Goal: Task Accomplishment & Management: Use online tool/utility

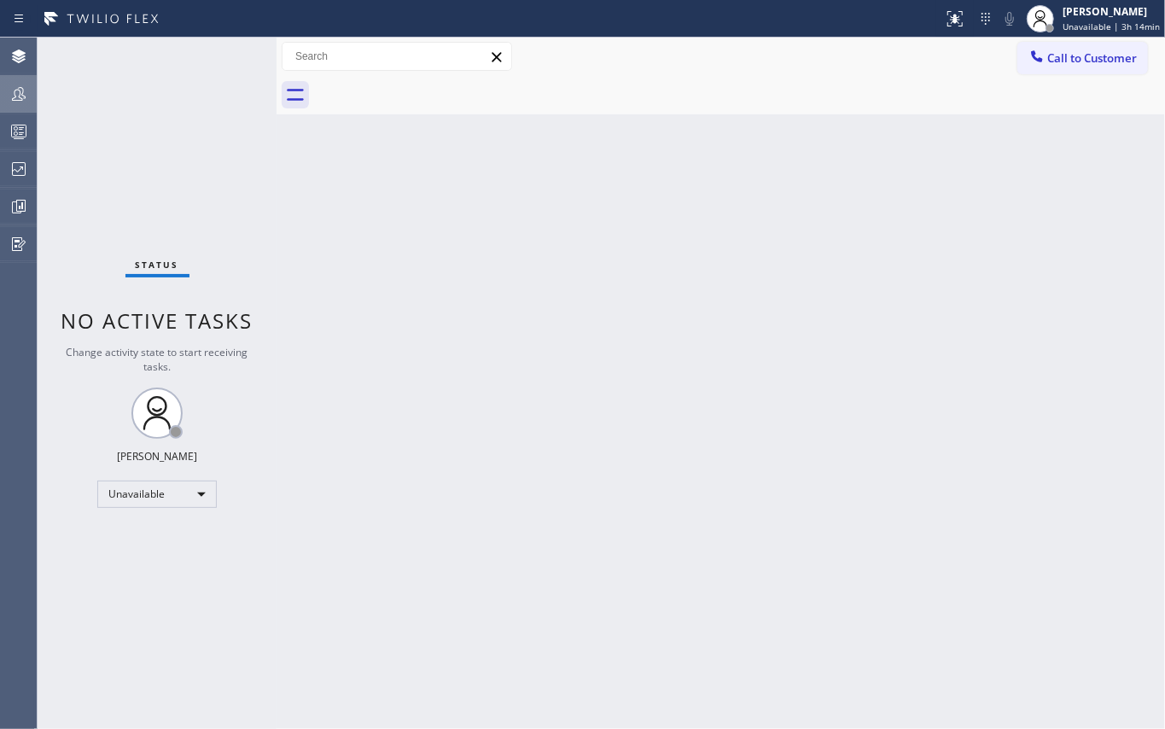
click at [22, 89] on icon at bounding box center [19, 94] width 14 height 14
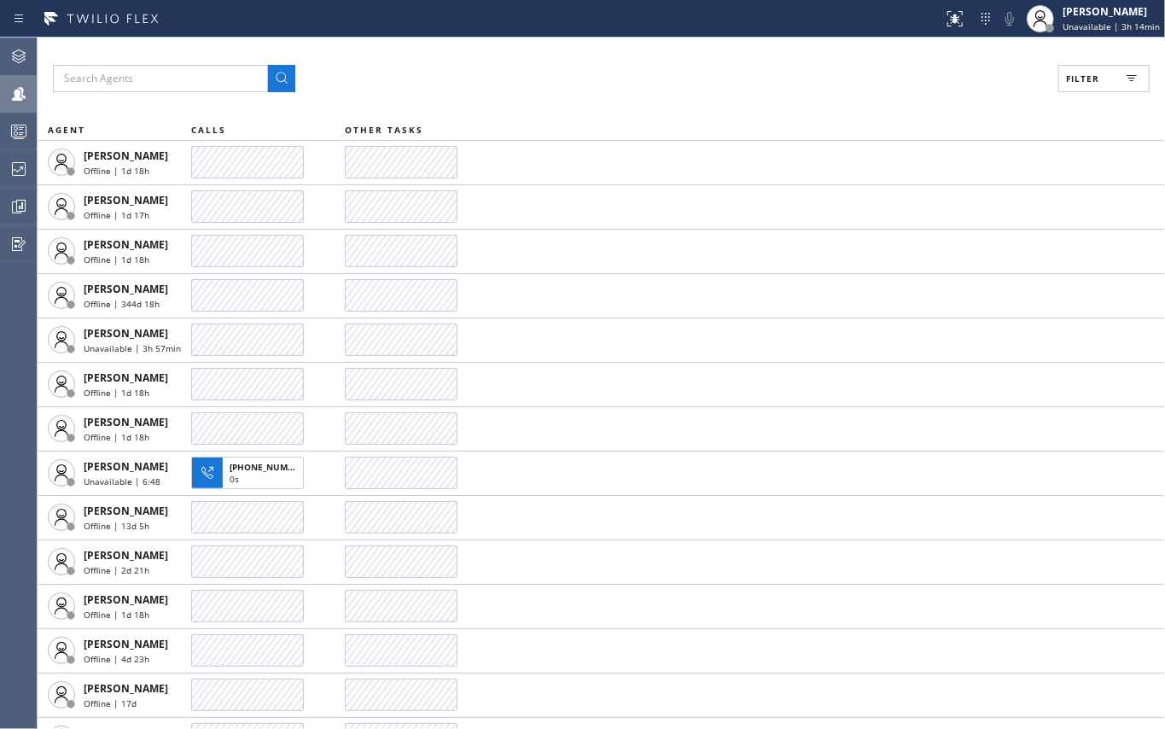
click at [1072, 67] on button "Filter" at bounding box center [1103, 78] width 91 height 27
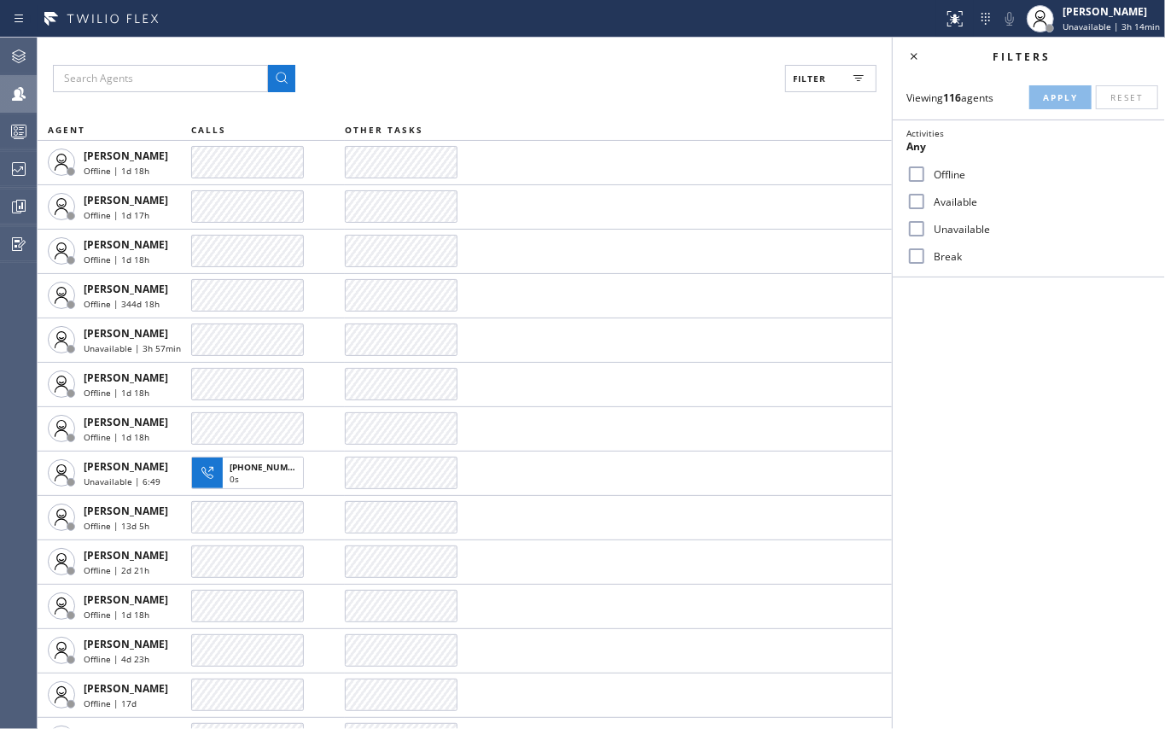
click at [923, 195] on input "Available" at bounding box center [916, 201] width 20 height 20
checkbox input "true"
click at [909, 227] on input "Unavailable" at bounding box center [916, 228] width 20 height 20
checkbox input "true"
click at [913, 253] on input "Break" at bounding box center [916, 256] width 20 height 20
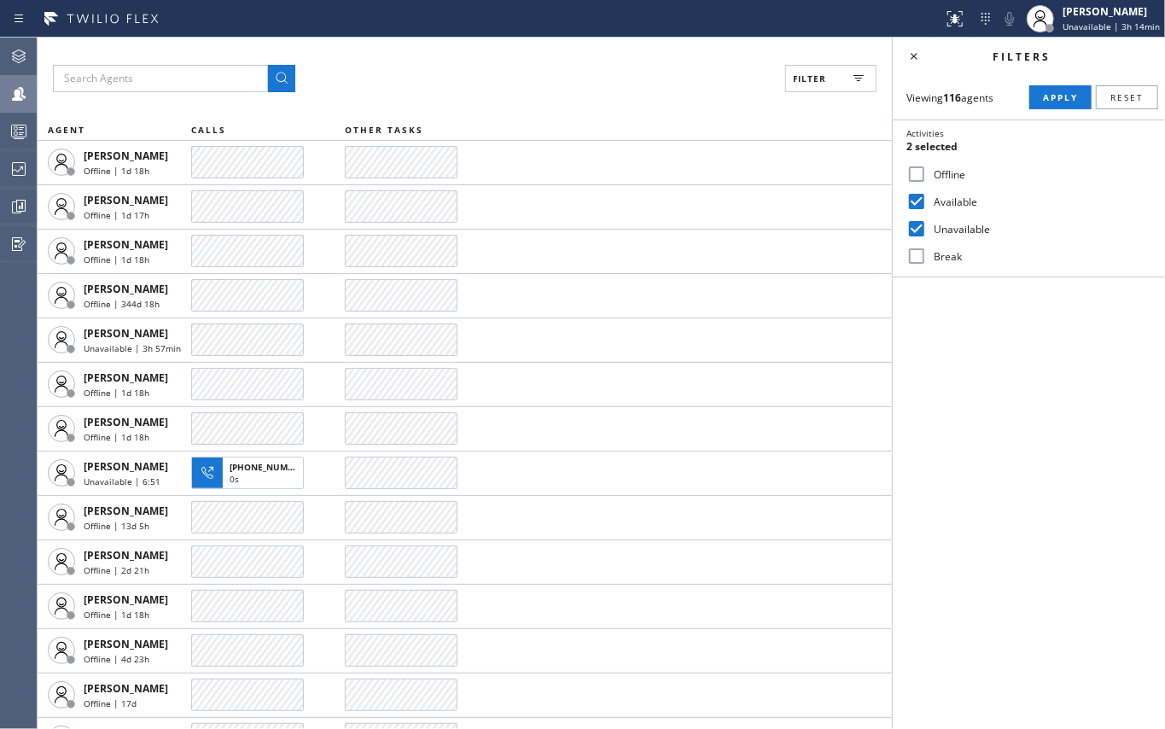
checkbox input "true"
click at [1041, 97] on button "Apply" at bounding box center [1060, 97] width 62 height 24
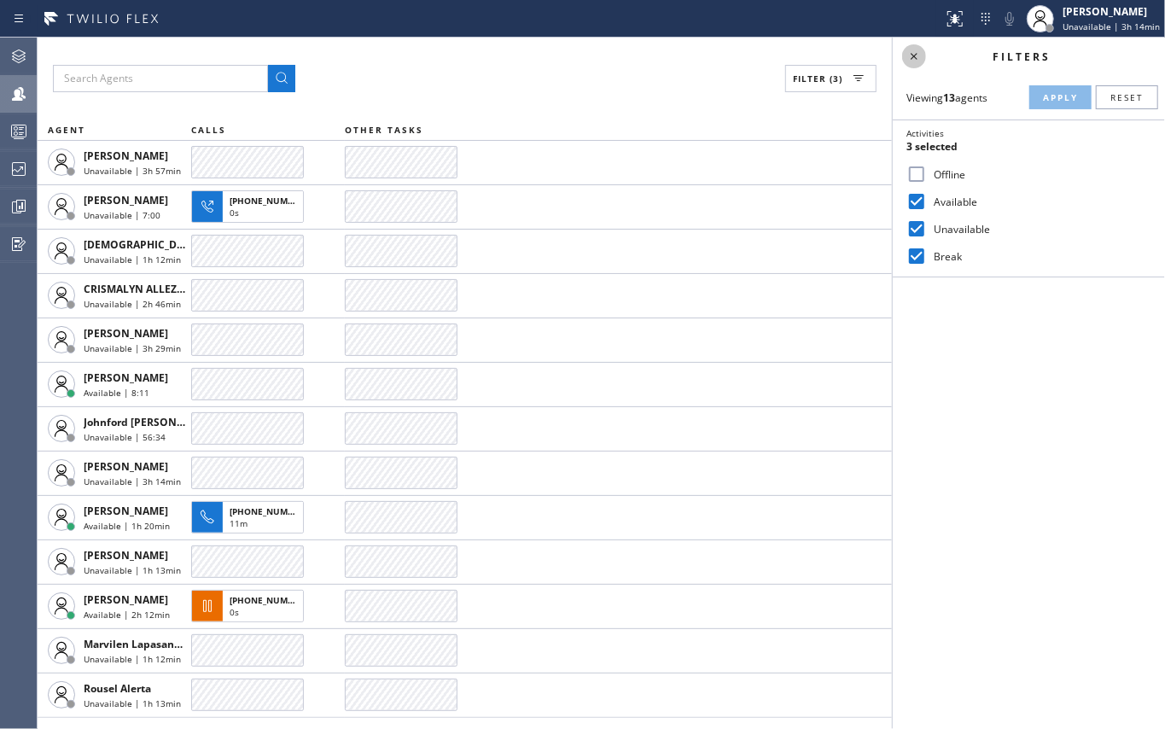
click at [919, 59] on icon at bounding box center [913, 56] width 20 height 20
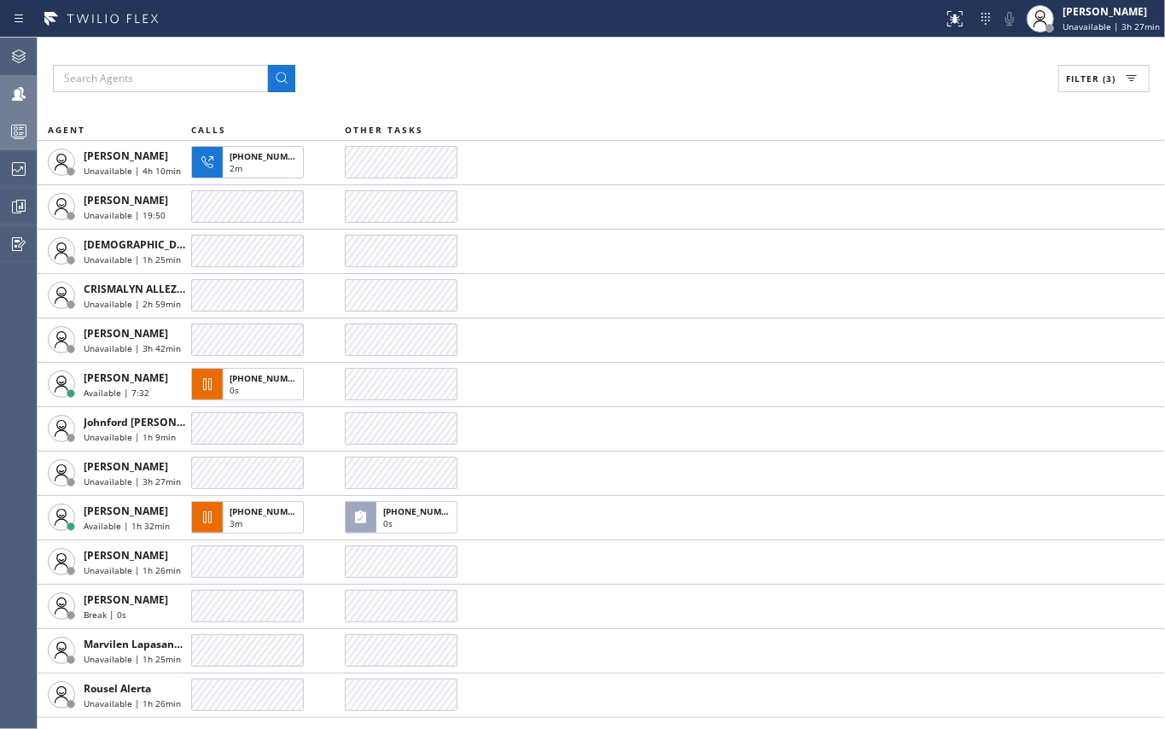
click at [9, 131] on icon at bounding box center [19, 131] width 20 height 20
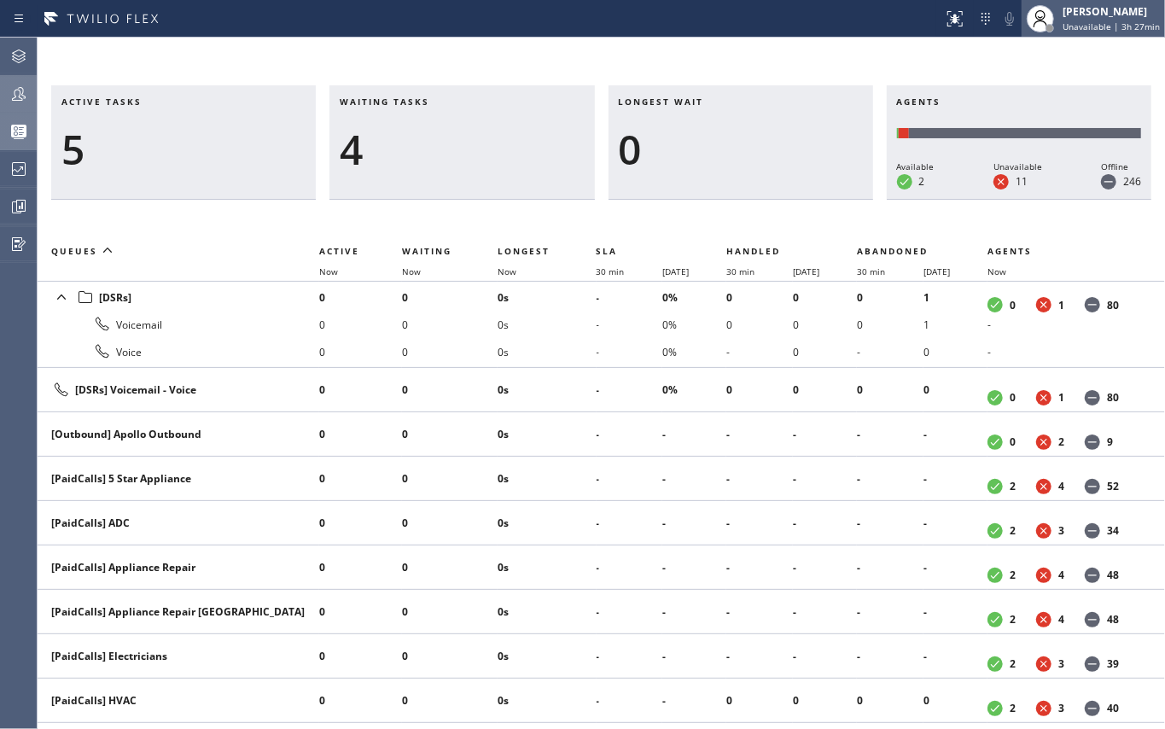
click at [1059, 15] on div at bounding box center [1040, 19] width 38 height 38
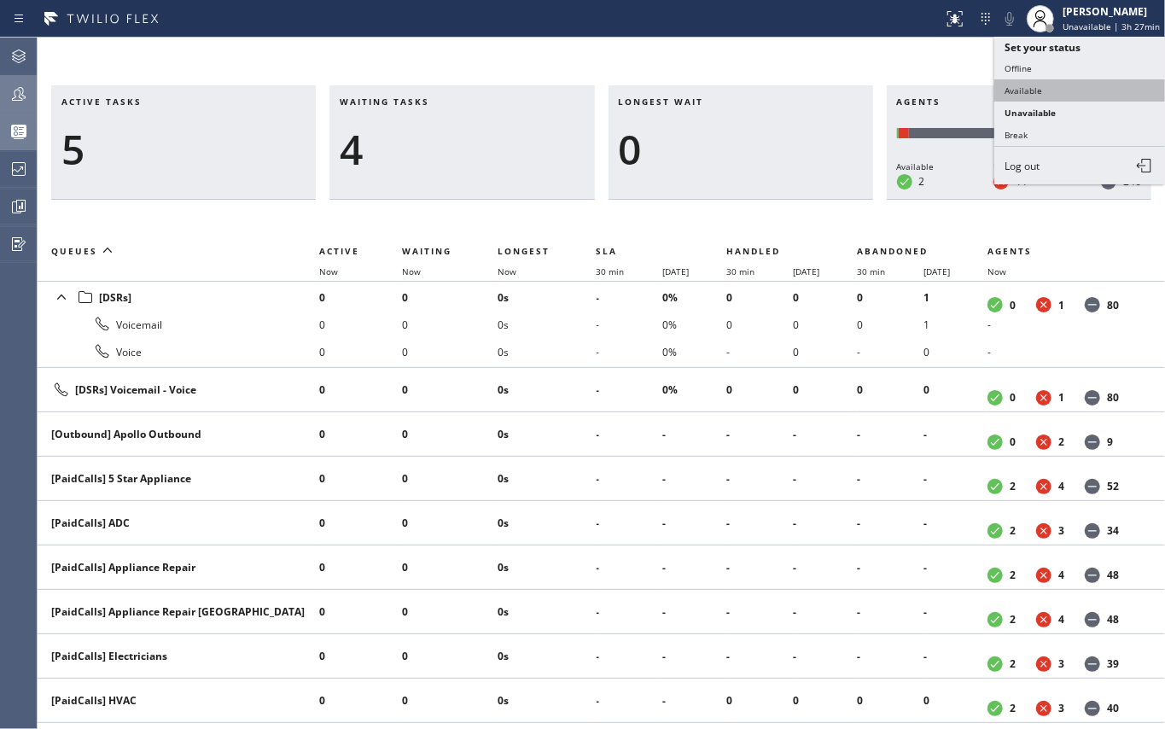
click at [1024, 84] on button "Available" at bounding box center [1079, 90] width 171 height 22
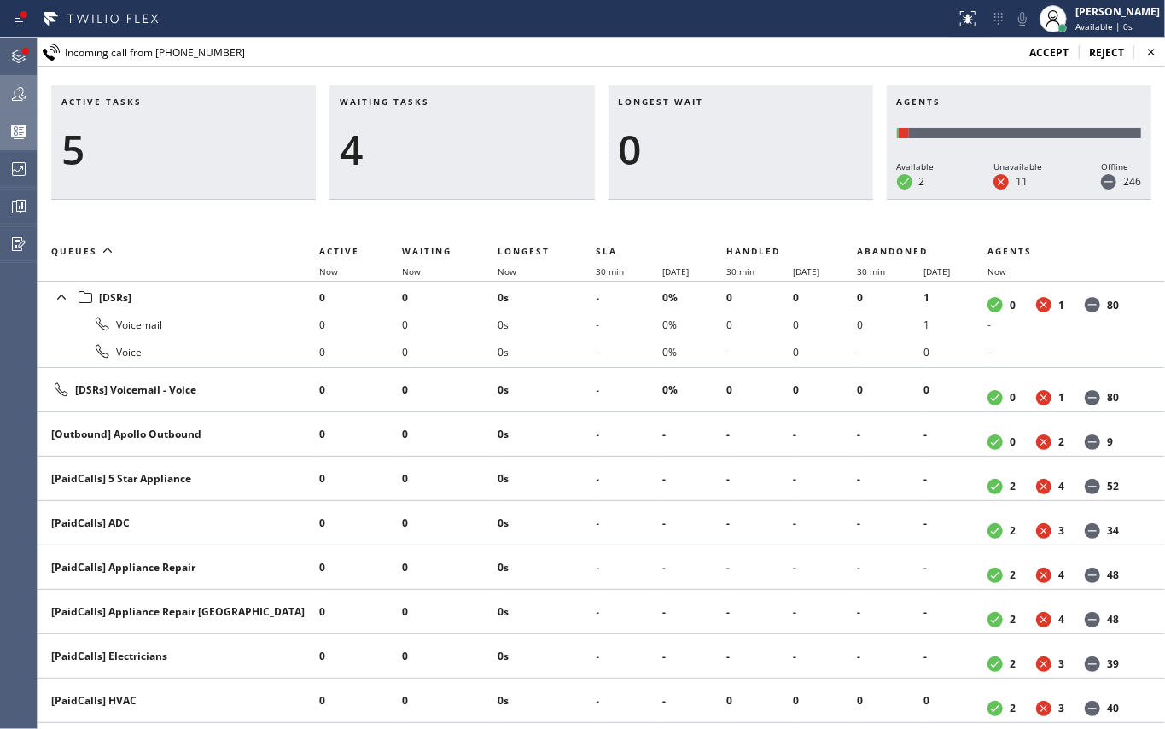
click at [1045, 48] on span "accept" at bounding box center [1048, 52] width 39 height 15
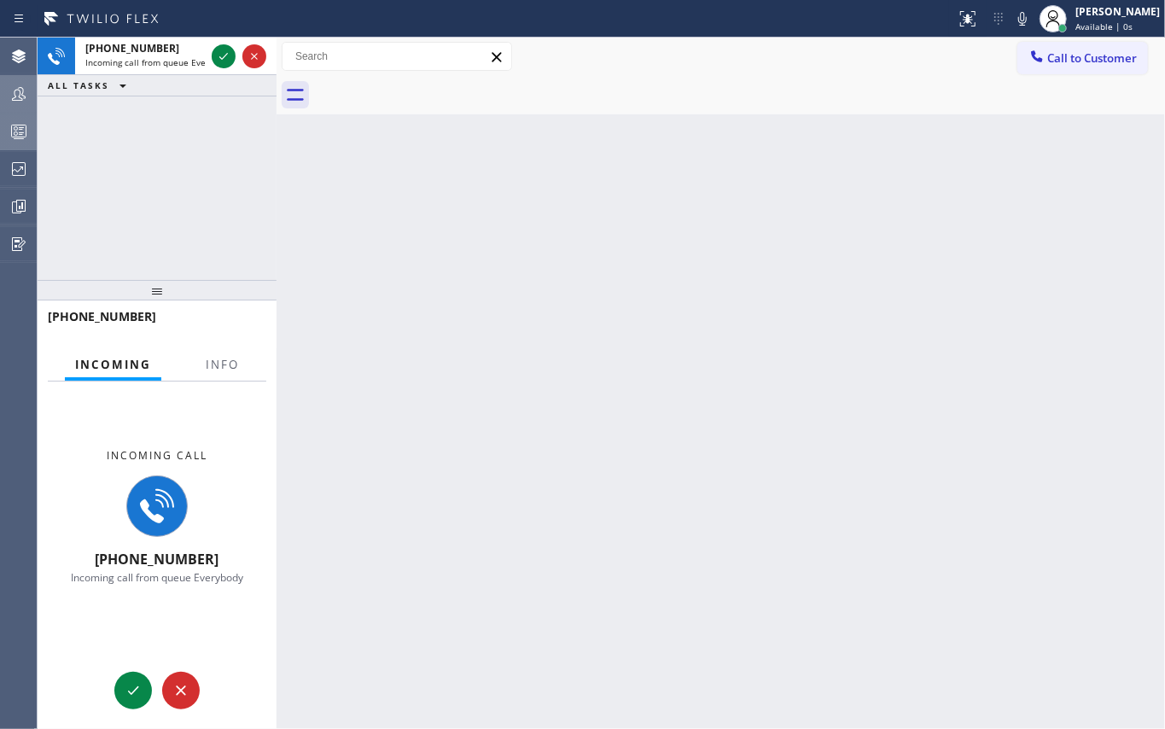
click at [216, 55] on icon at bounding box center [223, 56] width 20 height 20
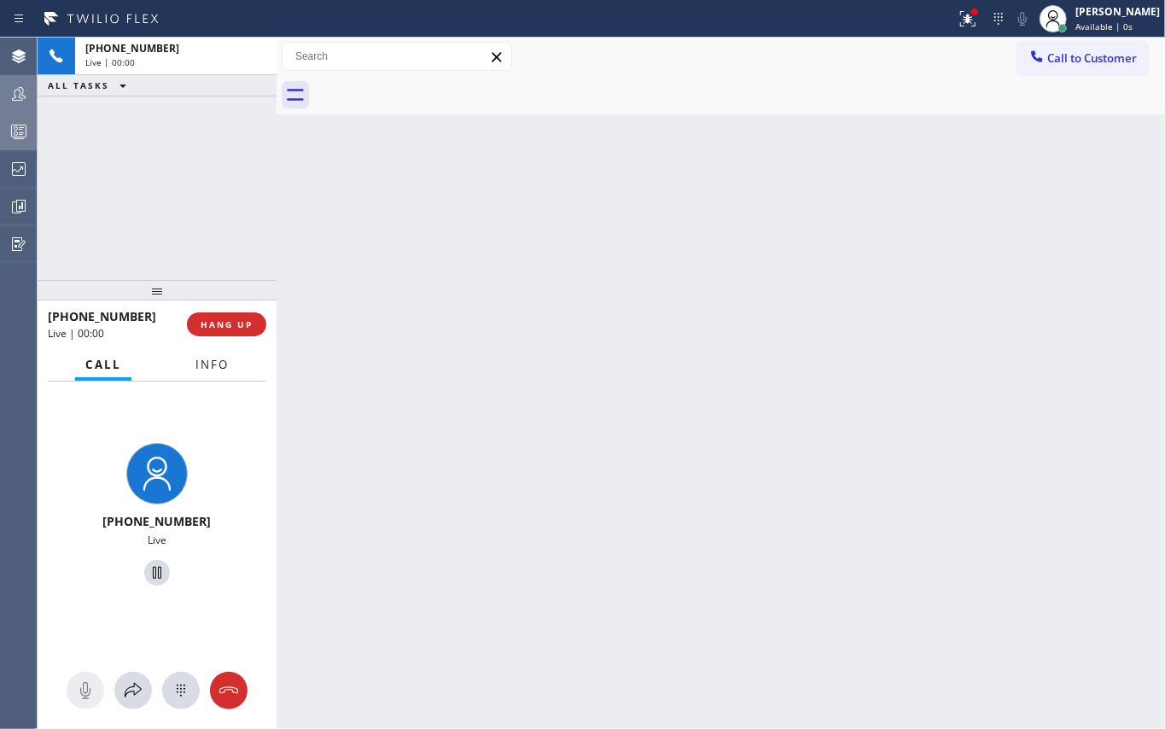
click at [217, 363] on span "Info" at bounding box center [211, 364] width 33 height 15
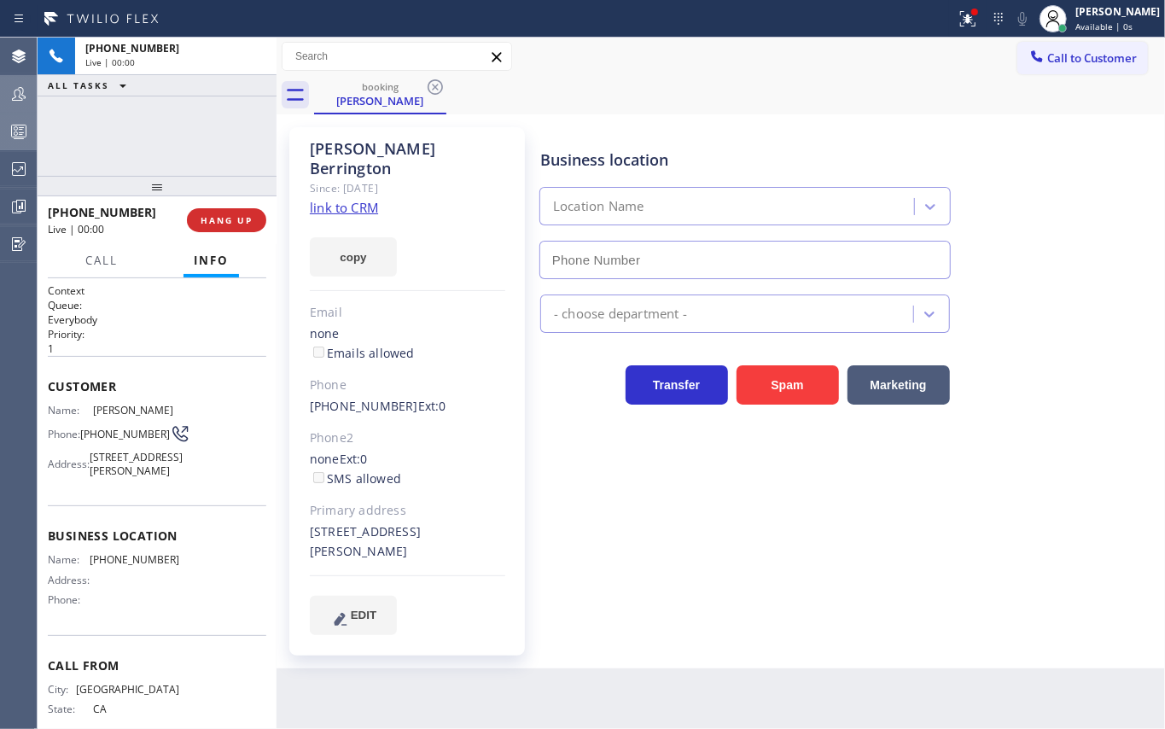
drag, startPoint x: 165, startPoint y: 285, endPoint x: 174, endPoint y: 99, distance: 186.2
click at [174, 99] on div "+16502184090 Live | 00:00 ALL TASKS ALL TASKS ACTIVE TASKS TASKS IN WRAP UP +16…" at bounding box center [157, 383] width 239 height 691
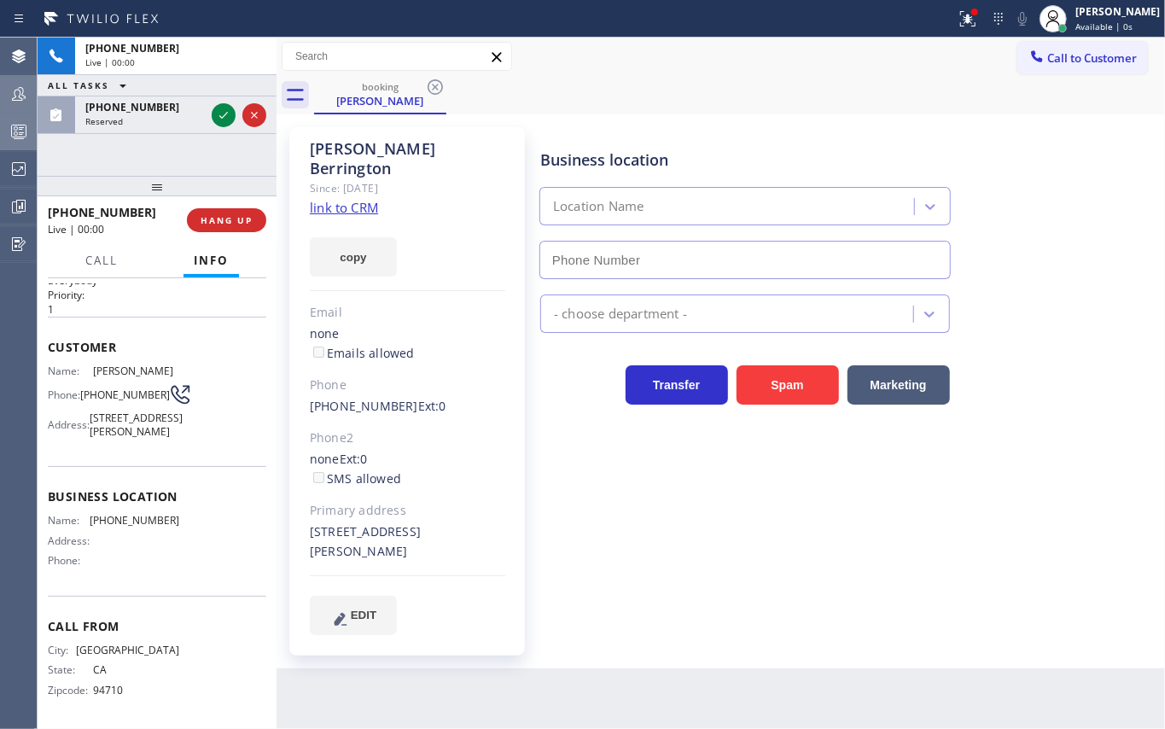
scroll to position [87, 0]
click at [216, 110] on icon at bounding box center [223, 115] width 20 height 20
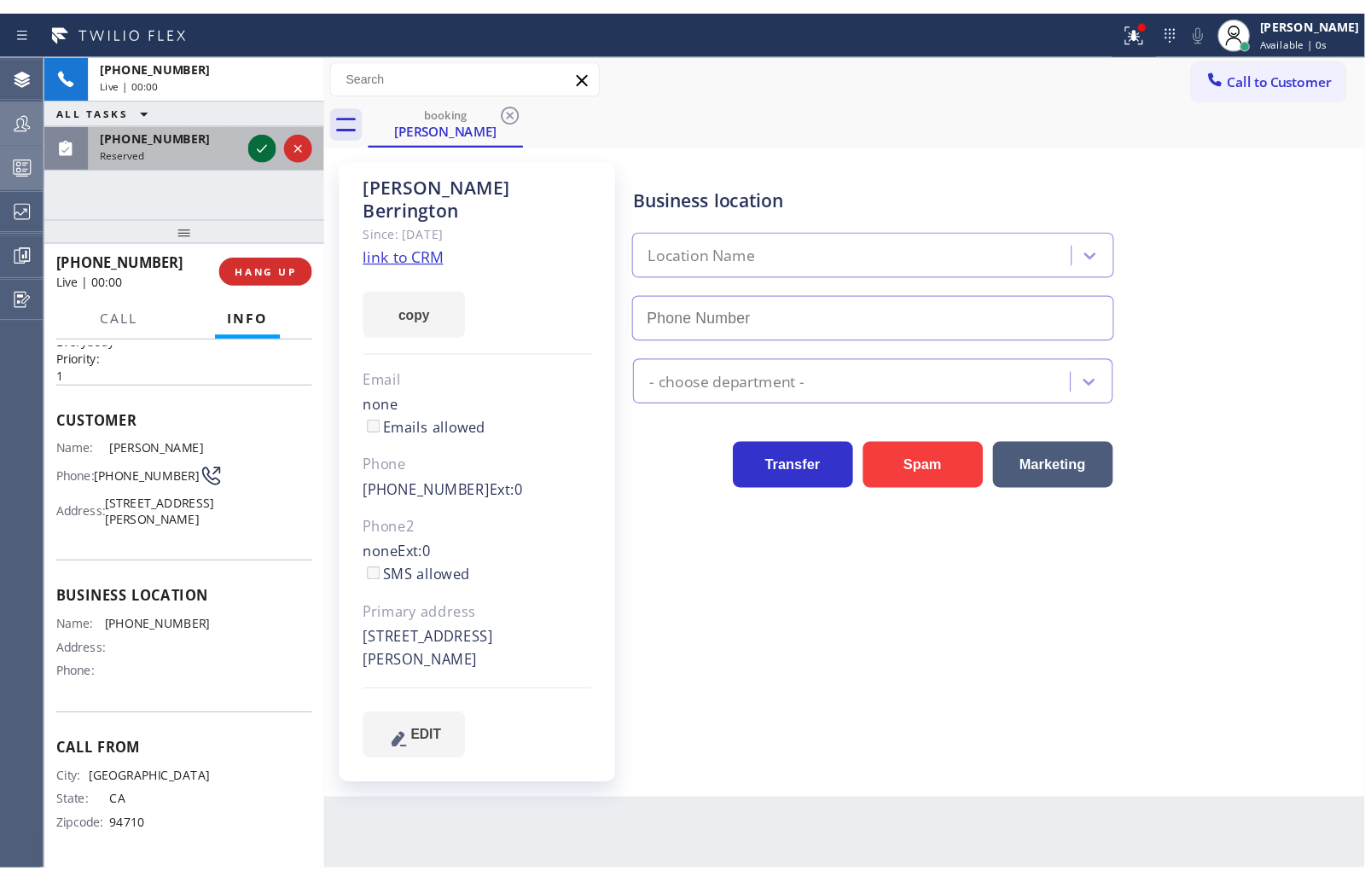
scroll to position [90, 0]
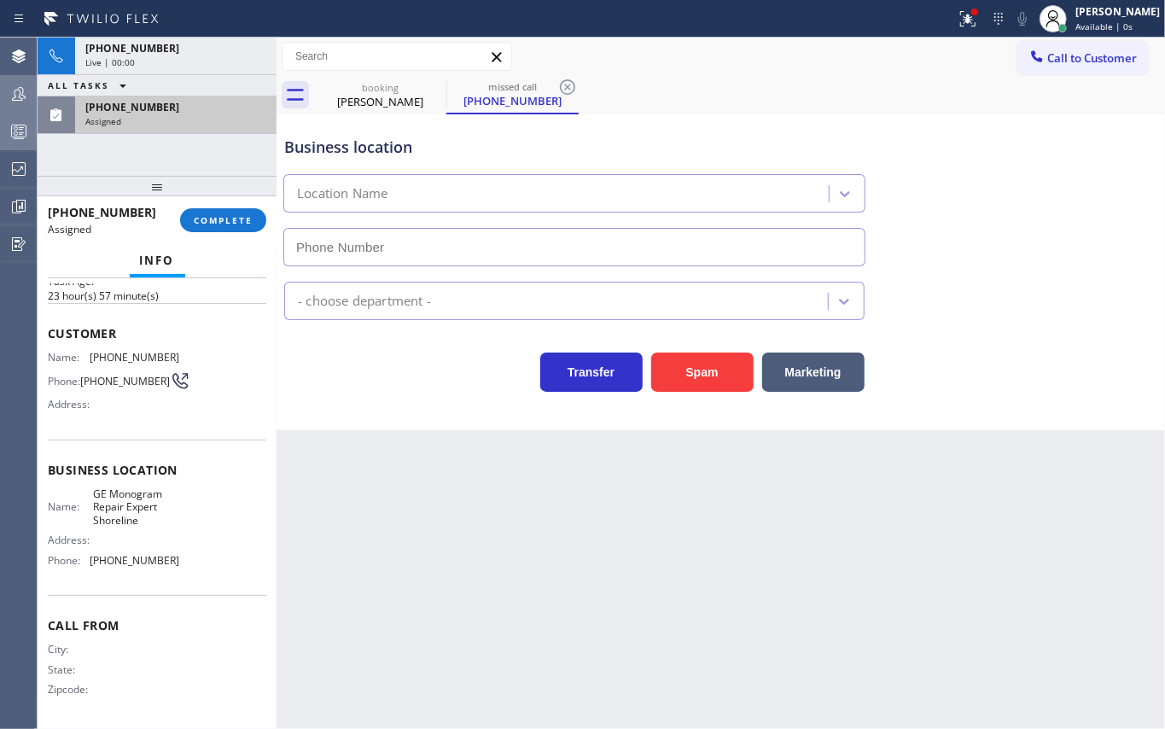
type input "(206) 312-8223"
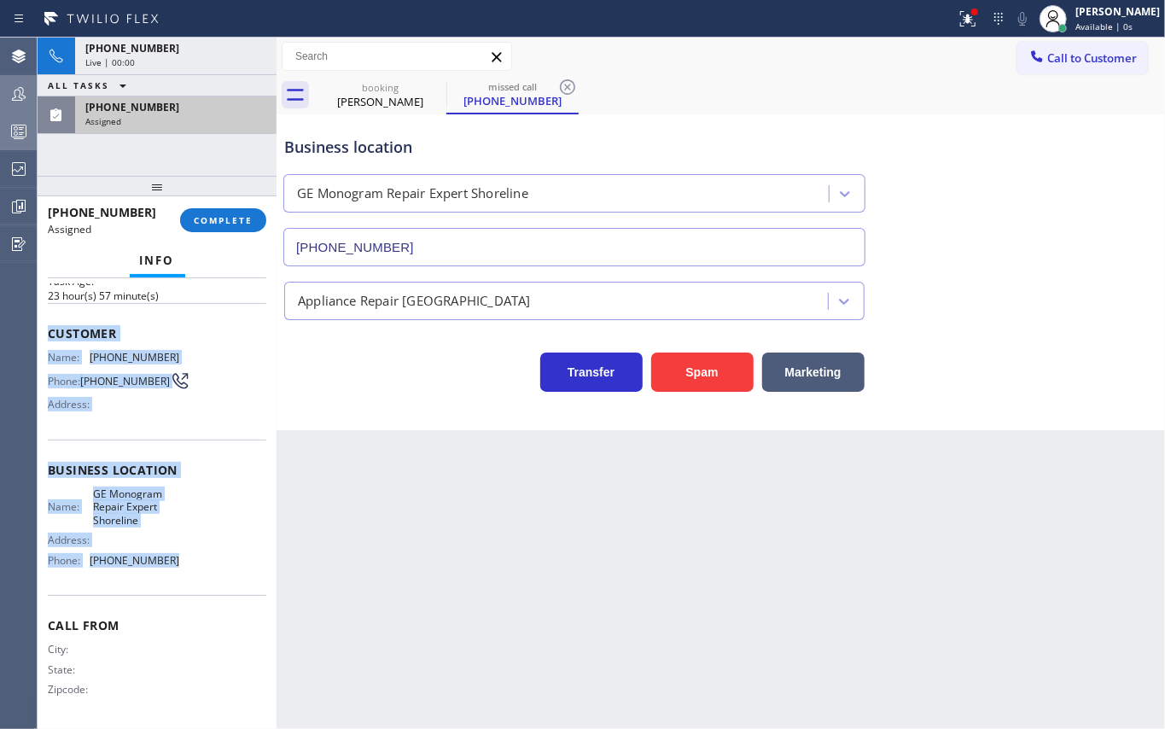
drag, startPoint x: 45, startPoint y: 328, endPoint x: 212, endPoint y: 590, distance: 311.5
click at [212, 590] on div "Context Queue: [Test] All Priority: 0 Task Age: 23 hour(s) 57 minute(s) Custome…" at bounding box center [157, 503] width 239 height 451
copy div "Customer Name: (609) 710-5753 Phone: (609) 710-5753 Address: Business location …"
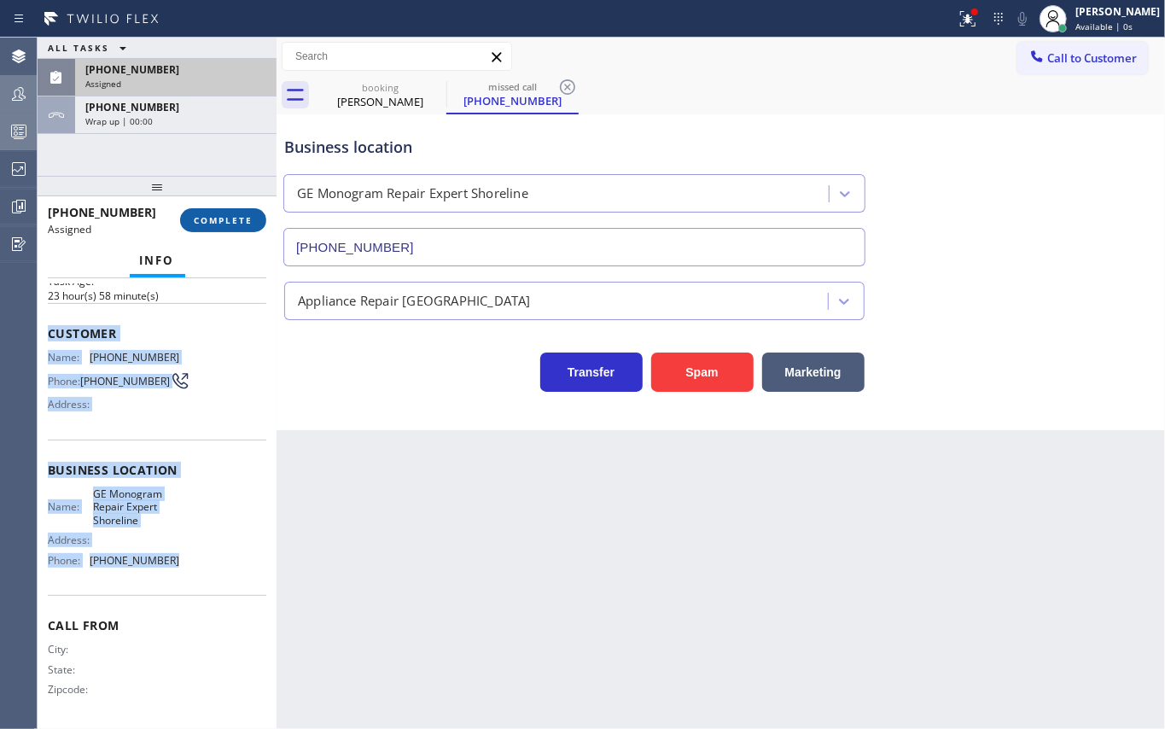
click at [199, 220] on span "COMPLETE" at bounding box center [223, 220] width 59 height 12
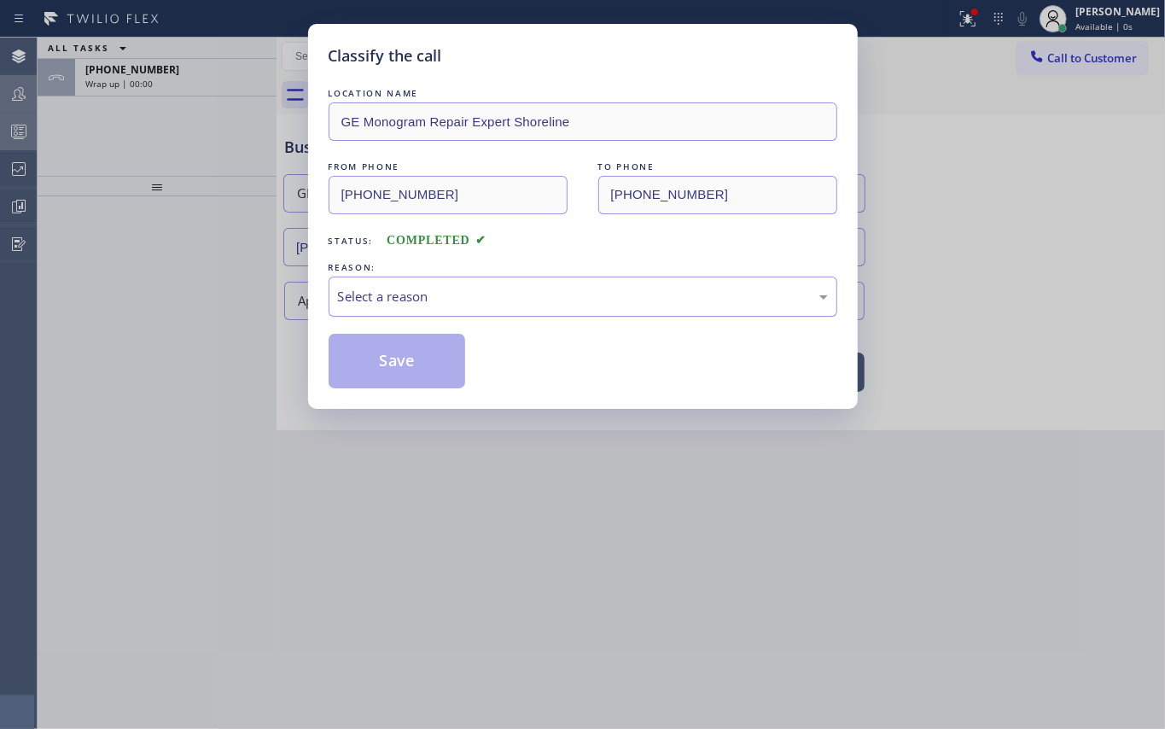
click at [462, 302] on div "Select a reason" at bounding box center [583, 297] width 490 height 20
click at [444, 343] on button "Save" at bounding box center [396, 361] width 137 height 55
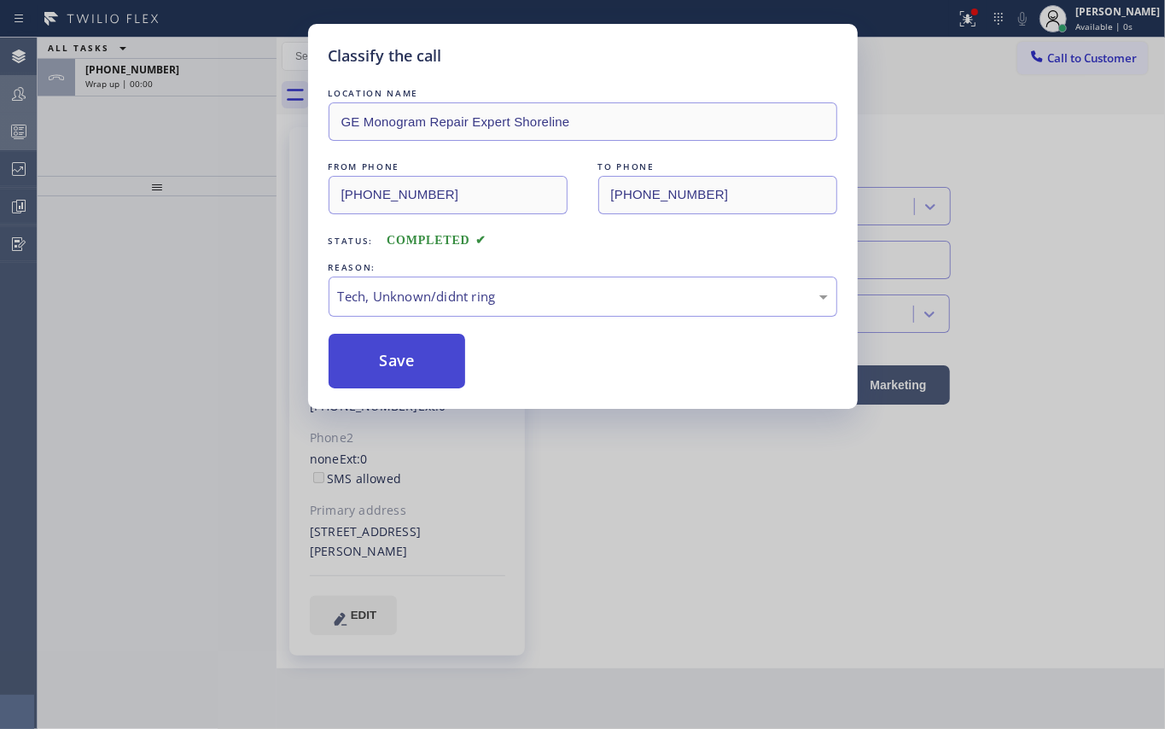
click at [444, 343] on button "Save" at bounding box center [396, 361] width 137 height 55
drag, startPoint x: 444, startPoint y: 343, endPoint x: 383, endPoint y: 349, distance: 60.9
click at [444, 342] on button "Save" at bounding box center [396, 361] width 137 height 55
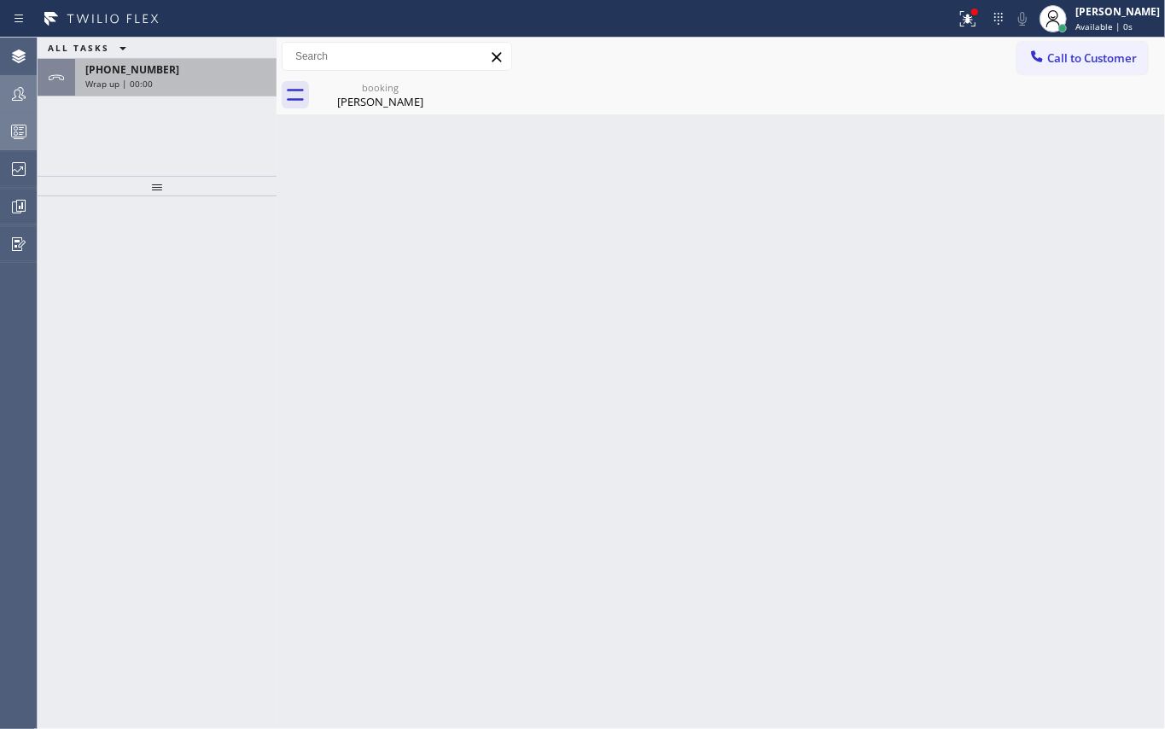
click at [133, 75] on span "+16502184090" at bounding box center [132, 69] width 94 height 15
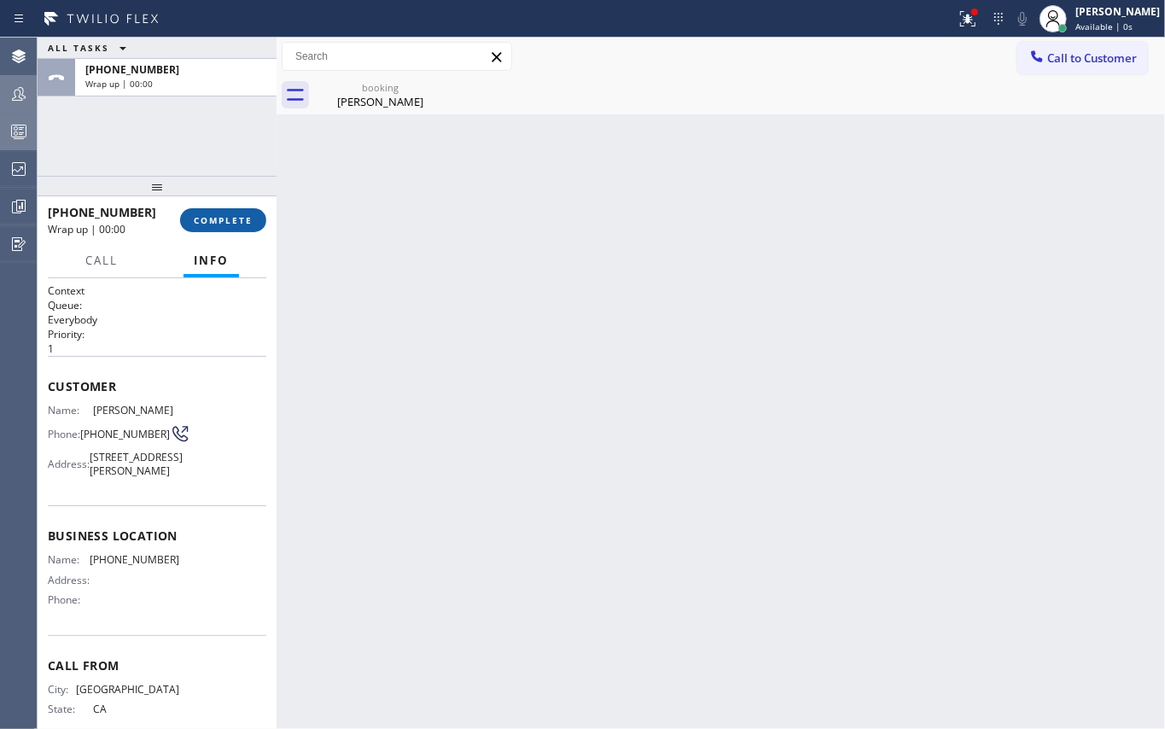
click at [226, 219] on span "COMPLETE" at bounding box center [223, 220] width 59 height 12
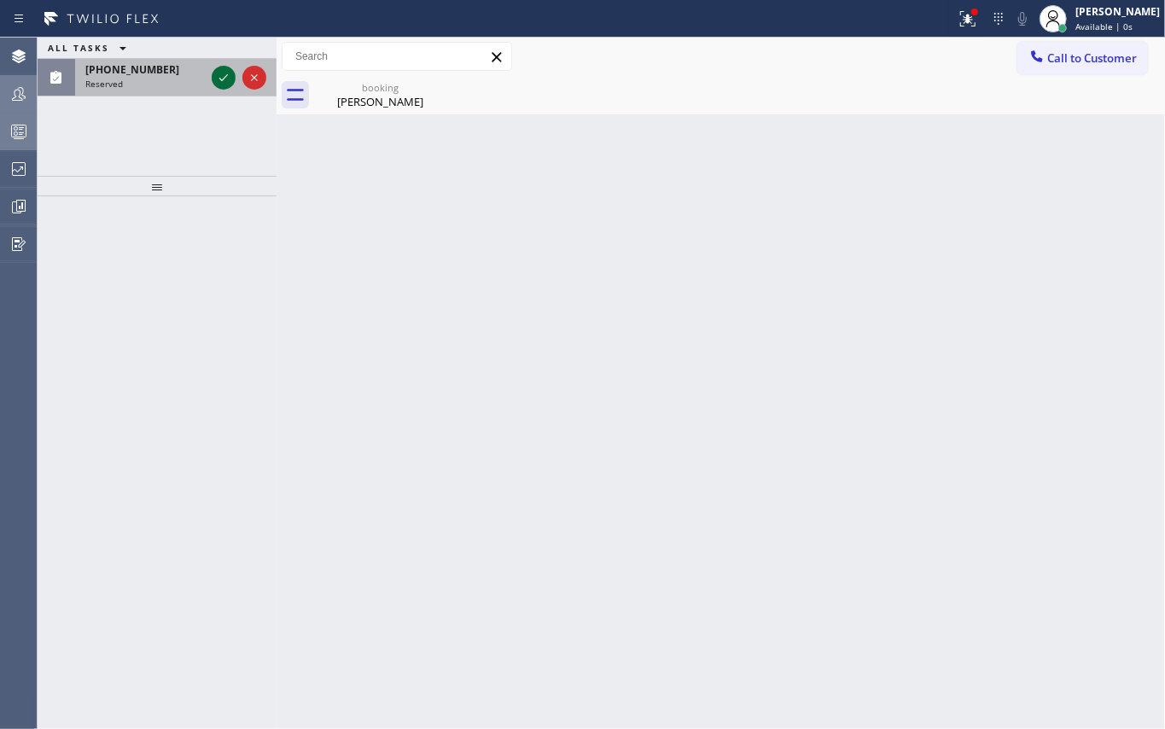
click at [223, 78] on icon at bounding box center [223, 77] width 20 height 20
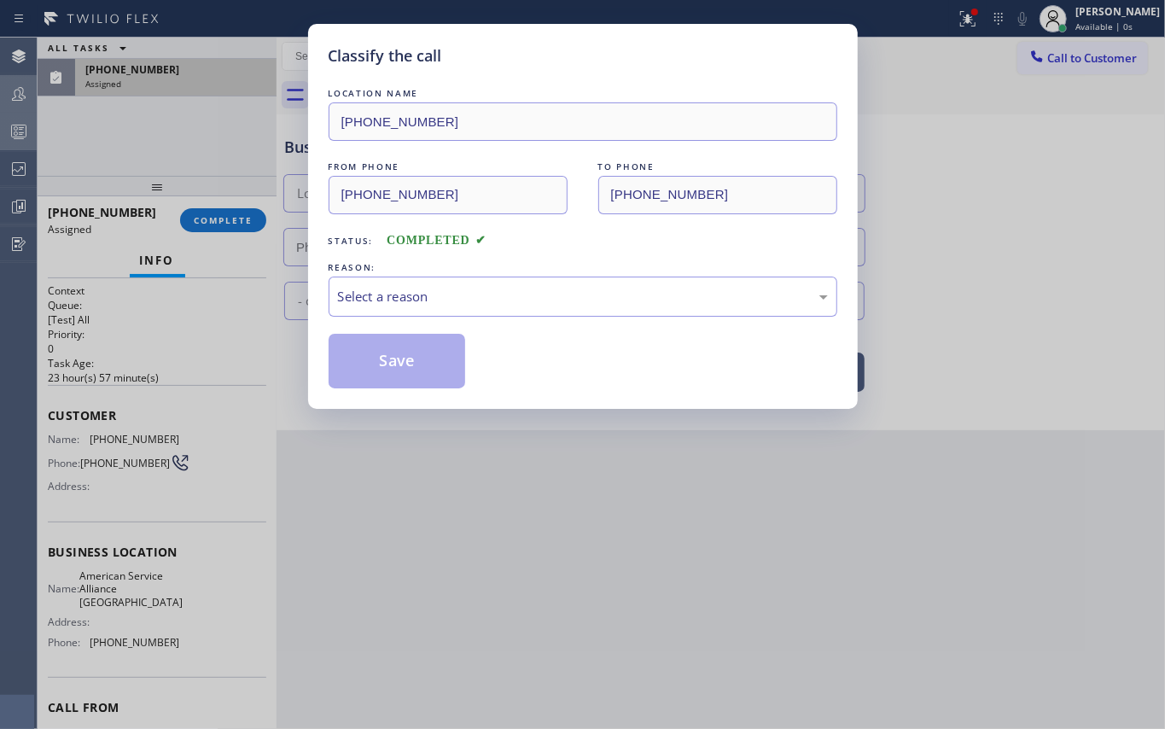
type input "[PHONE_NUMBER]"
drag, startPoint x: 38, startPoint y: 421, endPoint x: 213, endPoint y: 536, distance: 209.4
click at [213, 536] on div "Classify the call LOCATION NAME (818) 532-5453 FROM PHONE (650) 218-4090 TO PHO…" at bounding box center [582, 364] width 1165 height 729
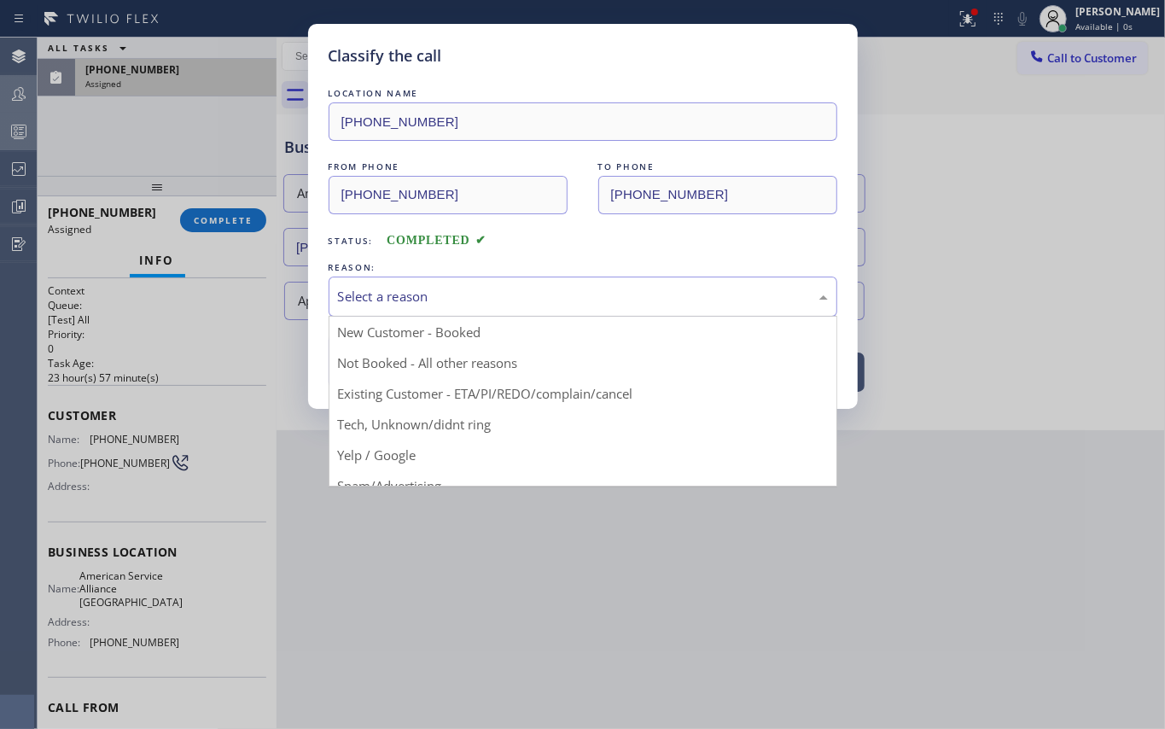
click at [456, 290] on div "Select a reason" at bounding box center [583, 297] width 490 height 20
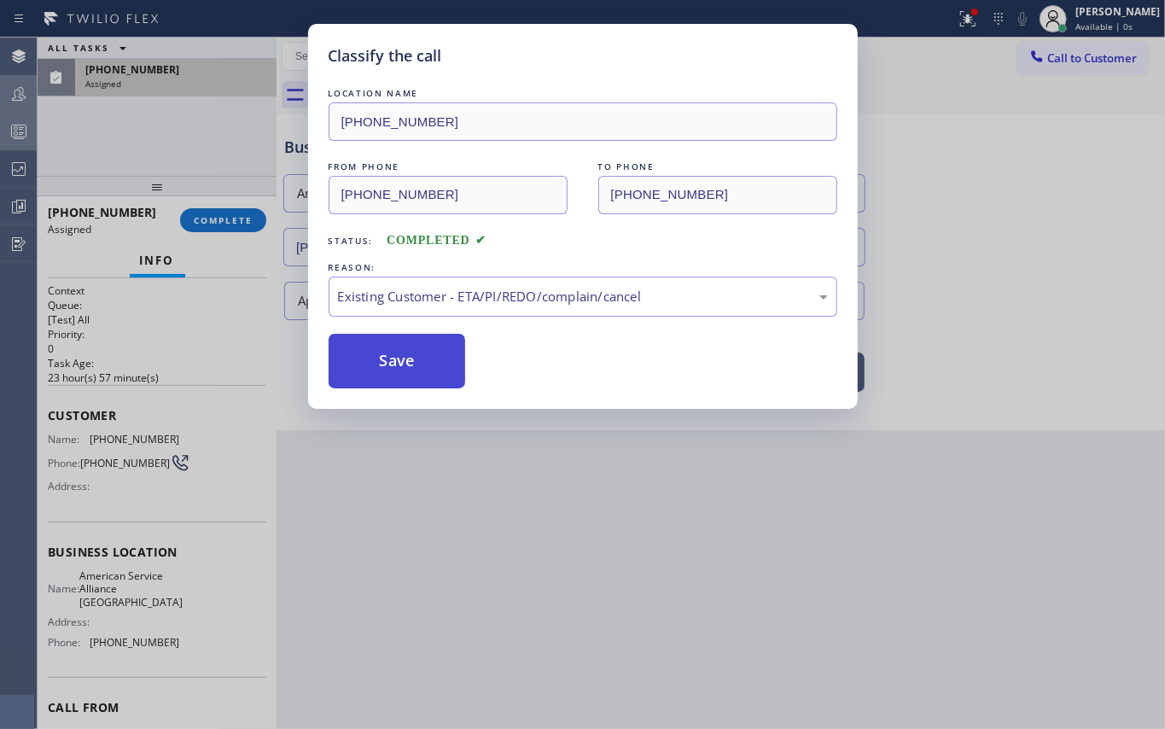
click at [399, 360] on button "Save" at bounding box center [396, 361] width 137 height 55
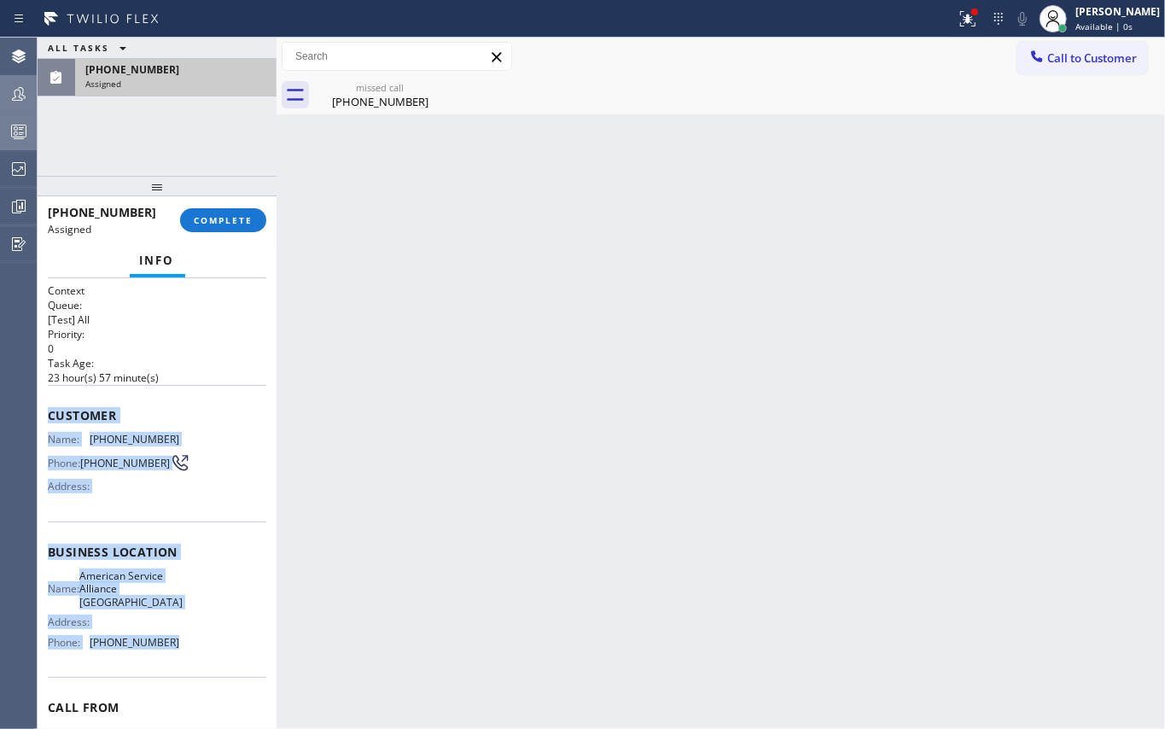
drag, startPoint x: 45, startPoint y: 420, endPoint x: 222, endPoint y: 680, distance: 314.5
click at [222, 680] on div "Context Queue: [Test] All Priority: 0 Task Age: 23 hour(s) 57 minute(s) Custome…" at bounding box center [157, 503] width 239 height 451
copy div "Customer Name: (989) 598-5450 Phone: (989) 598-5450 Address: Business location …"
click at [235, 225] on span "COMPLETE" at bounding box center [223, 220] width 59 height 12
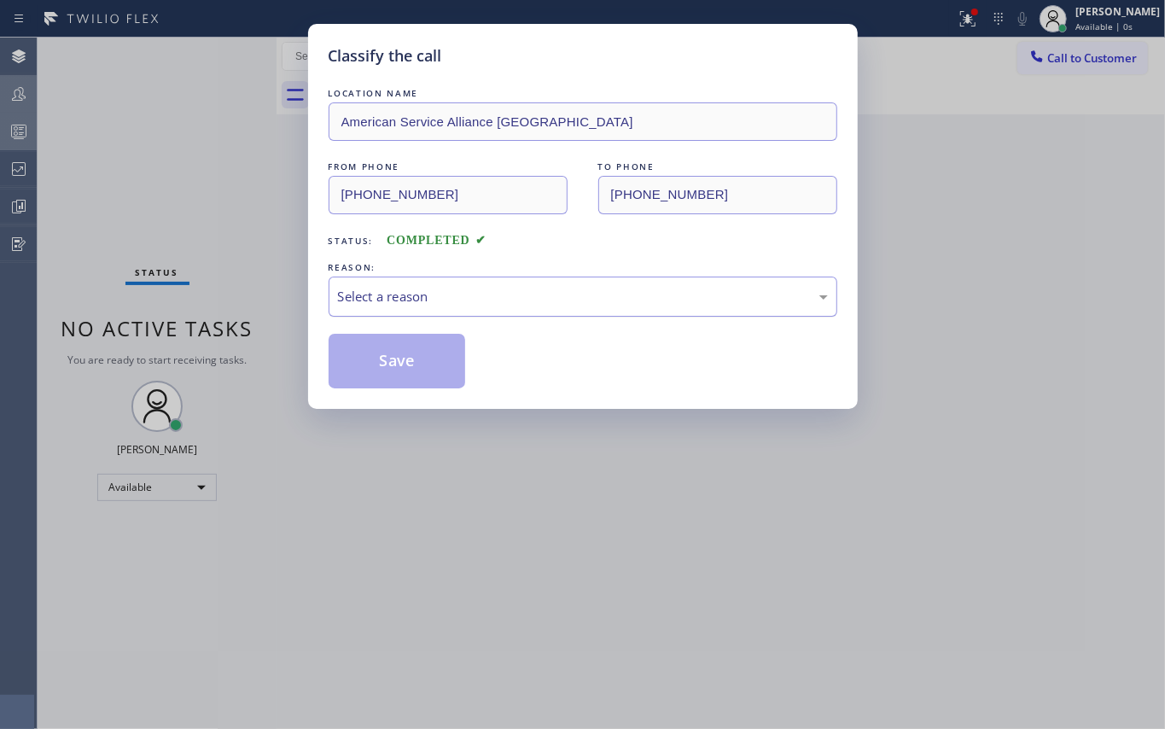
click at [417, 288] on div "Select a reason" at bounding box center [583, 297] width 490 height 20
click at [386, 357] on button "Save" at bounding box center [396, 361] width 137 height 55
click at [185, 283] on div "Classify the call LOCATION NAME American Service Alliance Schaumburg FROM PHONE…" at bounding box center [582, 364] width 1165 height 729
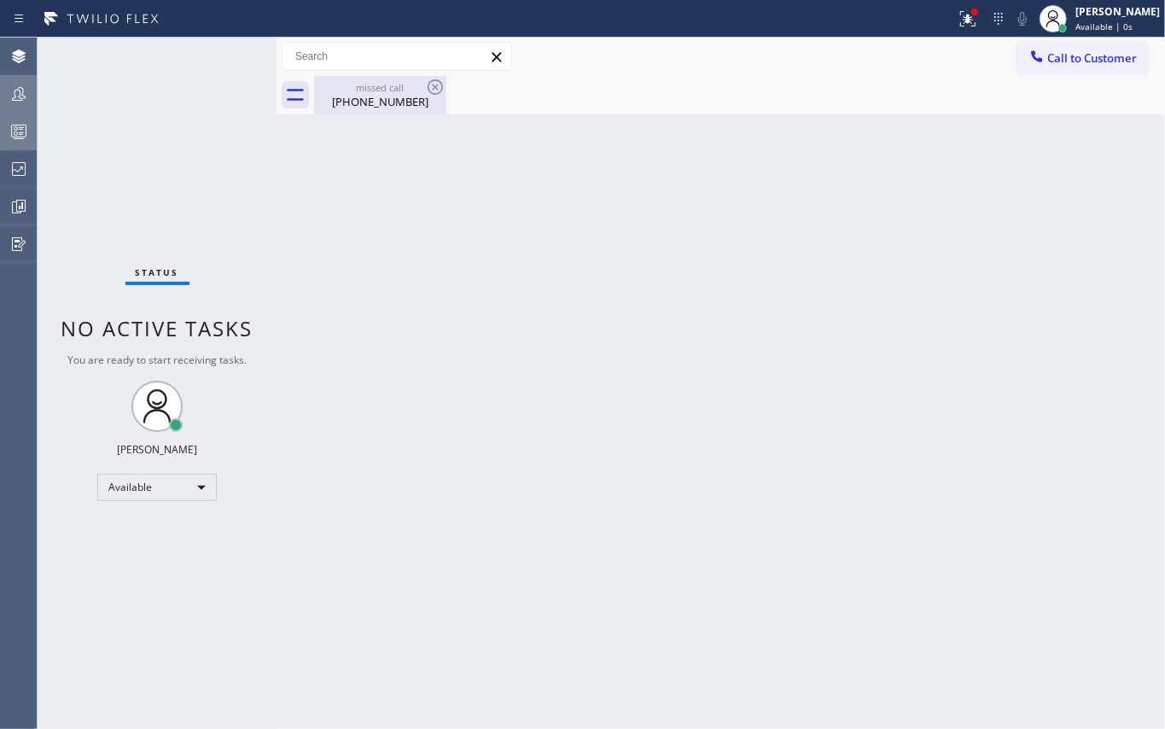
click at [360, 100] on div "(989) 598-5450" at bounding box center [380, 101] width 129 height 15
click at [978, 18] on icon at bounding box center [967, 19] width 20 height 20
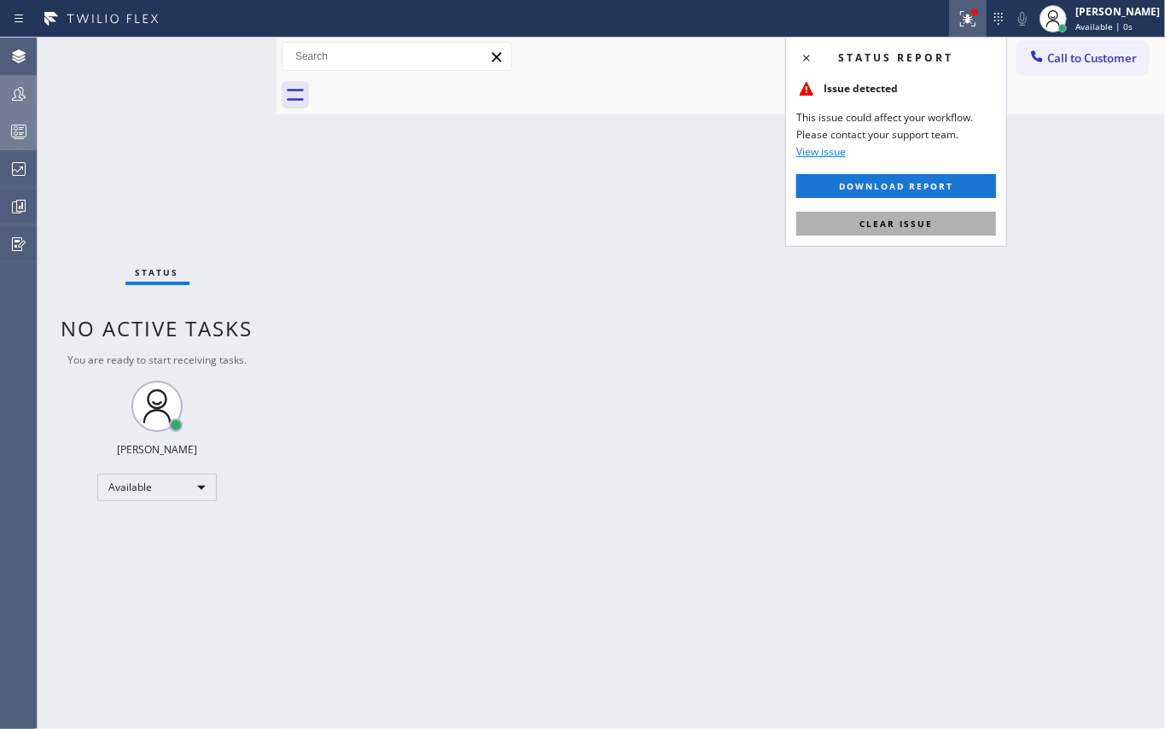
click at [909, 223] on span "Clear issue" at bounding box center [895, 224] width 73 height 12
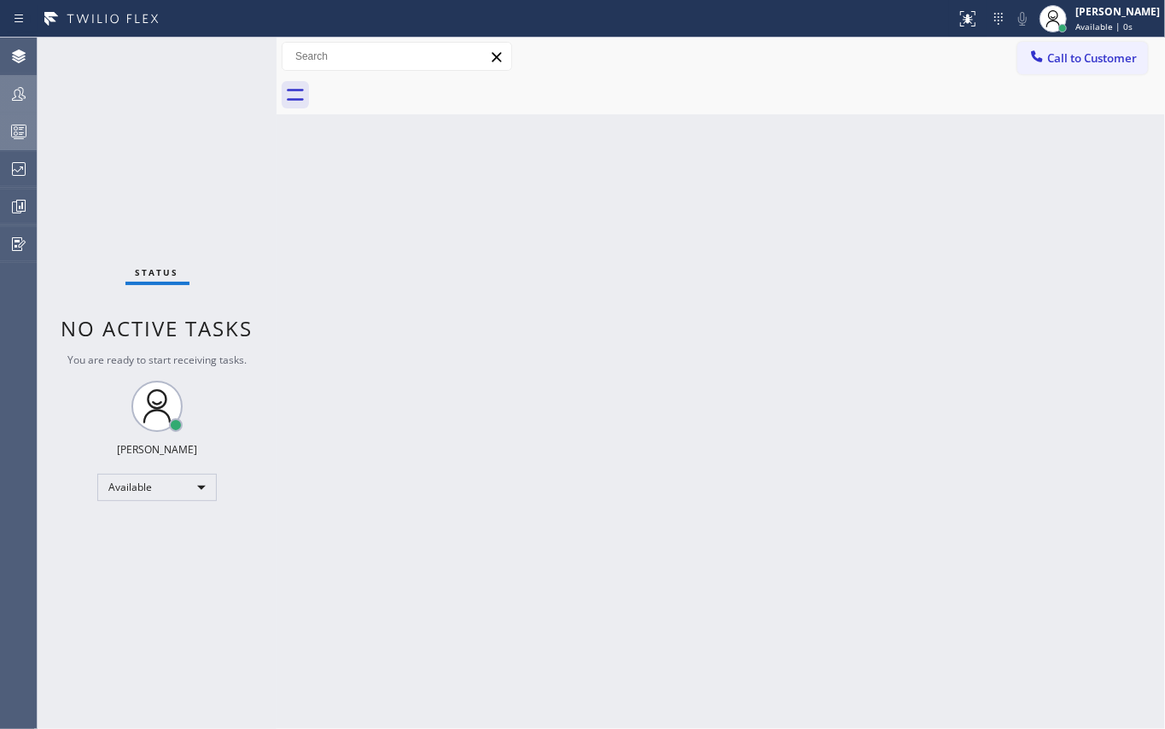
click at [15, 89] on icon at bounding box center [19, 94] width 20 height 20
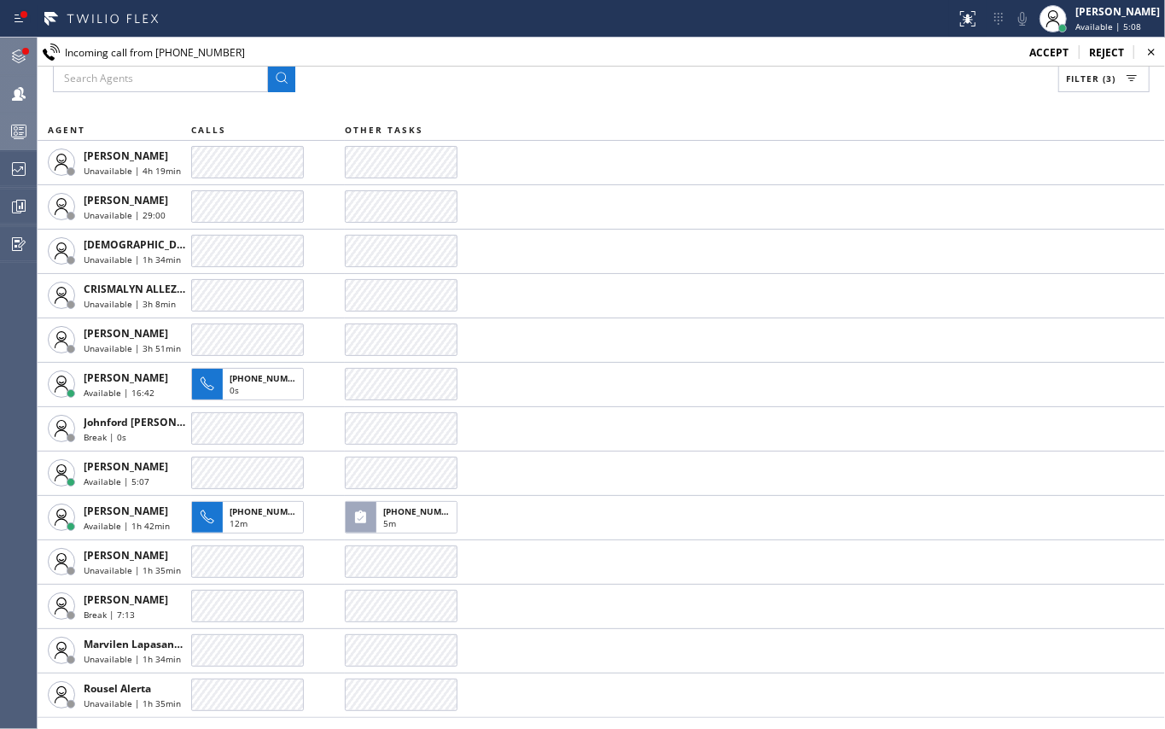
click at [10, 49] on icon at bounding box center [19, 56] width 20 height 20
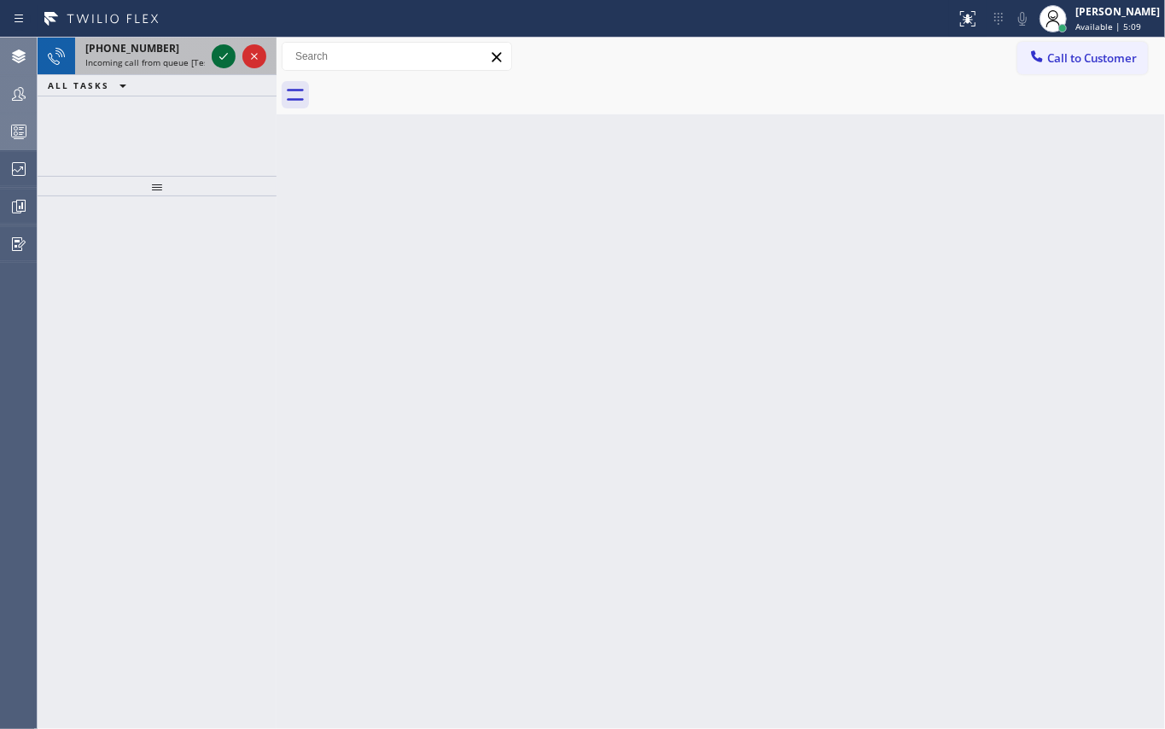
click at [216, 56] on icon at bounding box center [223, 56] width 20 height 20
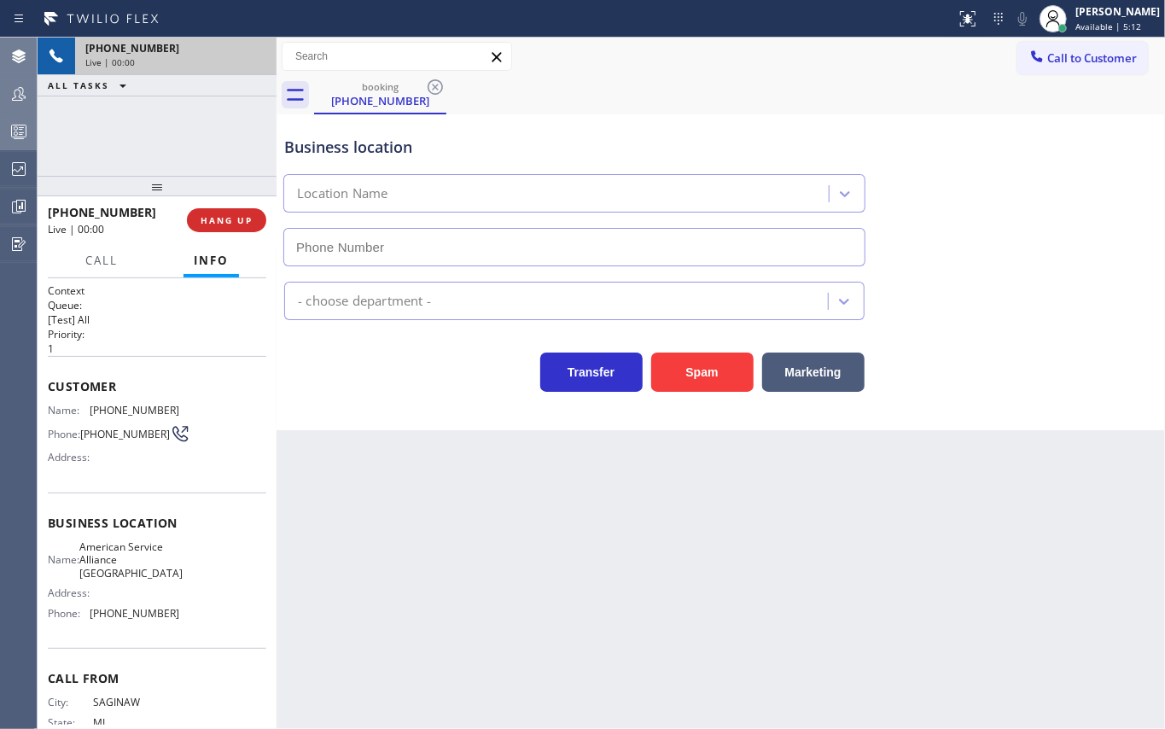
type input "[PHONE_NUMBER]"
drag, startPoint x: 151, startPoint y: 179, endPoint x: 157, endPoint y: 152, distance: 27.9
click at [157, 152] on div "+19895985450 Live | 00:00 ALL TASKS ALL TASKS ACTIVE TASKS TASKS IN WRAP UP +19…" at bounding box center [157, 383] width 239 height 691
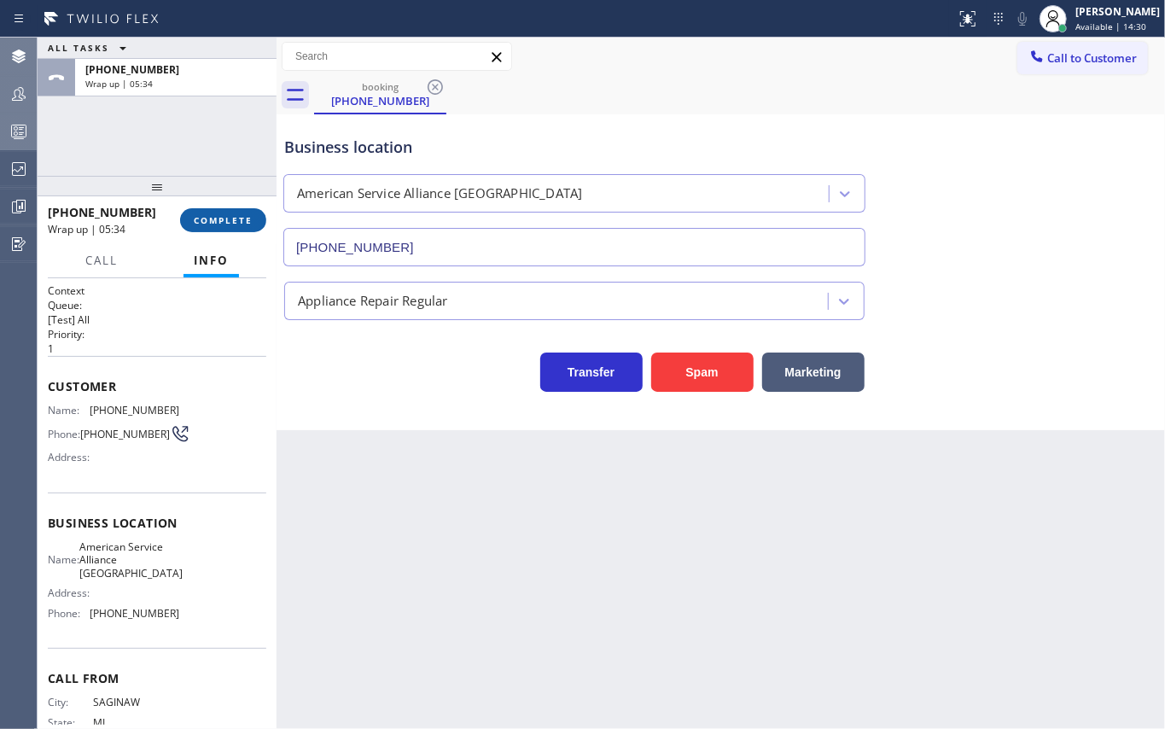
click at [217, 220] on span "COMPLETE" at bounding box center [223, 220] width 59 height 12
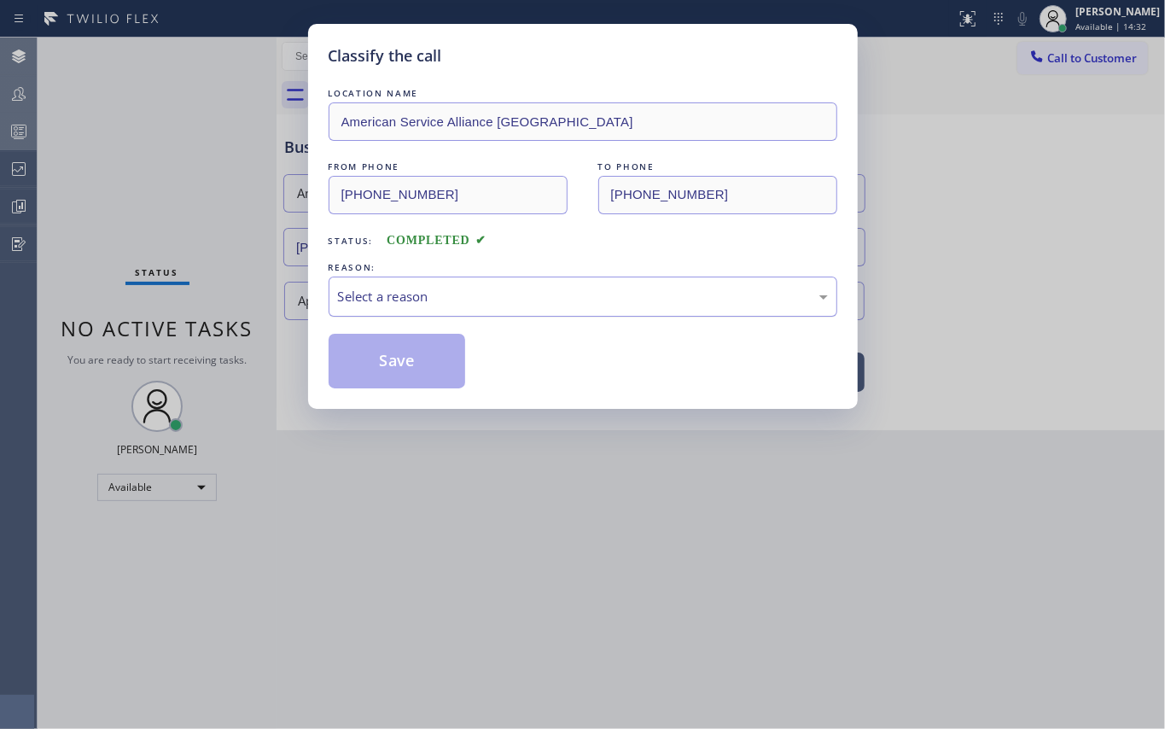
click at [500, 300] on div "Select a reason" at bounding box center [583, 297] width 490 height 20
click at [400, 370] on button "Save" at bounding box center [396, 361] width 137 height 55
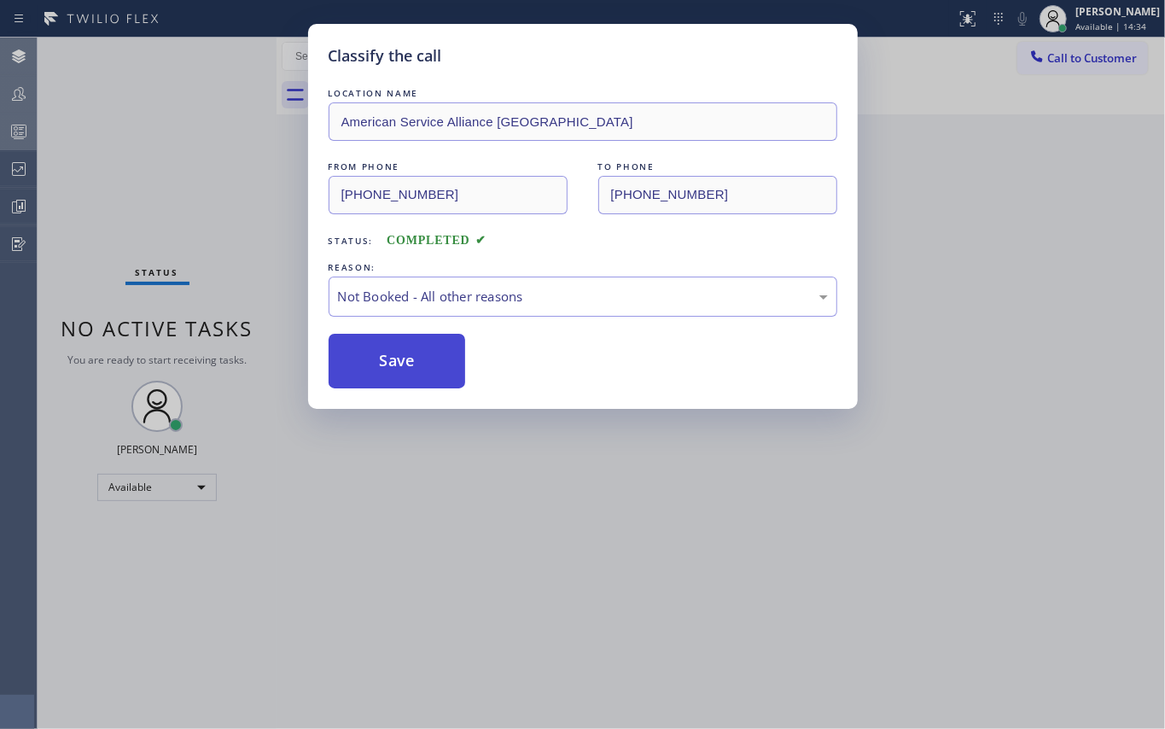
click at [400, 370] on button "Save" at bounding box center [396, 361] width 137 height 55
click at [135, 142] on div "Classify the call LOCATION NAME GE Monogram Repair Expert Shoreline FROM PHONE …" at bounding box center [601, 383] width 1127 height 691
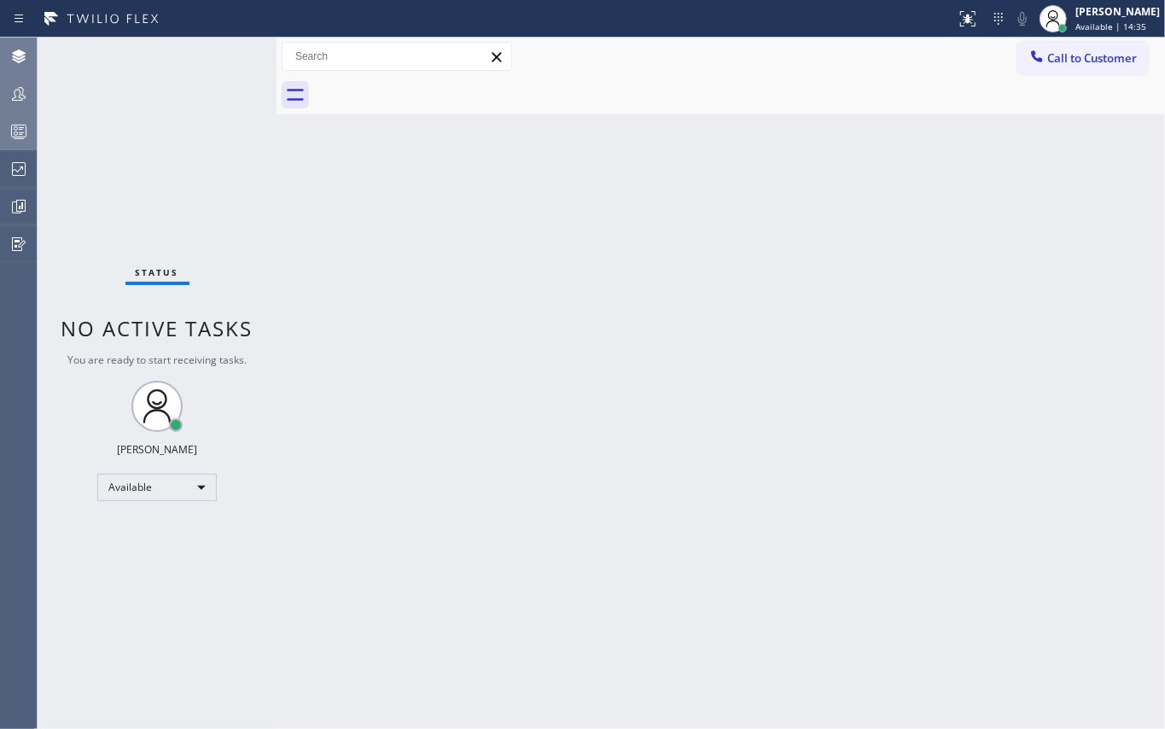
click at [31, 89] on div at bounding box center [19, 94] width 38 height 20
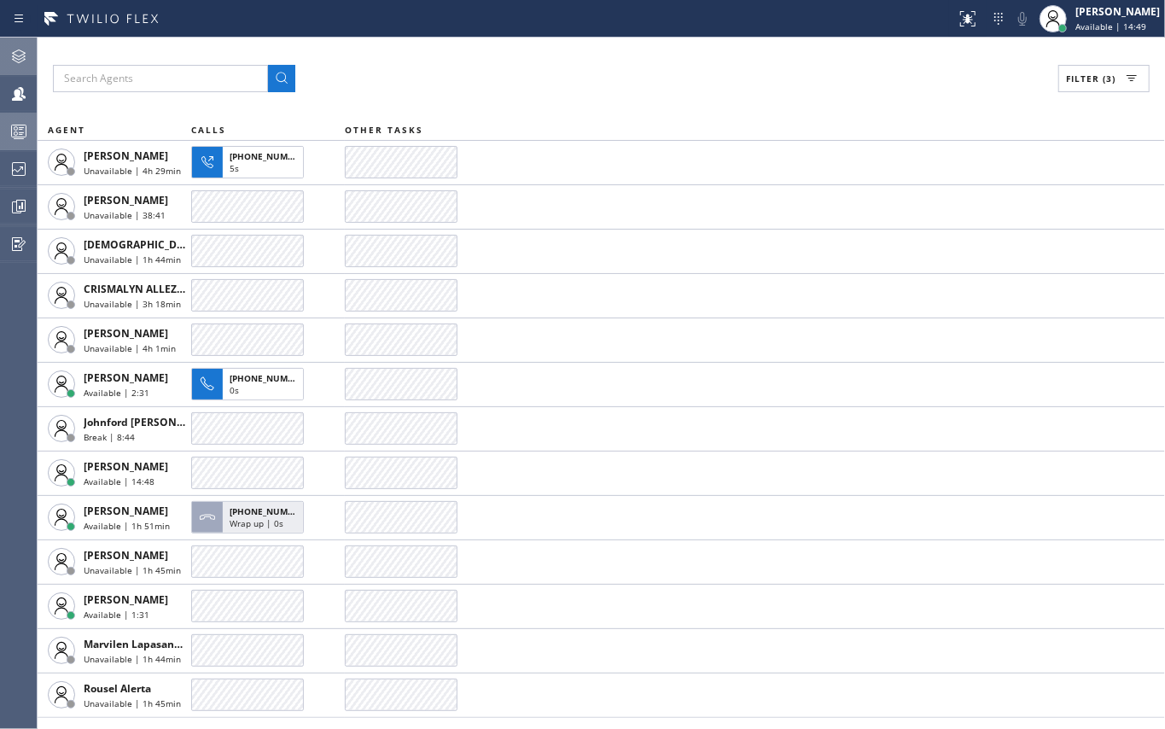
click at [22, 46] on icon at bounding box center [19, 56] width 20 height 20
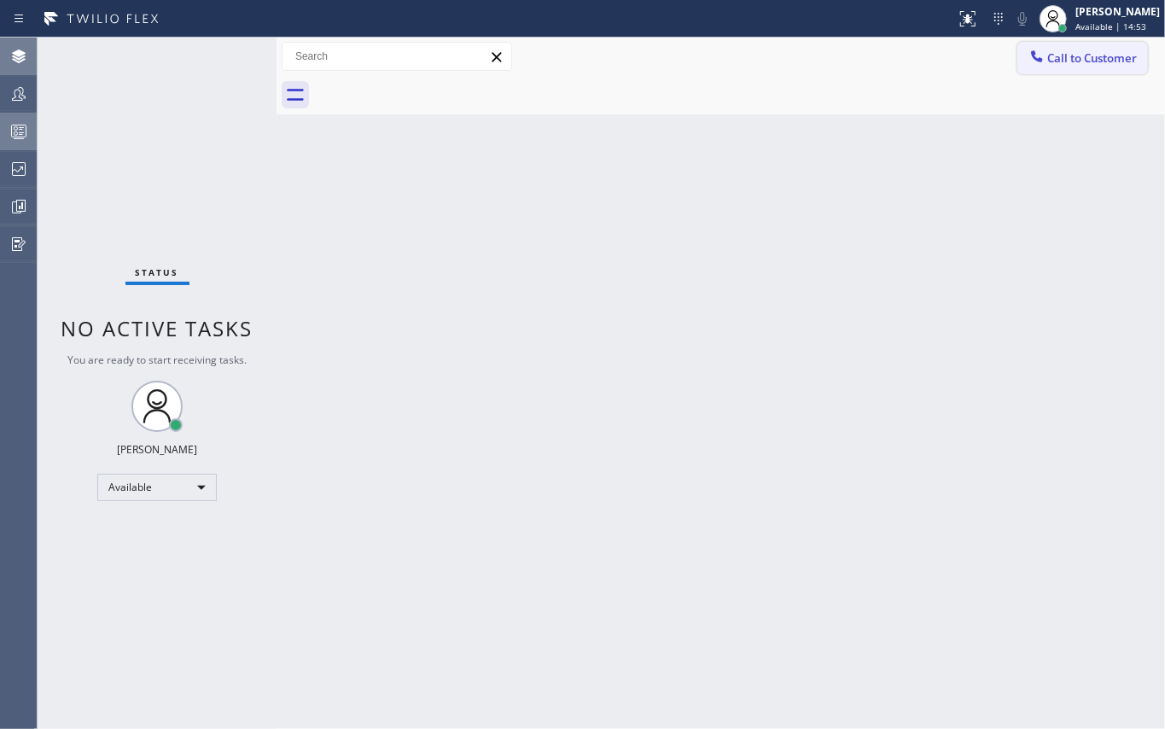
click at [1051, 51] on span "Call to Customer" at bounding box center [1092, 57] width 90 height 15
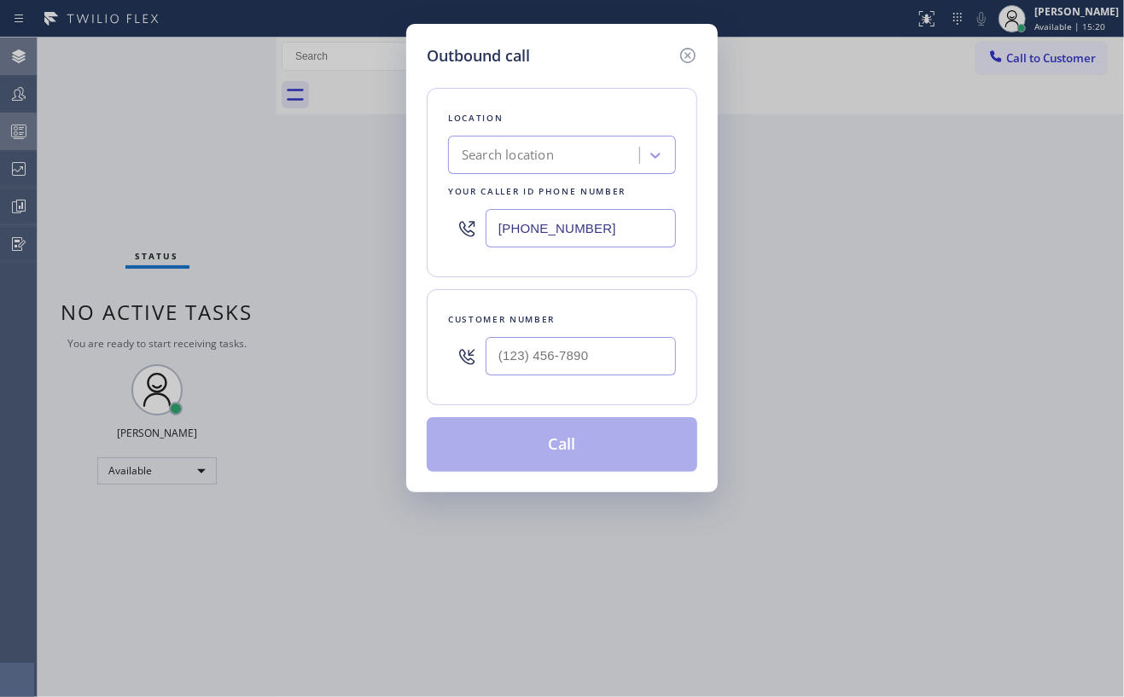
click at [834, 148] on div "Outbound call Location Search location Your caller id phone number (818) 532-54…" at bounding box center [562, 348] width 1124 height 697
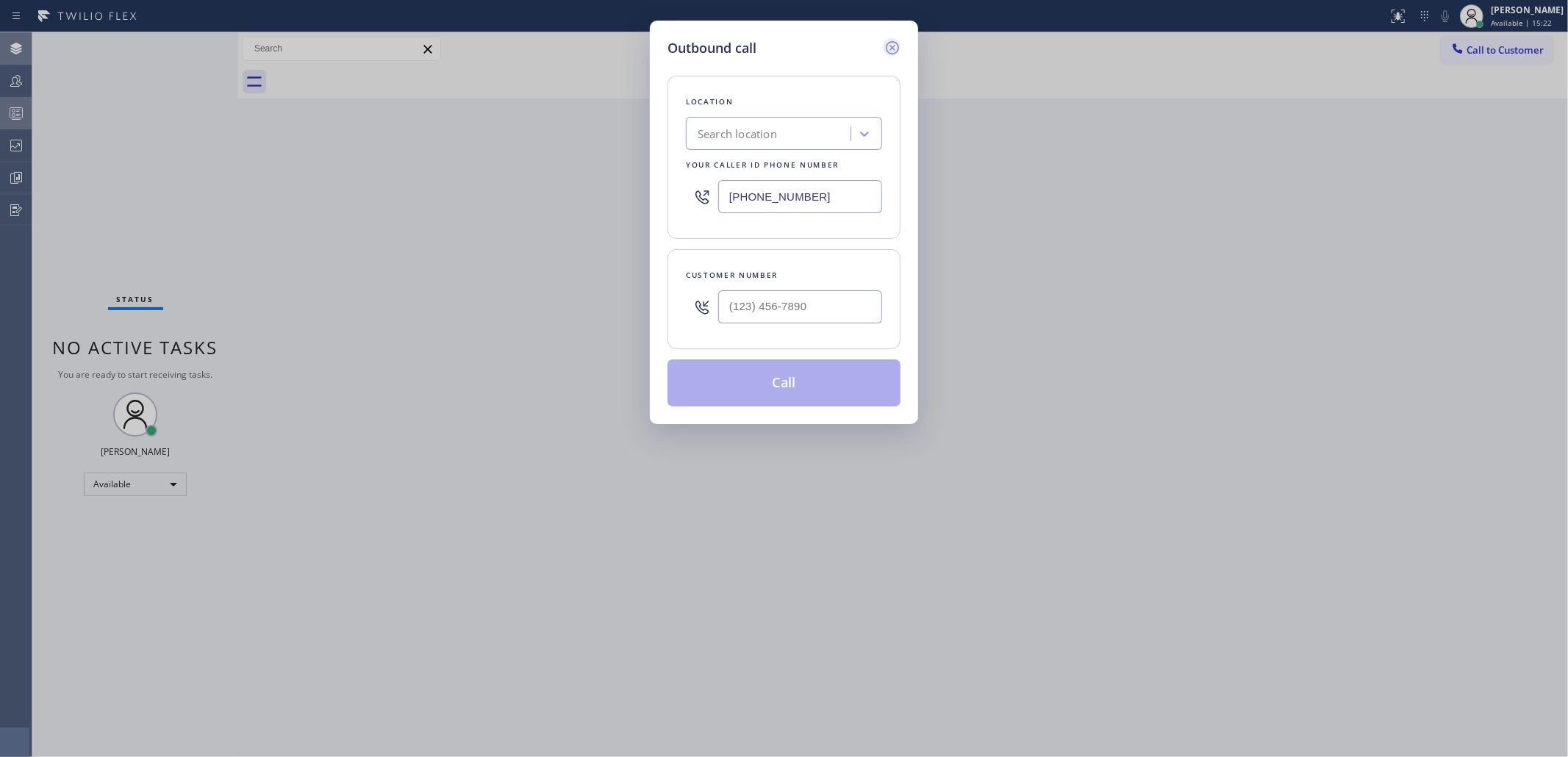
click at [895, 45] on icon at bounding box center [892, 47] width 17 height 17
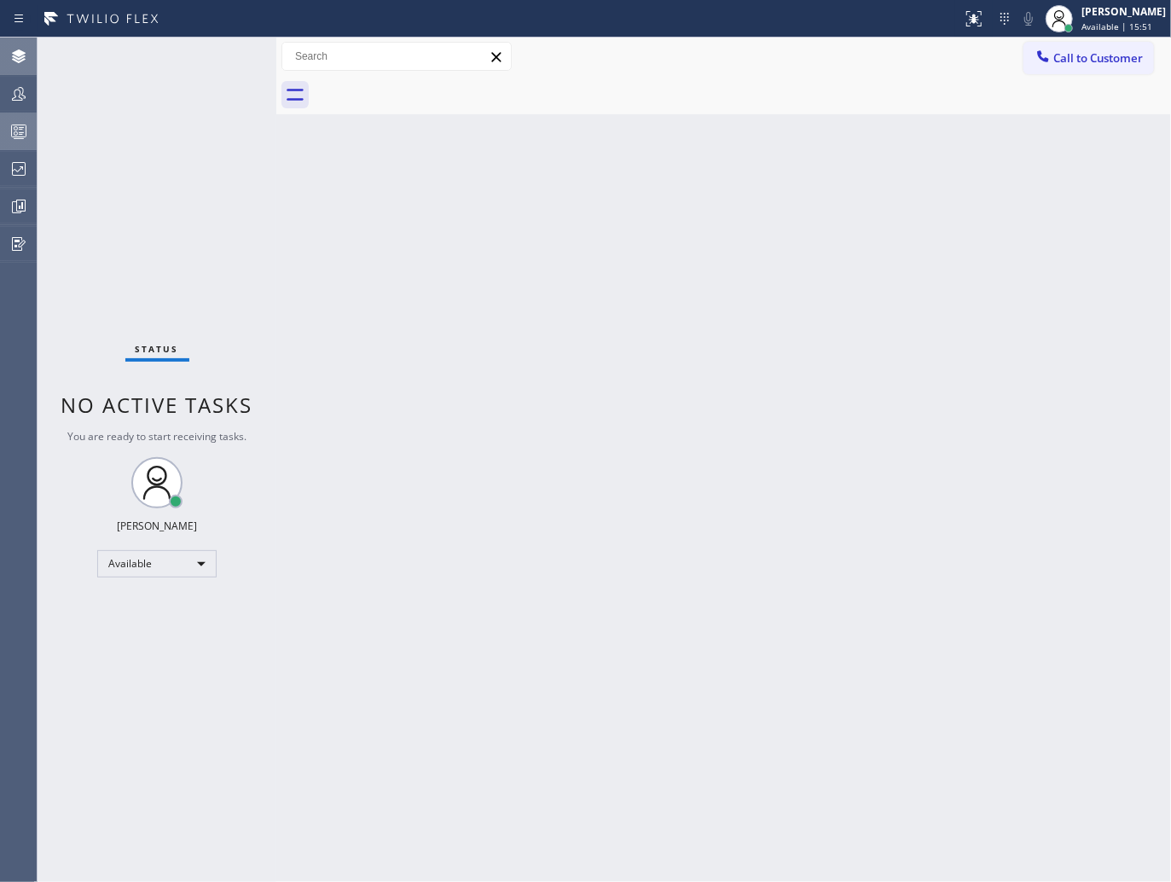
click at [1127, 315] on div "Back to Dashboard Change Sender ID Customers Technicians Select a contact Outbo…" at bounding box center [723, 460] width 895 height 845
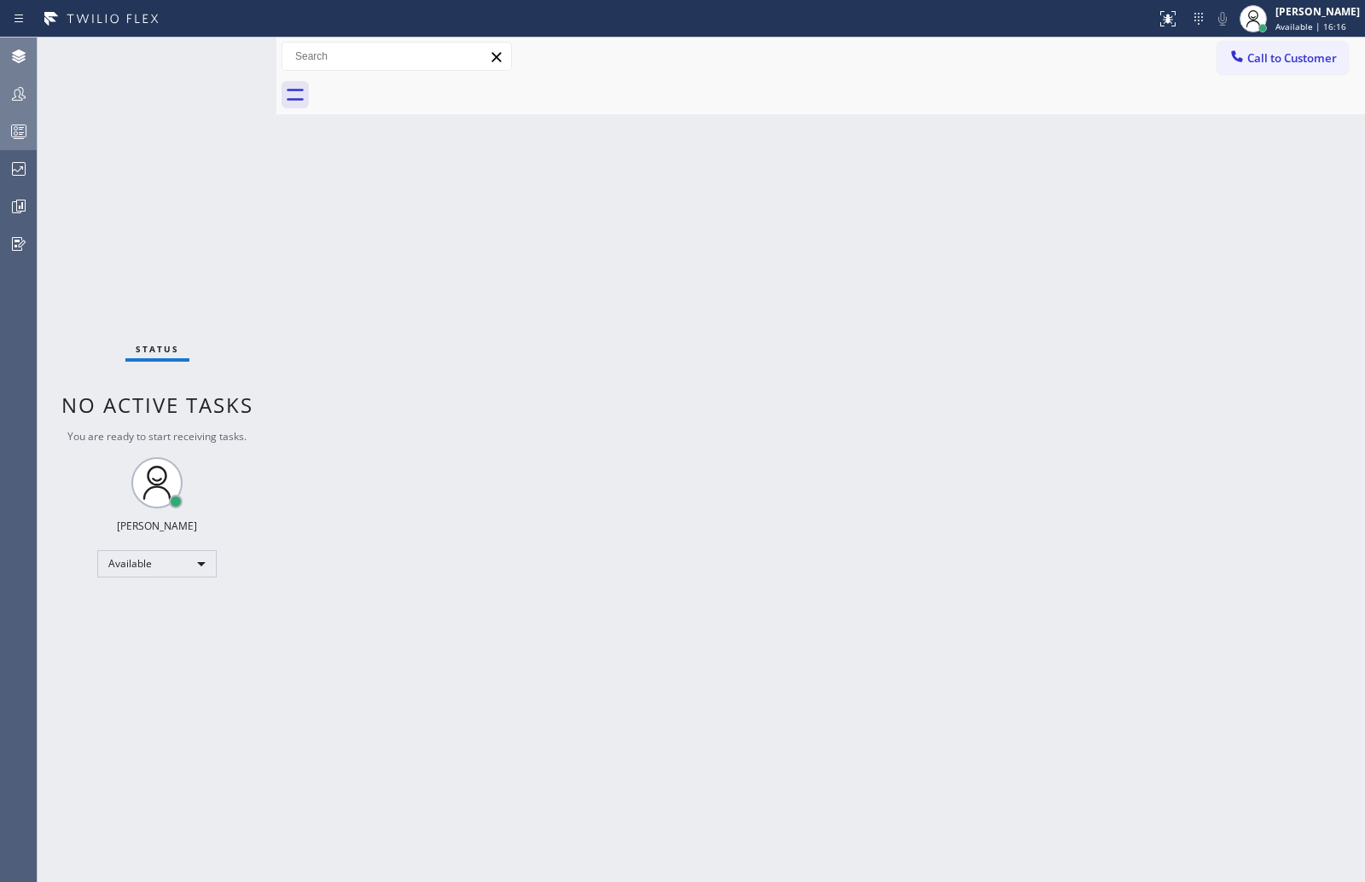
click at [26, 86] on icon at bounding box center [19, 94] width 20 height 20
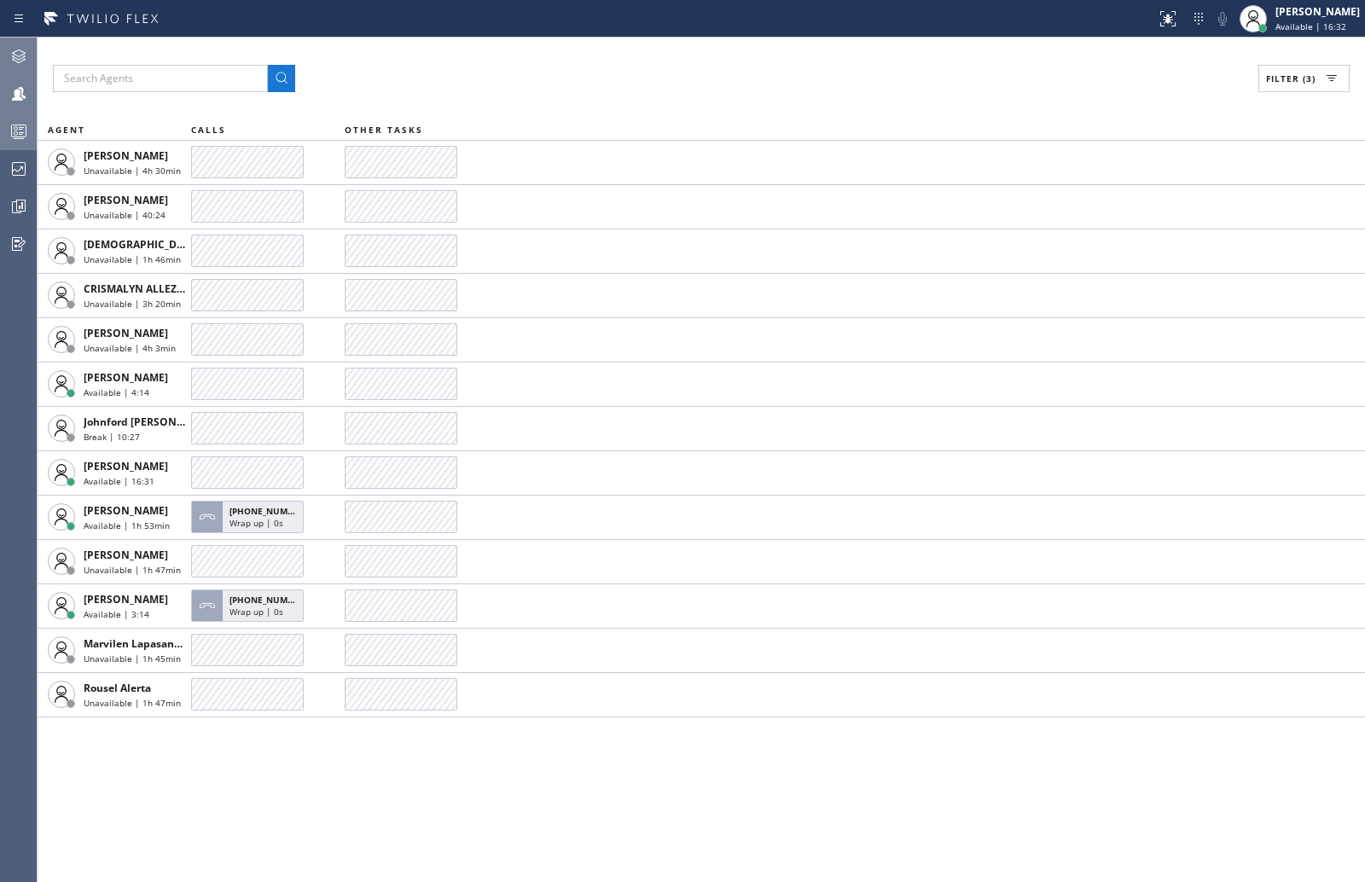
click at [21, 60] on icon at bounding box center [19, 56] width 20 height 20
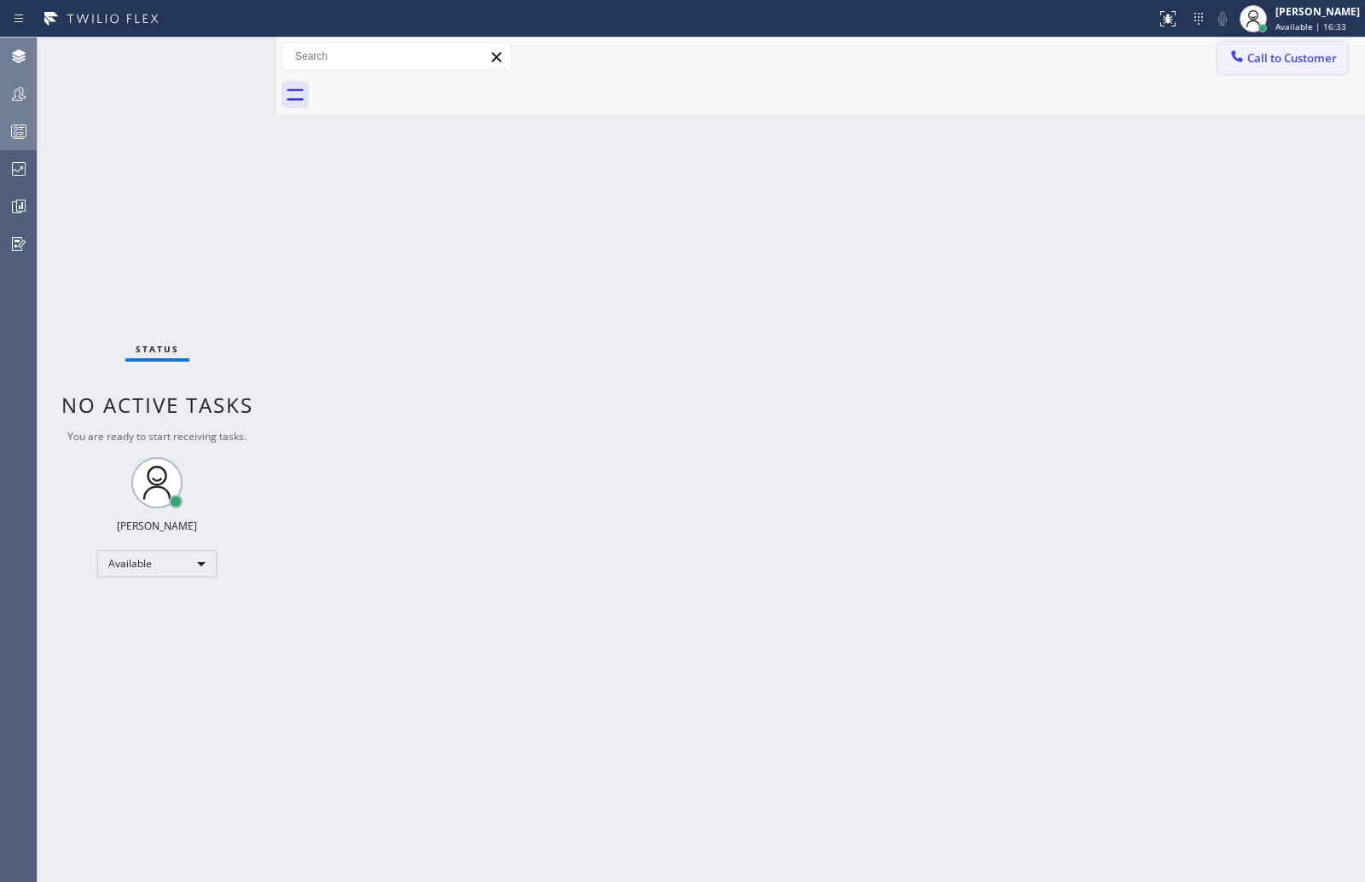
click at [1164, 62] on icon at bounding box center [1237, 56] width 17 height 17
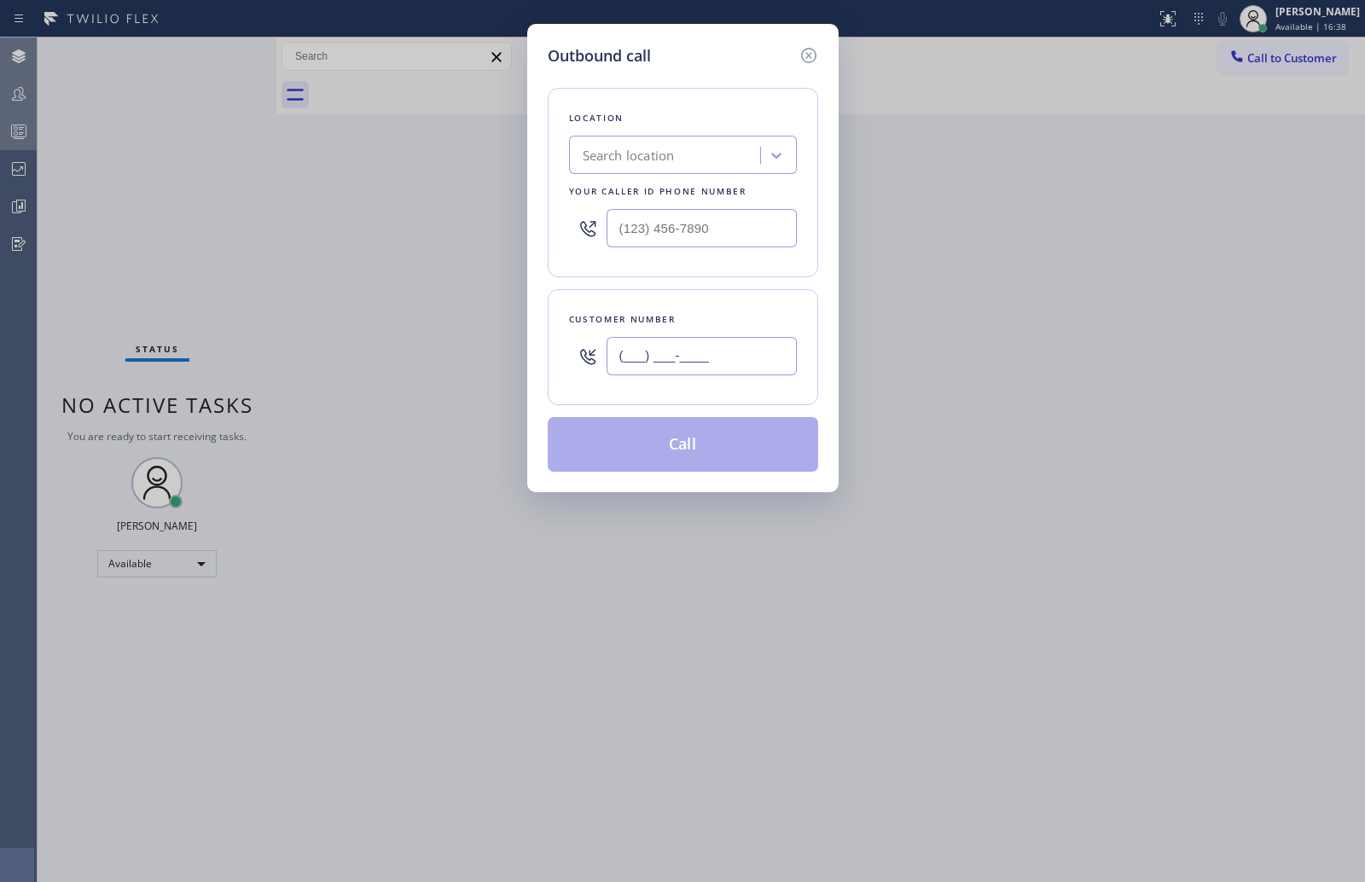
click at [687, 351] on input "(___) ___-____" at bounding box center [702, 356] width 190 height 38
paste input "609) 710-5753"
type input "(609) 710-5753"
click at [698, 212] on input "(___) ___-____" at bounding box center [702, 228] width 190 height 38
paste input "206) 312-8223"
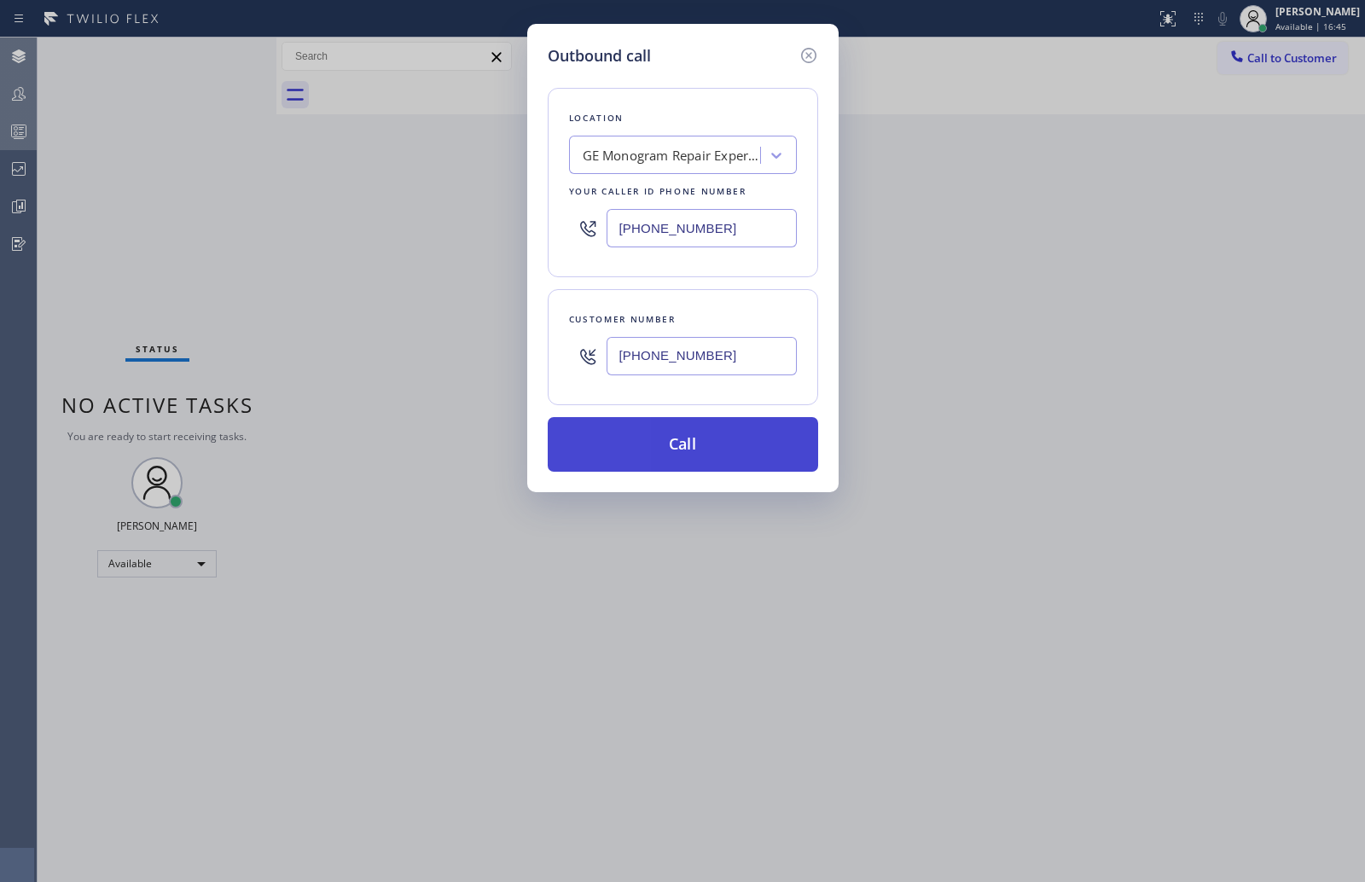
type input "(206) 312-8223"
click at [688, 447] on button "Call" at bounding box center [683, 444] width 270 height 55
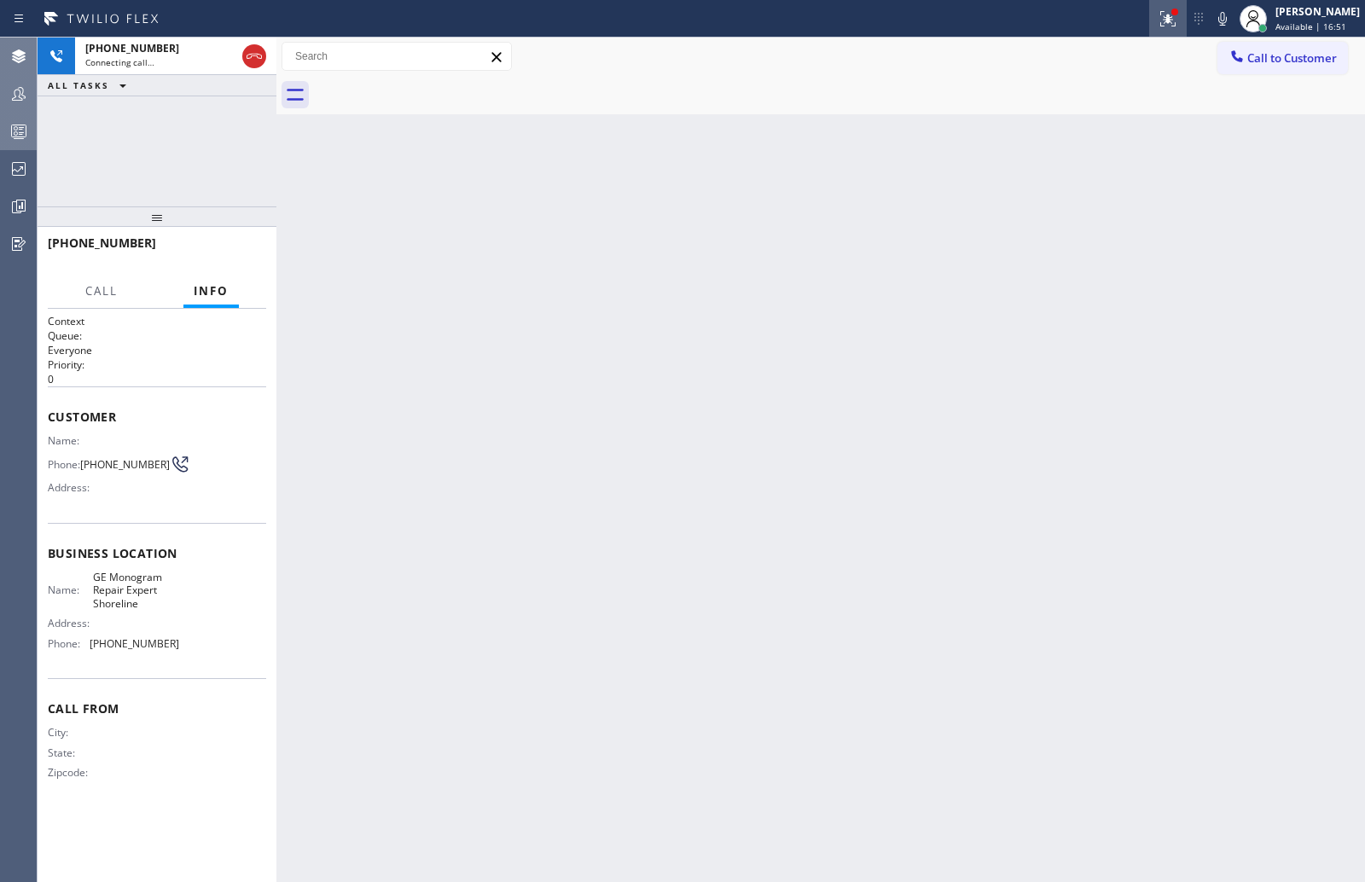
click at [1164, 21] on icon at bounding box center [1168, 19] width 20 height 20
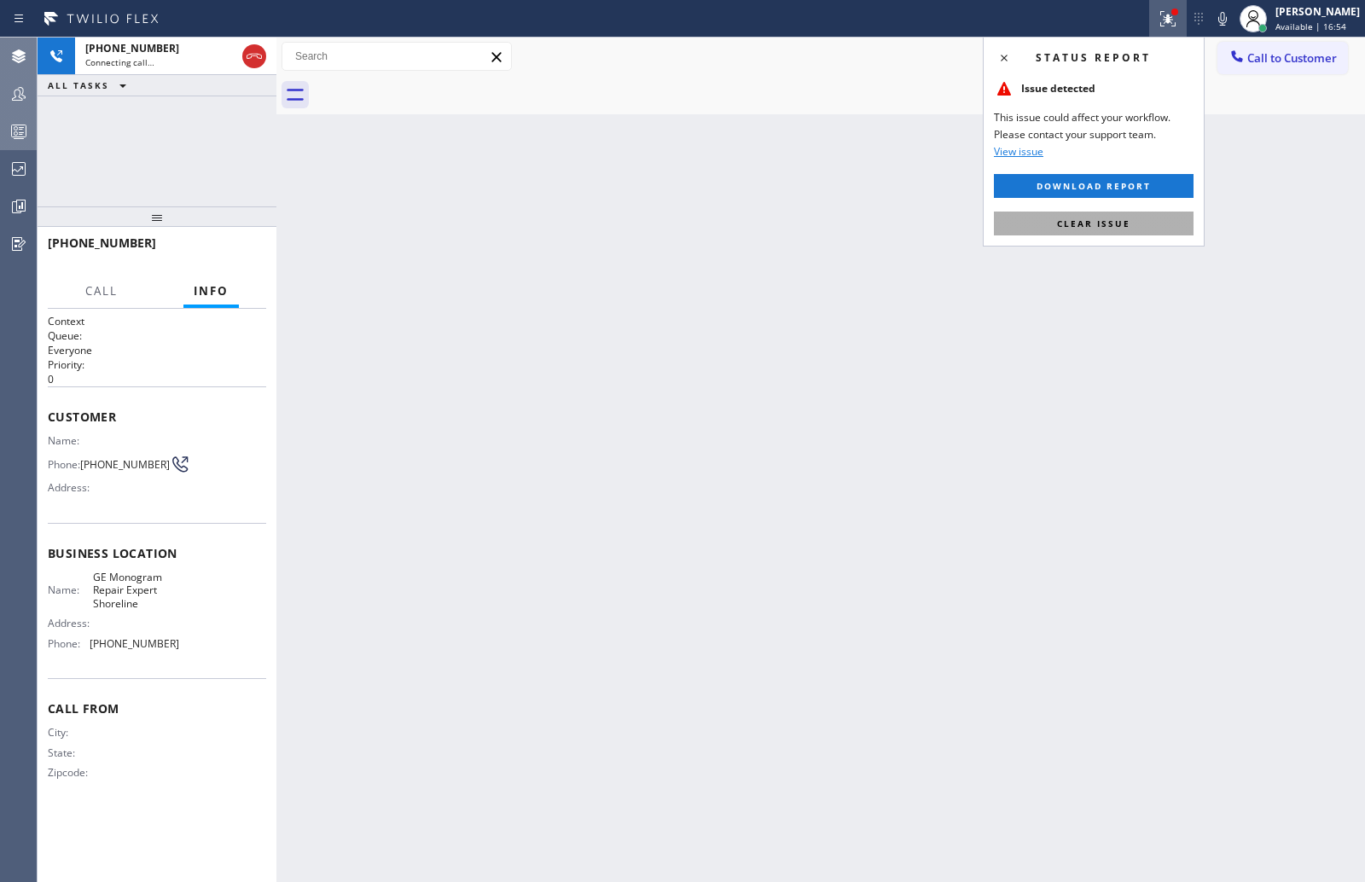
click at [1124, 217] on button "Clear issue" at bounding box center [1094, 224] width 200 height 24
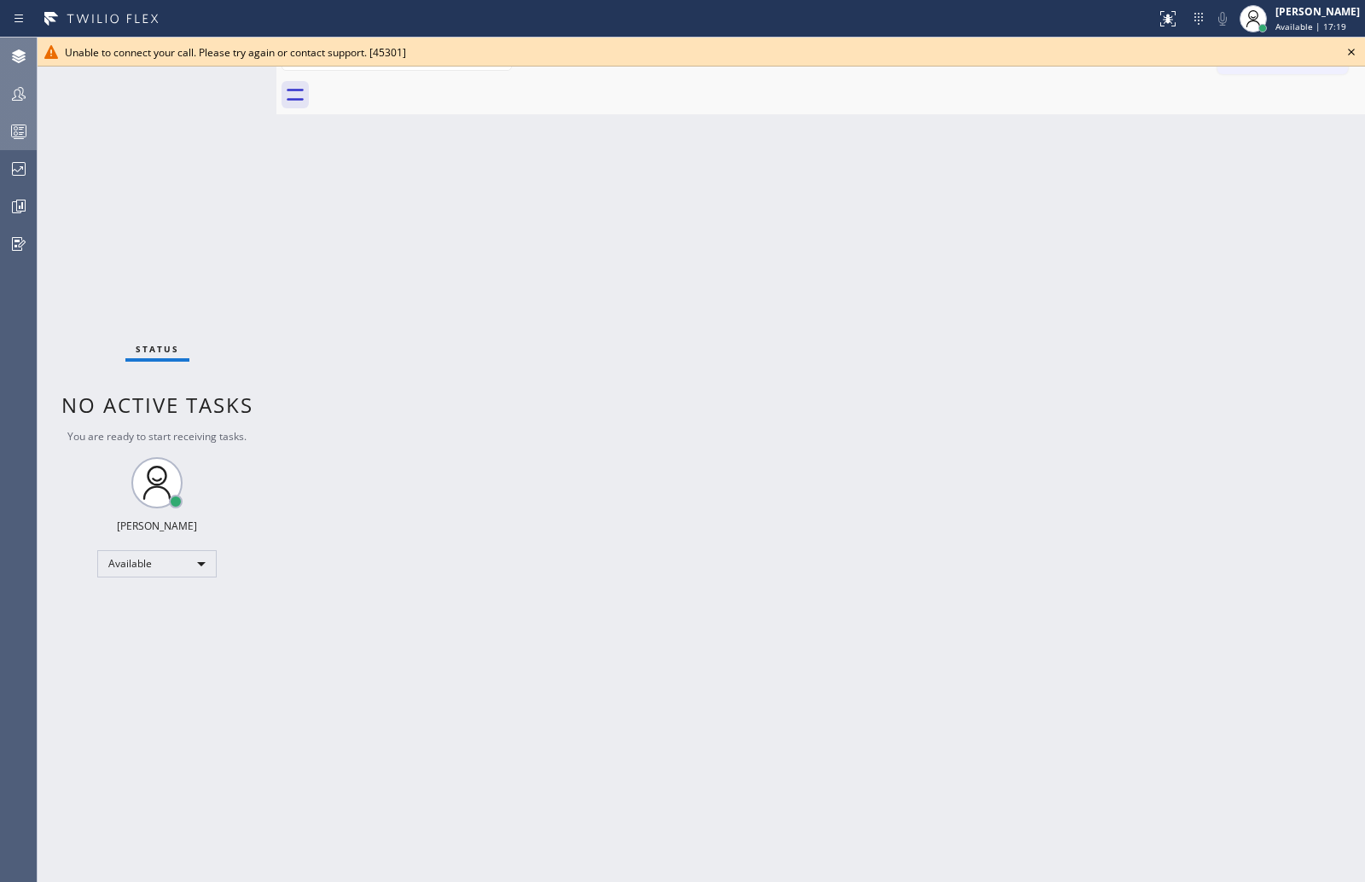
click at [1164, 109] on div at bounding box center [839, 95] width 1051 height 38
click at [1164, 45] on icon at bounding box center [1351, 52] width 20 height 20
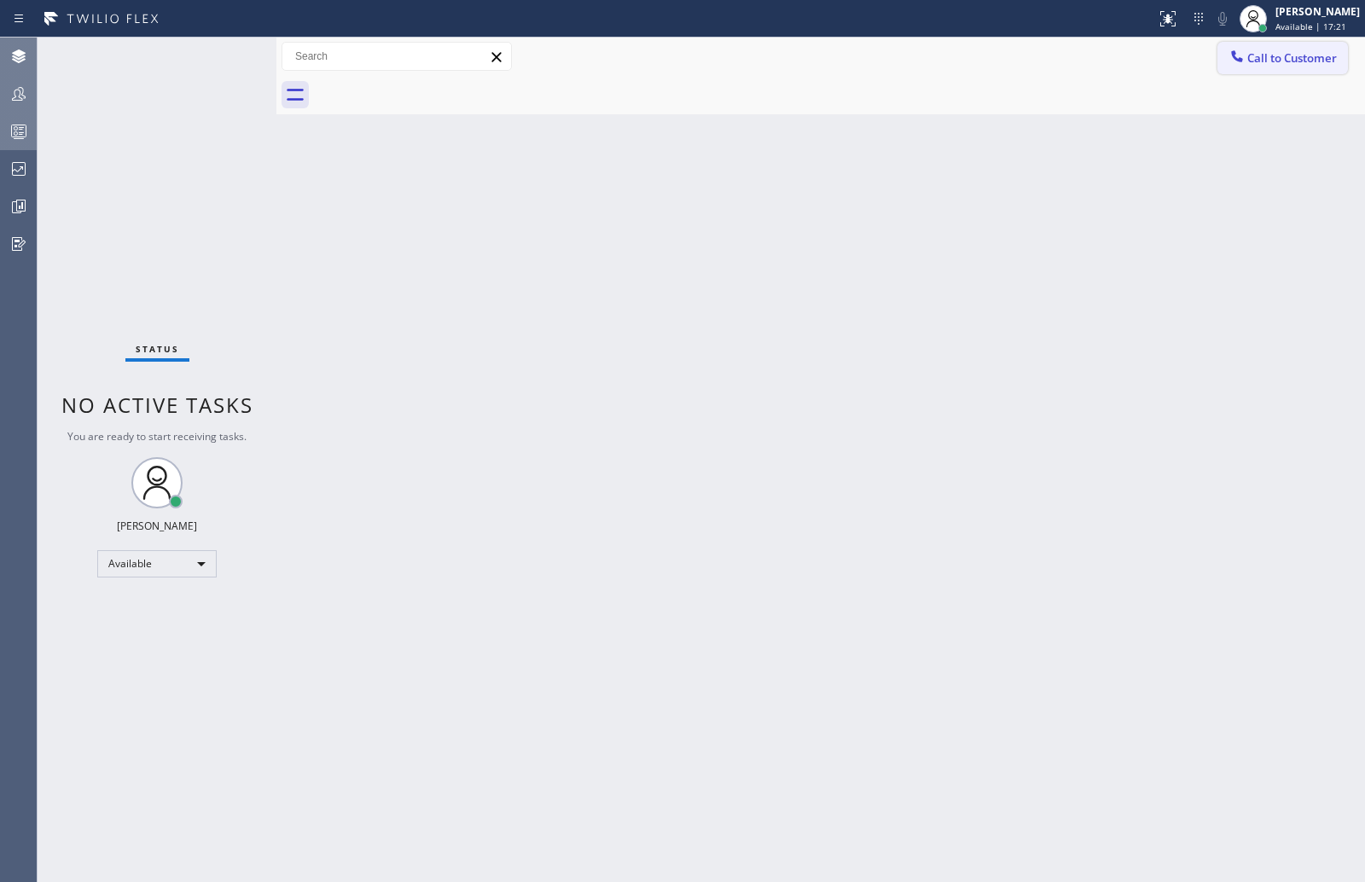
click at [1164, 59] on span "Call to Customer" at bounding box center [1292, 57] width 90 height 15
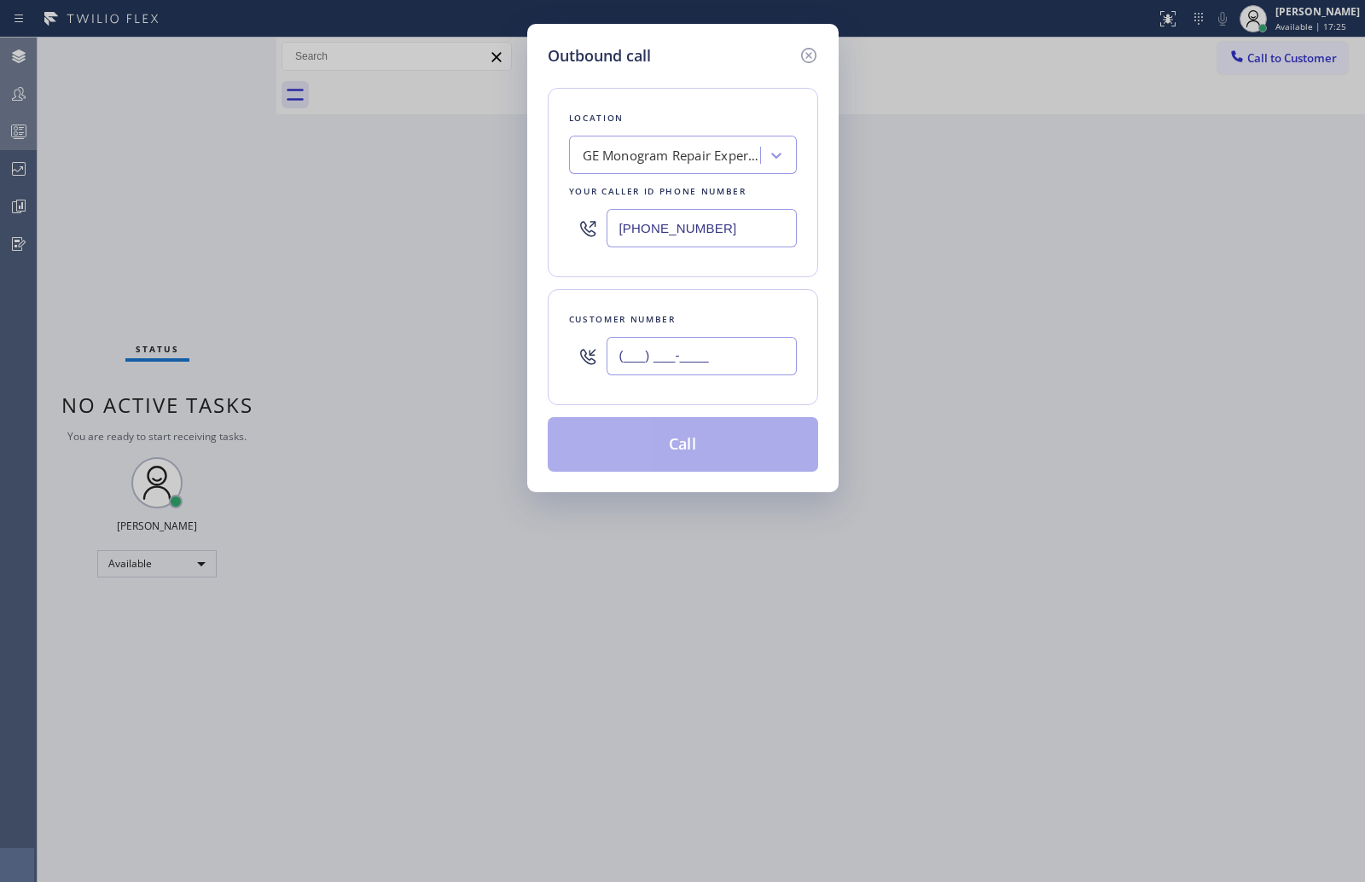
click at [672, 363] on input "(___) ___-____" at bounding box center [702, 356] width 190 height 38
paste input "989) 598-5450"
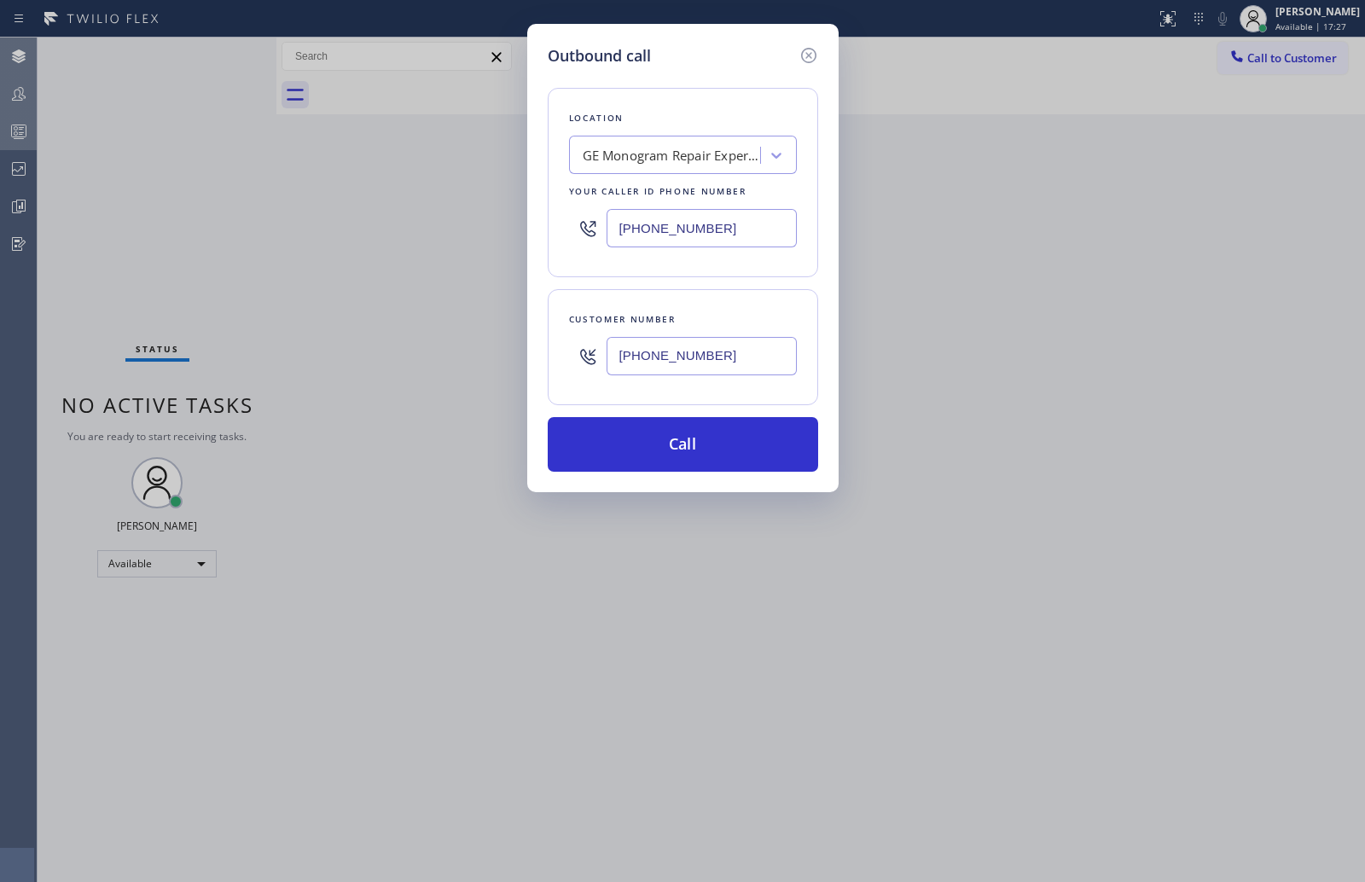
type input "(989) 598-5450"
click at [662, 227] on input "(206) 312-8223" at bounding box center [702, 228] width 190 height 38
drag, startPoint x: 718, startPoint y: 229, endPoint x: 595, endPoint y: 218, distance: 123.4
click at [595, 218] on div "(206) 312-8223" at bounding box center [683, 227] width 228 height 55
paste input "708) 272-136"
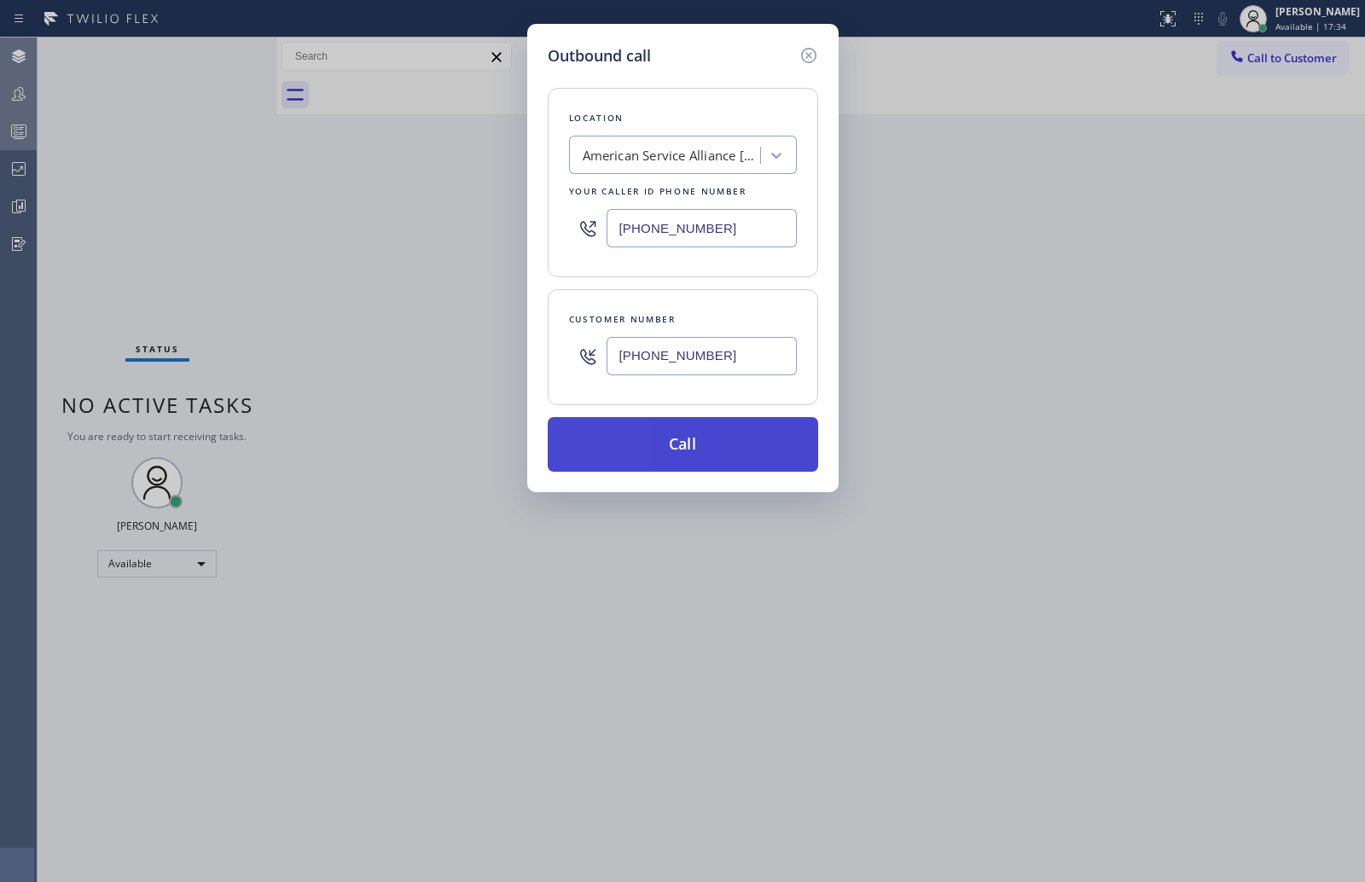
type input "[PHONE_NUMBER]"
click at [662, 445] on button "Call" at bounding box center [683, 444] width 270 height 55
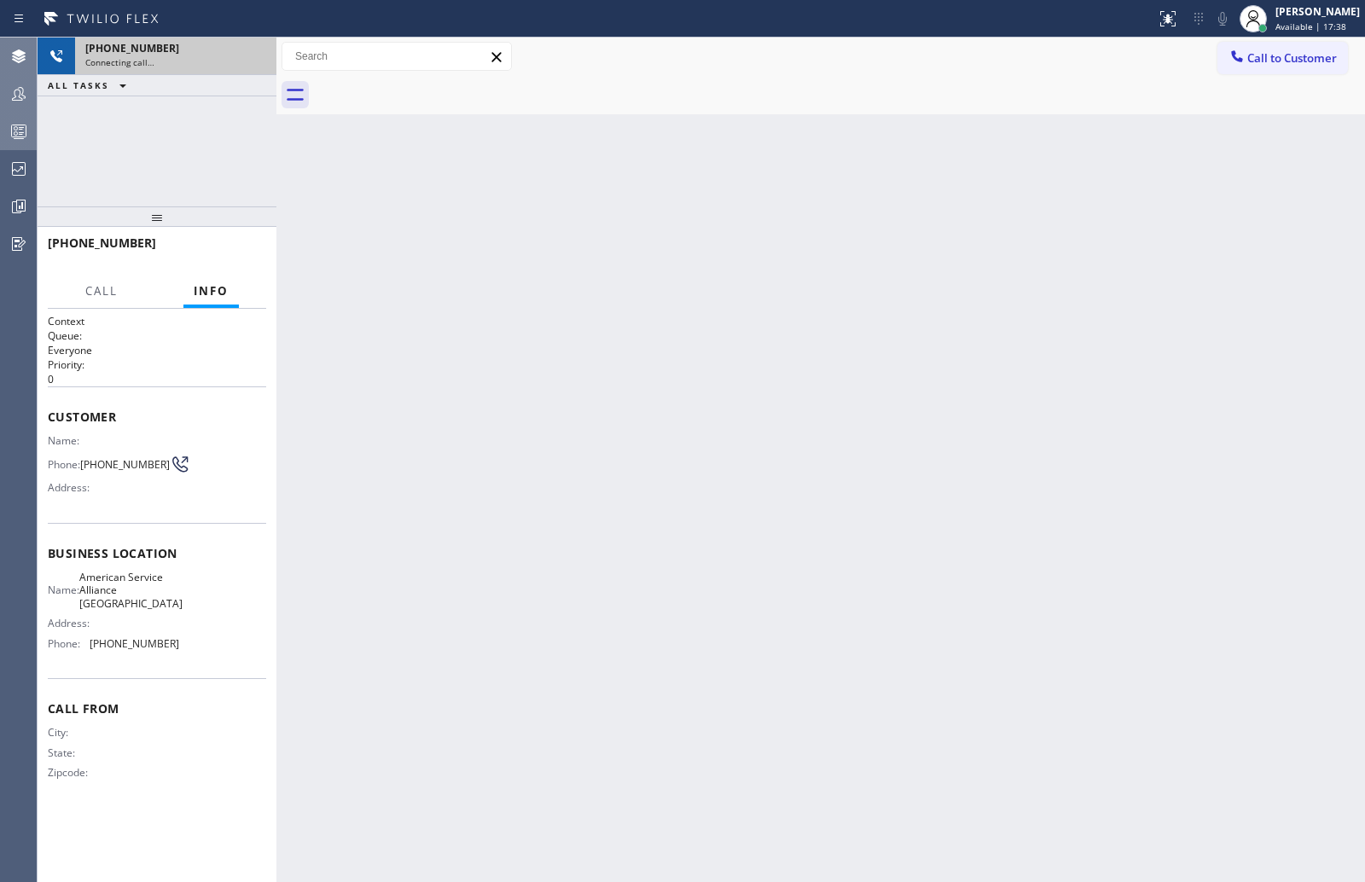
click at [220, 65] on div "Connecting call…" at bounding box center [175, 62] width 181 height 12
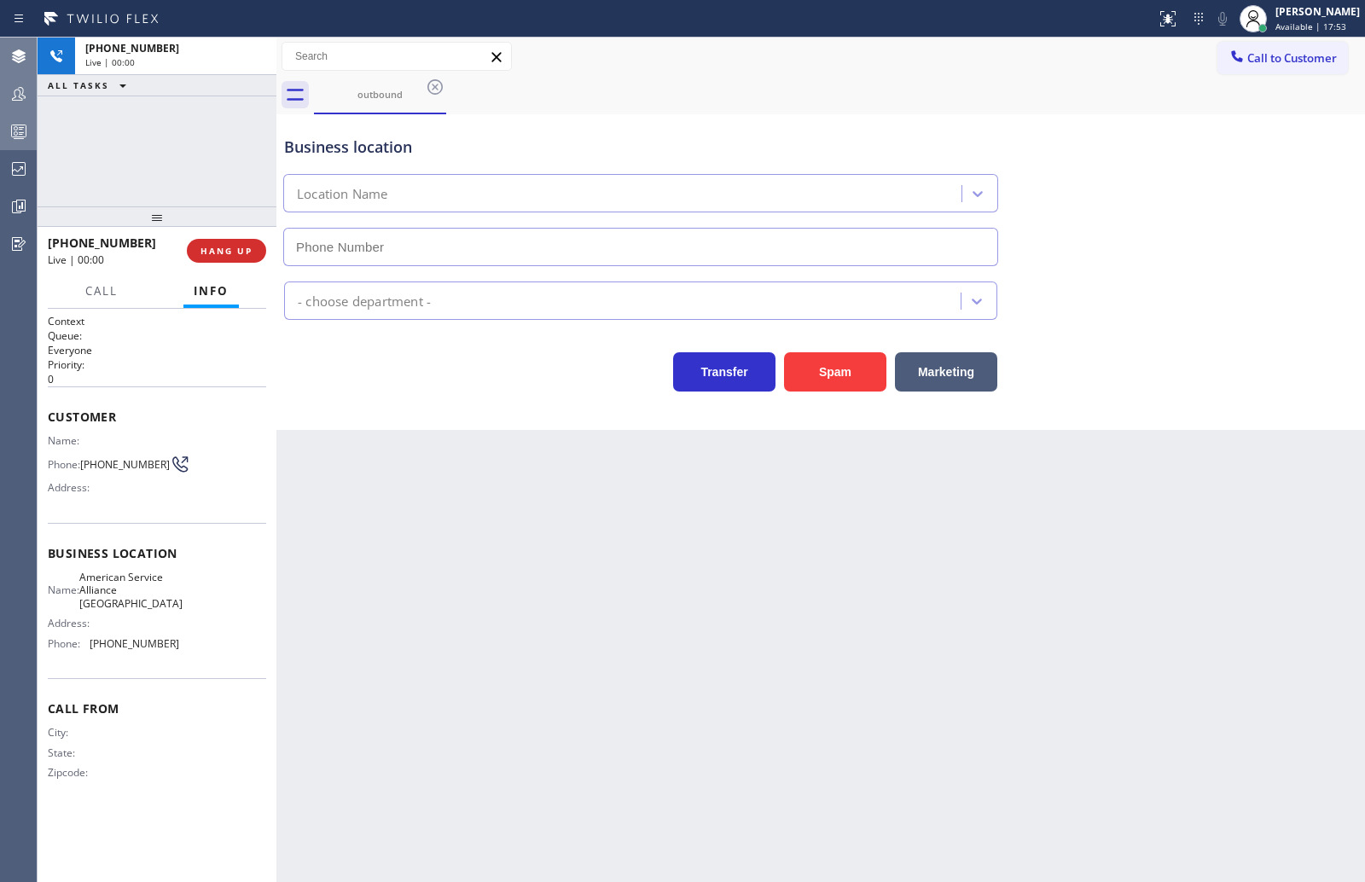
type input "[PHONE_NUMBER]"
click at [232, 247] on span "HANG UP" at bounding box center [226, 251] width 52 height 12
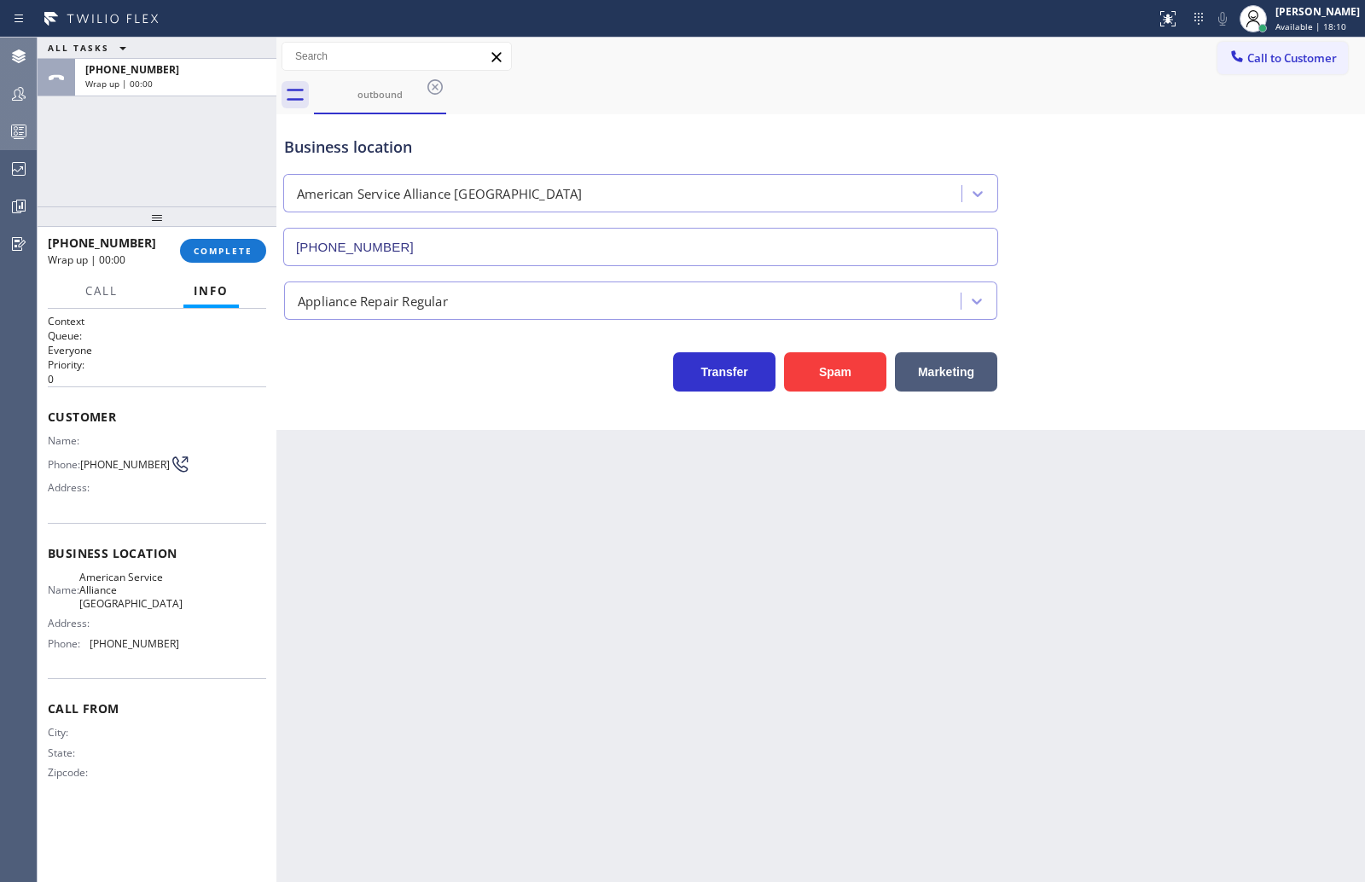
drag, startPoint x: 160, startPoint y: 224, endPoint x: 152, endPoint y: 189, distance: 35.2
click at [152, 189] on div "ALL TASKS ALL TASKS ACTIVE TASKS TASKS IN WRAP UP +19895985450 Wrap up | 00:00 …" at bounding box center [157, 460] width 239 height 845
click at [212, 253] on span "COMPLETE" at bounding box center [223, 251] width 59 height 12
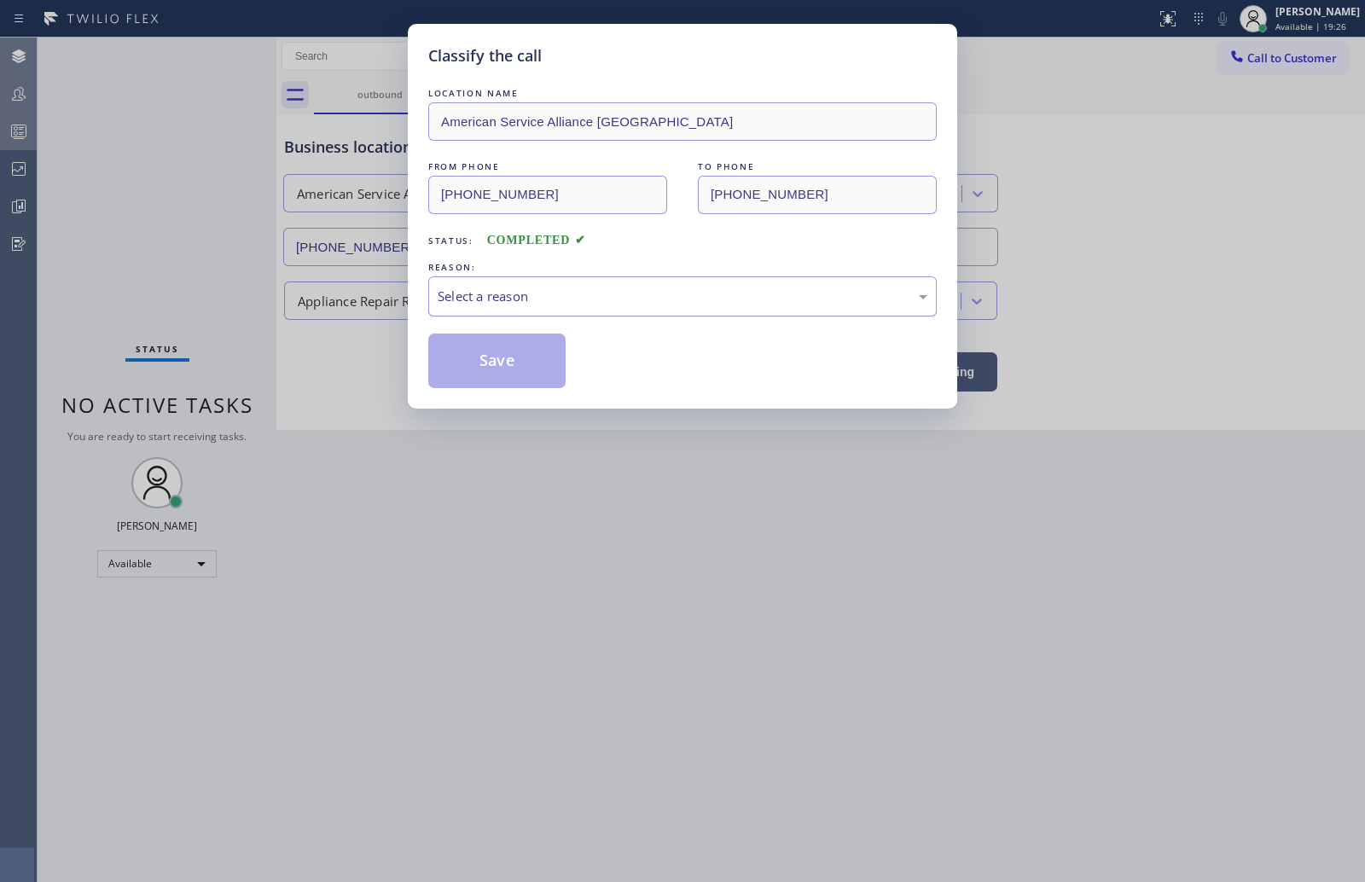
click at [489, 294] on div "Select a reason" at bounding box center [683, 297] width 490 height 20
click at [502, 353] on button "Save" at bounding box center [496, 361] width 137 height 55
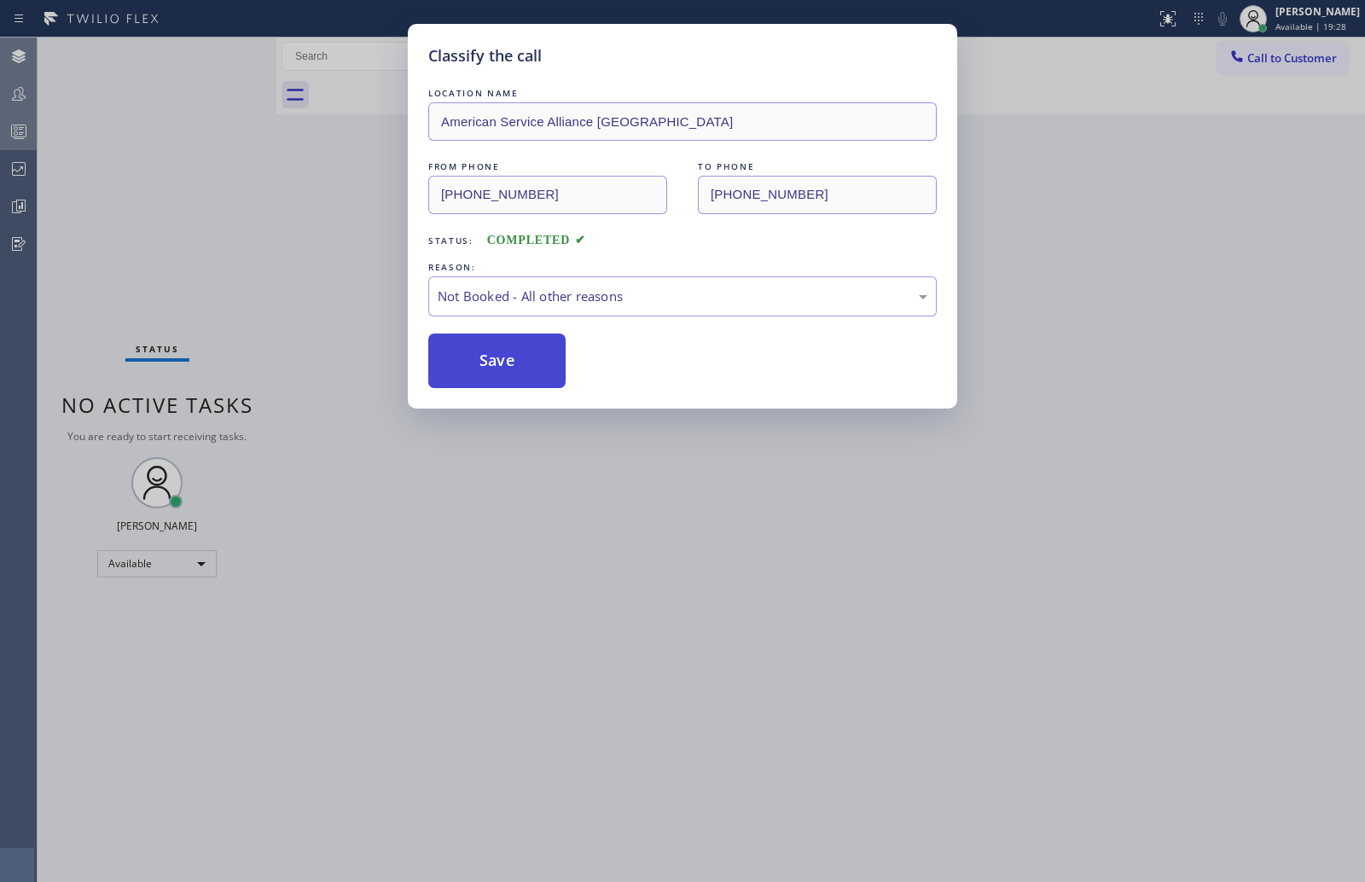
click at [502, 353] on button "Save" at bounding box center [496, 361] width 137 height 55
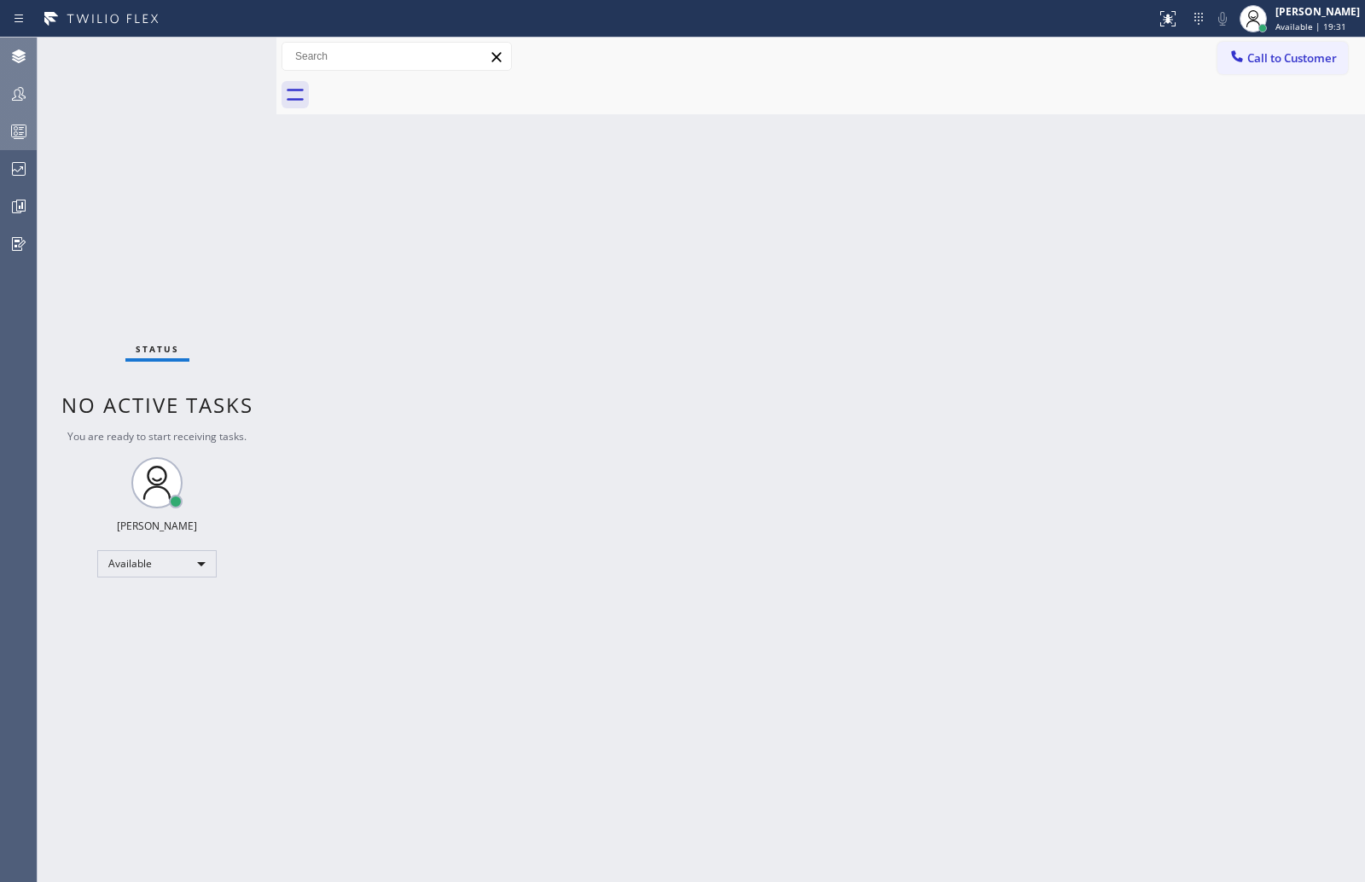
click at [15, 128] on icon at bounding box center [19, 131] width 20 height 20
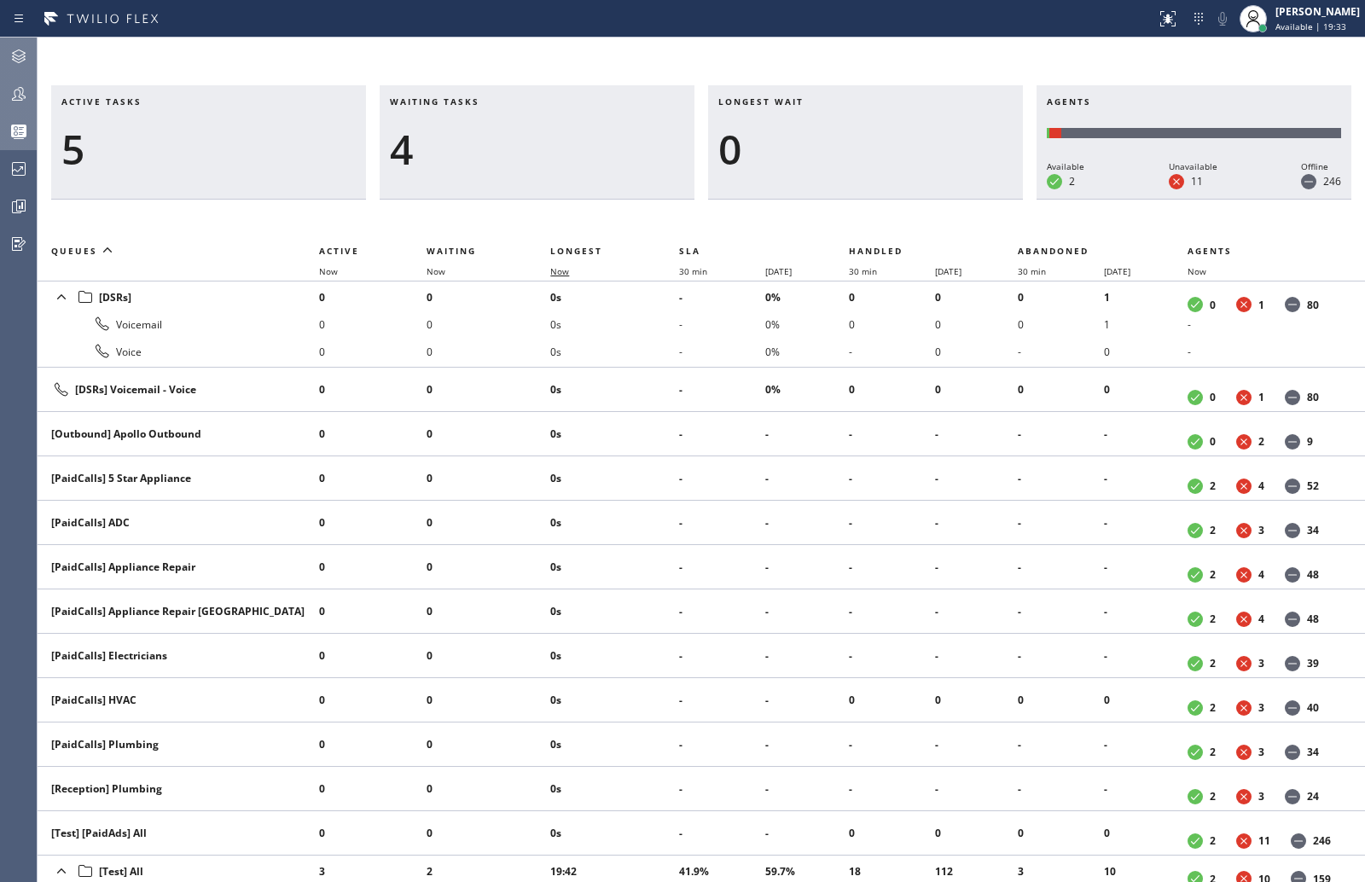
click at [567, 274] on span "Now" at bounding box center [559, 271] width 19 height 12
click at [15, 86] on icon at bounding box center [19, 94] width 20 height 20
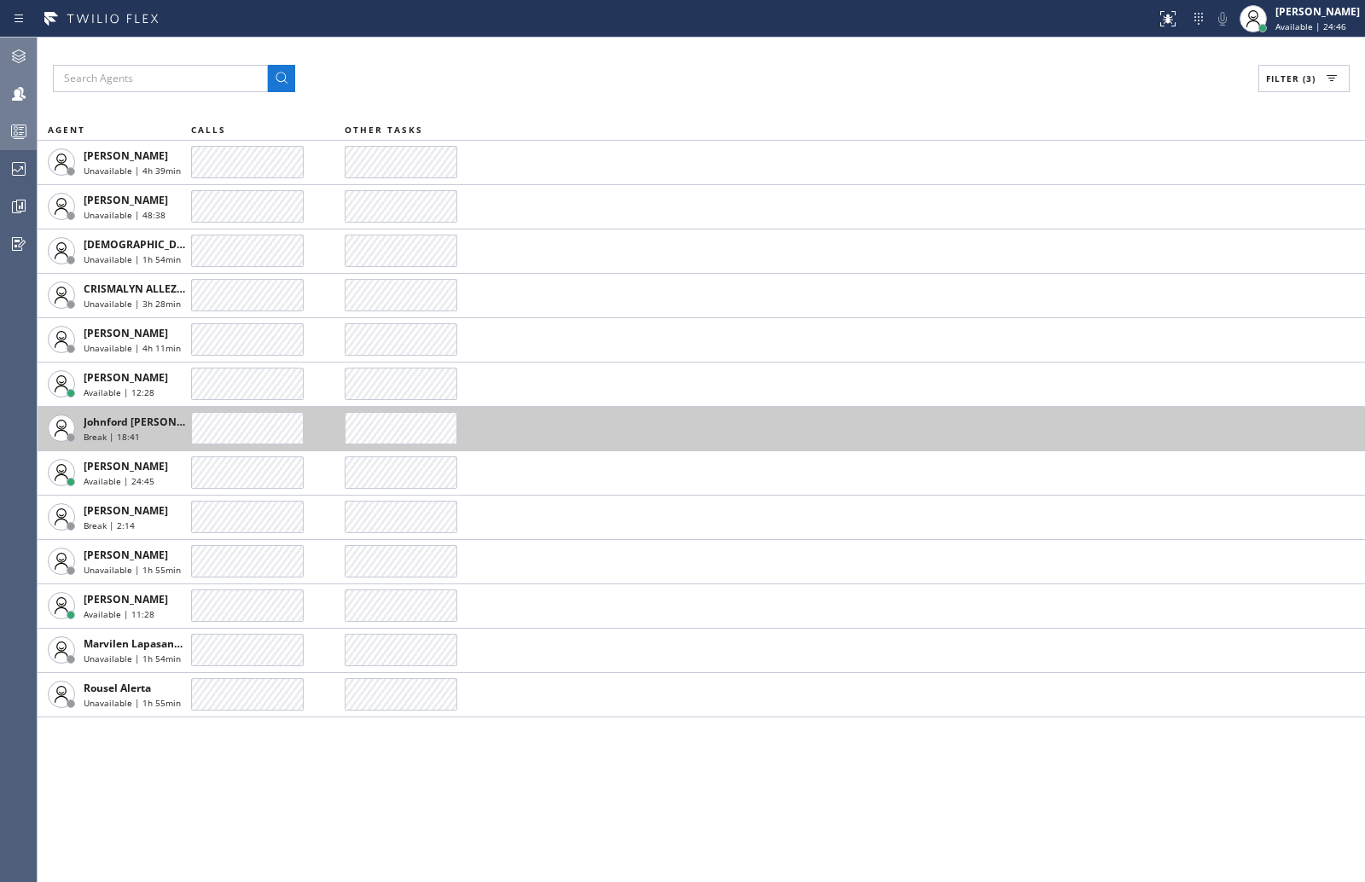
click at [0, 75] on button "Teams" at bounding box center [18, 94] width 37 height 38
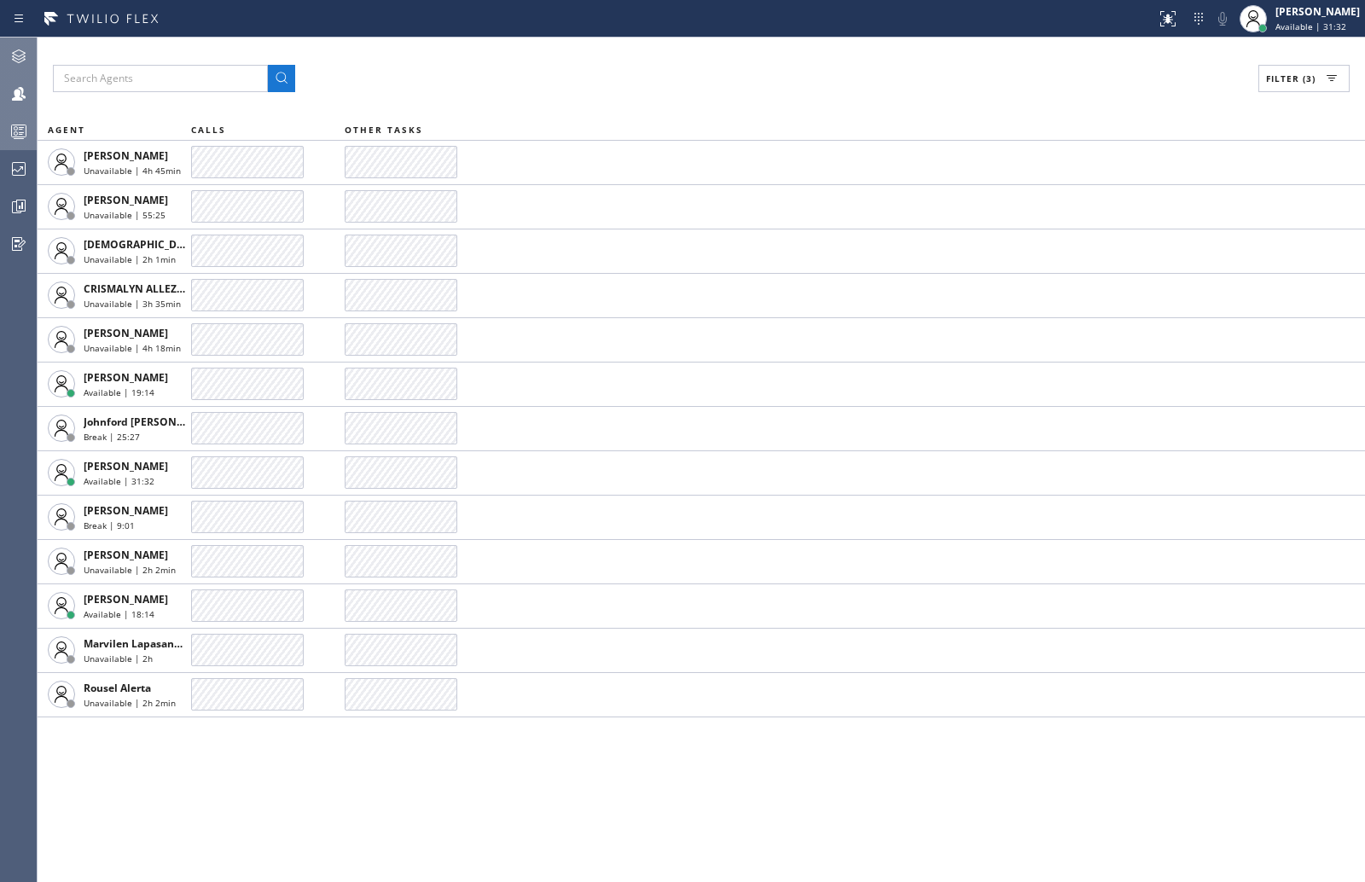
click at [1164, 75] on span "Filter (3)" at bounding box center [1290, 79] width 49 height 12
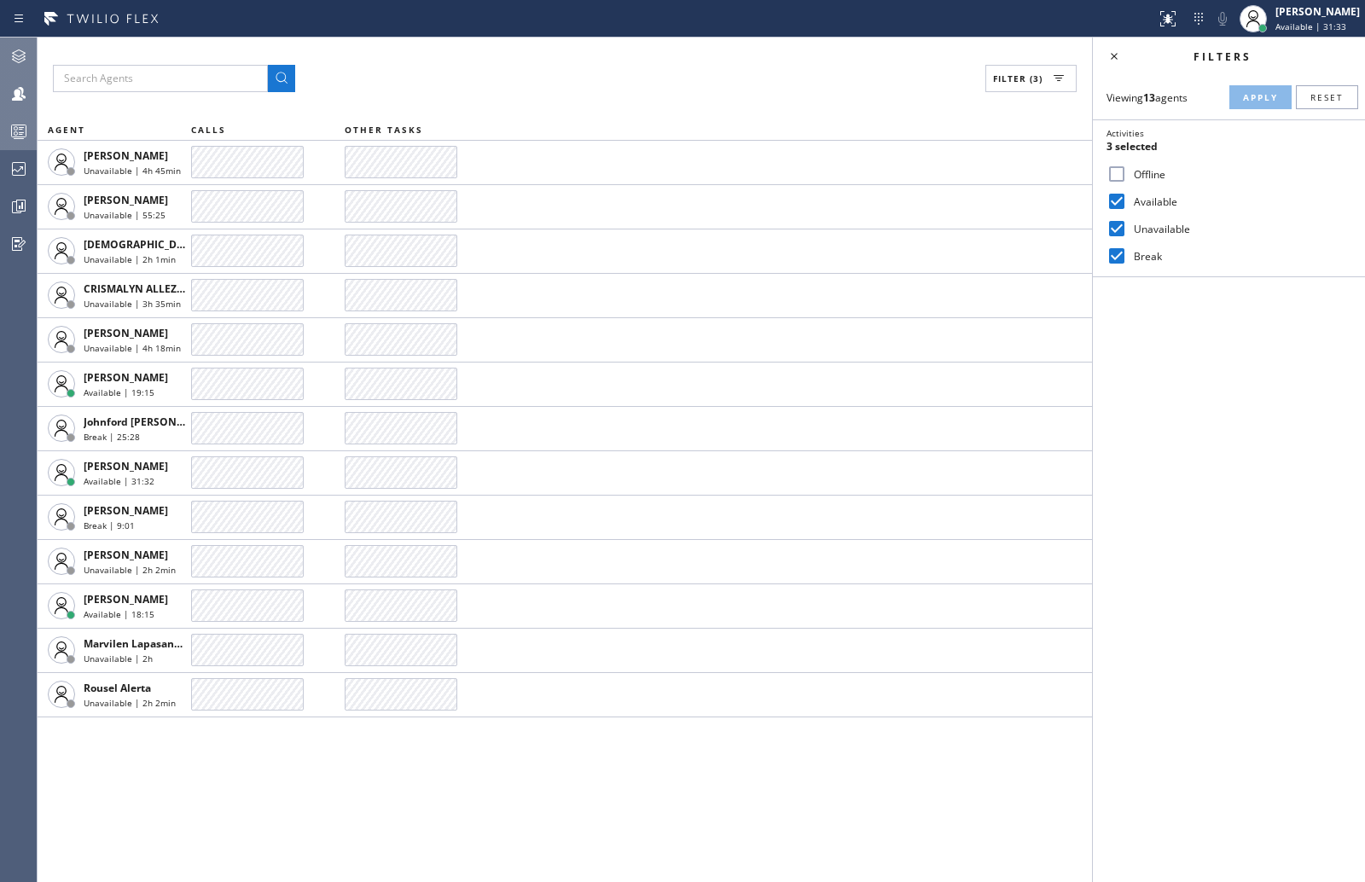
click at [1110, 225] on input "Unavailable" at bounding box center [1117, 228] width 20 height 20
checkbox input "false"
click at [1120, 258] on input "Break" at bounding box center [1117, 256] width 20 height 20
click at [1164, 103] on button "Apply" at bounding box center [1260, 97] width 62 height 24
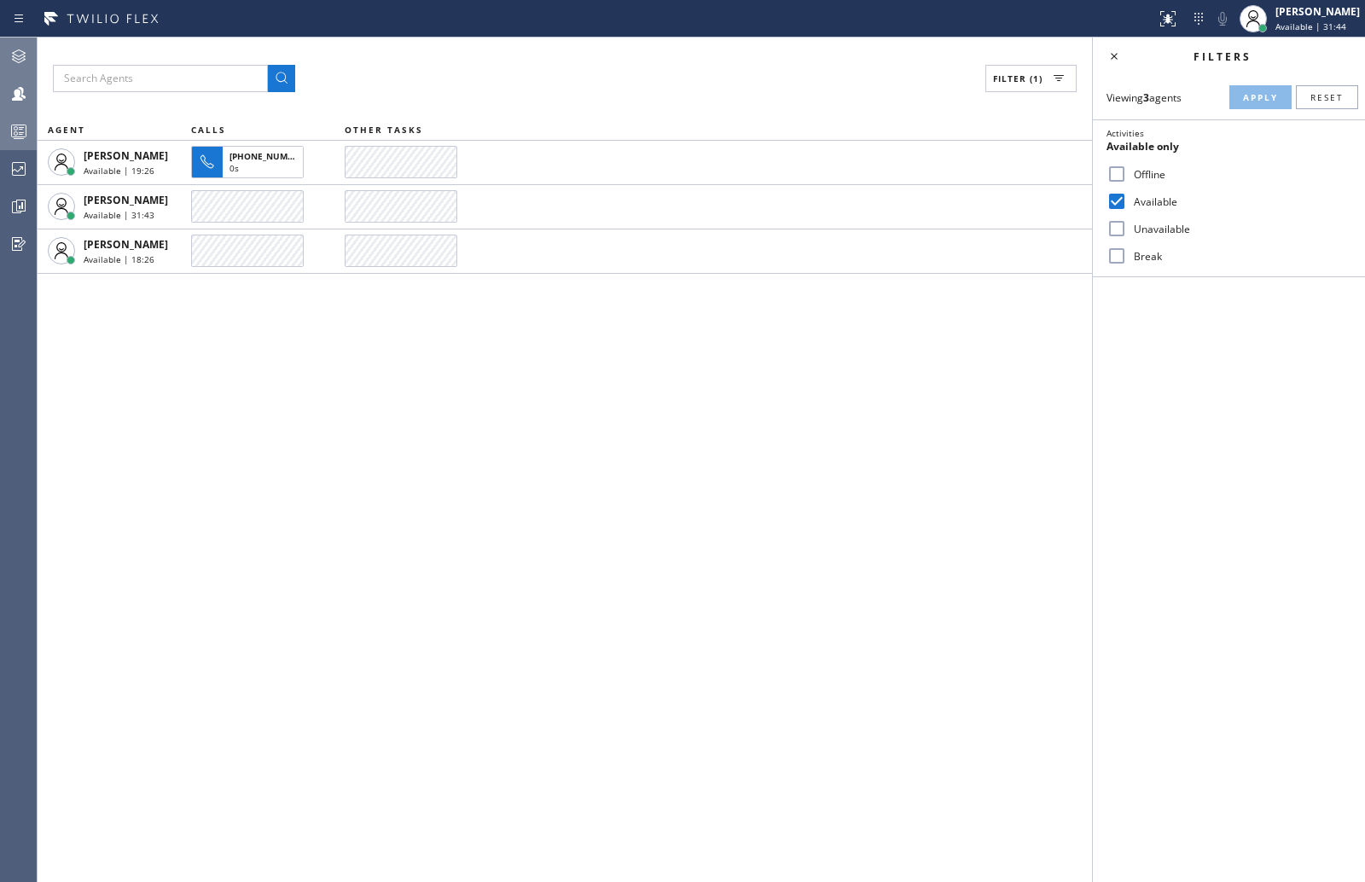
click at [1118, 258] on input "Break" at bounding box center [1117, 256] width 20 height 20
checkbox input "true"
click at [1164, 96] on span "Apply" at bounding box center [1260, 97] width 35 height 12
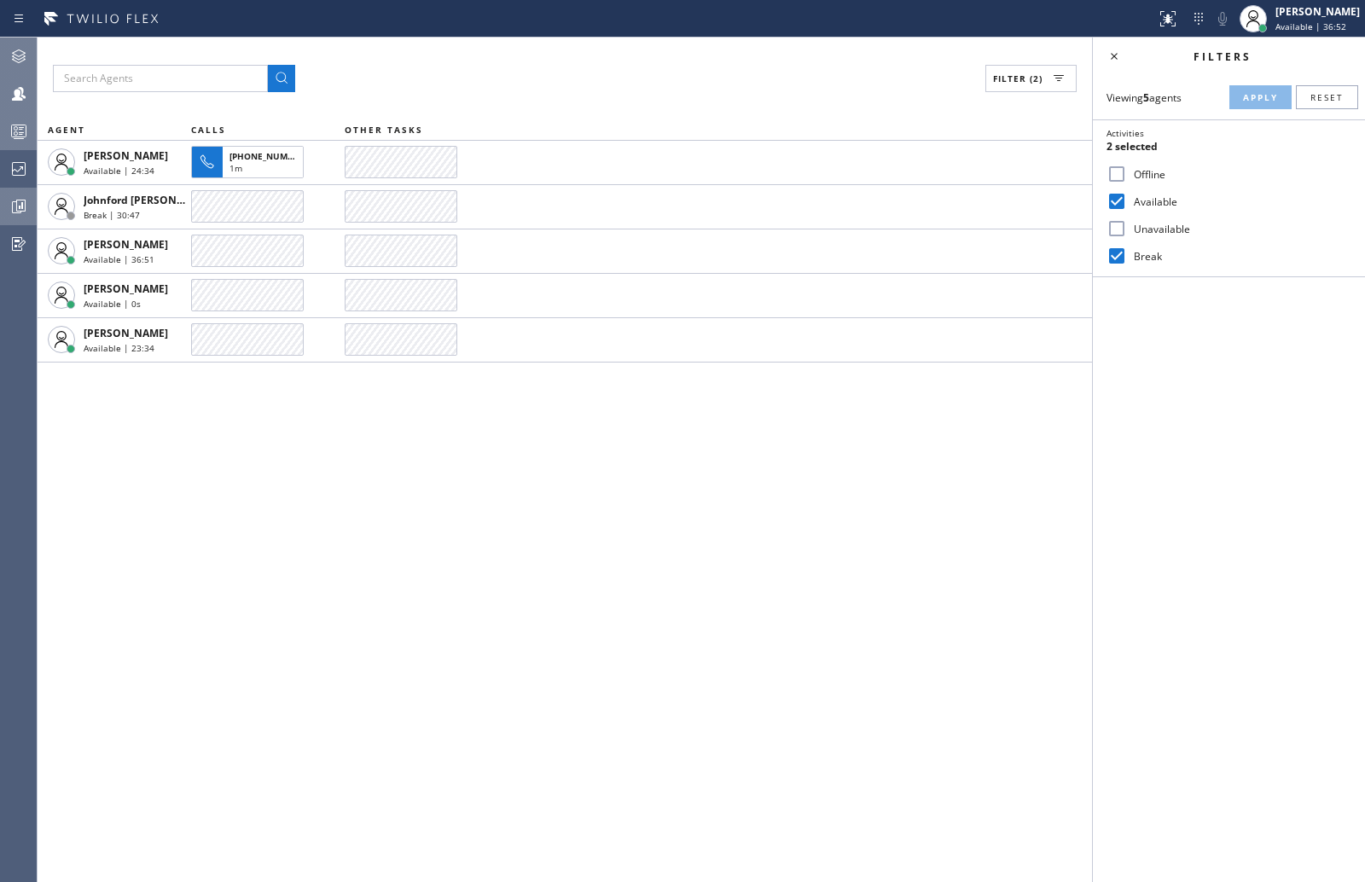
click at [21, 206] on icon at bounding box center [21, 205] width 4 height 7
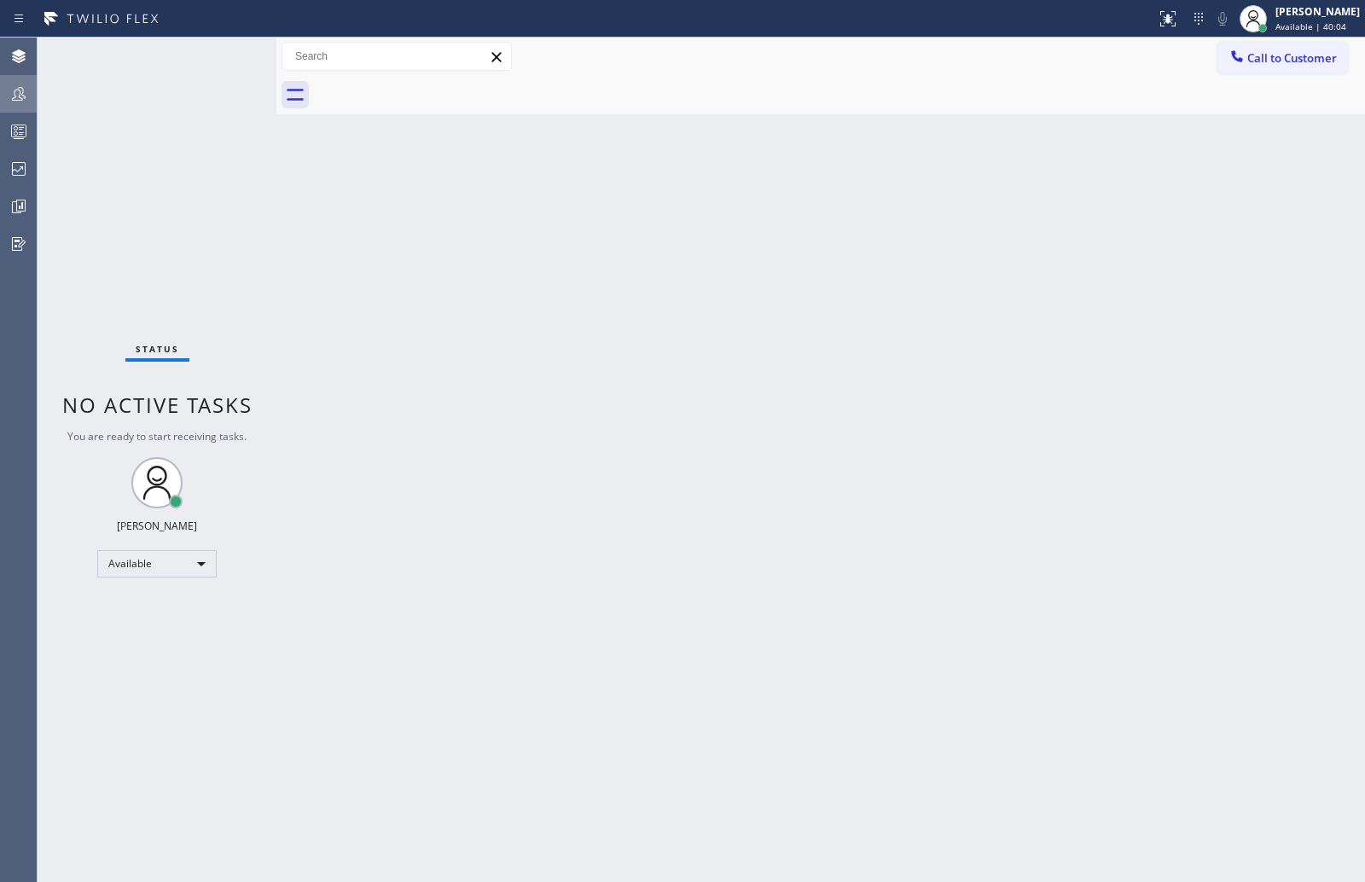
click at [29, 84] on div at bounding box center [19, 94] width 38 height 20
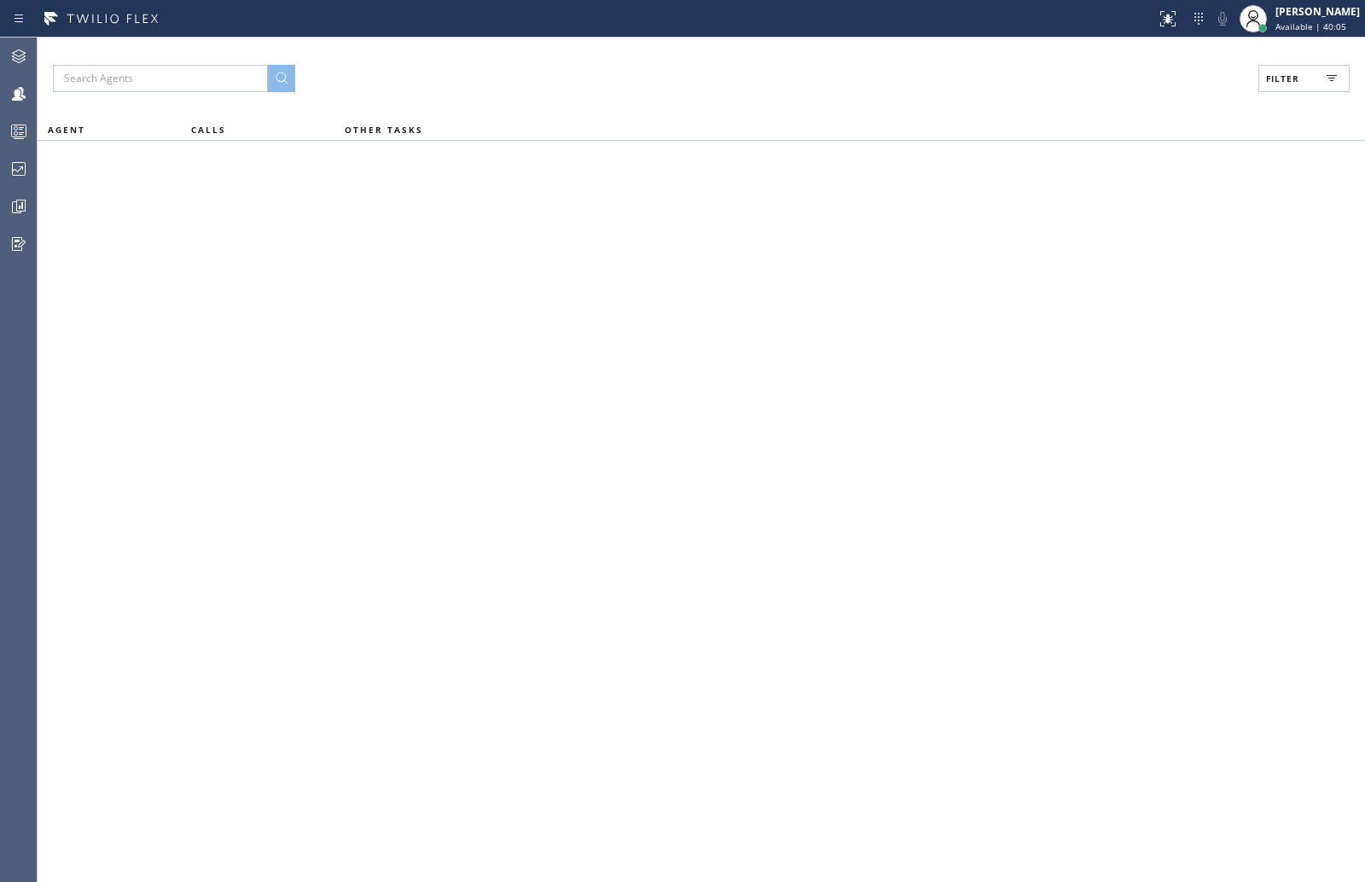
click at [1276, 76] on span "Filter" at bounding box center [1282, 79] width 33 height 12
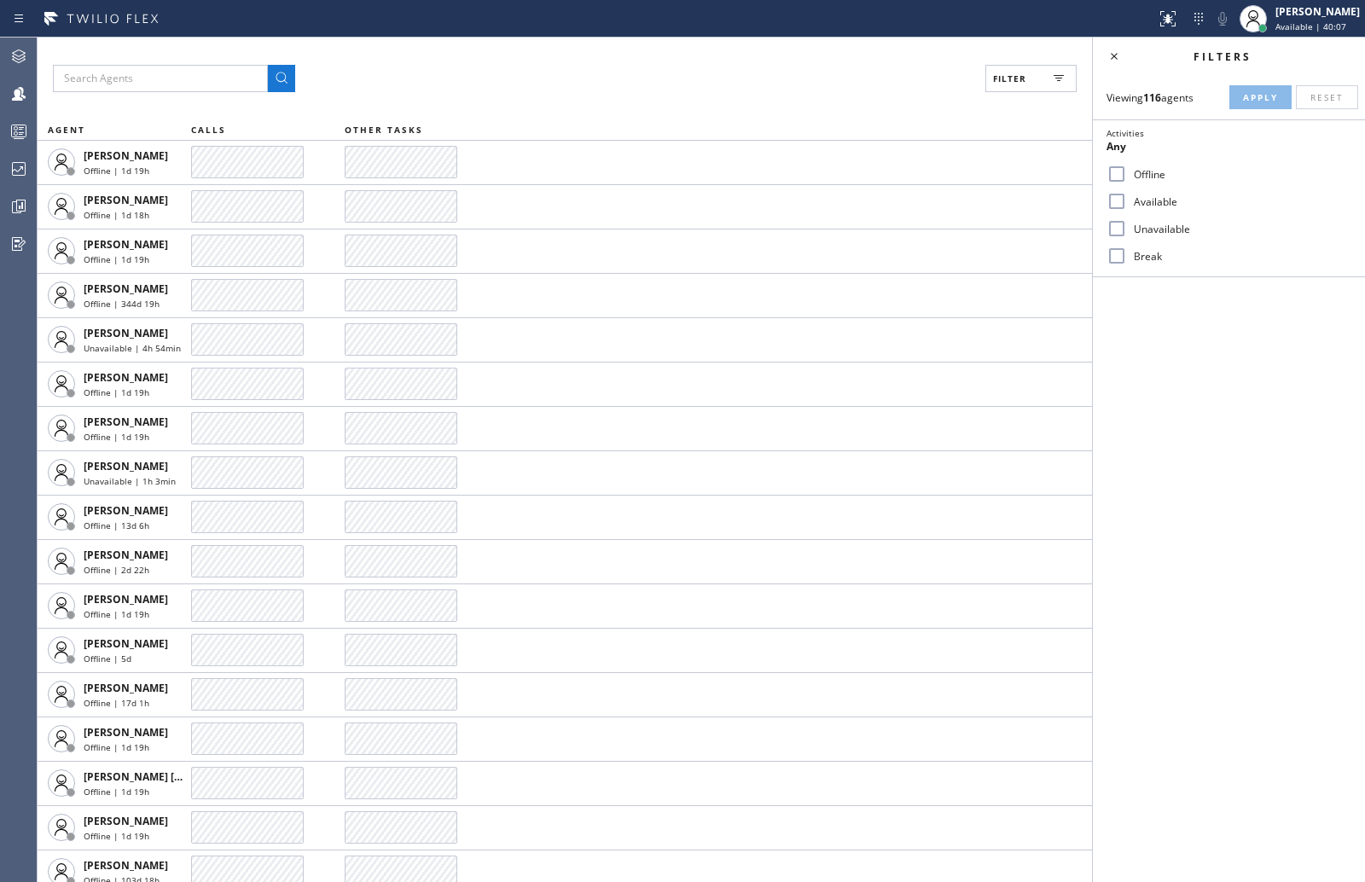
click at [1124, 202] on input "Available" at bounding box center [1117, 201] width 20 height 20
checkbox input "true"
click at [1113, 249] on input "Break" at bounding box center [1117, 256] width 20 height 20
checkbox input "true"
click at [1243, 93] on span "Apply" at bounding box center [1260, 97] width 35 height 12
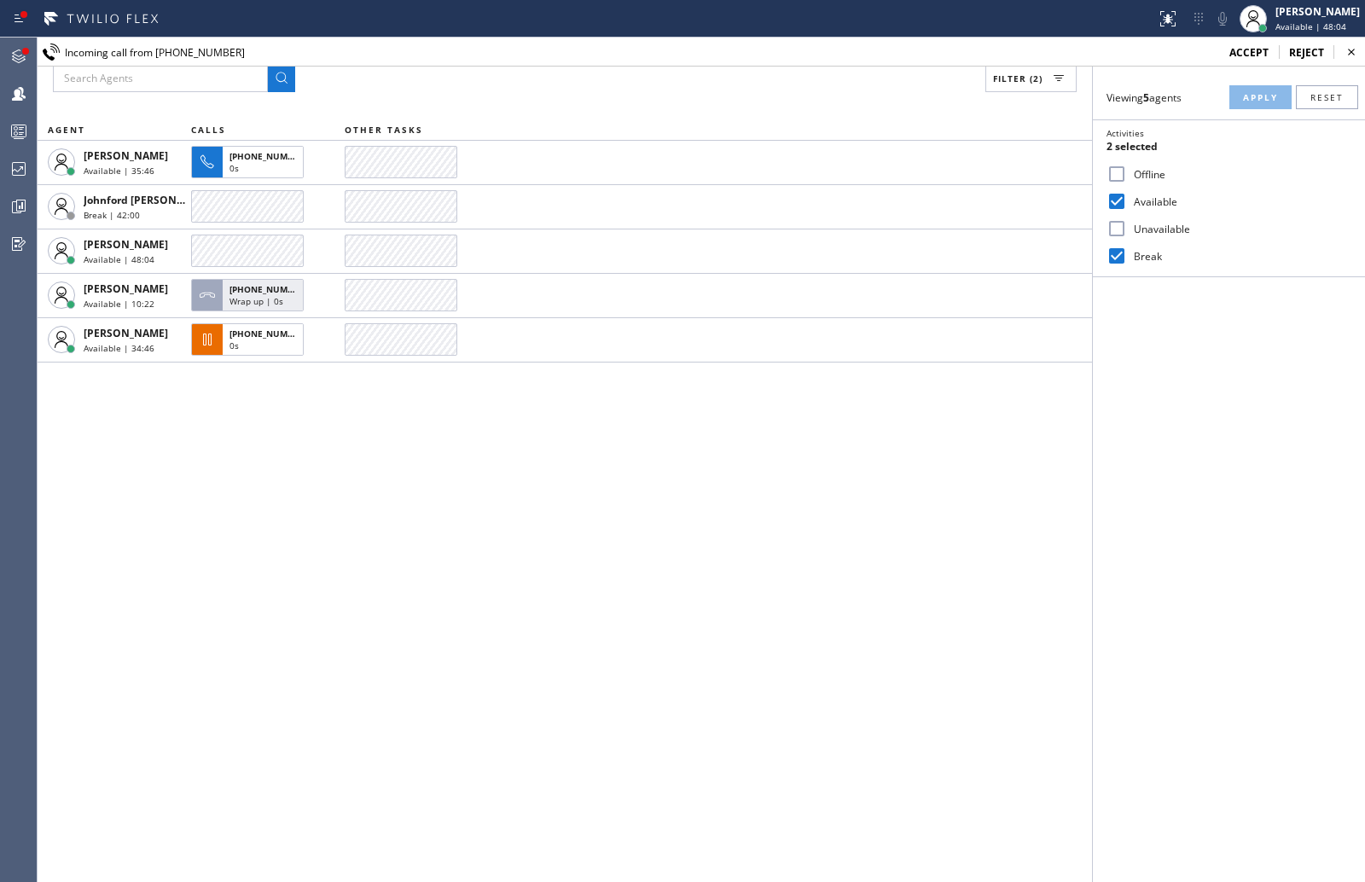
drag, startPoint x: 1280, startPoint y: 383, endPoint x: 1280, endPoint y: 362, distance: 21.3
click at [1280, 369] on div "Filters Viewing 5 agents Apply Reset Activities 2 selected Offline Available Un…" at bounding box center [1229, 460] width 272 height 845
click at [1235, 48] on span "accept" at bounding box center [1248, 52] width 39 height 15
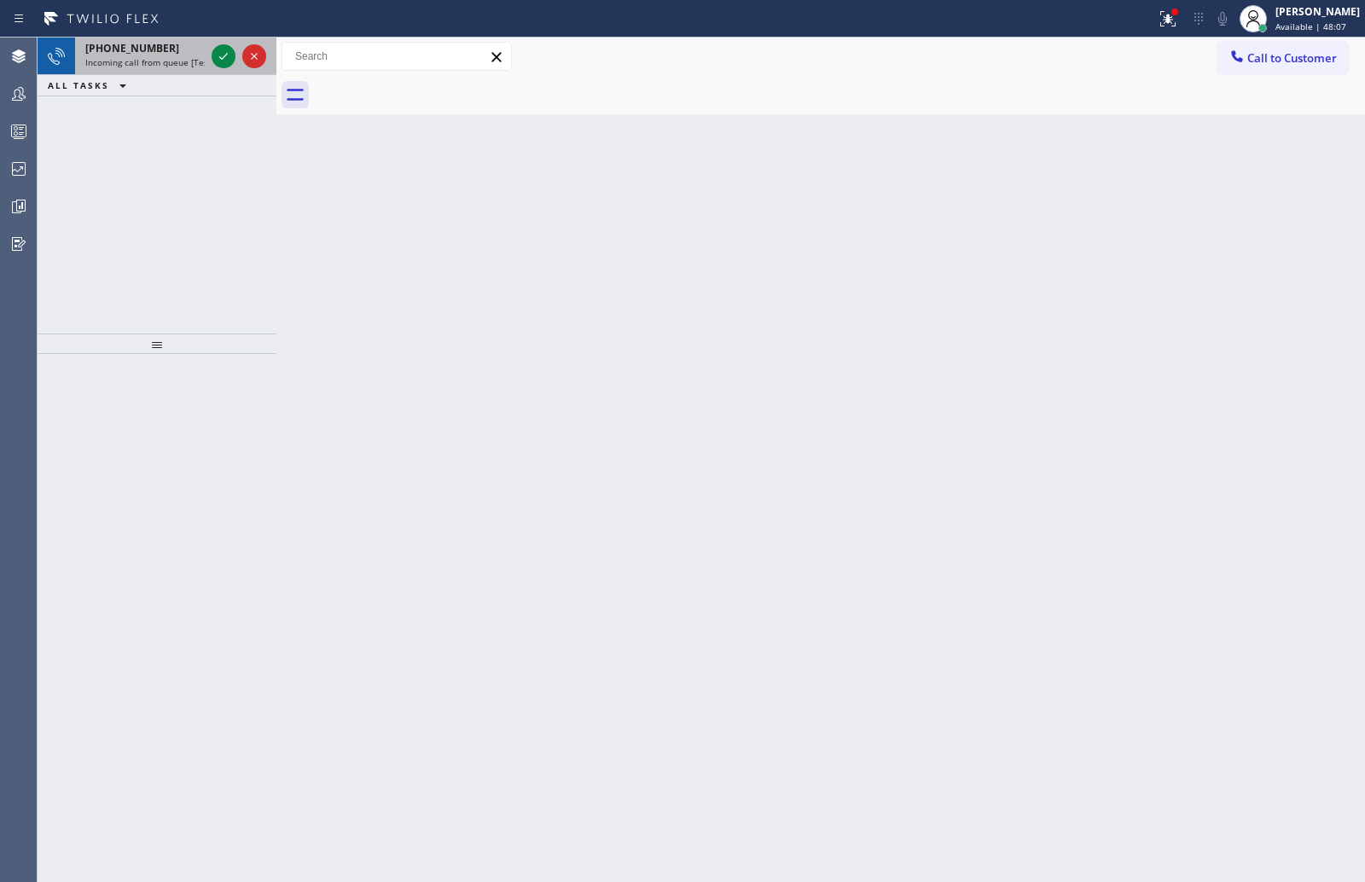
click at [210, 49] on div at bounding box center [238, 57] width 61 height 38
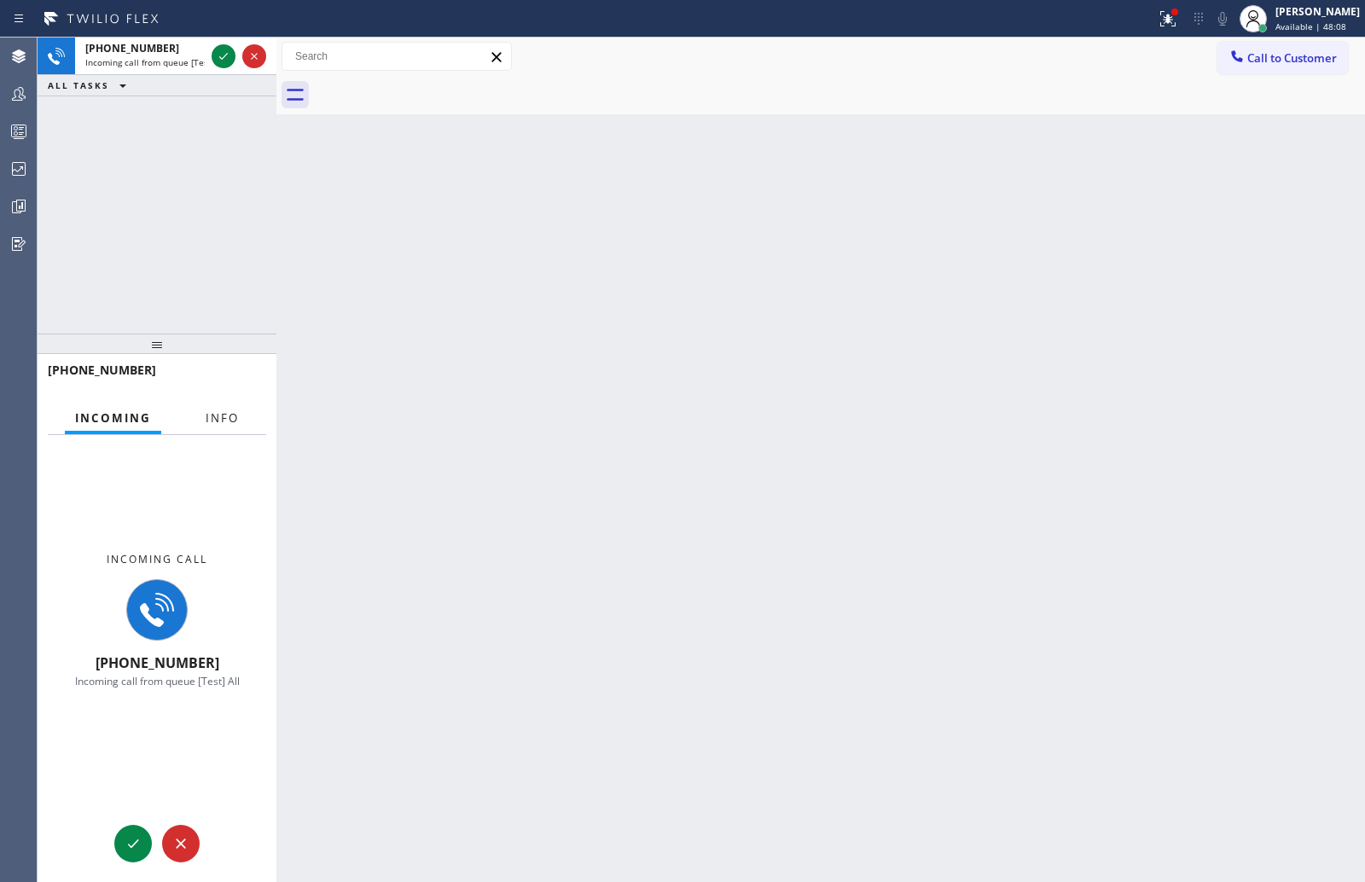
click at [223, 425] on span "Info" at bounding box center [222, 417] width 33 height 15
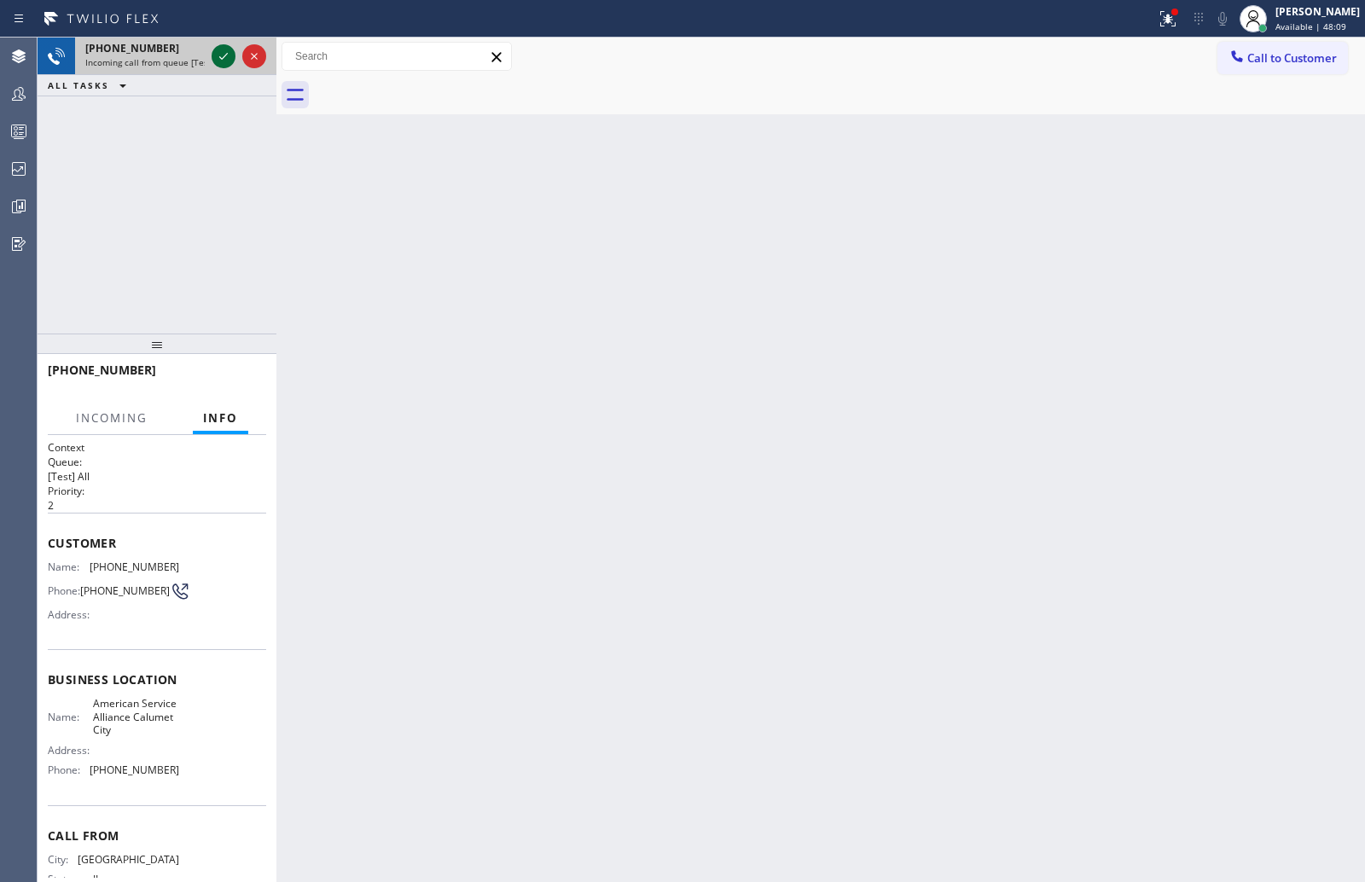
click at [220, 49] on icon at bounding box center [223, 56] width 20 height 20
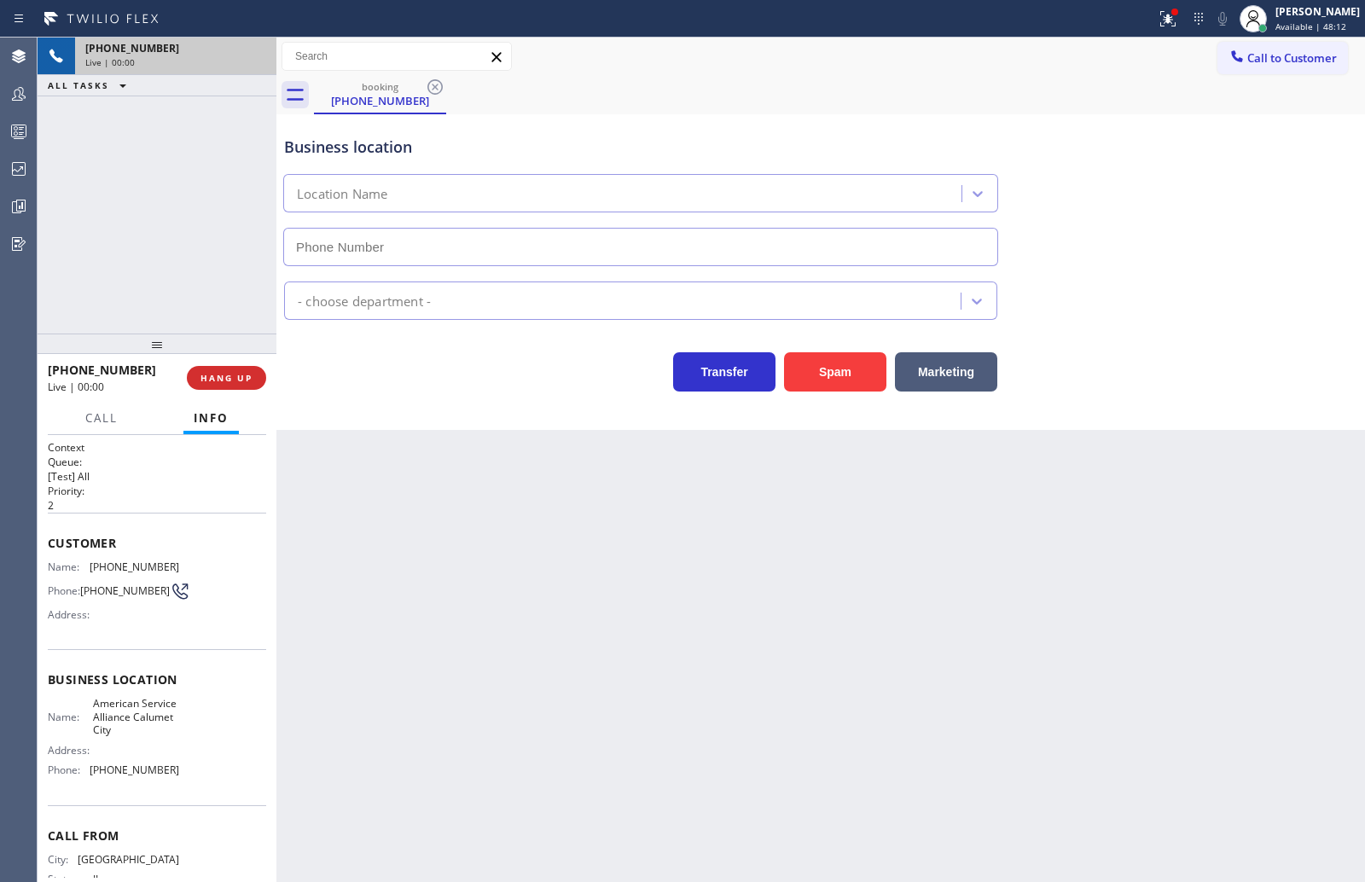
type input "(708) 554-7898"
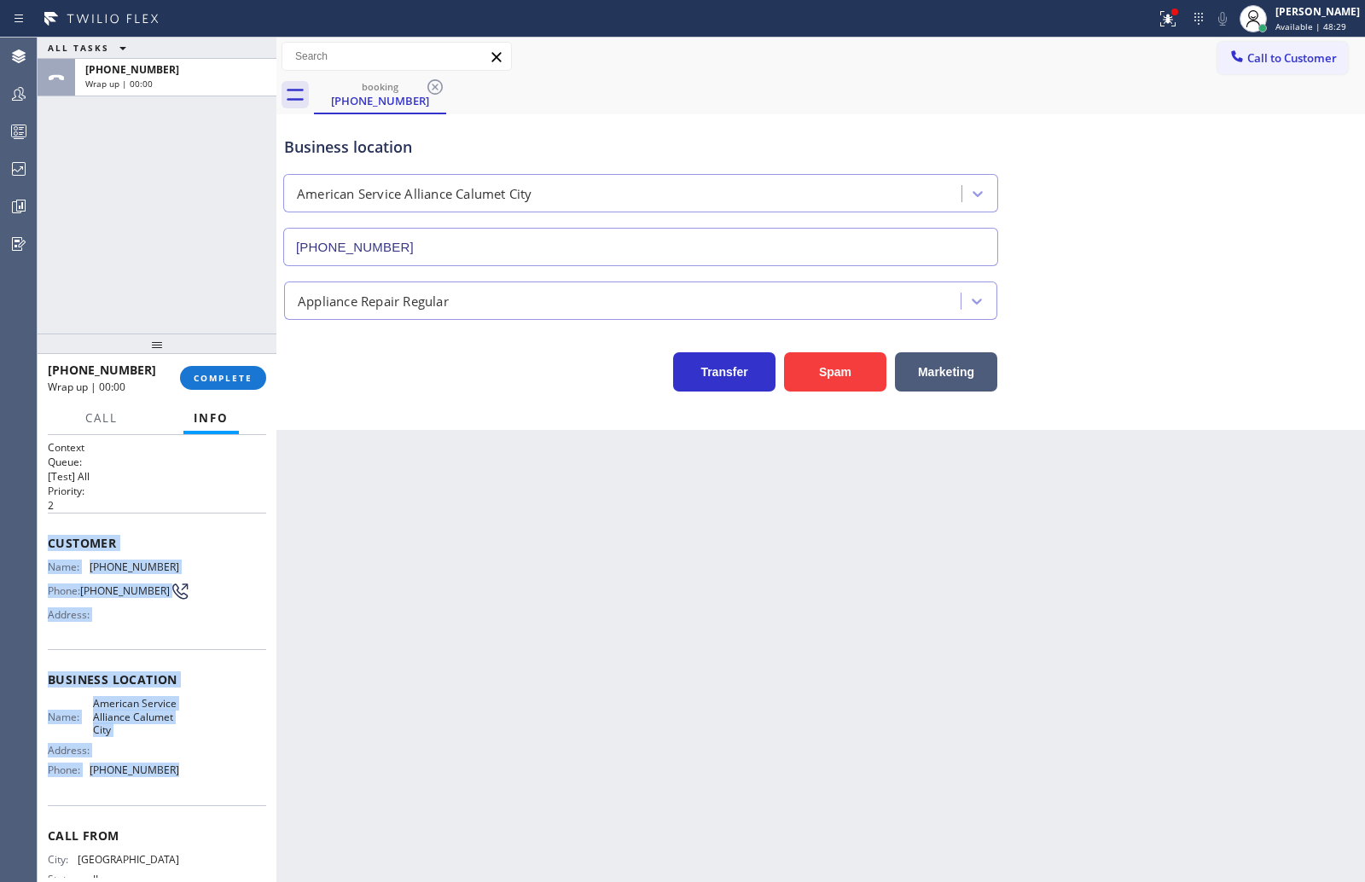
drag, startPoint x: 48, startPoint y: 548, endPoint x: 198, endPoint y: 776, distance: 273.5
click at [198, 776] on div "Context Queue: [Test] All Priority: 2 Customer Name: (708) 612-7067 Phone: (708…" at bounding box center [157, 687] width 218 height 494
copy div "Customer Name: (708) 612-7067 Phone: (708) 612-7067 Address: Business location …"
click at [1178, 18] on icon at bounding box center [1168, 19] width 20 height 20
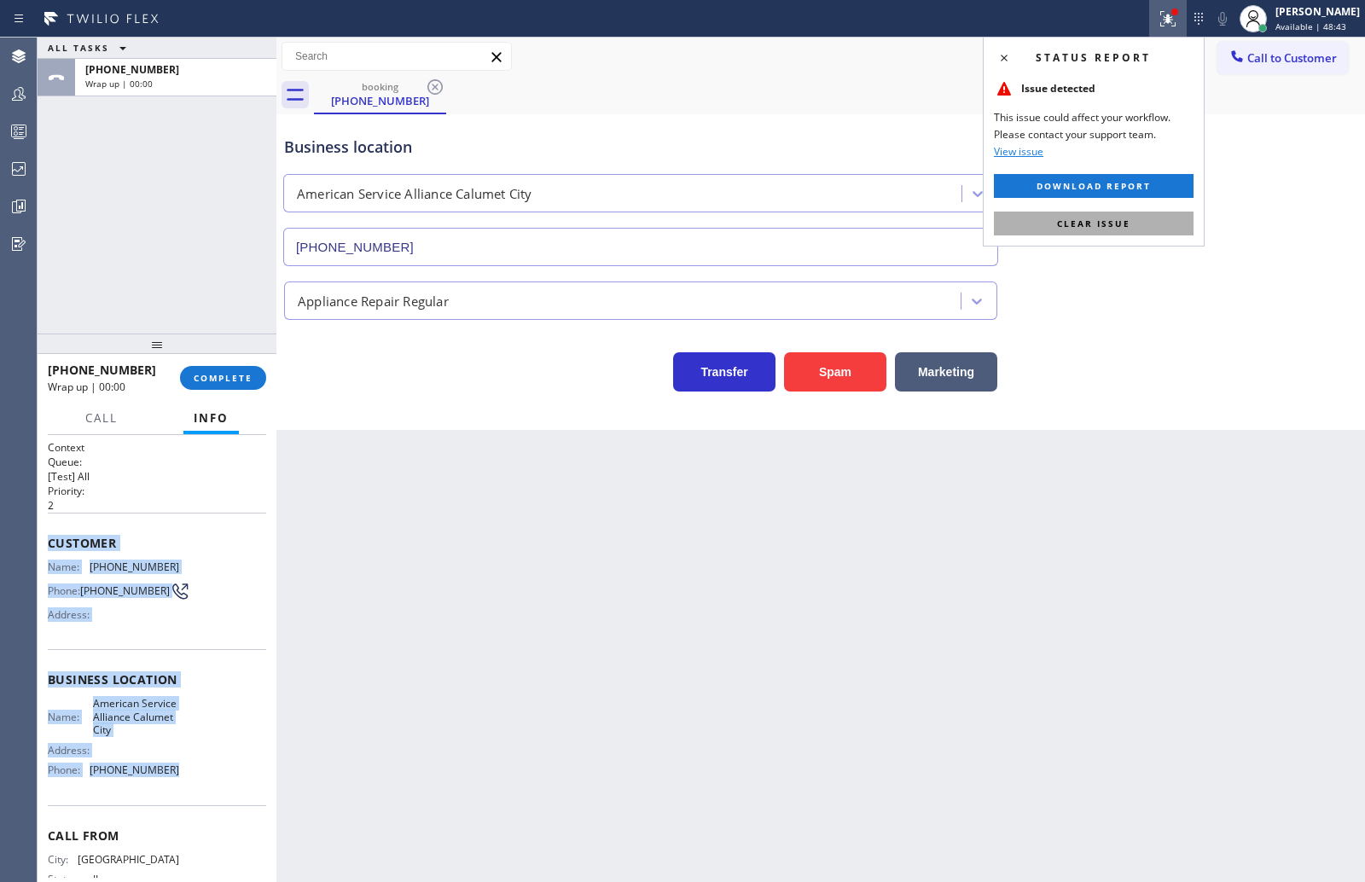
click at [1148, 224] on button "Clear issue" at bounding box center [1094, 224] width 200 height 24
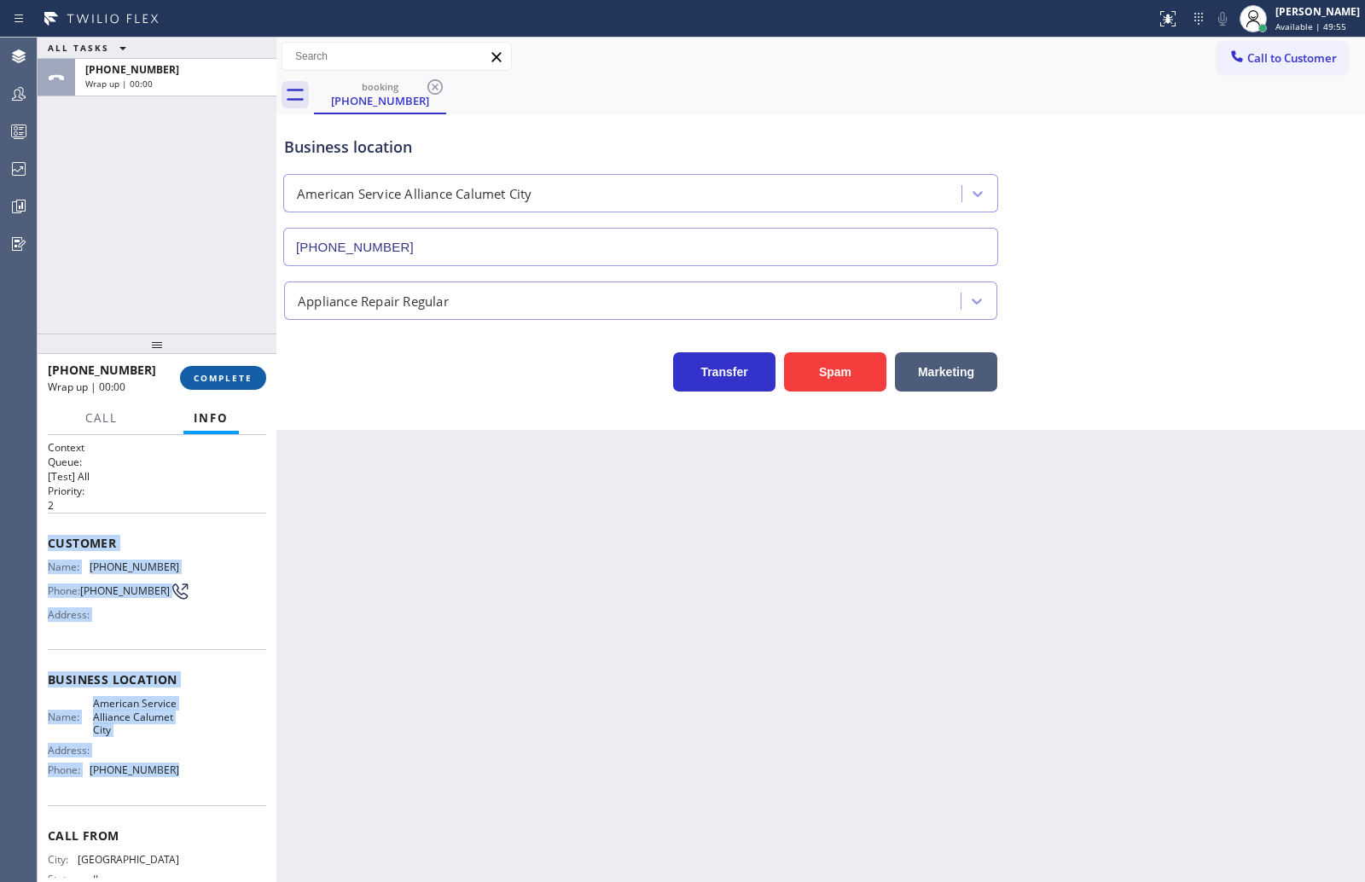
click at [232, 374] on span "COMPLETE" at bounding box center [223, 378] width 59 height 12
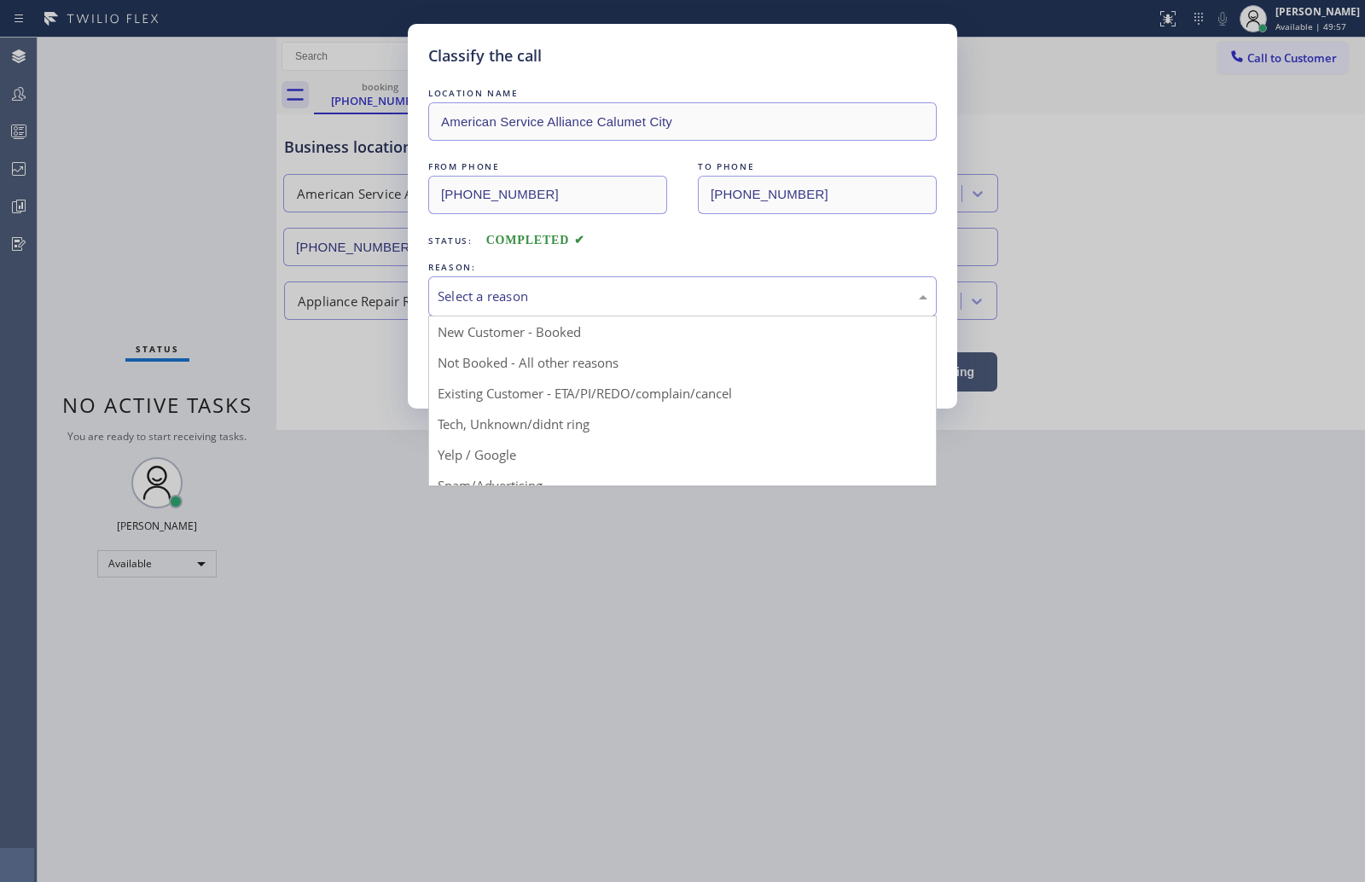
click at [608, 292] on div "Select a reason" at bounding box center [683, 297] width 490 height 20
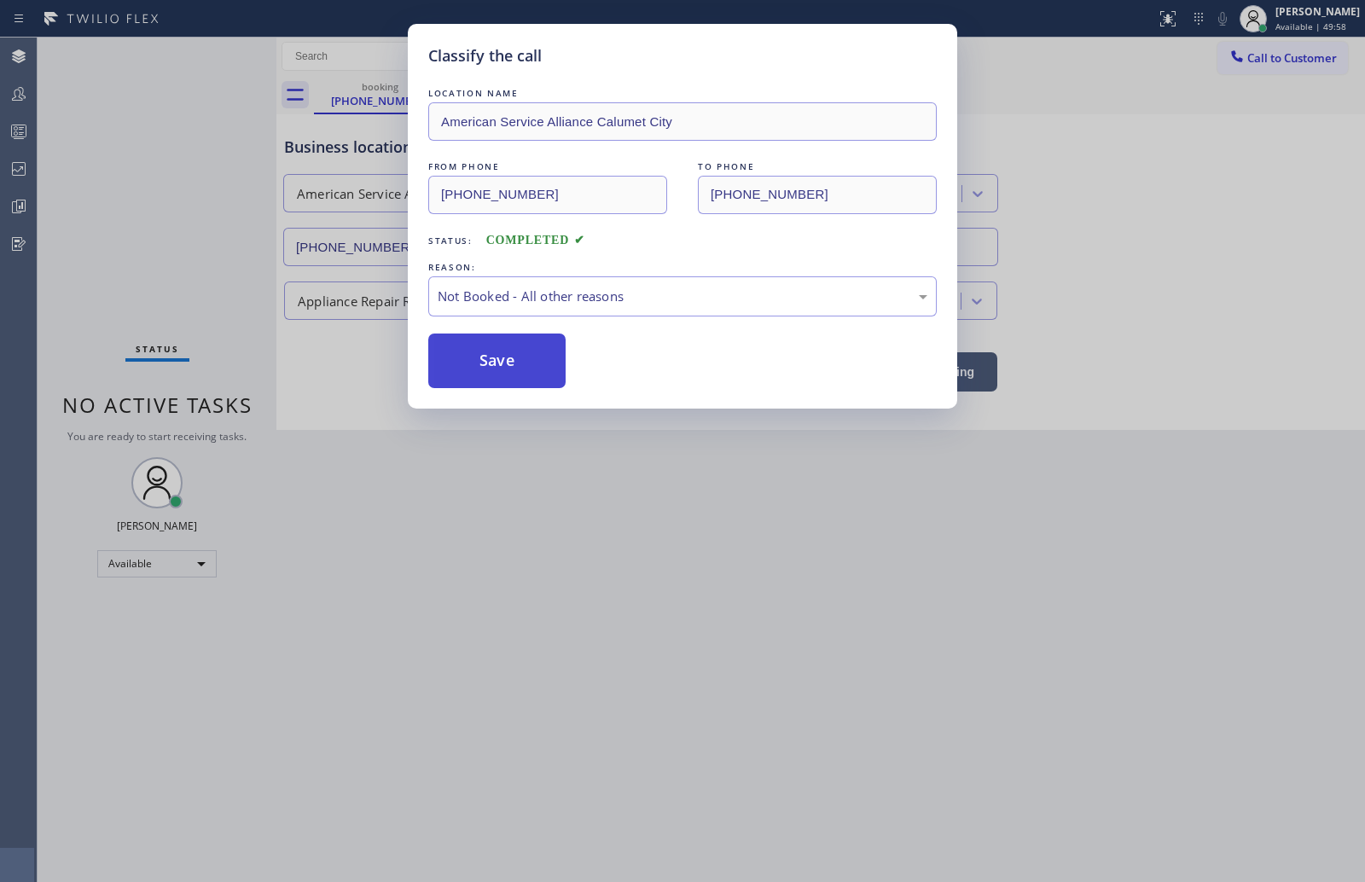
click at [497, 366] on button "Save" at bounding box center [496, 361] width 137 height 55
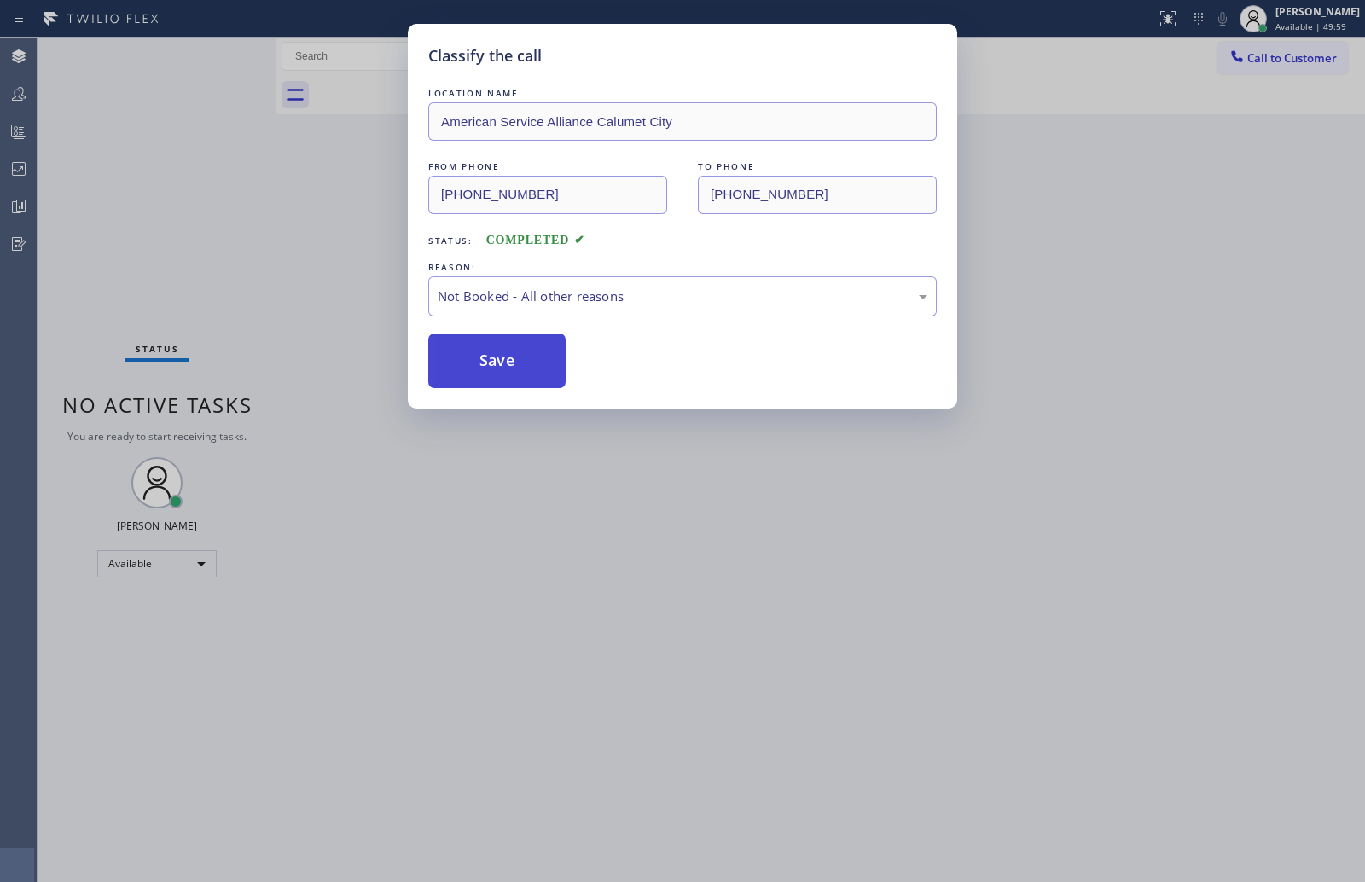
click at [497, 366] on button "Save" at bounding box center [496, 361] width 137 height 55
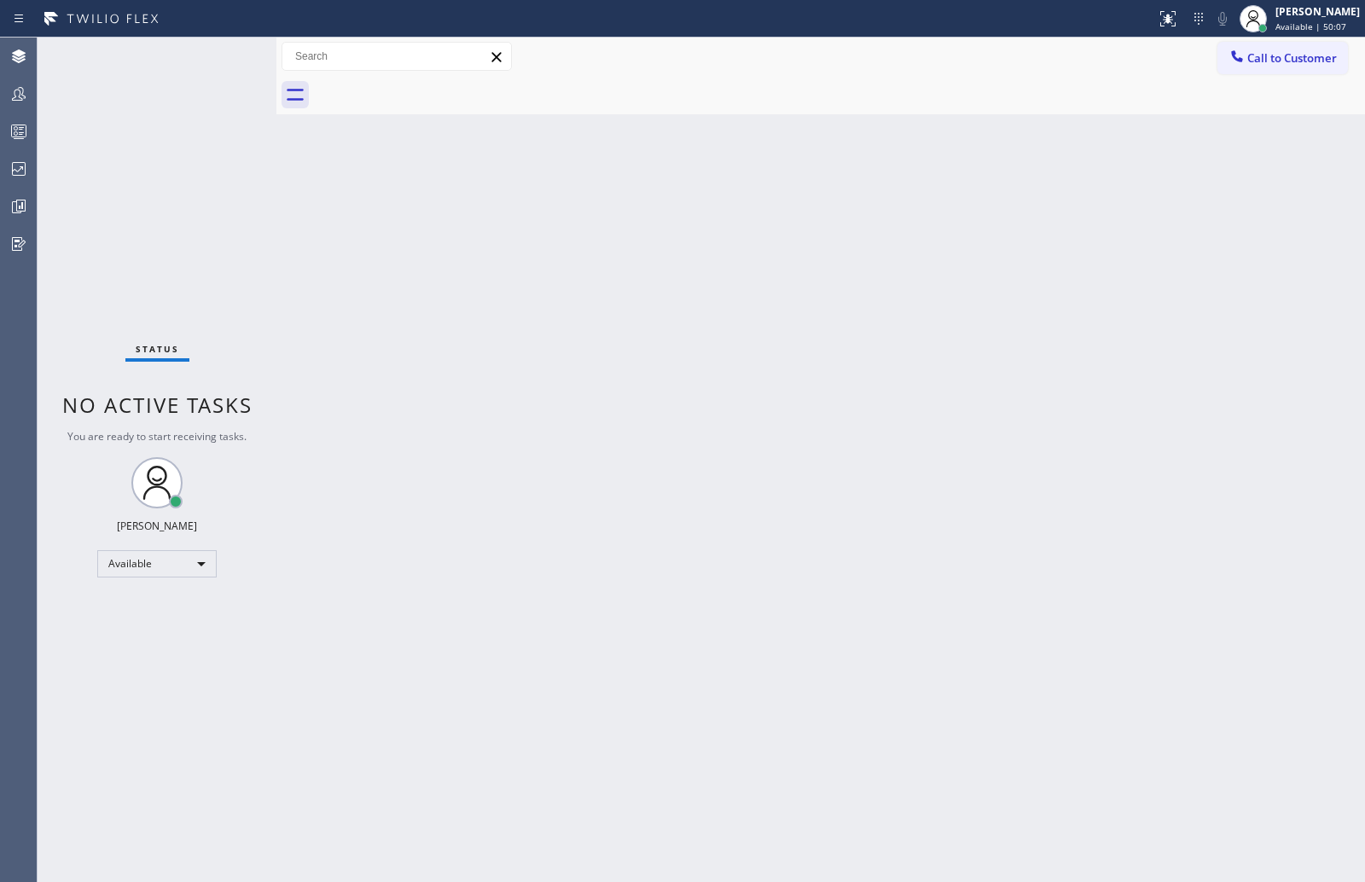
click at [631, 396] on div "Back to Dashboard Change Sender ID Customers Technicians Select a contact Outbo…" at bounding box center [820, 460] width 1089 height 845
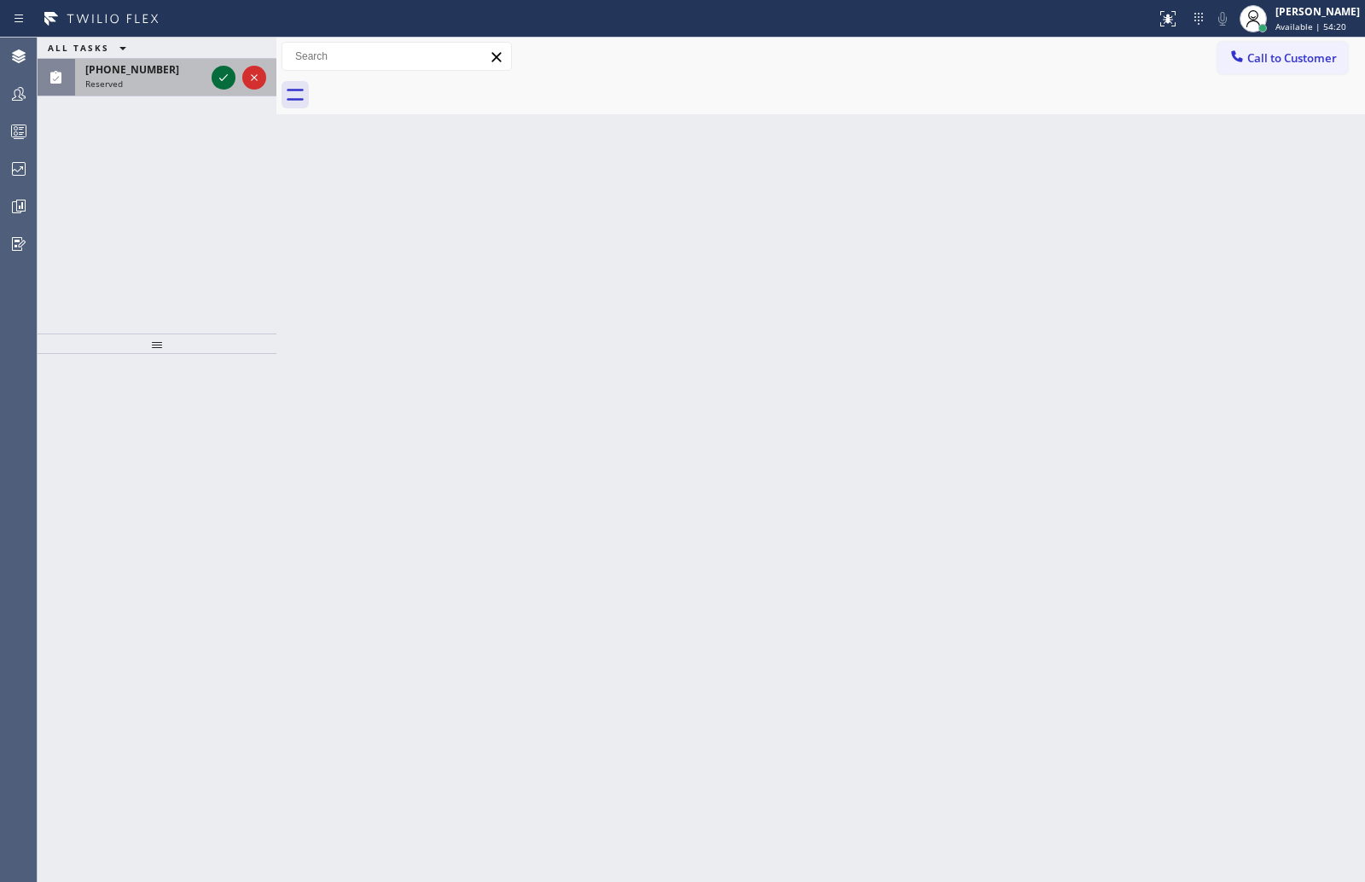
click at [220, 78] on icon at bounding box center [223, 77] width 20 height 20
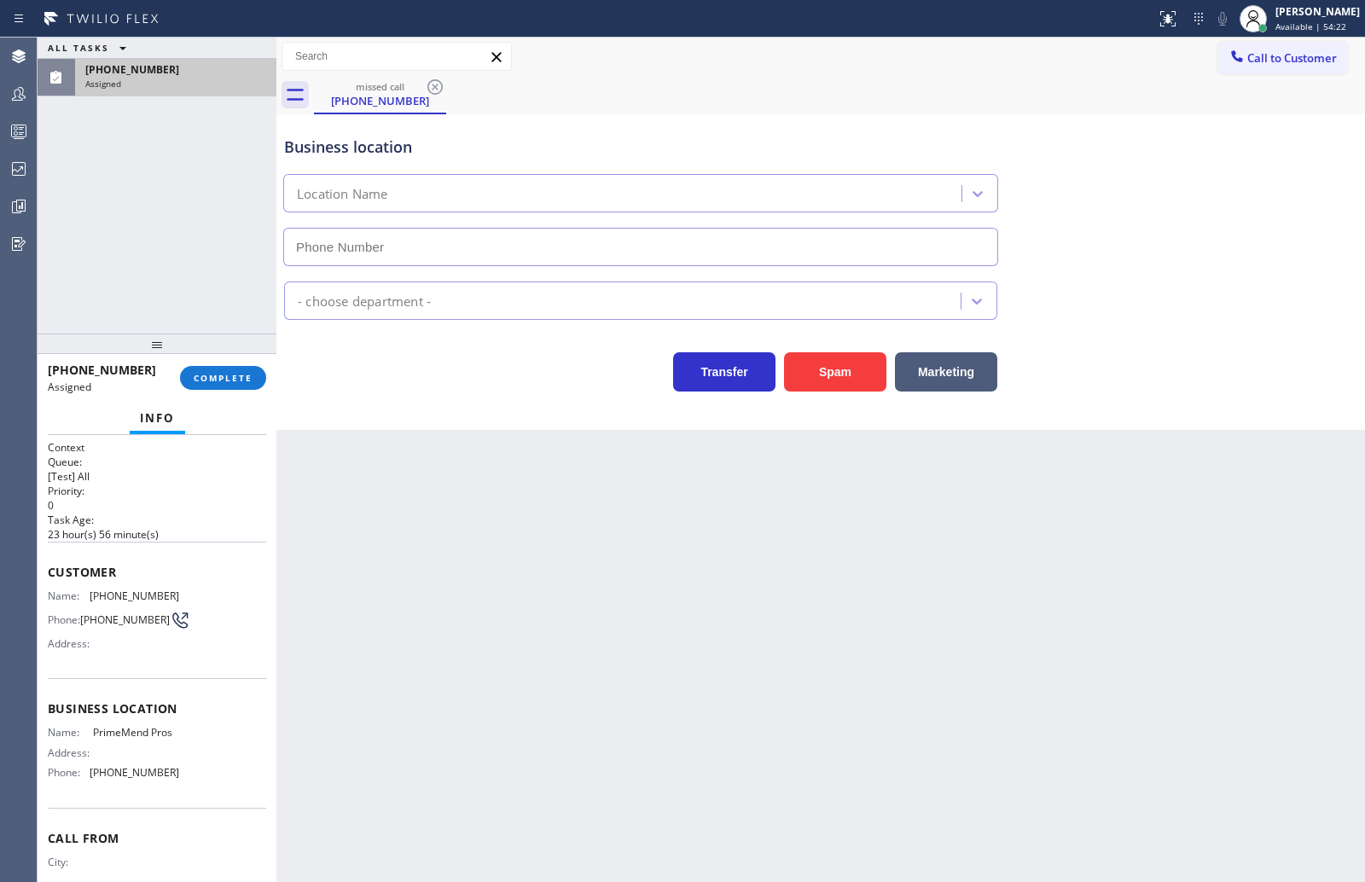
type input "(954) 787-0381"
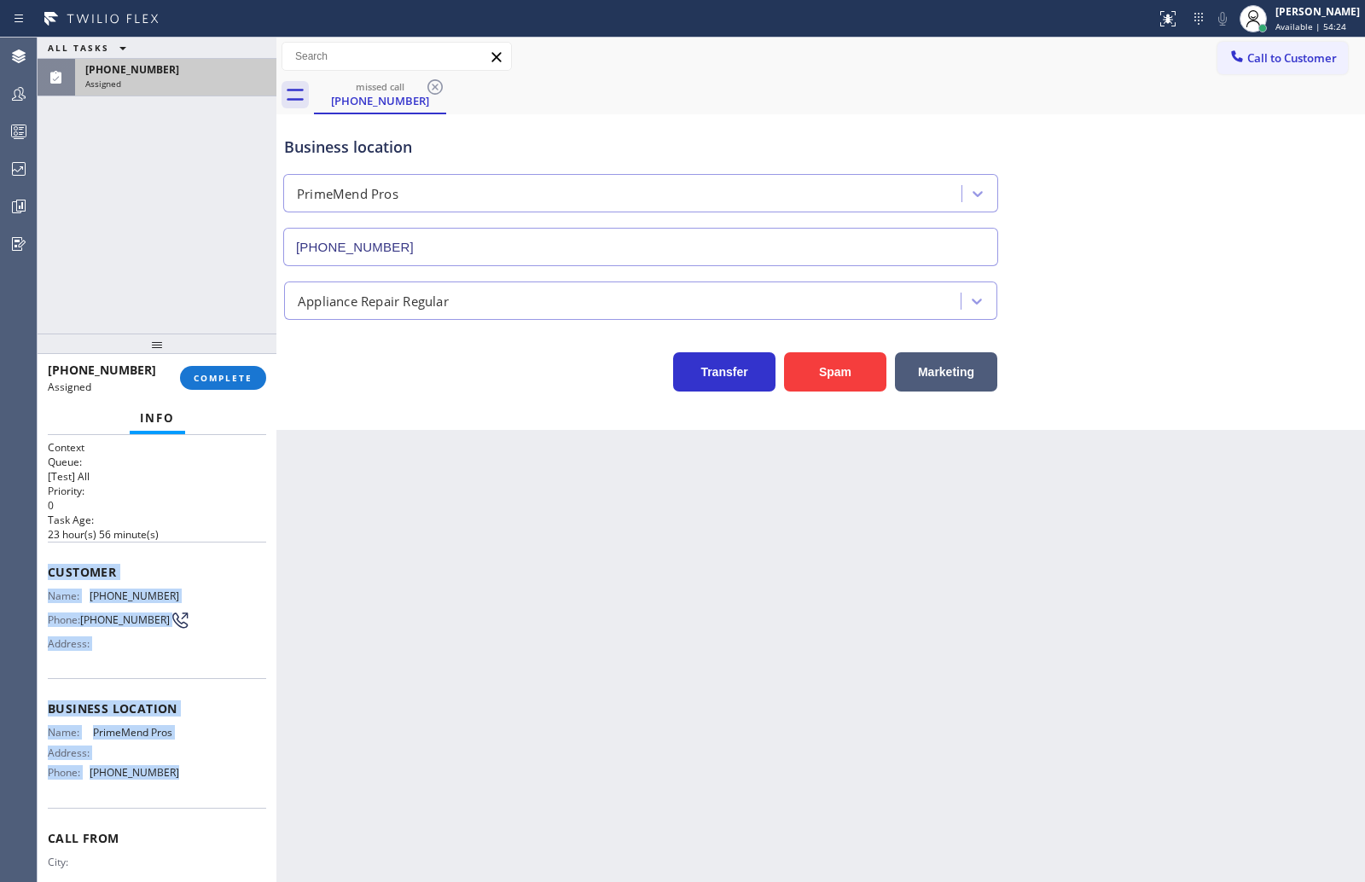
drag, startPoint x: 49, startPoint y: 573, endPoint x: 212, endPoint y: 787, distance: 268.9
click at [212, 787] on div "Context Queue: [Test] All Priority: 0 Task Age: 23 hour(s) 56 minute(s) Custome…" at bounding box center [157, 688] width 218 height 497
copy div "Customer Name: (305) 387-5627 Phone: (305) 387-5627 Address: Business location …"
click at [230, 376] on span "COMPLETE" at bounding box center [223, 378] width 59 height 12
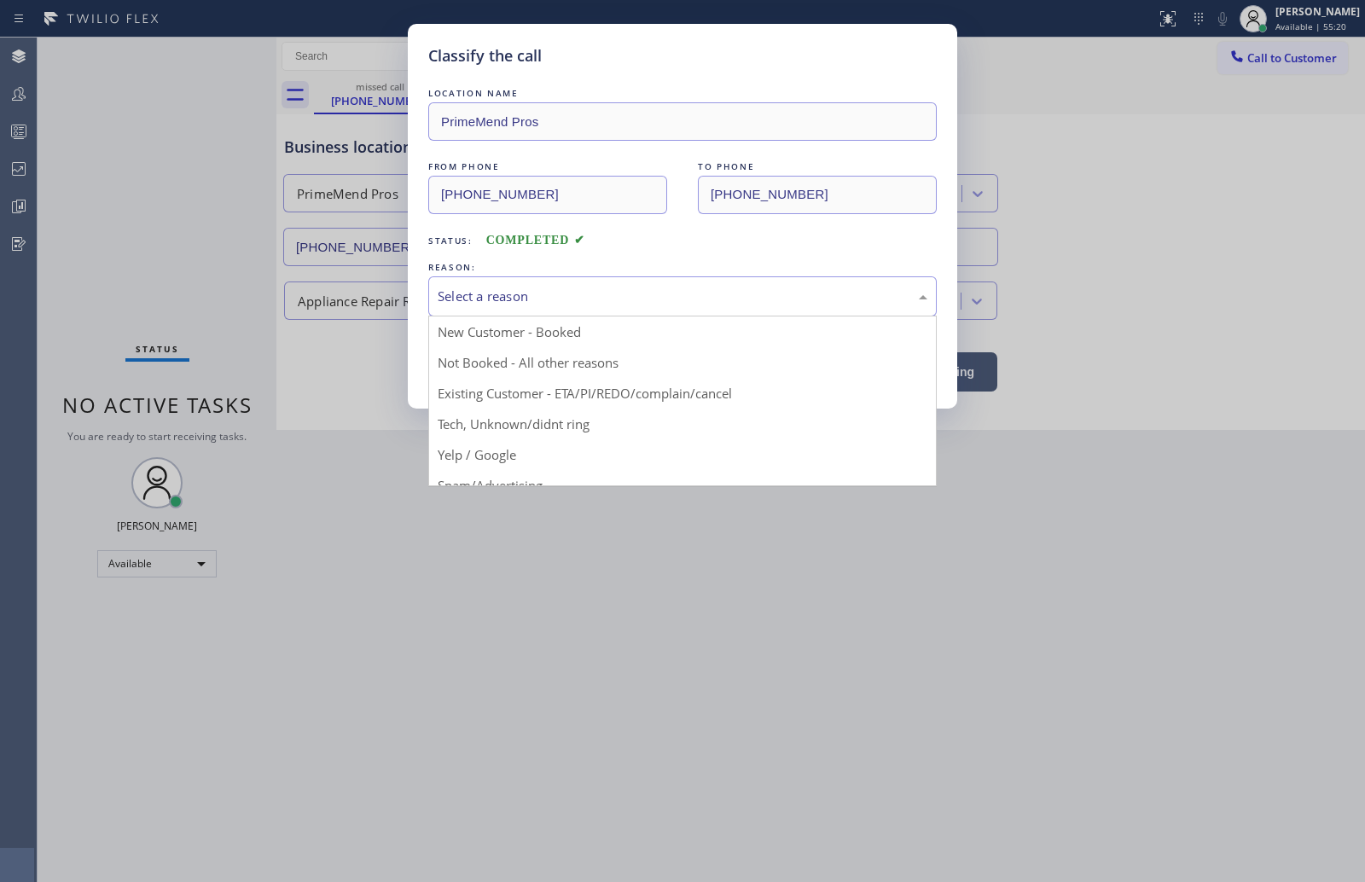
click at [628, 291] on div "Select a reason" at bounding box center [683, 297] width 490 height 20
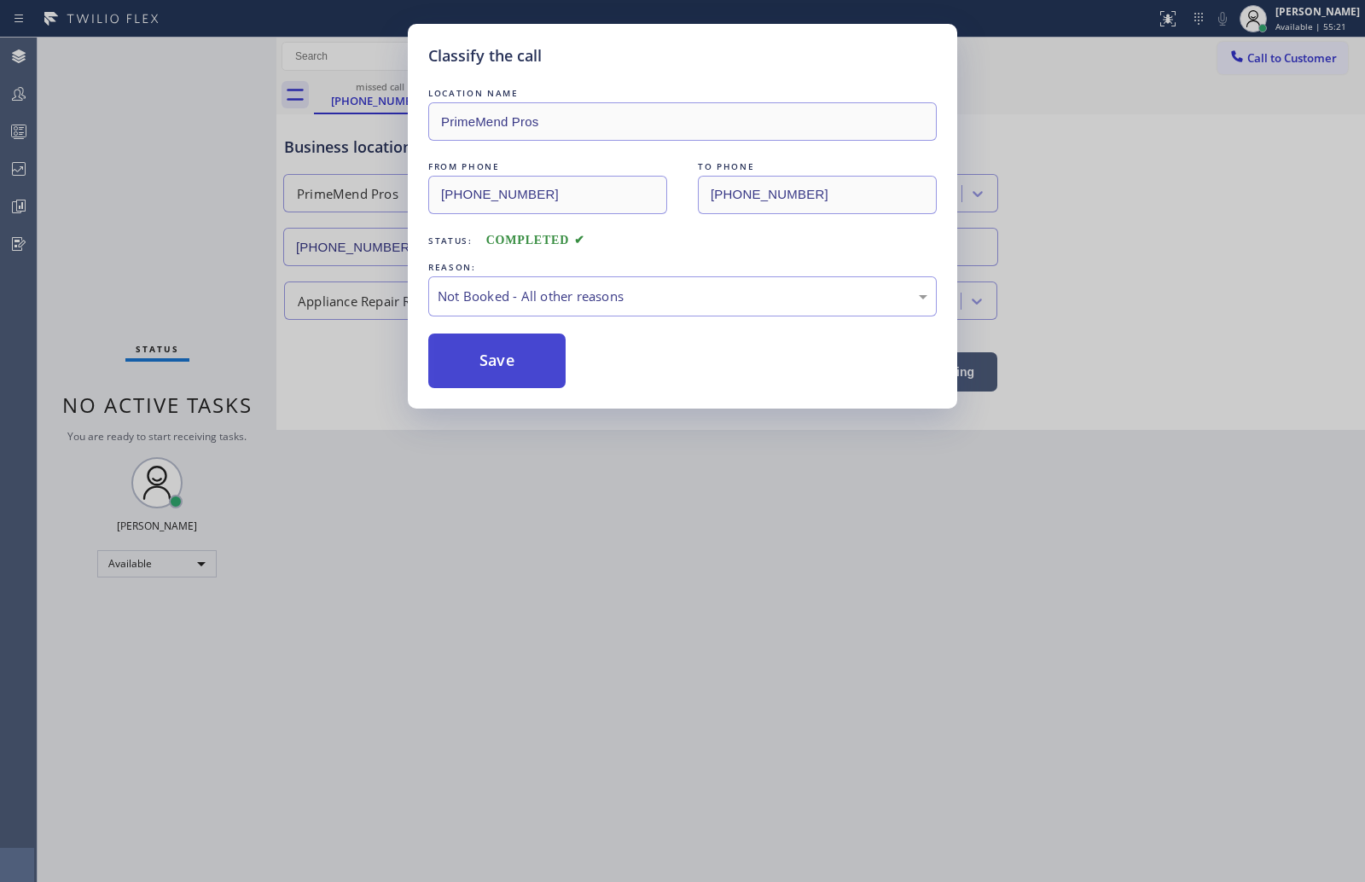
click at [531, 365] on button "Save" at bounding box center [496, 361] width 137 height 55
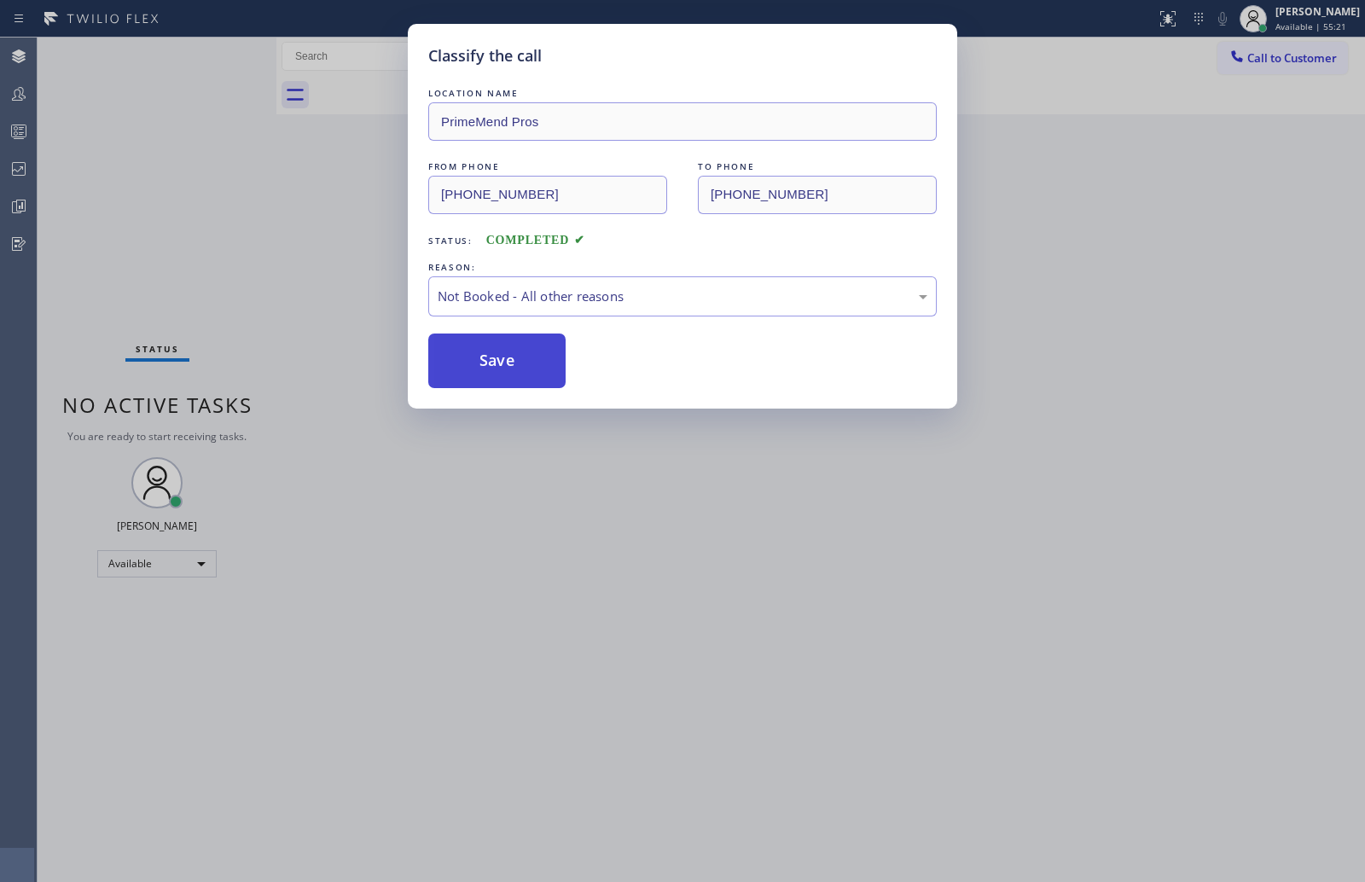
click at [531, 365] on button "Save" at bounding box center [496, 361] width 137 height 55
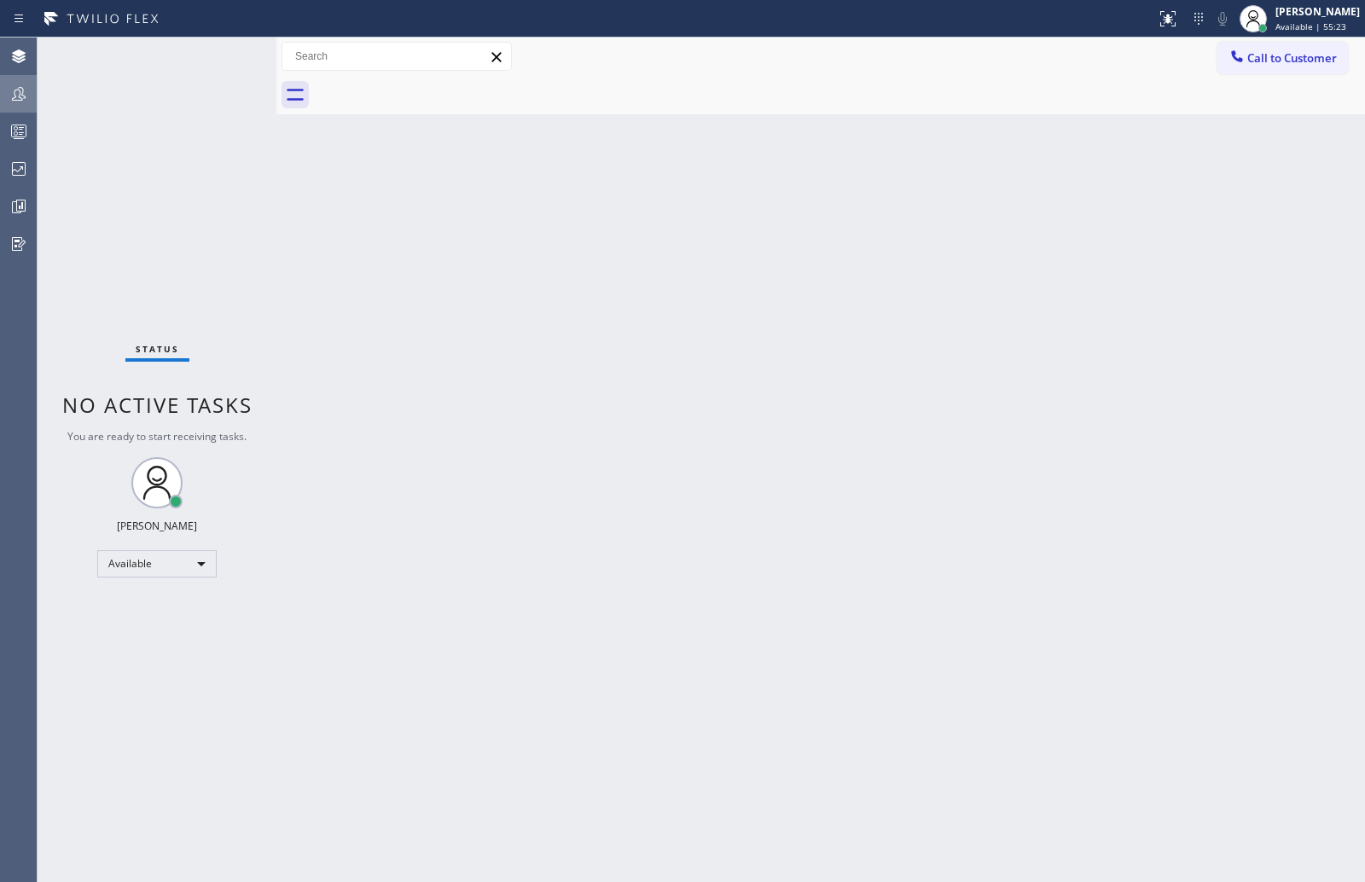
click at [29, 92] on div at bounding box center [19, 94] width 38 height 20
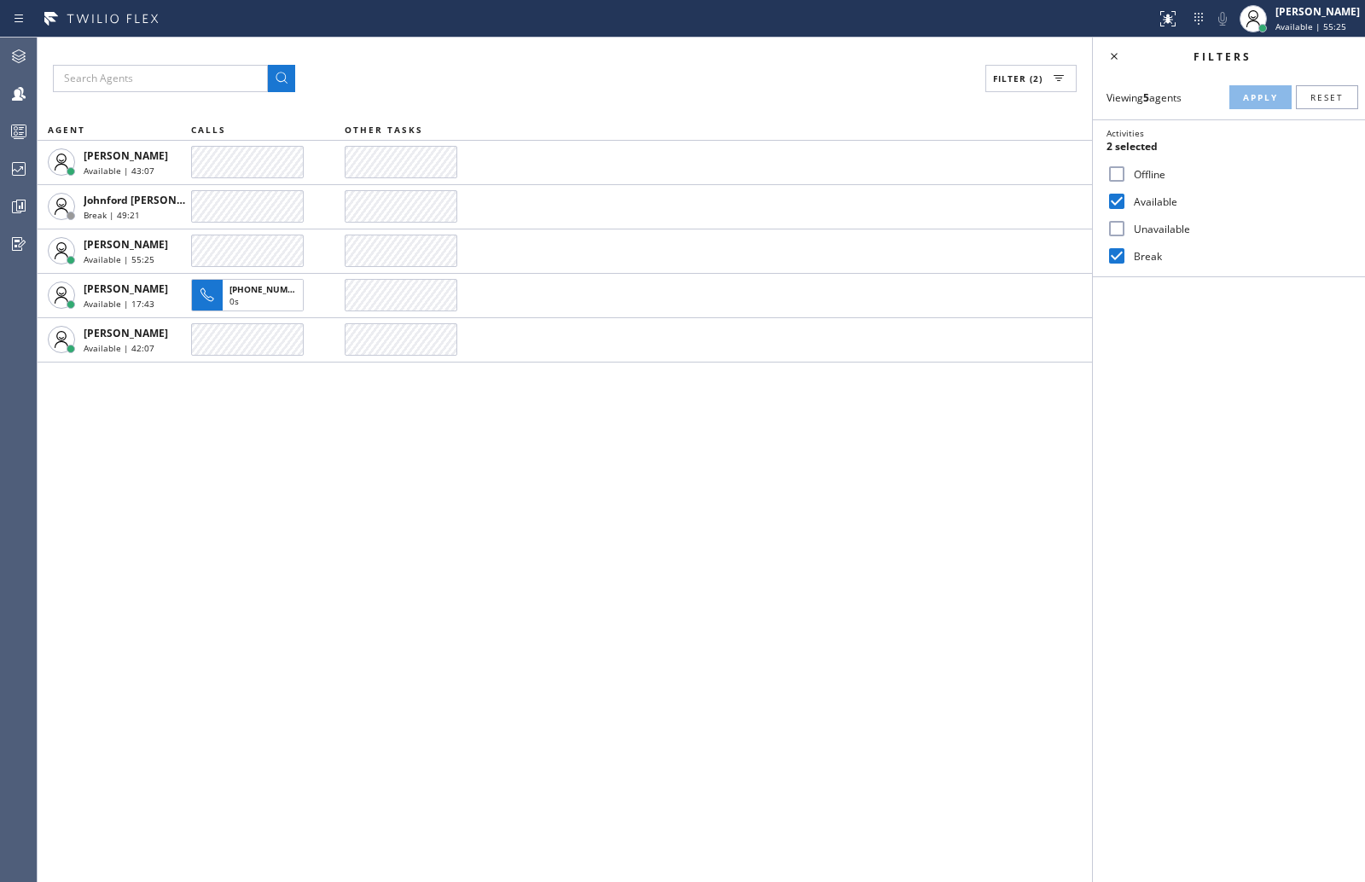
click at [1120, 229] on input "Unavailable" at bounding box center [1117, 228] width 20 height 20
checkbox input "true"
click at [1256, 94] on span "Apply" at bounding box center [1260, 97] width 35 height 12
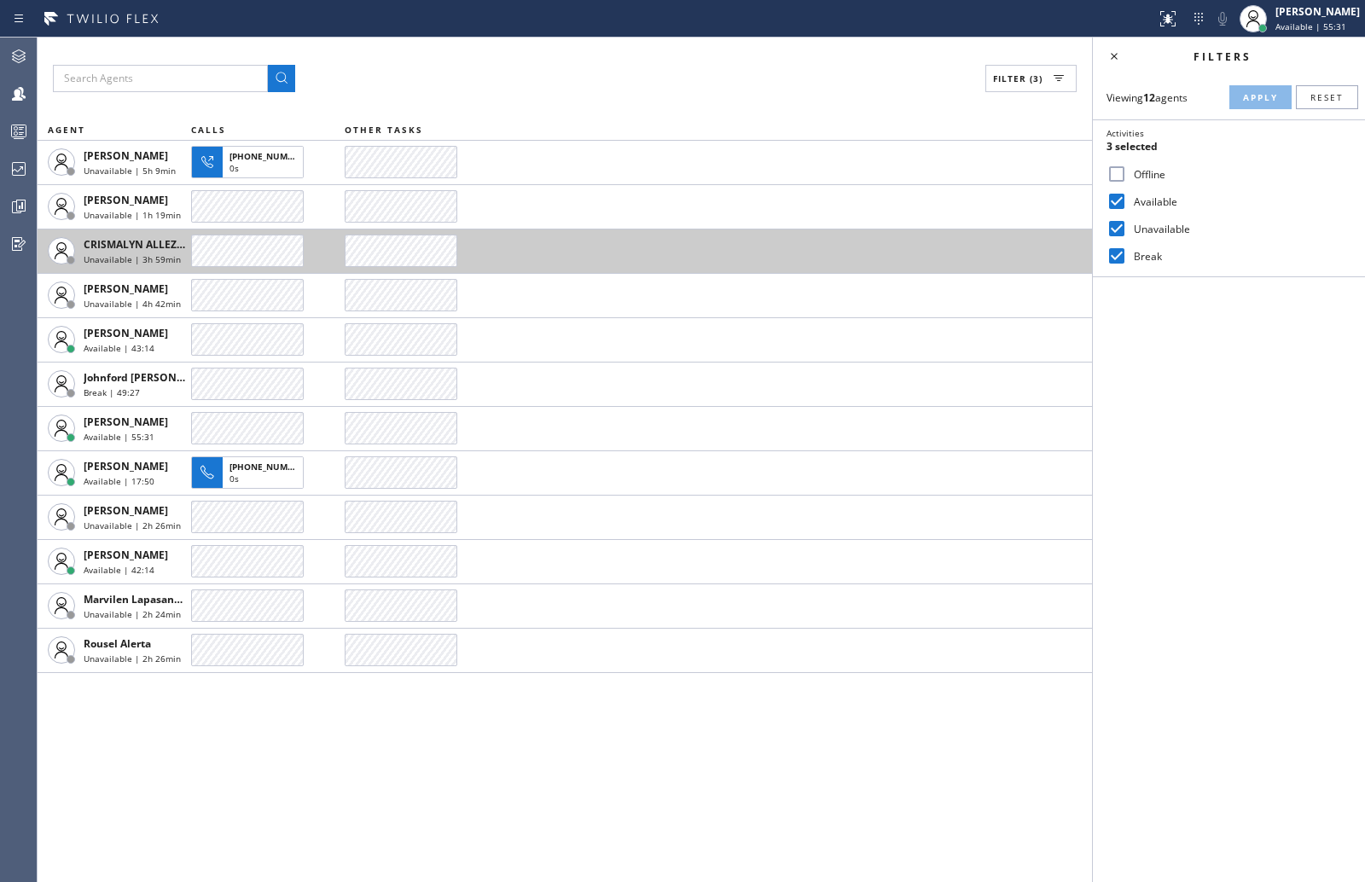
click at [264, 249] on div at bounding box center [247, 251] width 113 height 32
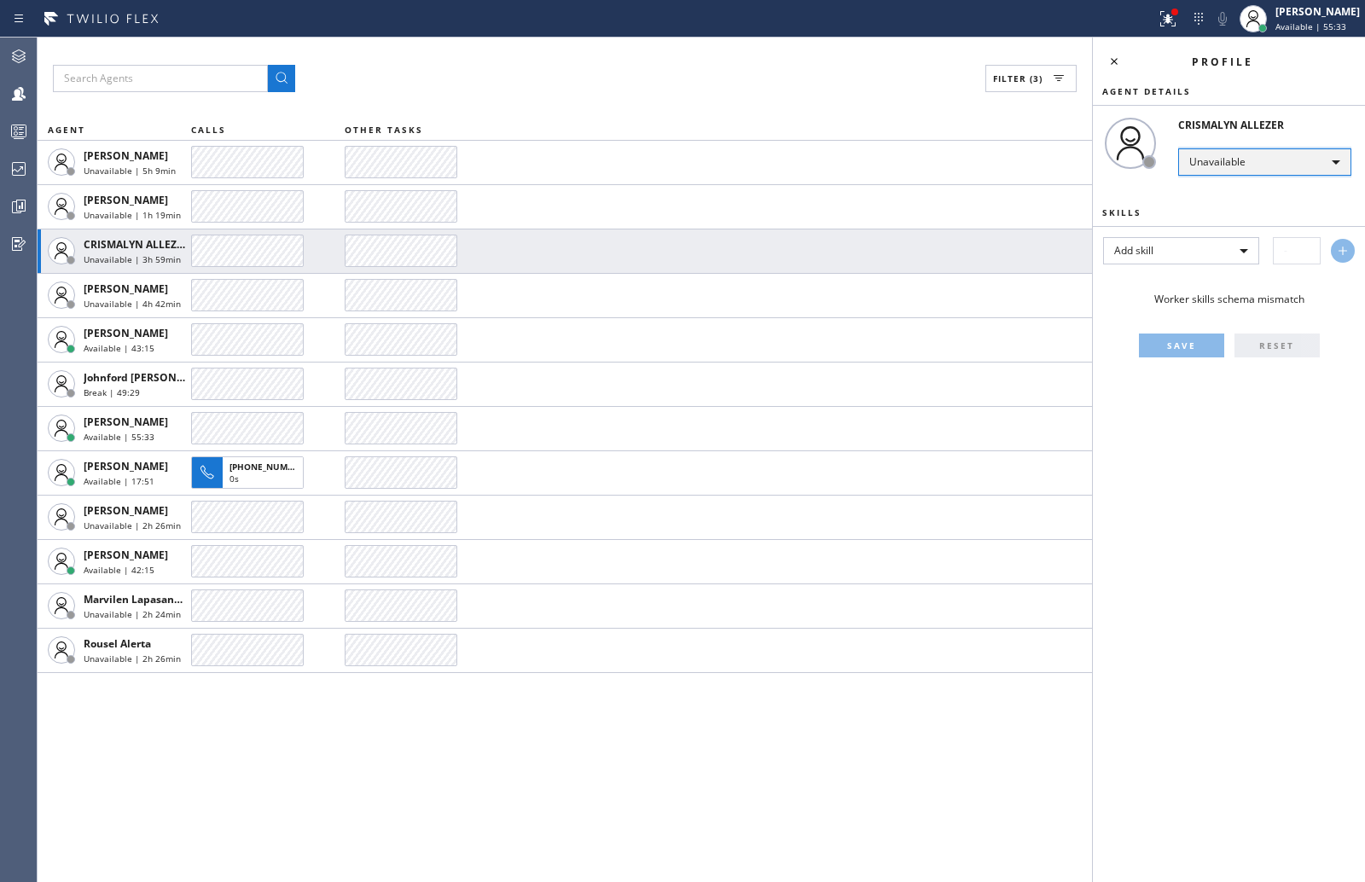
click at [1235, 160] on div "Unavailable" at bounding box center [1264, 161] width 173 height 27
click at [1226, 189] on li "Offline" at bounding box center [1263, 186] width 169 height 20
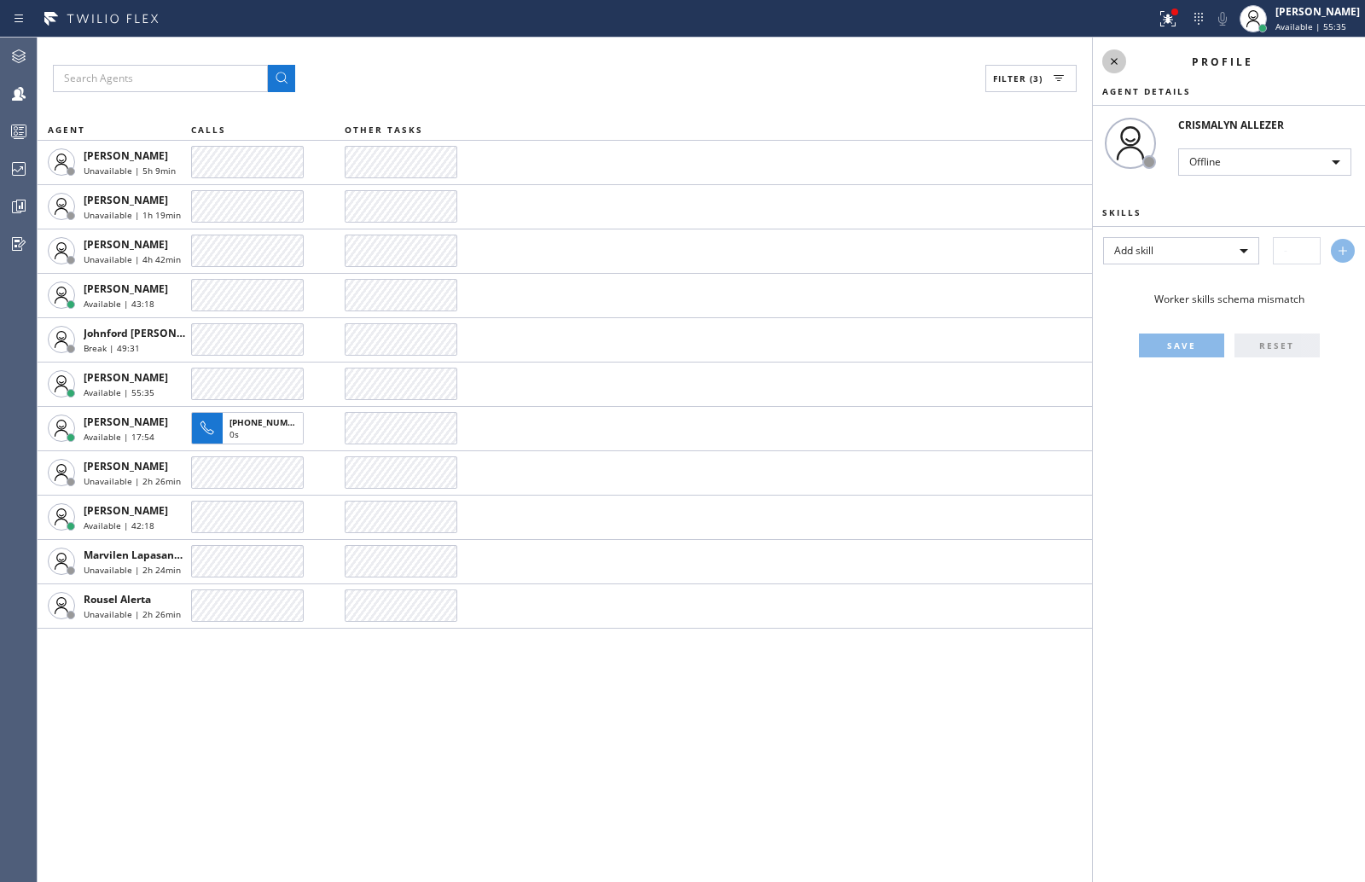
click at [1118, 59] on icon at bounding box center [1114, 61] width 20 height 20
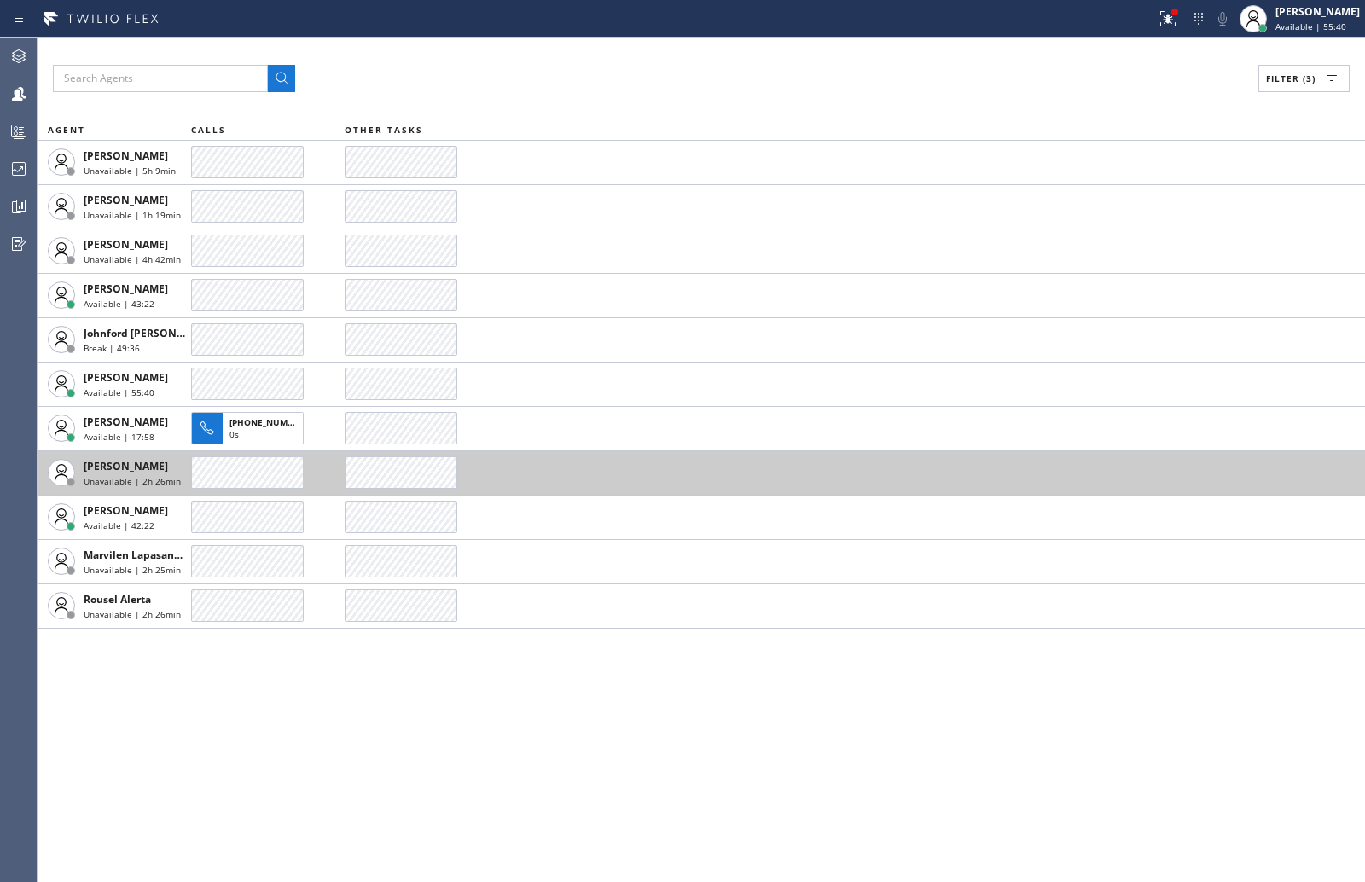
click at [215, 473] on div at bounding box center [247, 472] width 113 height 32
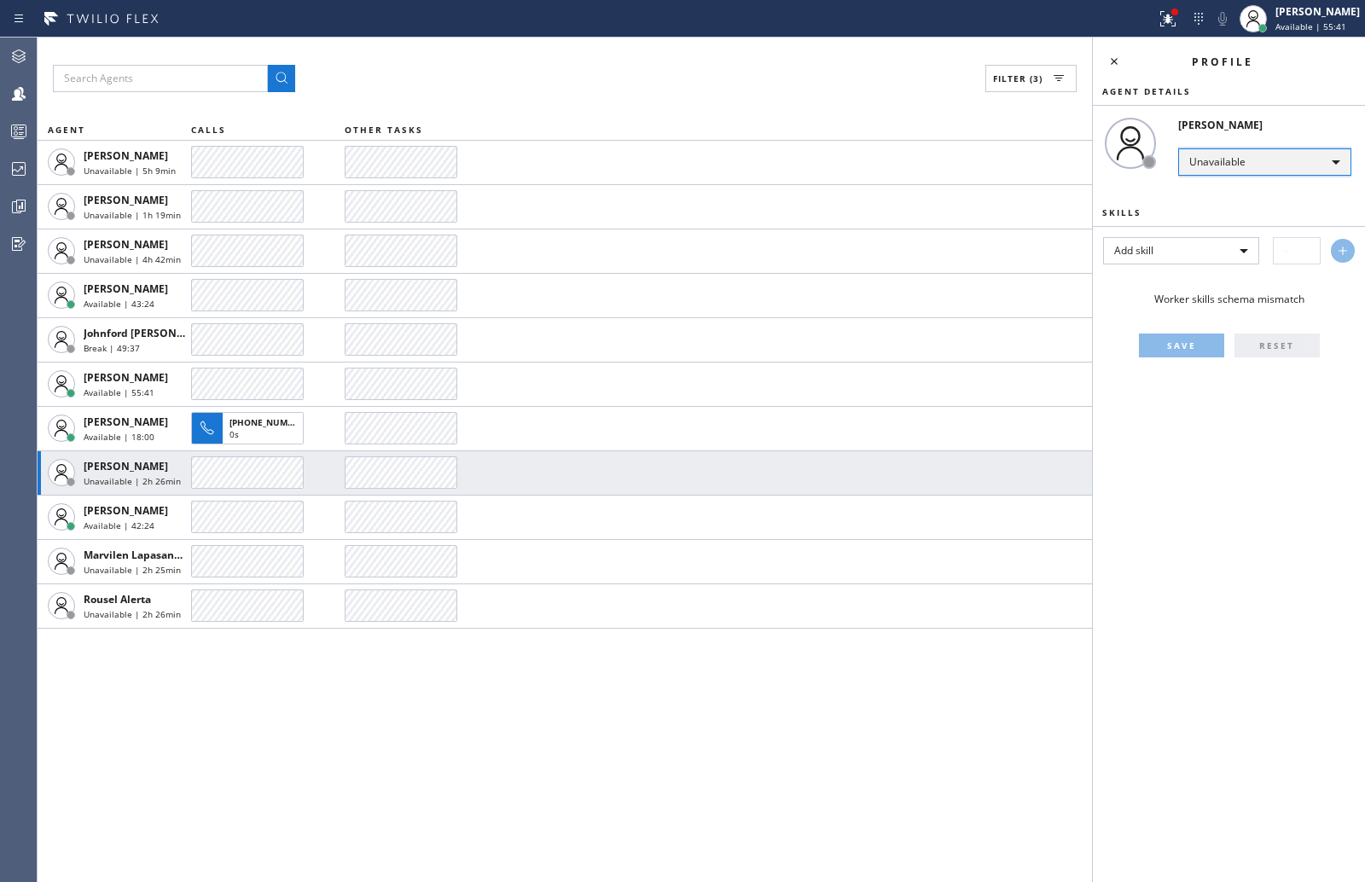
click at [1234, 154] on div "Unavailable" at bounding box center [1264, 161] width 173 height 27
click at [1226, 185] on li "Offline" at bounding box center [1263, 186] width 169 height 20
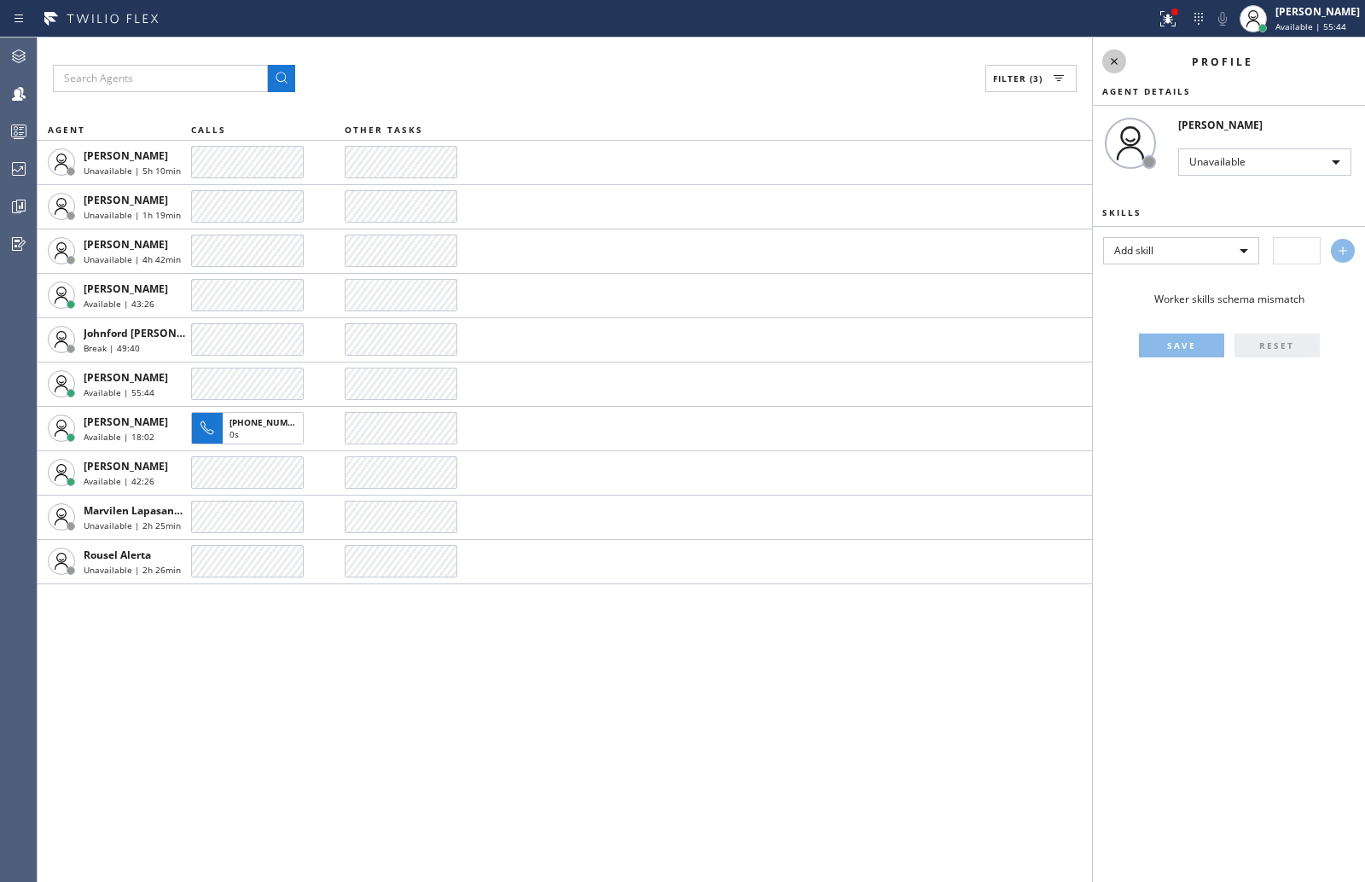
click at [1114, 60] on icon at bounding box center [1114, 61] width 20 height 20
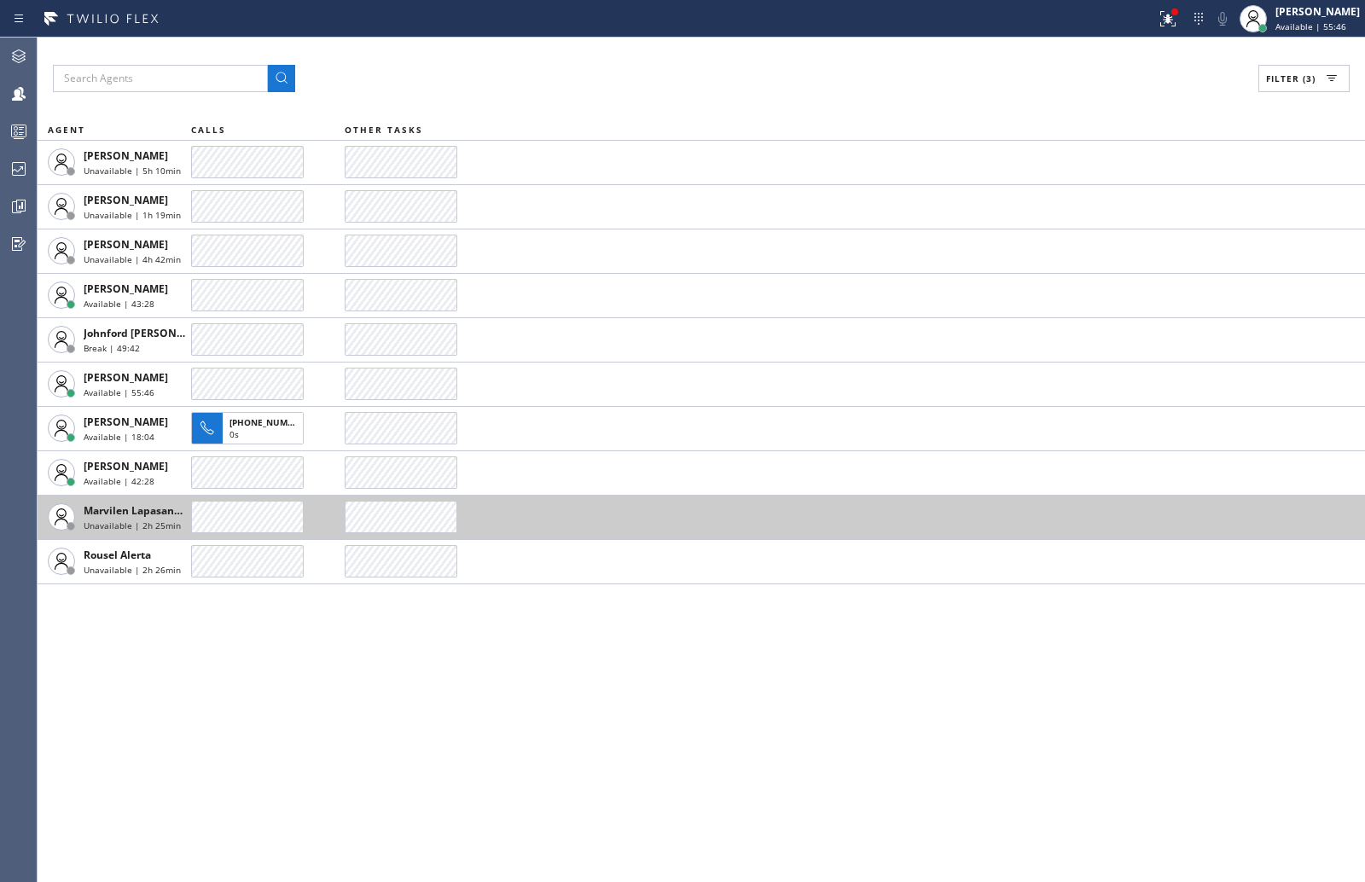
click at [229, 512] on div at bounding box center [247, 517] width 113 height 32
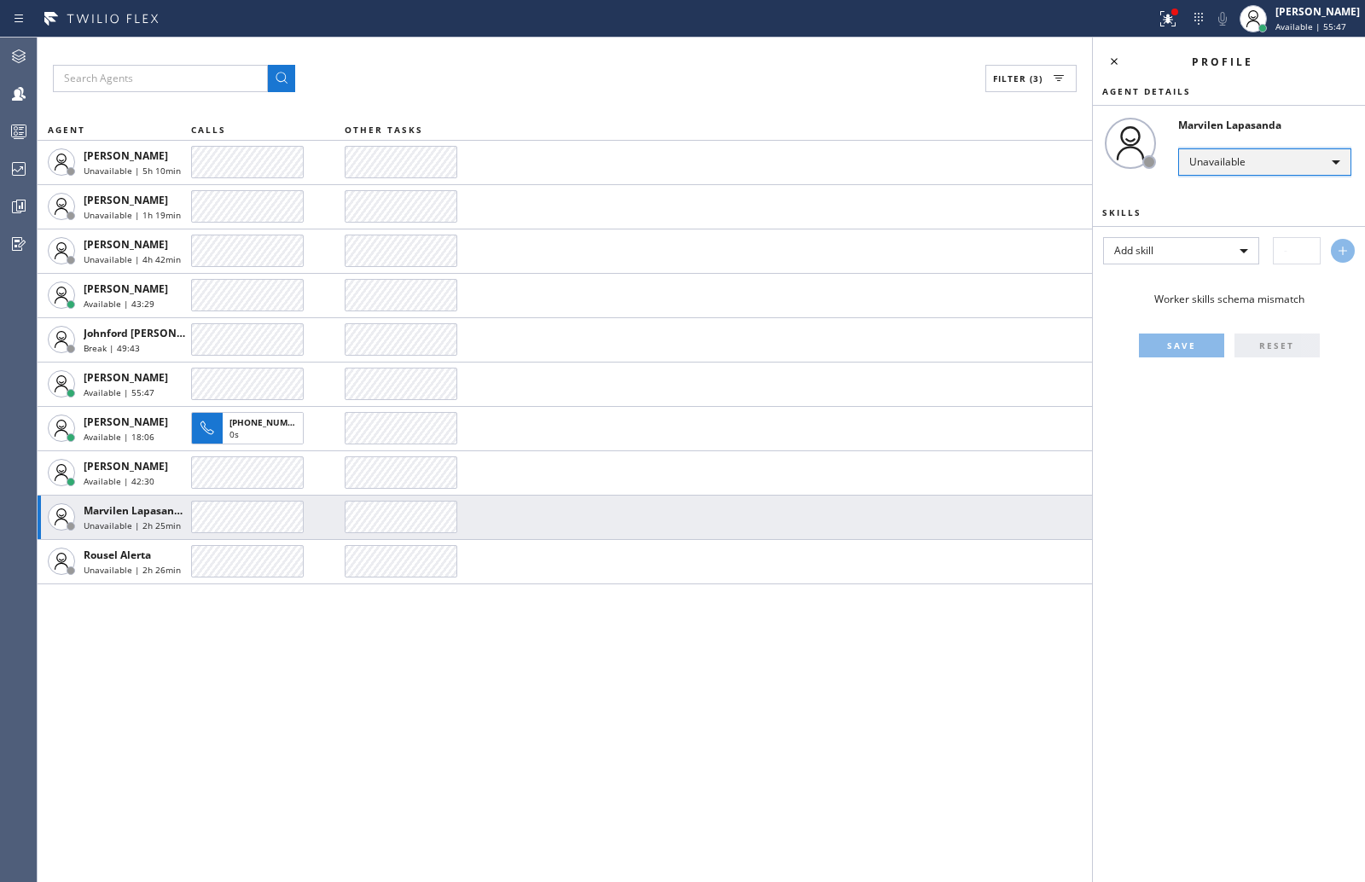
click at [1202, 162] on div "Unavailable" at bounding box center [1264, 161] width 173 height 27
click at [1206, 178] on li "Offline" at bounding box center [1263, 186] width 169 height 20
click at [1112, 61] on icon at bounding box center [1114, 61] width 20 height 20
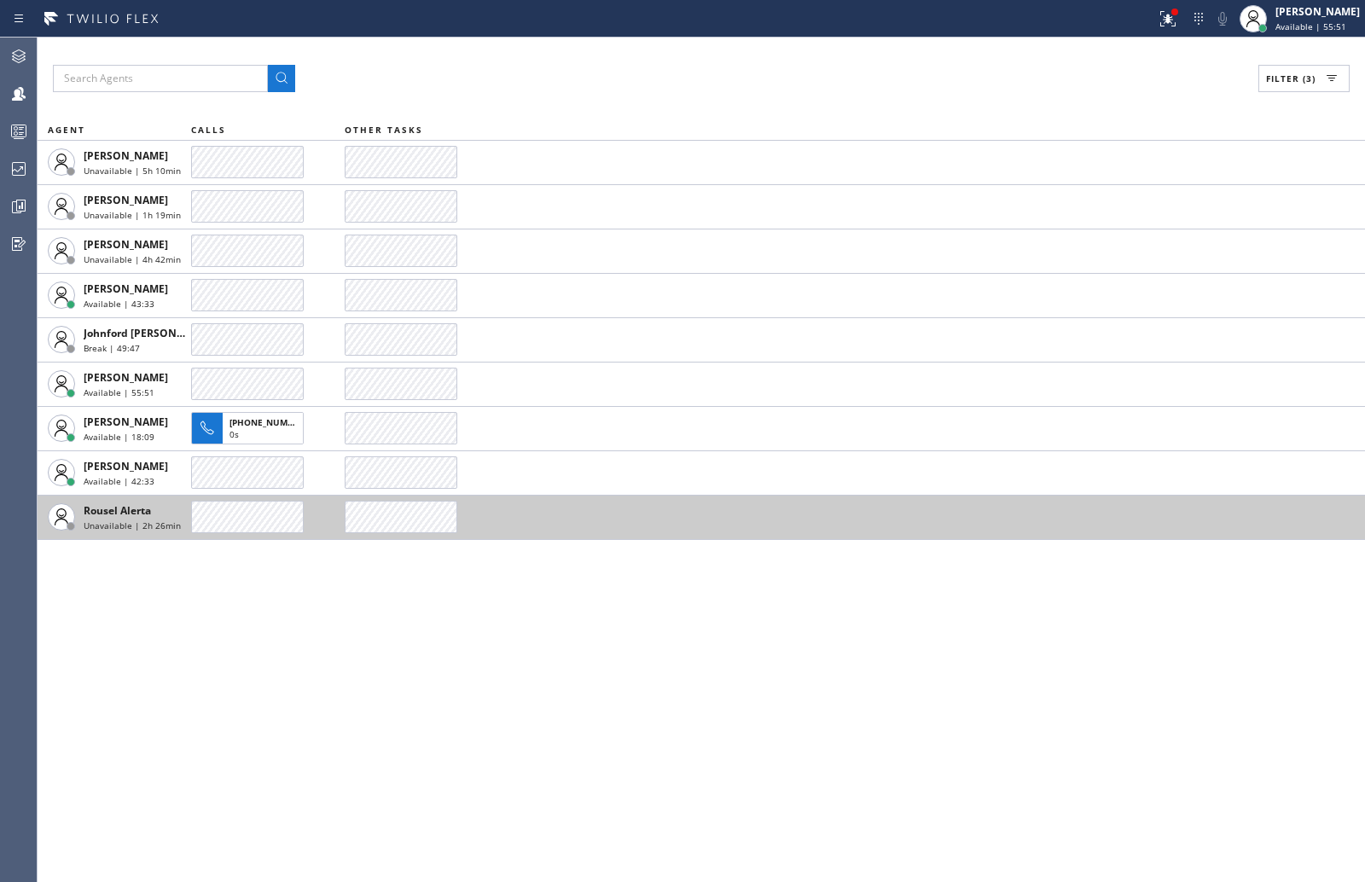
click at [212, 515] on div at bounding box center [247, 517] width 113 height 32
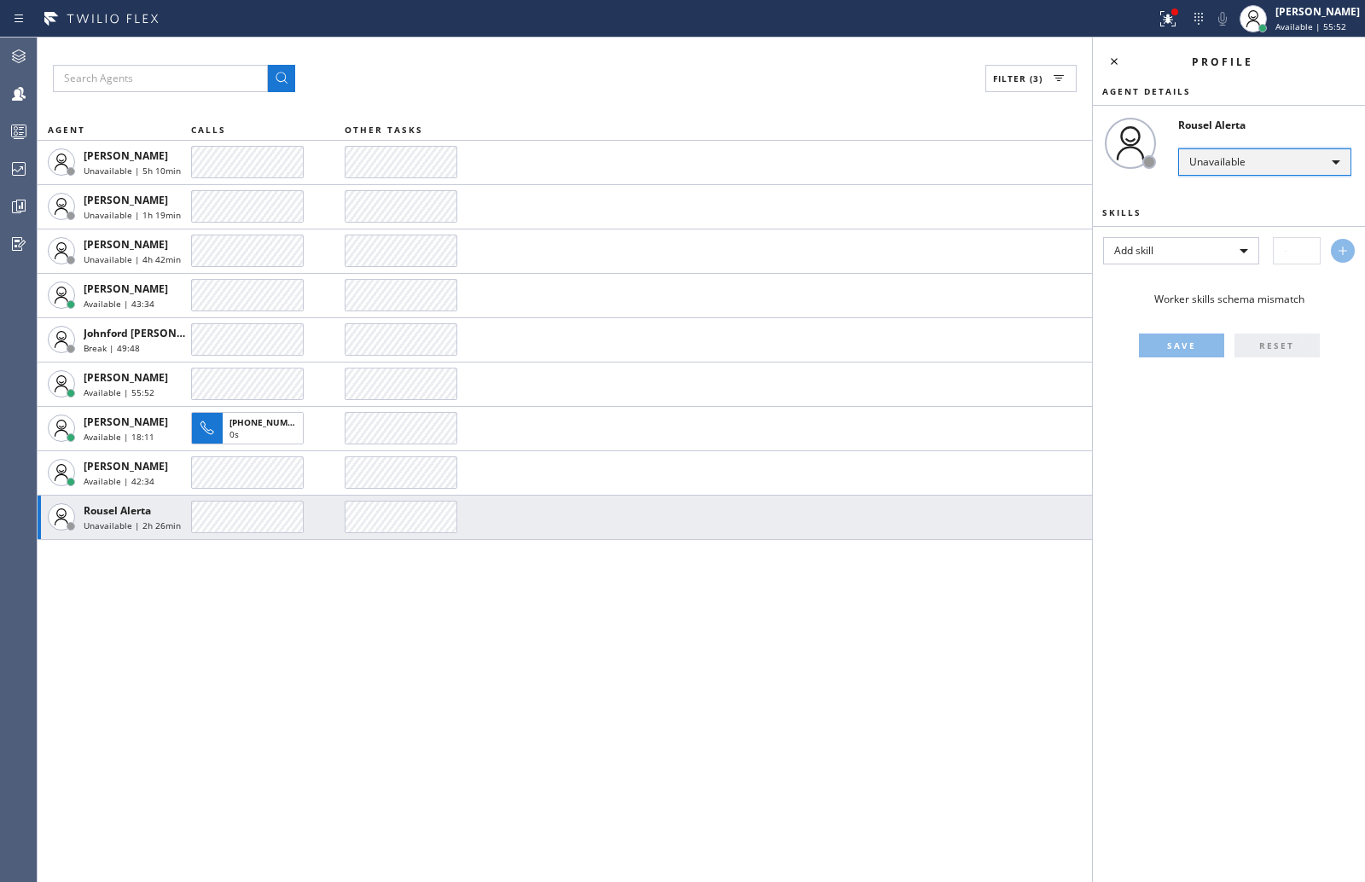
click at [1236, 164] on div "Unavailable" at bounding box center [1264, 161] width 173 height 27
click at [1226, 189] on li "Offline" at bounding box center [1263, 186] width 169 height 20
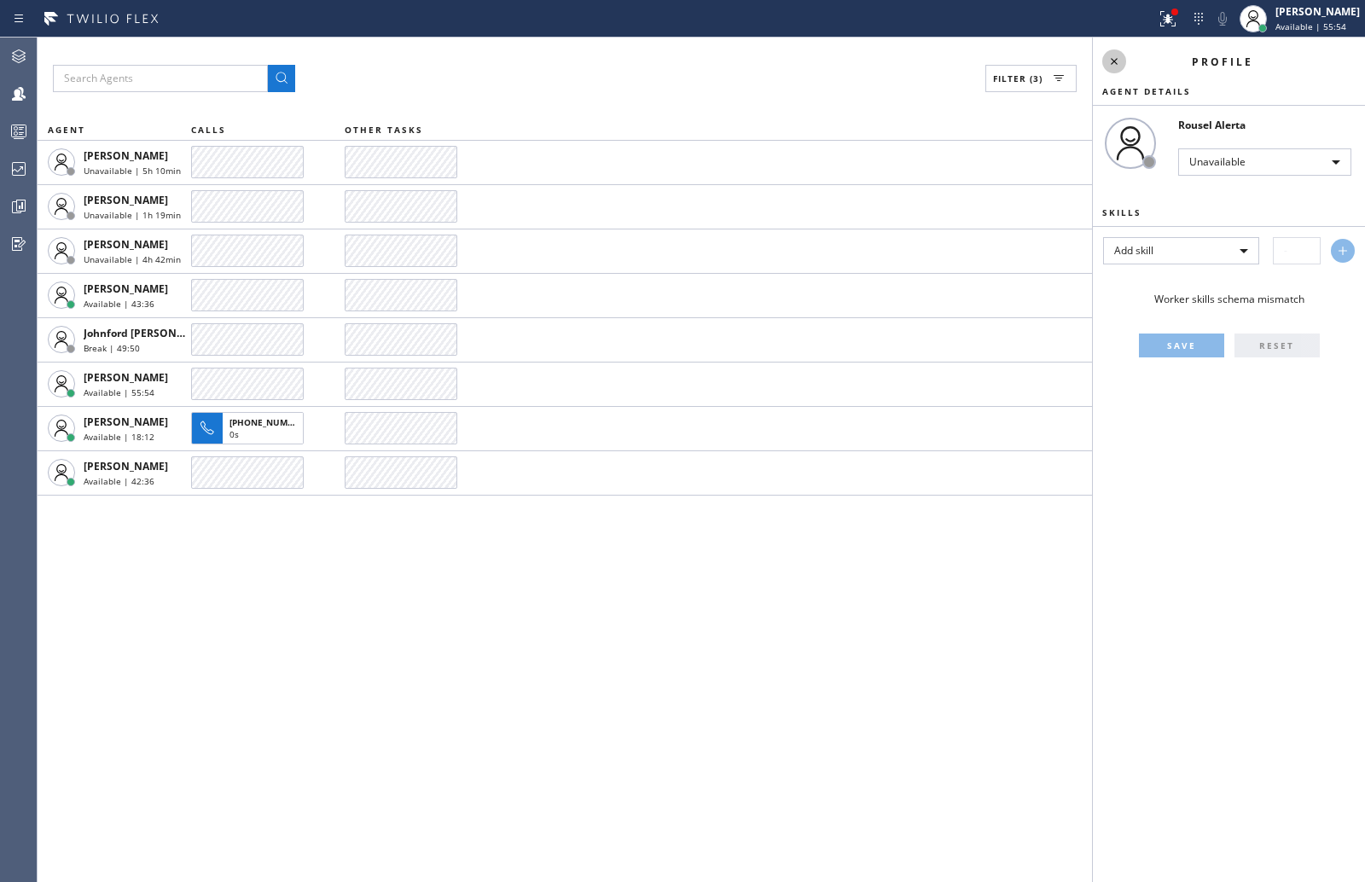
click at [1118, 56] on icon at bounding box center [1114, 61] width 20 height 20
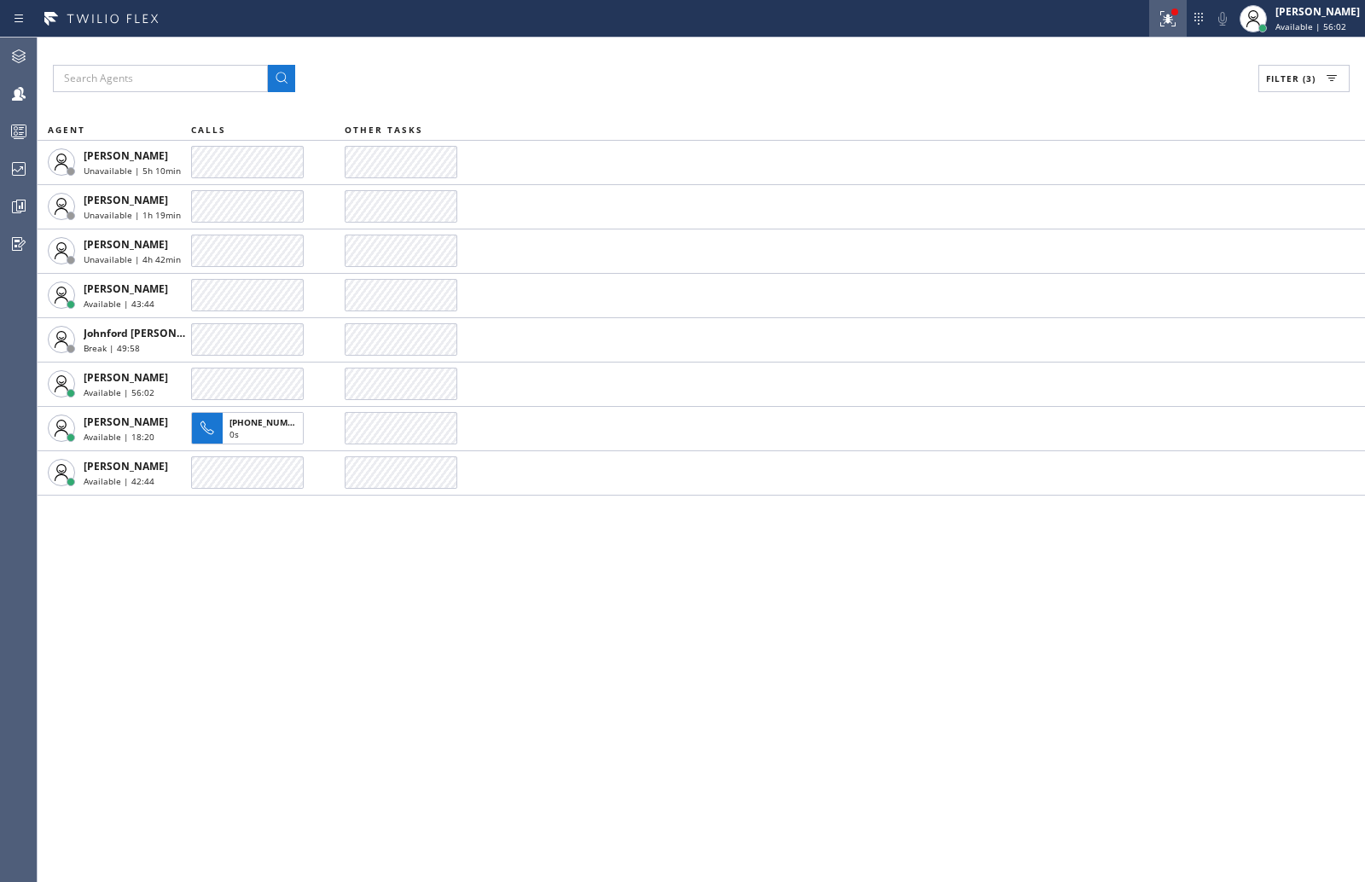
click at [1169, 19] on div at bounding box center [1168, 19] width 38 height 20
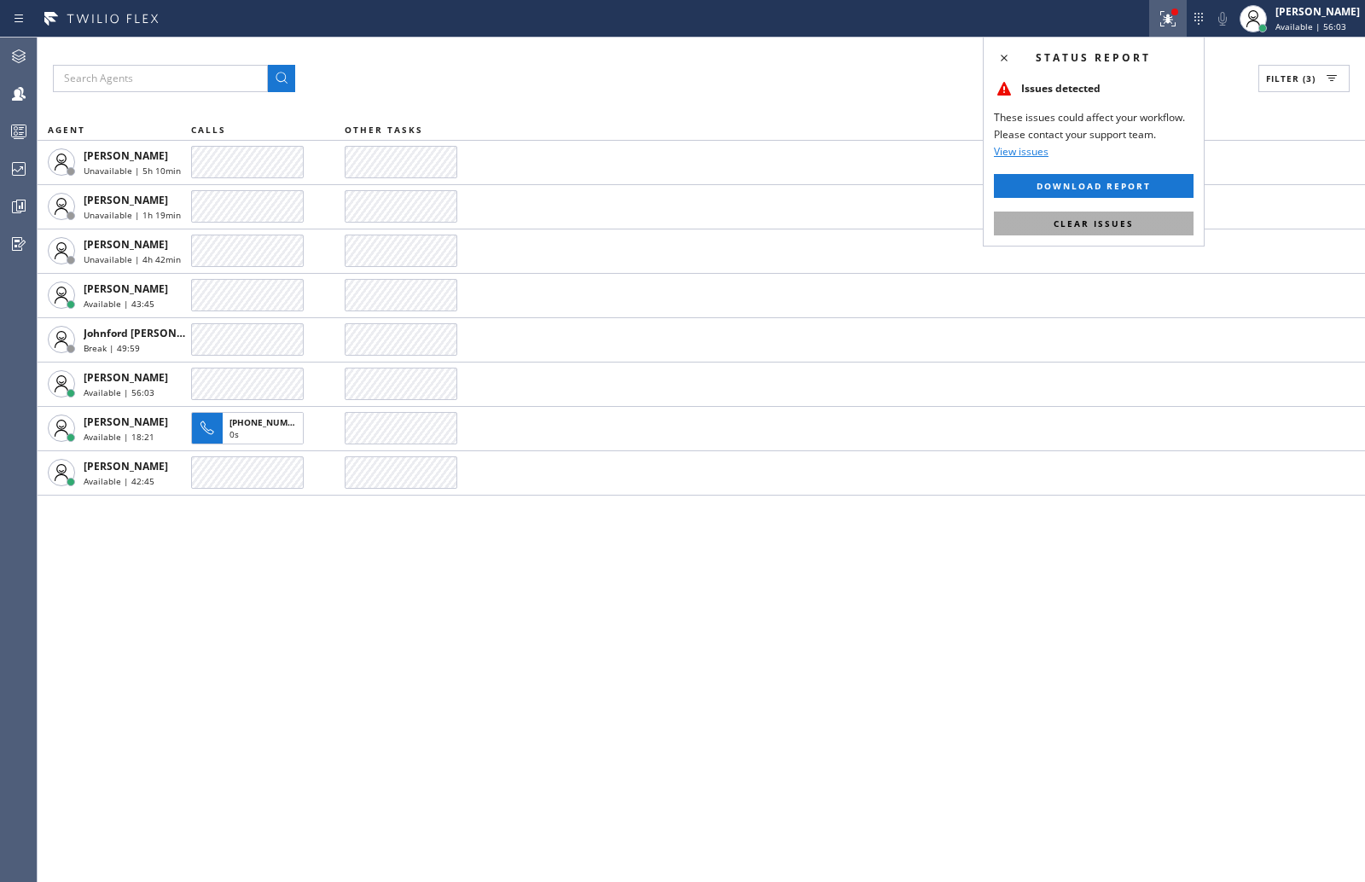
click at [1102, 225] on span "Clear issues" at bounding box center [1094, 224] width 80 height 12
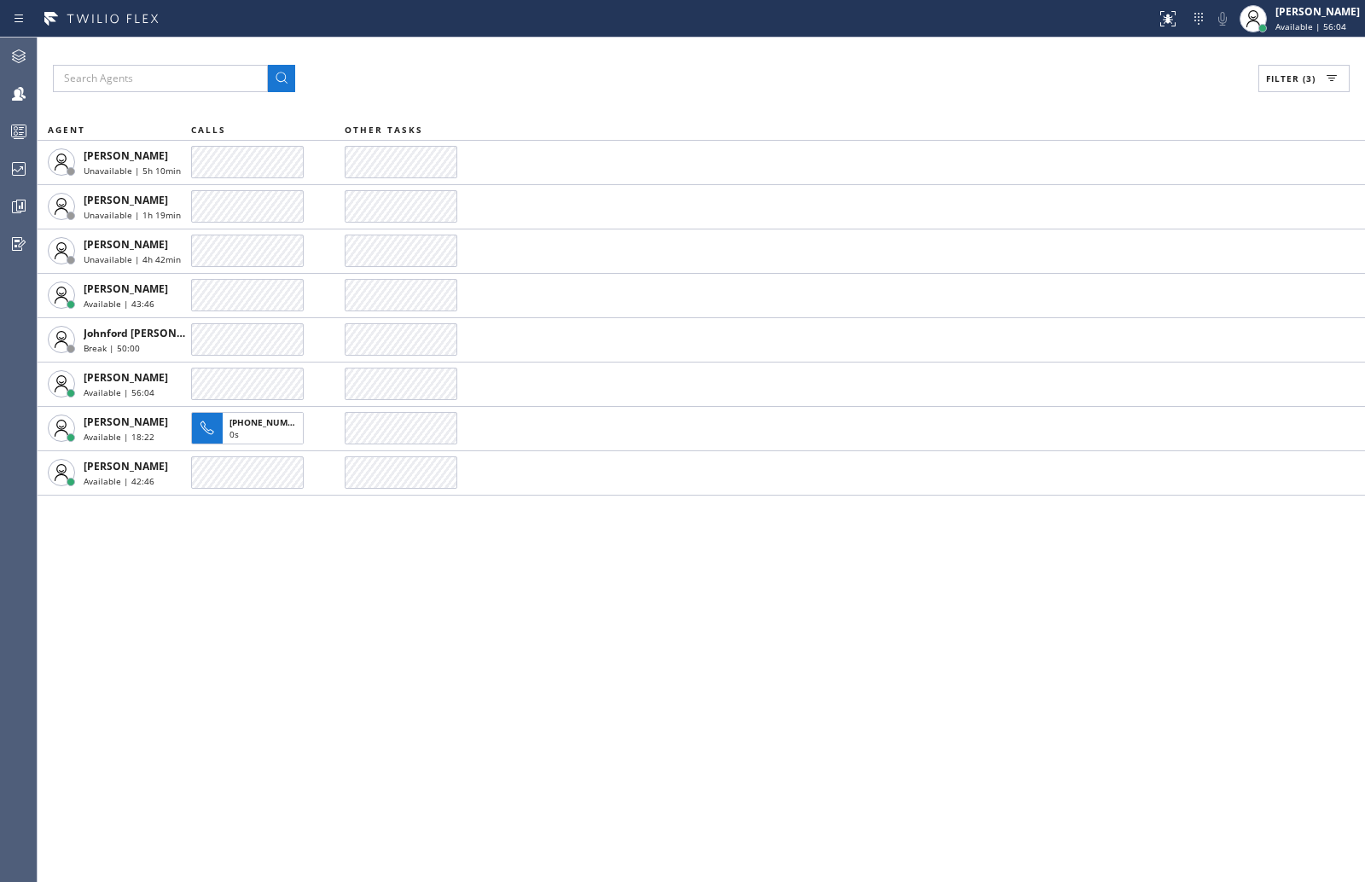
click at [904, 645] on div "Filter (3) AGENT CALLS OTHER TASKS Alynna Marie Pasumala Unavailable | 5h 10min…" at bounding box center [701, 460] width 1327 height 845
click at [192, 561] on div "Filter (3) AGENT CALLS OTHER TASKS Alynna Marie Pasumala Unavailable | 5h 10min…" at bounding box center [701, 460] width 1327 height 845
click at [28, 131] on icon at bounding box center [19, 131] width 20 height 20
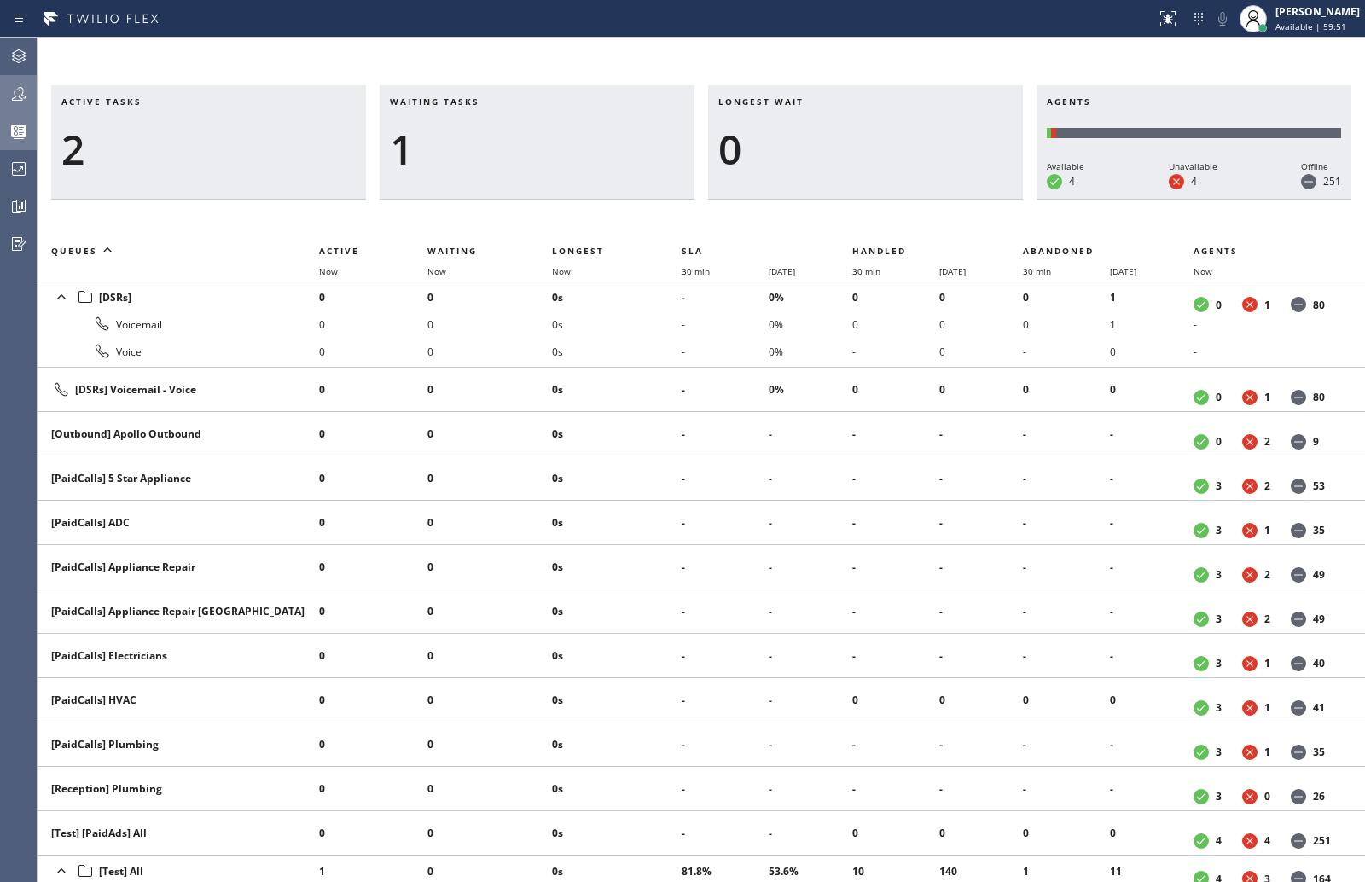
click at [25, 93] on icon at bounding box center [19, 94] width 20 height 20
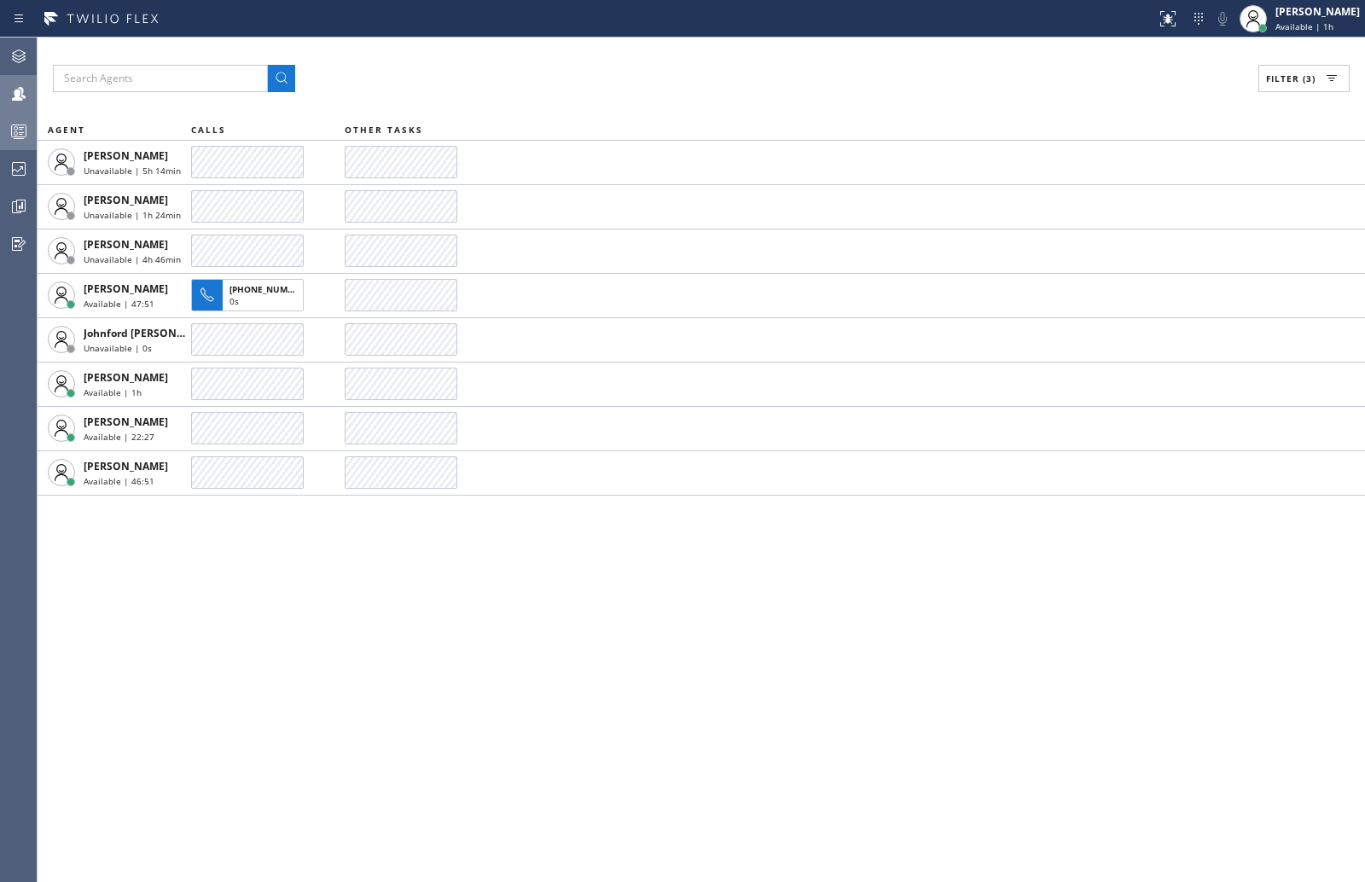
click at [363, 62] on div "Filter (3) AGENT CALLS OTHER TASKS Alynna Marie Pasumala Unavailable | 5h 14min…" at bounding box center [701, 460] width 1327 height 845
click at [492, 89] on div "Filter (3)" at bounding box center [701, 78] width 1297 height 27
click at [15, 56] on icon at bounding box center [19, 56] width 20 height 20
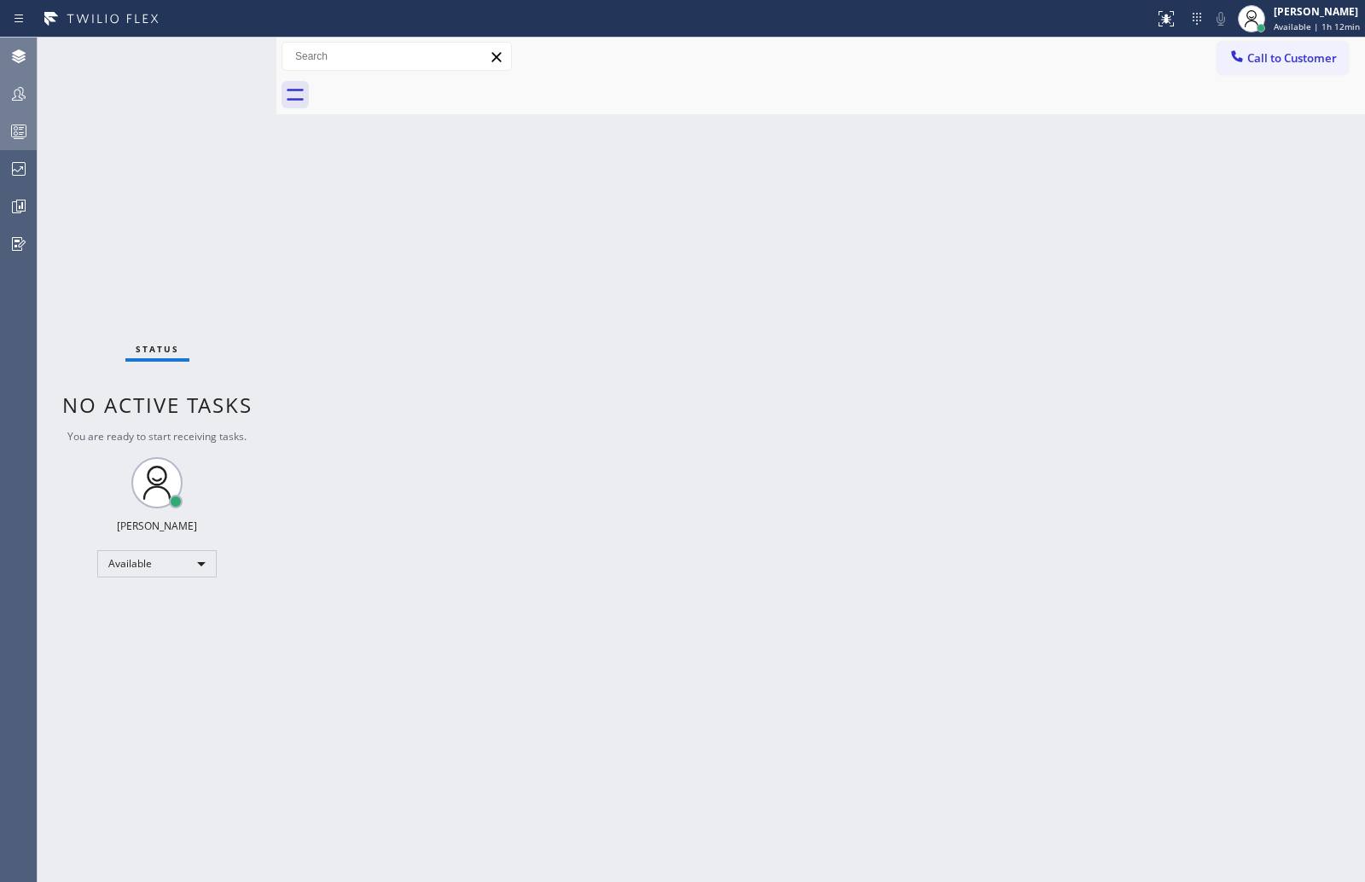
click at [7, 131] on div at bounding box center [19, 131] width 38 height 20
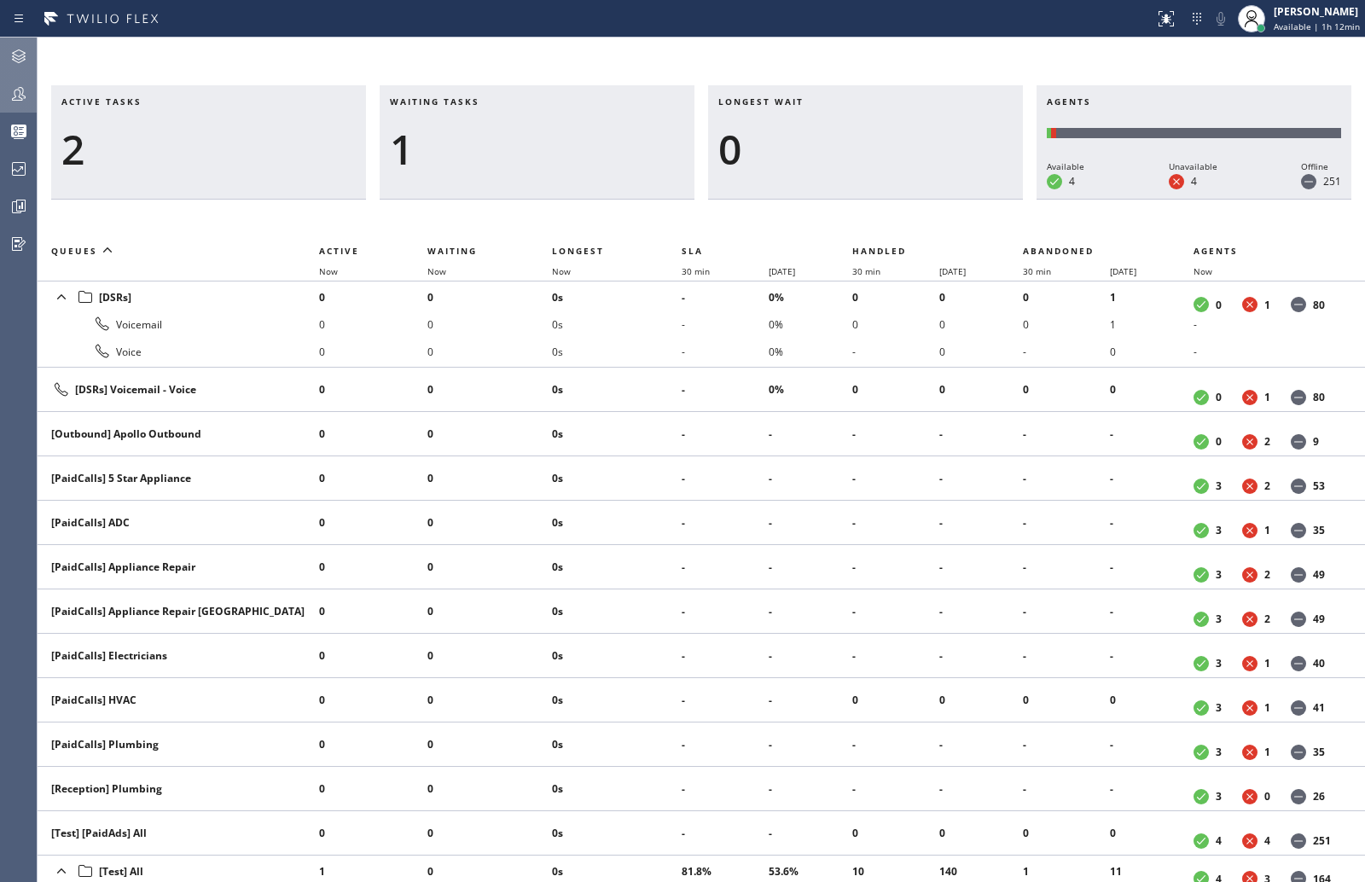
click at [20, 90] on icon at bounding box center [19, 94] width 20 height 20
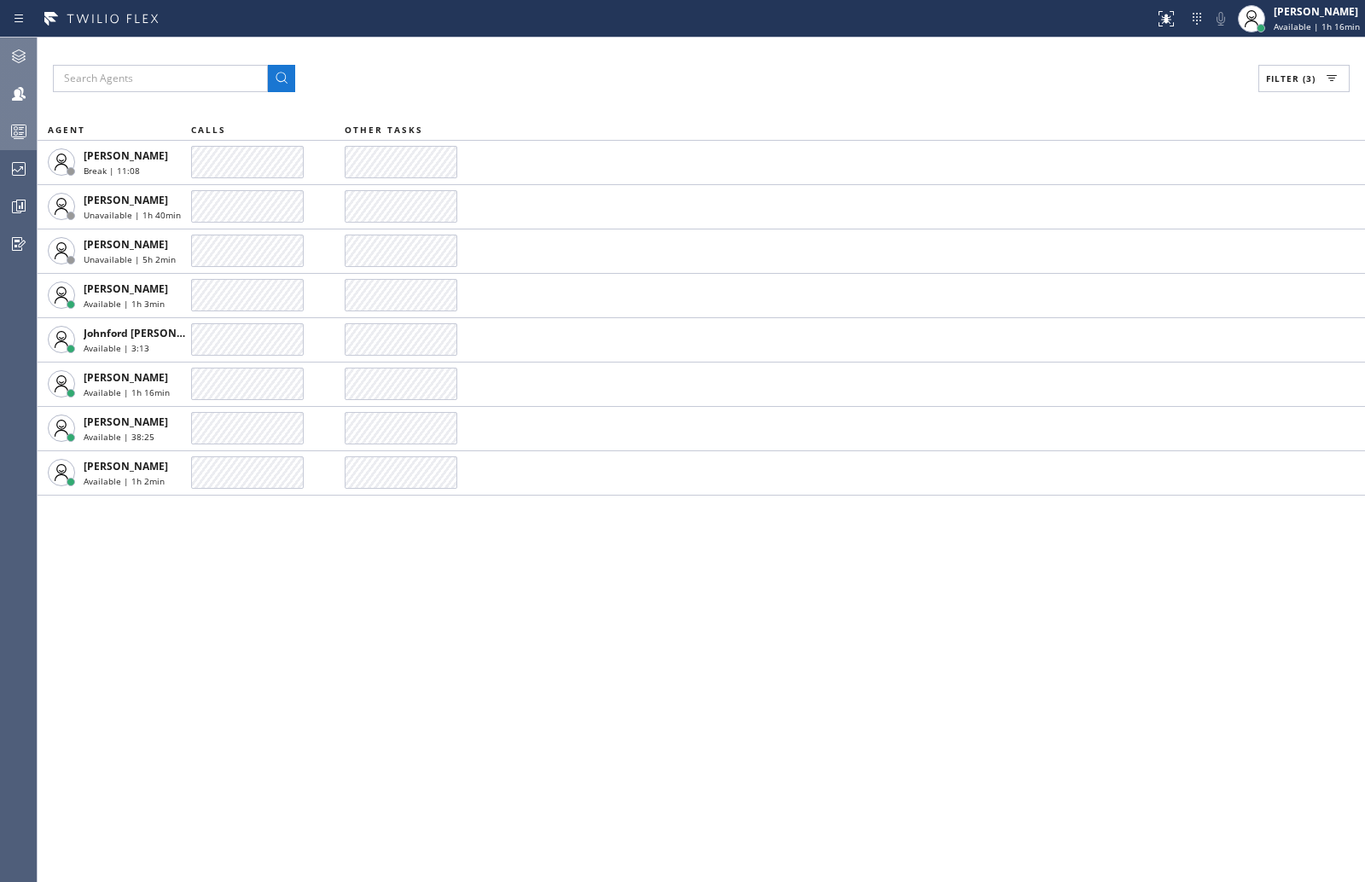
click at [21, 131] on icon at bounding box center [19, 131] width 20 height 20
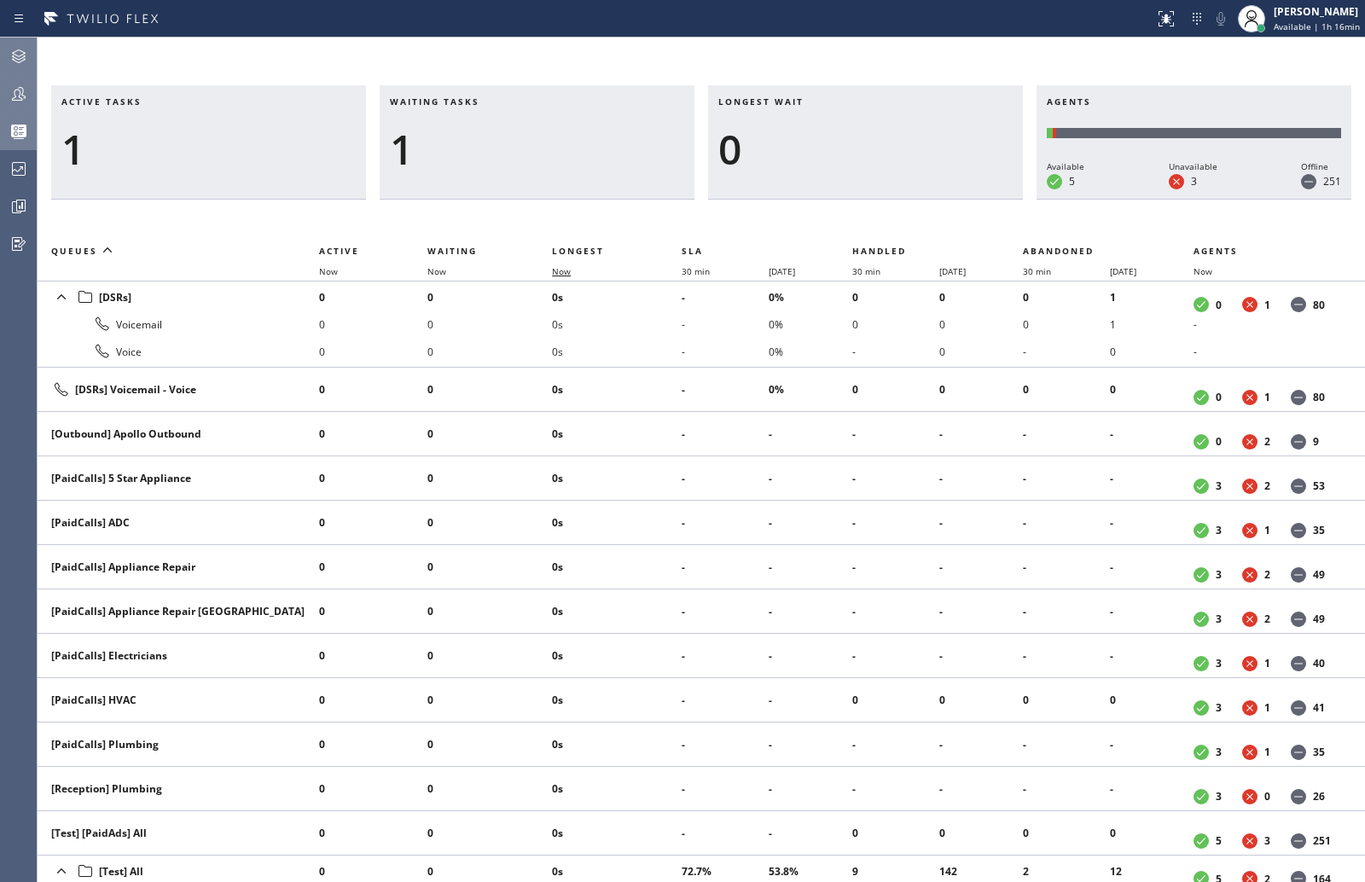
click at [558, 271] on span "Now" at bounding box center [561, 271] width 19 height 12
click at [17, 92] on icon at bounding box center [19, 94] width 20 height 20
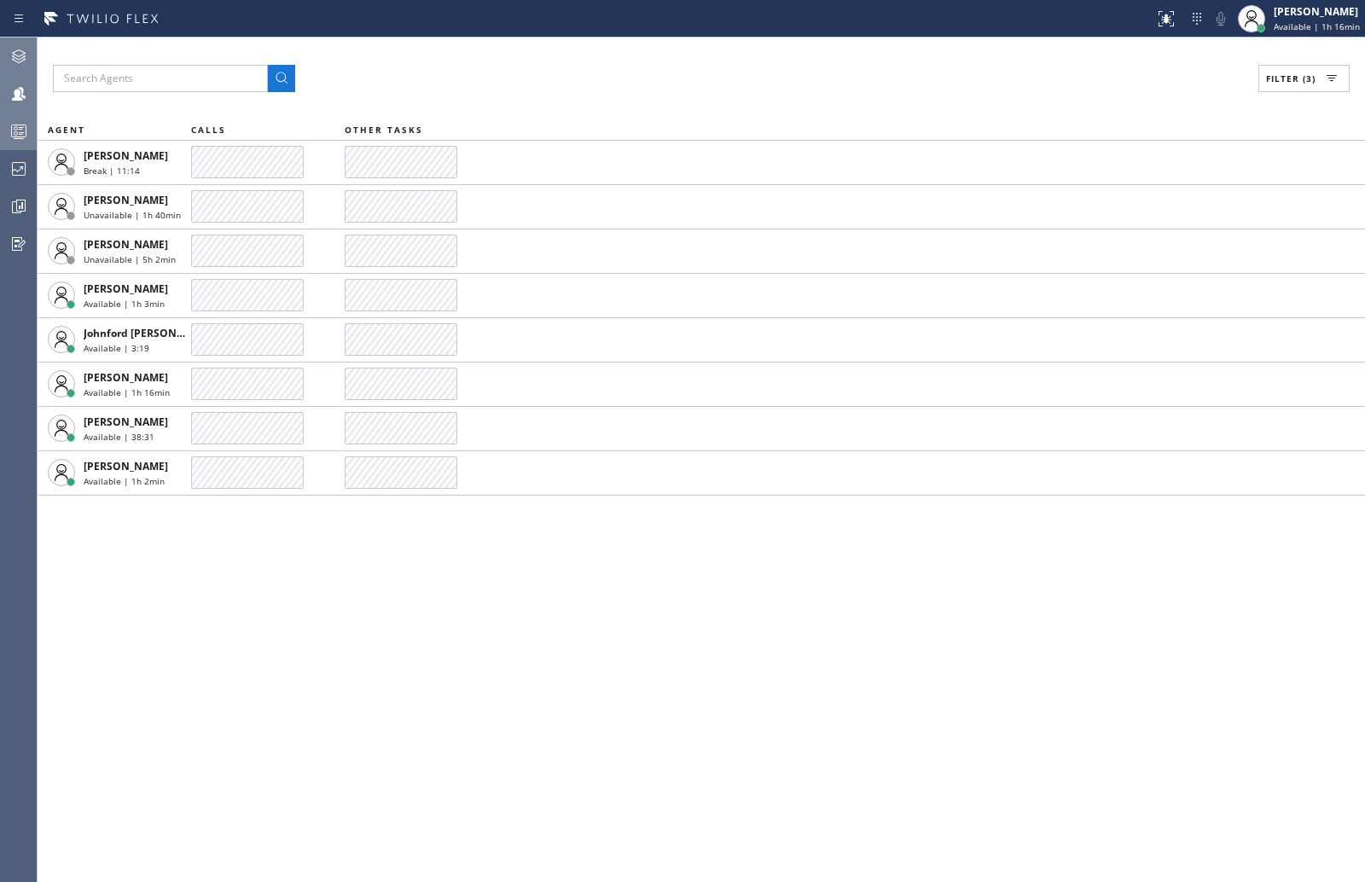
click at [1304, 83] on span "Filter (3)" at bounding box center [1290, 79] width 49 height 12
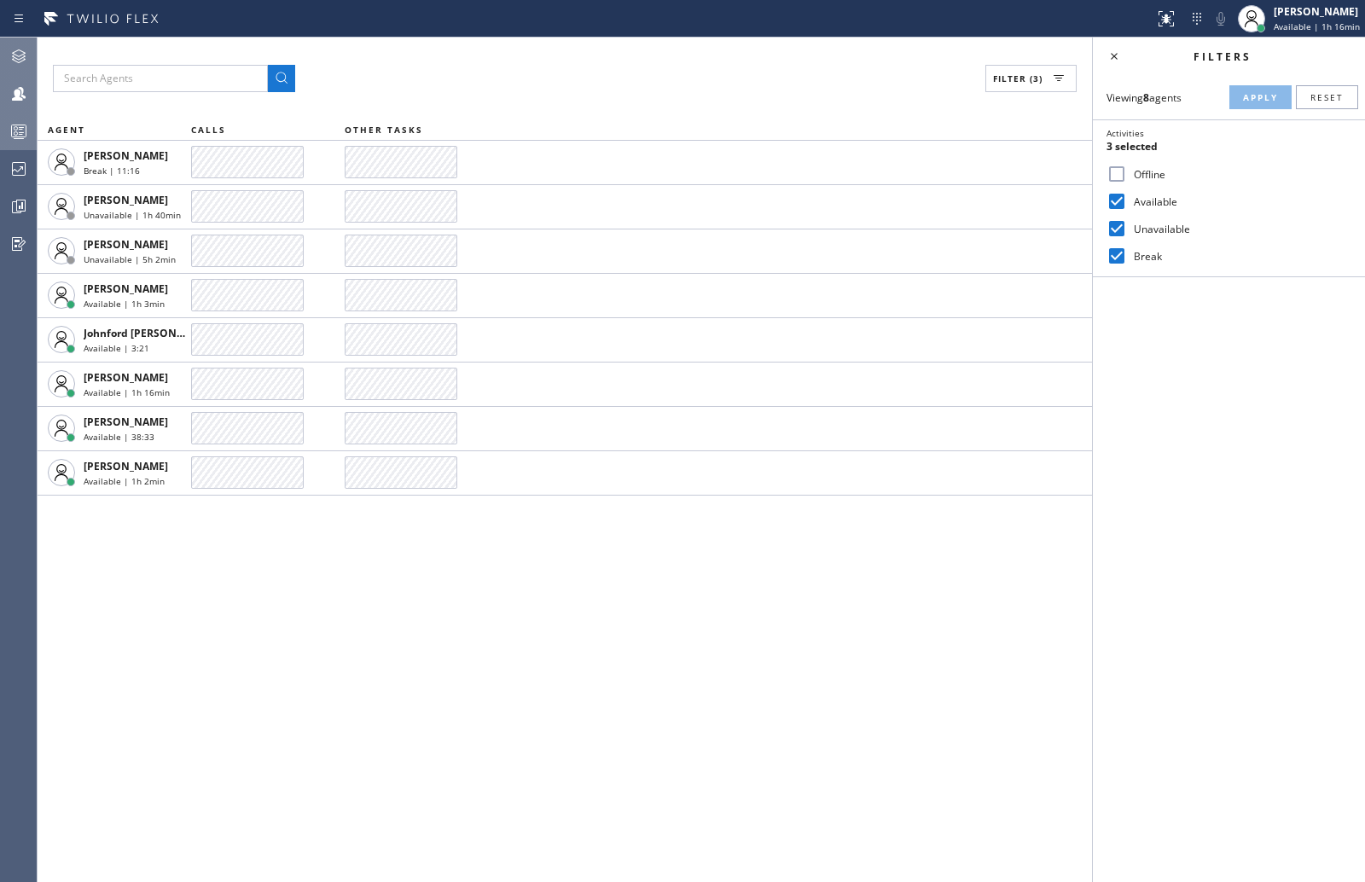
click at [1135, 171] on label "Offline" at bounding box center [1239, 174] width 224 height 15
click at [1127, 171] on input "Offline" at bounding box center [1117, 174] width 20 height 20
click at [1250, 90] on button "Apply" at bounding box center [1260, 97] width 62 height 24
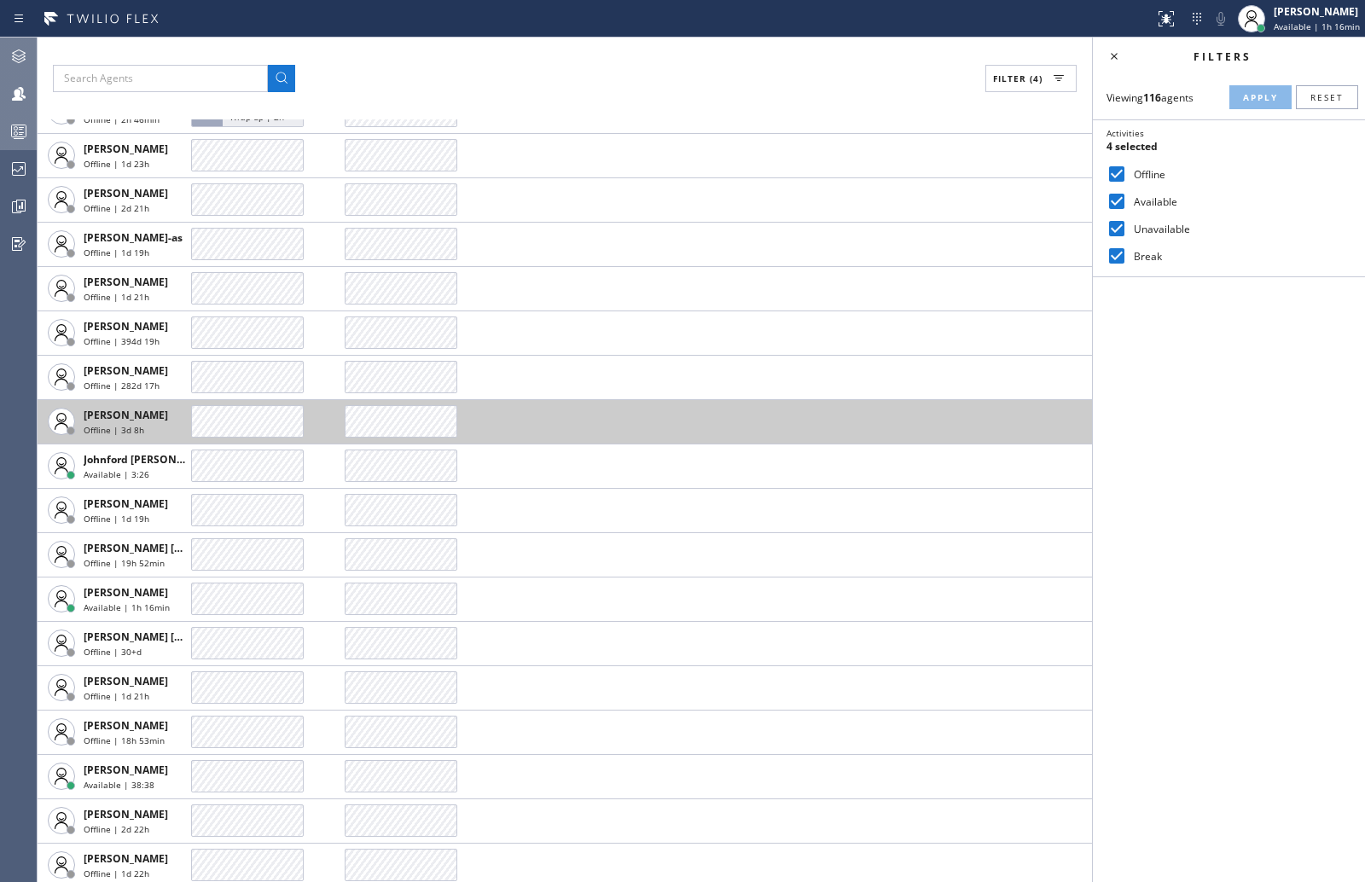
scroll to position [1820, 0]
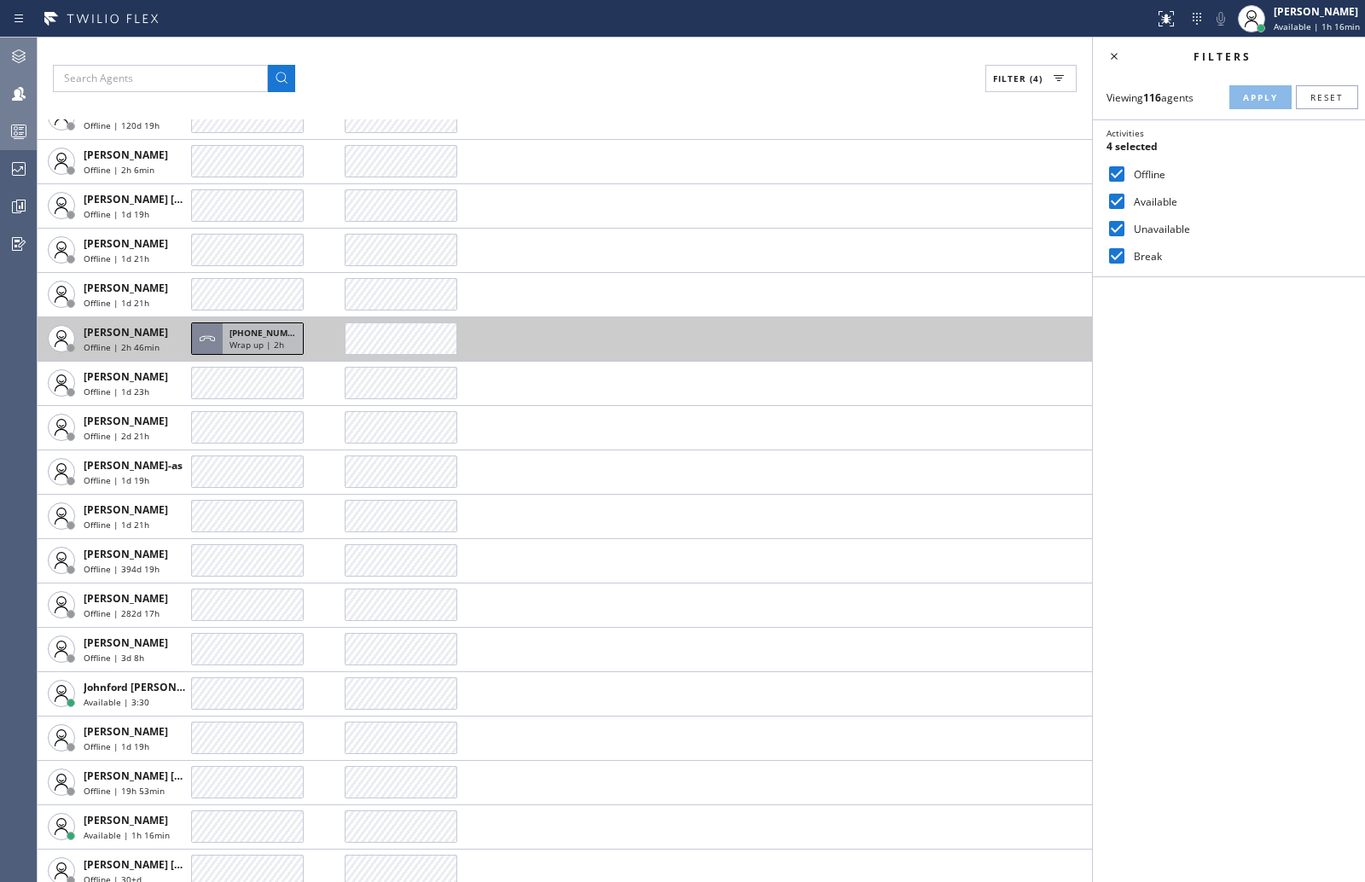
click at [270, 339] on span "Wrap up | 2h" at bounding box center [256, 345] width 55 height 12
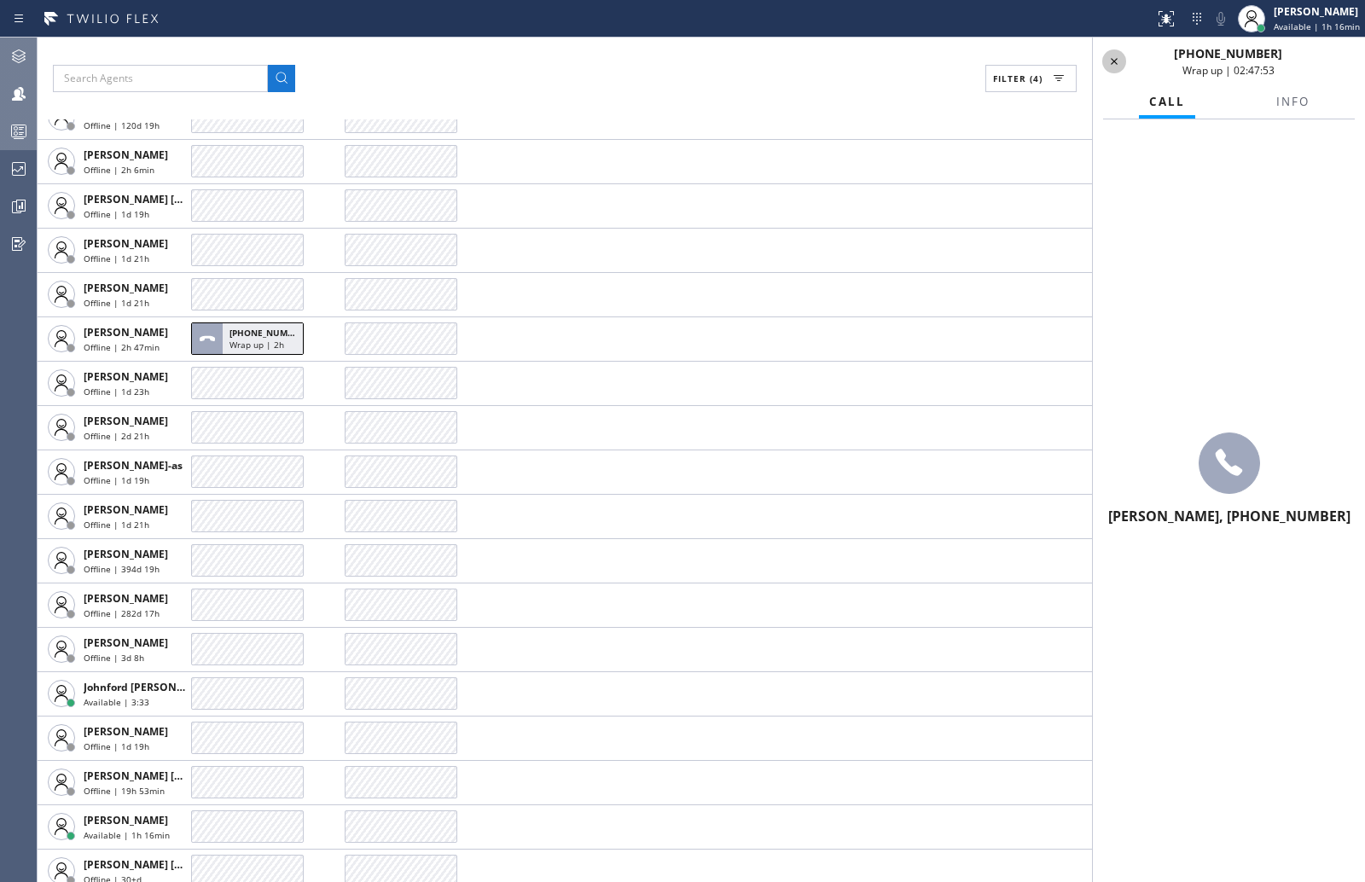
click at [1106, 62] on icon at bounding box center [1114, 61] width 20 height 20
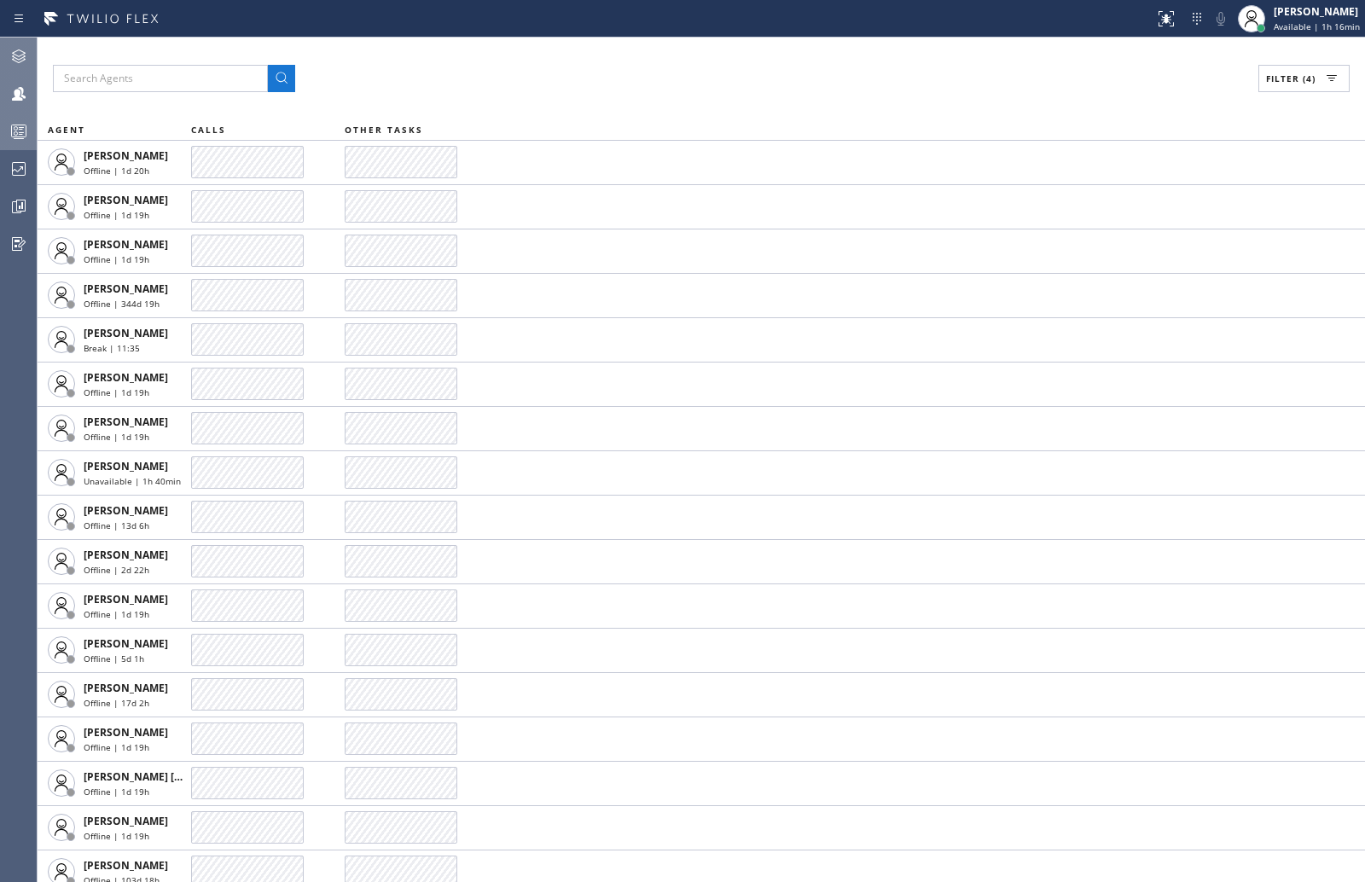
click at [1310, 76] on span "Filter (4)" at bounding box center [1290, 79] width 49 height 12
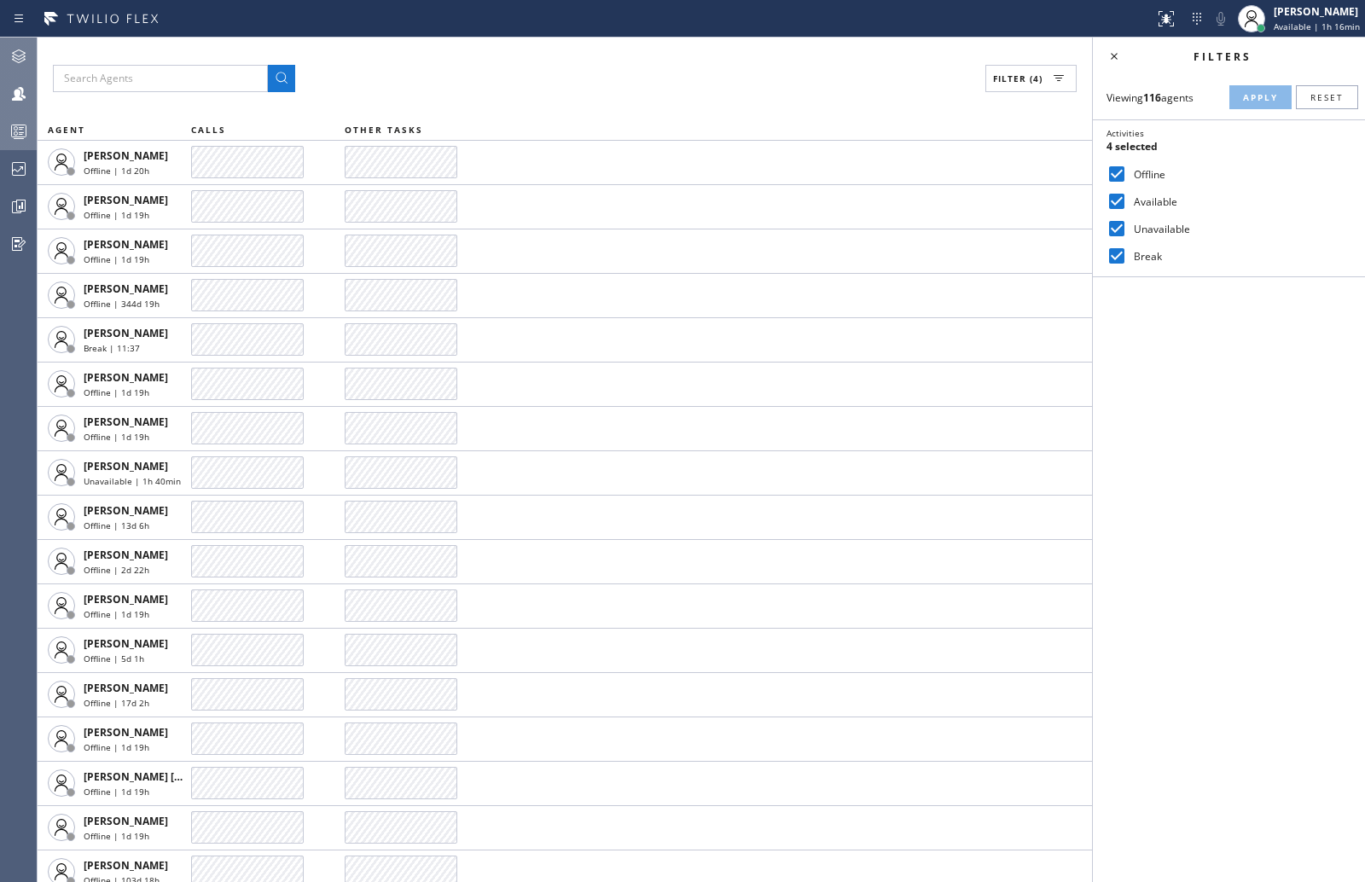
click at [1118, 171] on input "Offline" at bounding box center [1117, 174] width 20 height 20
checkbox input "false"
click at [1253, 101] on span "Apply" at bounding box center [1260, 97] width 35 height 12
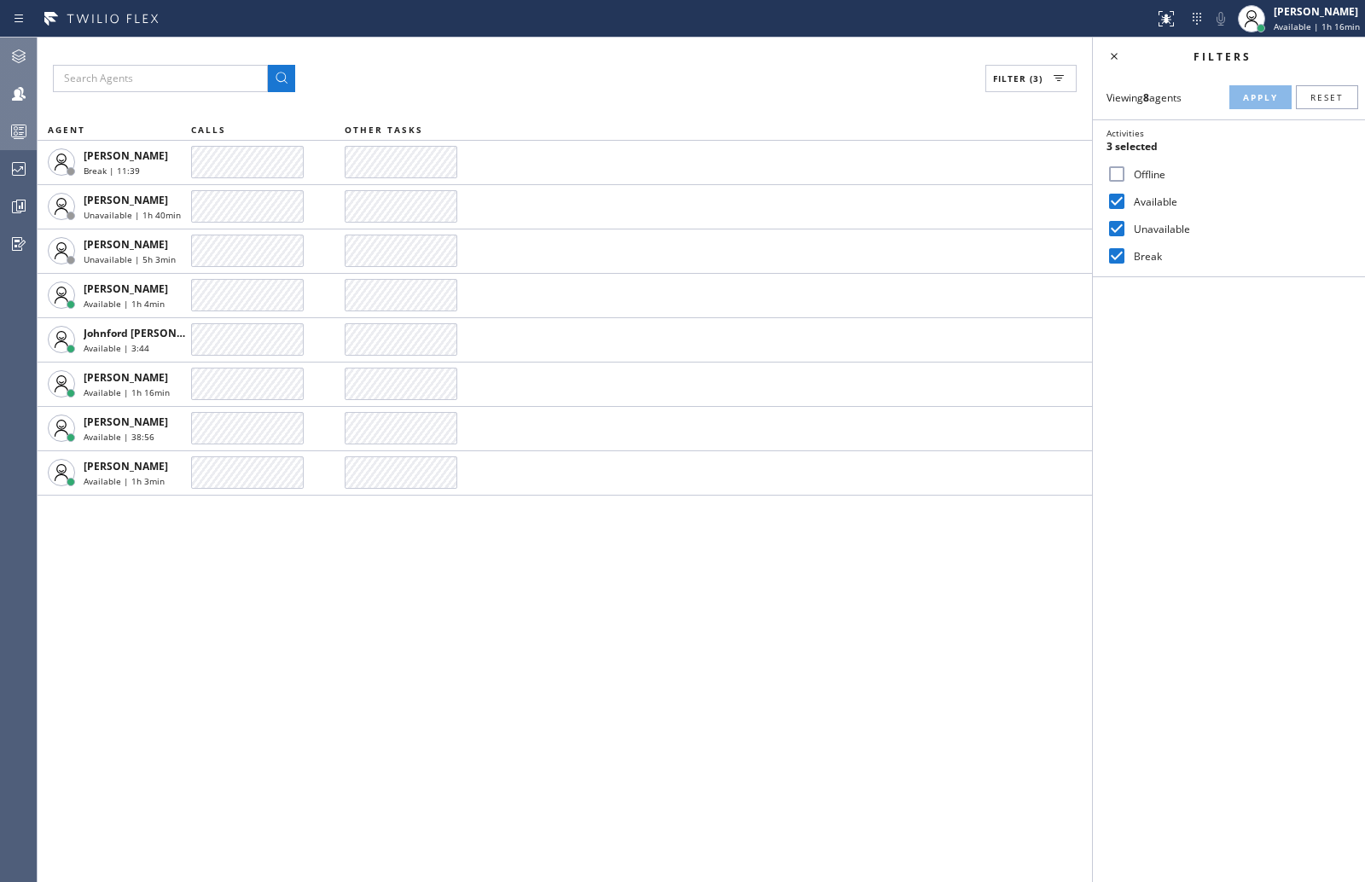
click at [19, 137] on icon at bounding box center [19, 131] width 20 height 20
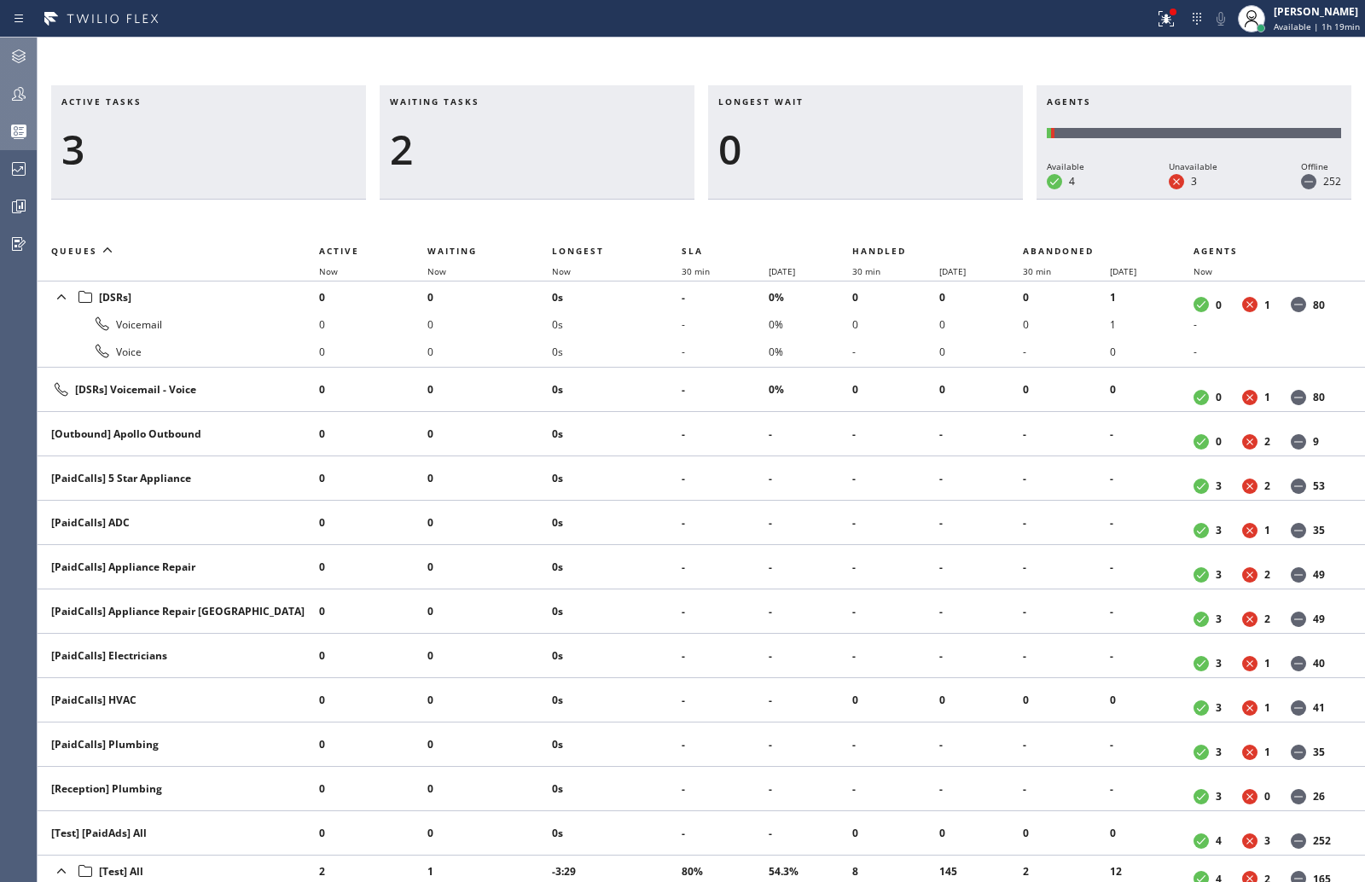
click at [27, 96] on icon at bounding box center [19, 94] width 20 height 20
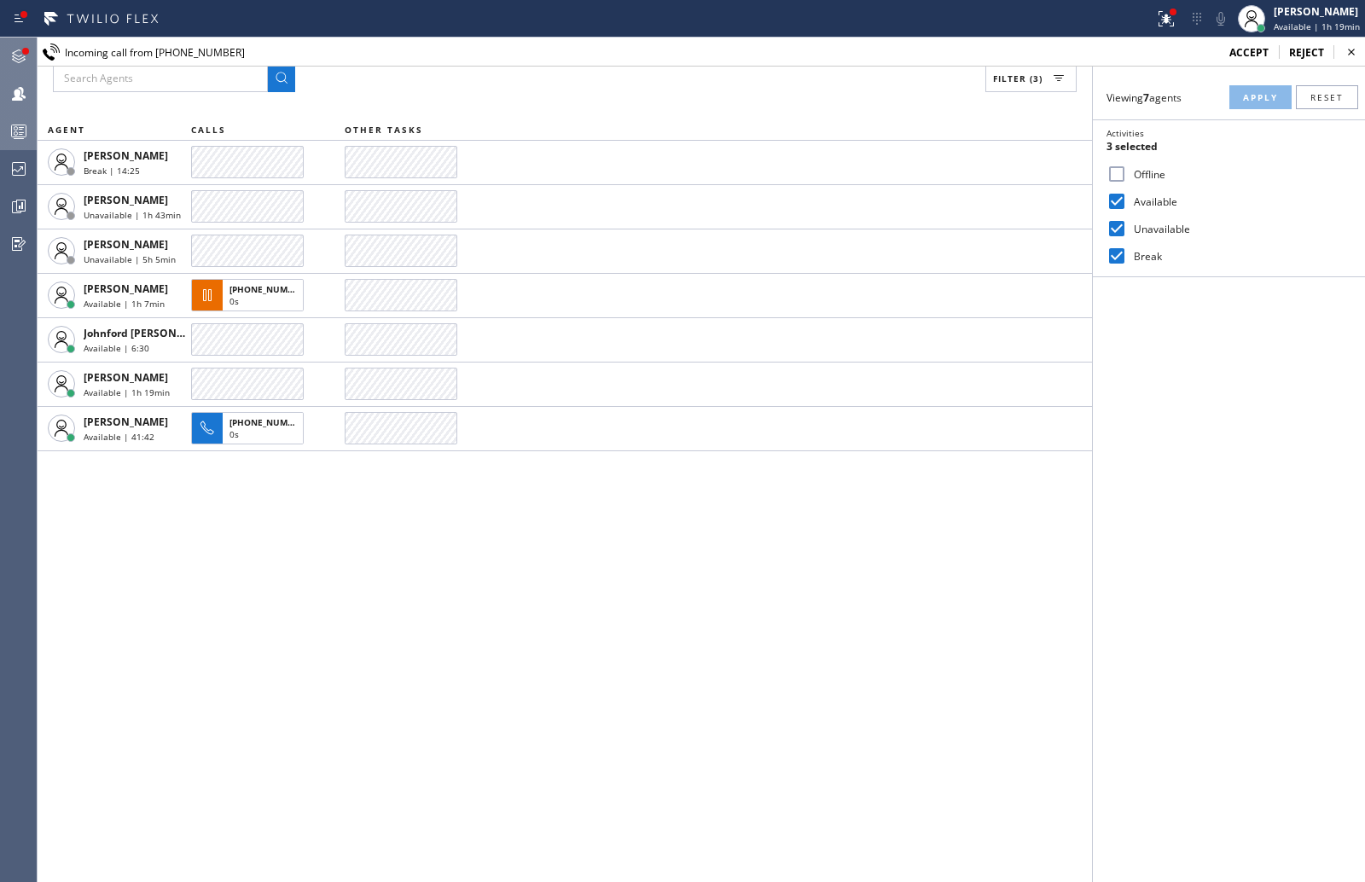
click at [26, 59] on icon at bounding box center [19, 56] width 20 height 20
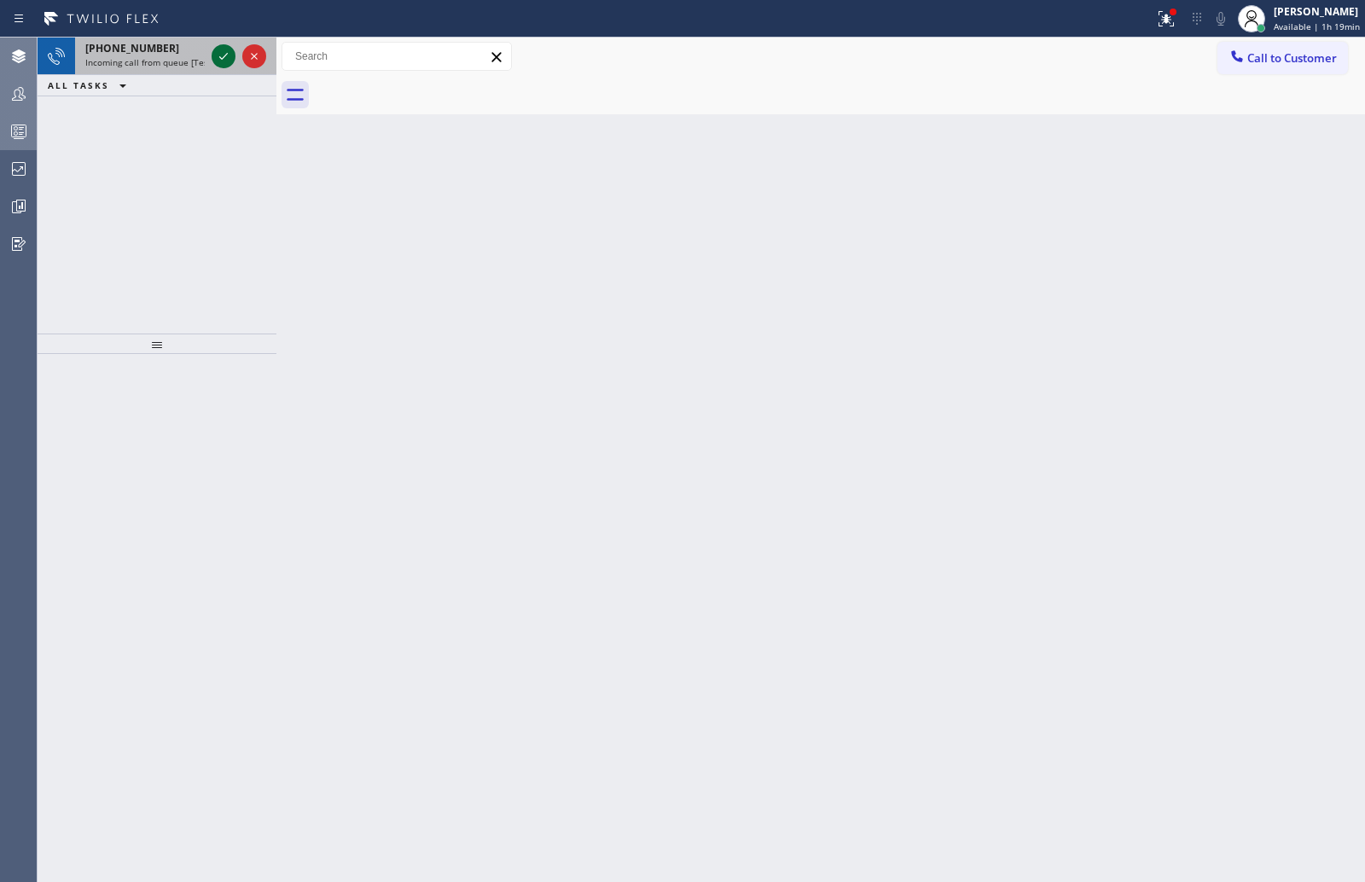
click at [219, 53] on icon at bounding box center [223, 56] width 20 height 20
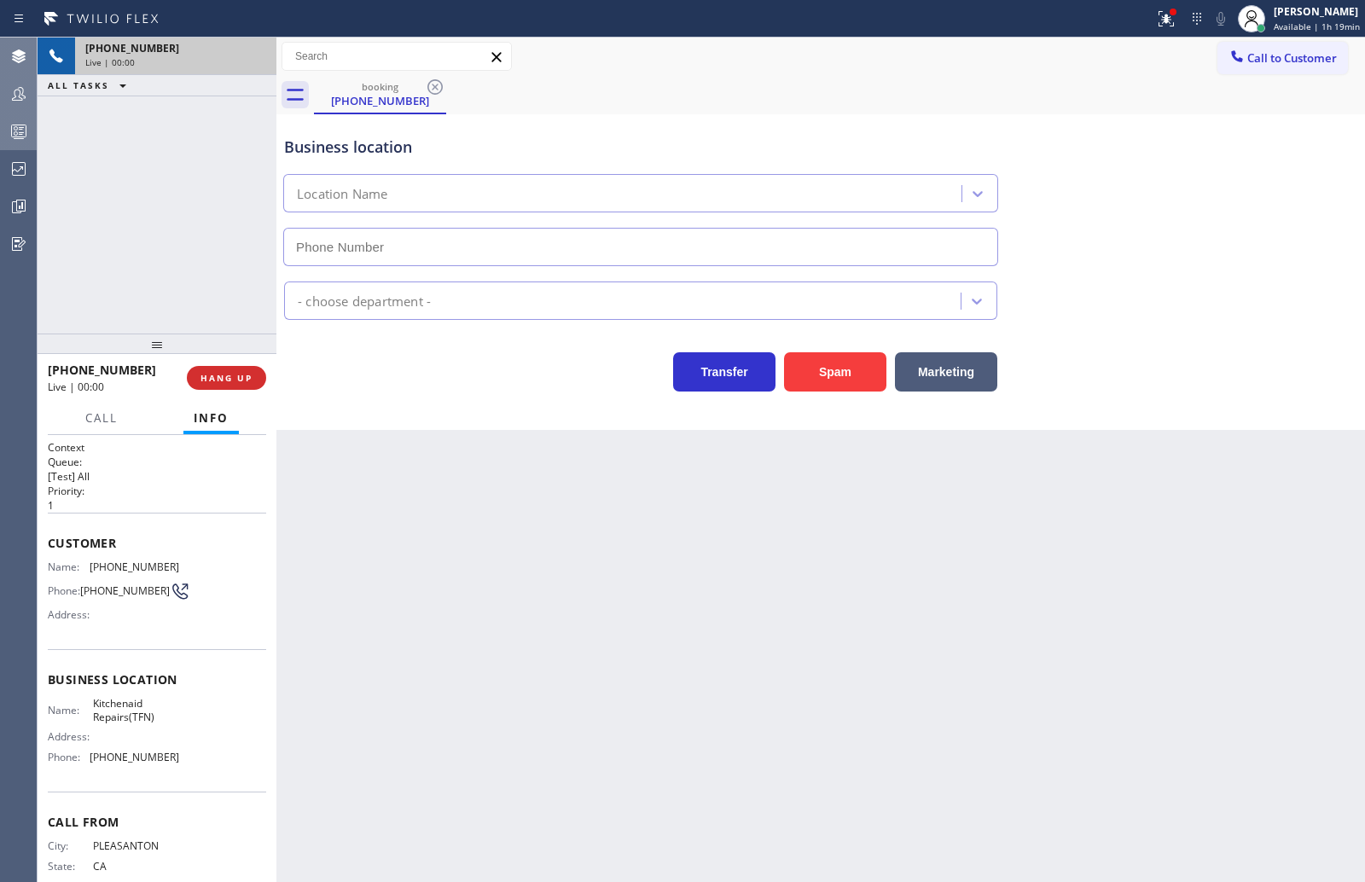
type input "(844) 899-7462"
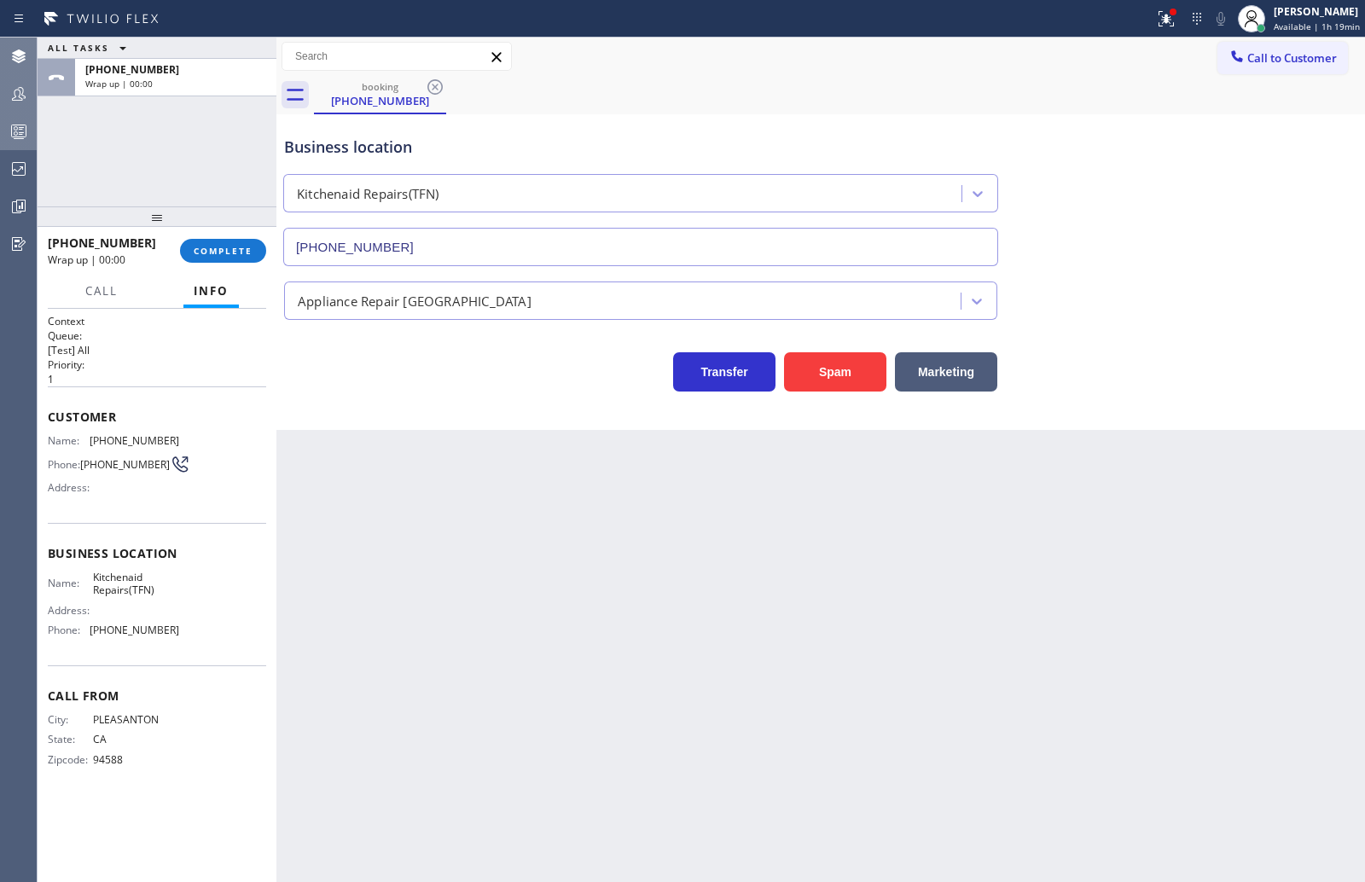
drag, startPoint x: 159, startPoint y: 339, endPoint x: 166, endPoint y: 145, distance: 193.8
click at [166, 145] on div "ALL TASKS ALL TASKS ACTIVE TASKS TASKS IN WRAP UP +19259893841 Wrap up | 00:00 …" at bounding box center [157, 460] width 239 height 845
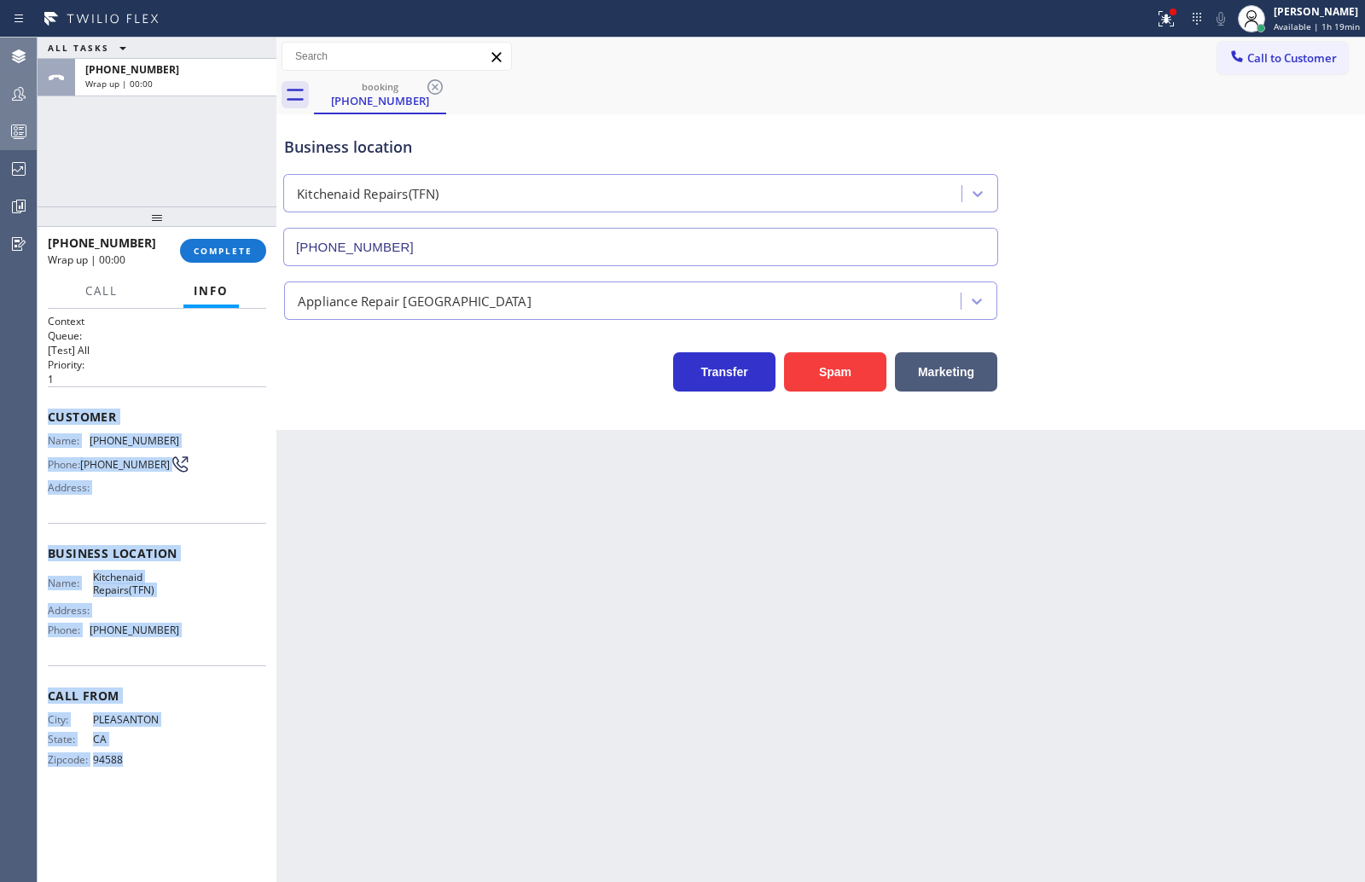
drag, startPoint x: 44, startPoint y: 411, endPoint x: 232, endPoint y: 802, distance: 433.5
click at [232, 802] on div "Context Queue: [Test] All Priority: 1 Customer Name: (925) 989-3841 Phone: (925…" at bounding box center [157, 596] width 239 height 574
copy div "Customer Name: (925) 989-3841 Phone: (925) 989-3841 Address: Business location …"
click at [20, 94] on icon at bounding box center [19, 94] width 20 height 20
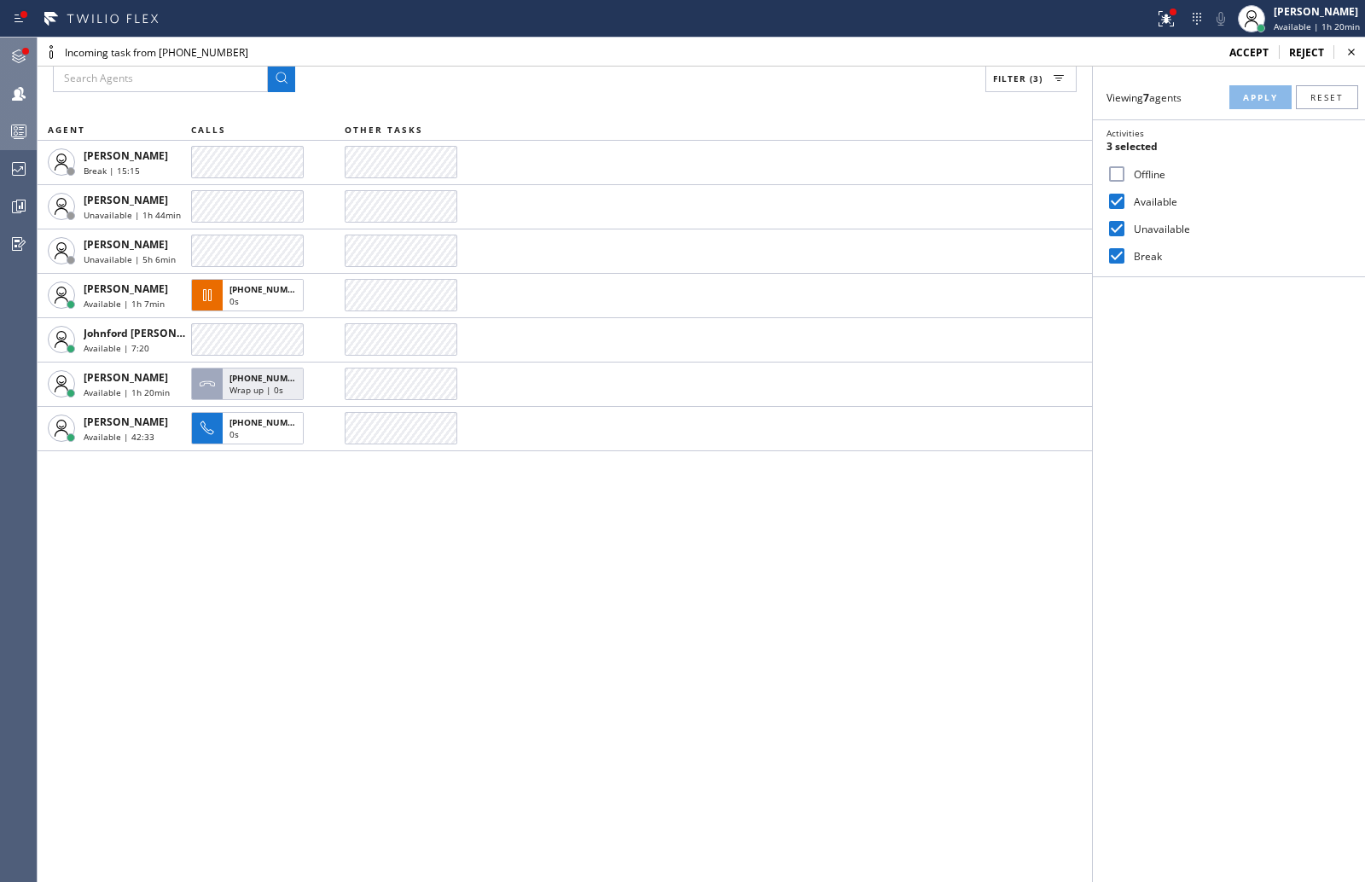
click at [1239, 49] on span "accept" at bounding box center [1248, 52] width 39 height 15
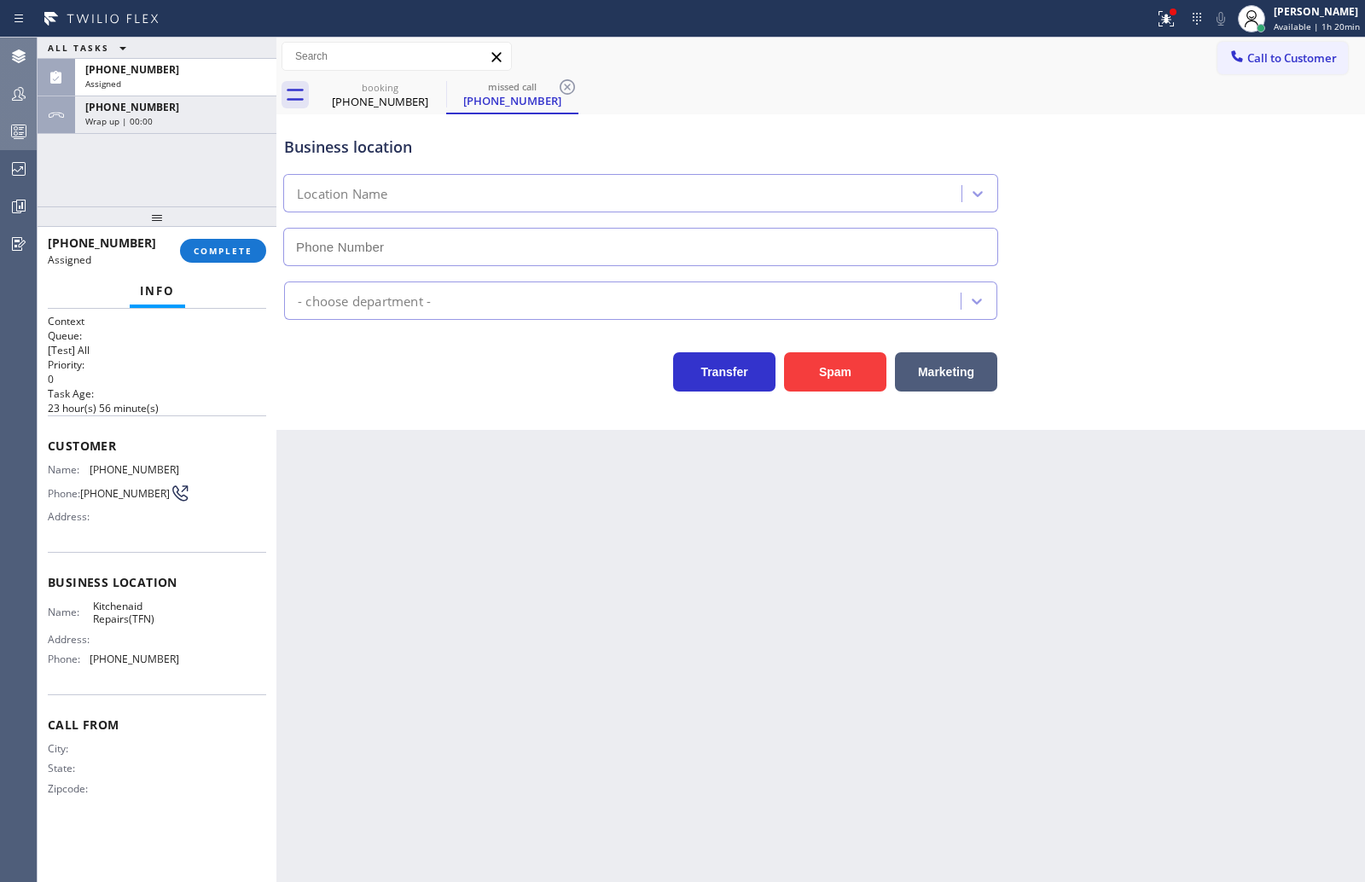
type input "(844) 899-7462"
click at [220, 247] on span "COMPLETE" at bounding box center [223, 251] width 59 height 12
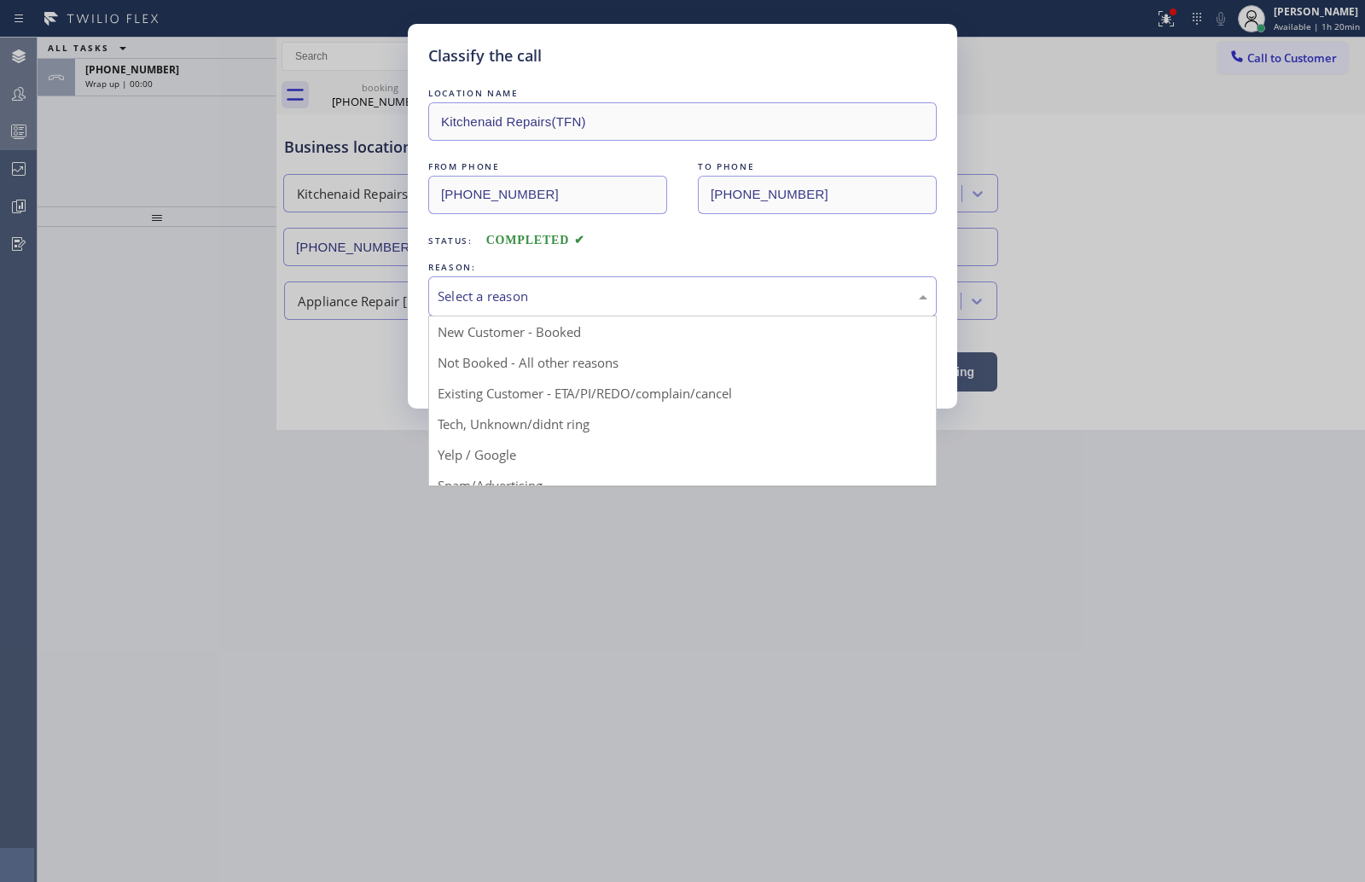
click at [533, 291] on div "Select a reason" at bounding box center [683, 297] width 490 height 20
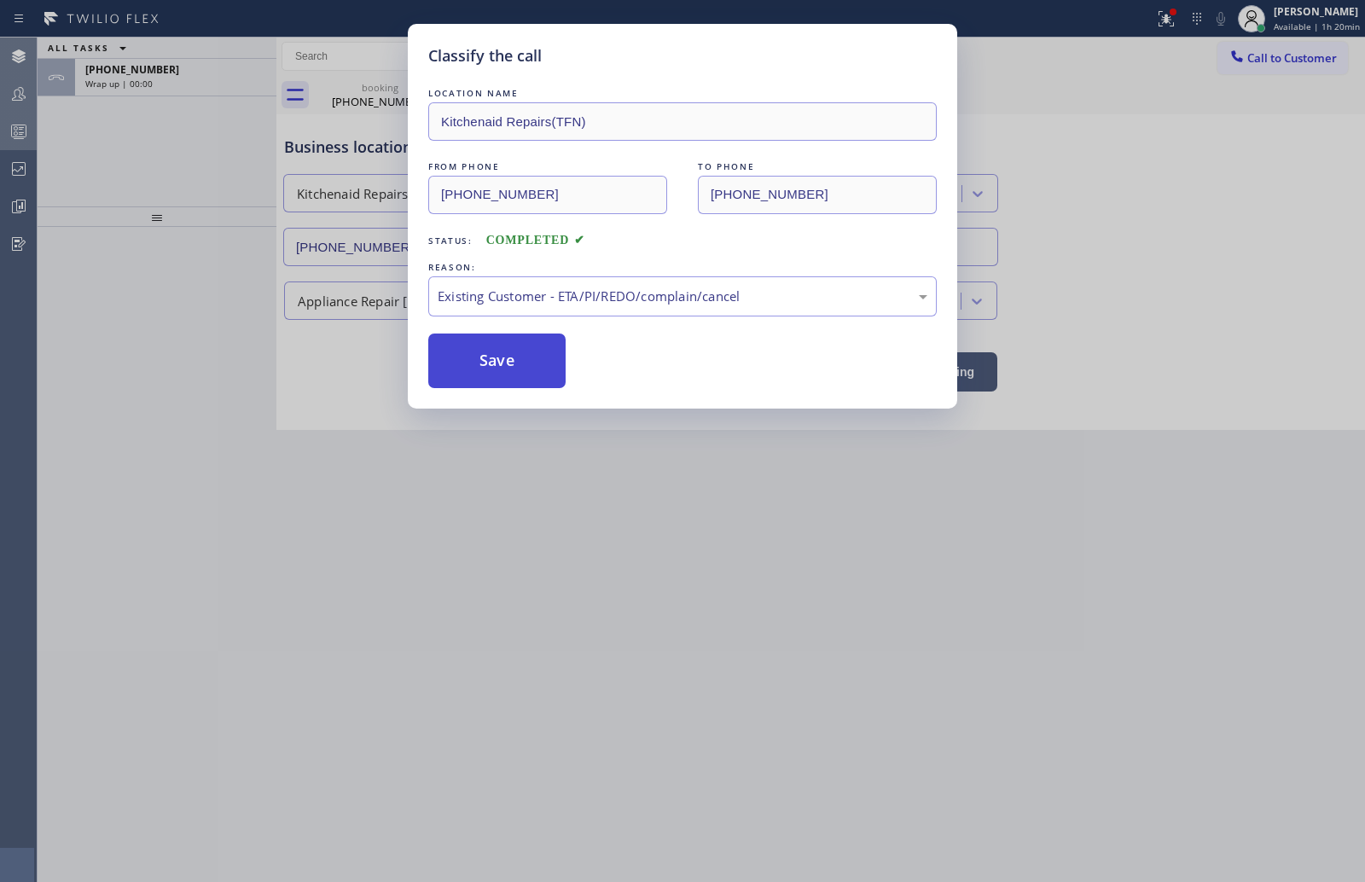
click at [513, 363] on button "Save" at bounding box center [496, 361] width 137 height 55
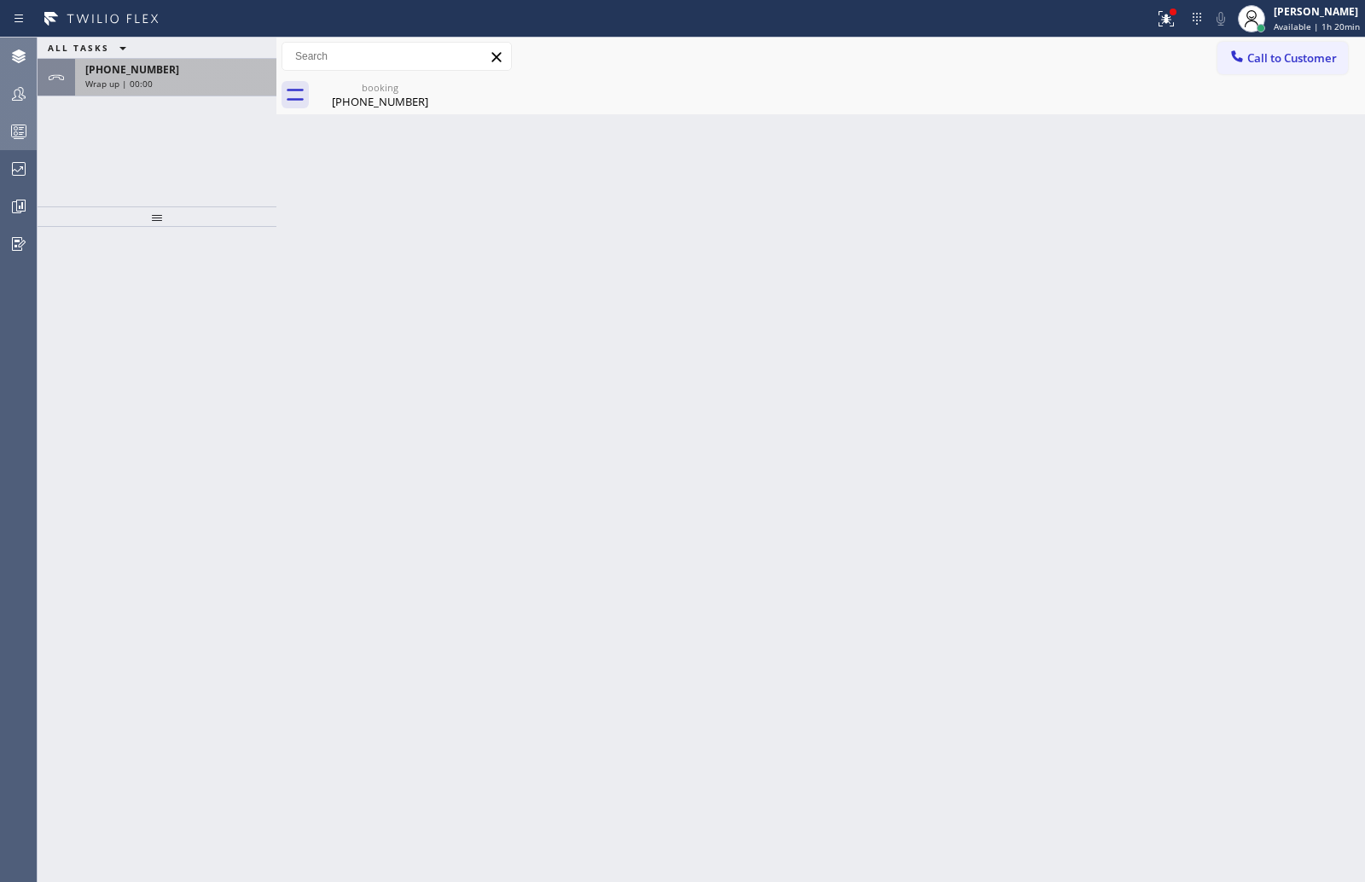
click at [176, 82] on div "Wrap up | 00:00" at bounding box center [175, 84] width 181 height 12
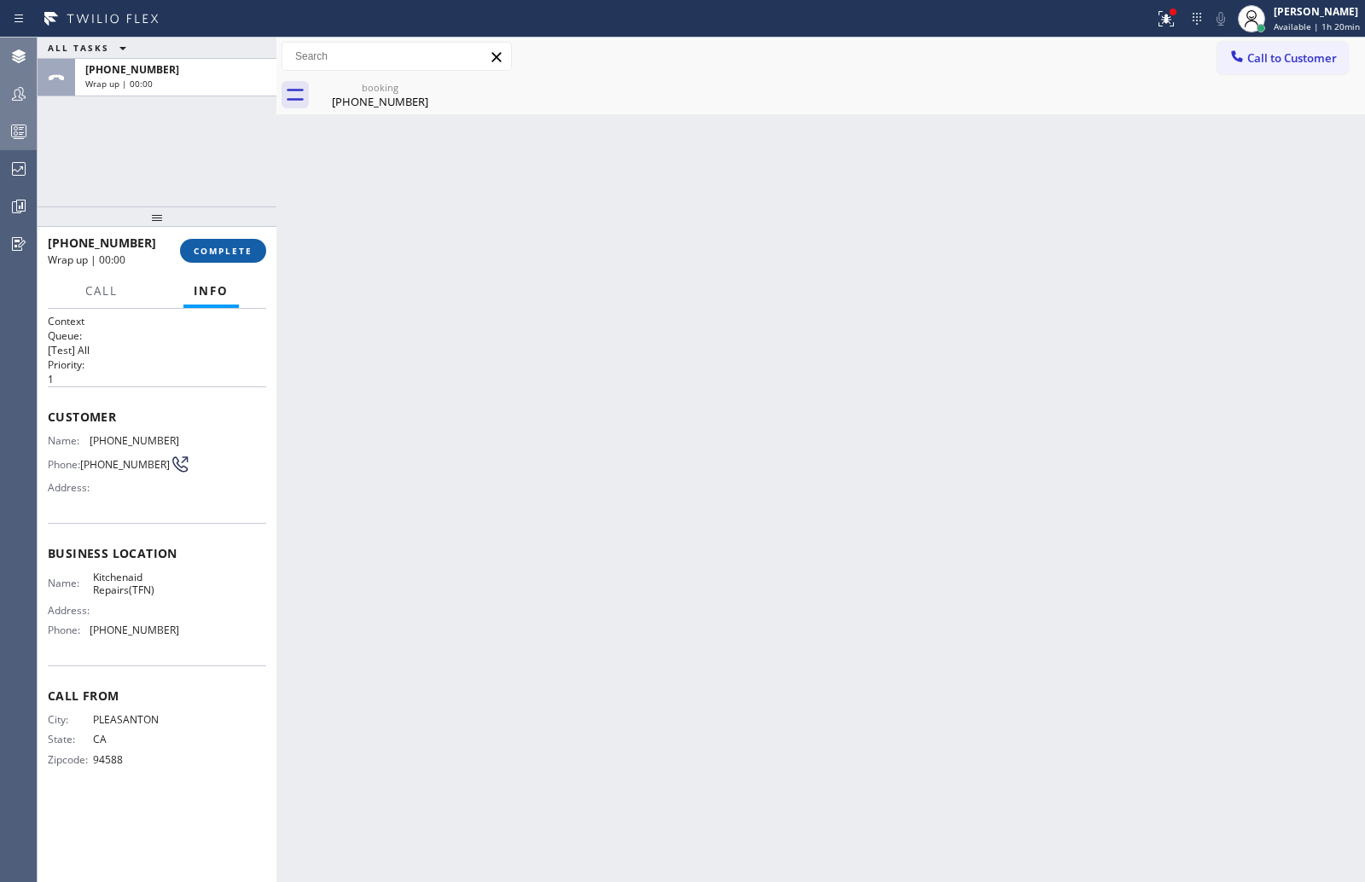
click at [223, 253] on span "COMPLETE" at bounding box center [223, 251] width 59 height 12
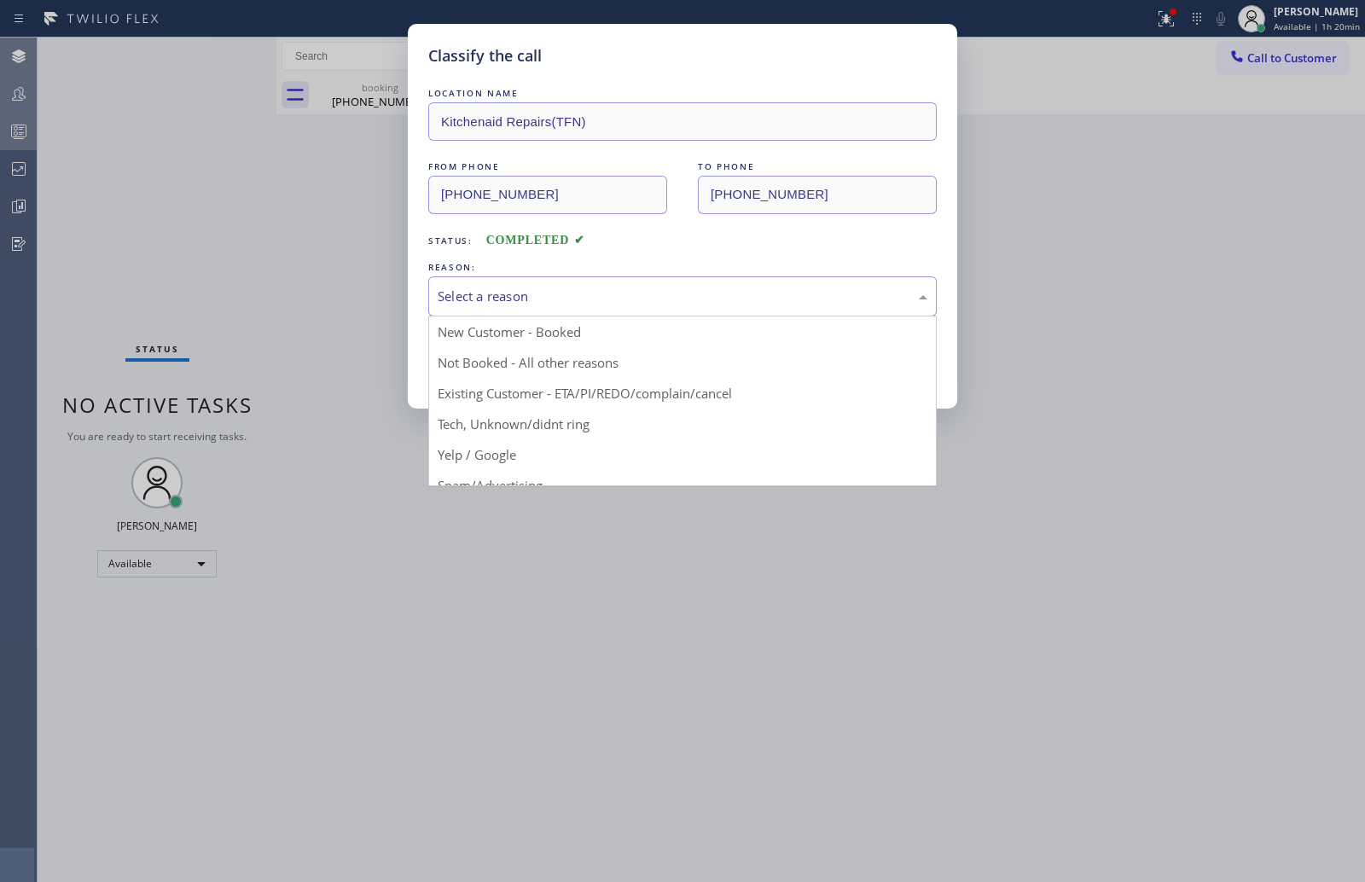
click at [646, 284] on div "Select a reason" at bounding box center [682, 296] width 508 height 40
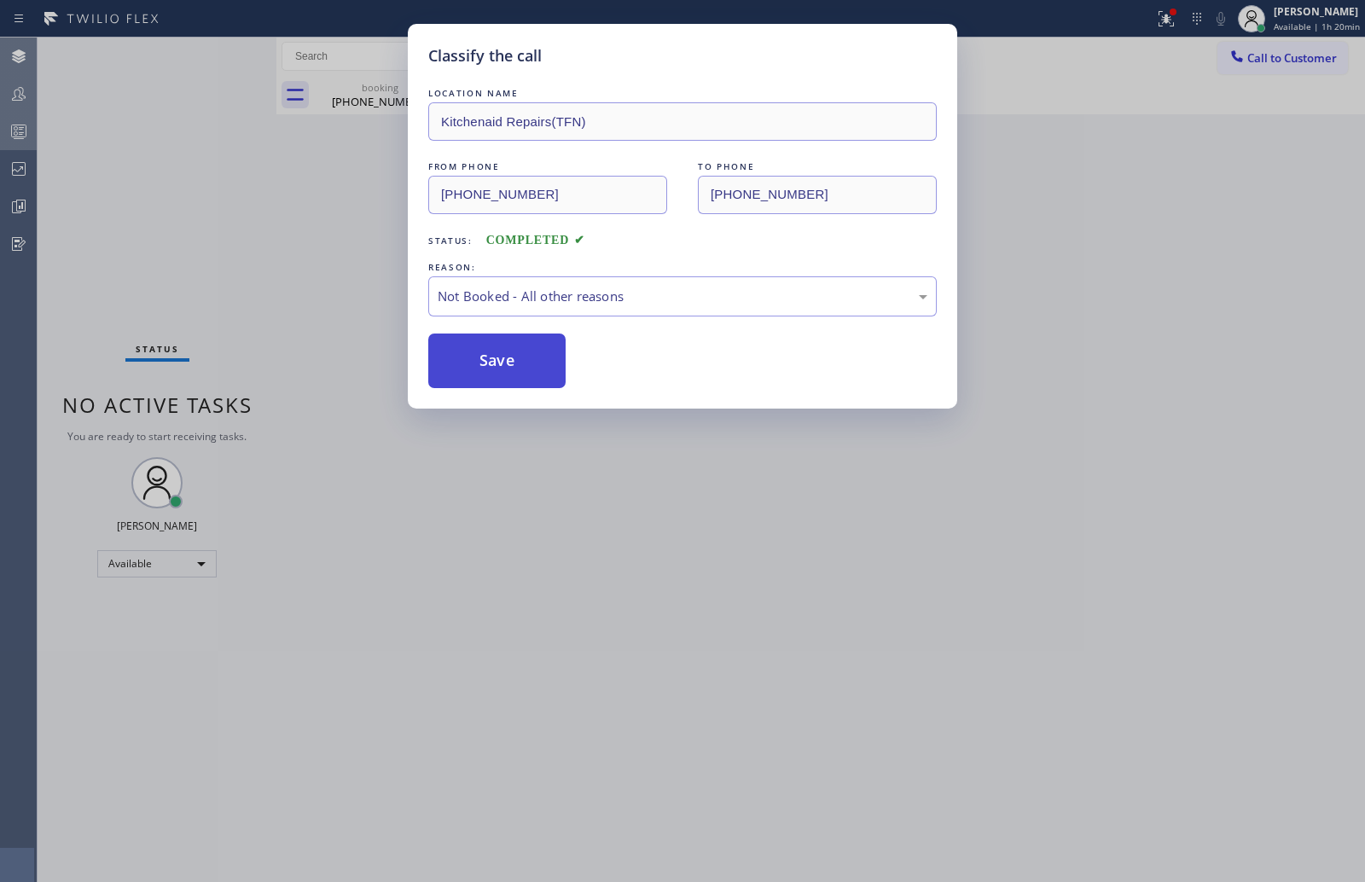
click at [523, 353] on button "Save" at bounding box center [496, 361] width 137 height 55
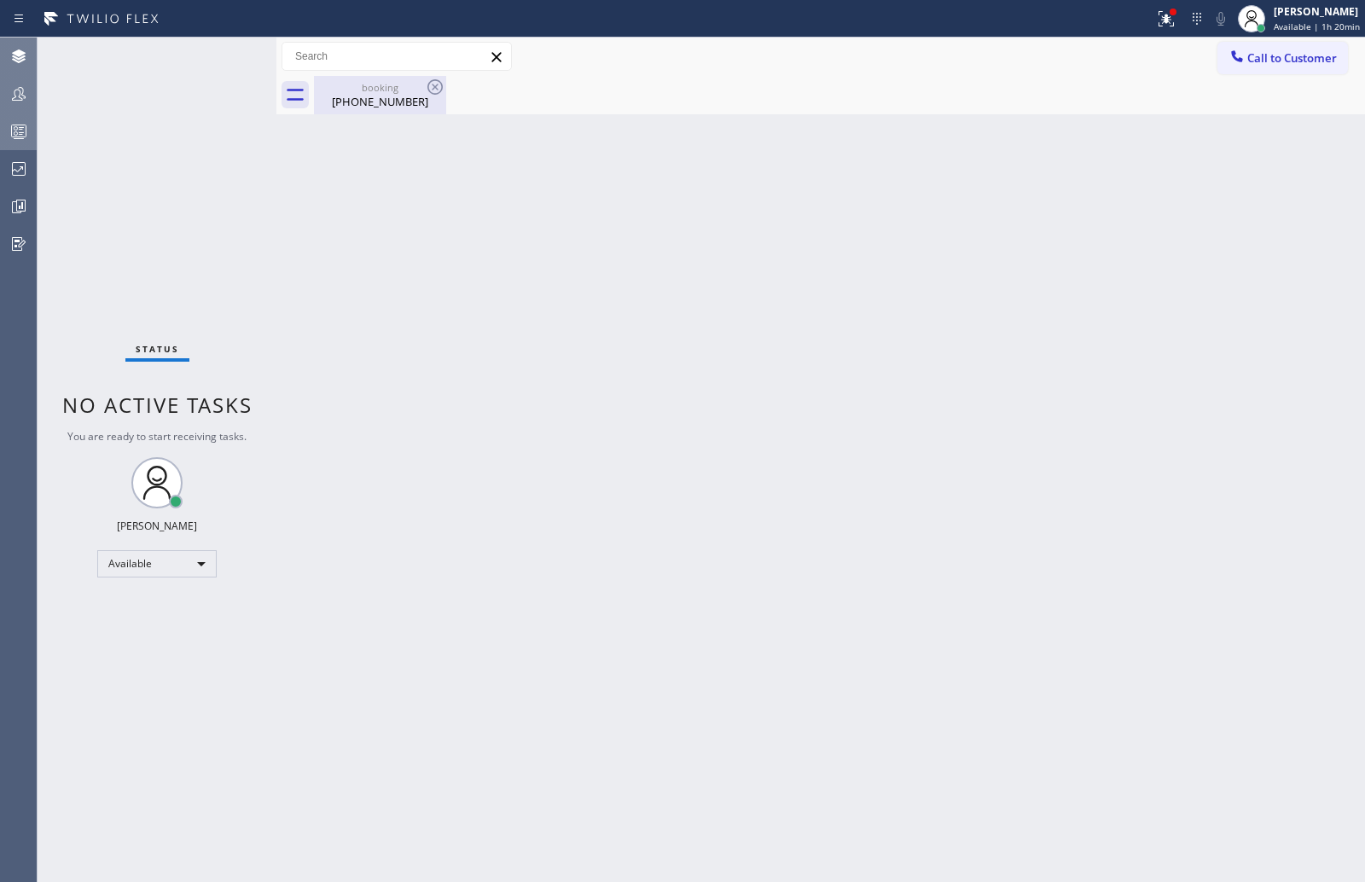
click at [372, 90] on div "booking" at bounding box center [380, 87] width 129 height 13
click at [20, 96] on icon at bounding box center [19, 94] width 20 height 20
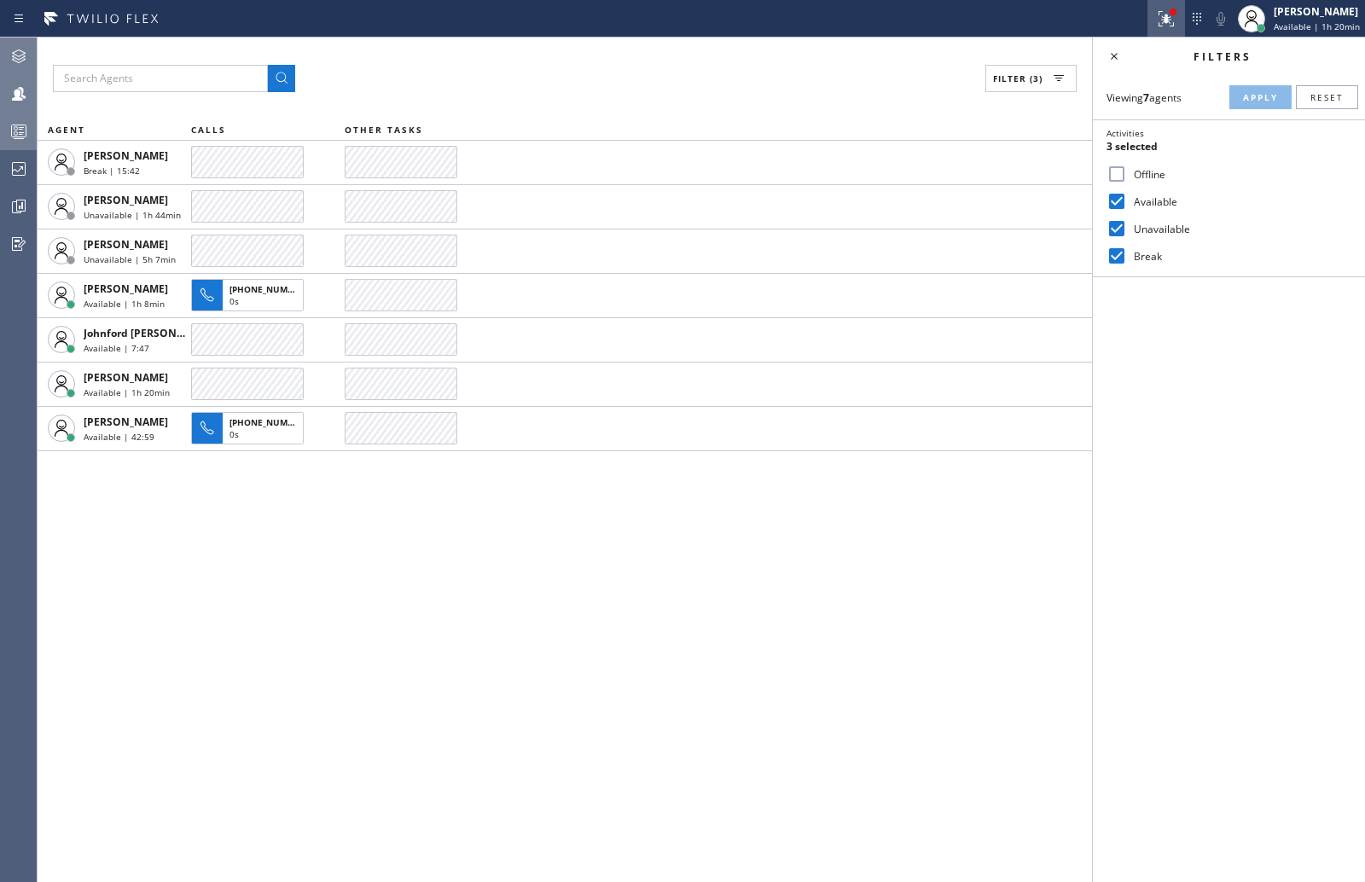
click at [1169, 18] on icon at bounding box center [1164, 17] width 10 height 12
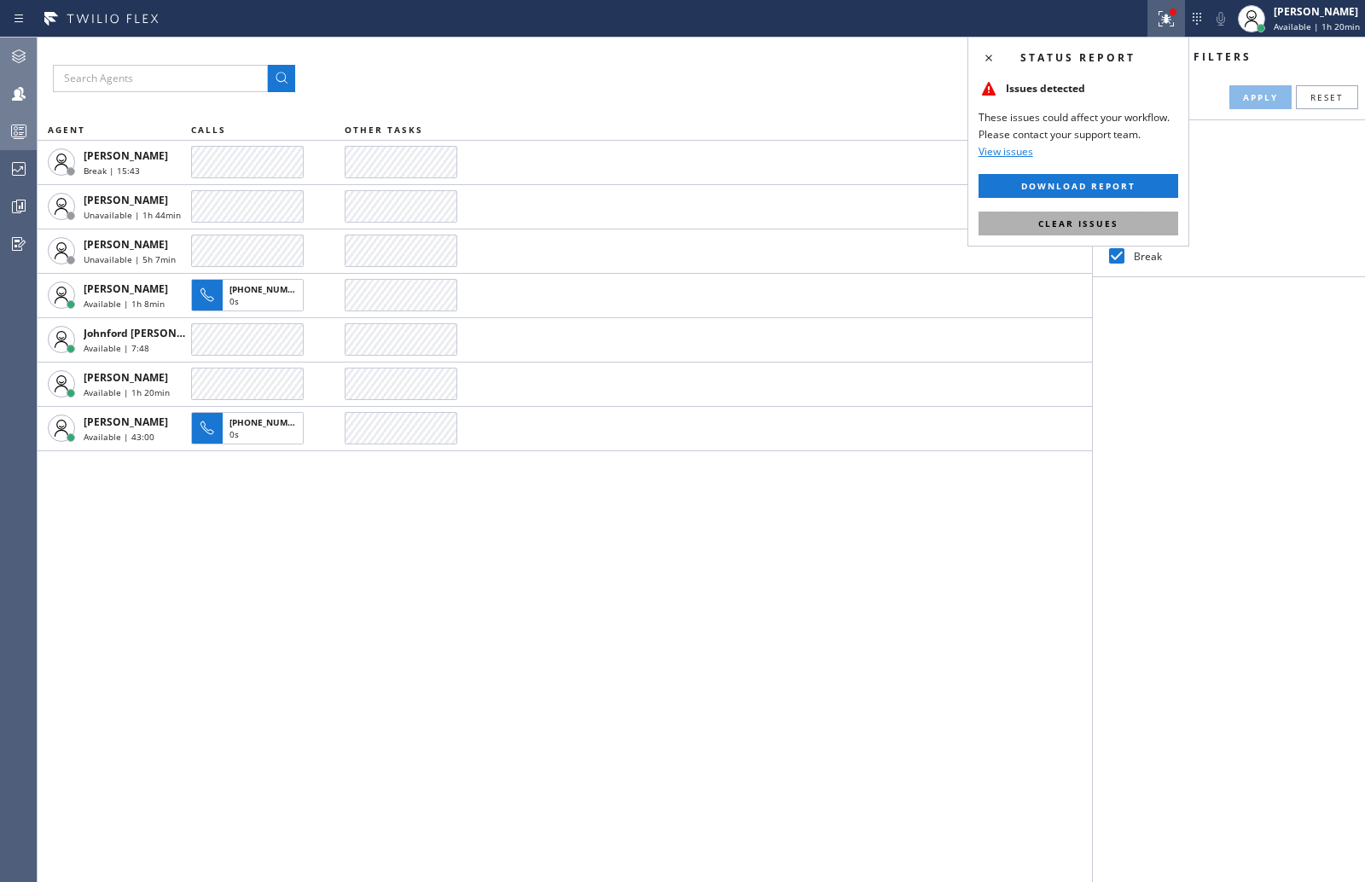
click at [1107, 223] on span "Clear issues" at bounding box center [1078, 224] width 80 height 12
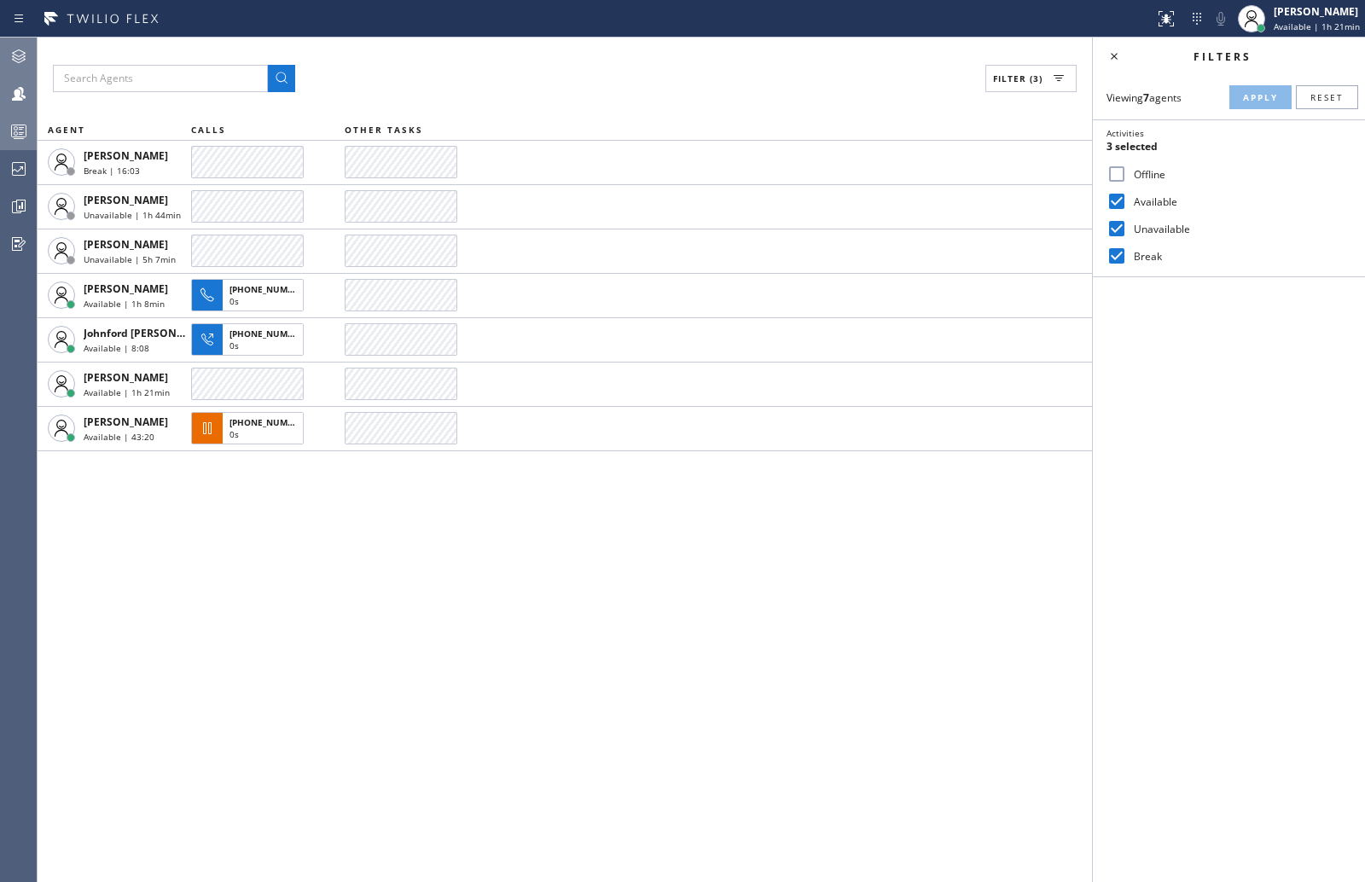
click at [27, 134] on icon at bounding box center [19, 131] width 20 height 20
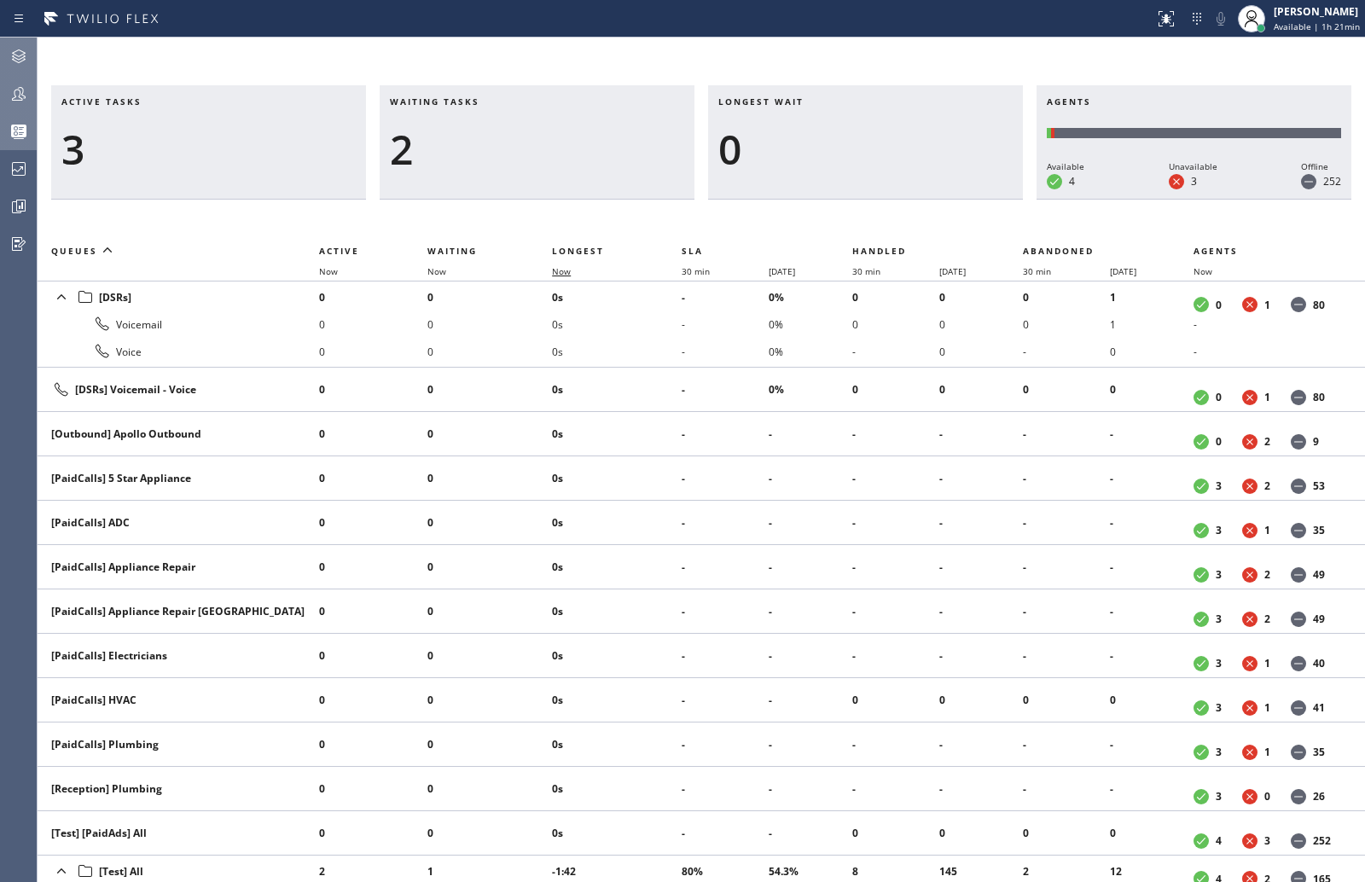
click at [555, 270] on span "Now" at bounding box center [561, 271] width 19 height 12
click at [564, 268] on span "Now" at bounding box center [561, 271] width 19 height 12
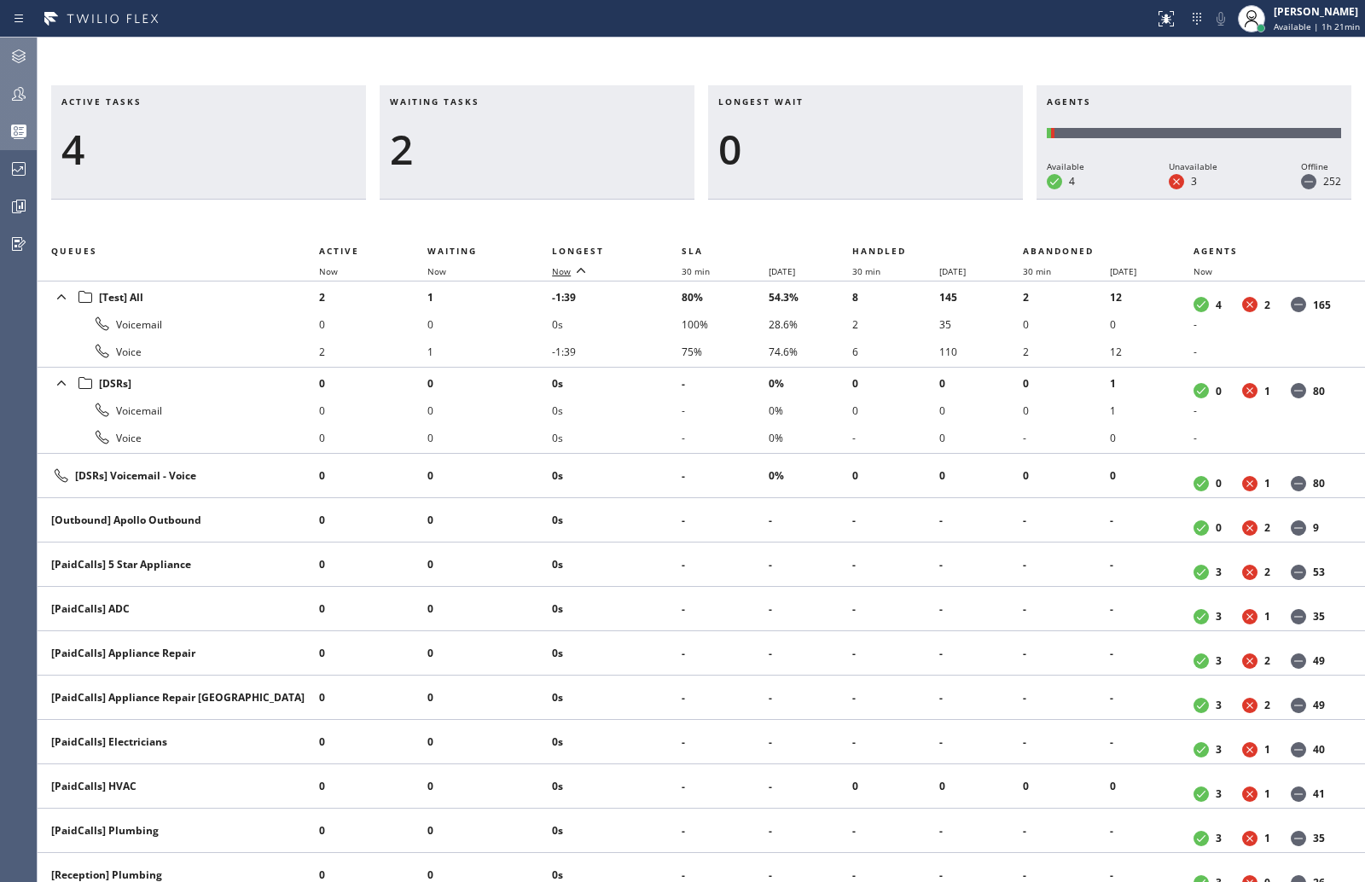
click at [564, 268] on span "Now" at bounding box center [561, 271] width 19 height 12
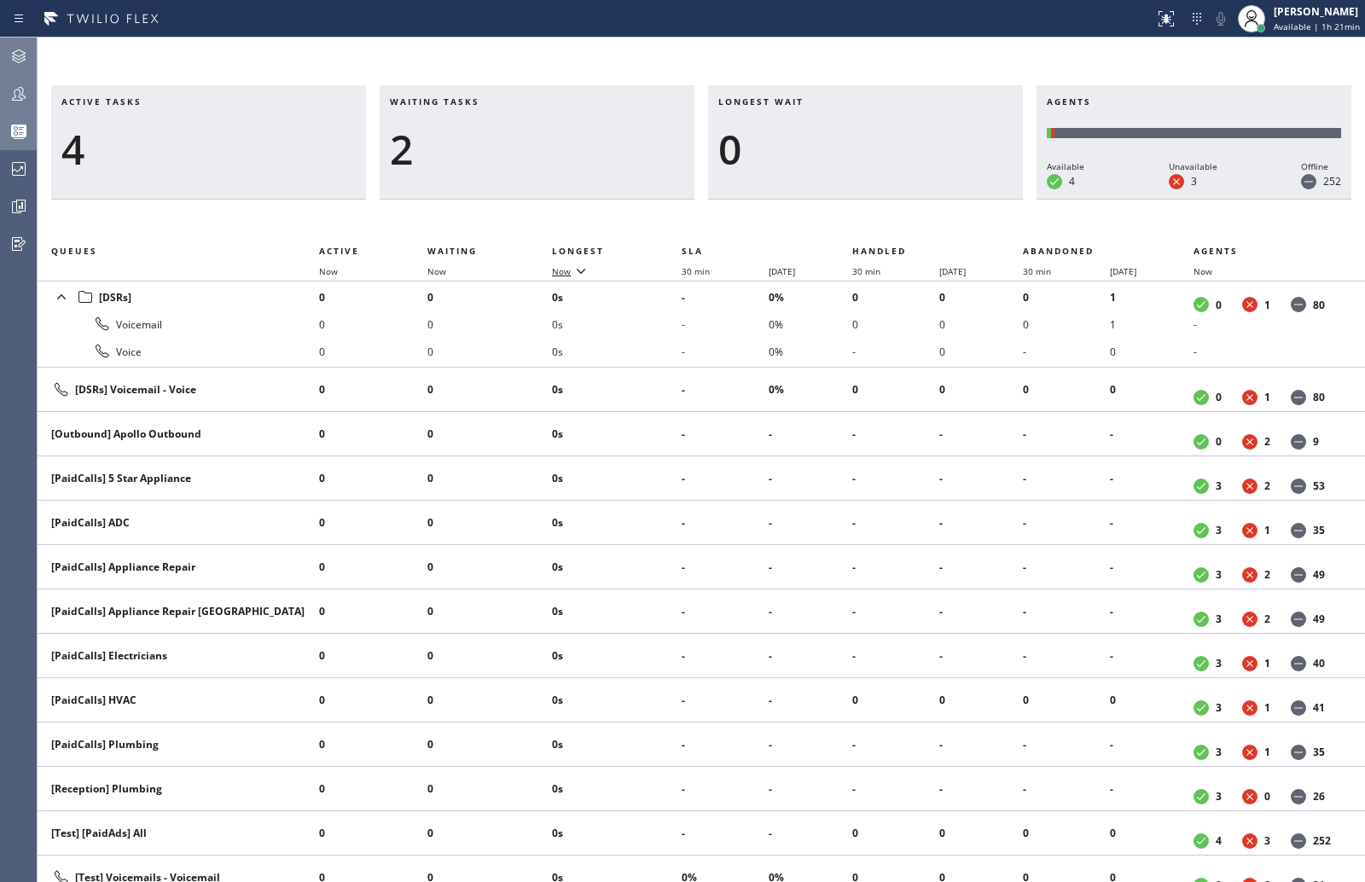
click at [564, 268] on span "Now" at bounding box center [561, 271] width 19 height 12
click at [25, 89] on icon at bounding box center [19, 94] width 20 height 20
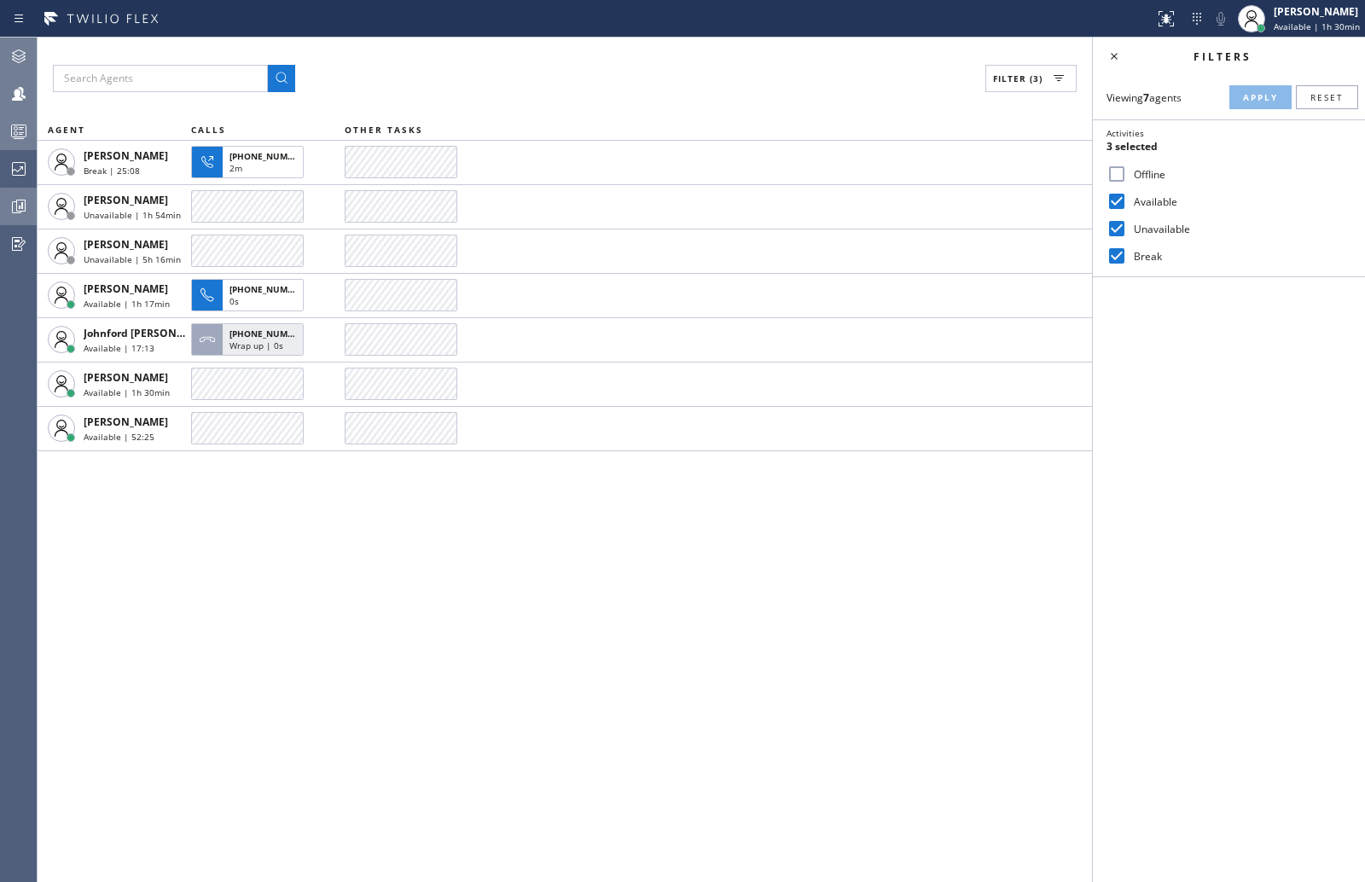
click at [22, 206] on icon at bounding box center [21, 205] width 4 height 7
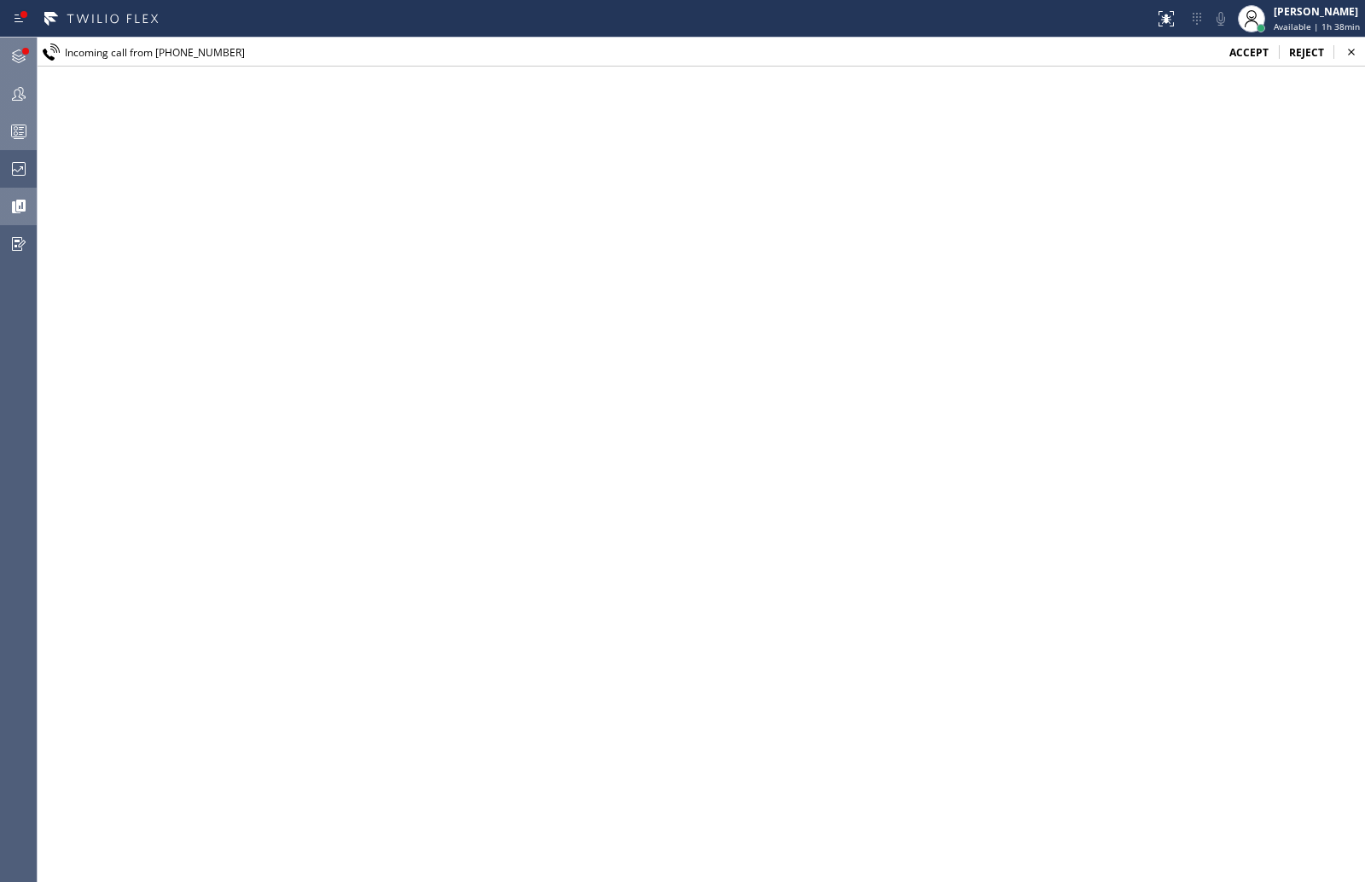
click at [1239, 48] on span "accept" at bounding box center [1248, 52] width 39 height 15
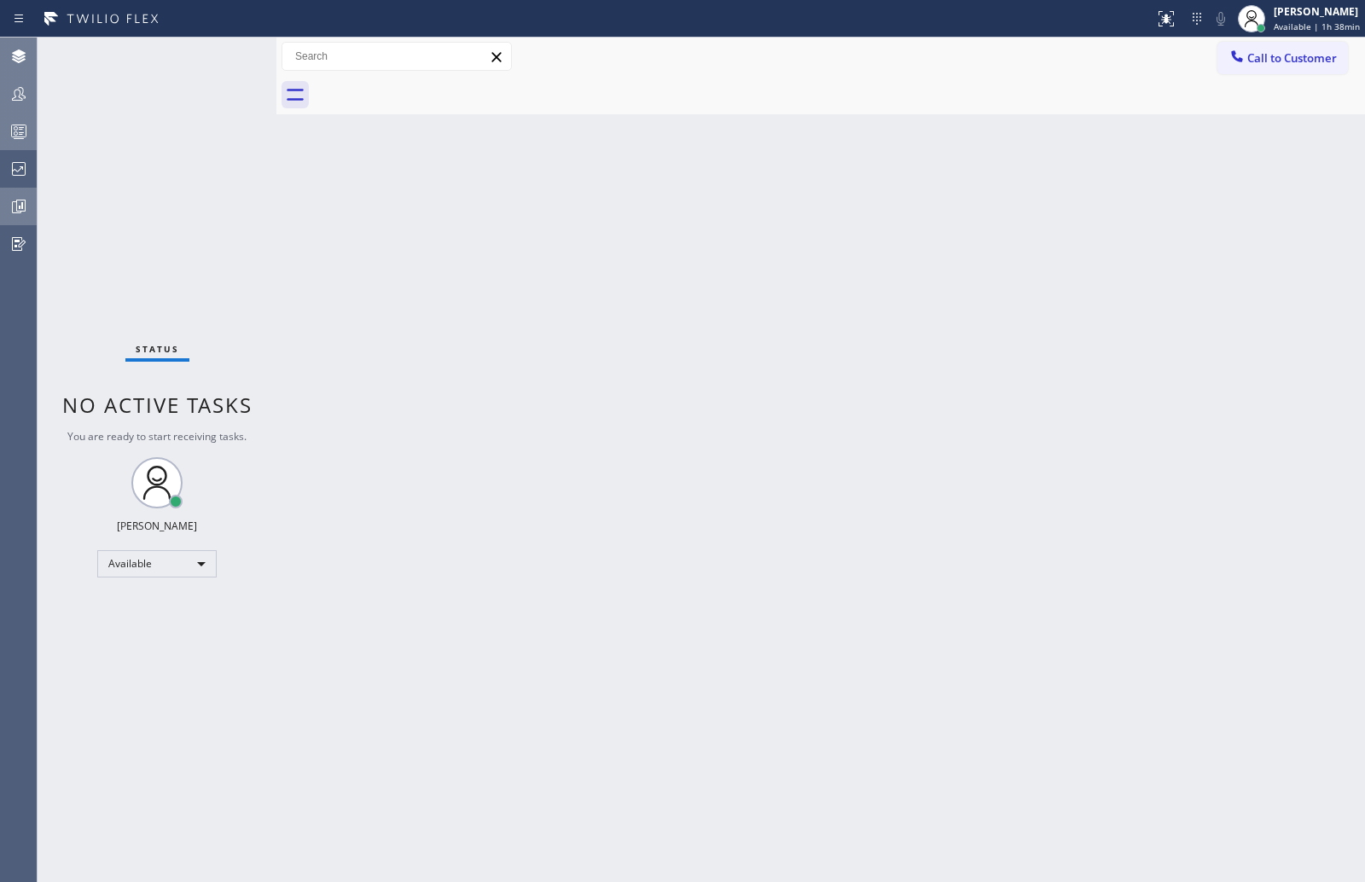
click at [229, 58] on div "Status No active tasks You are ready to start receiving tasks. [PERSON_NAME] Av…" at bounding box center [157, 460] width 239 height 845
click at [1171, 22] on icon at bounding box center [1166, 19] width 20 height 20
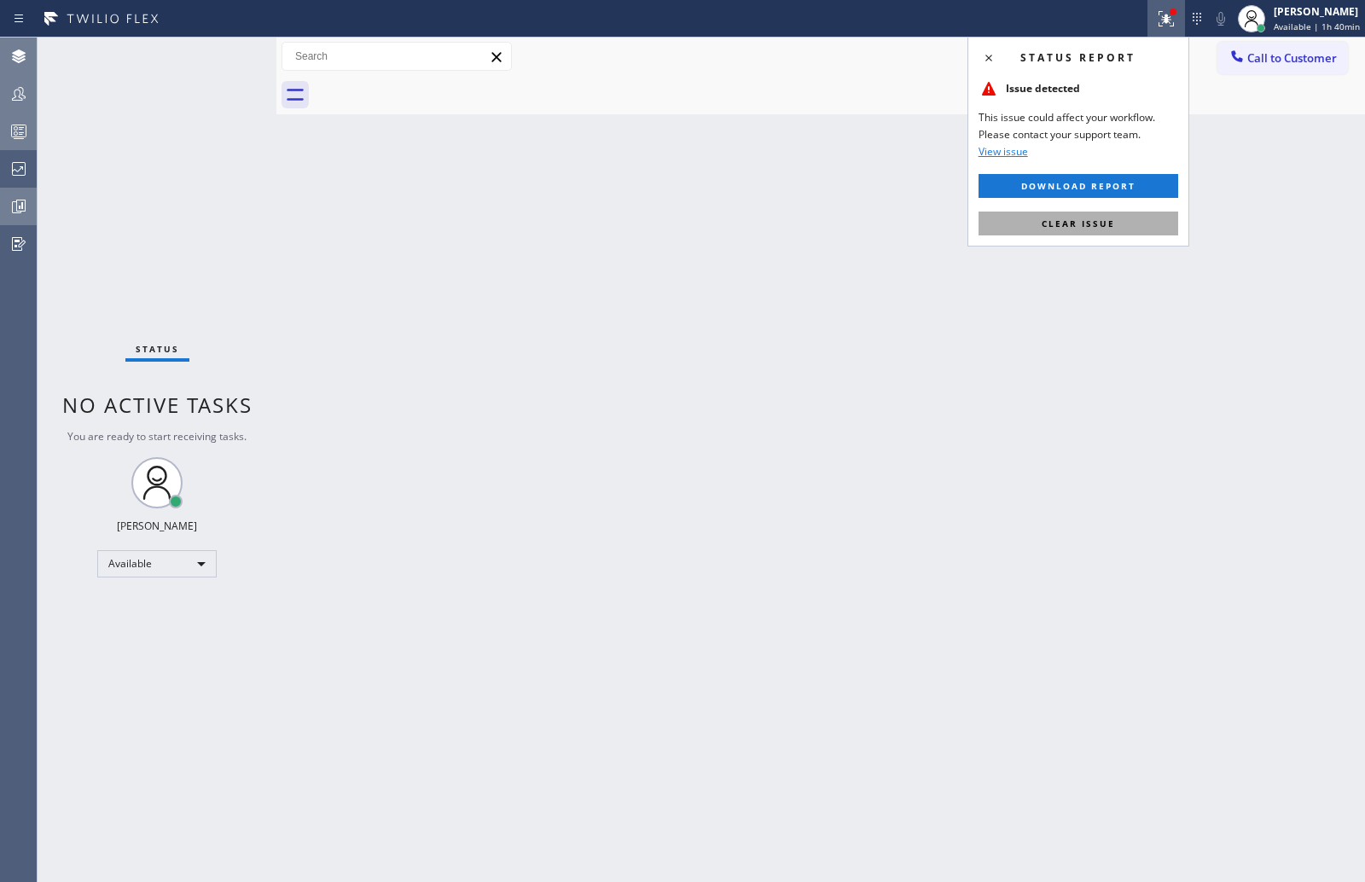
click at [1076, 216] on button "Clear issue" at bounding box center [1079, 224] width 200 height 24
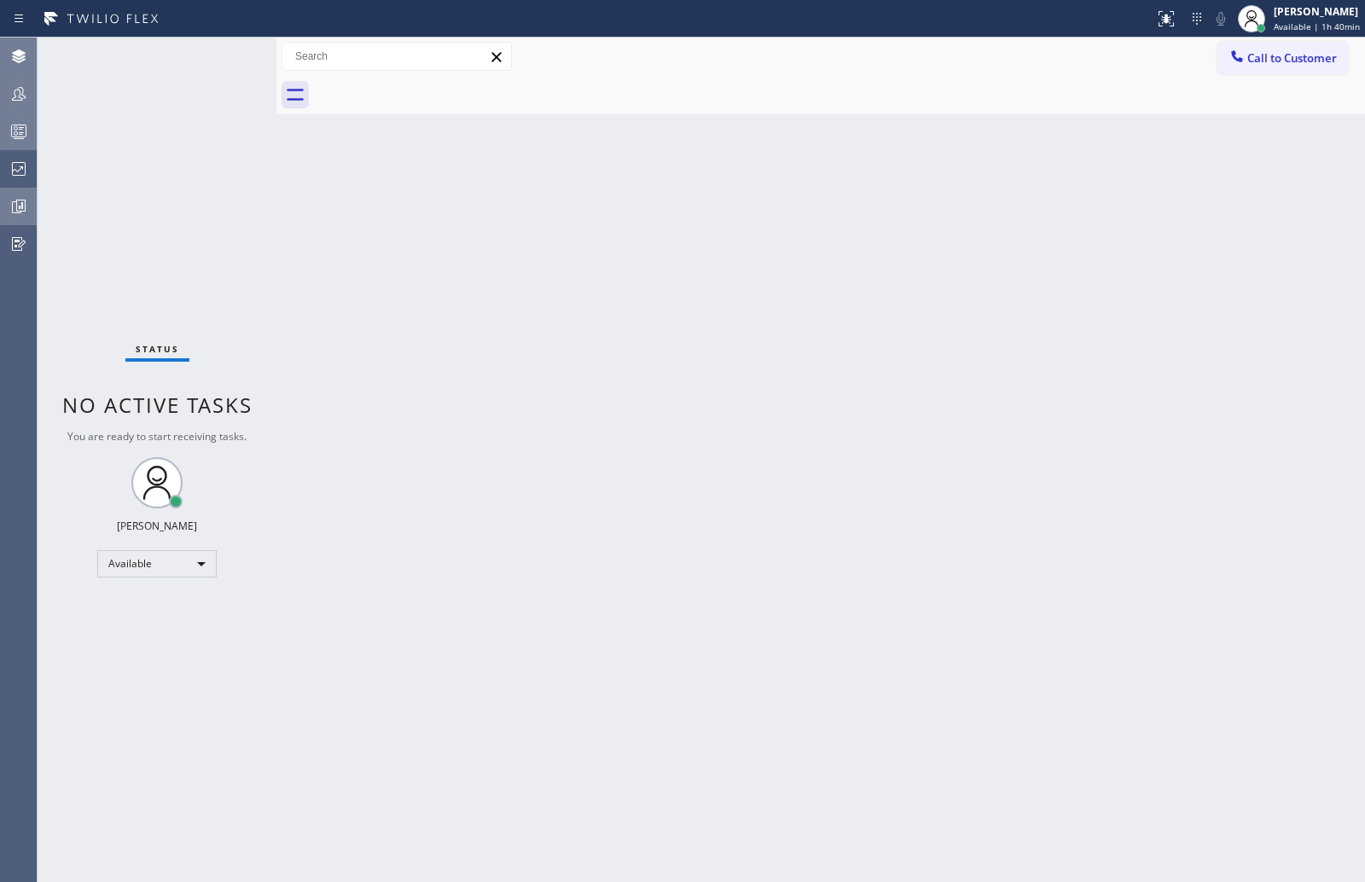
click at [18, 93] on icon at bounding box center [19, 94] width 20 height 20
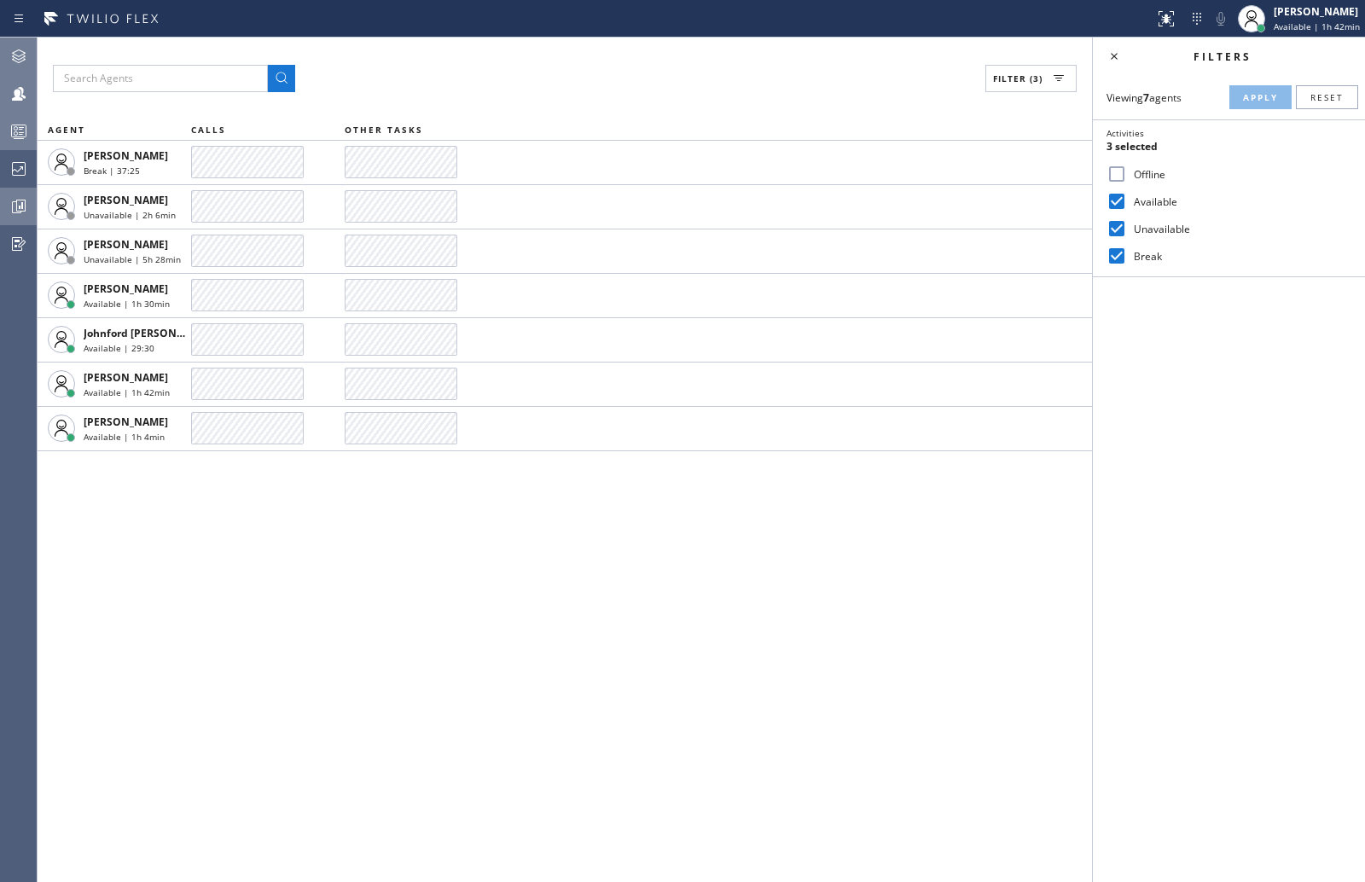
click at [15, 132] on circle at bounding box center [16, 133] width 3 height 3
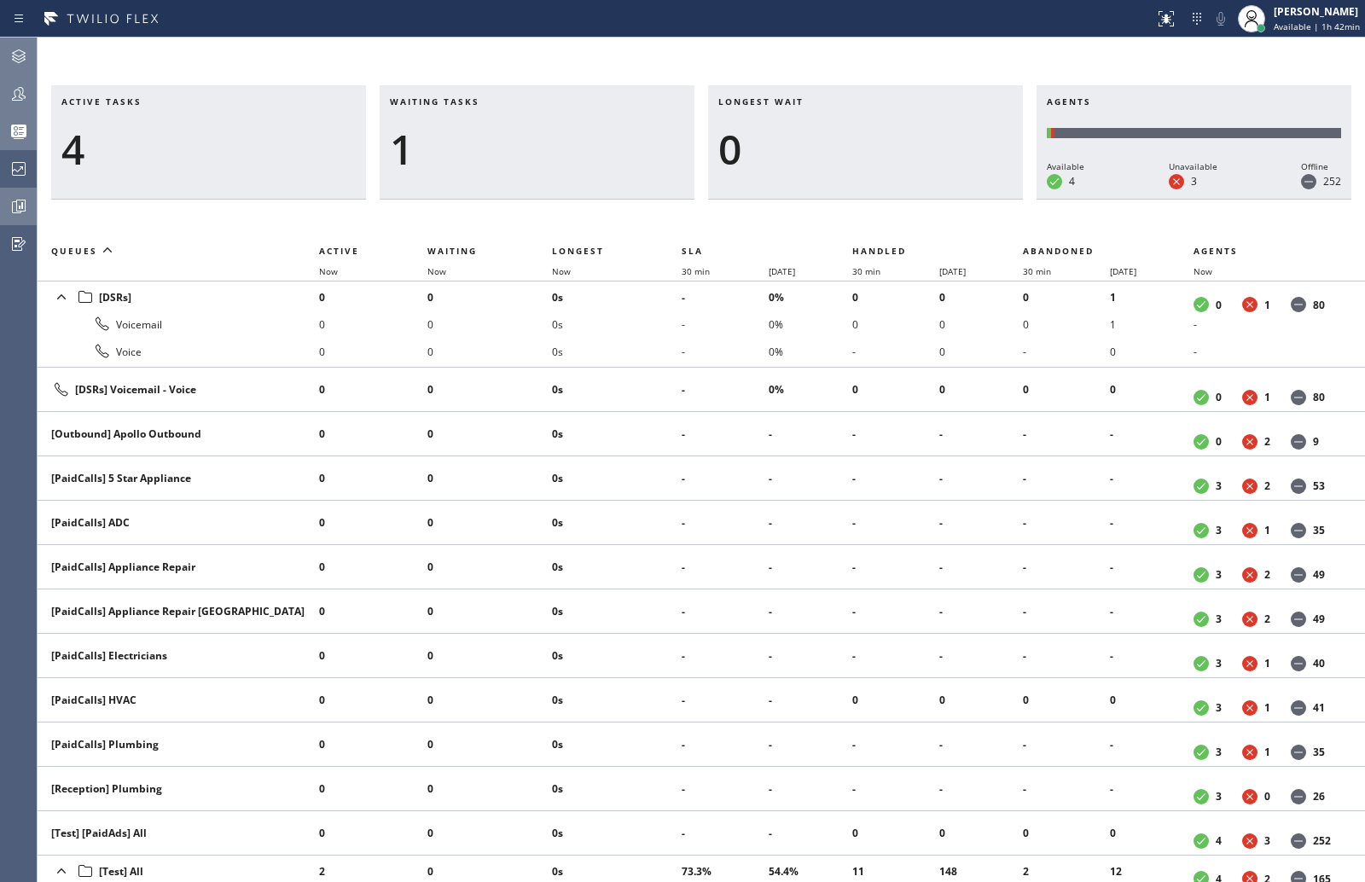
click at [22, 92] on icon at bounding box center [19, 94] width 14 height 14
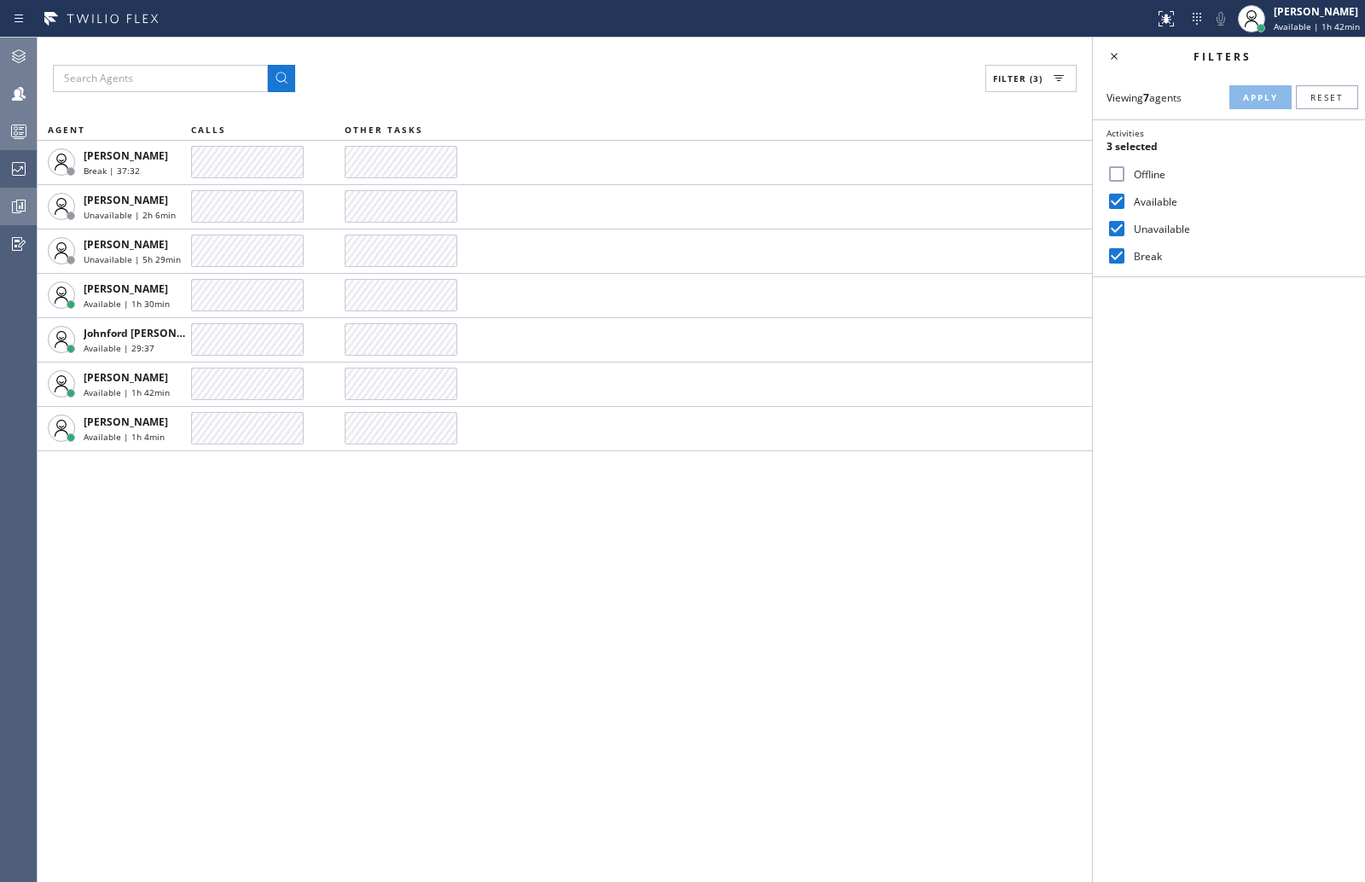
click at [1123, 177] on input "Offline" at bounding box center [1117, 174] width 20 height 20
click at [1252, 93] on span "Apply" at bounding box center [1260, 97] width 35 height 12
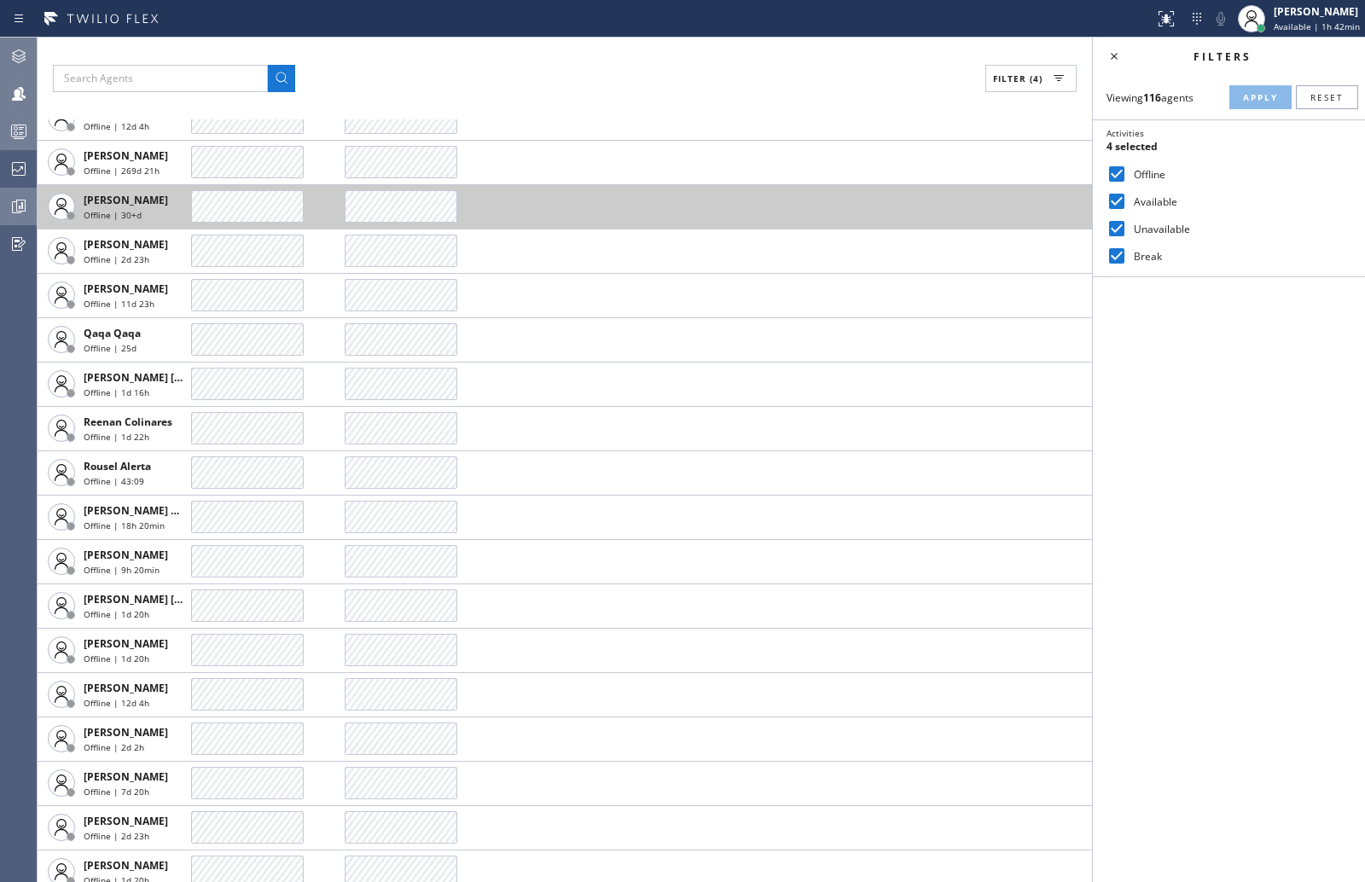
scroll to position [4404, 0]
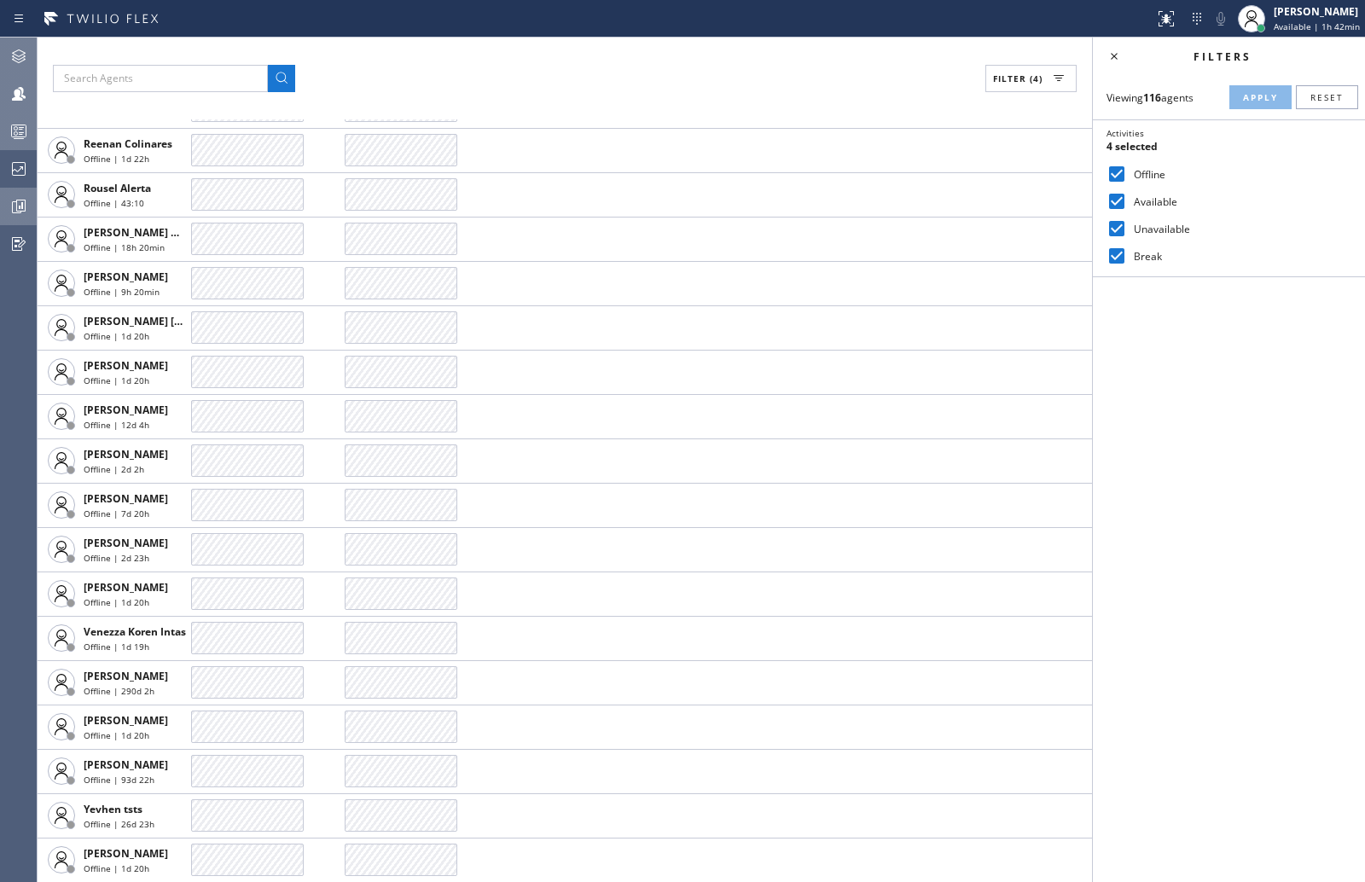
click at [1119, 166] on input "Offline" at bounding box center [1117, 174] width 20 height 20
checkbox input "false"
click at [1259, 89] on button "Apply" at bounding box center [1260, 97] width 62 height 24
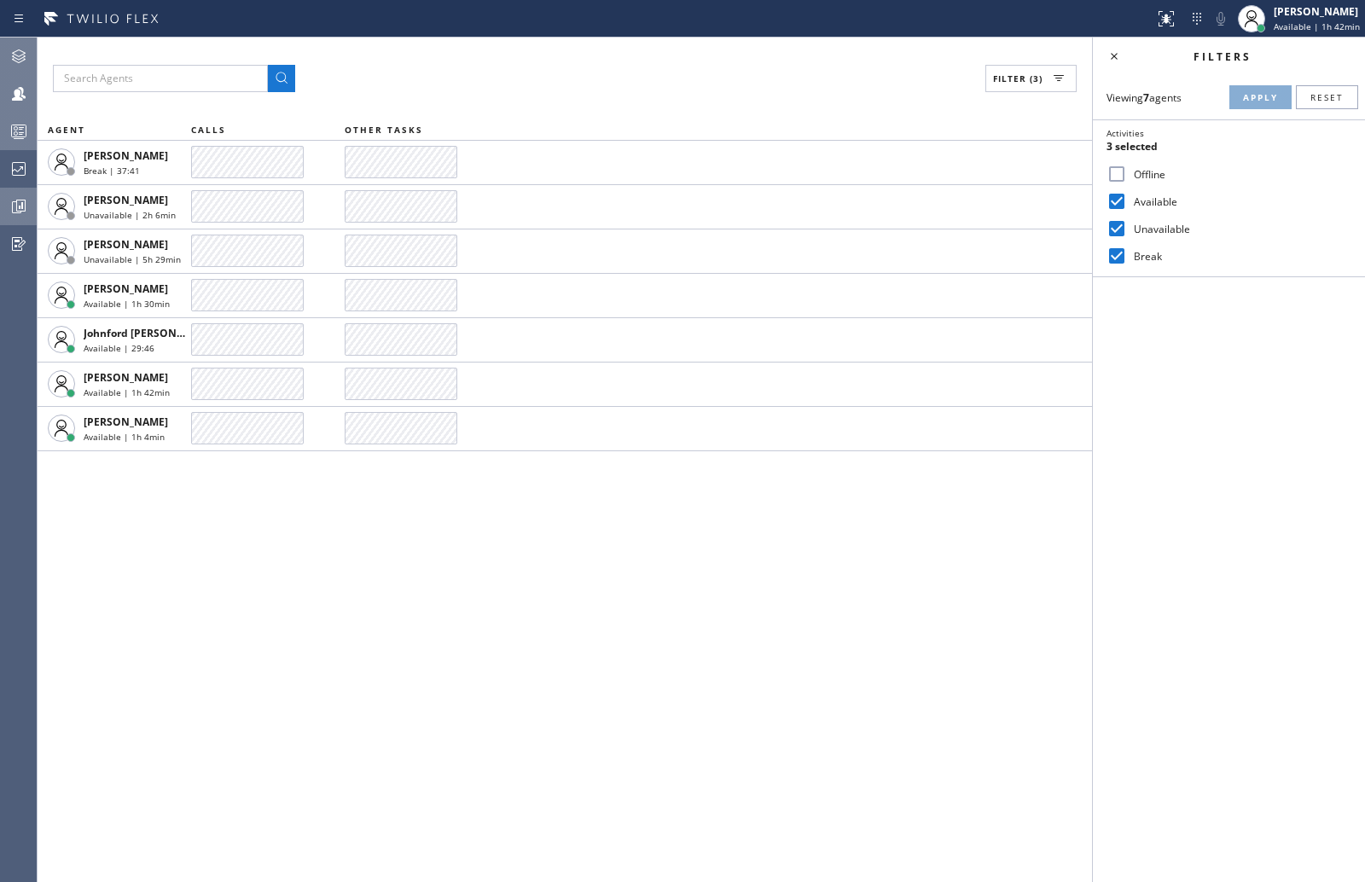
scroll to position [0, 0]
click at [24, 128] on icon at bounding box center [19, 131] width 20 height 20
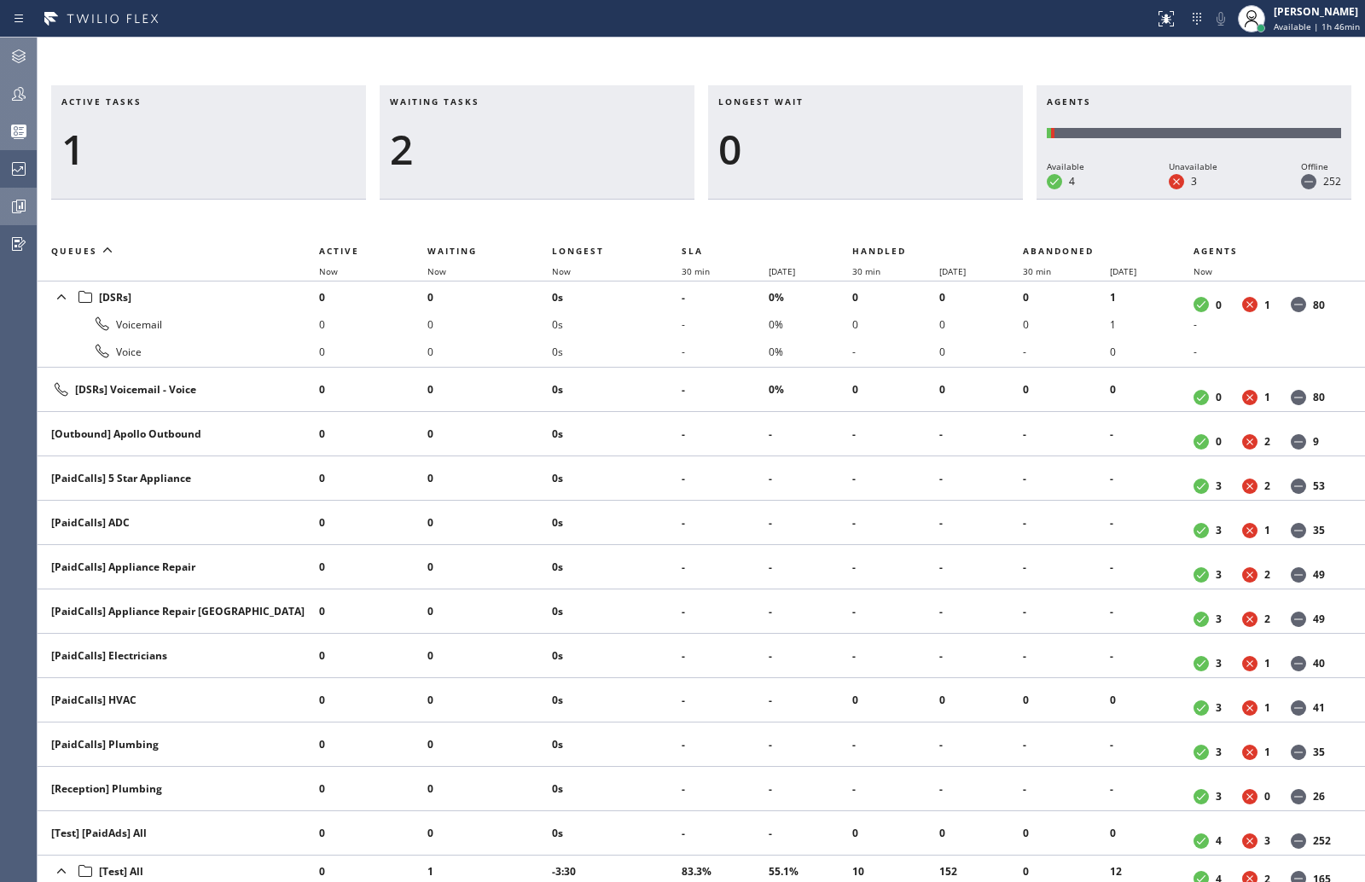
click at [1244, 49] on div "Active tasks 1 Waiting tasks 2 Longest wait 0 Agents Available 4 Unavailable 3 …" at bounding box center [701, 460] width 1327 height 845
click at [27, 51] on div at bounding box center [25, 51] width 7 height 7
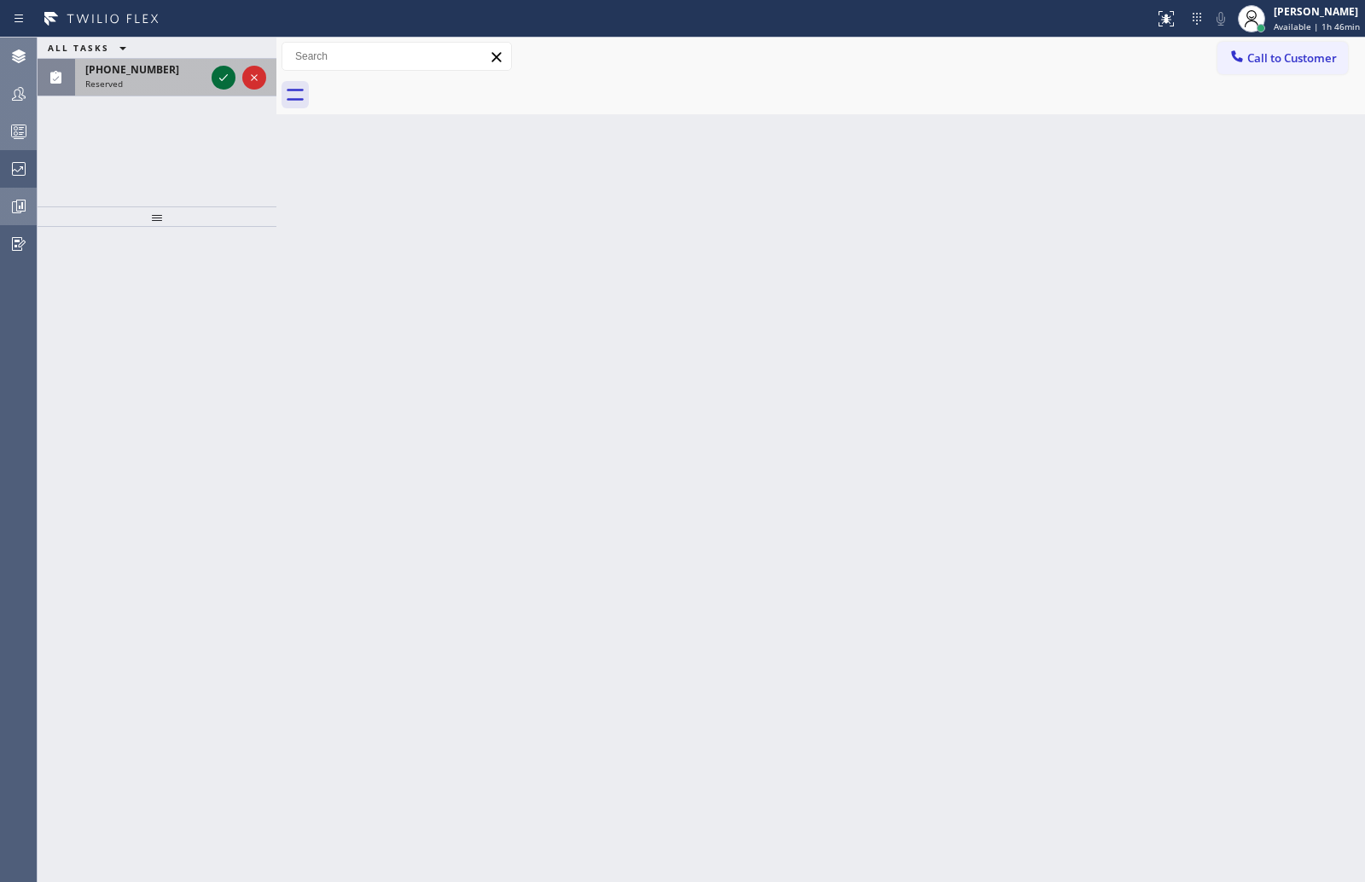
click at [219, 73] on icon at bounding box center [223, 77] width 20 height 20
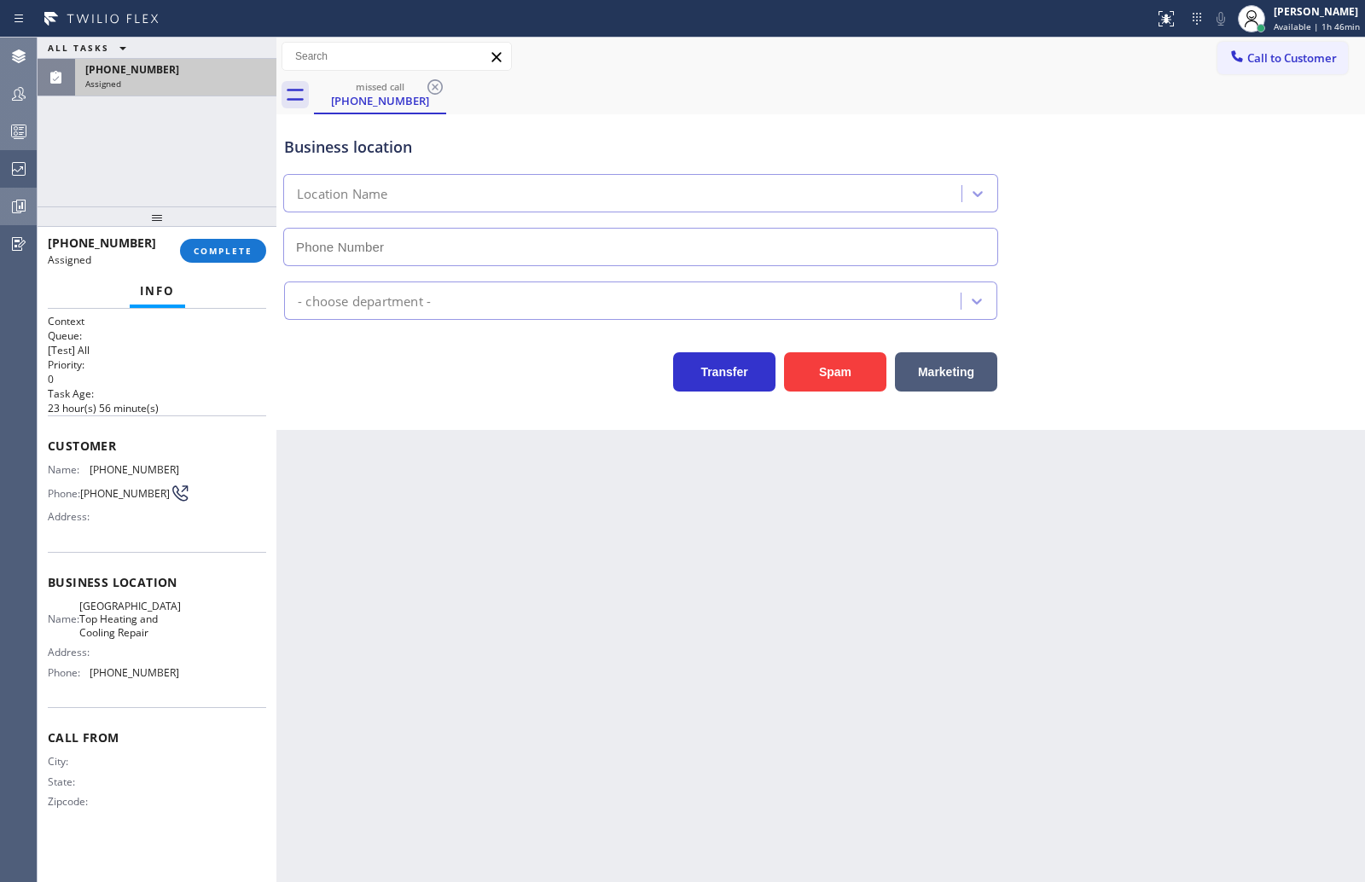
type input "(628) 214-2913"
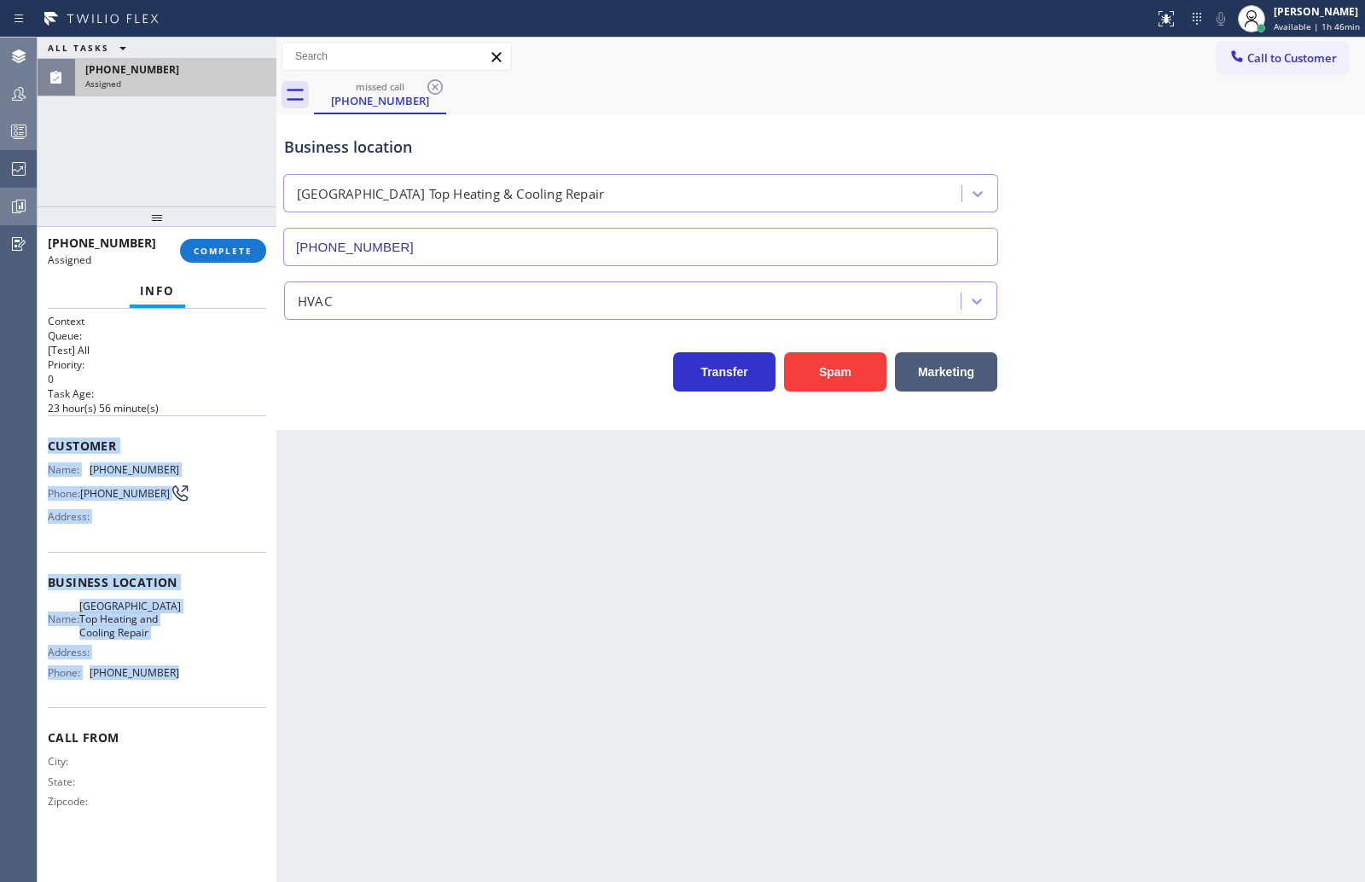
drag, startPoint x: 46, startPoint y: 445, endPoint x: 176, endPoint y: 688, distance: 274.8
click at [176, 688] on div "Context Queue: [Test] All Priority: 0 Task Age: 23 hour(s) 56 minute(s) Custome…" at bounding box center [157, 596] width 239 height 574
copy div "Customer Name: (855) 532-8882 Phone: (855) 532-8882 Address: Business location …"
click at [196, 250] on span "COMPLETE" at bounding box center [223, 251] width 59 height 12
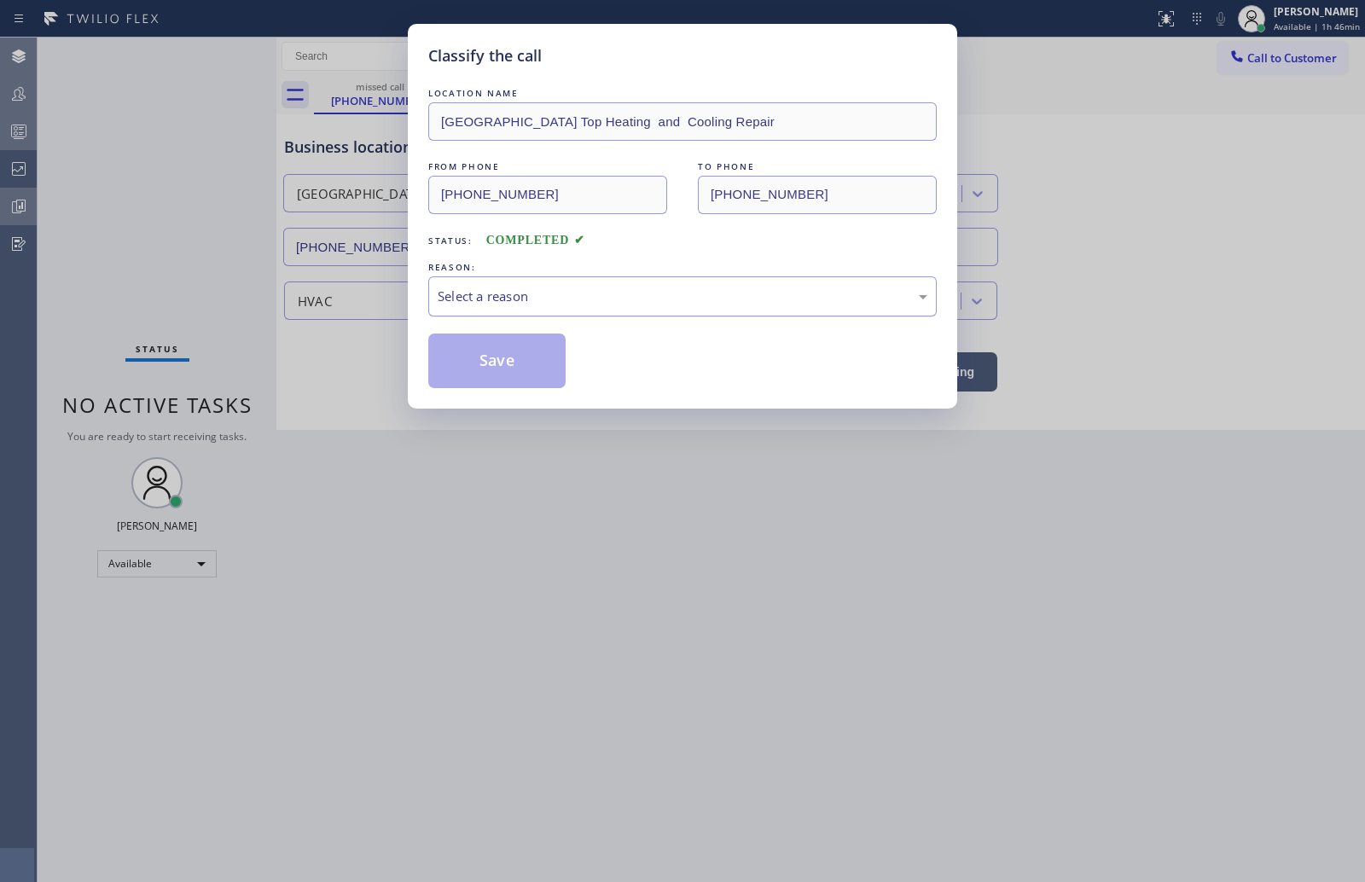
click at [585, 299] on div "Select a reason" at bounding box center [683, 297] width 490 height 20
click at [520, 363] on button "Save" at bounding box center [496, 361] width 137 height 55
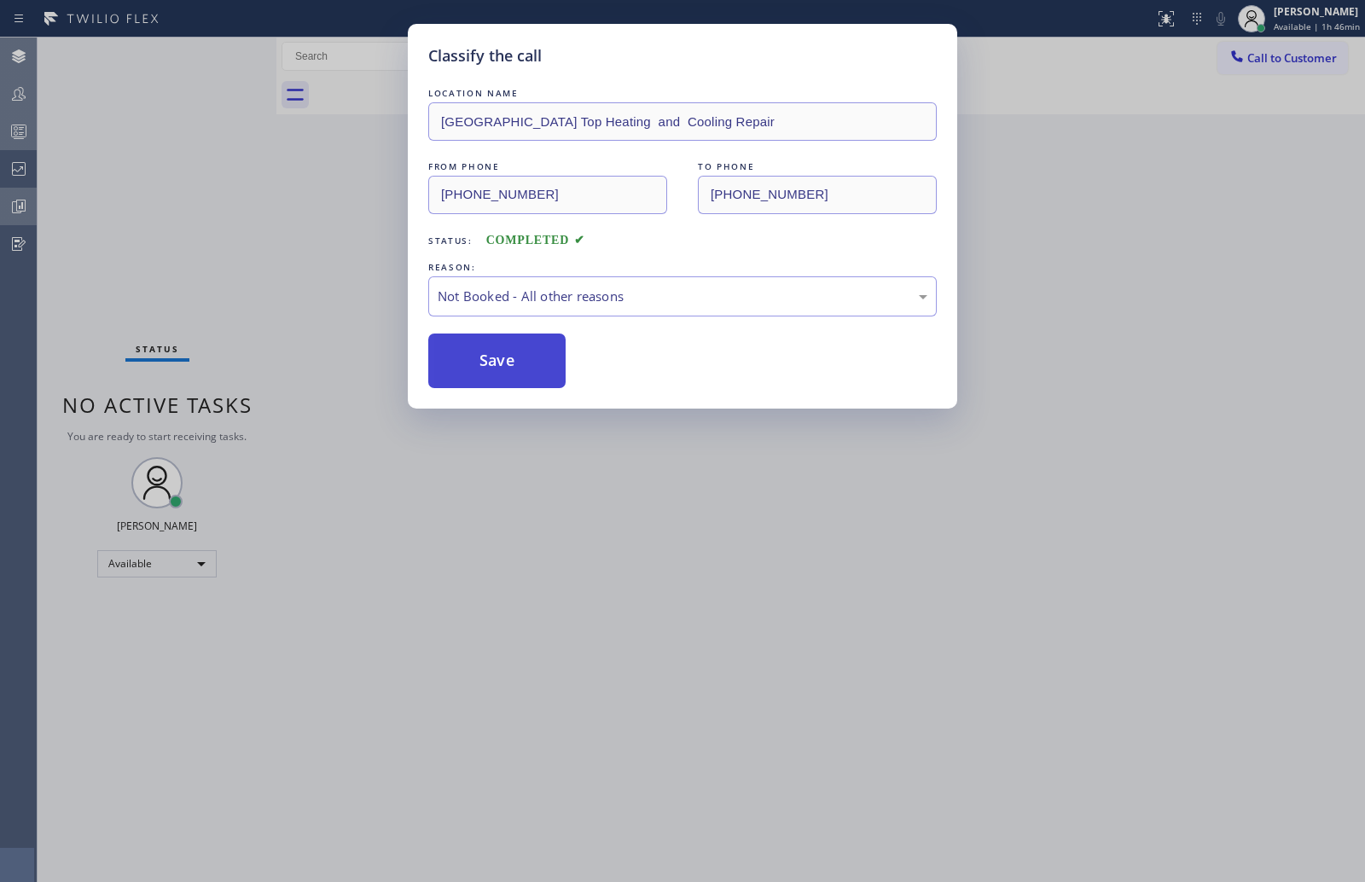
click at [520, 363] on button "Save" at bounding box center [496, 361] width 137 height 55
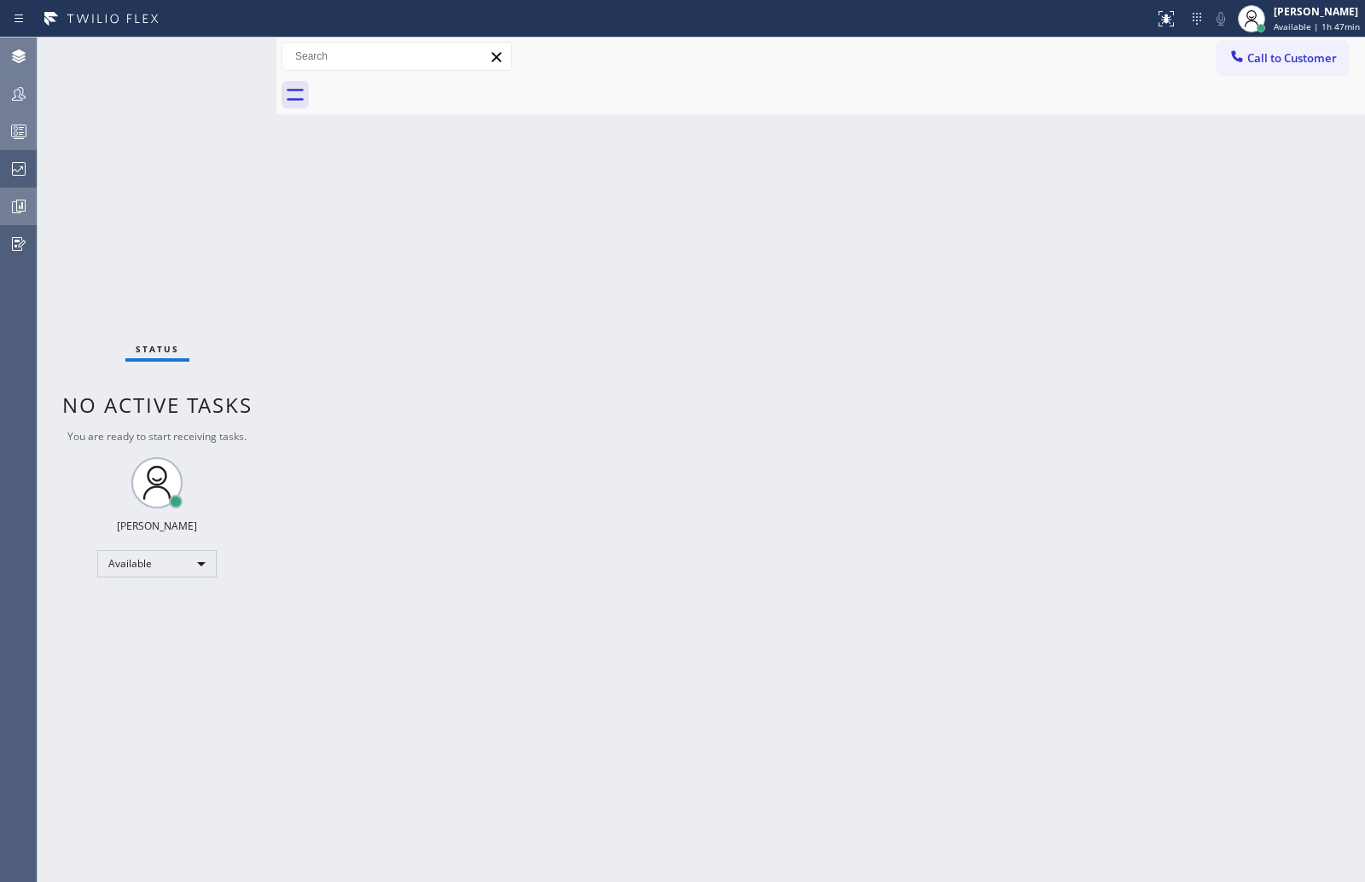
click at [27, 123] on icon at bounding box center [19, 131] width 20 height 20
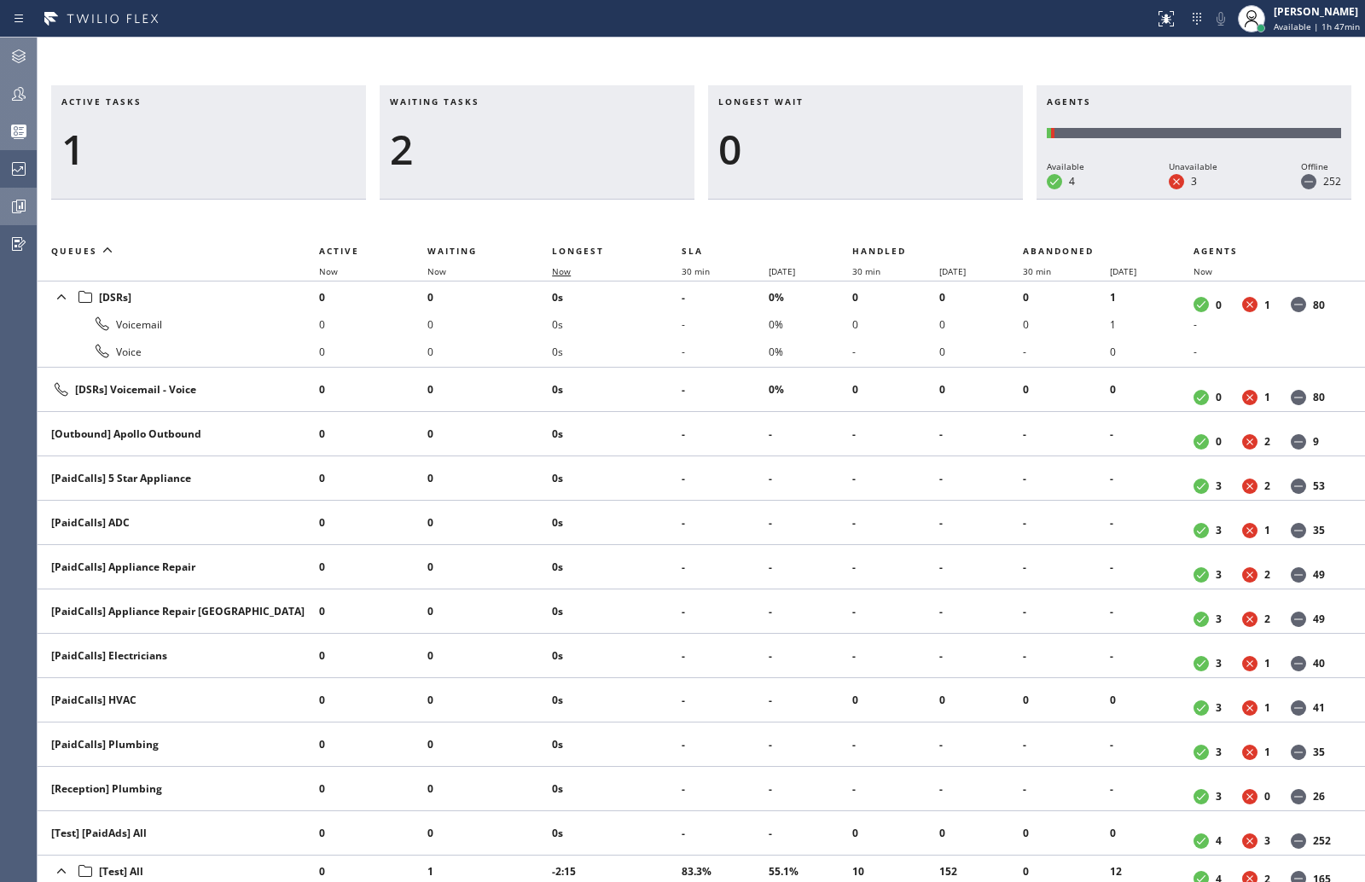
click at [566, 268] on span "Now" at bounding box center [561, 271] width 19 height 12
click at [1264, 45] on span "accept" at bounding box center [1248, 52] width 39 height 15
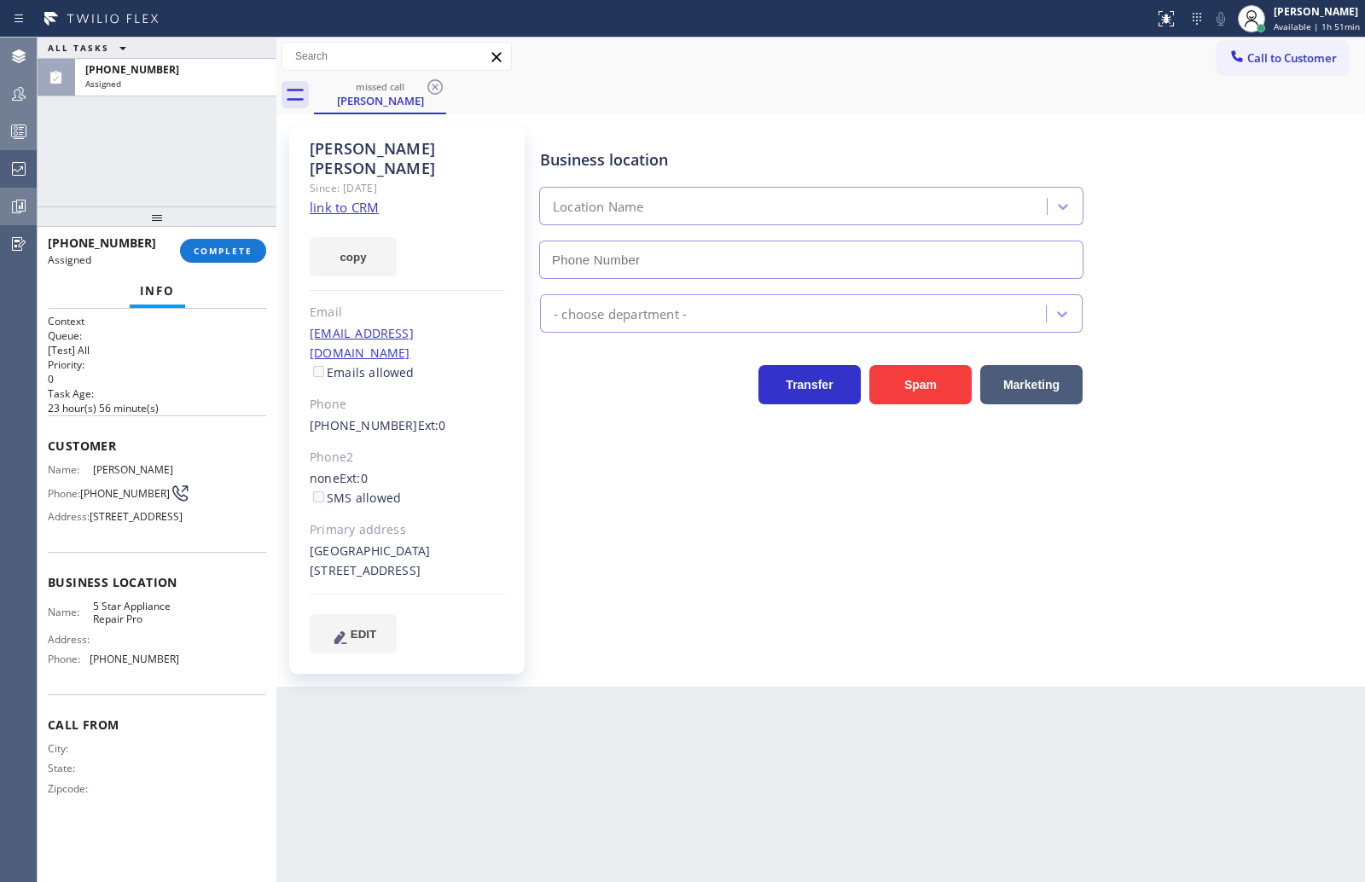
type input "(888) 477-1309"
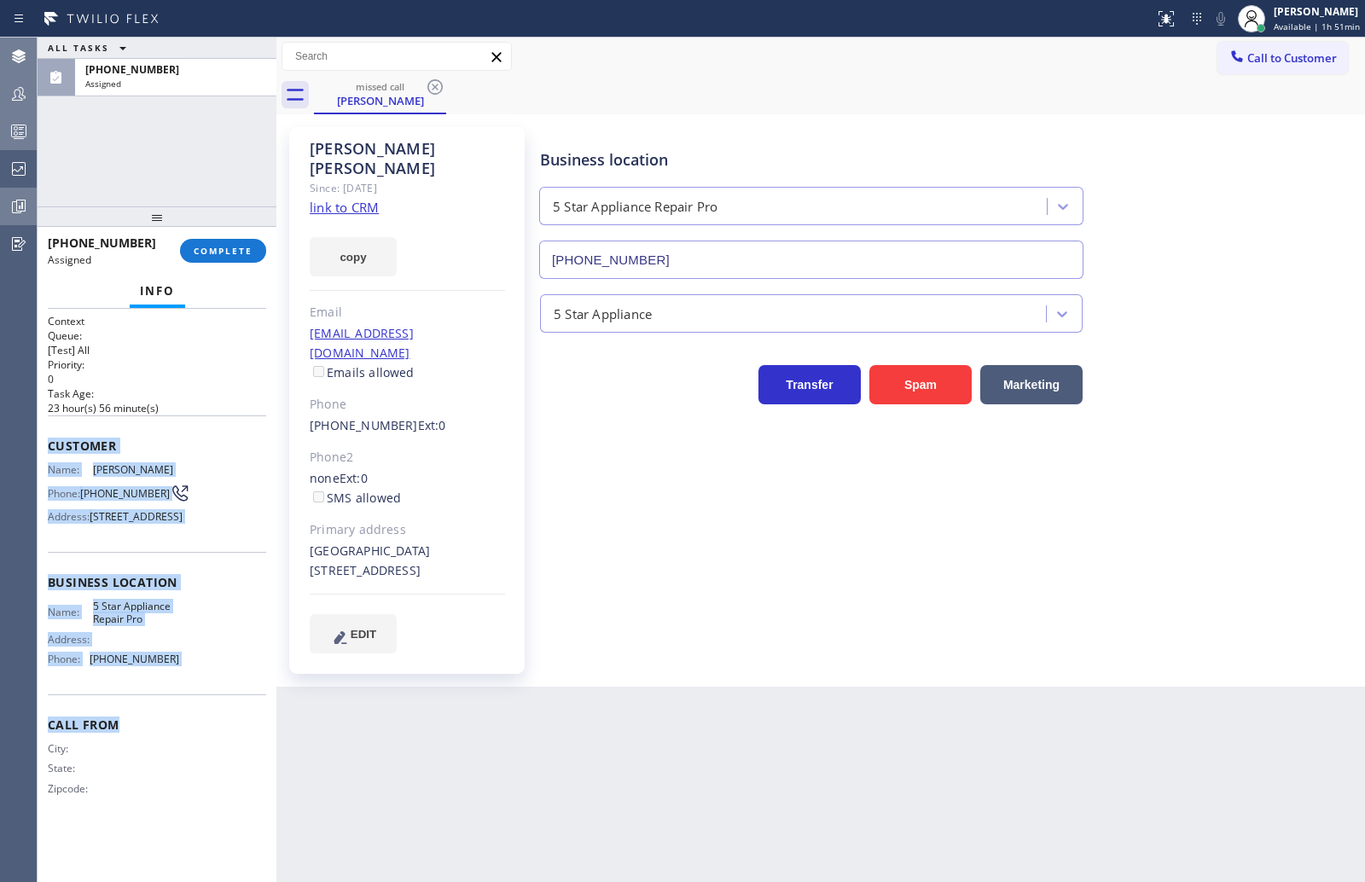
drag, startPoint x: 43, startPoint y: 447, endPoint x: 203, endPoint y: 729, distance: 324.0
click at [203, 729] on div "Context Queue: [Test] All Priority: 0 Task Age: 23 hour(s) 56 minute(s) Custome…" at bounding box center [157, 596] width 239 height 574
copy div "Customer Name: Donald Gibbs Phone: (530) 304-1213 Address: 45 Park Hill Ave, Sa…"
click at [219, 249] on span "COMPLETE" at bounding box center [223, 251] width 59 height 12
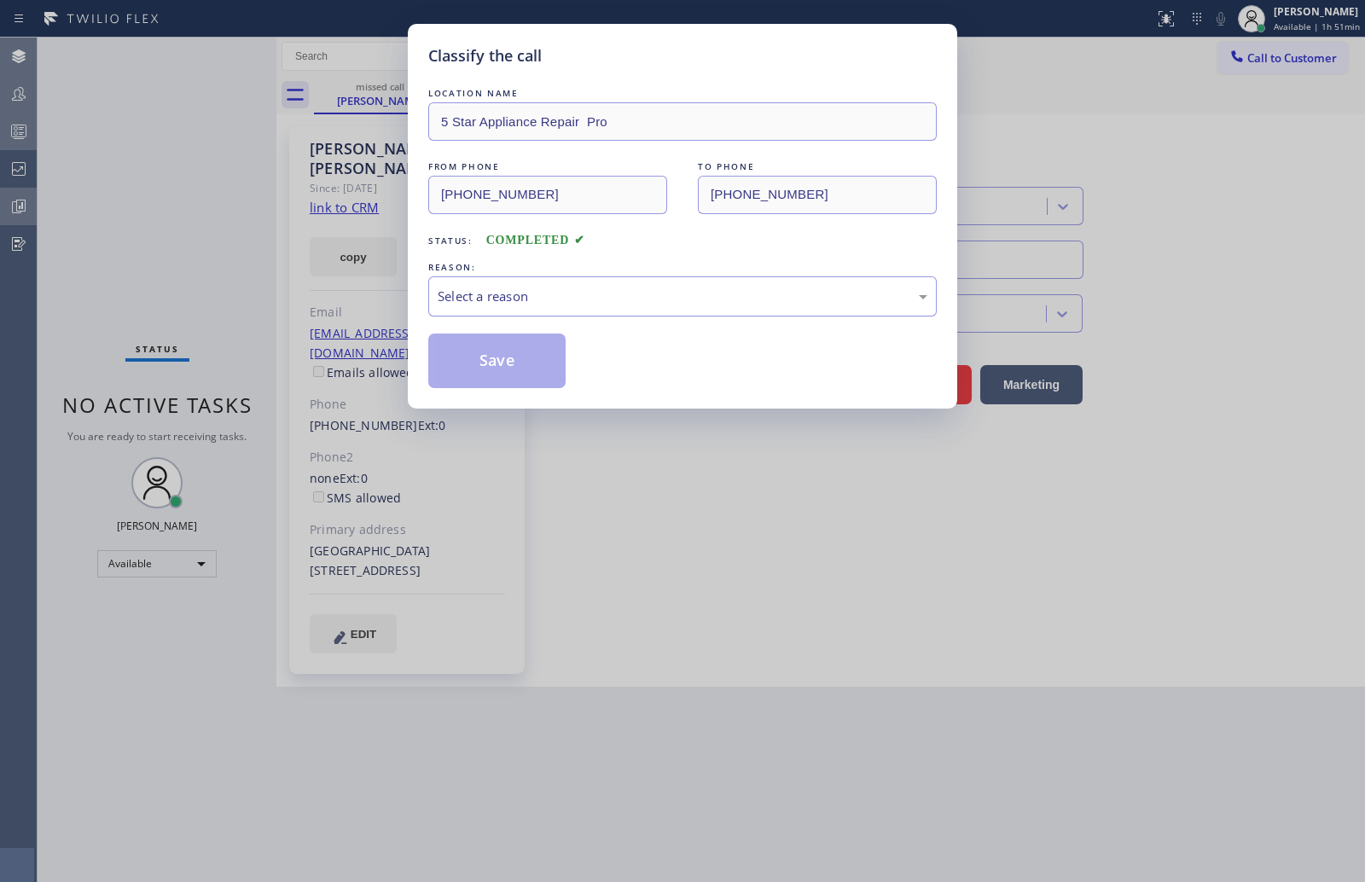
click at [622, 294] on div "Select a reason" at bounding box center [683, 297] width 490 height 20
click at [513, 355] on button "Save" at bounding box center [496, 361] width 137 height 55
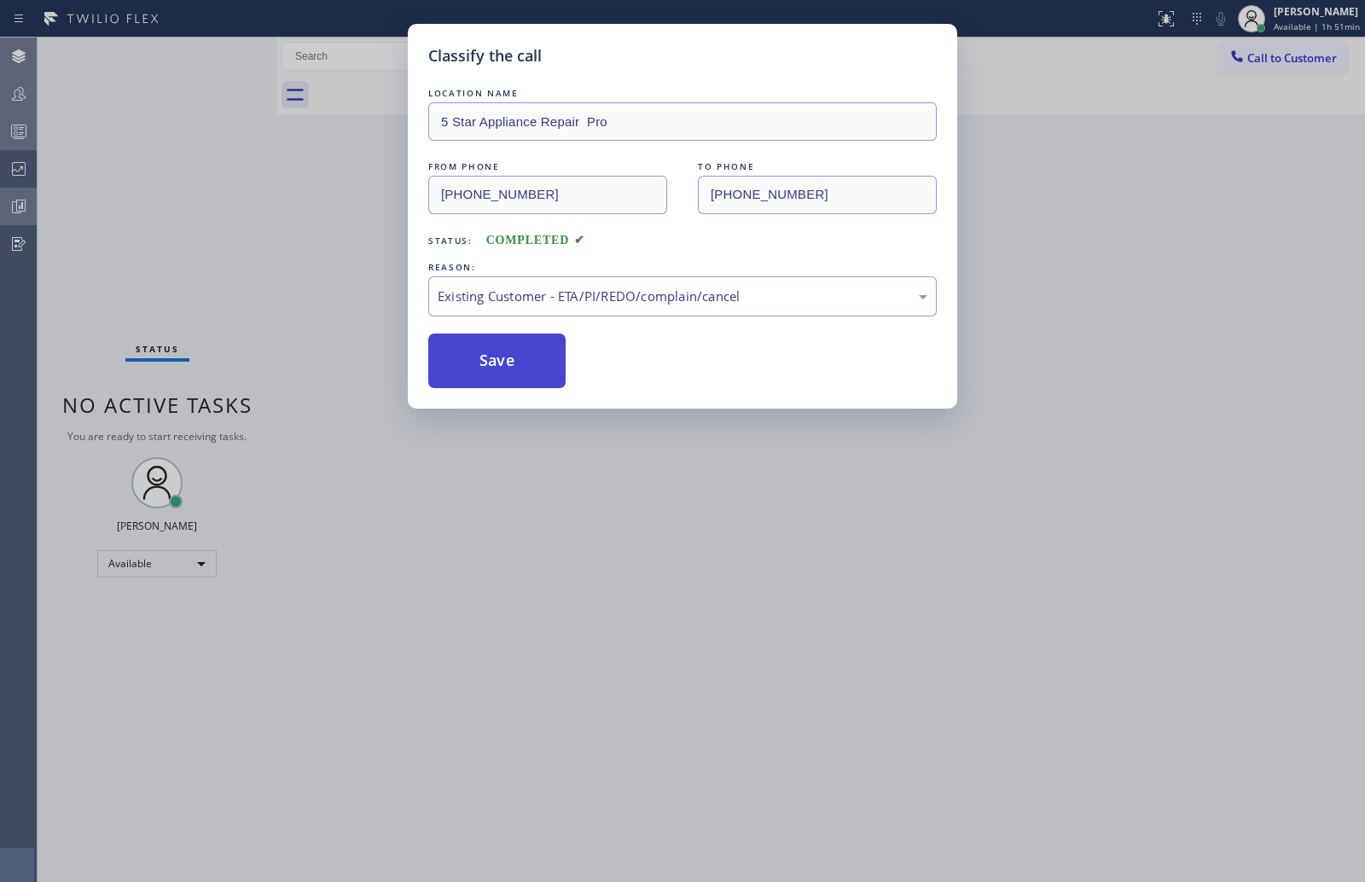
click at [513, 355] on button "Save" at bounding box center [496, 361] width 137 height 55
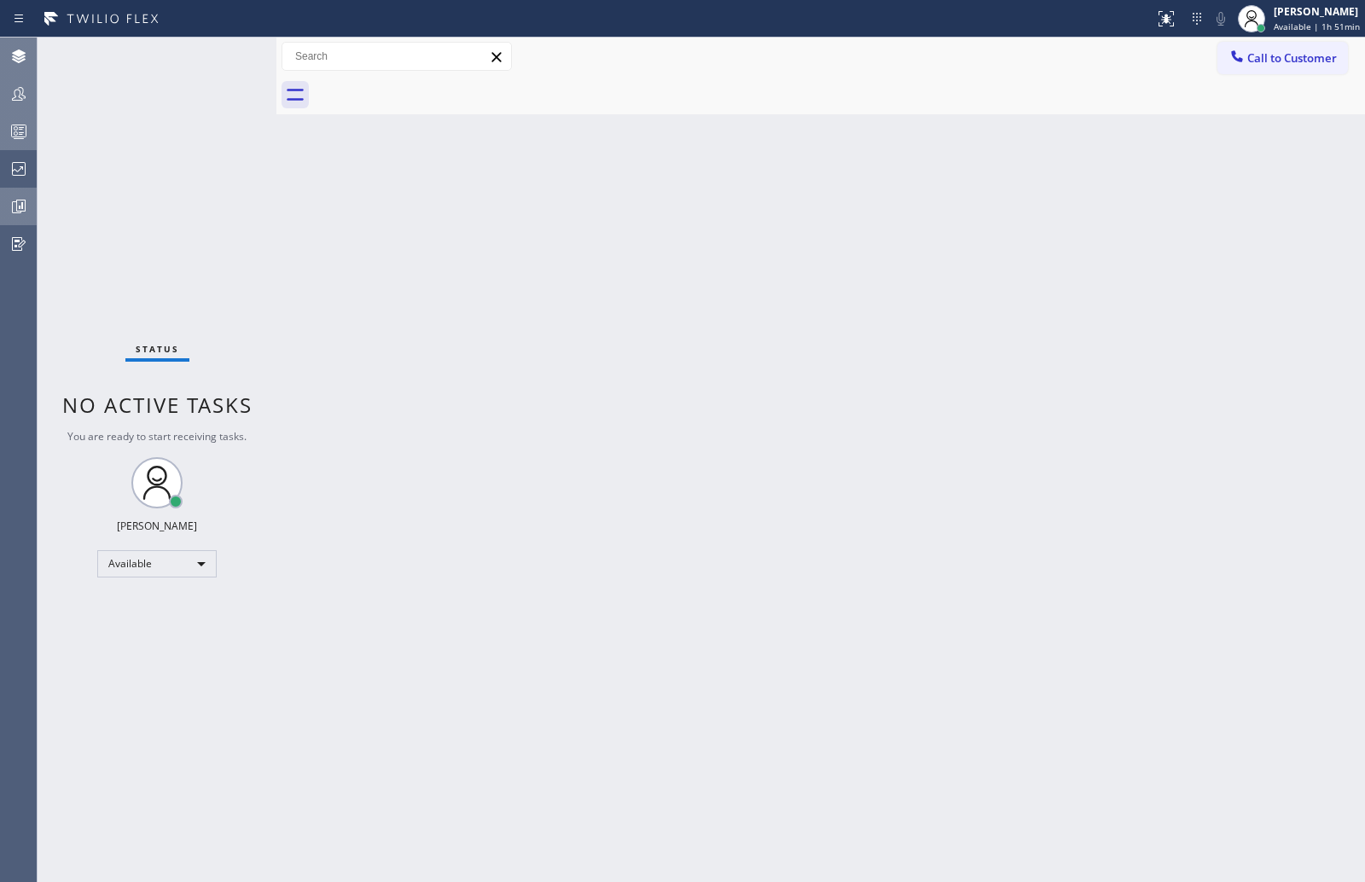
click at [526, 277] on div "Back to Dashboard Change Sender ID Customers Technicians Select a contact Outbo…" at bounding box center [820, 460] width 1089 height 845
click at [15, 119] on div at bounding box center [19, 131] width 38 height 34
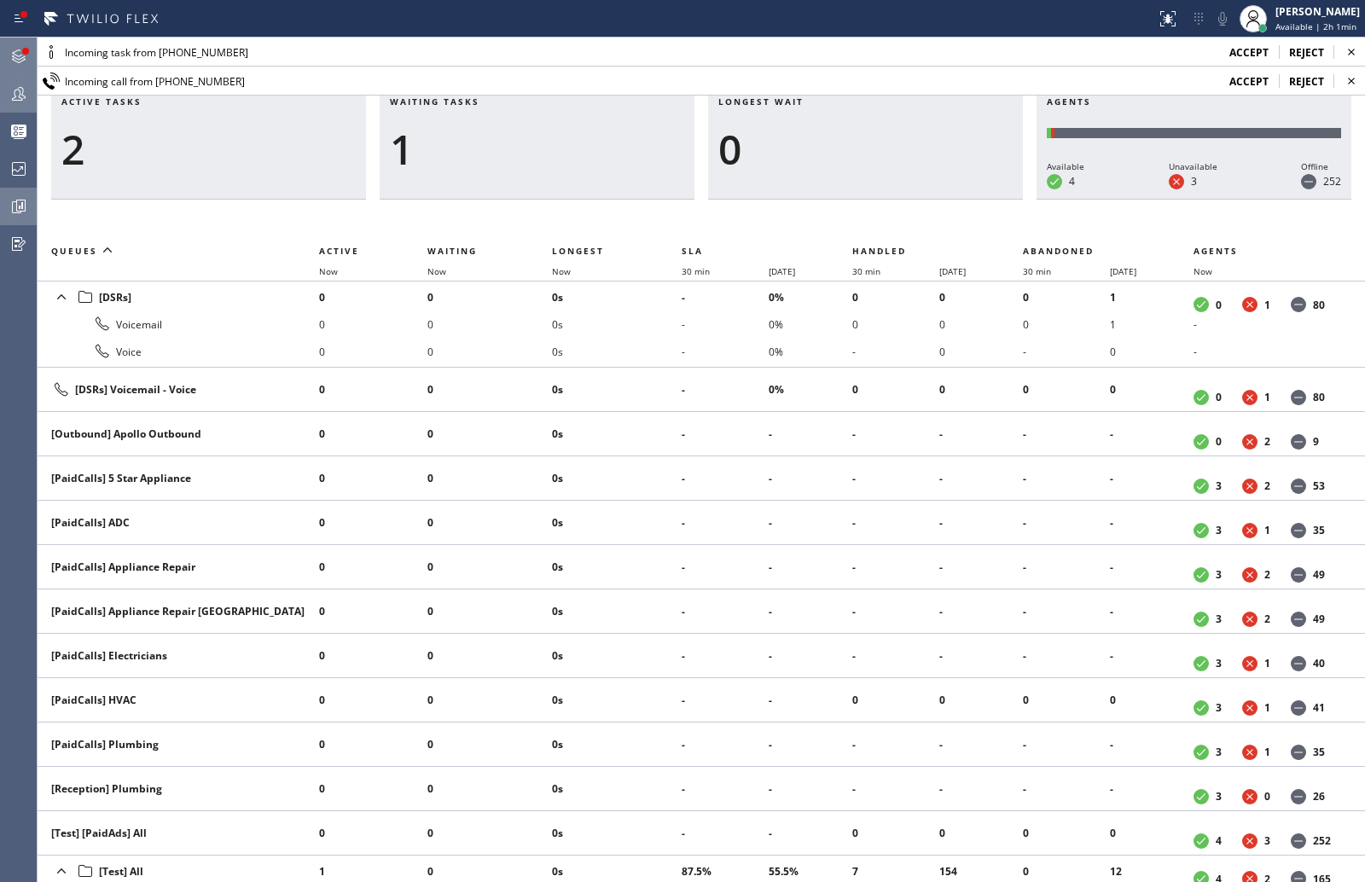
click at [31, 55] on div at bounding box center [19, 56] width 38 height 20
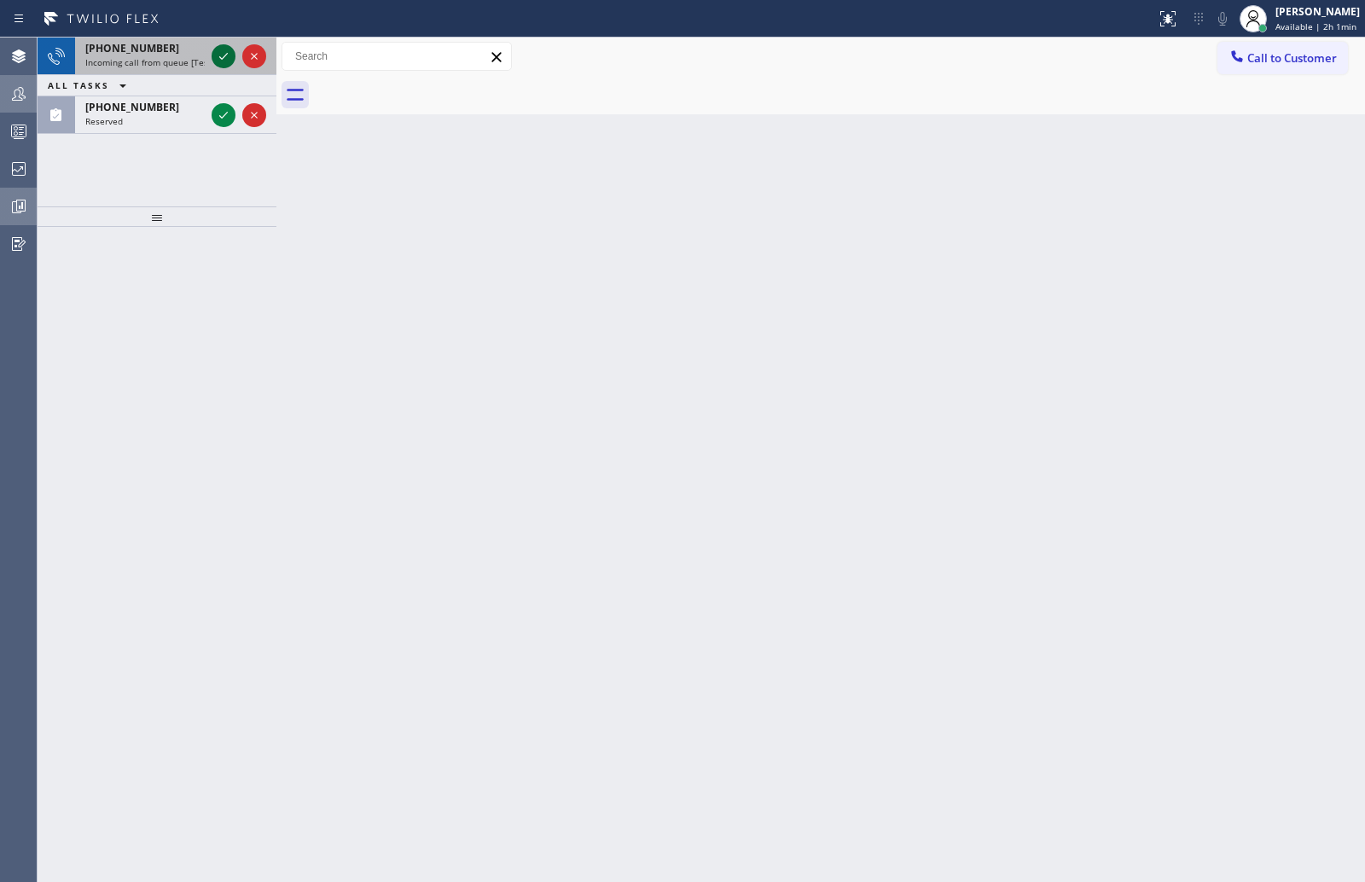
click at [216, 49] on icon at bounding box center [223, 56] width 20 height 20
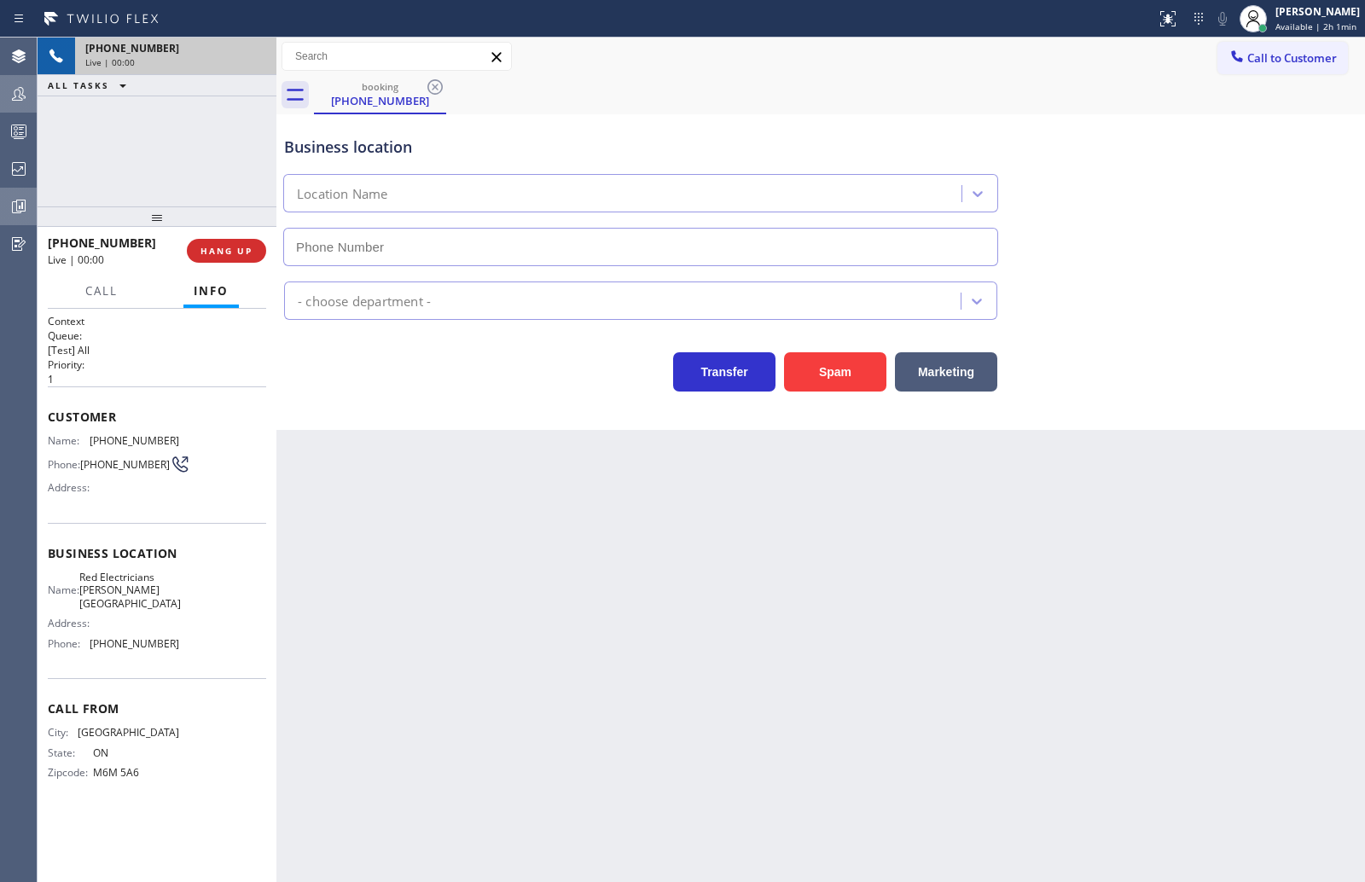
type input "(213) 322-0772"
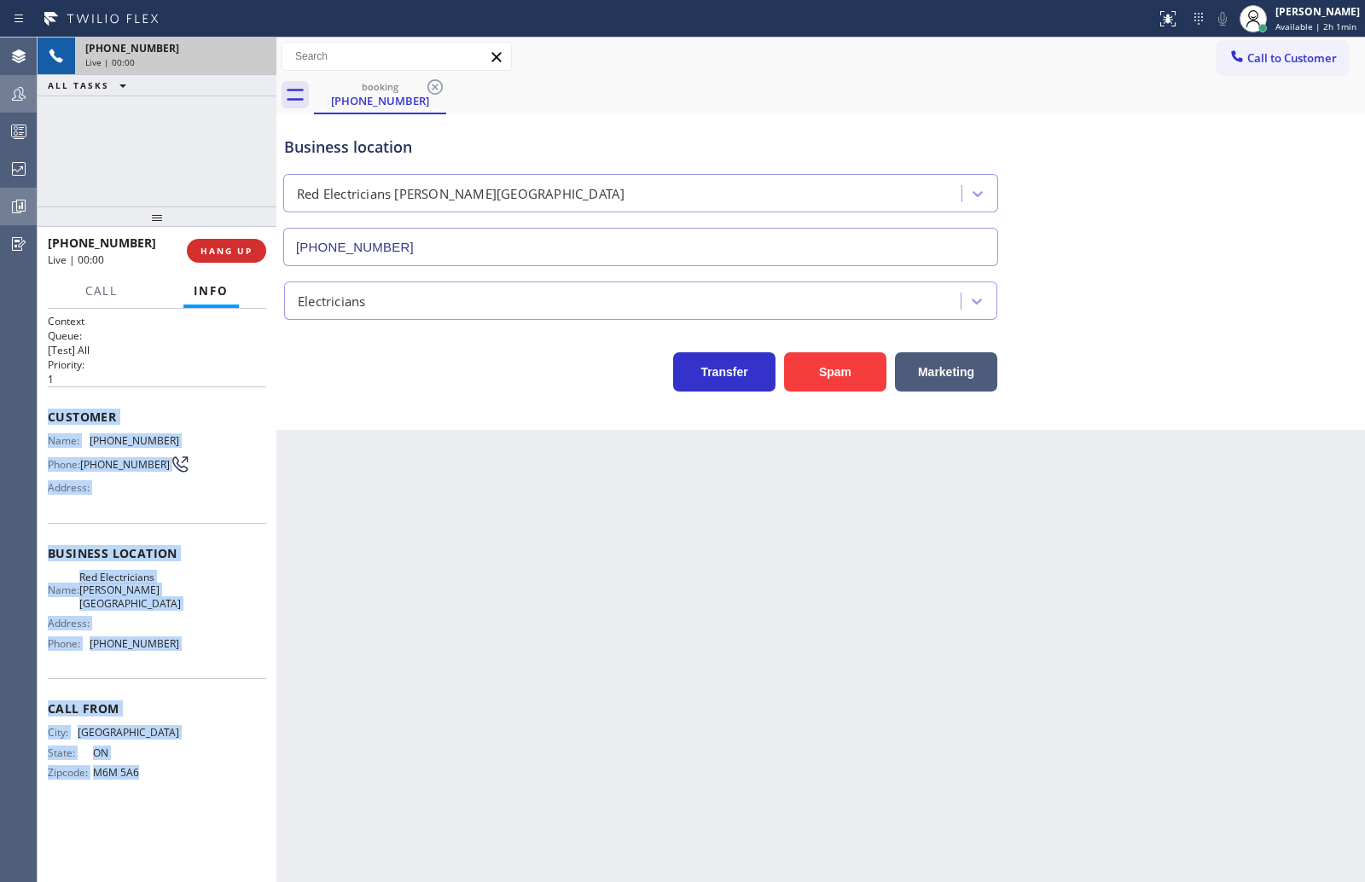
drag, startPoint x: 43, startPoint y: 421, endPoint x: 188, endPoint y: 779, distance: 385.8
click at [188, 779] on div "Context Queue: [Test] All Priority: 1 Customer Name: (416) 658-6782 Phone: (416…" at bounding box center [157, 596] width 239 height 574
copy div "Customer Name: (416) 658-6782 Phone: (416) 658-6782 Address: Business location …"
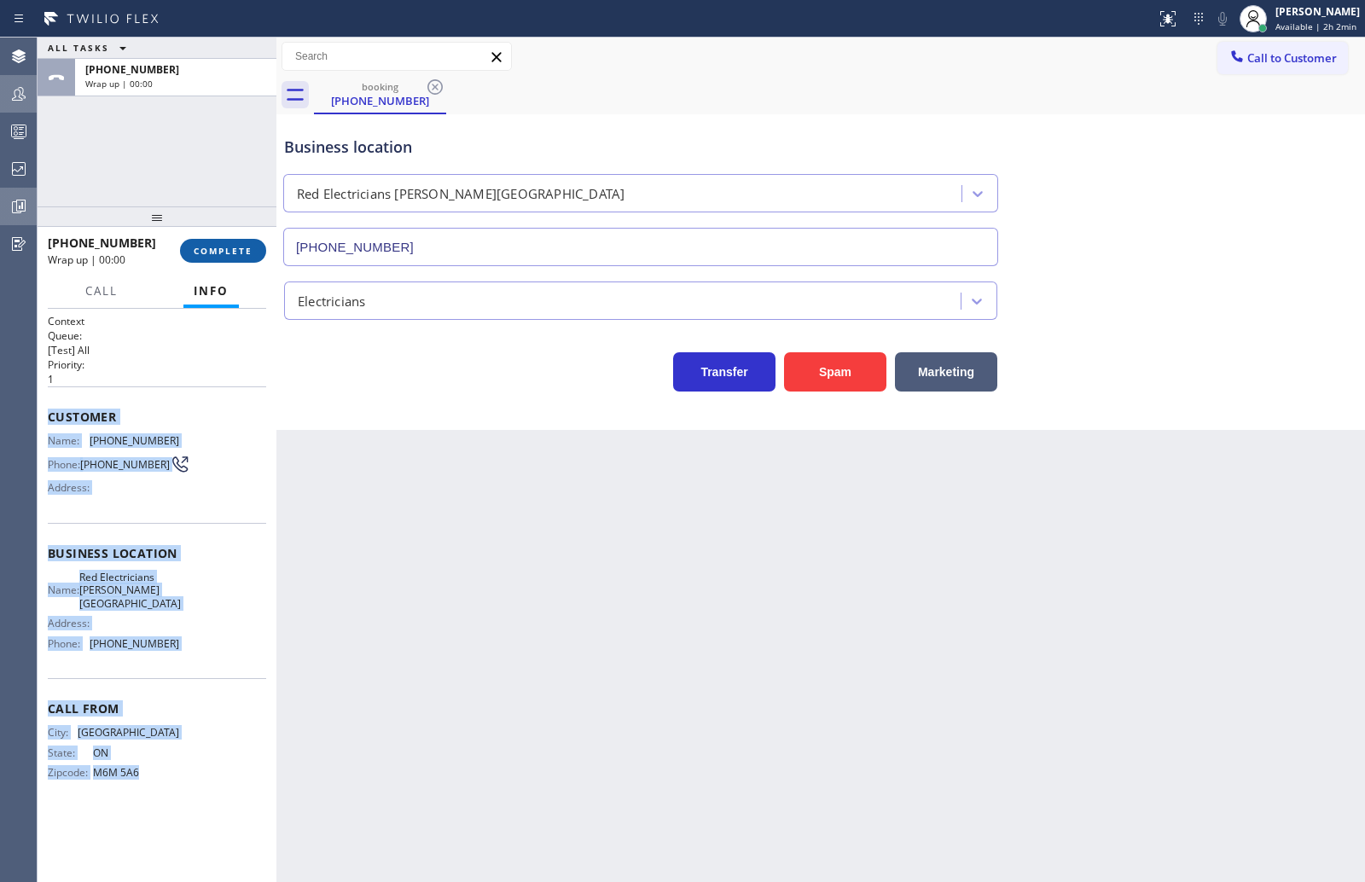
click at [224, 254] on span "COMPLETE" at bounding box center [223, 251] width 59 height 12
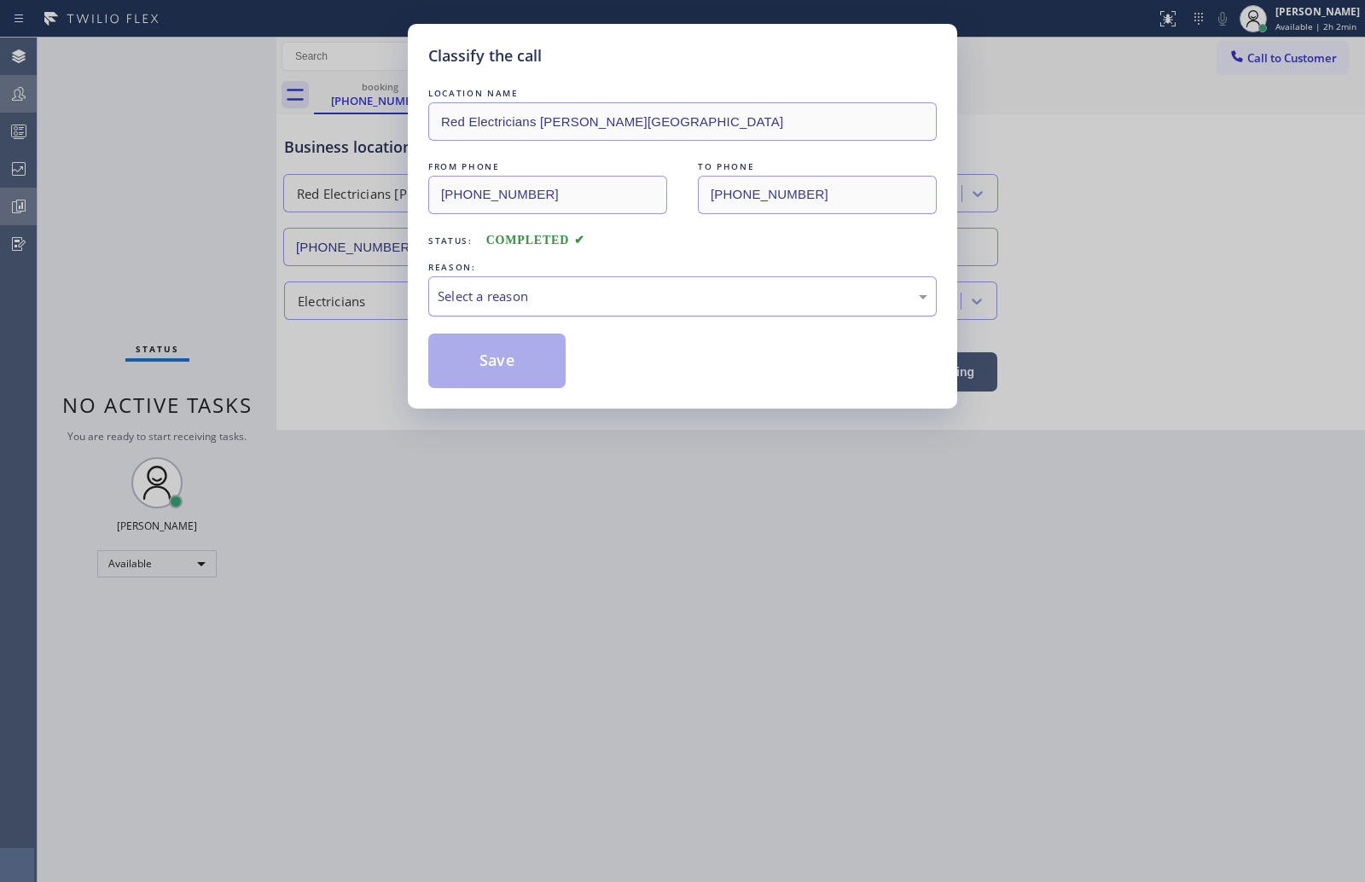
click at [536, 295] on div "Select a reason" at bounding box center [683, 297] width 490 height 20
click at [514, 355] on button "Save" at bounding box center [496, 361] width 137 height 55
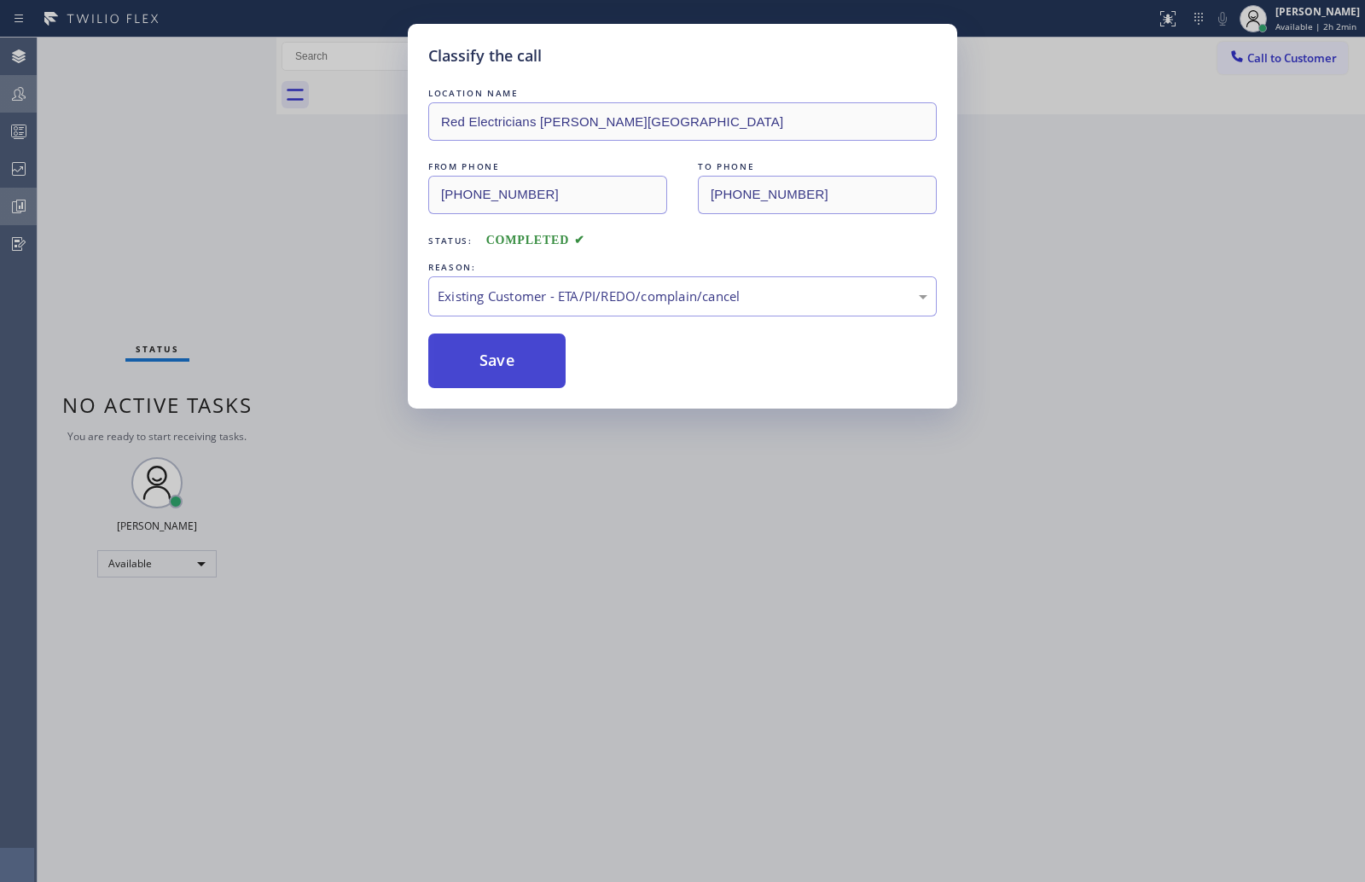
click at [514, 355] on button "Save" at bounding box center [496, 361] width 137 height 55
click at [351, 253] on div "Classify the call LOCATION NAME Red Electricians Beverly Hills FROM PHONE (416)…" at bounding box center [682, 441] width 1365 height 882
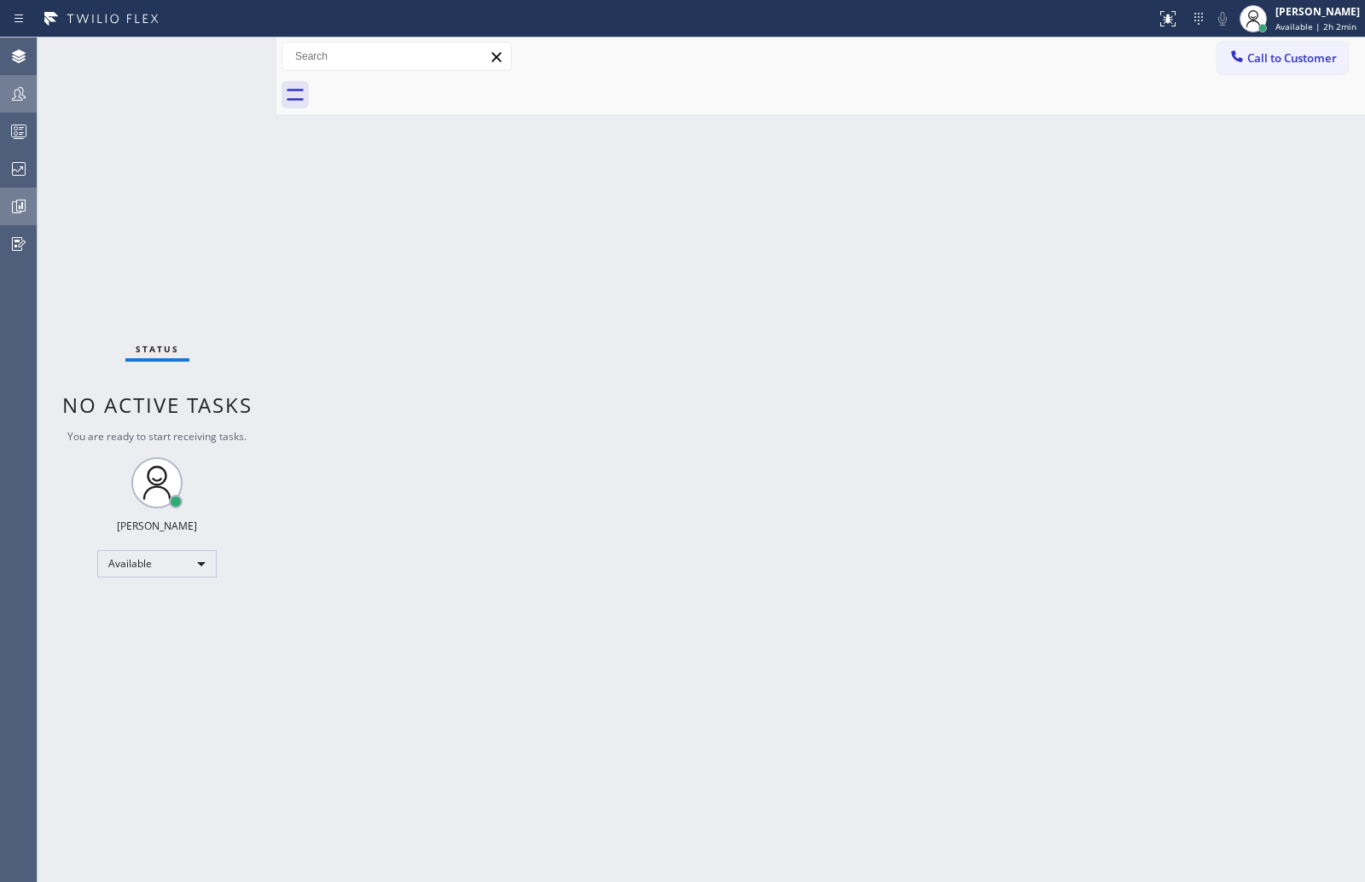
click at [15, 121] on icon at bounding box center [19, 131] width 20 height 20
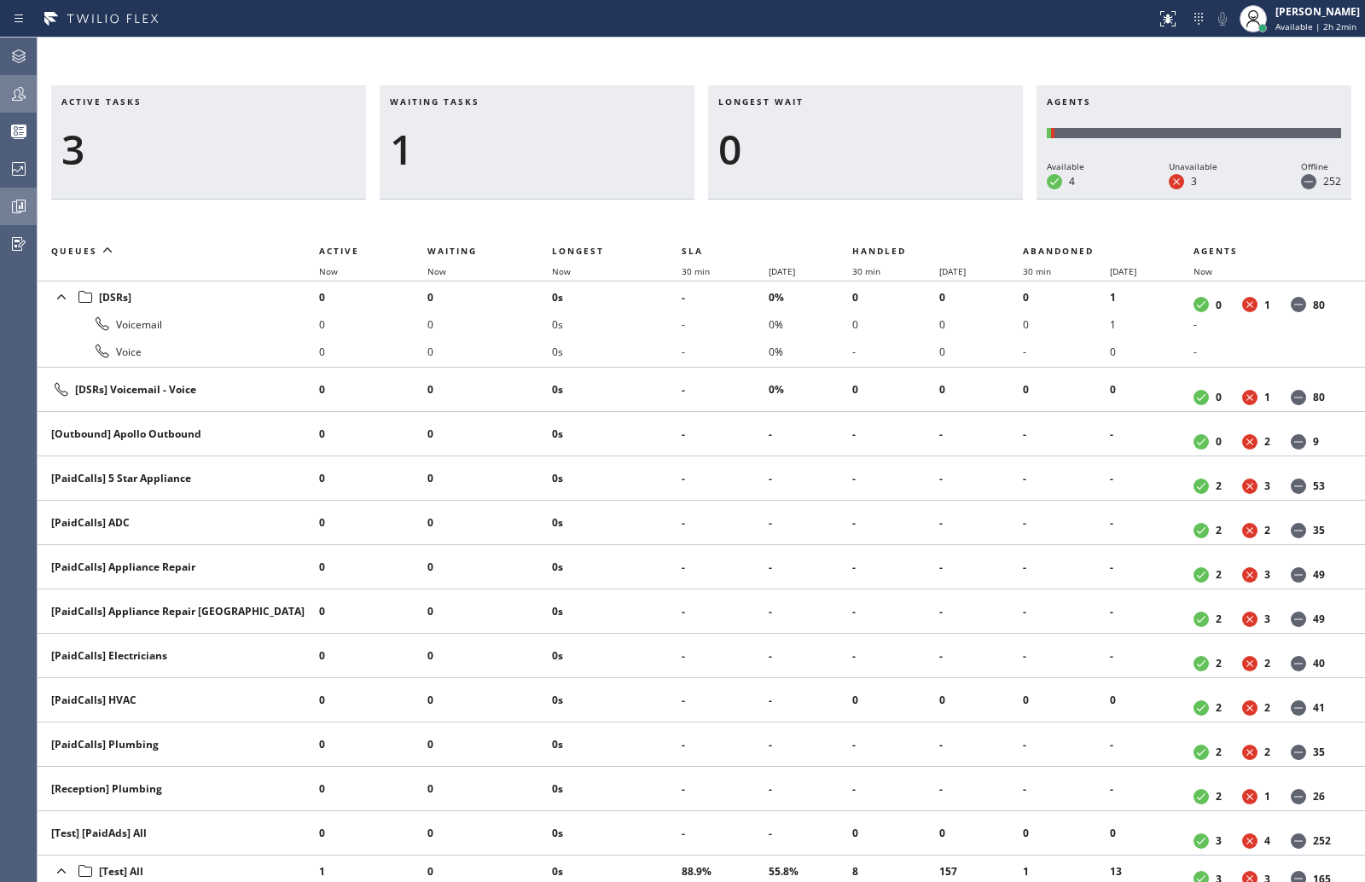
click at [14, 106] on div at bounding box center [19, 94] width 38 height 34
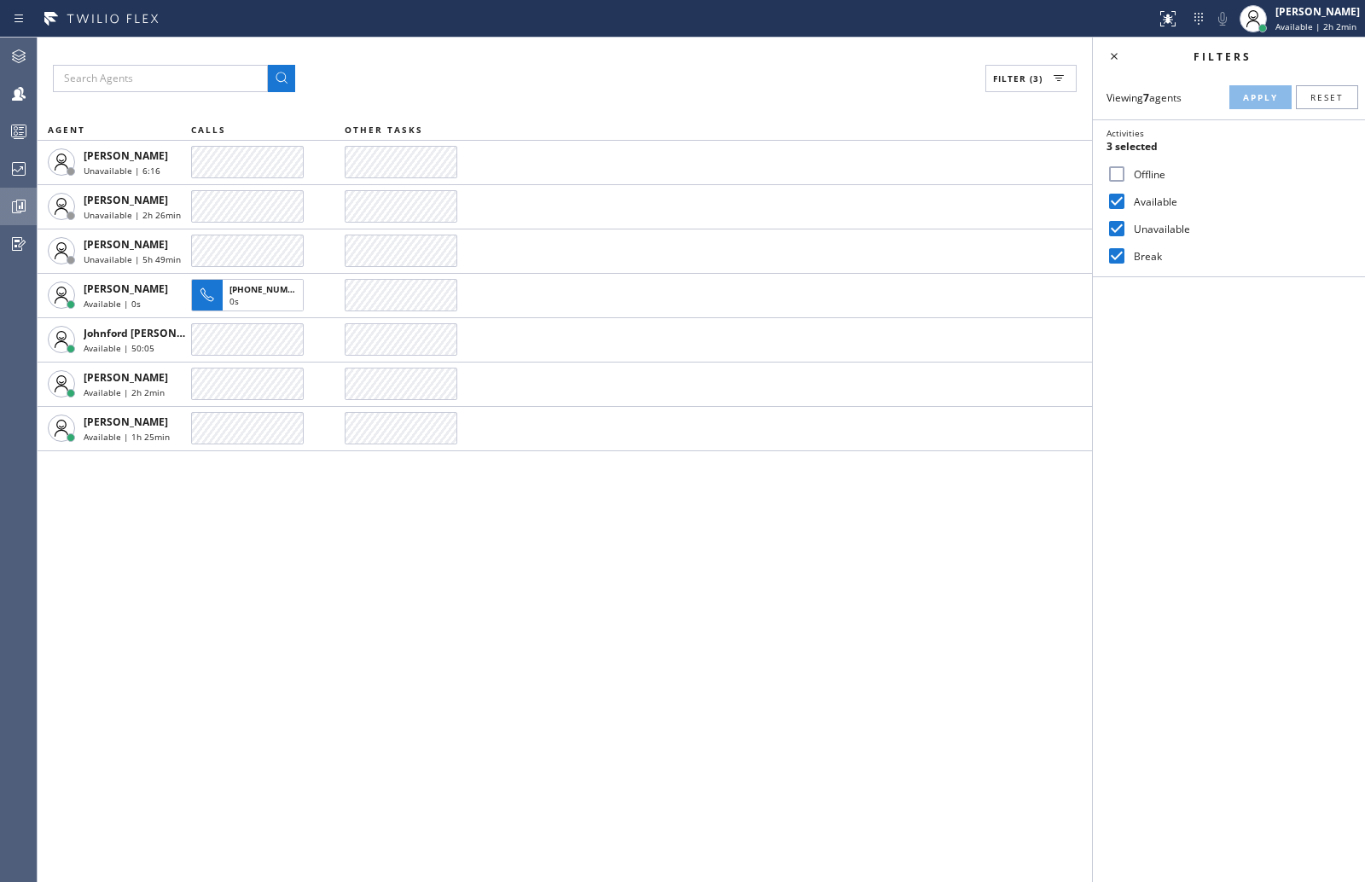
click at [22, 131] on icon at bounding box center [19, 131] width 20 height 20
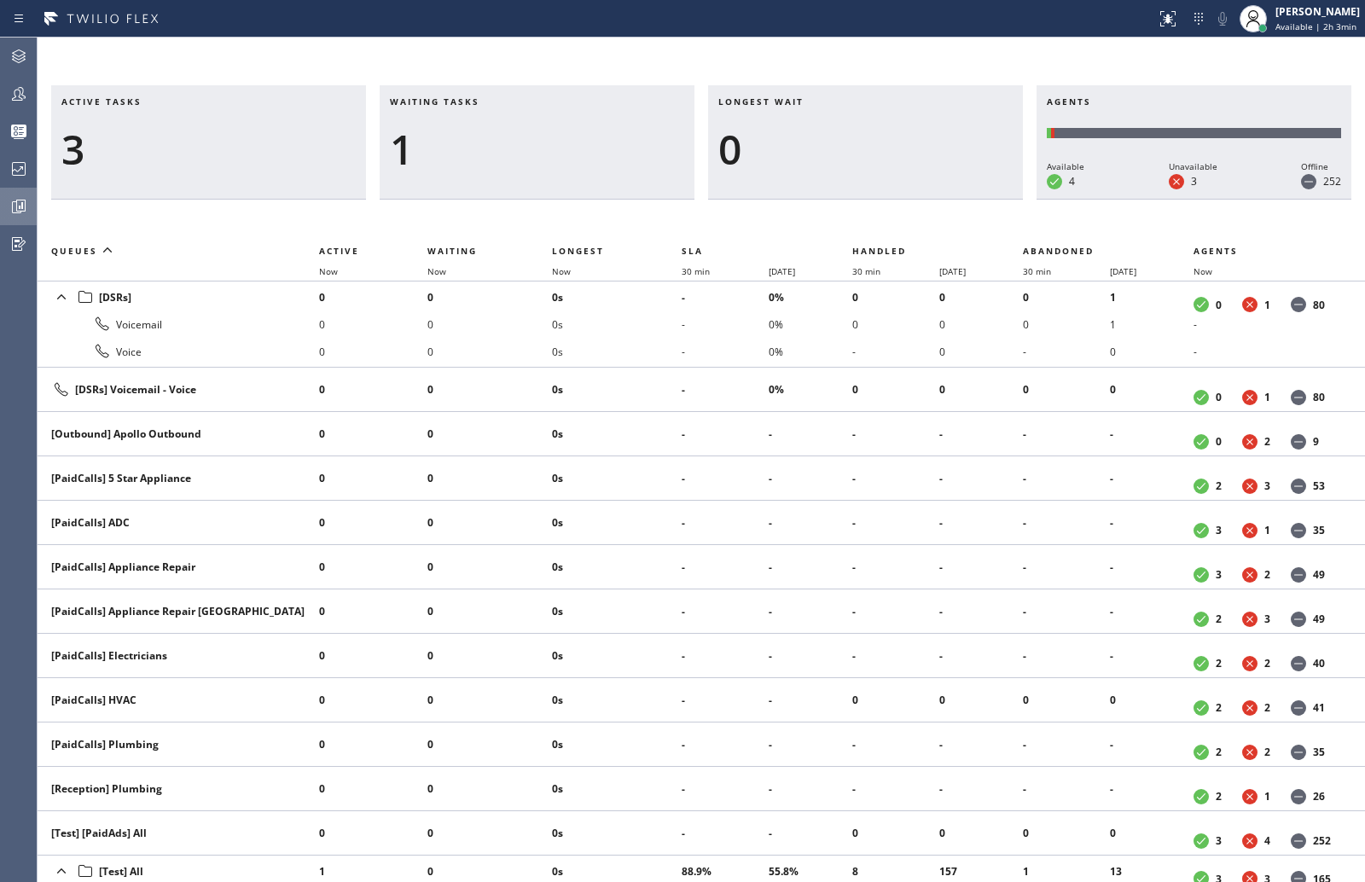
click at [19, 93] on icon at bounding box center [19, 94] width 20 height 20
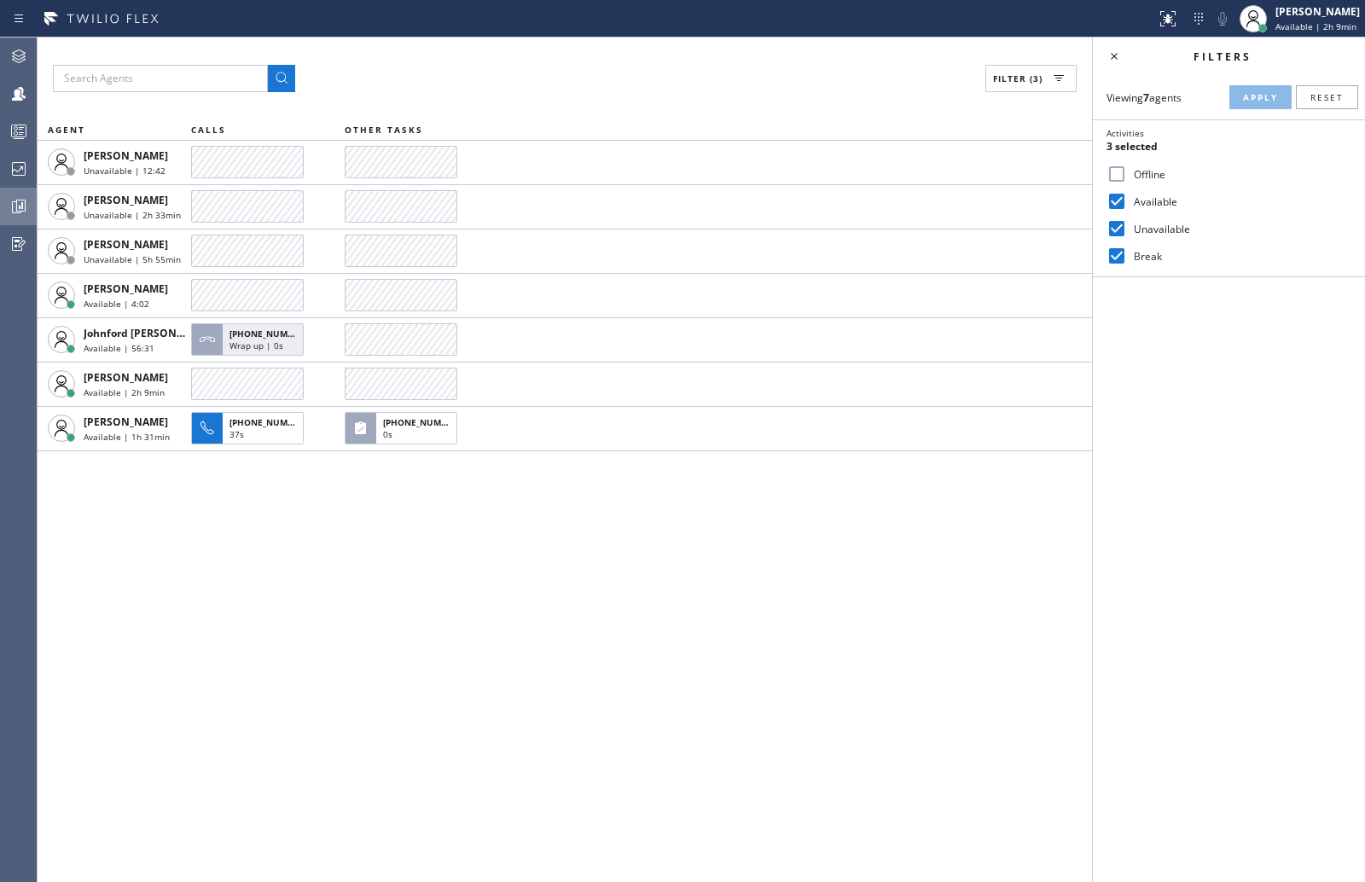
click at [14, 199] on icon at bounding box center [19, 206] width 20 height 20
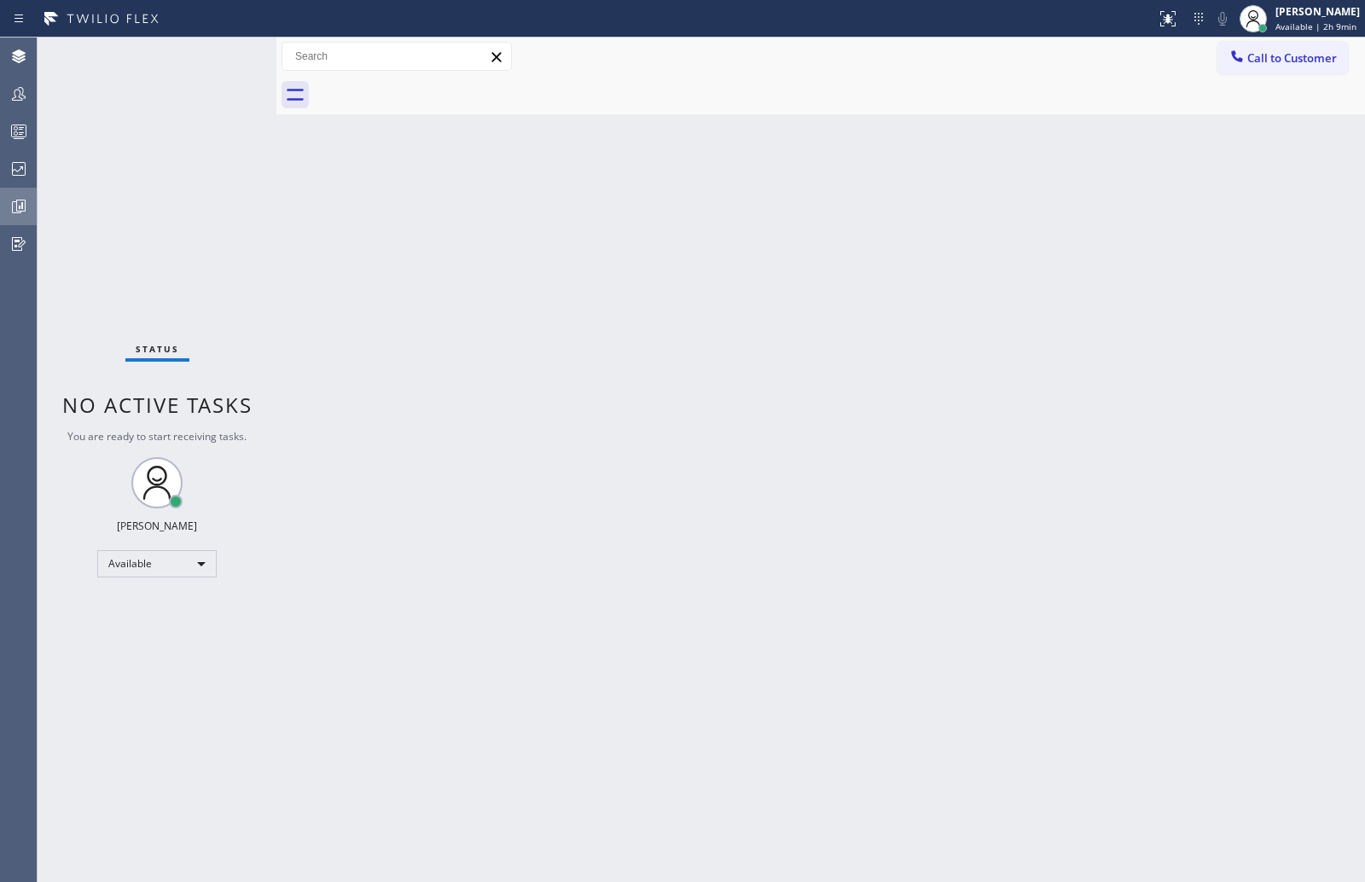
click at [18, 202] on icon at bounding box center [19, 206] width 20 height 20
click at [21, 135] on icon at bounding box center [19, 131] width 20 height 20
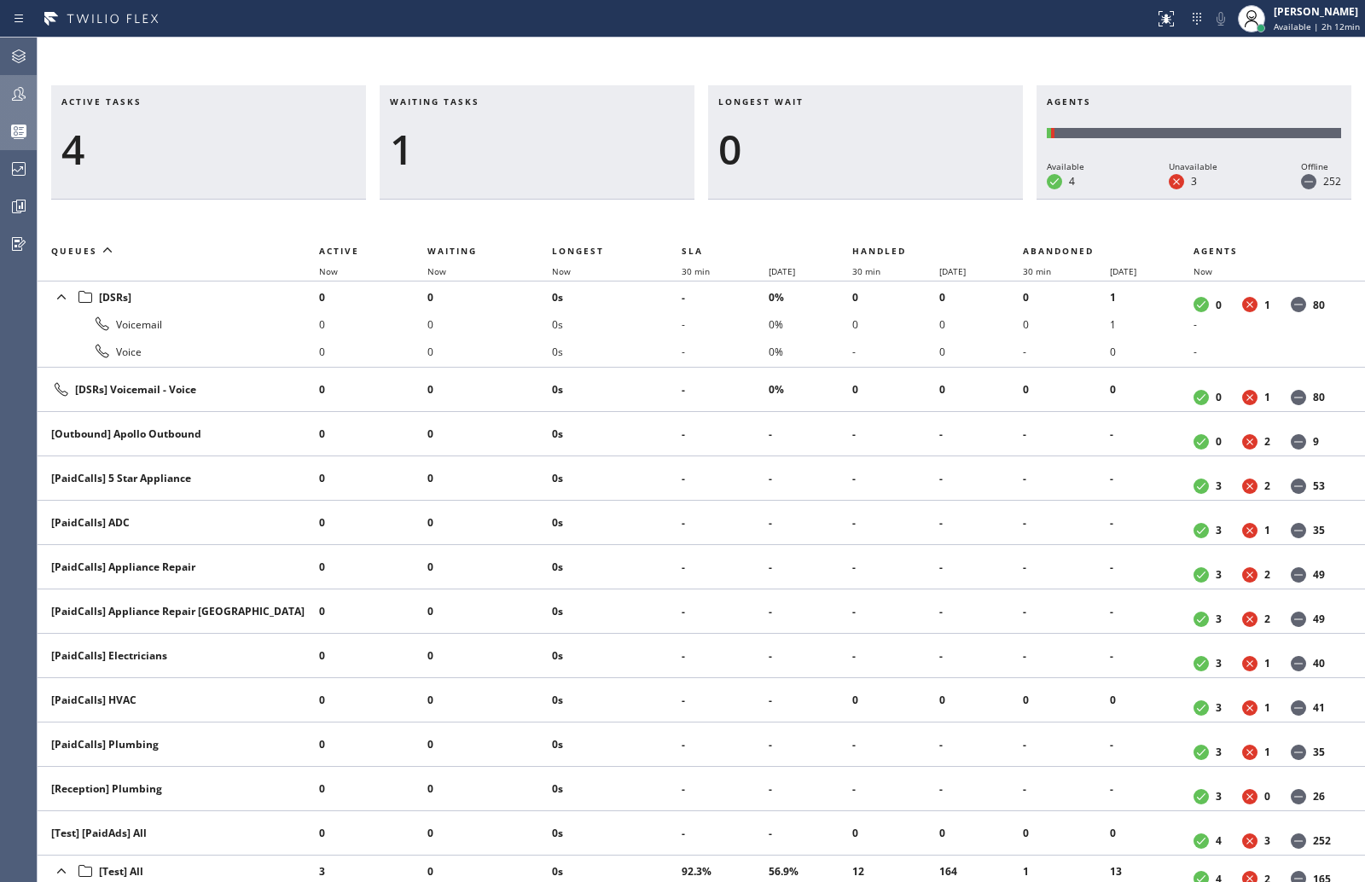
click at [21, 89] on icon at bounding box center [19, 94] width 20 height 20
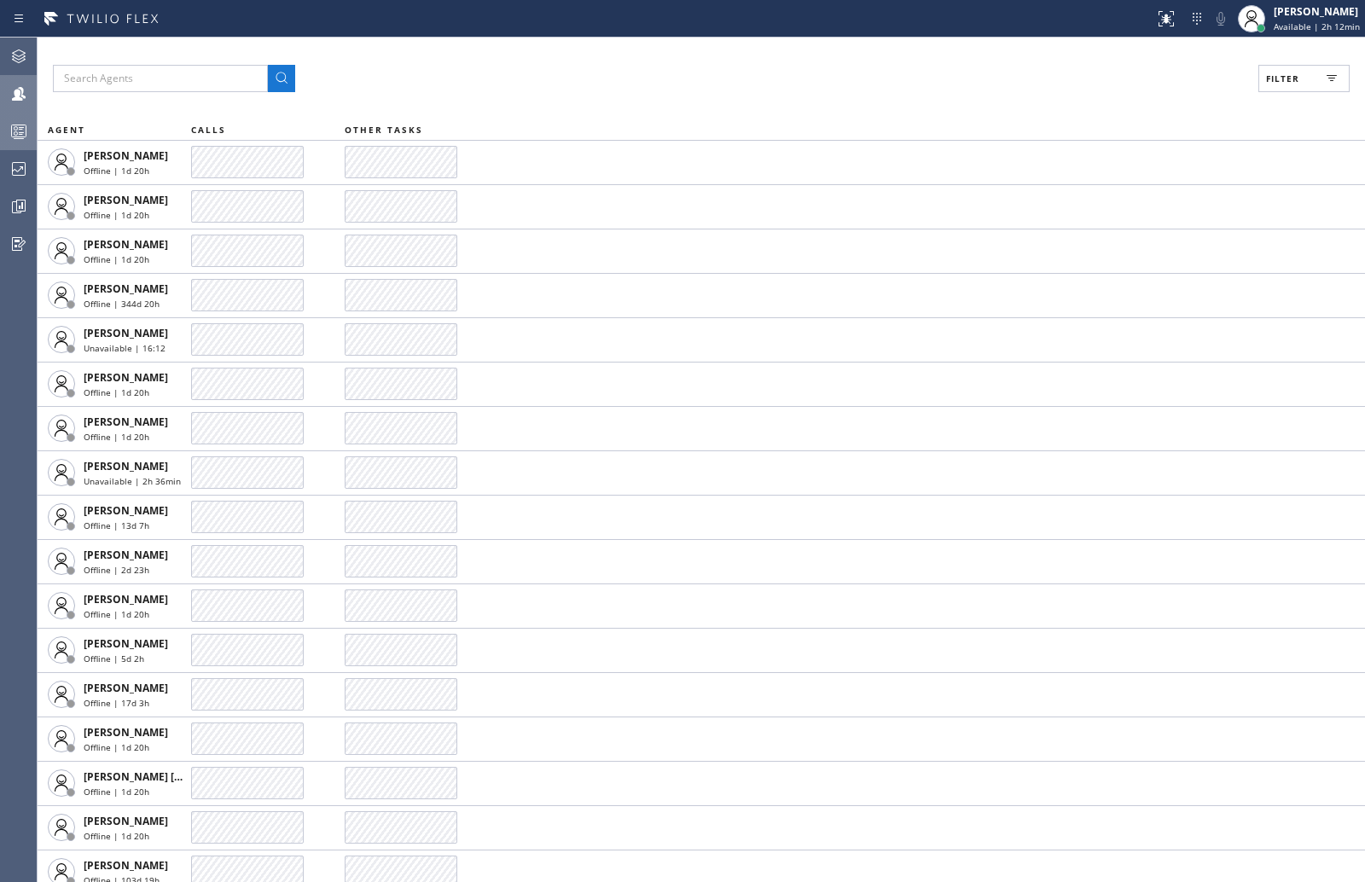
click at [1288, 77] on span "Filter" at bounding box center [1282, 79] width 33 height 12
click at [1114, 200] on input "Available" at bounding box center [1117, 201] width 20 height 20
checkbox input "true"
click at [1117, 232] on input "Unavailable" at bounding box center [1117, 228] width 20 height 20
checkbox input "true"
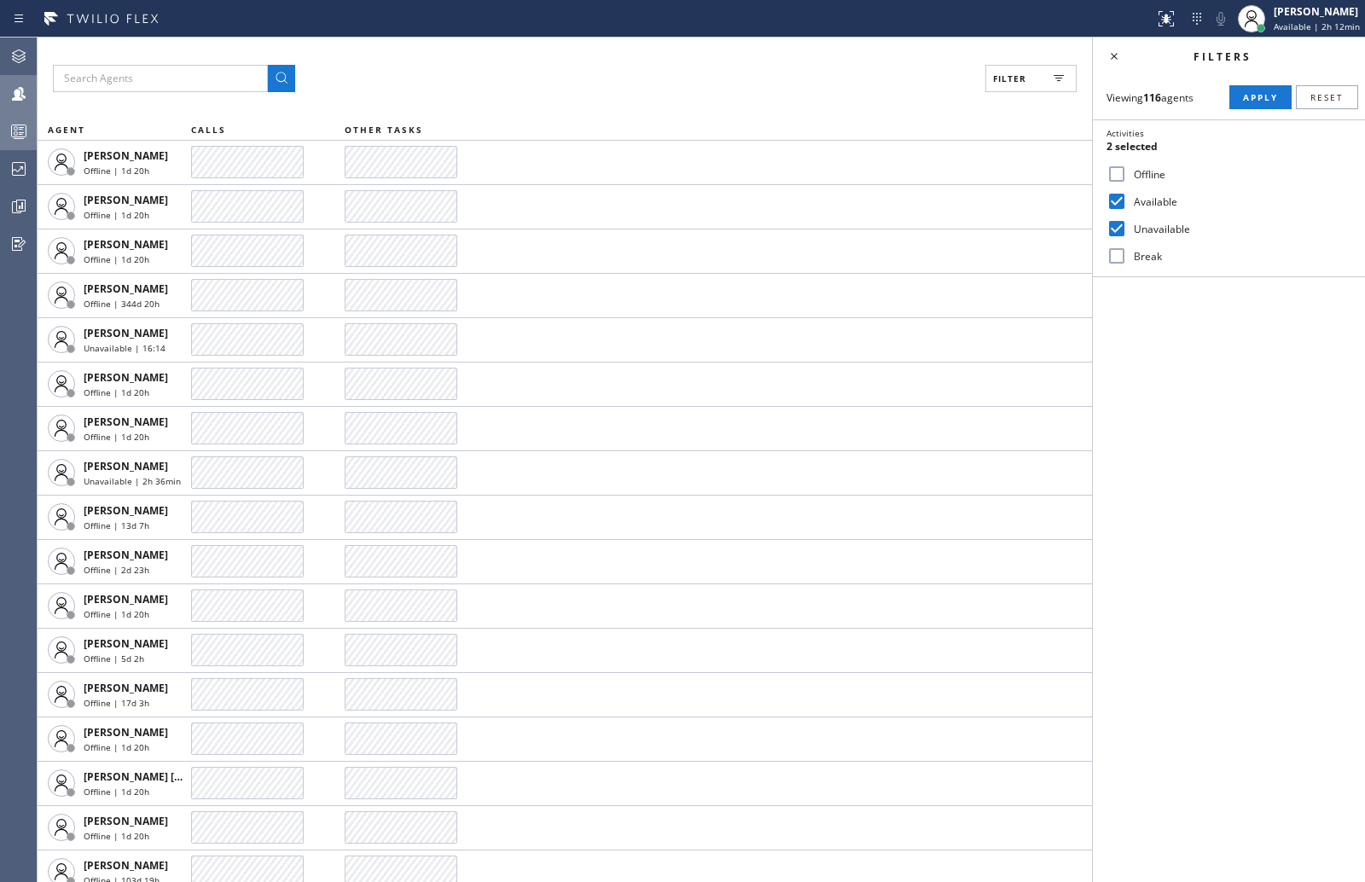
click at [1117, 251] on input "Break" at bounding box center [1117, 256] width 20 height 20
checkbox input "true"
click at [1249, 85] on button "Apply" at bounding box center [1260, 97] width 62 height 24
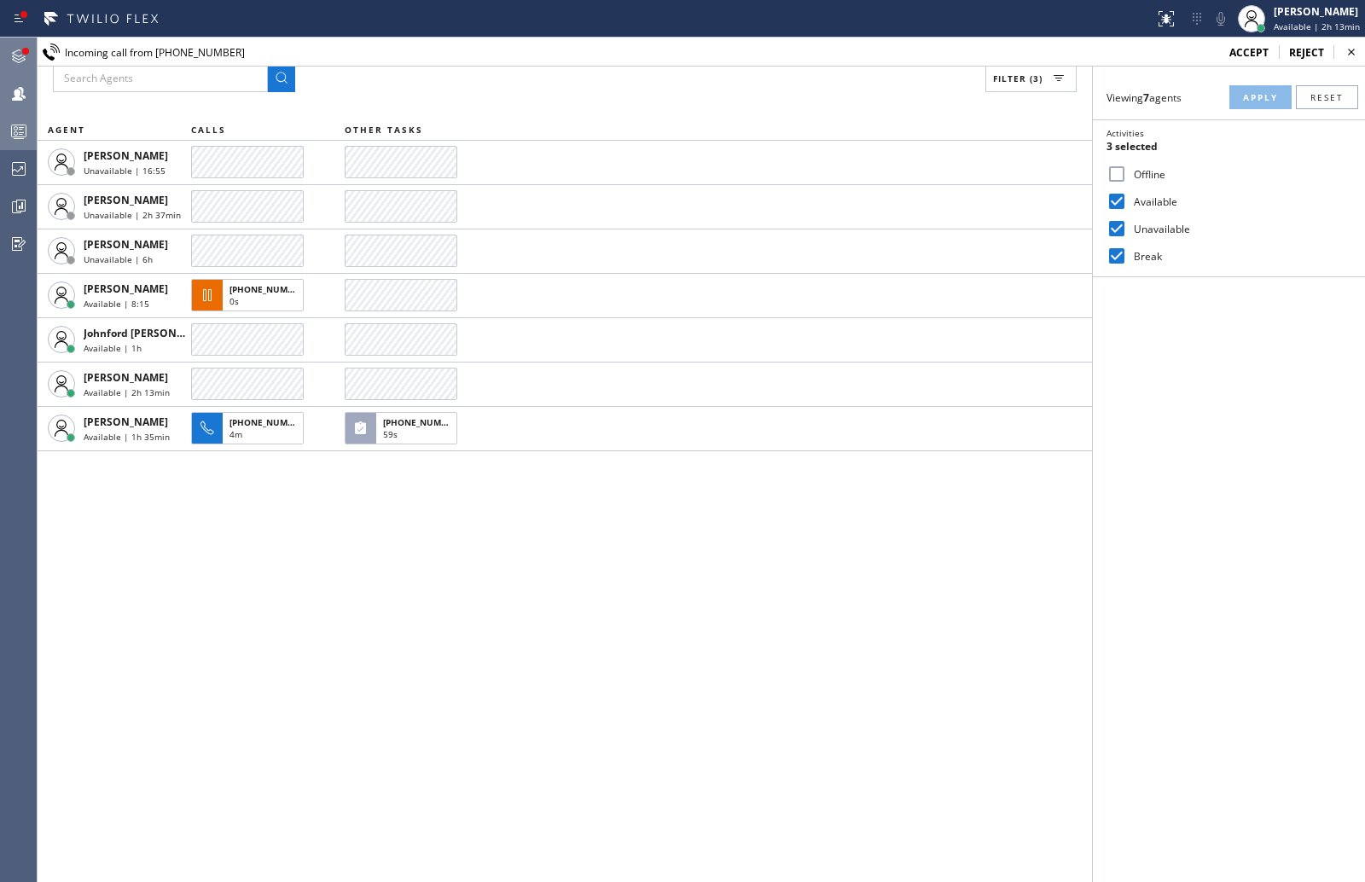
click at [20, 49] on div at bounding box center [25, 51] width 10 height 10
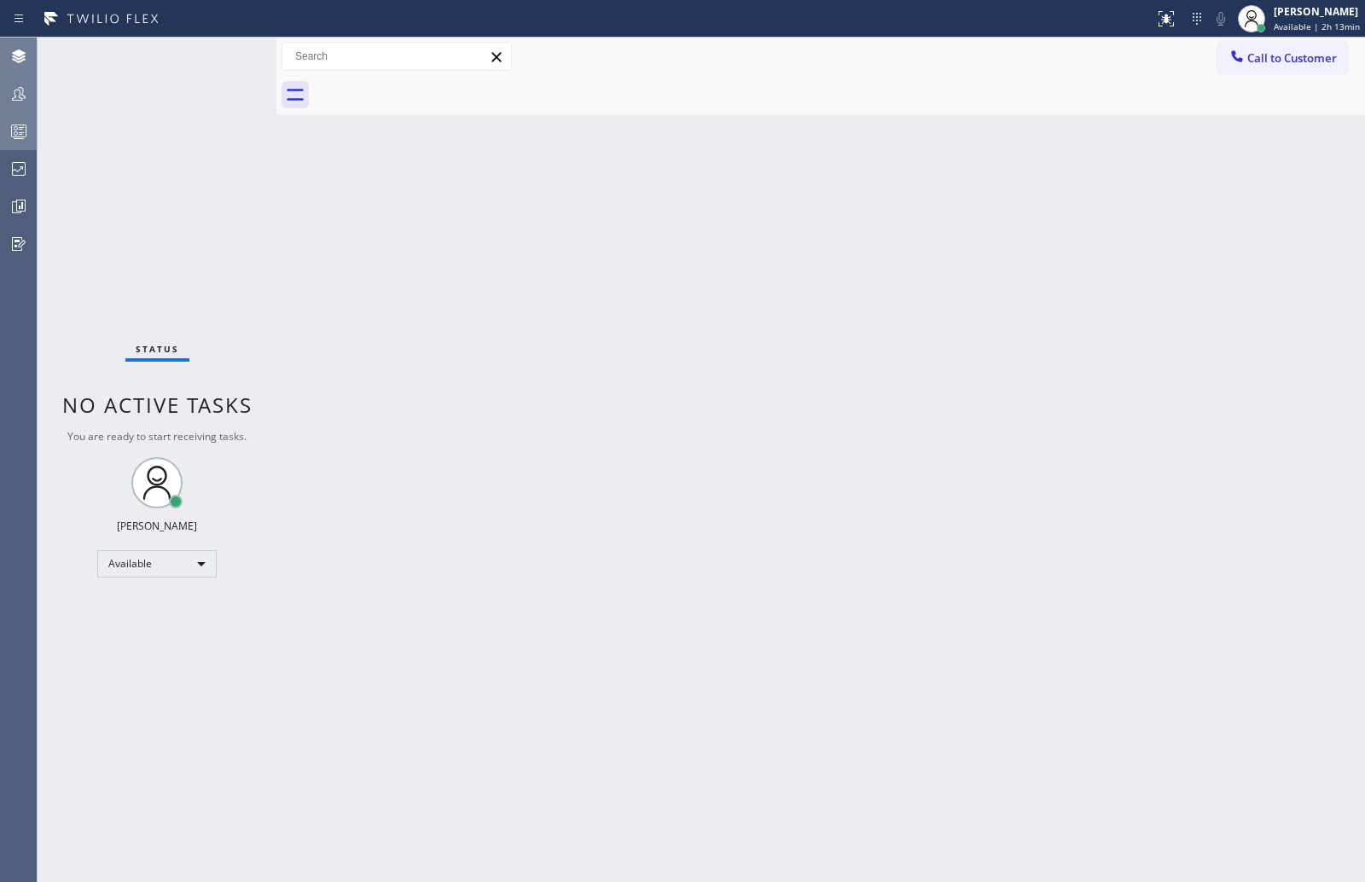
click at [217, 62] on div "Status No active tasks You are ready to start receiving tasks. [PERSON_NAME] Av…" at bounding box center [157, 460] width 239 height 845
click at [20, 96] on icon at bounding box center [19, 94] width 20 height 20
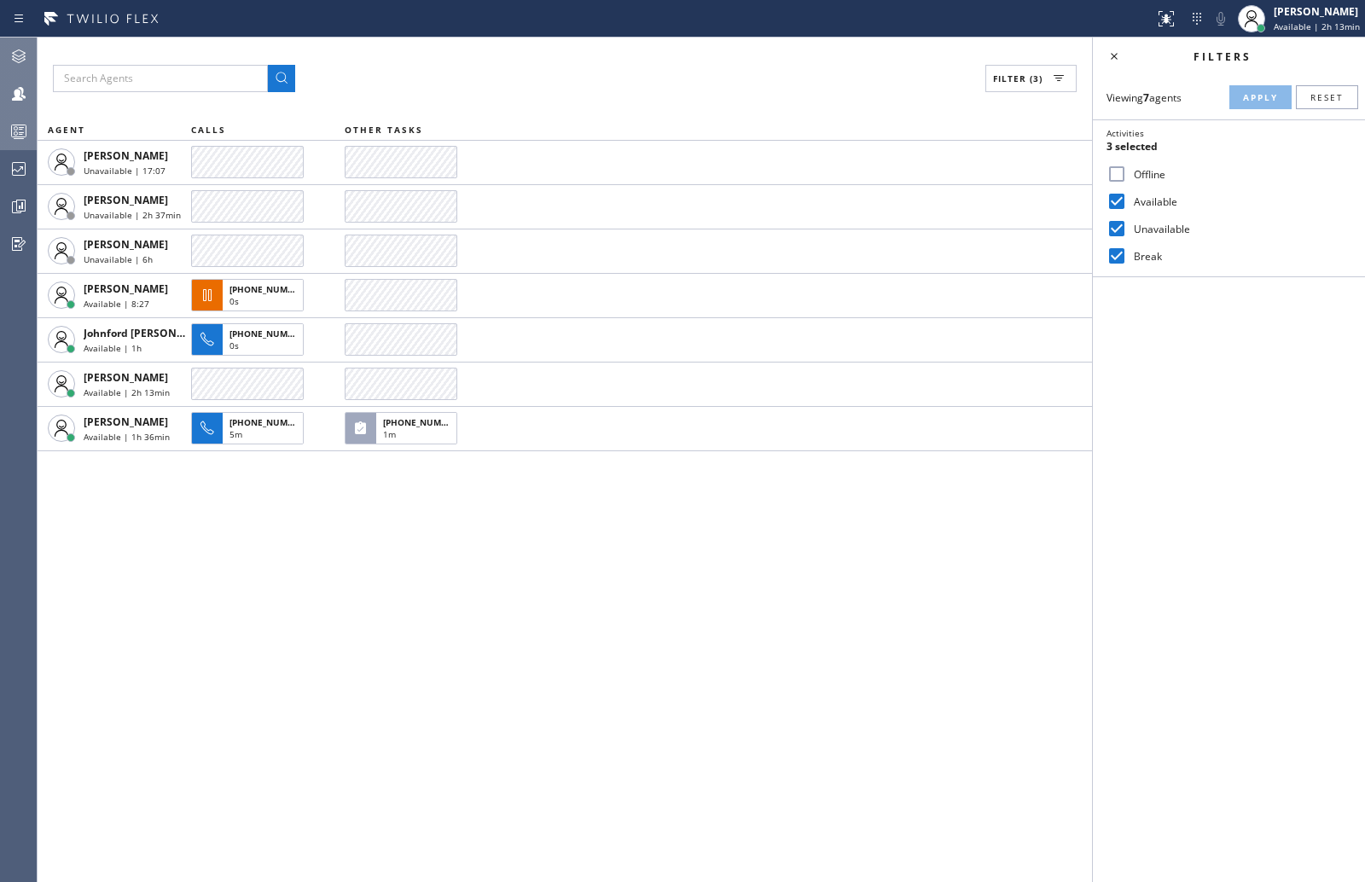
click at [20, 62] on icon at bounding box center [19, 56] width 20 height 20
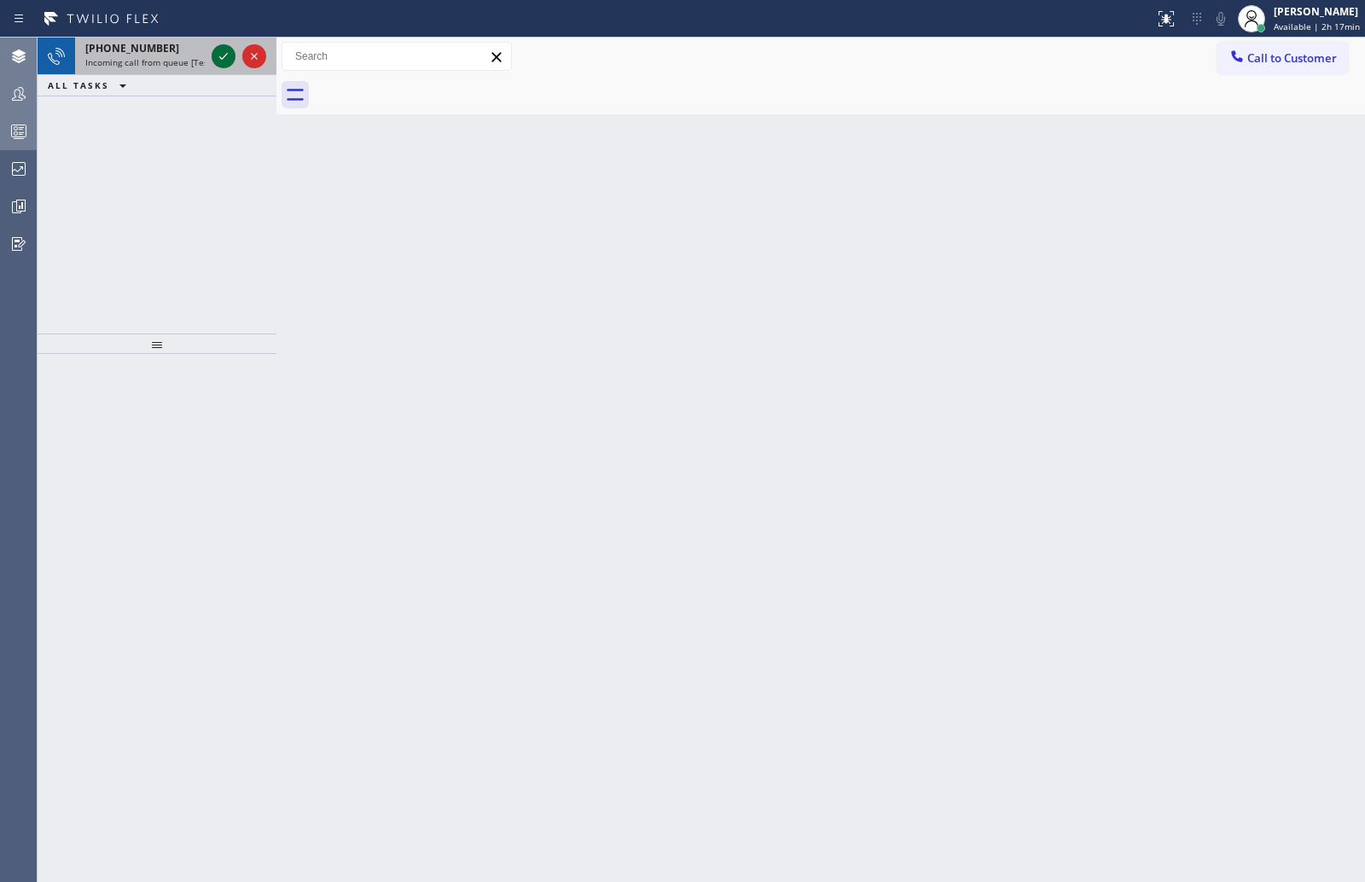
click at [217, 55] on icon at bounding box center [223, 56] width 20 height 20
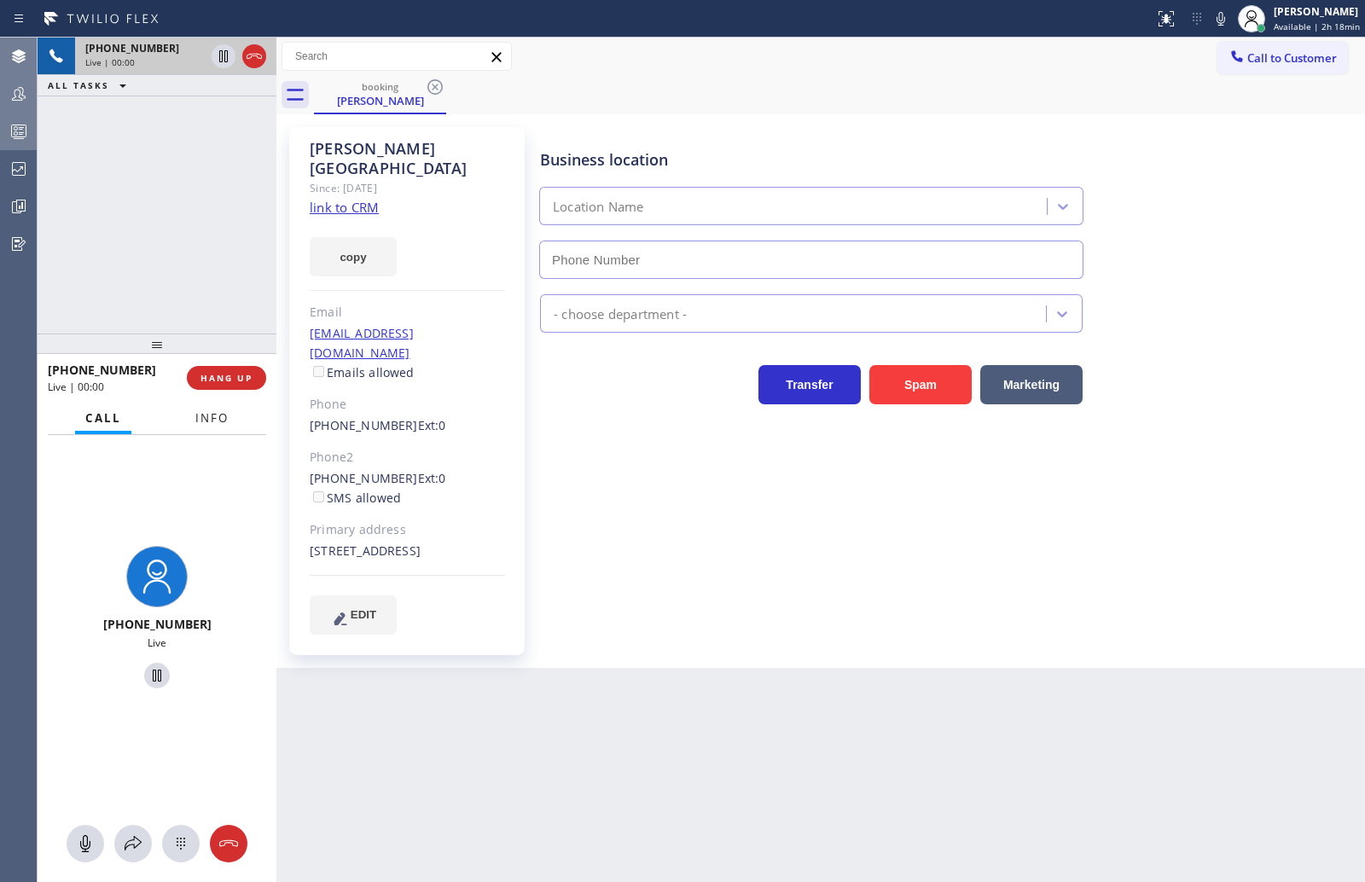
click at [222, 421] on span "Info" at bounding box center [211, 417] width 33 height 15
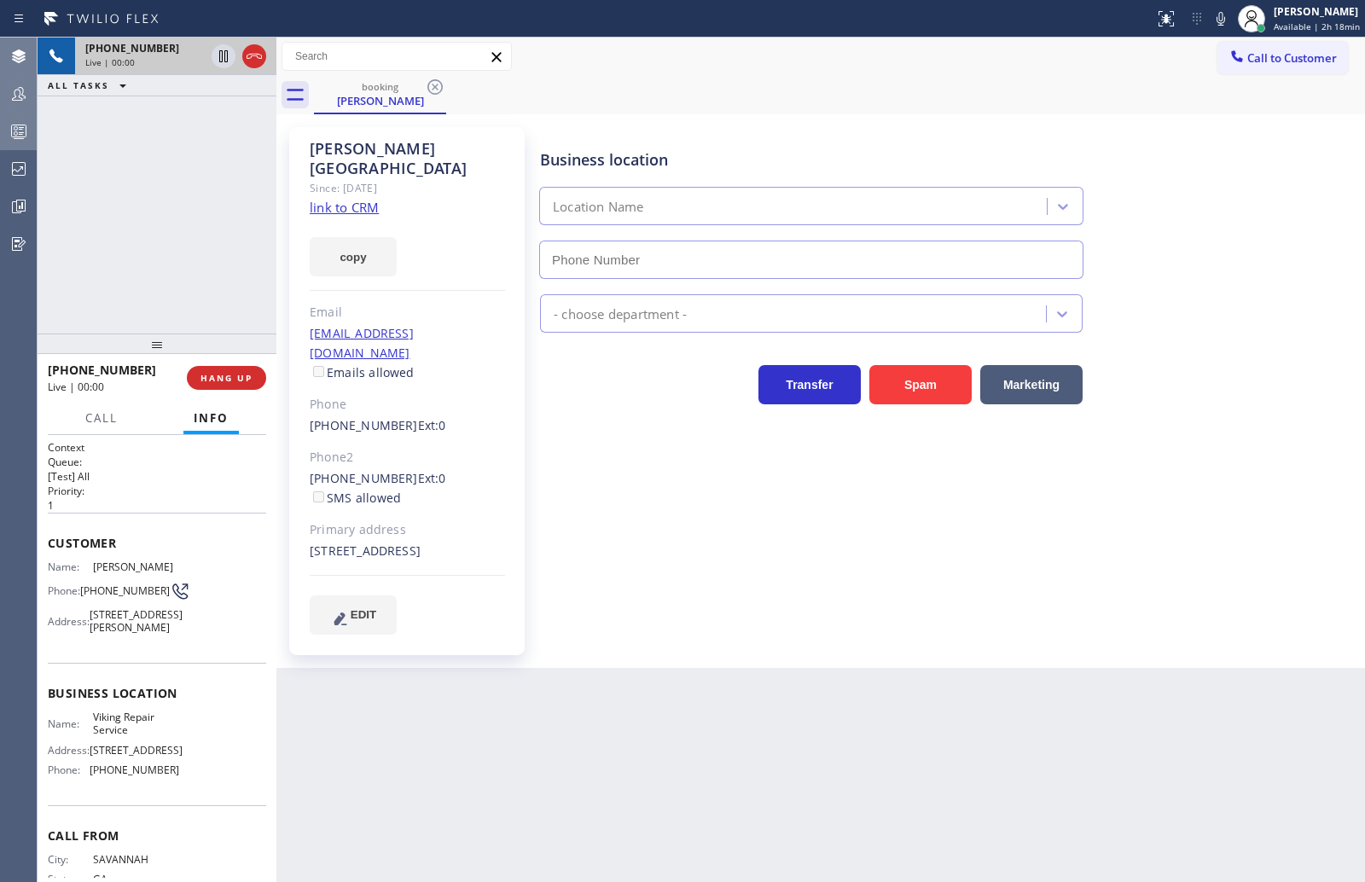
type input "(323) 416-2342"
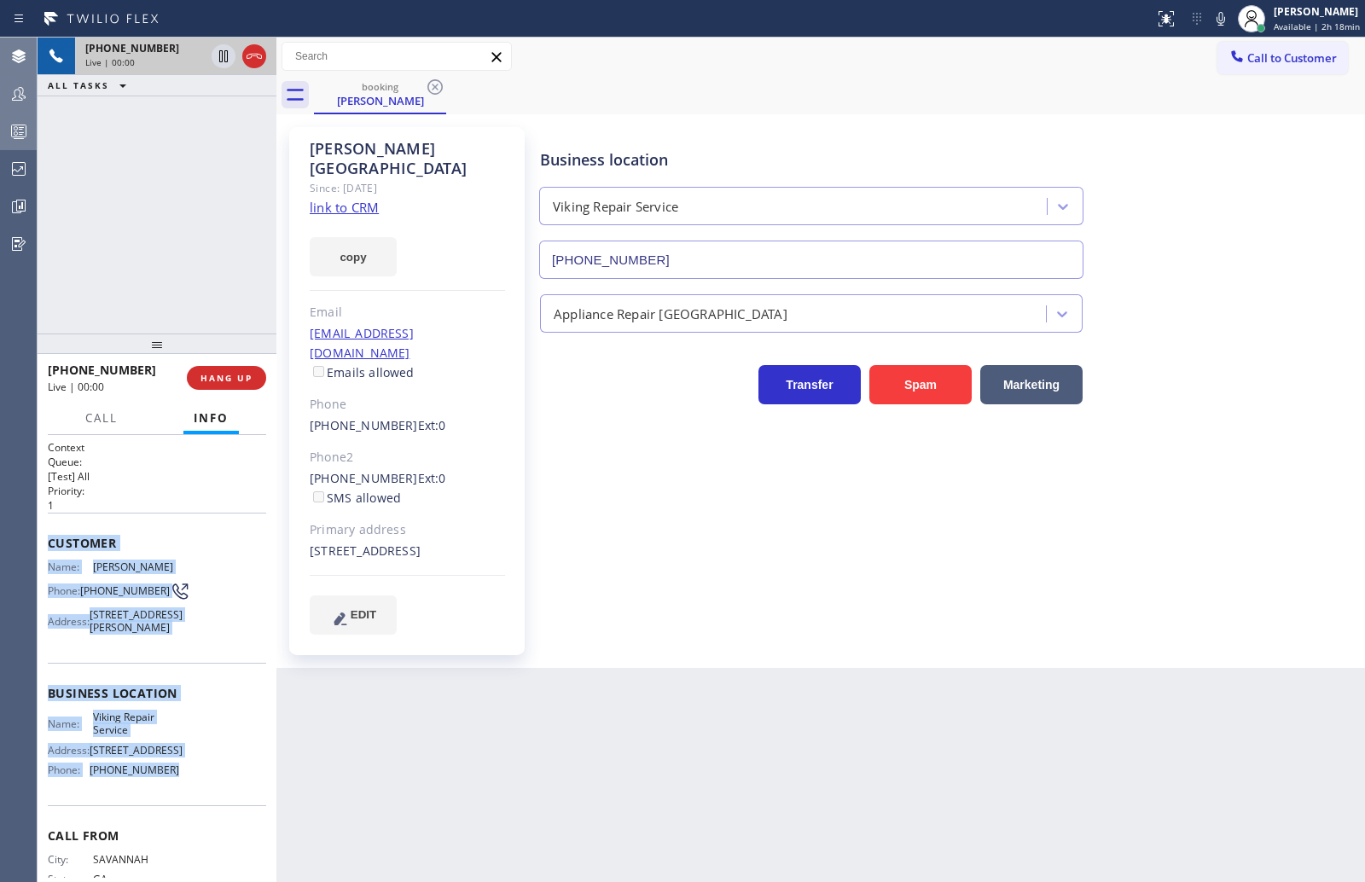
drag, startPoint x: 45, startPoint y: 555, endPoint x: 193, endPoint y: 822, distance: 305.9
click at [193, 822] on div "Context Queue: [Test] All Priority: 1 Customer Name: Audrey Bromstad Phone: (91…" at bounding box center [157, 658] width 239 height 447
copy div "Customer Name: Audrey Bromstad Phone: (912) 655-3120 Address: 1616 Rubenstein D…"
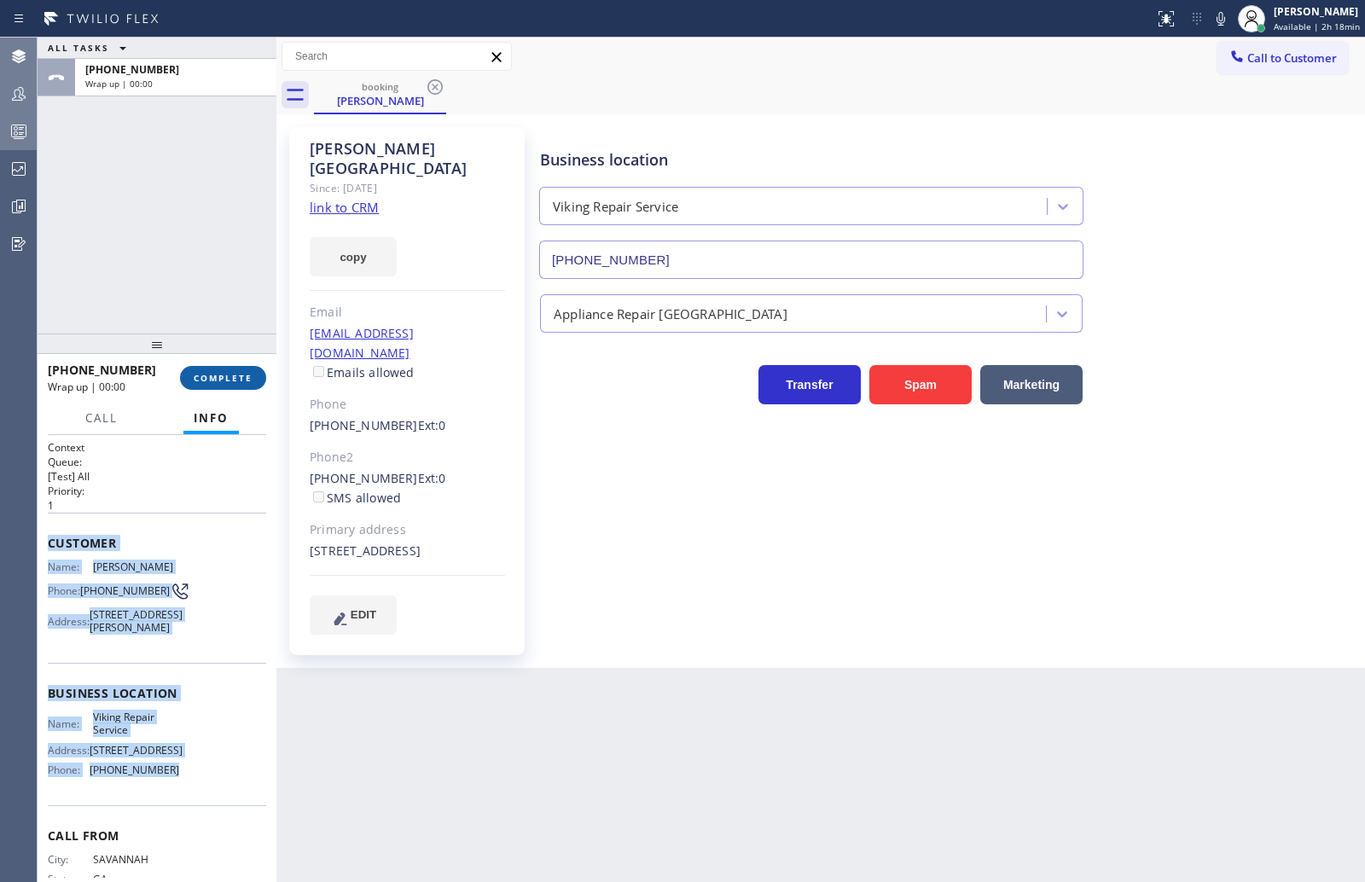
click at [232, 376] on span "COMPLETE" at bounding box center [223, 378] width 59 height 12
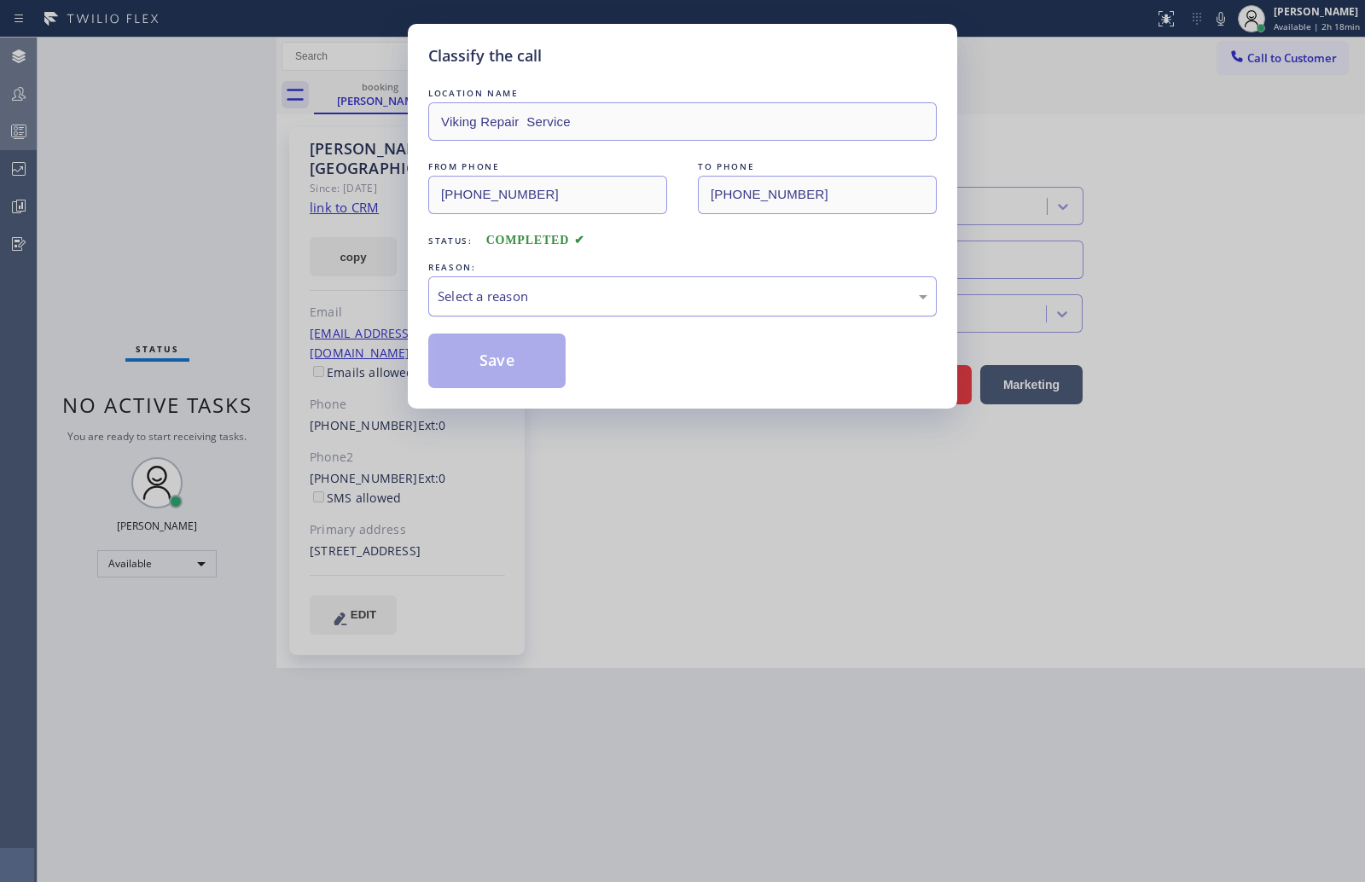
click at [503, 297] on div "Select a reason" at bounding box center [683, 297] width 490 height 20
click at [508, 365] on button "Save" at bounding box center [496, 361] width 137 height 55
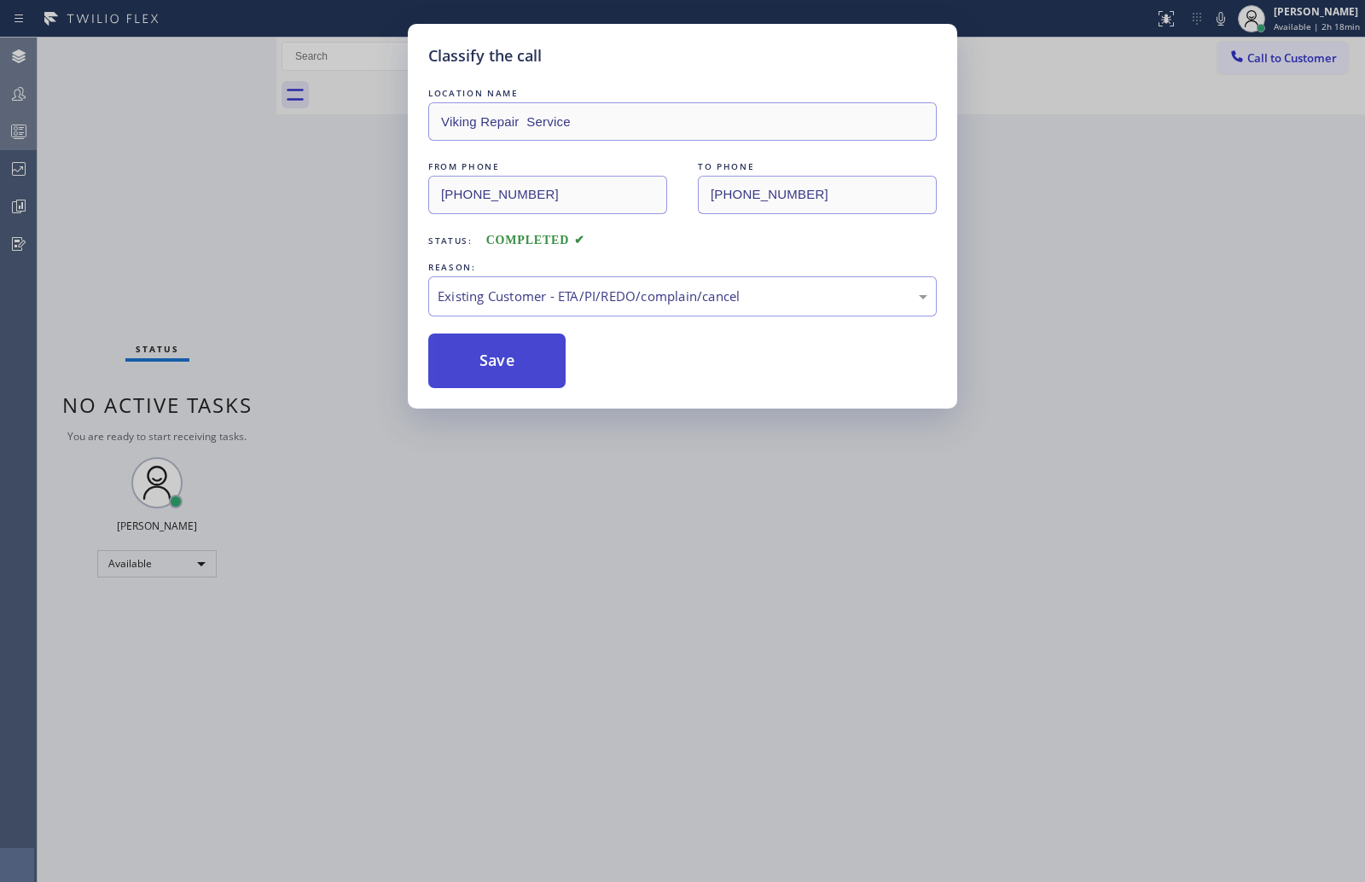
click at [508, 365] on button "Save" at bounding box center [496, 361] width 137 height 55
click at [246, 285] on div "Classify the call LOCATION NAME Viking Repair Service FROM PHONE (912) 655-3120…" at bounding box center [682, 441] width 1365 height 882
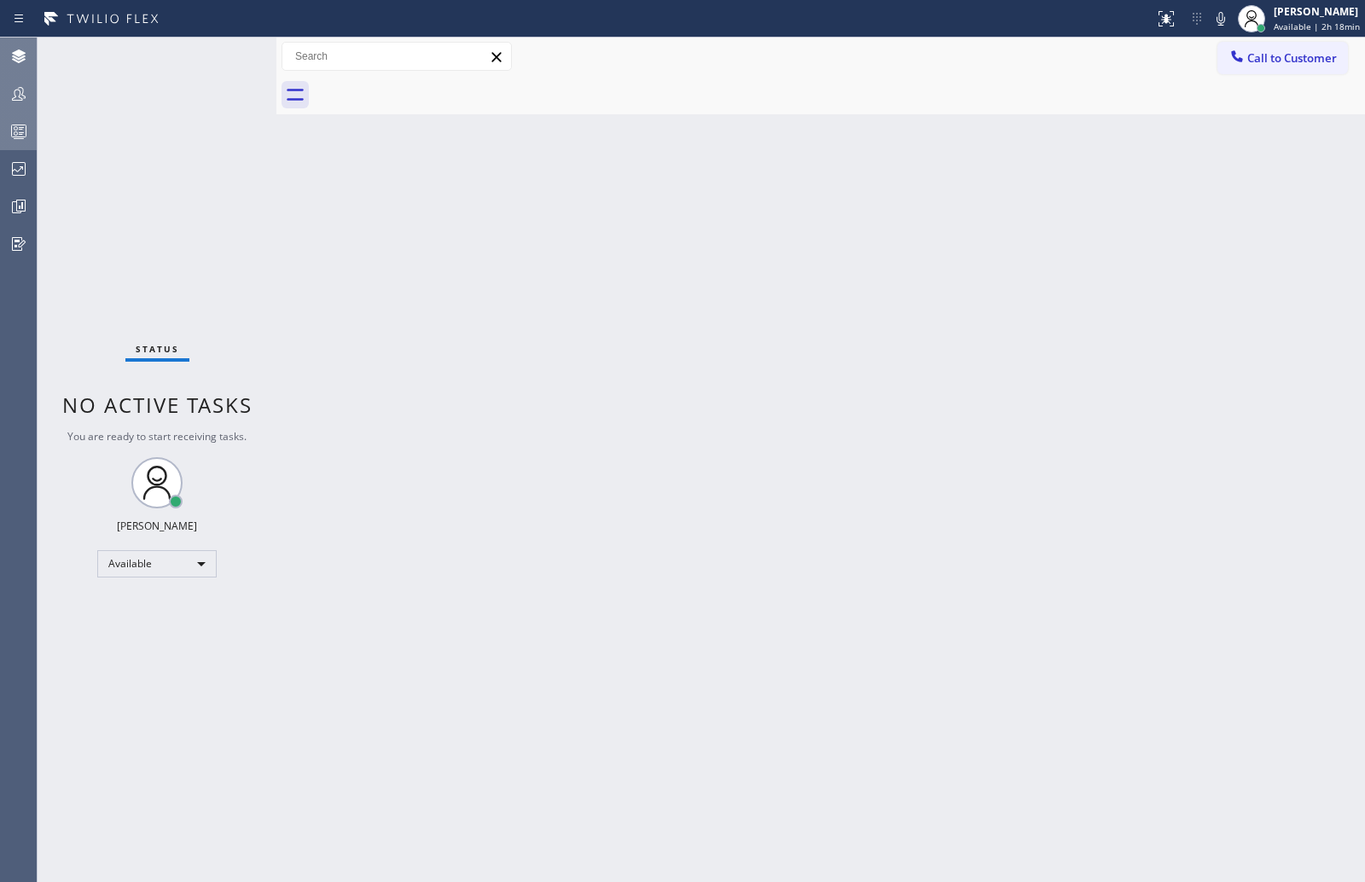
click at [28, 118] on div at bounding box center [19, 131] width 38 height 34
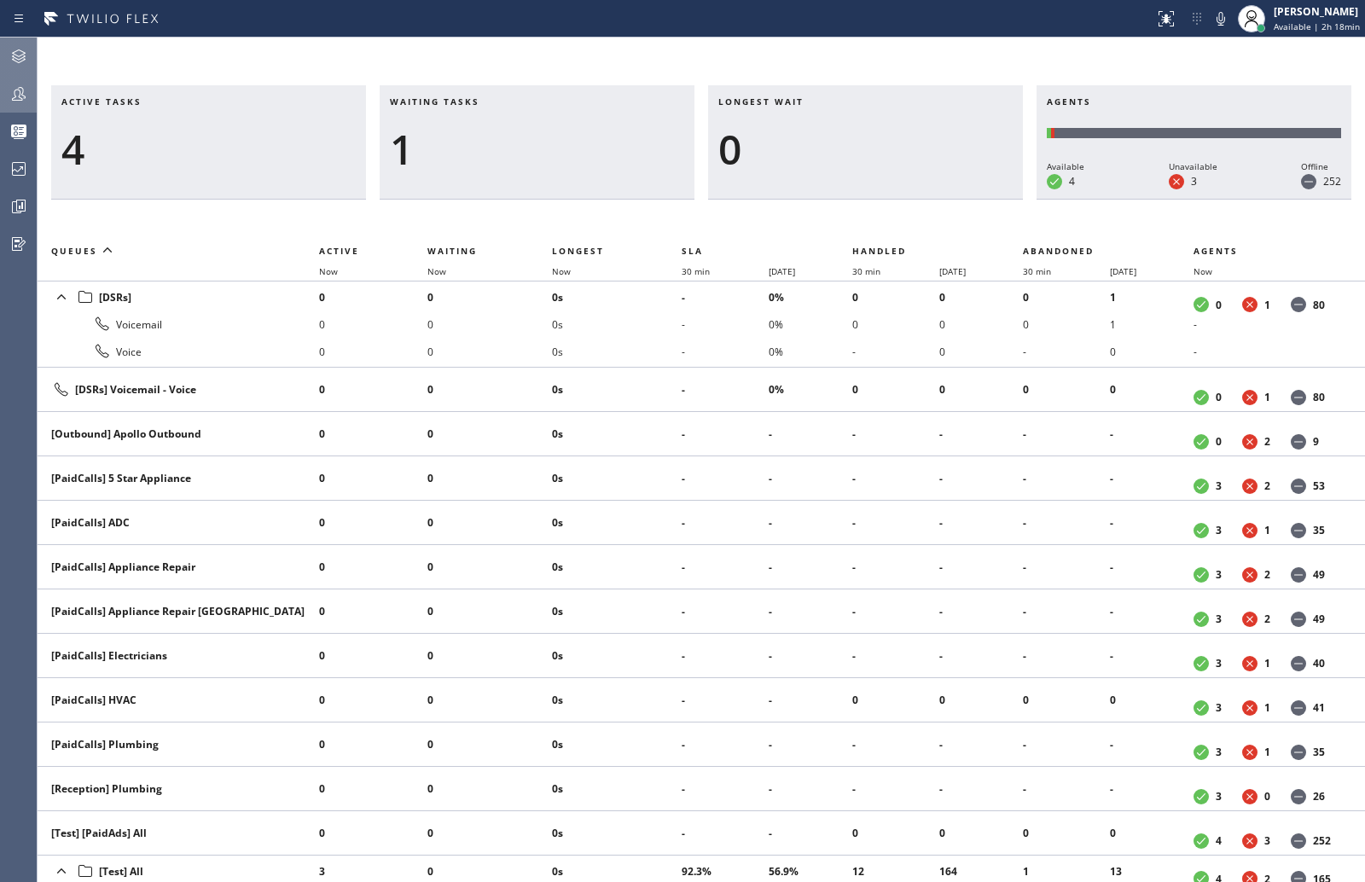
click at [24, 93] on icon at bounding box center [19, 94] width 20 height 20
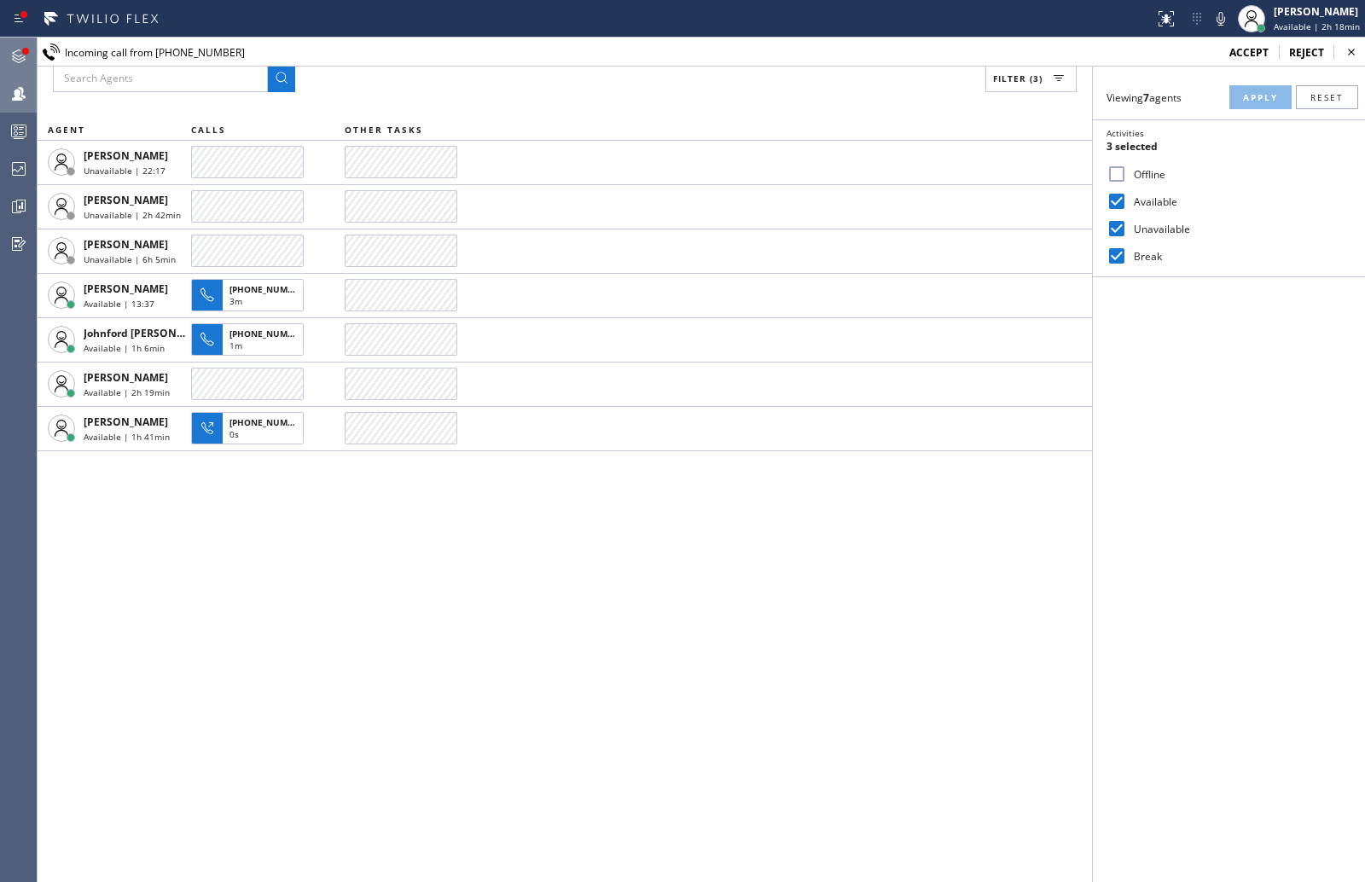
click at [25, 53] on div at bounding box center [25, 51] width 7 height 7
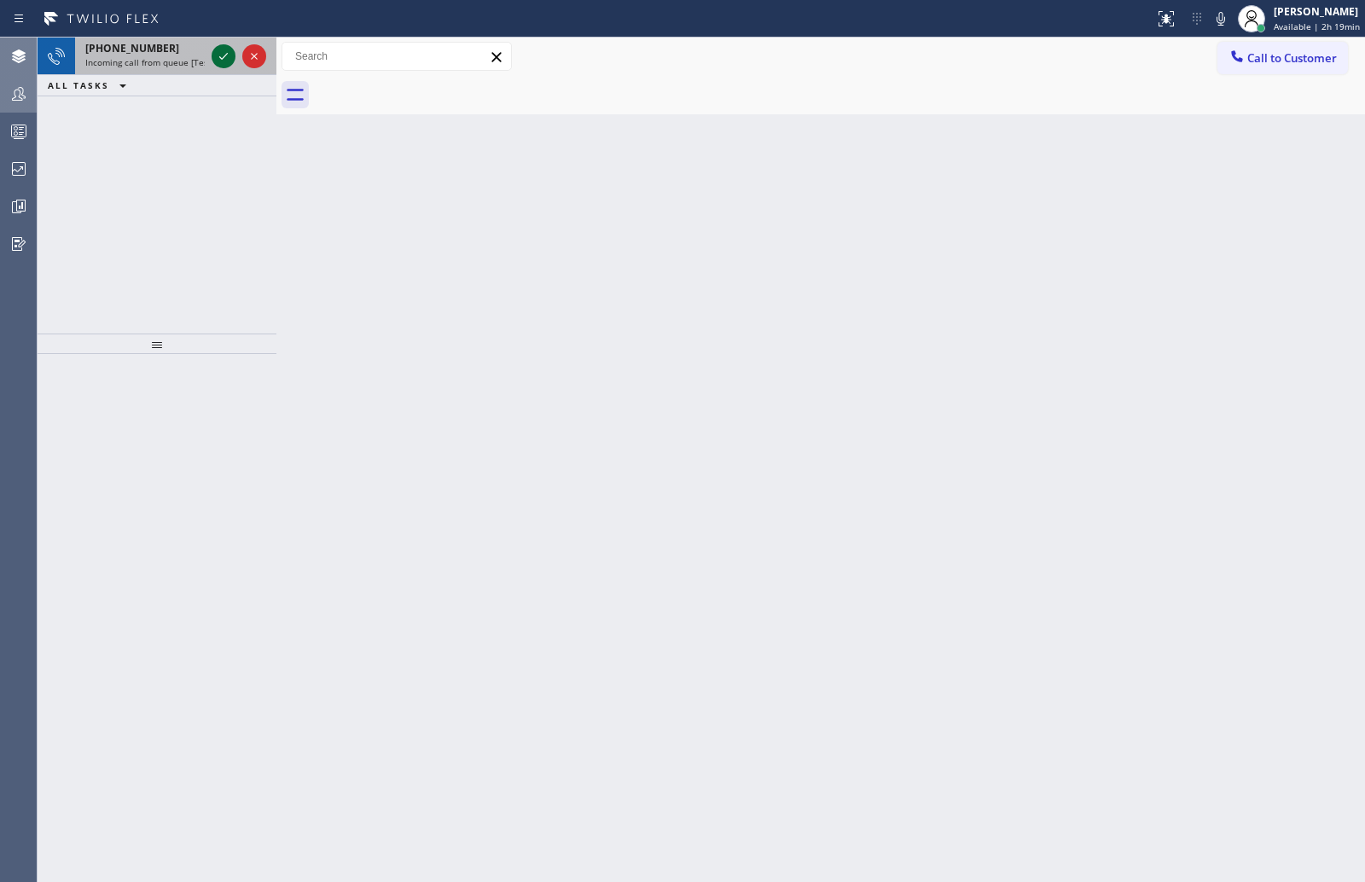
click at [219, 55] on icon at bounding box center [223, 56] width 20 height 20
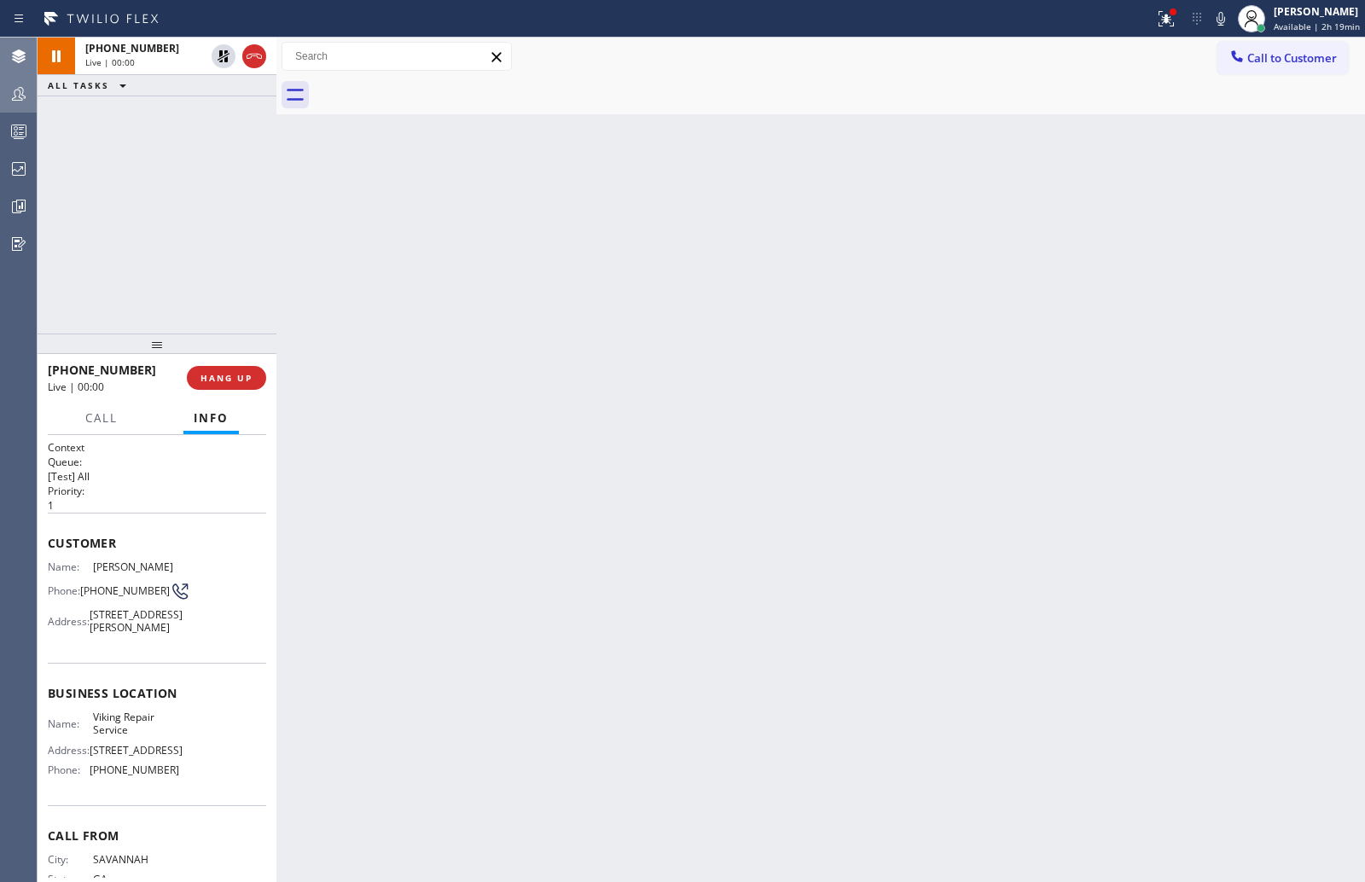
click at [219, 55] on icon at bounding box center [224, 56] width 12 height 12
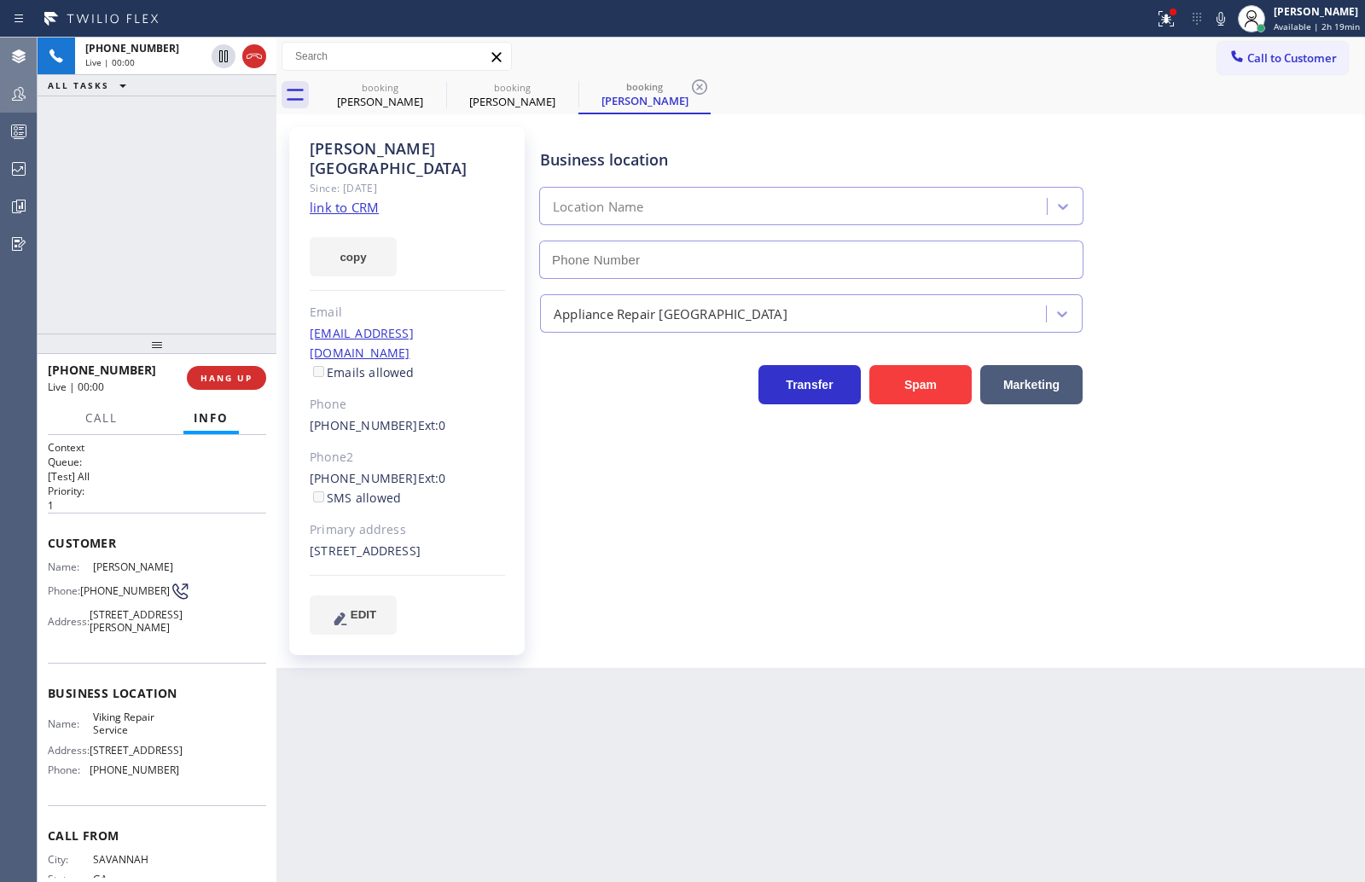
type input "(323) 416-2342"
click at [1165, 10] on icon at bounding box center [1166, 19] width 20 height 20
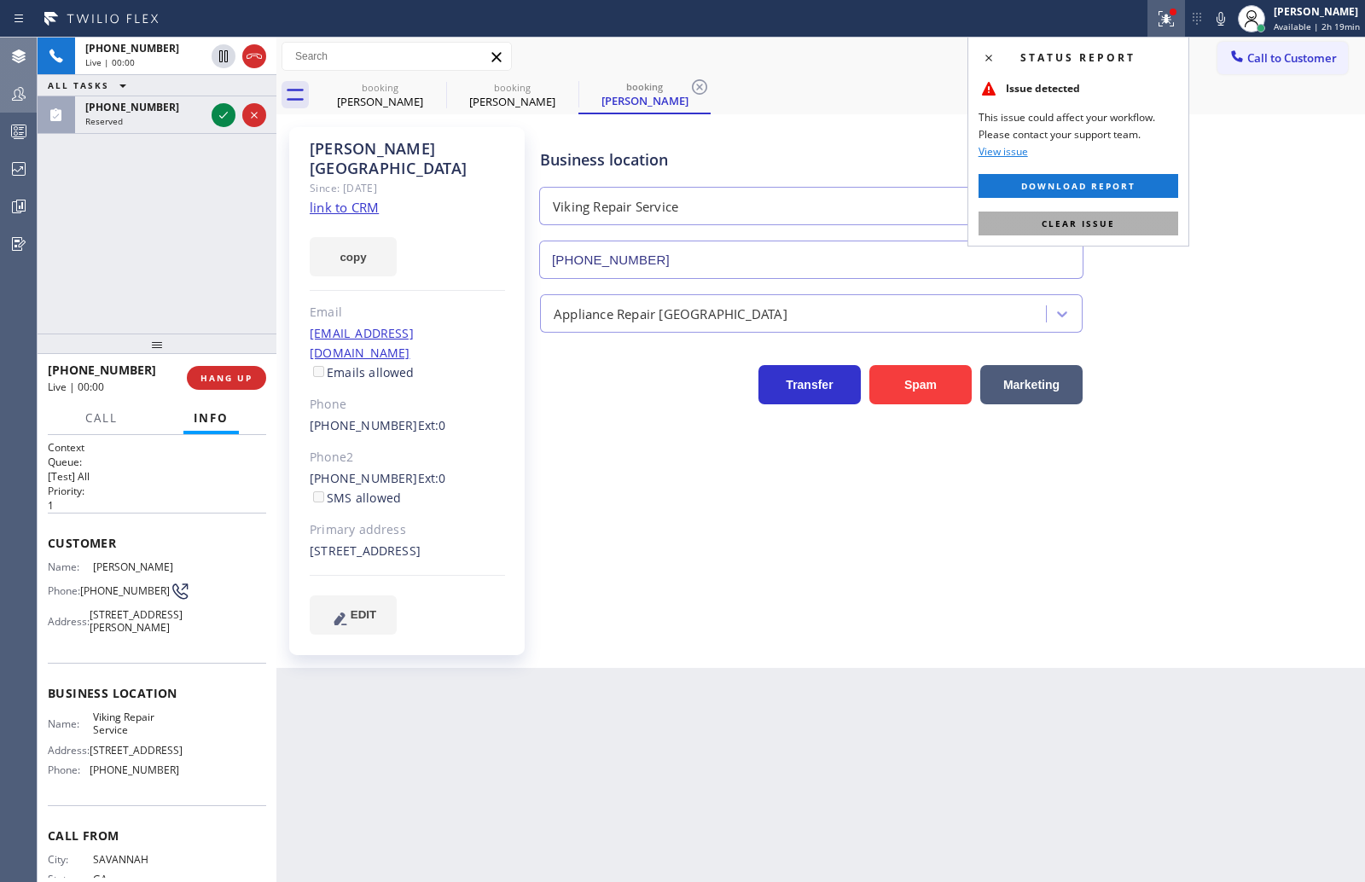
click at [1123, 224] on button "Clear issue" at bounding box center [1079, 224] width 200 height 24
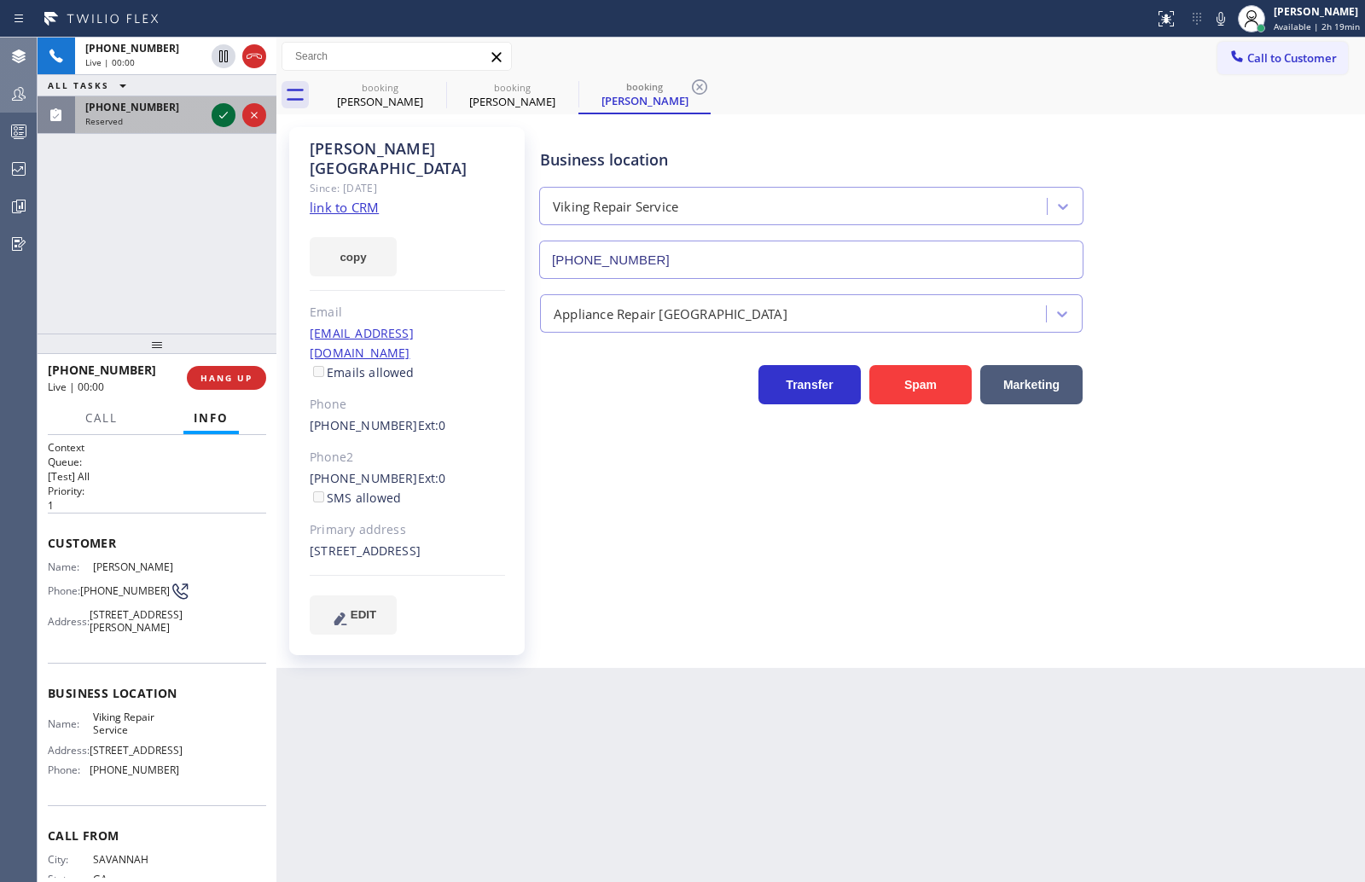
click at [222, 116] on icon at bounding box center [223, 115] width 20 height 20
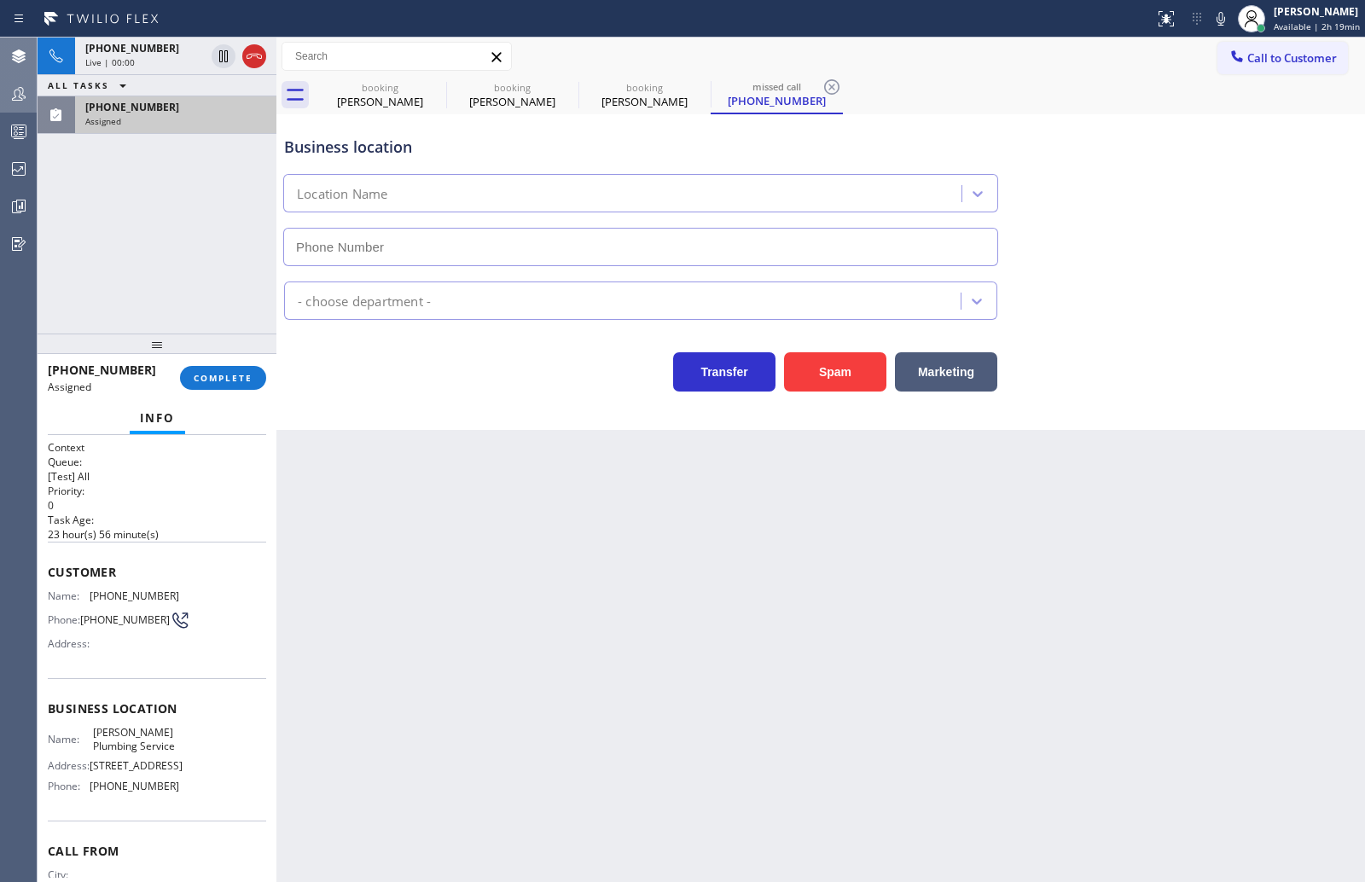
type input "(213) 335-2281"
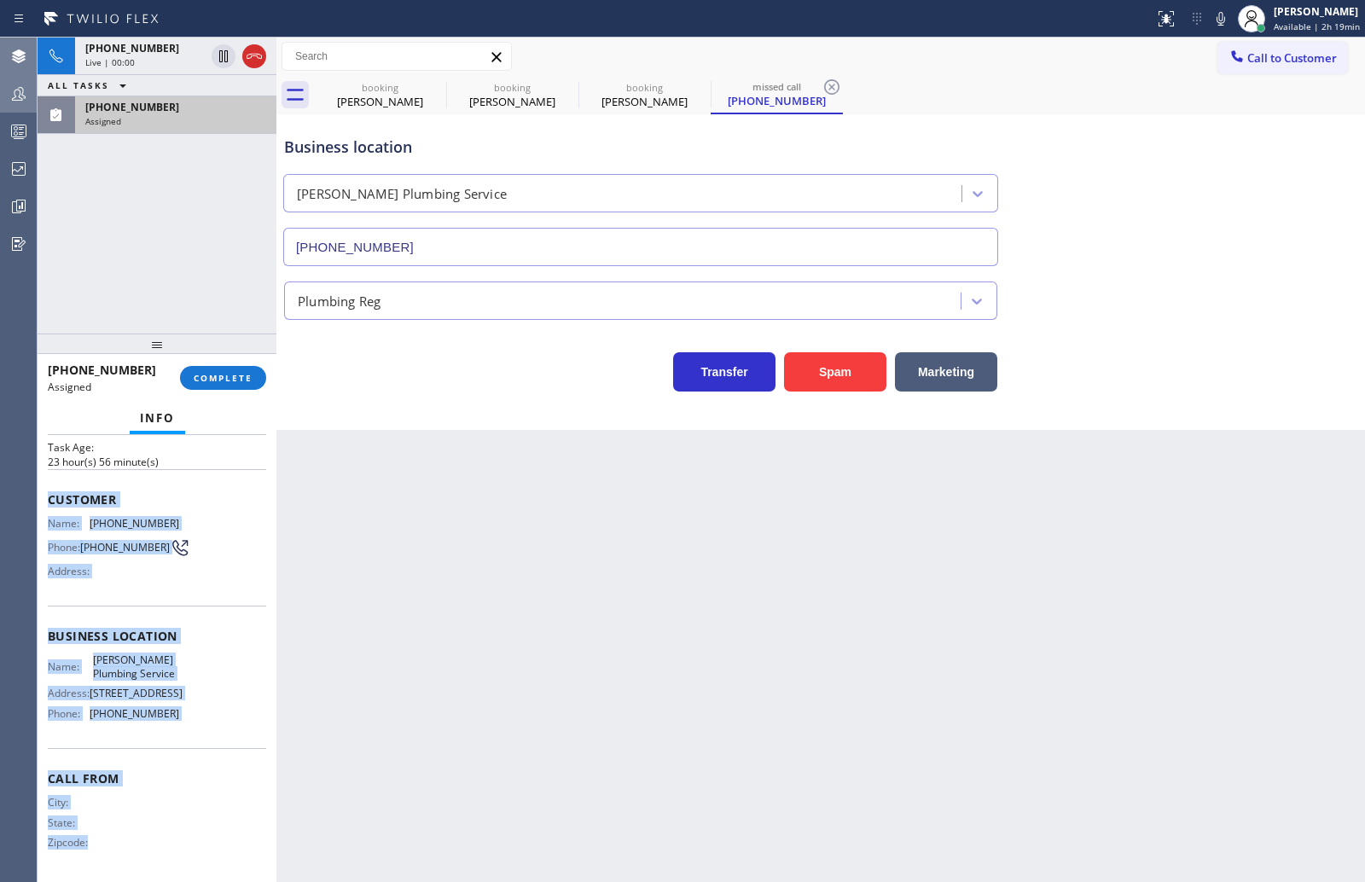
scroll to position [147, 0]
drag, startPoint x: 49, startPoint y: 575, endPoint x: 195, endPoint y: 816, distance: 281.4
click at [206, 874] on div "Context Queue: [Test] All Priority: 0 Task Age: 23 hour(s) 56 minute(s) Custome…" at bounding box center [157, 622] width 218 height 509
copy div "Customer Name: (760) 585-6068 Phone: (760) 585-6068 Address: Business location …"
click at [227, 376] on span "COMPLETE" at bounding box center [223, 378] width 59 height 12
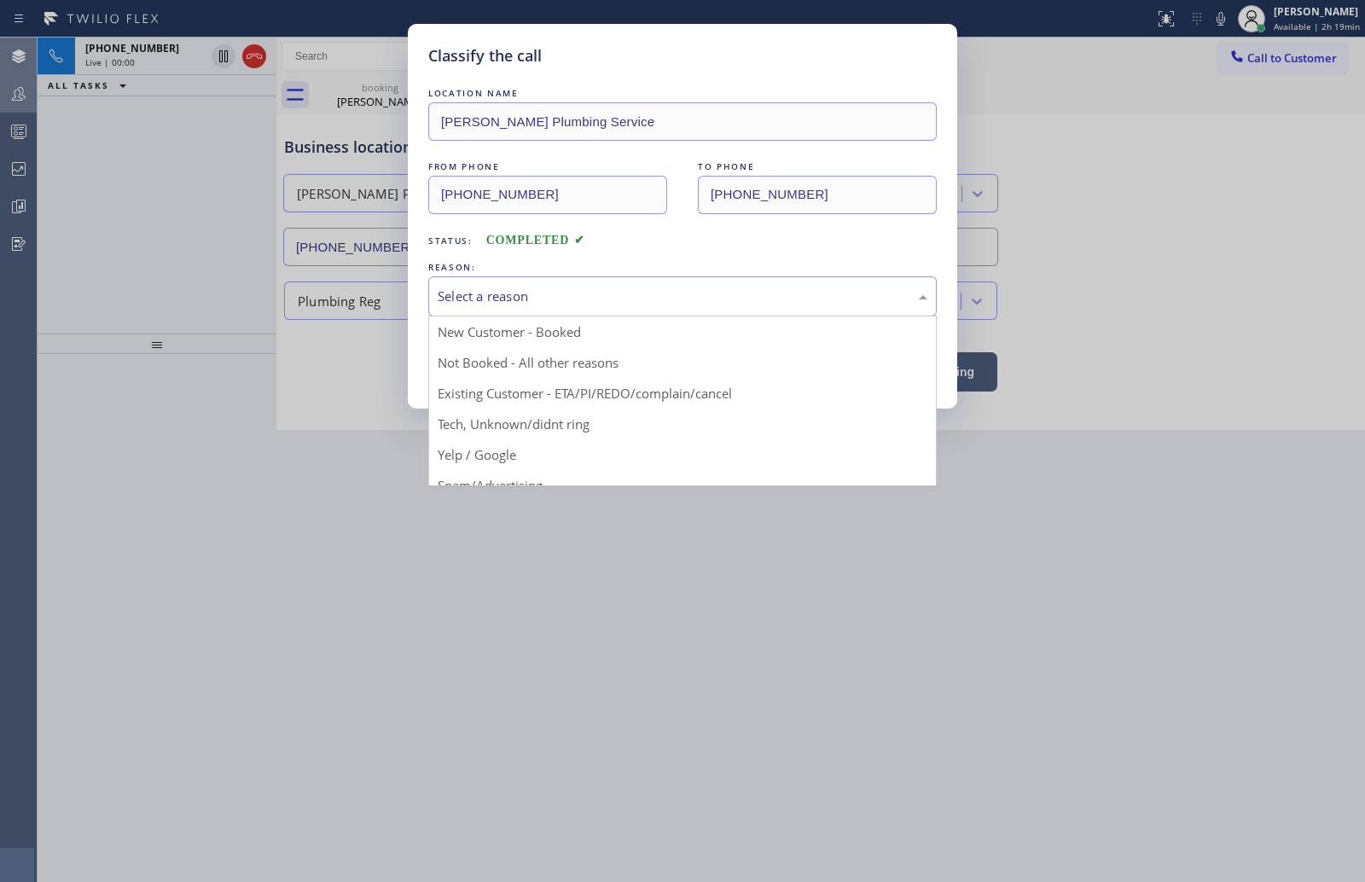
click at [589, 301] on div "Select a reason" at bounding box center [683, 297] width 490 height 20
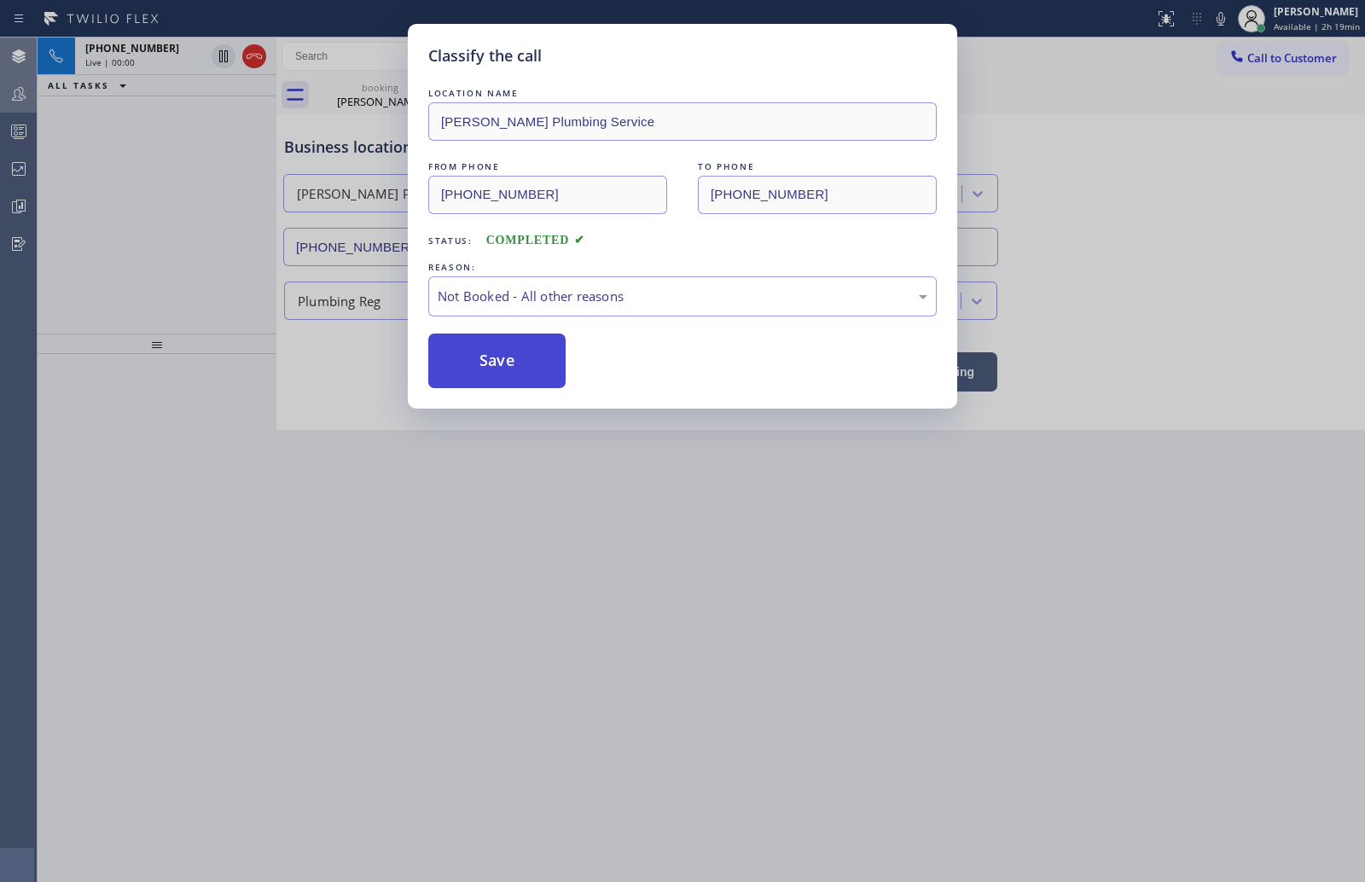
click at [491, 353] on button "Save" at bounding box center [496, 361] width 137 height 55
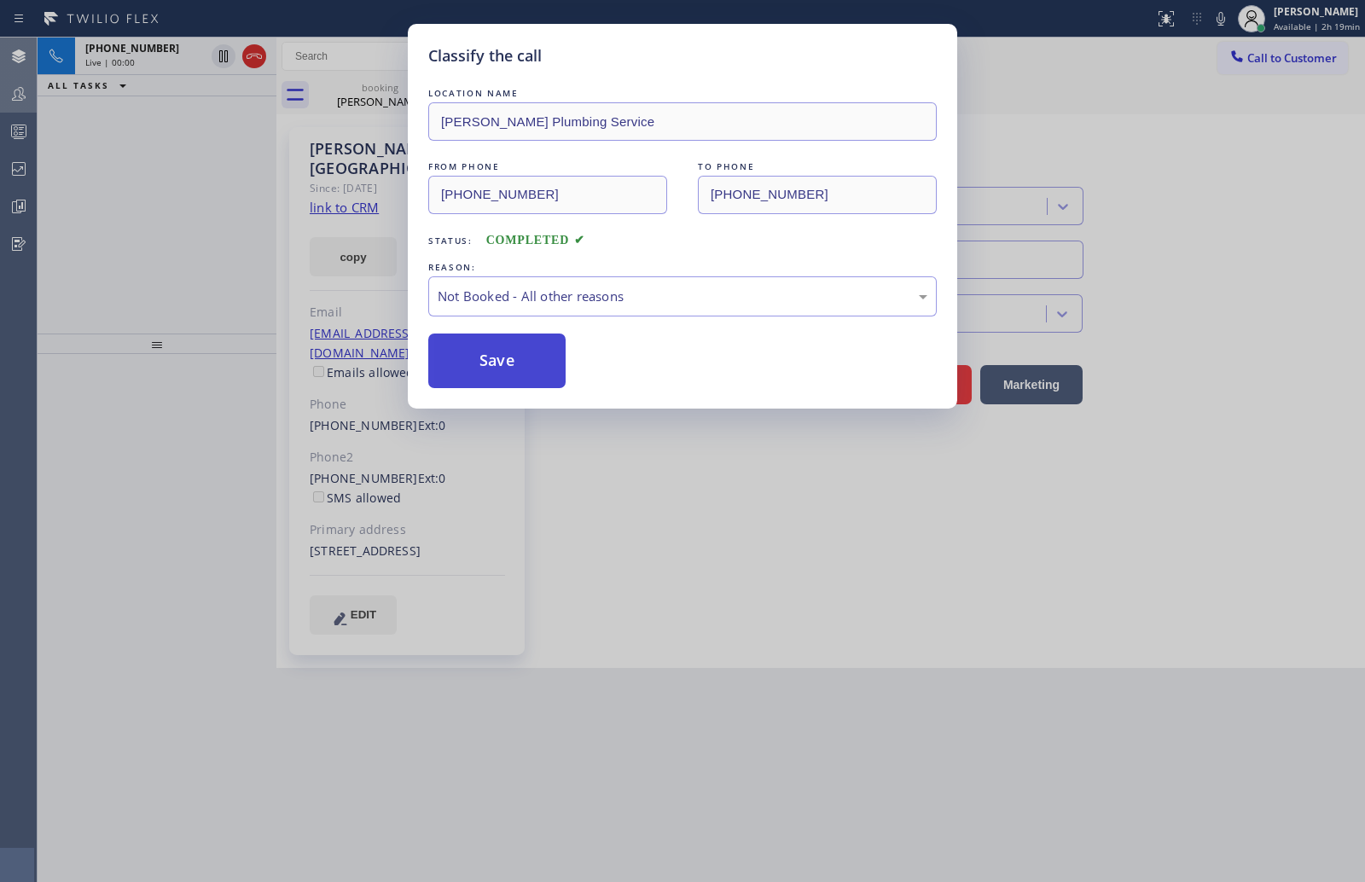
click at [491, 353] on button "Save" at bounding box center [496, 361] width 137 height 55
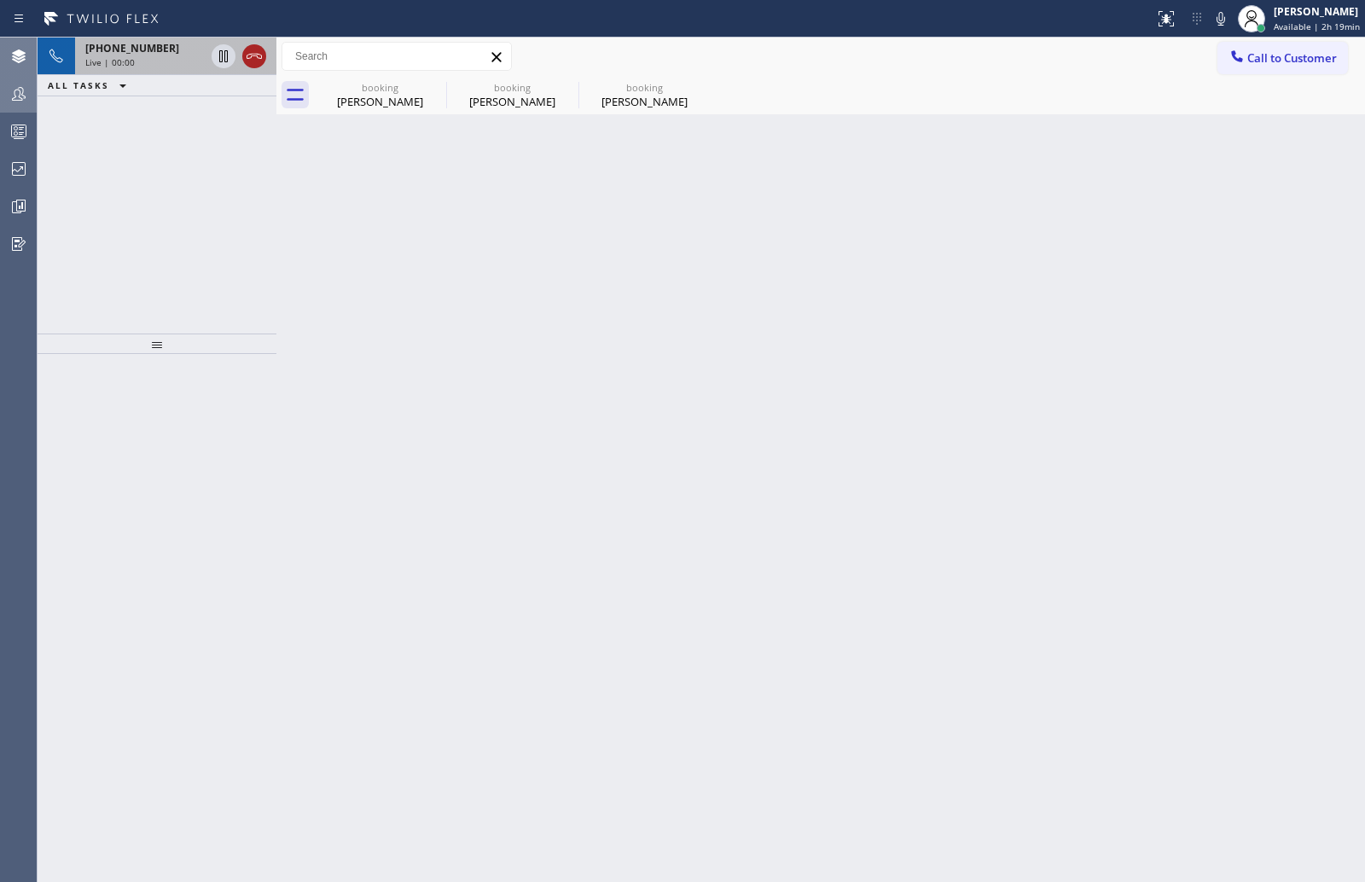
click at [253, 61] on icon at bounding box center [254, 56] width 20 height 20
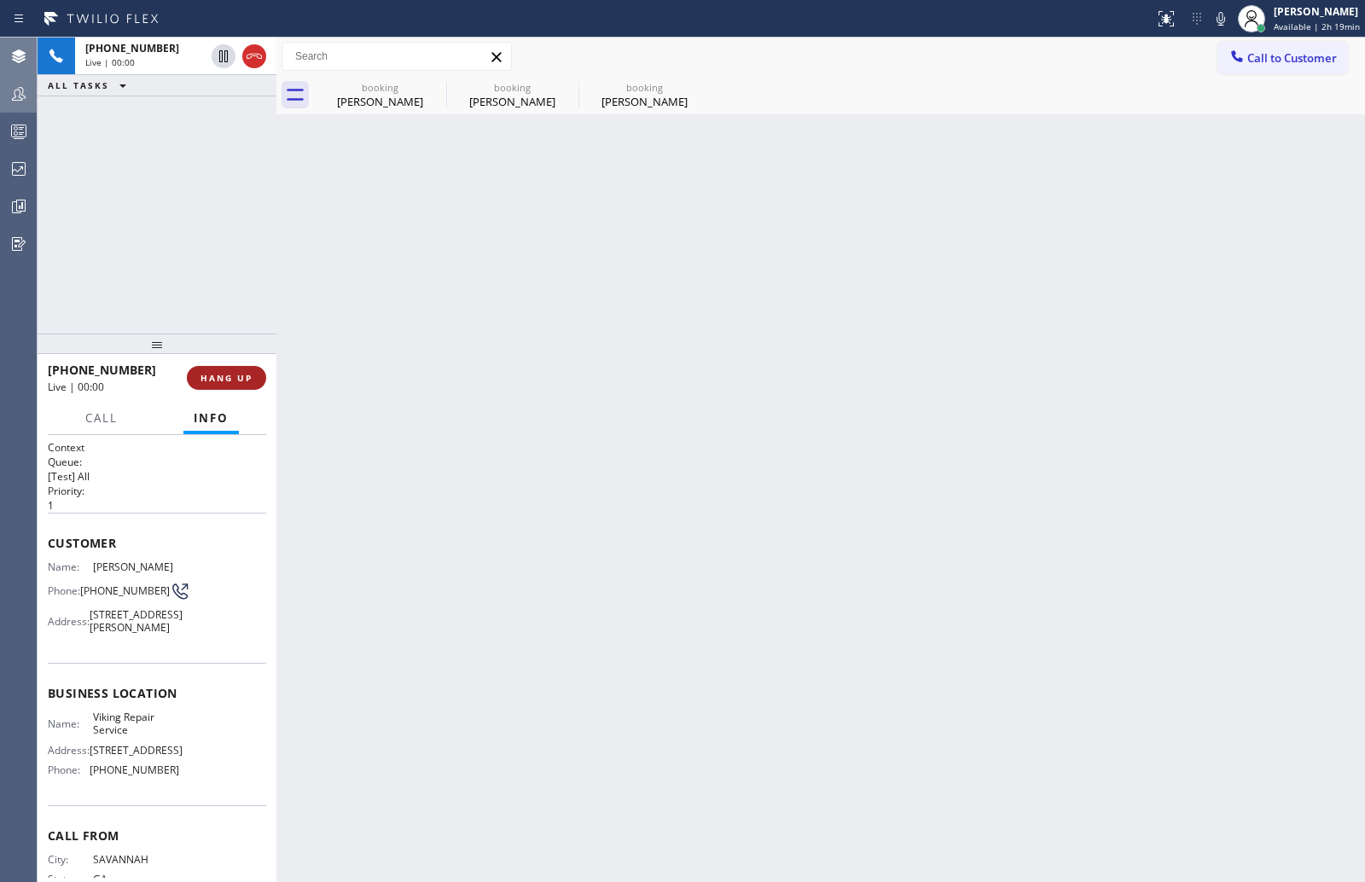
click at [219, 374] on span "HANG UP" at bounding box center [226, 378] width 52 height 12
click at [217, 366] on button "HANG UP" at bounding box center [226, 378] width 79 height 24
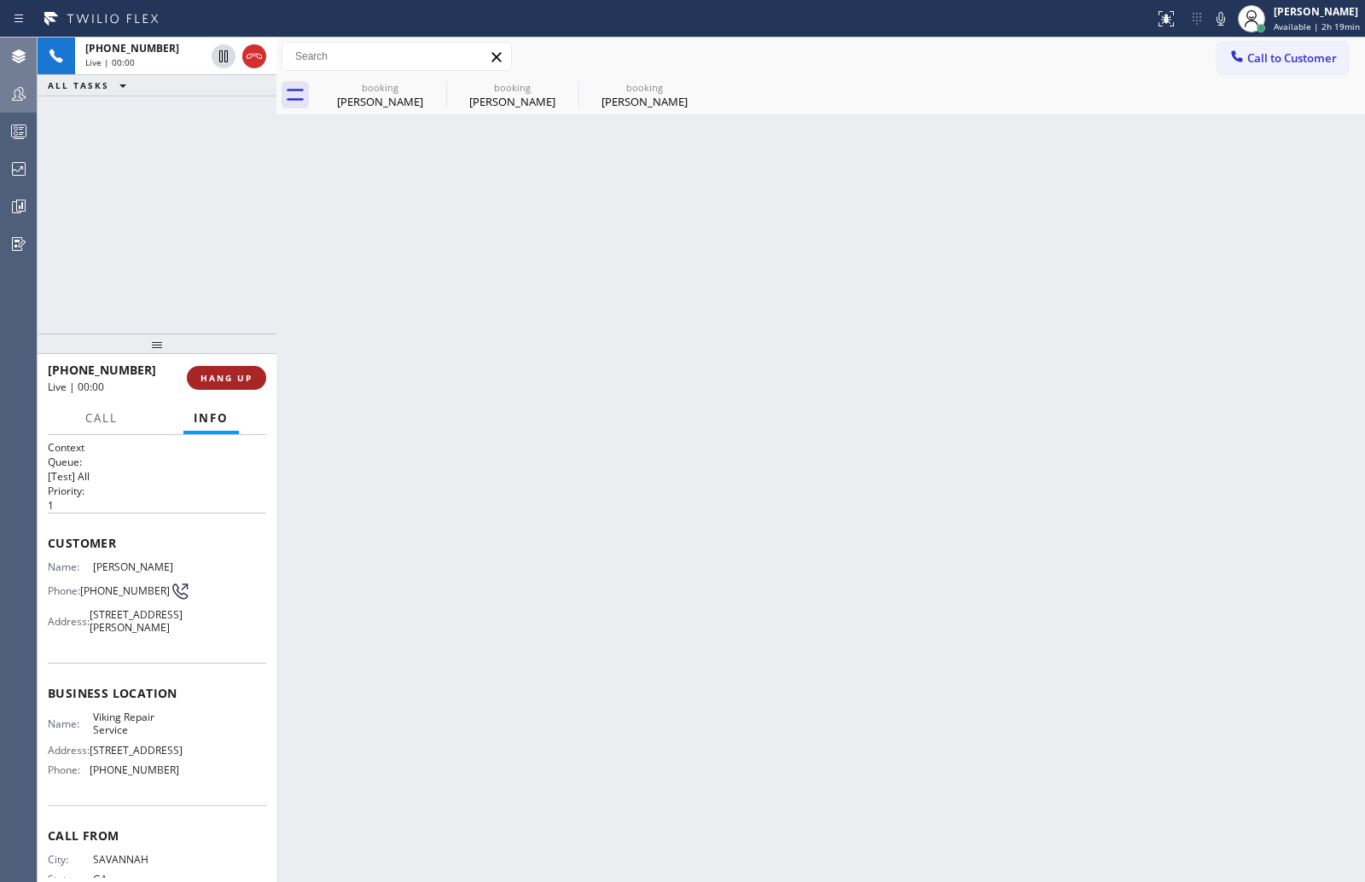
click at [217, 366] on button "HANG UP" at bounding box center [226, 378] width 79 height 24
click at [253, 52] on icon at bounding box center [254, 56] width 20 height 20
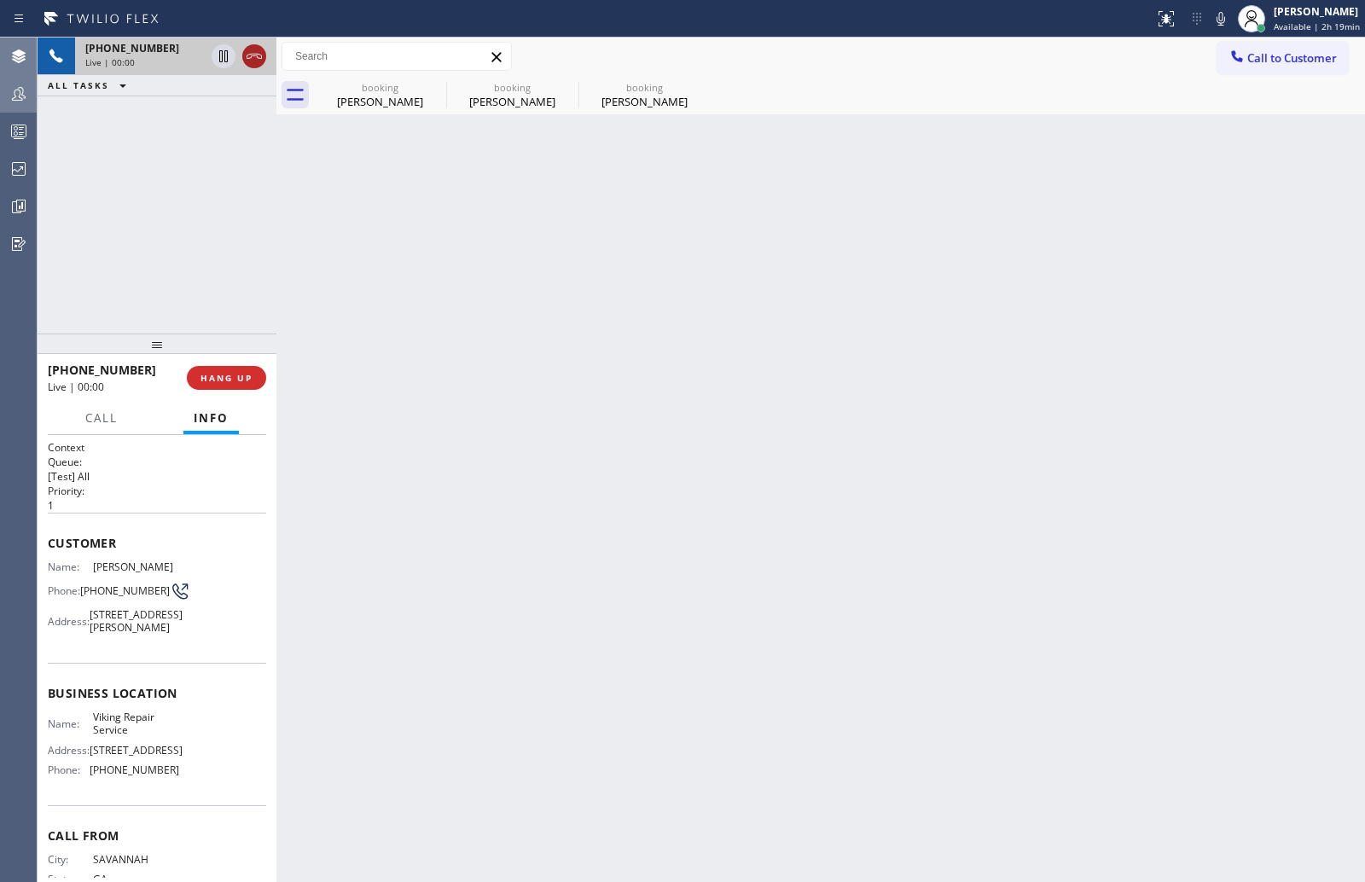
click at [253, 52] on icon at bounding box center [254, 56] width 20 height 20
click at [242, 373] on span "HANG UP" at bounding box center [226, 378] width 52 height 12
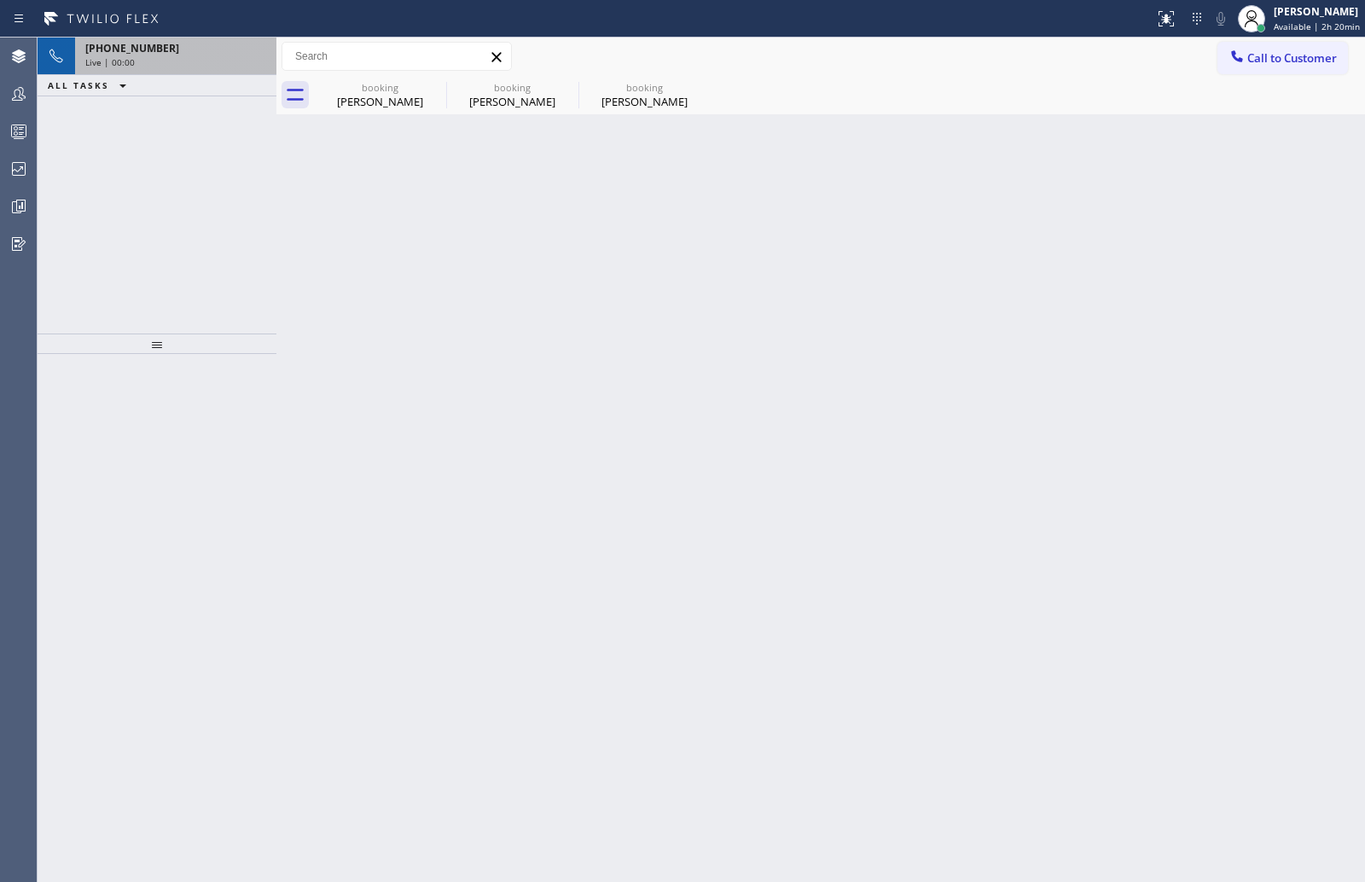
click at [195, 55] on div "[PHONE_NUMBER]" at bounding box center [175, 48] width 181 height 15
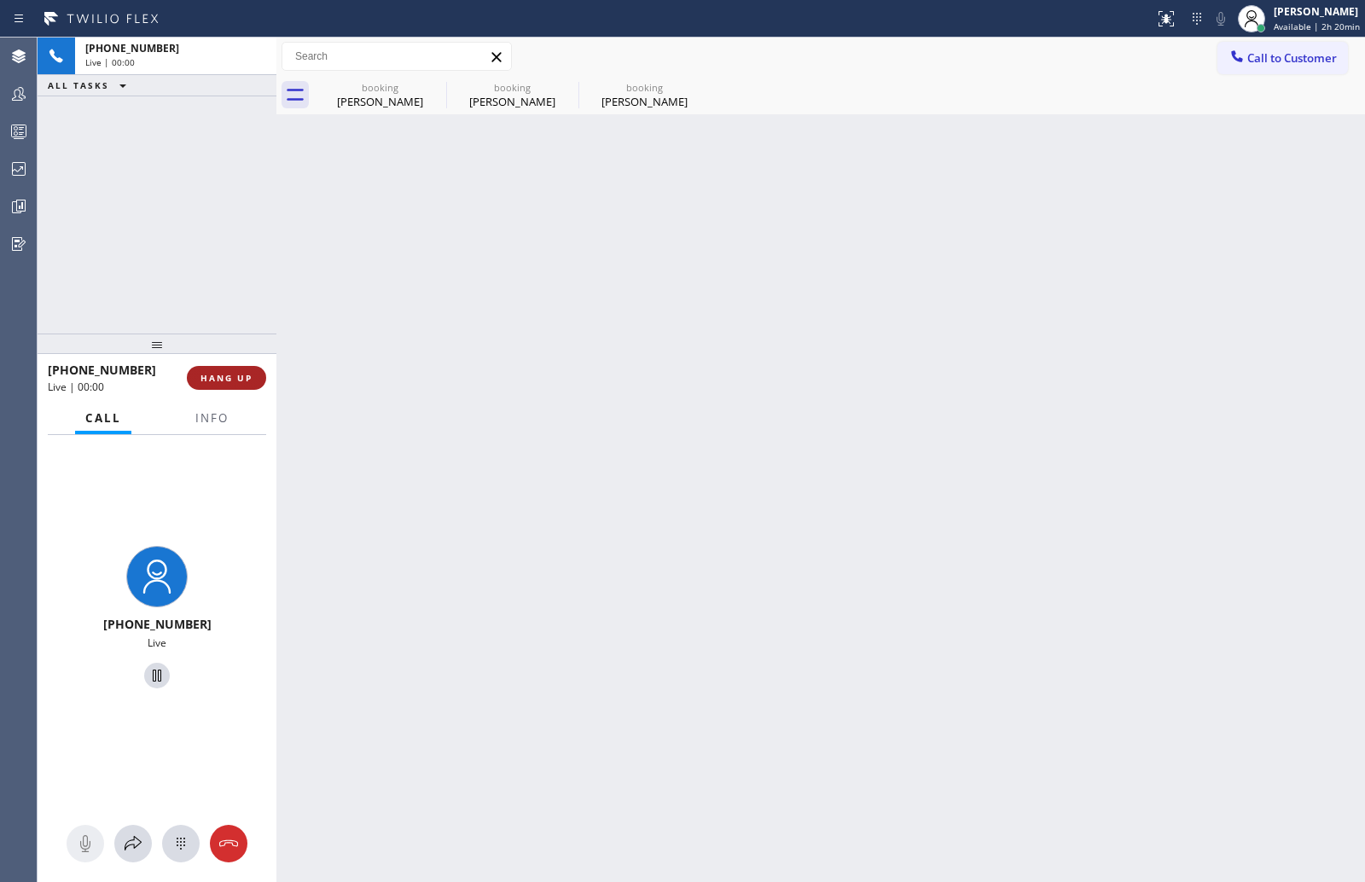
click at [212, 374] on span "HANG UP" at bounding box center [226, 378] width 52 height 12
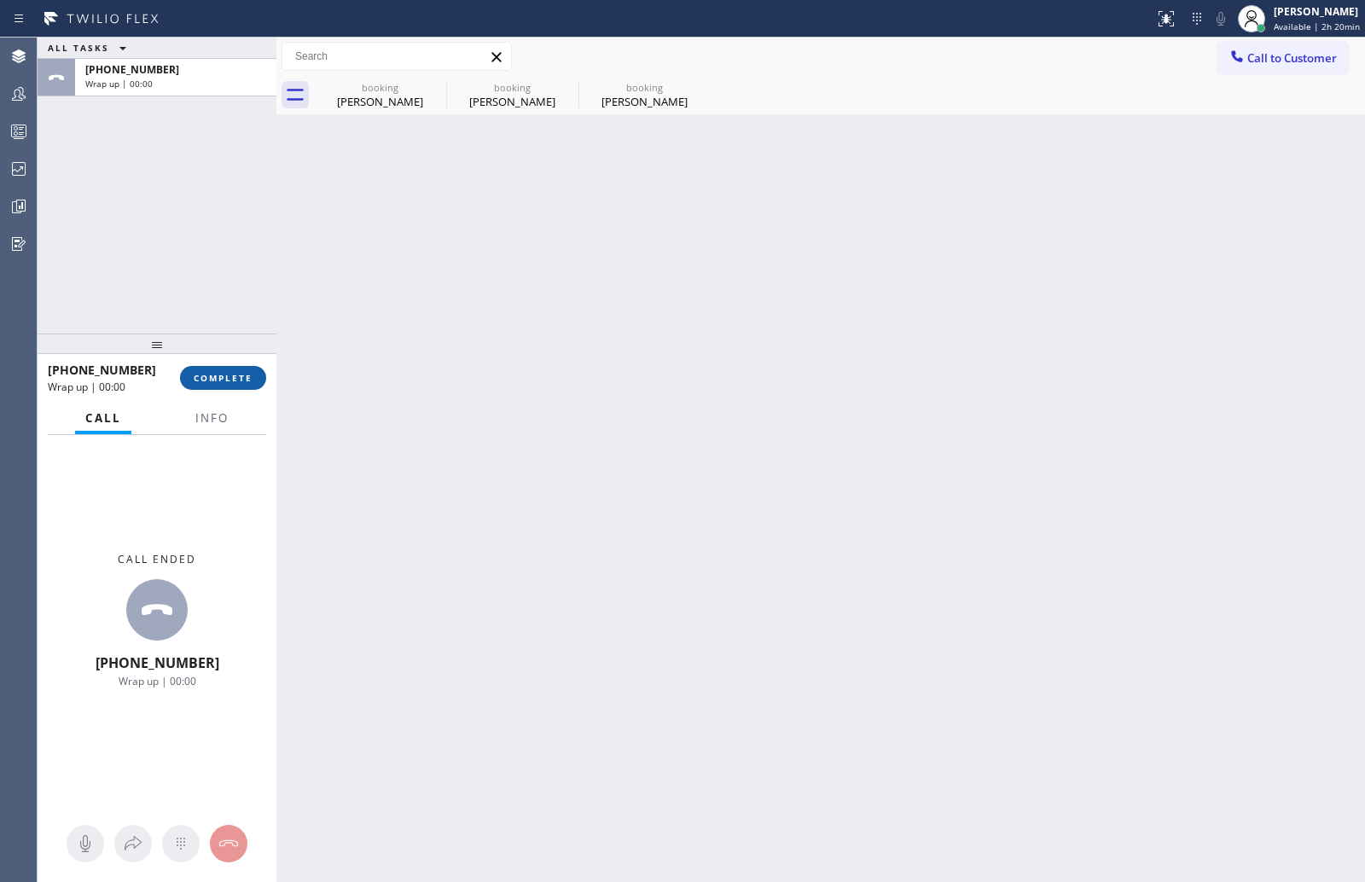
click at [212, 374] on span "COMPLETE" at bounding box center [223, 378] width 59 height 12
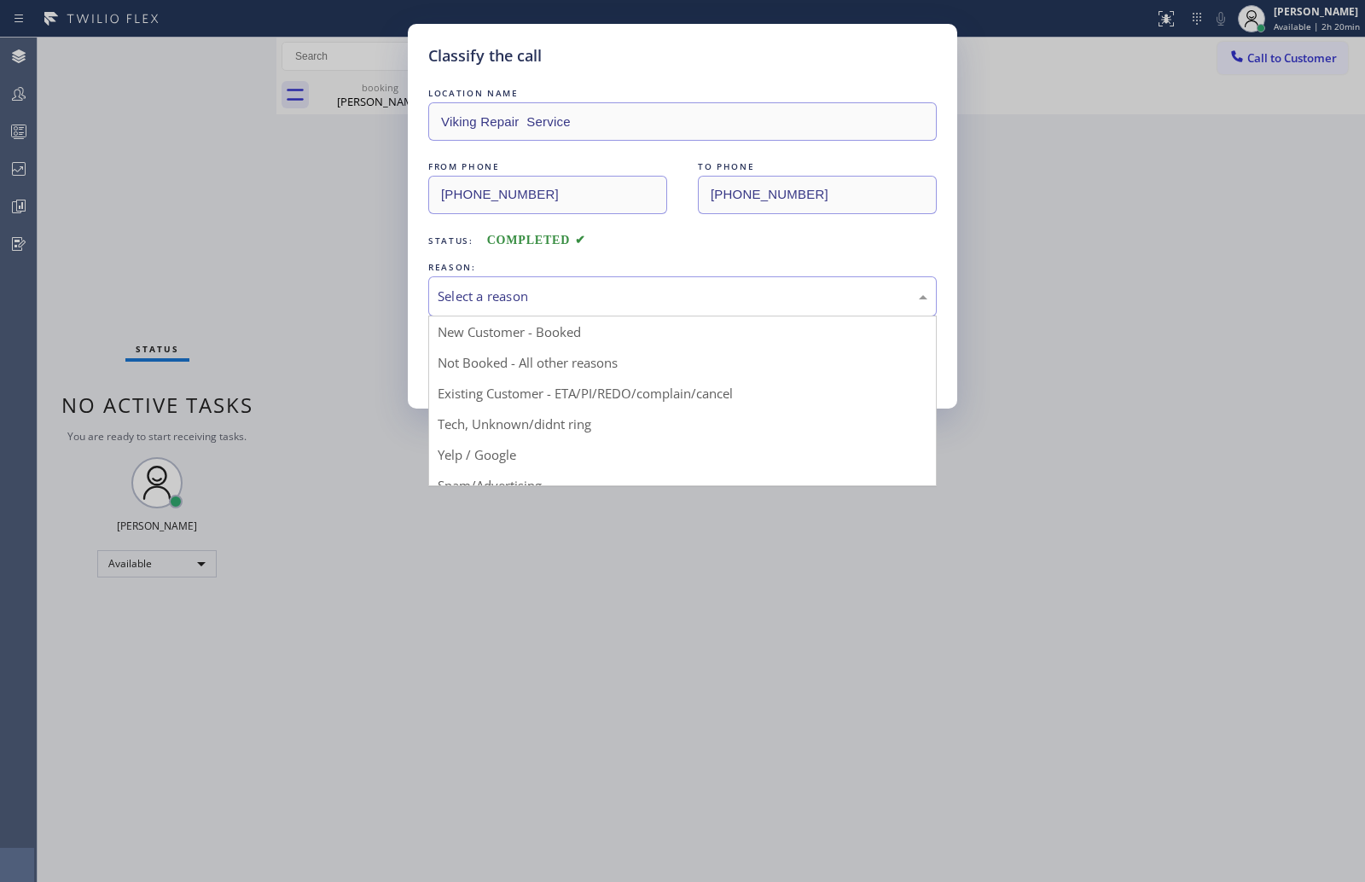
click at [476, 293] on div "Select a reason" at bounding box center [683, 297] width 490 height 20
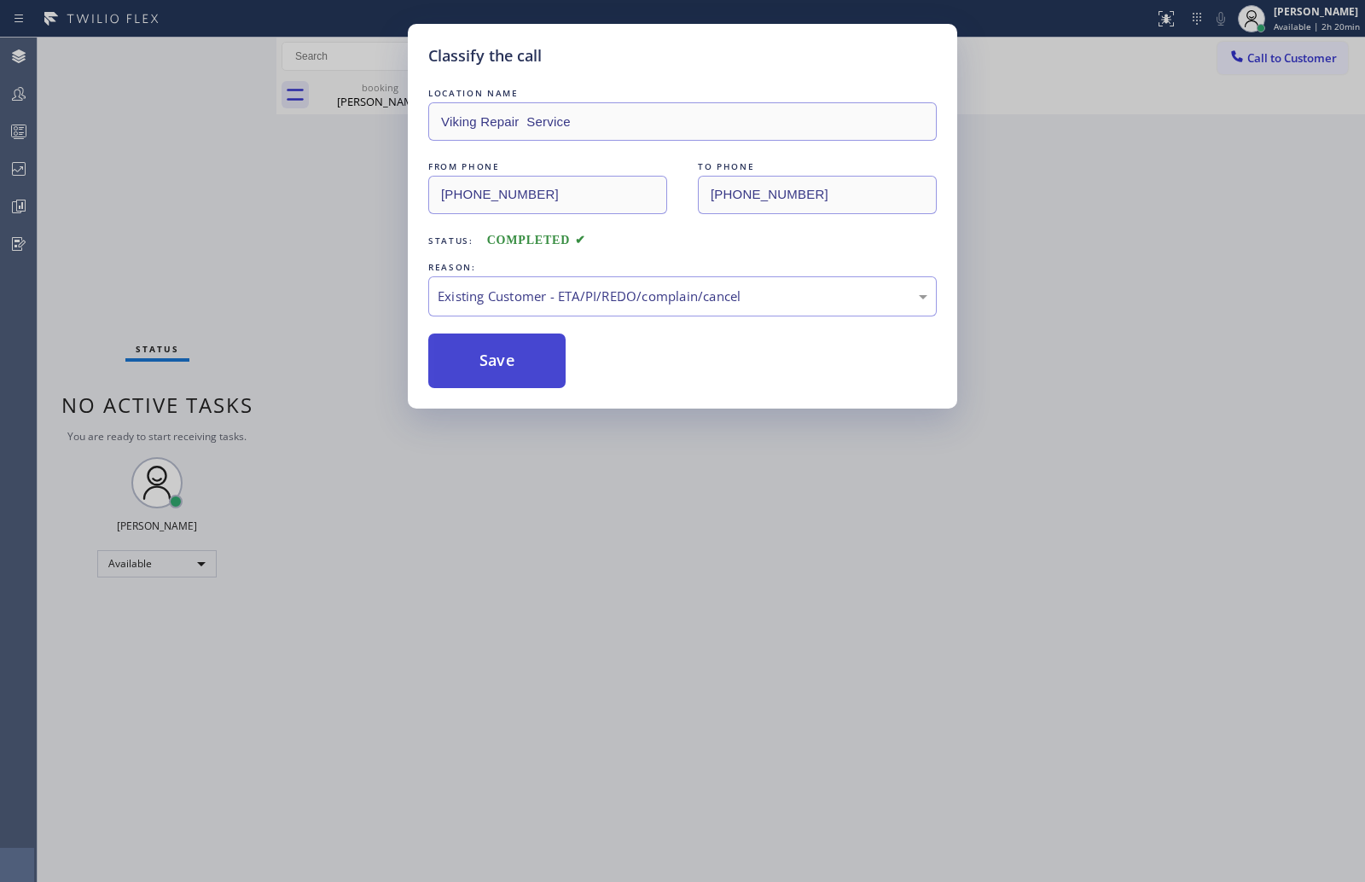
click at [486, 348] on button "Save" at bounding box center [496, 361] width 137 height 55
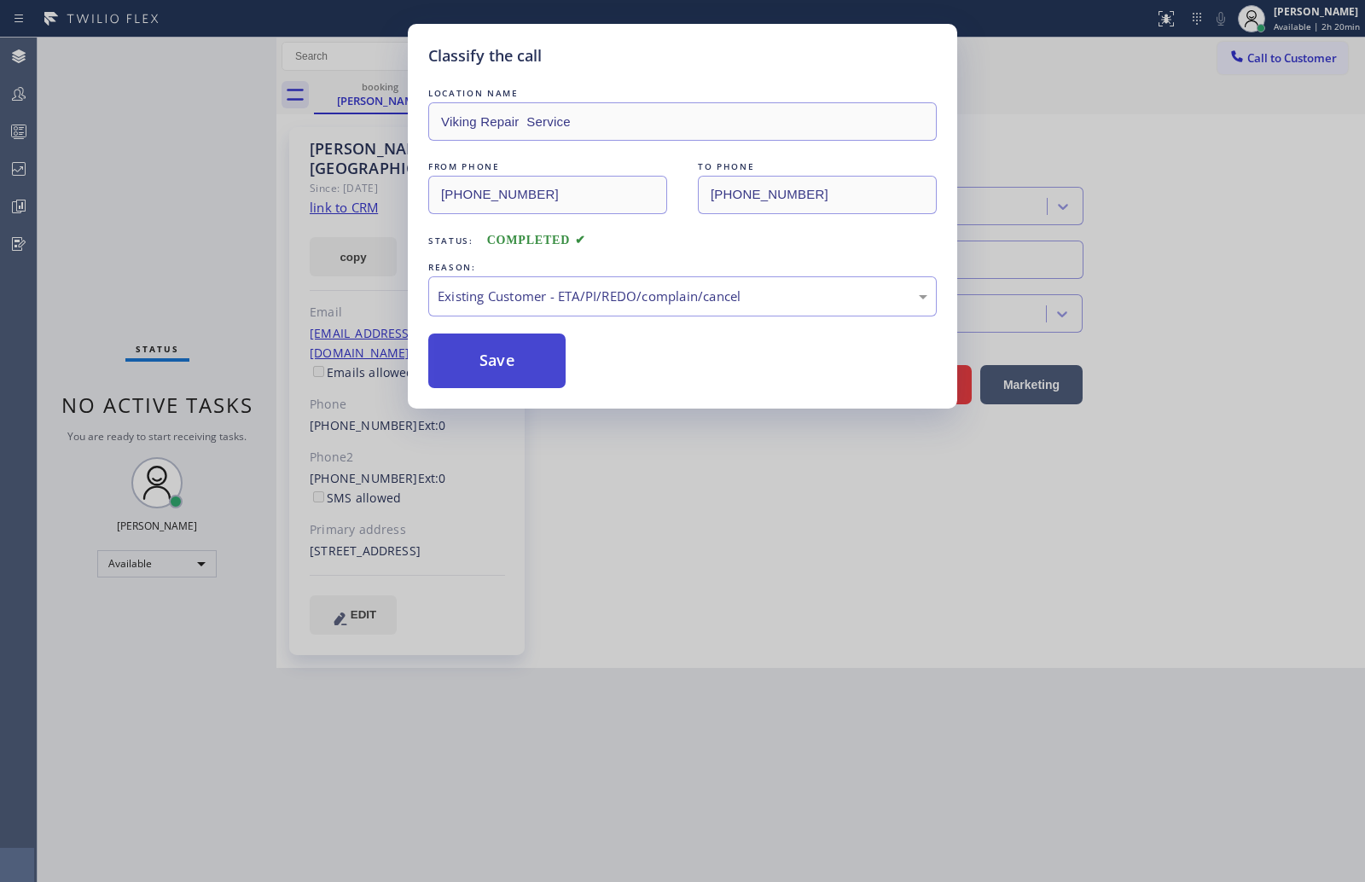
click at [486, 348] on button "Save" at bounding box center [496, 361] width 137 height 55
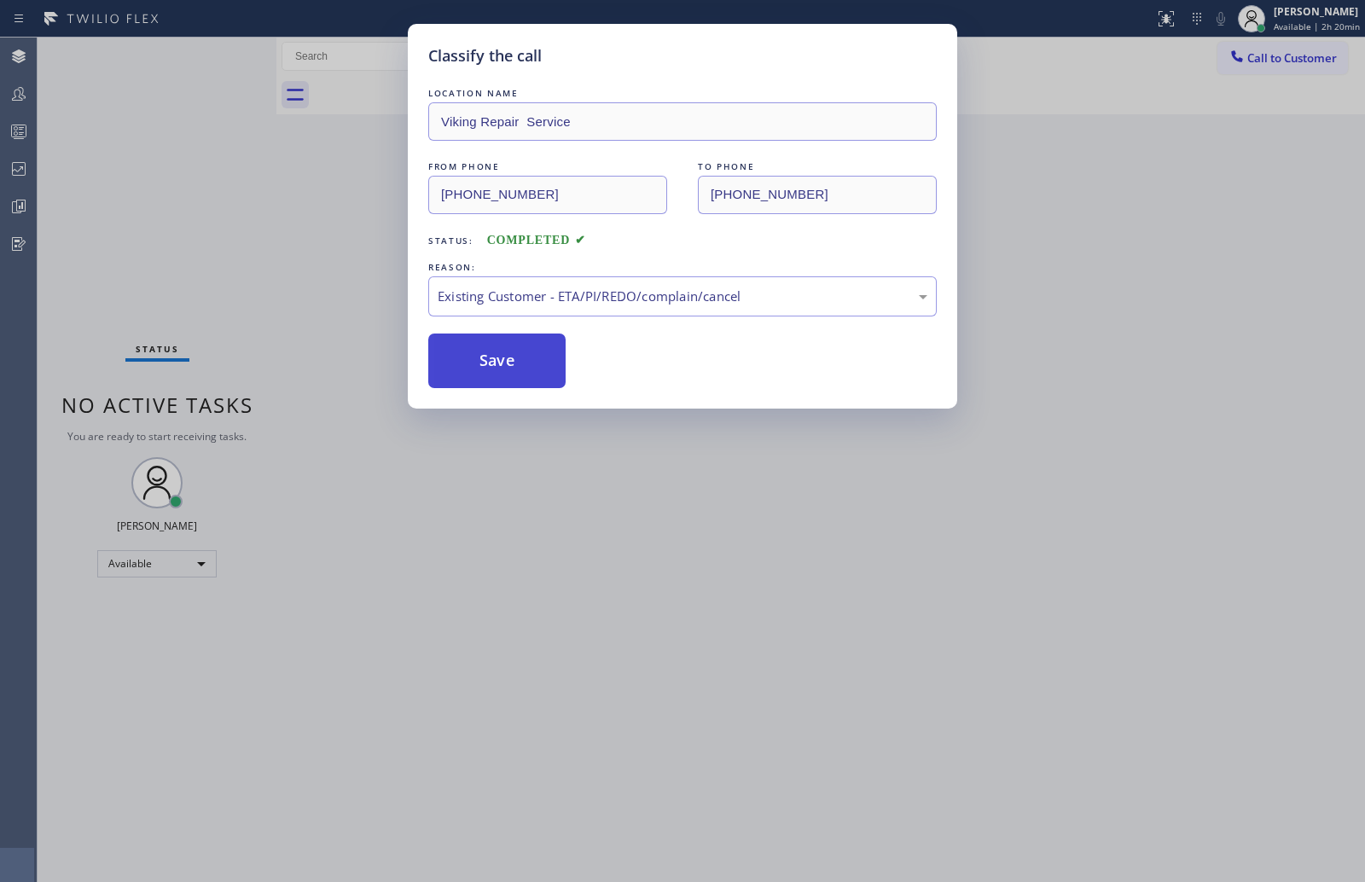
click at [486, 348] on button "Save" at bounding box center [496, 361] width 137 height 55
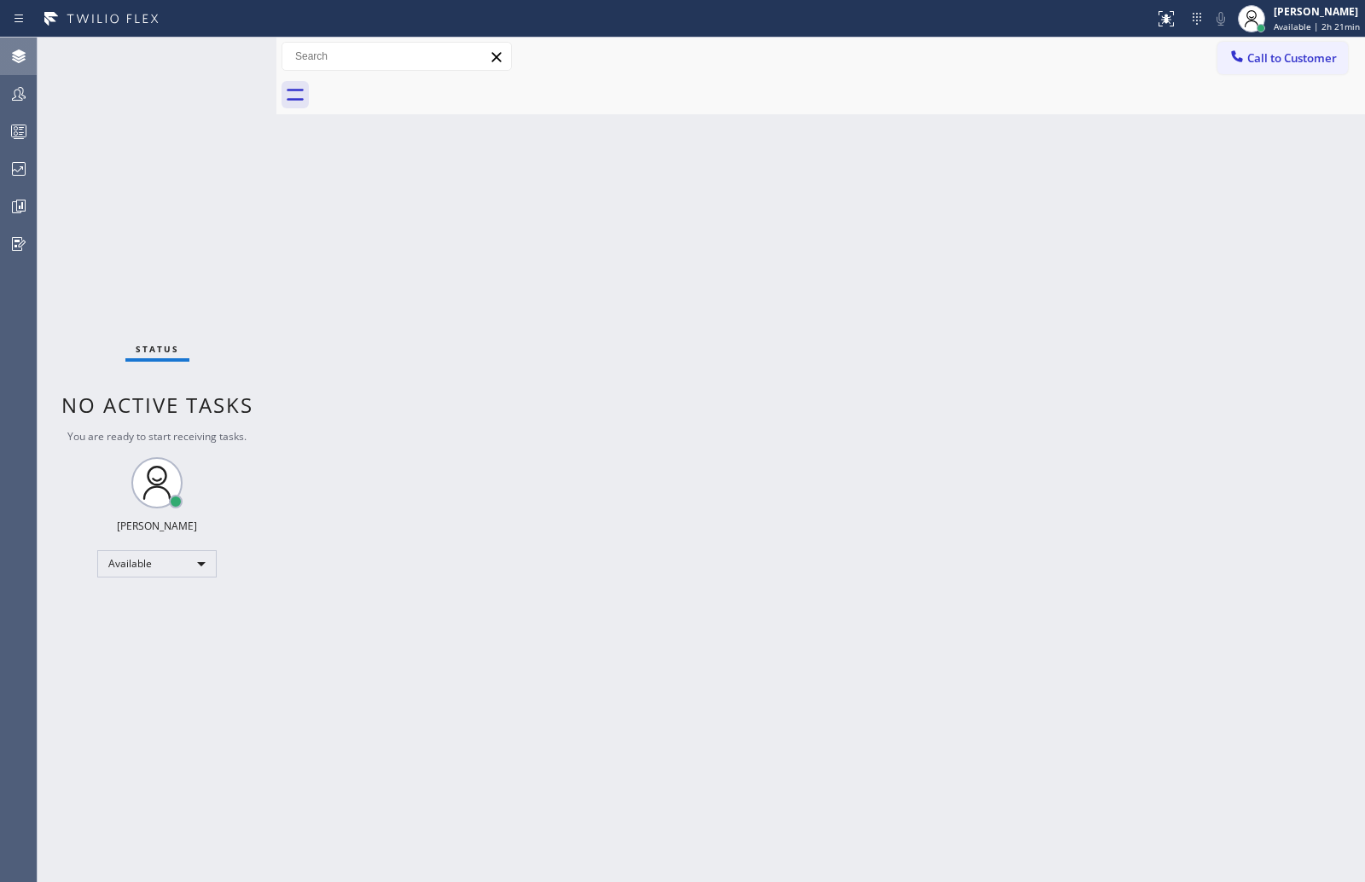
click at [27, 55] on icon at bounding box center [19, 56] width 20 height 20
click at [27, 53] on icon at bounding box center [19, 56] width 20 height 20
click at [21, 96] on icon at bounding box center [19, 94] width 20 height 20
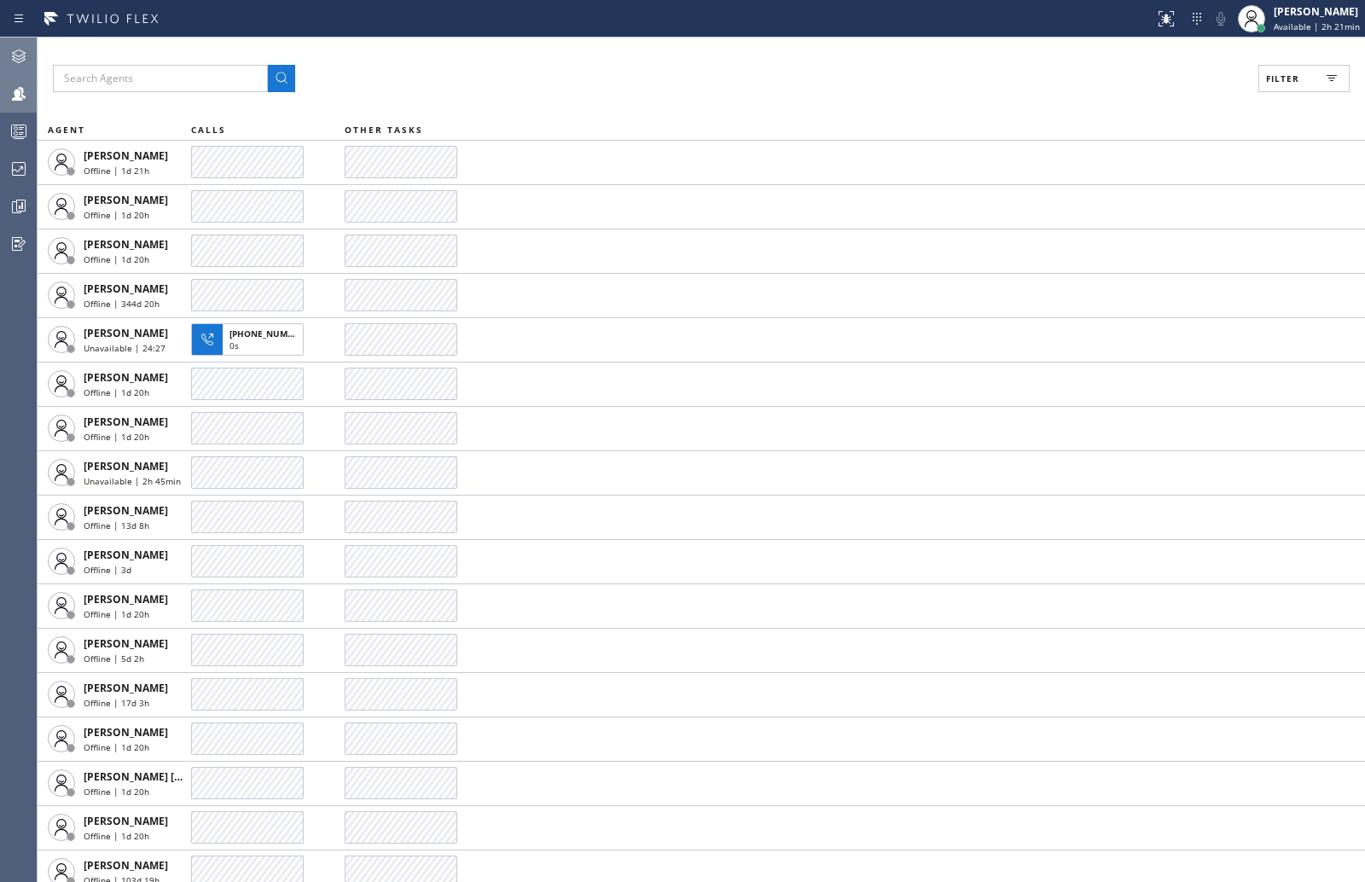
click at [28, 56] on icon at bounding box center [19, 56] width 20 height 20
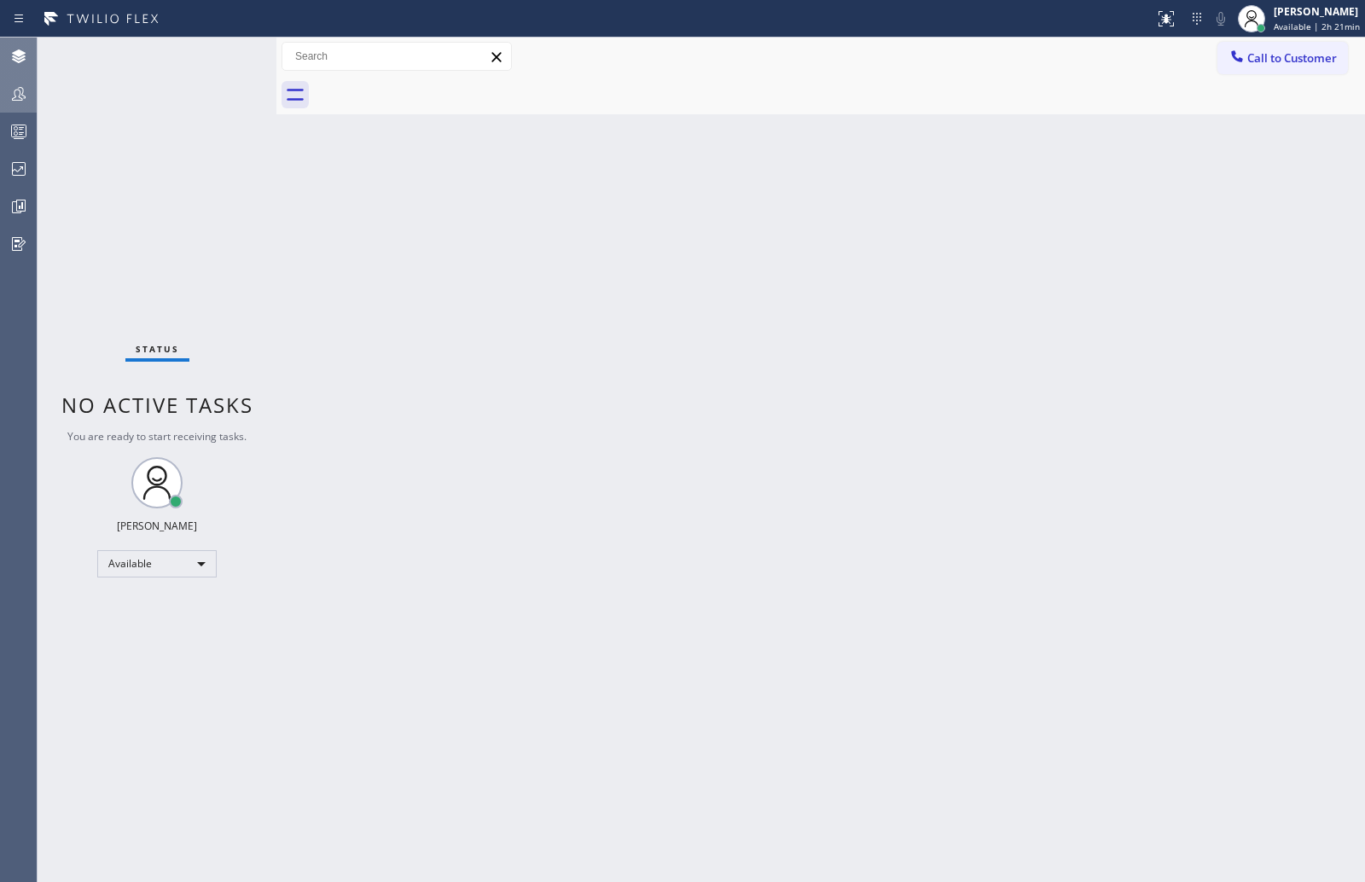
click at [237, 137] on div "Status No active tasks You are ready to start receiving tasks. [PERSON_NAME] Av…" at bounding box center [157, 460] width 239 height 845
click at [458, 288] on div "Back to Dashboard Change Sender ID Customers Technicians Select a contact Outbo…" at bounding box center [820, 460] width 1089 height 845
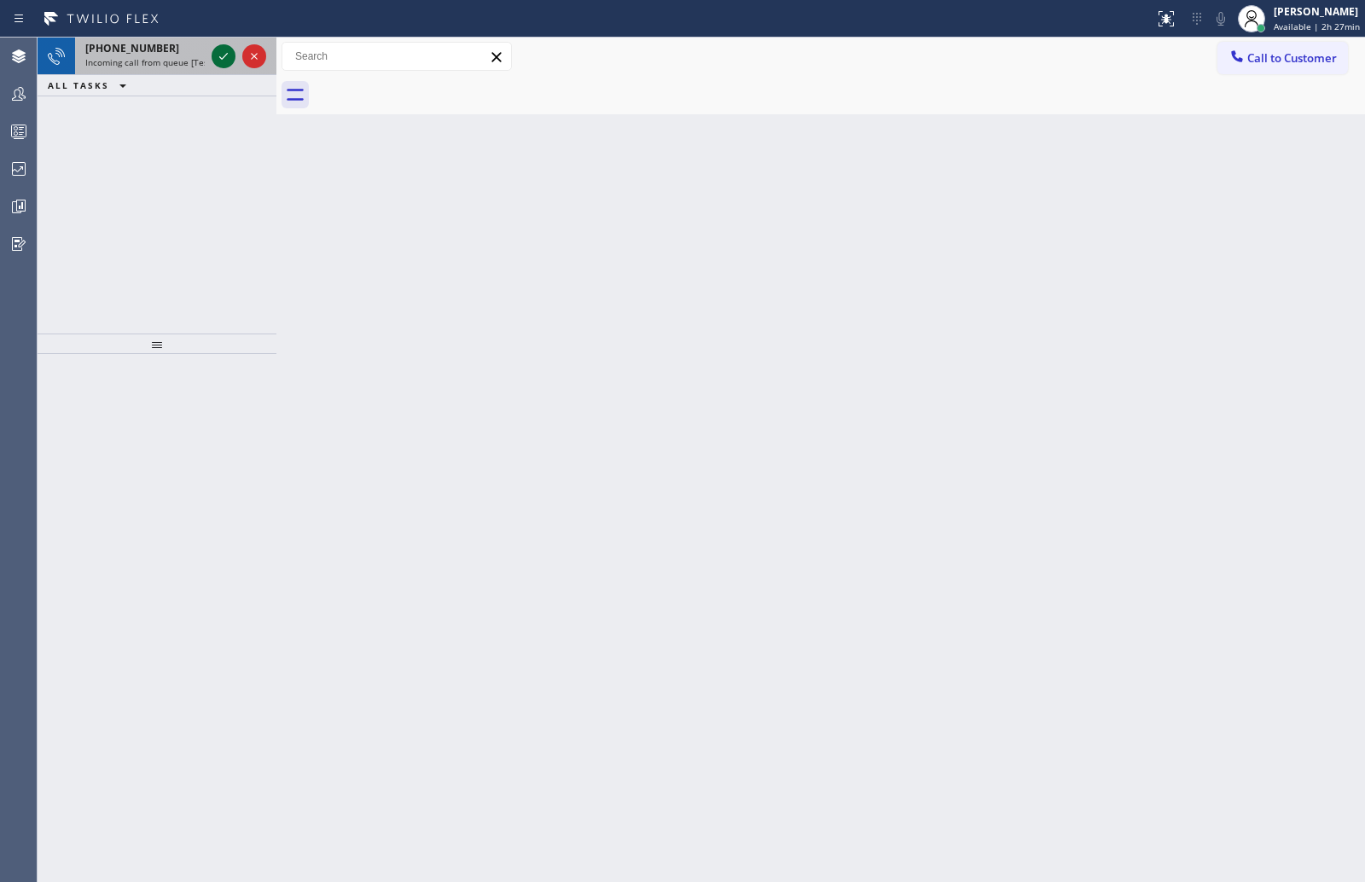
click at [215, 52] on icon at bounding box center [223, 56] width 20 height 20
click at [217, 55] on icon at bounding box center [223, 56] width 20 height 20
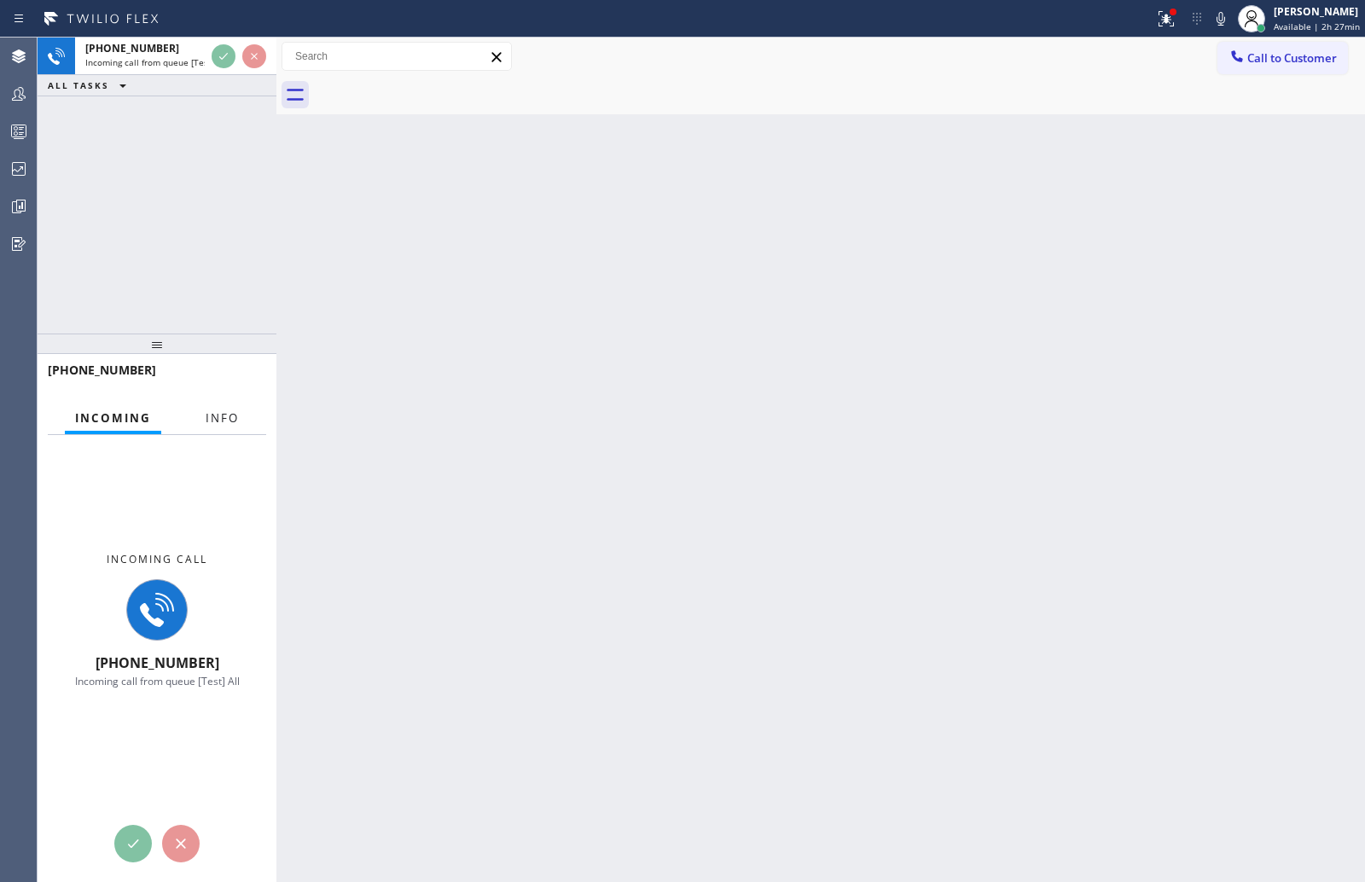
click at [225, 410] on span "Info" at bounding box center [222, 417] width 33 height 15
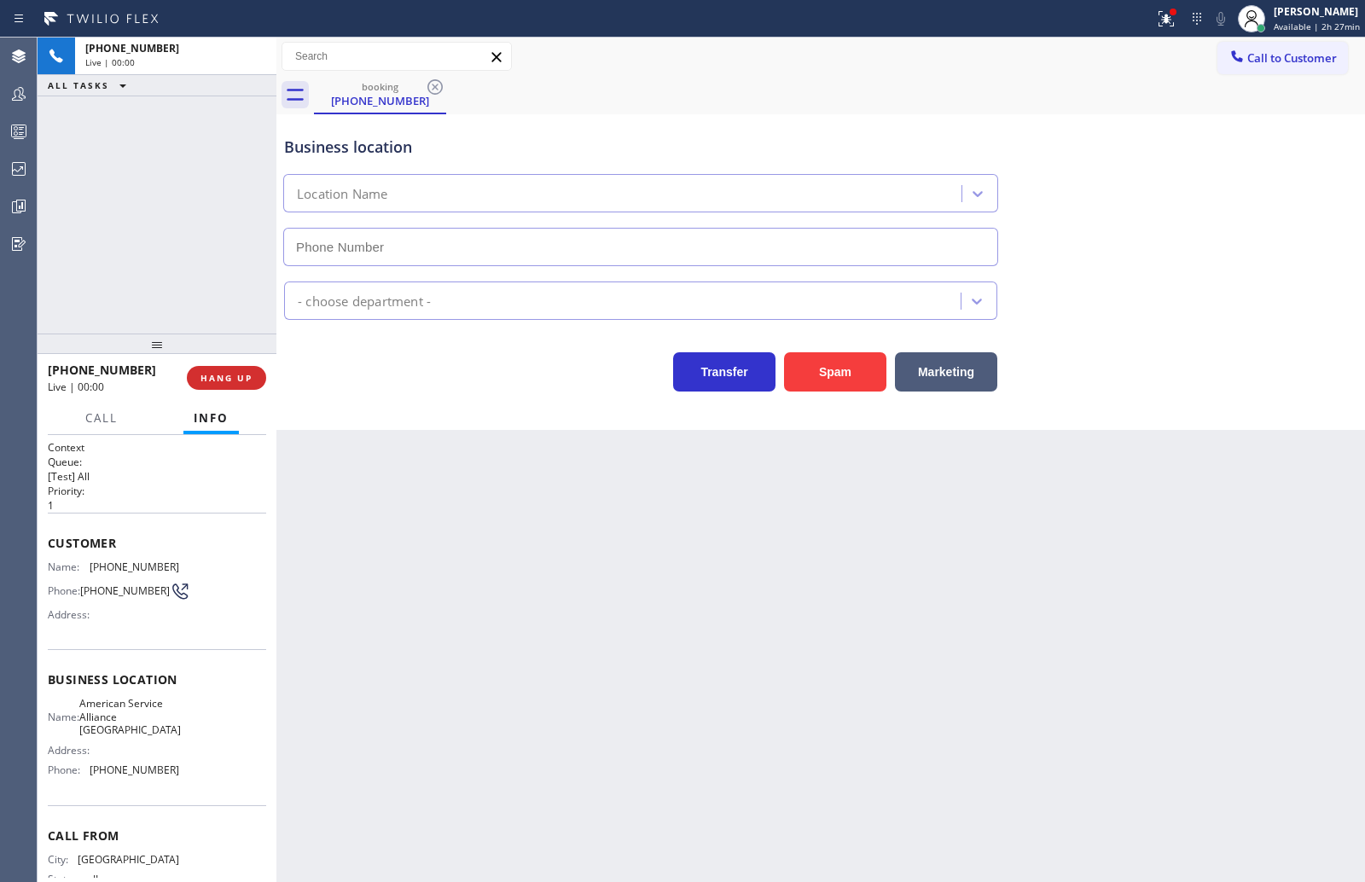
type input "[PHONE_NUMBER]"
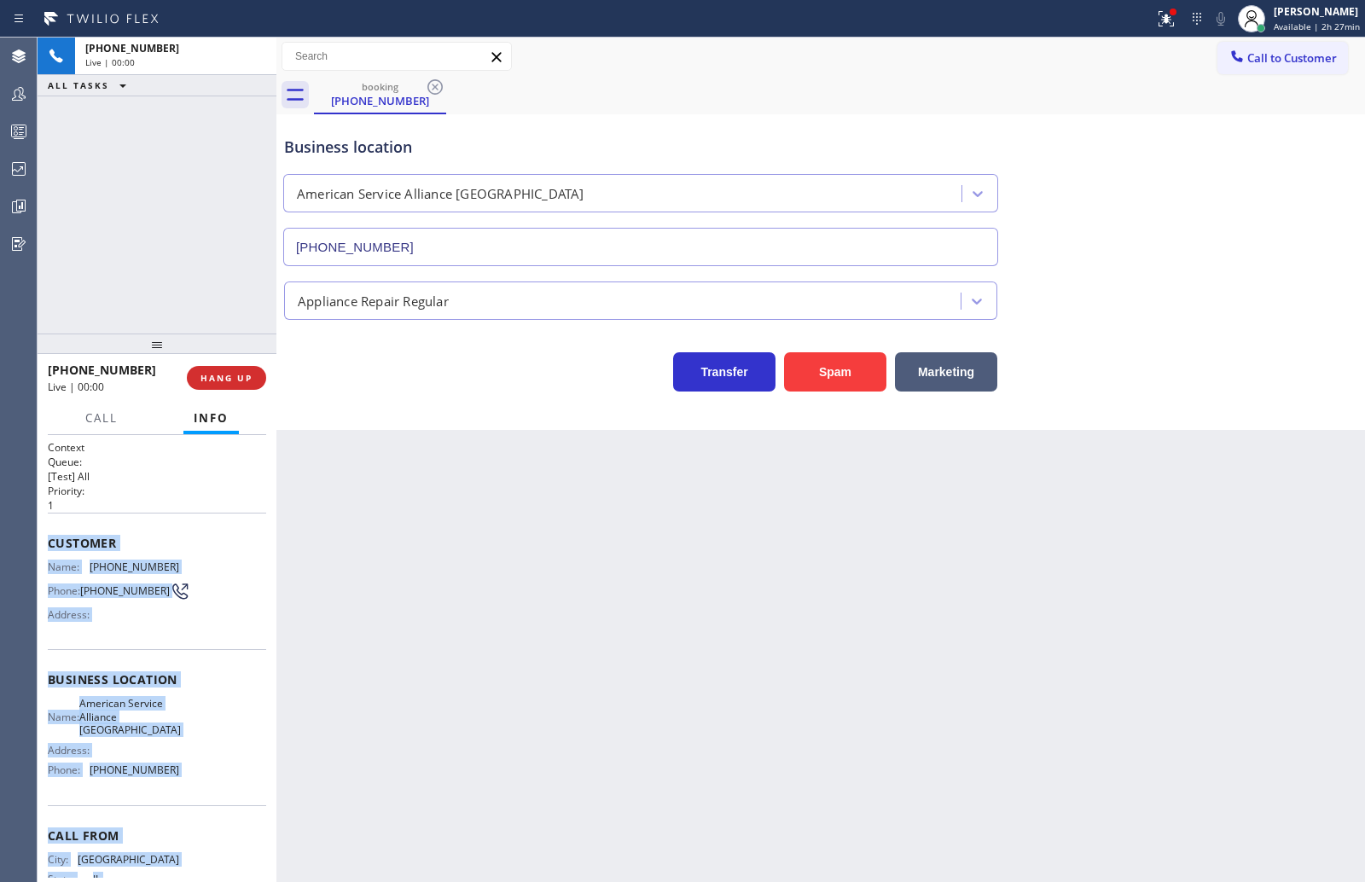
scroll to position [65, 0]
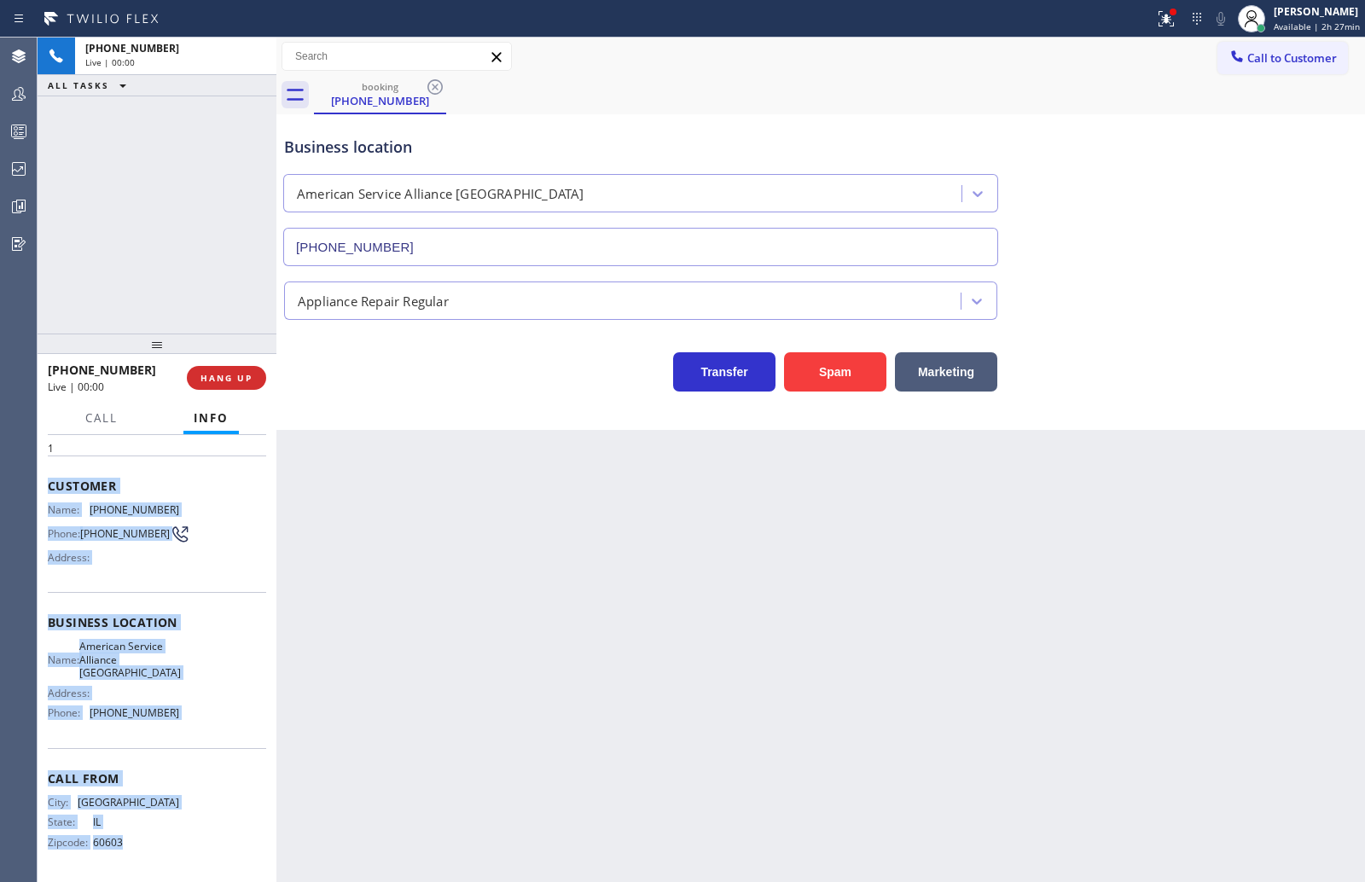
drag, startPoint x: 46, startPoint y: 553, endPoint x: 209, endPoint y: 844, distance: 333.4
click at [209, 844] on div "Context Queue: [Test] All Priority: 1 Customer Name: [PHONE_NUMBER] Phone: [PHO…" at bounding box center [157, 658] width 239 height 447
copy div "Customer Name: [PHONE_NUMBER] Phone: [PHONE_NUMBER] Address: Business location …"
click at [216, 380] on span "COMPLETE" at bounding box center [223, 378] width 59 height 12
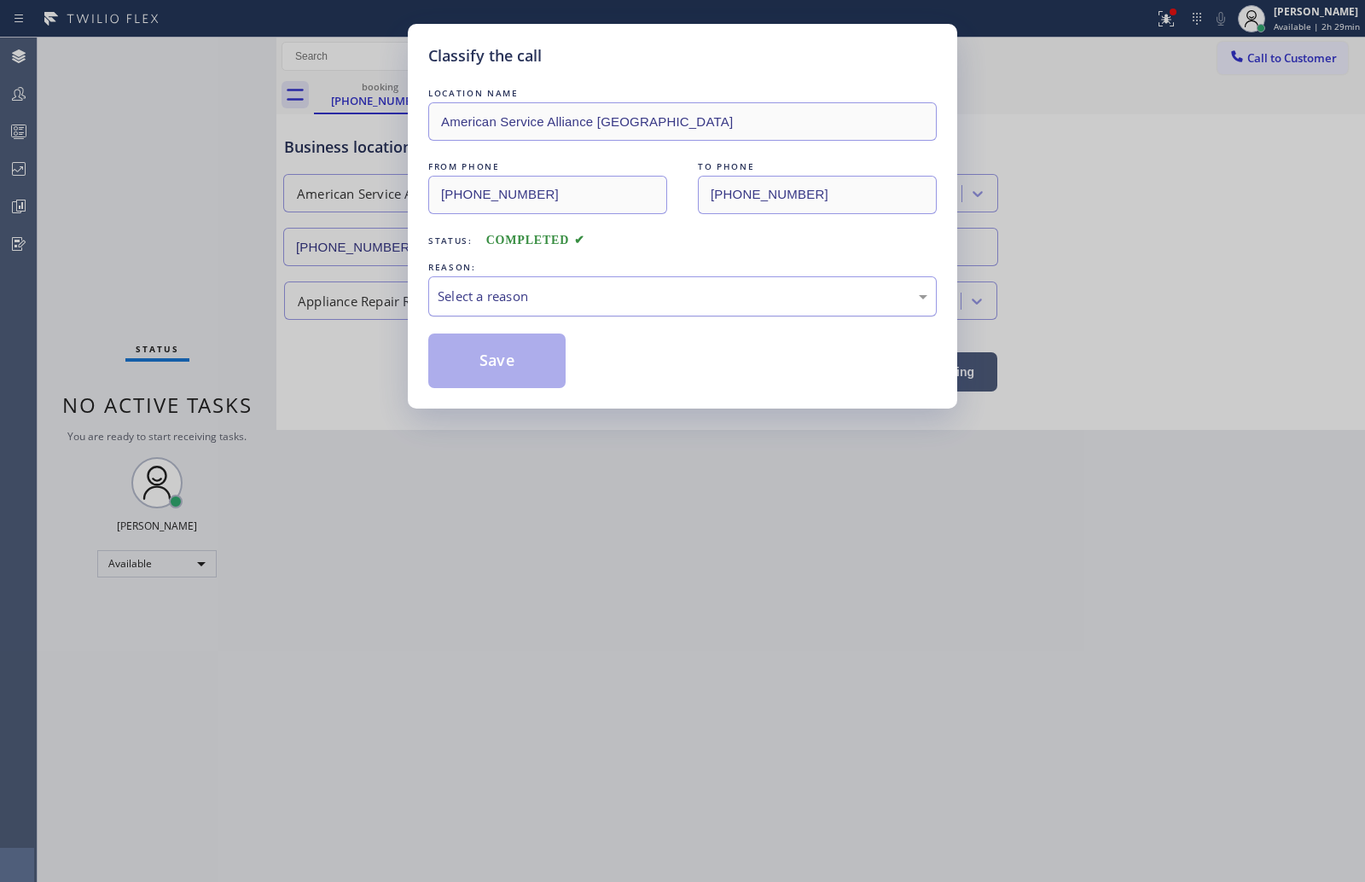
click at [671, 285] on div "Select a reason" at bounding box center [682, 296] width 508 height 40
click at [520, 359] on button "Save" at bounding box center [496, 361] width 137 height 55
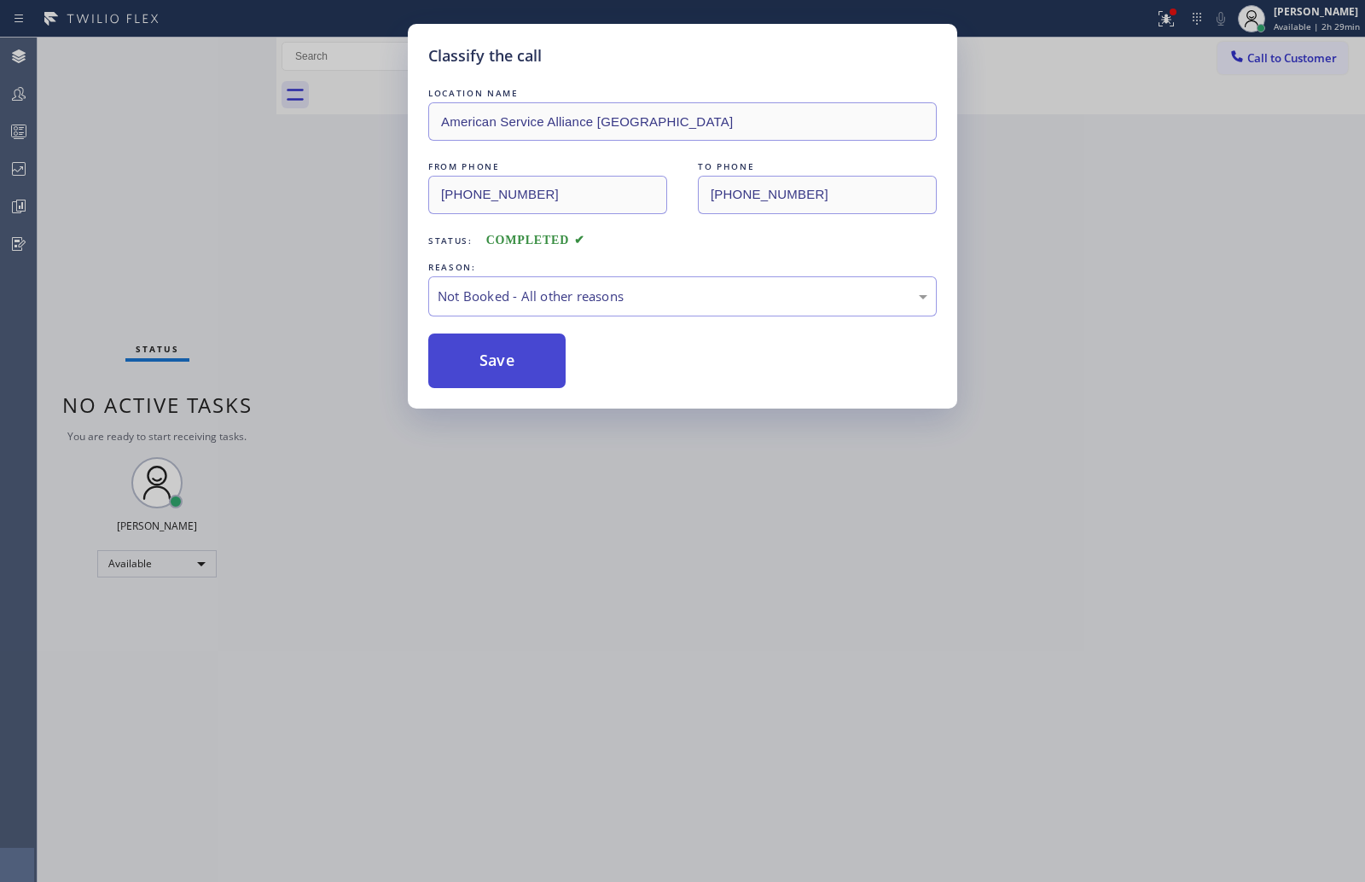
click at [520, 359] on button "Save" at bounding box center [496, 361] width 137 height 55
drag, startPoint x: 137, startPoint y: 189, endPoint x: 1277, endPoint y: 154, distance: 1140.4
click at [138, 189] on div "Classify the call LOCATION NAME American Service Alliance Schaumburg FROM PHONE…" at bounding box center [682, 441] width 1365 height 882
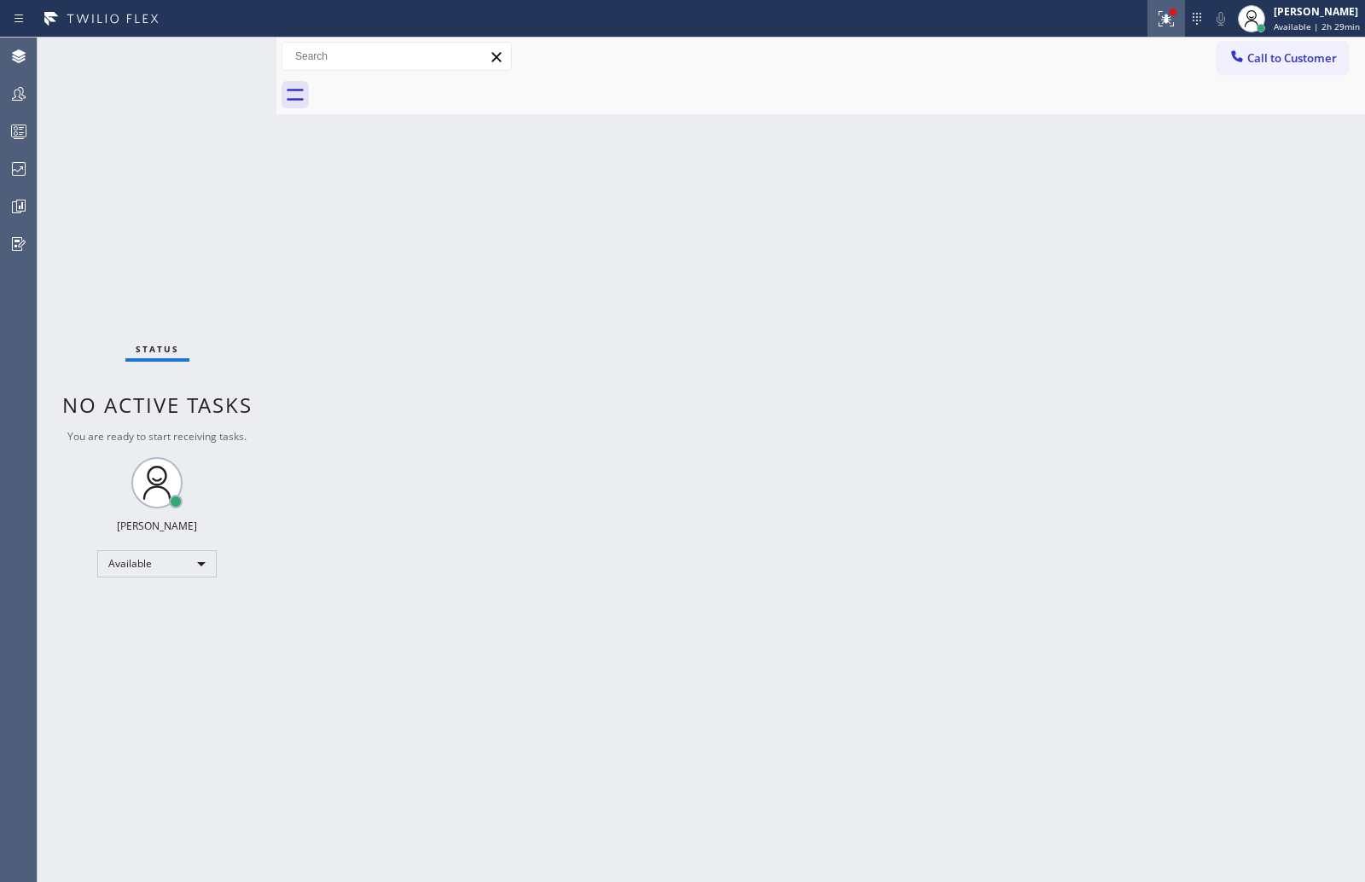
click at [1161, 25] on icon at bounding box center [1166, 19] width 20 height 20
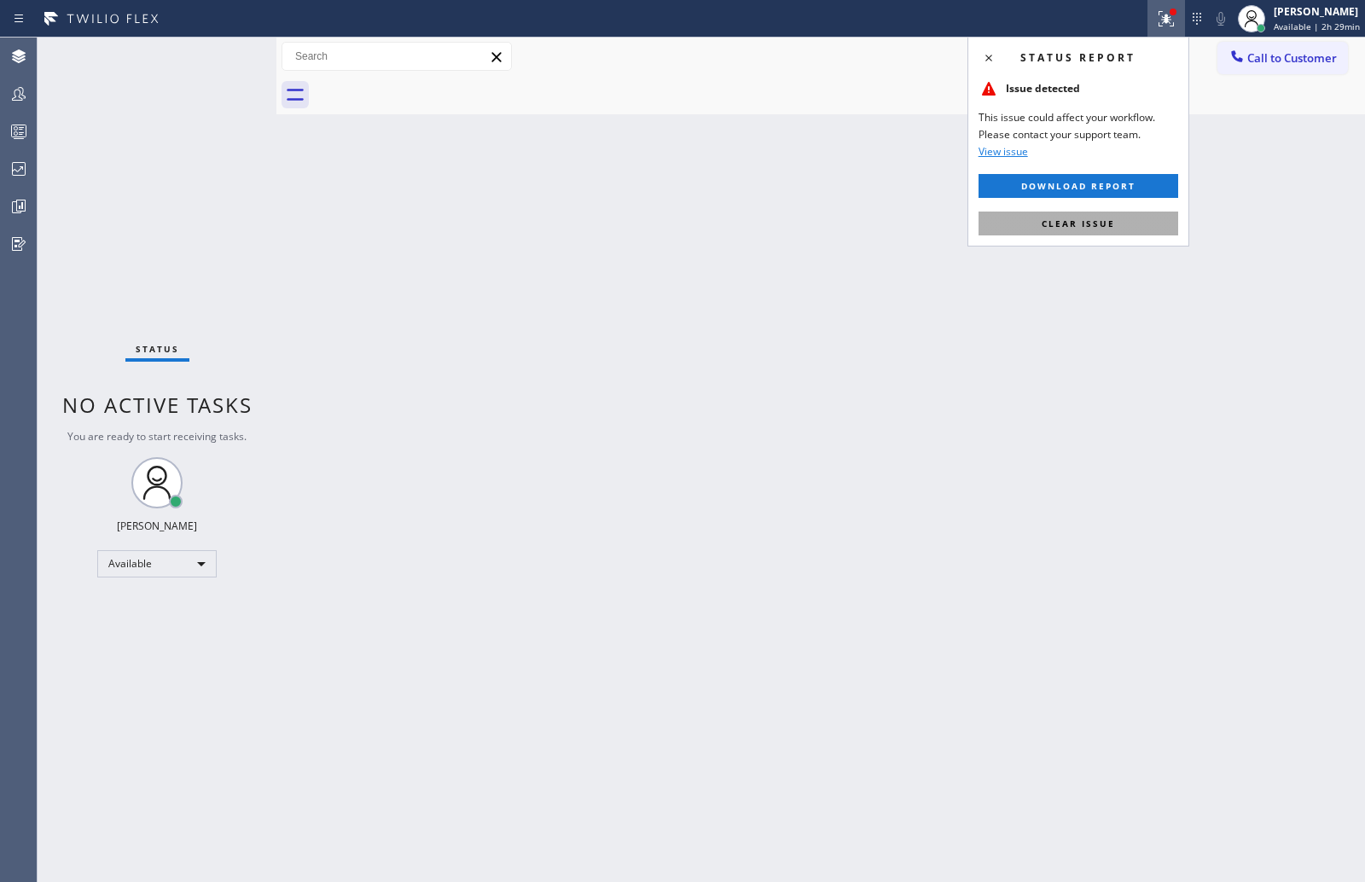
click at [1159, 229] on button "Clear issue" at bounding box center [1079, 224] width 200 height 24
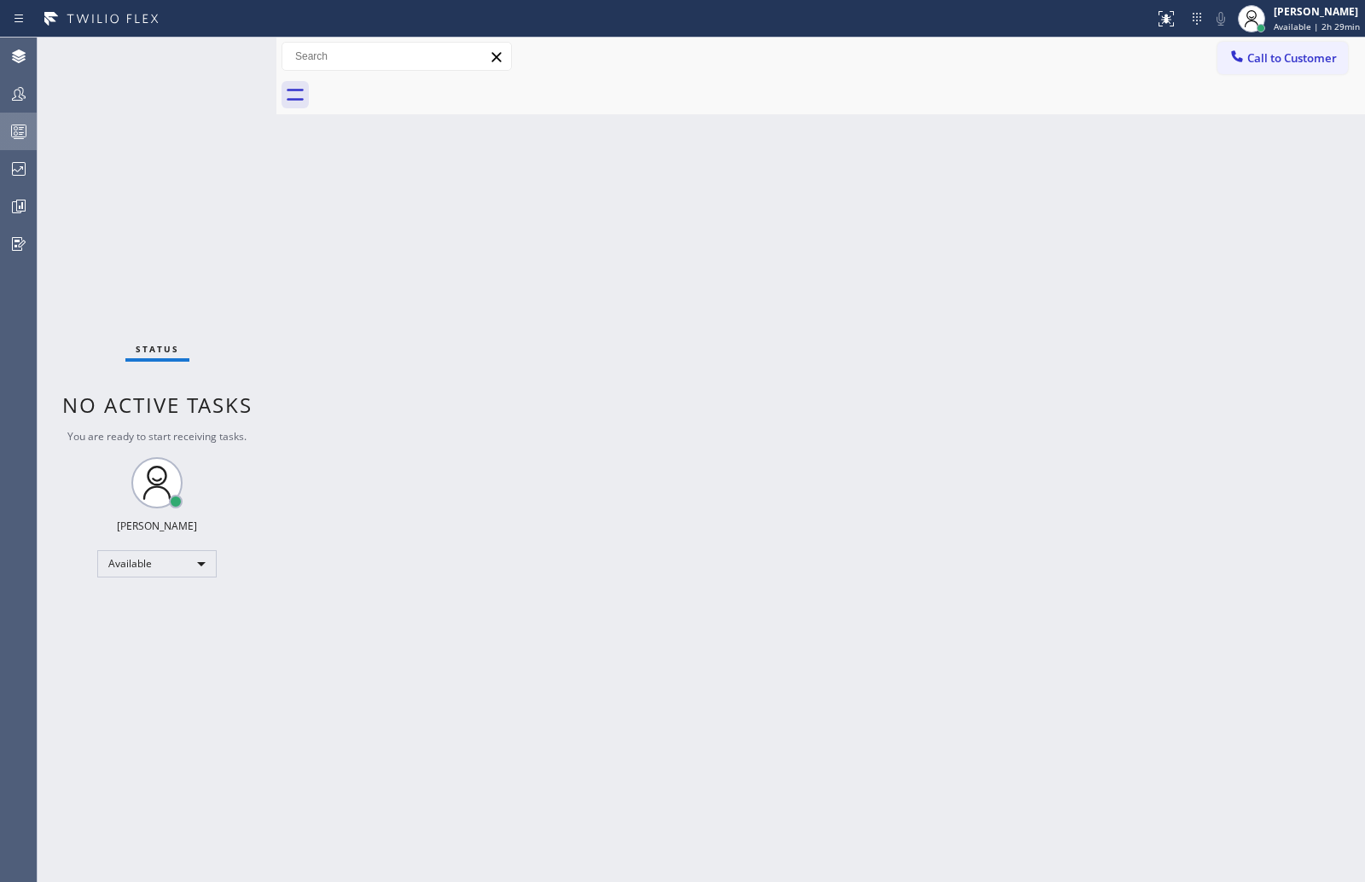
click at [28, 140] on icon at bounding box center [19, 131] width 20 height 20
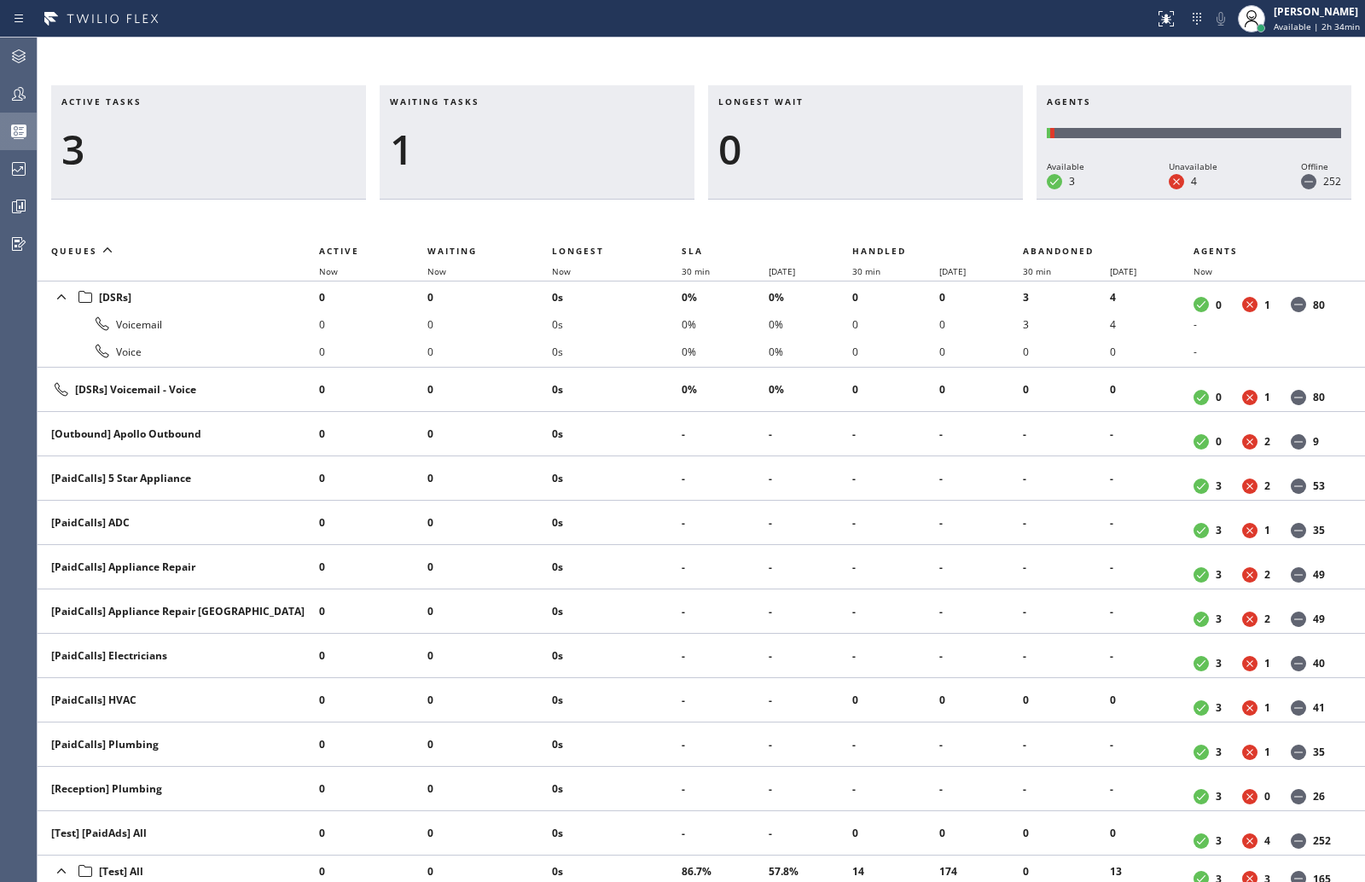
click at [0, 113] on button "Queues Stats" at bounding box center [18, 132] width 37 height 38
click at [1249, 43] on div "Incoming call from [PHONE_NUMBER] accept reject" at bounding box center [701, 52] width 1327 height 29
click at [28, 44] on div at bounding box center [19, 56] width 38 height 34
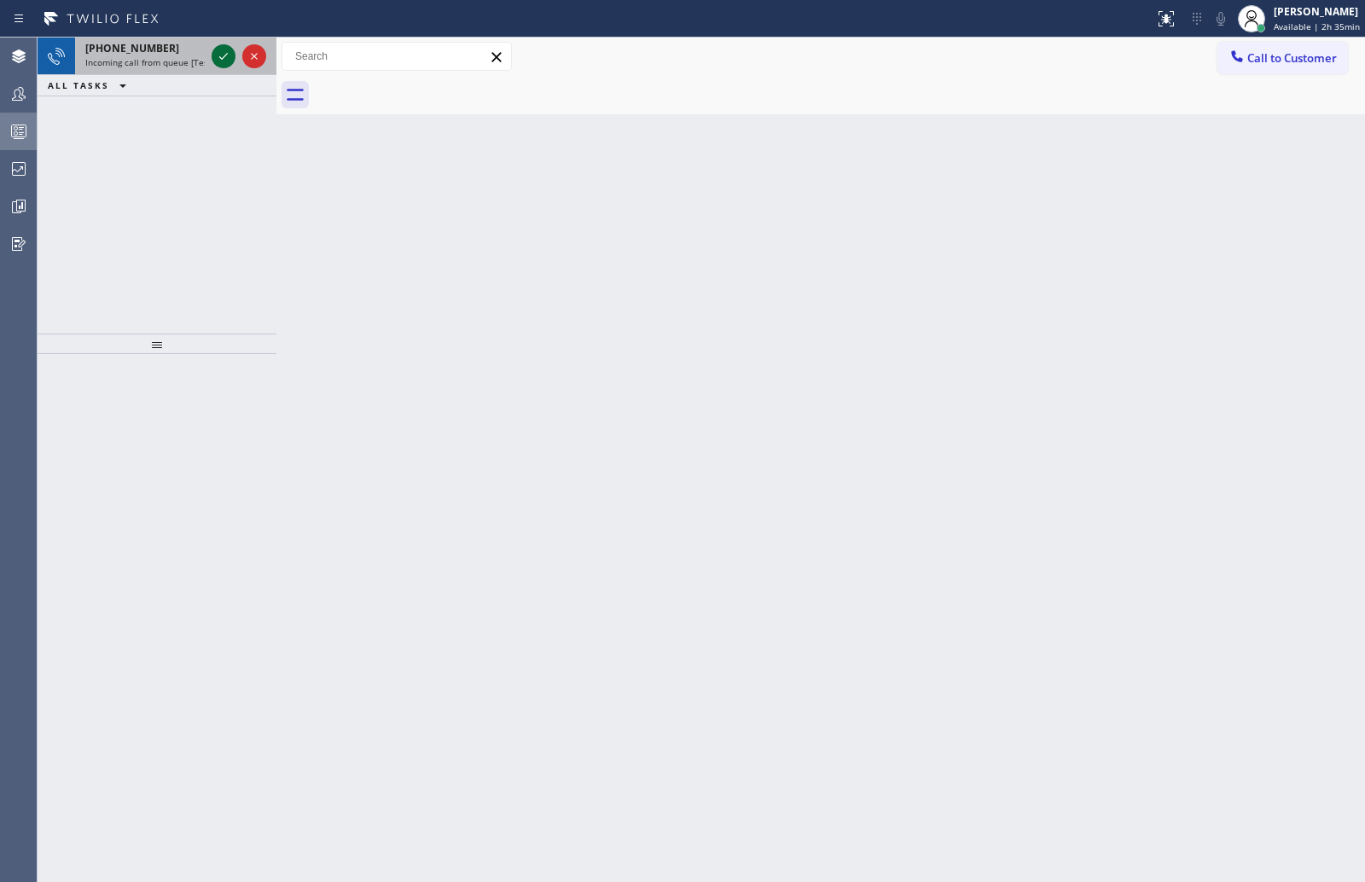
click at [213, 49] on icon at bounding box center [223, 56] width 20 height 20
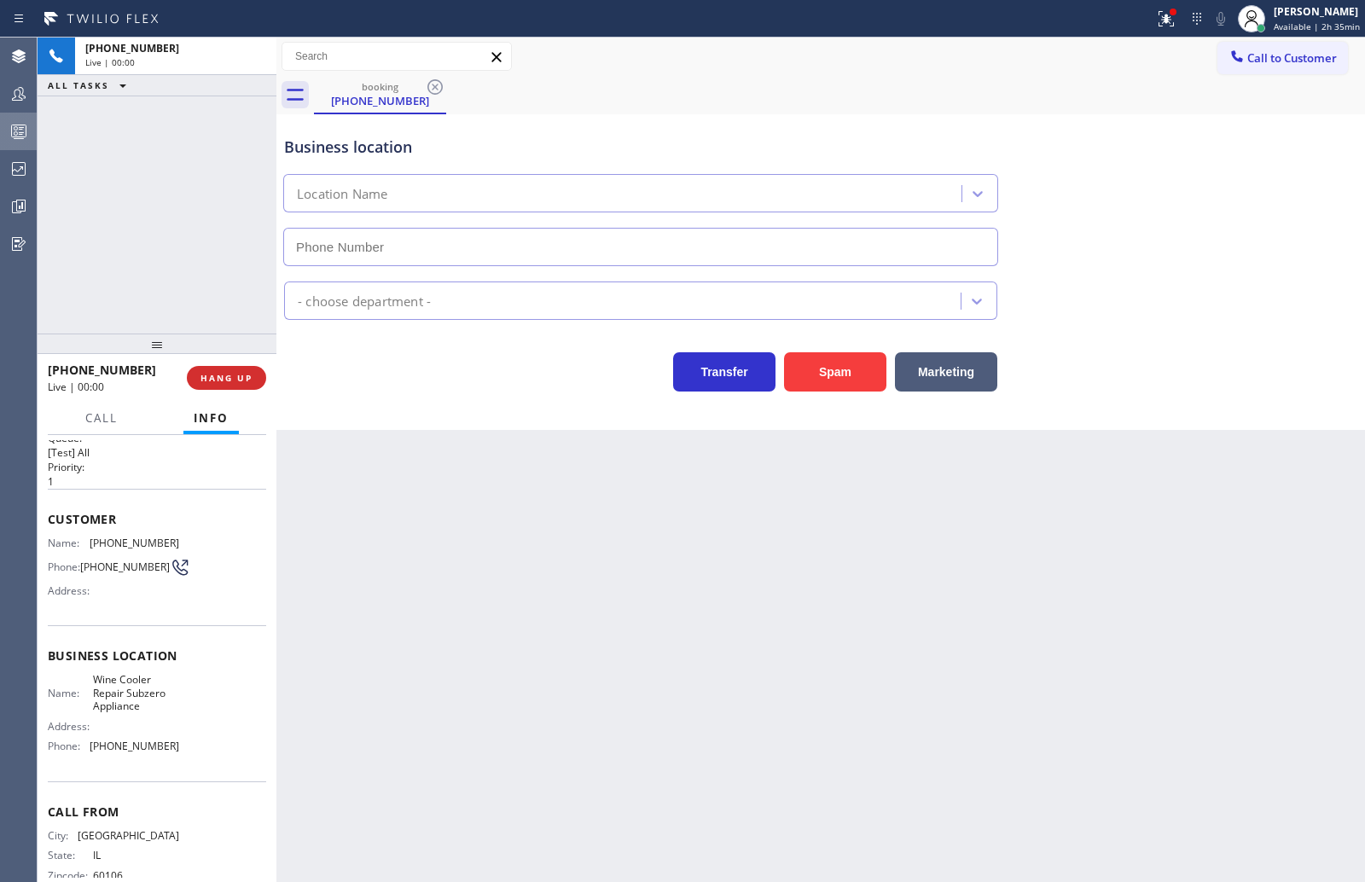
type input "[PHONE_NUMBER]"
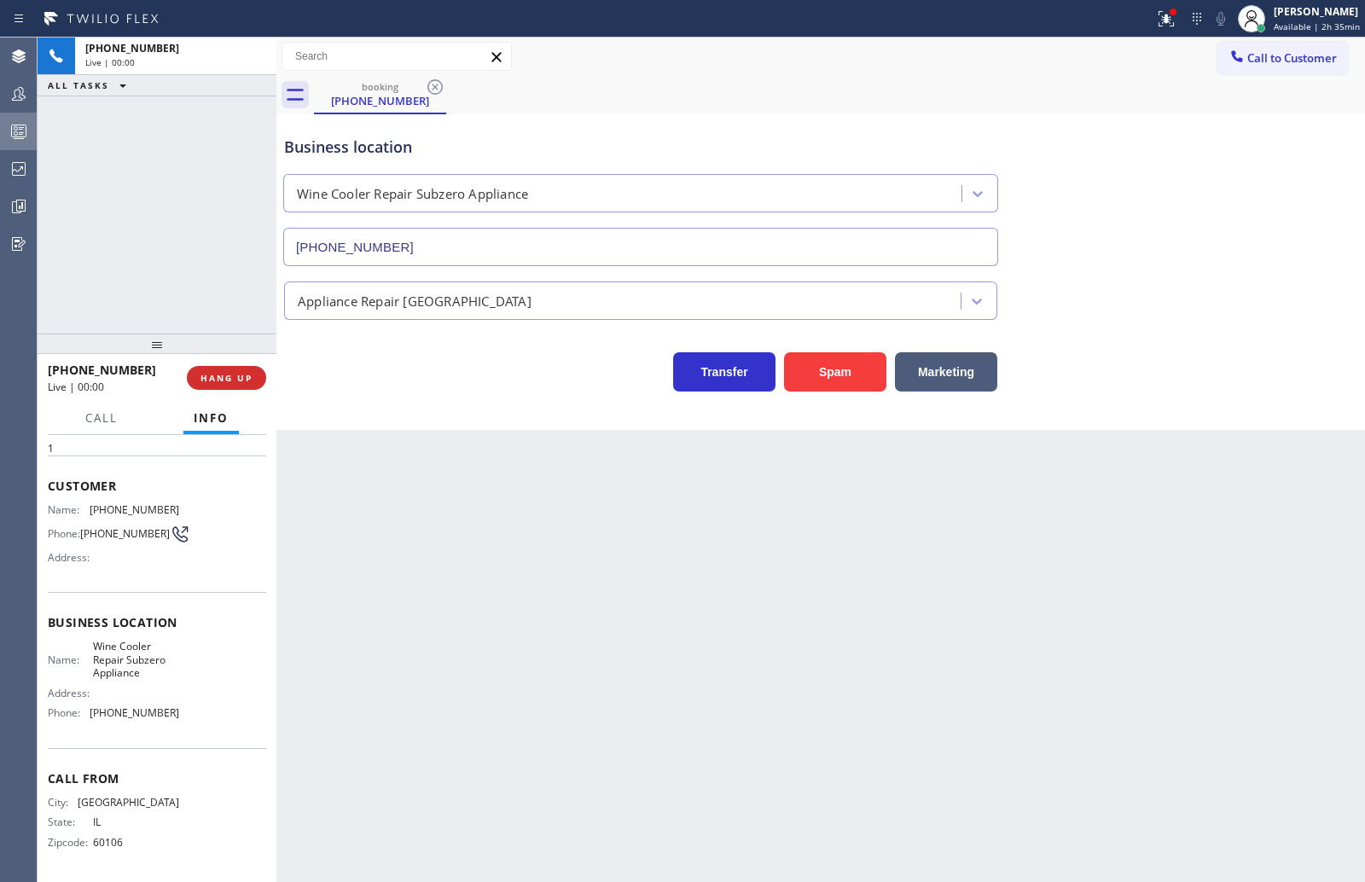
scroll to position [65, 0]
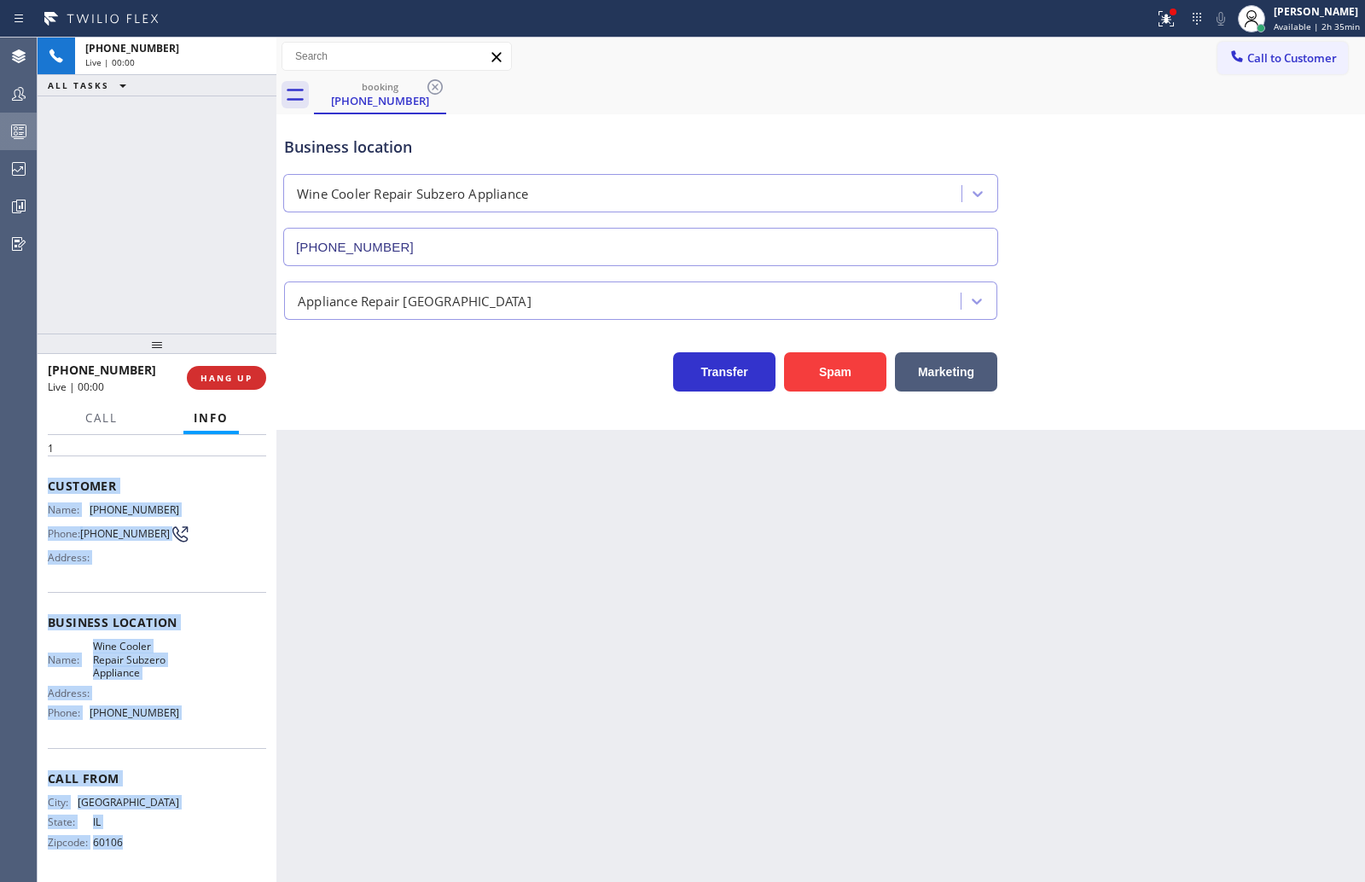
drag, startPoint x: 44, startPoint y: 476, endPoint x: 201, endPoint y: 841, distance: 397.5
click at [201, 841] on div "Context Queue: [Test] All Priority: 1 Customer Name: (224) 532-6687 Phone: (224…" at bounding box center [157, 658] width 239 height 447
copy div "Customer Name: (224) 532-6687 Phone: (224) 532-6687 Address: Business location …"
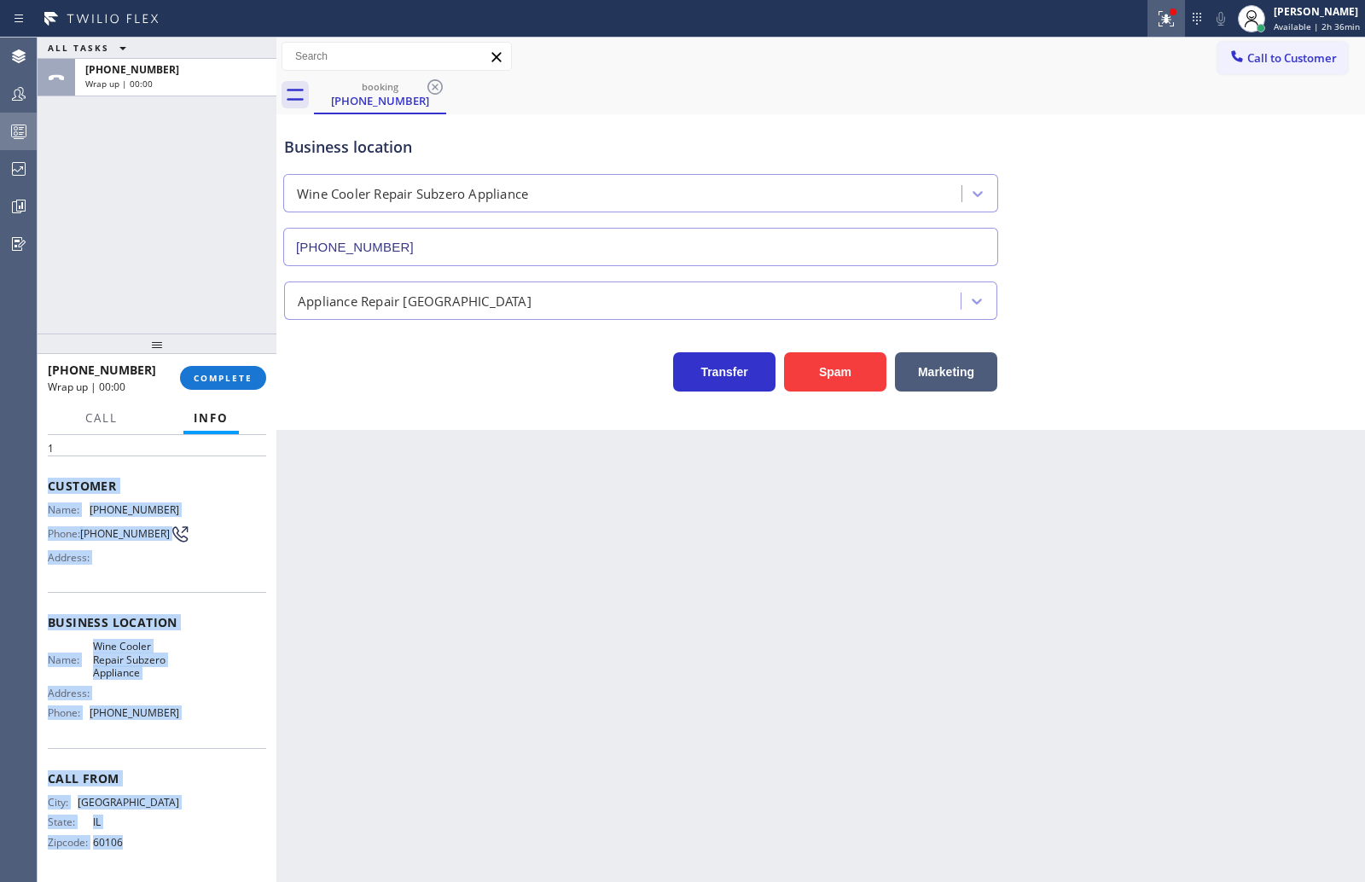
click at [1165, 10] on icon at bounding box center [1166, 19] width 20 height 20
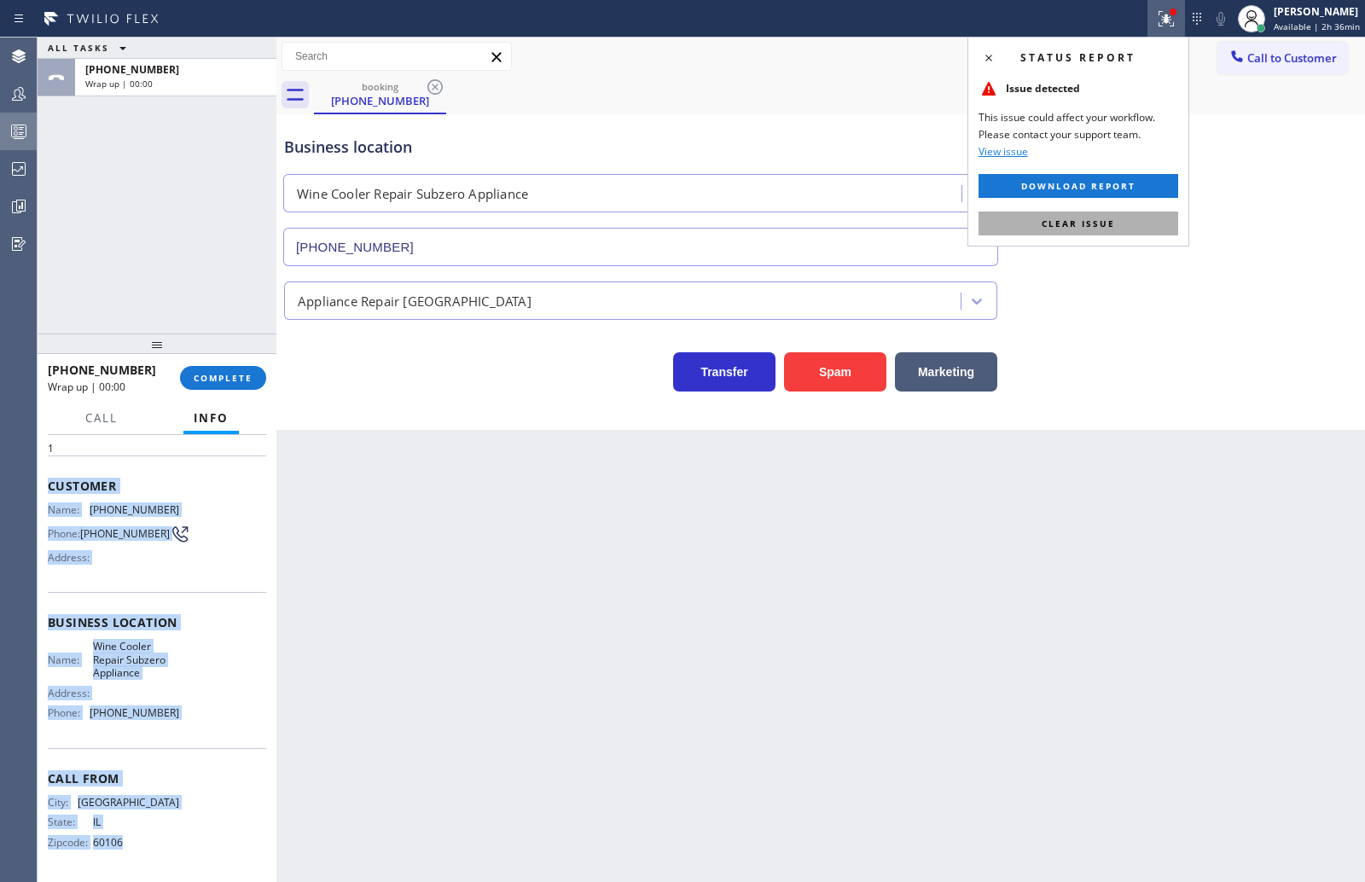
click at [1136, 219] on button "Clear issue" at bounding box center [1079, 224] width 200 height 24
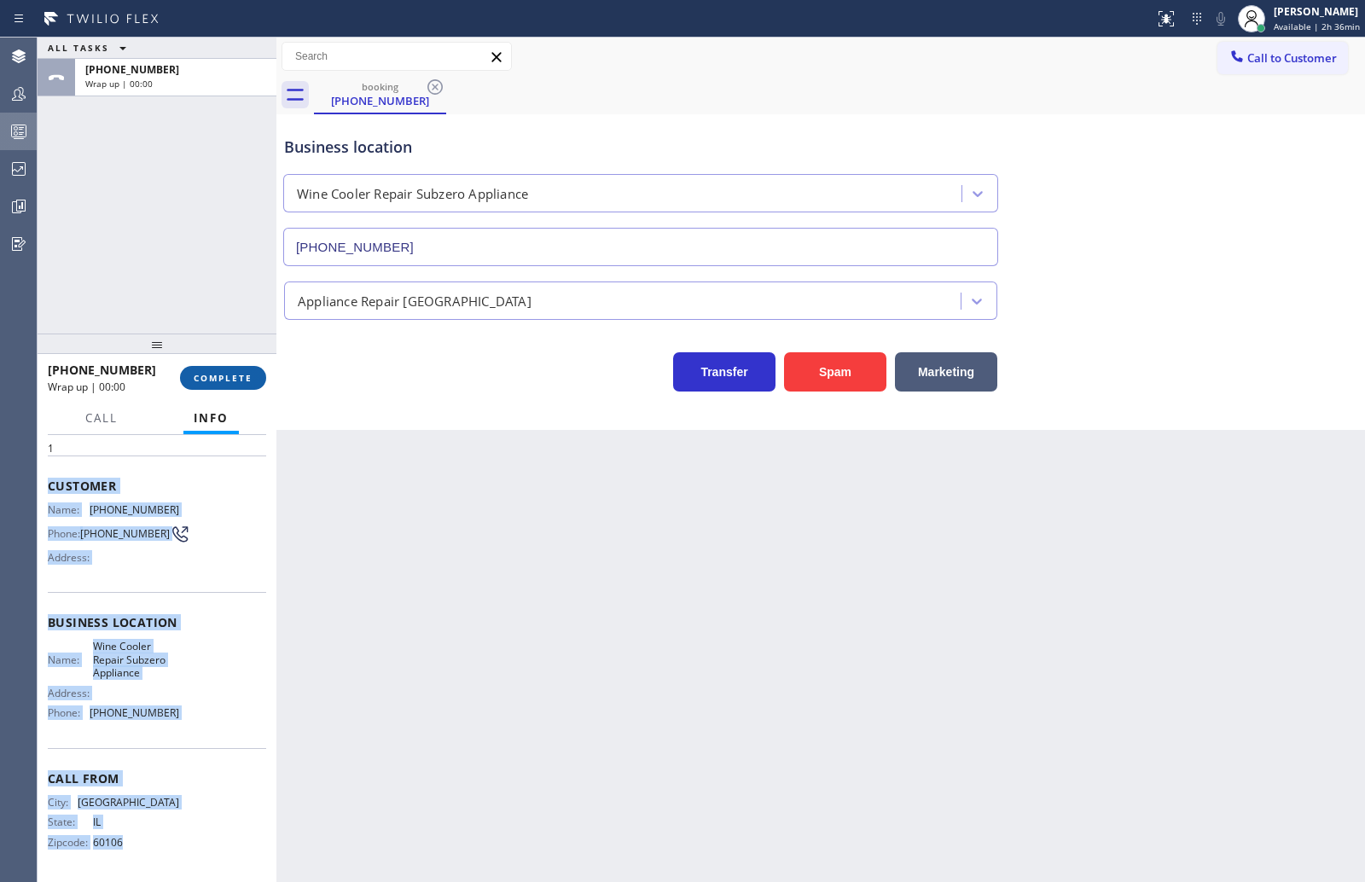
click at [200, 379] on span "COMPLETE" at bounding box center [223, 378] width 59 height 12
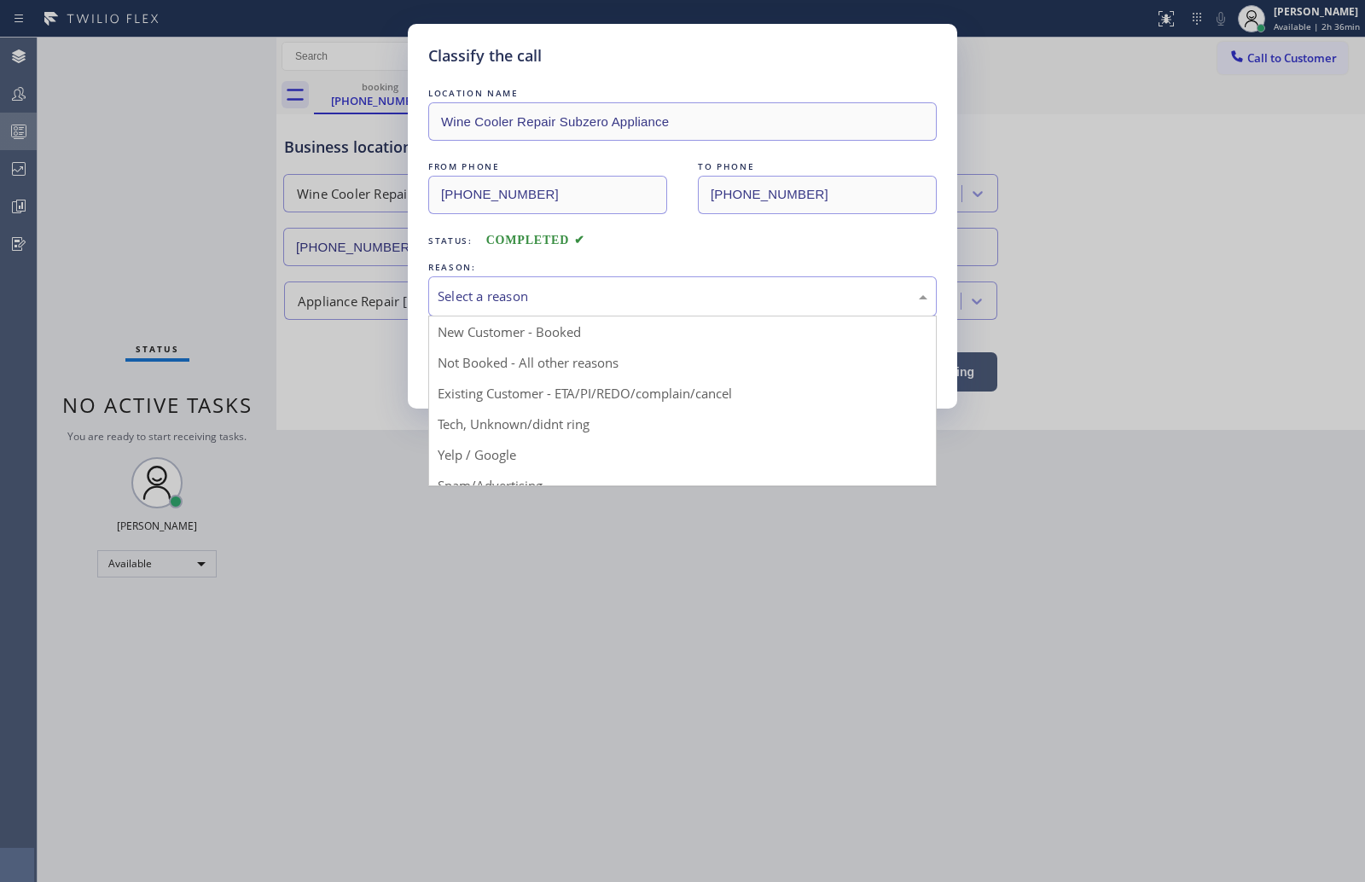
click at [567, 305] on div "Select a reason" at bounding box center [683, 297] width 490 height 20
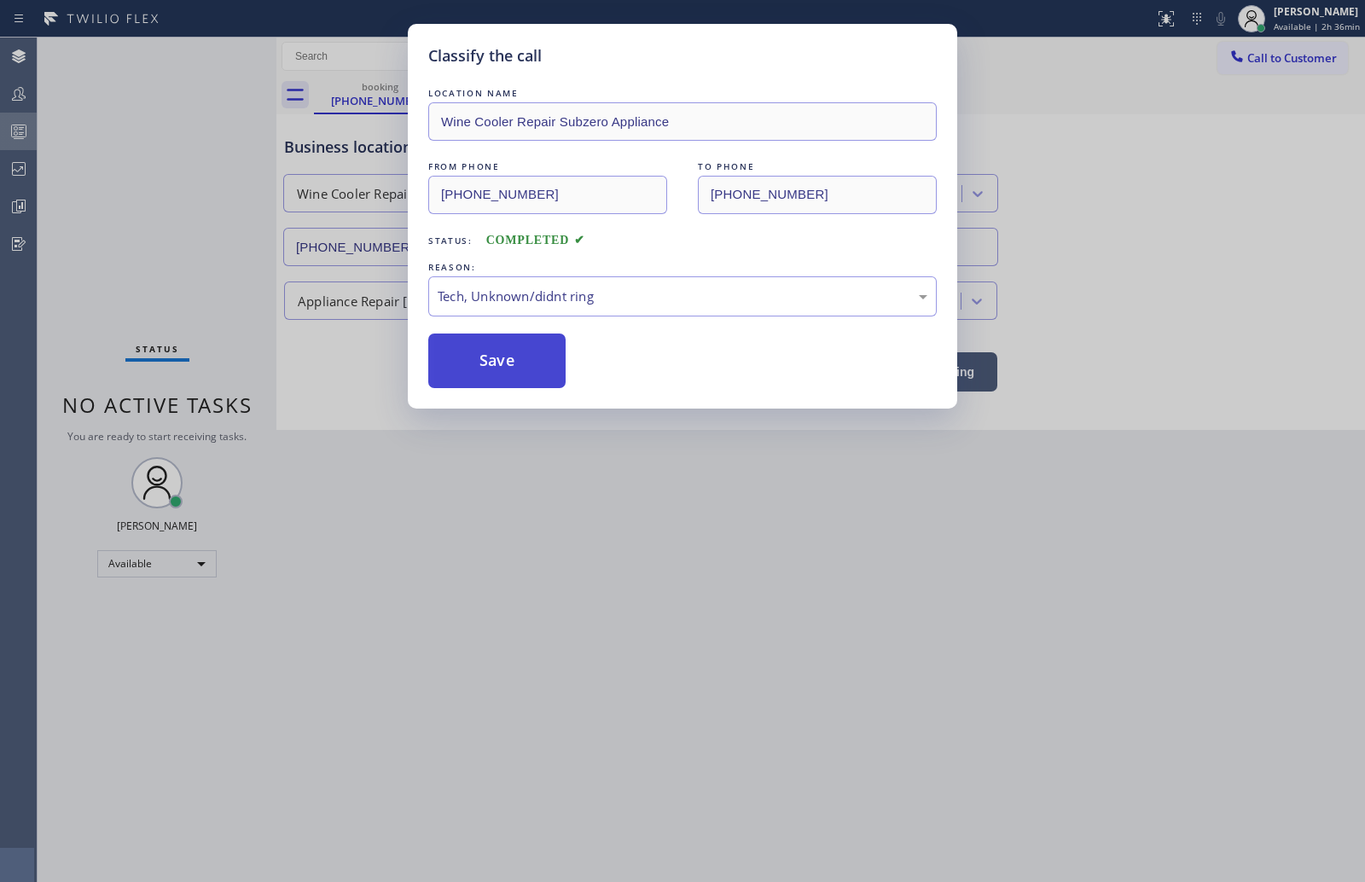
click at [509, 357] on button "Save" at bounding box center [496, 361] width 137 height 55
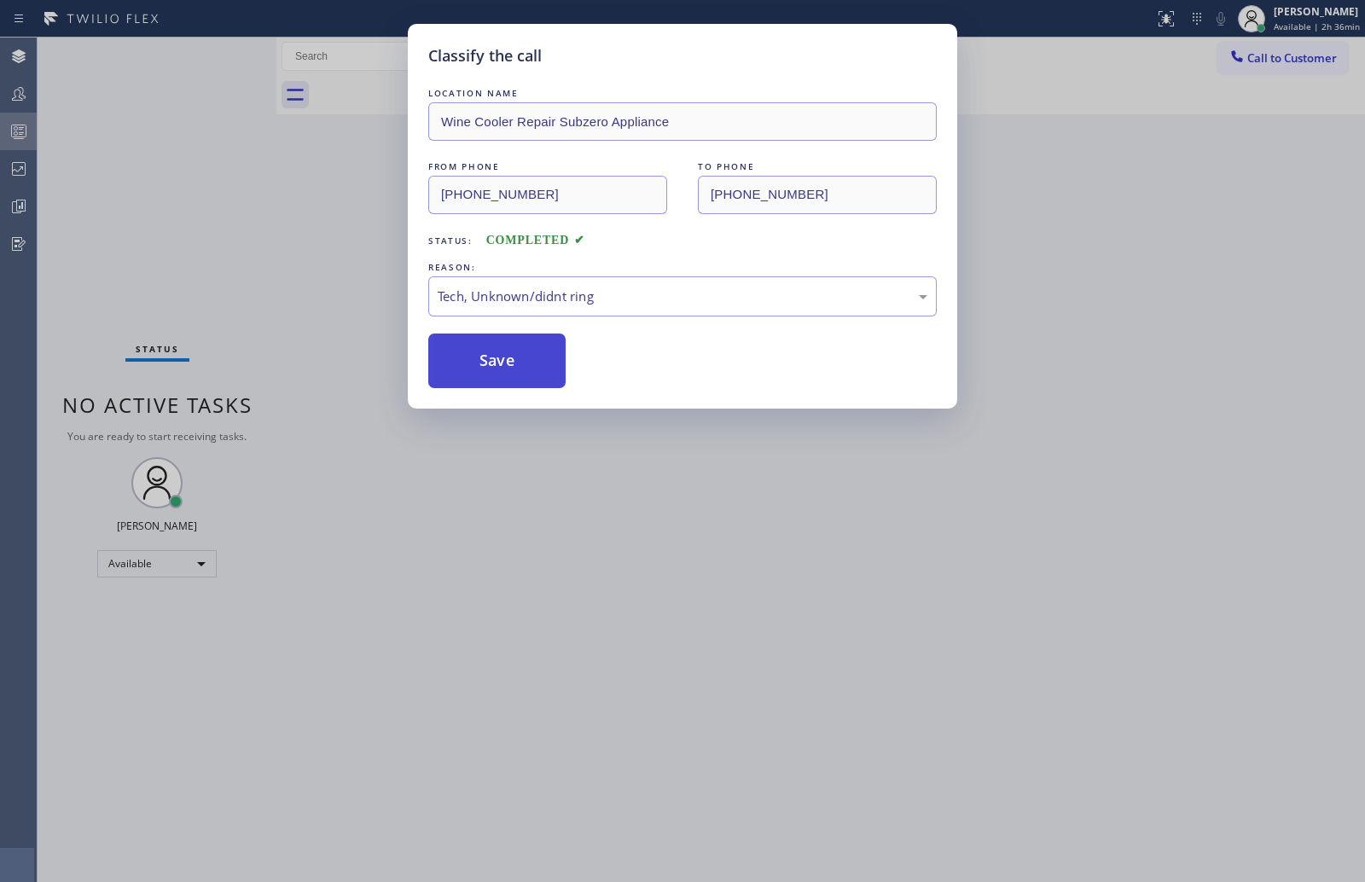
click at [509, 357] on button "Save" at bounding box center [496, 361] width 137 height 55
click at [219, 193] on div "Classify the call LOCATION NAME Wine Cooler Repair Subzero Appliance FROM PHONE…" at bounding box center [682, 441] width 1365 height 882
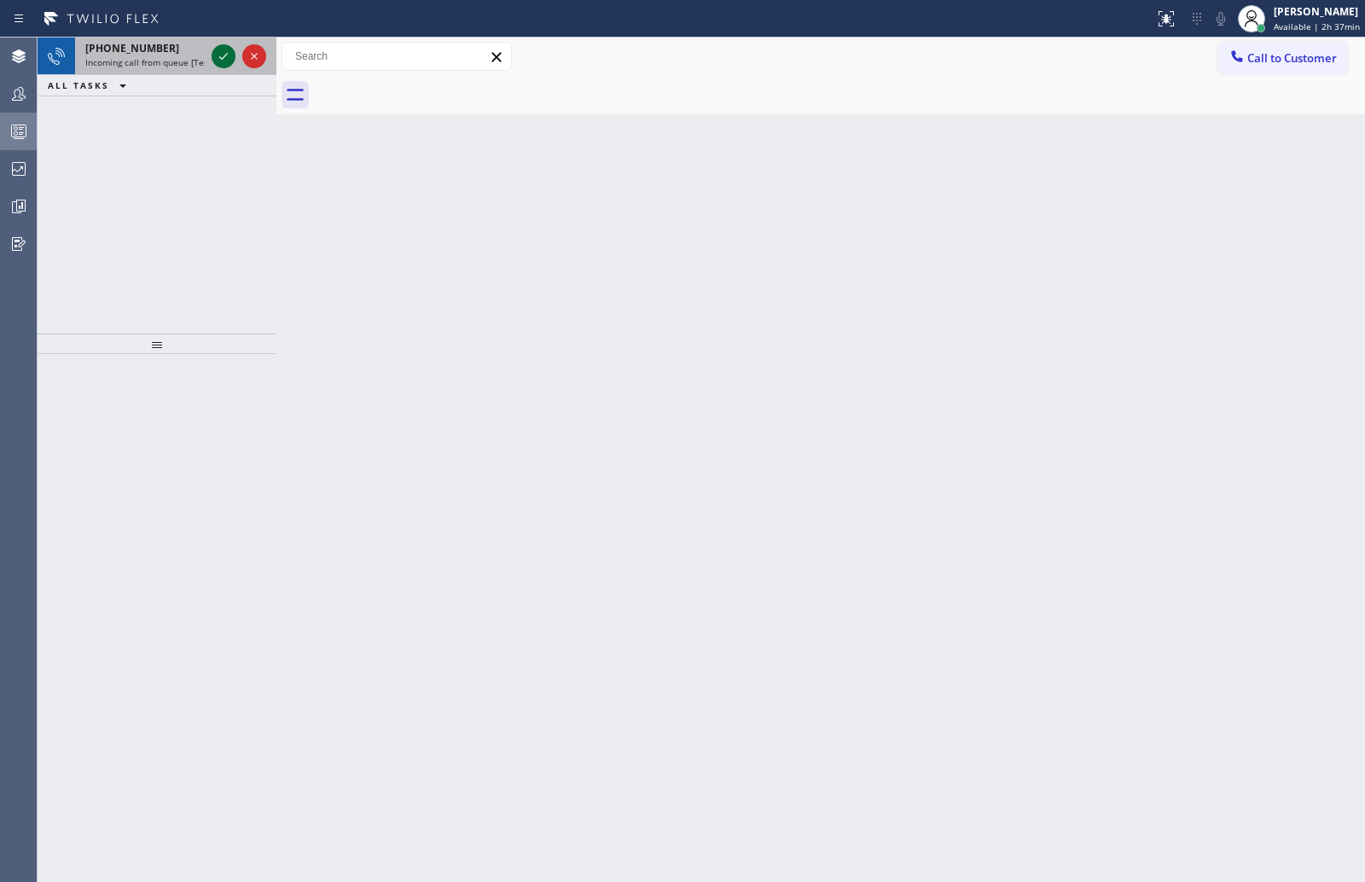
click at [220, 49] on icon at bounding box center [223, 56] width 20 height 20
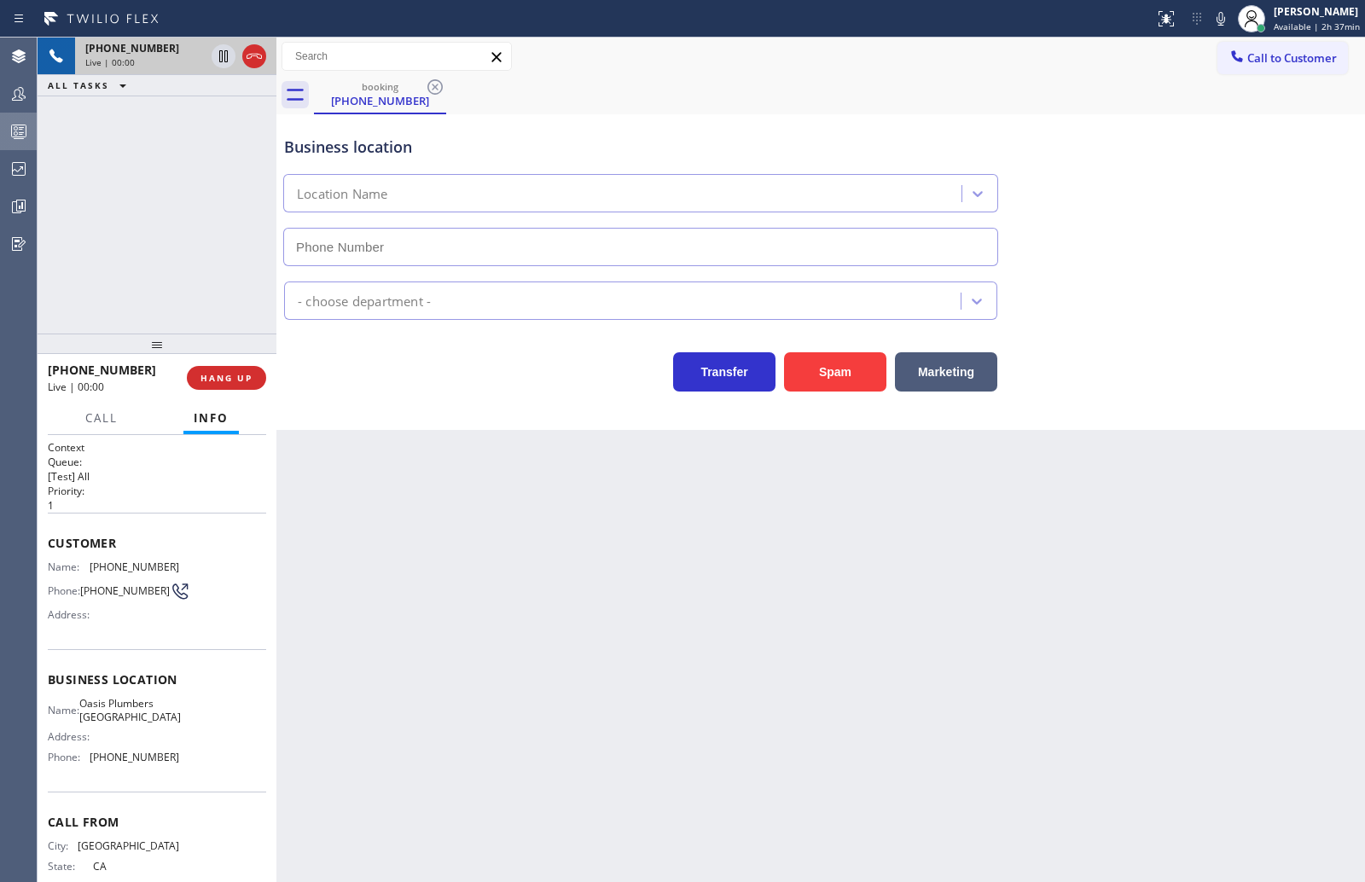
click at [220, 53] on icon at bounding box center [223, 56] width 20 height 20
type input "(949) 635-7337"
click at [225, 53] on icon at bounding box center [224, 56] width 12 height 12
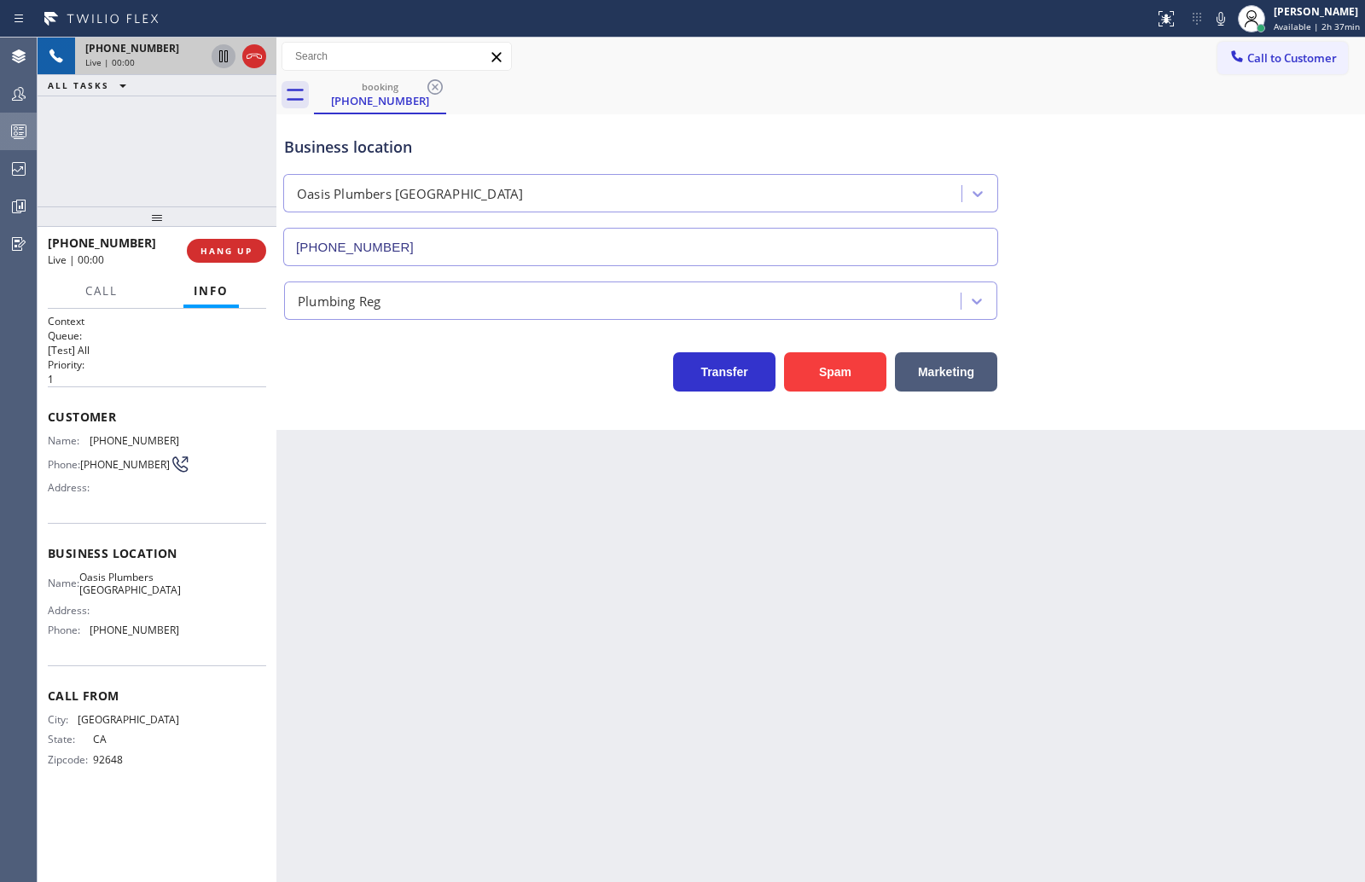
drag, startPoint x: 151, startPoint y: 346, endPoint x: 177, endPoint y: 178, distance: 169.3
click at [177, 178] on div "+17142743758 Live | 00:00 ALL TASKS ALL TASKS ACTIVE TASKS TASKS IN WRAP UP +17…" at bounding box center [157, 460] width 239 height 845
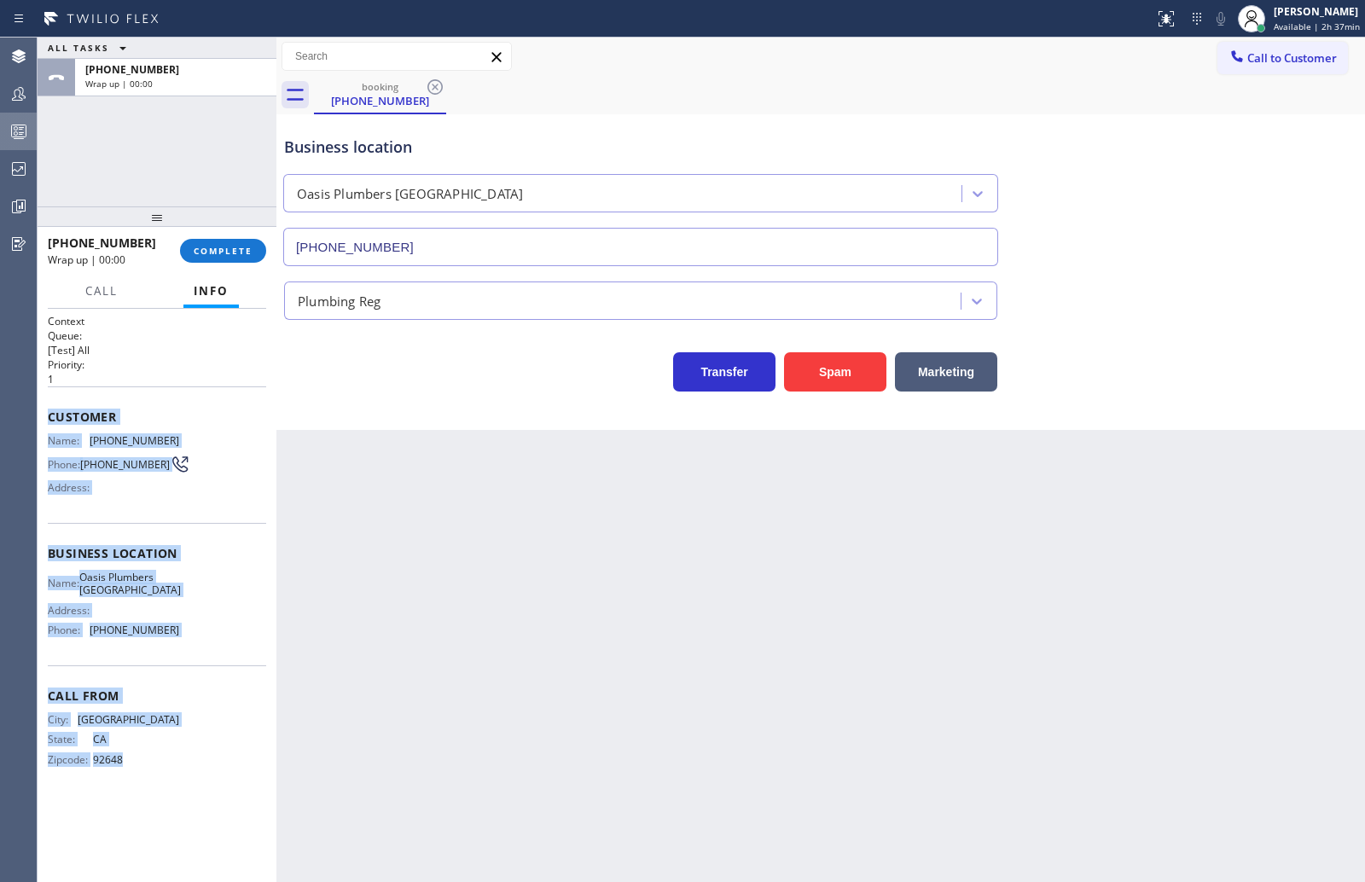
drag, startPoint x: 51, startPoint y: 421, endPoint x: 186, endPoint y: 775, distance: 378.8
click at [186, 775] on div "Context Queue: [Test] All Priority: 1 Customer Name: (714) 274-3758 Phone: (714…" at bounding box center [157, 554] width 218 height 480
copy div "Customer Name: (714) 274-3758 Phone: (714) 274-3758 Address: Business location …"
click at [202, 247] on span "COMPLETE" at bounding box center [223, 251] width 59 height 12
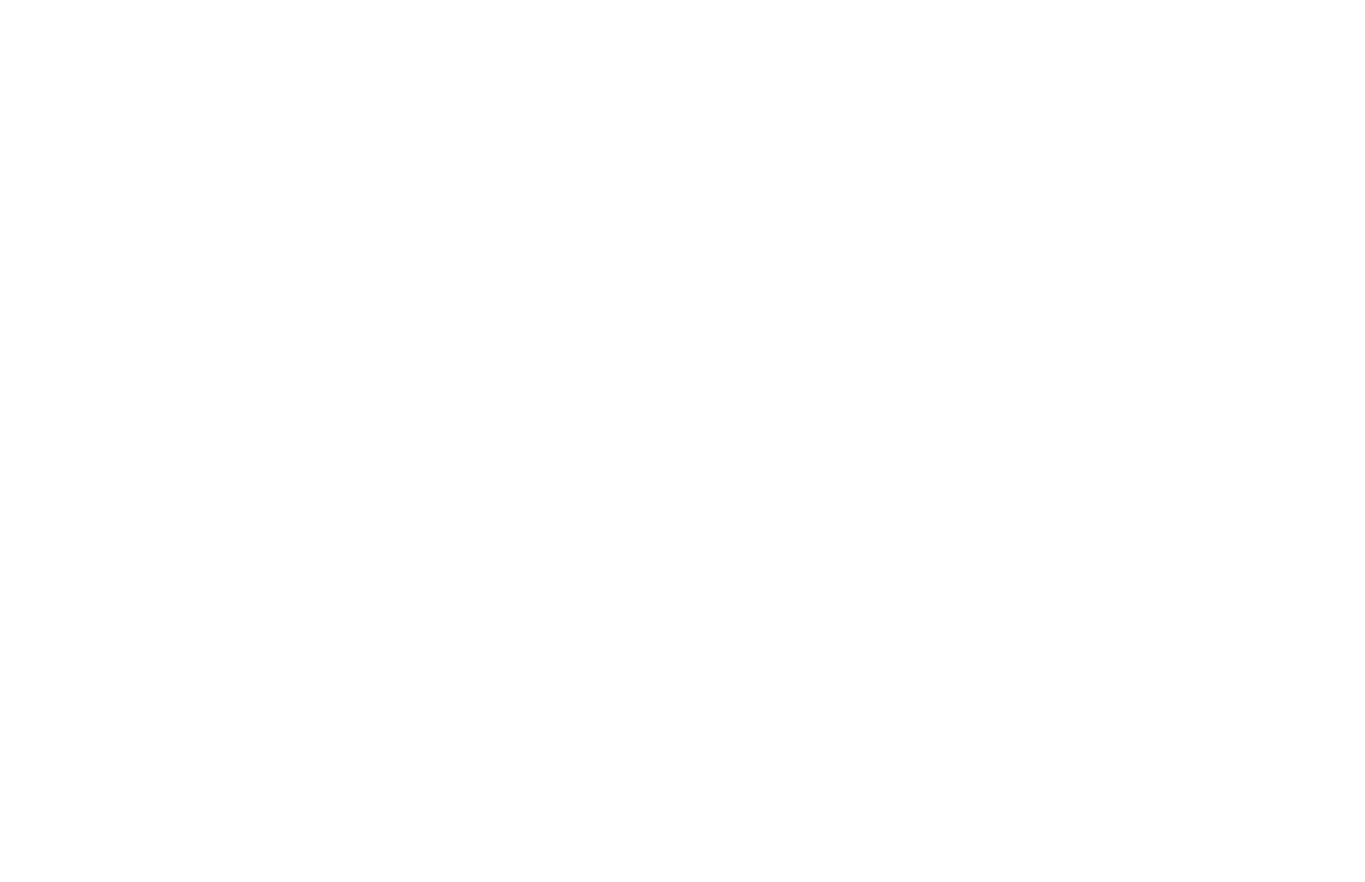
click at [628, 548] on div at bounding box center [682, 441] width 1365 height 882
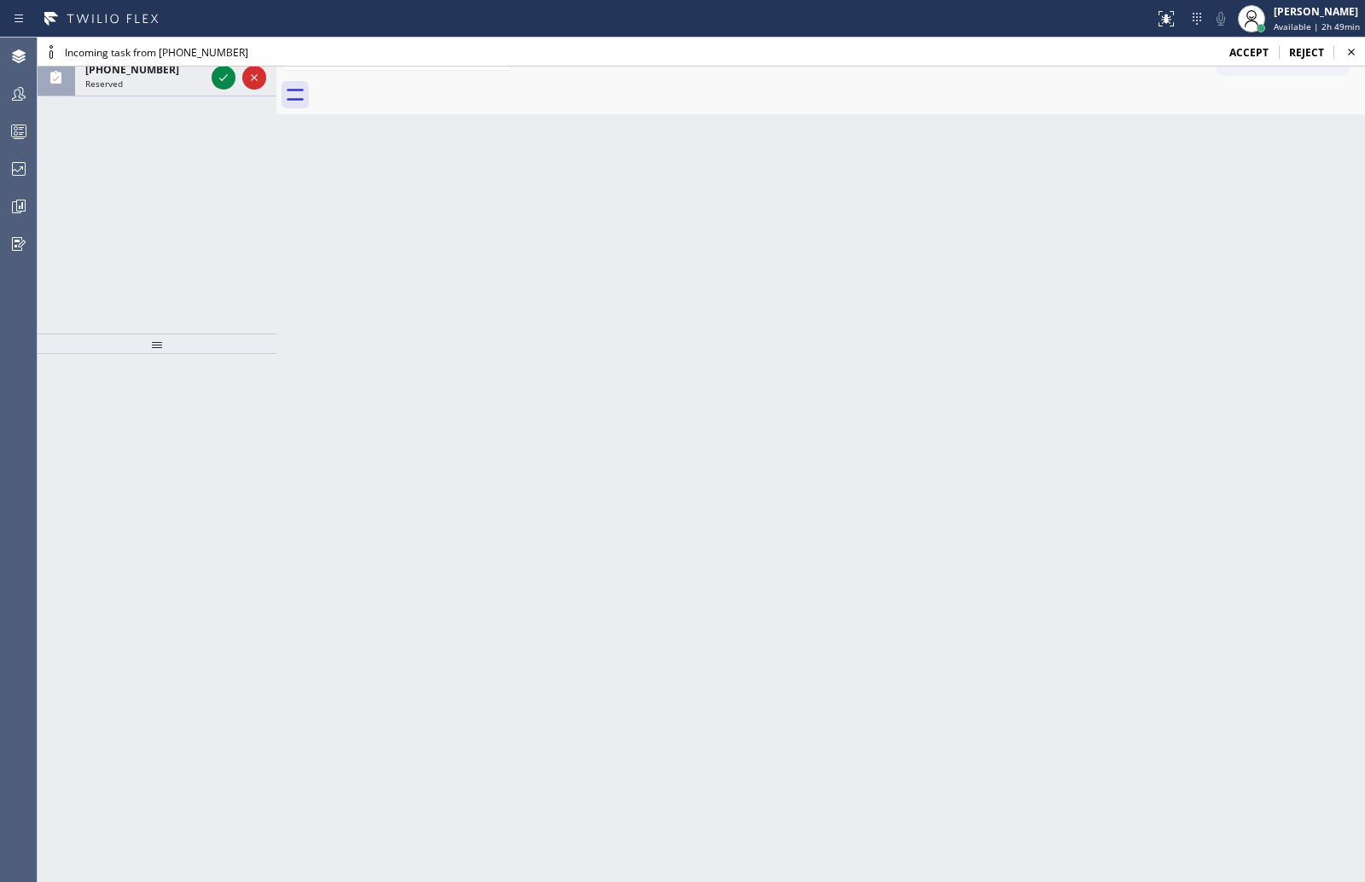
drag, startPoint x: 1246, startPoint y: 55, endPoint x: 202, endPoint y: 99, distance: 1044.3
click at [1246, 55] on span "accept" at bounding box center [1248, 52] width 39 height 15
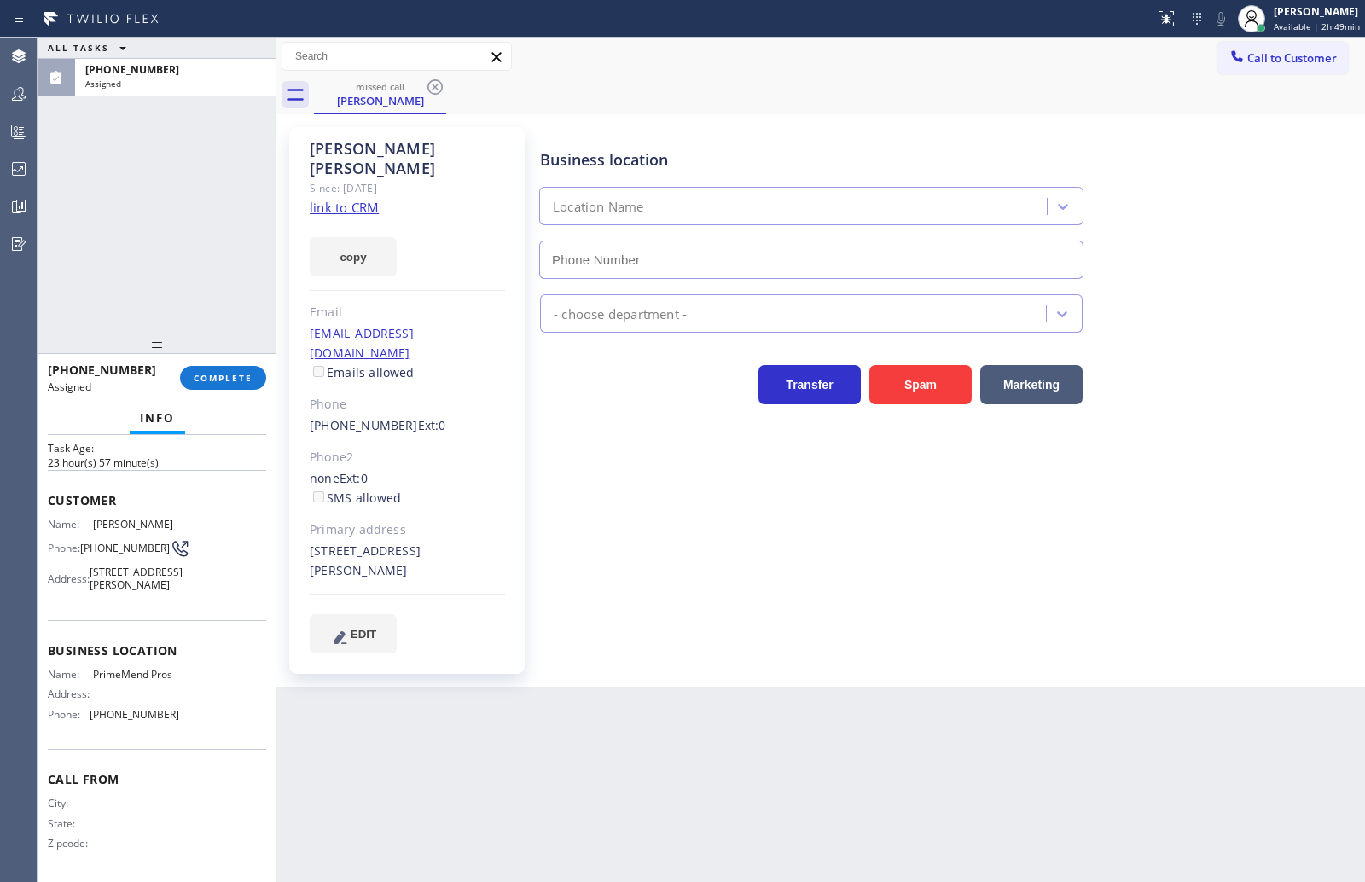
scroll to position [107, 0]
type input "[PHONE_NUMBER]"
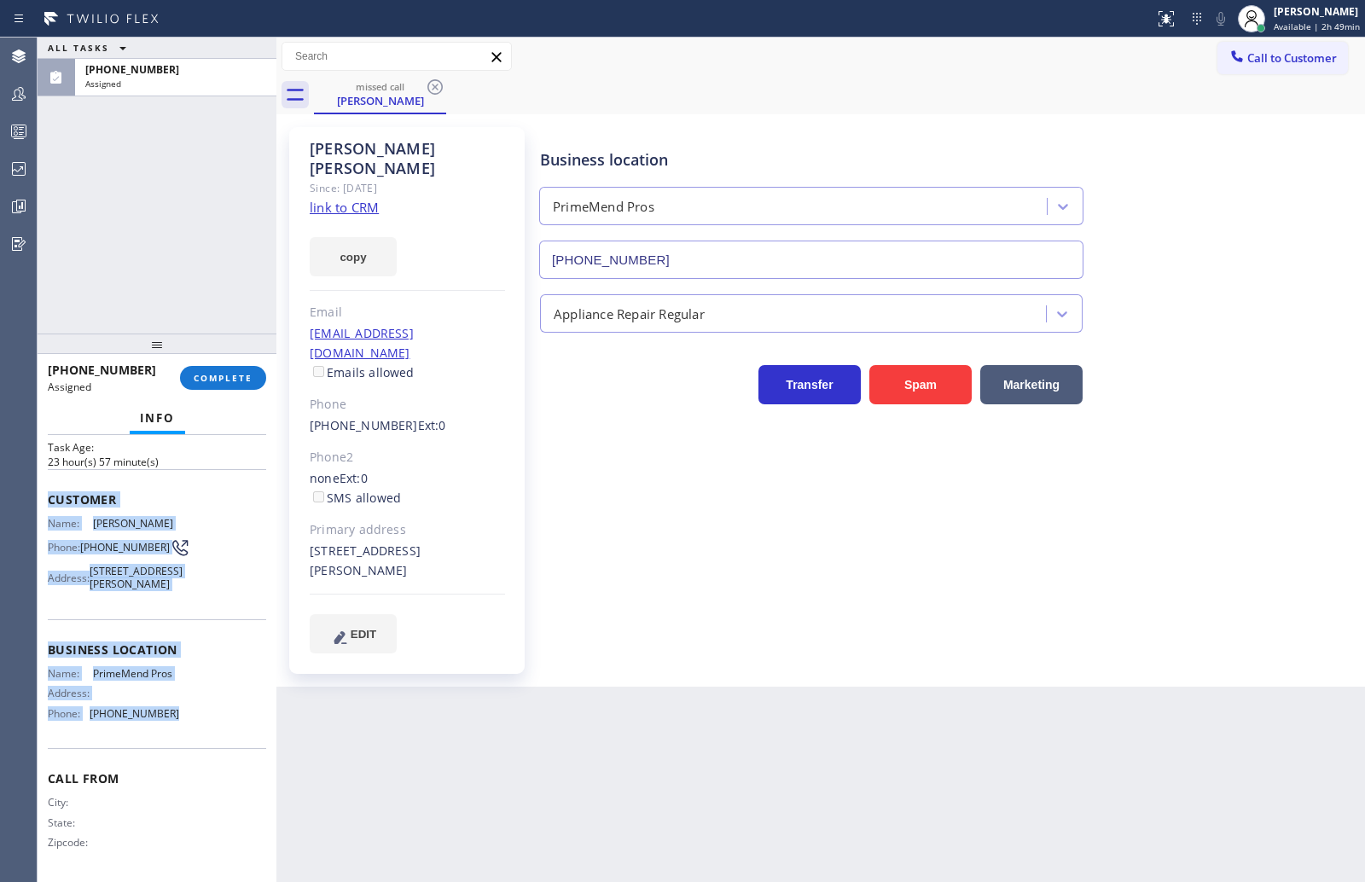
drag, startPoint x: 45, startPoint y: 462, endPoint x: 234, endPoint y: 744, distance: 338.8
click at [234, 744] on div "Context Queue: [Test] All Priority: 0 Task Age: [DEMOGRAPHIC_DATA] hour(s) 57 m…" at bounding box center [157, 658] width 239 height 447
copy div "Customer Name: [PERSON_NAME] Phone: [PHONE_NUMBER] Address: [STREET_ADDRESS][PE…"
click at [232, 376] on span "COMPLETE" at bounding box center [223, 378] width 59 height 12
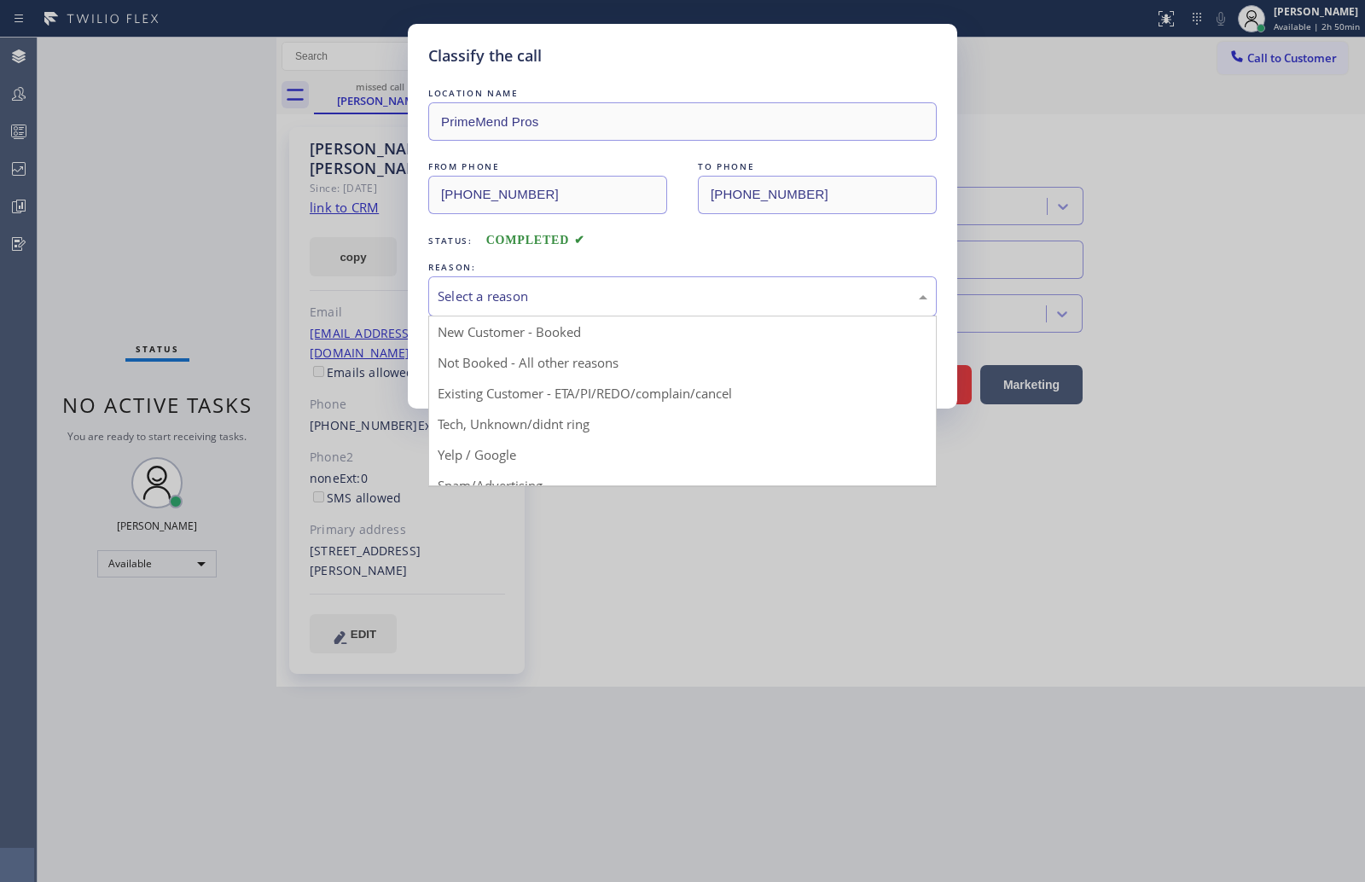
click at [565, 275] on div "REASON: Select a reason New Customer - Booked Not Booked - All other reasons Ex…" at bounding box center [682, 287] width 508 height 58
click at [541, 285] on div "Select a reason" at bounding box center [682, 296] width 508 height 40
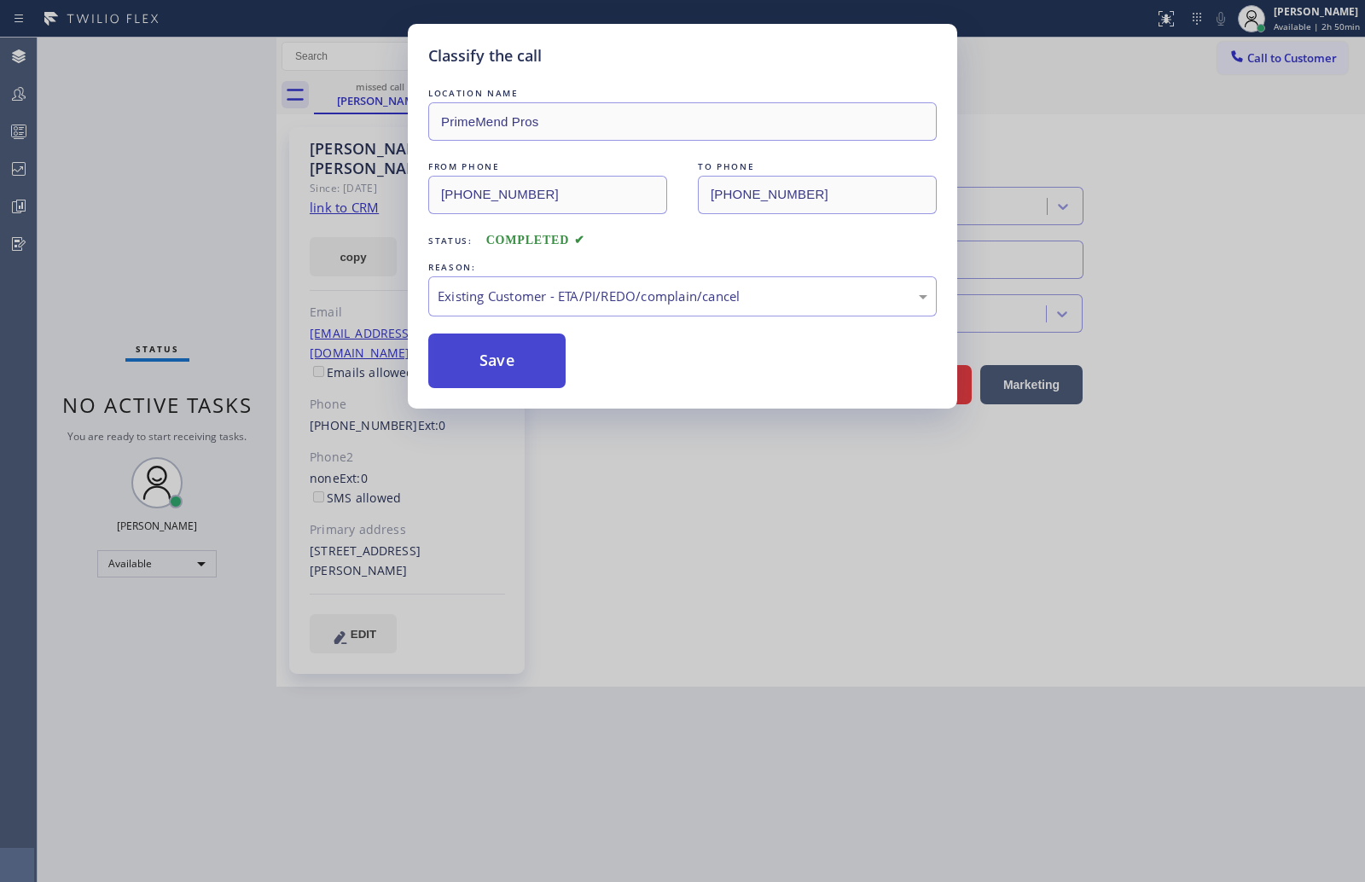
click at [515, 351] on button "Save" at bounding box center [496, 361] width 137 height 55
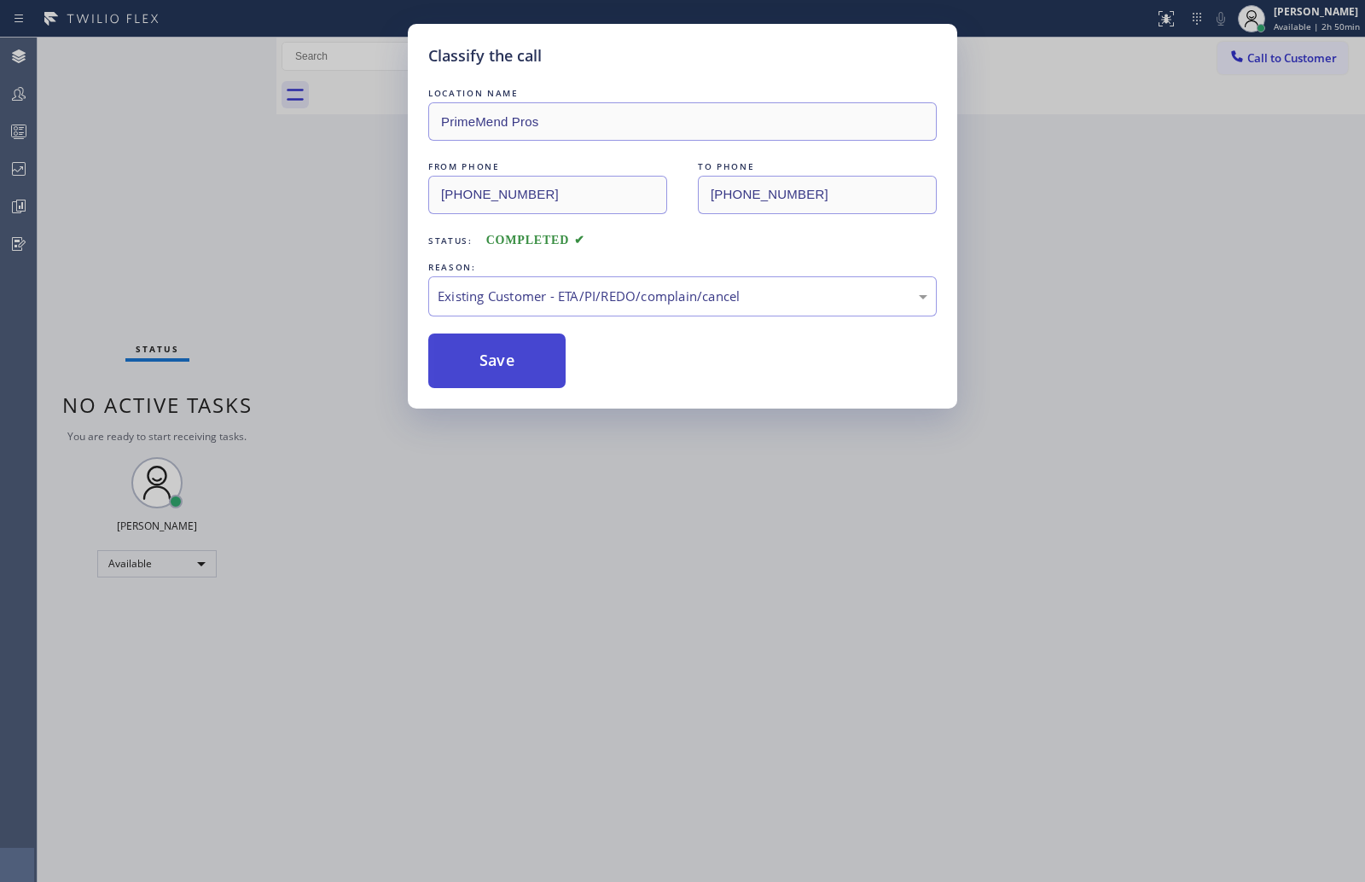
click at [515, 351] on button "Save" at bounding box center [496, 361] width 137 height 55
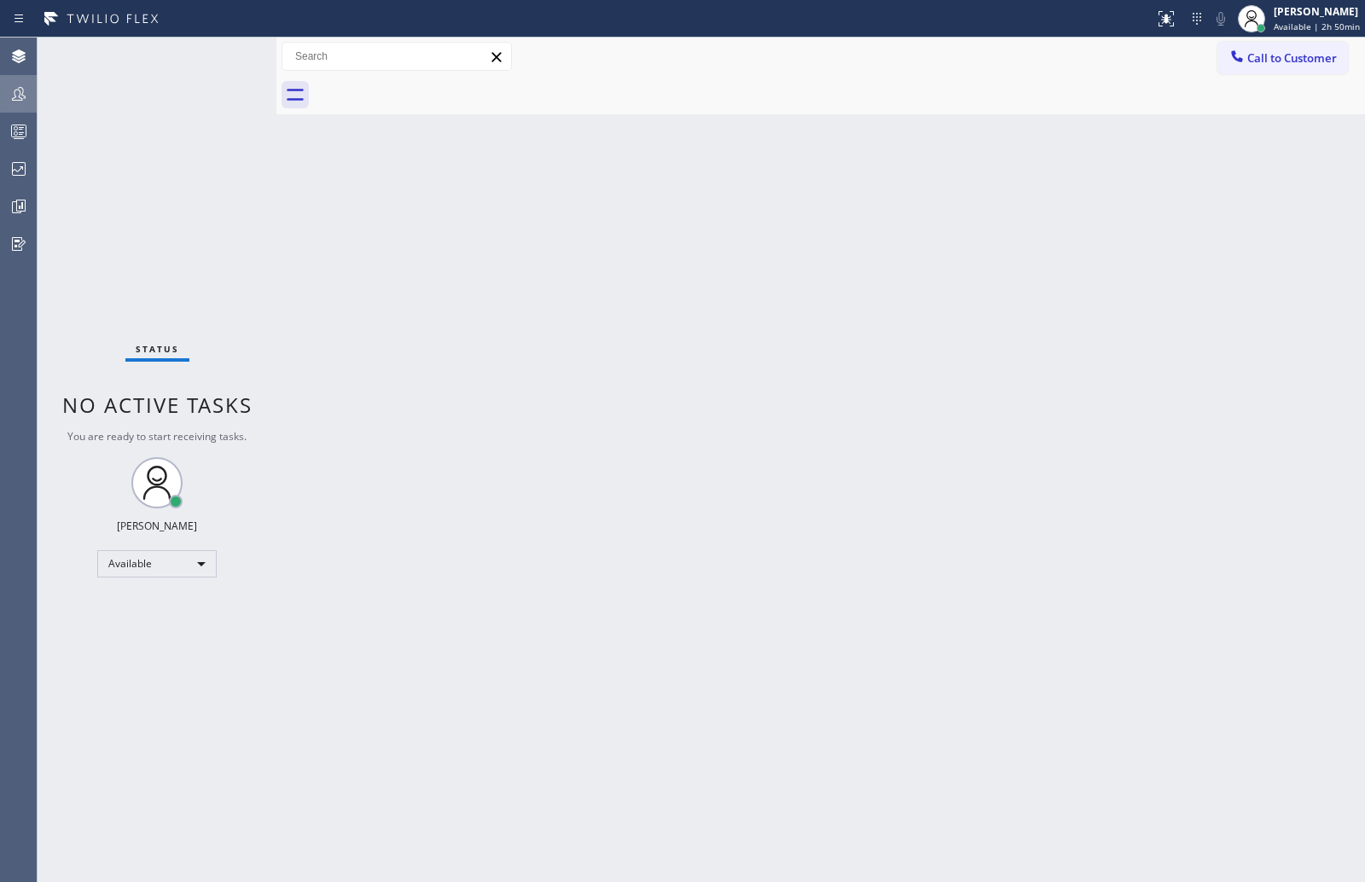
click at [17, 86] on icon at bounding box center [19, 94] width 20 height 20
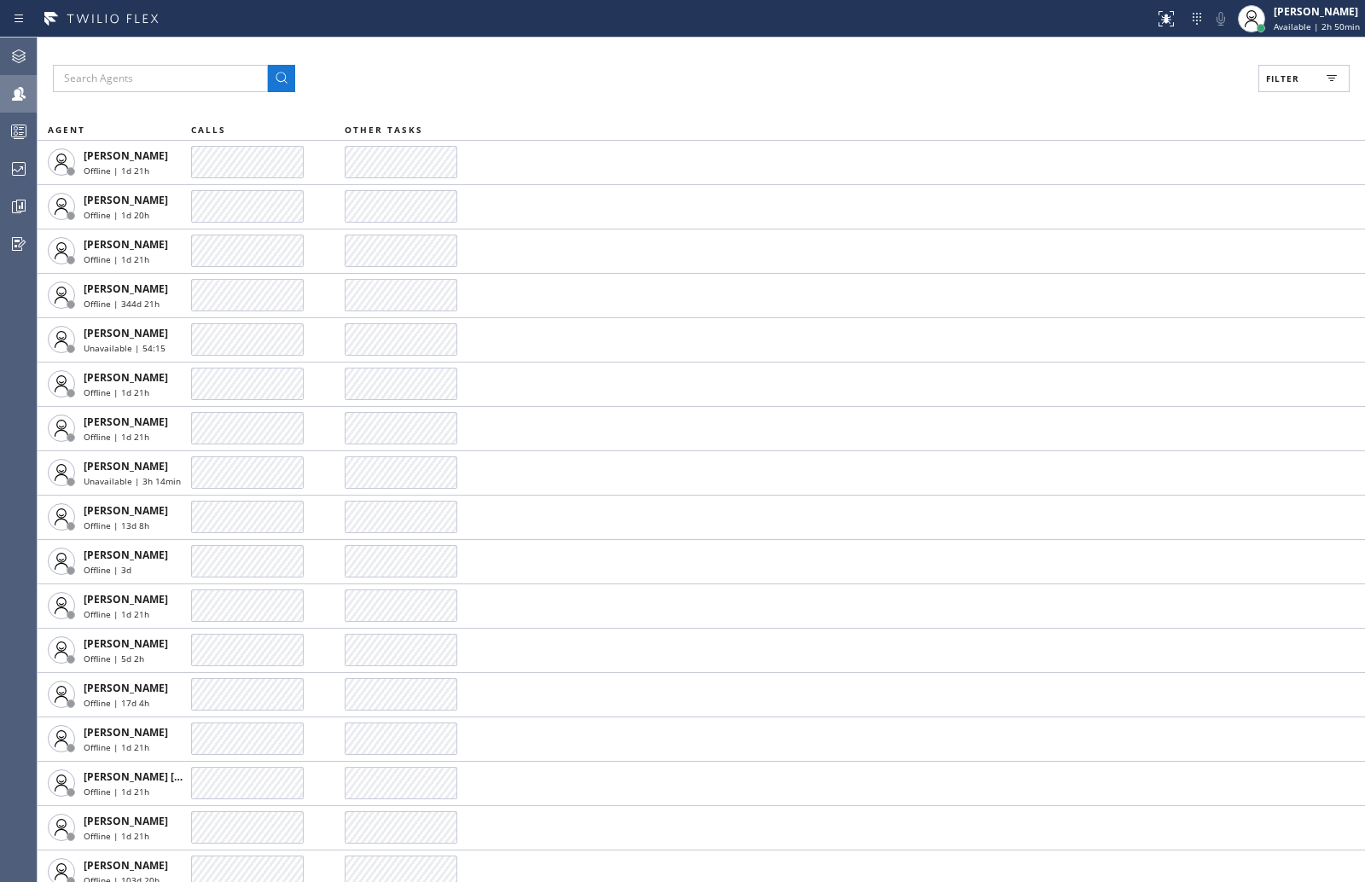
click at [1332, 84] on icon at bounding box center [1332, 78] width 20 height 20
click at [1145, 195] on label "Available" at bounding box center [1239, 202] width 224 height 15
click at [1127, 195] on input "Available" at bounding box center [1117, 201] width 20 height 20
checkbox input "true"
click at [1145, 234] on label "Unavailable" at bounding box center [1239, 229] width 224 height 15
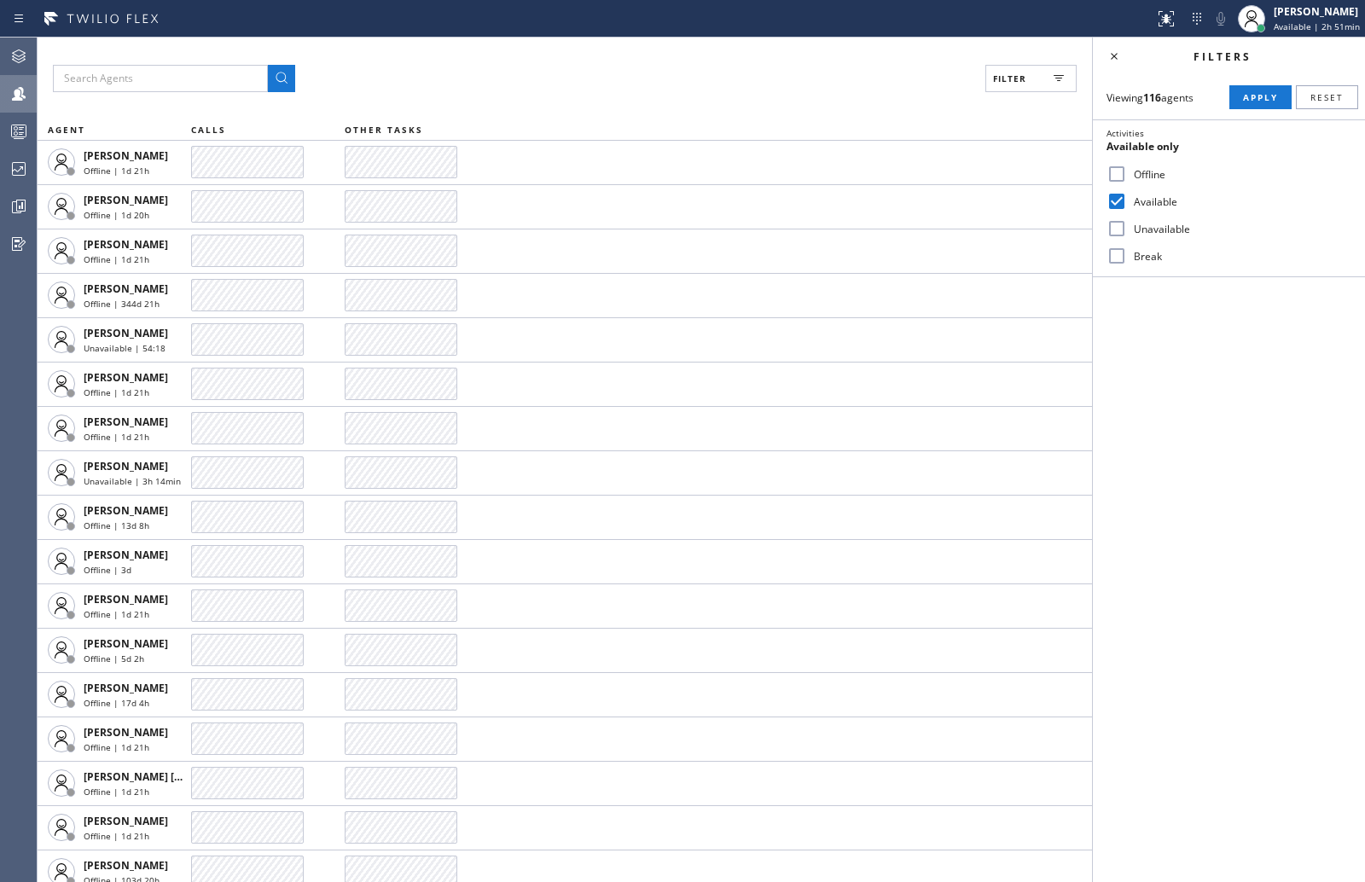
click at [1127, 234] on input "Unavailable" at bounding box center [1117, 228] width 20 height 20
checkbox input "true"
click at [1141, 253] on label "Break" at bounding box center [1239, 256] width 224 height 15
click at [1127, 253] on input "Break" at bounding box center [1117, 256] width 20 height 20
checkbox input "true"
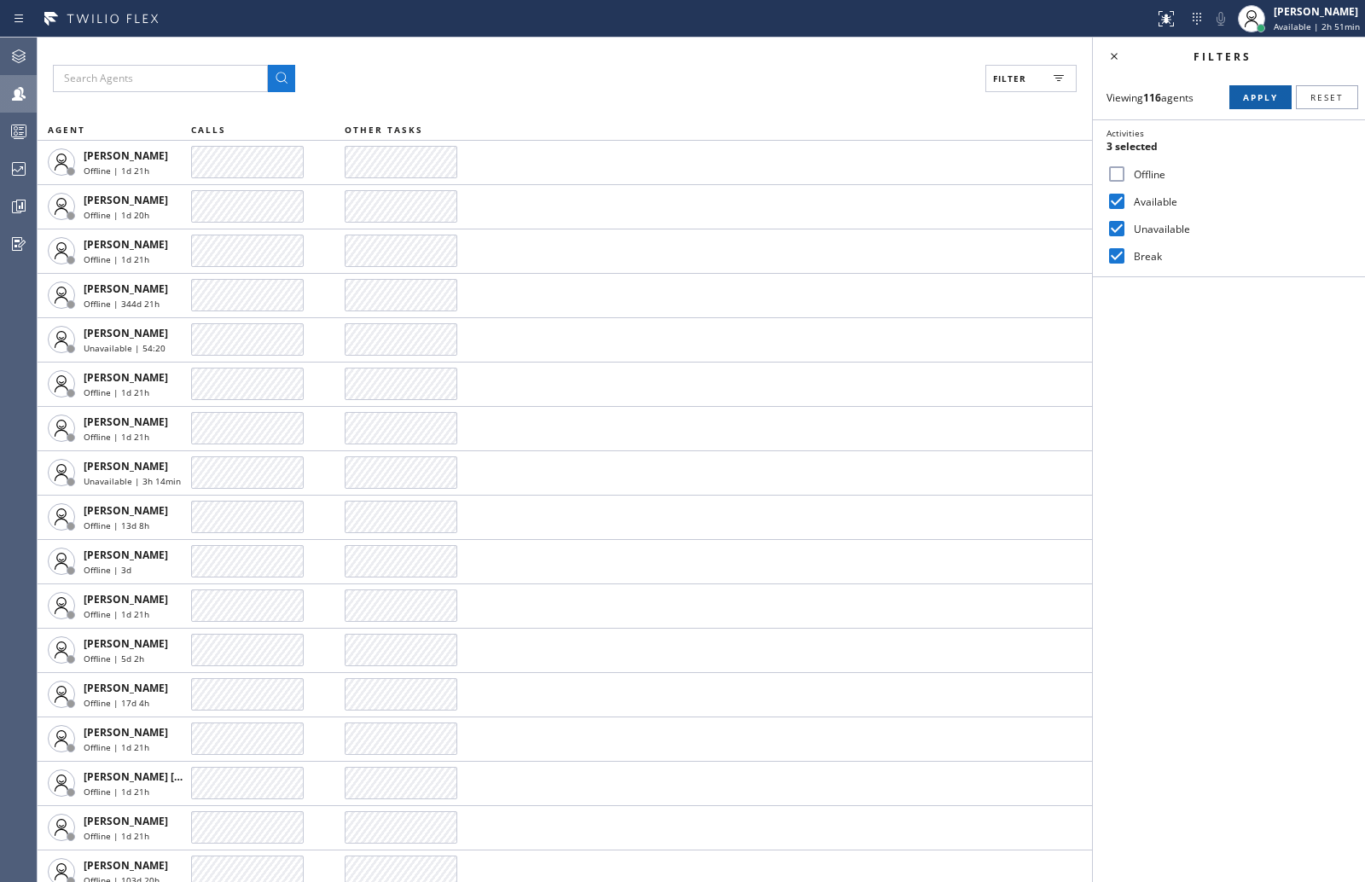
click at [1250, 91] on span "Apply" at bounding box center [1260, 97] width 35 height 12
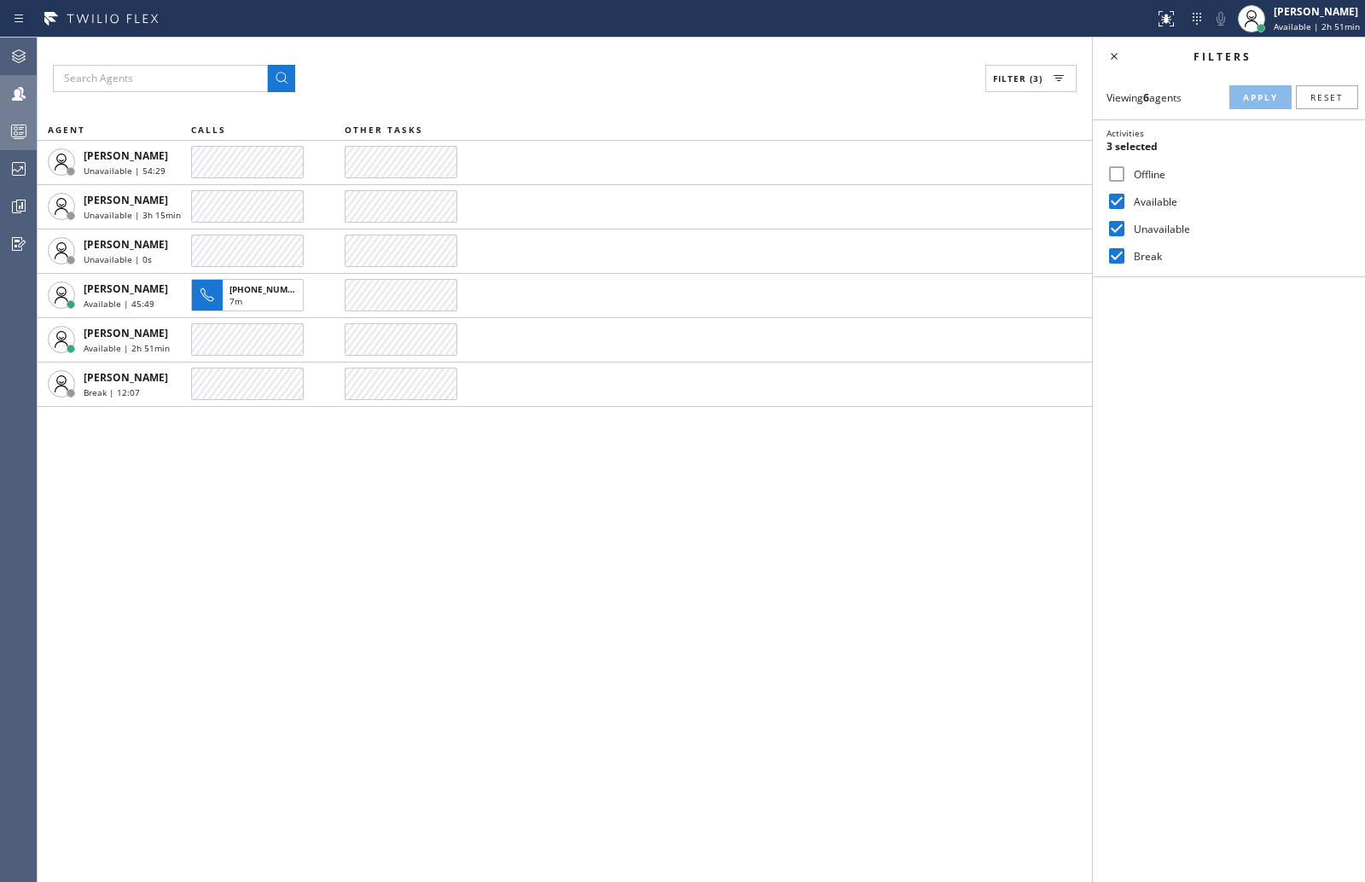
click at [32, 147] on div at bounding box center [19, 131] width 38 height 34
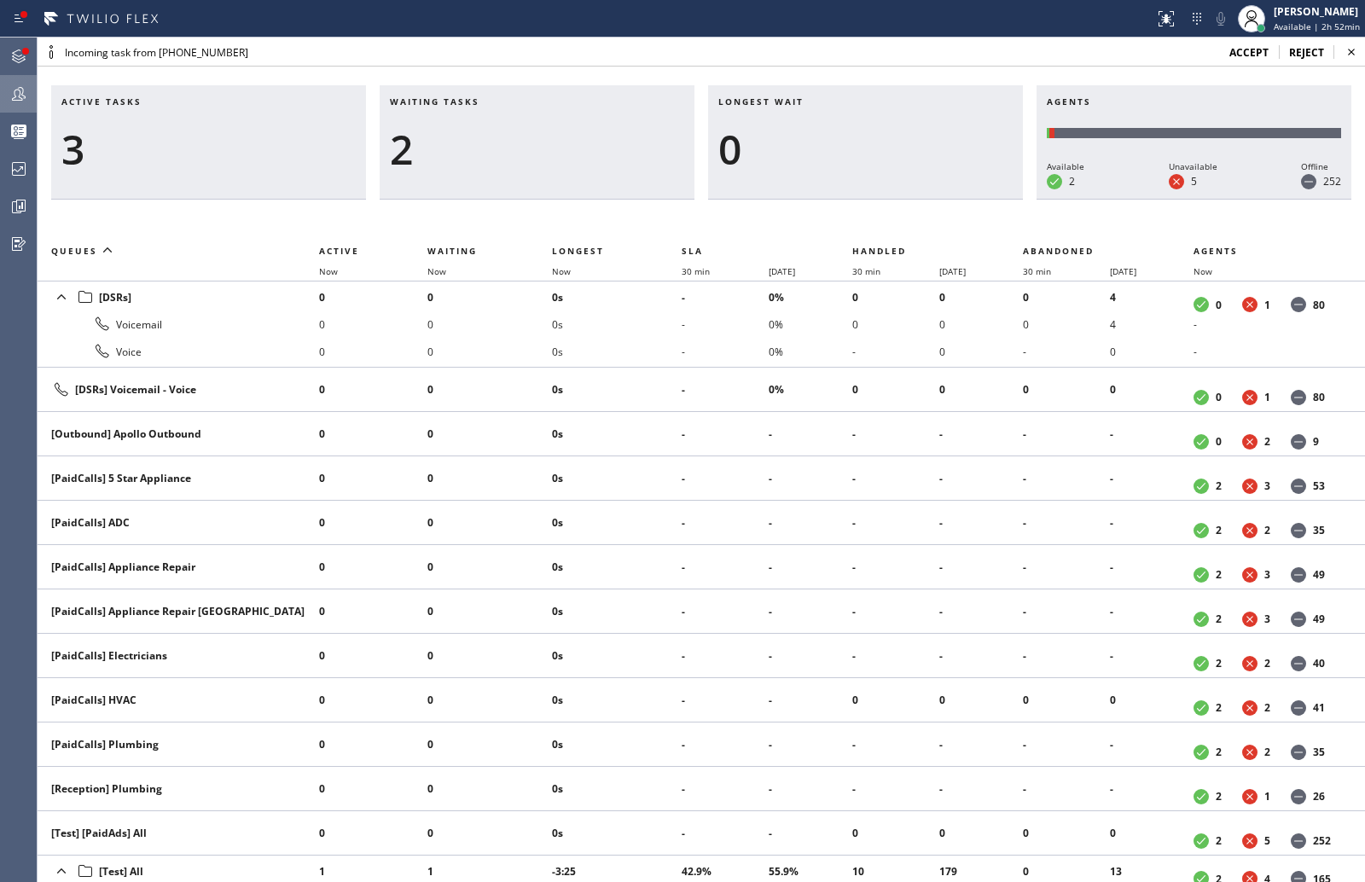
click at [1252, 51] on span "accept" at bounding box center [1248, 52] width 39 height 15
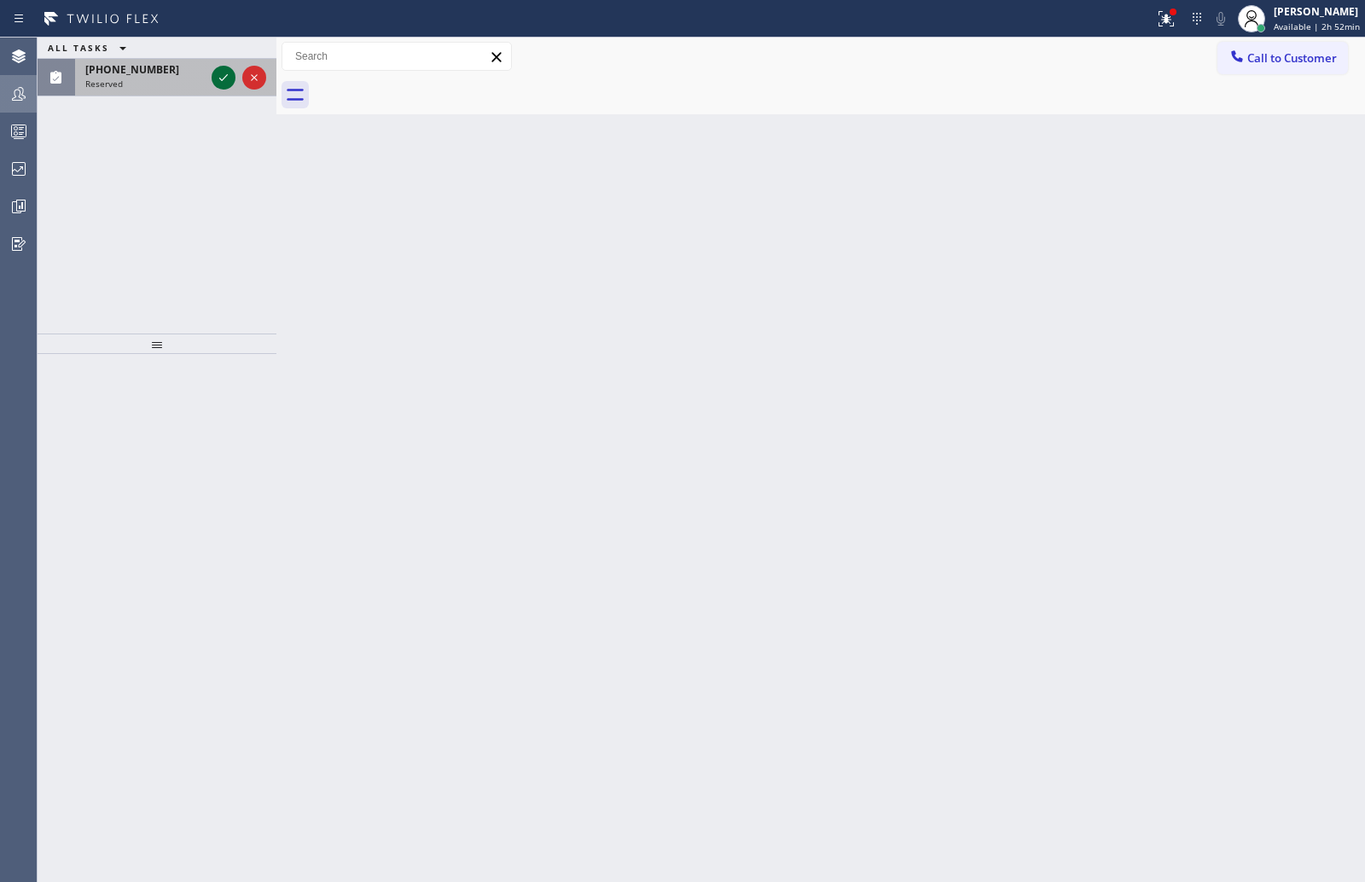
click at [215, 77] on icon at bounding box center [223, 77] width 20 height 20
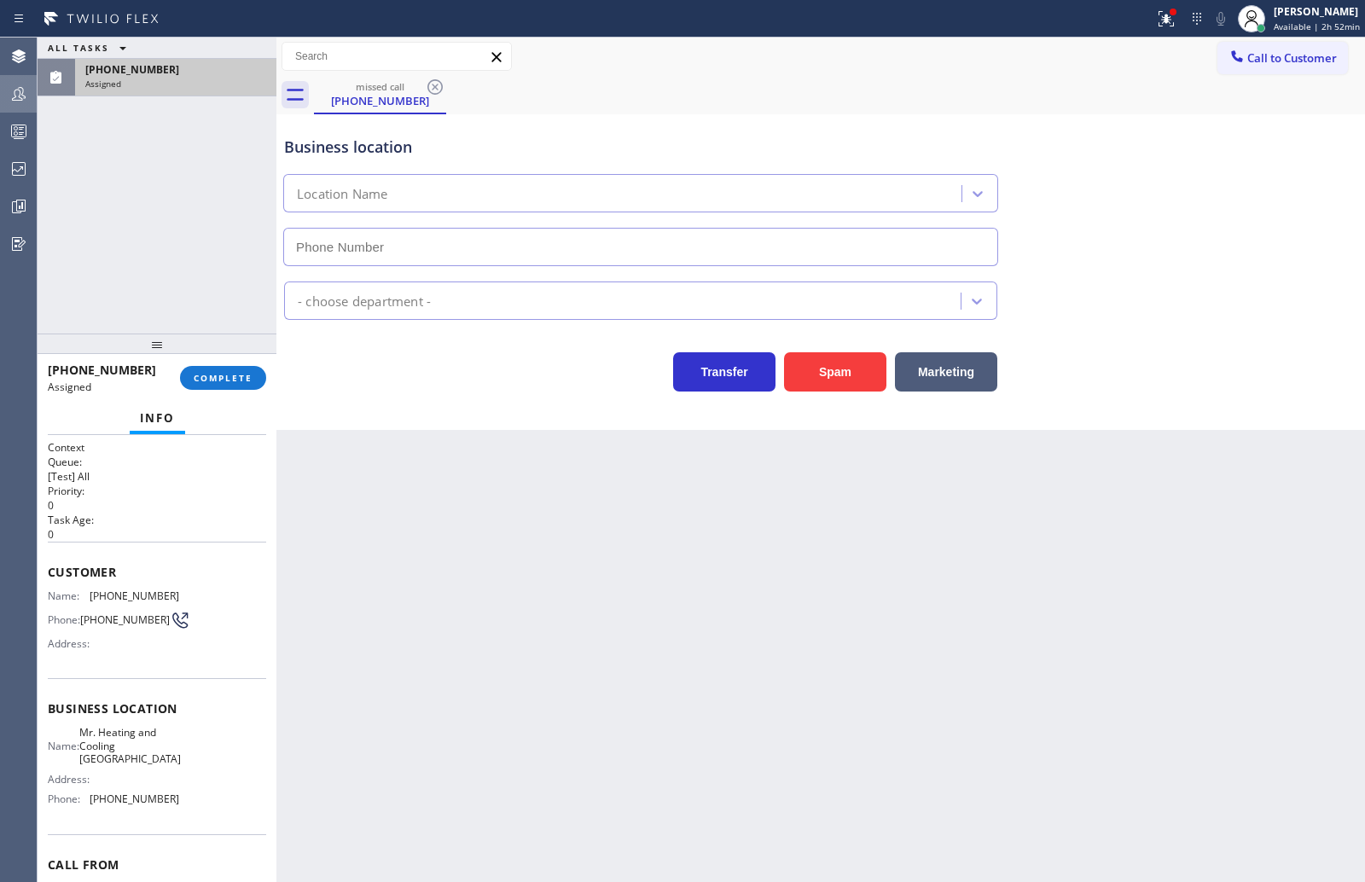
type input "(917) 997-8115"
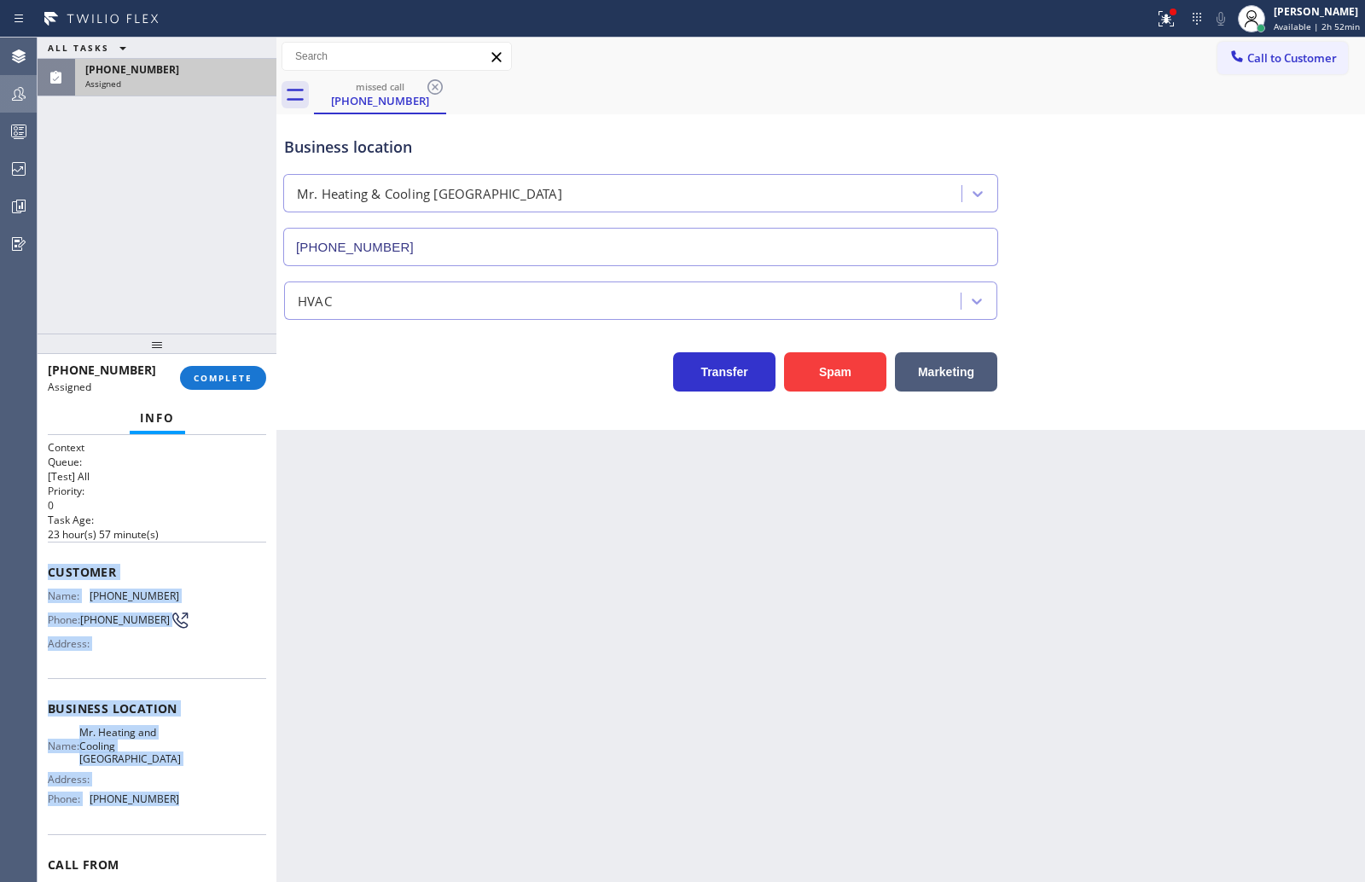
drag, startPoint x: 45, startPoint y: 563, endPoint x: 225, endPoint y: 813, distance: 308.0
click at [225, 813] on div "Context Queue: [Test] All Priority: 0 Task Age: 23 hour(s) 57 minute(s) Custome…" at bounding box center [157, 658] width 239 height 447
copy div "Customer Name: (804) 507-3925 Phone: (804) 507-3925 Address: Business location …"
click at [223, 376] on span "COMPLETE" at bounding box center [223, 378] width 59 height 12
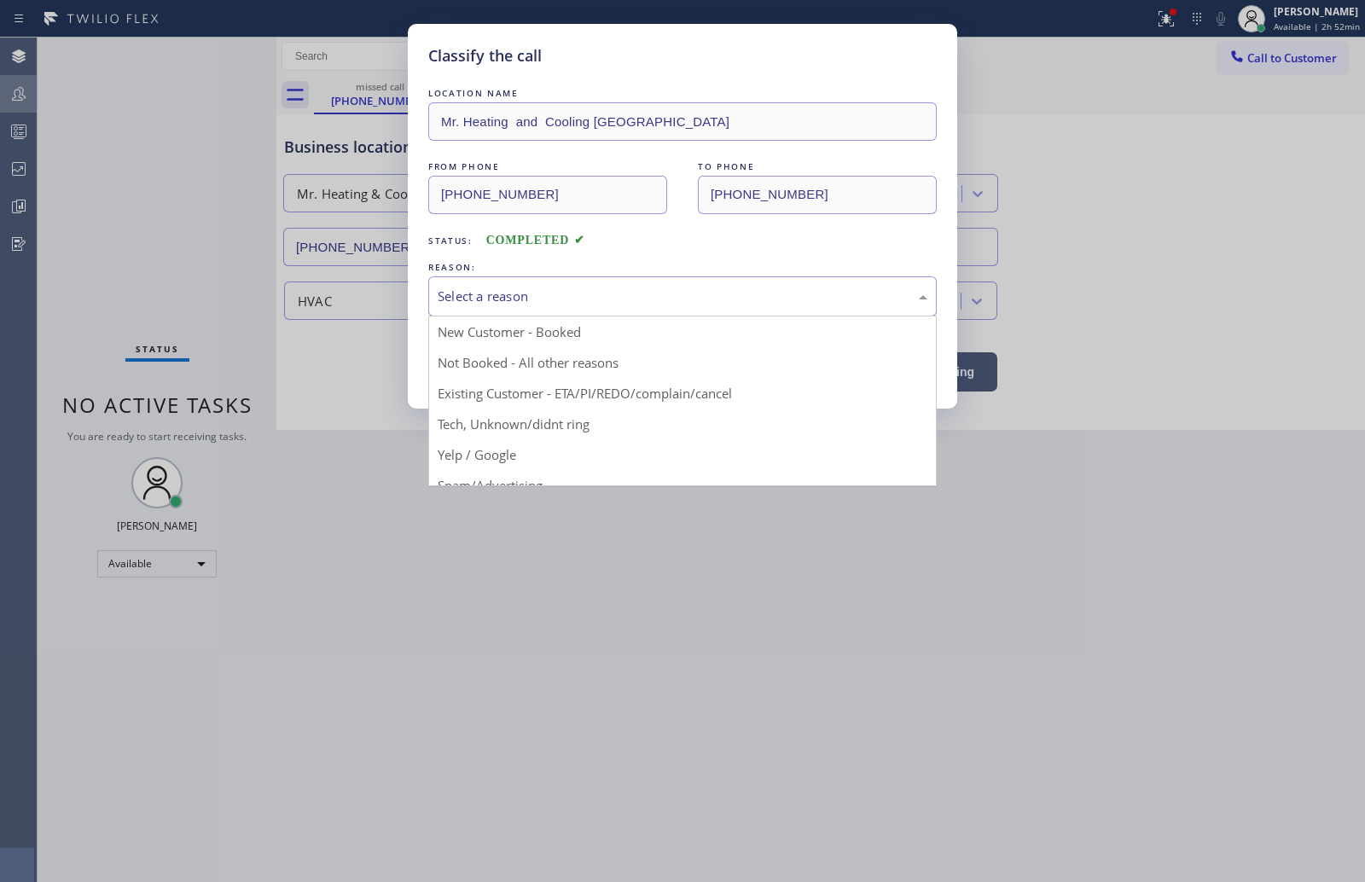
click at [747, 283] on div "Select a reason" at bounding box center [682, 296] width 508 height 40
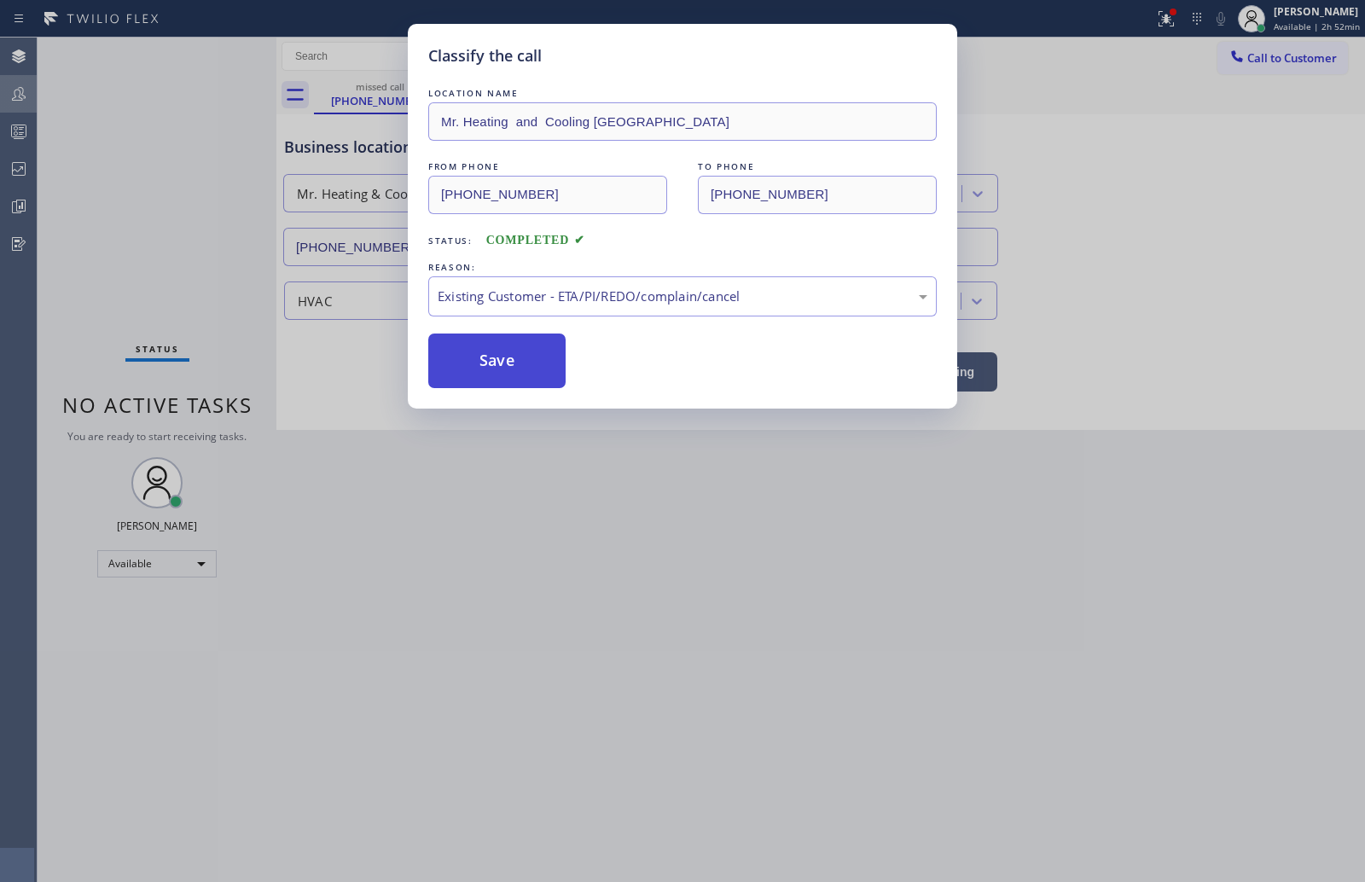
click at [512, 353] on button "Save" at bounding box center [496, 361] width 137 height 55
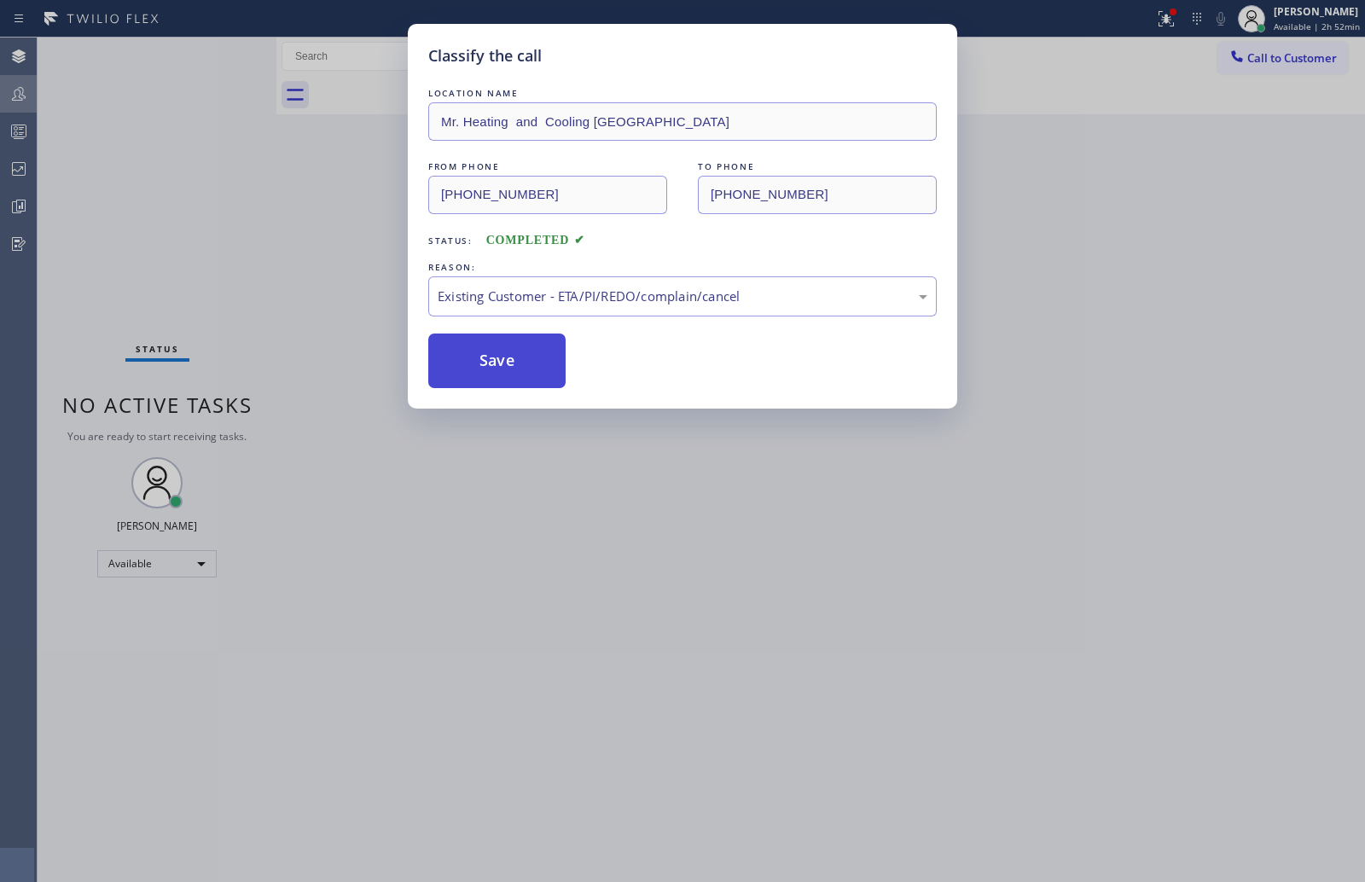
click at [512, 353] on button "Save" at bounding box center [496, 361] width 137 height 55
drag, startPoint x: 512, startPoint y: 353, endPoint x: 732, endPoint y: 256, distance: 240.6
click at [513, 349] on button "Save" at bounding box center [496, 361] width 137 height 55
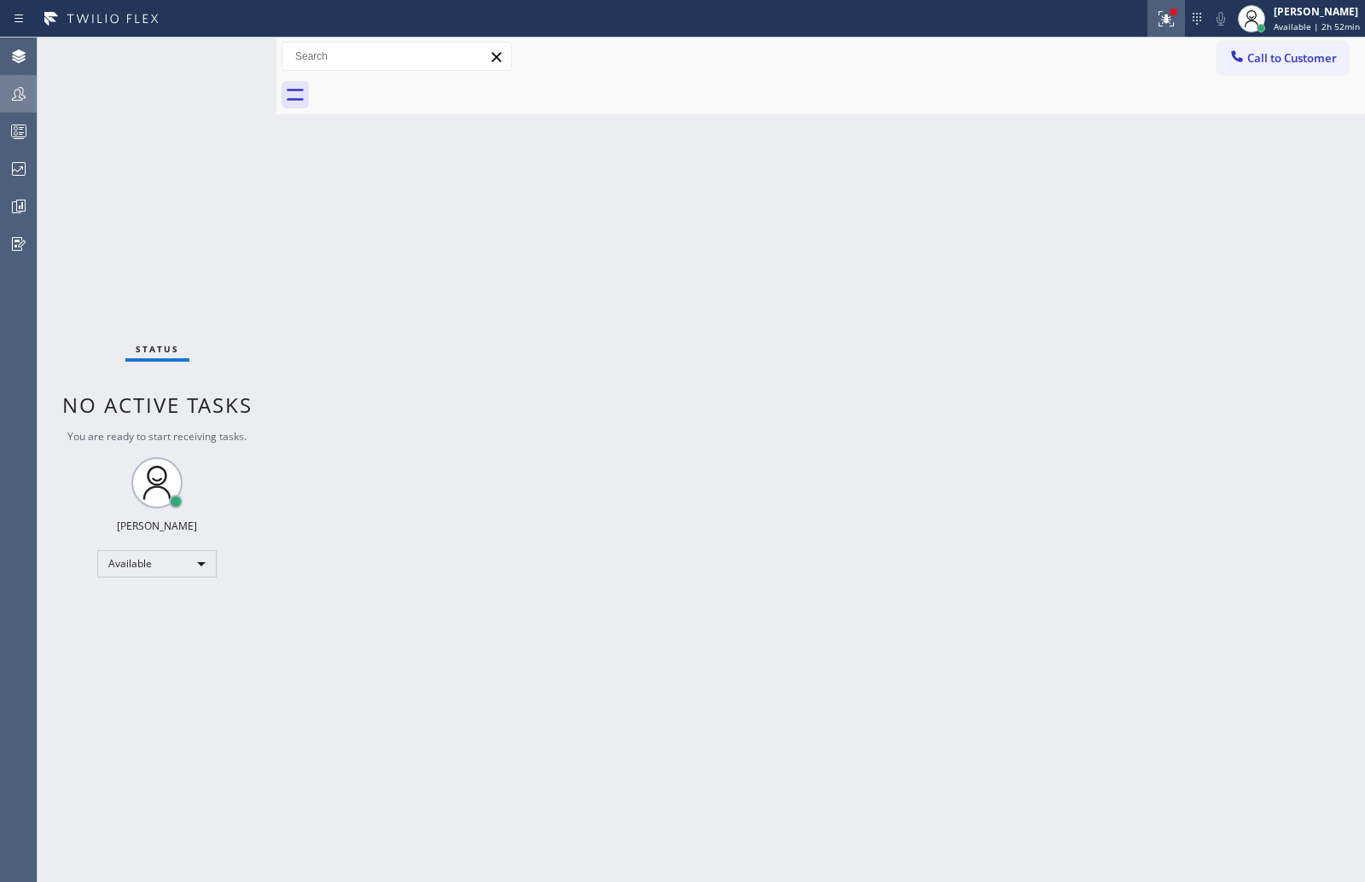
click at [1159, 25] on icon at bounding box center [1166, 19] width 20 height 20
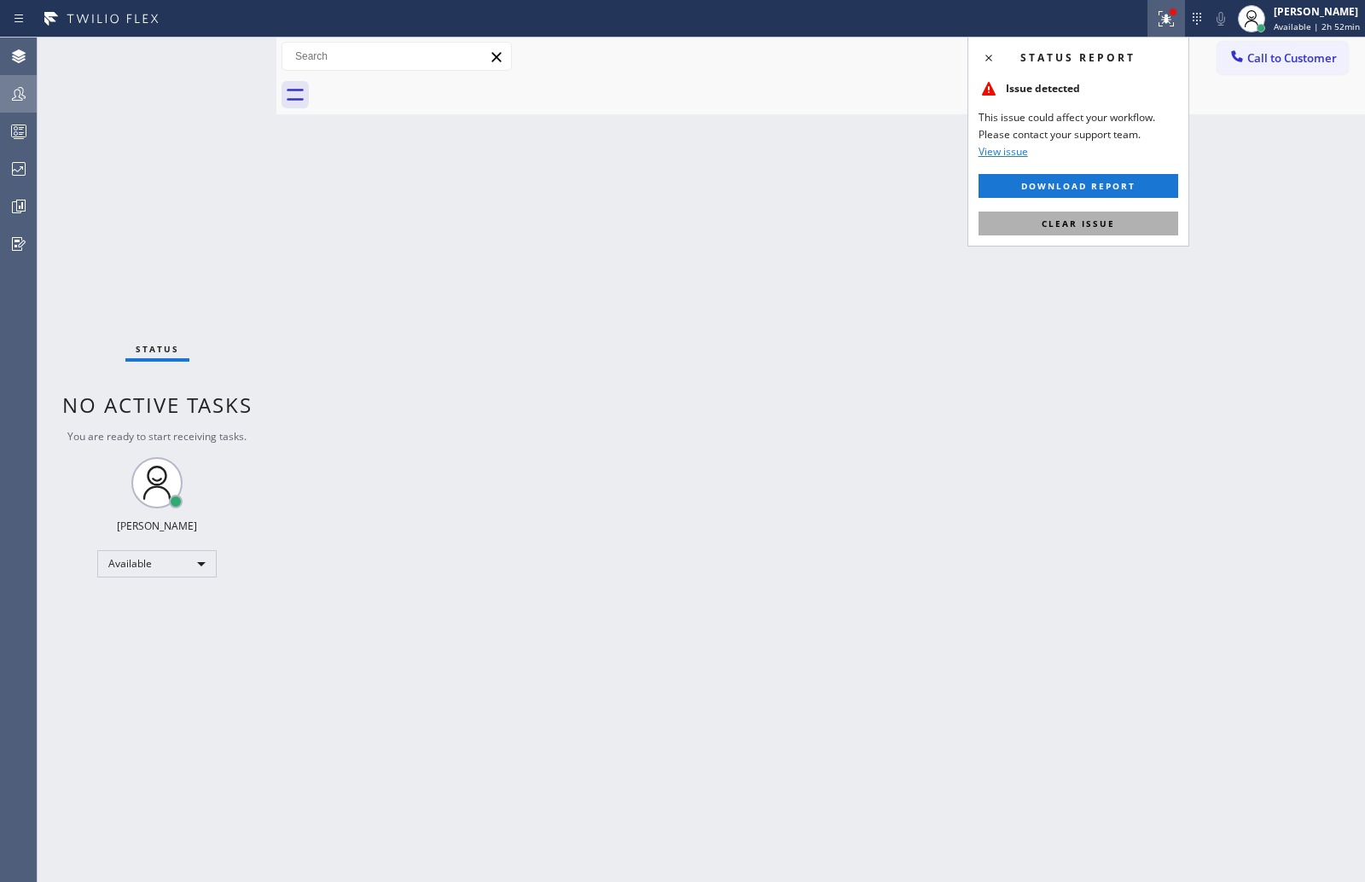
click at [1119, 220] on button "Clear issue" at bounding box center [1079, 224] width 200 height 24
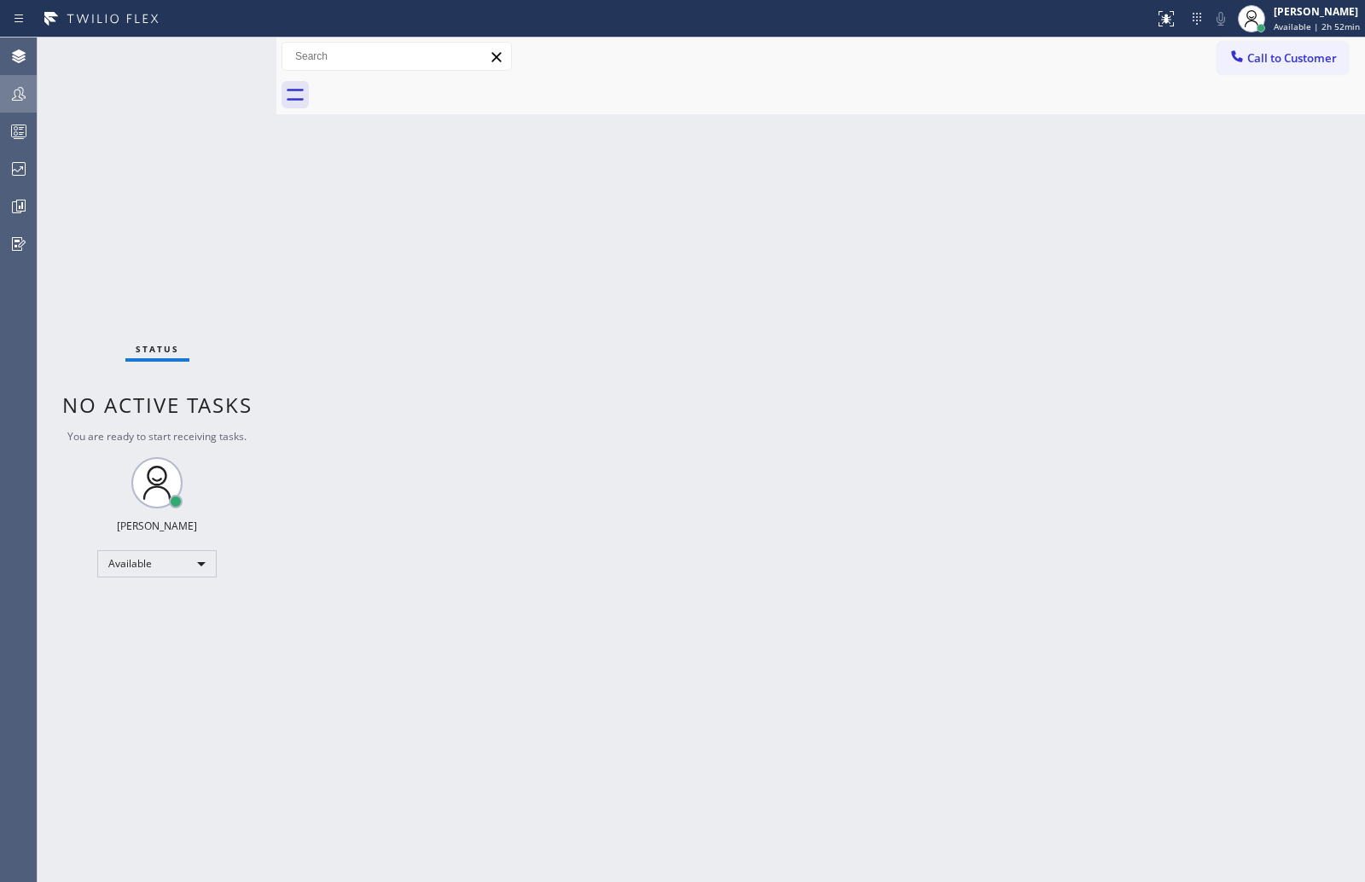
click at [17, 90] on icon at bounding box center [19, 94] width 20 height 20
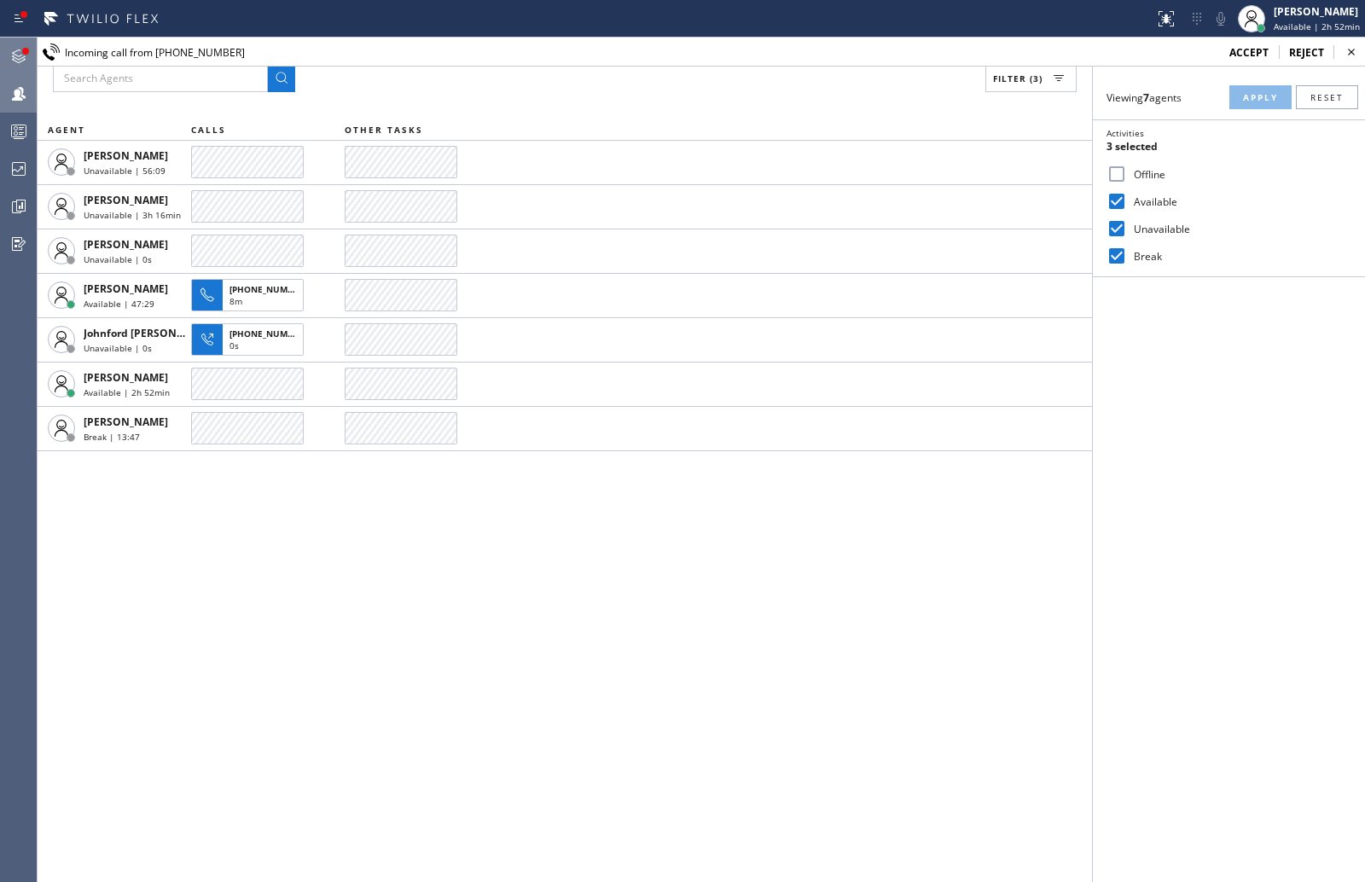
click at [25, 60] on icon at bounding box center [19, 56] width 20 height 20
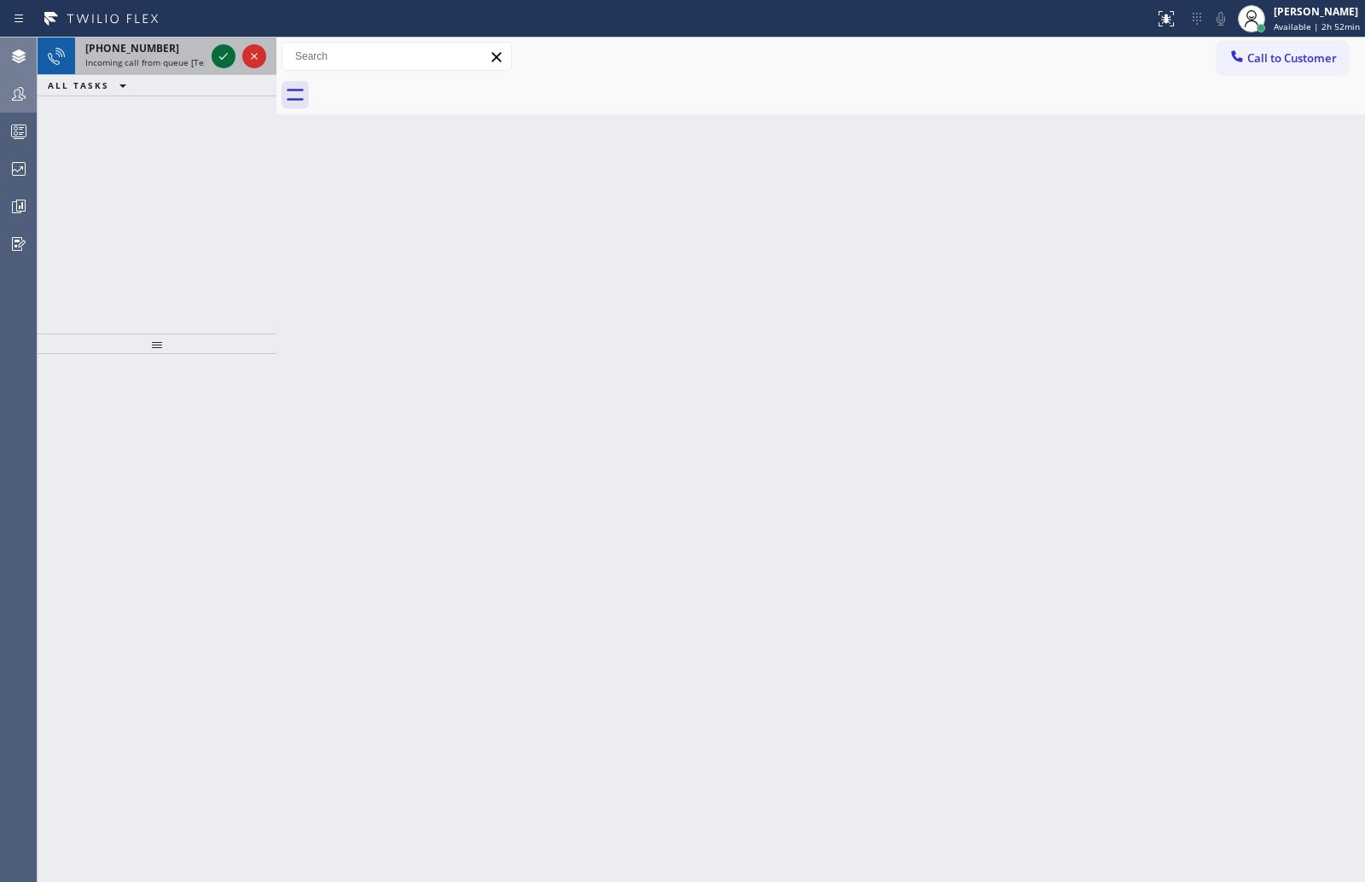
click at [218, 55] on icon at bounding box center [223, 56] width 20 height 20
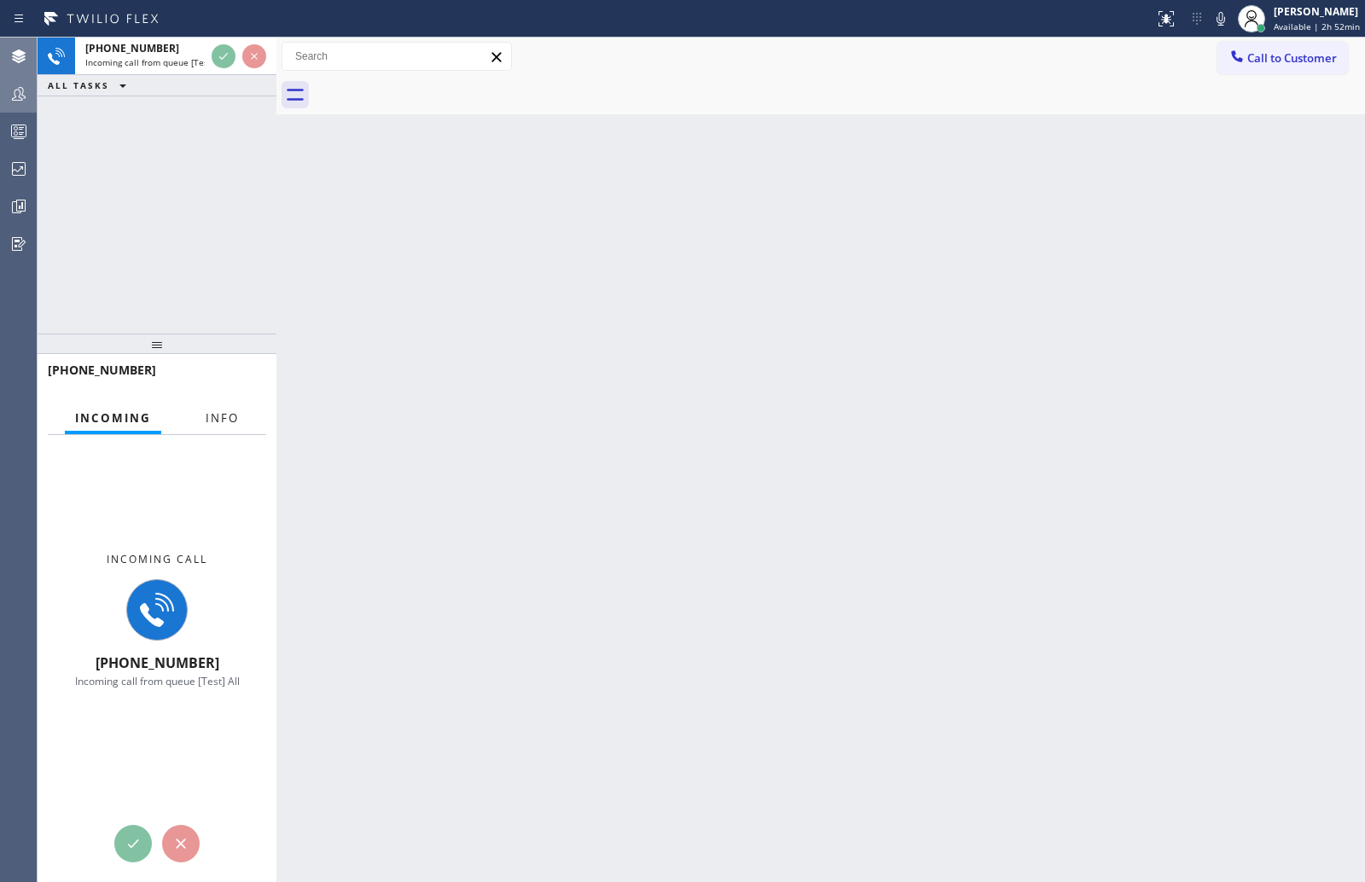
click at [220, 416] on span "Info" at bounding box center [222, 417] width 33 height 15
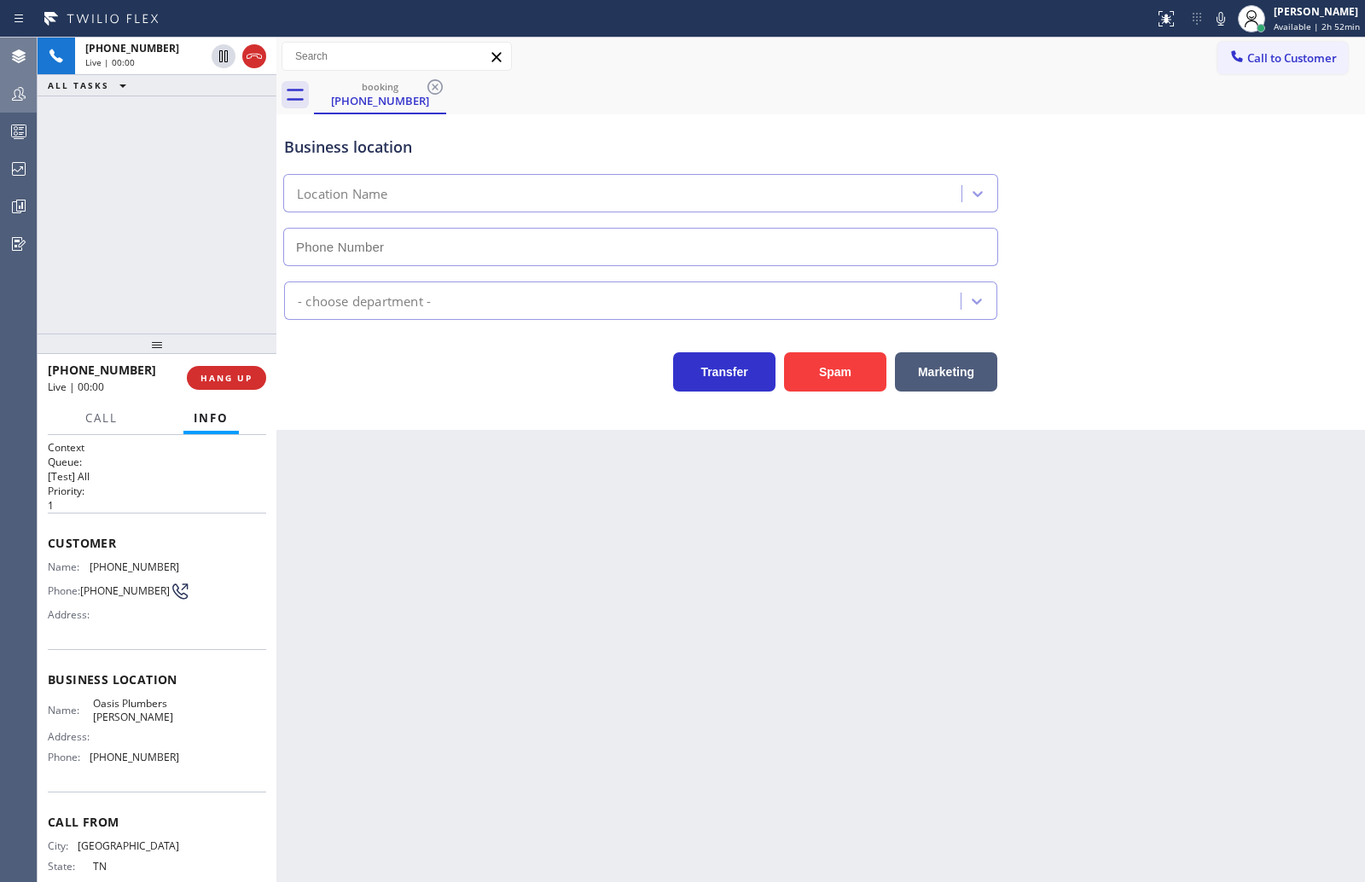
type input "(925) 809-4306"
drag, startPoint x: 155, startPoint y: 334, endPoint x: 161, endPoint y: 210, distance: 124.7
click at [161, 334] on div at bounding box center [157, 344] width 239 height 20
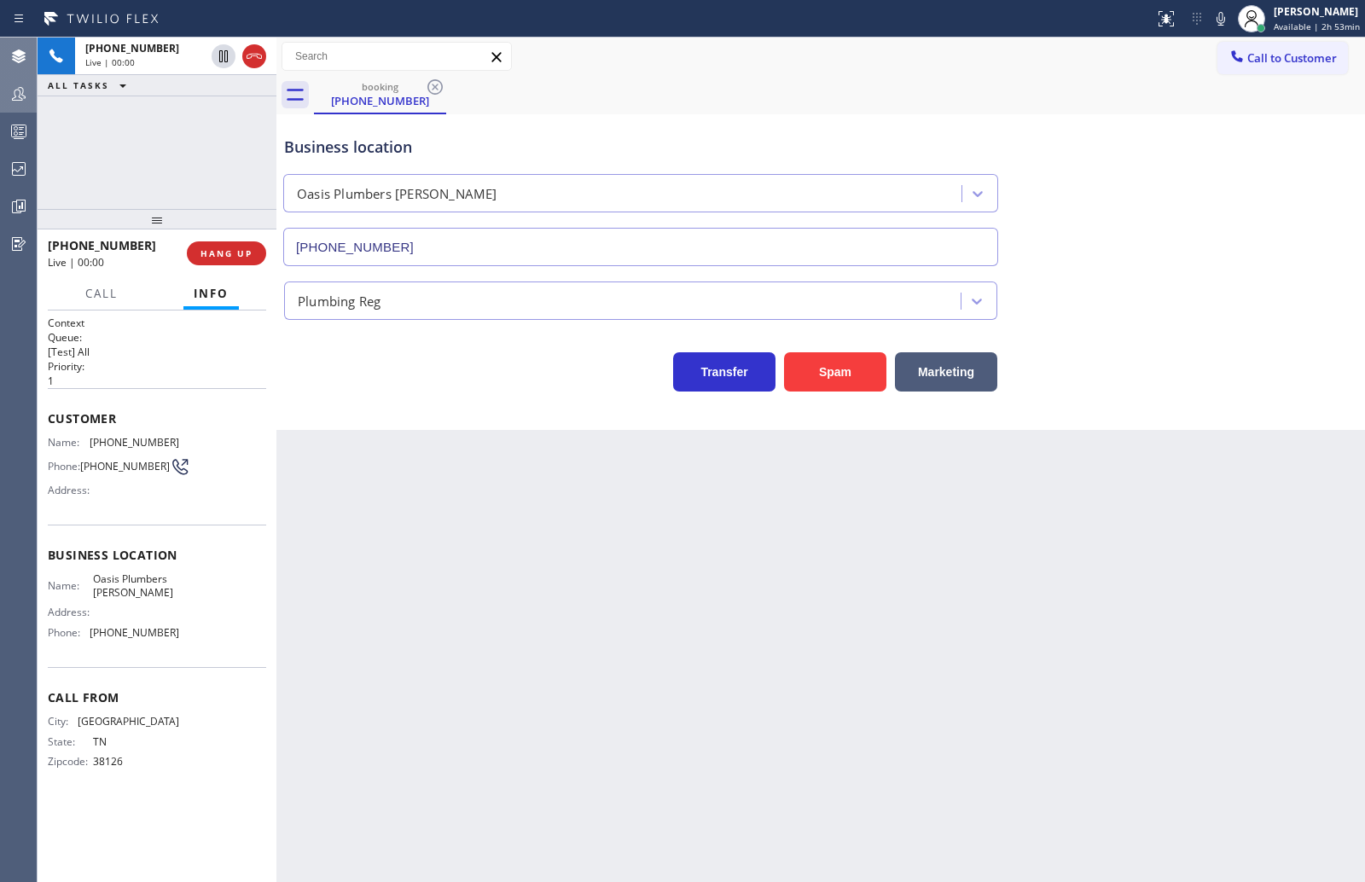
click at [20, 93] on icon at bounding box center [19, 94] width 14 height 14
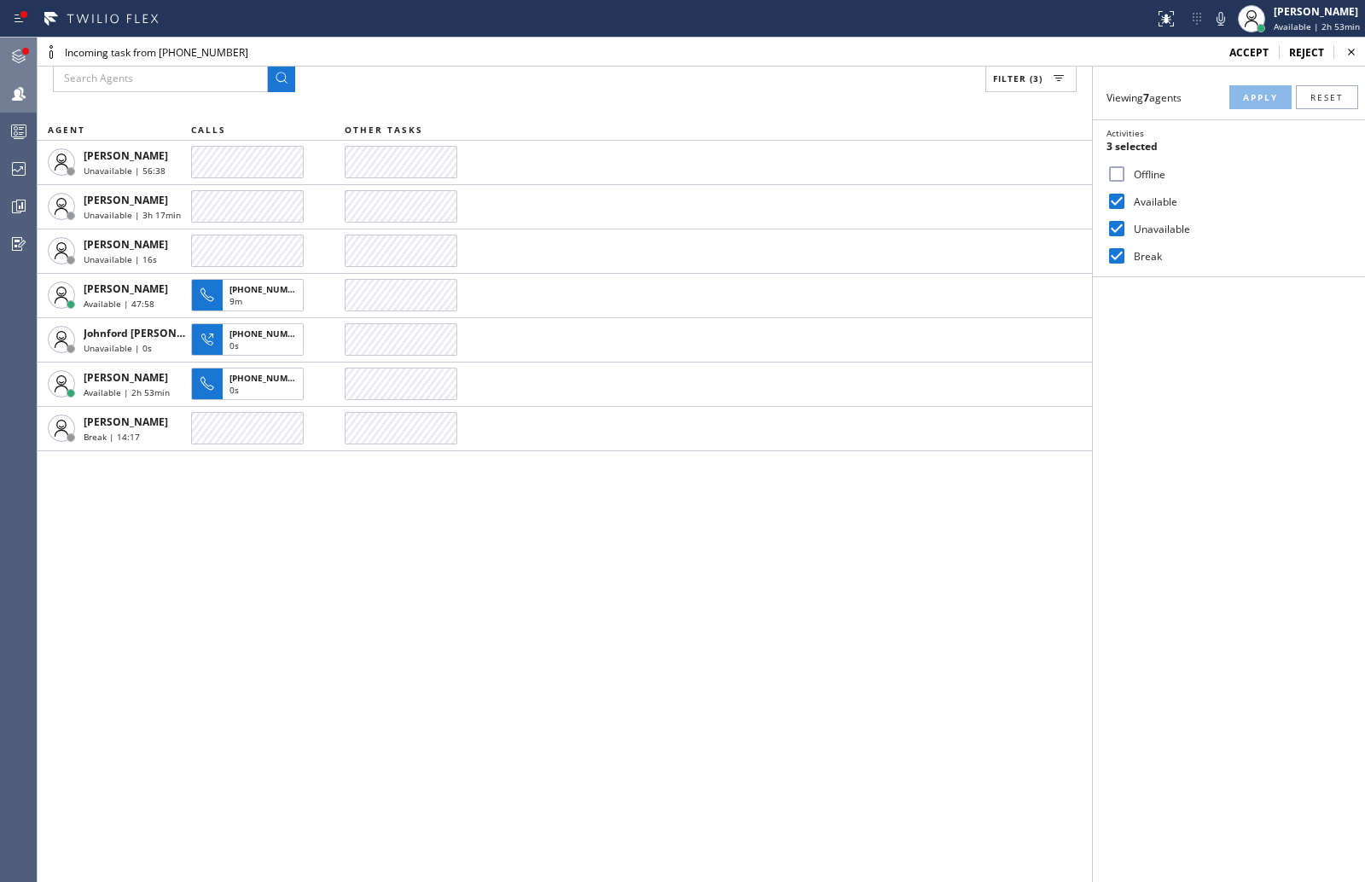
click at [22, 51] on div at bounding box center [25, 51] width 7 height 7
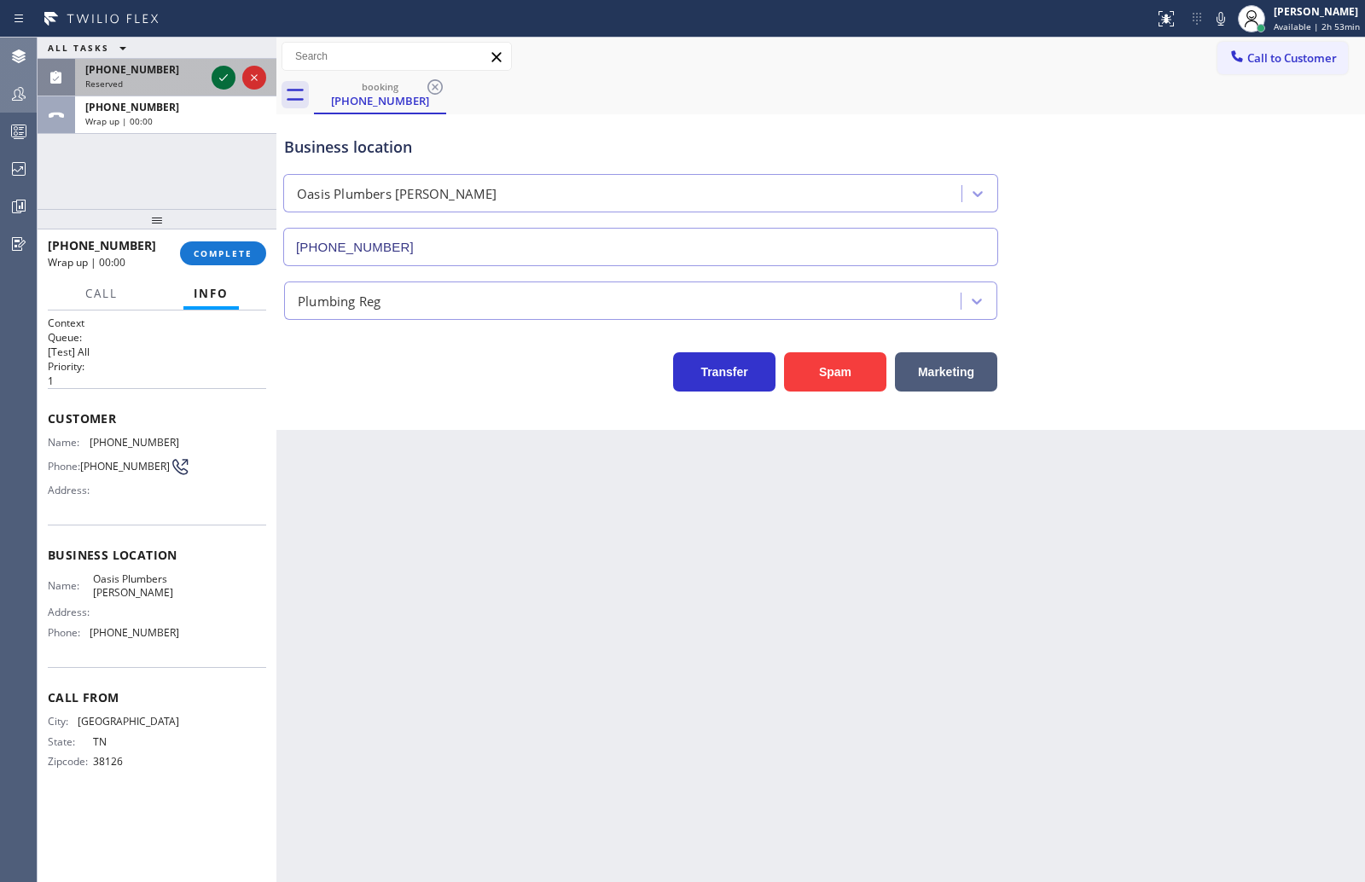
click at [219, 73] on icon at bounding box center [223, 77] width 20 height 20
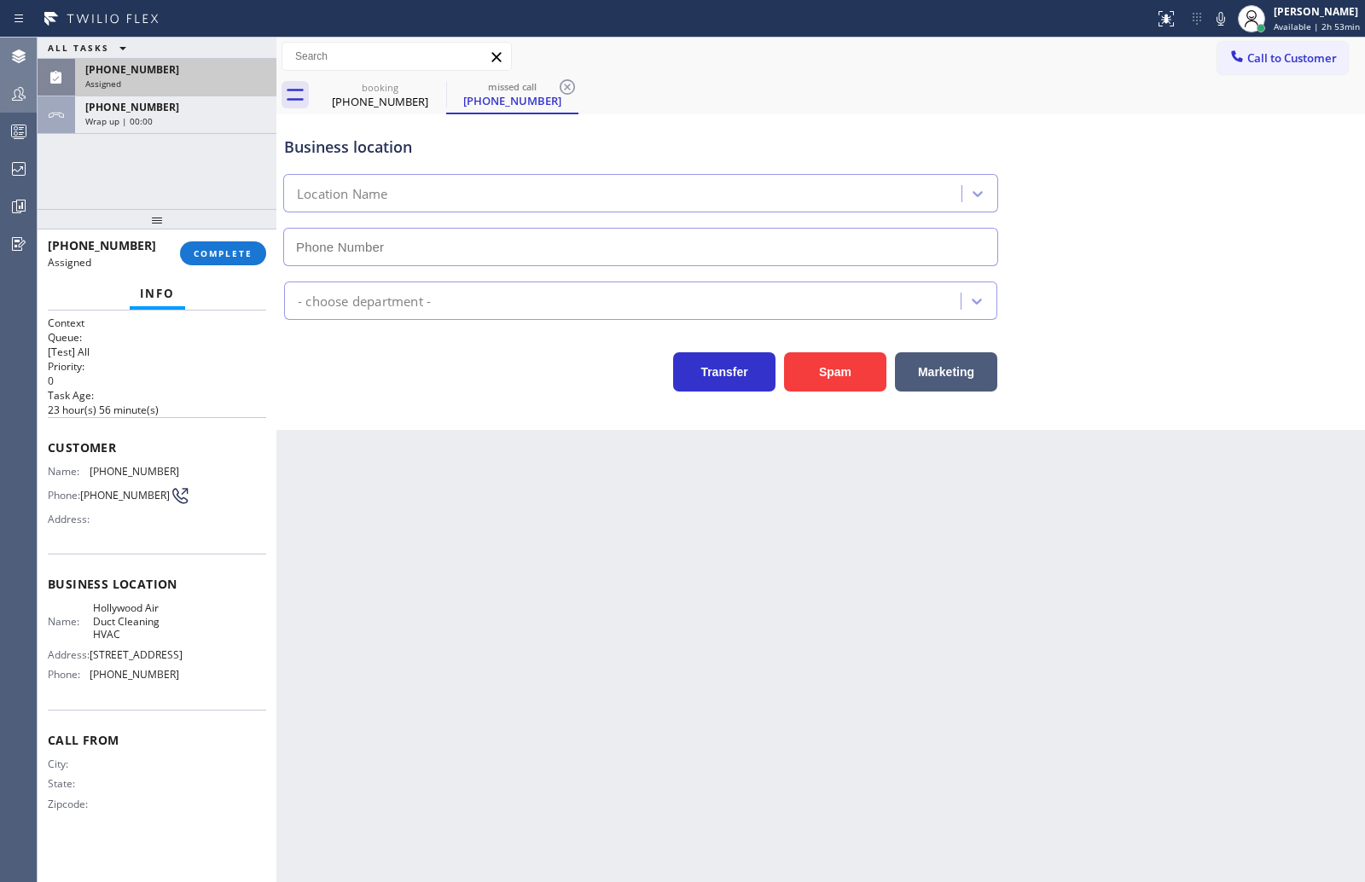
type input "(323) 844-0508"
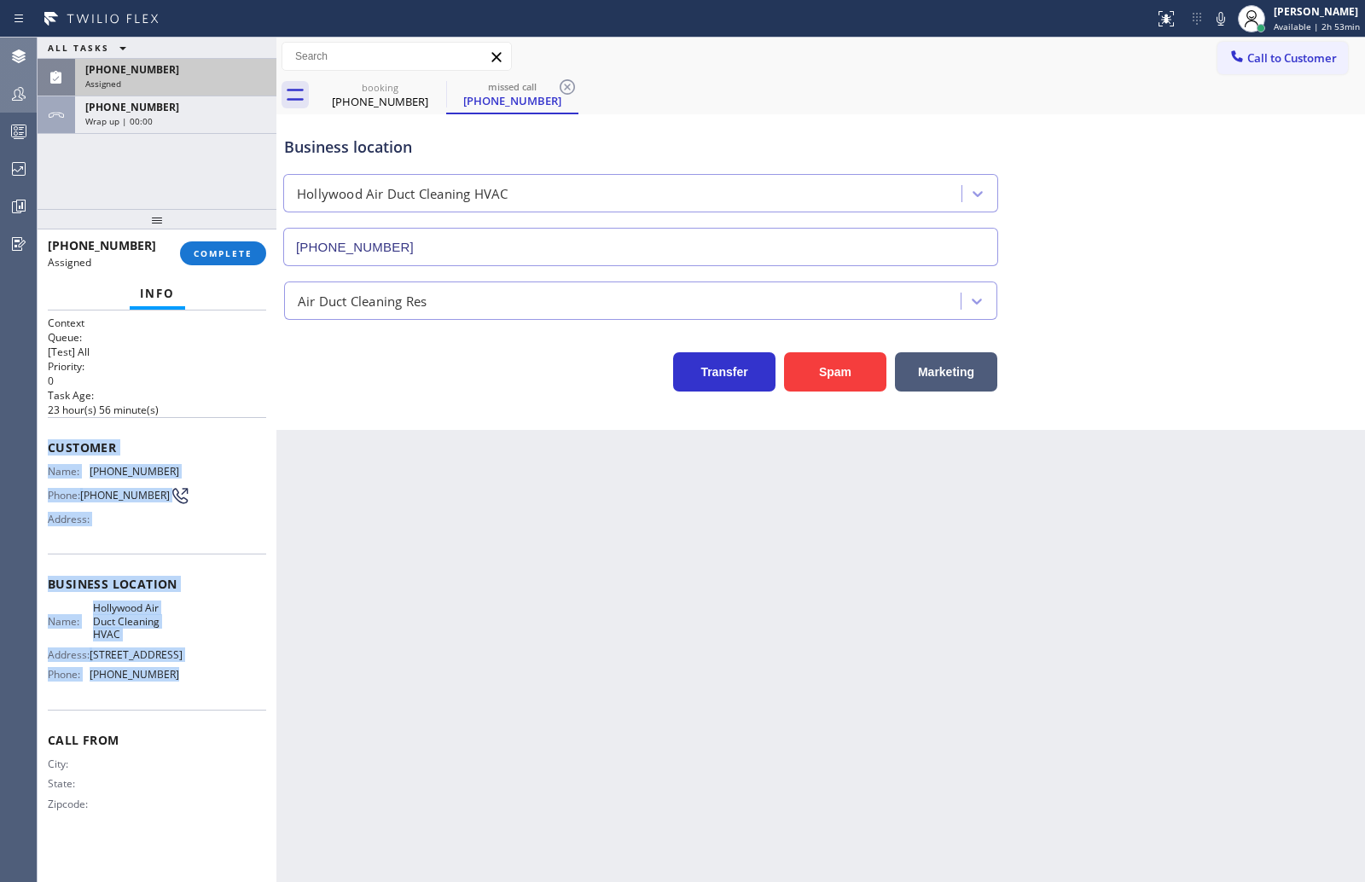
drag, startPoint x: 45, startPoint y: 451, endPoint x: 203, endPoint y: 683, distance: 280.6
click at [203, 683] on div "Context Queue: [Test] All Priority: 0 Task Age: 23 hour(s) 56 minute(s) Custome…" at bounding box center [157, 597] width 239 height 572
copy div "Customer Name: (323) 941-0977 Phone: (323) 941-0977 Address: Business location …"
click at [233, 257] on span "COMPLETE" at bounding box center [223, 253] width 59 height 12
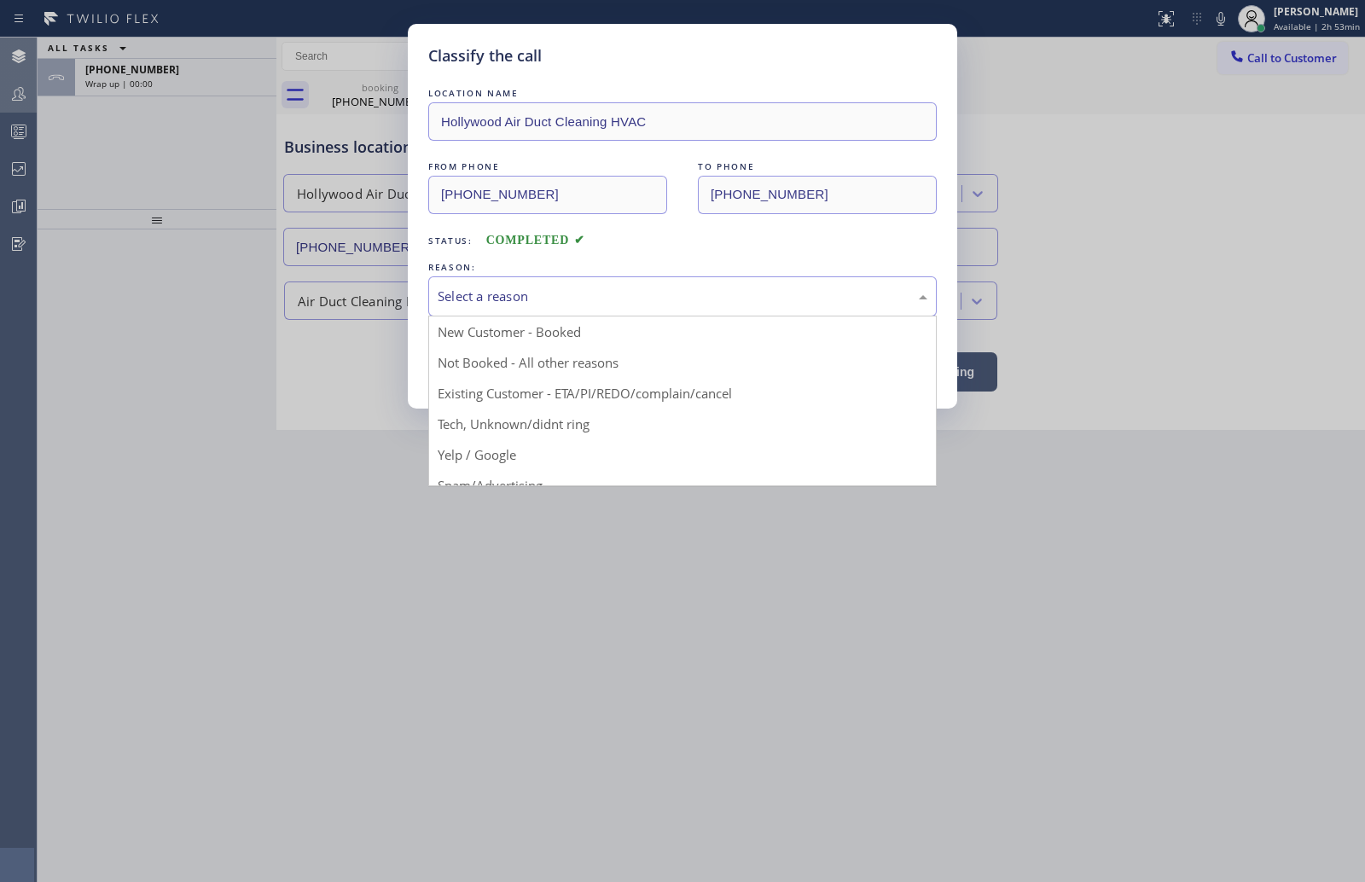
click at [527, 305] on div "Select a reason" at bounding box center [683, 297] width 490 height 20
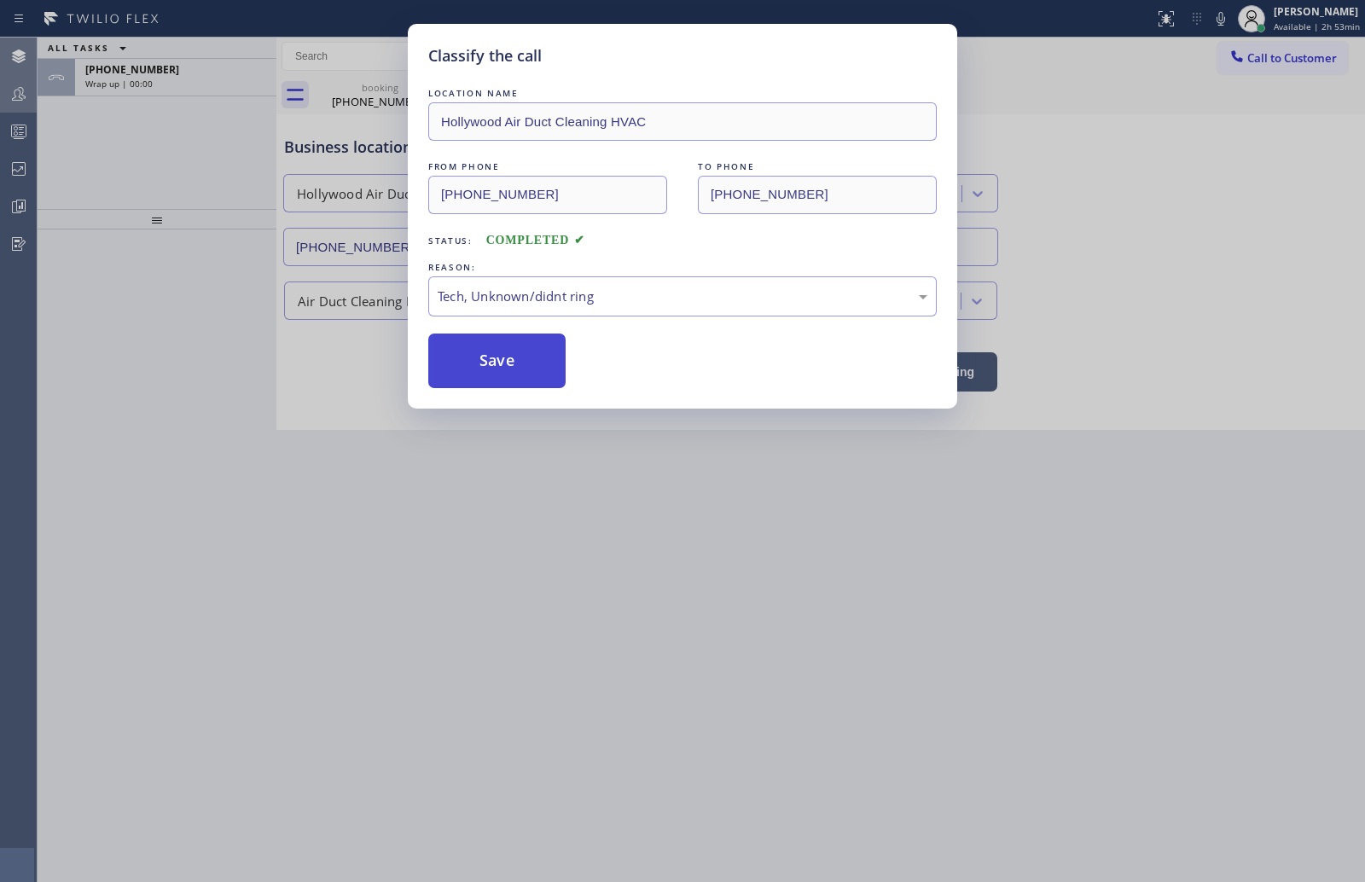
click at [517, 363] on button "Save" at bounding box center [496, 361] width 137 height 55
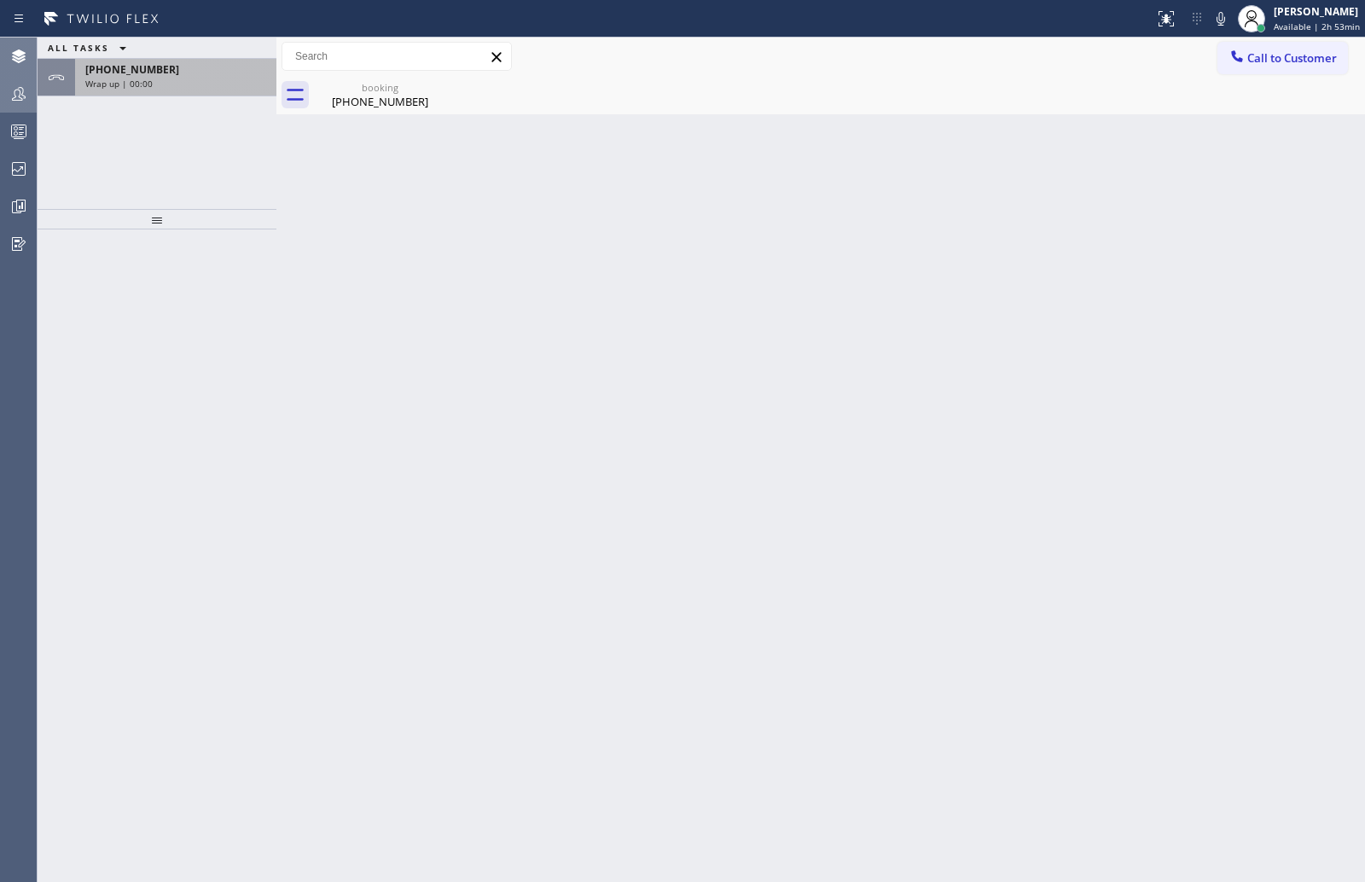
click at [148, 76] on span "+19012582464" at bounding box center [132, 69] width 94 height 15
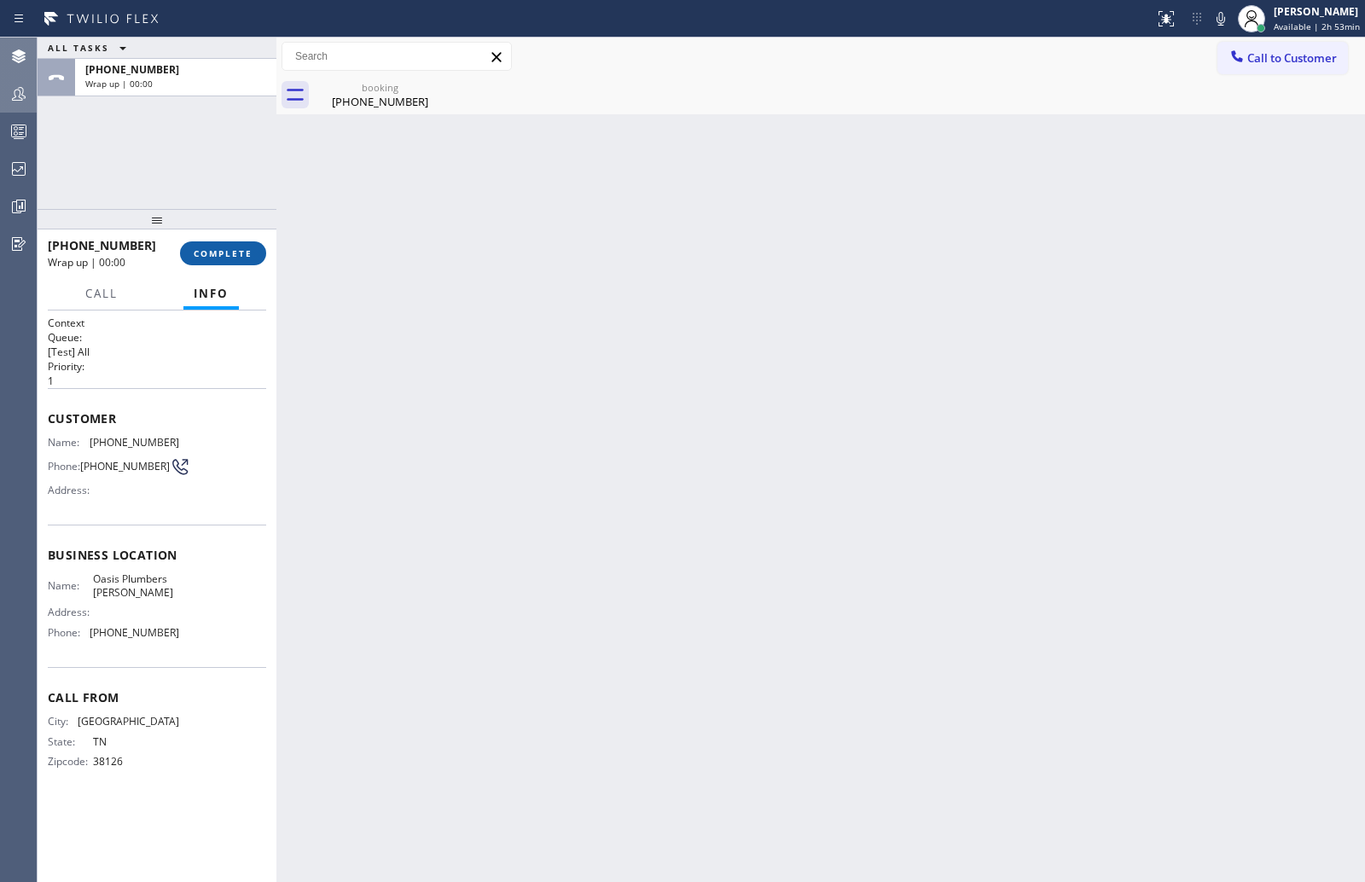
click at [233, 253] on span "COMPLETE" at bounding box center [223, 253] width 59 height 12
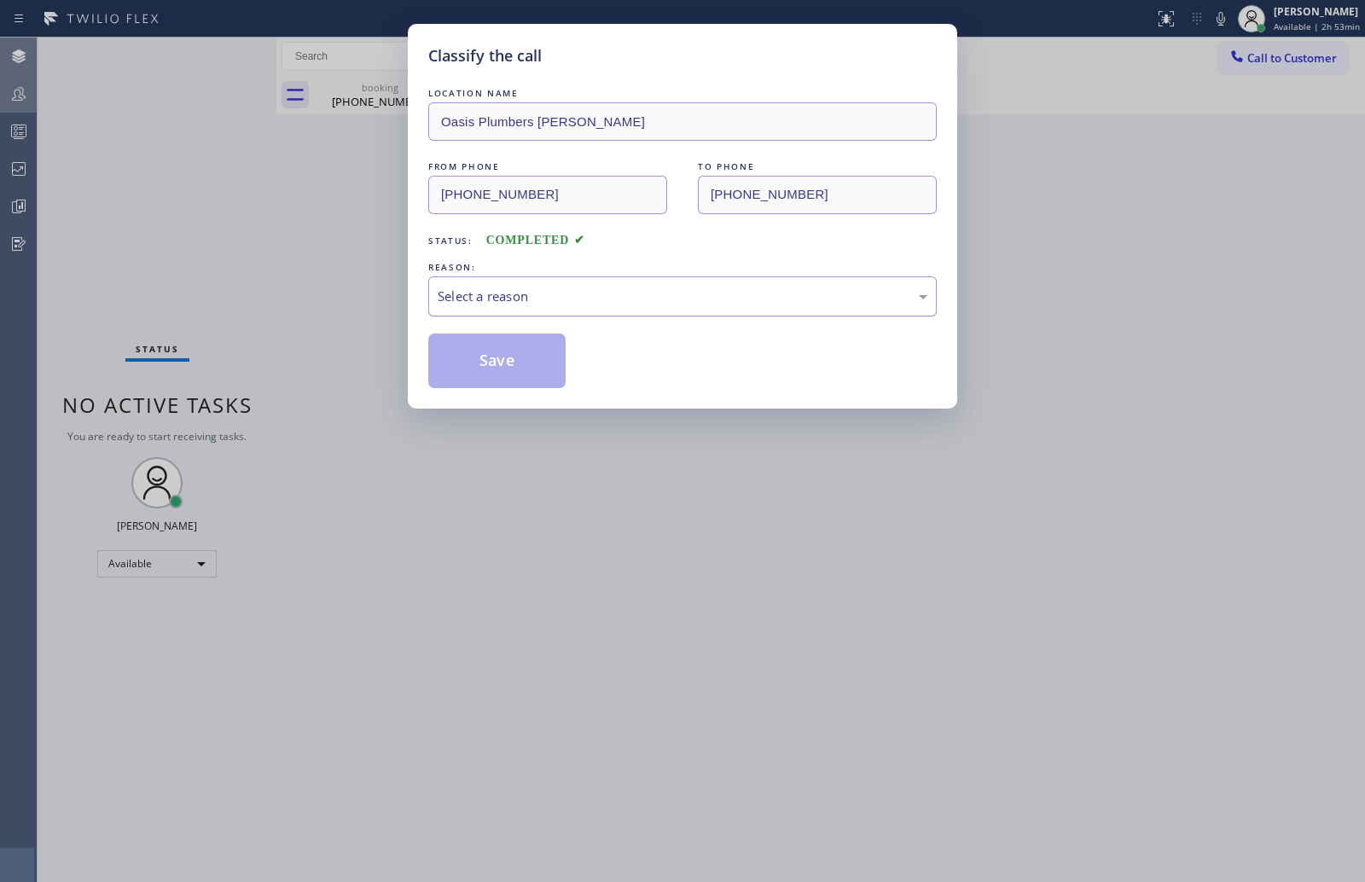
click at [564, 298] on div "Select a reason" at bounding box center [683, 297] width 490 height 20
click at [519, 362] on button "Save" at bounding box center [496, 361] width 137 height 55
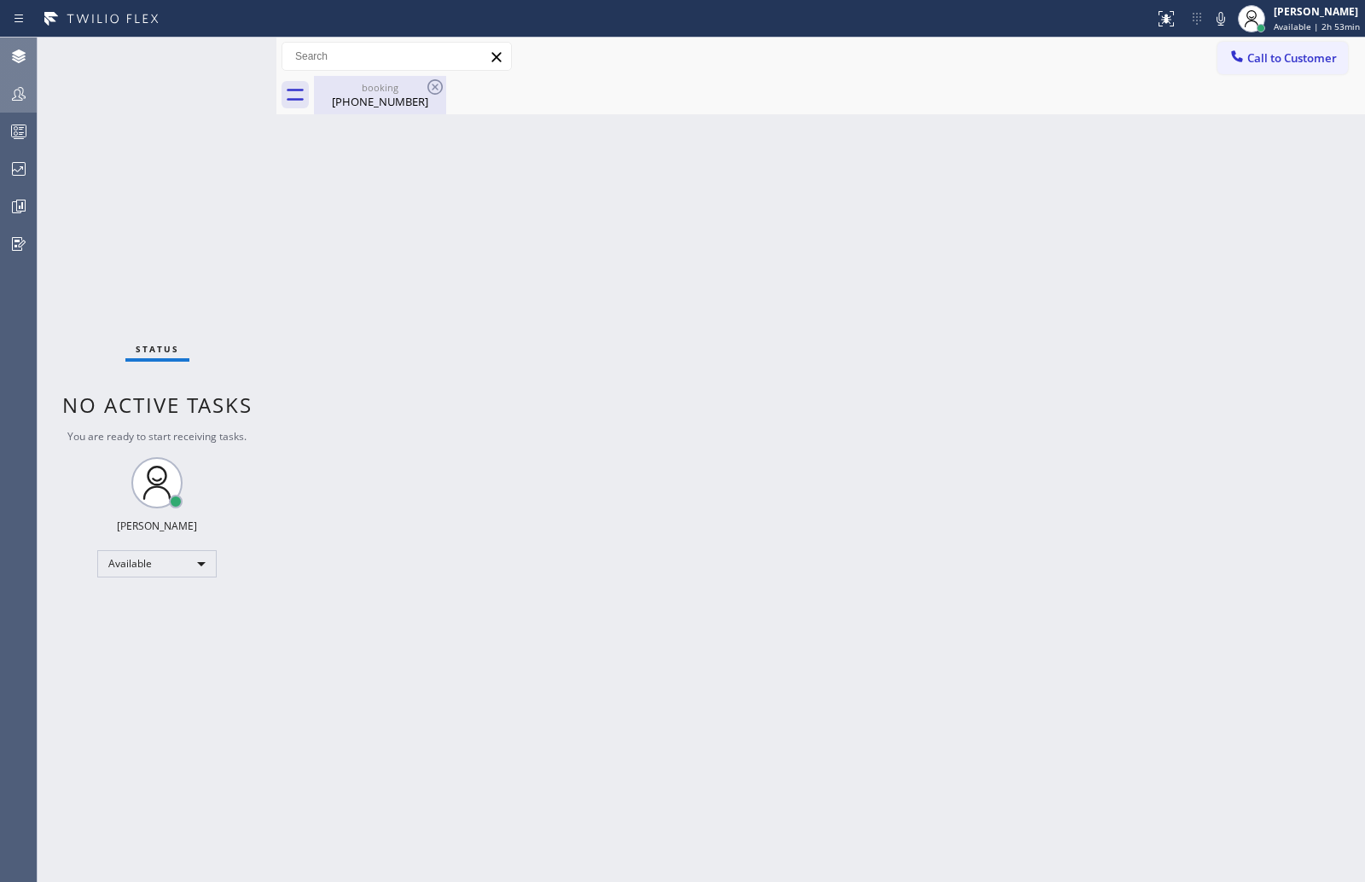
click at [396, 101] on div "(901) 258-2464" at bounding box center [380, 101] width 129 height 15
click at [396, 101] on div at bounding box center [839, 95] width 1051 height 38
click at [38, 96] on div "Status No active tasks You are ready to start receiving tasks. [PERSON_NAME] Av…" at bounding box center [157, 460] width 239 height 845
click at [20, 96] on icon at bounding box center [19, 94] width 20 height 20
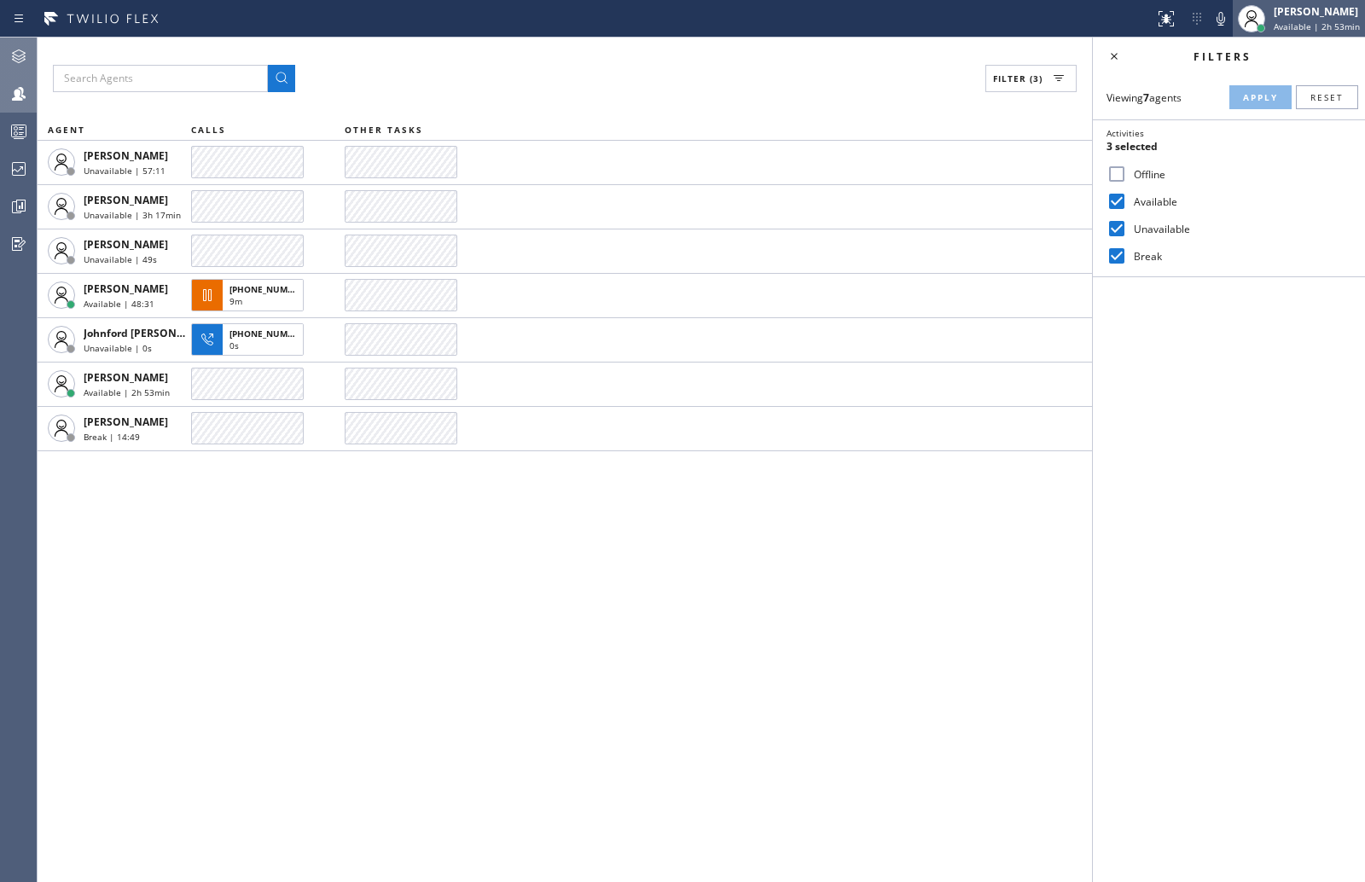
click at [1293, 18] on div "[PERSON_NAME]" at bounding box center [1317, 11] width 86 height 15
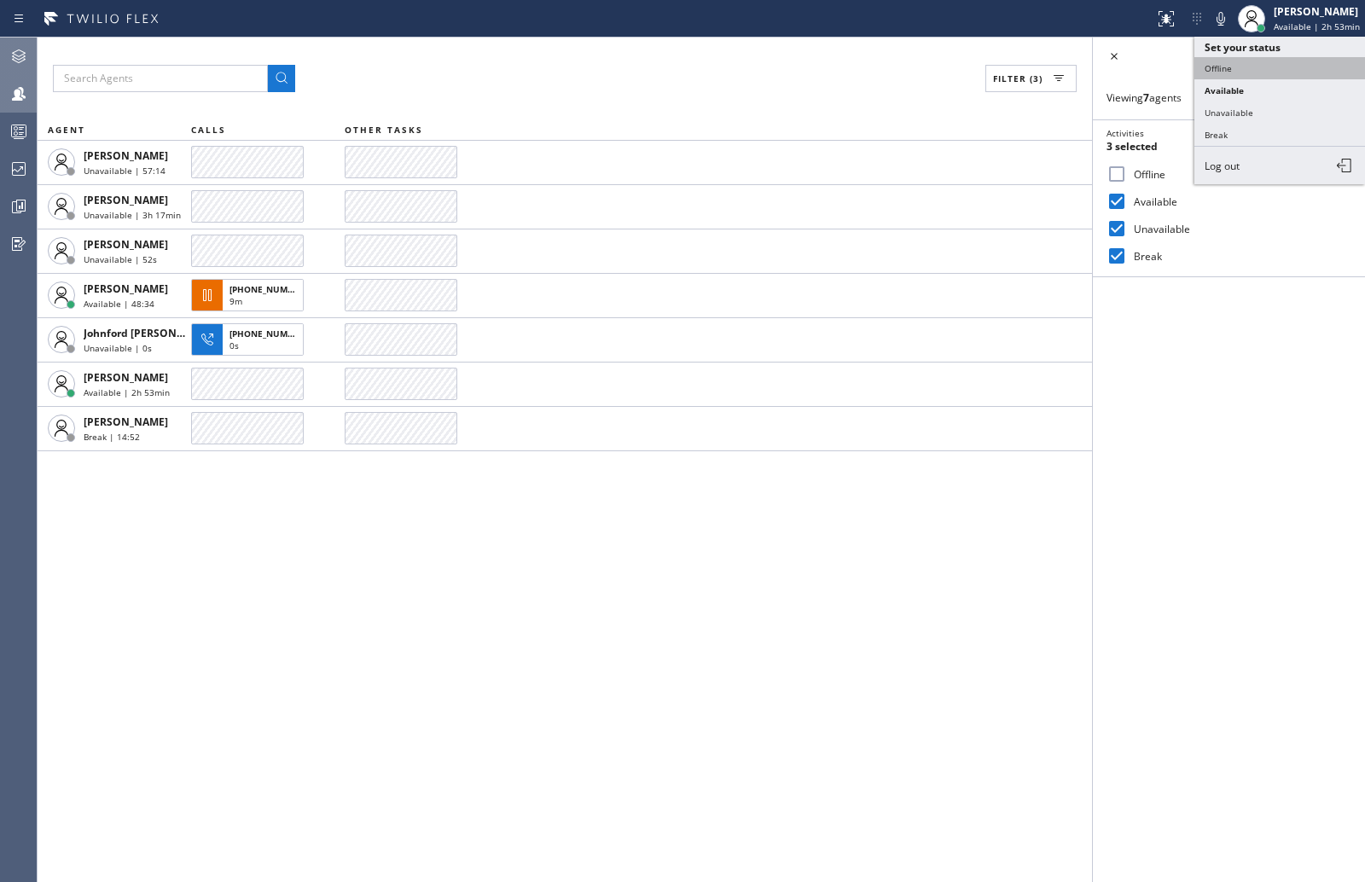
click at [1244, 59] on button "Offline" at bounding box center [1279, 68] width 171 height 22
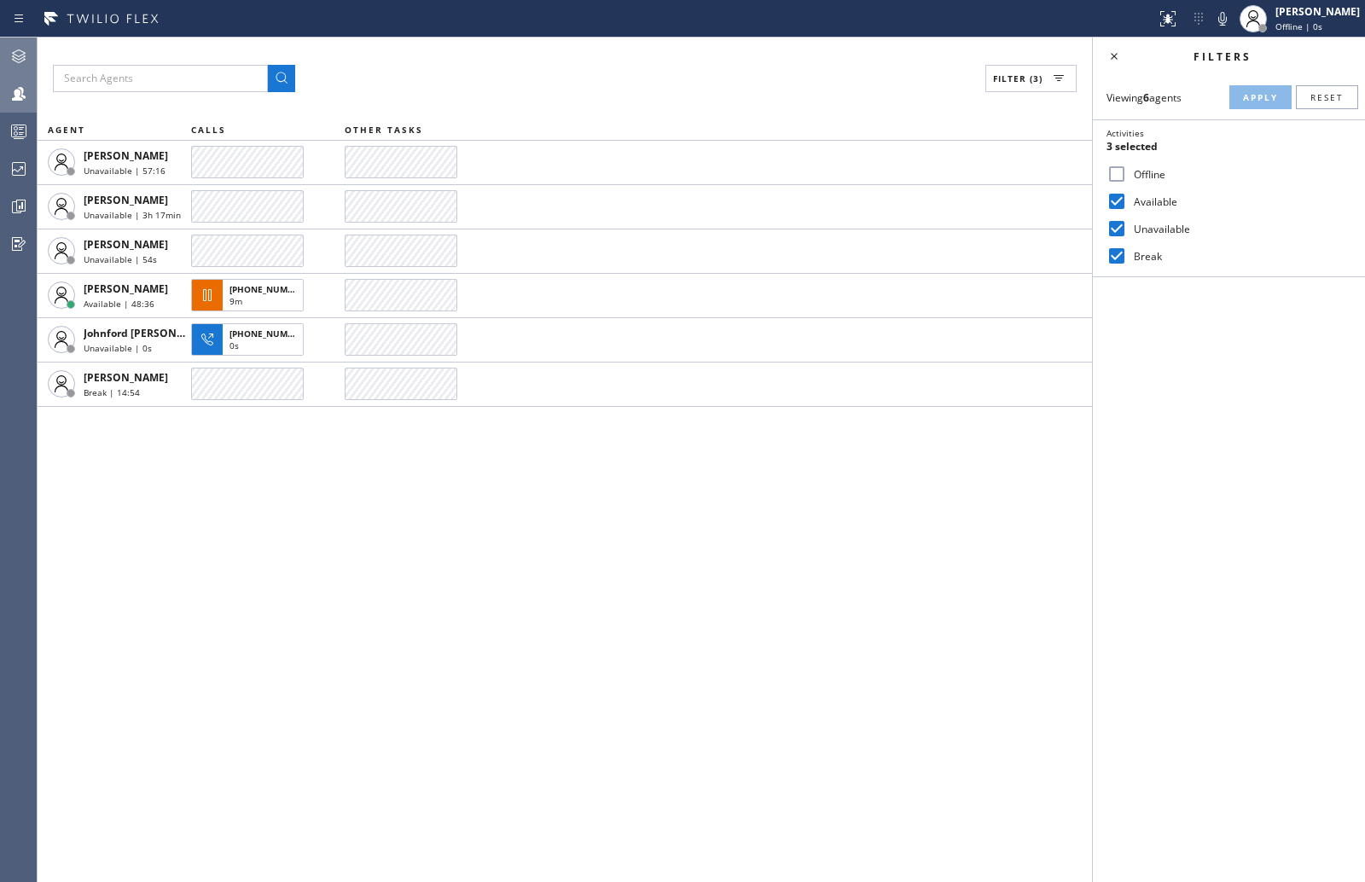
click at [24, 90] on icon at bounding box center [19, 94] width 20 height 20
click at [1116, 172] on input "Offline" at bounding box center [1117, 174] width 20 height 20
click at [1253, 93] on span "Apply" at bounding box center [1260, 97] width 35 height 12
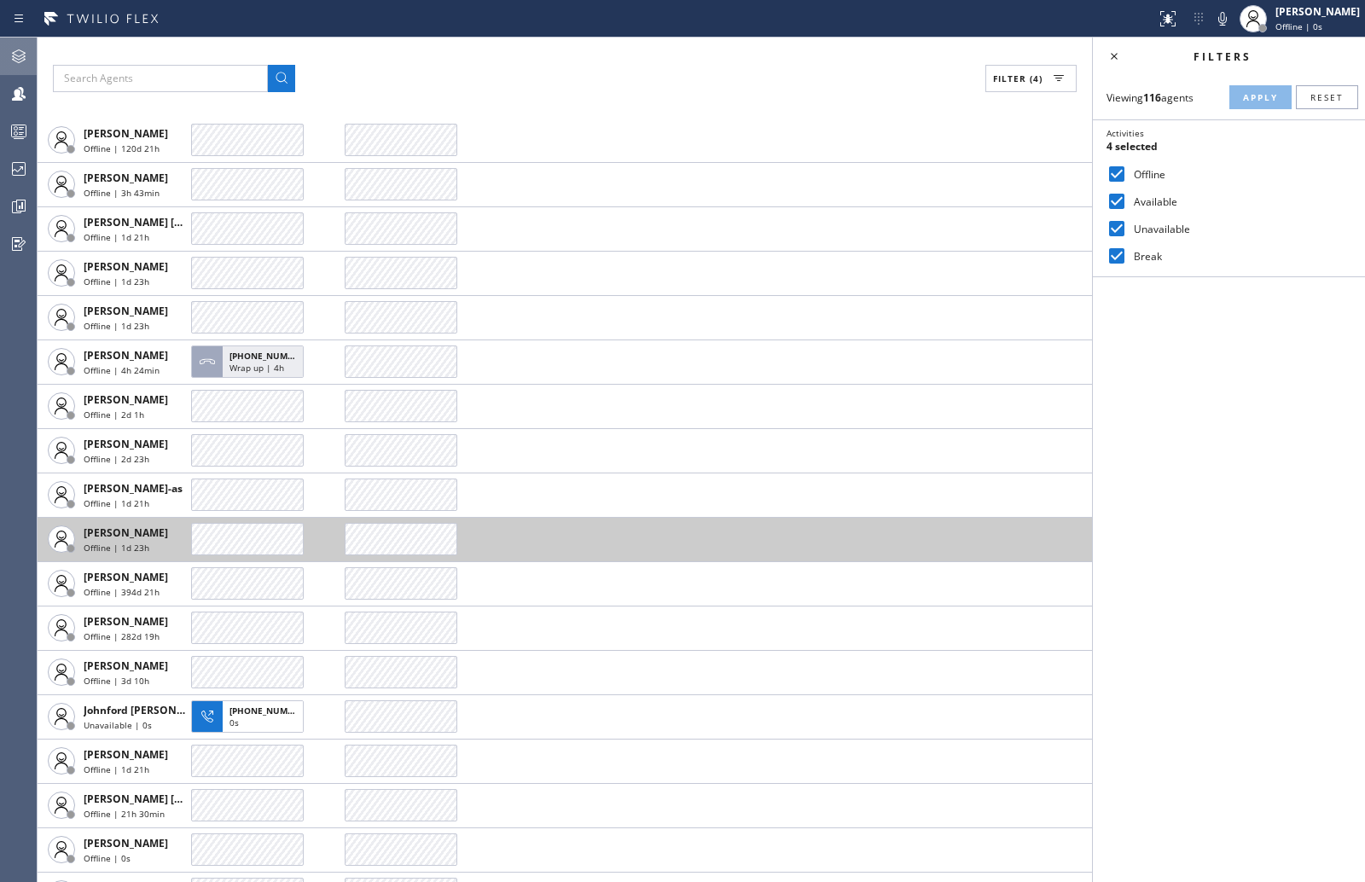
scroll to position [1820, 0]
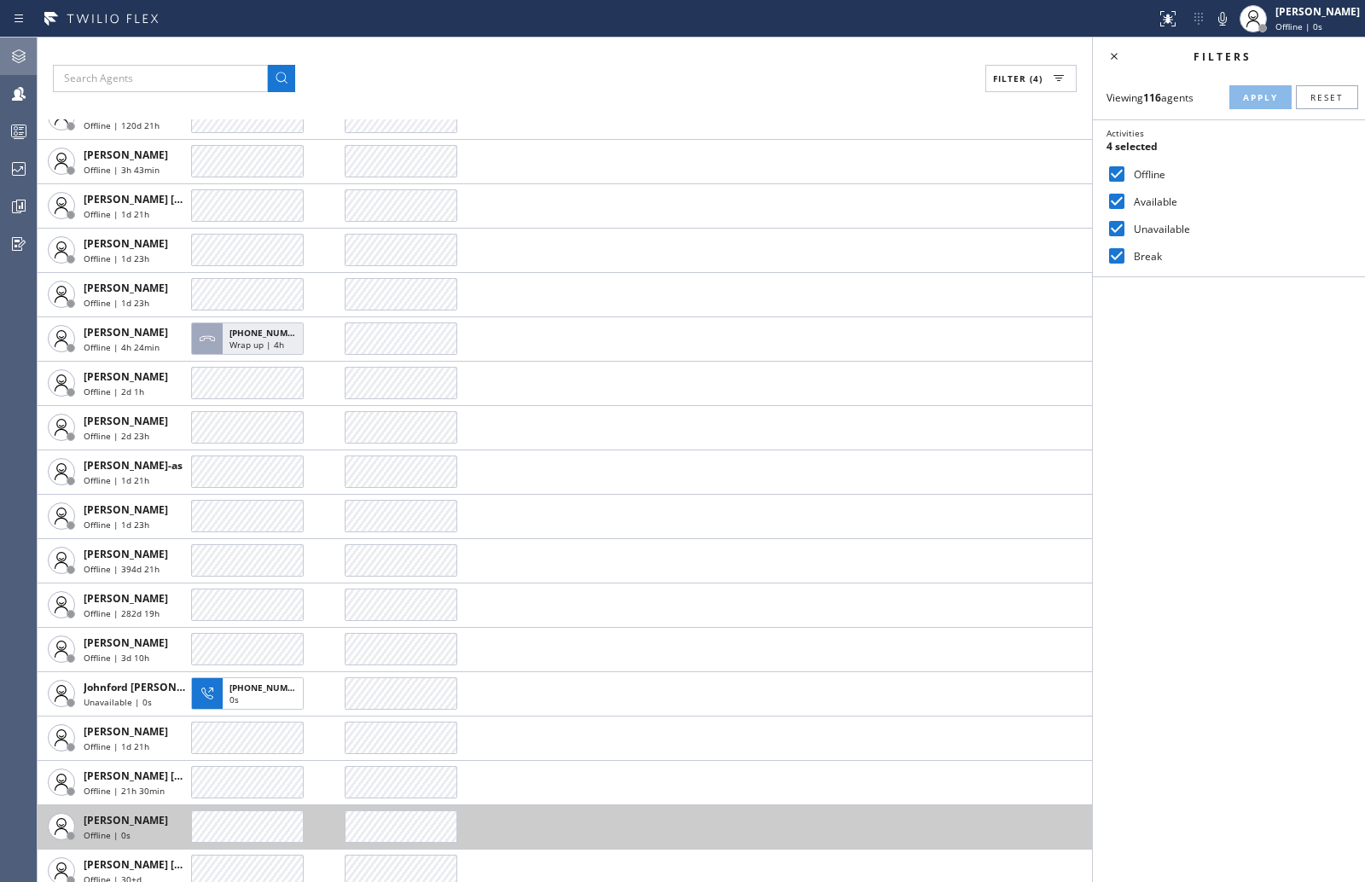
click at [202, 824] on div at bounding box center [247, 826] width 113 height 32
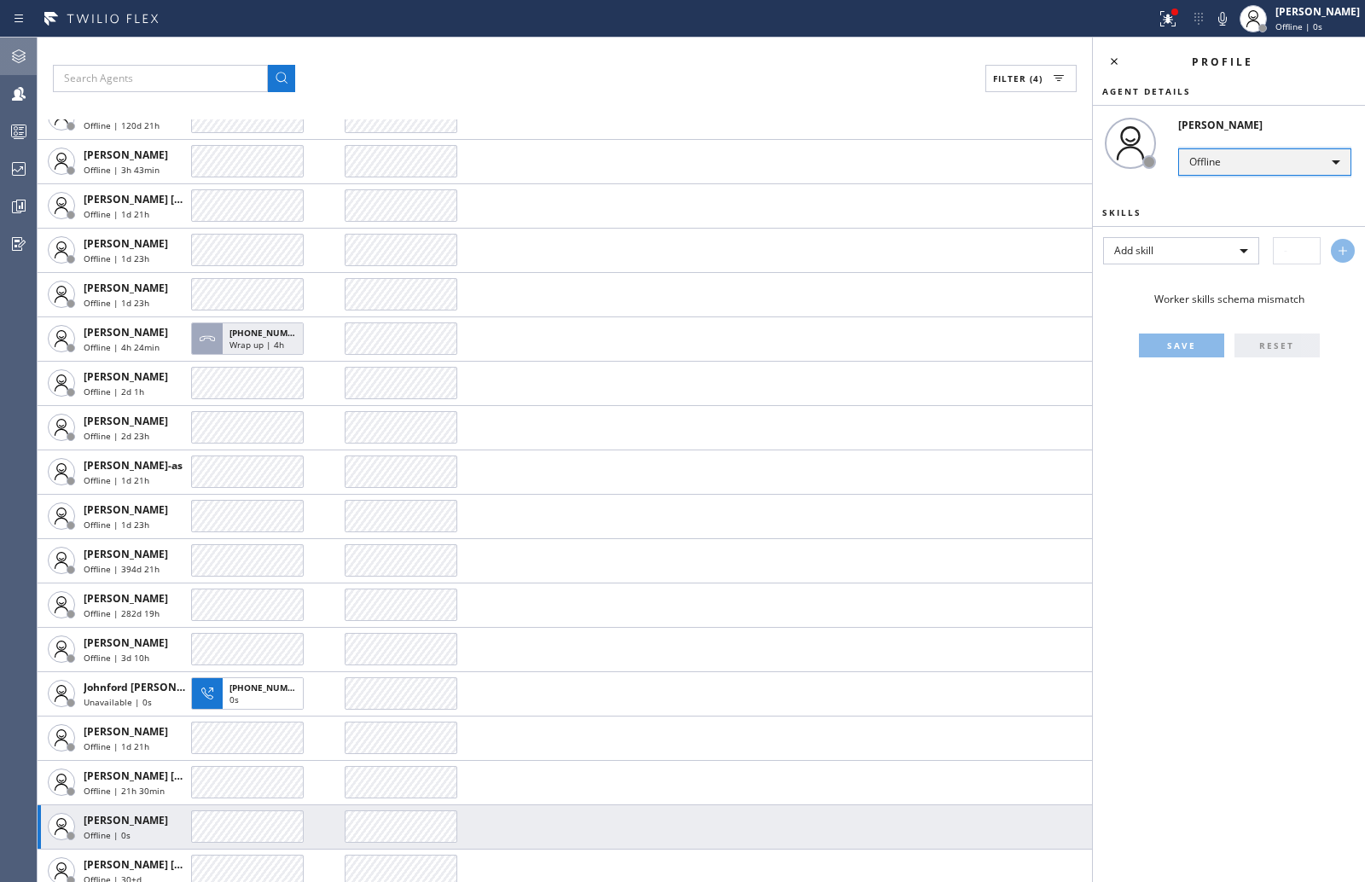
click at [1230, 165] on div "Offline" at bounding box center [1264, 161] width 173 height 27
click at [1225, 185] on li "Offline" at bounding box center [1263, 186] width 169 height 20
click at [1229, 165] on div "Offline" at bounding box center [1264, 161] width 173 height 27
click at [1227, 200] on li "Available" at bounding box center [1263, 207] width 169 height 20
click at [1239, 249] on div "Add skill" at bounding box center [1181, 250] width 156 height 27
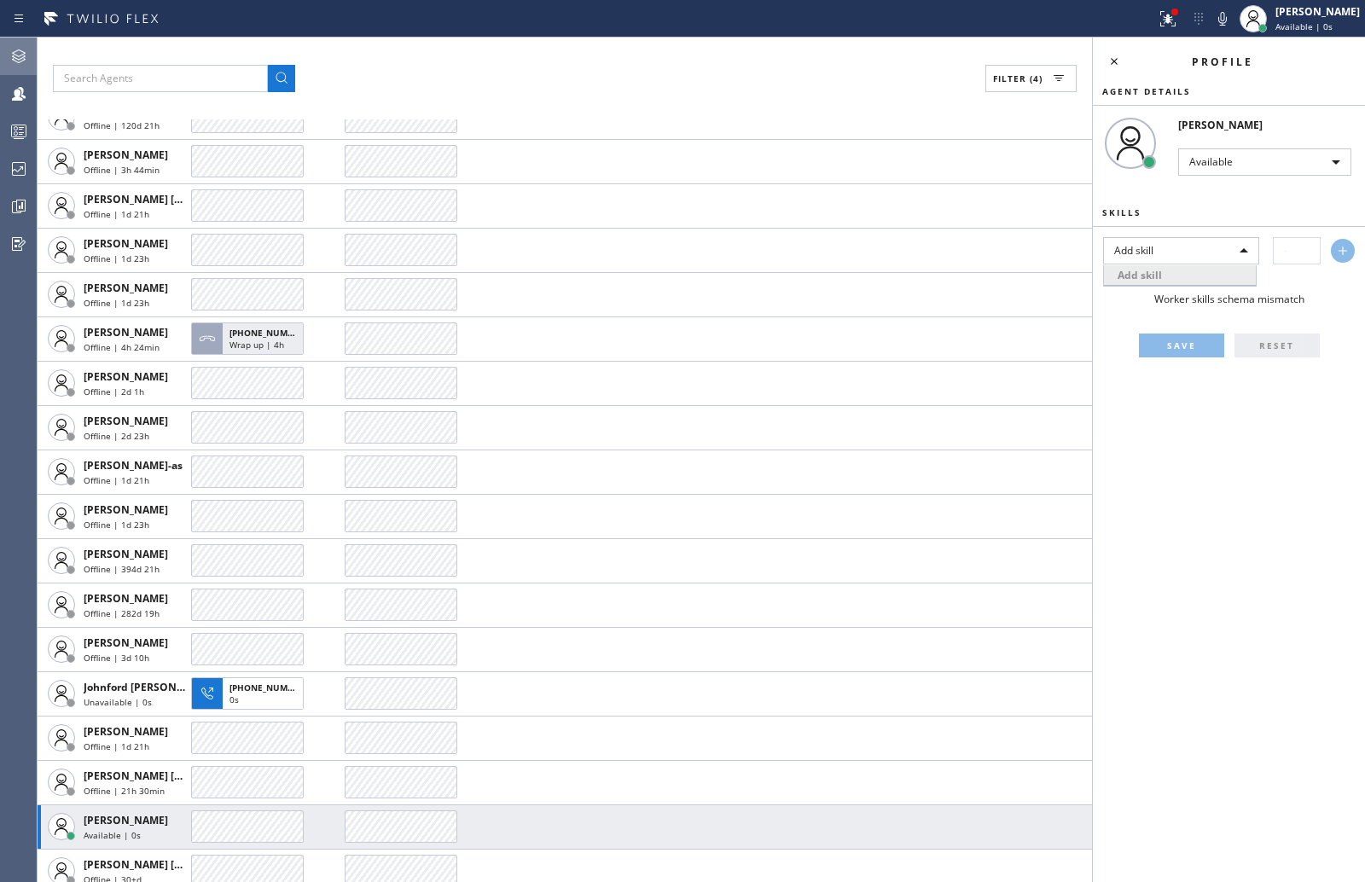
click at [1239, 249] on div at bounding box center [682, 441] width 1365 height 882
click at [1110, 51] on icon at bounding box center [1114, 61] width 20 height 20
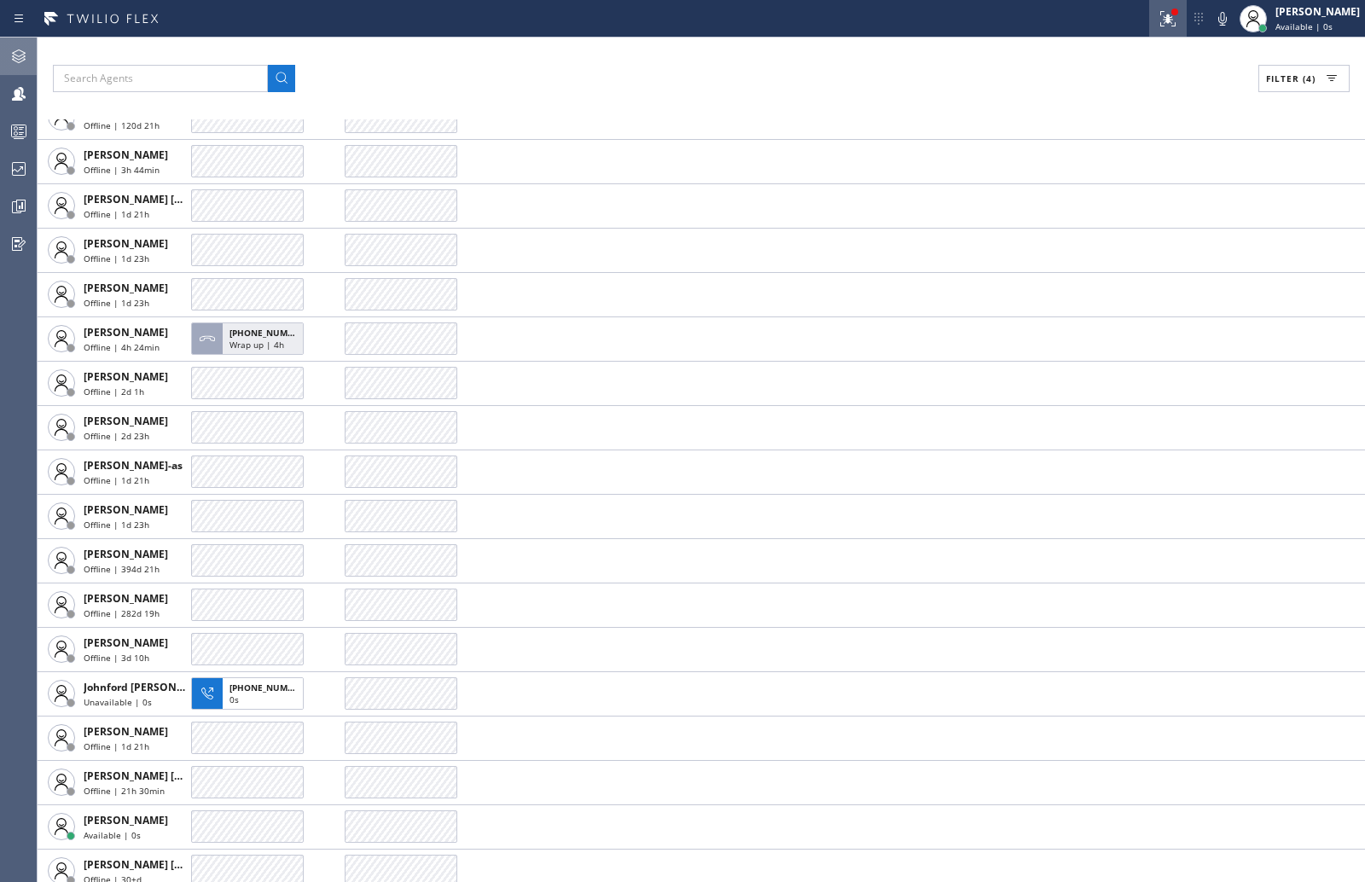
click at [1178, 19] on icon at bounding box center [1168, 19] width 20 height 20
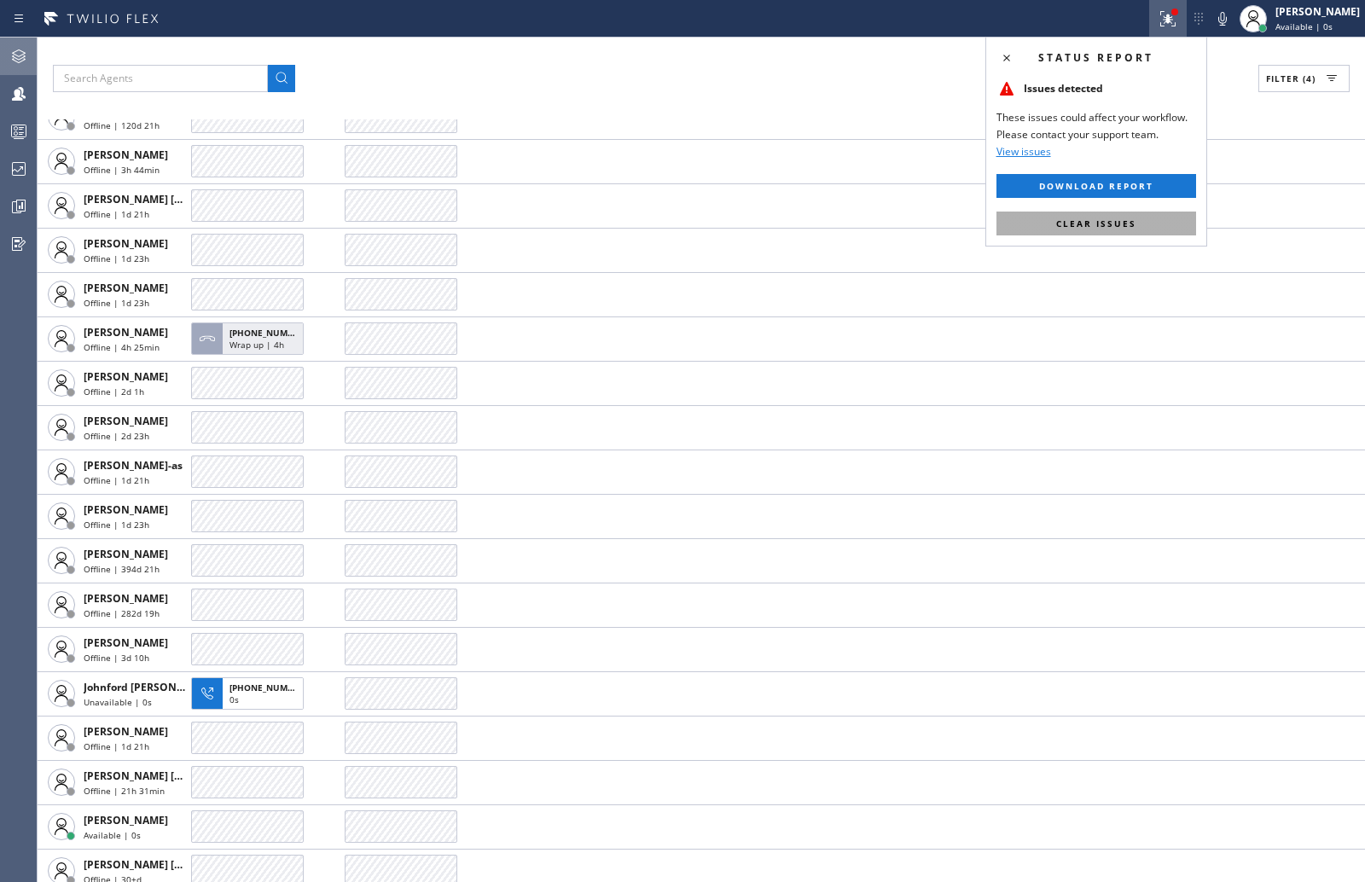
click at [1141, 216] on button "Clear issues" at bounding box center [1096, 224] width 200 height 24
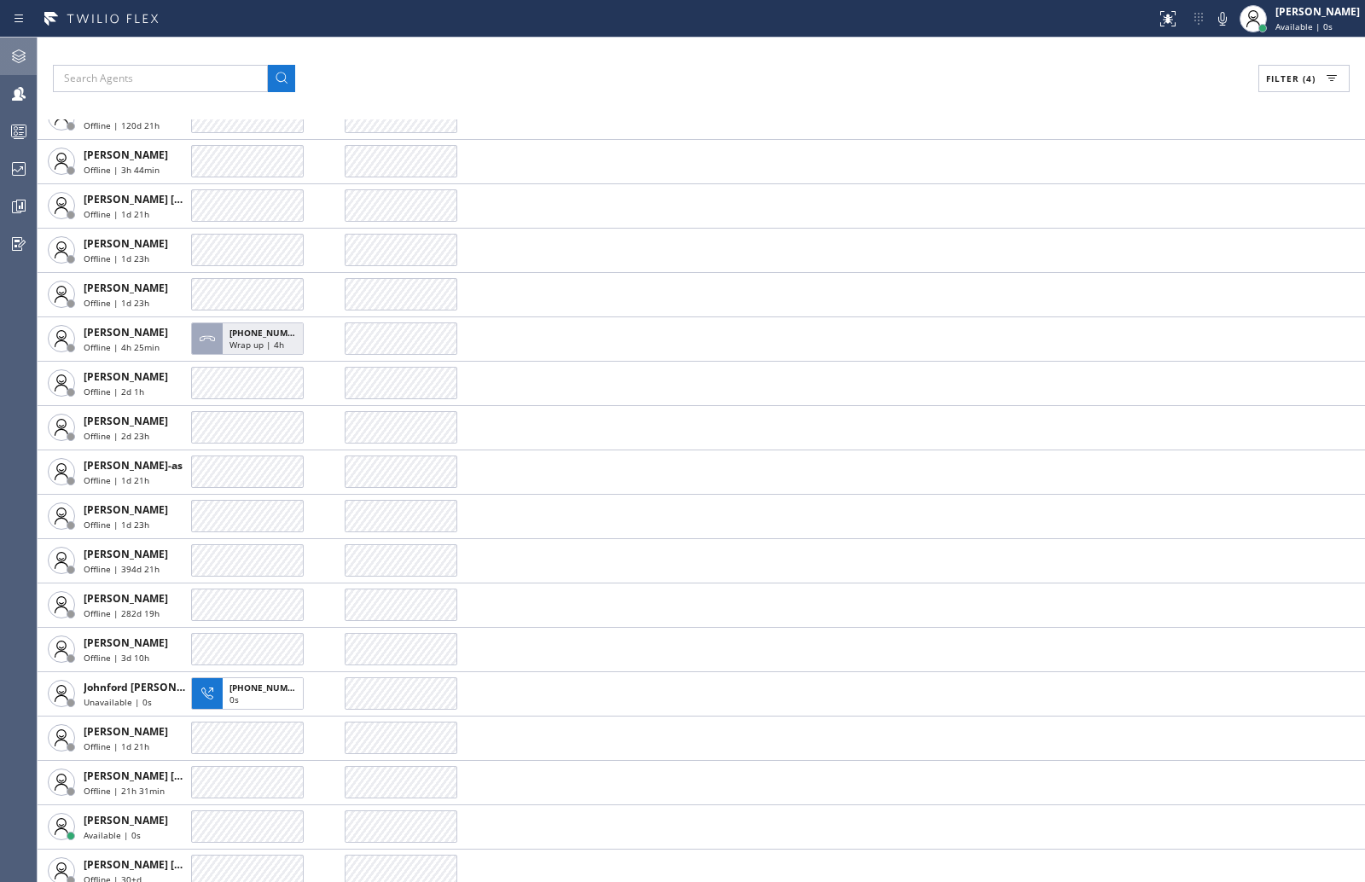
click at [1283, 73] on span "Filter (4)" at bounding box center [1290, 79] width 49 height 12
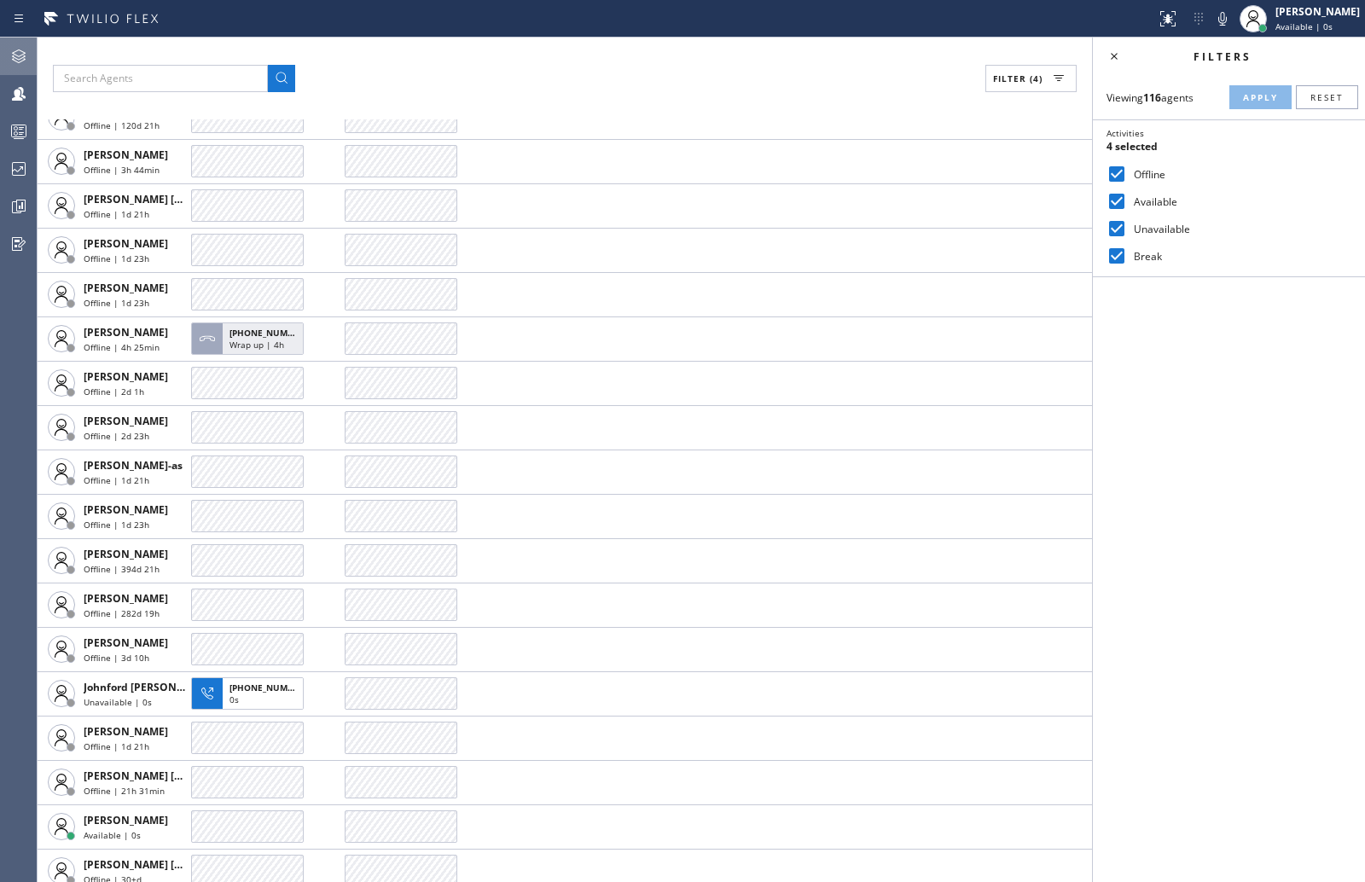
click at [1128, 172] on label "Offline" at bounding box center [1239, 174] width 224 height 15
click at [1127, 172] on input "Offline" at bounding box center [1117, 174] width 20 height 20
checkbox input "false"
click at [1256, 103] on button "Apply" at bounding box center [1260, 97] width 62 height 24
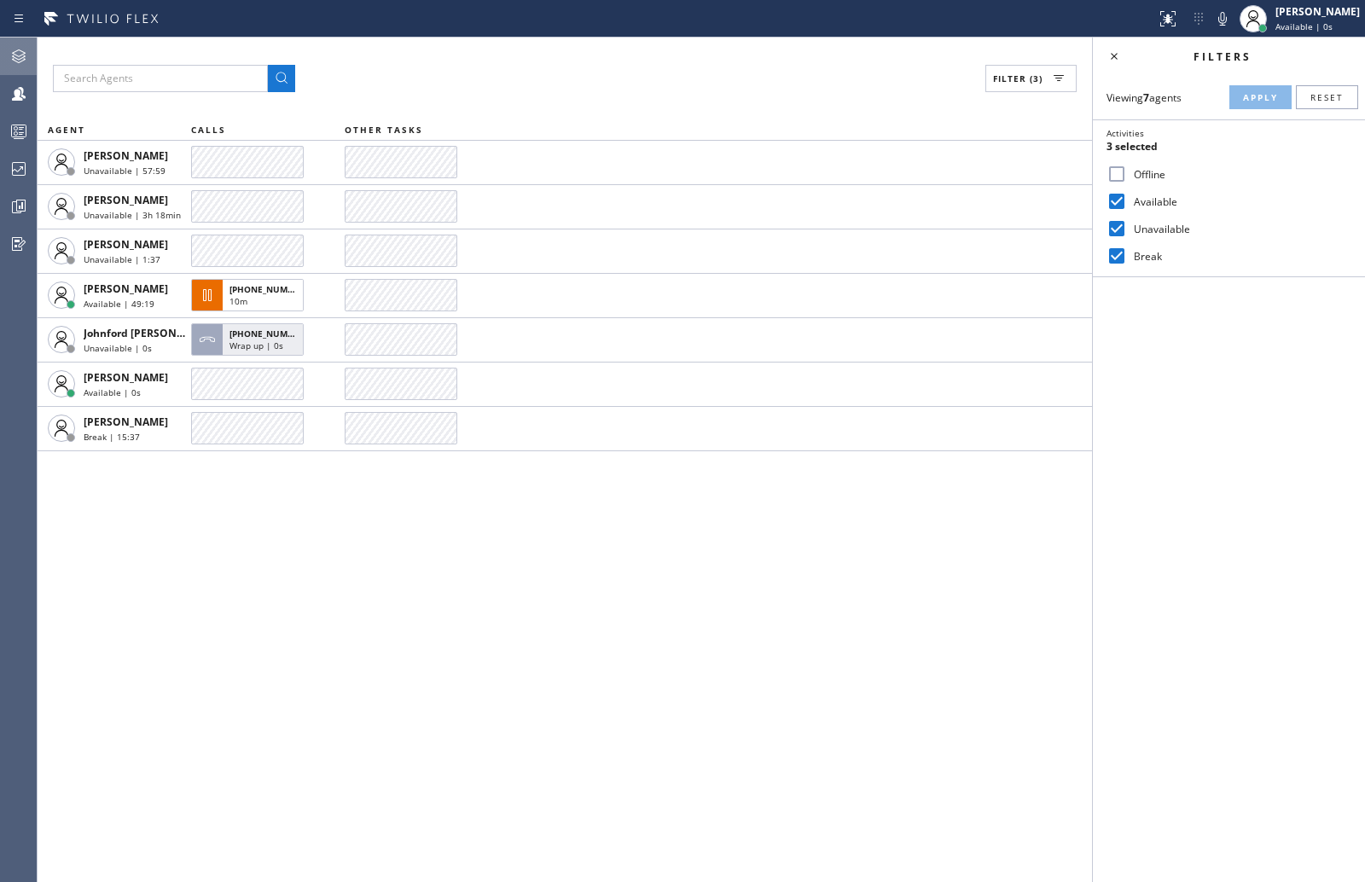
click at [807, 520] on div "Filter (3) AGENT CALLS OTHER TASKS Alynna Marie Pasumala Unavailable | 57:59 An…" at bounding box center [565, 460] width 1054 height 845
click at [1244, 42] on div "Incoming call from +17737918655 accept reject" at bounding box center [701, 52] width 1327 height 29
click at [1244, 52] on span "accept" at bounding box center [1248, 52] width 39 height 15
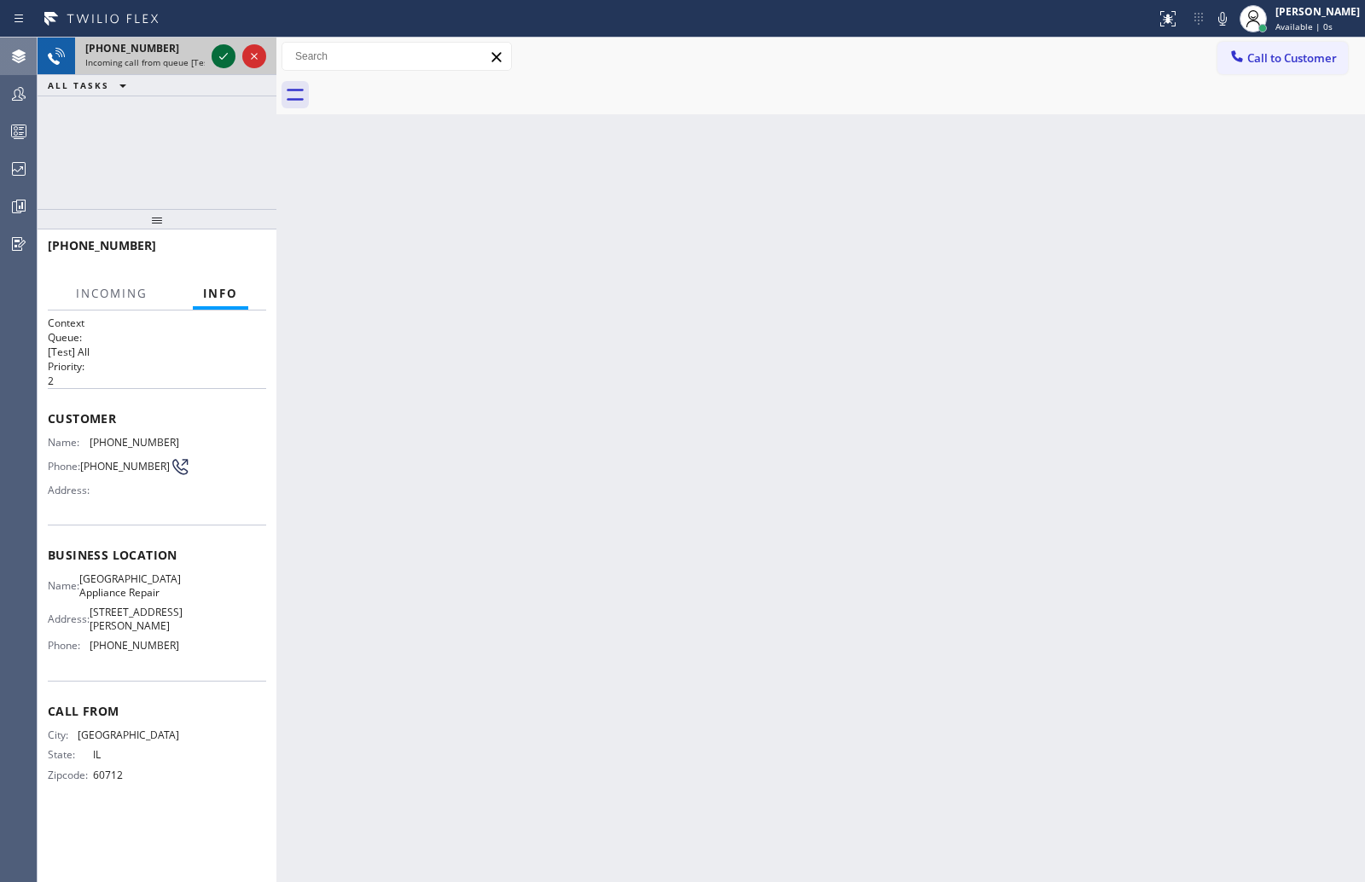
click at [222, 55] on icon at bounding box center [223, 56] width 20 height 20
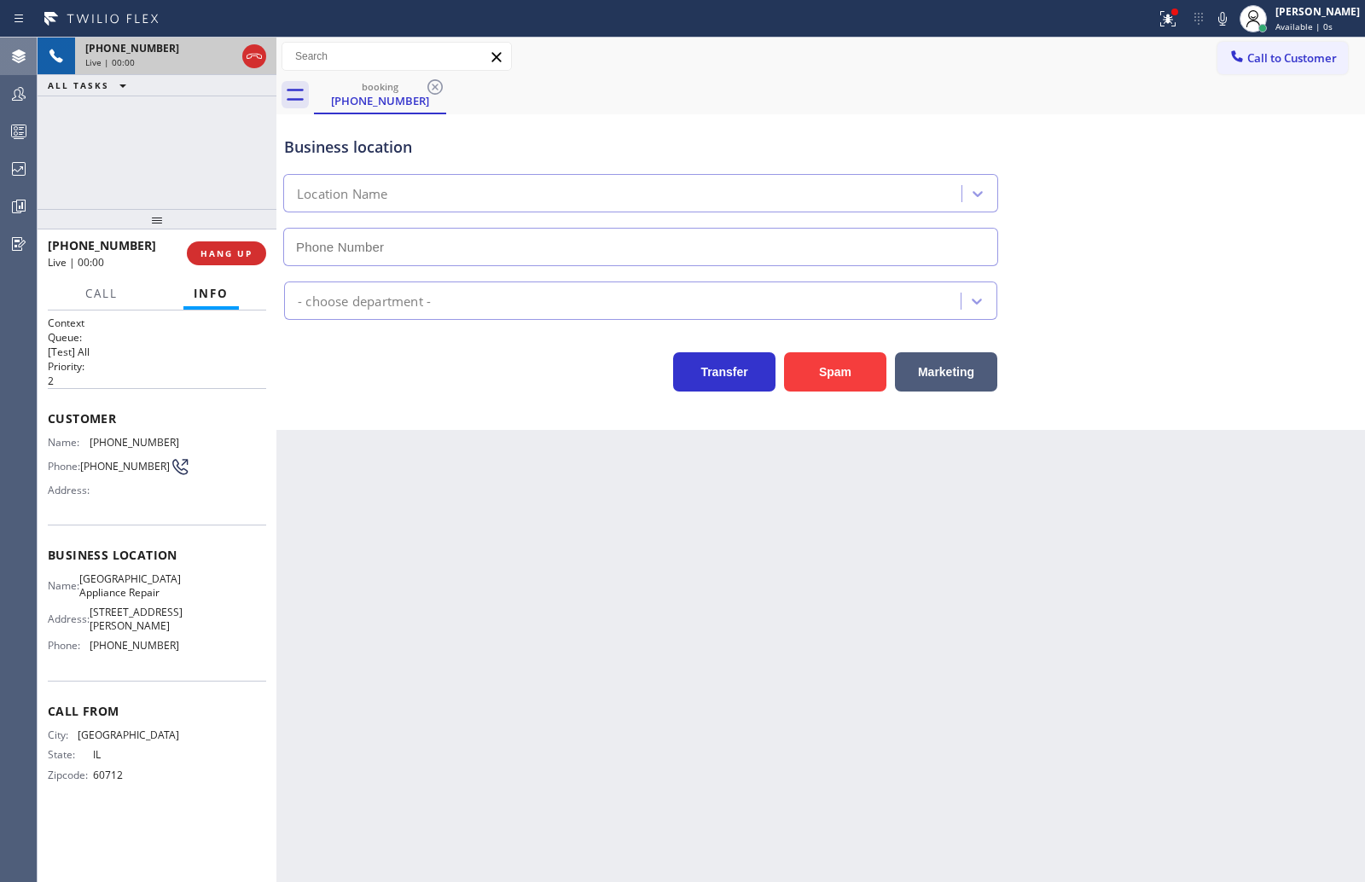
type input "(773) 830-4668"
drag, startPoint x: 164, startPoint y: 219, endPoint x: 162, endPoint y: 186, distance: 33.3
click at [162, 186] on div "+17737918655 Live | 00:00 ALL TASKS ALL TASKS ACTIVE TASKS TASKS IN WRAP UP +17…" at bounding box center [157, 460] width 239 height 845
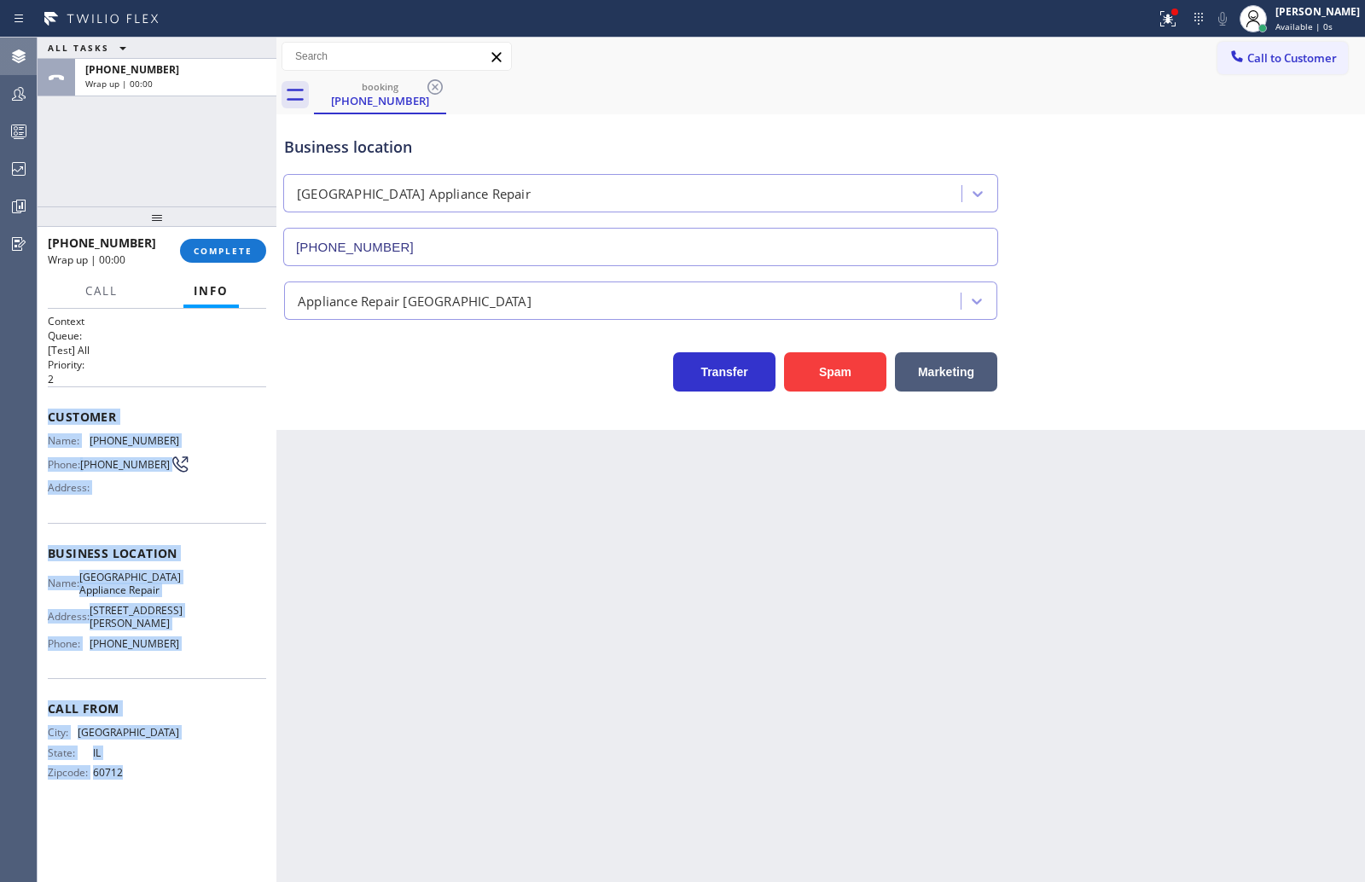
drag, startPoint x: 42, startPoint y: 425, endPoint x: 155, endPoint y: 783, distance: 375.9
click at [155, 783] on div "Context Queue: [Test] All Priority: 2 Customer Name: (773) 791-8655 Phone: (773…" at bounding box center [157, 596] width 239 height 574
copy div "Customer Name: (773) 791-8655 Phone: (773) 791-8655 Address: Business location …"
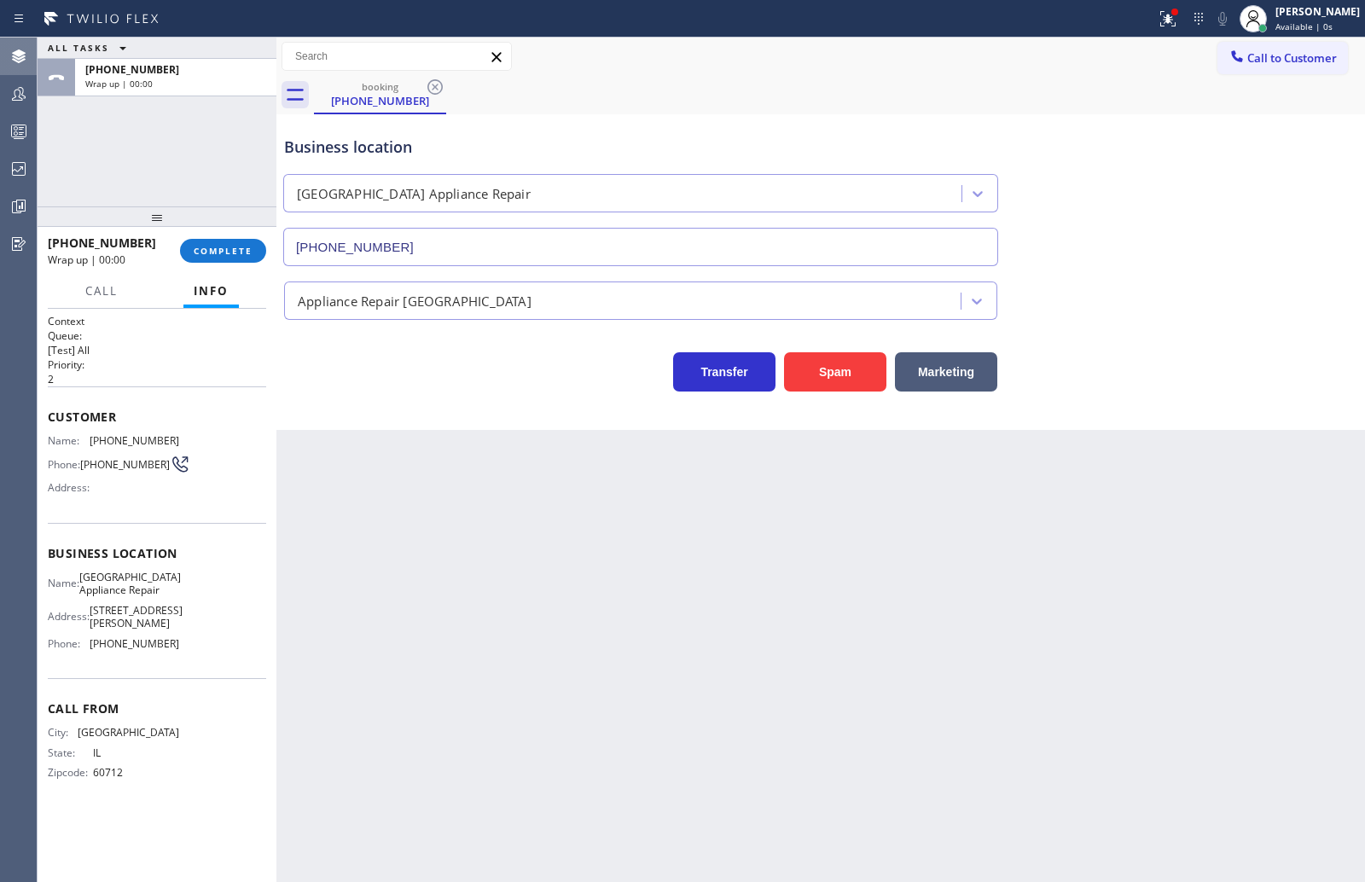
click at [1276, 183] on div "Business location Calumet Heights Appliance Repair (773) 830-4668" at bounding box center [821, 189] width 1080 height 154
click at [249, 250] on span "COMPLETE" at bounding box center [223, 251] width 59 height 12
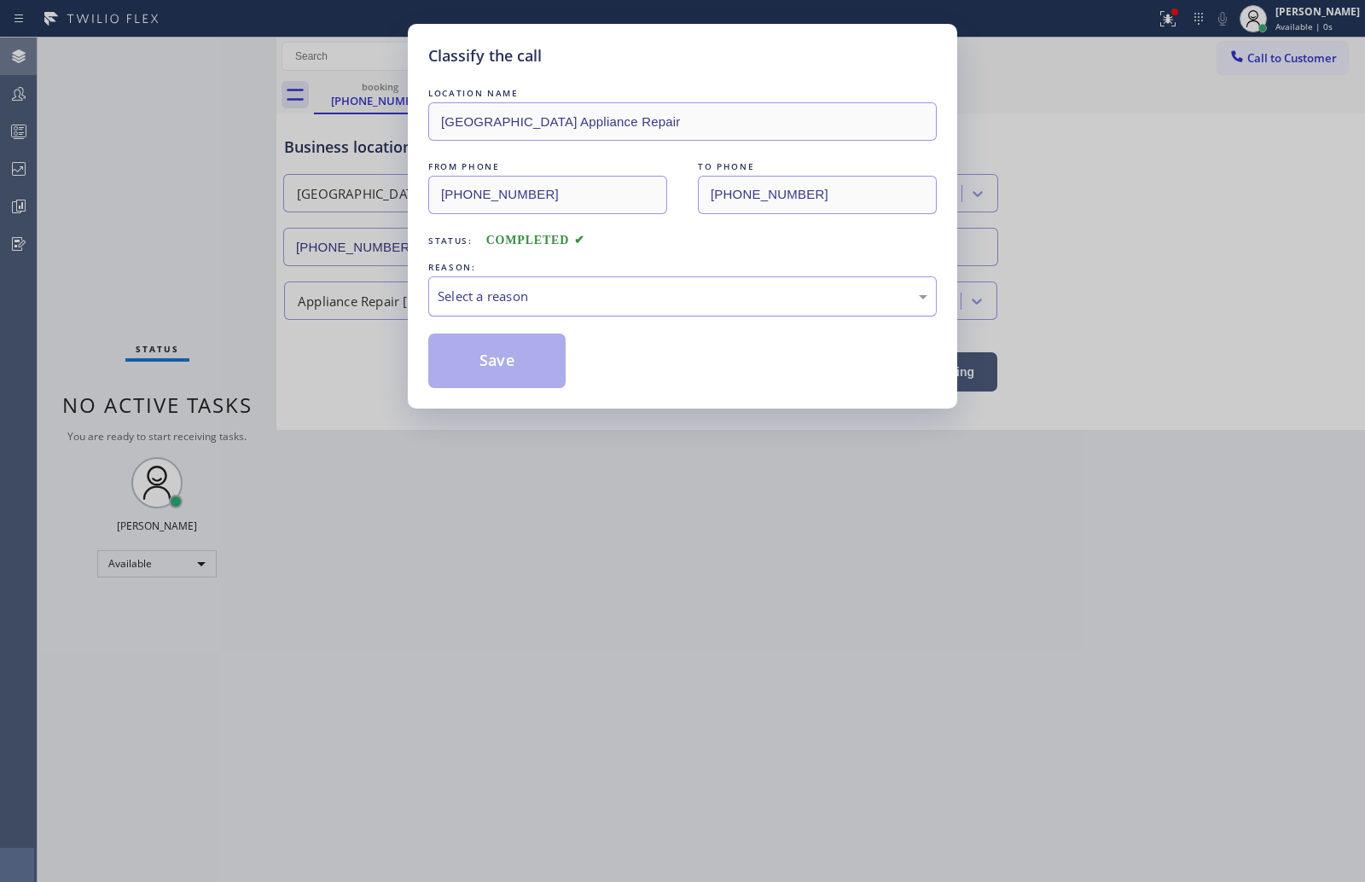
click at [546, 300] on div "Select a reason" at bounding box center [683, 297] width 490 height 20
click at [495, 355] on button "Save" at bounding box center [496, 361] width 137 height 55
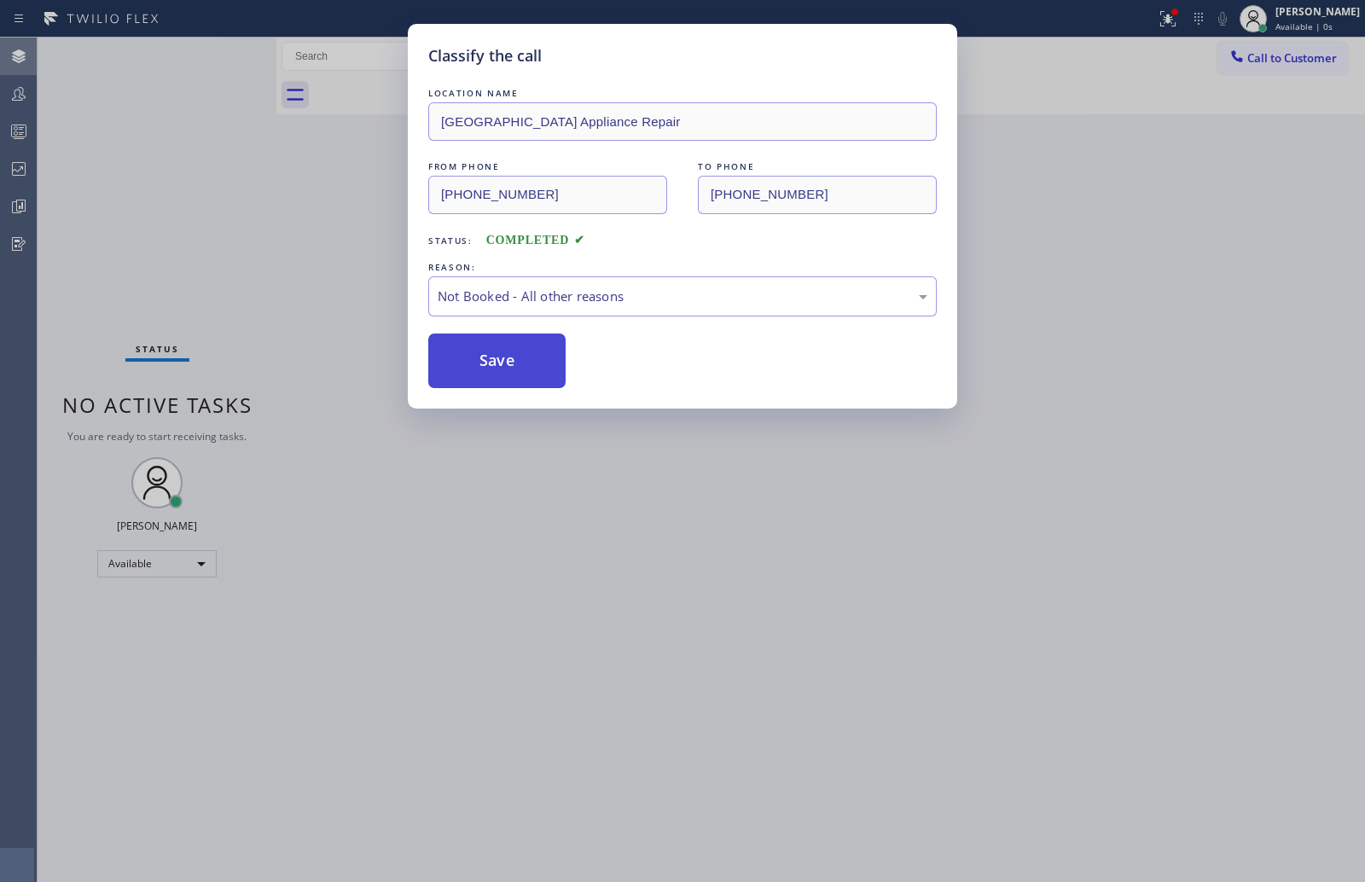
click at [495, 355] on button "Save" at bounding box center [496, 361] width 137 height 55
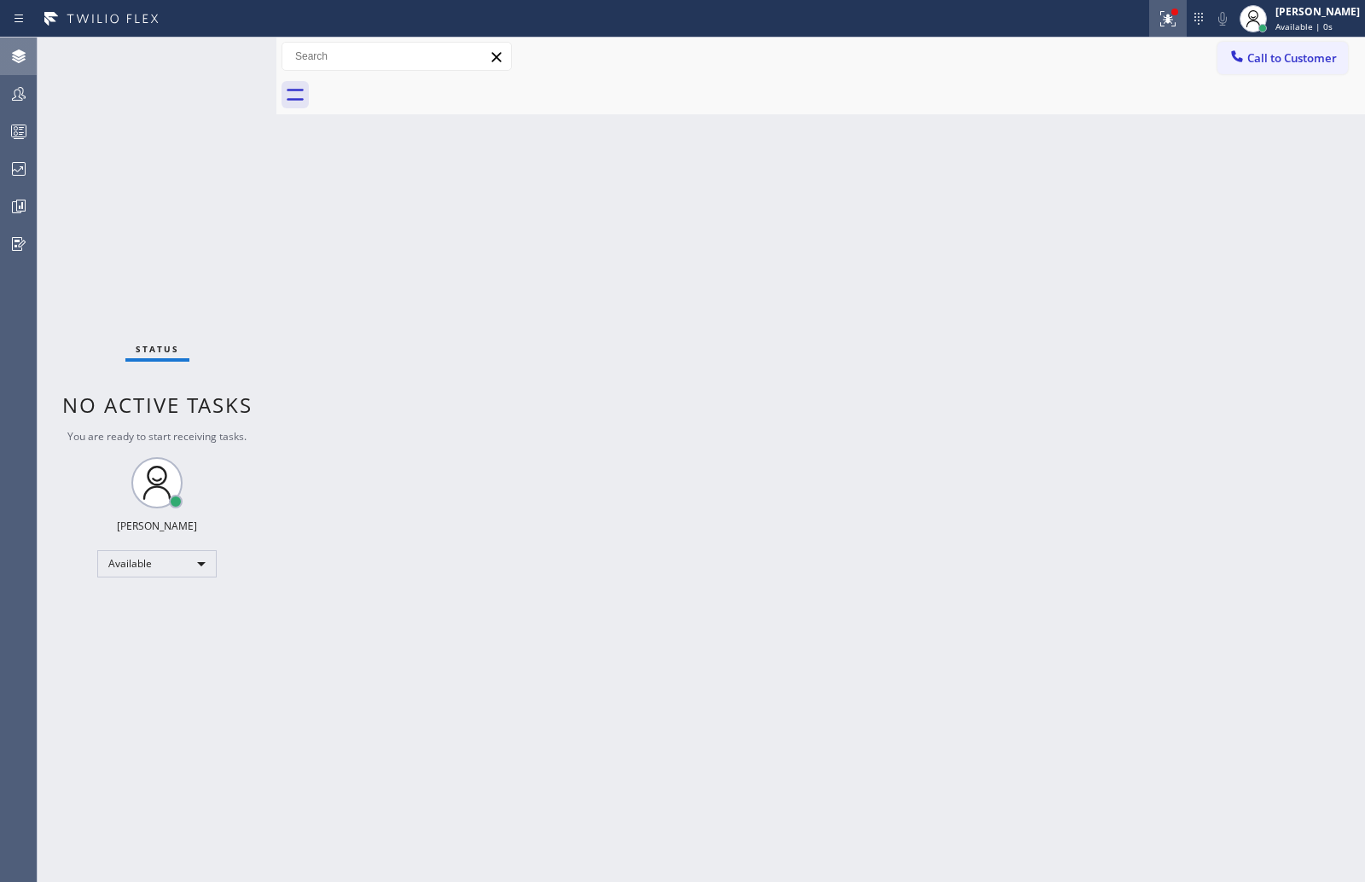
click at [1173, 19] on icon at bounding box center [1168, 17] width 10 height 6
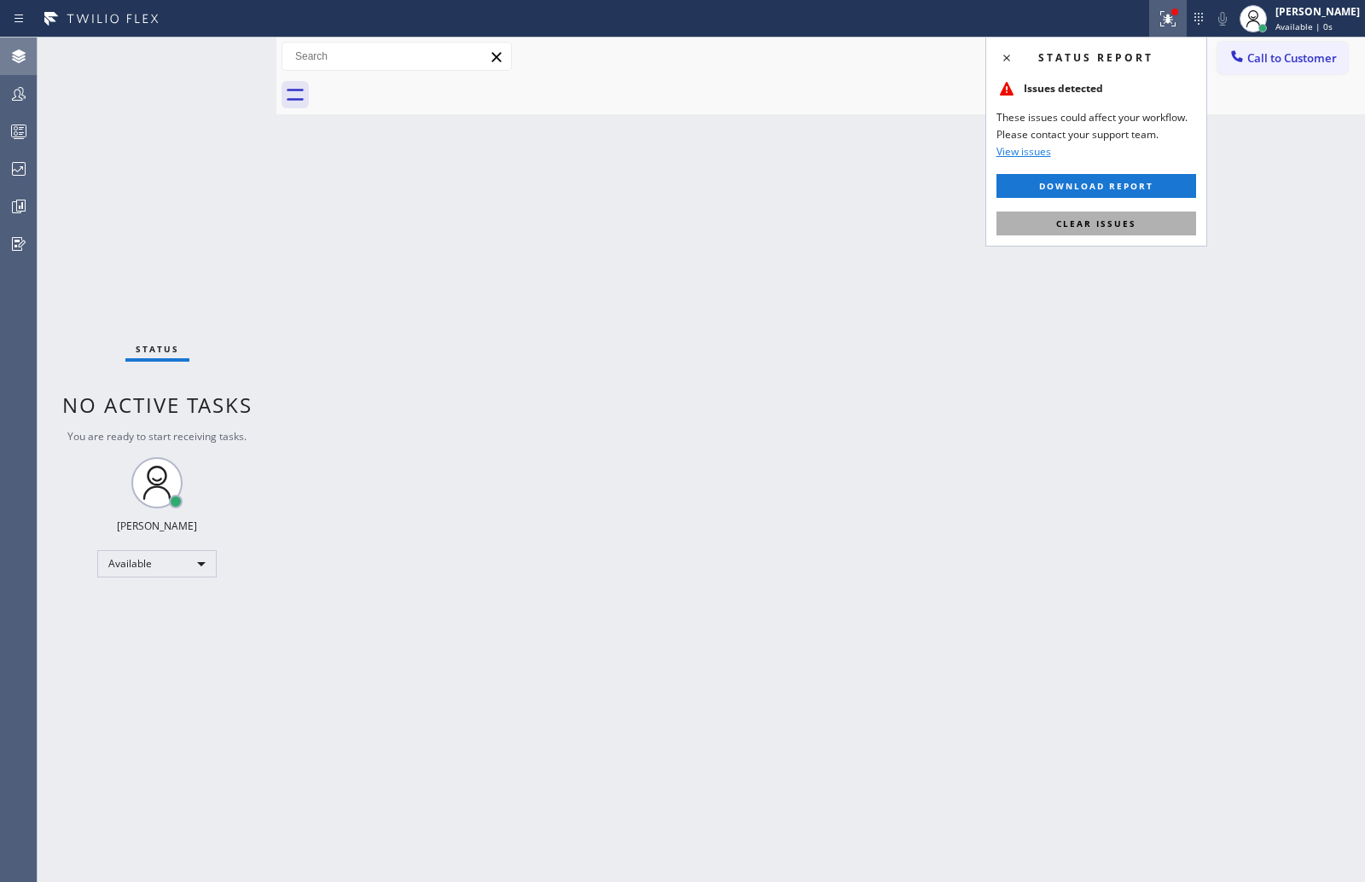
click at [1145, 225] on button "Clear issues" at bounding box center [1096, 224] width 200 height 24
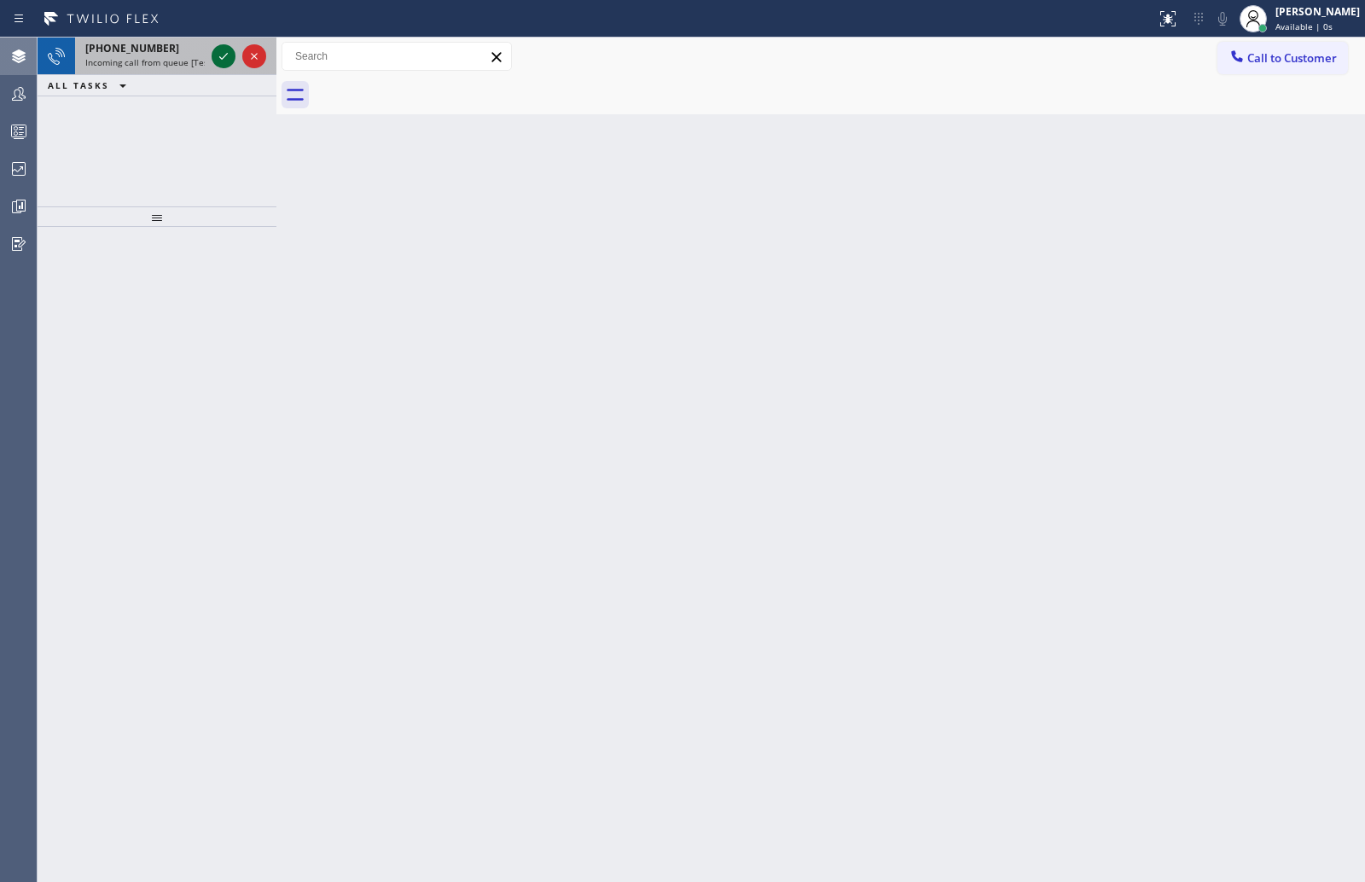
click at [220, 55] on icon at bounding box center [223, 56] width 20 height 20
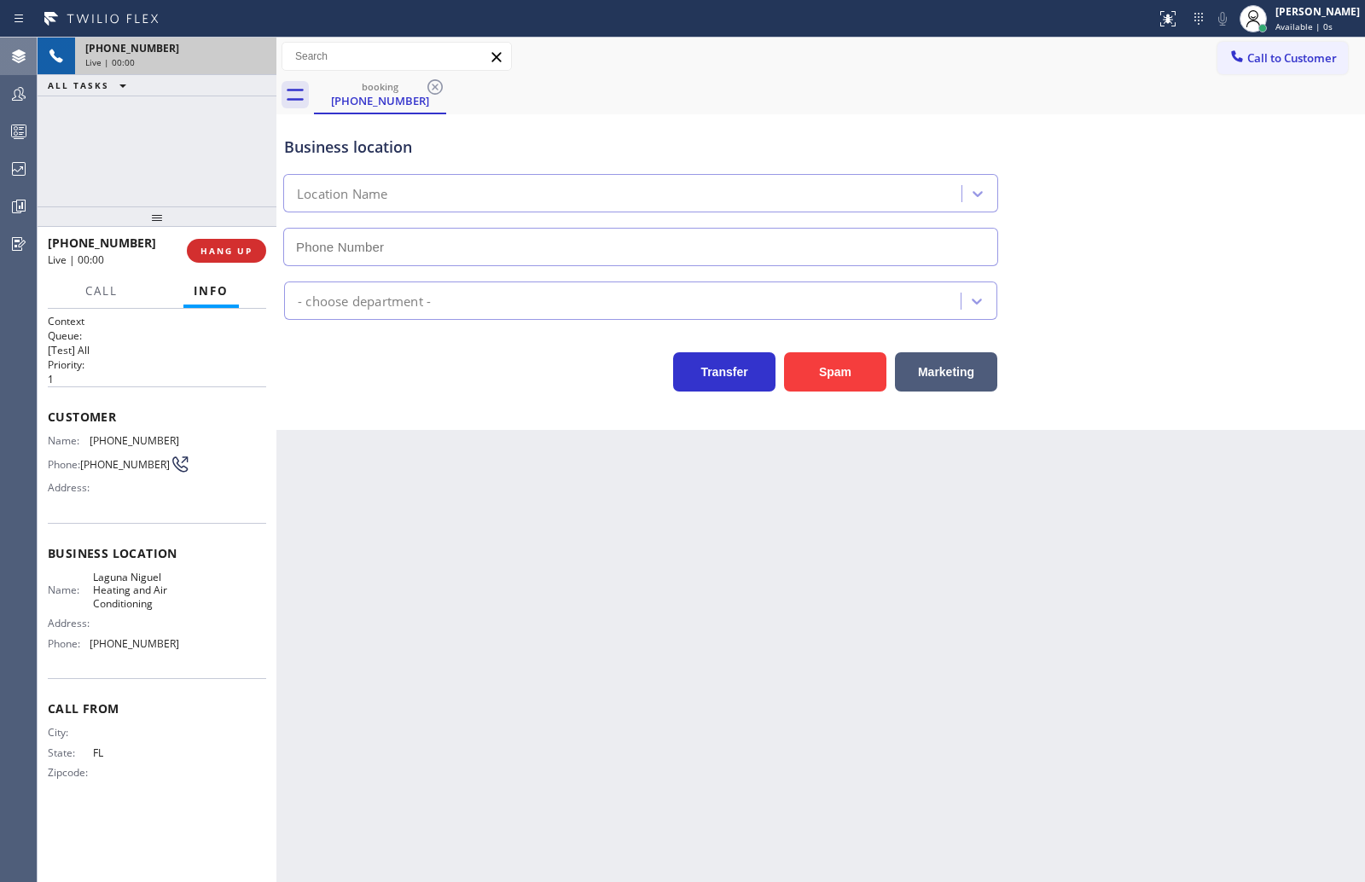
type input "(562) 280-2059"
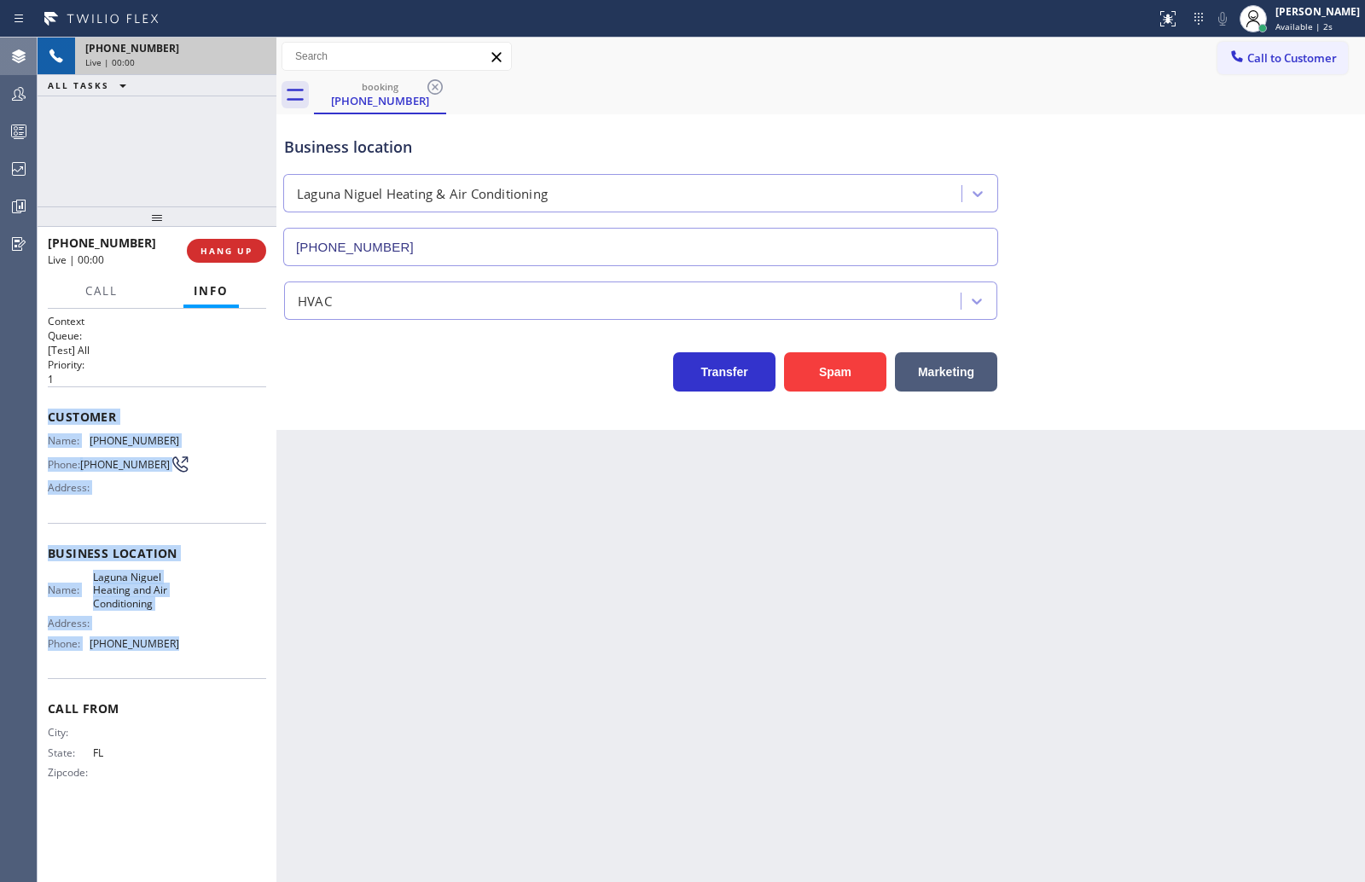
drag, startPoint x: 46, startPoint y: 420, endPoint x: 216, endPoint y: 664, distance: 297.2
click at [216, 664] on div "Context Queue: [Test] All Priority: 1 Customer Name: (727) 332-7197 Phone: (727…" at bounding box center [157, 596] width 239 height 574
copy div "Customer Name: (727) 332-7197 Phone: (727) 332-7197 Address: Business location …"
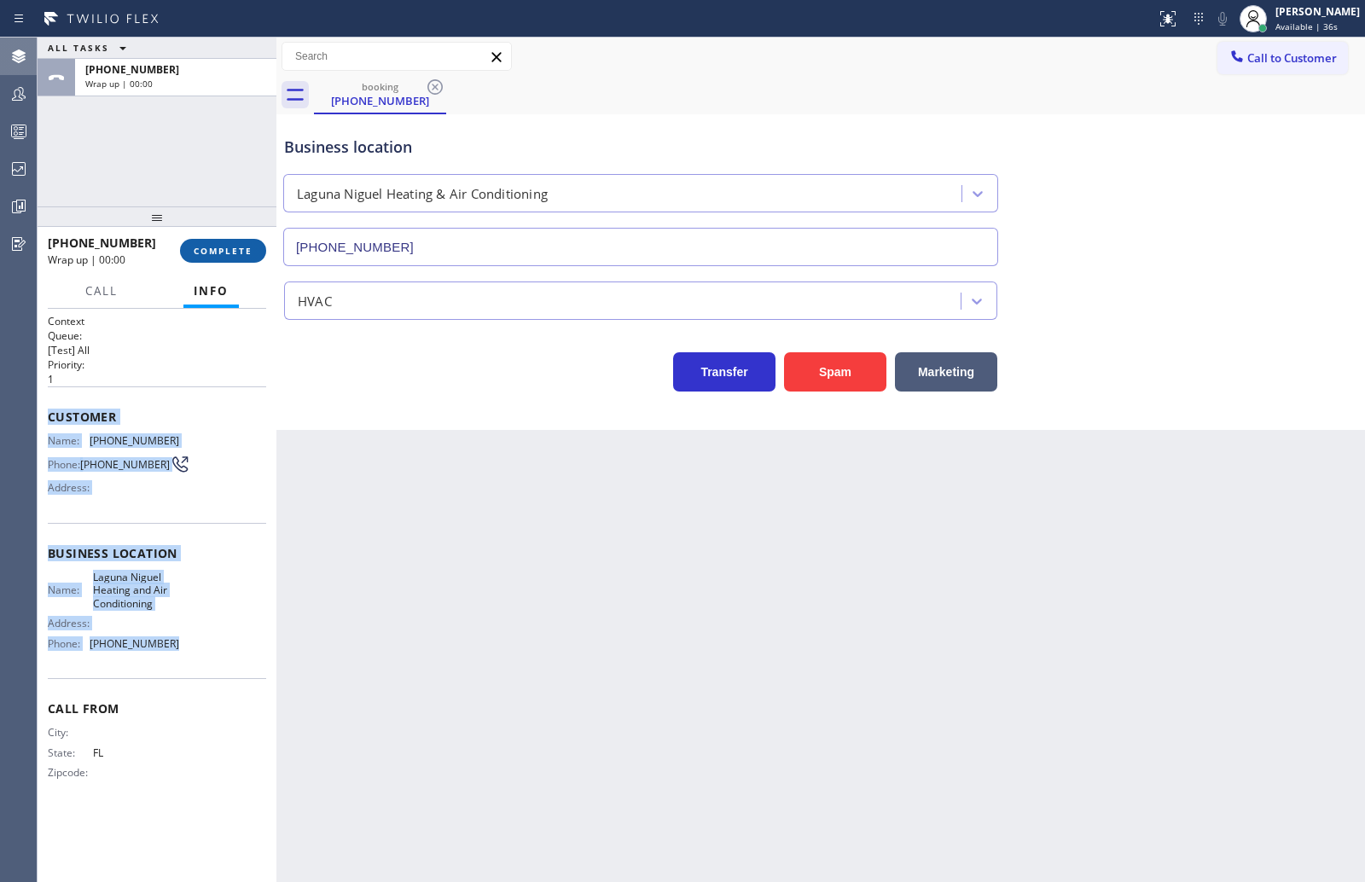
click at [217, 249] on span "COMPLETE" at bounding box center [223, 251] width 59 height 12
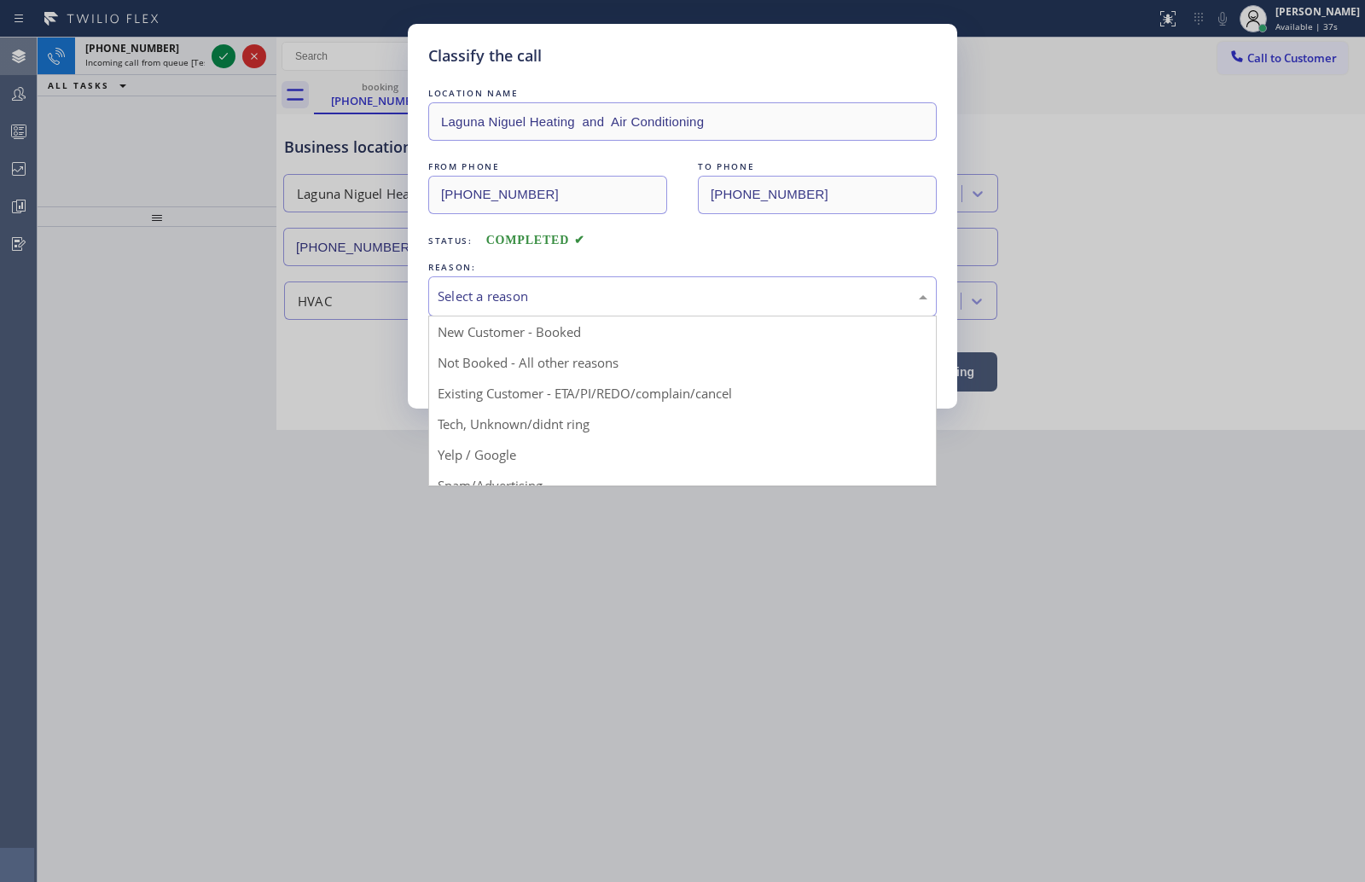
click at [655, 297] on div "Select a reason" at bounding box center [683, 297] width 490 height 20
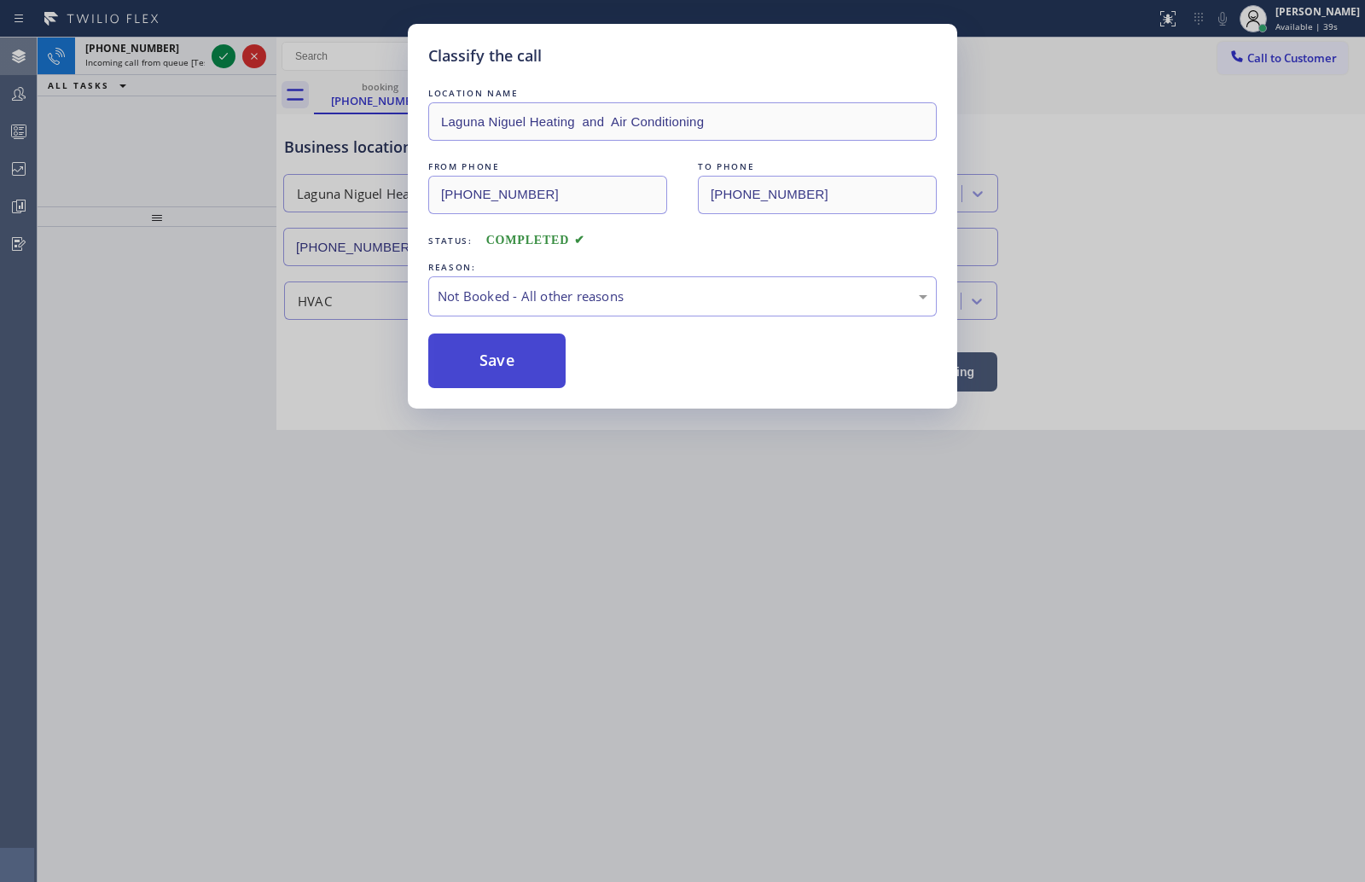
click at [519, 362] on button "Save" at bounding box center [496, 361] width 137 height 55
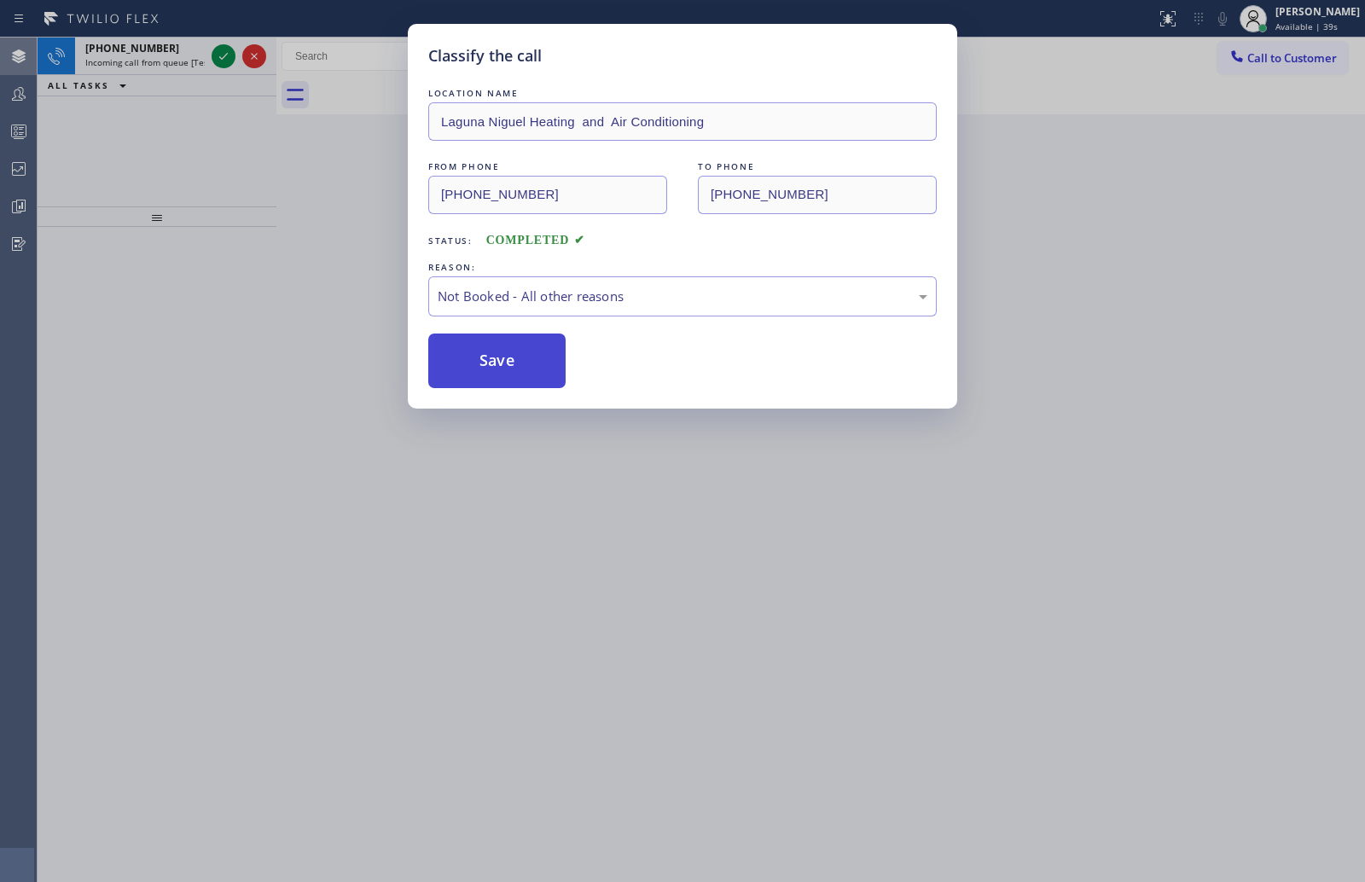
click at [519, 362] on button "Save" at bounding box center [496, 361] width 137 height 55
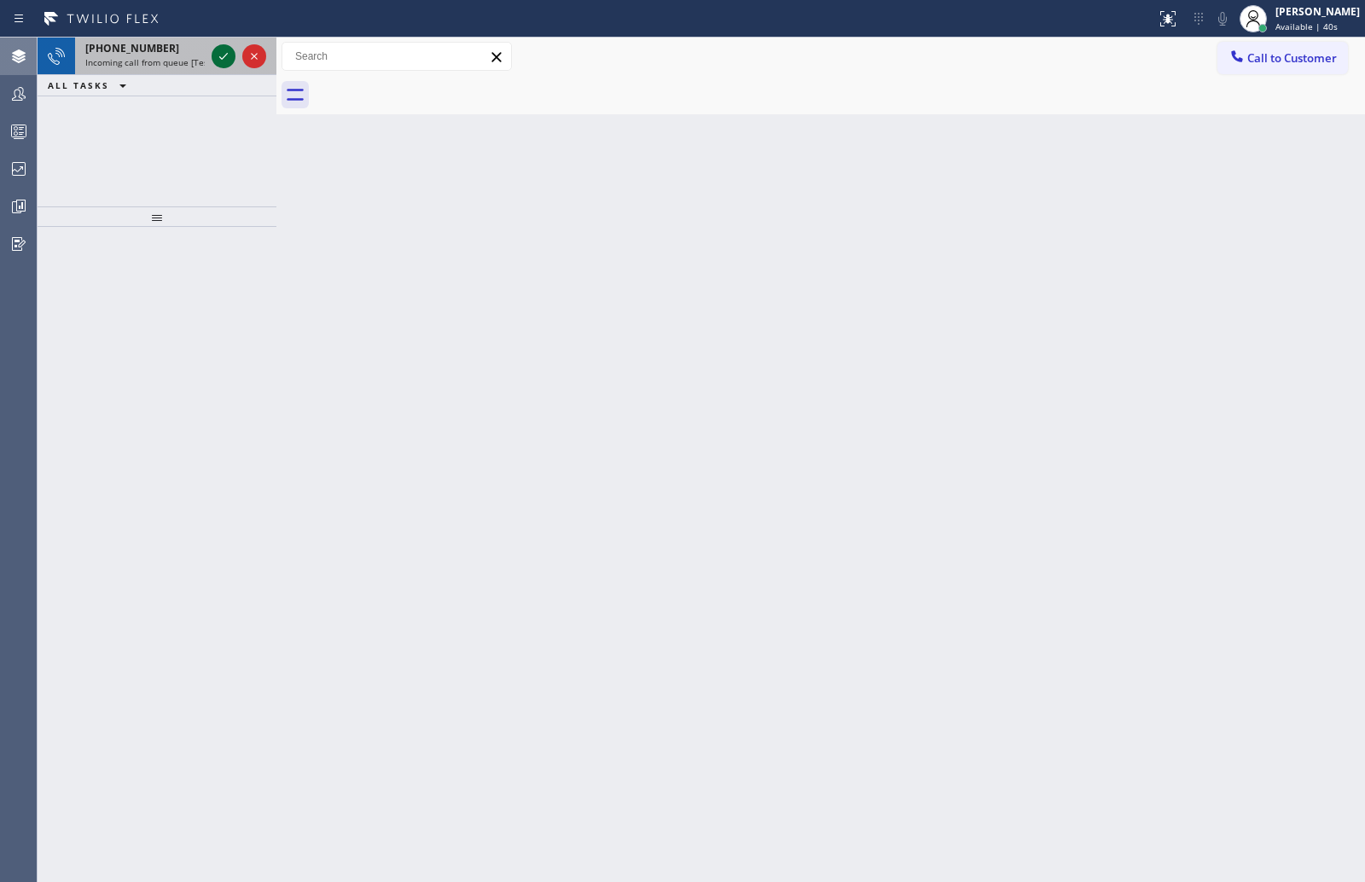
click at [220, 58] on icon at bounding box center [223, 56] width 9 height 7
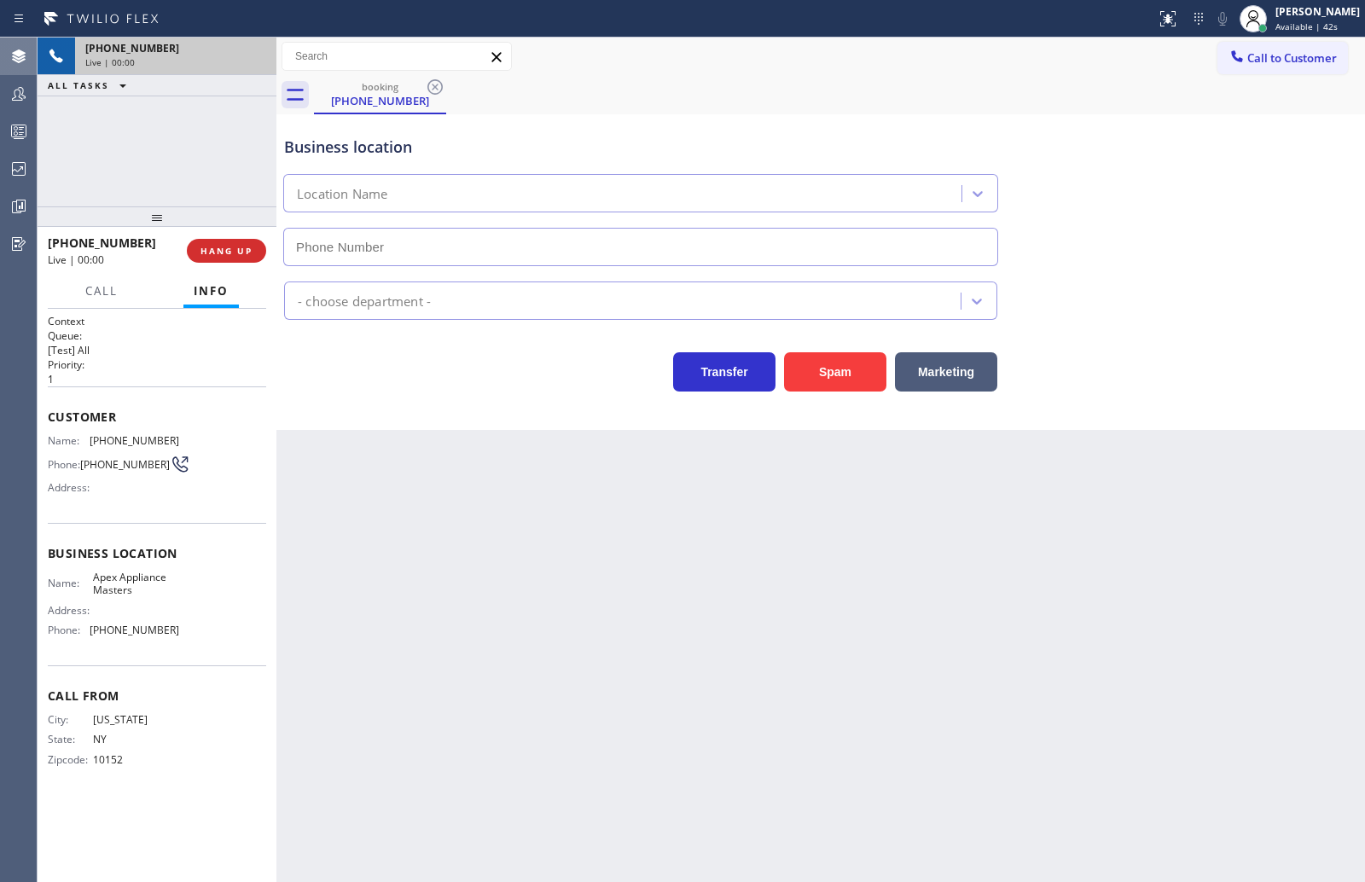
type input "(516) 646-1475"
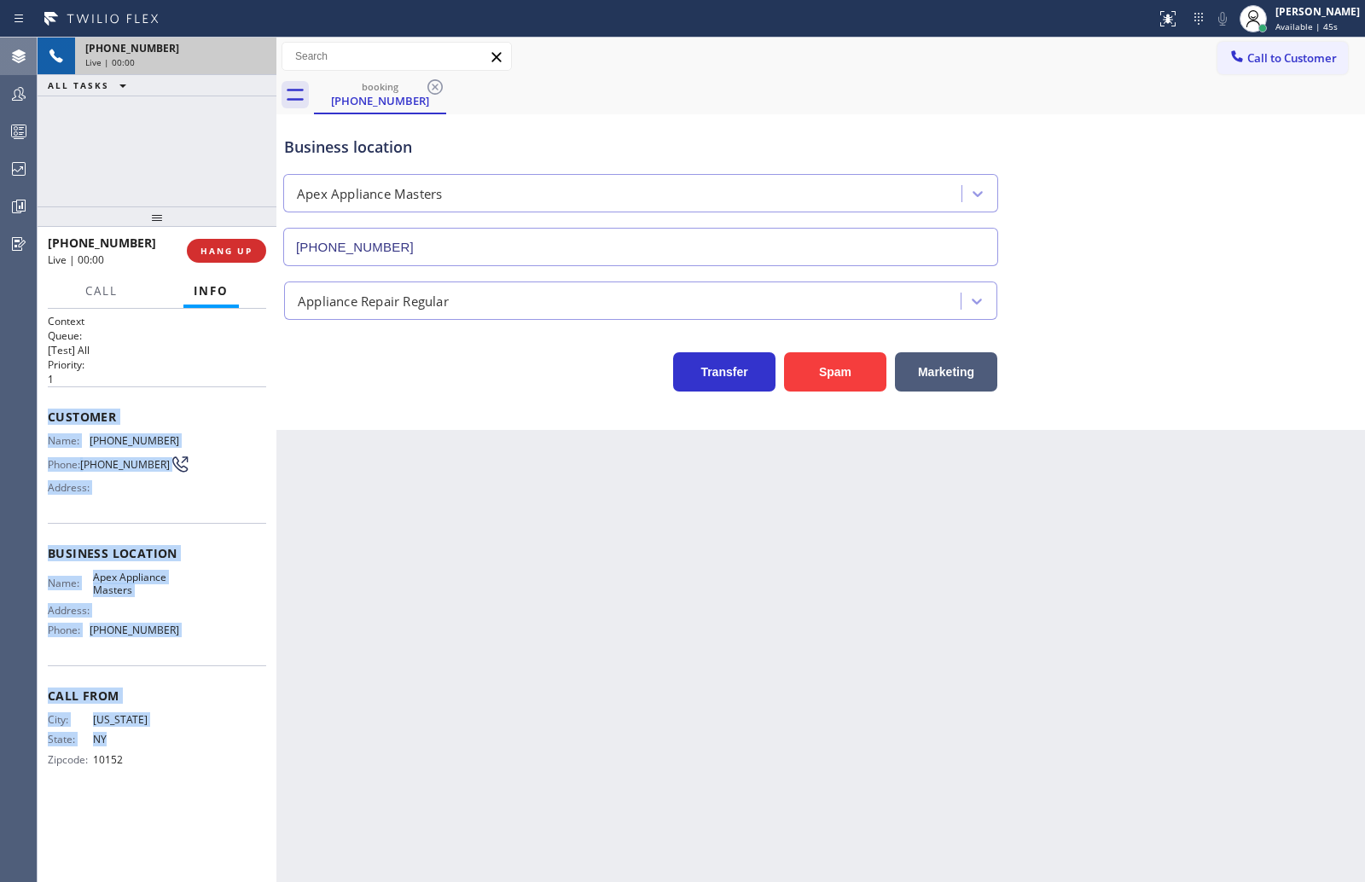
drag, startPoint x: 41, startPoint y: 418, endPoint x: 128, endPoint y: 508, distance: 125.5
click at [215, 758] on div "Context Queue: [Test] All Priority: 1 Customer Name: (917) 623-3258 Phone: (917…" at bounding box center [157, 596] width 239 height 574
copy div "Customer Name: (917) 623-3258 Phone: (917) 623-3258 Address: Business location …"
click at [241, 253] on span "HANG UP" at bounding box center [226, 251] width 52 height 12
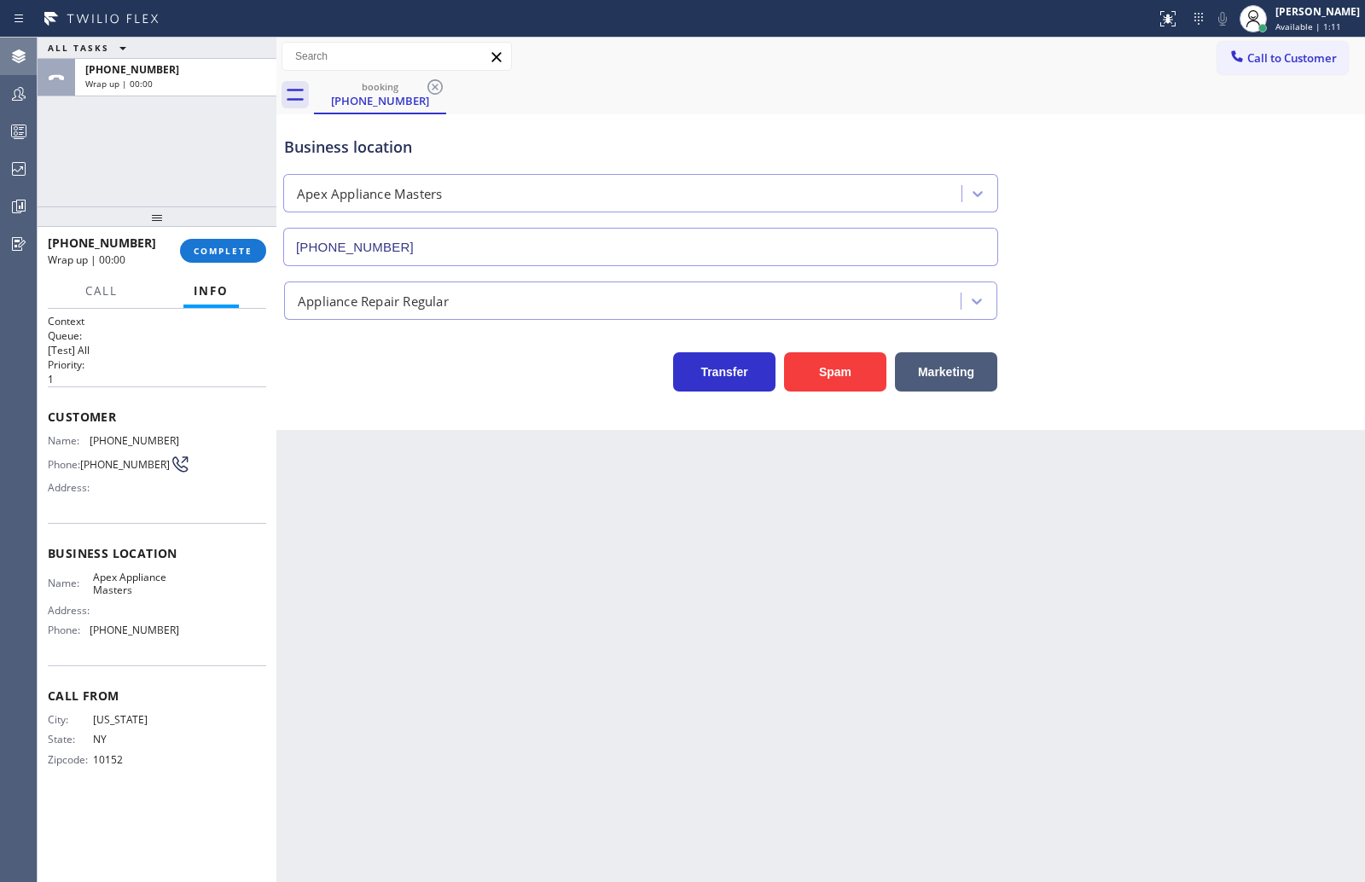
click at [1247, 302] on div "Appliance Repair Regular" at bounding box center [821, 297] width 1080 height 45
click at [232, 243] on button "COMPLETE" at bounding box center [223, 251] width 86 height 24
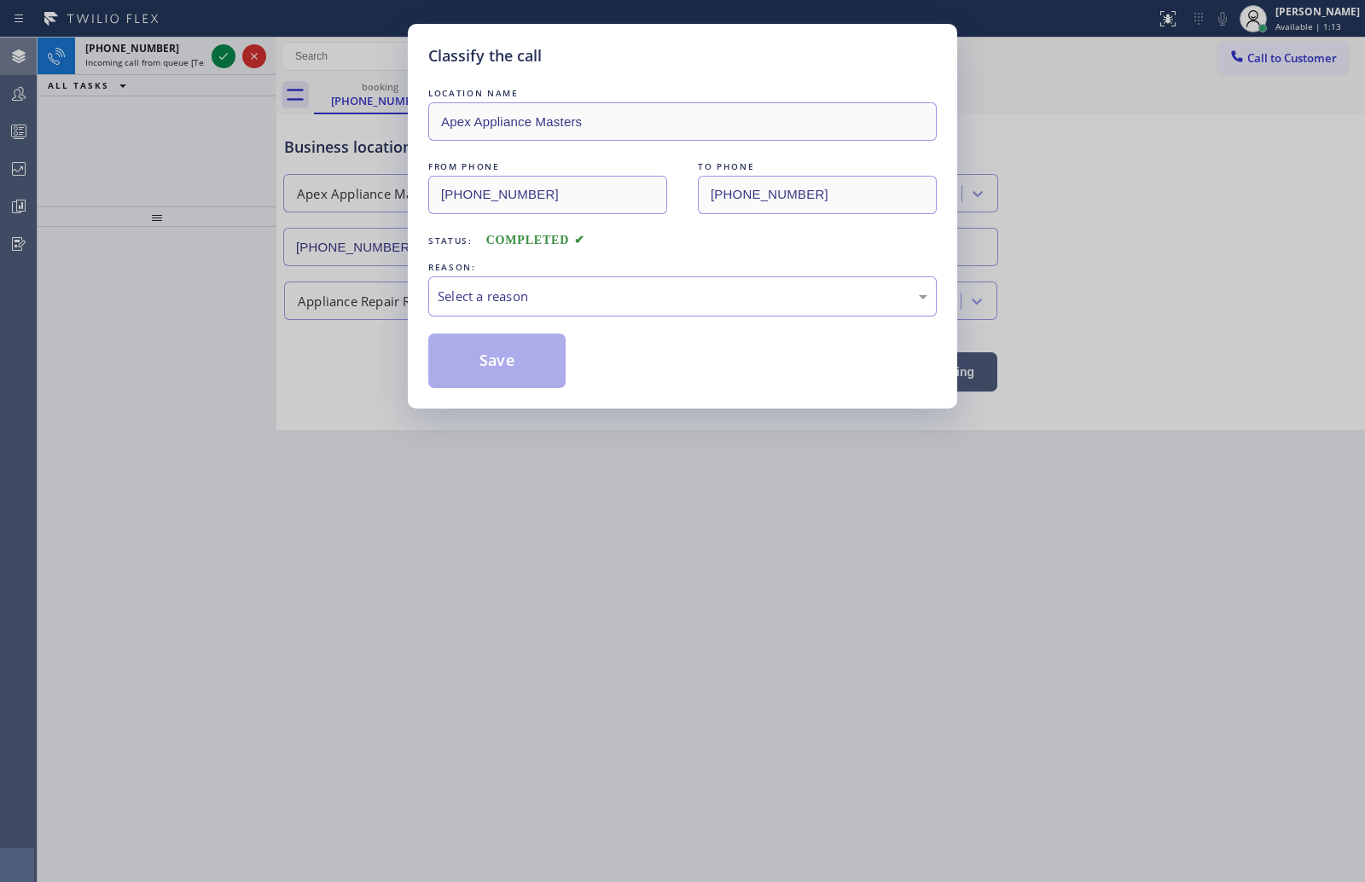
click at [701, 293] on div "Select a reason" at bounding box center [683, 297] width 490 height 20
click at [594, 295] on div "Select a reason" at bounding box center [683, 297] width 490 height 20
click at [539, 365] on button "Save" at bounding box center [496, 361] width 137 height 55
click at [539, 363] on button "Save" at bounding box center [496, 361] width 137 height 55
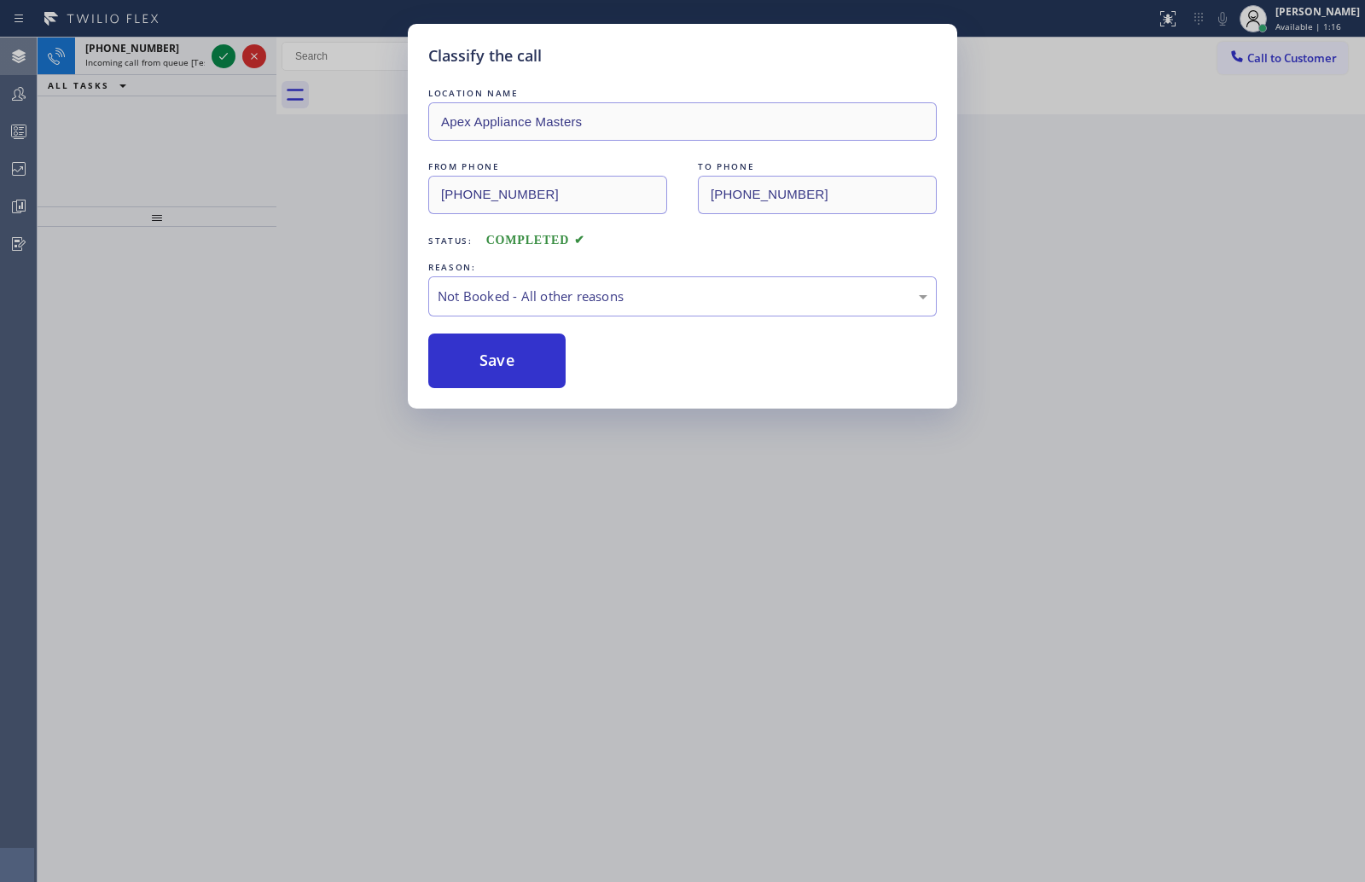
drag, startPoint x: 539, startPoint y: 363, endPoint x: 384, endPoint y: 270, distance: 180.6
click at [537, 359] on button "Save" at bounding box center [496, 361] width 137 height 55
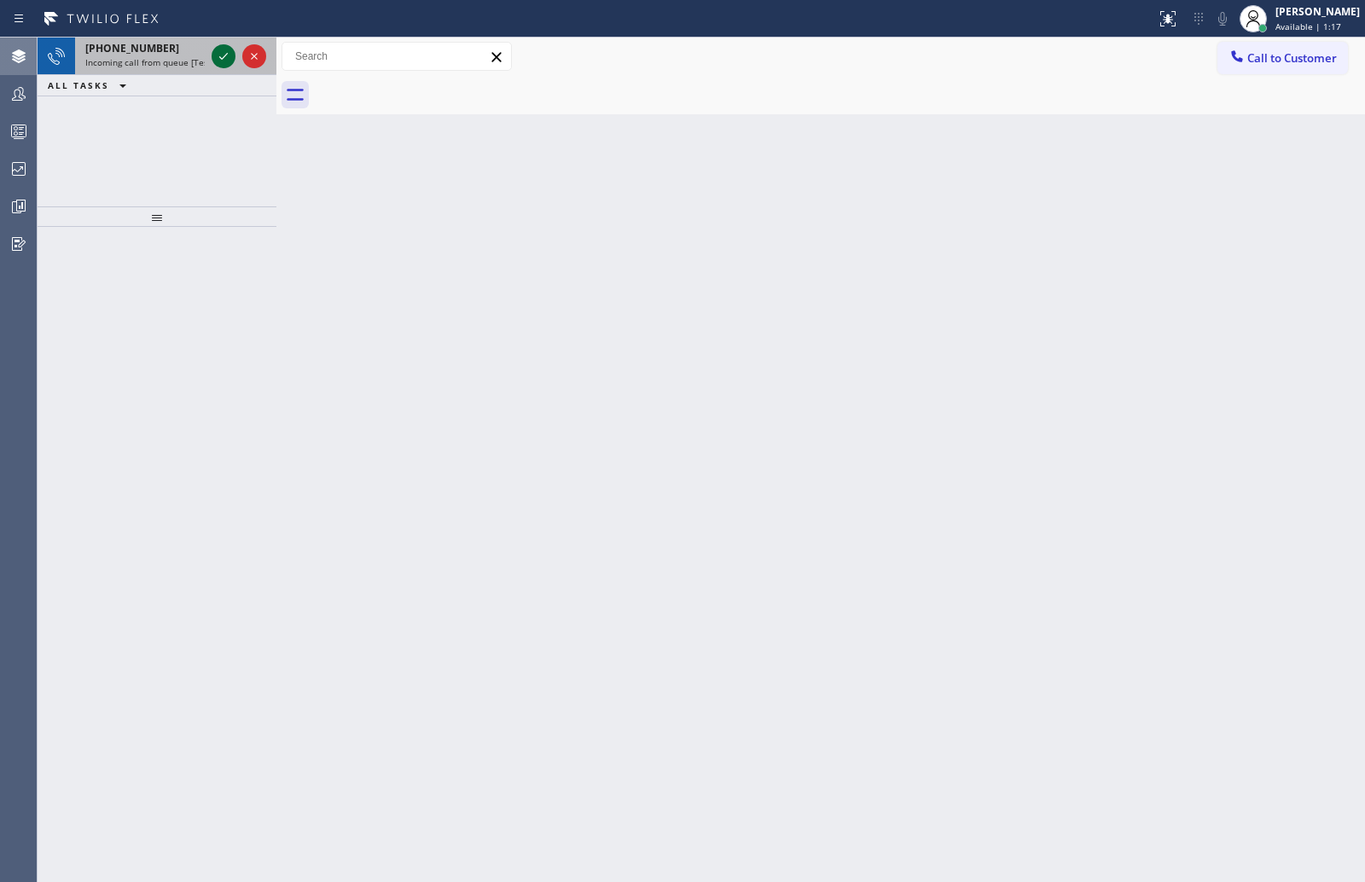
click at [219, 55] on icon at bounding box center [223, 56] width 20 height 20
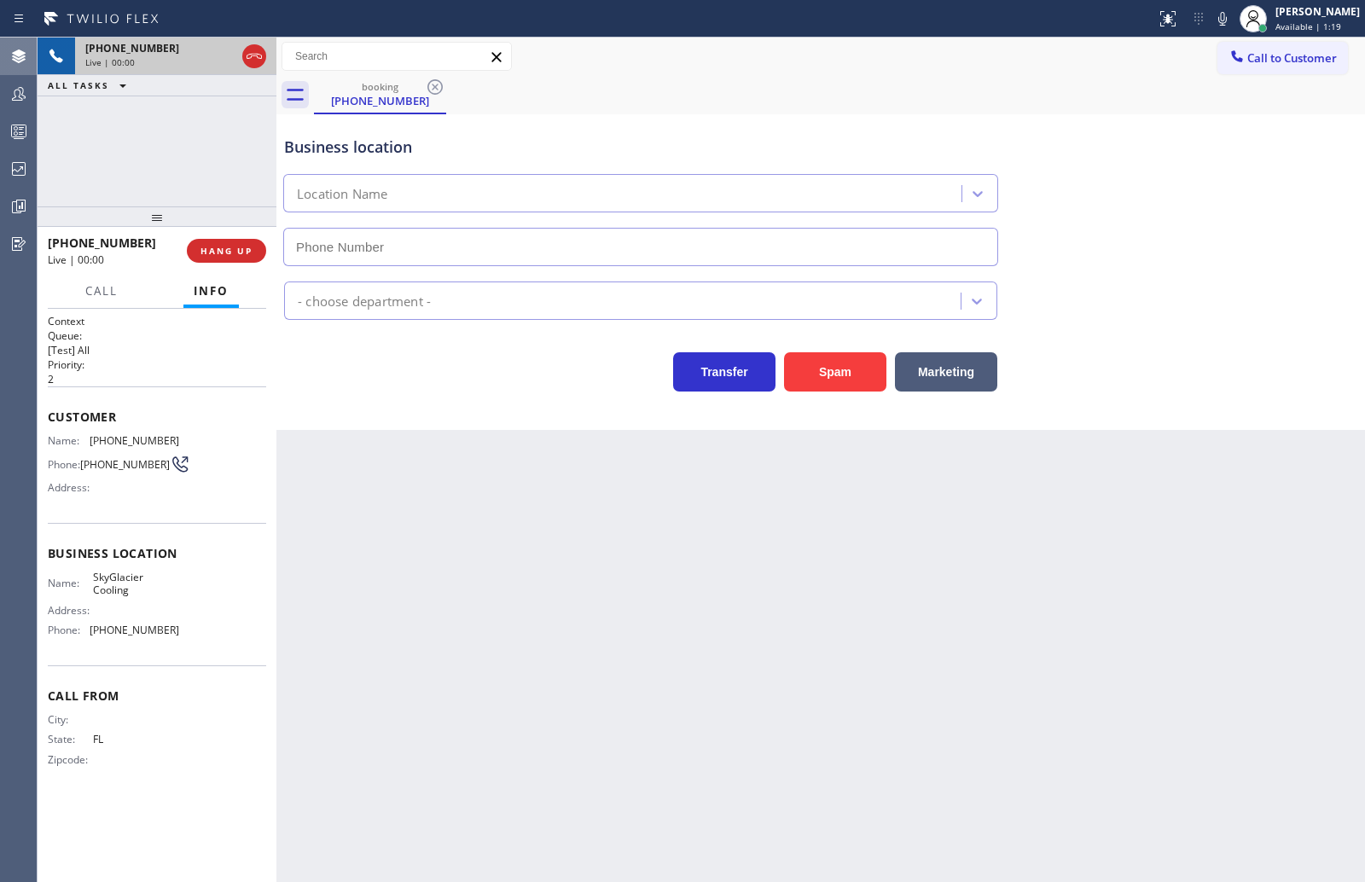
type input "(954) 866-7802"
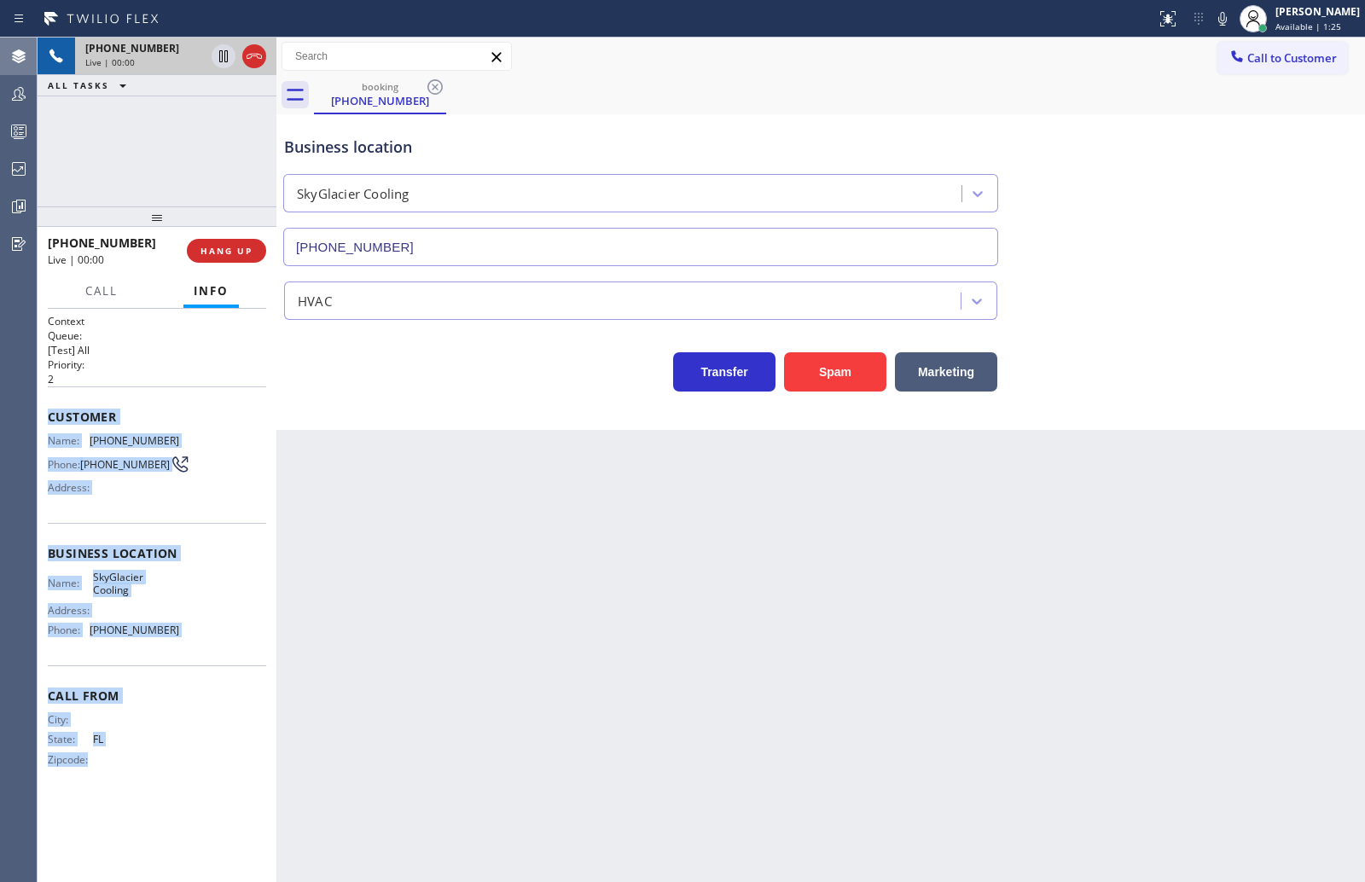
drag, startPoint x: 44, startPoint y: 420, endPoint x: 192, endPoint y: 765, distance: 375.7
click at [192, 765] on div "Context Queue: [Test] All Priority: 2 Customer Name: (754) 276-6845 Phone: (754…" at bounding box center [157, 596] width 239 height 574
copy div "Customer Name: (754) 276-6845 Phone: (754) 276-6845 Address: Business location …"
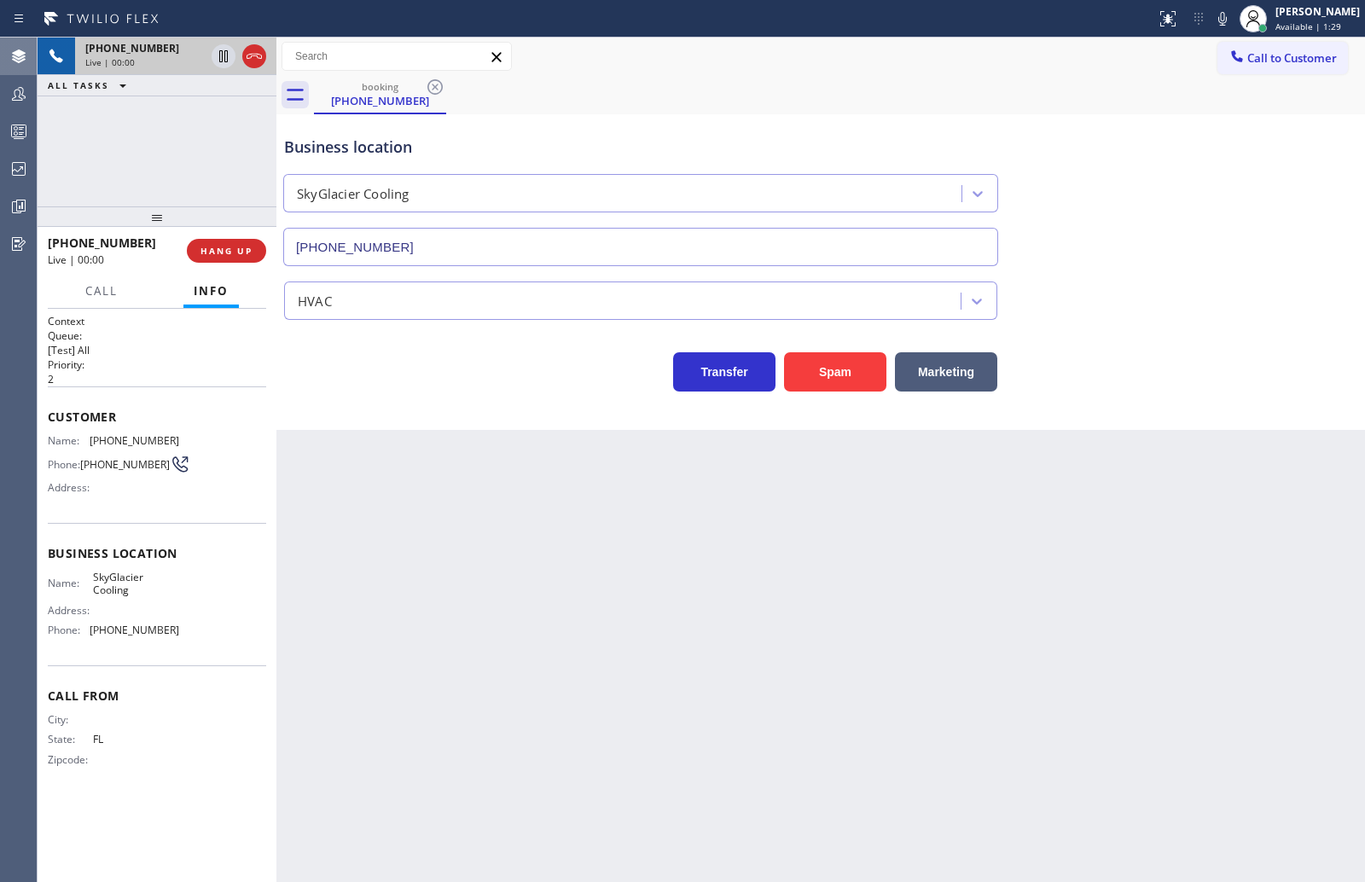
drag, startPoint x: 158, startPoint y: 217, endPoint x: 177, endPoint y: 147, distance: 72.7
click at [175, 151] on div "+17542766845 Live | 00:00 ALL TASKS ALL TASKS ACTIVE TASKS TASKS IN WRAP UP +17…" at bounding box center [157, 460] width 239 height 845
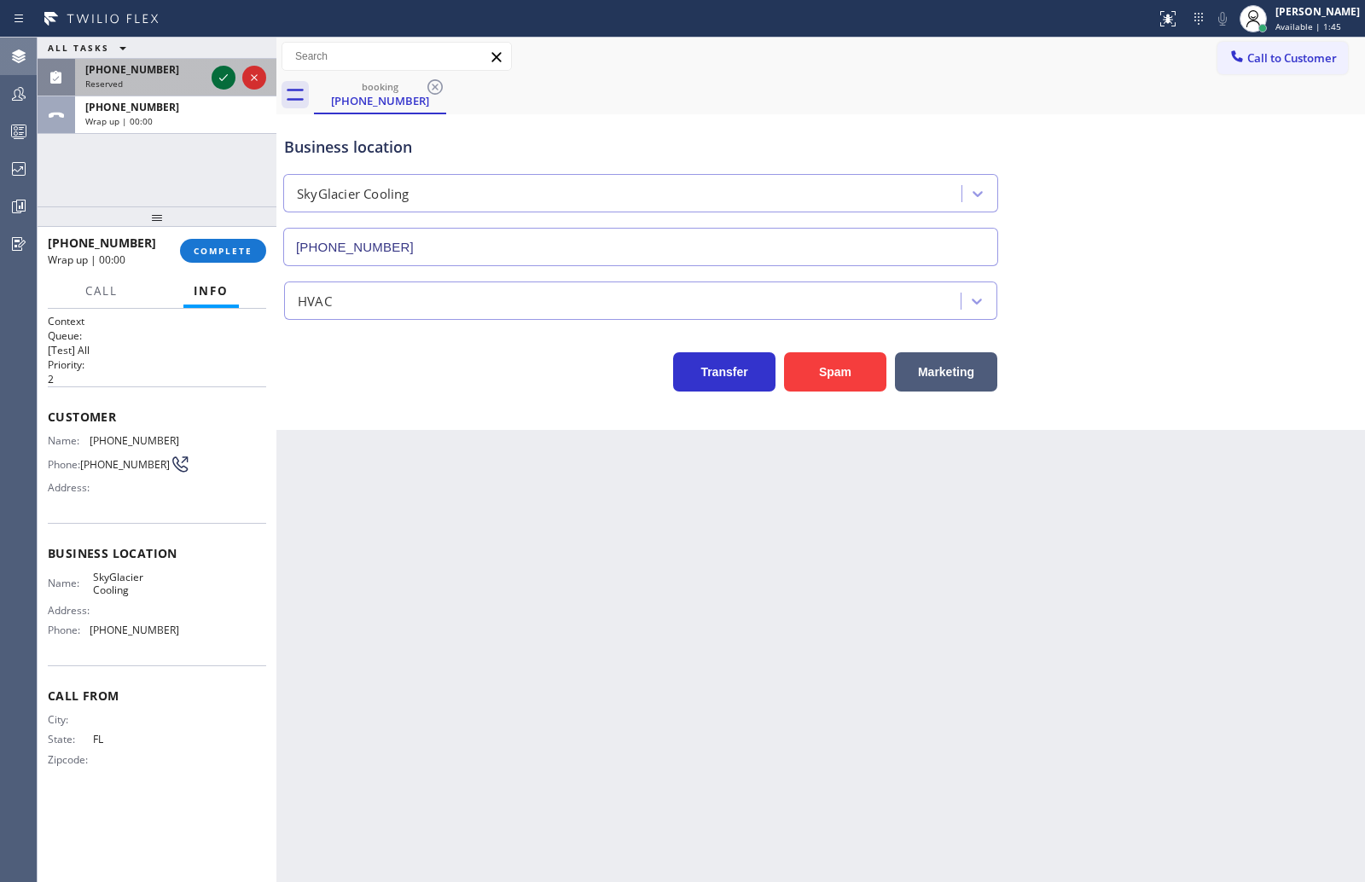
click at [219, 78] on div "ALL TASKS ALL TASKS ACTIVE TASKS TASKS IN WRAP UP (917) 623-3258 Reserved +1754…" at bounding box center [157, 86] width 239 height 96
click at [219, 78] on icon at bounding box center [223, 77] width 9 height 7
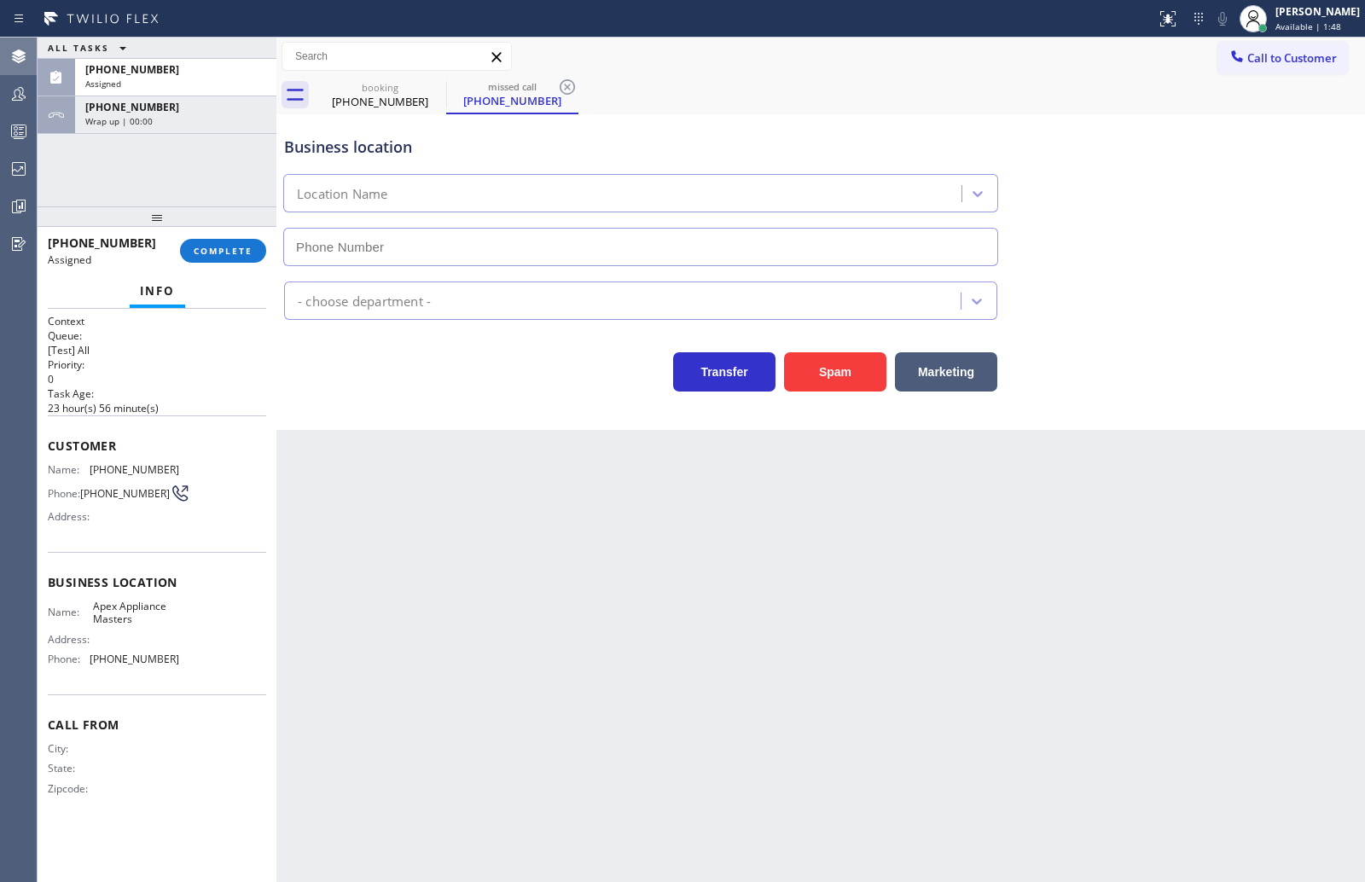
type input "(516) 646-1475"
click at [206, 237] on div "(917) 623-3258 Assigned COMPLETE" at bounding box center [157, 251] width 218 height 44
click at [206, 247] on span "COMPLETE" at bounding box center [223, 251] width 59 height 12
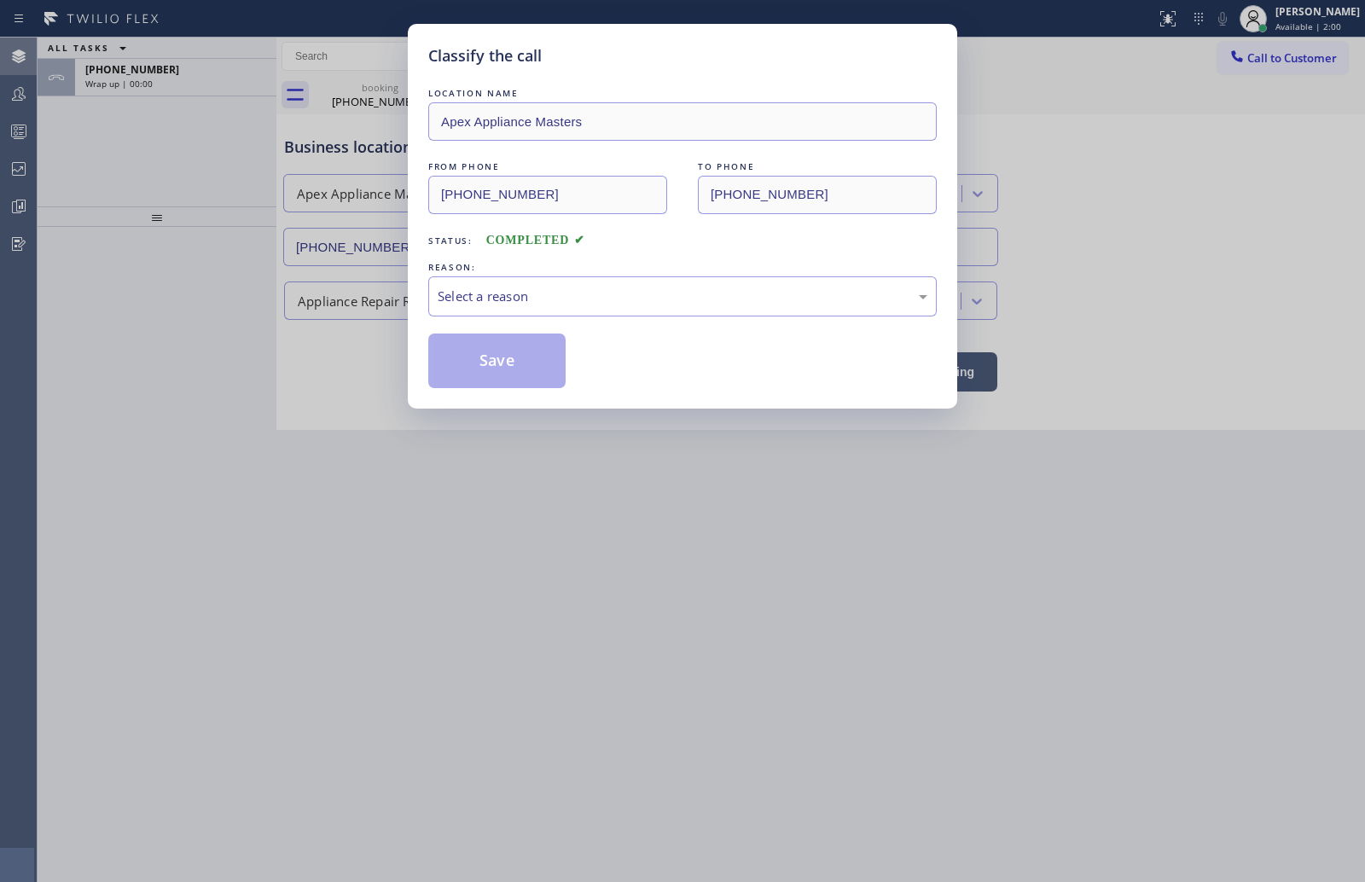
click at [212, 317] on div "Classify the call LOCATION NAME Apex Appliance Masters FROM PHONE (917) 623-325…" at bounding box center [682, 441] width 1365 height 882
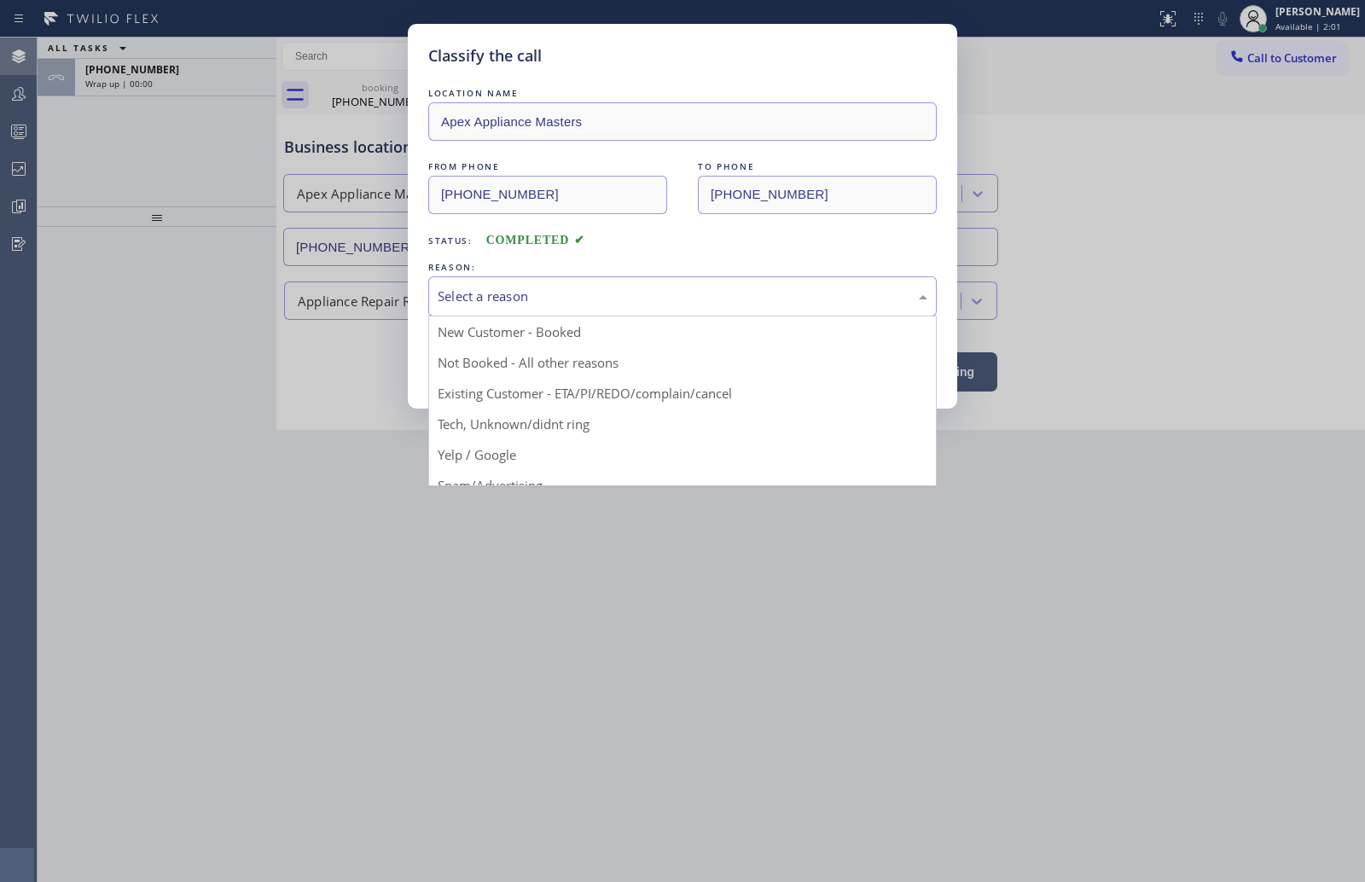
click at [549, 291] on div "Select a reason" at bounding box center [683, 297] width 490 height 20
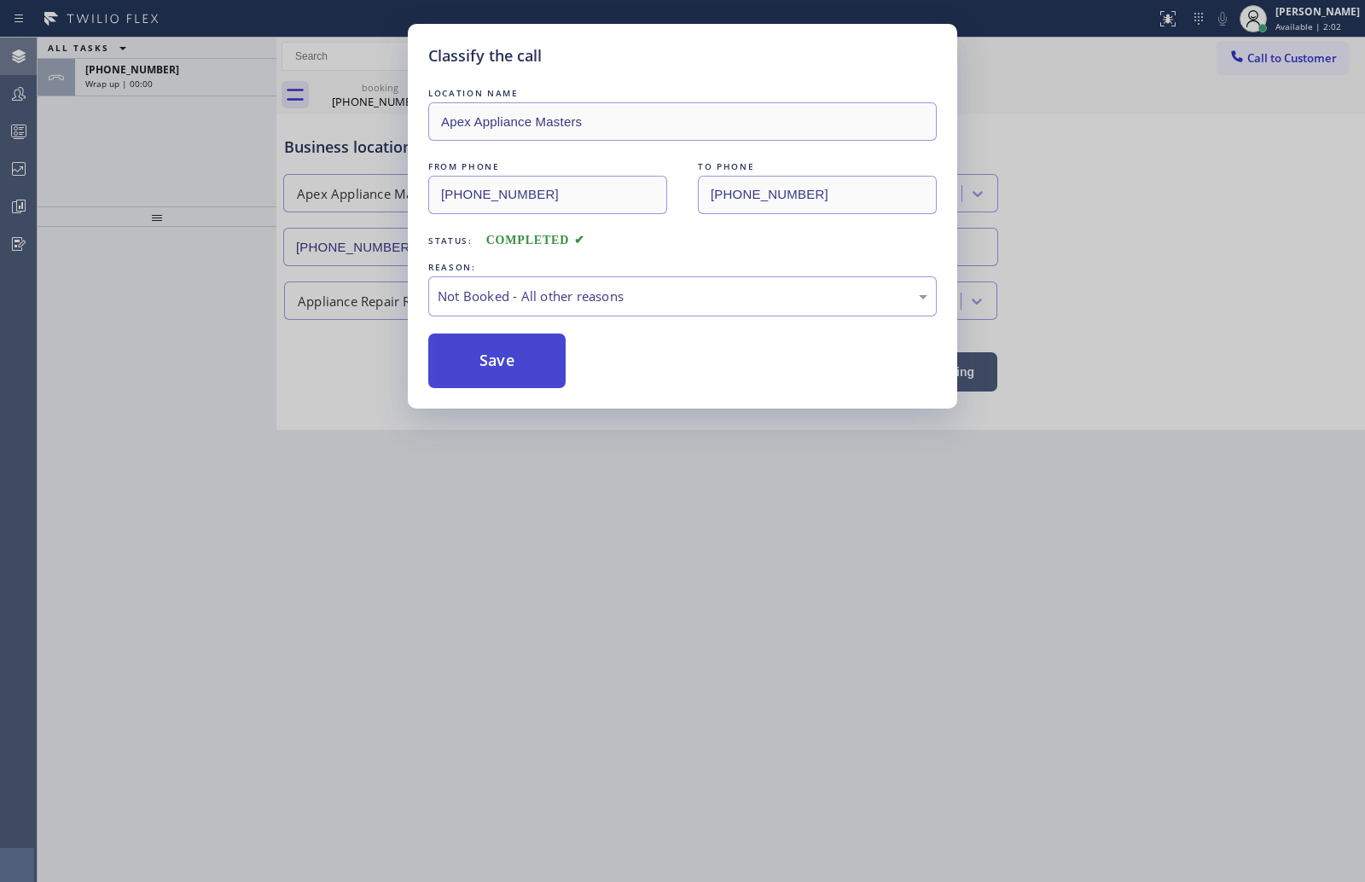
click at [530, 356] on button "Save" at bounding box center [496, 361] width 137 height 55
drag, startPoint x: 530, startPoint y: 356, endPoint x: 236, endPoint y: 276, distance: 304.0
click at [529, 355] on button "Save" at bounding box center [496, 361] width 137 height 55
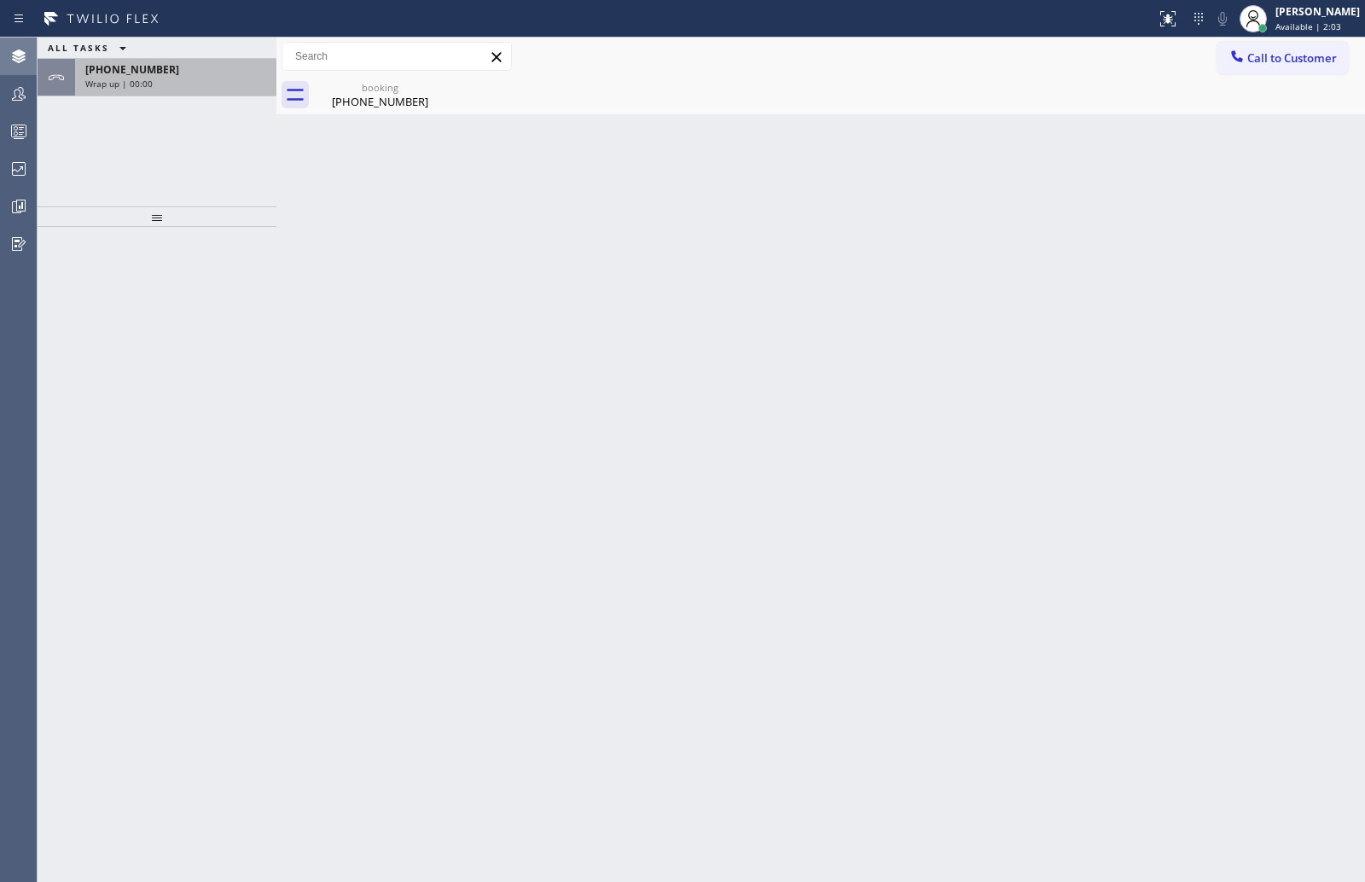
click at [150, 79] on div "Wrap up | 00:00" at bounding box center [175, 84] width 181 height 12
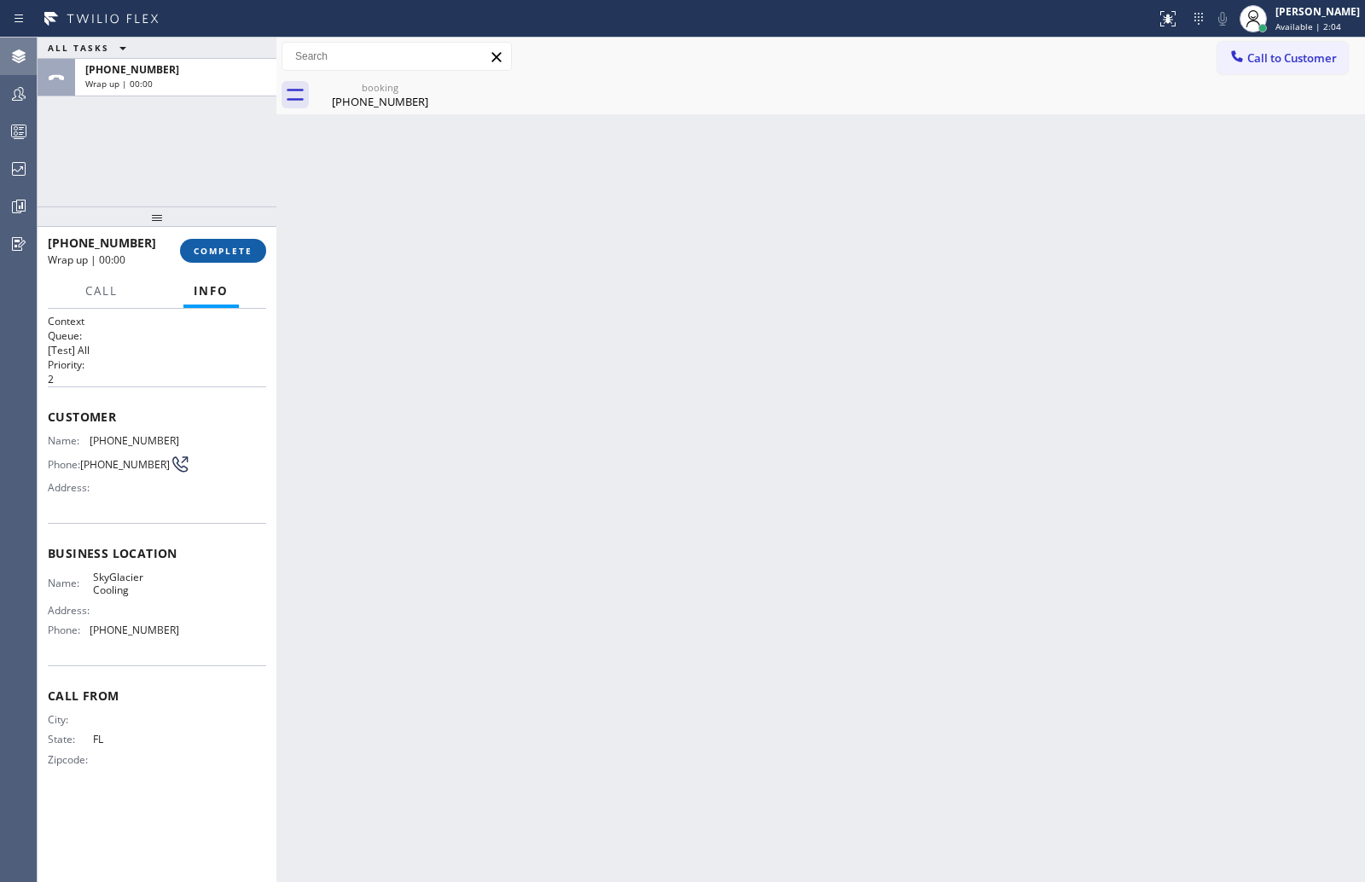
click at [223, 258] on button "COMPLETE" at bounding box center [223, 251] width 86 height 24
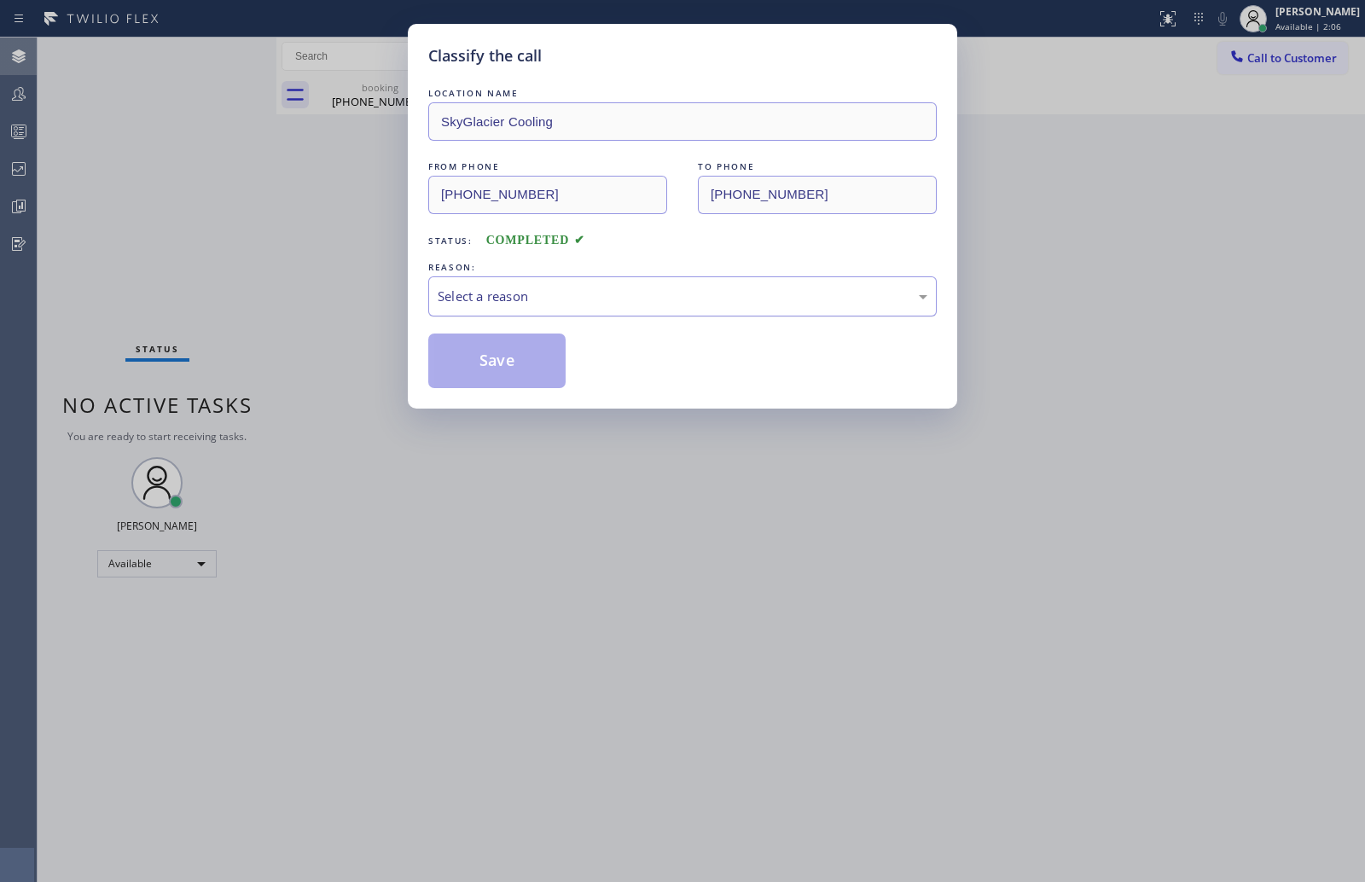
click at [578, 301] on div "Select a reason" at bounding box center [683, 297] width 490 height 20
click at [513, 367] on button "Save" at bounding box center [496, 361] width 137 height 55
click at [512, 365] on button "Save" at bounding box center [496, 361] width 137 height 55
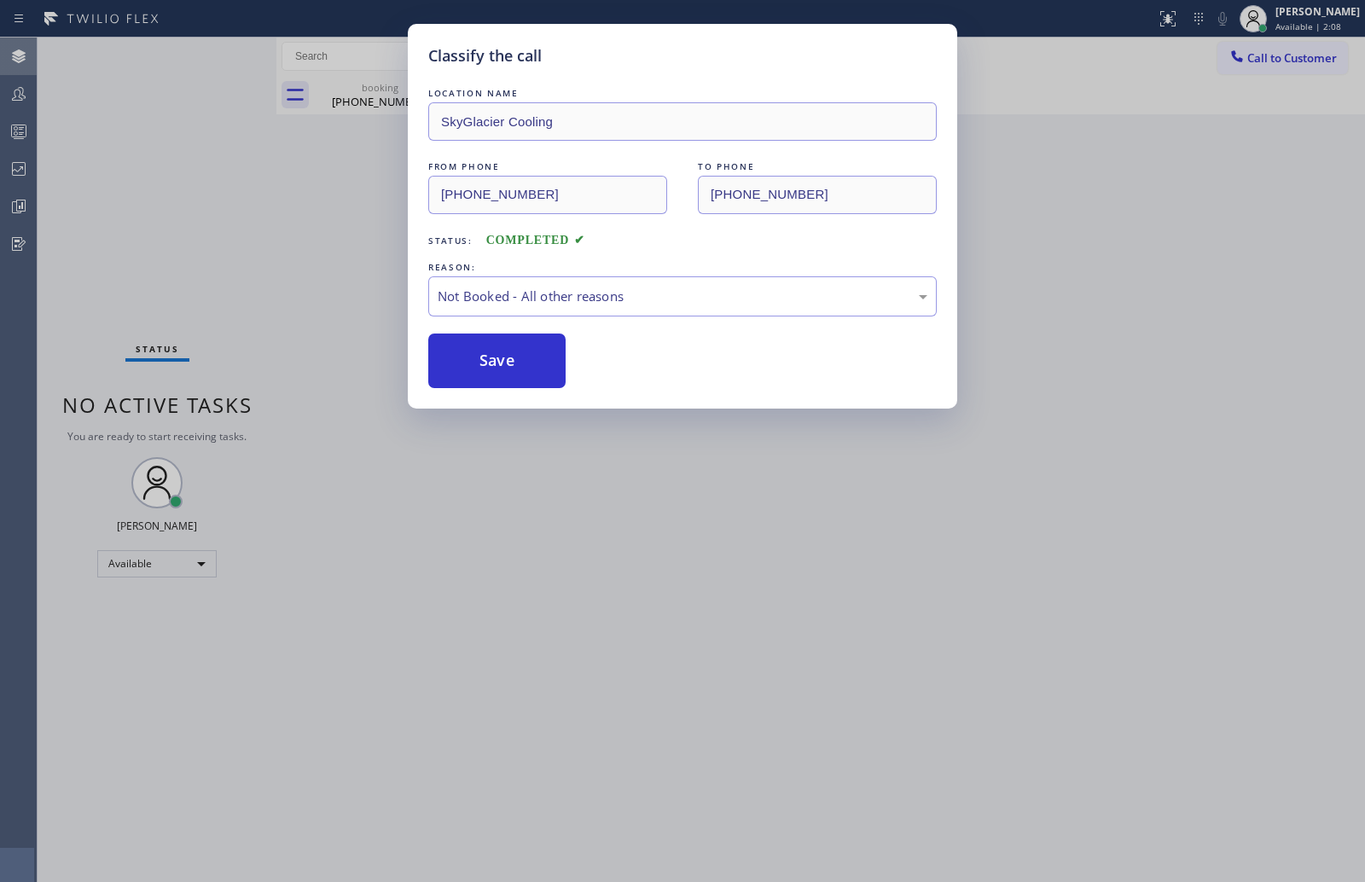
click at [159, 278] on div "Classify the call LOCATION NAME PrimeMend Pros FROM PHONE (305) 992-0998 TO PHO…" at bounding box center [701, 460] width 1327 height 845
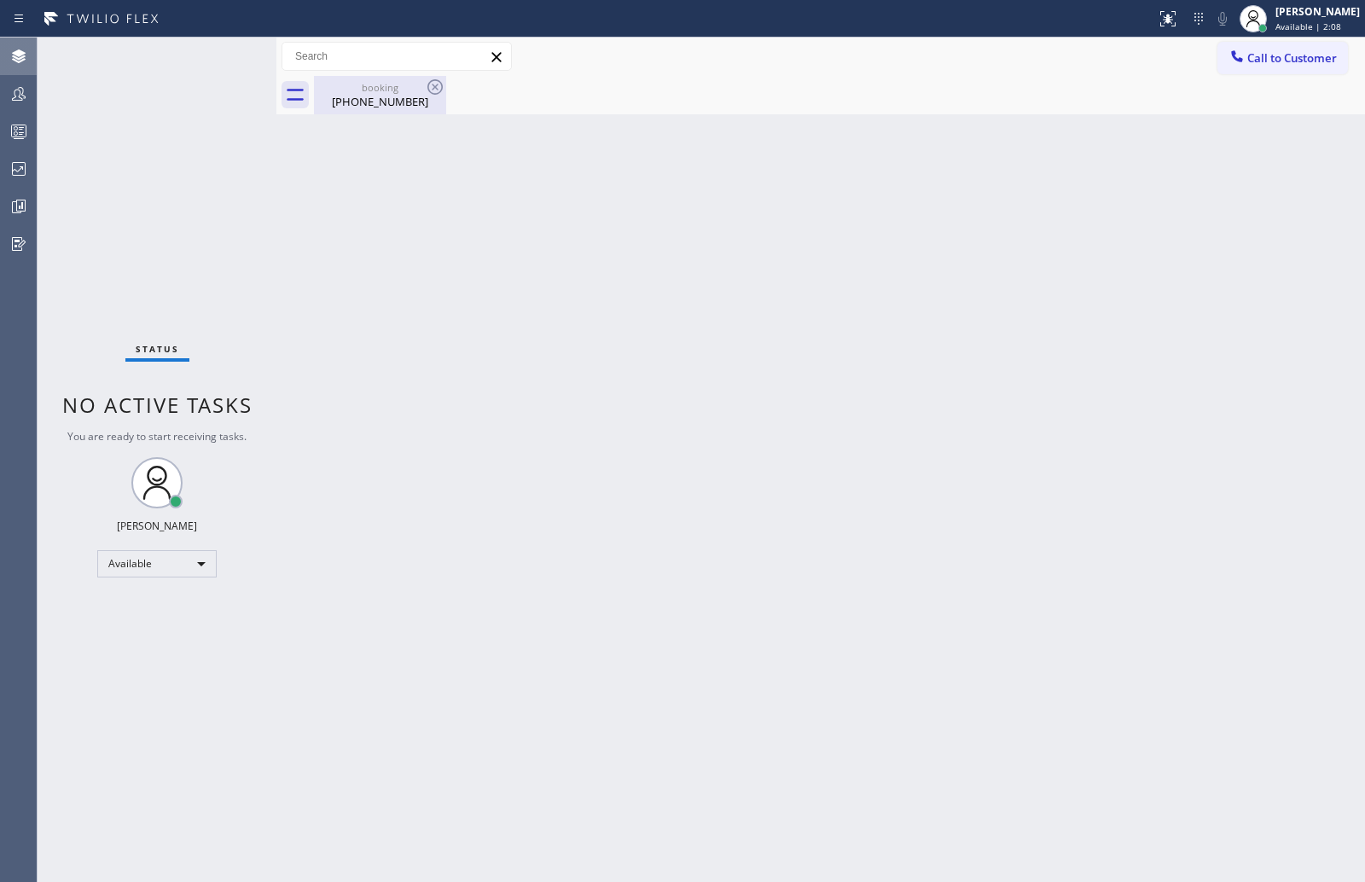
click at [357, 103] on div "(754) 276-6845" at bounding box center [380, 101] width 129 height 15
click at [21, 103] on icon at bounding box center [19, 94] width 20 height 20
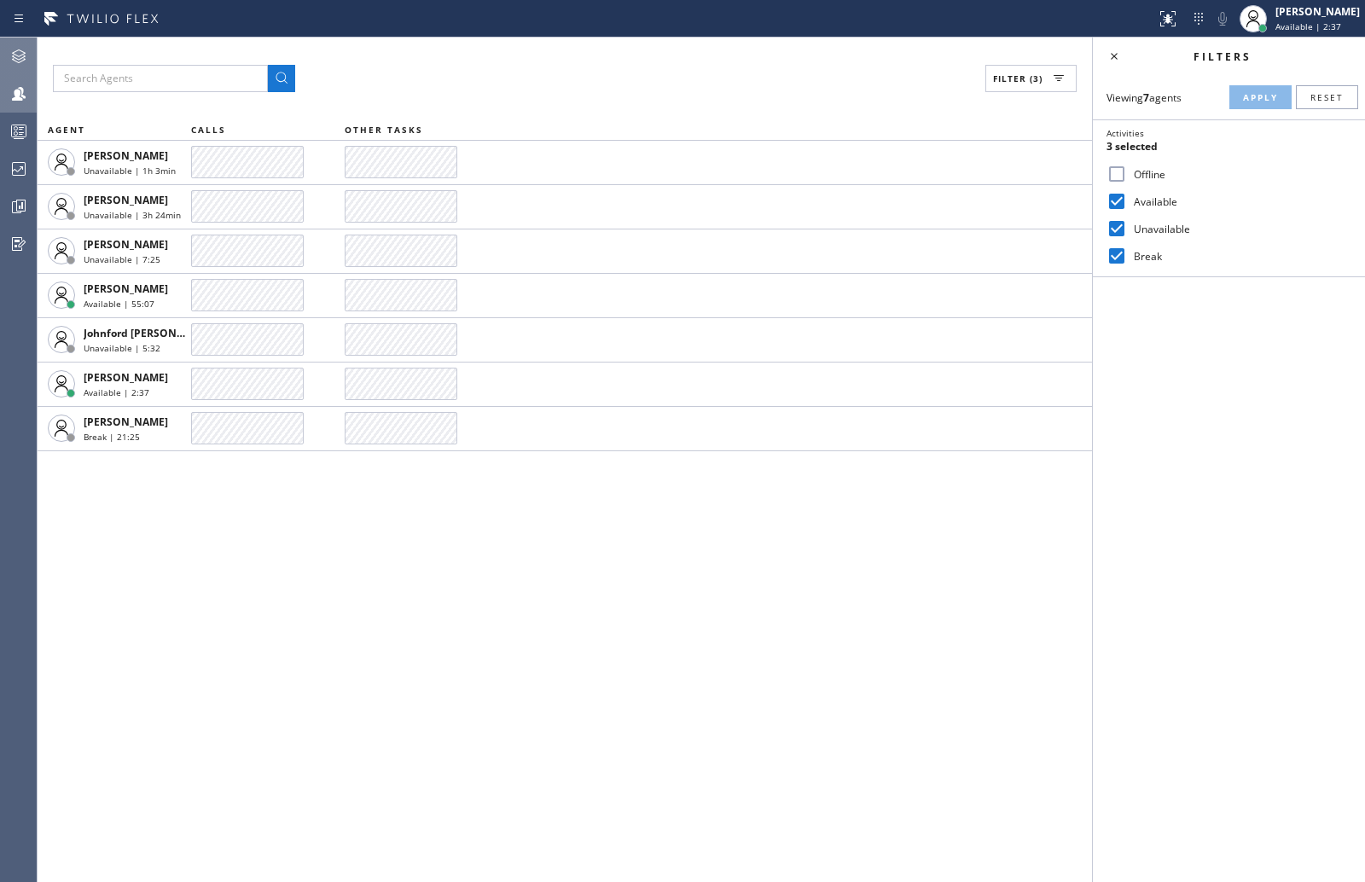
click at [1257, 300] on div "Filters Viewing 7 agents Apply Reset Activities 3 selected Offline Available Un…" at bounding box center [1229, 460] width 272 height 845
click at [18, 137] on icon at bounding box center [19, 131] width 20 height 20
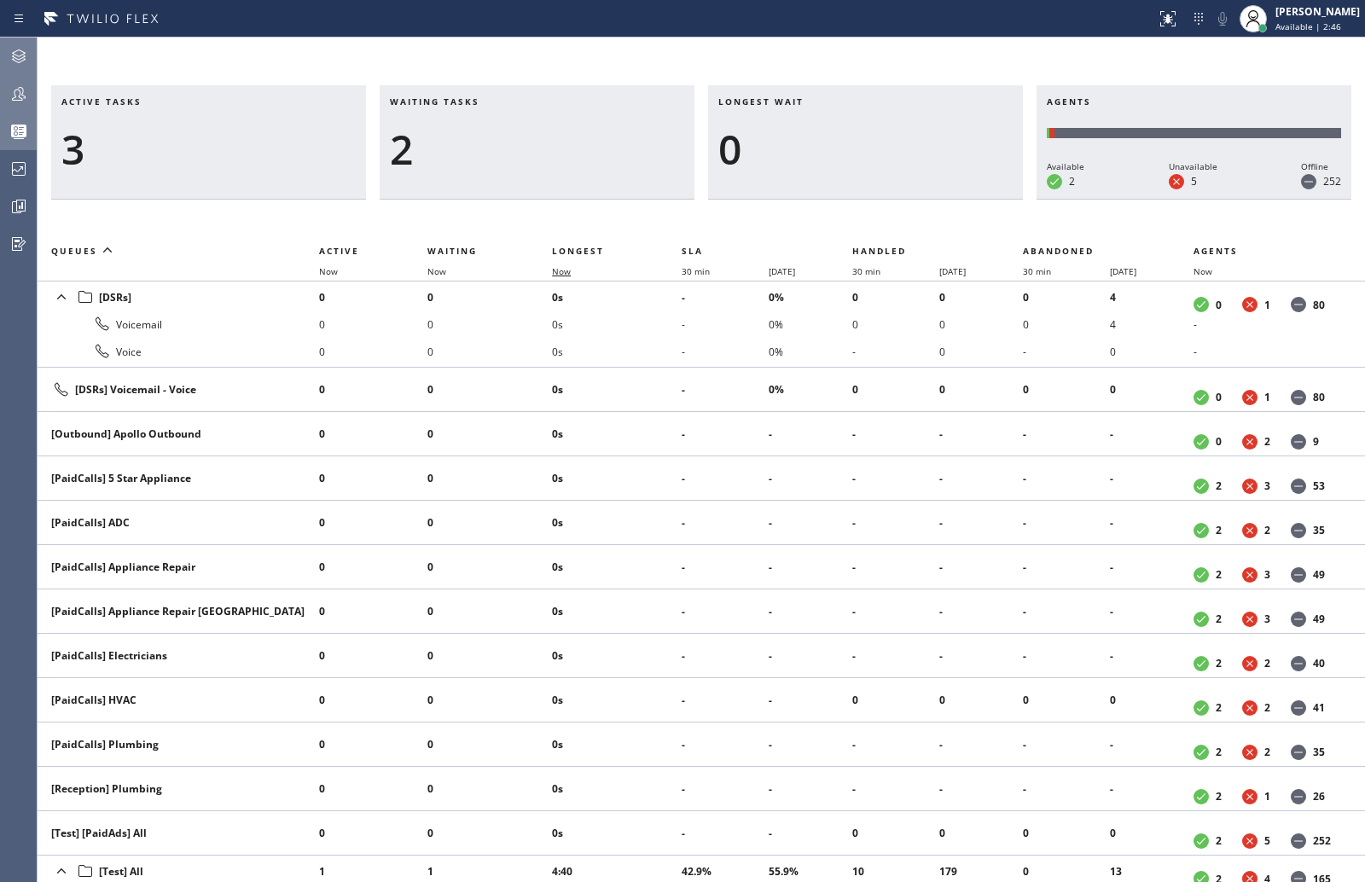
click at [564, 271] on span "Now" at bounding box center [561, 271] width 19 height 12
click at [556, 271] on span "Now" at bounding box center [561, 271] width 19 height 12
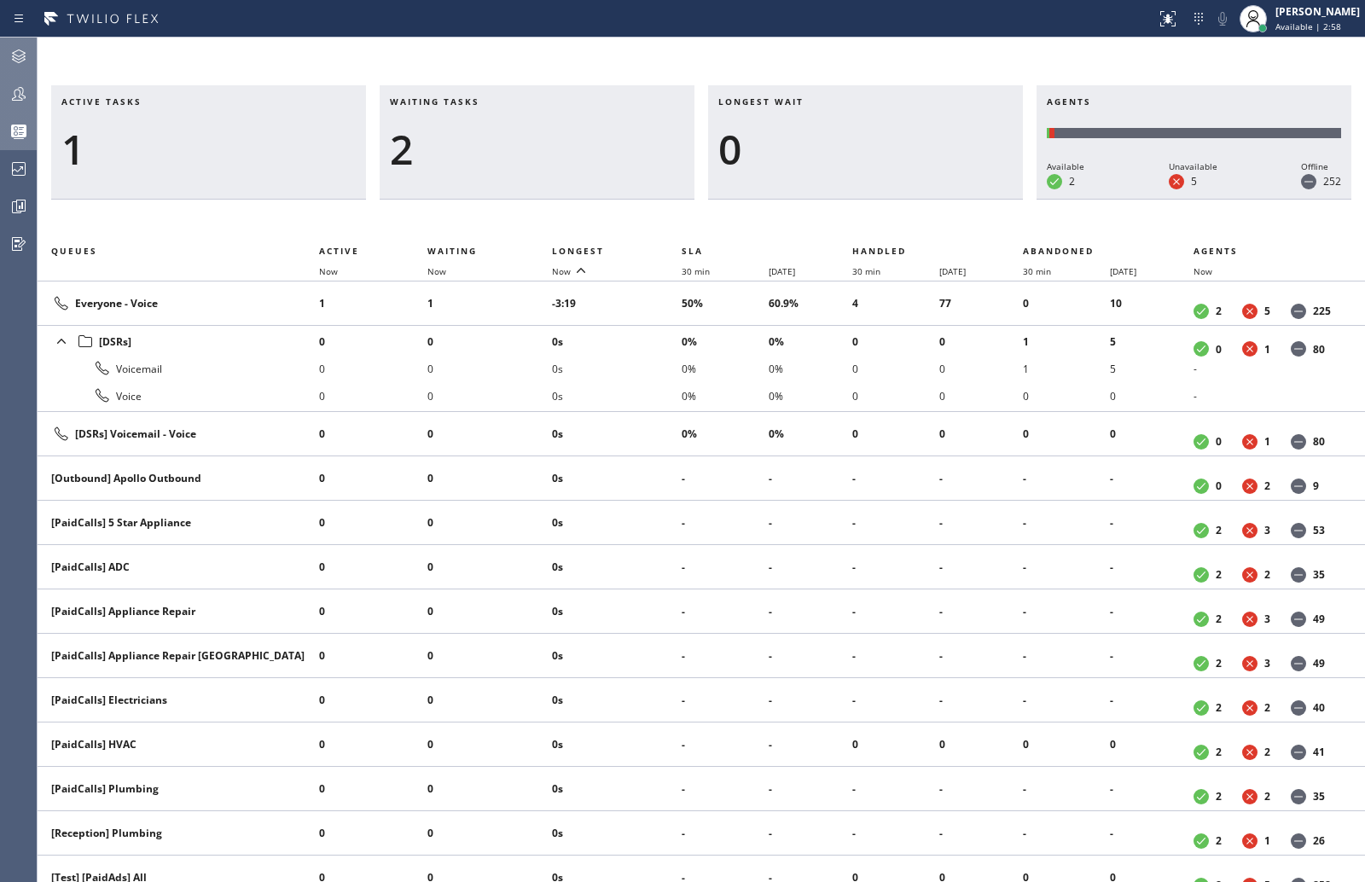
click at [26, 62] on icon at bounding box center [19, 56] width 20 height 20
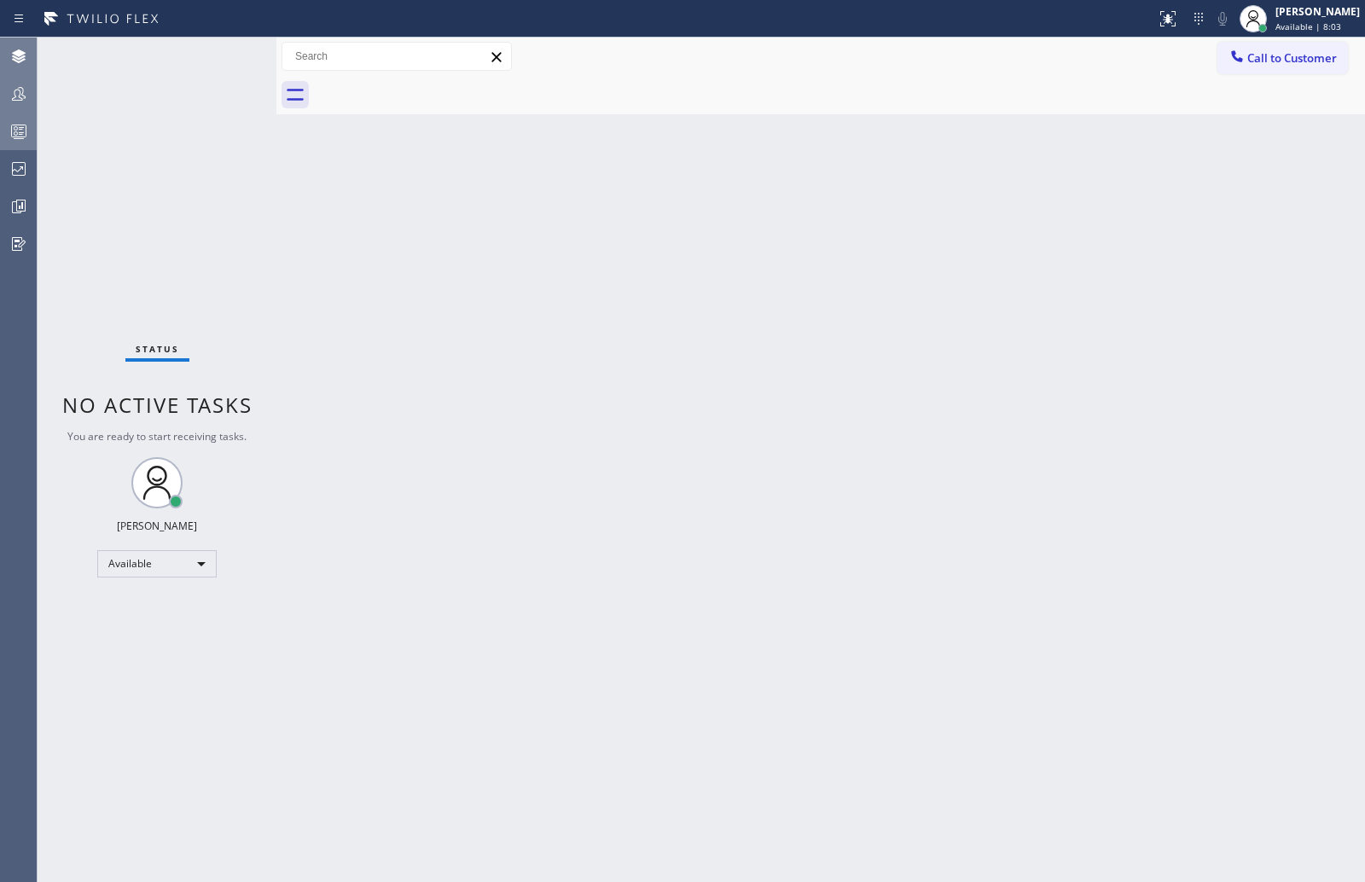
click at [15, 93] on icon at bounding box center [19, 94] width 14 height 14
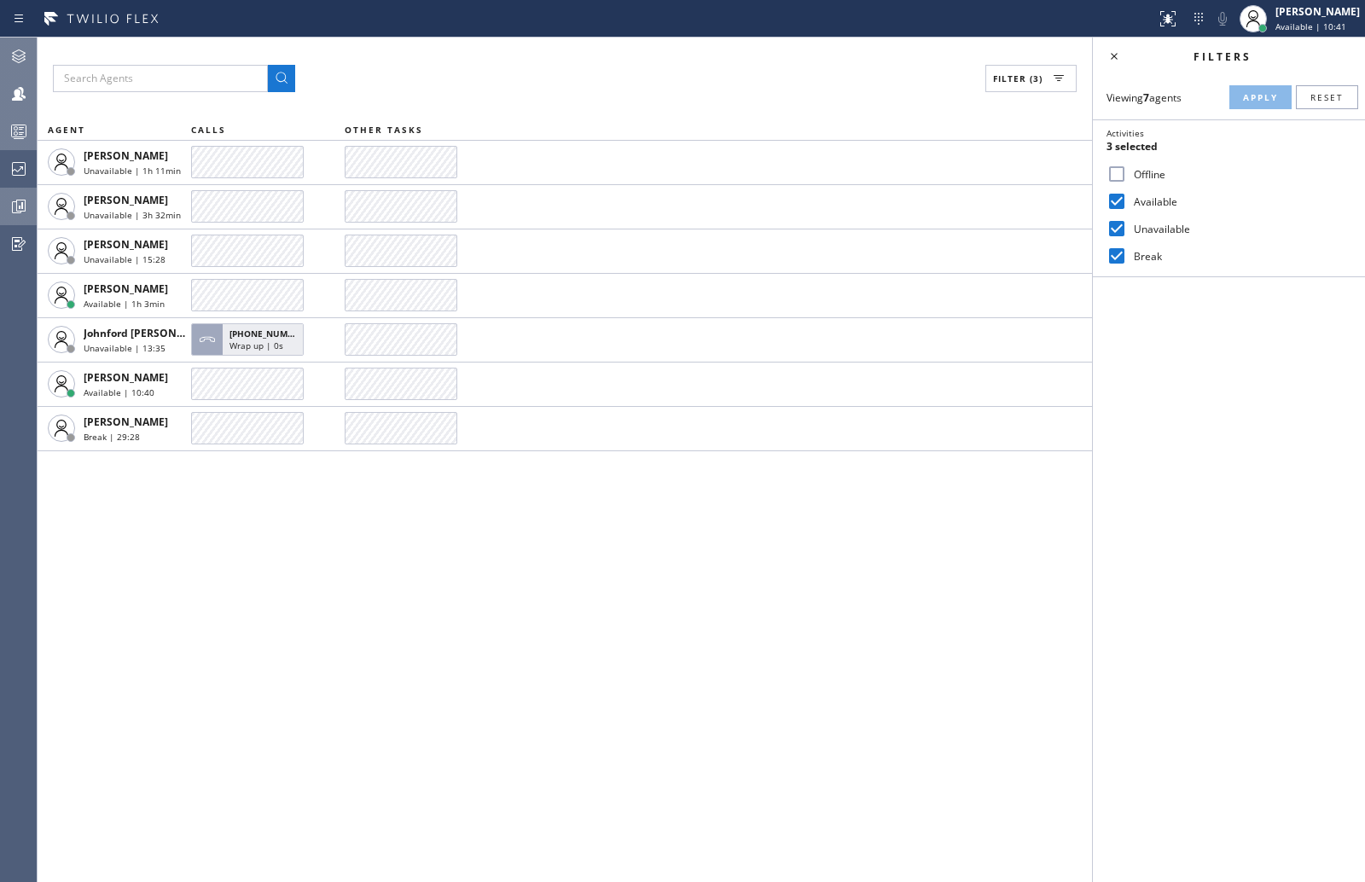
click at [18, 201] on icon at bounding box center [19, 206] width 20 height 20
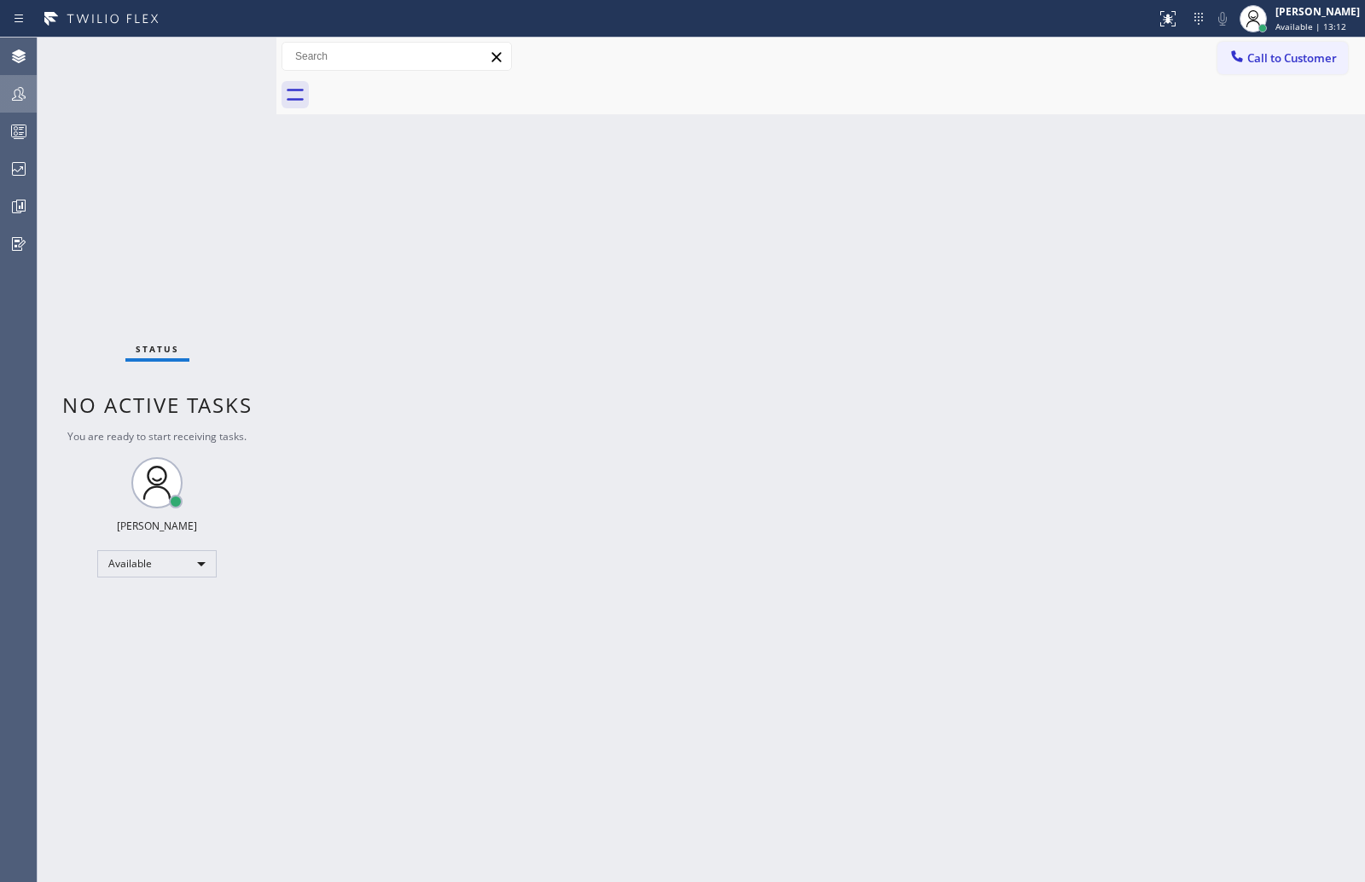
click at [20, 89] on icon at bounding box center [19, 94] width 20 height 20
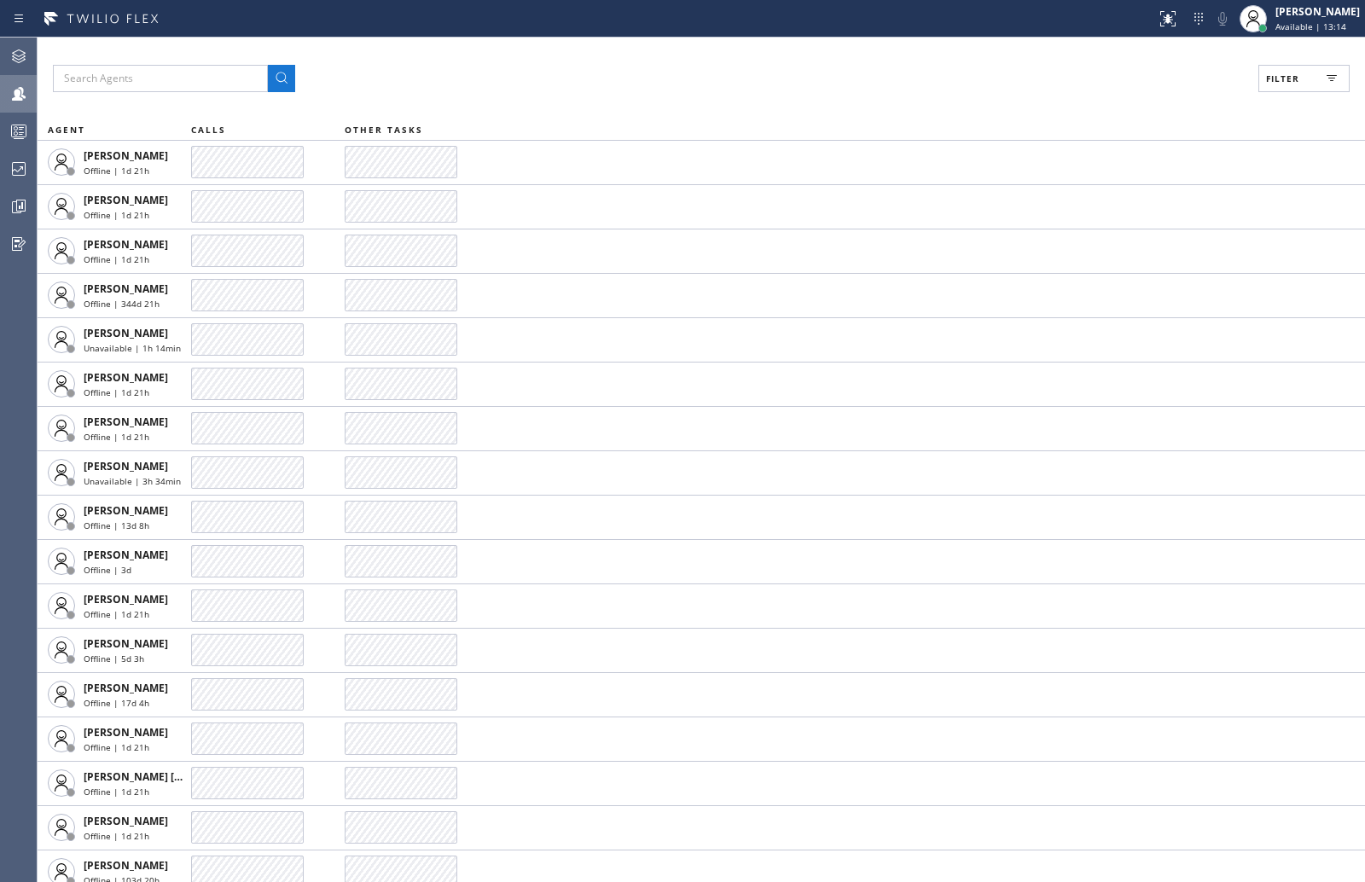
click at [1302, 89] on button "Filter" at bounding box center [1303, 78] width 91 height 27
click at [1112, 202] on input "Available" at bounding box center [1117, 201] width 20 height 20
checkbox input "true"
click at [1119, 251] on input "Break" at bounding box center [1117, 256] width 20 height 20
checkbox input "true"
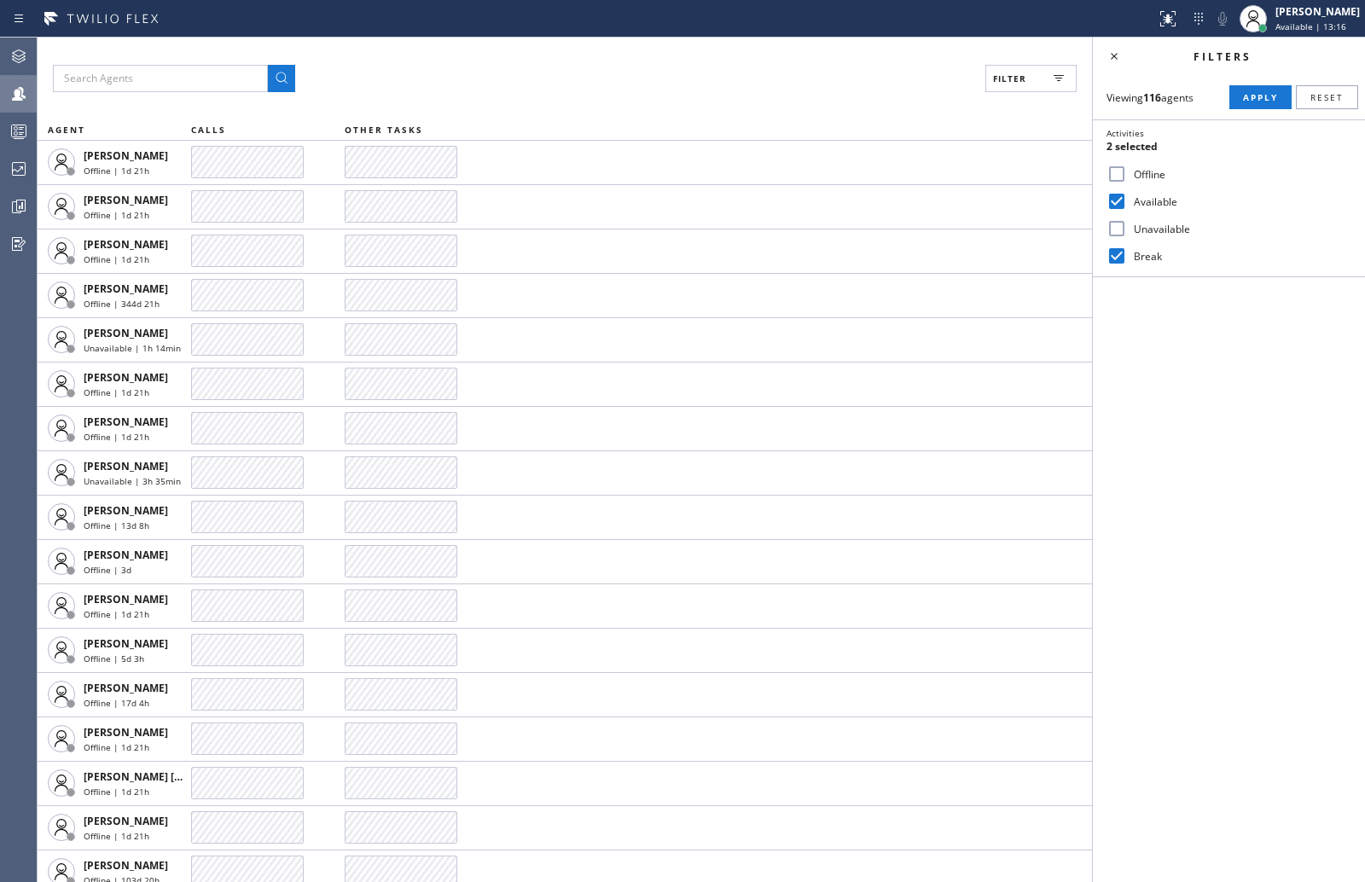
click at [1118, 230] on input "Unavailable" at bounding box center [1117, 228] width 20 height 20
checkbox input "true"
click at [1246, 99] on span "Apply" at bounding box center [1260, 97] width 35 height 12
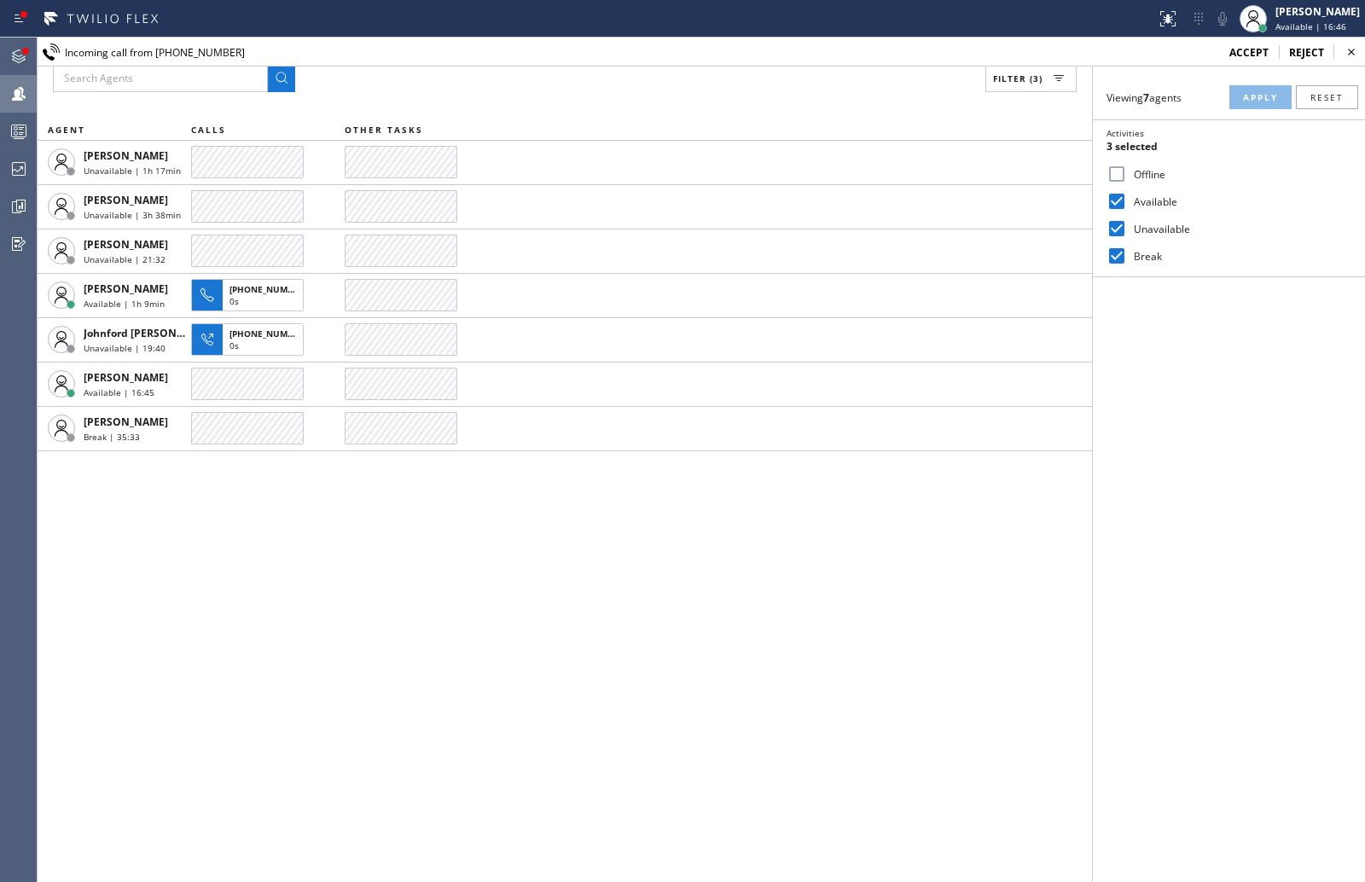
click at [1246, 49] on span "accept" at bounding box center [1248, 52] width 39 height 15
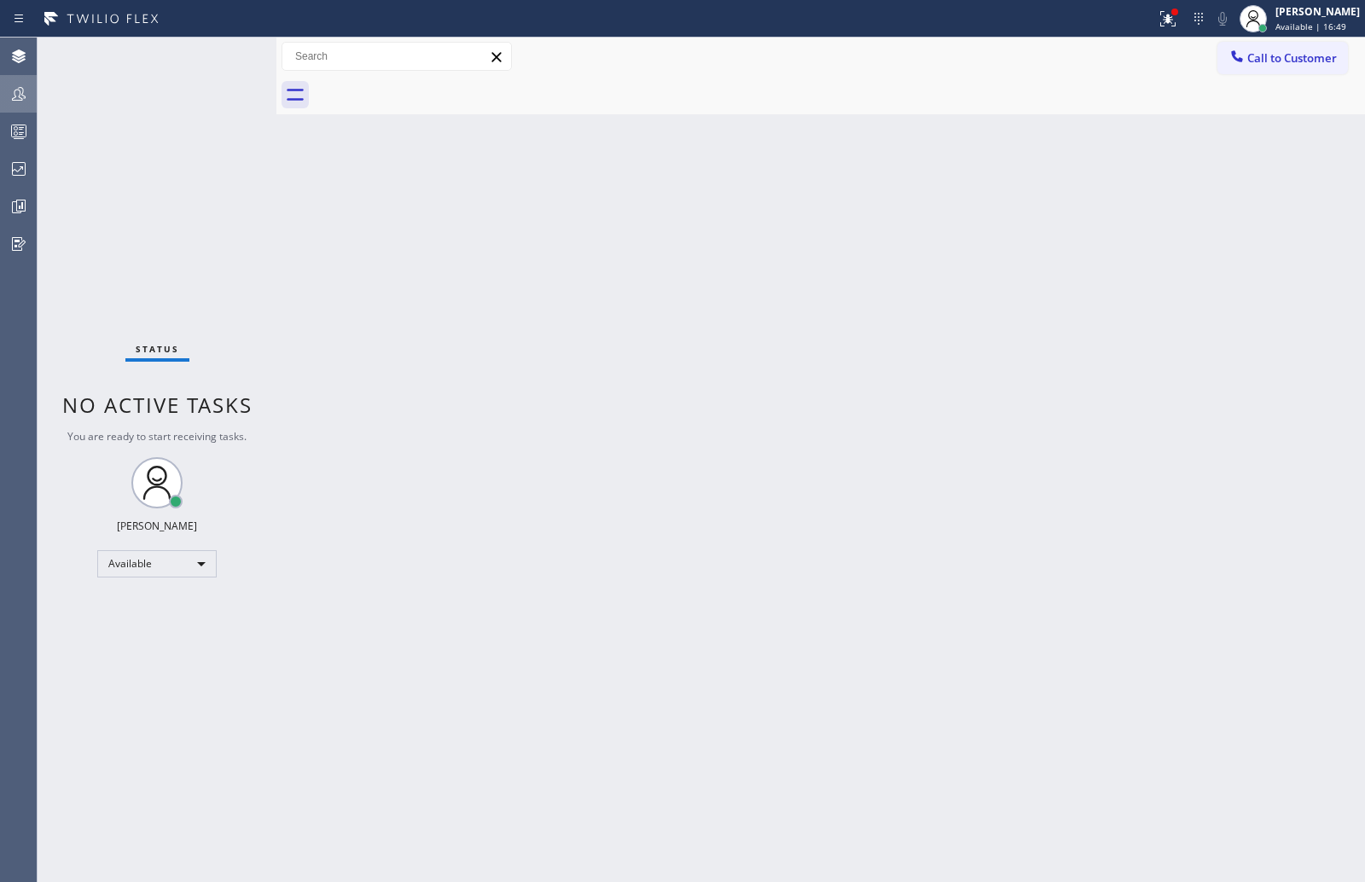
click at [219, 51] on div "Status No active tasks You are ready to start receiving tasks. [PERSON_NAME] Av…" at bounding box center [157, 460] width 239 height 845
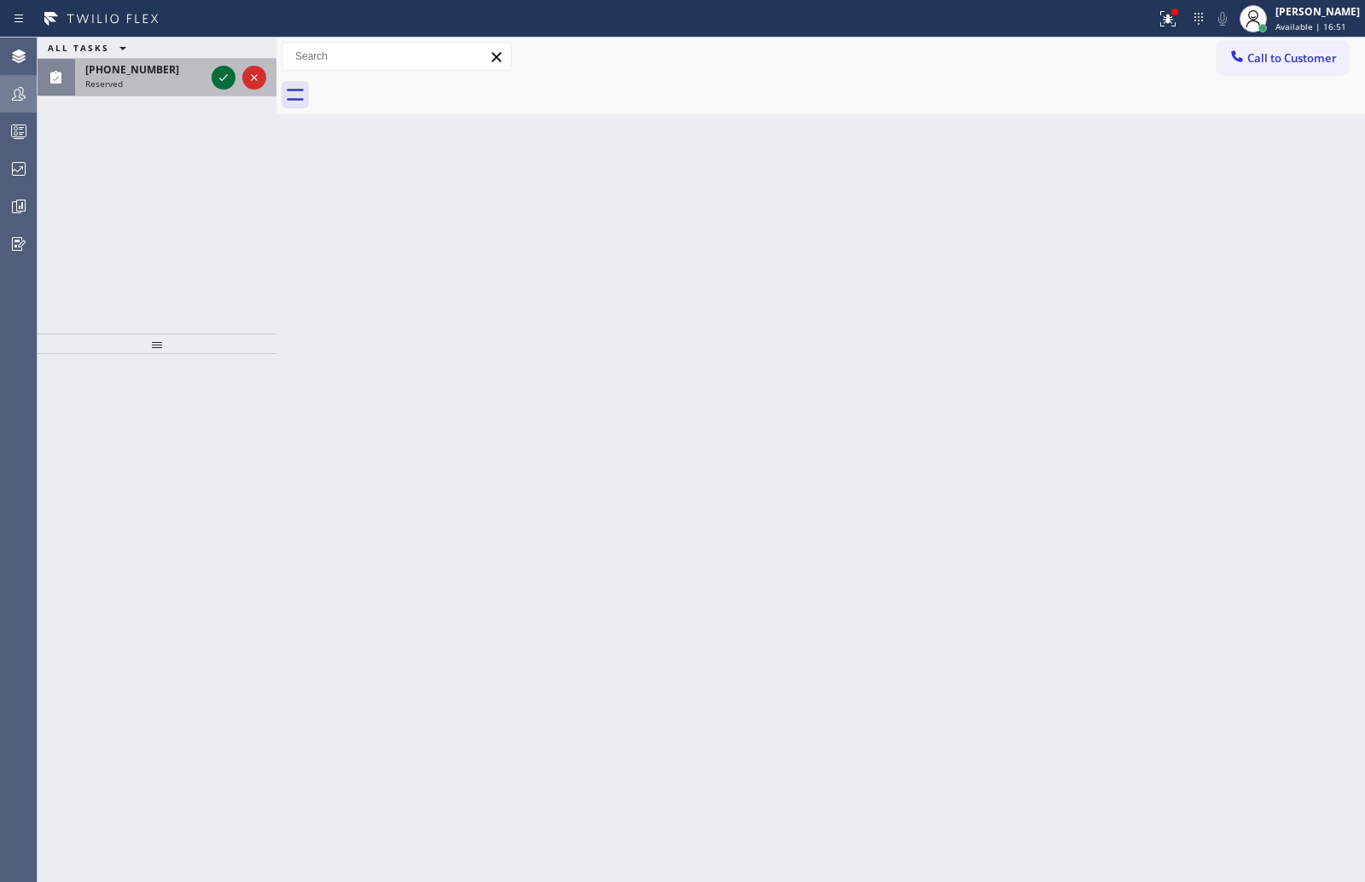
click at [223, 73] on icon at bounding box center [223, 77] width 20 height 20
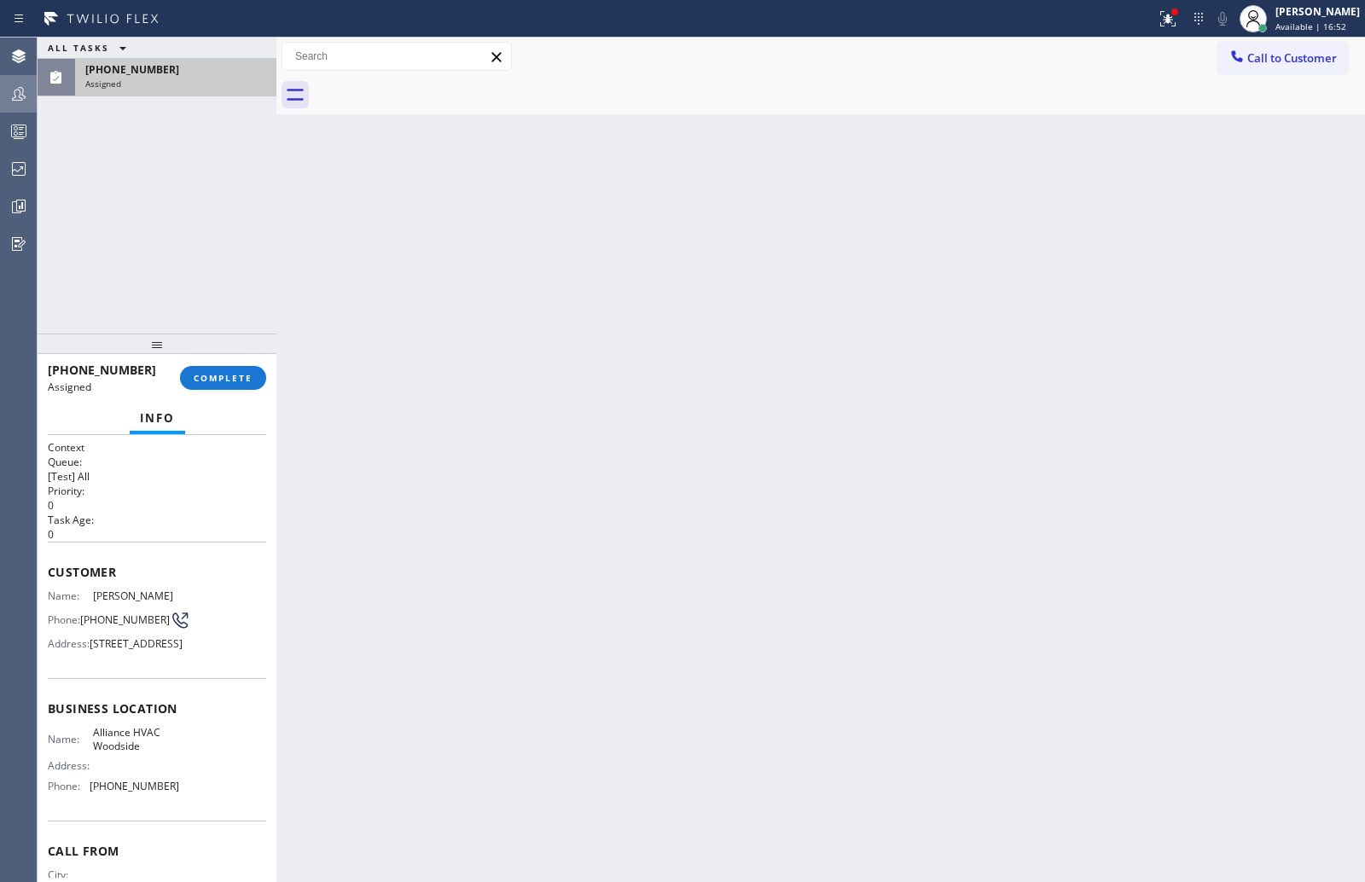
click at [212, 414] on div "Info" at bounding box center [157, 419] width 218 height 34
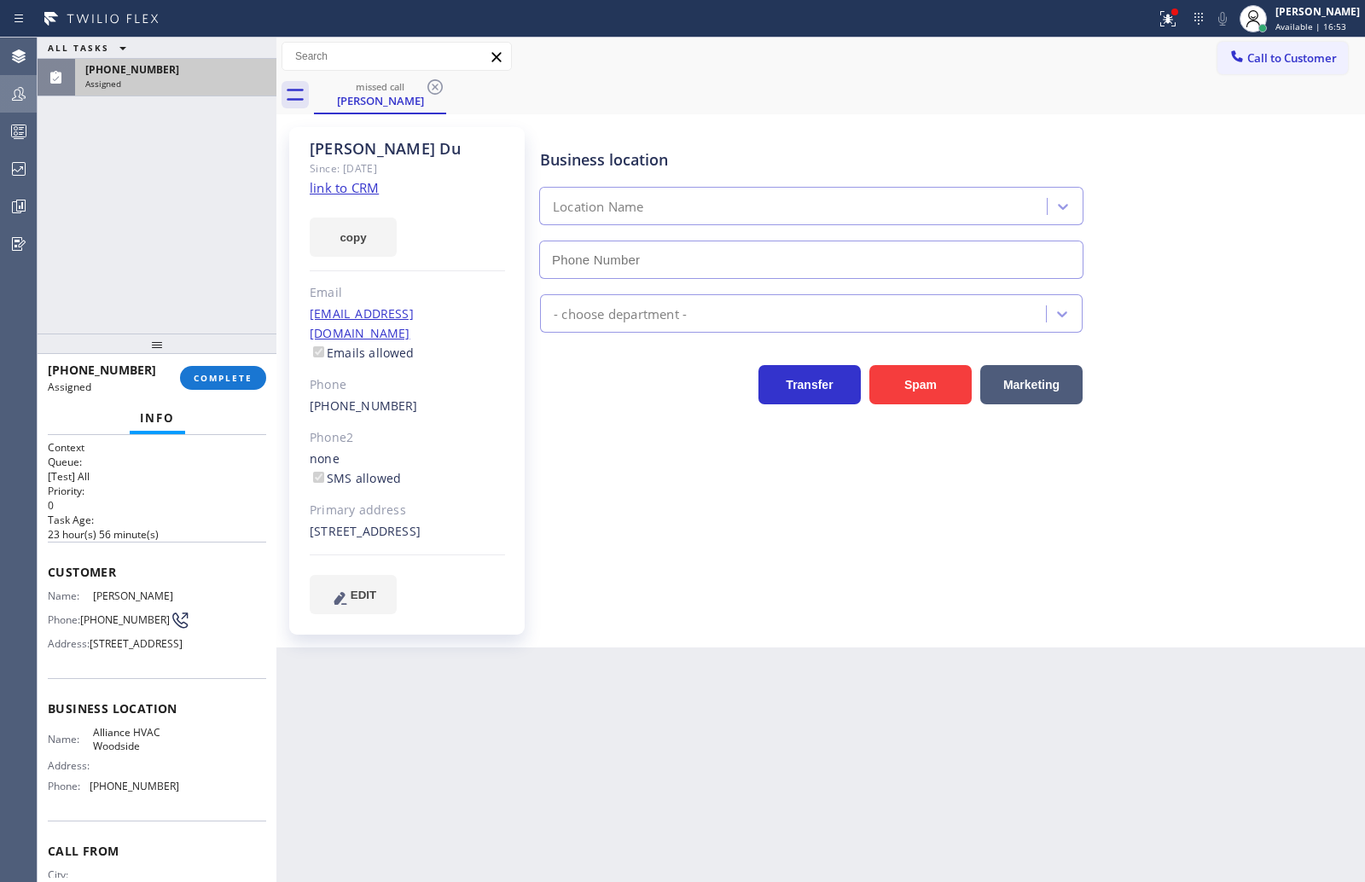
type input "(718) 550-2824"
click at [44, 572] on div "Context Queue: [Test] All Priority: 0 Task Age: 23 hour(s) 56 minute(s) Custome…" at bounding box center [157, 658] width 239 height 447
drag, startPoint x: 179, startPoint y: 796, endPoint x: 179, endPoint y: 816, distance: 19.6
click at [179, 799] on div "Name: Alliance HVAC Woodside Address: Phone: (718) 550-2824" at bounding box center [157, 762] width 218 height 73
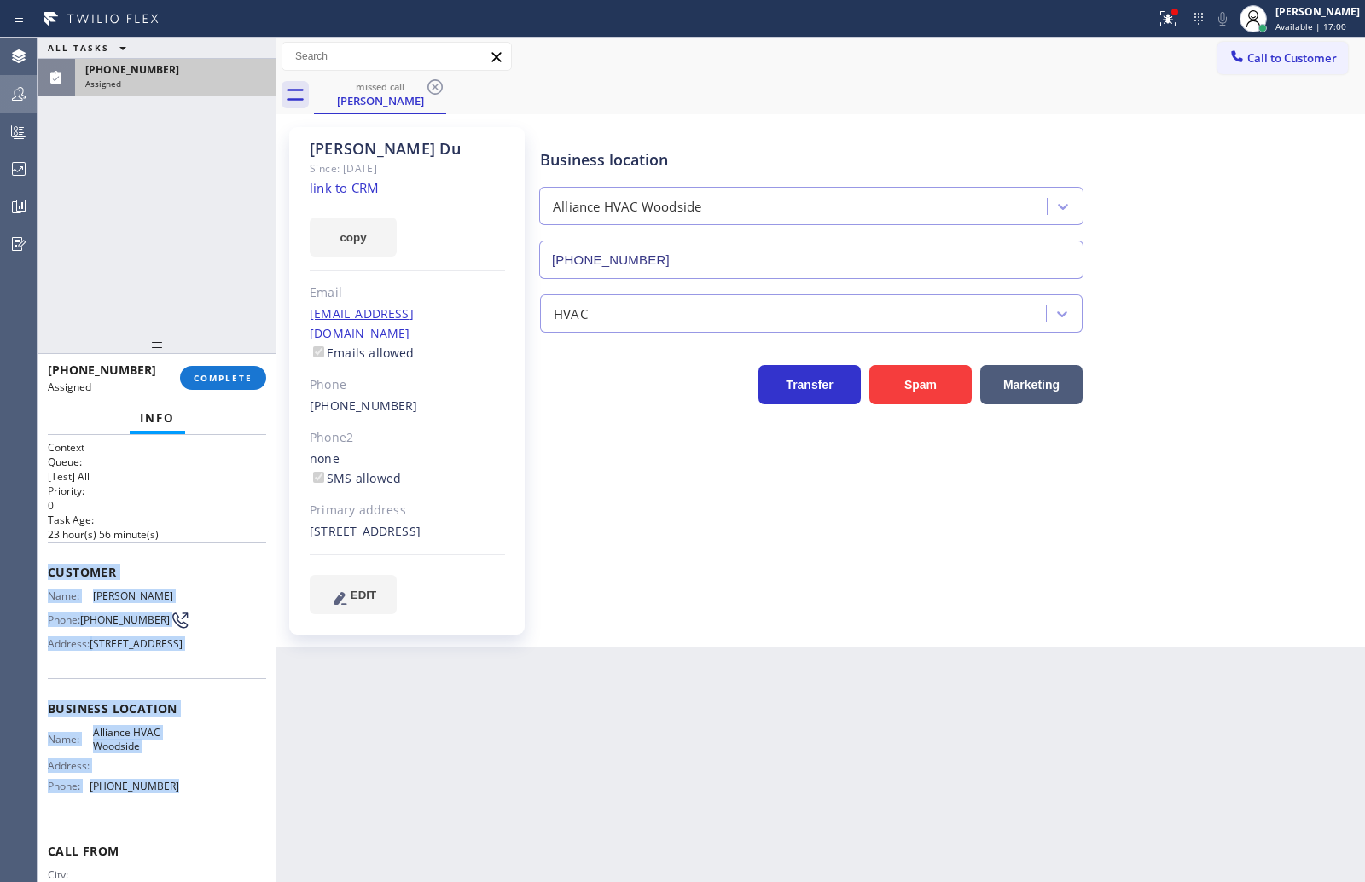
drag, startPoint x: 48, startPoint y: 578, endPoint x: 206, endPoint y: 833, distance: 299.2
click at [206, 833] on div "Context Queue: [Test] All Priority: 0 Task Age: 23 hour(s) 56 minute(s) Custome…" at bounding box center [157, 694] width 218 height 509
copy div "Customer Name: Wang Du Phone: (646) 549-2747 Address: 34-23 62nd St, Queens, NY…"
click at [220, 377] on span "COMPLETE" at bounding box center [223, 378] width 59 height 12
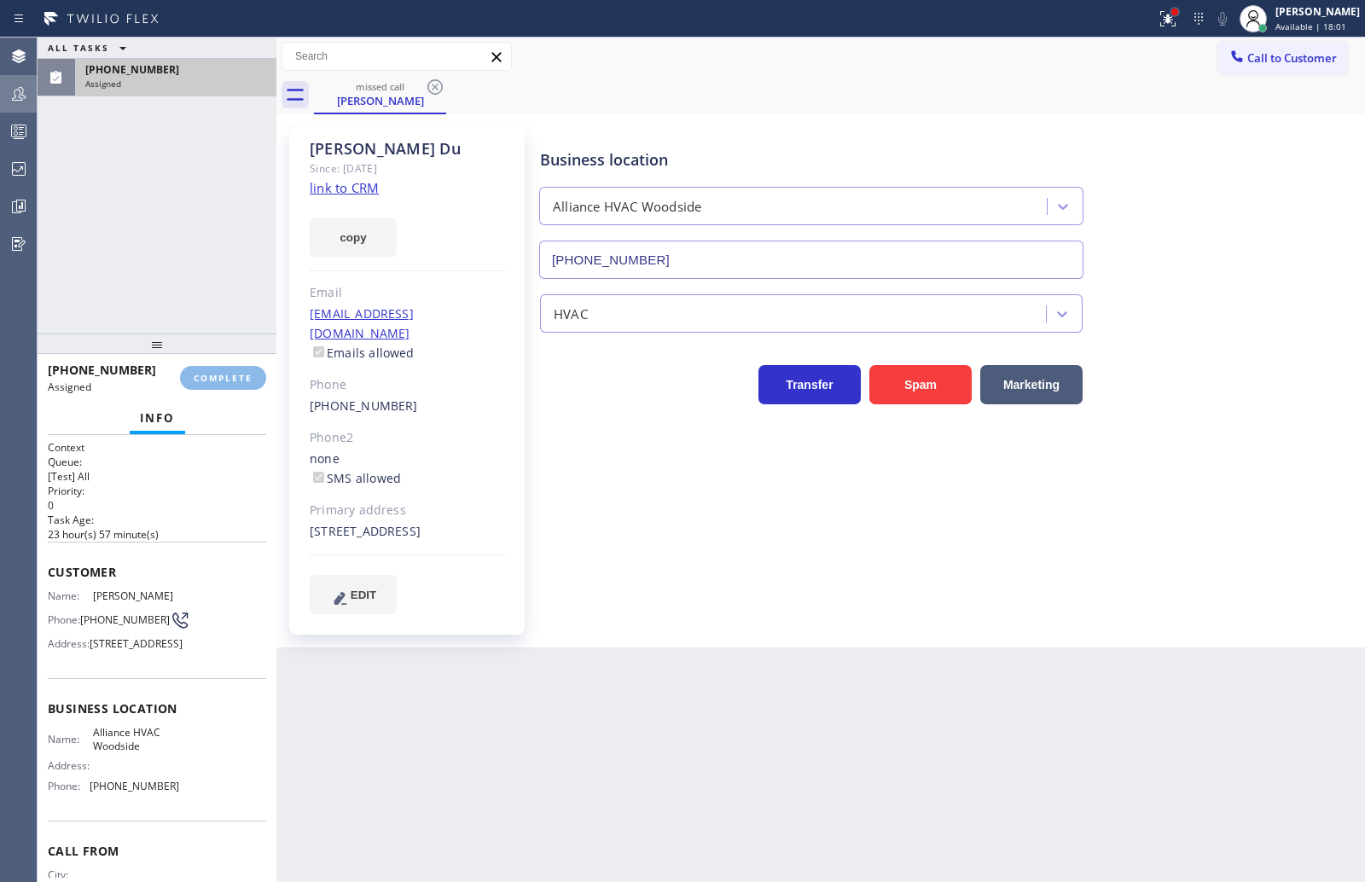
click at [1178, 9] on div at bounding box center [1174, 12] width 7 height 7
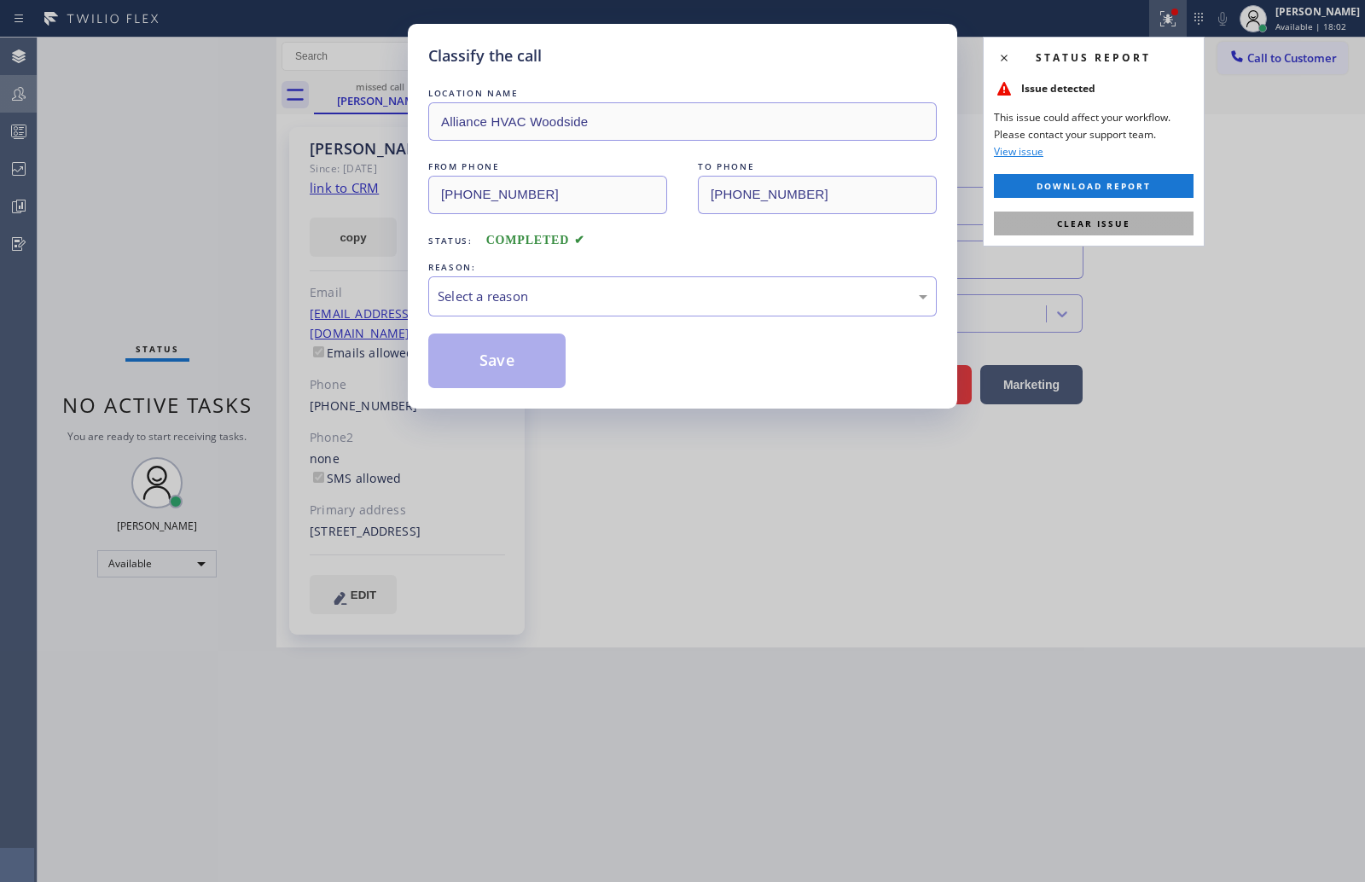
click at [1106, 219] on span "Clear issue" at bounding box center [1093, 224] width 73 height 12
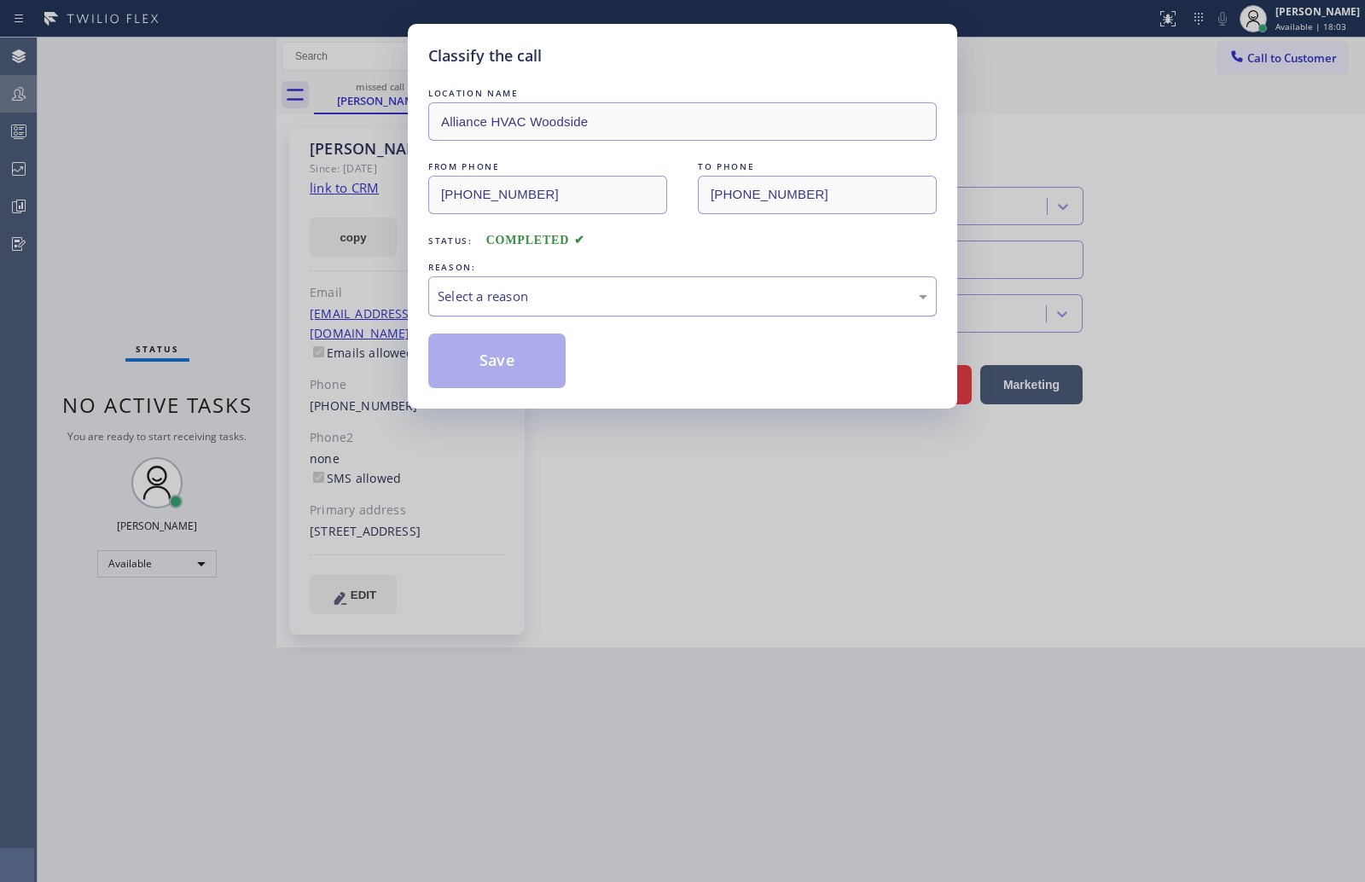
click at [601, 282] on div "Select a reason" at bounding box center [682, 296] width 508 height 40
click at [483, 357] on button "Save" at bounding box center [496, 361] width 137 height 55
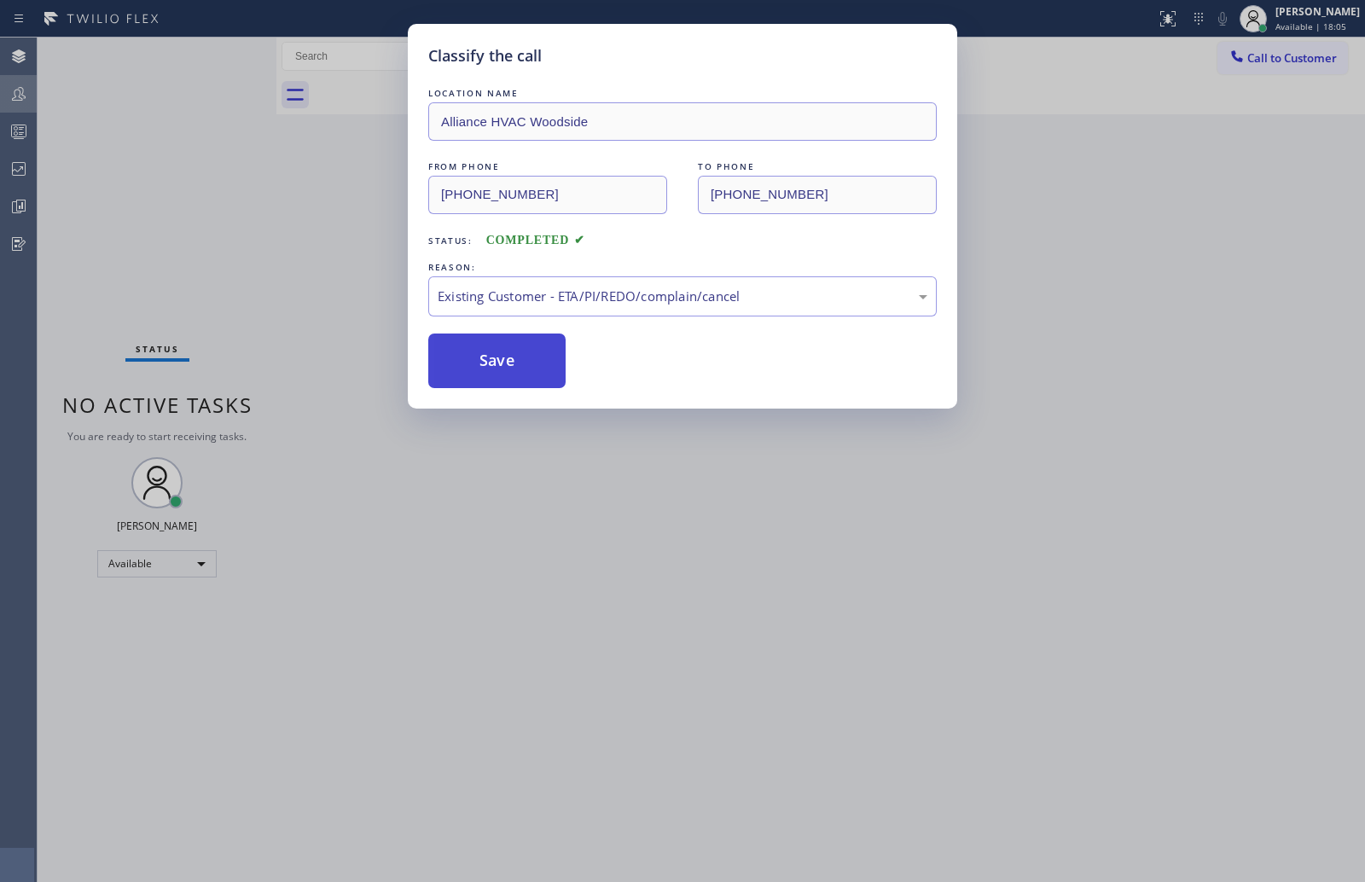
click at [483, 357] on button "Save" at bounding box center [496, 361] width 137 height 55
click at [247, 243] on div "Classify the call LOCATION NAME Alliance HVAC Woodside FROM PHONE (646) 549-274…" at bounding box center [682, 441] width 1365 height 882
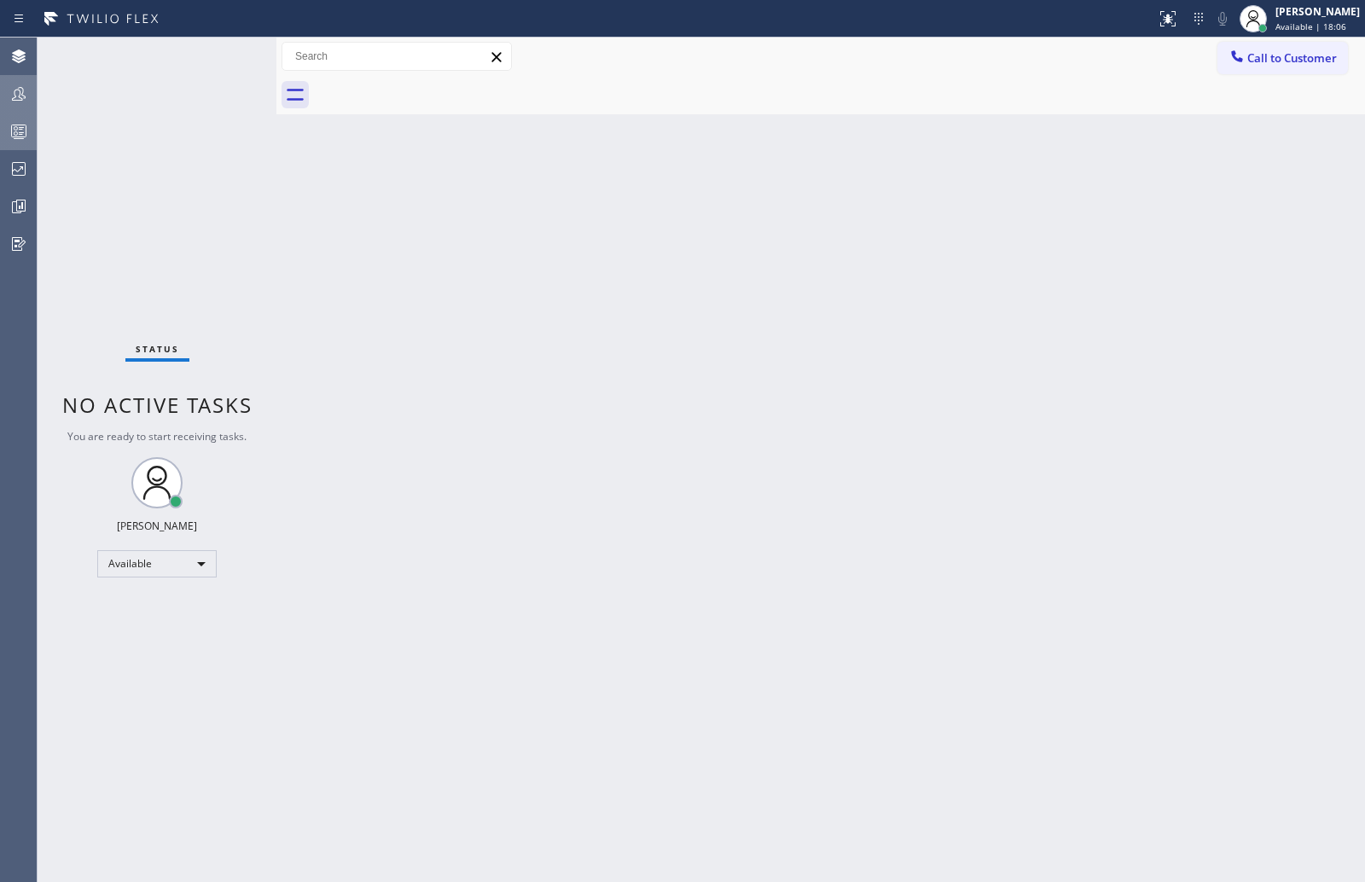
click at [22, 126] on icon at bounding box center [19, 131] width 20 height 20
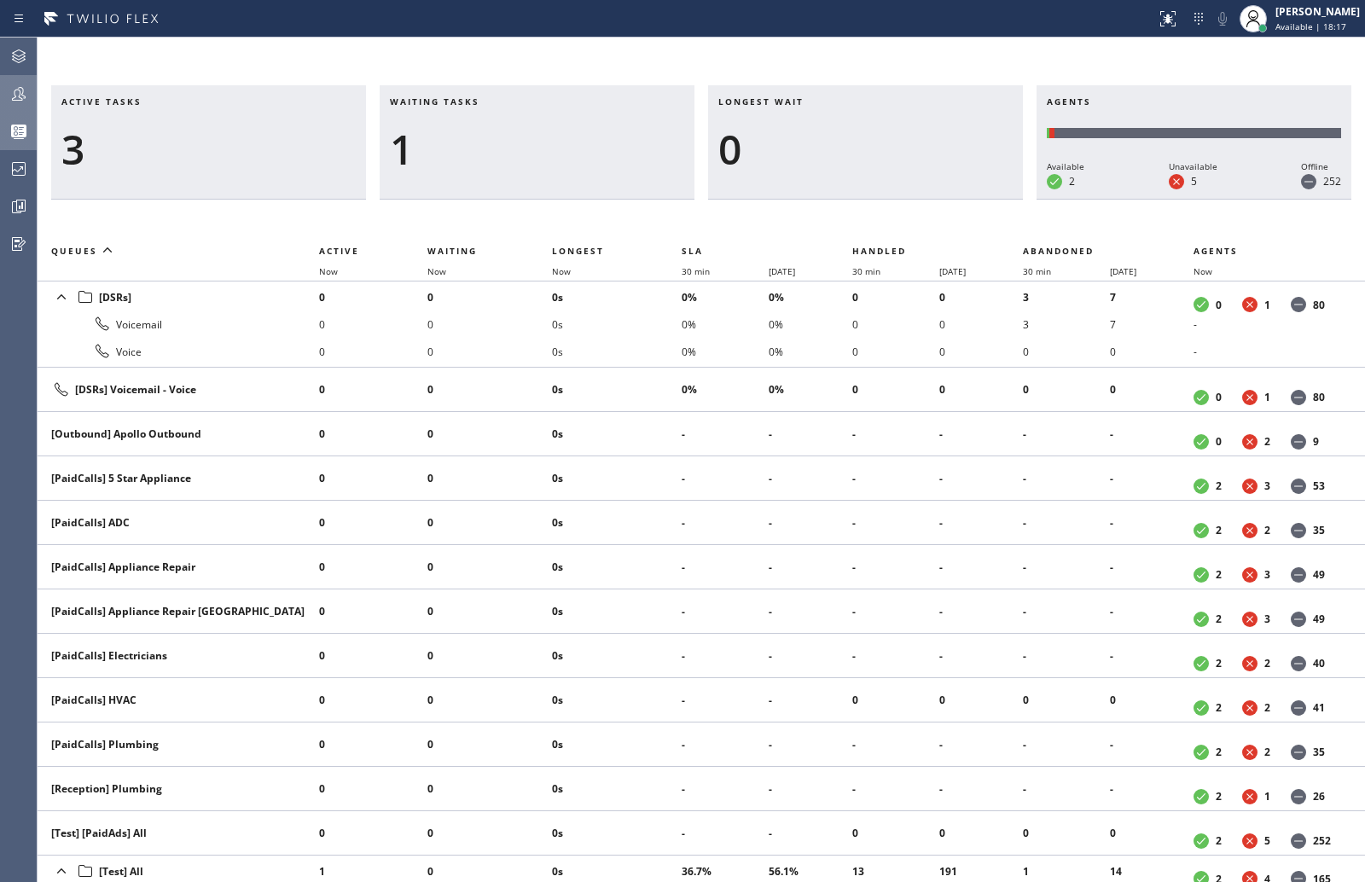
click at [34, 90] on div at bounding box center [19, 94] width 38 height 20
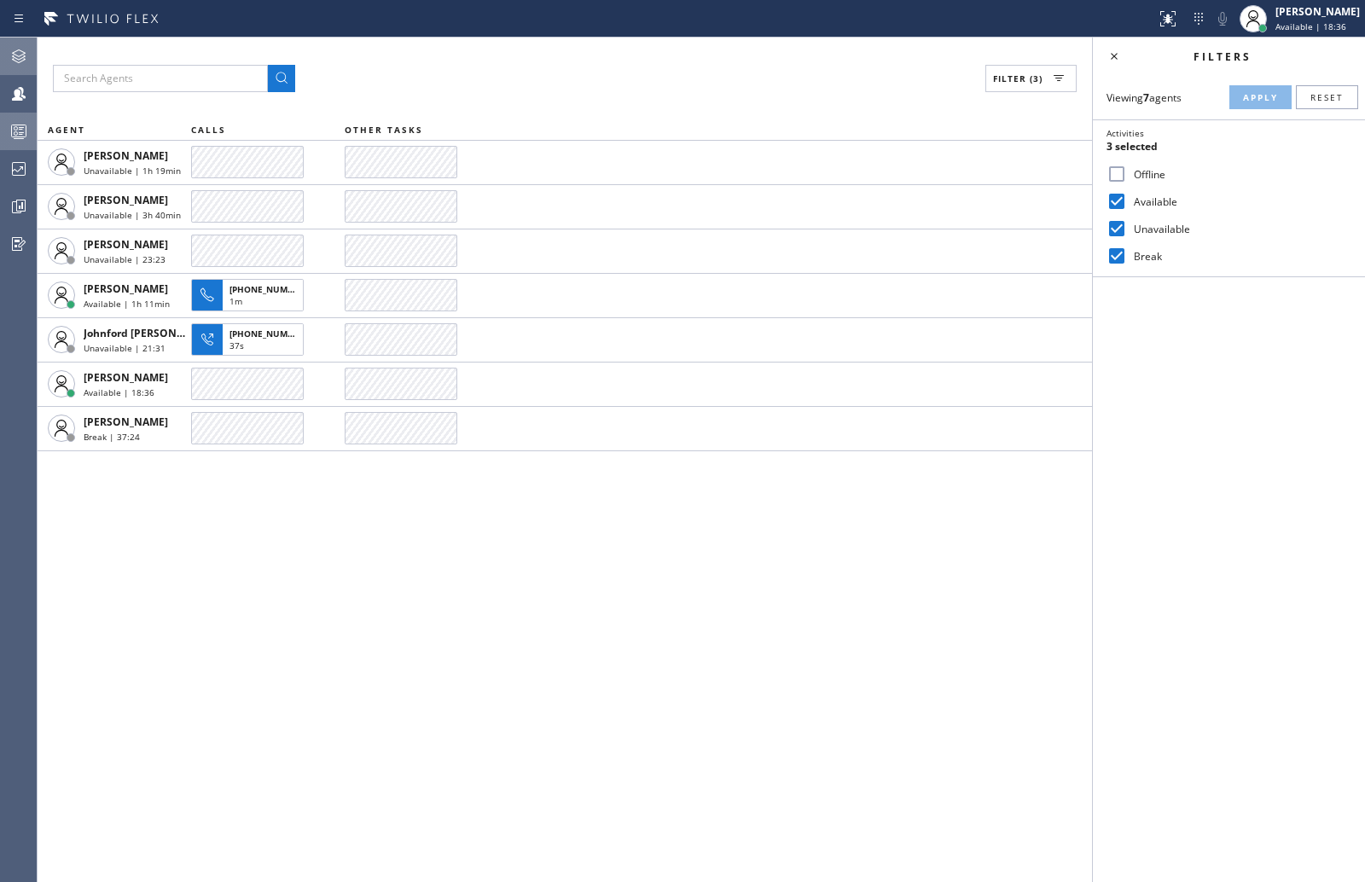
click at [25, 61] on icon at bounding box center [19, 56] width 20 height 20
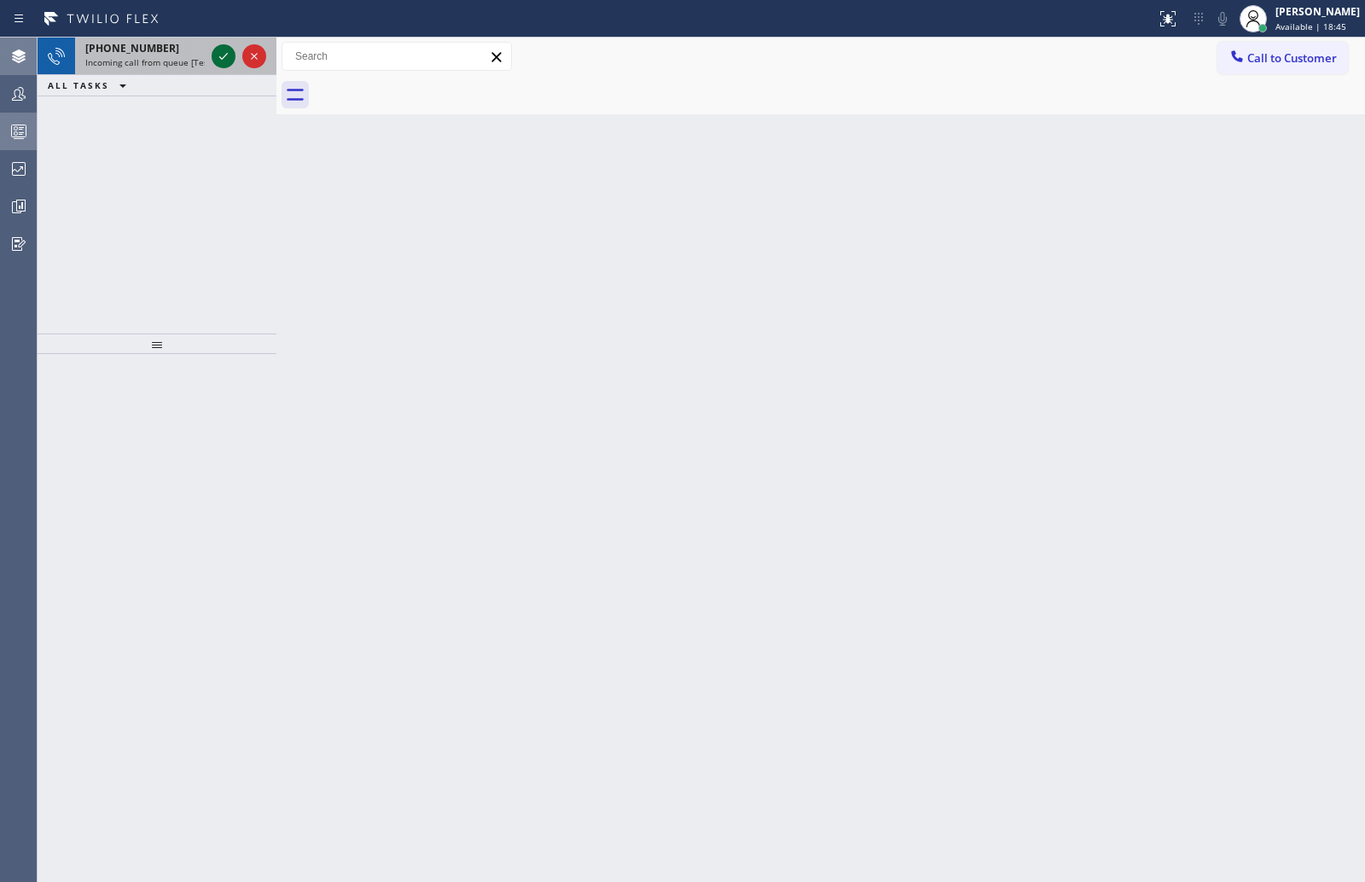
click at [224, 51] on icon at bounding box center [223, 56] width 20 height 20
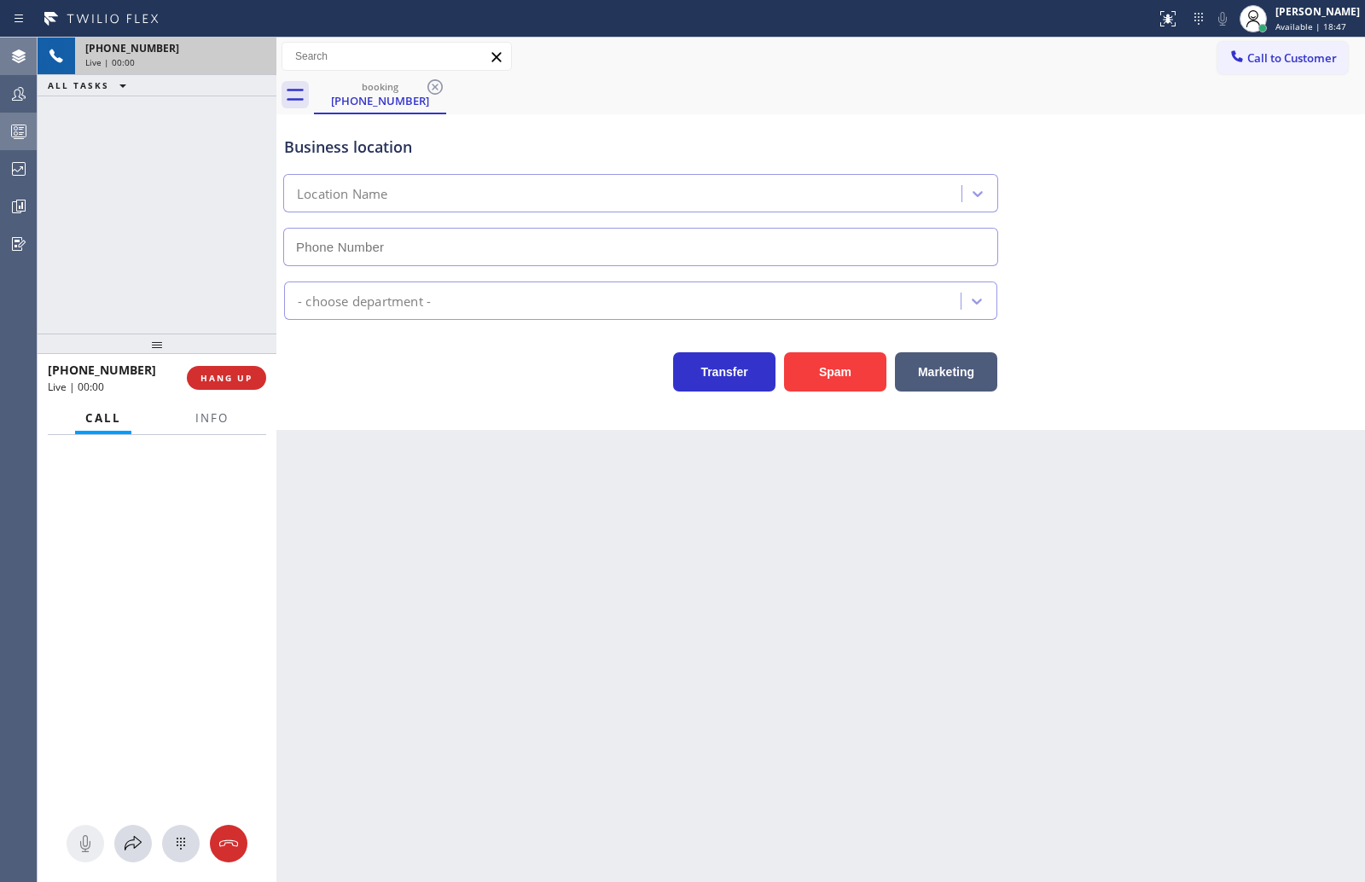
type input "(626) 261-7445"
click at [218, 410] on span "Info" at bounding box center [211, 417] width 33 height 15
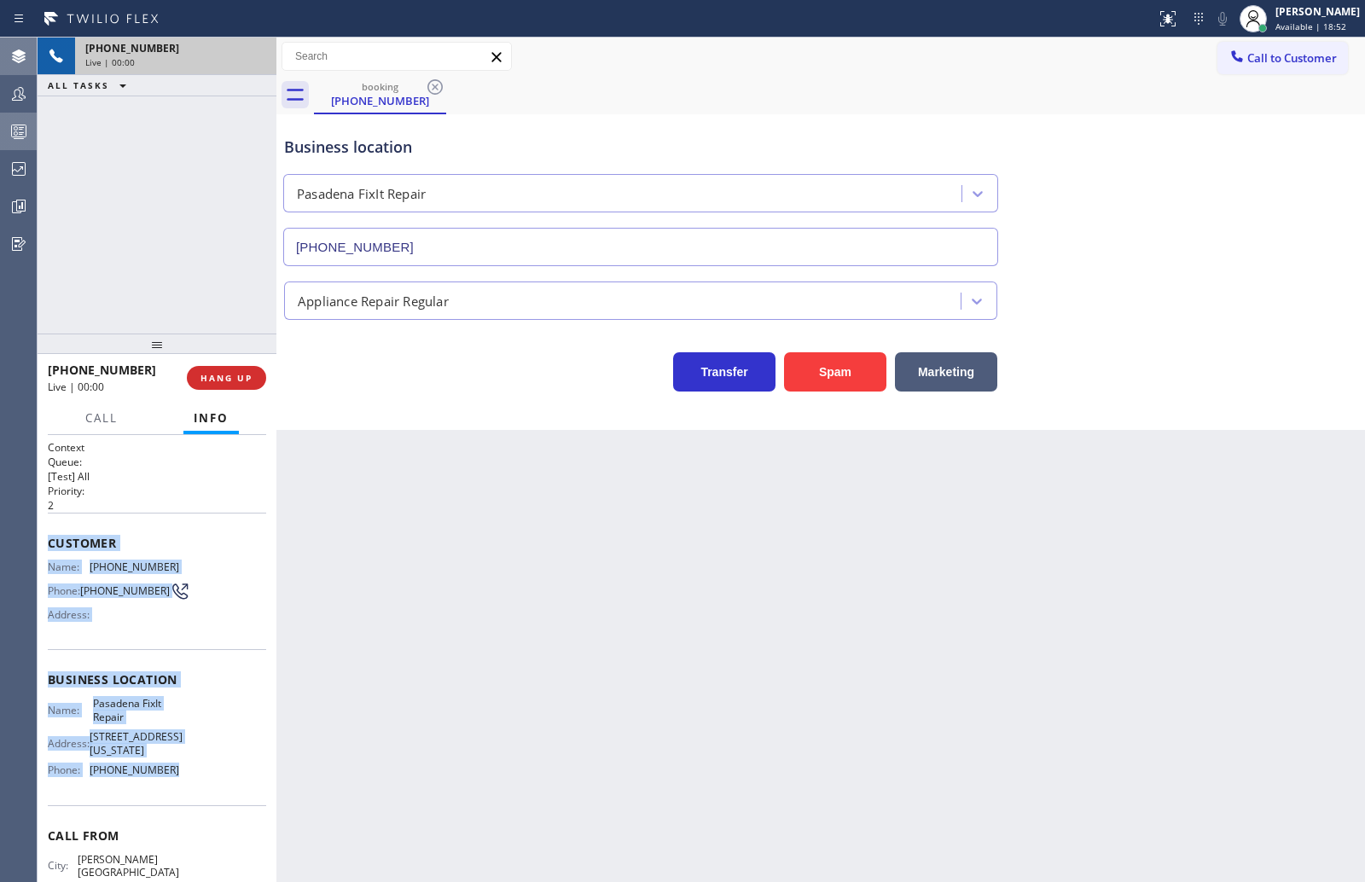
drag, startPoint x: 44, startPoint y: 546, endPoint x: 186, endPoint y: 787, distance: 279.2
click at [186, 787] on div "Context Queue: [Test] All Priority: 2 Customer Name: (626) 495-7344 Phone: (626…" at bounding box center [157, 658] width 239 height 447
copy div "Customer Name: (626) 495-7344 Phone: (626) 495-7344 Address: Business location …"
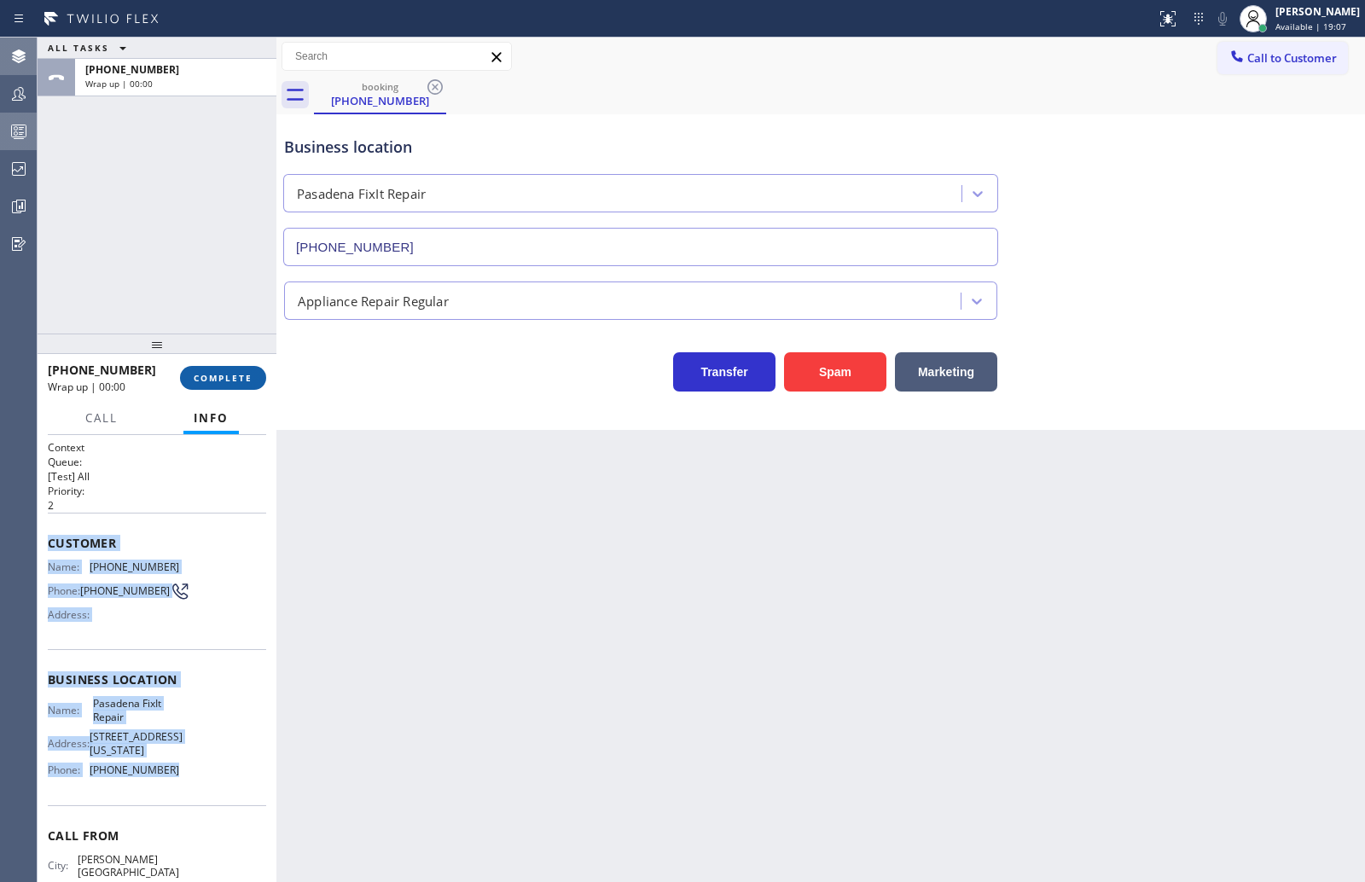
click at [206, 372] on span "COMPLETE" at bounding box center [223, 378] width 59 height 12
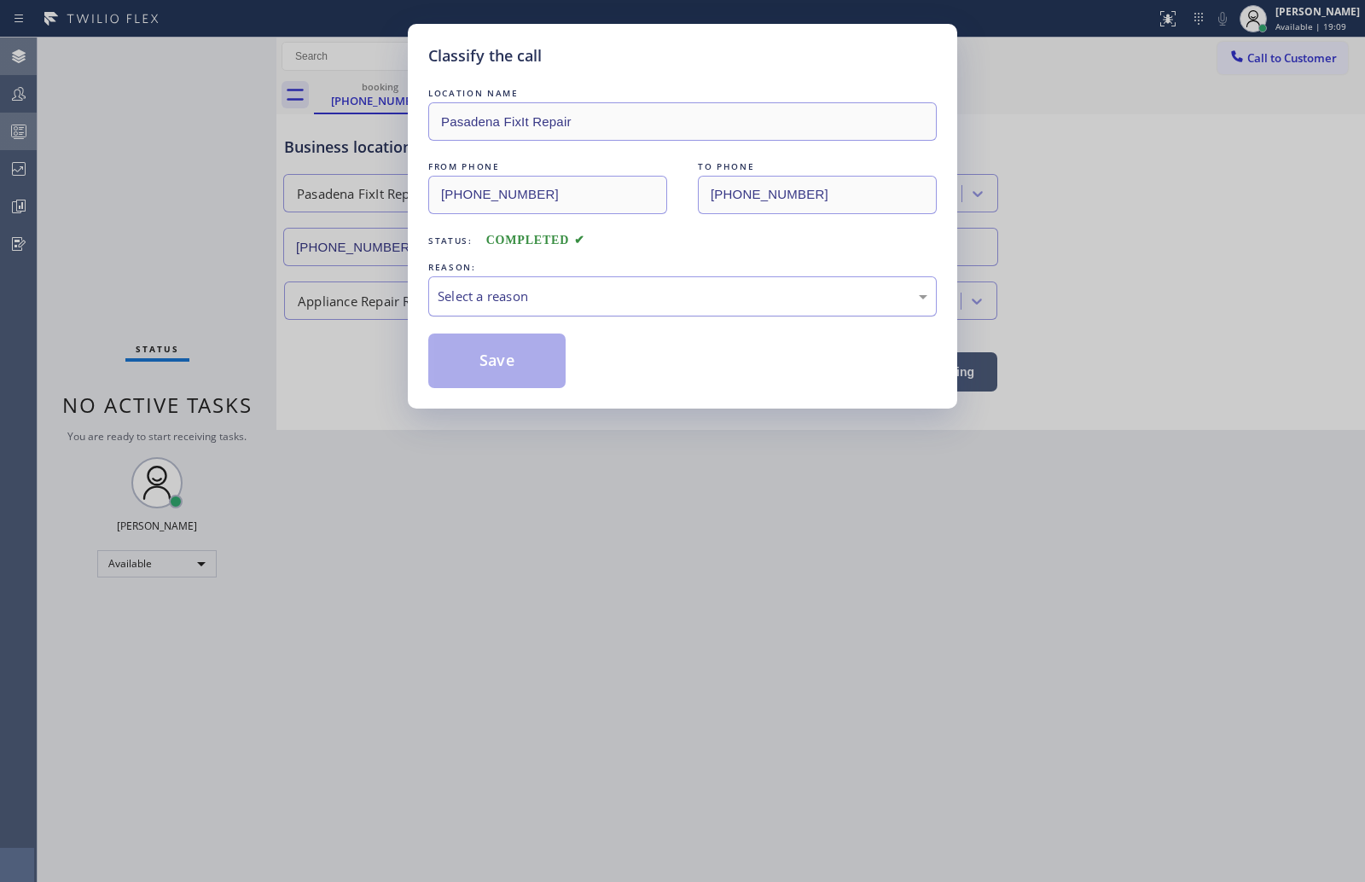
click at [578, 291] on div "Select a reason" at bounding box center [683, 297] width 490 height 20
click at [530, 355] on button "Save" at bounding box center [496, 361] width 137 height 55
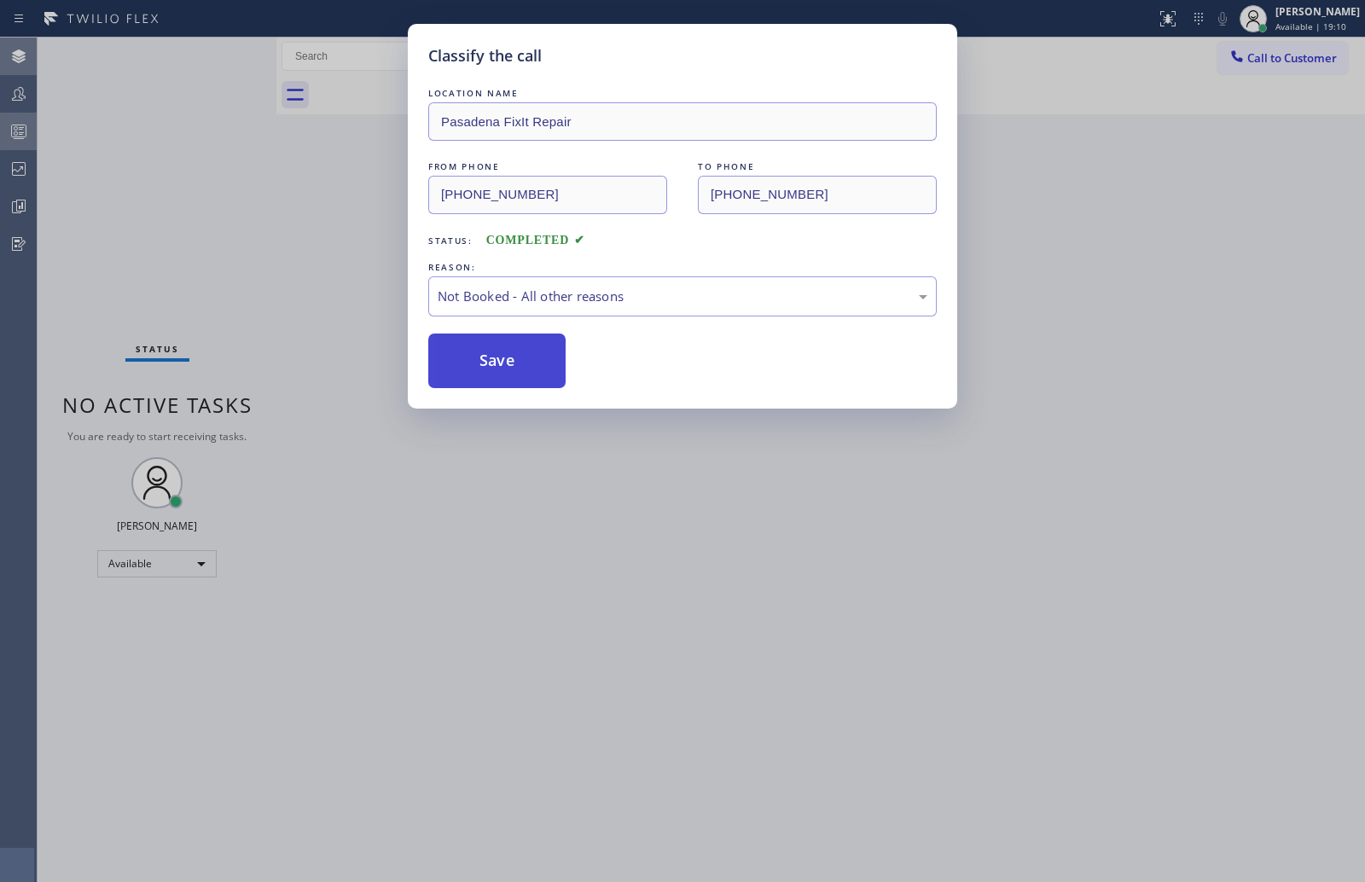
click at [530, 355] on button "Save" at bounding box center [496, 361] width 137 height 55
click at [195, 234] on div "Classify the call LOCATION NAME Pasadena FixIt Repair FROM PHONE (626) 495-7344…" at bounding box center [682, 441] width 1365 height 882
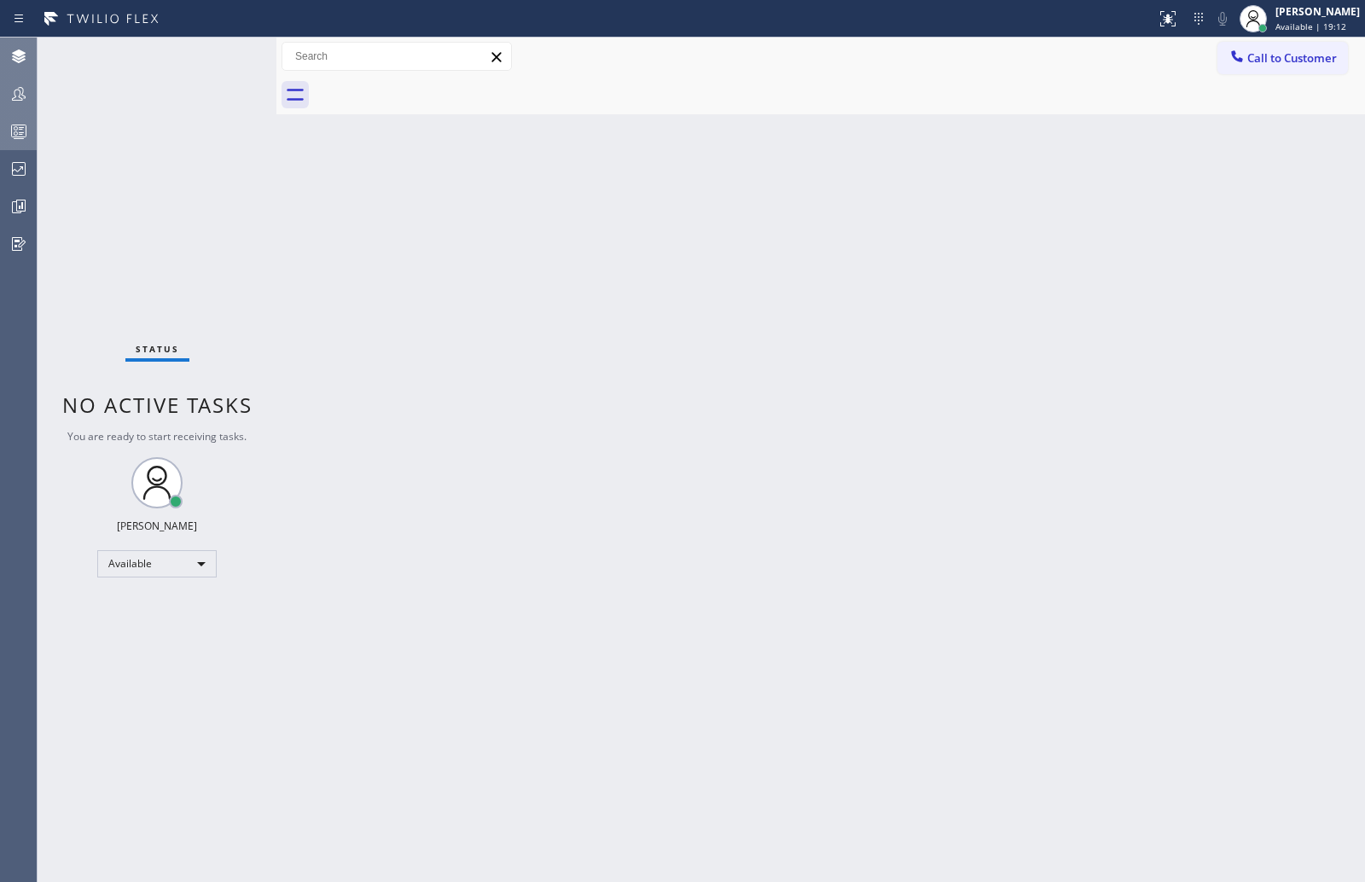
click at [20, 96] on icon at bounding box center [19, 94] width 20 height 20
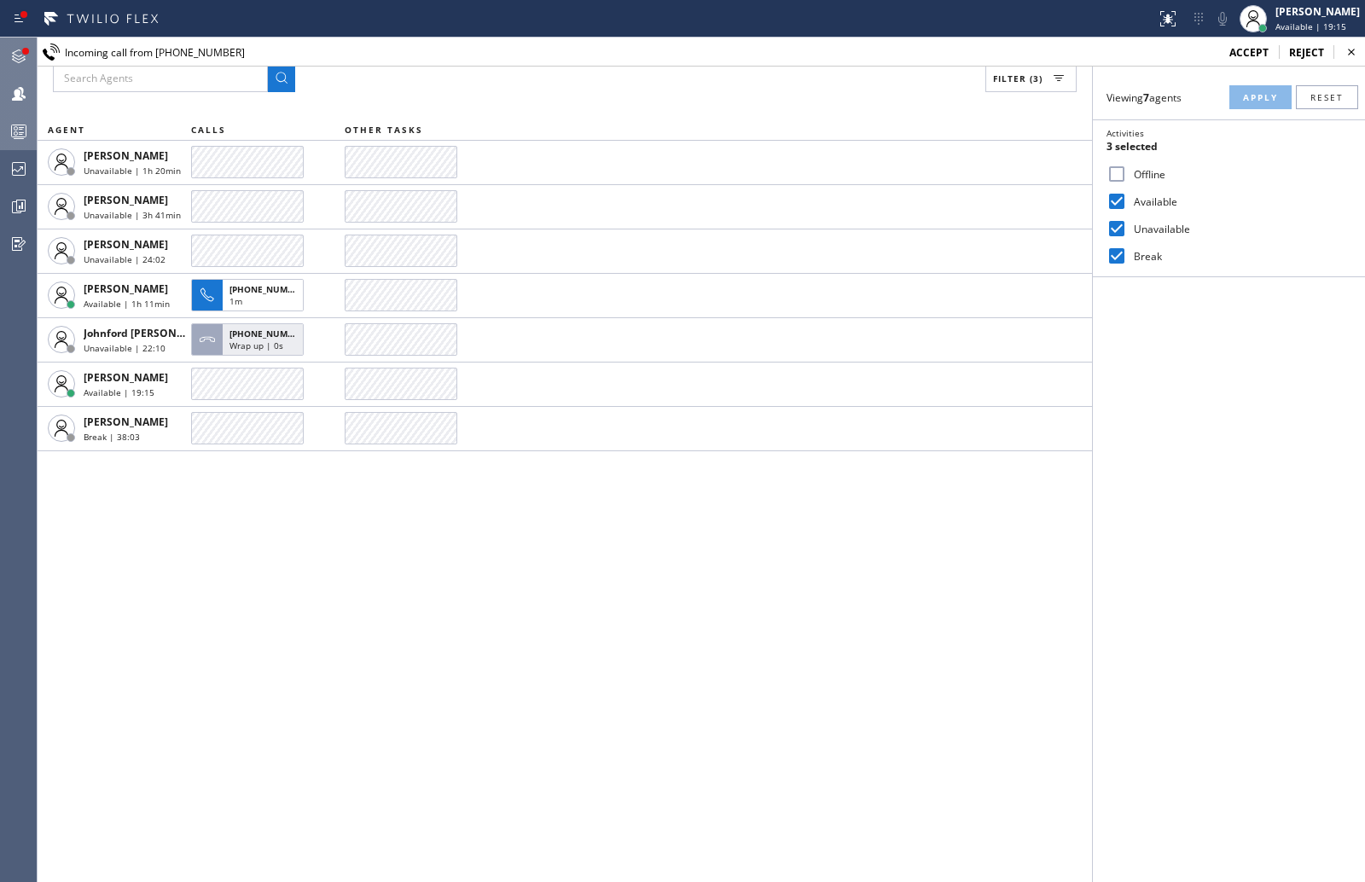
click at [20, 48] on div at bounding box center [25, 51] width 10 height 10
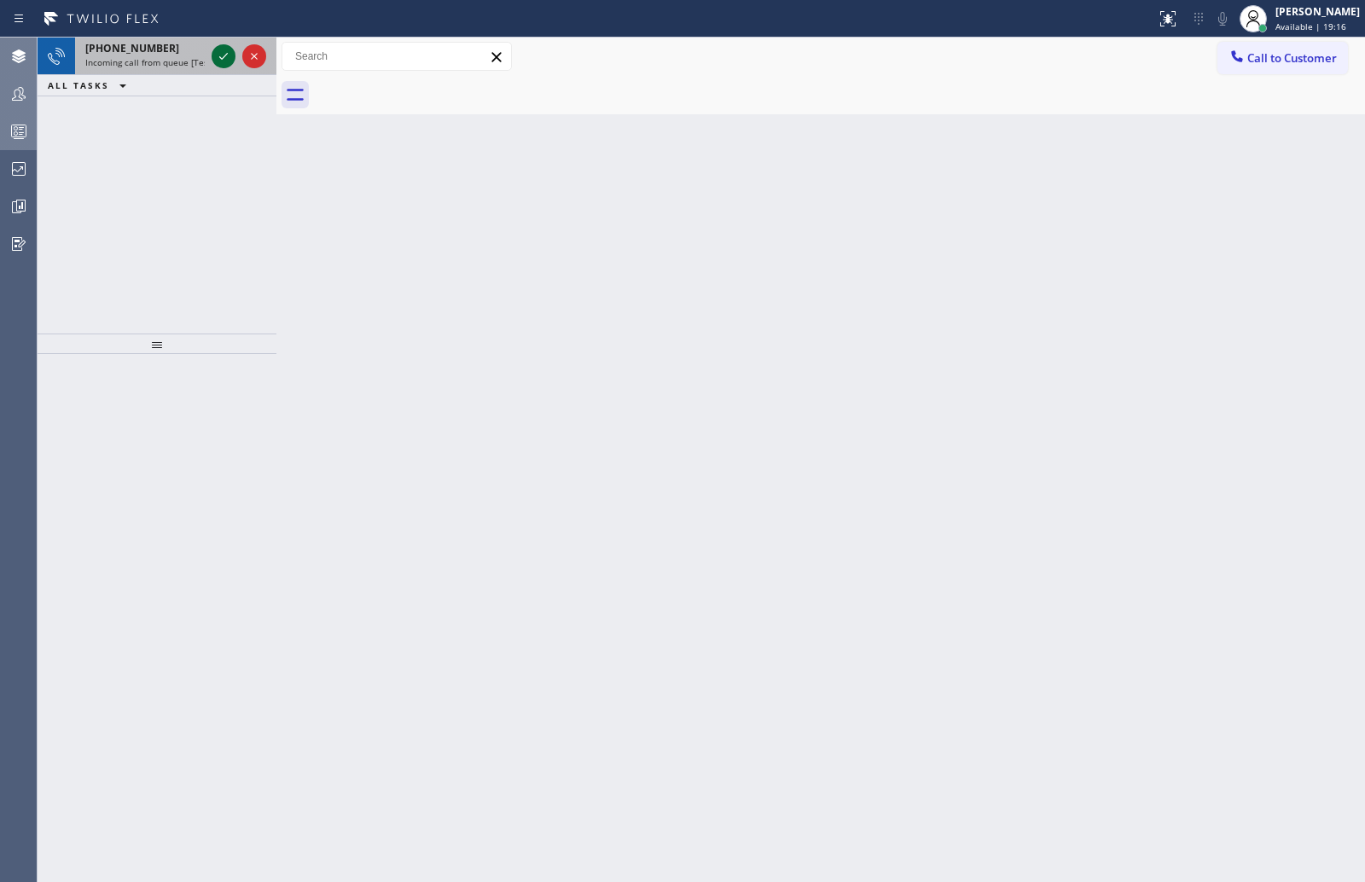
click at [223, 55] on icon at bounding box center [223, 56] width 20 height 20
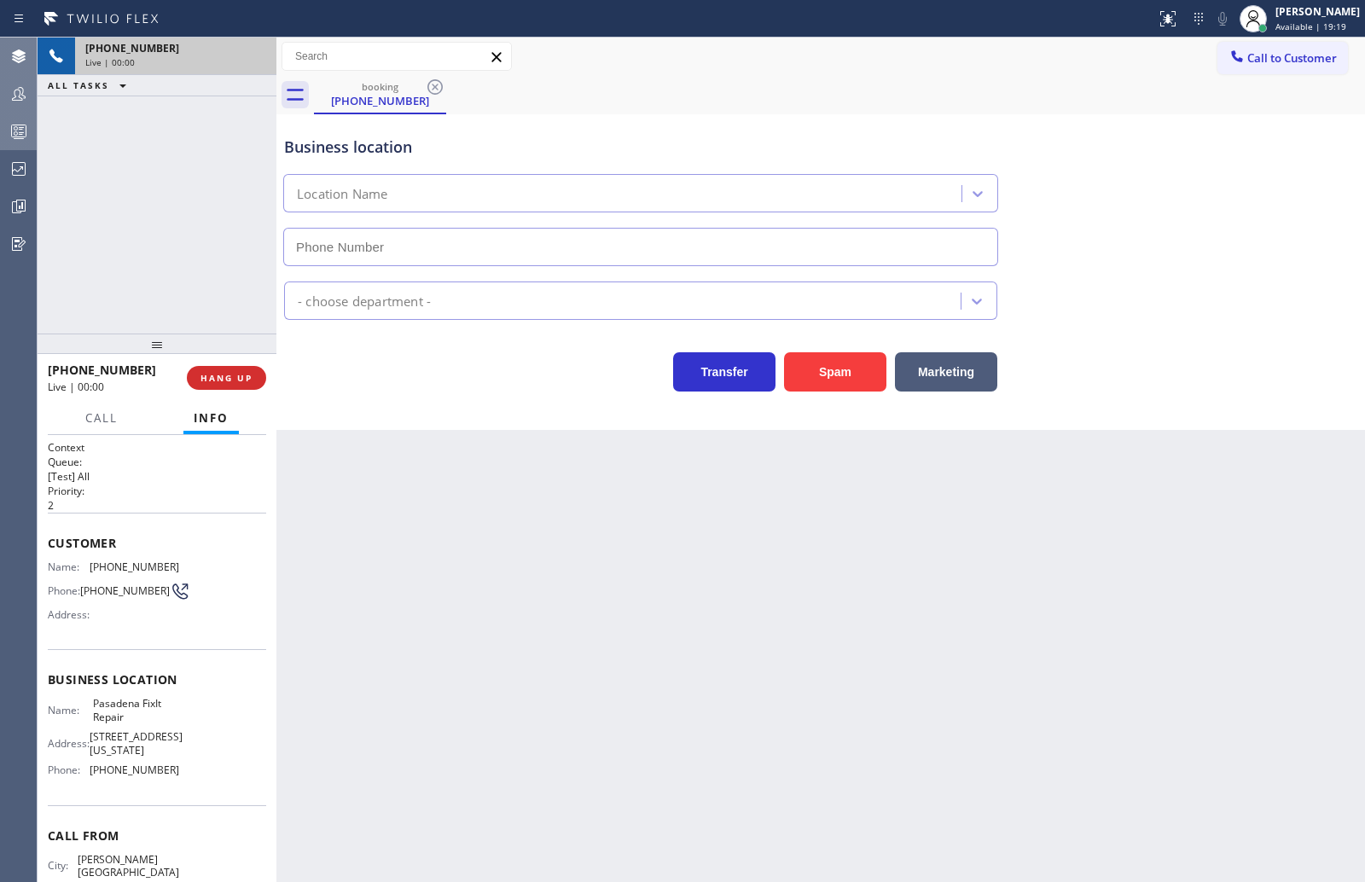
type input "(626) 261-7445"
click at [241, 377] on span "HANG UP" at bounding box center [226, 378] width 52 height 12
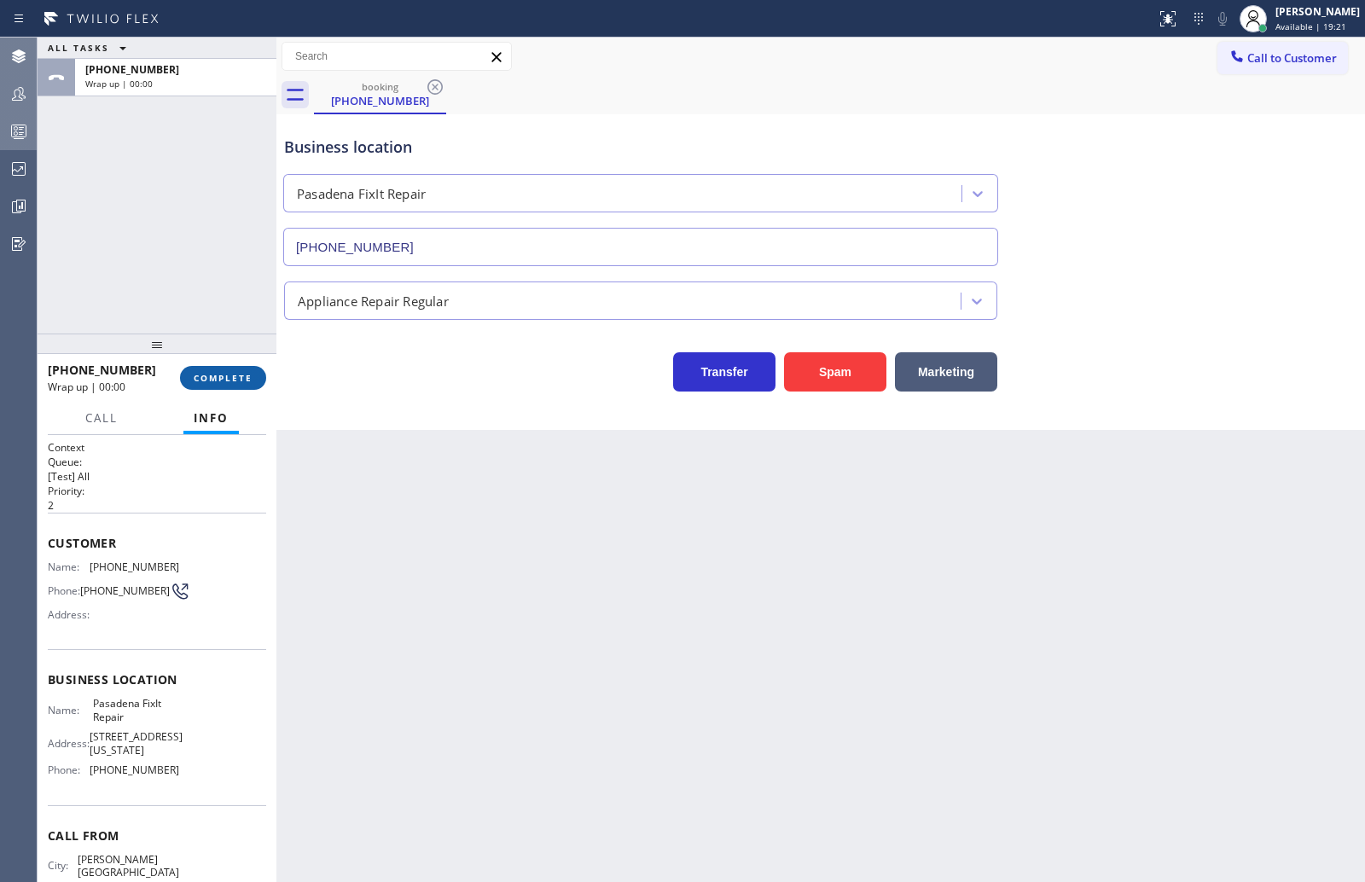
click at [229, 379] on span "COMPLETE" at bounding box center [223, 378] width 59 height 12
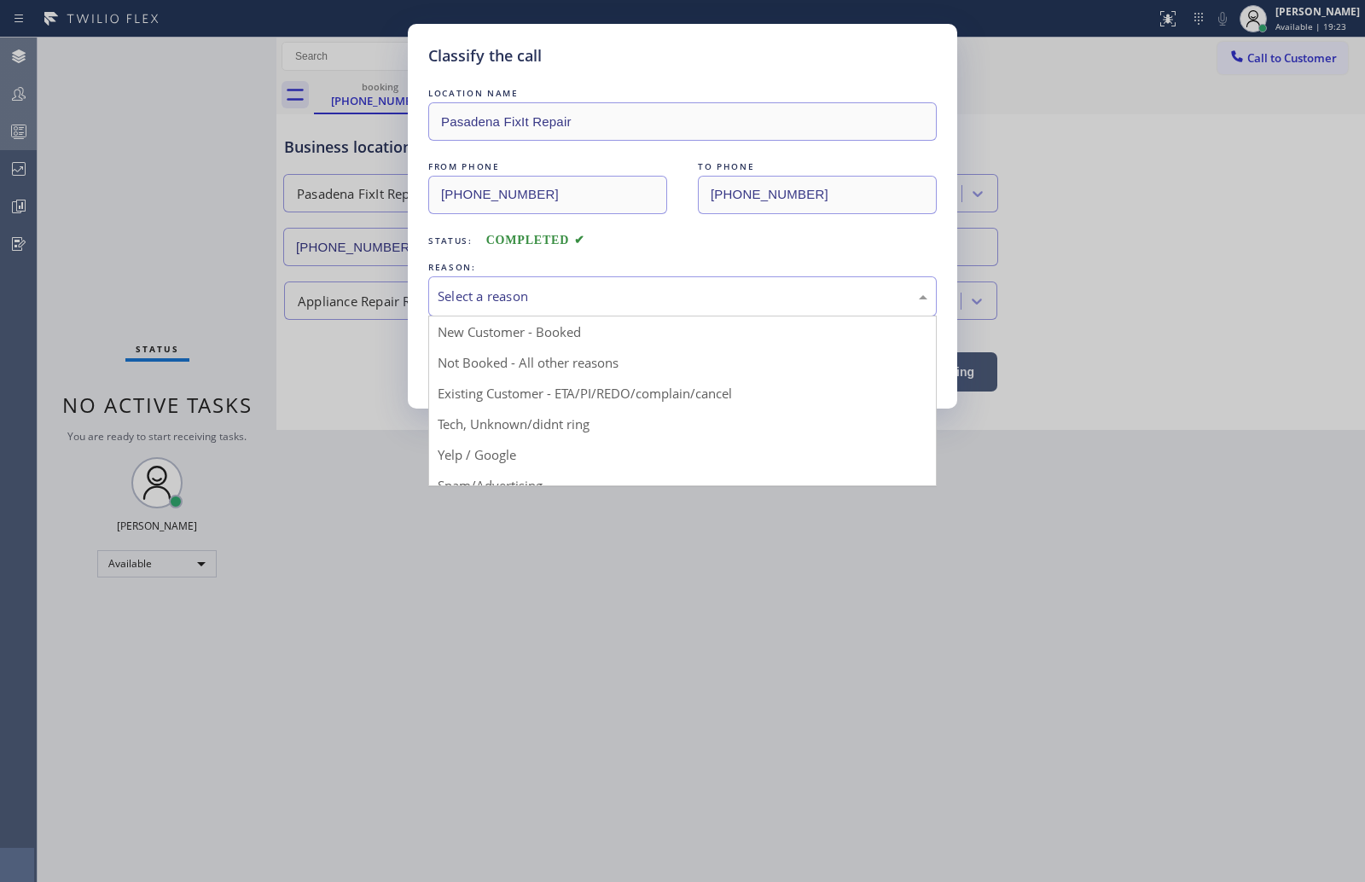
click at [490, 294] on div "Select a reason" at bounding box center [683, 297] width 490 height 20
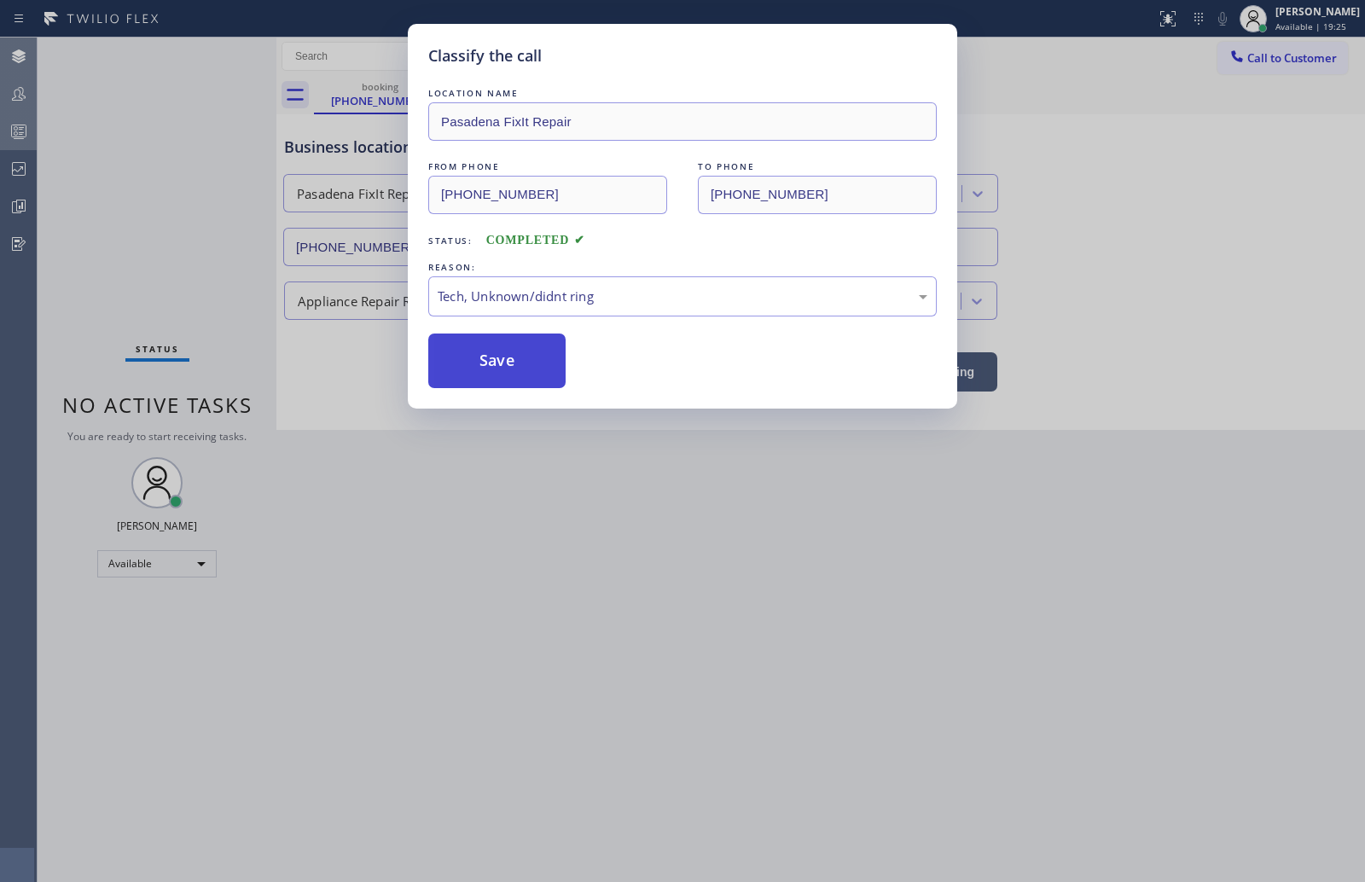
click at [479, 363] on button "Save" at bounding box center [496, 361] width 137 height 55
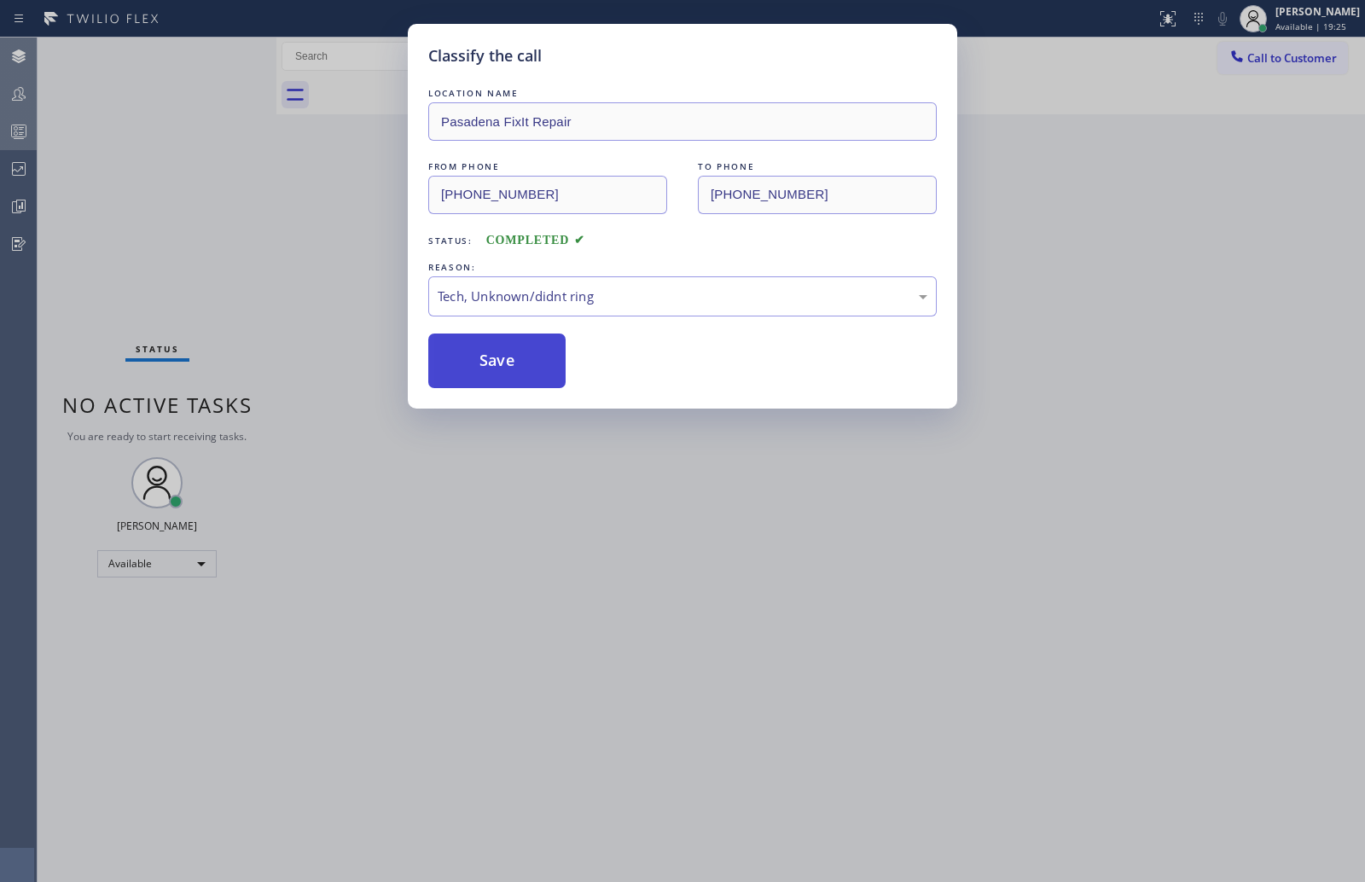
click at [479, 362] on button "Save" at bounding box center [496, 361] width 137 height 55
click at [479, 360] on button "Save" at bounding box center [496, 361] width 137 height 55
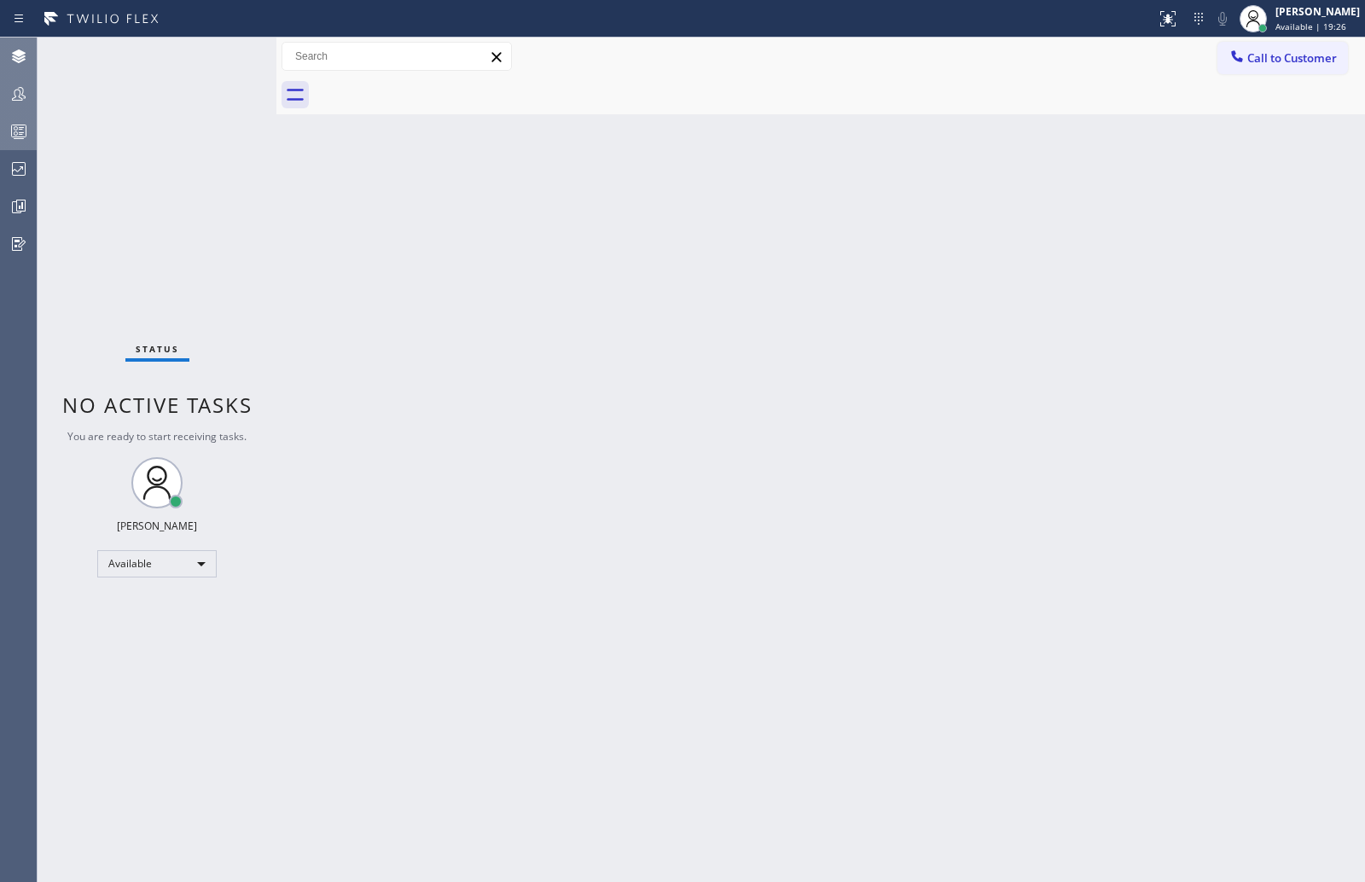
click at [241, 218] on div "Status No active tasks You are ready to start receiving tasks. [PERSON_NAME] Av…" at bounding box center [157, 460] width 239 height 845
click at [25, 84] on icon at bounding box center [19, 94] width 20 height 20
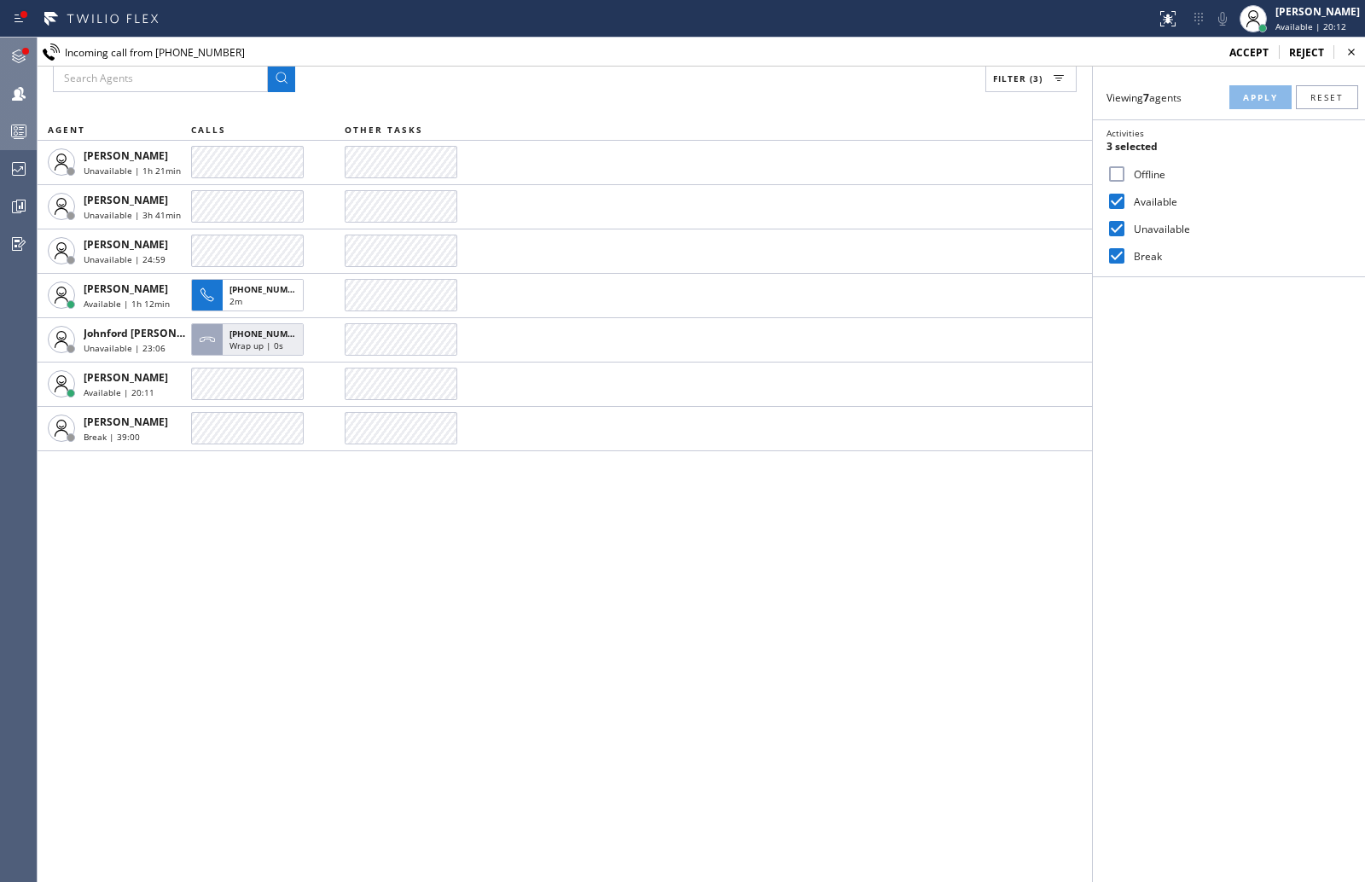
click at [19, 49] on div at bounding box center [19, 56] width 38 height 34
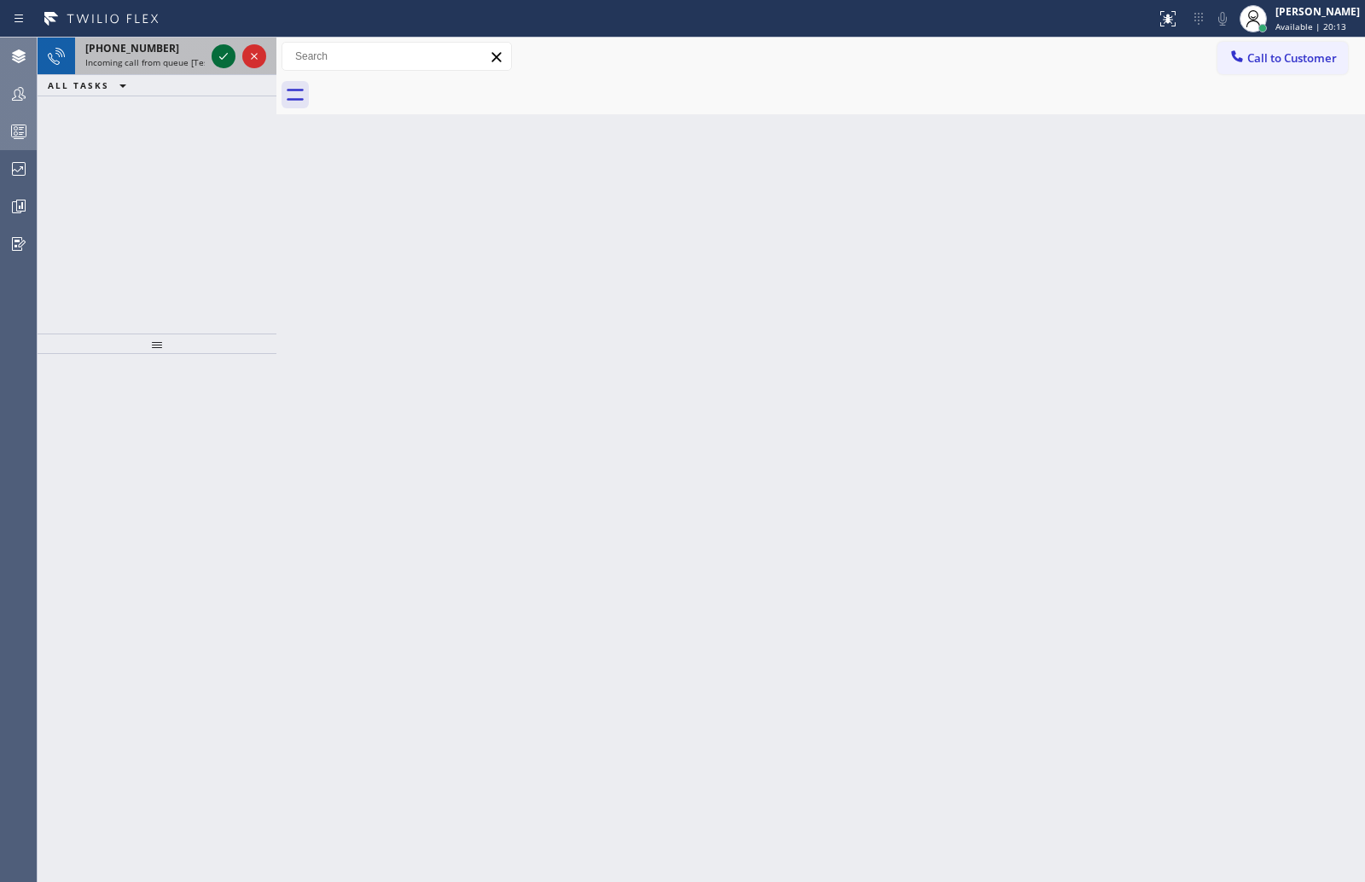
click at [222, 46] on icon at bounding box center [223, 56] width 20 height 20
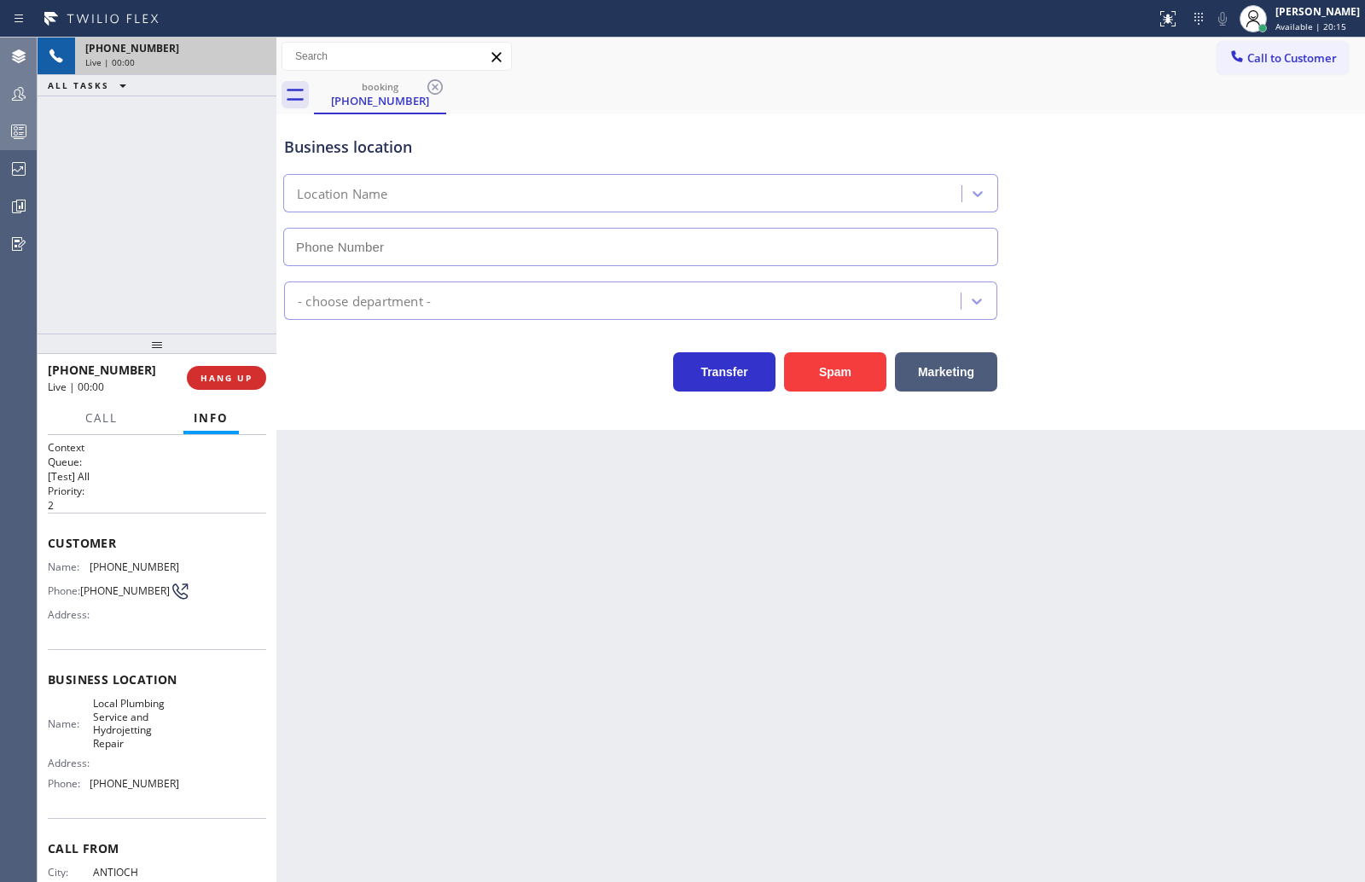
type input "(925) 222-2903"
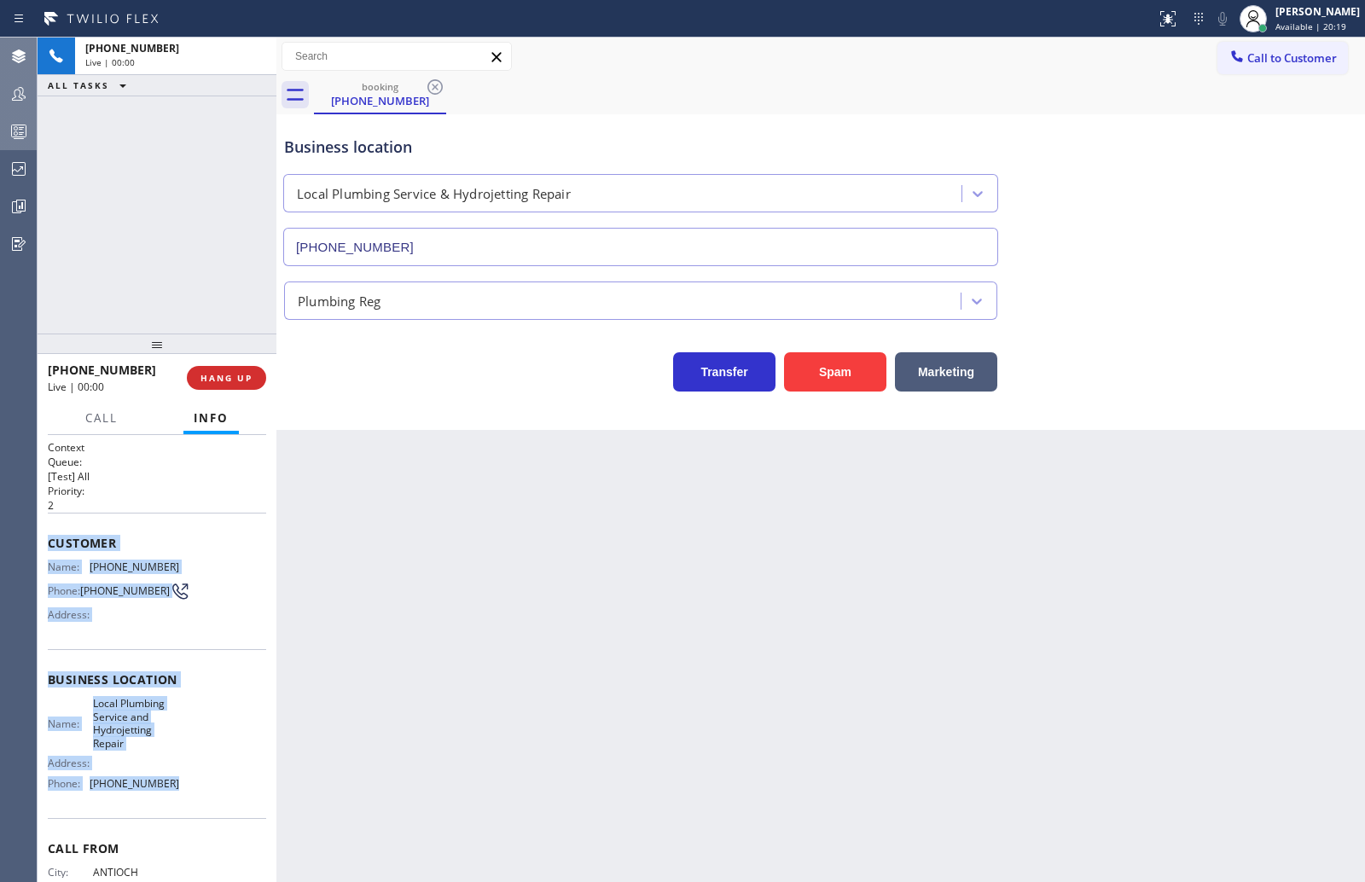
drag, startPoint x: 48, startPoint y: 543, endPoint x: 189, endPoint y: 799, distance: 292.8
click at [189, 799] on div "Context Queue: [Test] All Priority: 2 Customer Name: (925) 642-3107 Phone: (925…" at bounding box center [157, 693] width 218 height 507
copy div "Customer Name: (925) 642-3107 Phone: (925) 642-3107 Address: Business location …"
click at [222, 374] on span "HANG UP" at bounding box center [226, 378] width 52 height 12
click at [247, 369] on button "COMPLETE" at bounding box center [223, 378] width 86 height 24
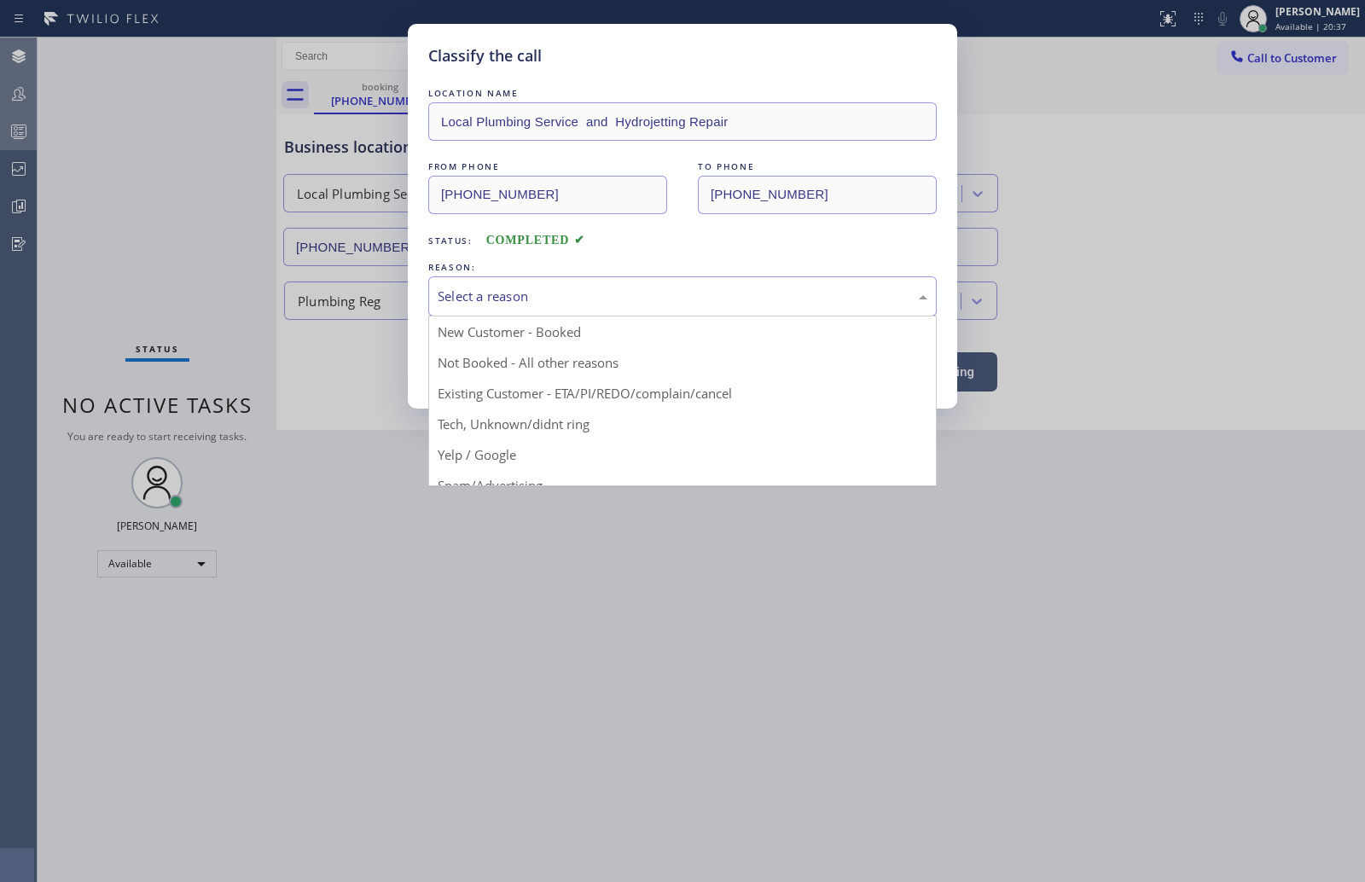
click at [486, 305] on div "Select a reason" at bounding box center [683, 297] width 490 height 20
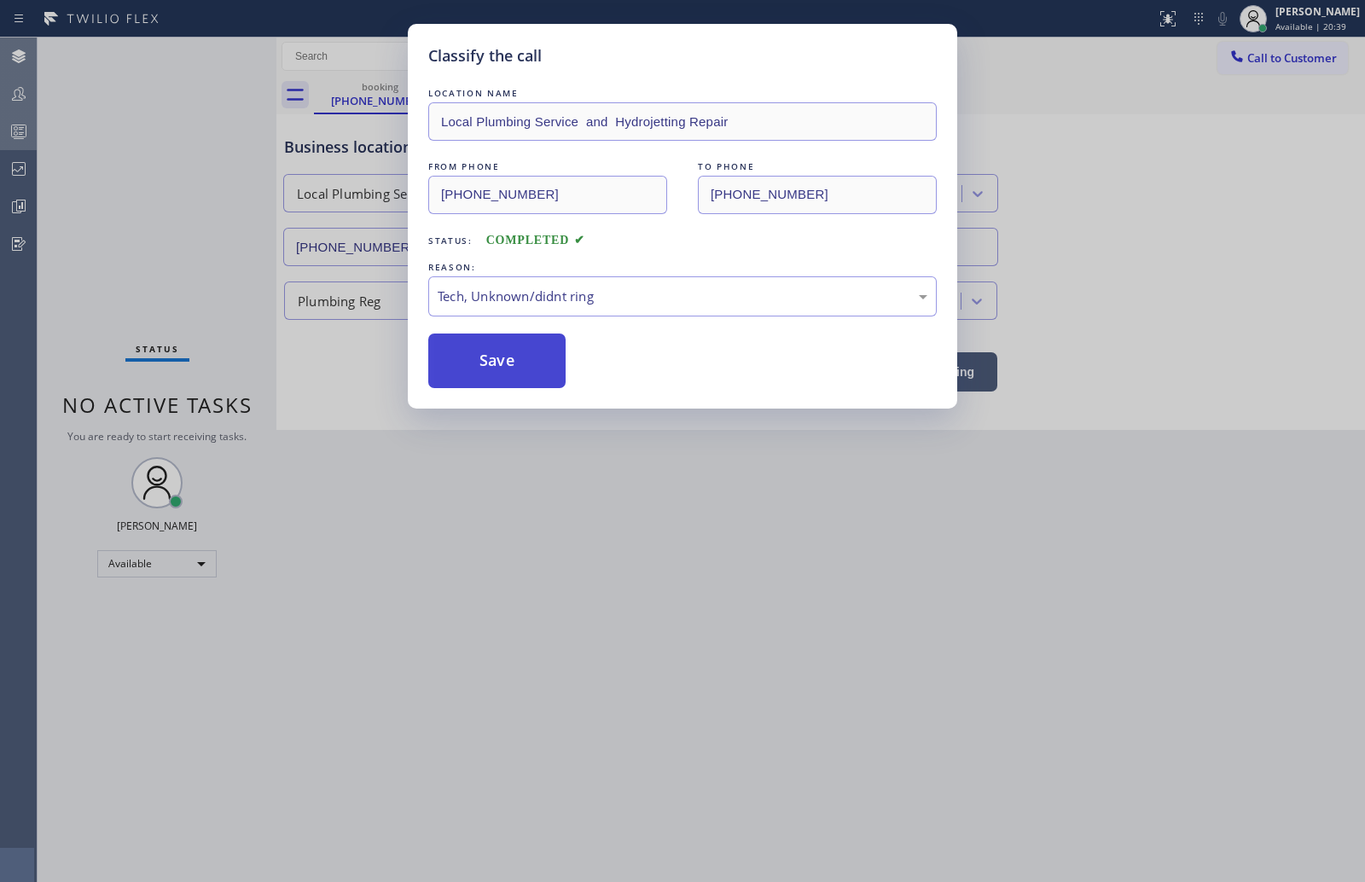
click at [498, 353] on button "Save" at bounding box center [496, 361] width 137 height 55
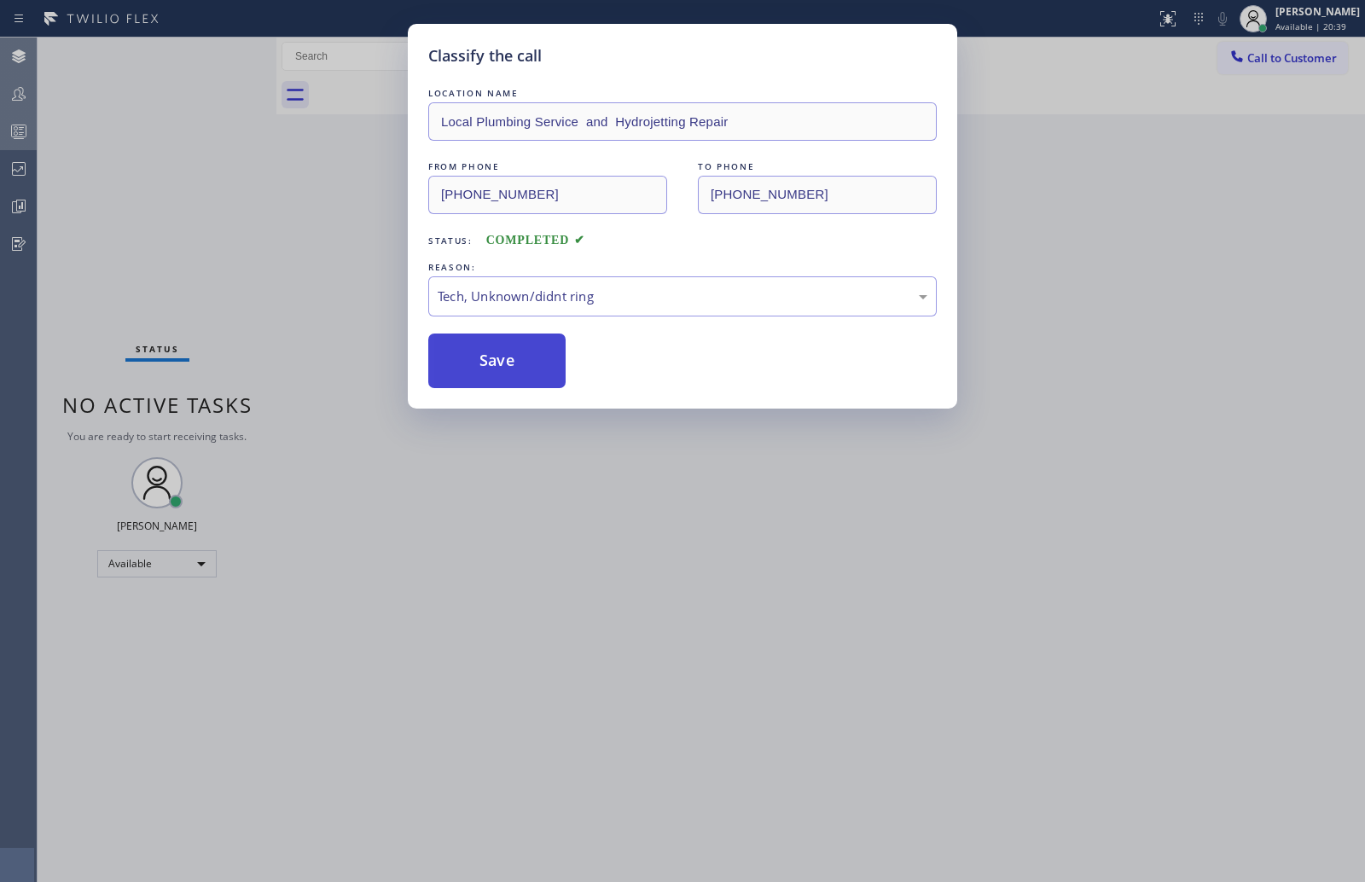
click at [498, 353] on button "Save" at bounding box center [496, 361] width 137 height 55
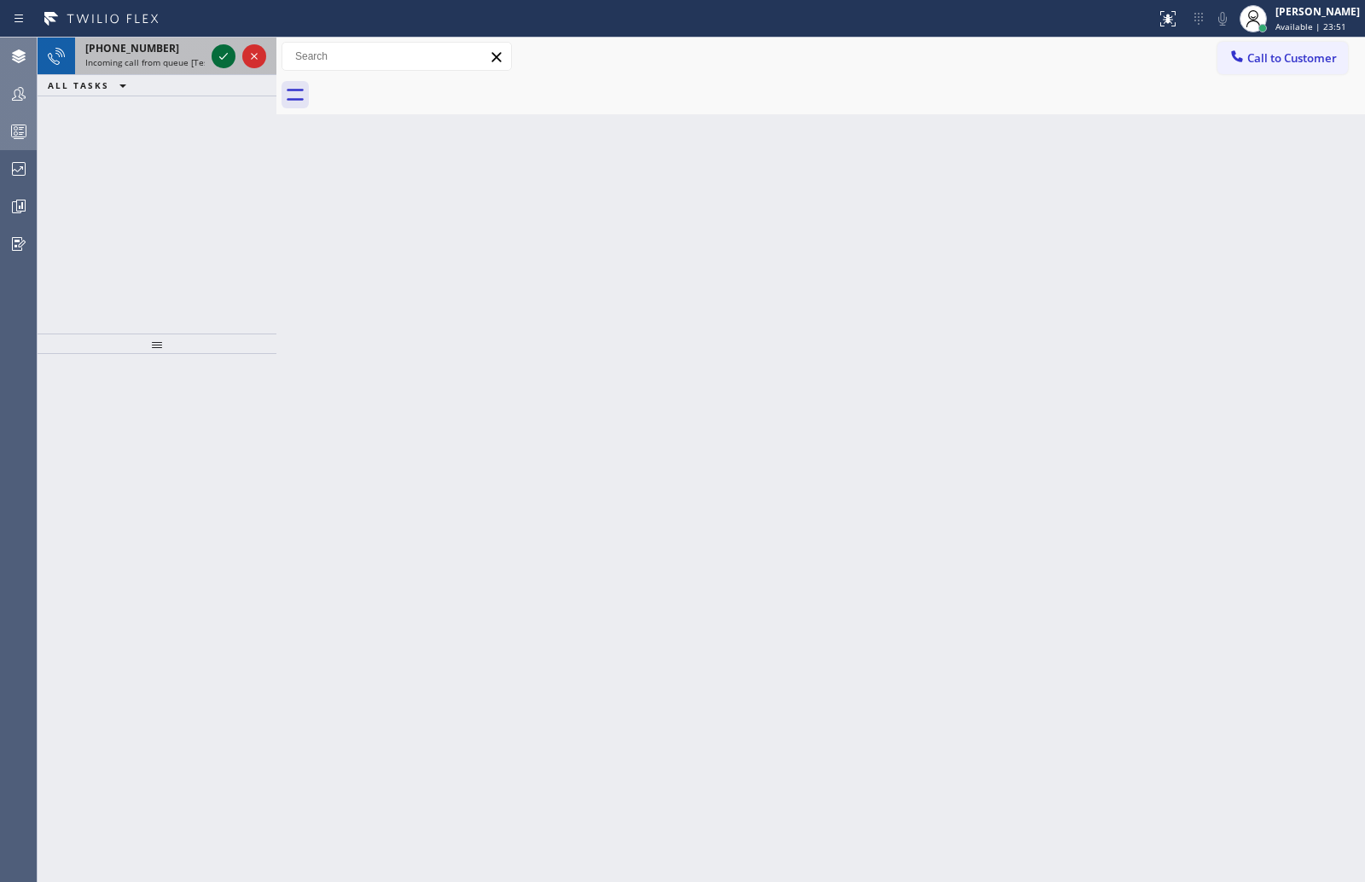
click at [224, 52] on icon at bounding box center [223, 56] width 20 height 20
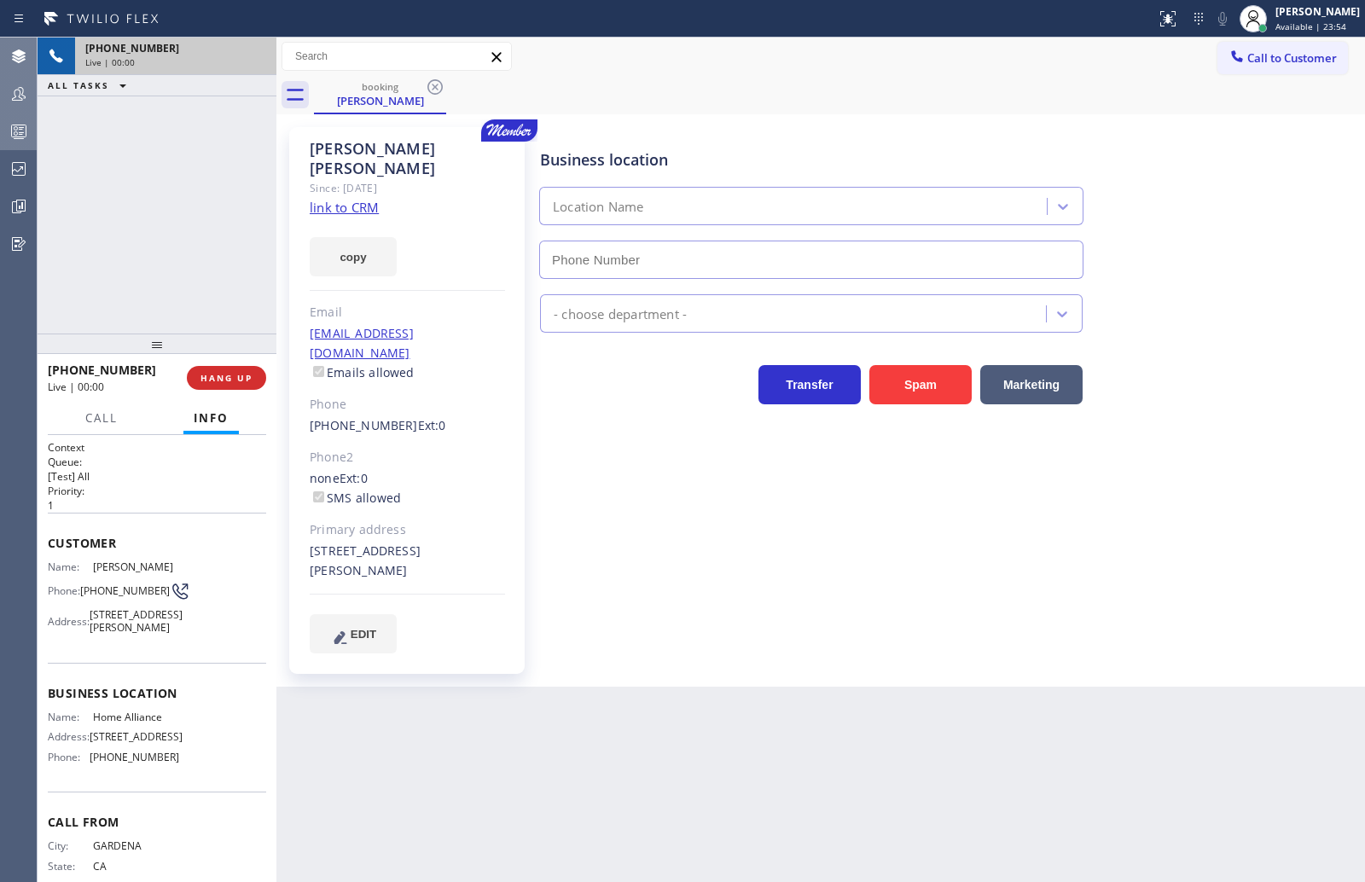
type input "(877) 777-0796"
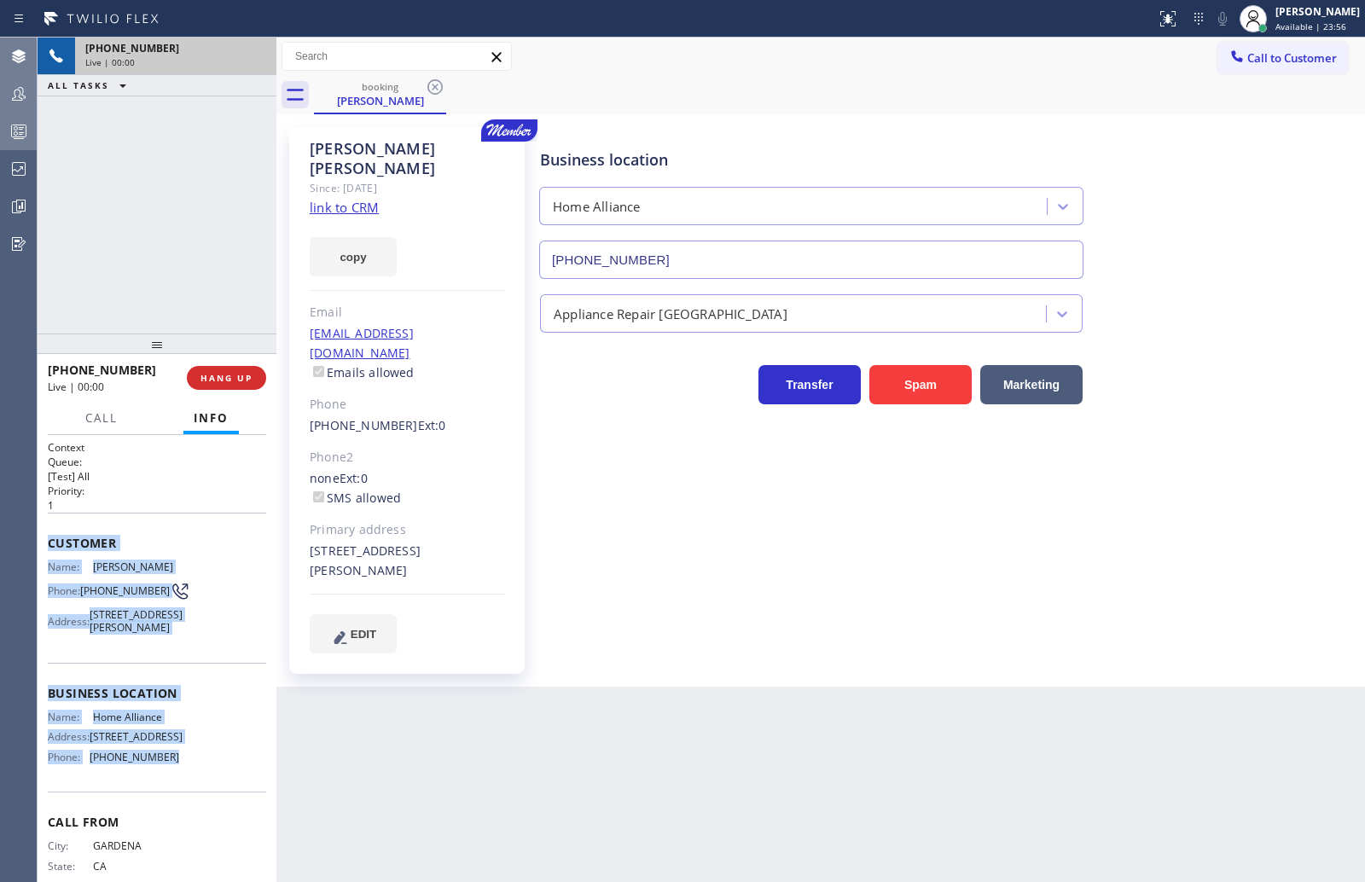
drag, startPoint x: 46, startPoint y: 543, endPoint x: 189, endPoint y: 799, distance: 293.3
click at [189, 799] on div "Context Queue: [Test] All Priority: 1 Customer Name: Carol Kern Phone: (310) 56…" at bounding box center [157, 658] width 239 height 447
copy div "Customer Name: Carol Kern Phone: (310) 567-5560 Address: 2138 Via Madonna, Lomi…"
click at [213, 372] on span "HANG UP" at bounding box center [226, 378] width 52 height 12
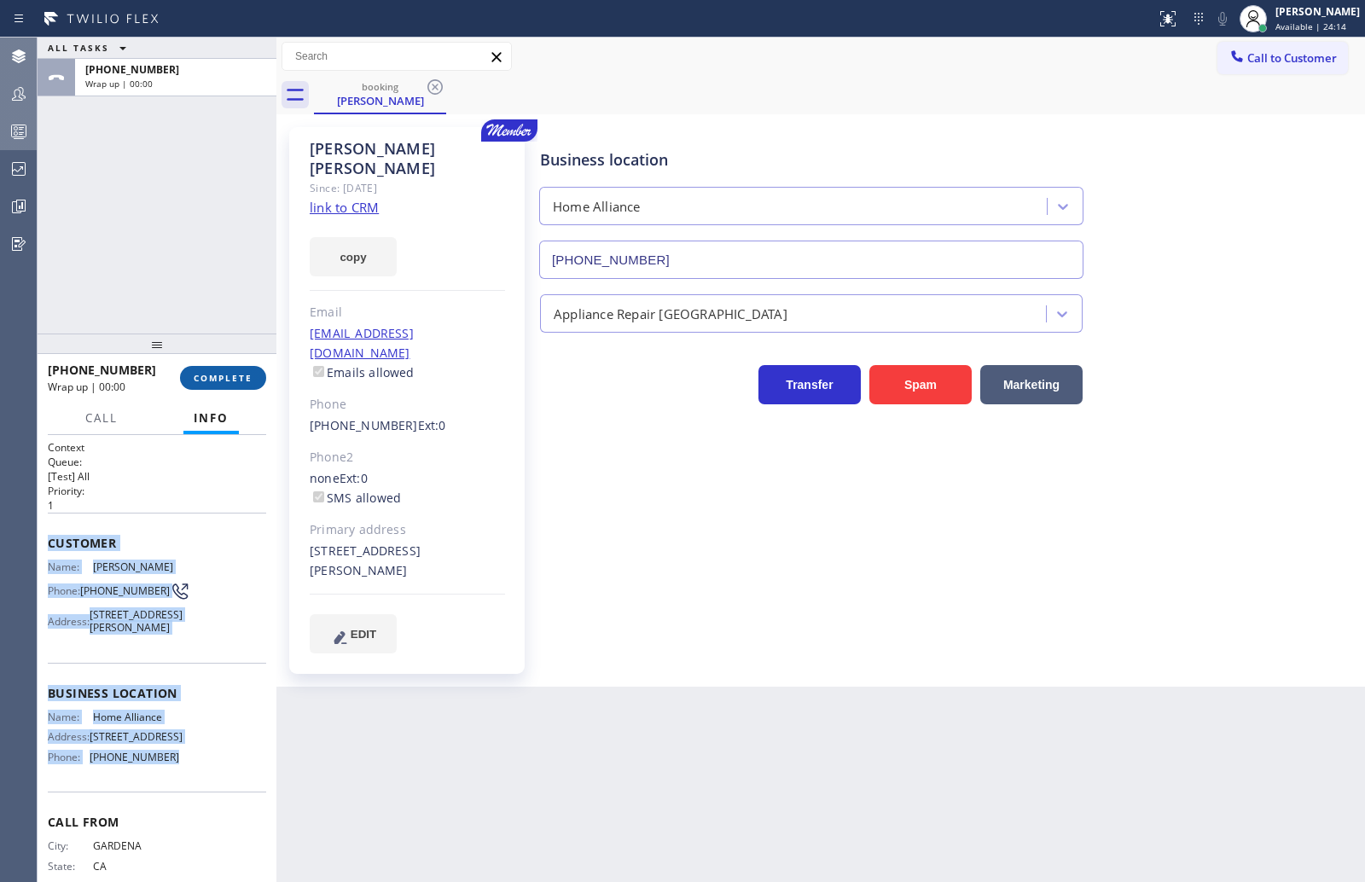
click at [222, 380] on span "COMPLETE" at bounding box center [223, 378] width 59 height 12
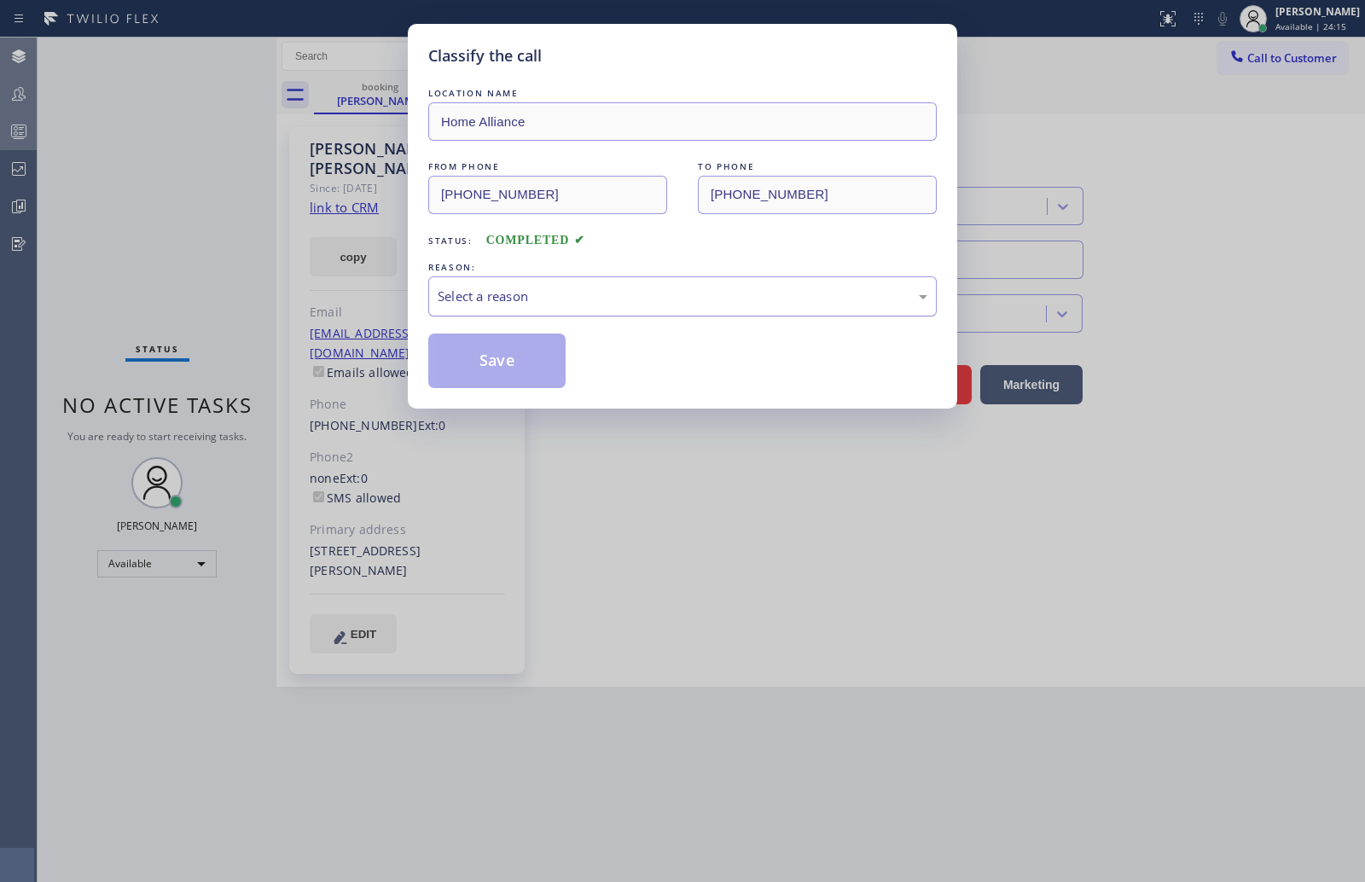
click at [520, 297] on div "Select a reason" at bounding box center [683, 297] width 490 height 20
click at [513, 367] on button "Save" at bounding box center [496, 361] width 137 height 55
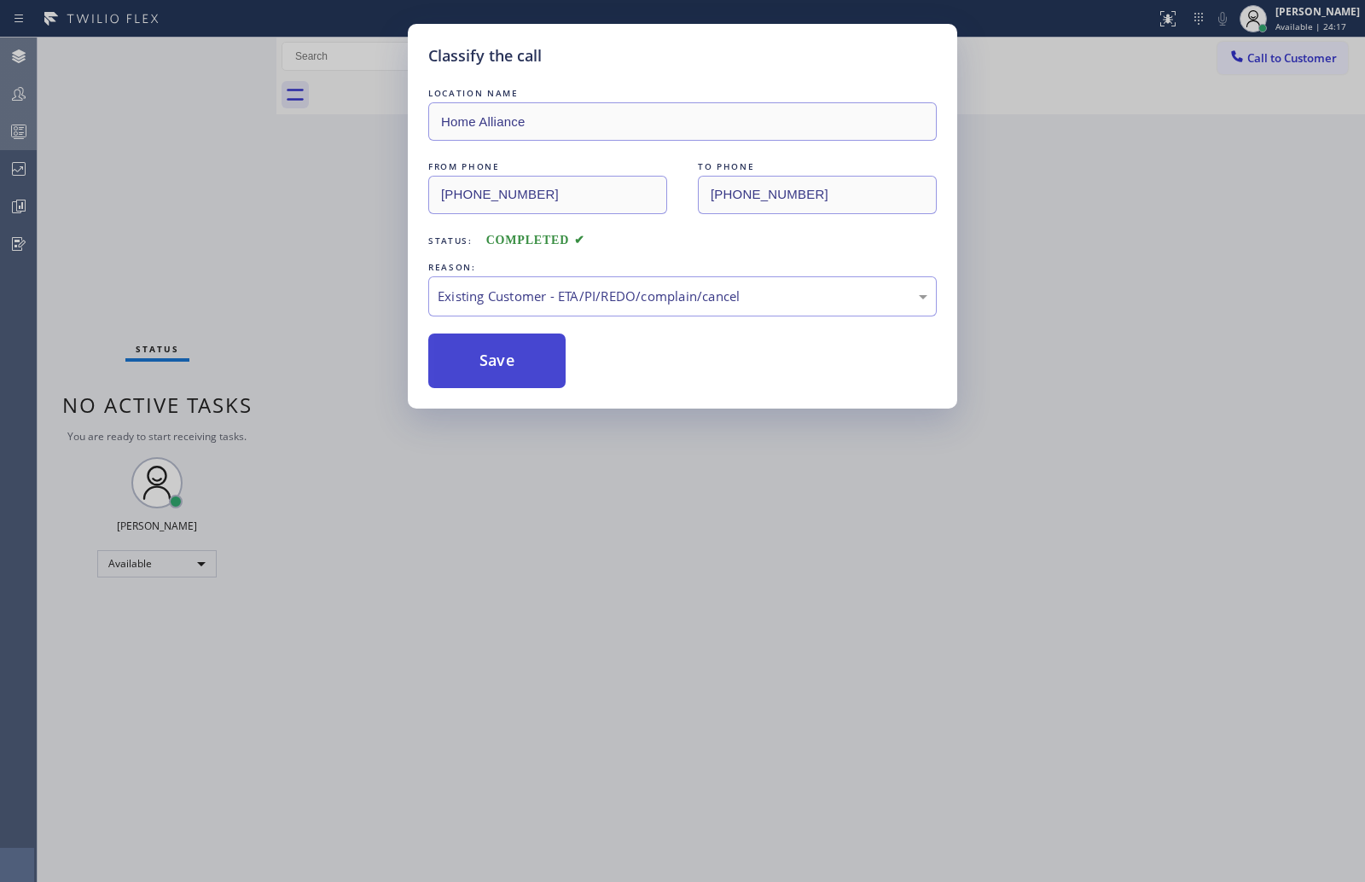
click at [513, 367] on button "Save" at bounding box center [496, 361] width 137 height 55
click at [210, 257] on div "Classify the call LOCATION NAME Home Alliance FROM PHONE (310) 567-5560 TO PHON…" at bounding box center [682, 441] width 1365 height 882
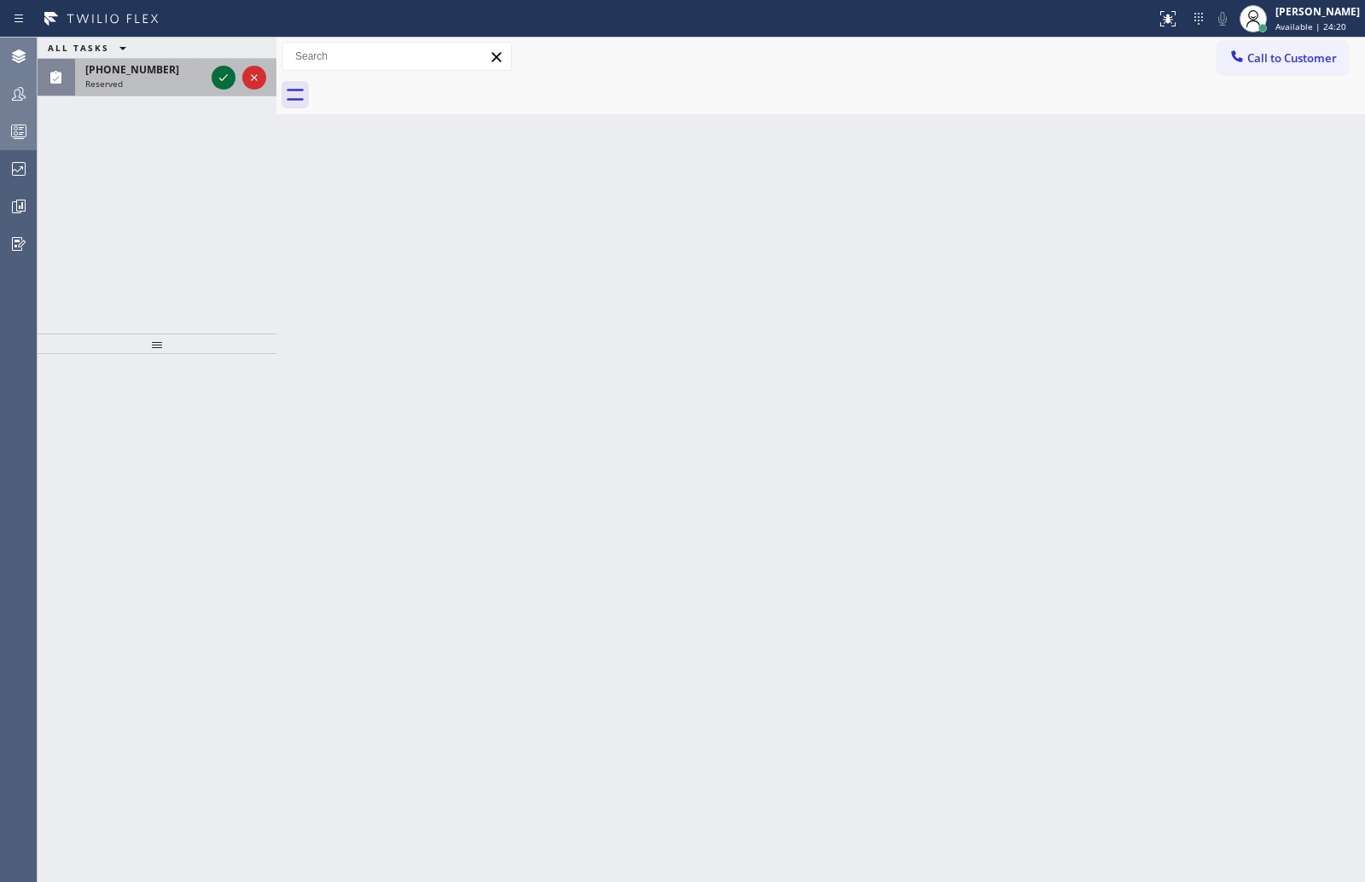
click at [224, 79] on icon at bounding box center [223, 77] width 20 height 20
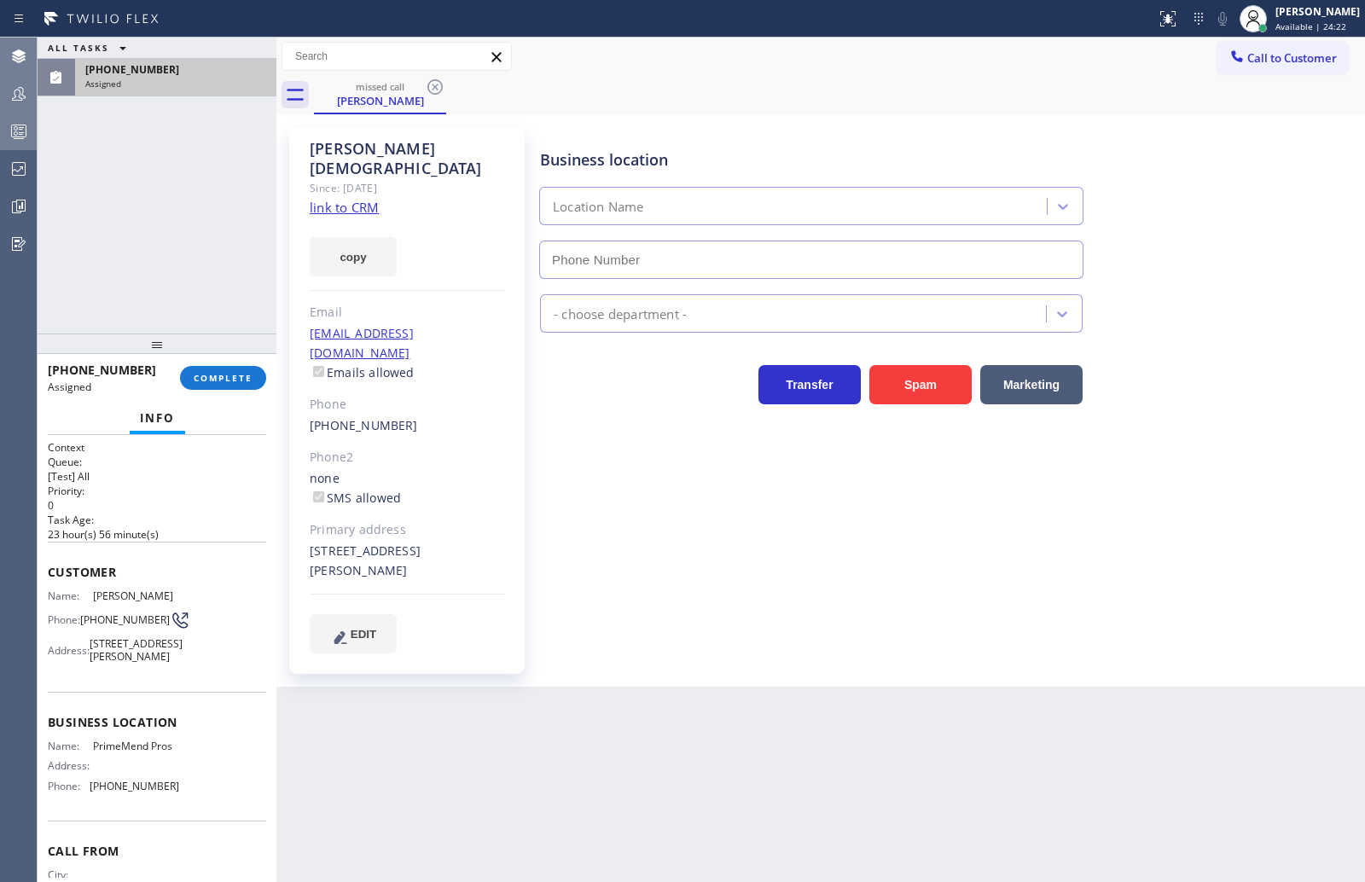
type input "(954) 787-0381"
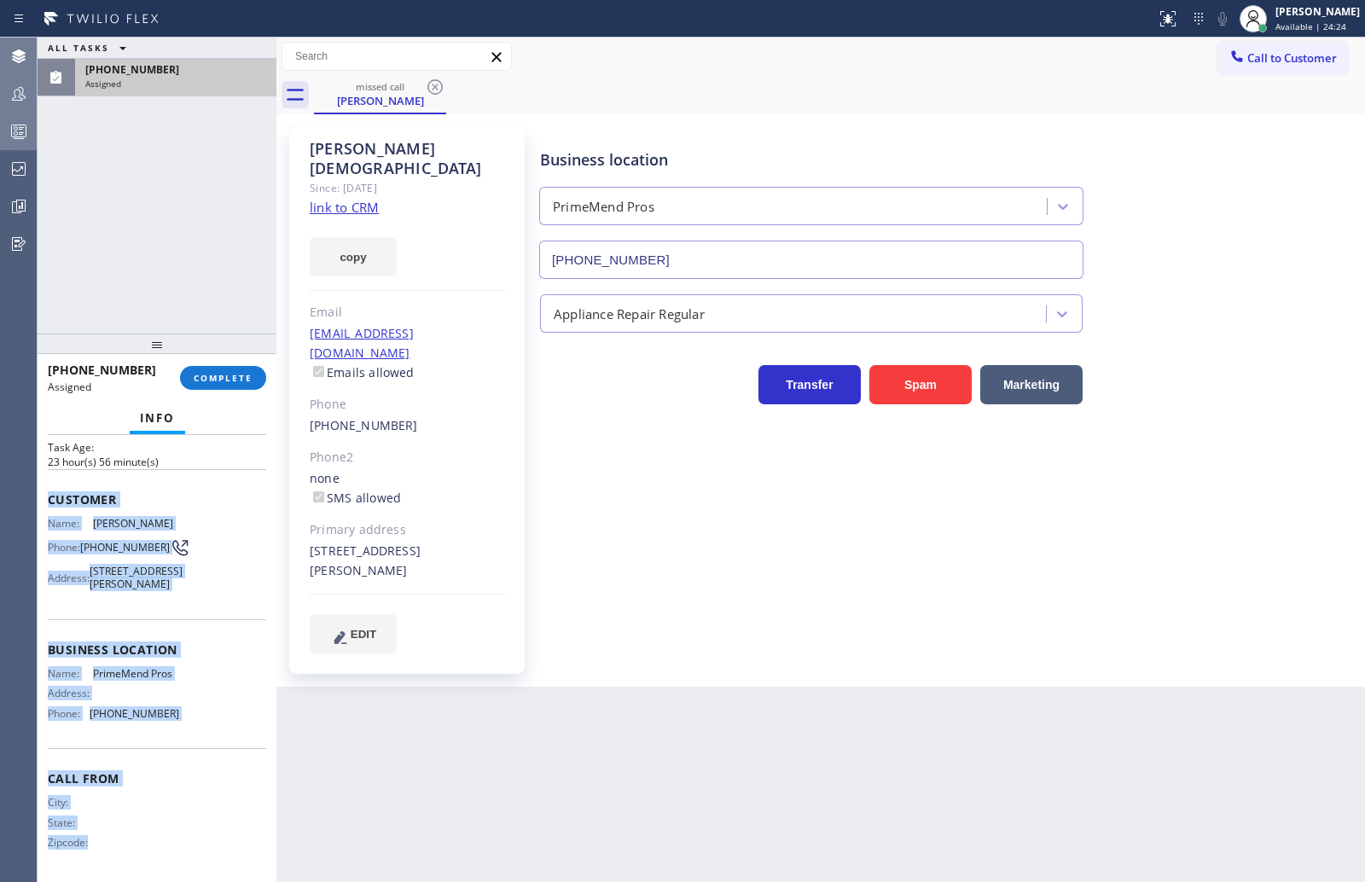
scroll to position [120, 0]
drag, startPoint x: 48, startPoint y: 565, endPoint x: 230, endPoint y: 741, distance: 254.0
click at [230, 741] on div "Context Queue: [Test] All Priority: 0 Task Age: 23 hour(s) 56 minute(s) Custome…" at bounding box center [157, 622] width 218 height 509
click at [196, 376] on span "COMPLETE" at bounding box center [223, 378] width 59 height 12
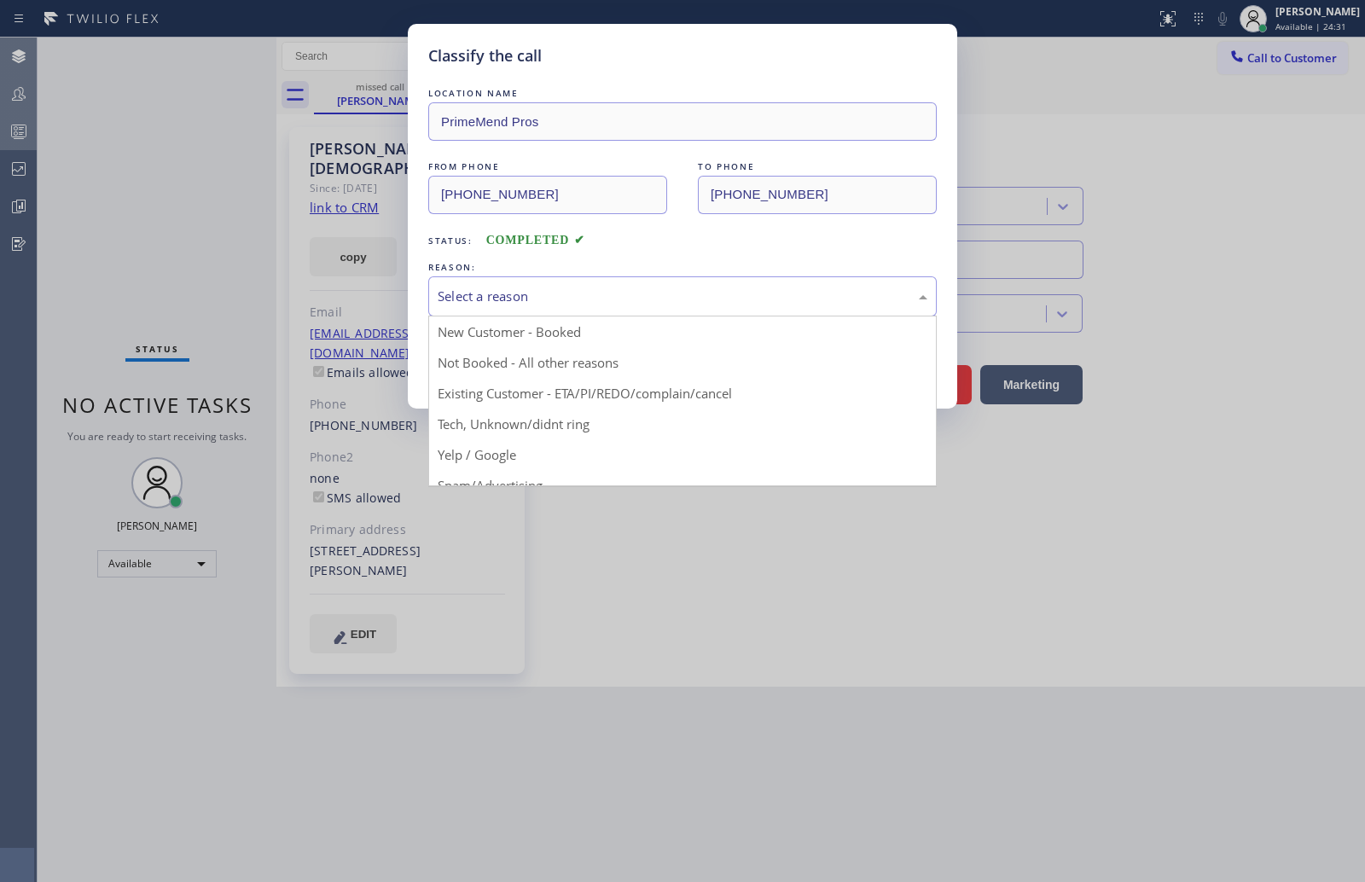
click at [459, 295] on div "Select a reason" at bounding box center [683, 297] width 490 height 20
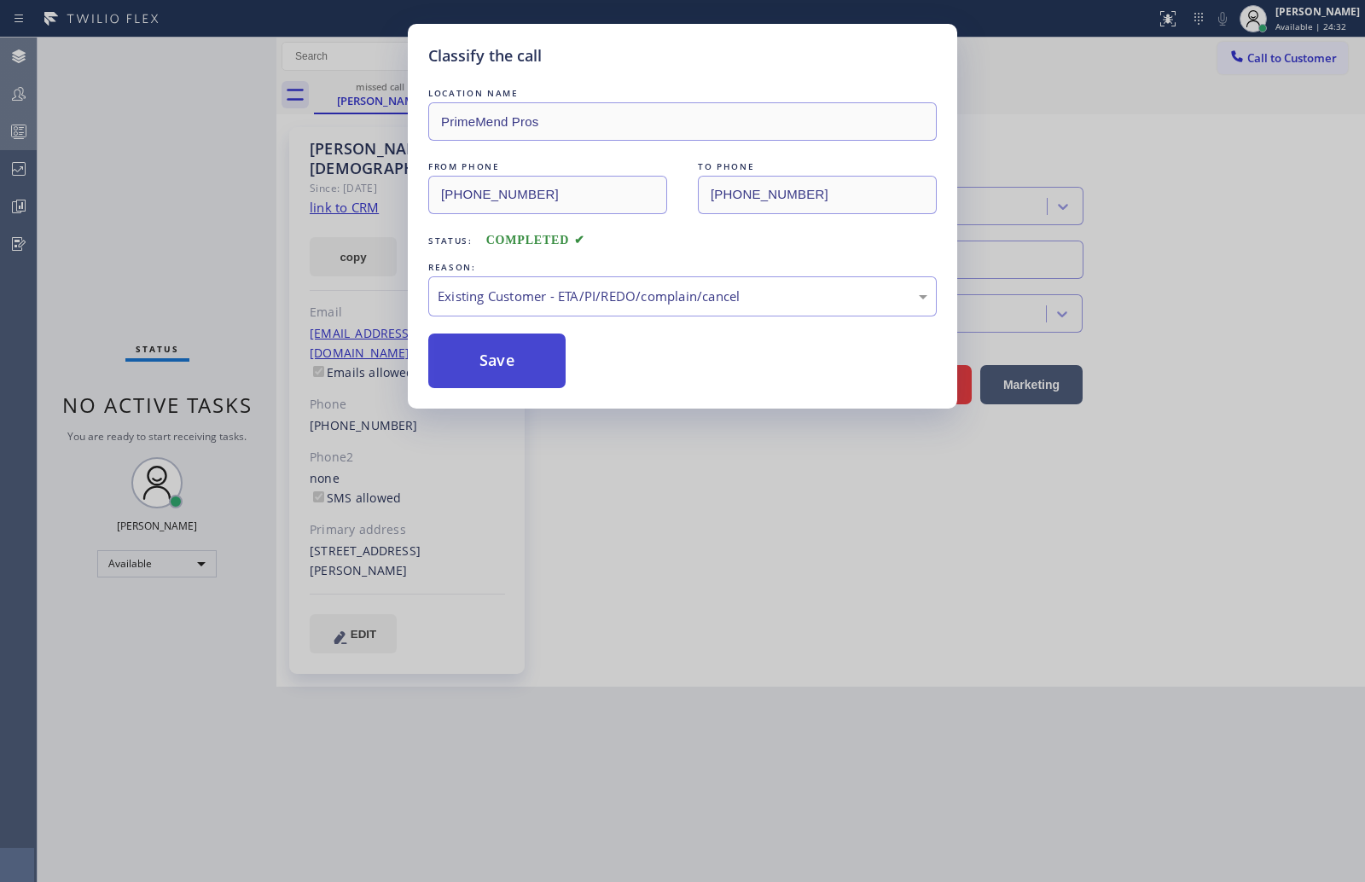
click at [485, 367] on button "Save" at bounding box center [496, 361] width 137 height 55
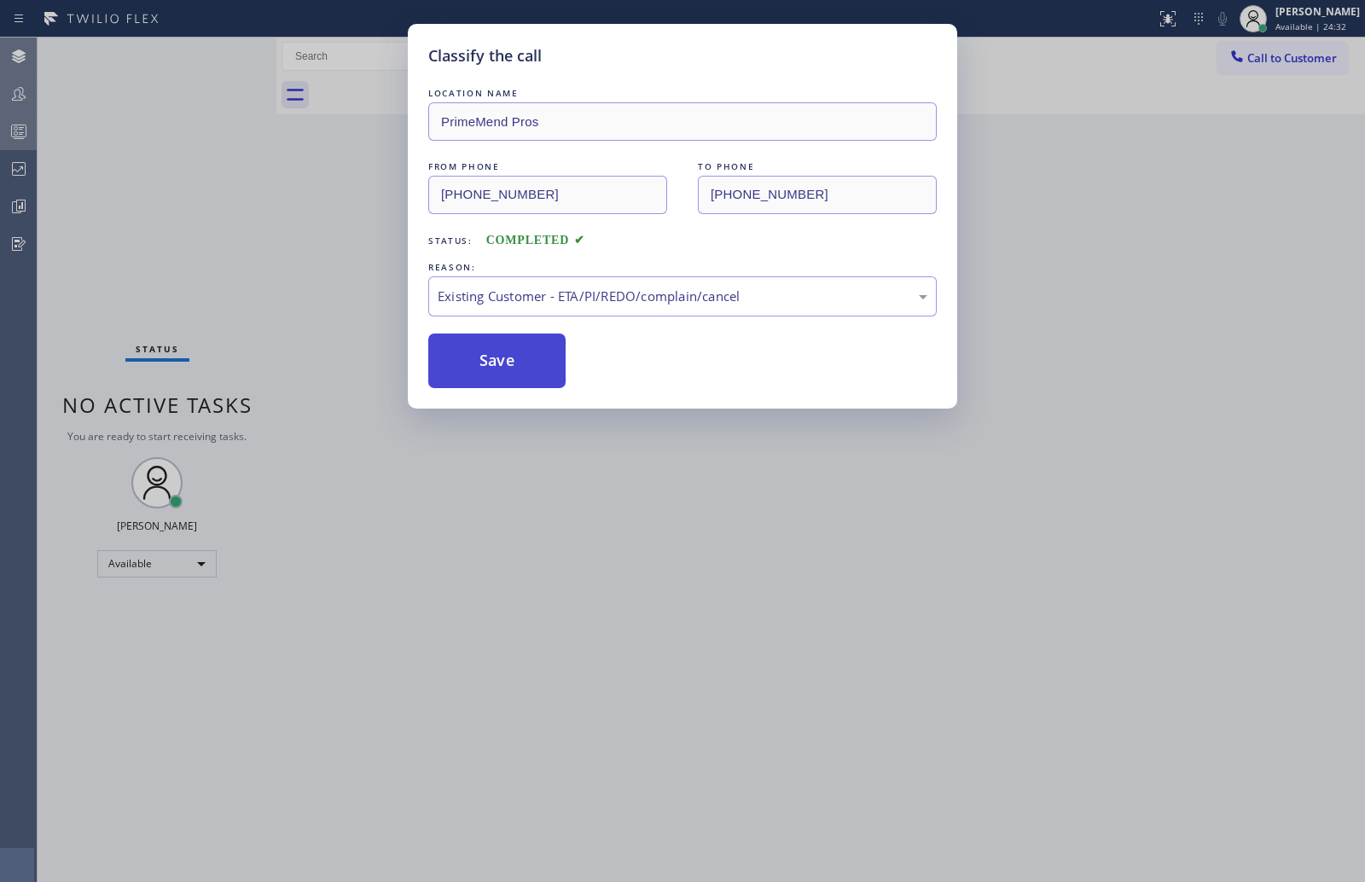
click at [485, 367] on button "Save" at bounding box center [496, 361] width 137 height 55
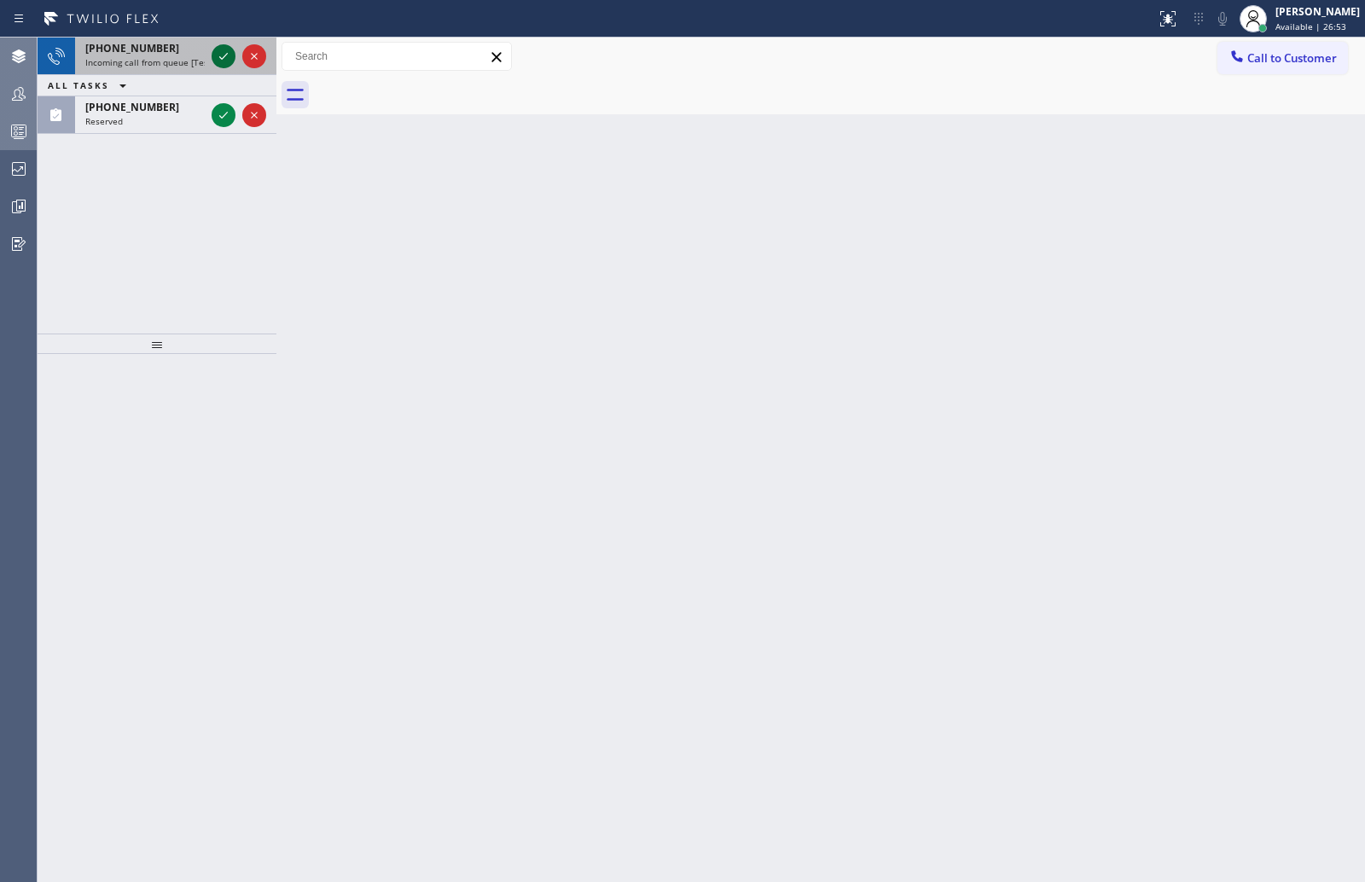
click at [222, 49] on icon at bounding box center [223, 56] width 20 height 20
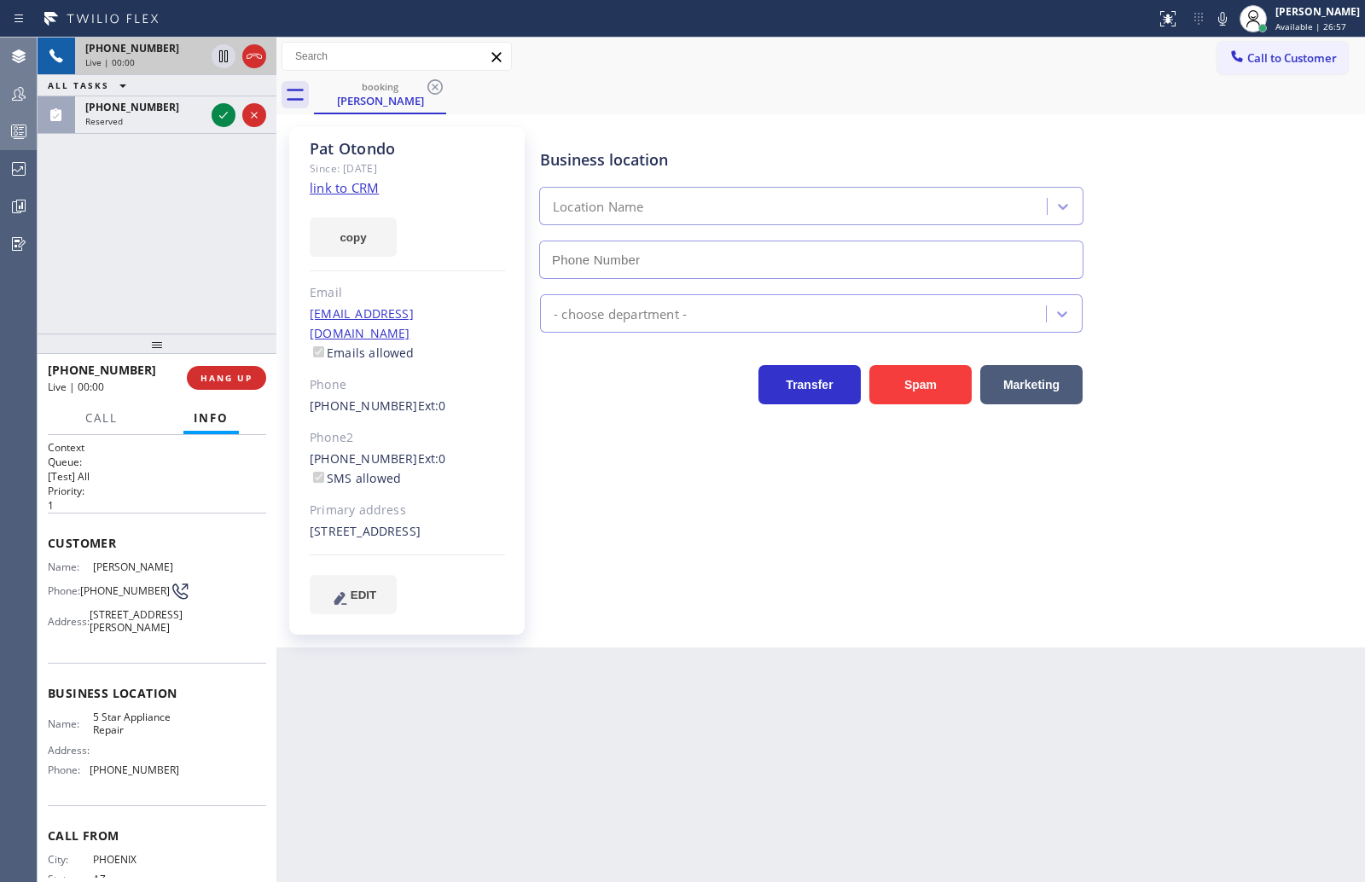
type input "(866) 517-7770"
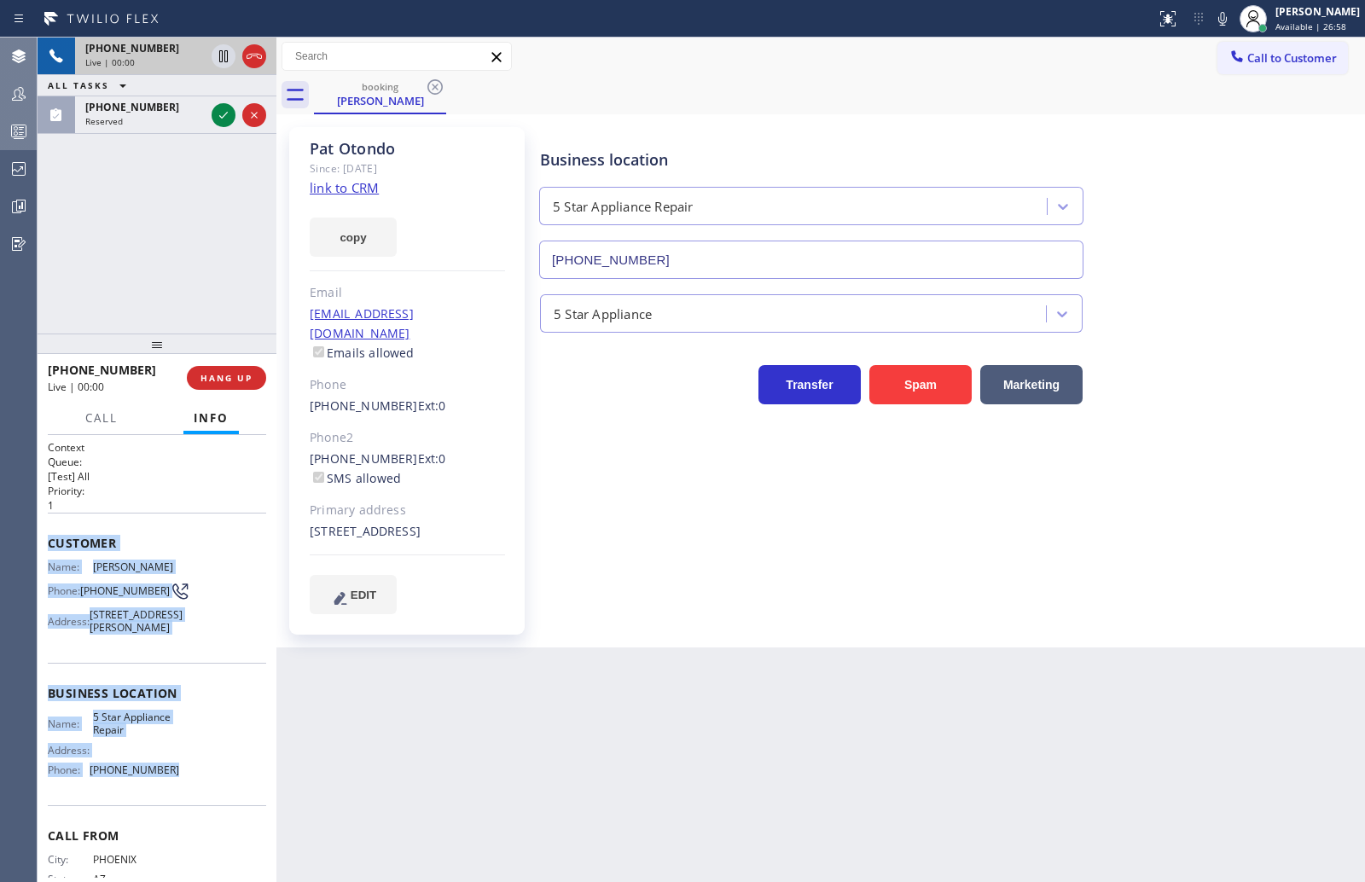
drag, startPoint x: 43, startPoint y: 544, endPoint x: 205, endPoint y: 823, distance: 322.6
click at [205, 823] on div "Context Queue: [Test] All Priority: 1 Customer Name: Pat Otondo Phone: (602) 90…" at bounding box center [157, 658] width 239 height 447
copy div "Customer Name: Pat Otondo Phone: (602) 908-7776 Address: 8483 E Malcomb Dr, Sco…"
click at [219, 111] on icon at bounding box center [223, 115] width 20 height 20
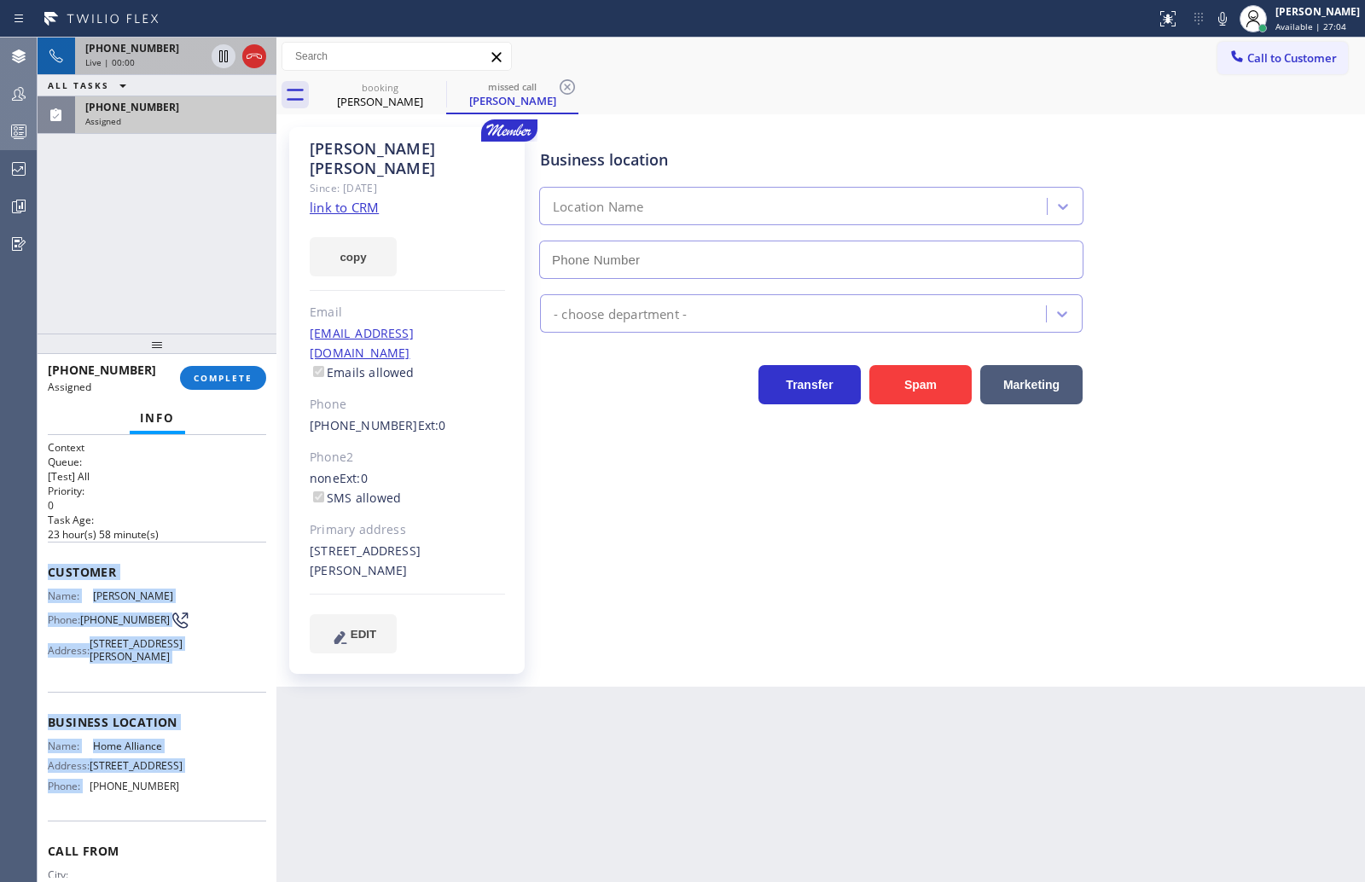
type input "(877) 777-0796"
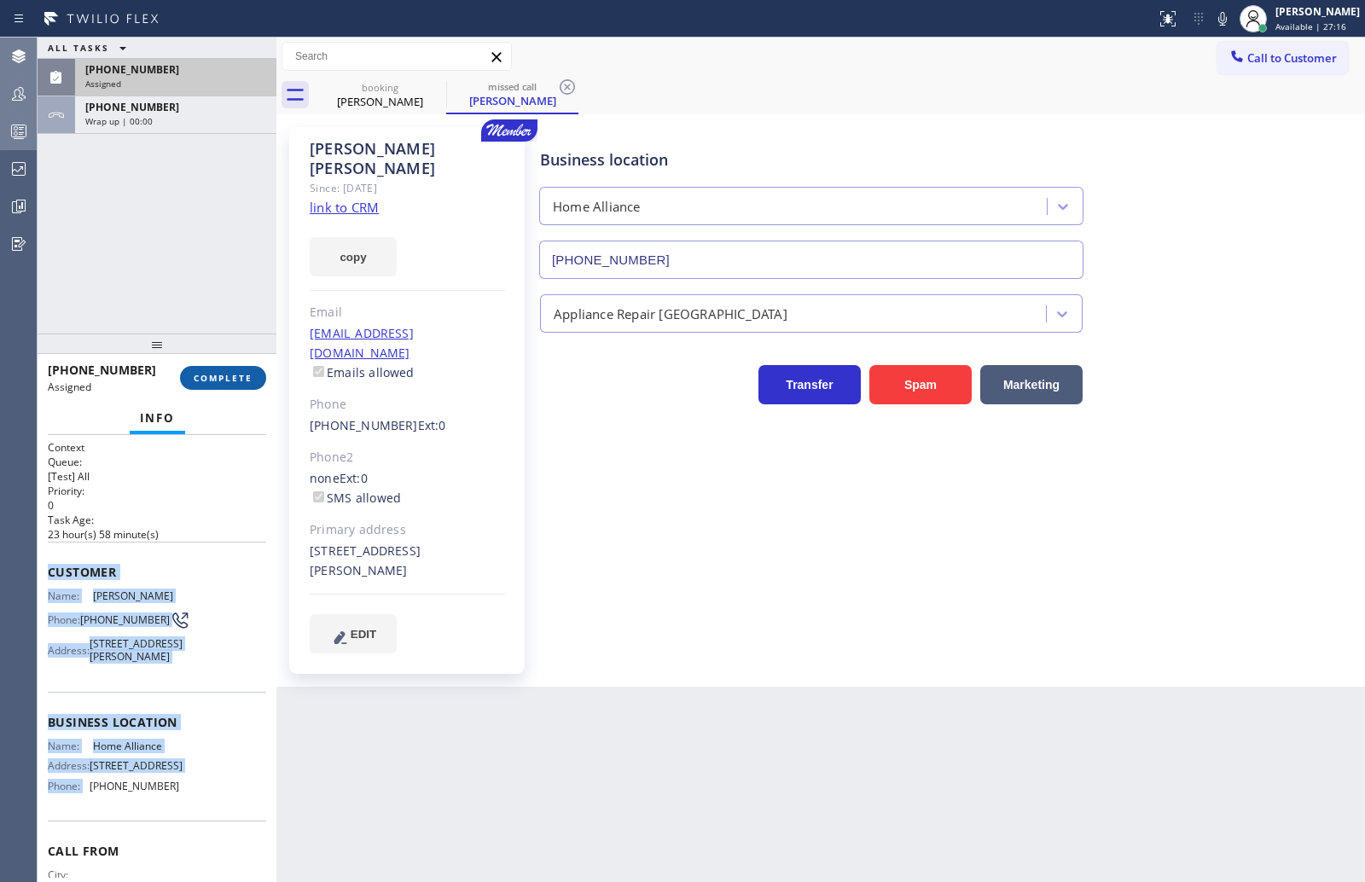
click at [213, 372] on span "COMPLETE" at bounding box center [223, 378] width 59 height 12
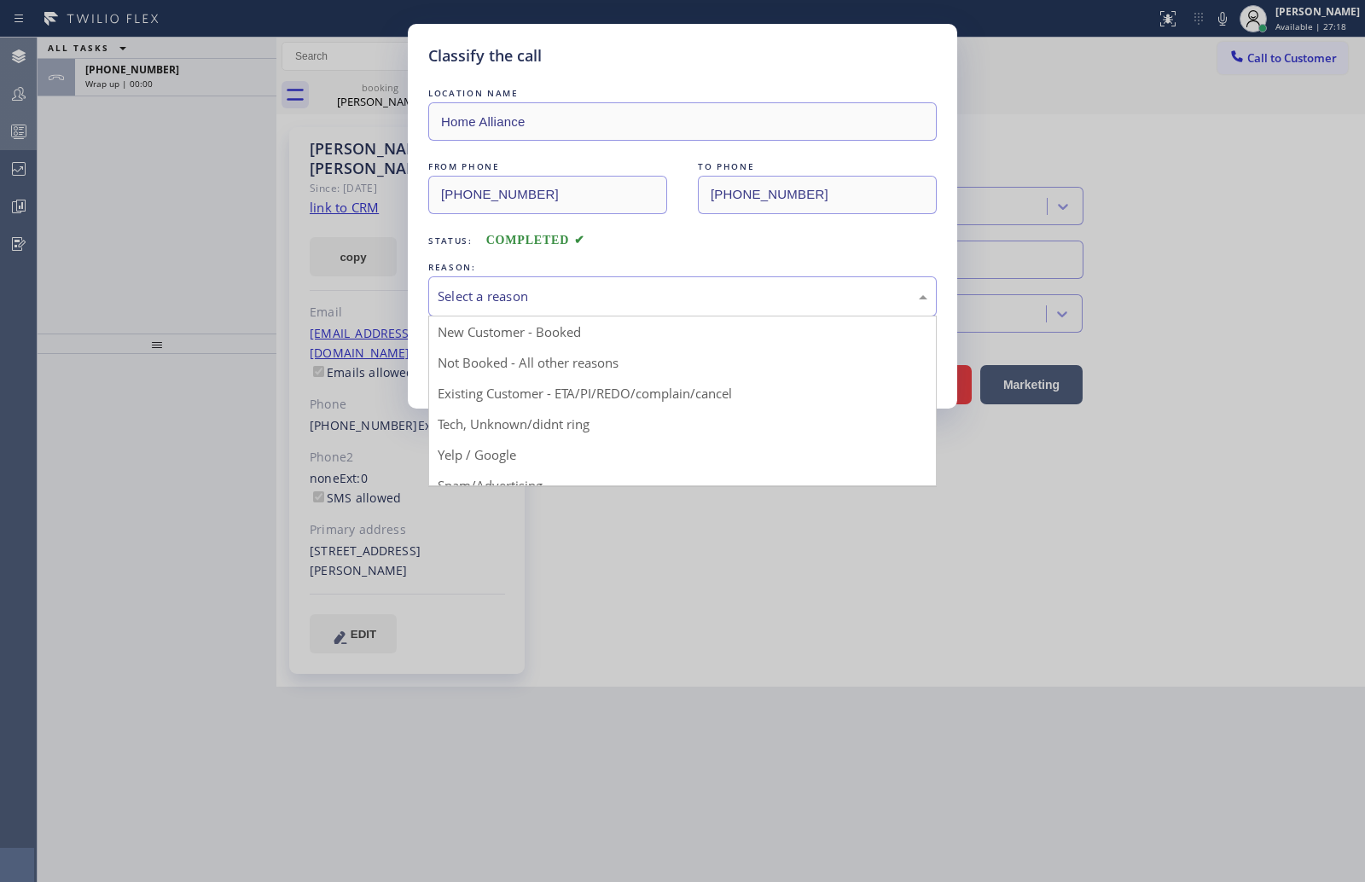
click at [561, 300] on div "Select a reason" at bounding box center [683, 297] width 490 height 20
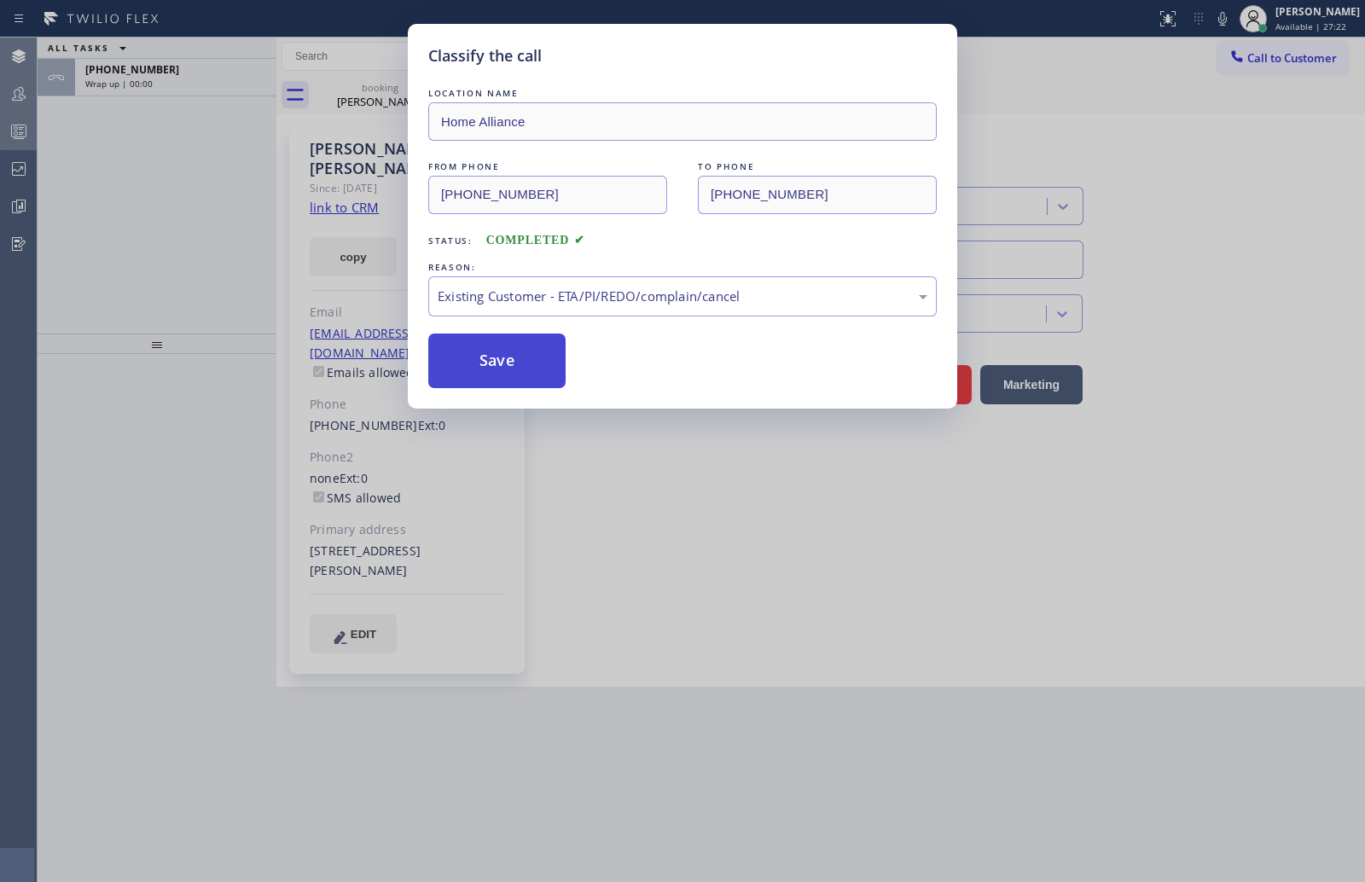
click at [500, 360] on button "Save" at bounding box center [496, 361] width 137 height 55
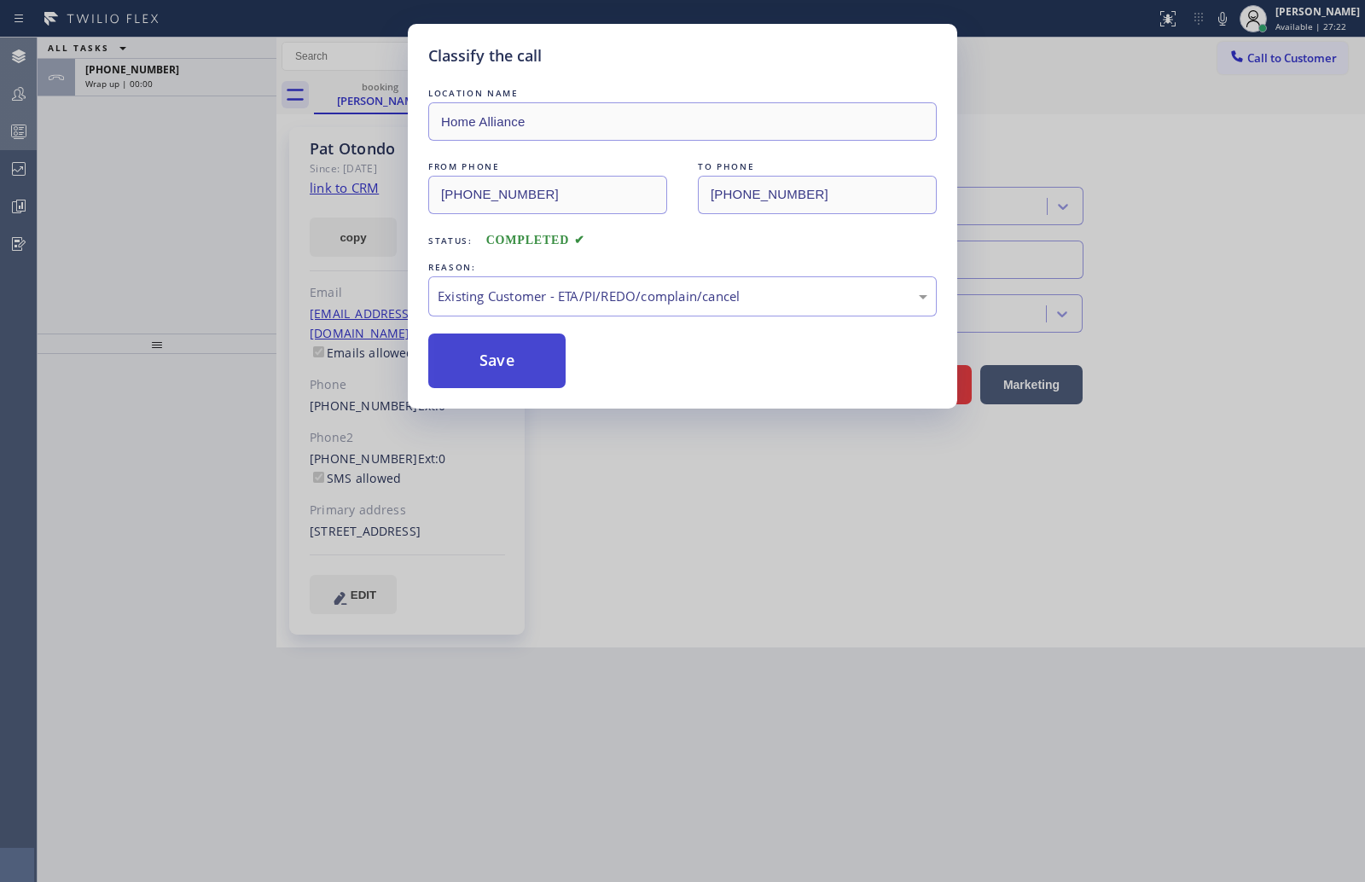
click at [500, 360] on button "Save" at bounding box center [496, 361] width 137 height 55
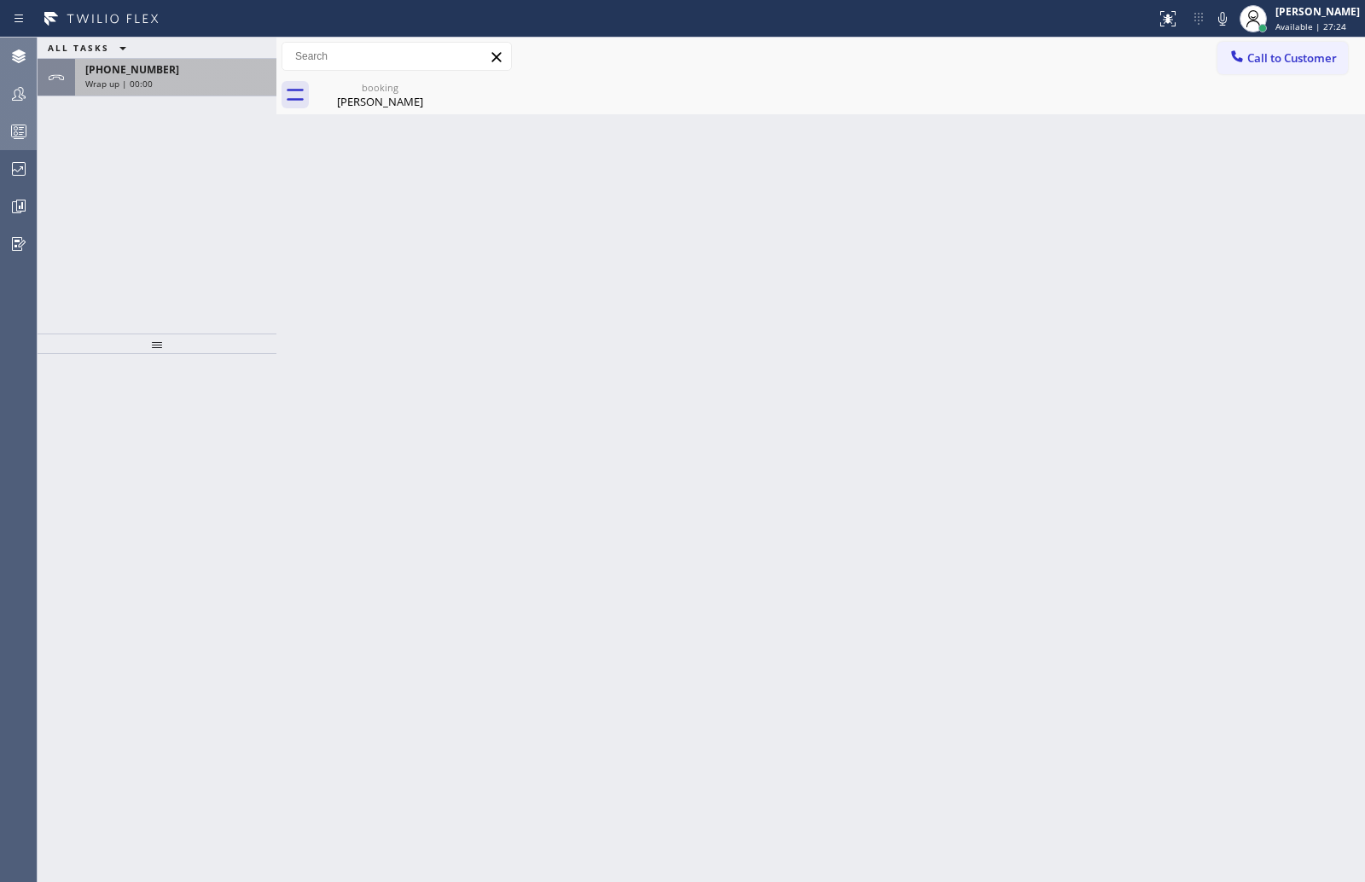
click at [134, 76] on span "+16029087776" at bounding box center [132, 69] width 94 height 15
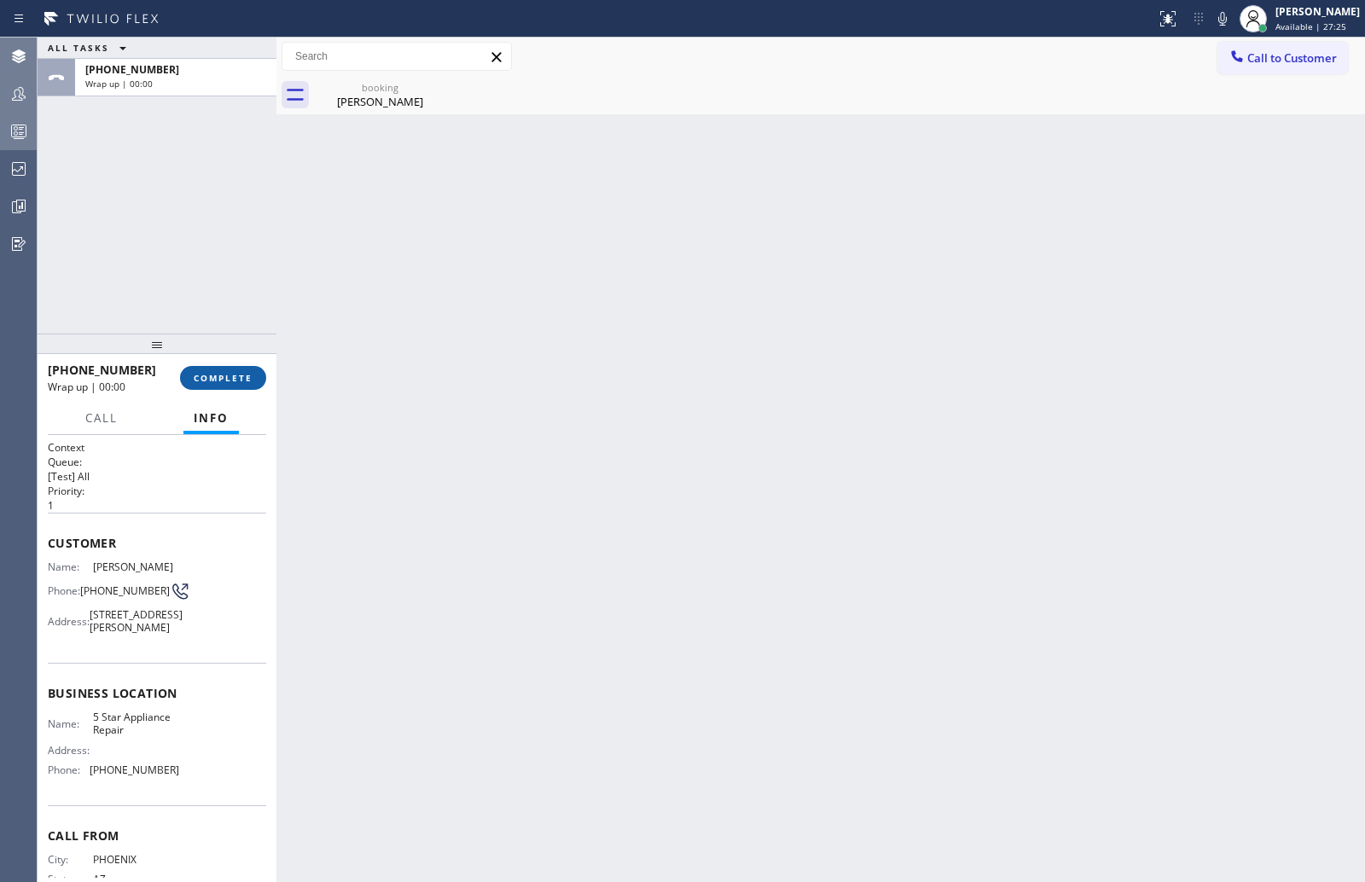
click at [222, 377] on span "COMPLETE" at bounding box center [223, 378] width 59 height 12
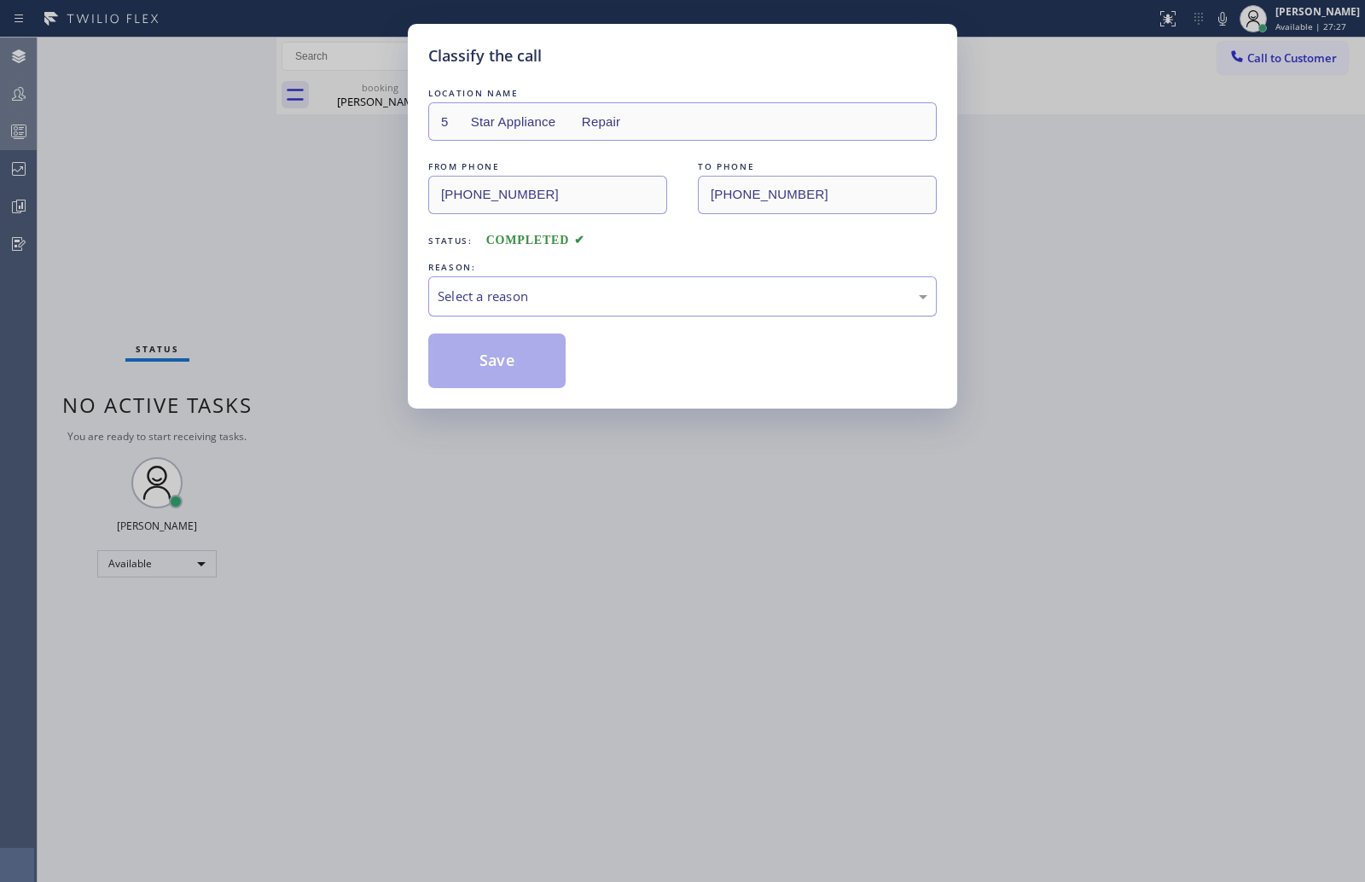
click at [561, 295] on div "Select a reason" at bounding box center [683, 297] width 490 height 20
click at [479, 363] on button "Save" at bounding box center [496, 361] width 137 height 55
click at [479, 360] on button "Save" at bounding box center [496, 361] width 137 height 55
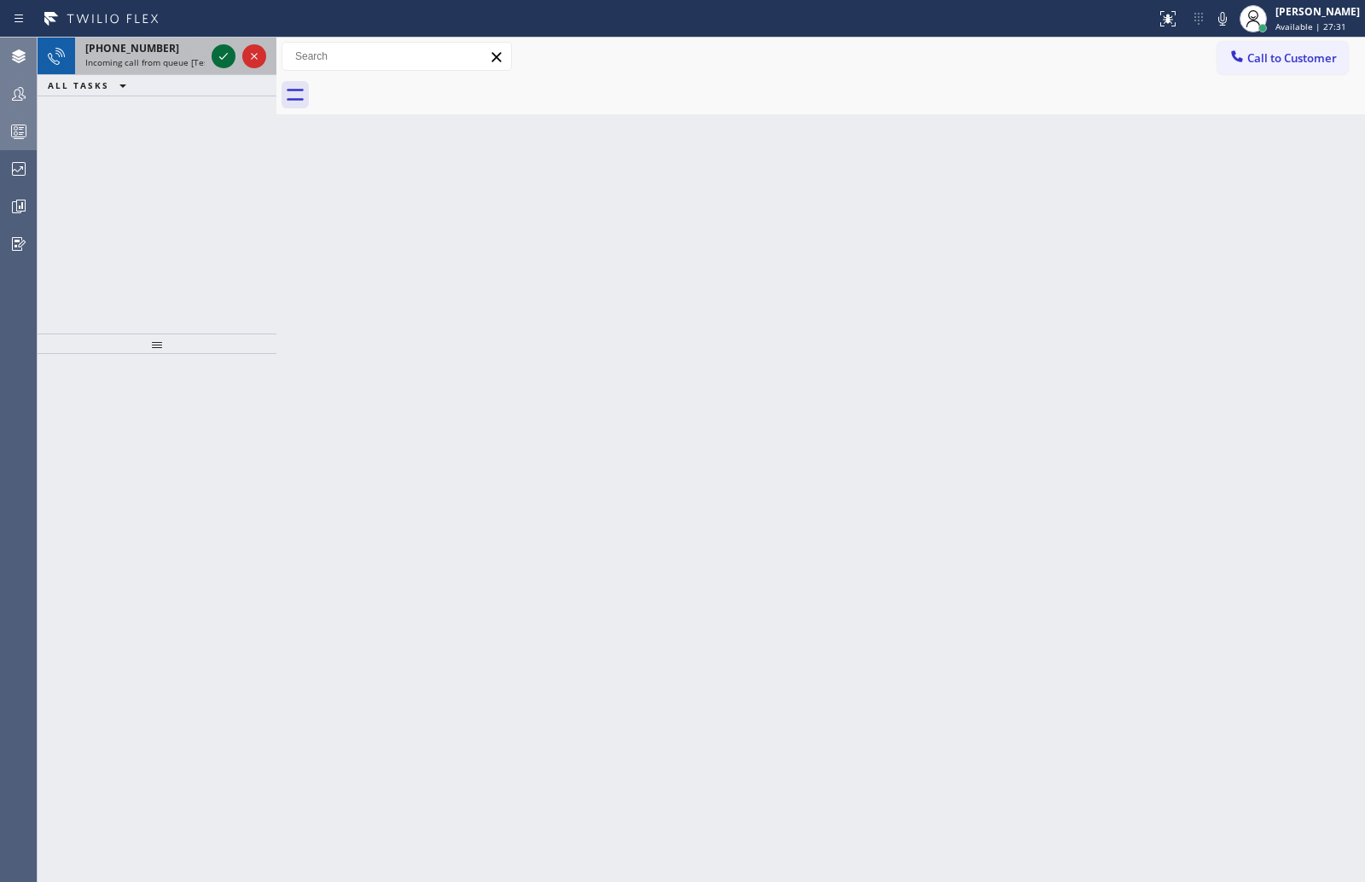
click at [220, 56] on icon at bounding box center [223, 56] width 20 height 20
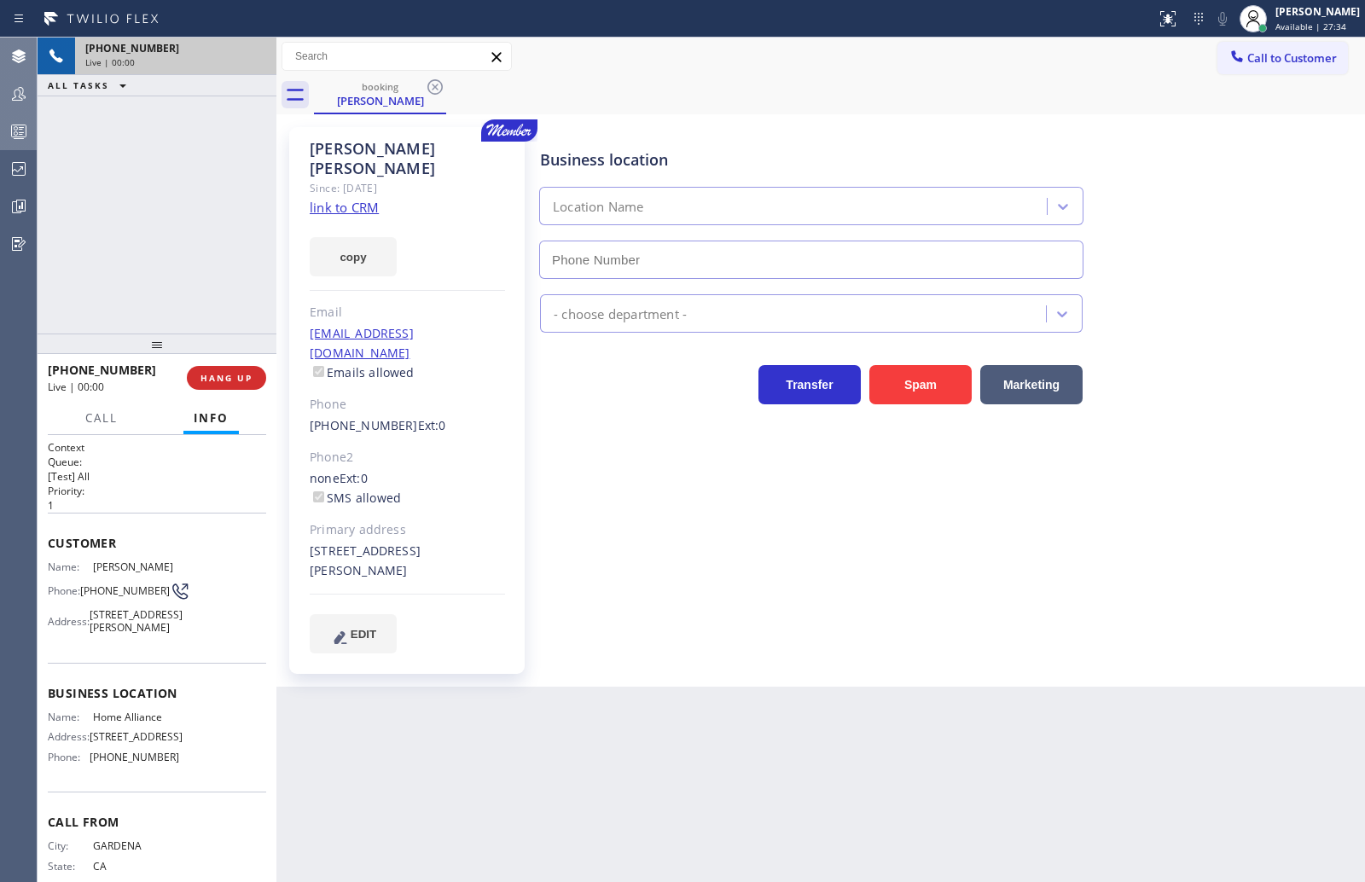
type input "(877) 777-0796"
click at [212, 366] on button "HANG UP" at bounding box center [226, 378] width 79 height 24
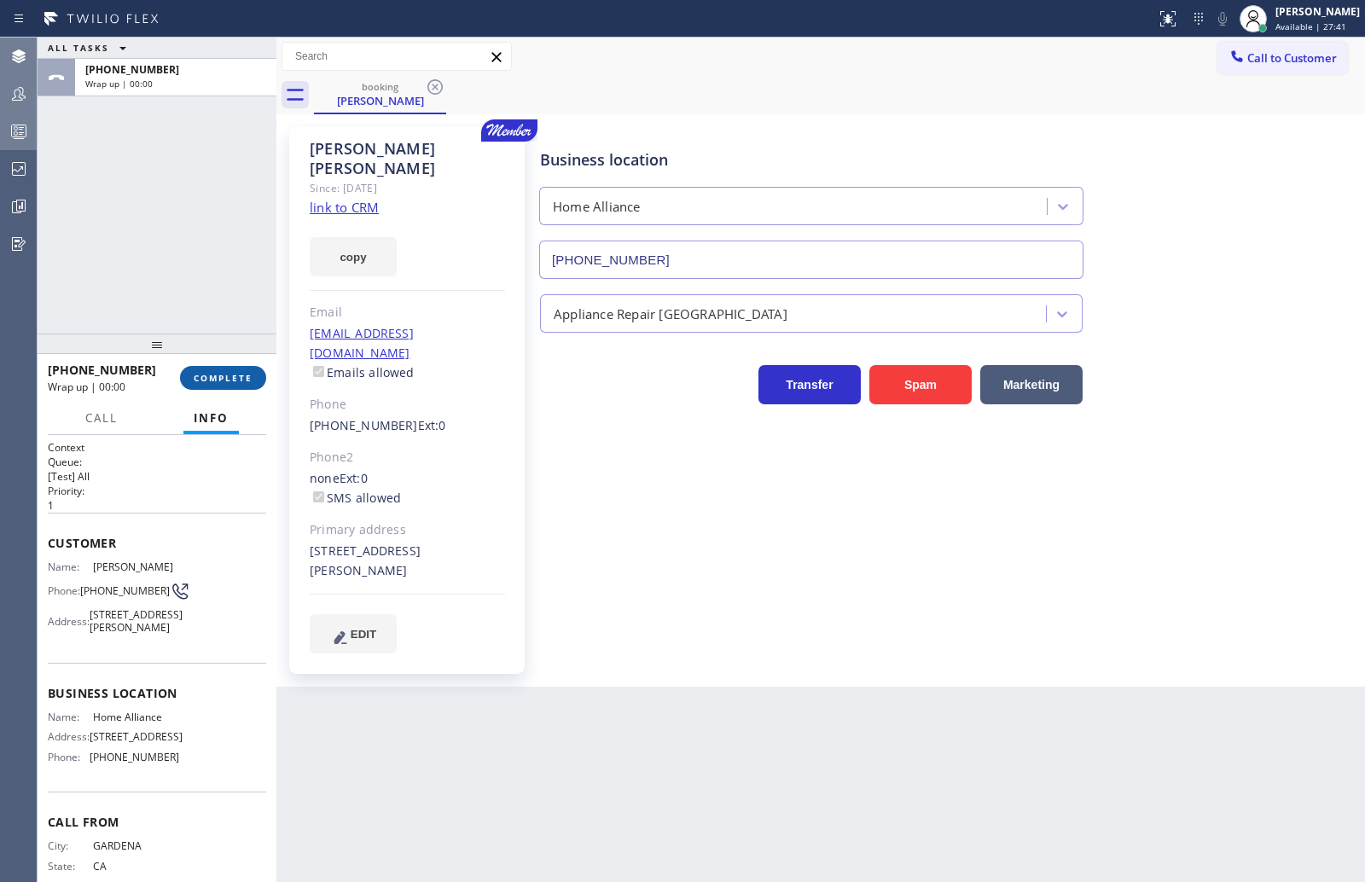
click at [229, 380] on span "COMPLETE" at bounding box center [223, 378] width 59 height 12
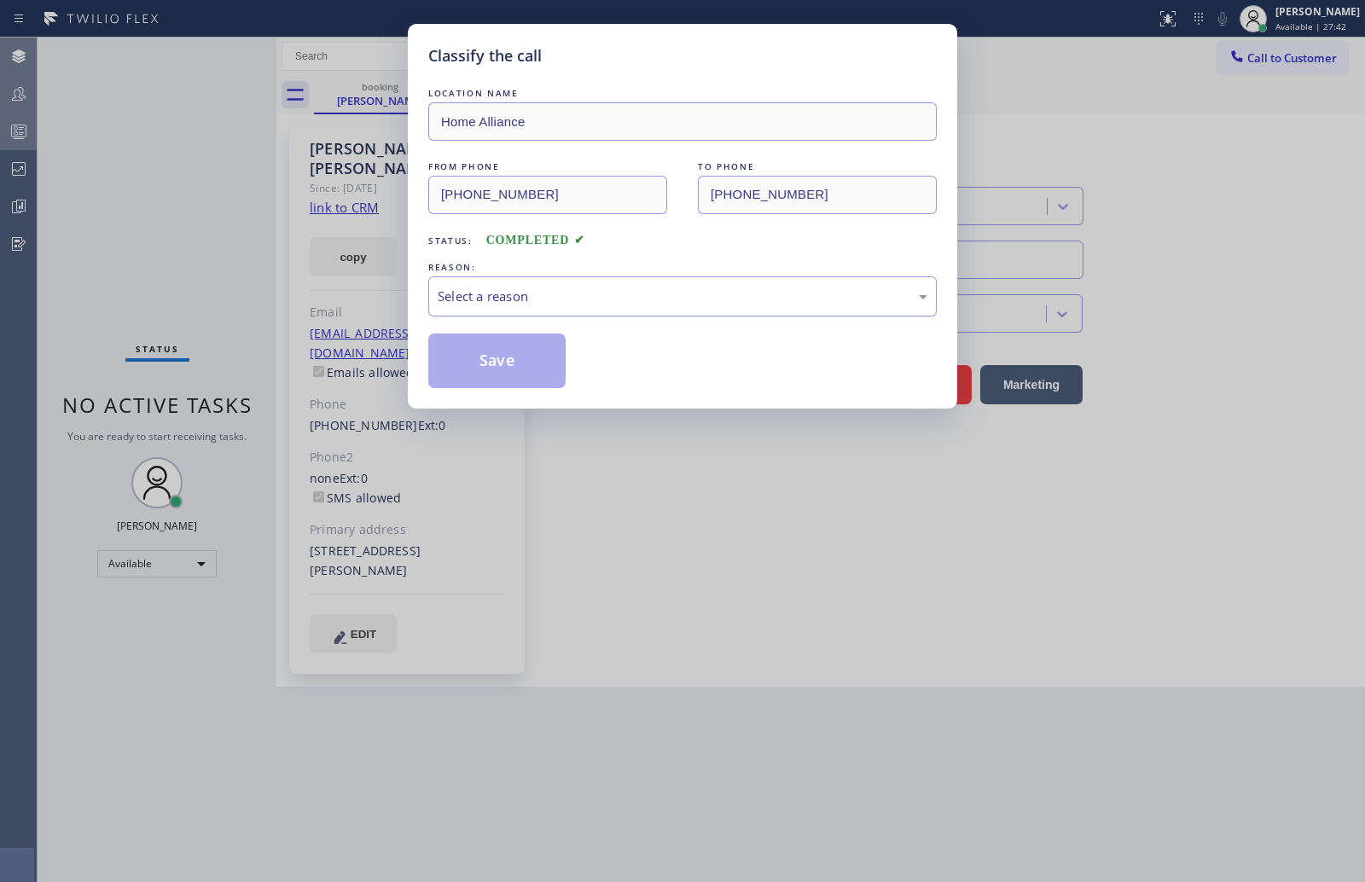
click at [502, 298] on div "Select a reason" at bounding box center [683, 297] width 490 height 20
click at [496, 363] on button "Save" at bounding box center [496, 361] width 137 height 55
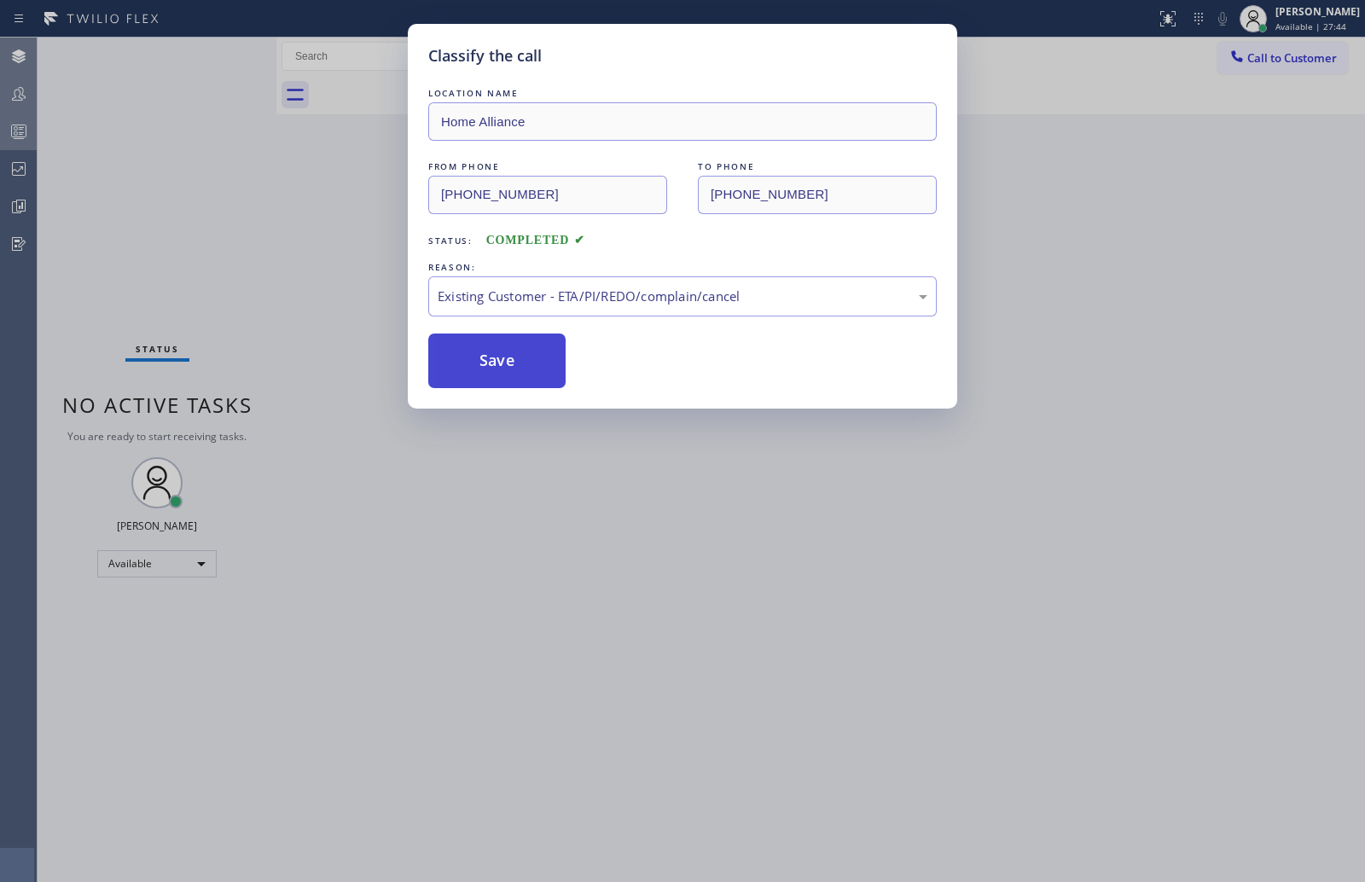
click at [496, 363] on button "Save" at bounding box center [496, 361] width 137 height 55
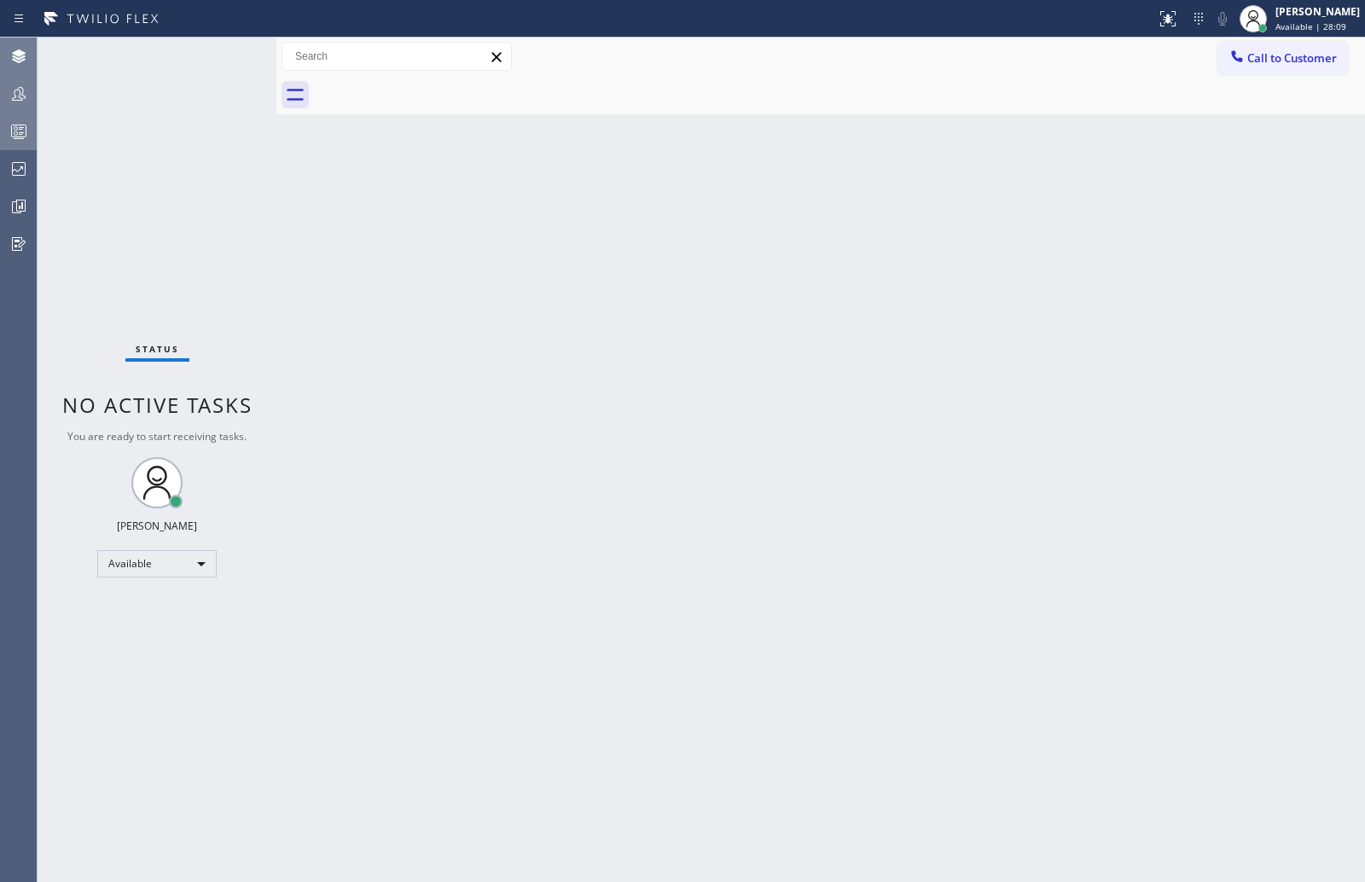
click at [32, 93] on div at bounding box center [19, 94] width 38 height 20
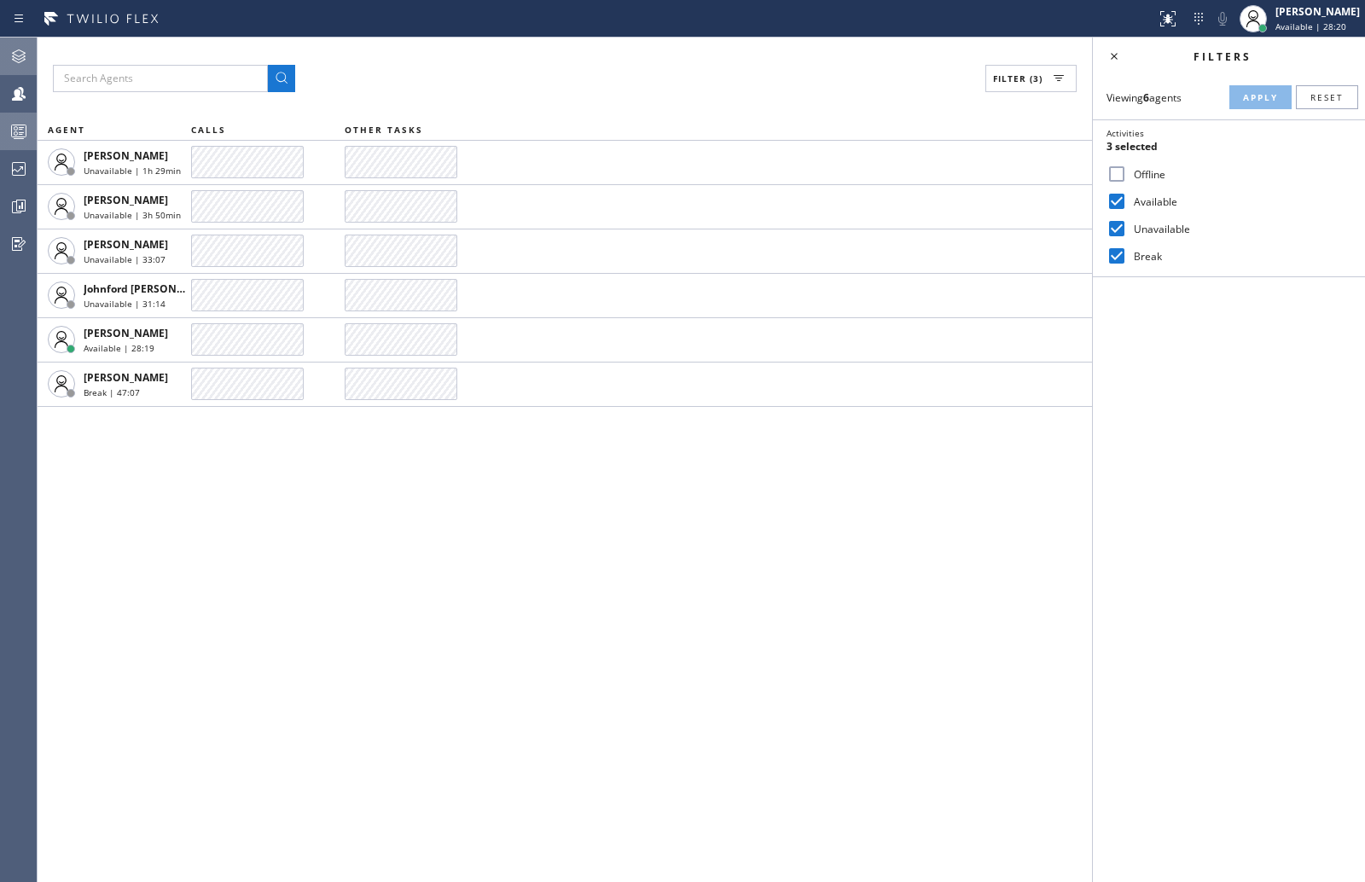
click at [19, 53] on icon at bounding box center [19, 56] width 20 height 20
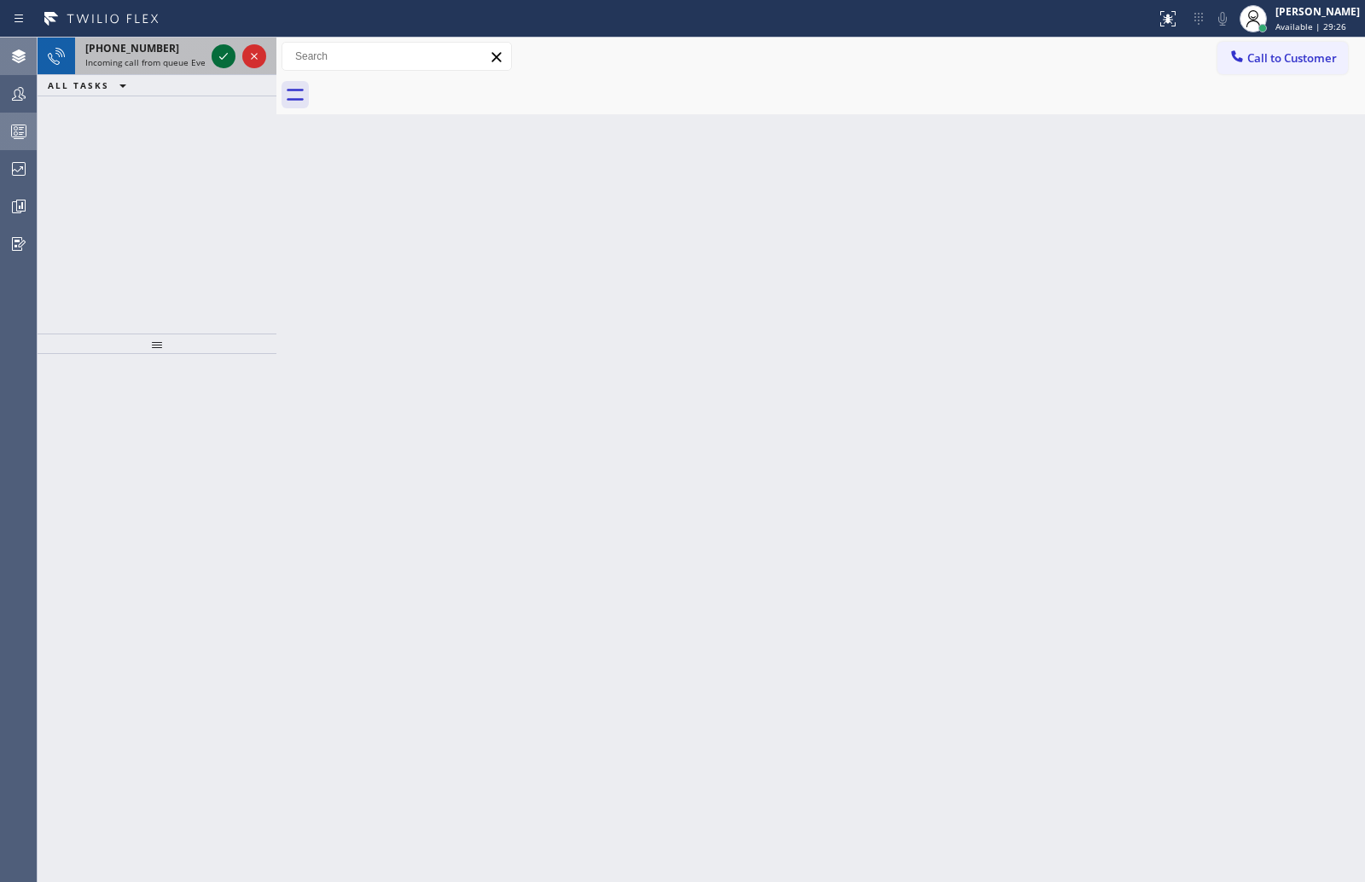
click at [222, 46] on icon at bounding box center [223, 56] width 20 height 20
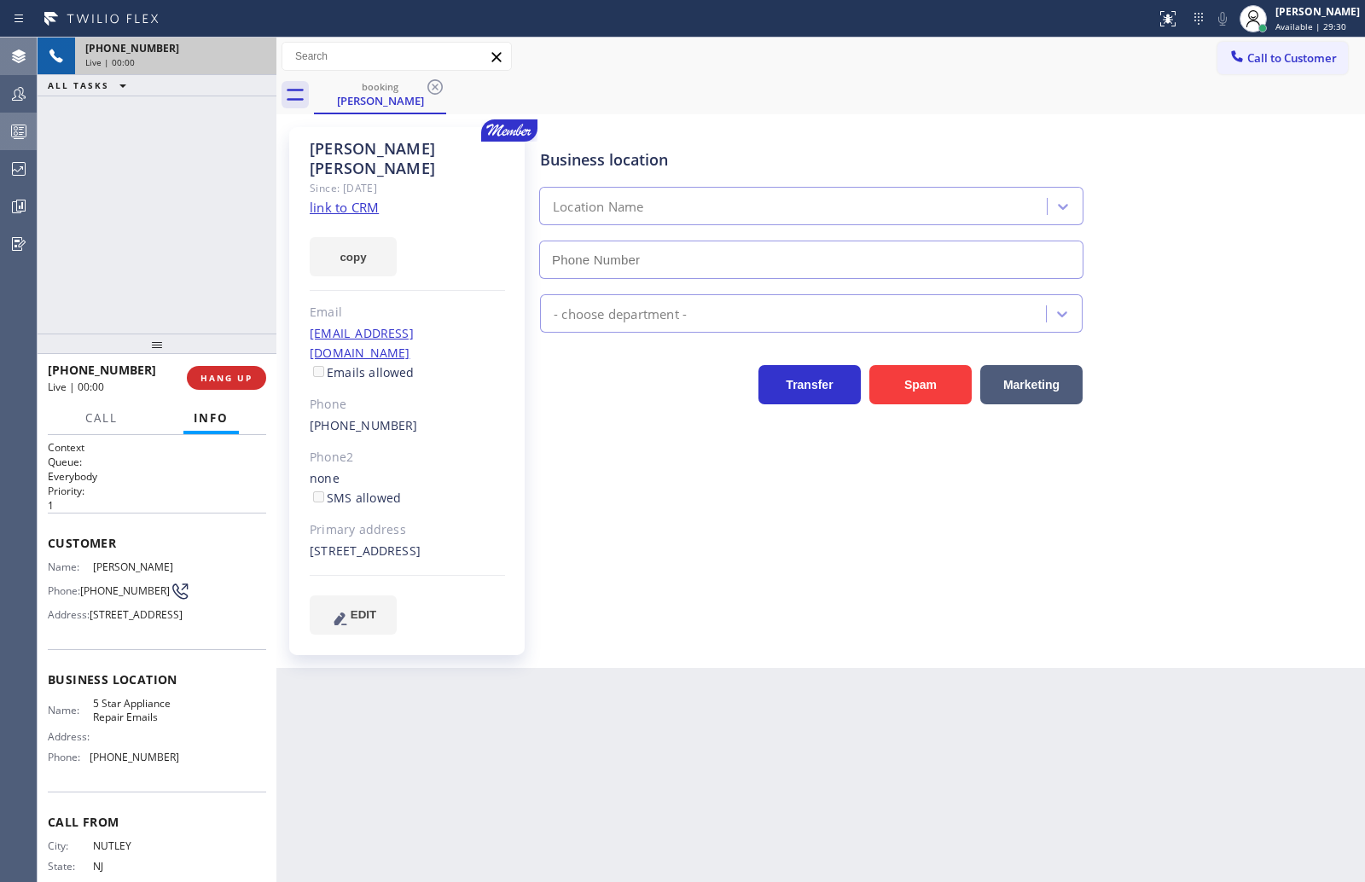
type input "(844) 735-4685"
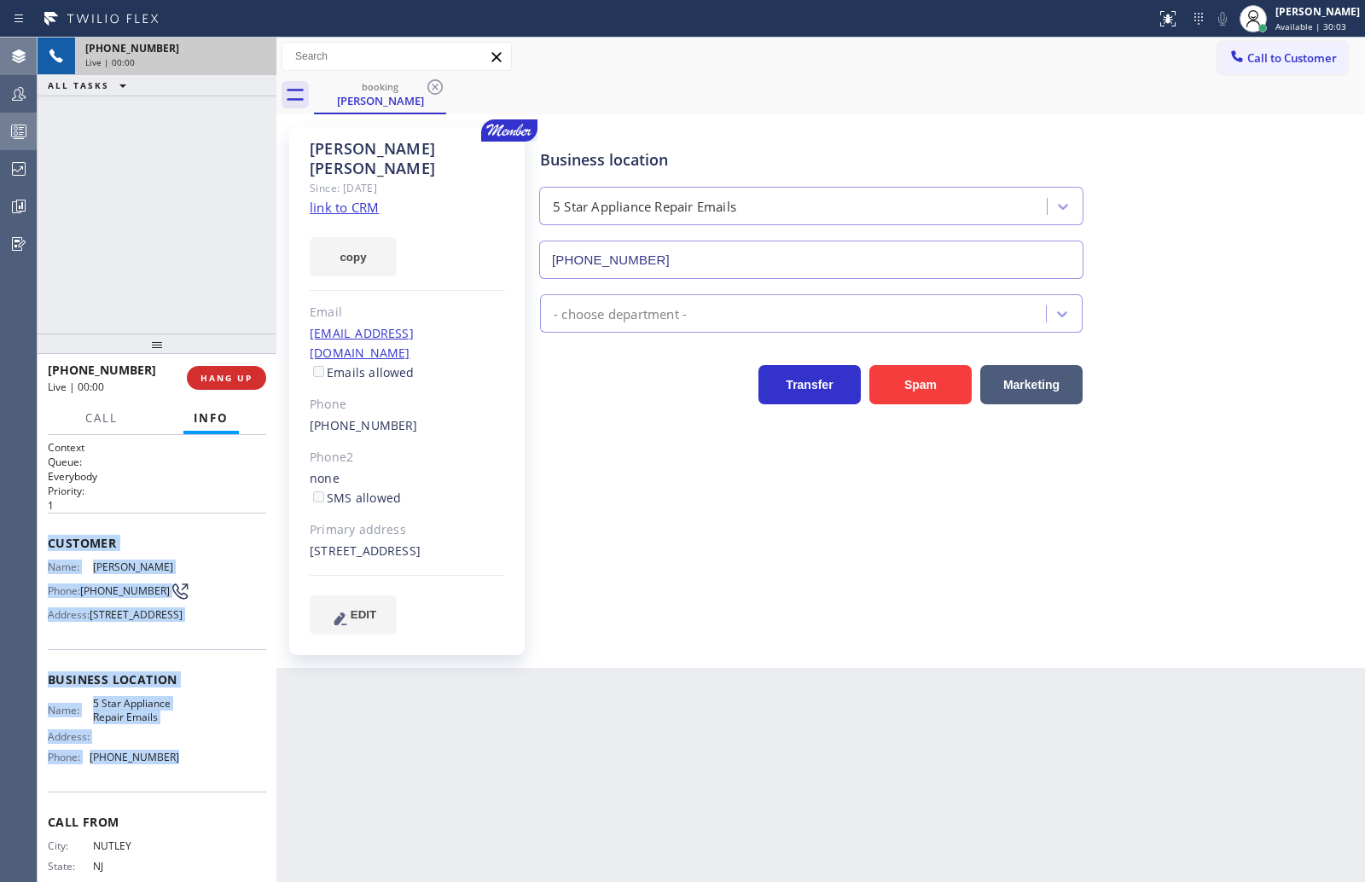
drag, startPoint x: 49, startPoint y: 543, endPoint x: 220, endPoint y: 781, distance: 294.1
click at [220, 781] on div "Context Queue: Everybody Priority: 1 Customer Name: John Zabriskie Phone: (973)…" at bounding box center [157, 680] width 218 height 480
copy div "Customer Name: John Zabriskie Phone: (973) 667-8263 Address: 86 N Rd, Nutley, N…"
click at [222, 376] on span "HANG UP" at bounding box center [226, 378] width 52 height 12
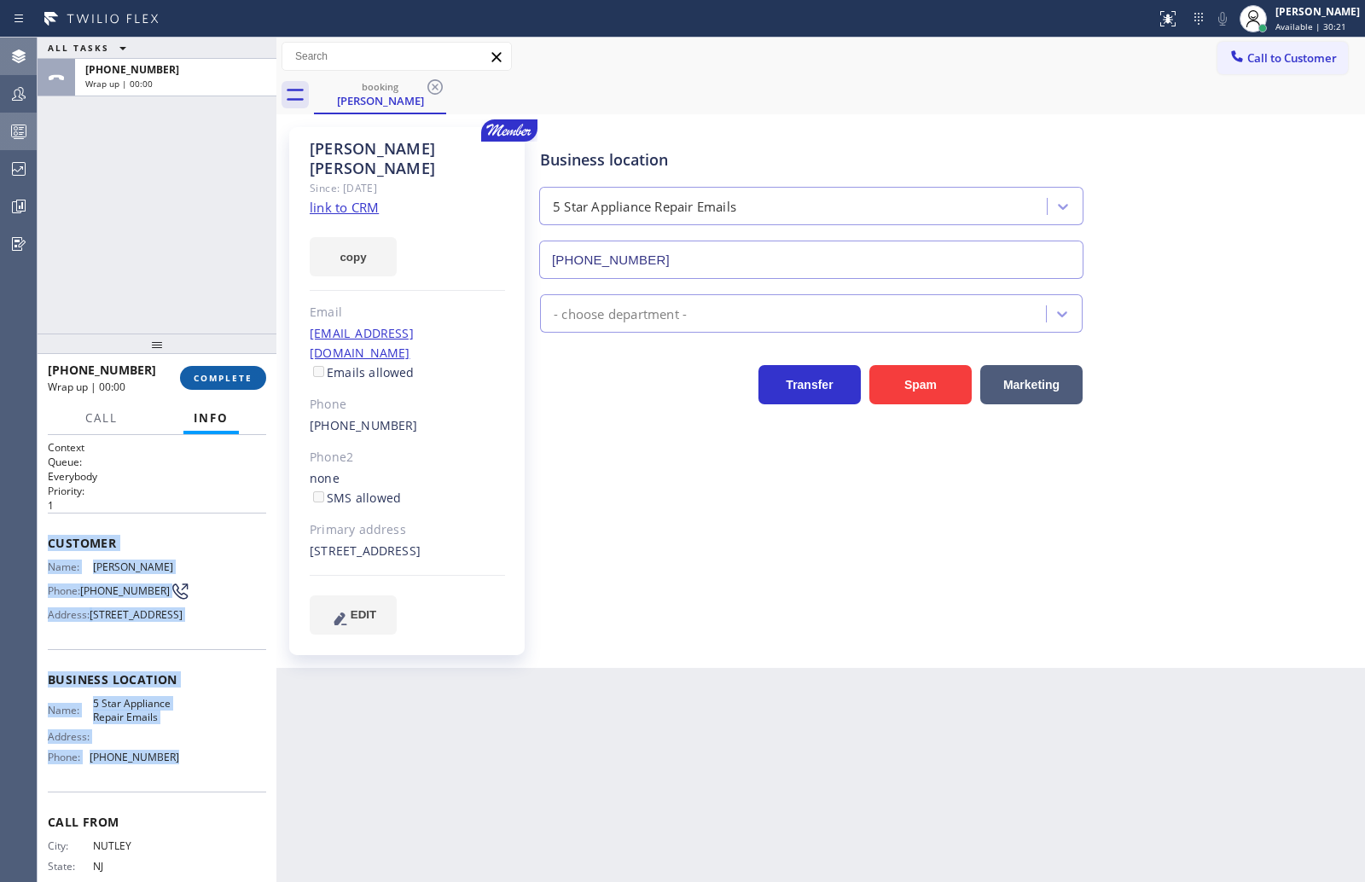
click at [224, 374] on span "COMPLETE" at bounding box center [223, 378] width 59 height 12
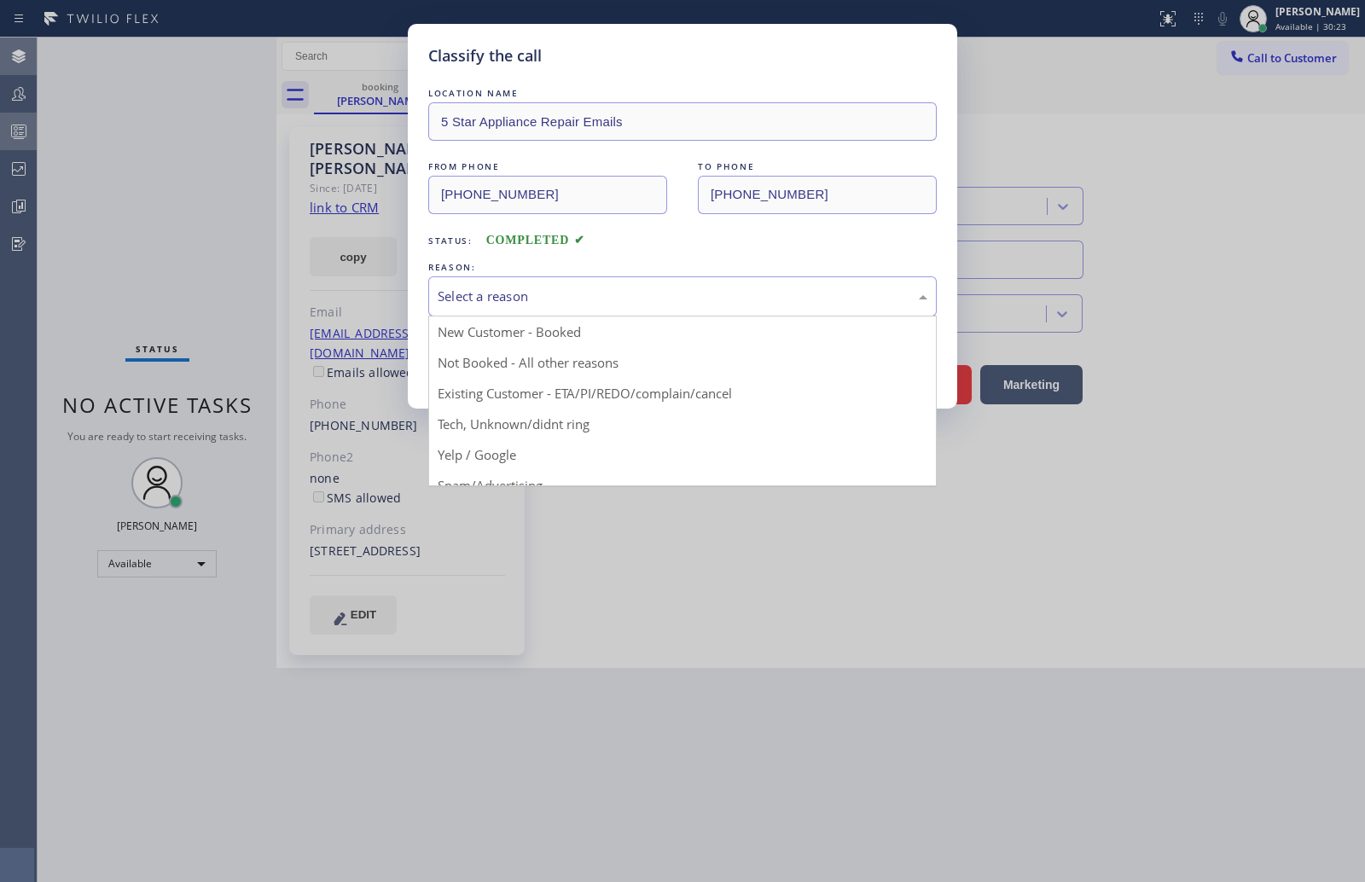
click at [563, 295] on div "Select a reason" at bounding box center [683, 297] width 490 height 20
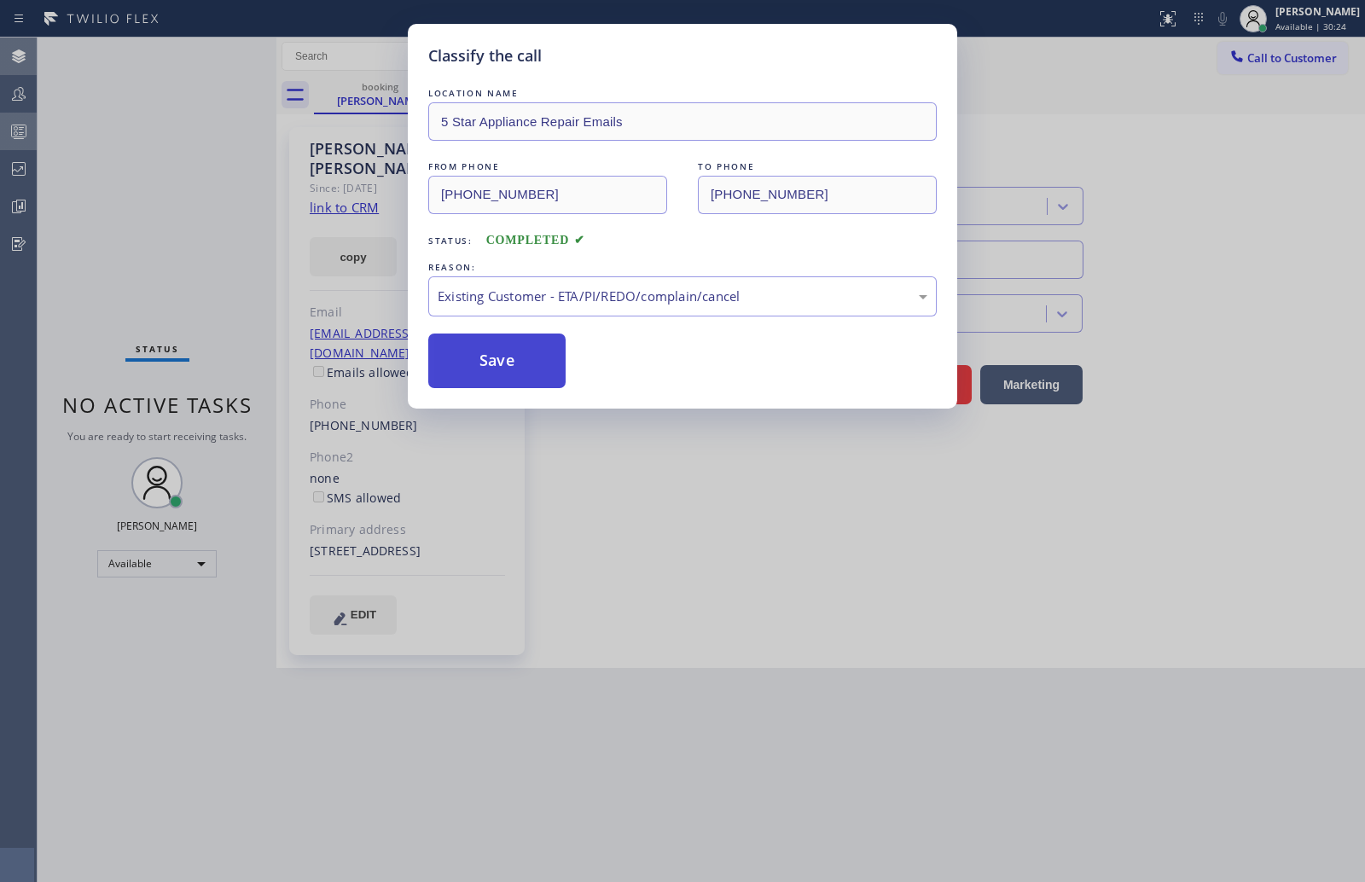
click at [520, 359] on button "Save" at bounding box center [496, 361] width 137 height 55
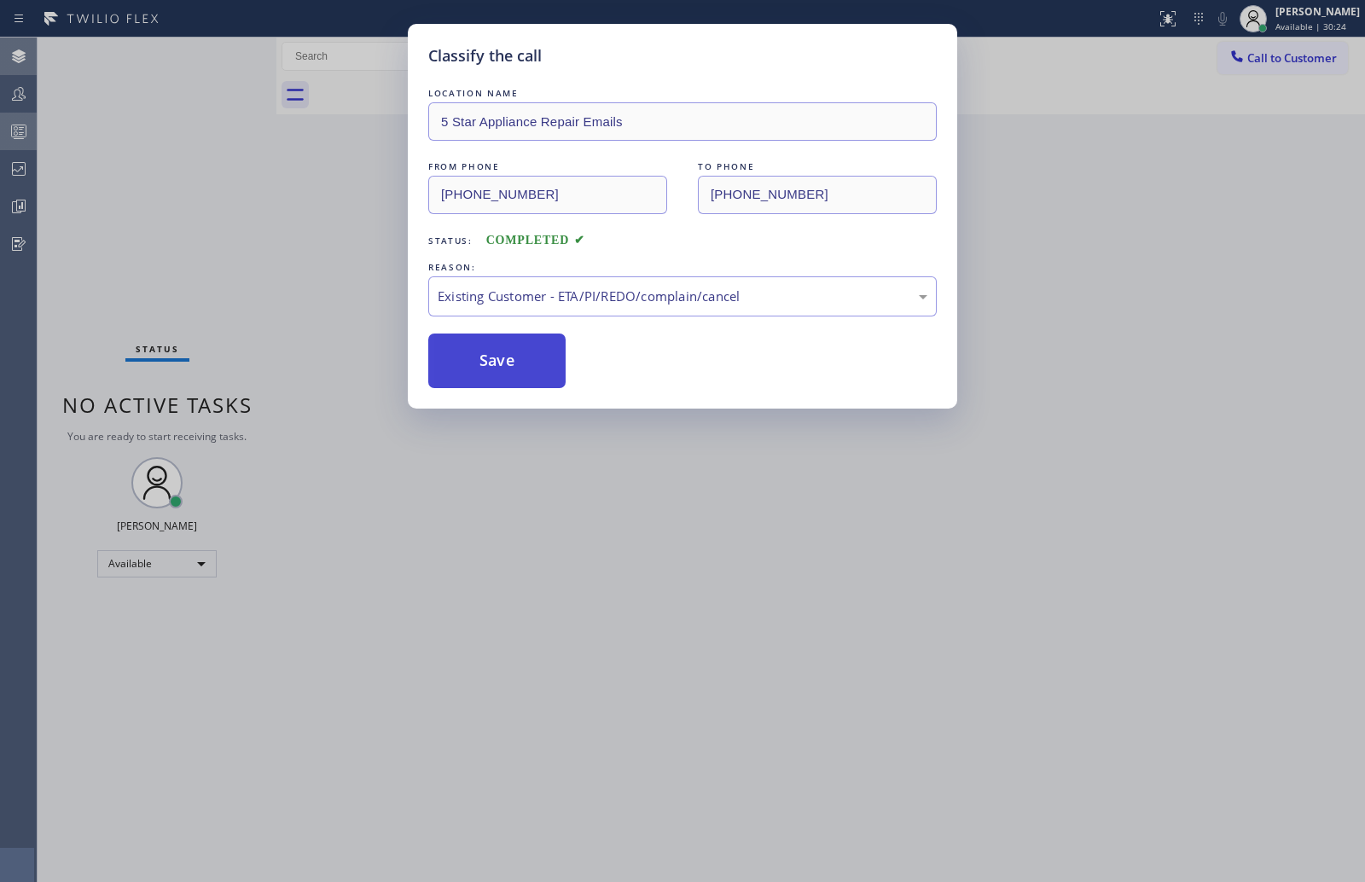
click at [520, 359] on button "Save" at bounding box center [496, 361] width 137 height 55
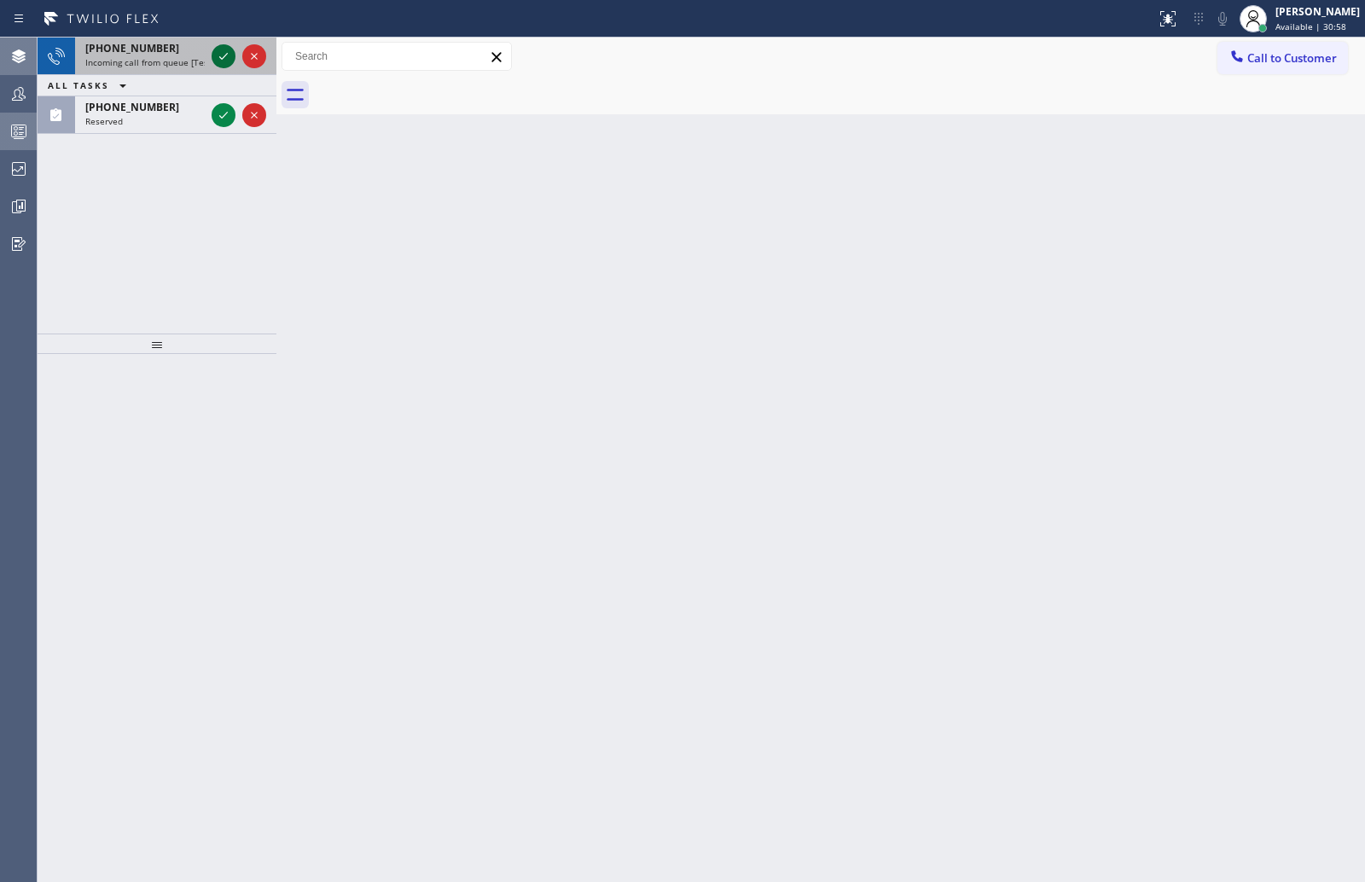
click at [222, 52] on icon at bounding box center [223, 56] width 20 height 20
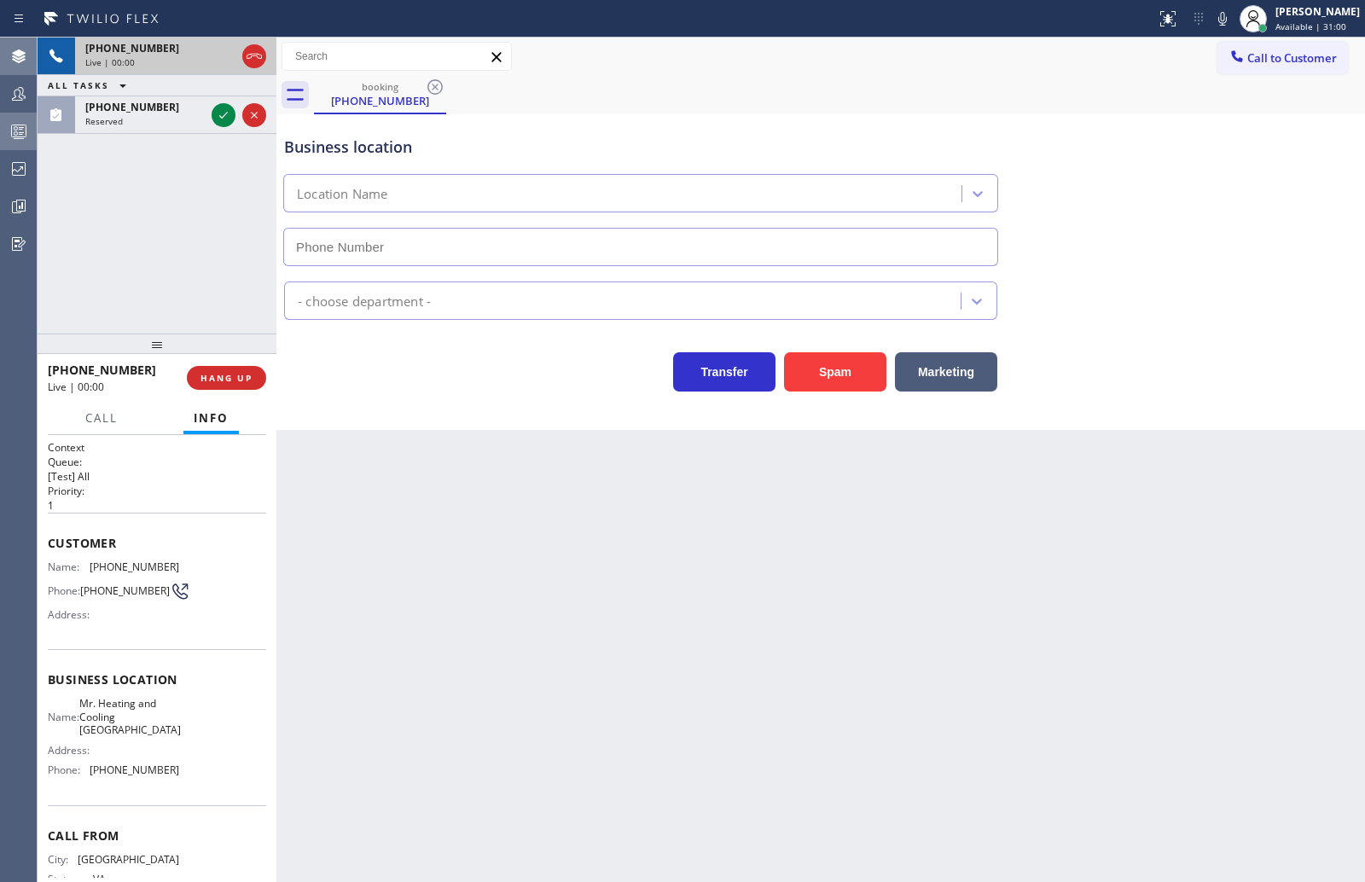
type input "(917) 997-8115"
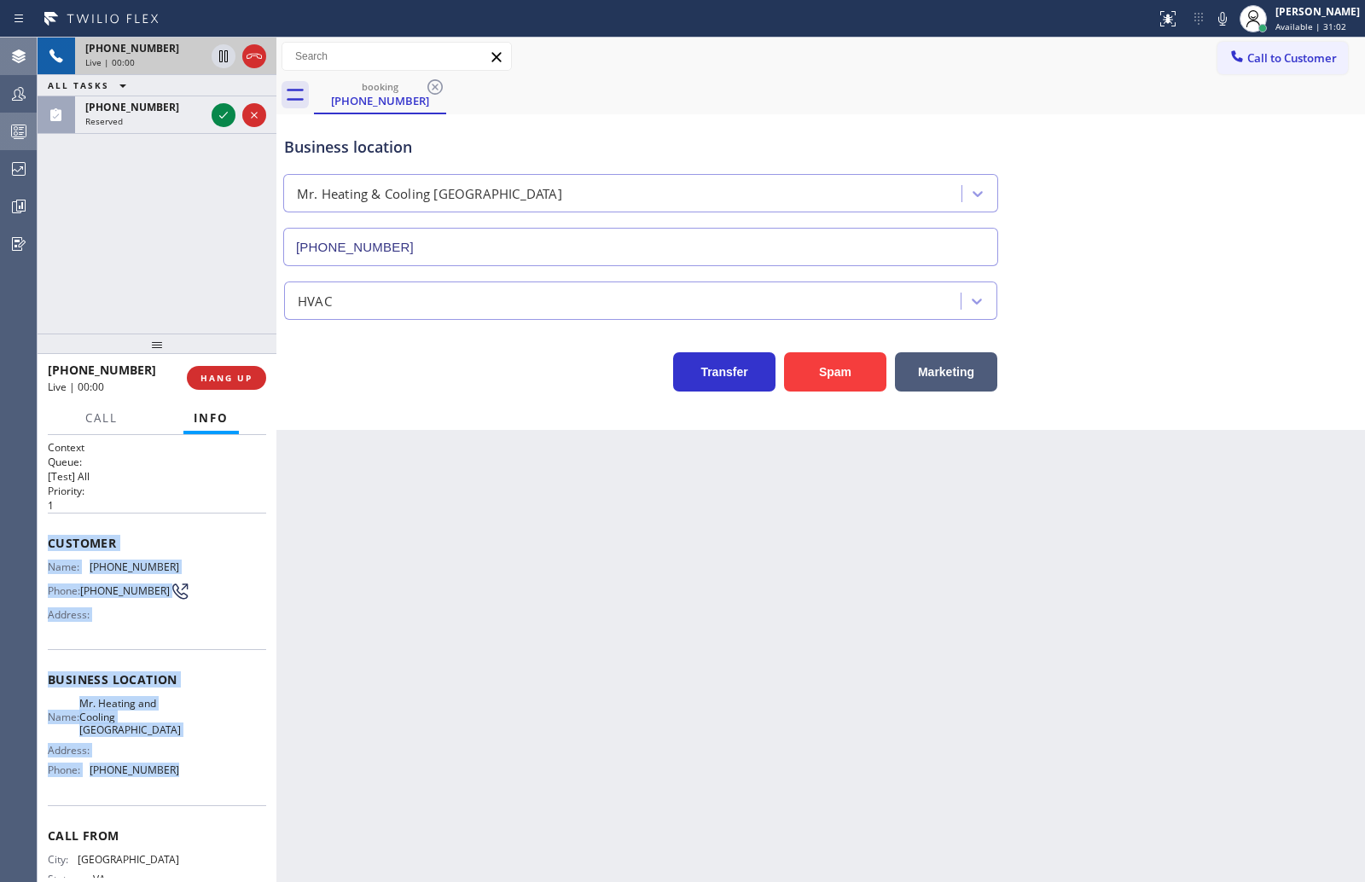
drag, startPoint x: 49, startPoint y: 543, endPoint x: 212, endPoint y: 792, distance: 297.7
click at [212, 792] on div "Context Queue: [Test] All Priority: 1 Customer Name: (804) 507-3925 Phone: (804…" at bounding box center [157, 687] width 218 height 494
copy div "Customer Name: (804) 507-3925 Phone: (804) 507-3925 Address: Business location …"
click at [222, 123] on icon at bounding box center [223, 115] width 20 height 20
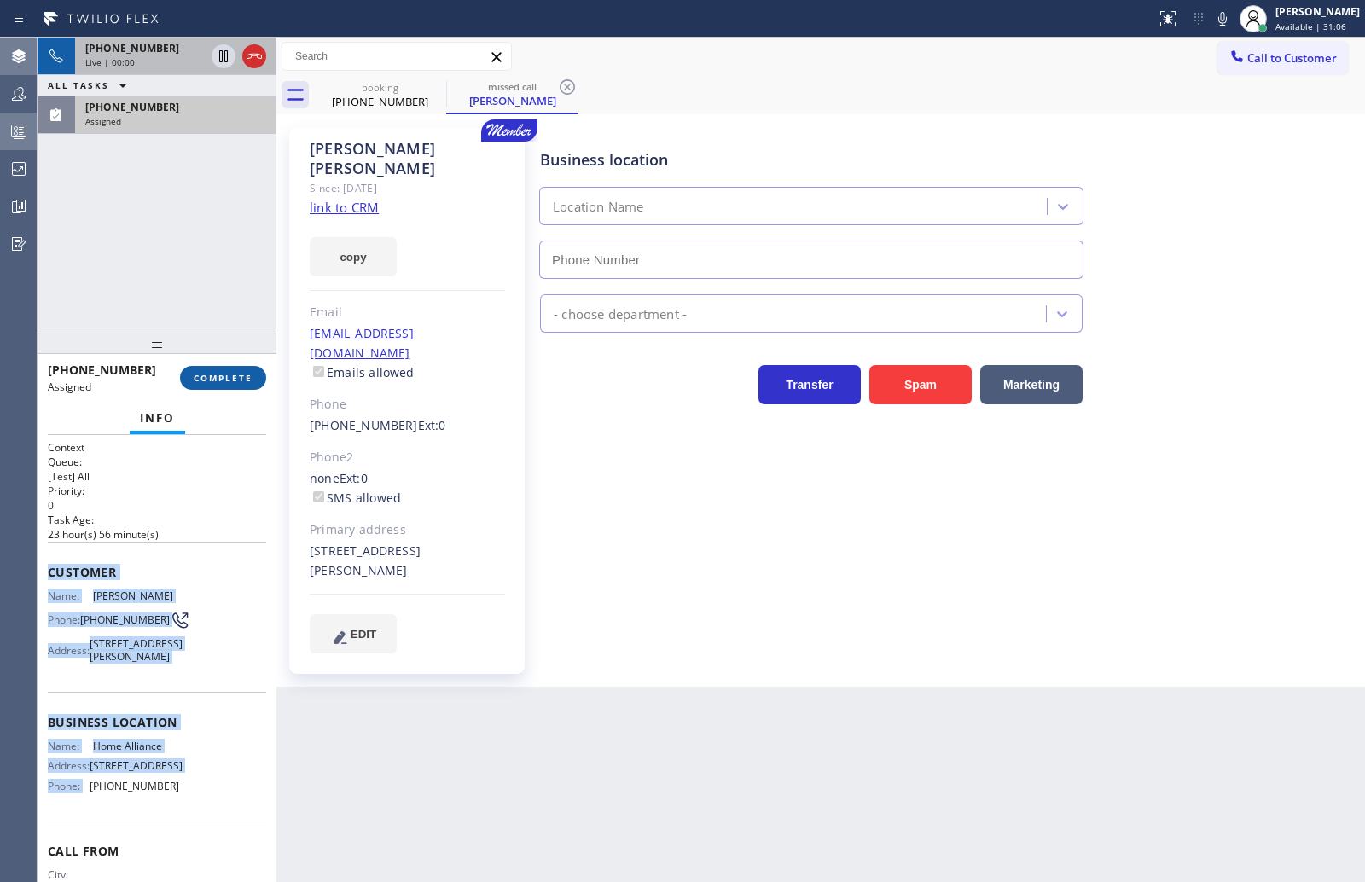
click at [205, 369] on button "COMPLETE" at bounding box center [223, 378] width 86 height 24
type input "(877) 777-0796"
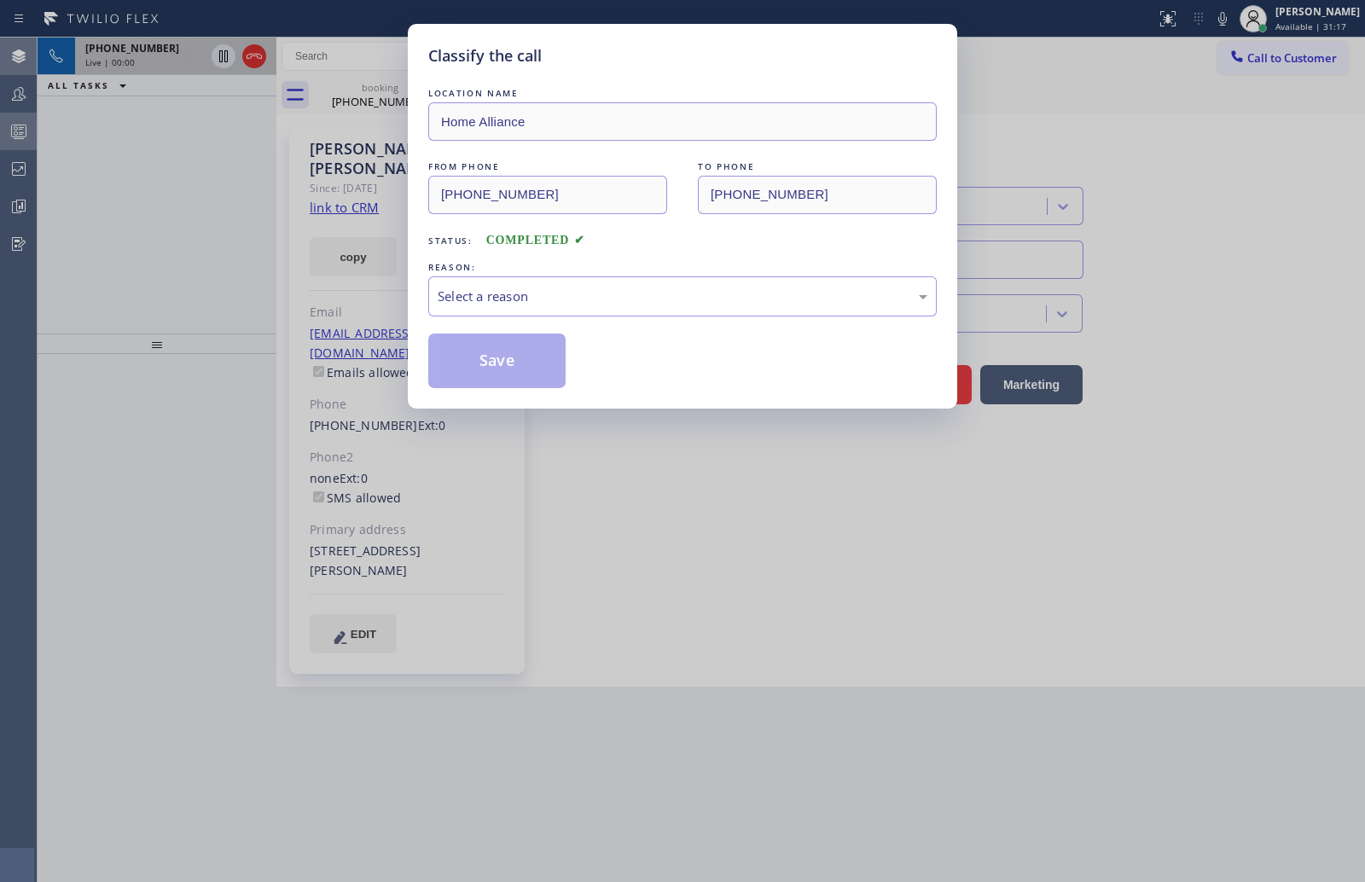
click at [184, 224] on div "Classify the call LOCATION NAME Home Alliance FROM PHONE (310) 567-5560 TO PHON…" at bounding box center [682, 441] width 1365 height 882
click at [508, 278] on div "Select a reason" at bounding box center [682, 296] width 508 height 40
click at [508, 353] on button "Save" at bounding box center [496, 361] width 137 height 55
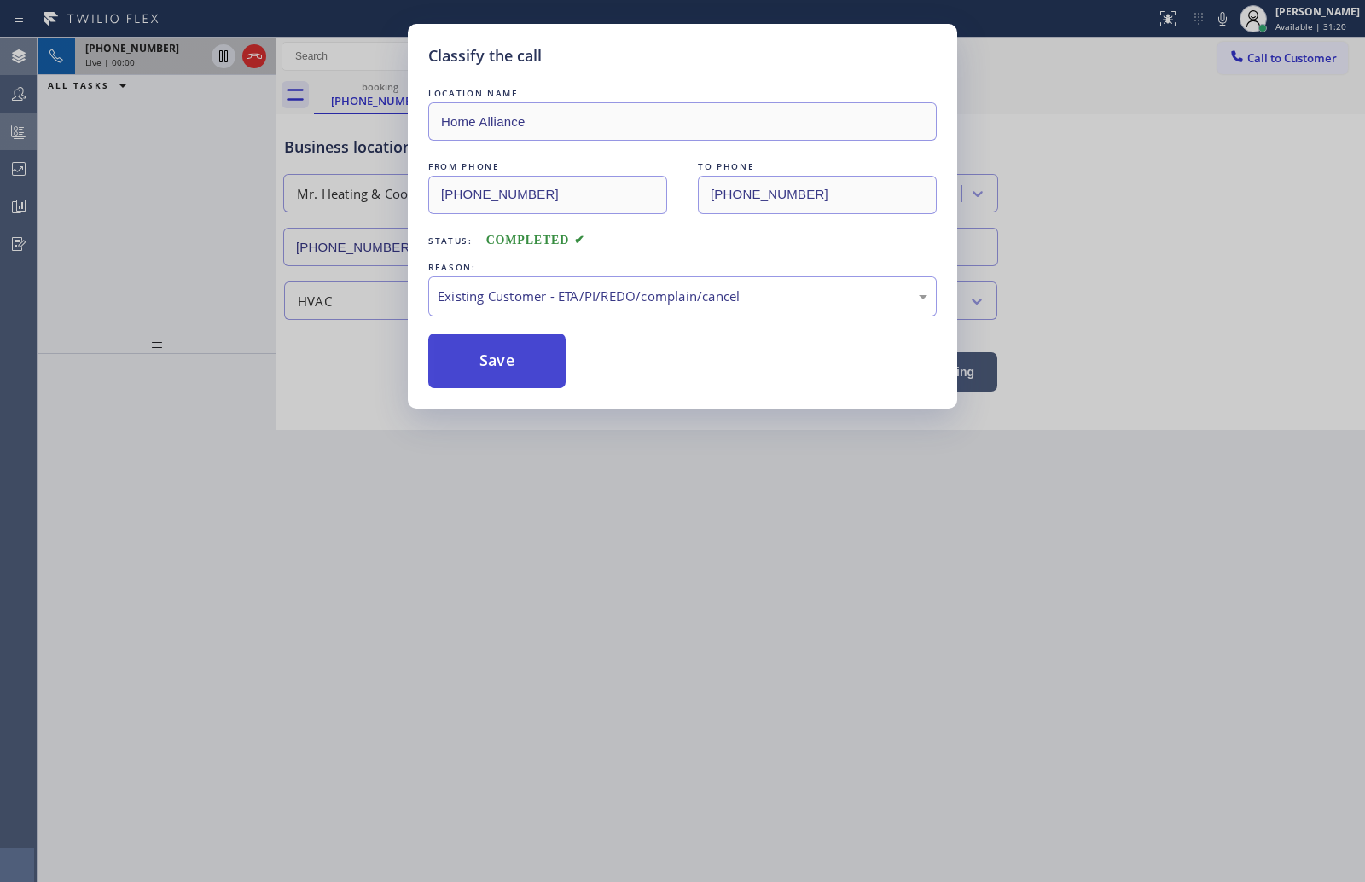
click at [508, 353] on button "Save" at bounding box center [496, 361] width 137 height 55
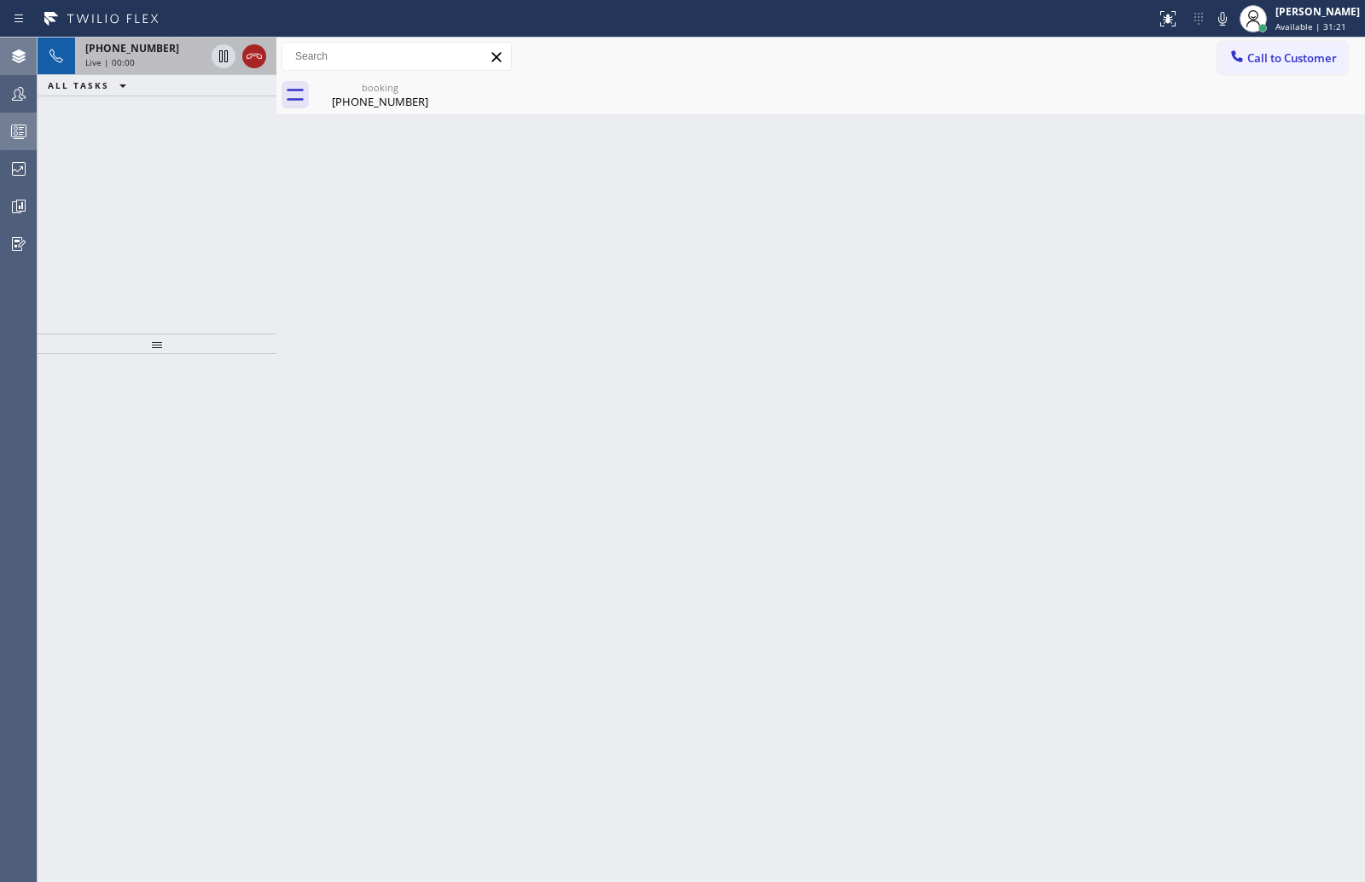
click at [256, 56] on icon at bounding box center [254, 56] width 20 height 20
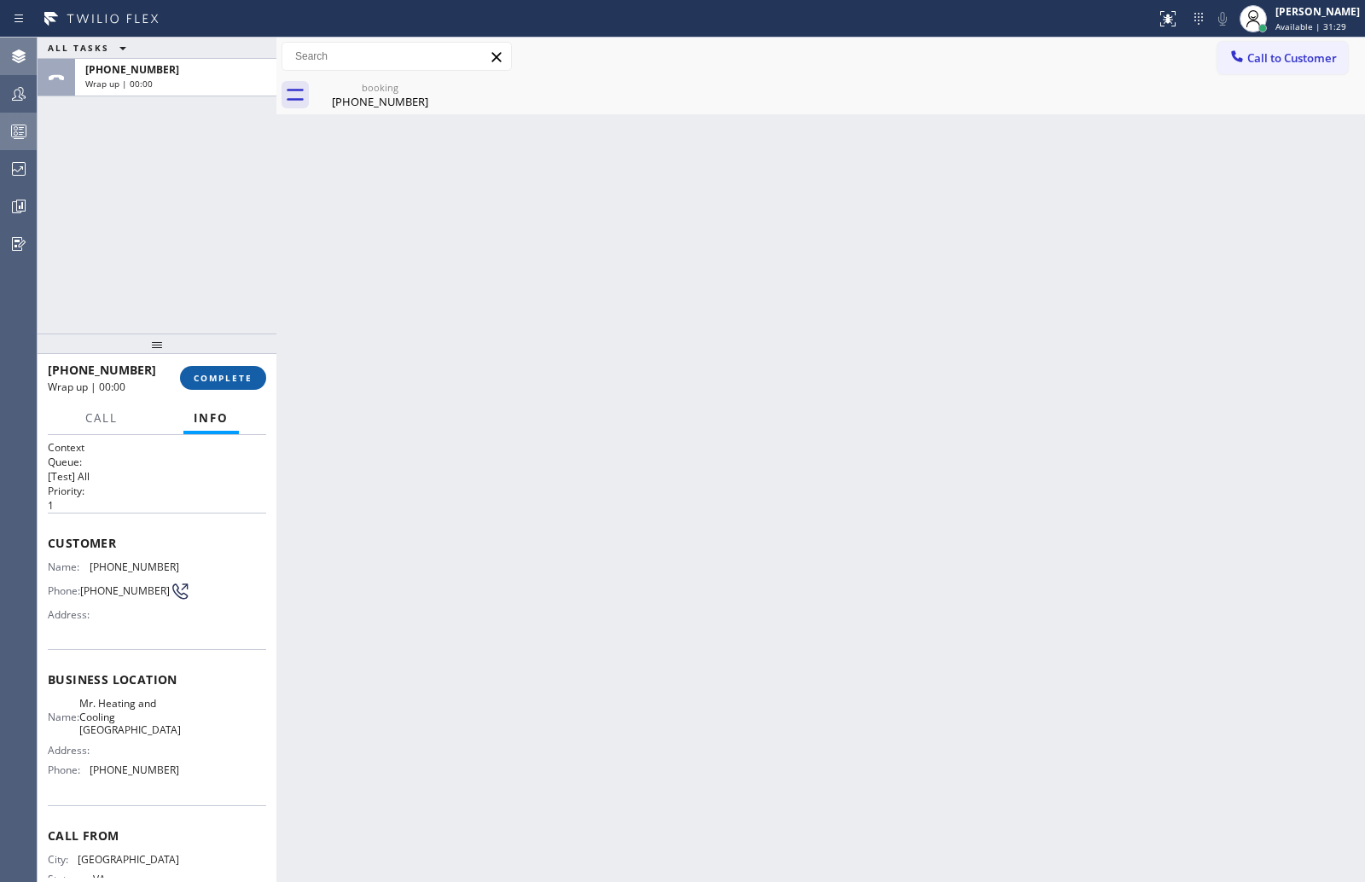
click at [219, 379] on span "COMPLETE" at bounding box center [223, 378] width 59 height 12
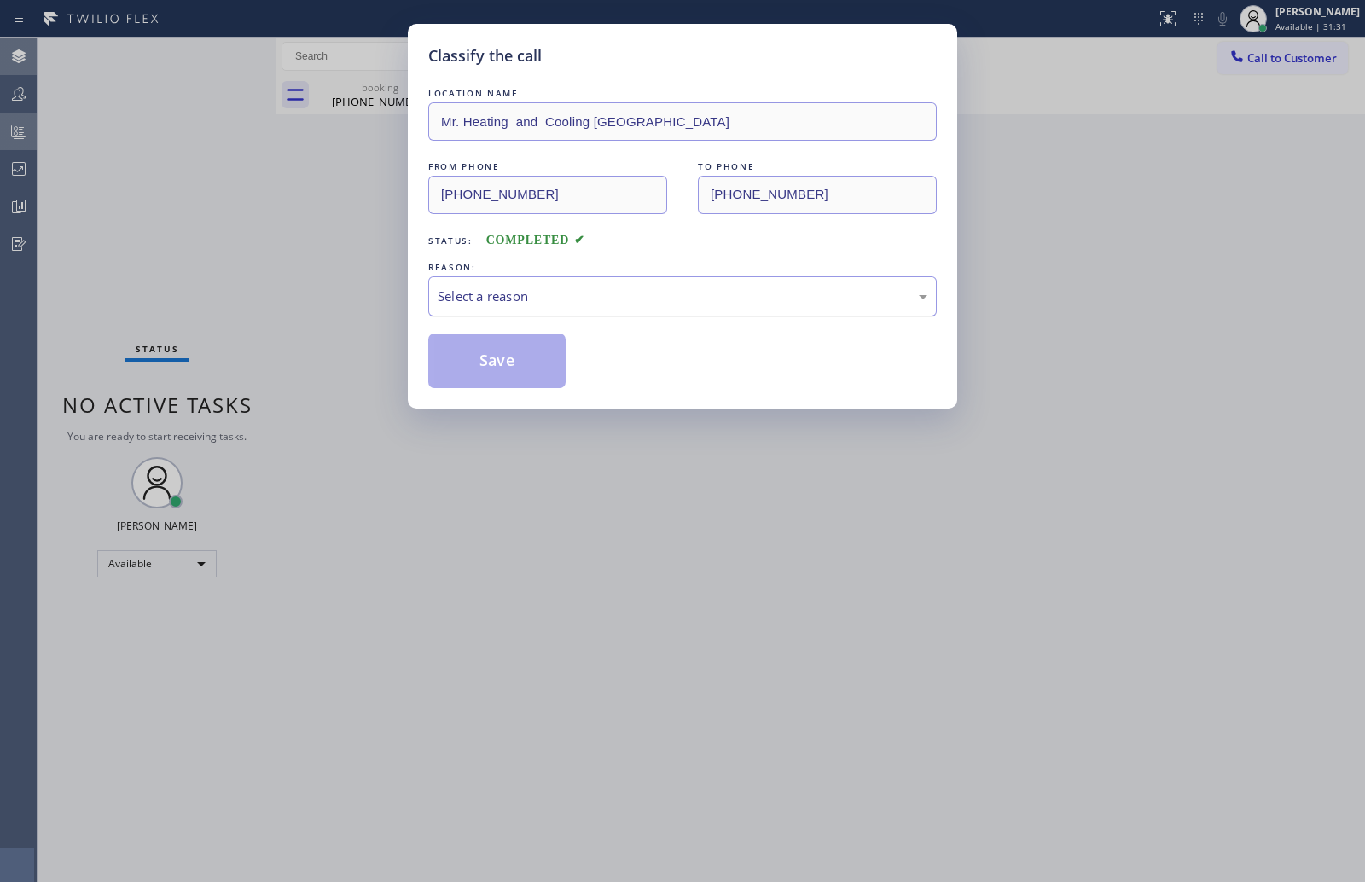
click at [619, 294] on div "Select a reason" at bounding box center [683, 297] width 490 height 20
click at [489, 355] on button "Save" at bounding box center [496, 361] width 137 height 55
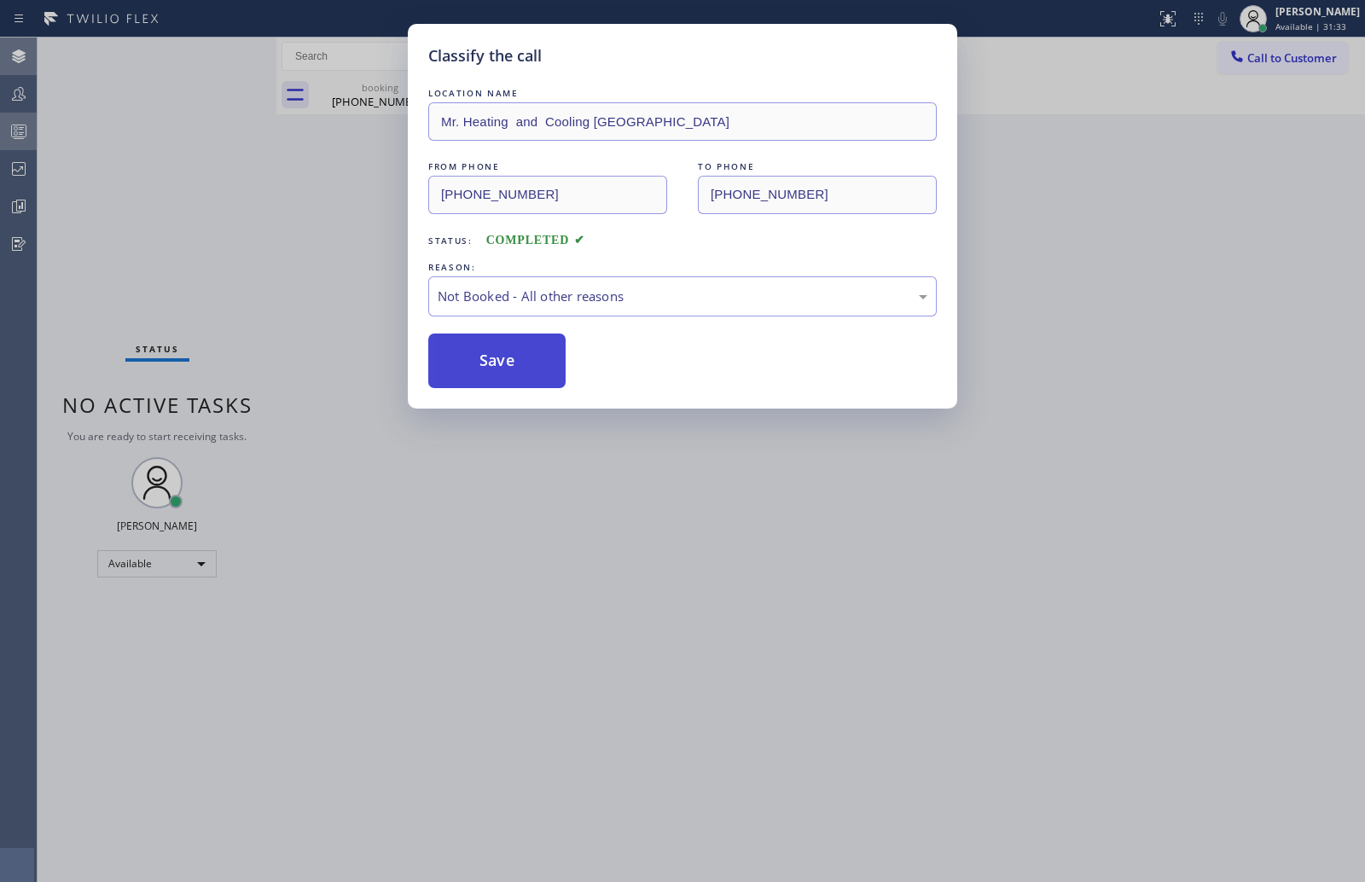
click at [489, 355] on button "Save" at bounding box center [496, 361] width 137 height 55
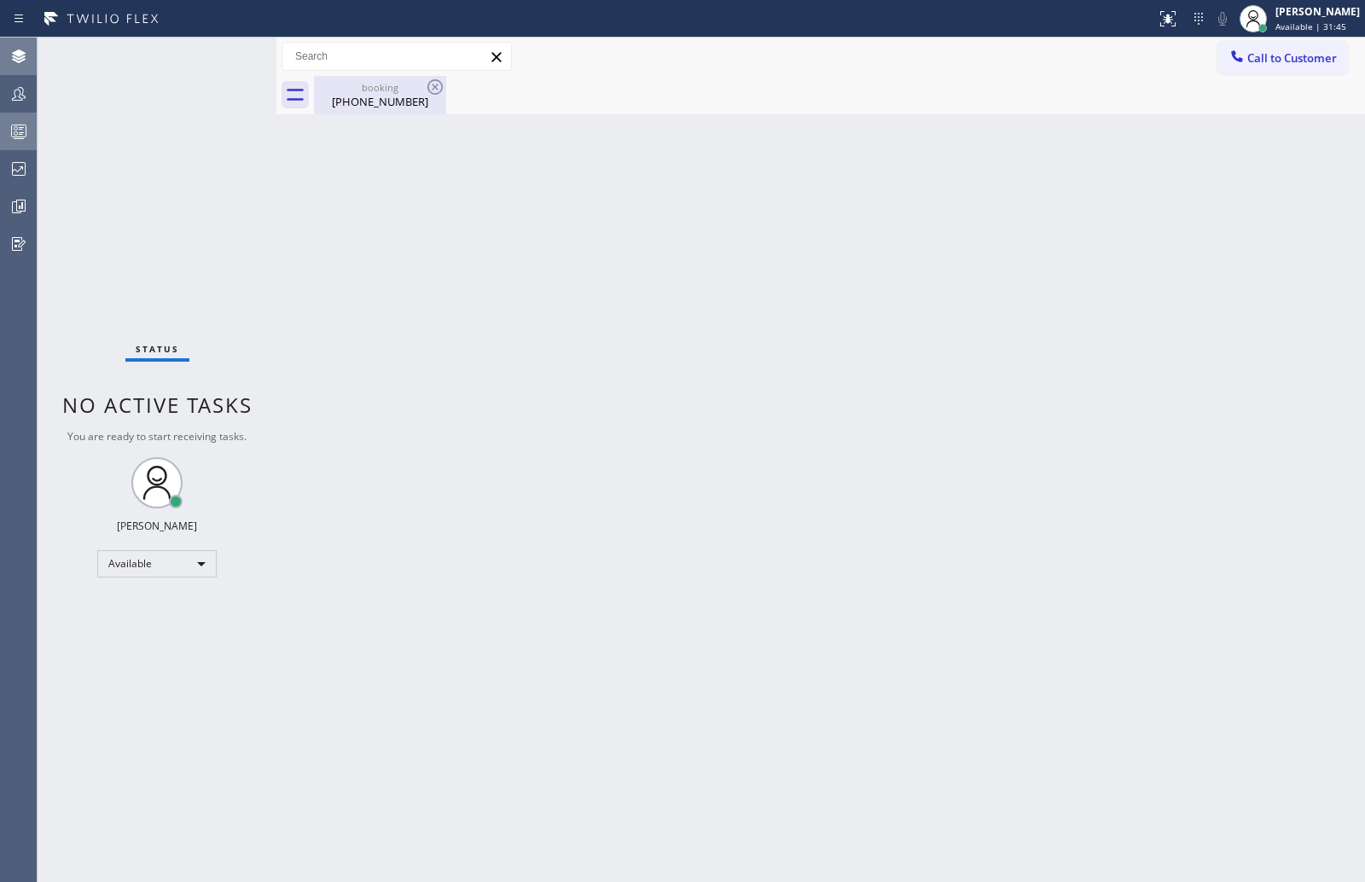
click at [392, 92] on div "booking" at bounding box center [380, 87] width 129 height 13
click at [22, 96] on icon at bounding box center [19, 94] width 14 height 14
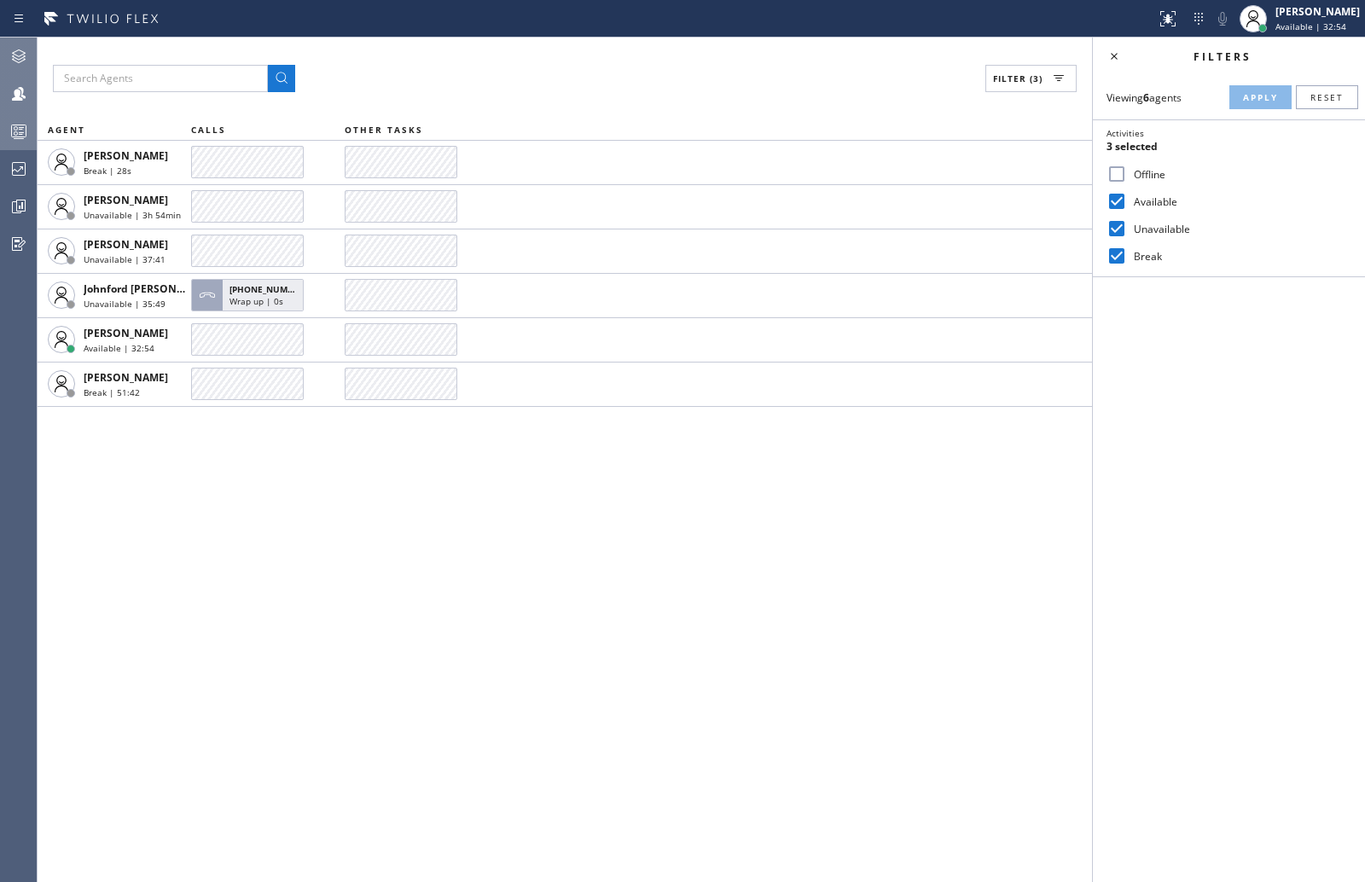
click at [254, 567] on div "Filter (3) AGENT CALLS OTHER TASKS Alynna Marie Pasumala Break | 28s Anastasiia…" at bounding box center [565, 460] width 1054 height 845
click at [392, 607] on div "Filter (3) AGENT CALLS OTHER TASKS Alynna Marie Pasumala Break | 32s Anastasiia…" at bounding box center [565, 460] width 1054 height 845
click at [1240, 45] on span "accept" at bounding box center [1248, 52] width 39 height 15
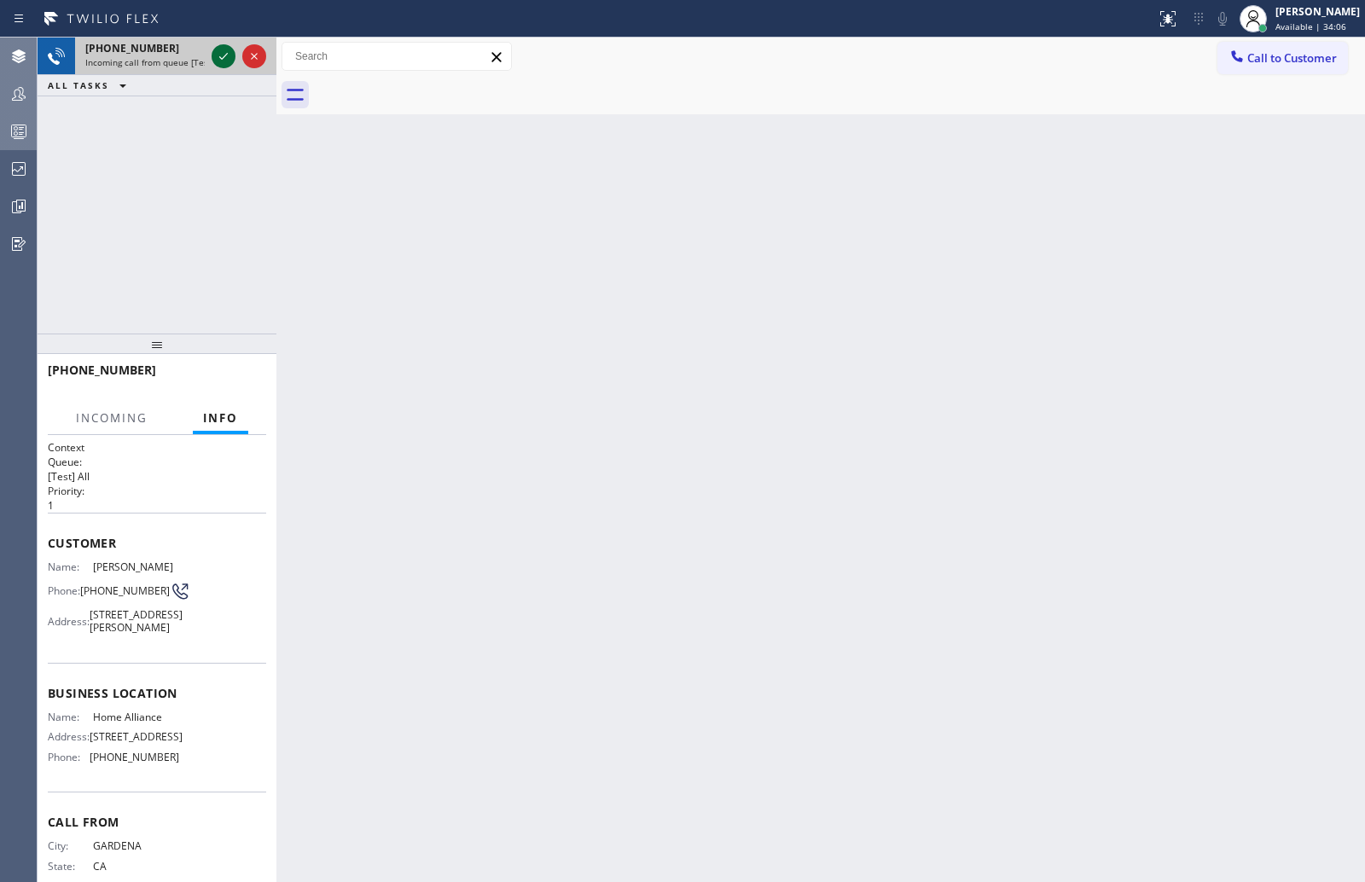
click at [219, 52] on icon at bounding box center [223, 56] width 20 height 20
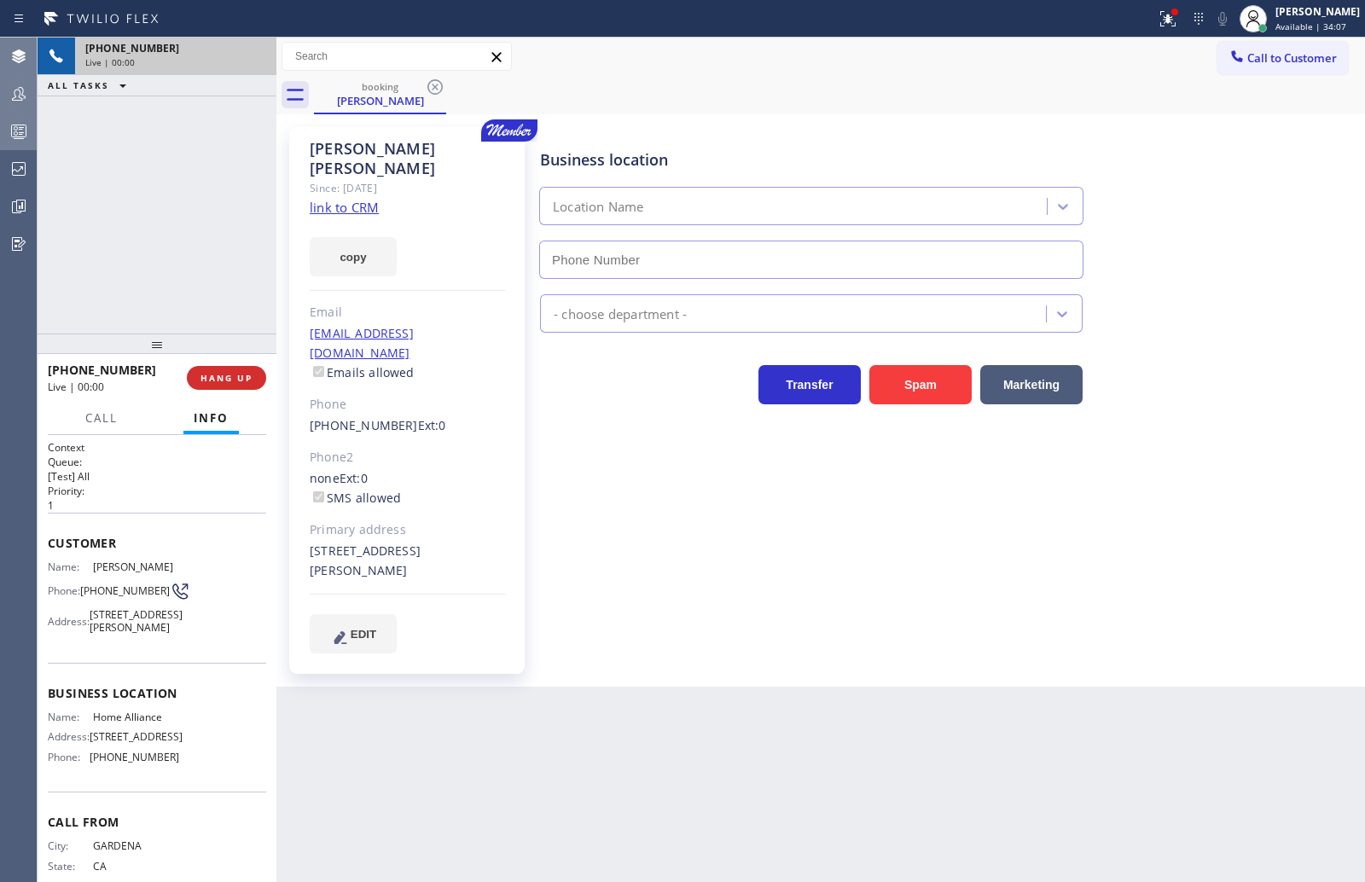
type input "(877) 777-0796"
click at [362, 199] on link "link to CRM" at bounding box center [344, 207] width 69 height 17
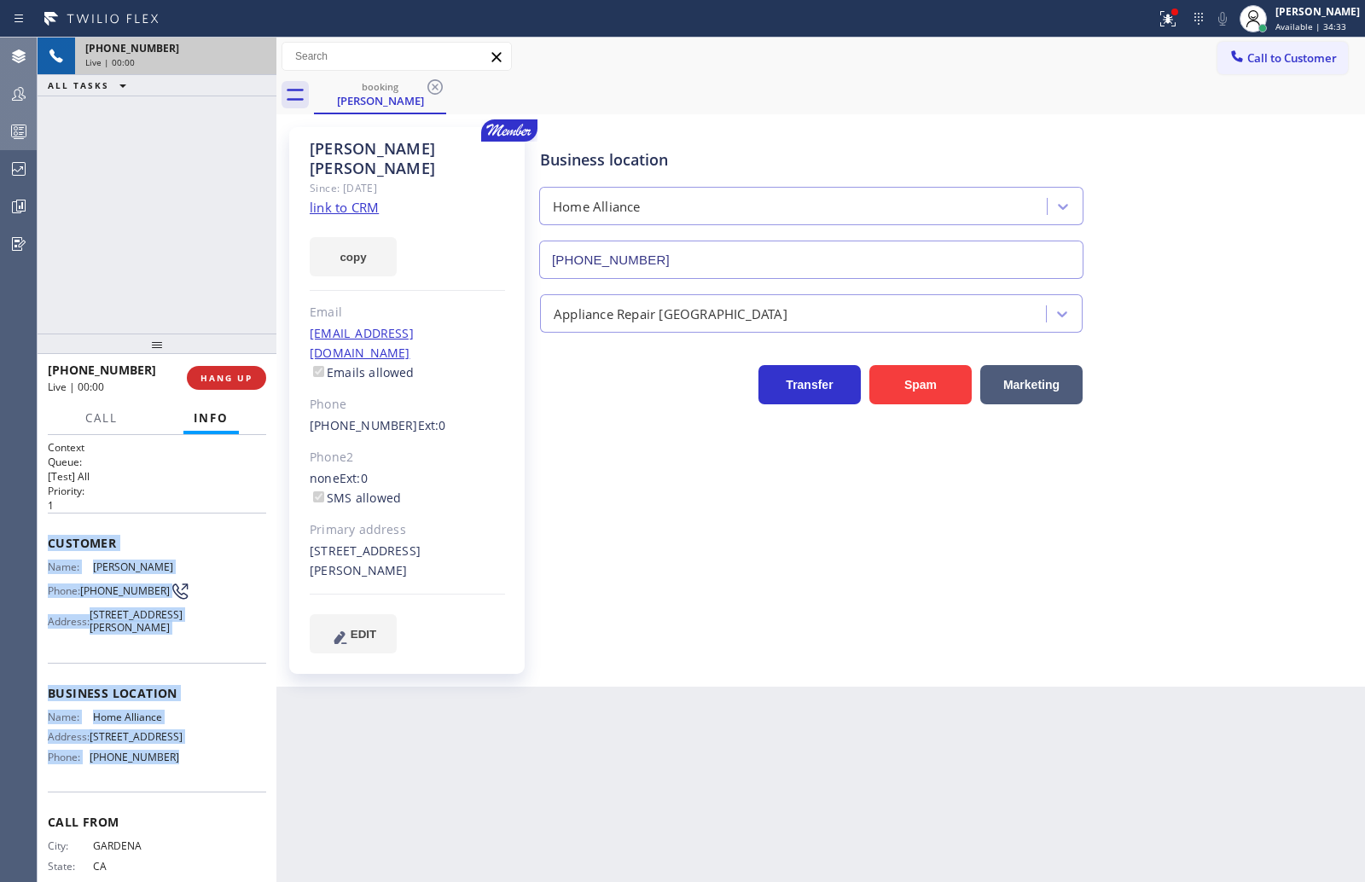
drag, startPoint x: 49, startPoint y: 546, endPoint x: 223, endPoint y: 810, distance: 316.6
click at [223, 810] on div "Context Queue: [Test] All Priority: 1 Customer Name: Carol Kern Phone: (310) 56…" at bounding box center [157, 680] width 218 height 480
copy div "Customer Name: Carol Kern Phone: (310) 567-5560 Address: 2138 Via Madonna, Lomi…"
click at [215, 384] on button "HANG UP" at bounding box center [226, 378] width 79 height 24
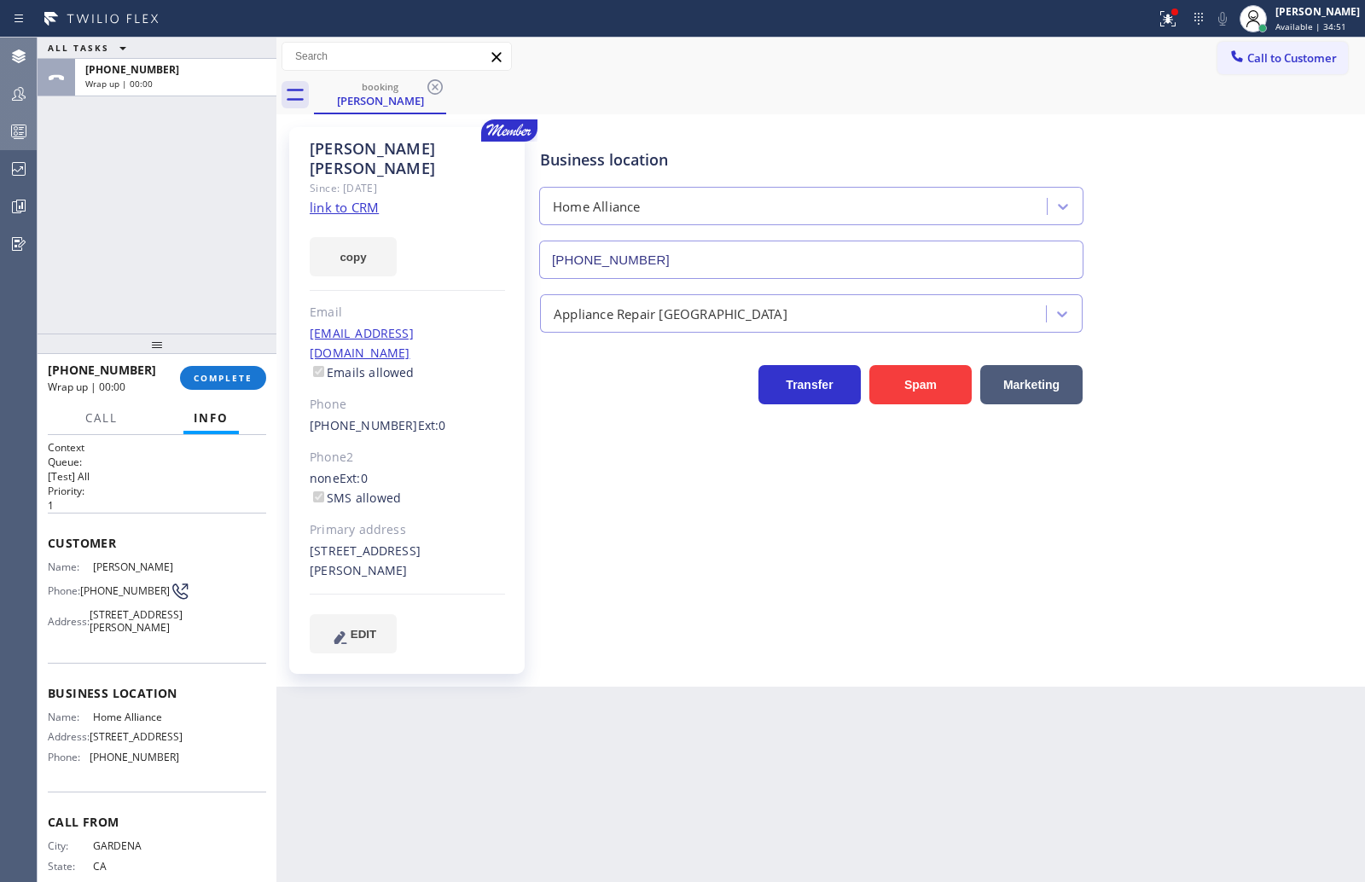
click at [192, 233] on div "ALL TASKS ALL TASKS ACTIVE TASKS TASKS IN WRAP UP +13105675560 Wrap up | 00:00" at bounding box center [157, 186] width 239 height 296
click at [212, 377] on span "COMPLETE" at bounding box center [223, 378] width 59 height 12
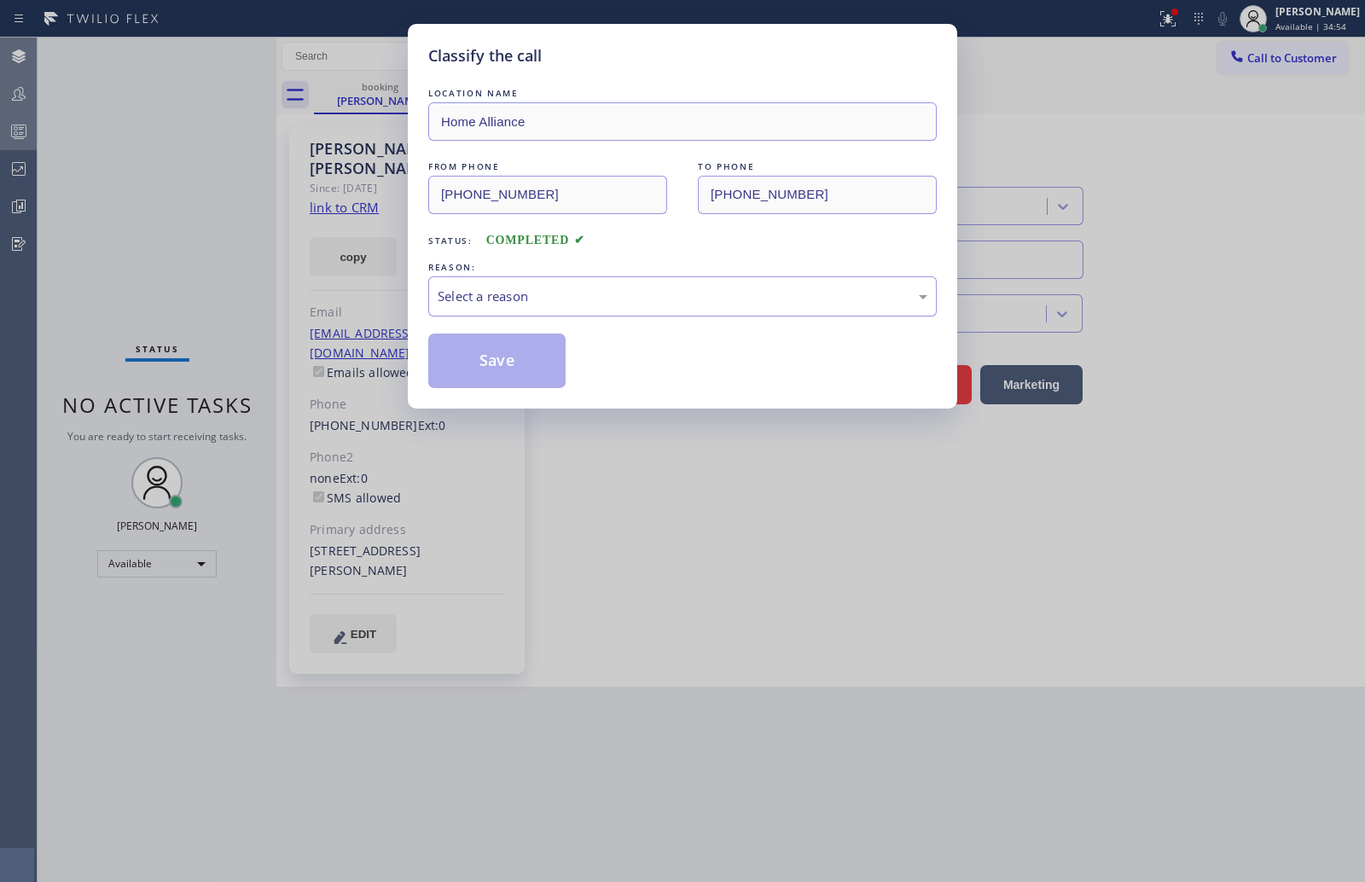
click at [548, 297] on div "Select a reason" at bounding box center [683, 297] width 490 height 20
click at [534, 359] on button "Save" at bounding box center [496, 361] width 137 height 55
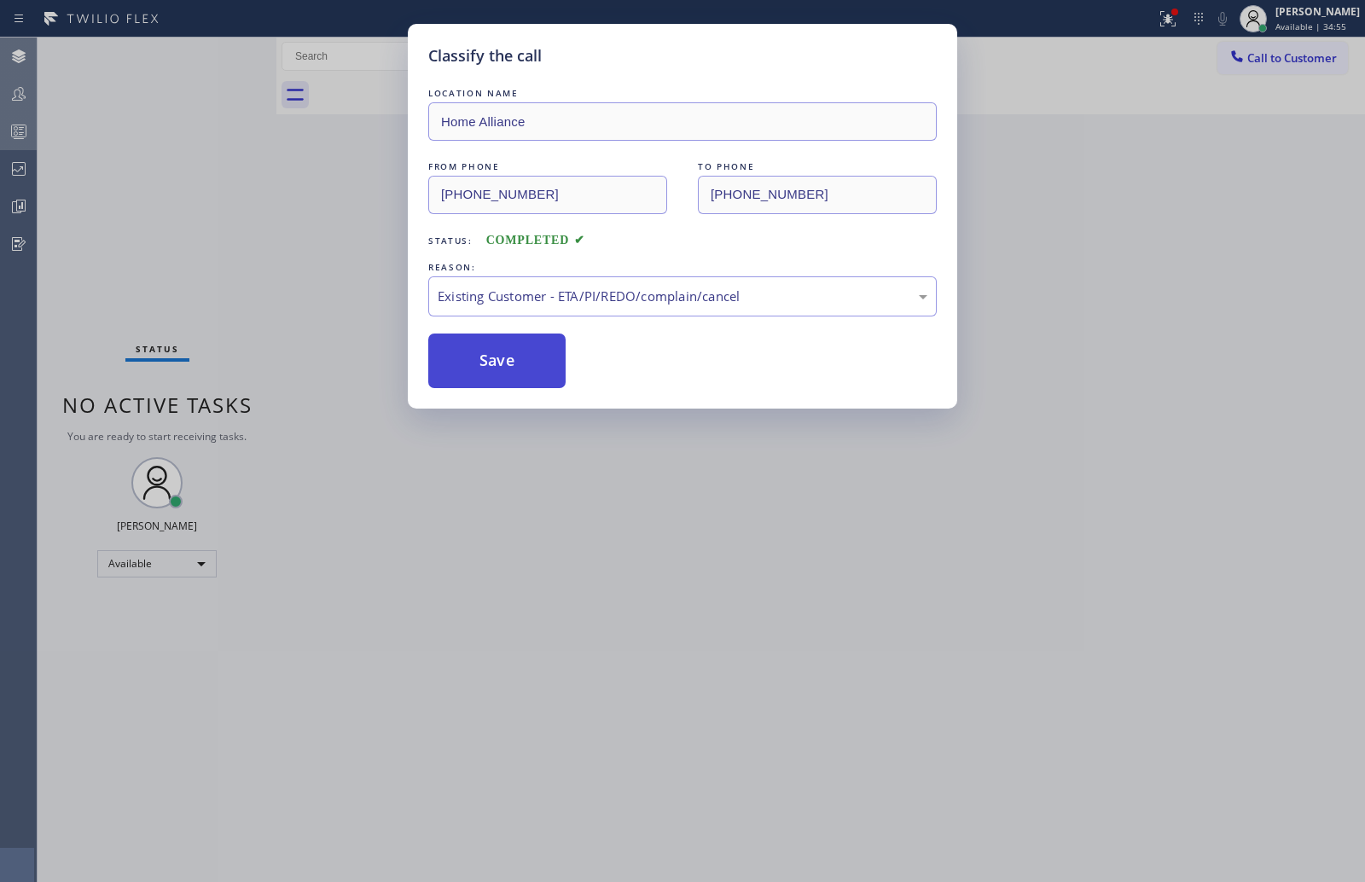
click at [534, 359] on button "Save" at bounding box center [496, 361] width 137 height 55
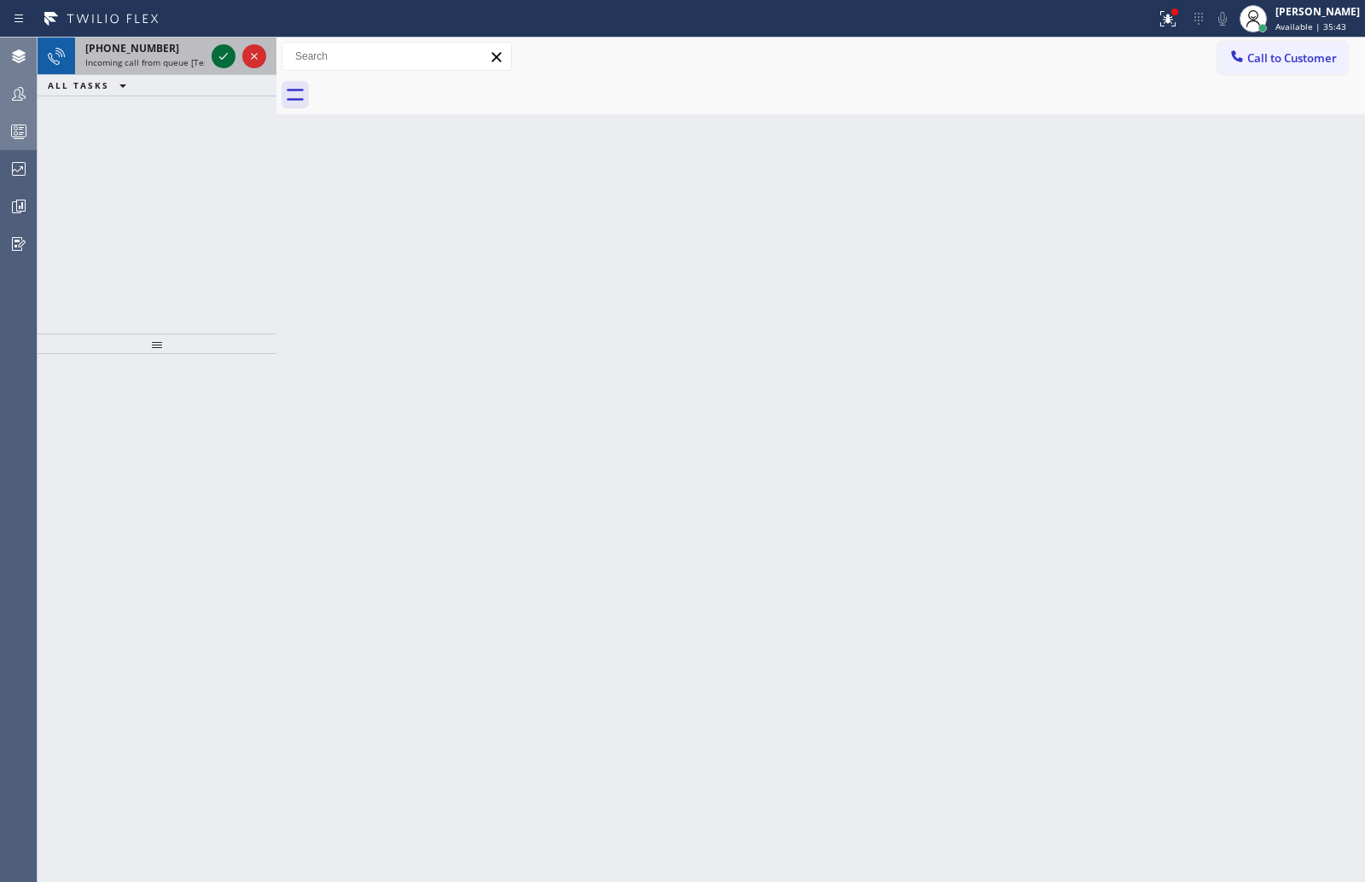
click at [222, 55] on icon at bounding box center [223, 56] width 20 height 20
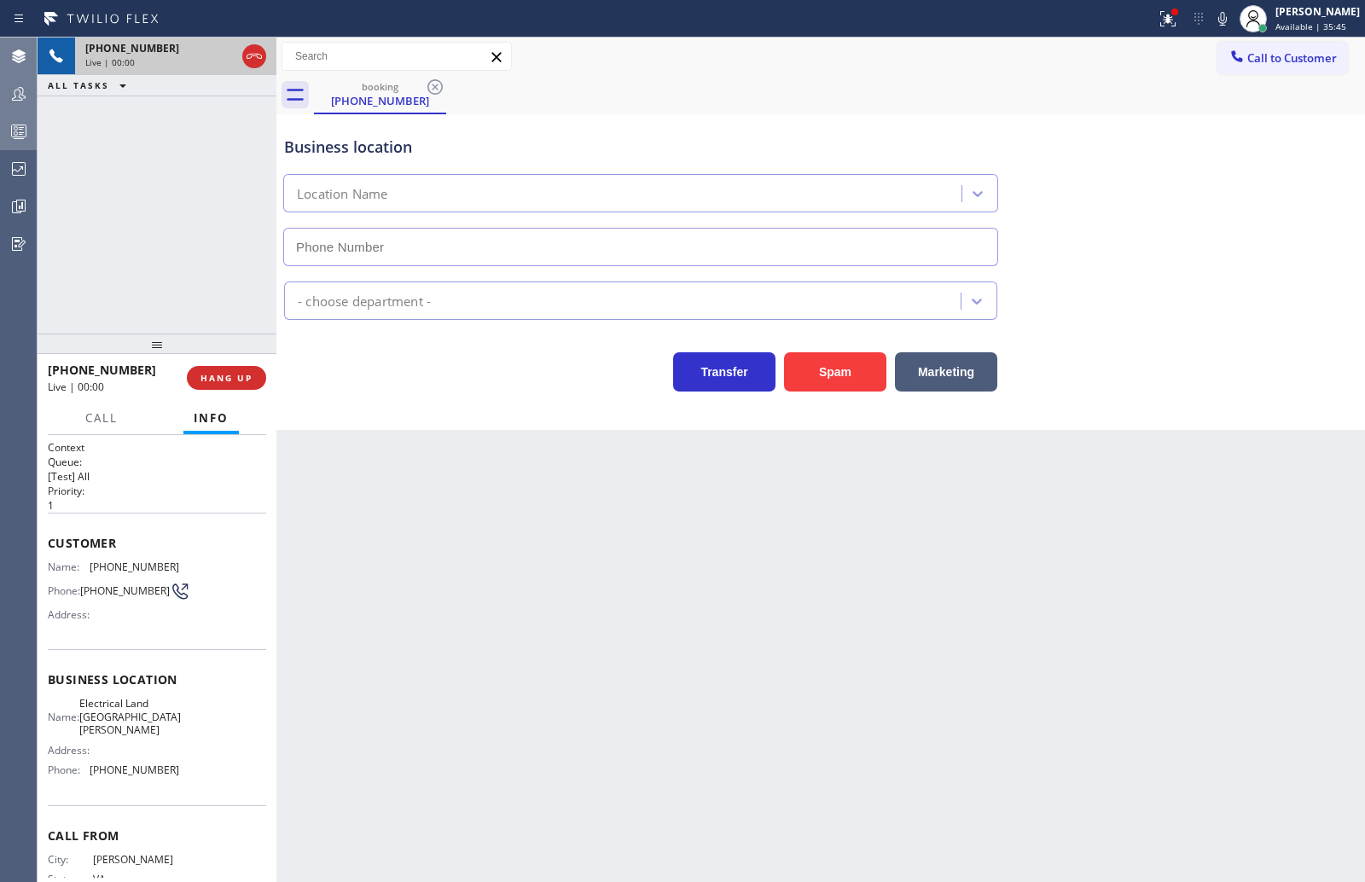
type input "(714) 410-6692"
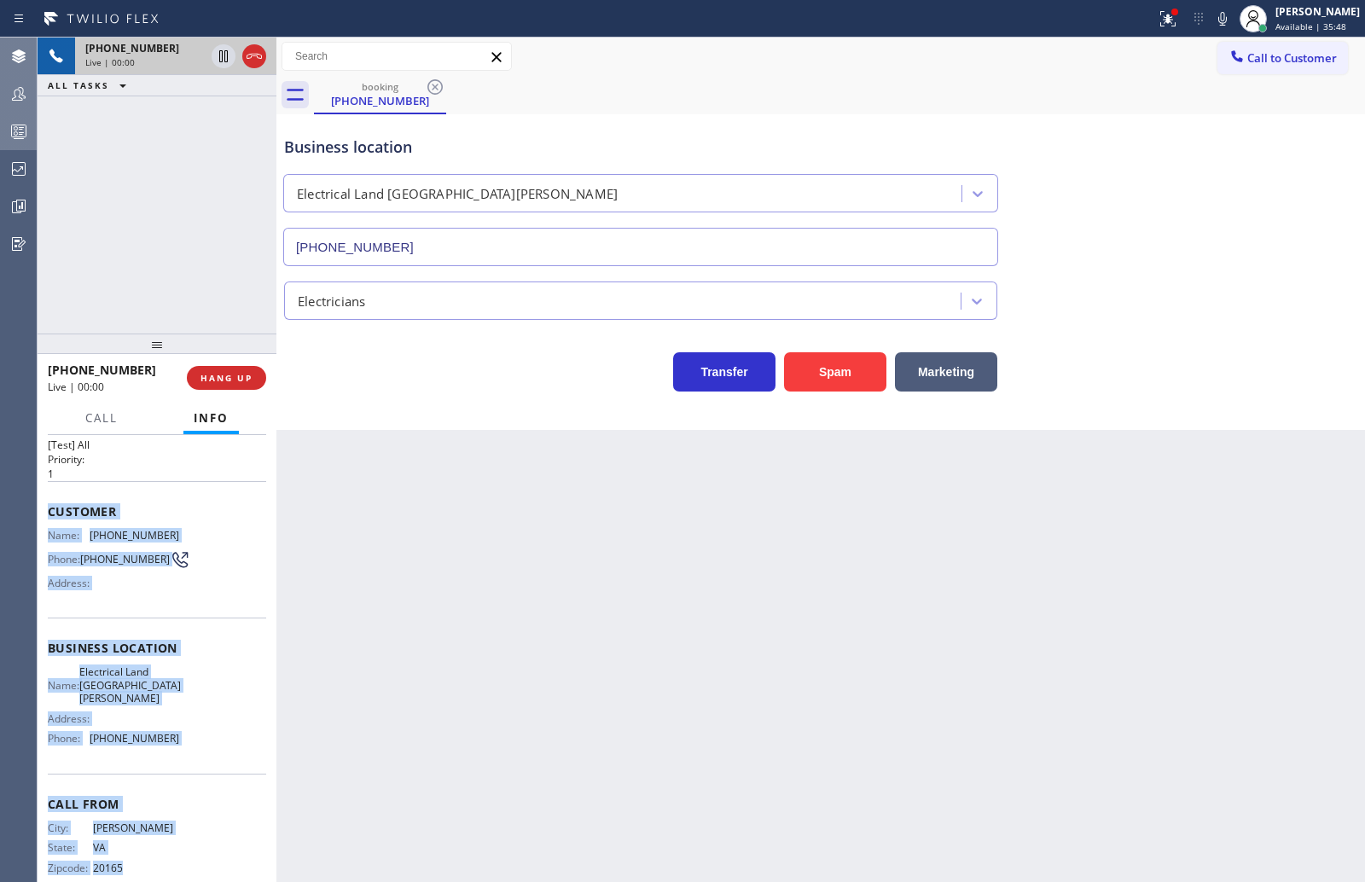
scroll to position [51, 0]
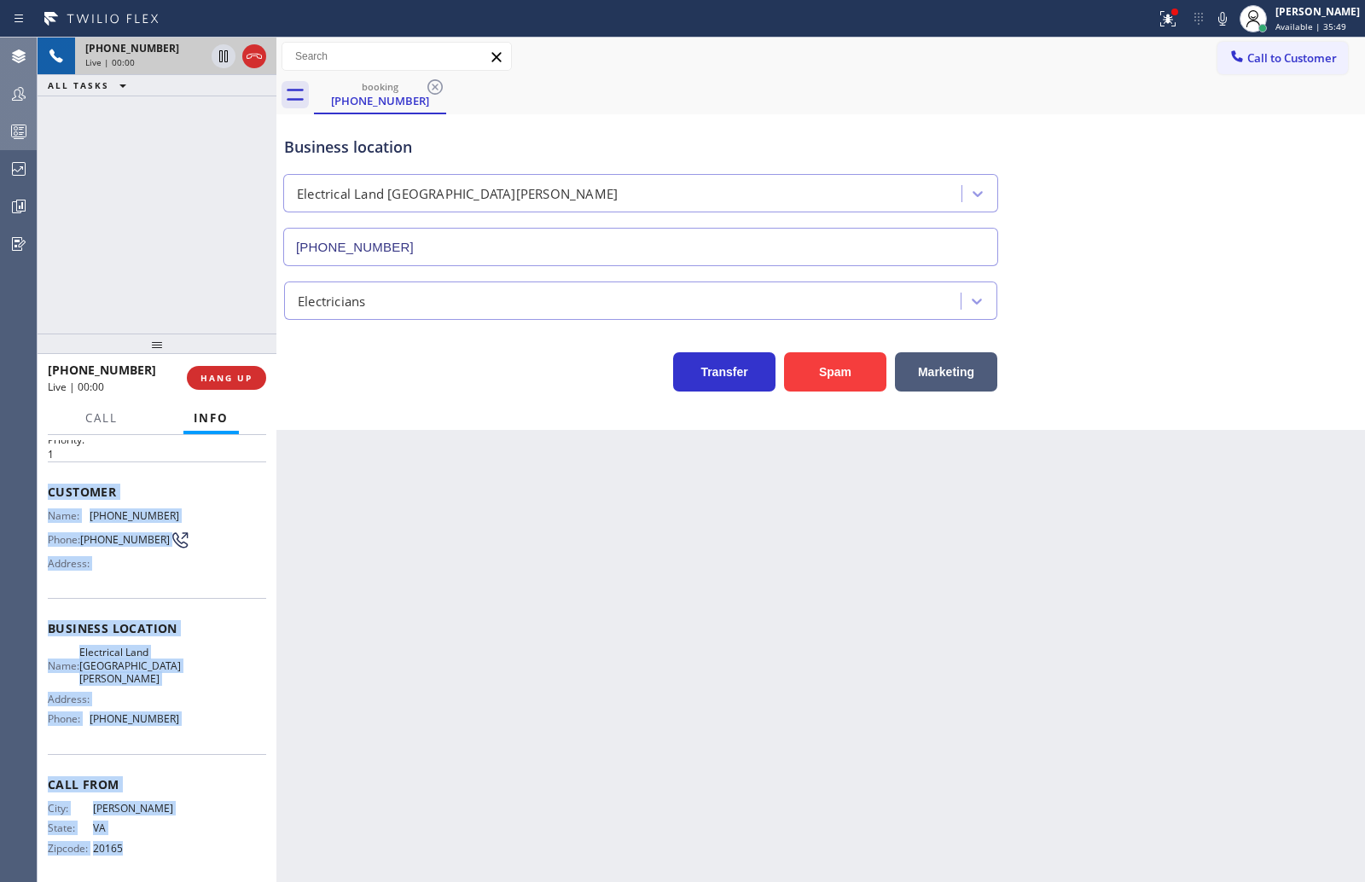
drag, startPoint x: 48, startPoint y: 548, endPoint x: 192, endPoint y: 862, distance: 345.5
click at [192, 862] on div "Context Queue: [Test] All Priority: 1 Customer Name: (703) 932-0488 Phone: (703…" at bounding box center [157, 636] width 218 height 494
copy div "Customer Name: (703) 932-0488 Phone: (703) 932-0488 Address: Business location …"
click at [227, 383] on button "HANG UP" at bounding box center [226, 378] width 79 height 24
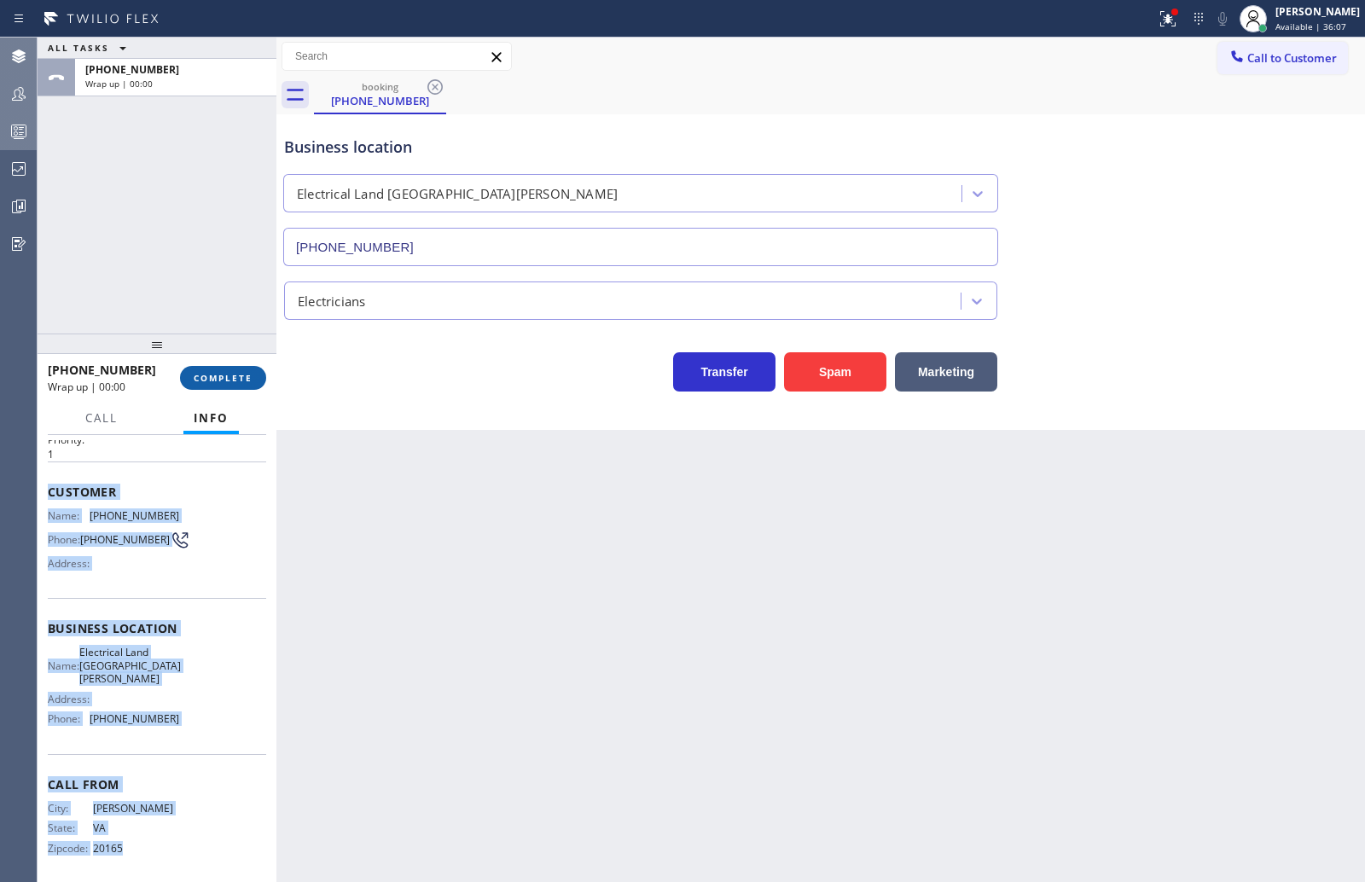
click at [219, 369] on button "COMPLETE" at bounding box center [223, 378] width 86 height 24
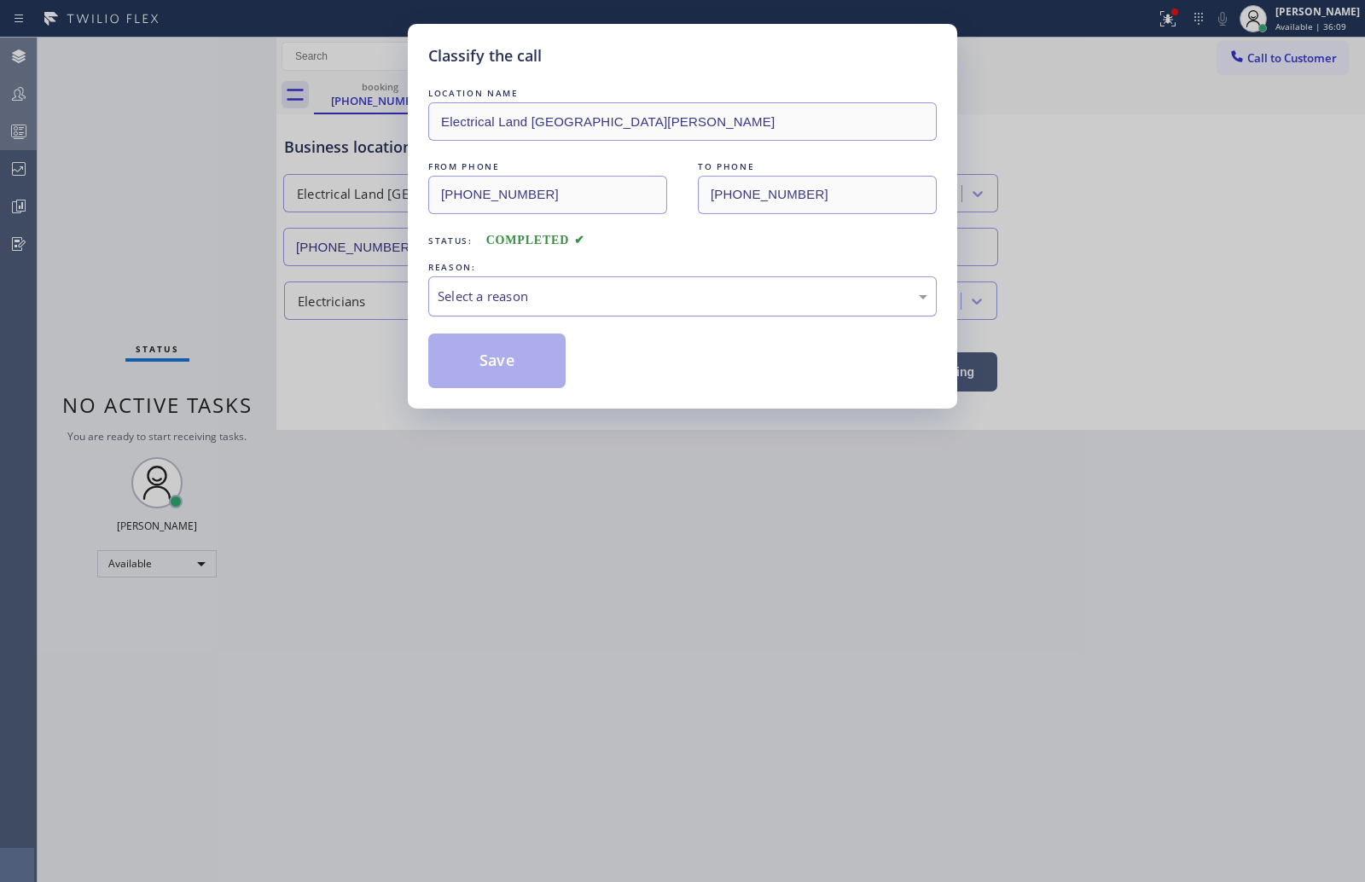
click at [530, 299] on div "Select a reason" at bounding box center [683, 297] width 490 height 20
click at [539, 297] on div "Select a reason" at bounding box center [683, 297] width 490 height 20
click at [520, 355] on button "Save" at bounding box center [496, 361] width 137 height 55
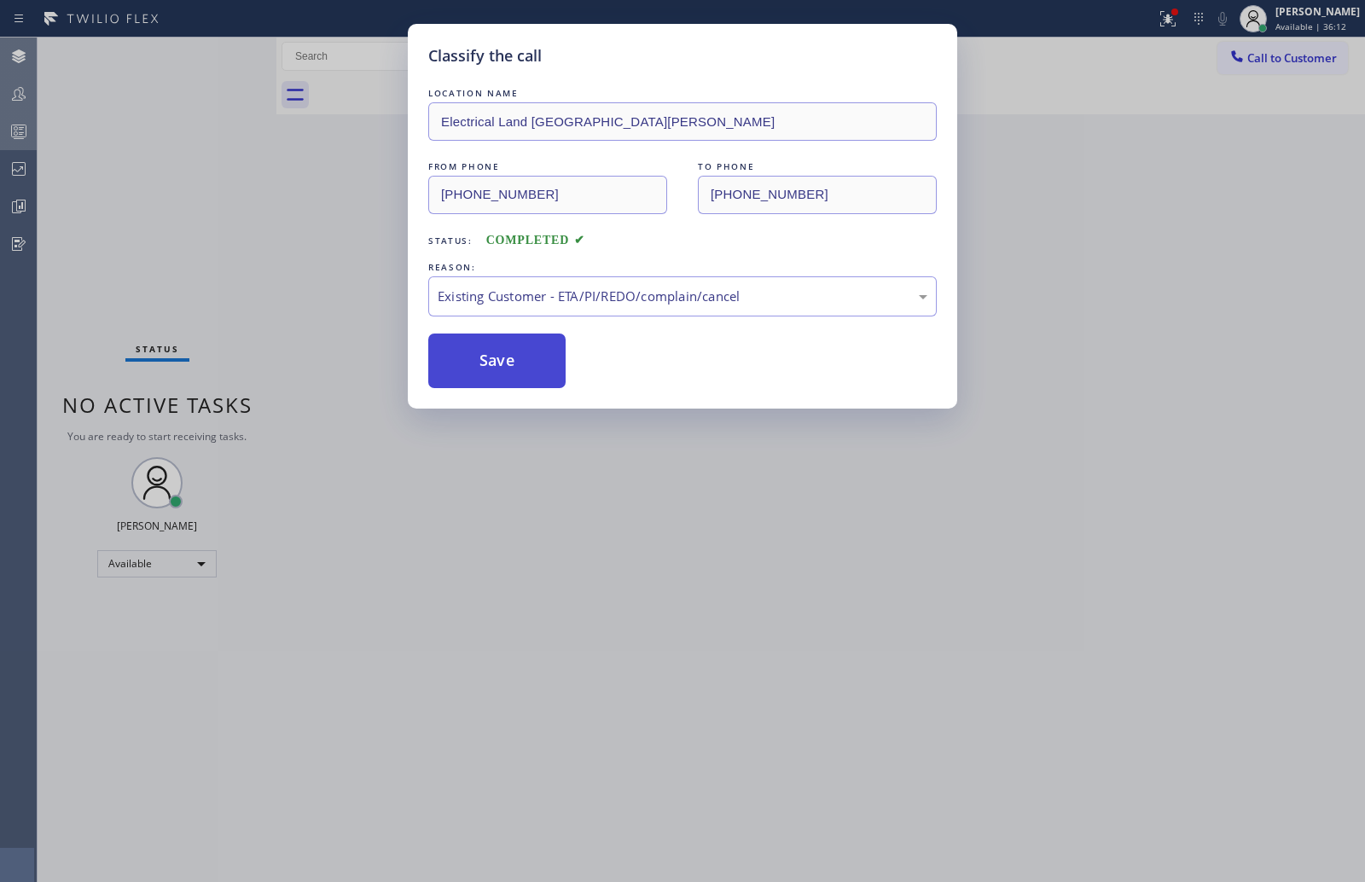
click at [520, 355] on button "Save" at bounding box center [496, 361] width 137 height 55
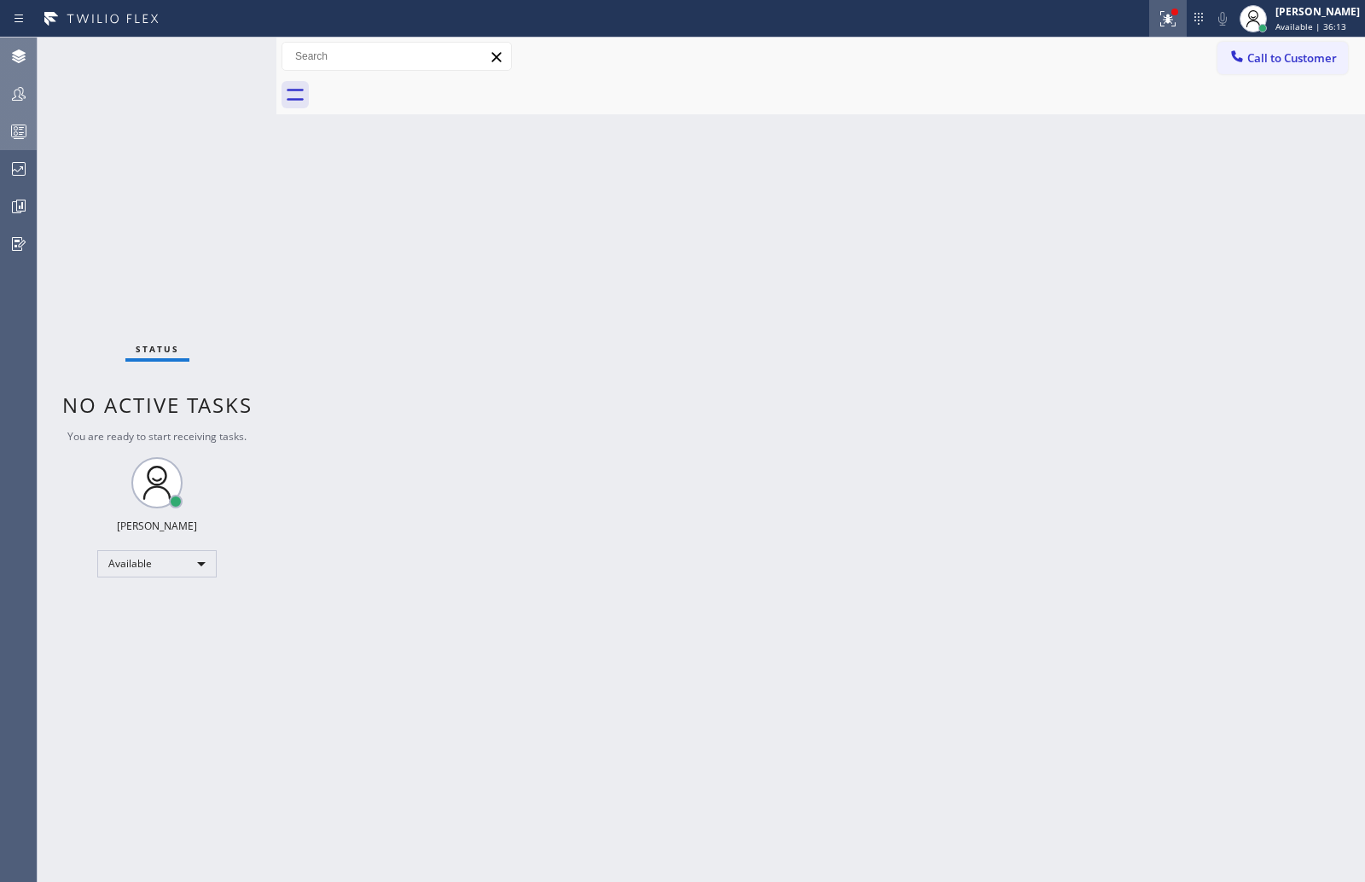
click at [1176, 22] on icon at bounding box center [1167, 18] width 15 height 15
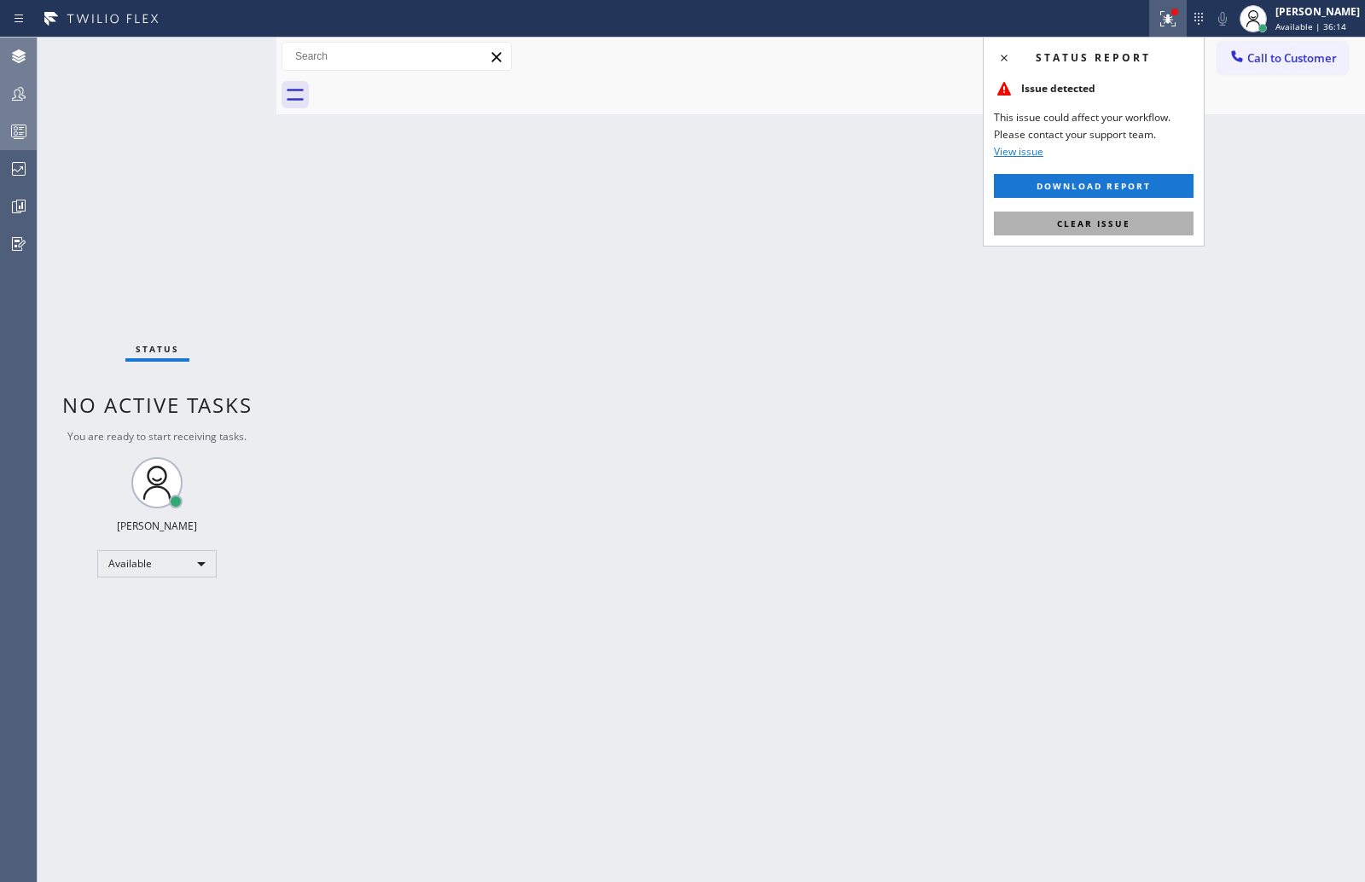
click at [1131, 225] on button "Clear issue" at bounding box center [1094, 224] width 200 height 24
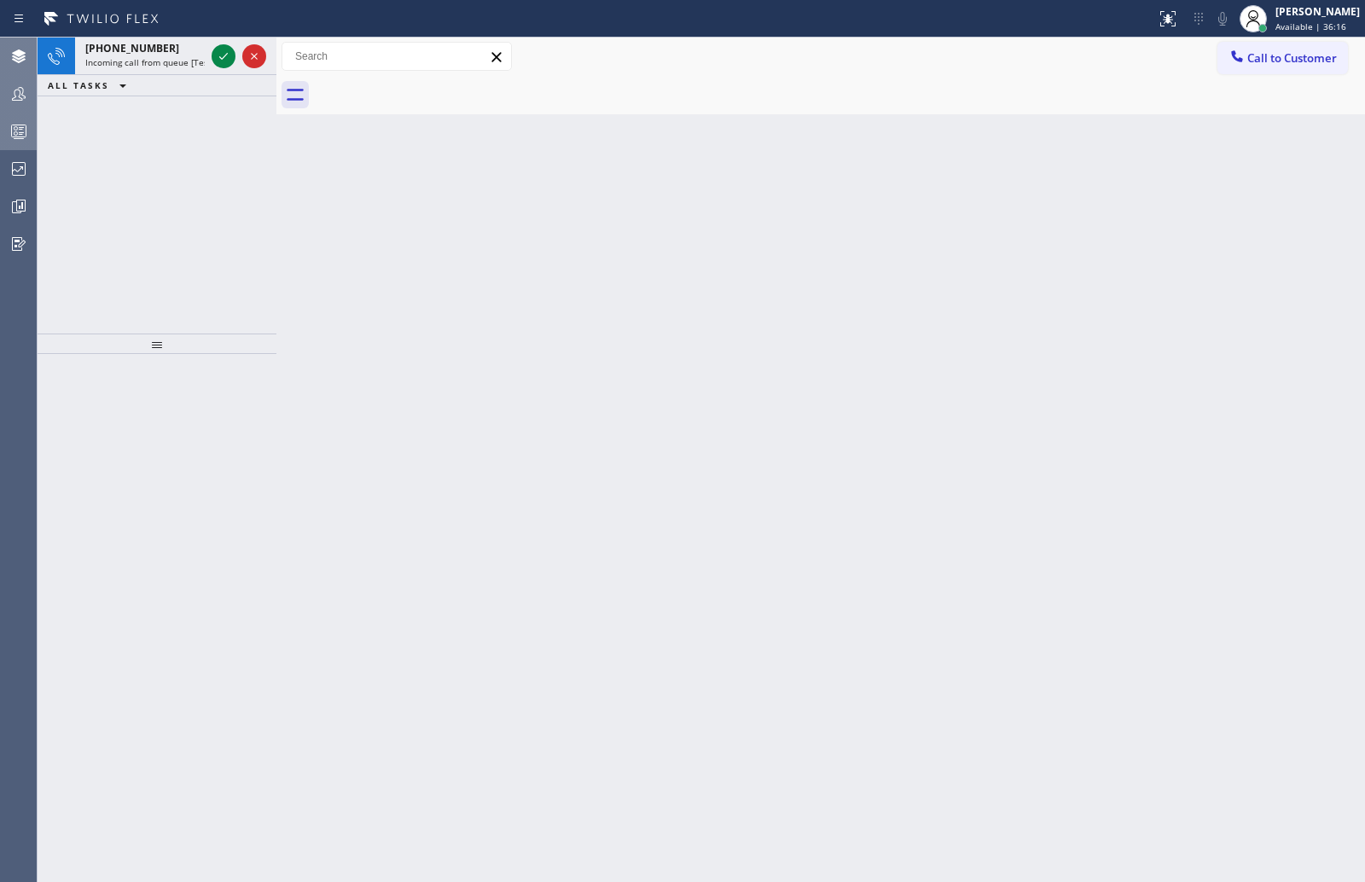
click at [12, 131] on rect at bounding box center [19, 131] width 15 height 12
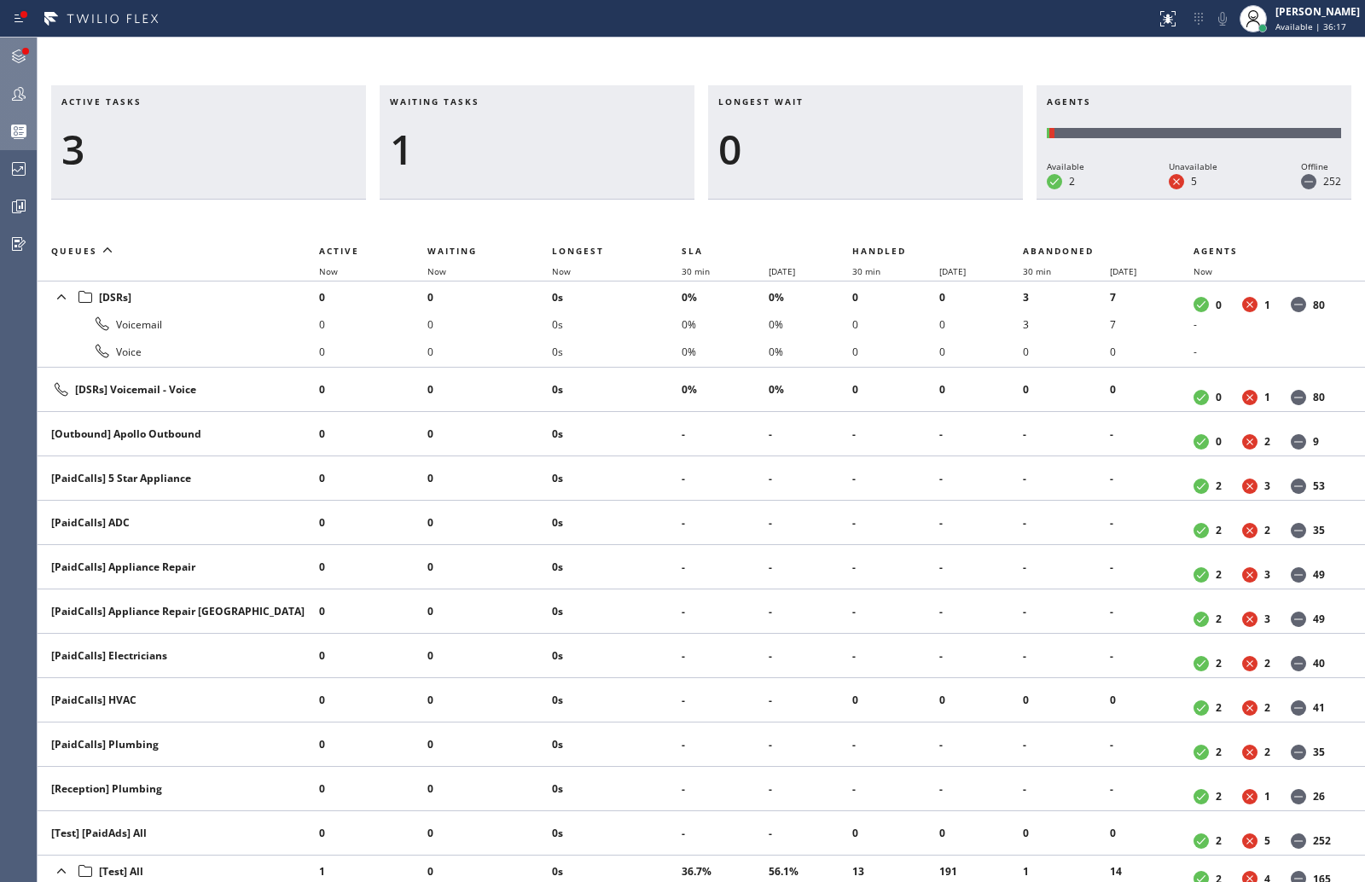
click at [22, 55] on div at bounding box center [25, 51] width 10 height 10
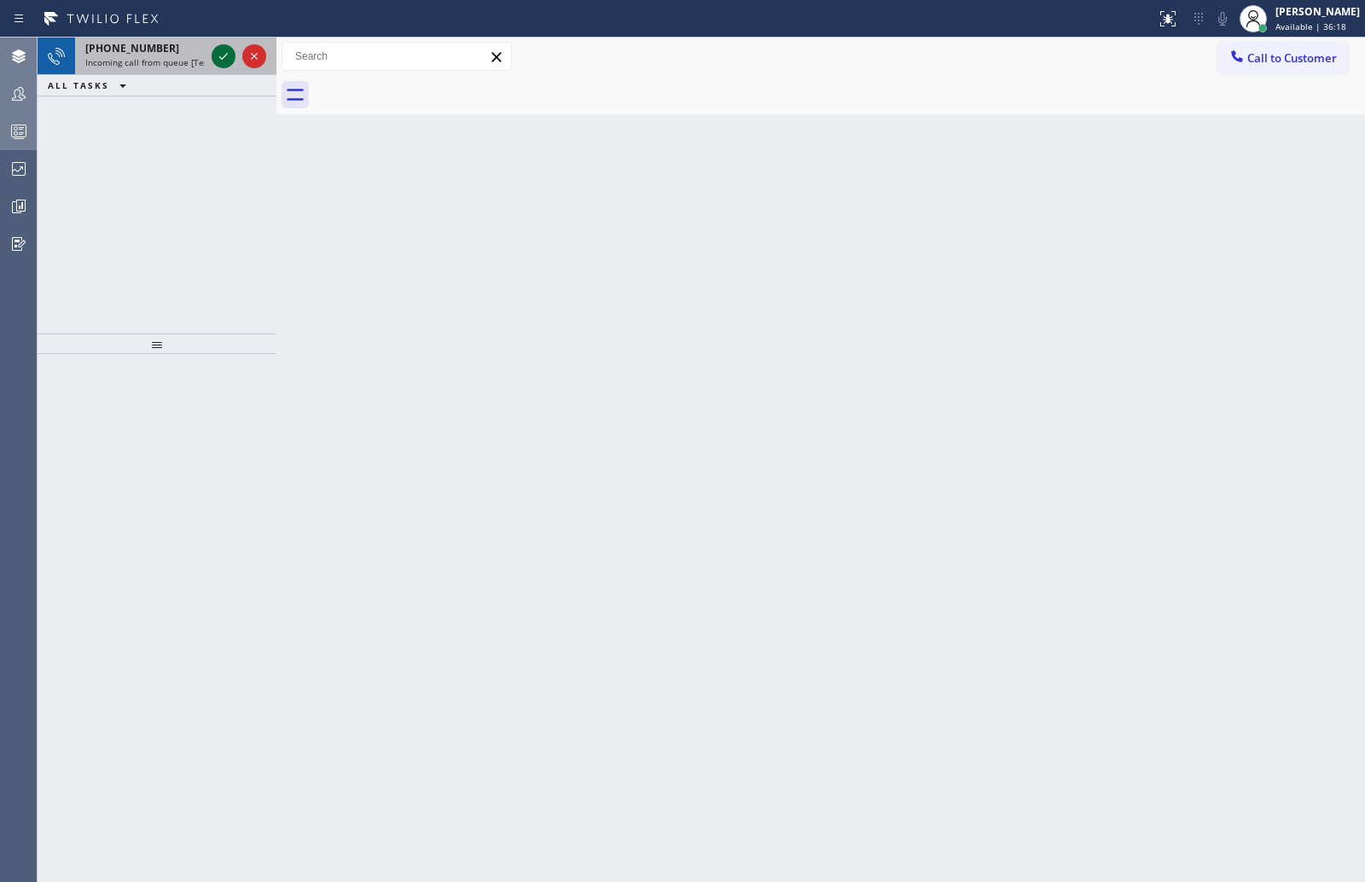
click at [220, 52] on icon at bounding box center [223, 56] width 20 height 20
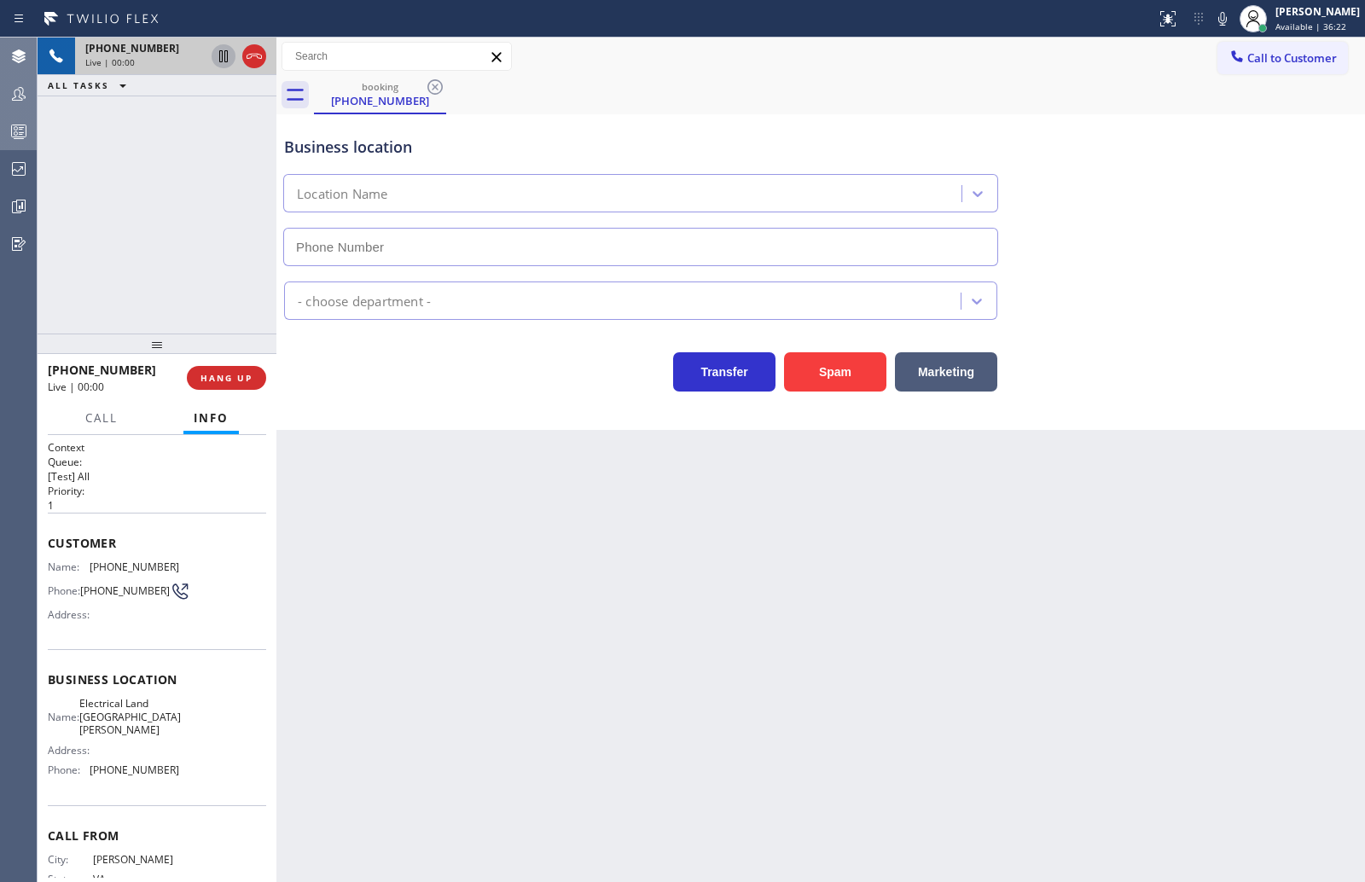
click at [213, 55] on icon at bounding box center [223, 56] width 20 height 20
type input "(714) 410-6692"
click at [205, 372] on span "HANG UP" at bounding box center [226, 378] width 52 height 12
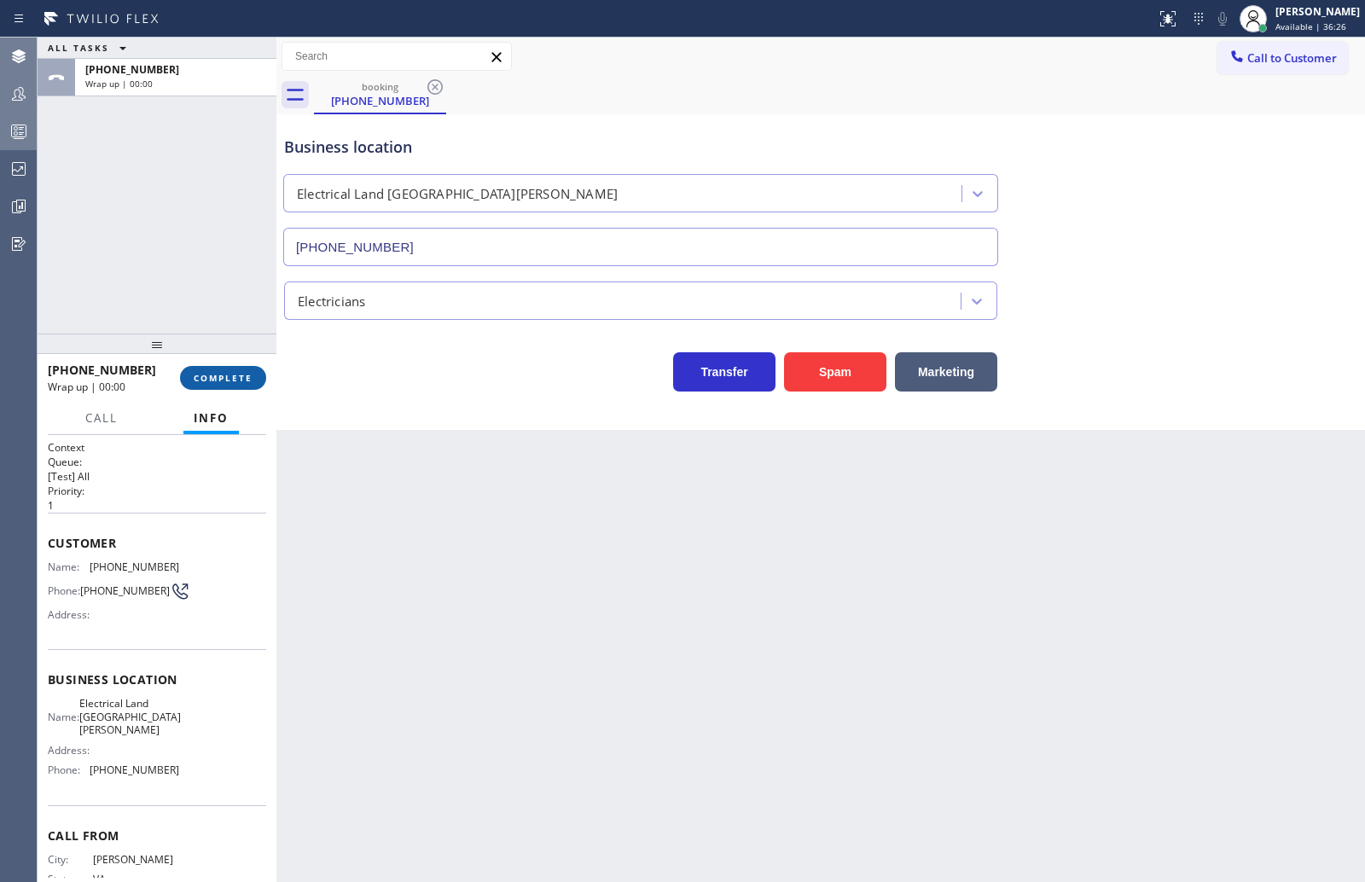
click at [247, 370] on button "COMPLETE" at bounding box center [223, 378] width 86 height 24
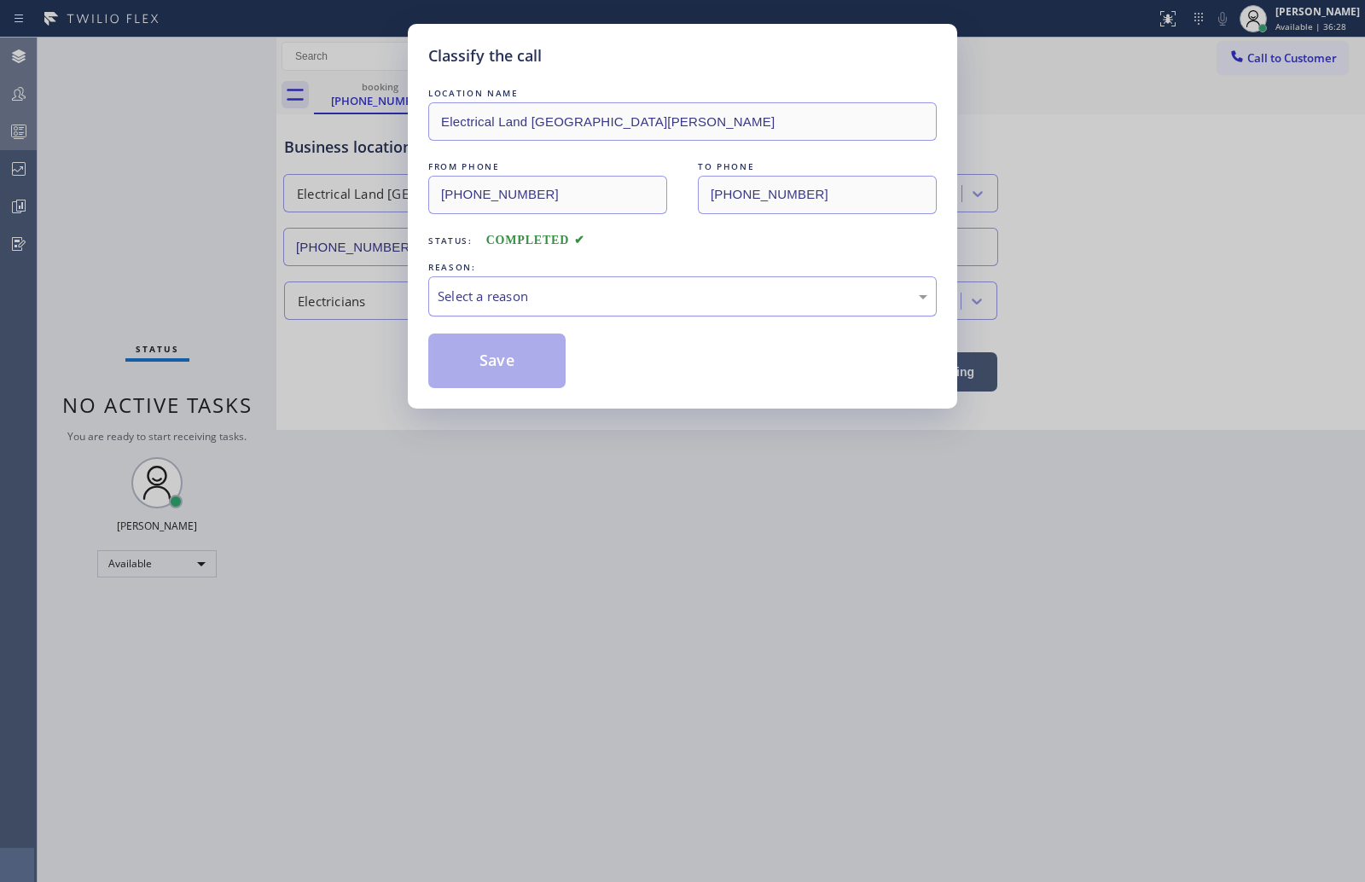
click at [503, 293] on div "Select a reason" at bounding box center [683, 297] width 490 height 20
click at [495, 360] on button "Save" at bounding box center [496, 361] width 137 height 55
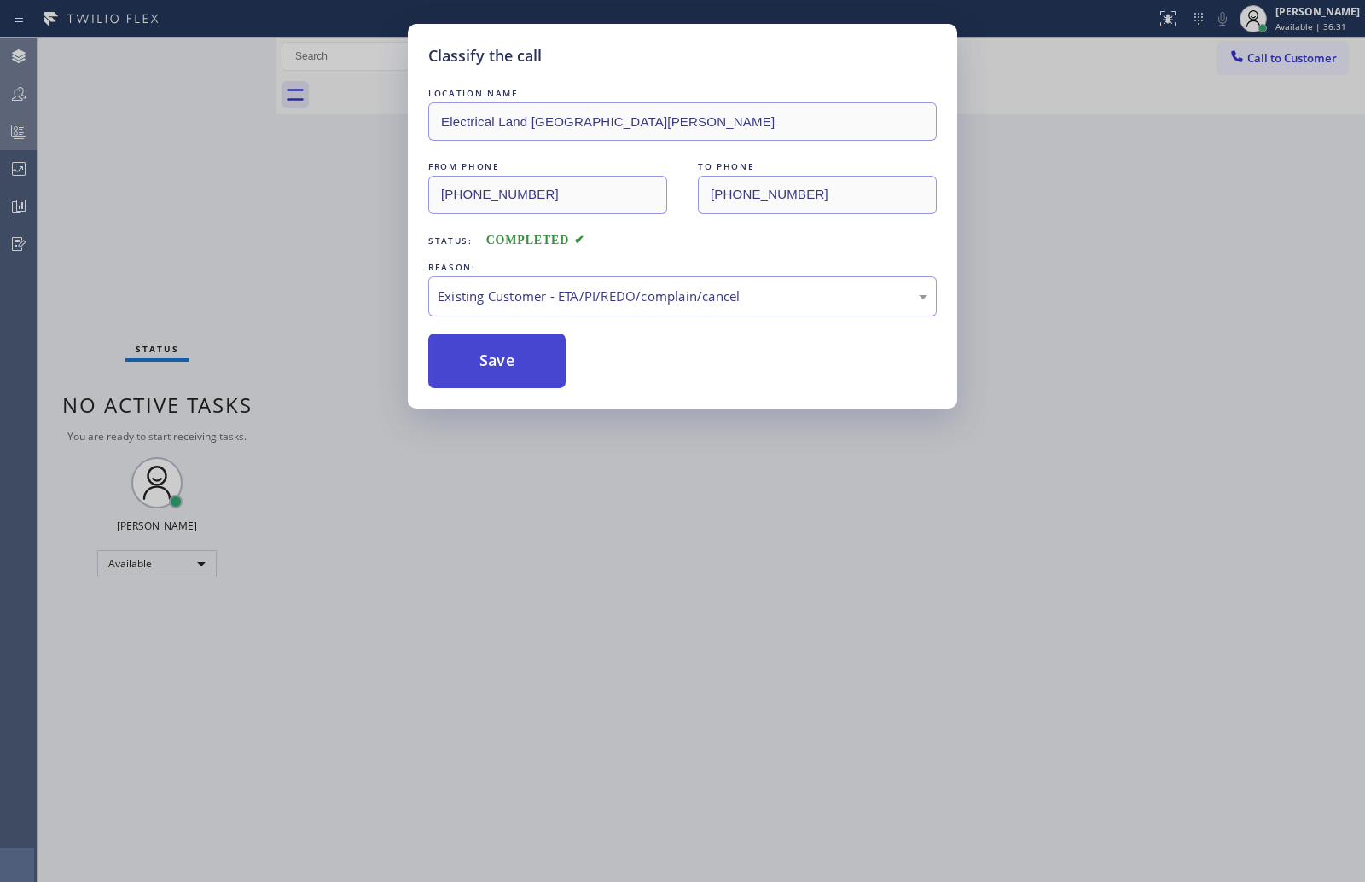
click at [495, 360] on button "Save" at bounding box center [496, 361] width 137 height 55
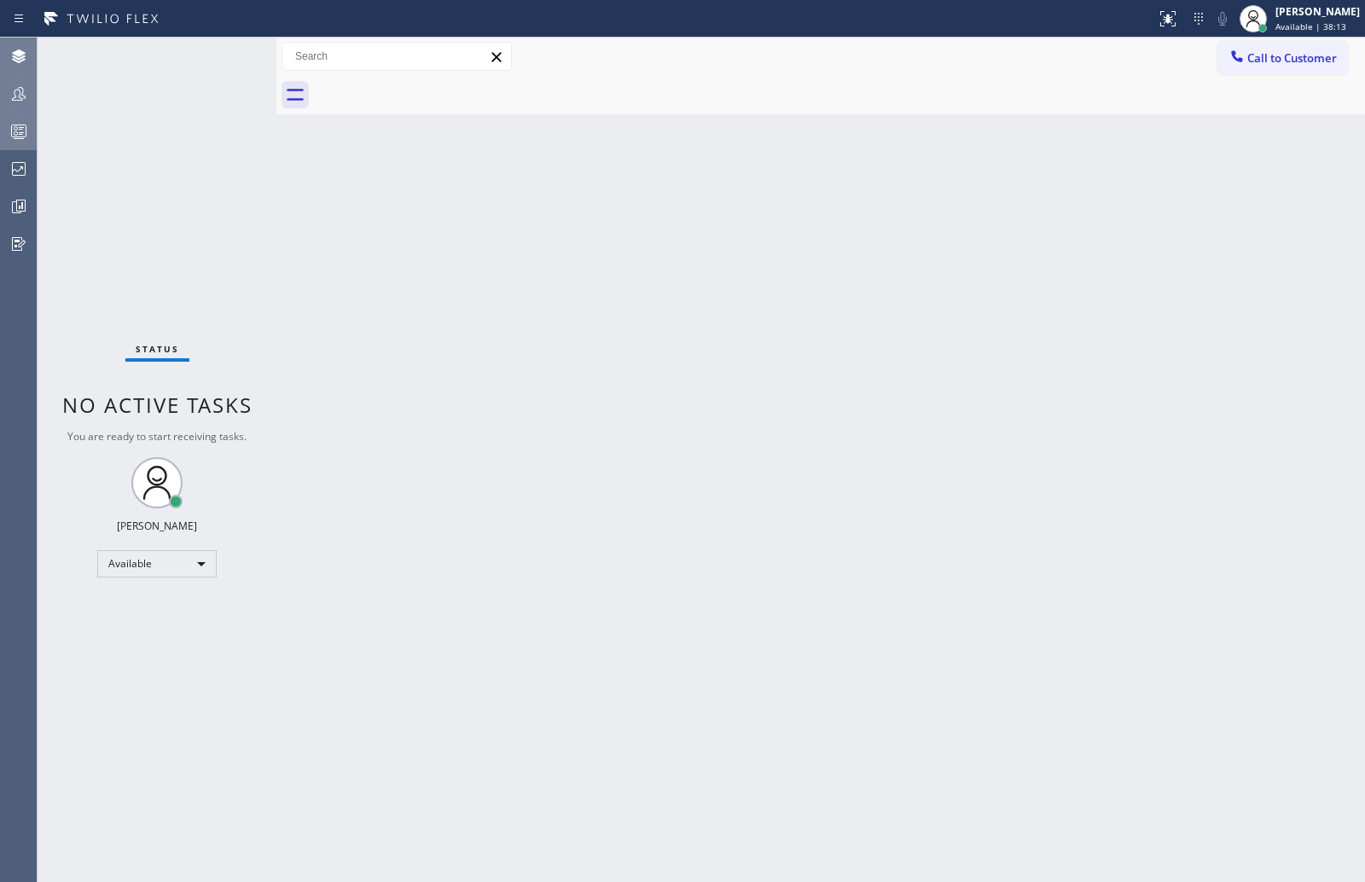
click at [24, 94] on icon at bounding box center [19, 94] width 20 height 20
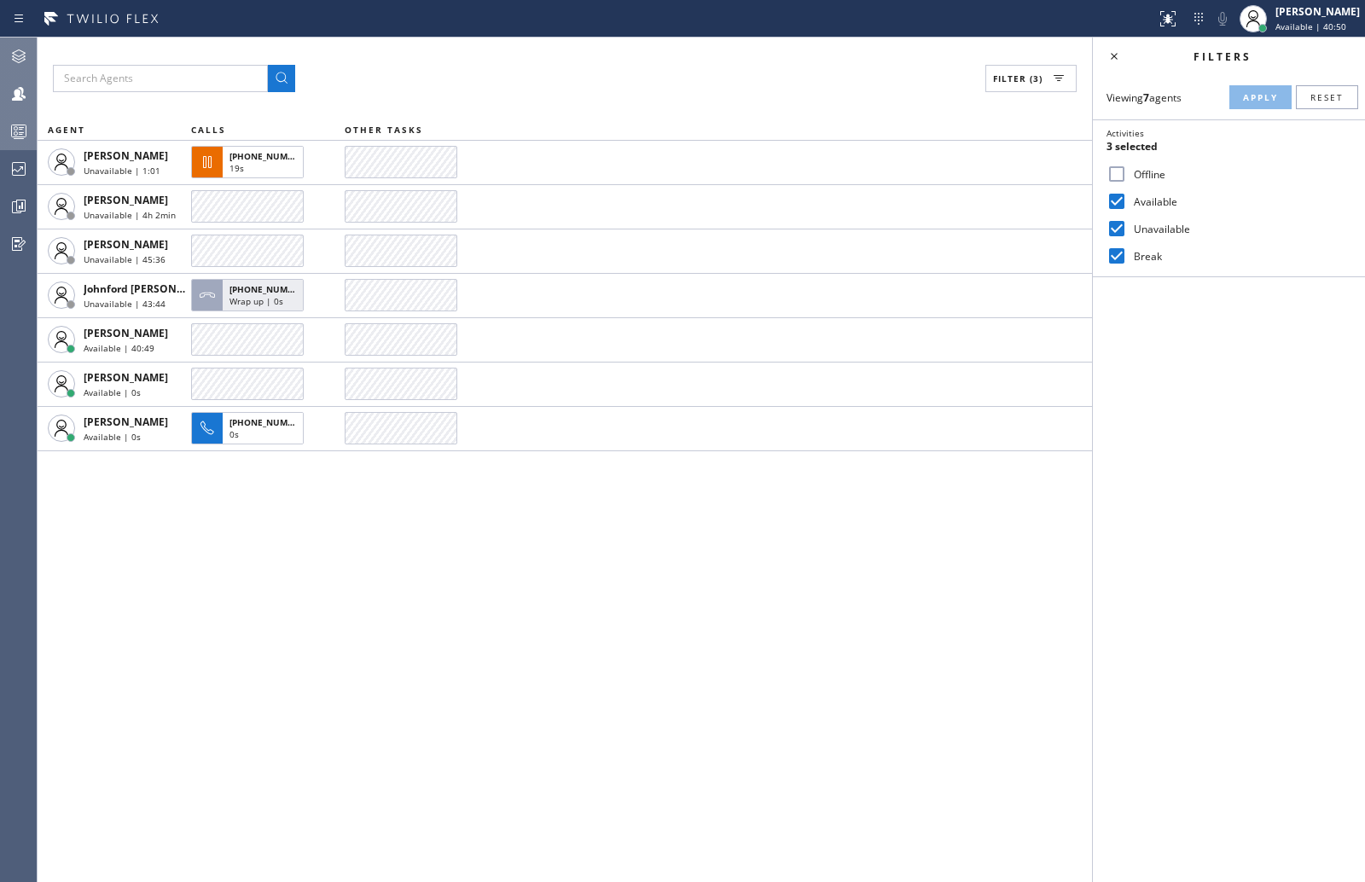
click at [206, 532] on div "Filter (3) AGENT CALLS OTHER TASKS Alynna Marie Pasumala Unavailable | 1:01 +17…" at bounding box center [565, 460] width 1054 height 845
click at [235, 665] on div "Filter (3) AGENT CALLS OTHER TASKS Alynna Marie Pasumala Unavailable | 1:32 +17…" at bounding box center [565, 460] width 1054 height 845
click at [26, 126] on rect at bounding box center [19, 131] width 15 height 12
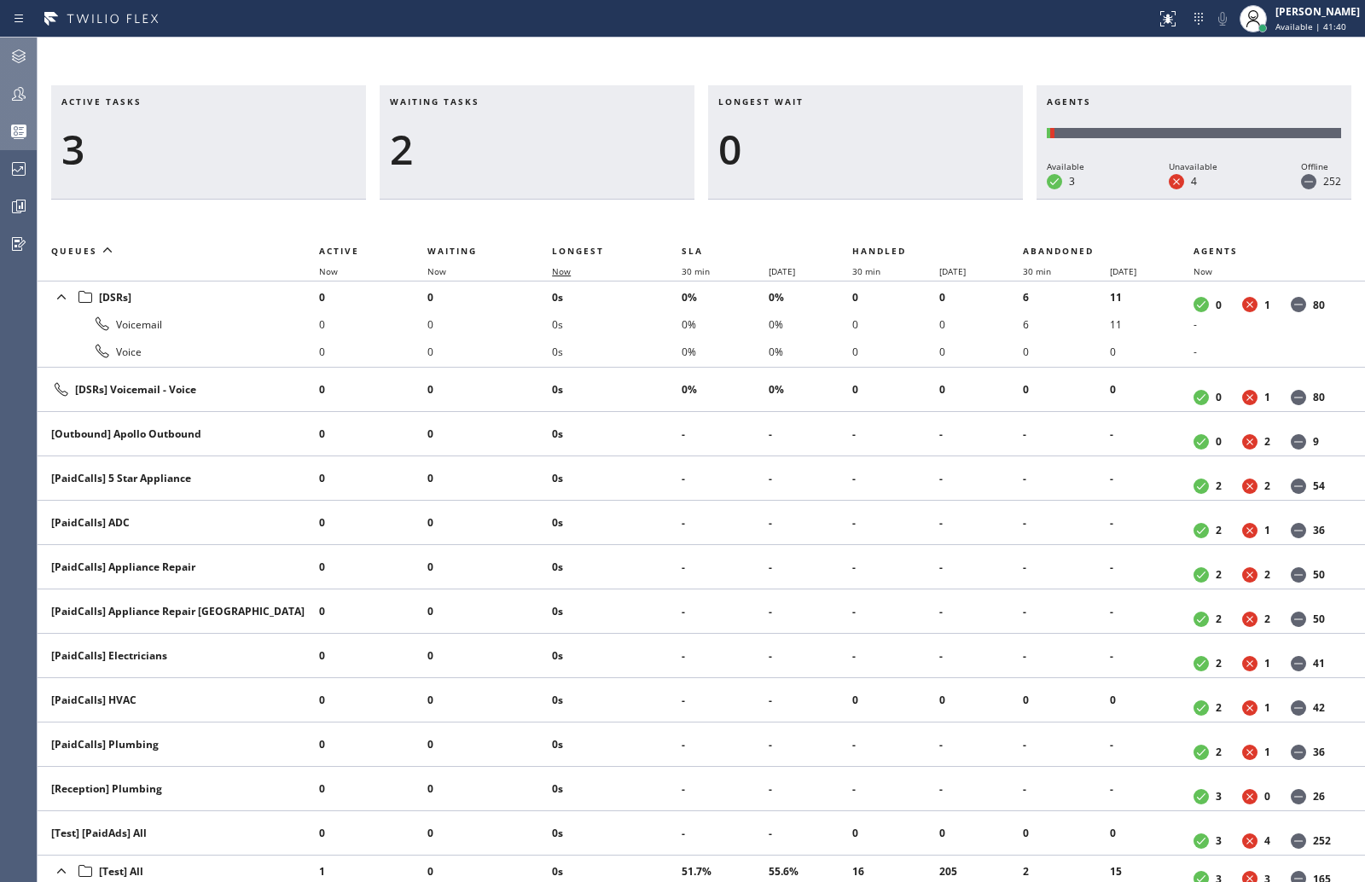
click at [558, 266] on span "Now" at bounding box center [561, 271] width 19 height 12
click at [561, 270] on span "Now" at bounding box center [561, 271] width 19 height 12
click at [1328, 19] on div "Jovelle Tadle Available | 42:11" at bounding box center [1318, 18] width 93 height 30
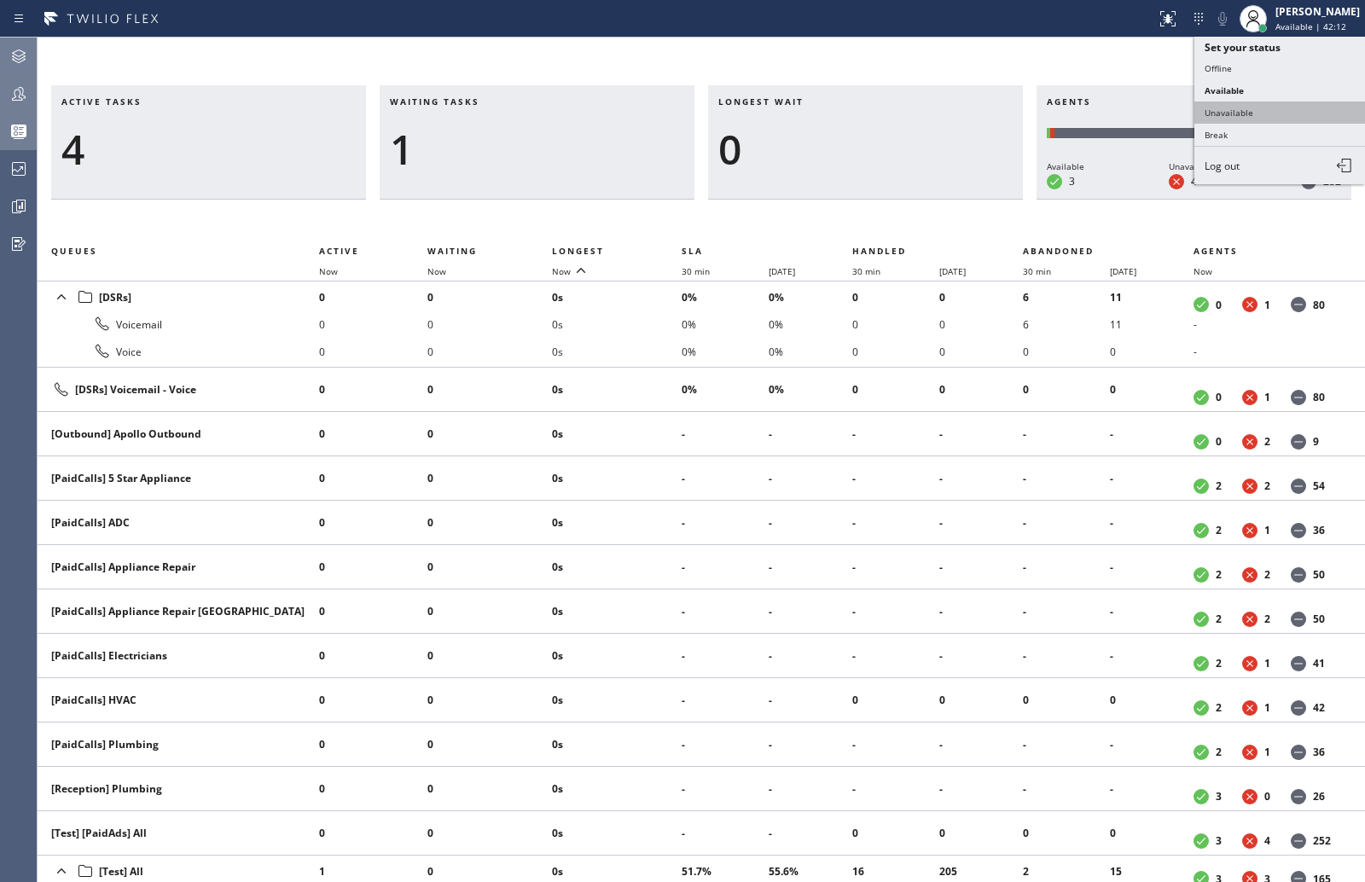
click at [1216, 114] on button "Unavailable" at bounding box center [1279, 113] width 171 height 22
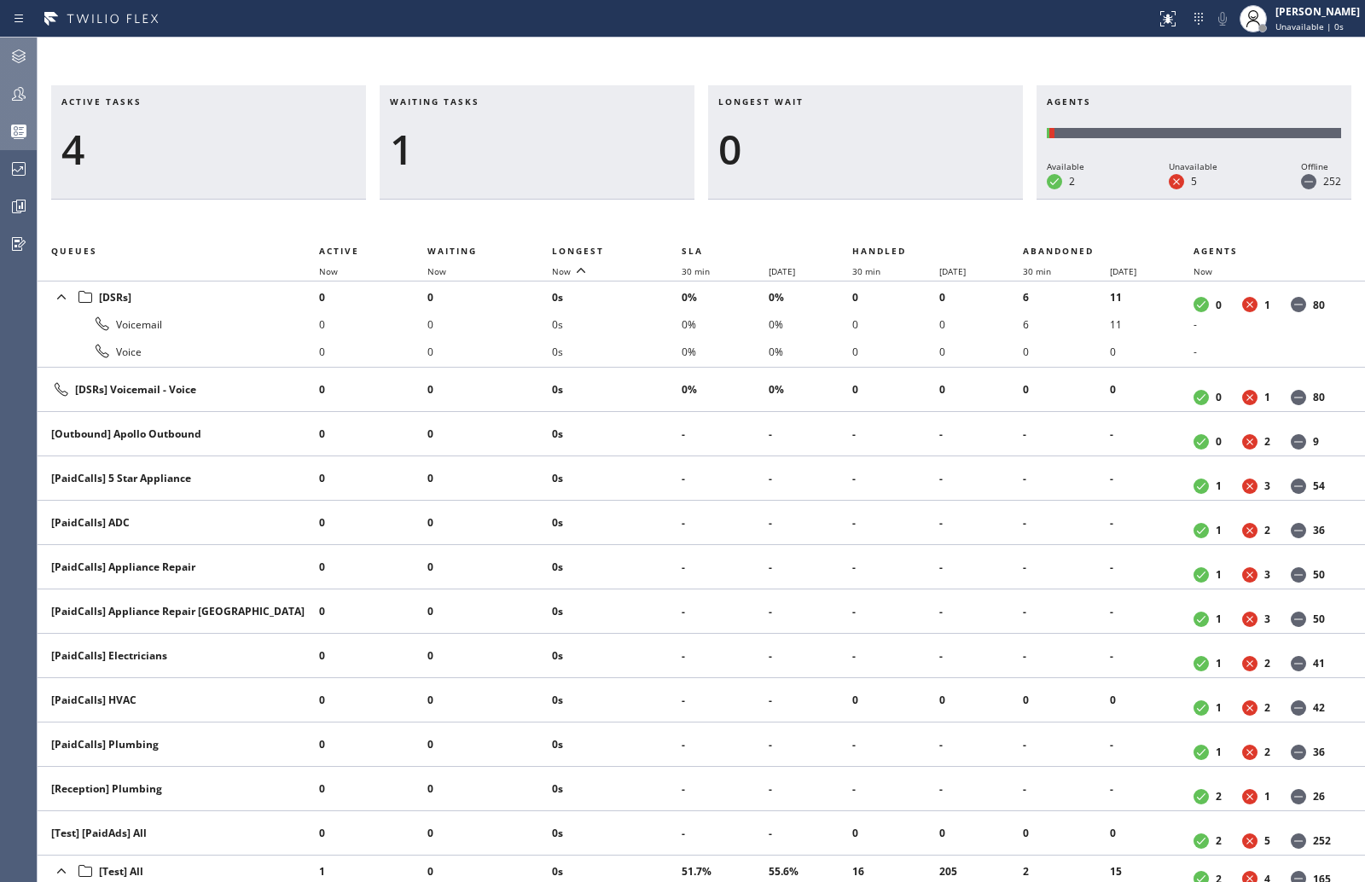
click at [9, 85] on icon at bounding box center [19, 94] width 20 height 20
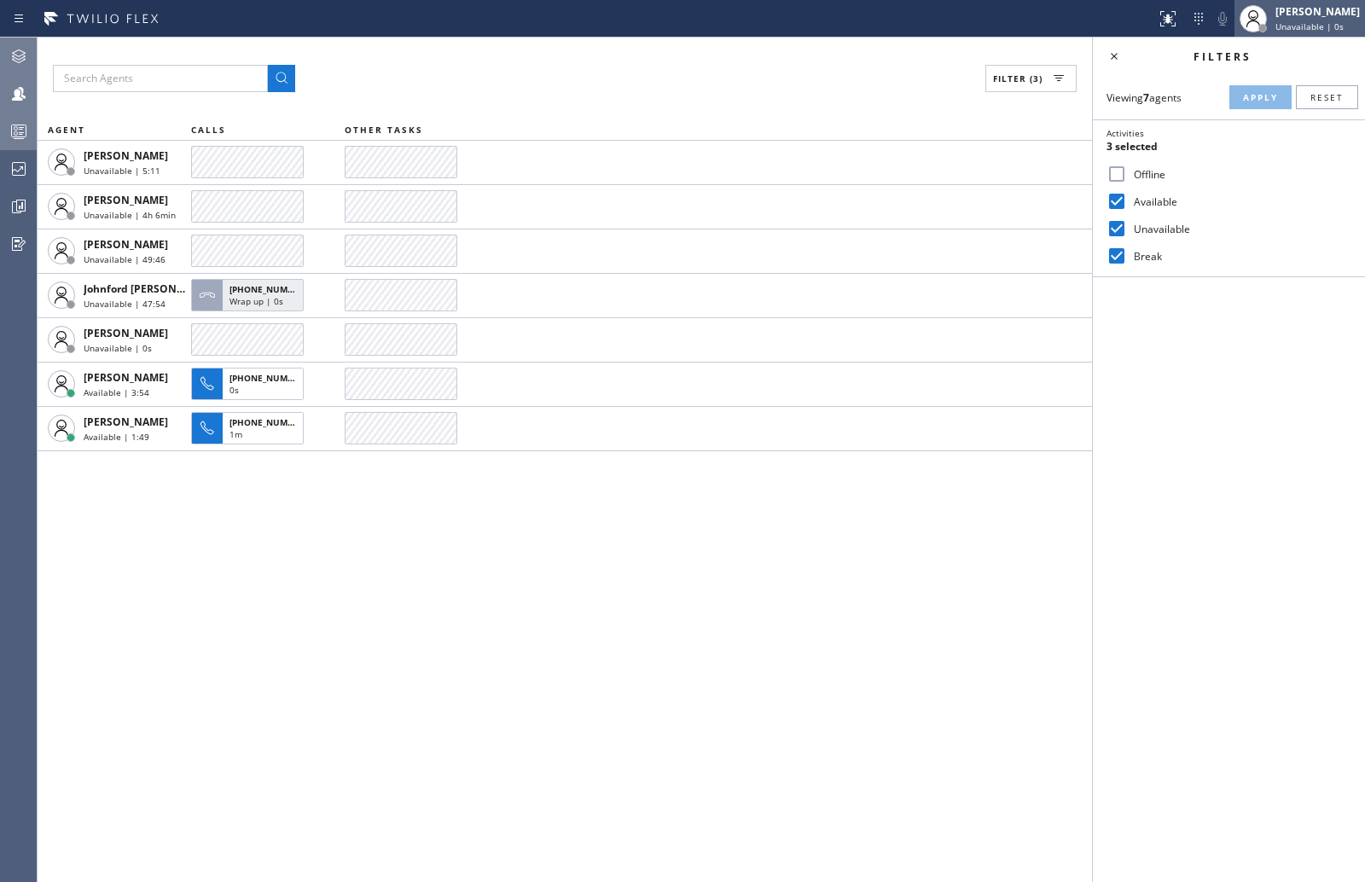
click at [1311, 27] on span "Unavailable | 0s" at bounding box center [1309, 26] width 68 height 12
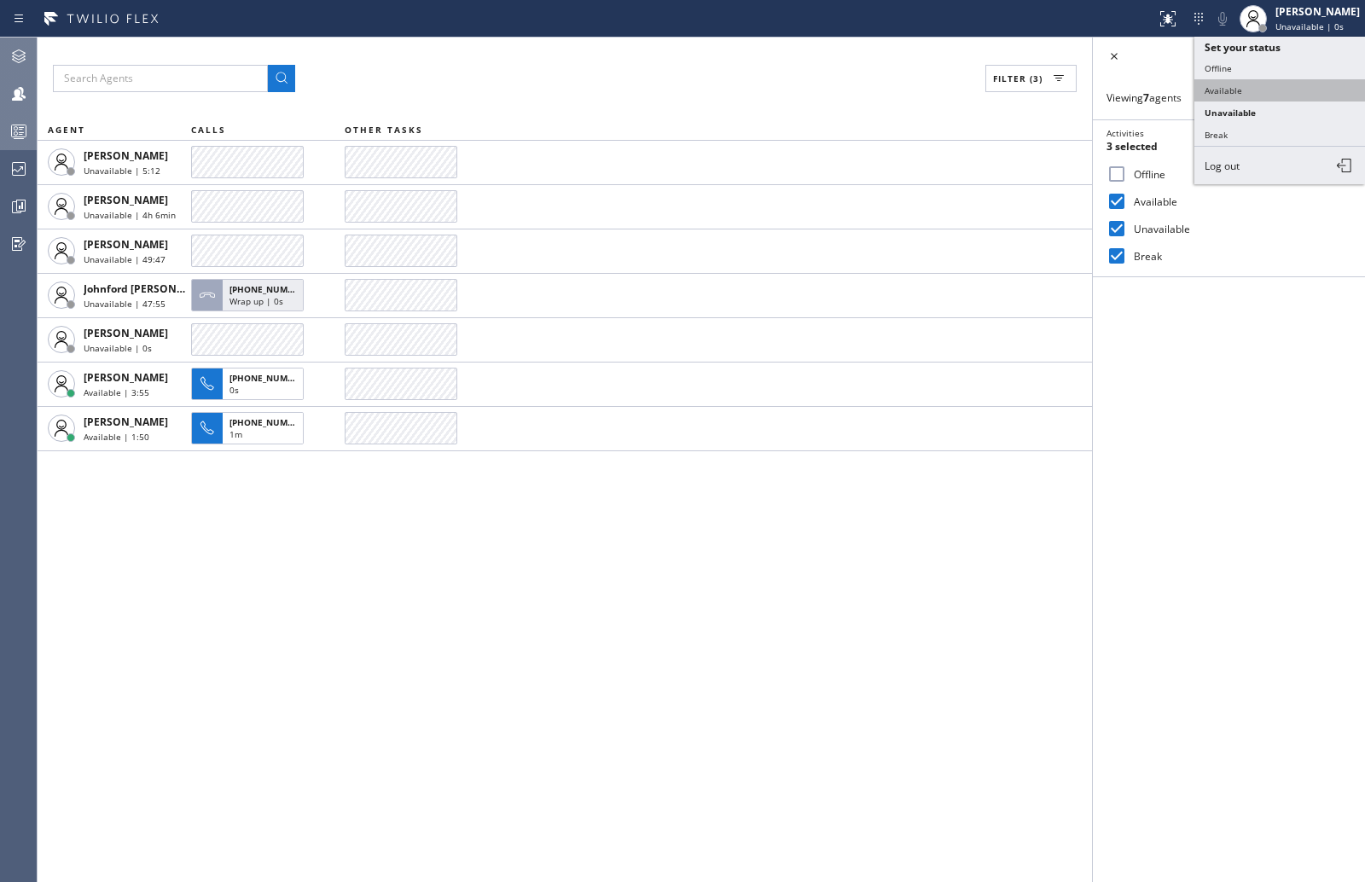
click at [1237, 87] on button "Available" at bounding box center [1279, 90] width 171 height 22
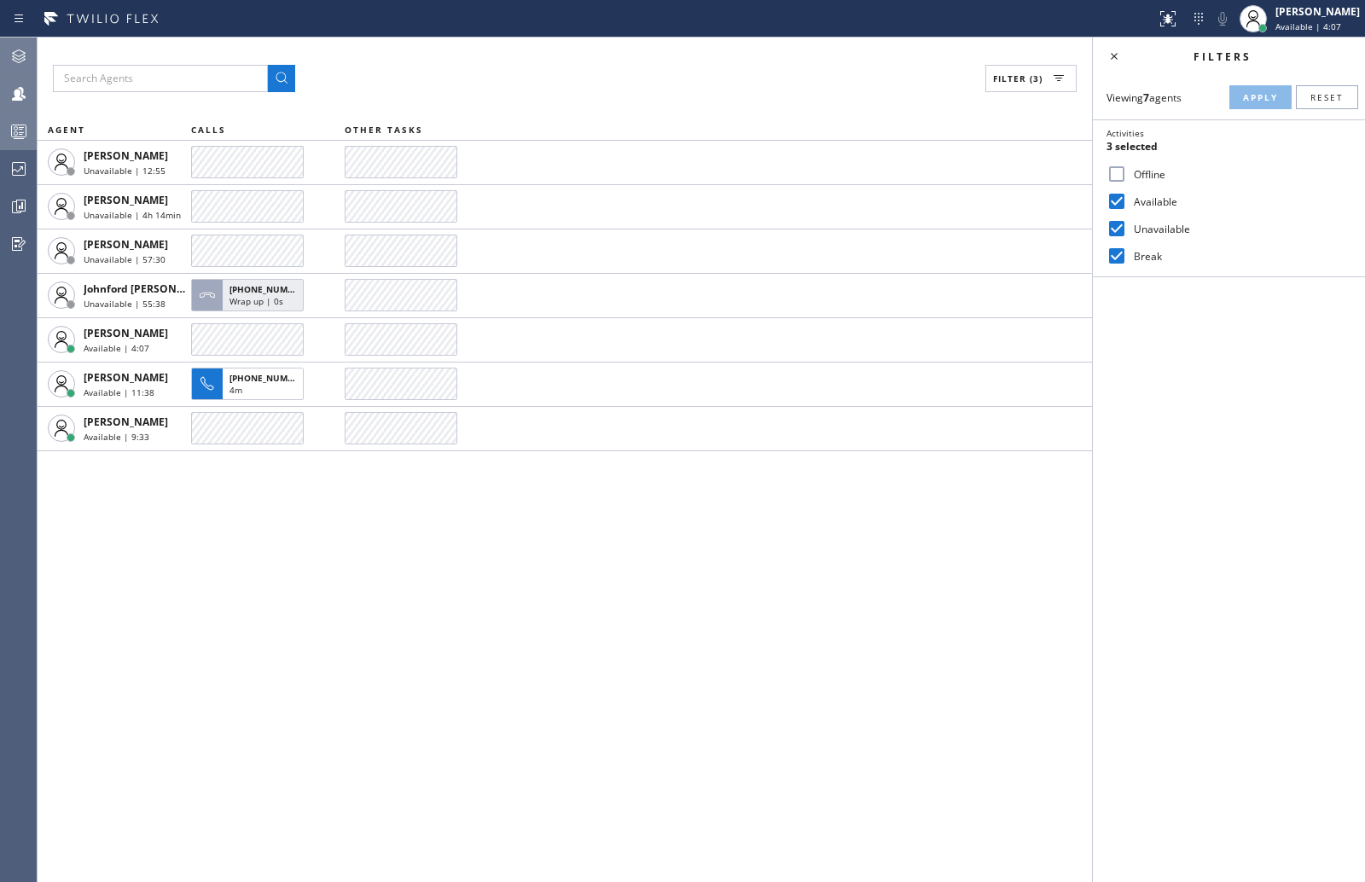
click at [147, 642] on div "Filter (3) AGENT CALLS OTHER TASKS Alynna Marie Pasumala Unavailable | 12:55 An…" at bounding box center [565, 460] width 1054 height 845
click at [1111, 61] on icon at bounding box center [1114, 56] width 20 height 20
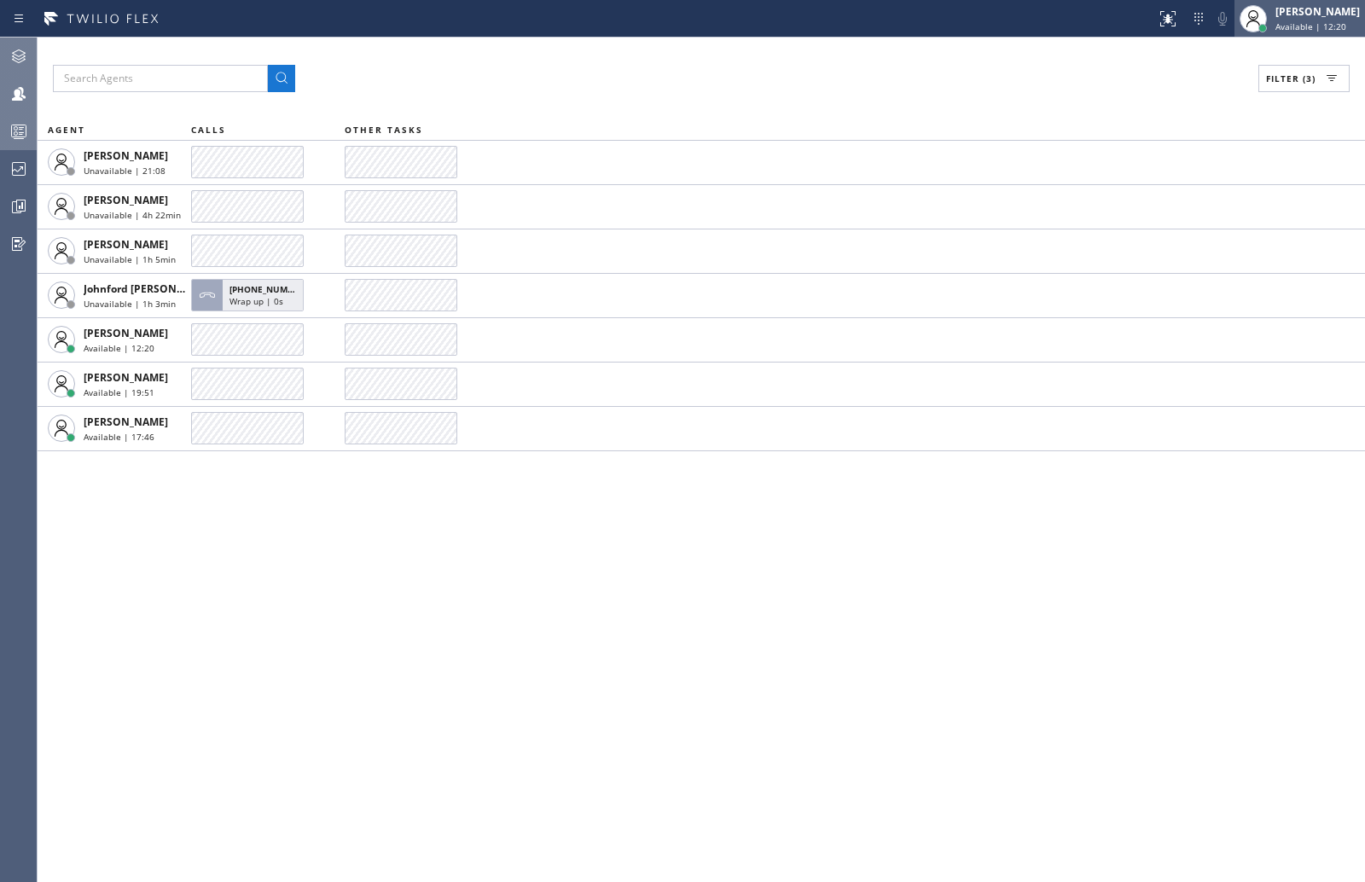
click at [1336, 10] on div "[PERSON_NAME]" at bounding box center [1317, 11] width 84 height 15
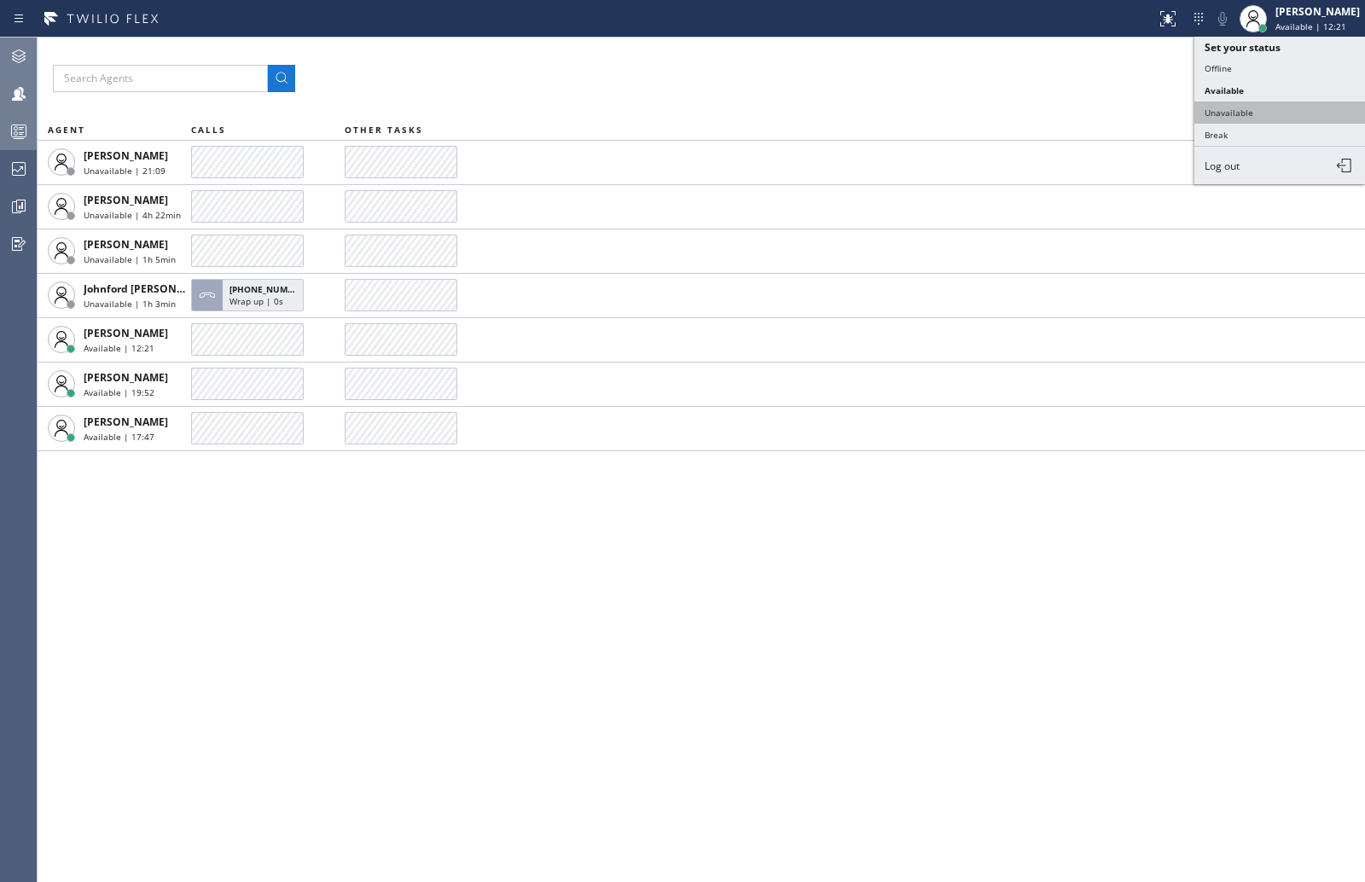
click at [1264, 109] on button "Unavailable" at bounding box center [1279, 113] width 171 height 22
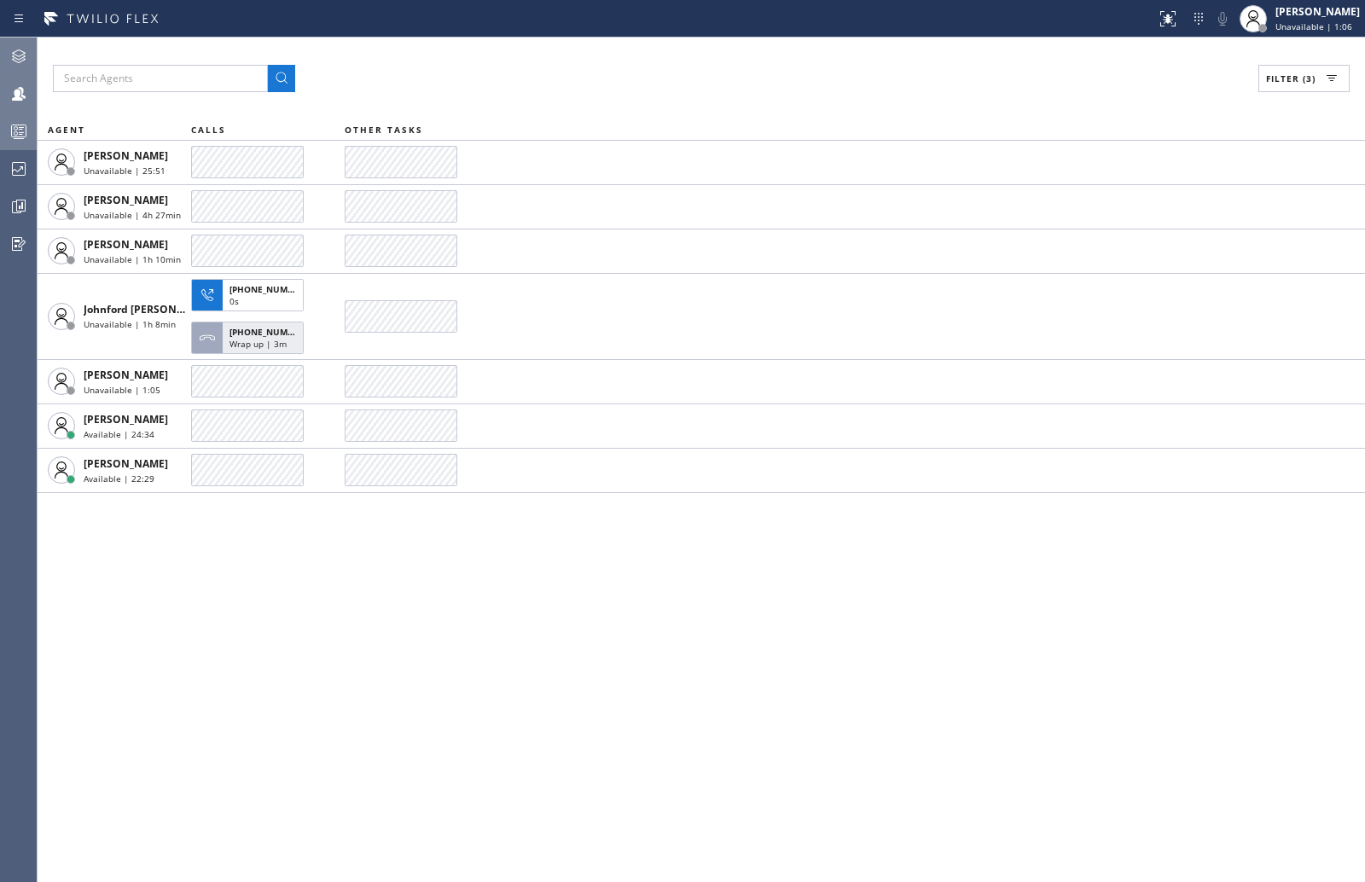
click at [184, 584] on div "Filter (3) AGENT CALLS OTHER TASKS Alynna Marie Pasumala Unavailable | 25:51 An…" at bounding box center [701, 460] width 1327 height 845
click at [13, 206] on icon at bounding box center [19, 206] width 13 height 13
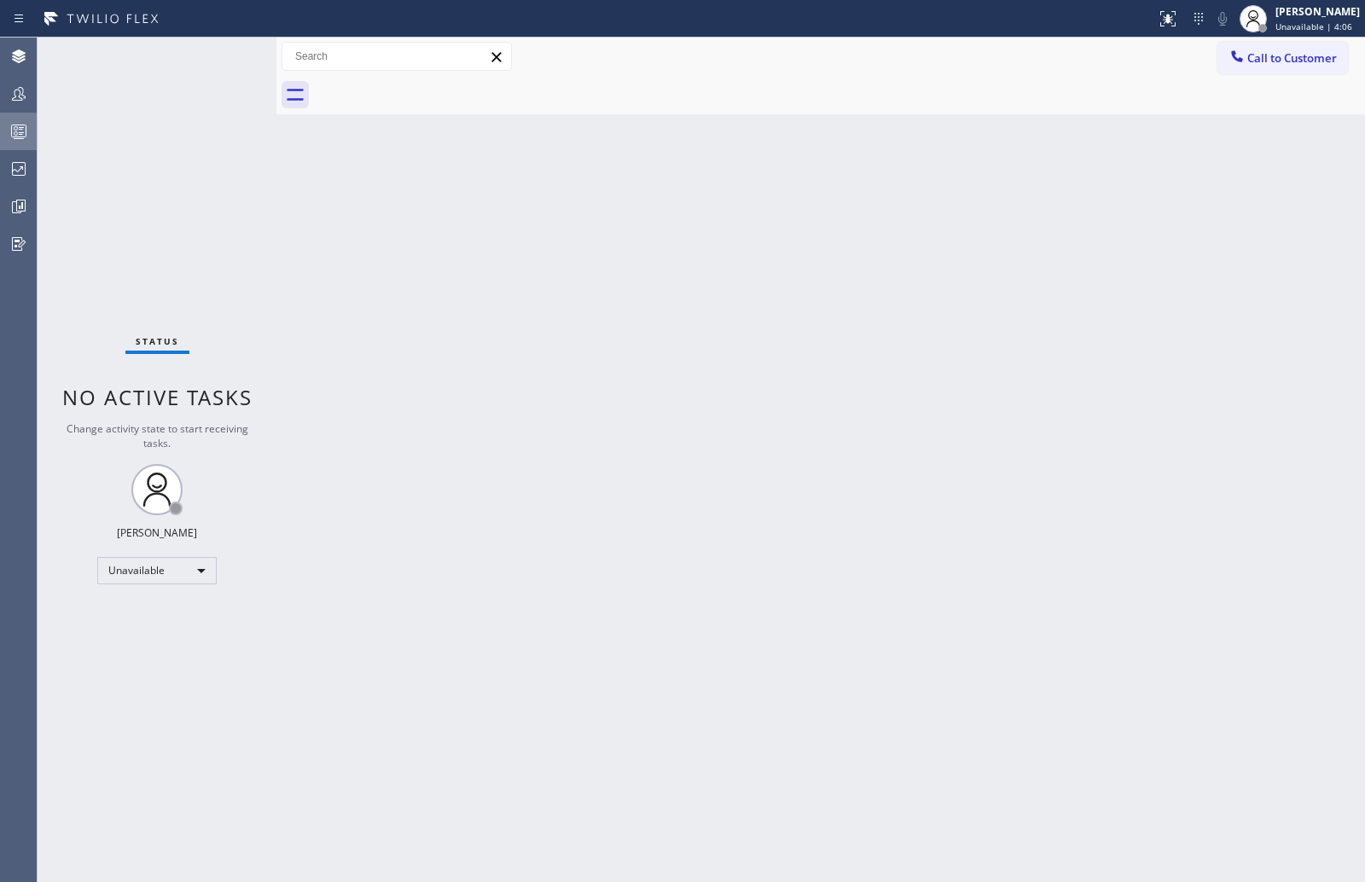
click at [17, 128] on circle at bounding box center [16, 128] width 3 height 3
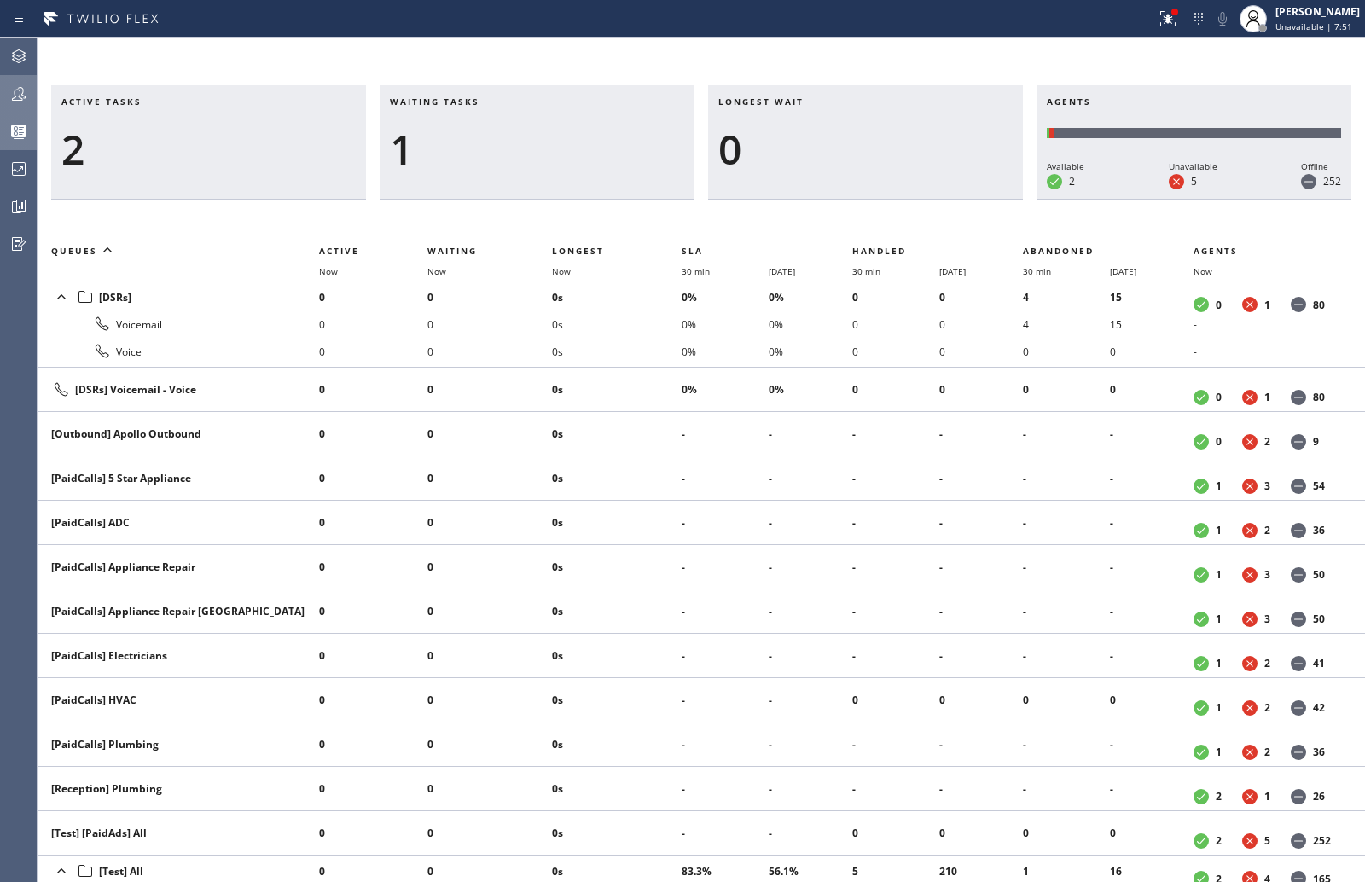
click at [9, 84] on icon at bounding box center [19, 94] width 20 height 20
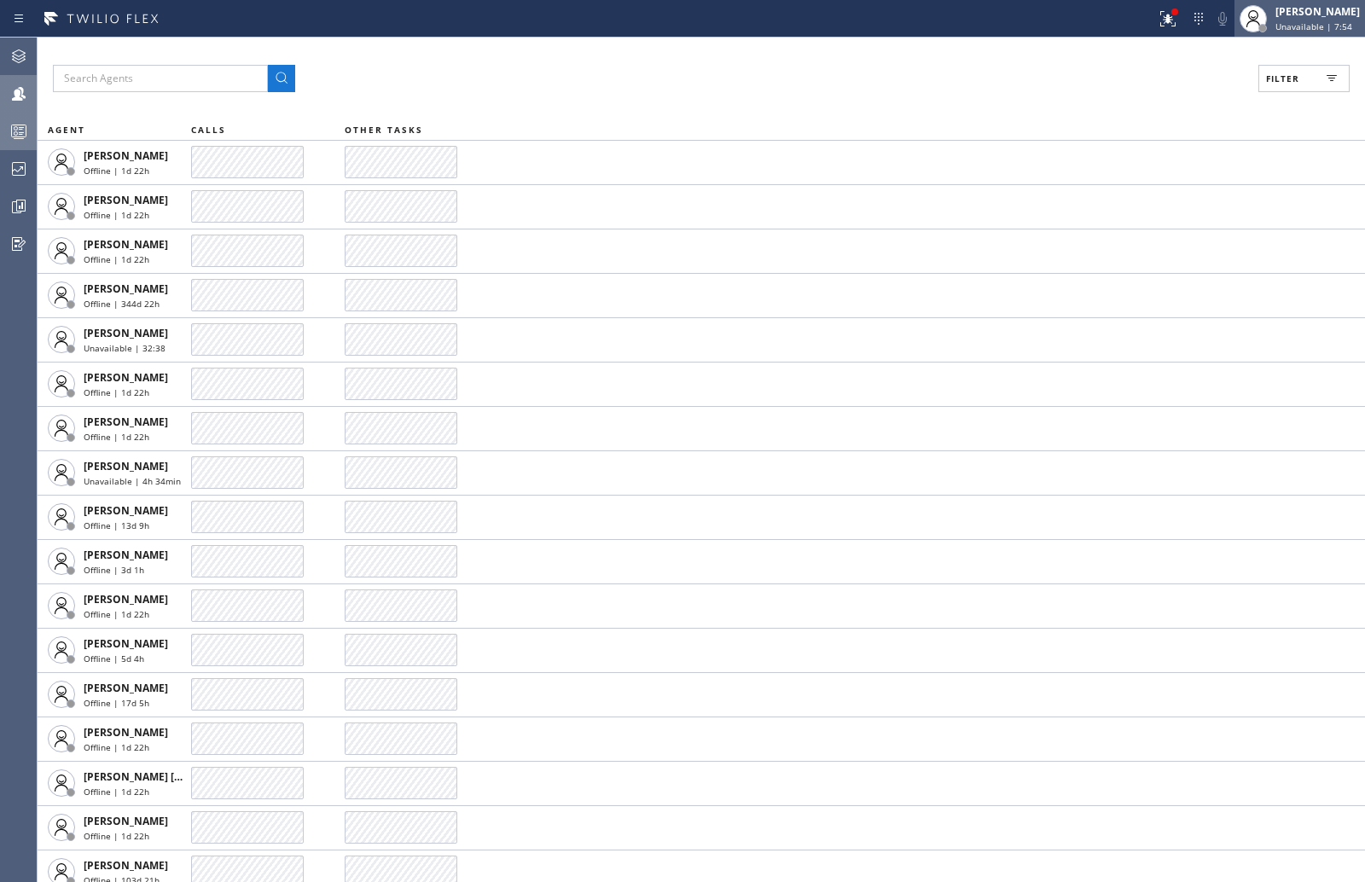
click at [1328, 27] on span "Unavailable | 7:54" at bounding box center [1313, 26] width 77 height 12
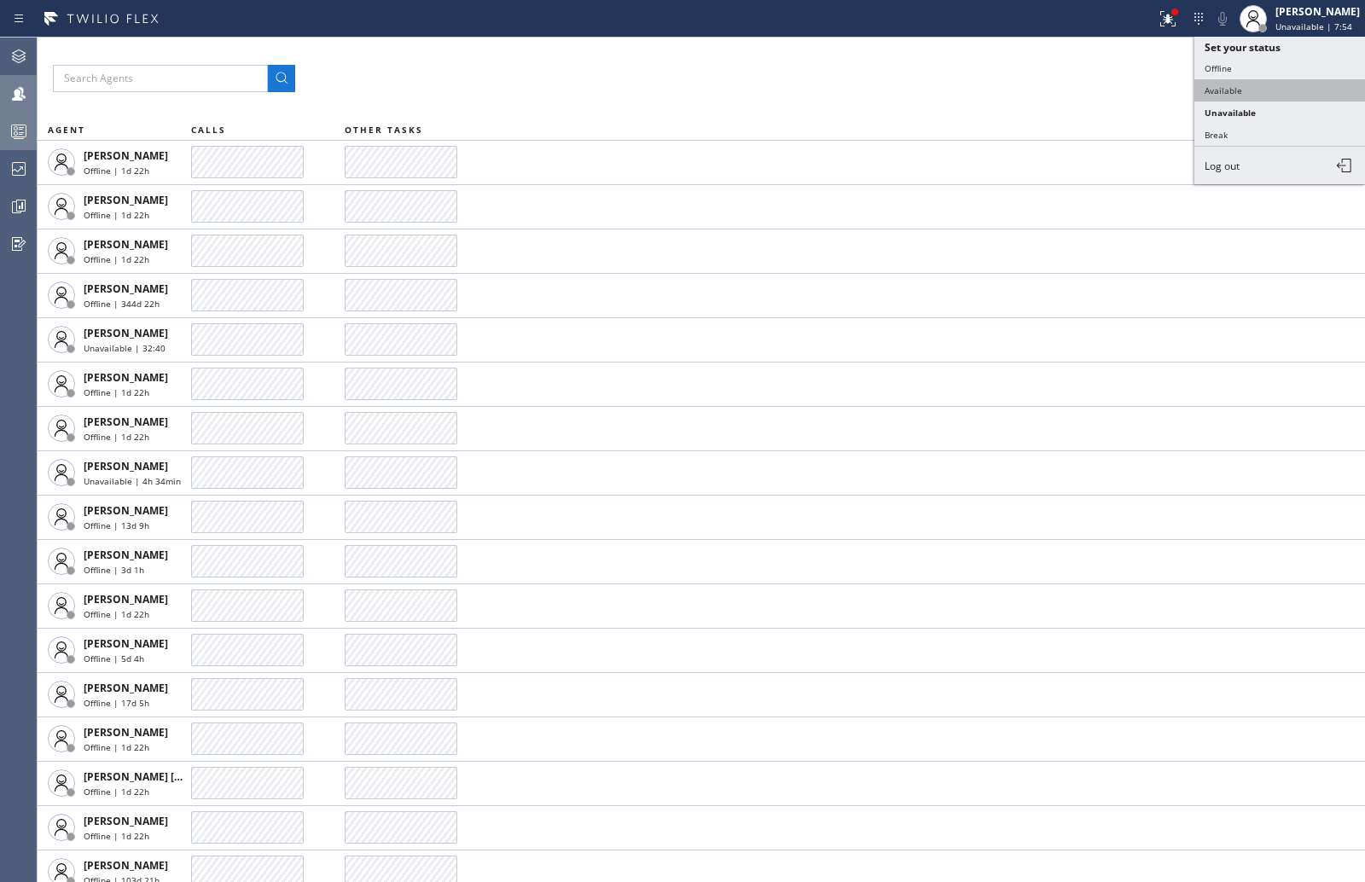
click at [1229, 90] on button "Available" at bounding box center [1279, 90] width 171 height 22
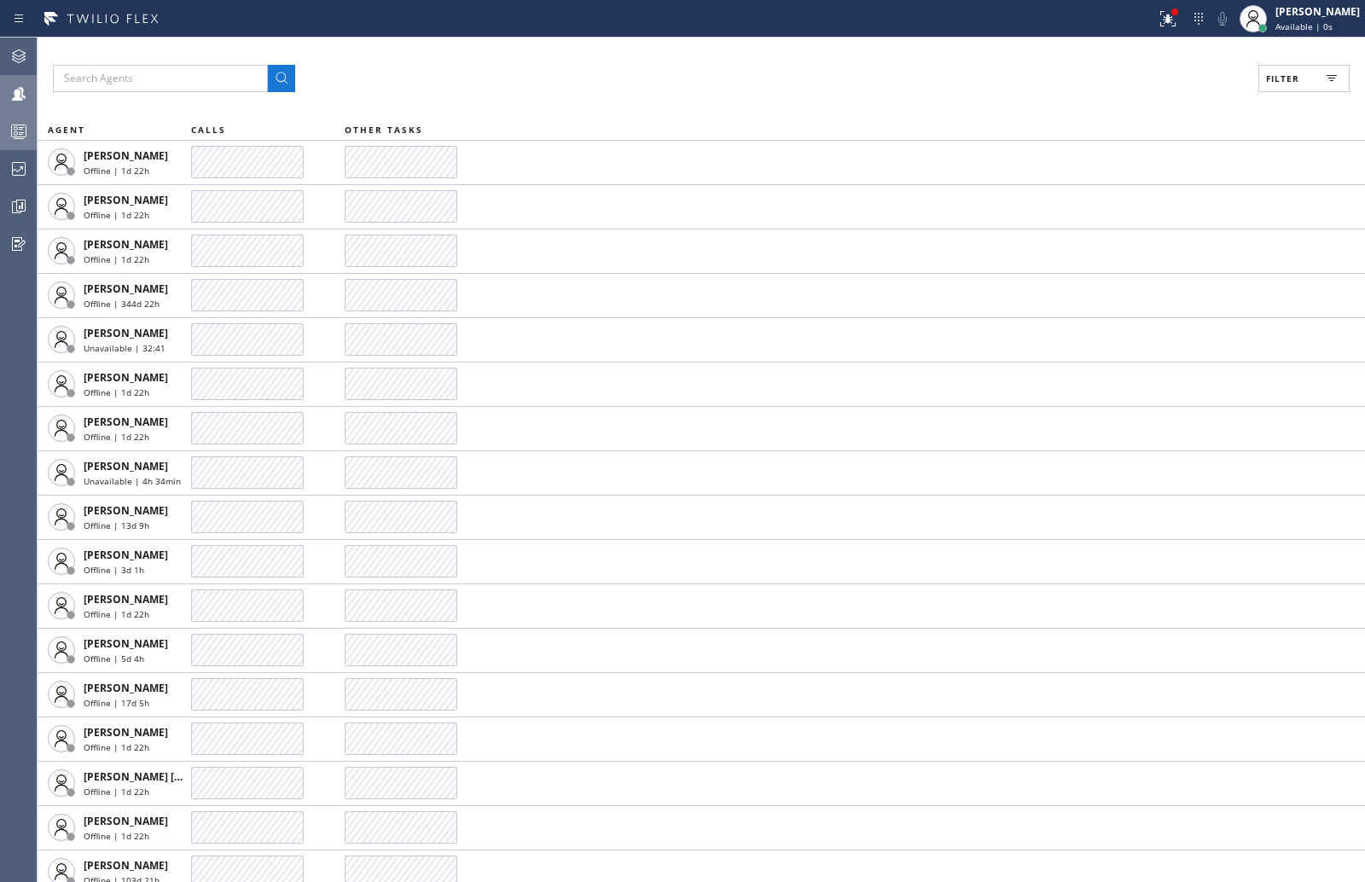
click at [1300, 79] on button "Filter" at bounding box center [1303, 78] width 91 height 27
click at [1130, 199] on label "Available" at bounding box center [1239, 202] width 224 height 15
click at [1127, 199] on input "Available" at bounding box center [1117, 201] width 20 height 20
checkbox input "true"
click at [1126, 227] on input "Unavailable" at bounding box center [1117, 228] width 20 height 20
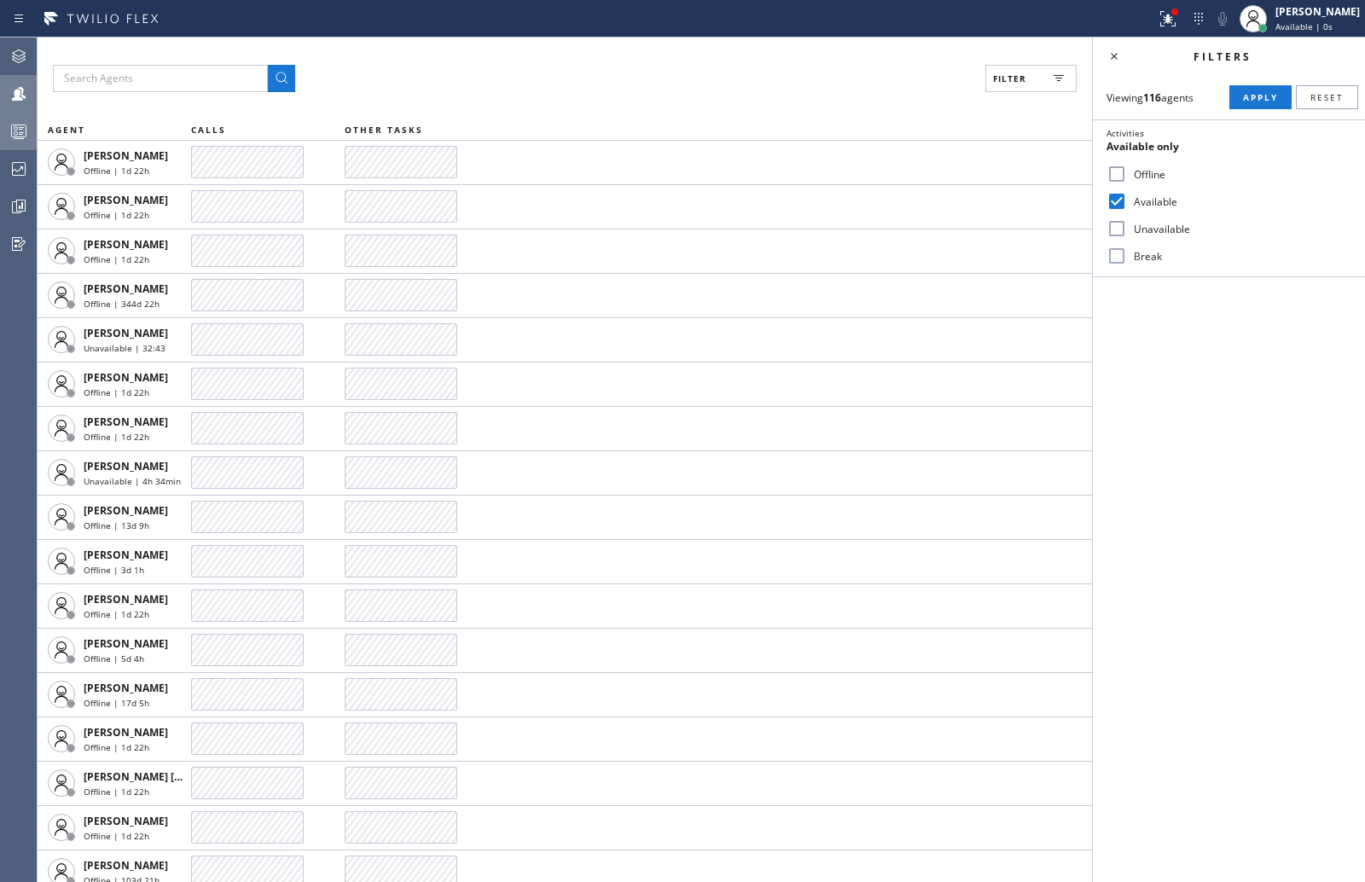
checkbox input "true"
click at [1119, 259] on input "Break" at bounding box center [1117, 256] width 20 height 20
checkbox input "true"
click at [1244, 97] on span "Apply" at bounding box center [1260, 97] width 35 height 12
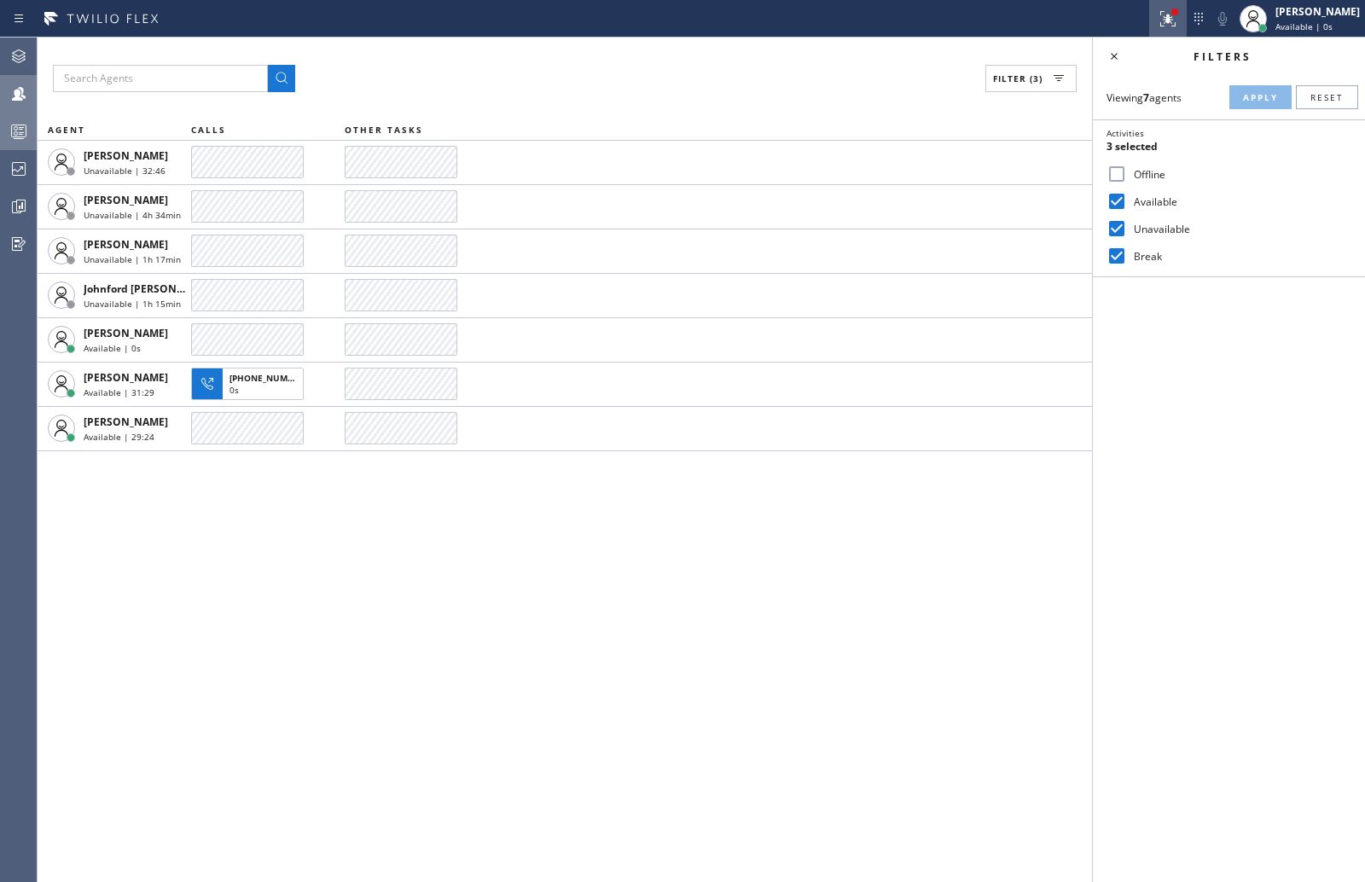
click at [1178, 21] on icon at bounding box center [1168, 19] width 20 height 20
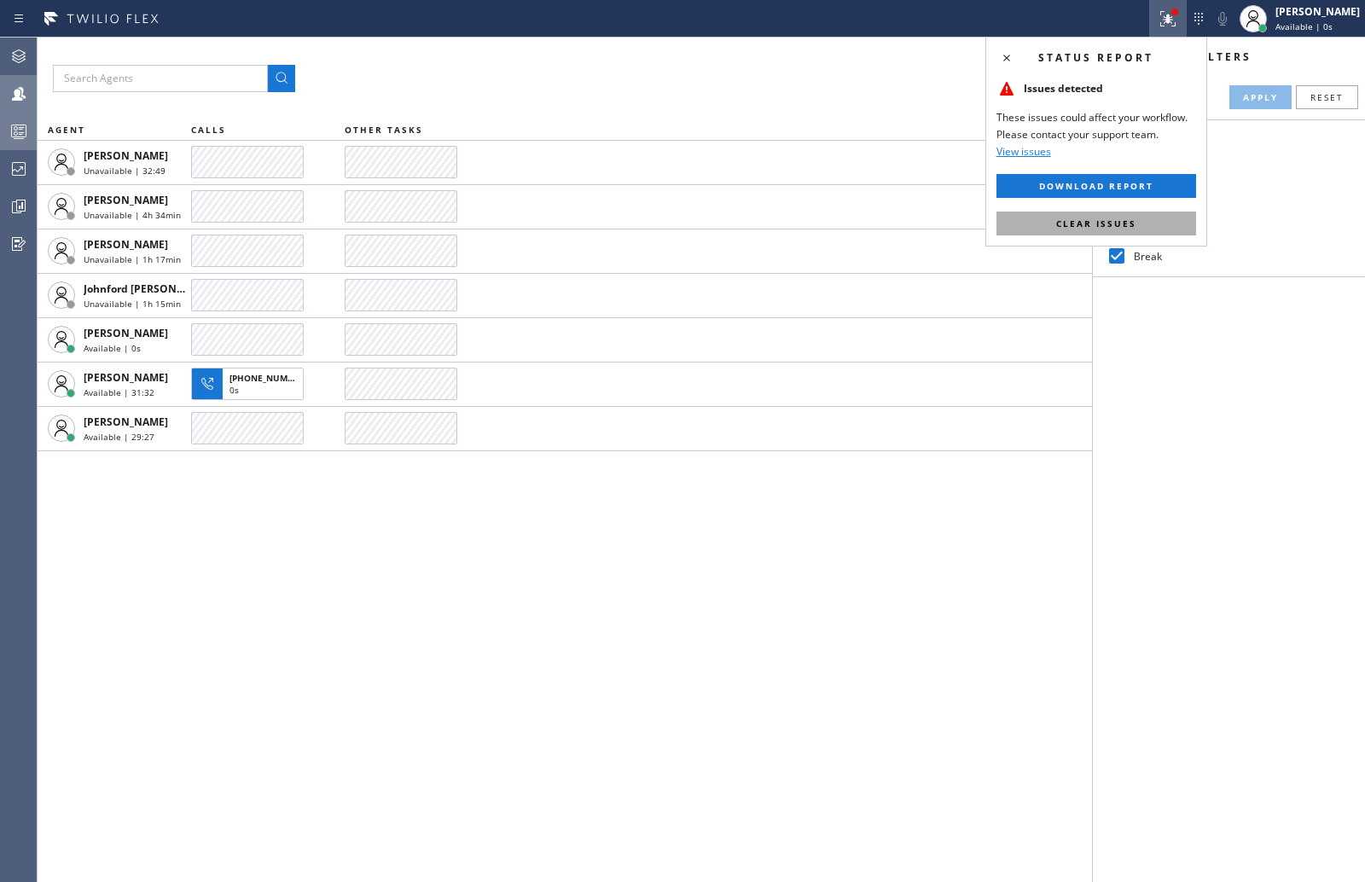
click at [1100, 223] on span "Clear issues" at bounding box center [1096, 224] width 80 height 12
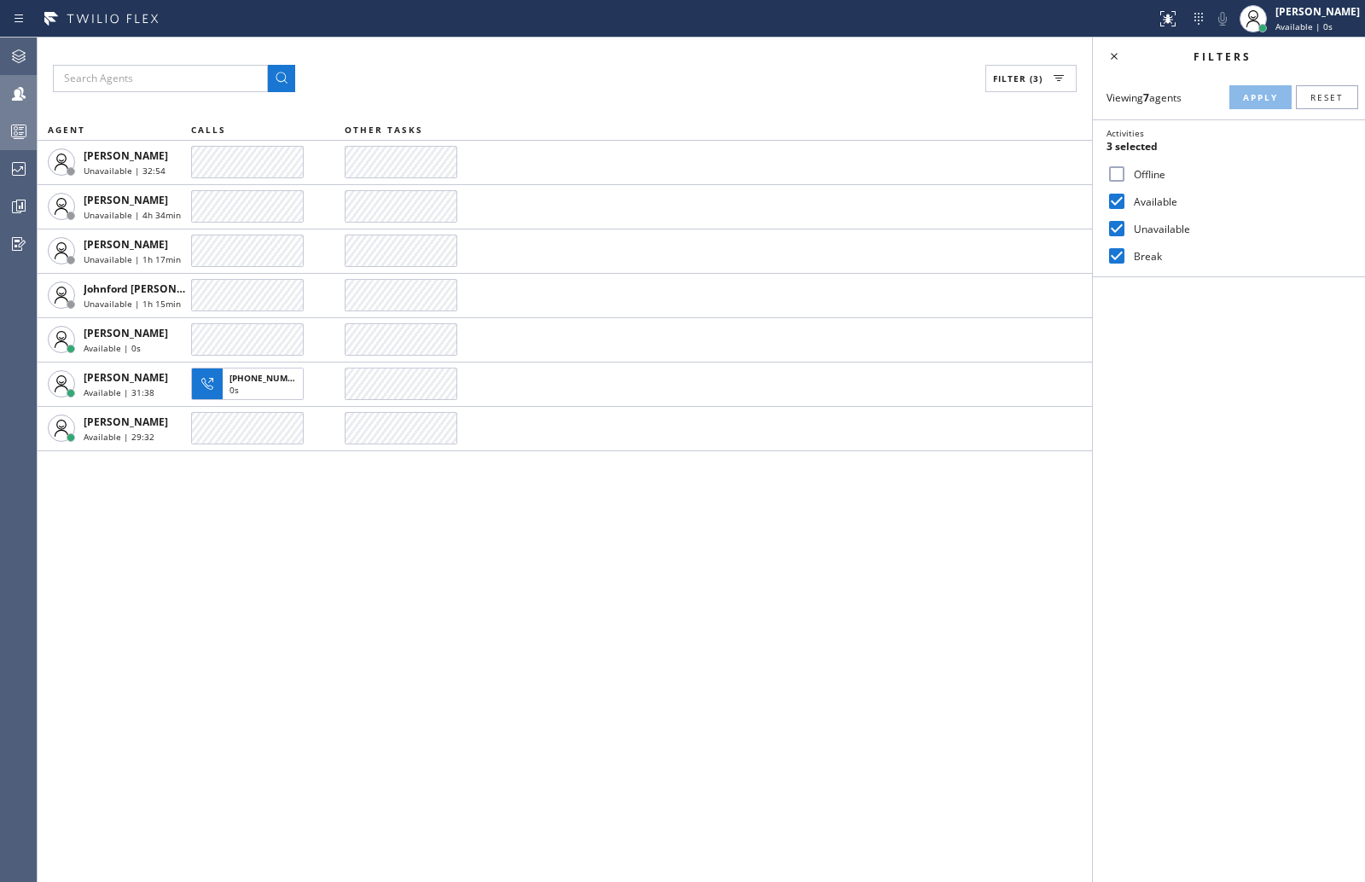
click at [17, 130] on circle at bounding box center [16, 128] width 3 height 3
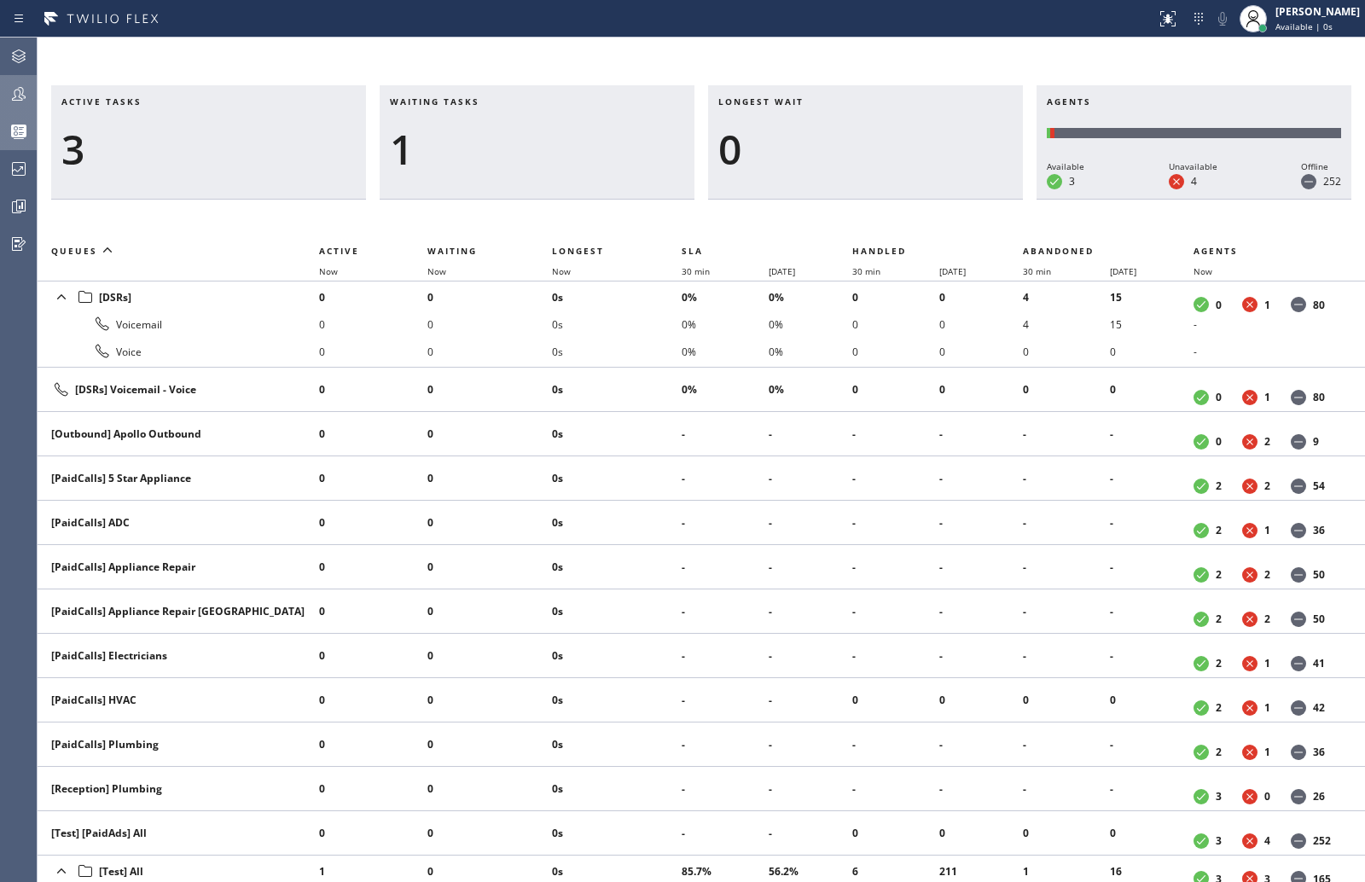
click at [28, 92] on icon at bounding box center [19, 94] width 20 height 20
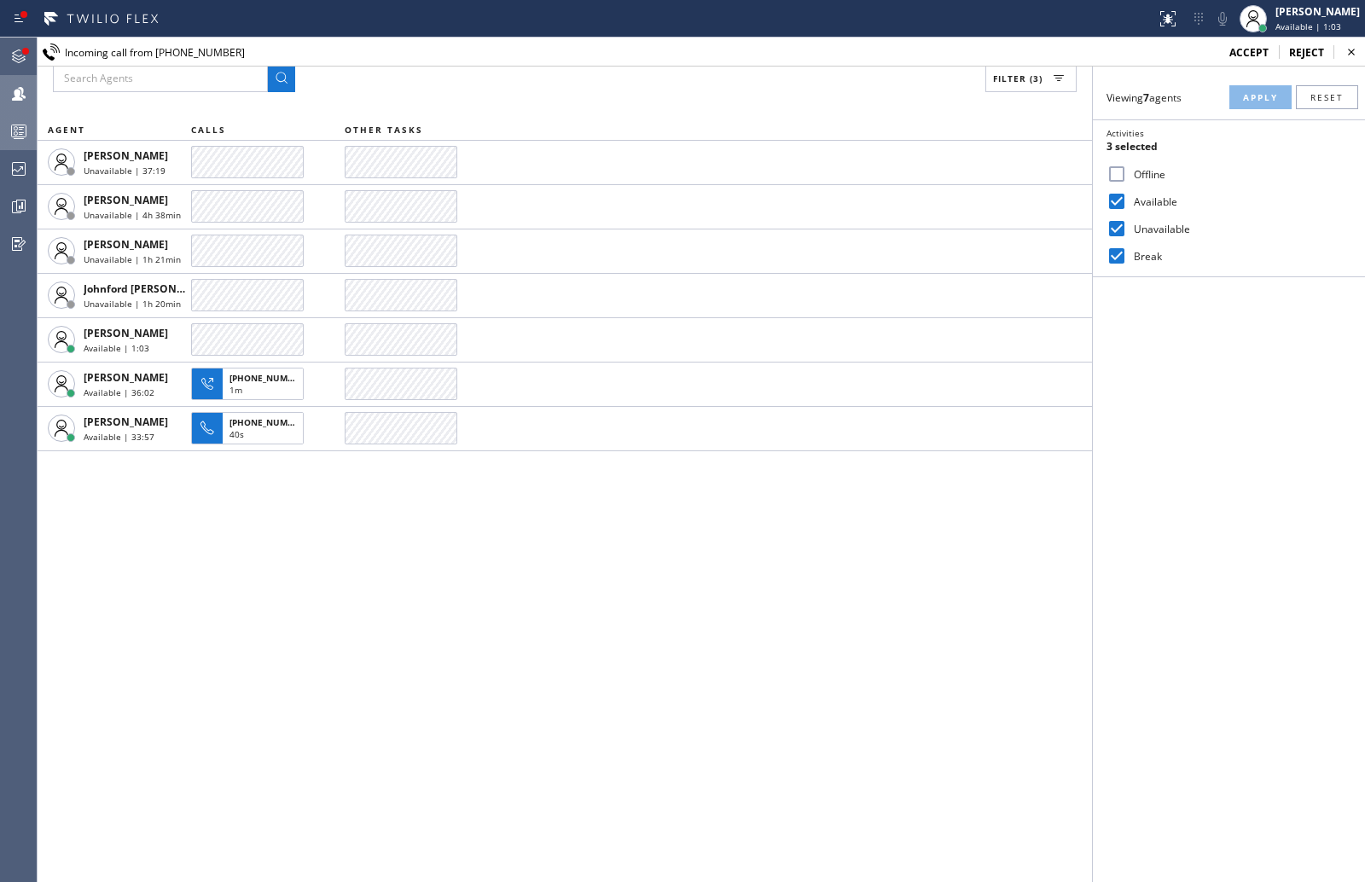
click at [1258, 53] on span "accept" at bounding box center [1248, 52] width 39 height 15
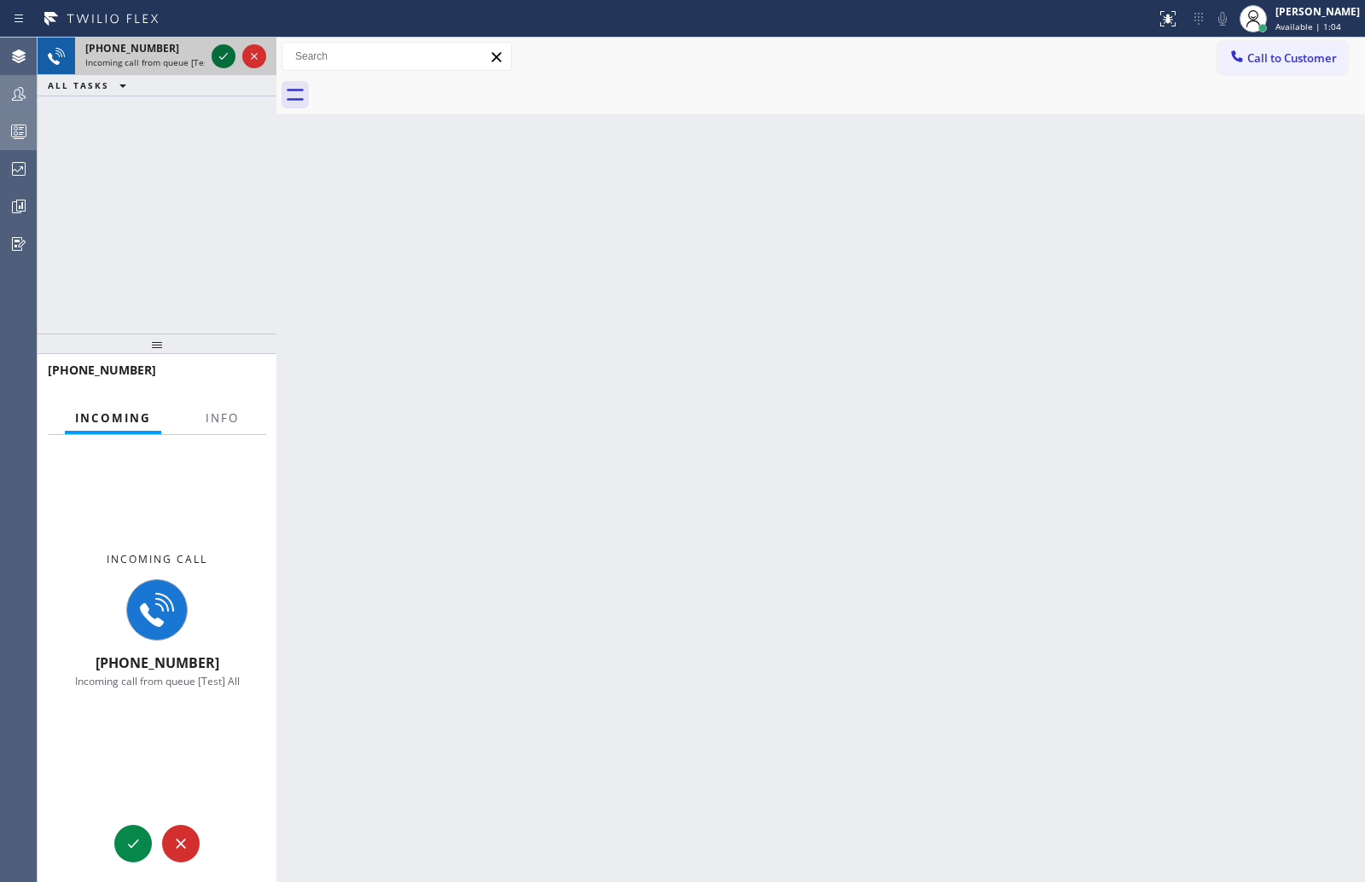
click at [223, 55] on icon at bounding box center [223, 56] width 20 height 20
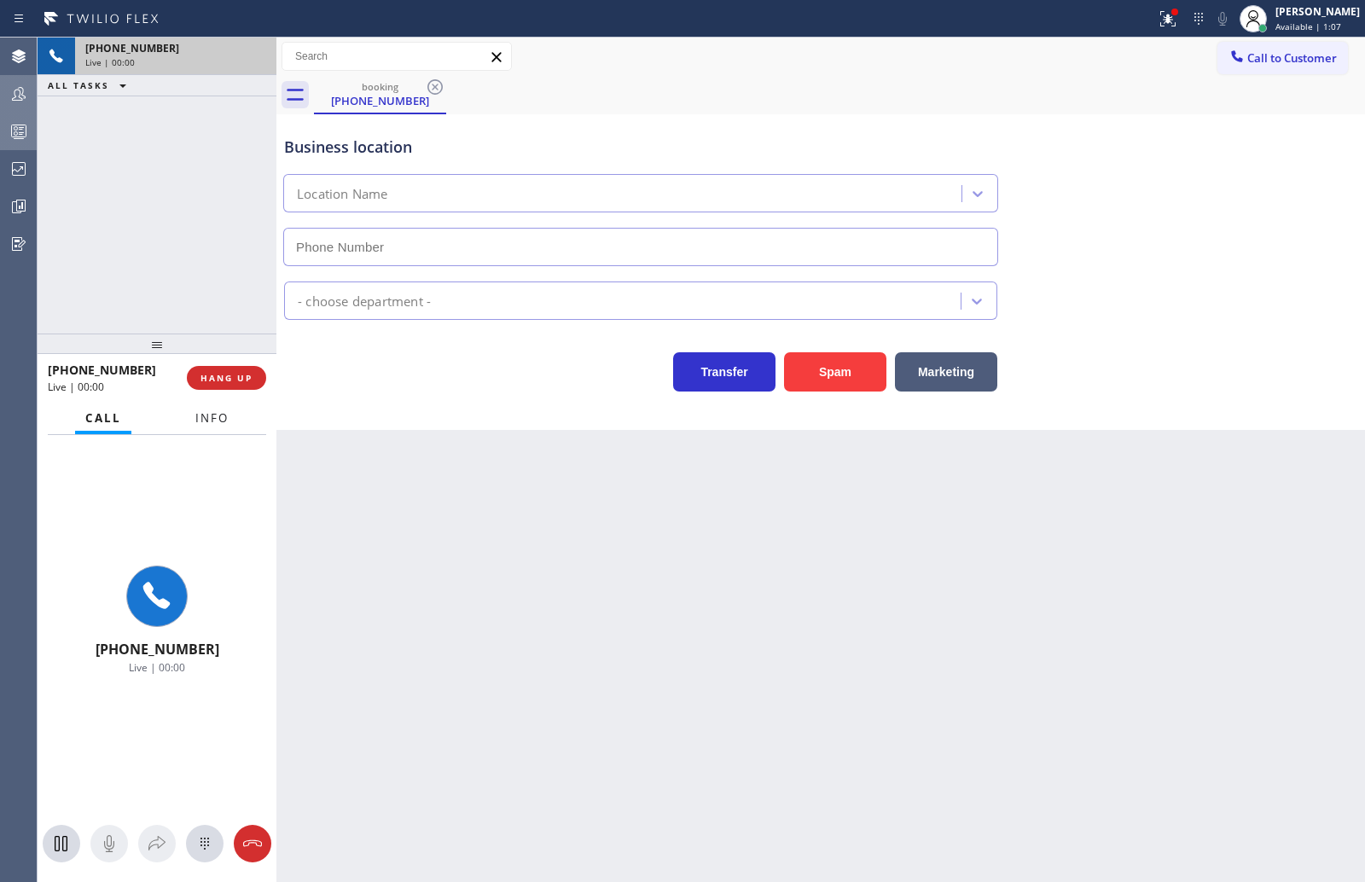
type input "[PHONE_NUMBER]"
click at [224, 415] on span "Info" at bounding box center [211, 417] width 33 height 15
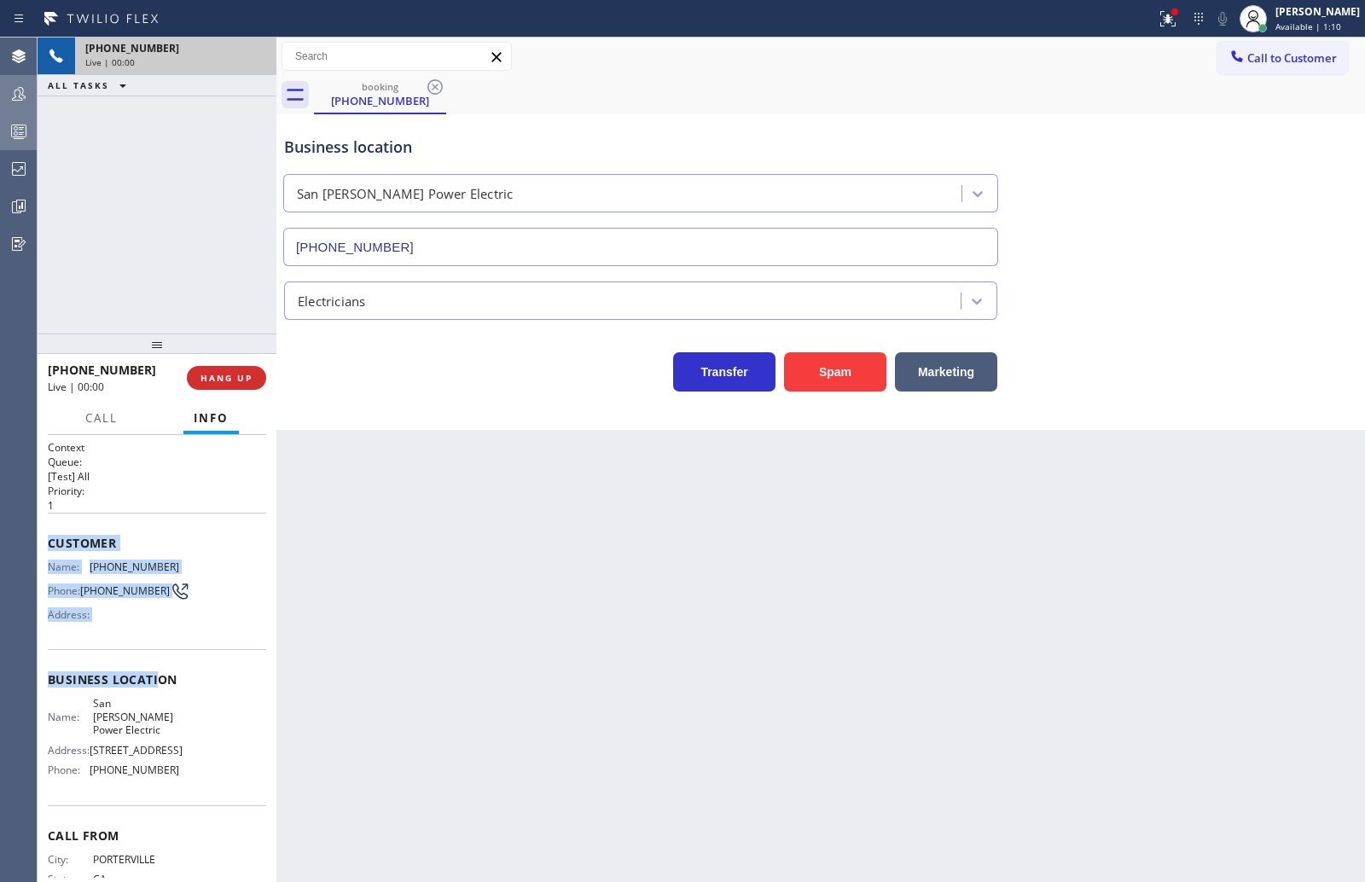
drag, startPoint x: 45, startPoint y: 547, endPoint x: 162, endPoint y: 694, distance: 187.6
click at [161, 690] on div "Context Queue: [Test] All Priority: 1 Customer Name: [PHONE_NUMBER] Phone: [PHO…" at bounding box center [157, 658] width 239 height 447
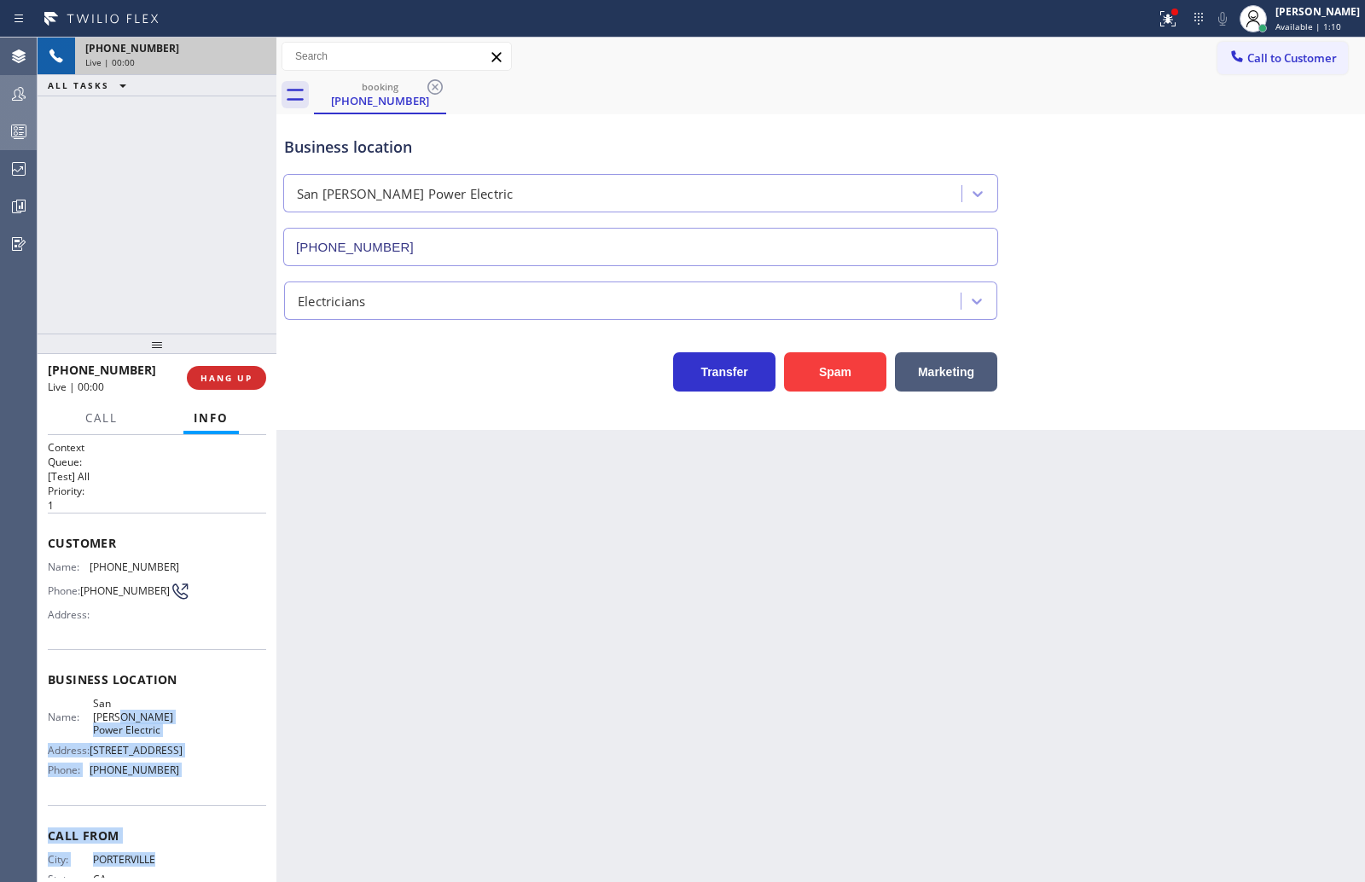
scroll to position [51, 0]
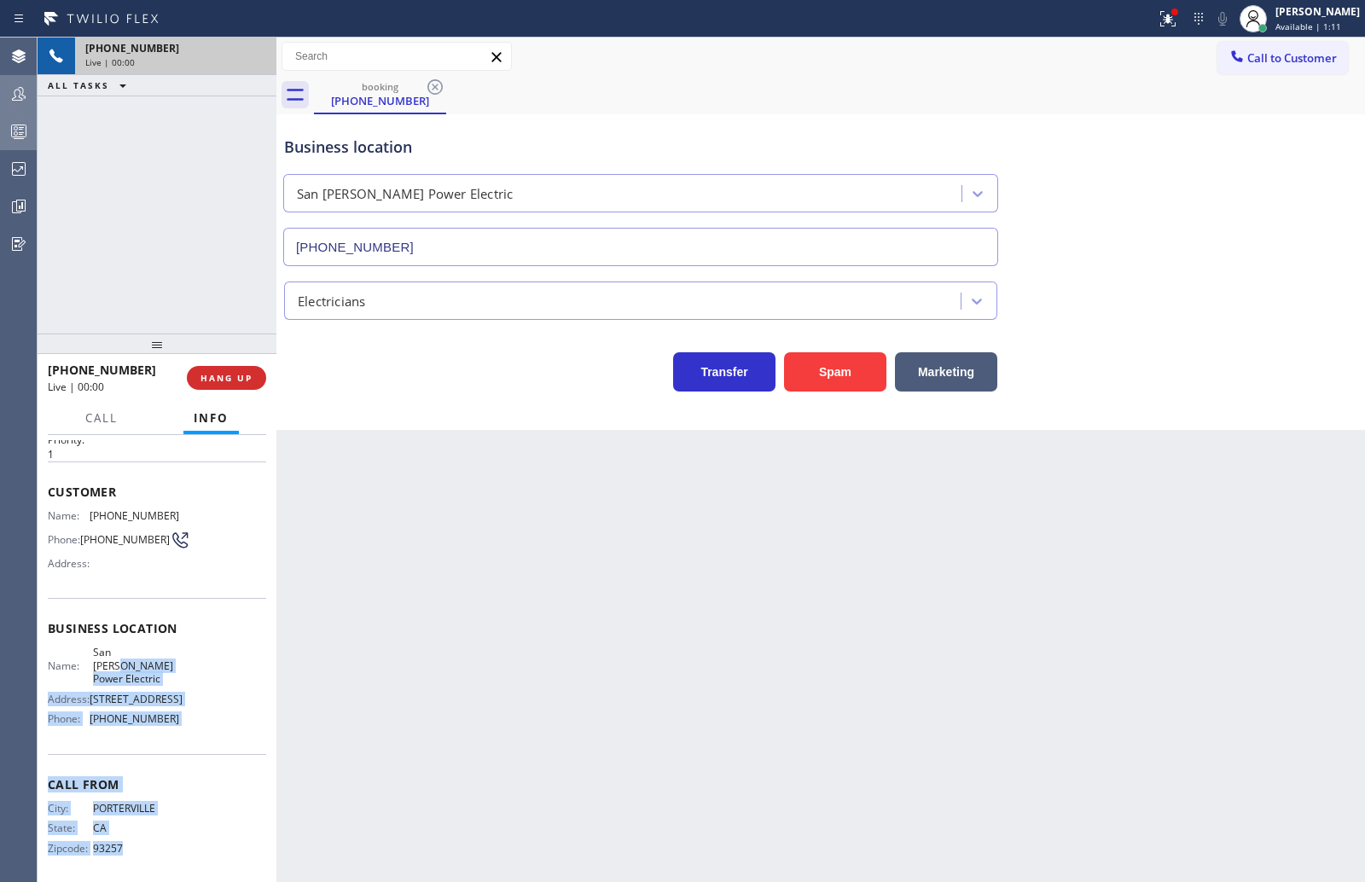
drag, startPoint x: 181, startPoint y: 772, endPoint x: 196, endPoint y: 868, distance: 97.6
click at [196, 868] on div "Context Queue: [Test] All Priority: 1 Customer Name: [PHONE_NUMBER] Phone: [PHO…" at bounding box center [157, 636] width 218 height 494
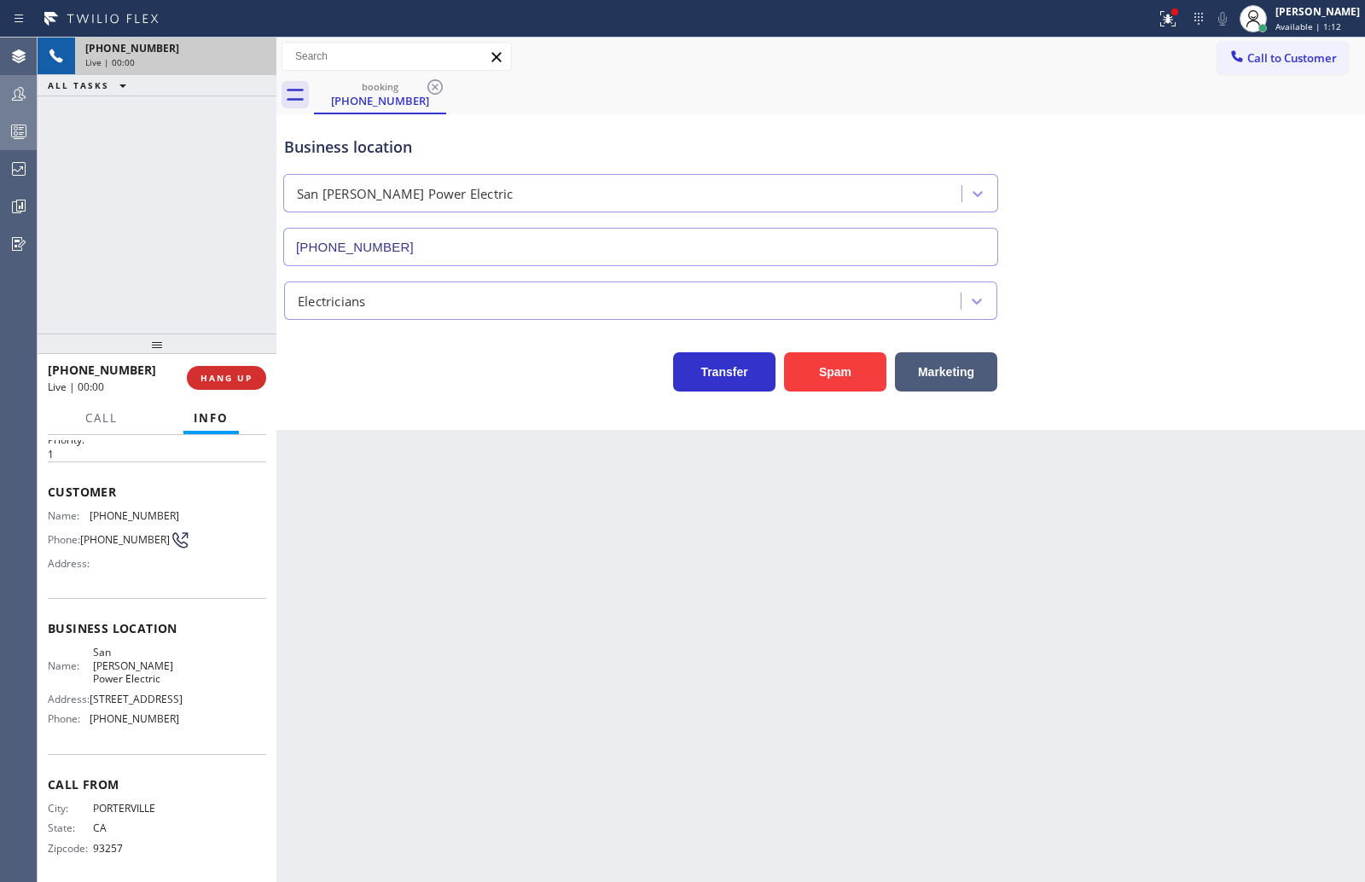
click at [209, 563] on div "Name: [PHONE_NUMBER] Phone: [PHONE_NUMBER] Address:" at bounding box center [157, 542] width 218 height 67
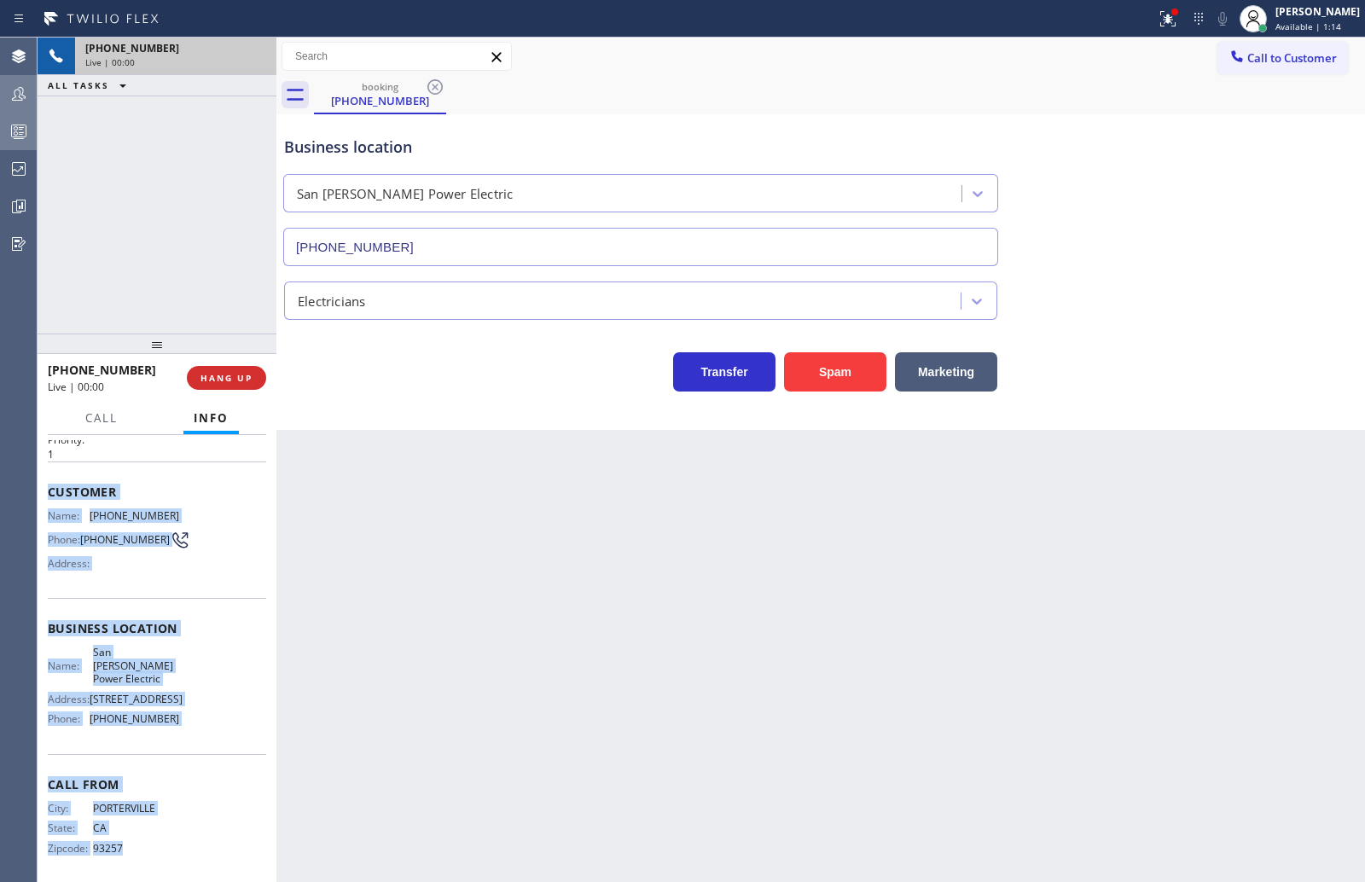
drag, startPoint x: 49, startPoint y: 490, endPoint x: 223, endPoint y: 846, distance: 396.8
click at [223, 846] on div "Context Queue: [Test] All Priority: 1 Customer Name: [PHONE_NUMBER] Phone: [PHO…" at bounding box center [157, 636] width 218 height 494
copy div "Customer Name: [PHONE_NUMBER] Phone: [PHONE_NUMBER] Address: Business location …"
click at [218, 377] on span "HANG UP" at bounding box center [226, 378] width 52 height 12
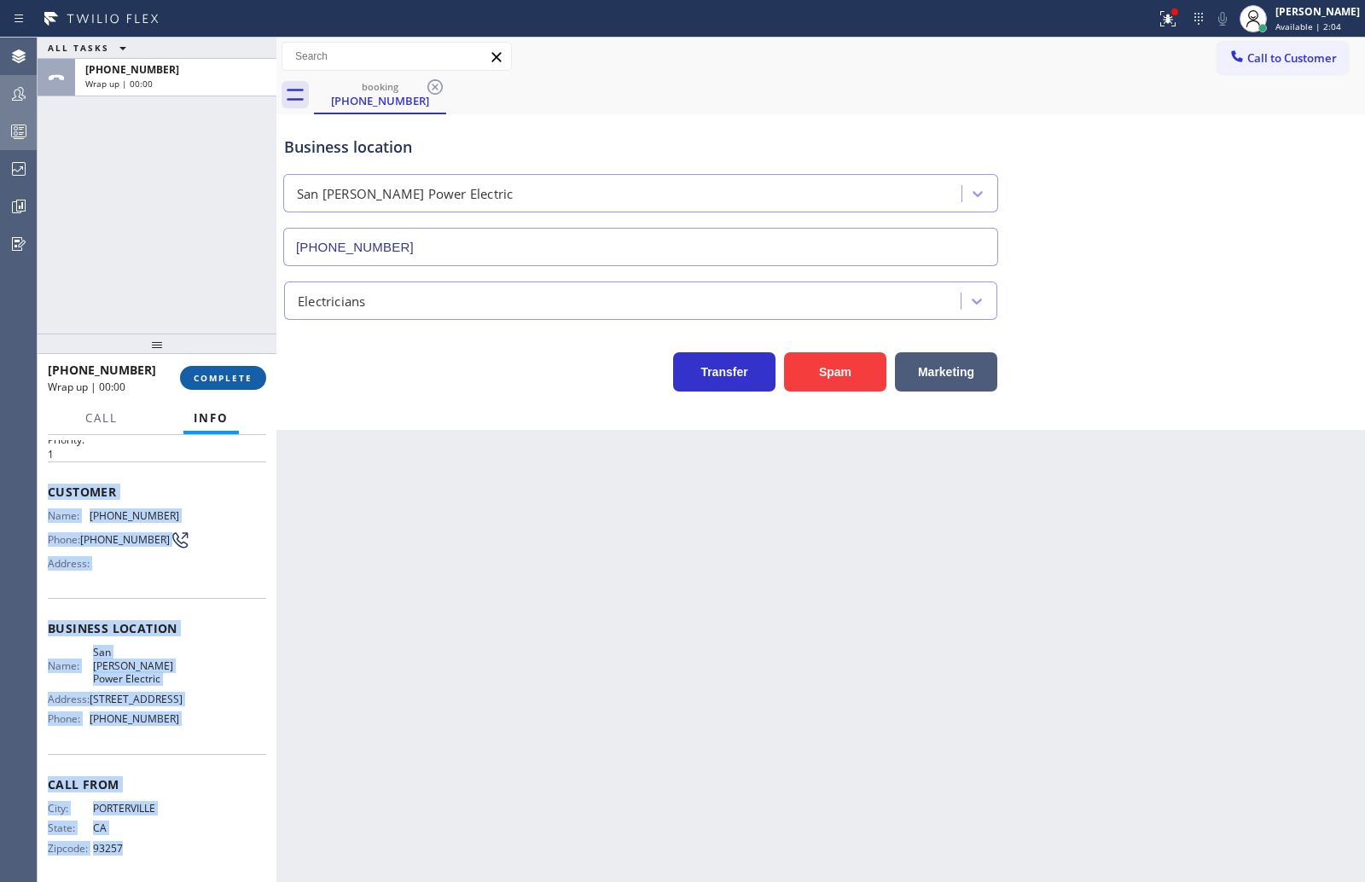
click at [253, 376] on button "COMPLETE" at bounding box center [223, 378] width 86 height 24
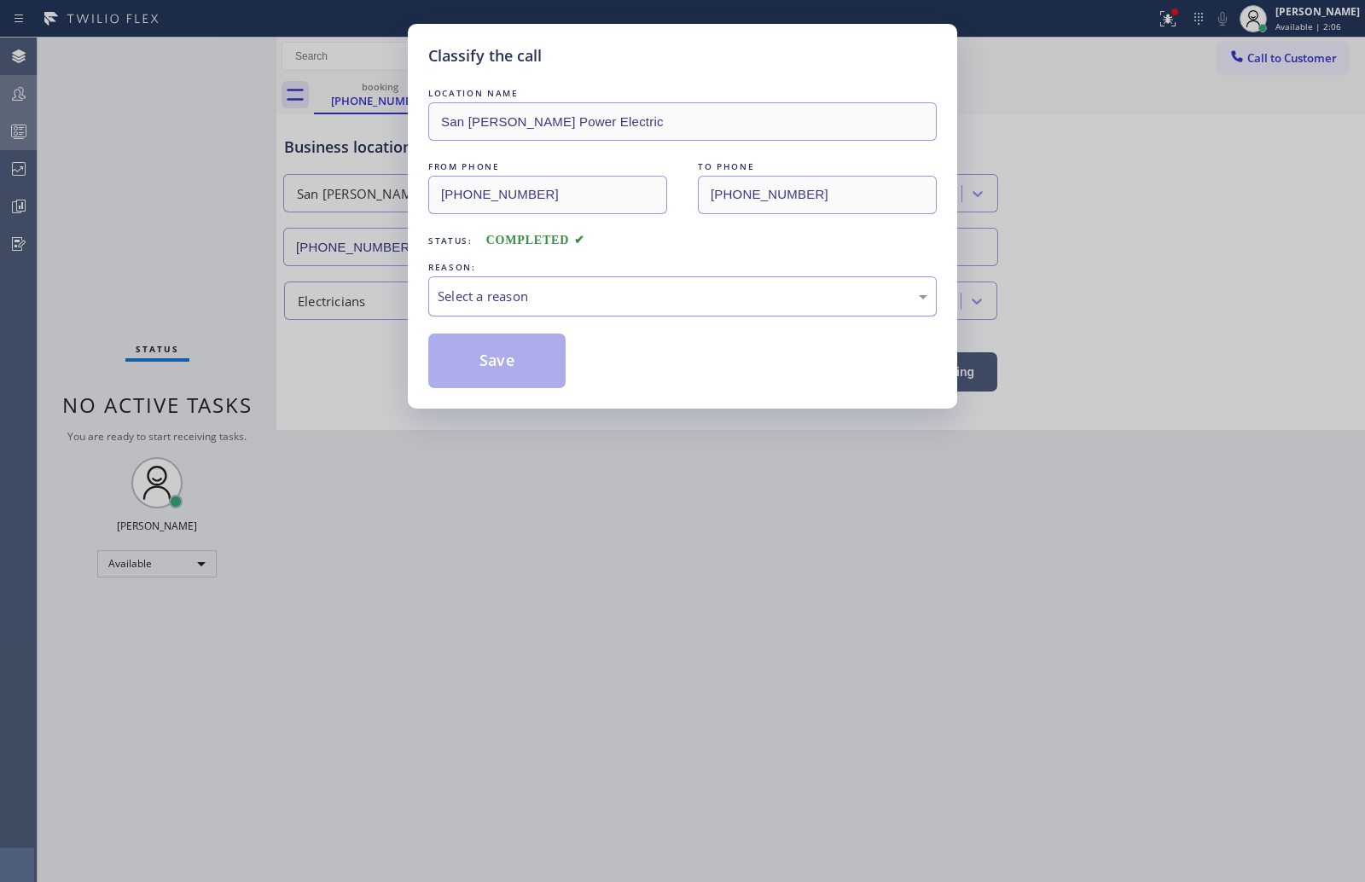
click at [540, 300] on div "Select a reason" at bounding box center [683, 297] width 490 height 20
click at [516, 360] on button "Save" at bounding box center [496, 361] width 137 height 55
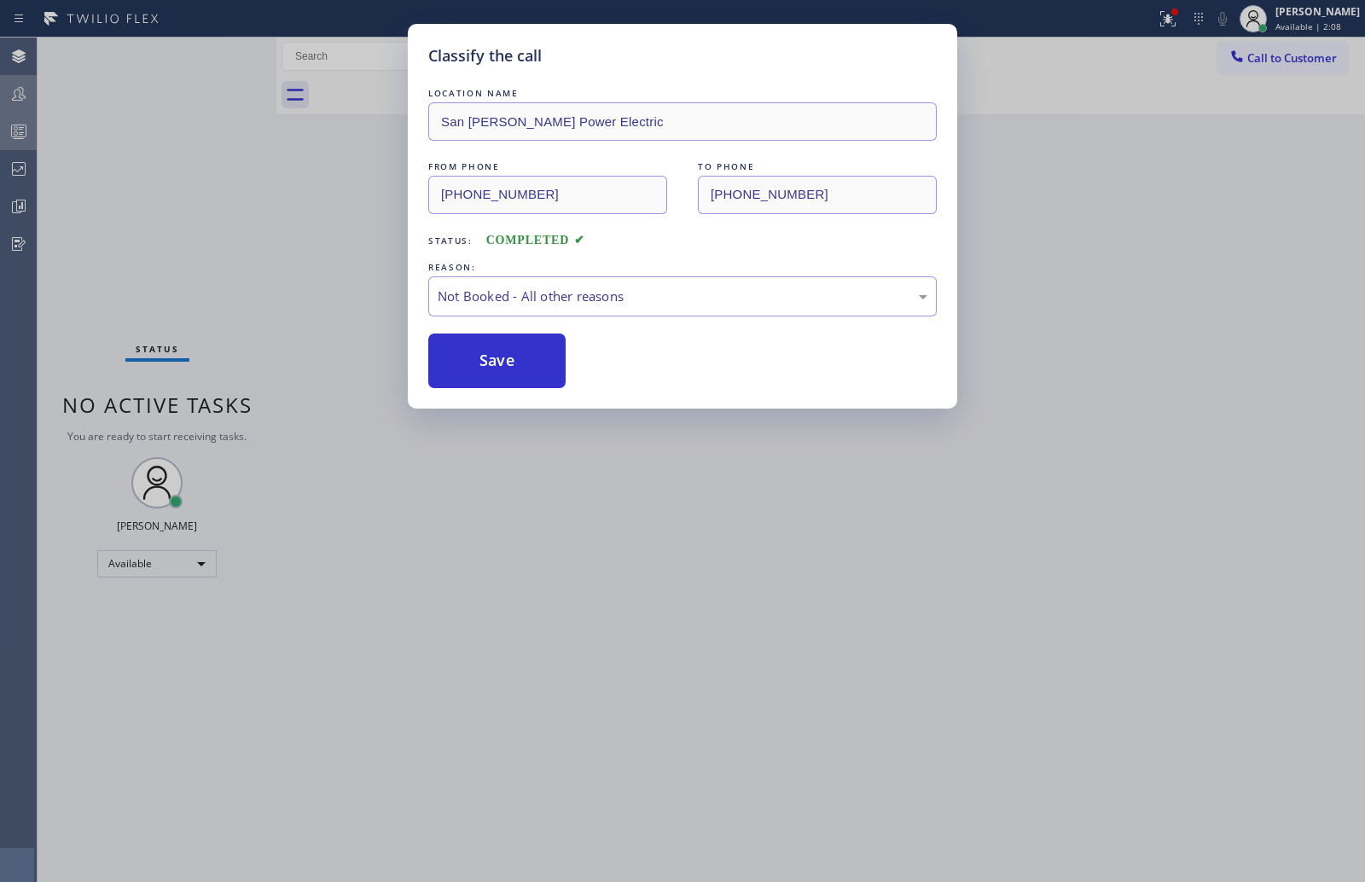
click at [516, 360] on button "Save" at bounding box center [496, 361] width 137 height 55
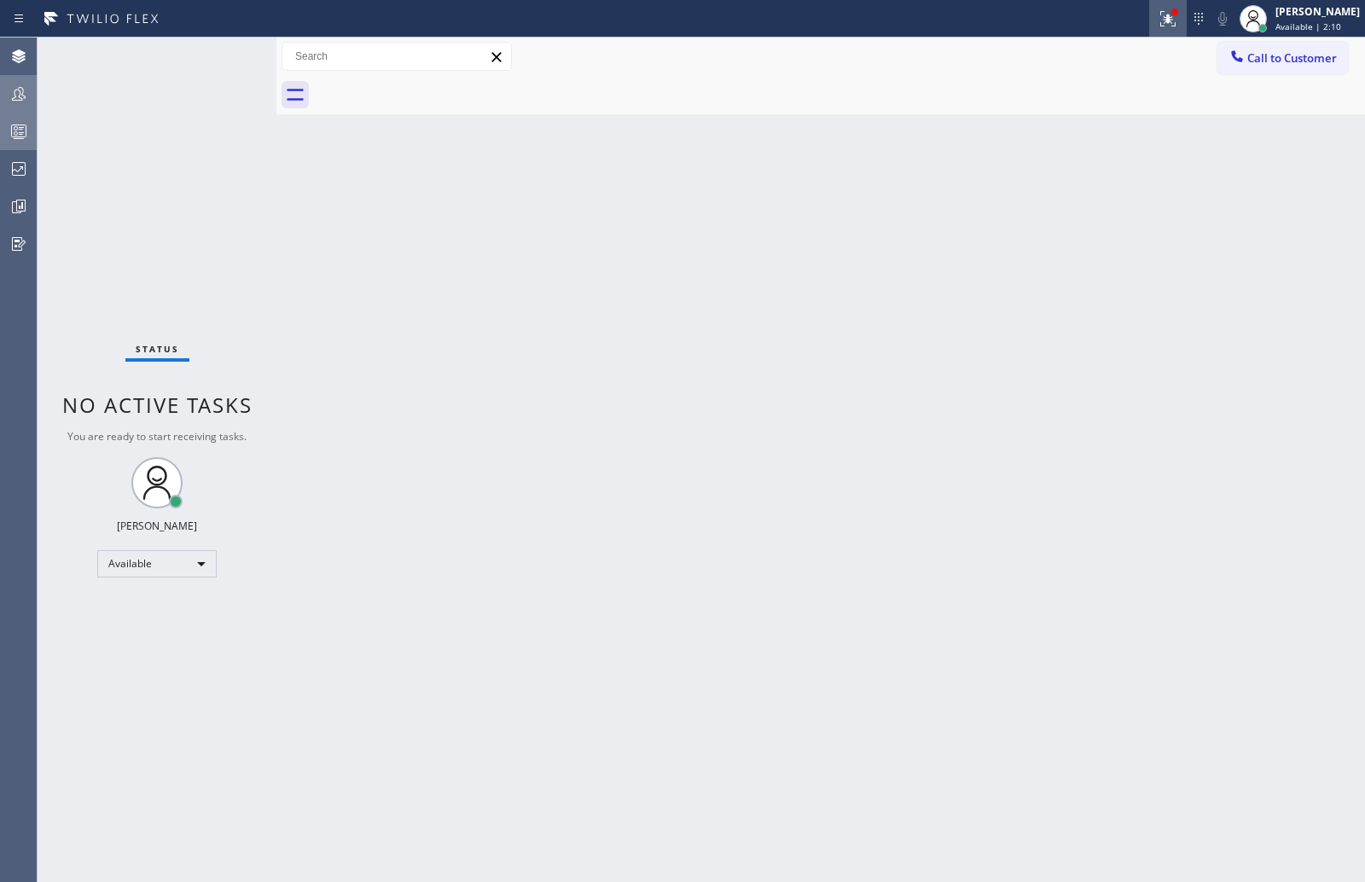
click at [1171, 20] on icon at bounding box center [1165, 17] width 10 height 12
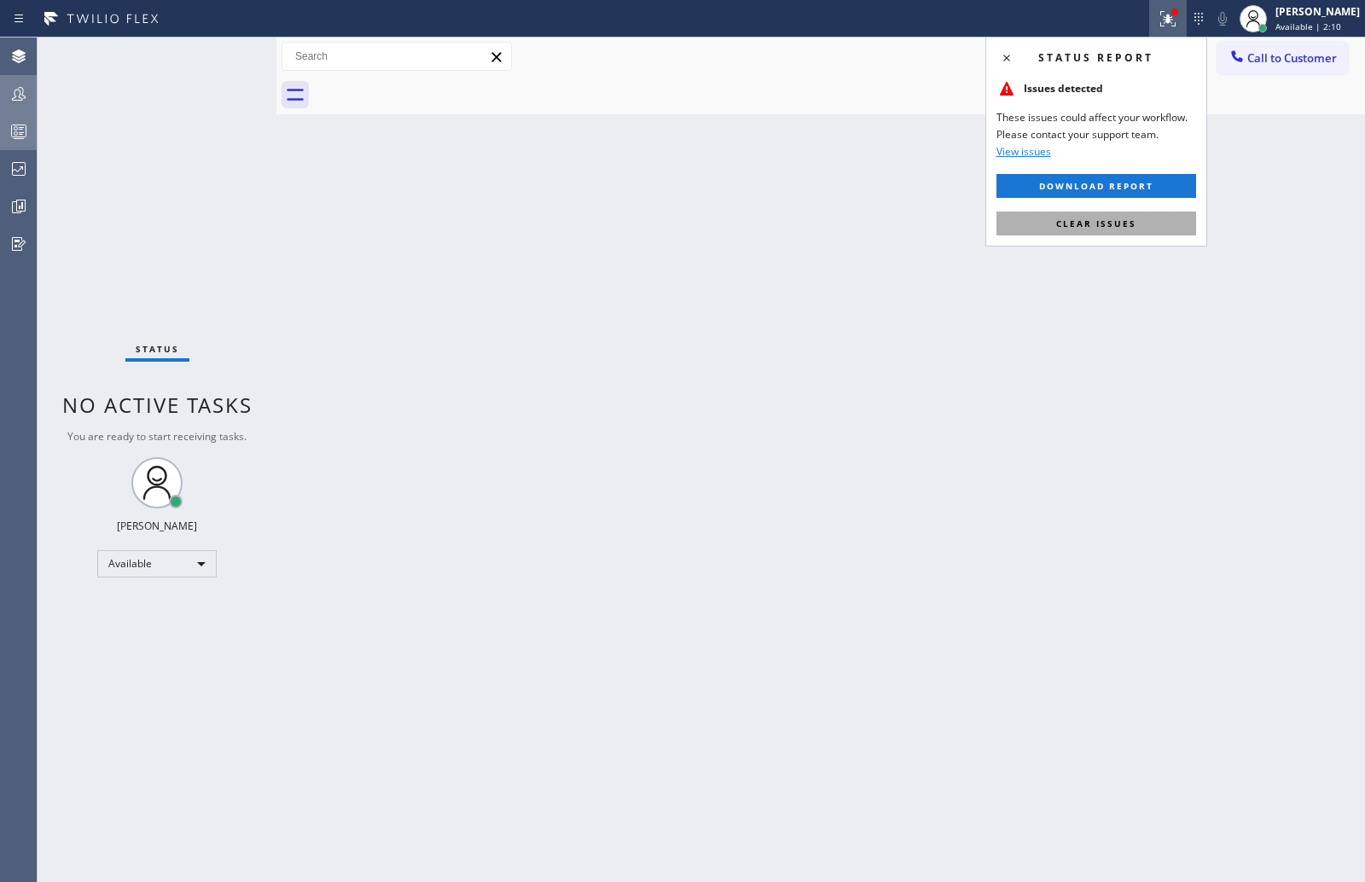
click at [1140, 215] on button "Clear issues" at bounding box center [1096, 224] width 200 height 24
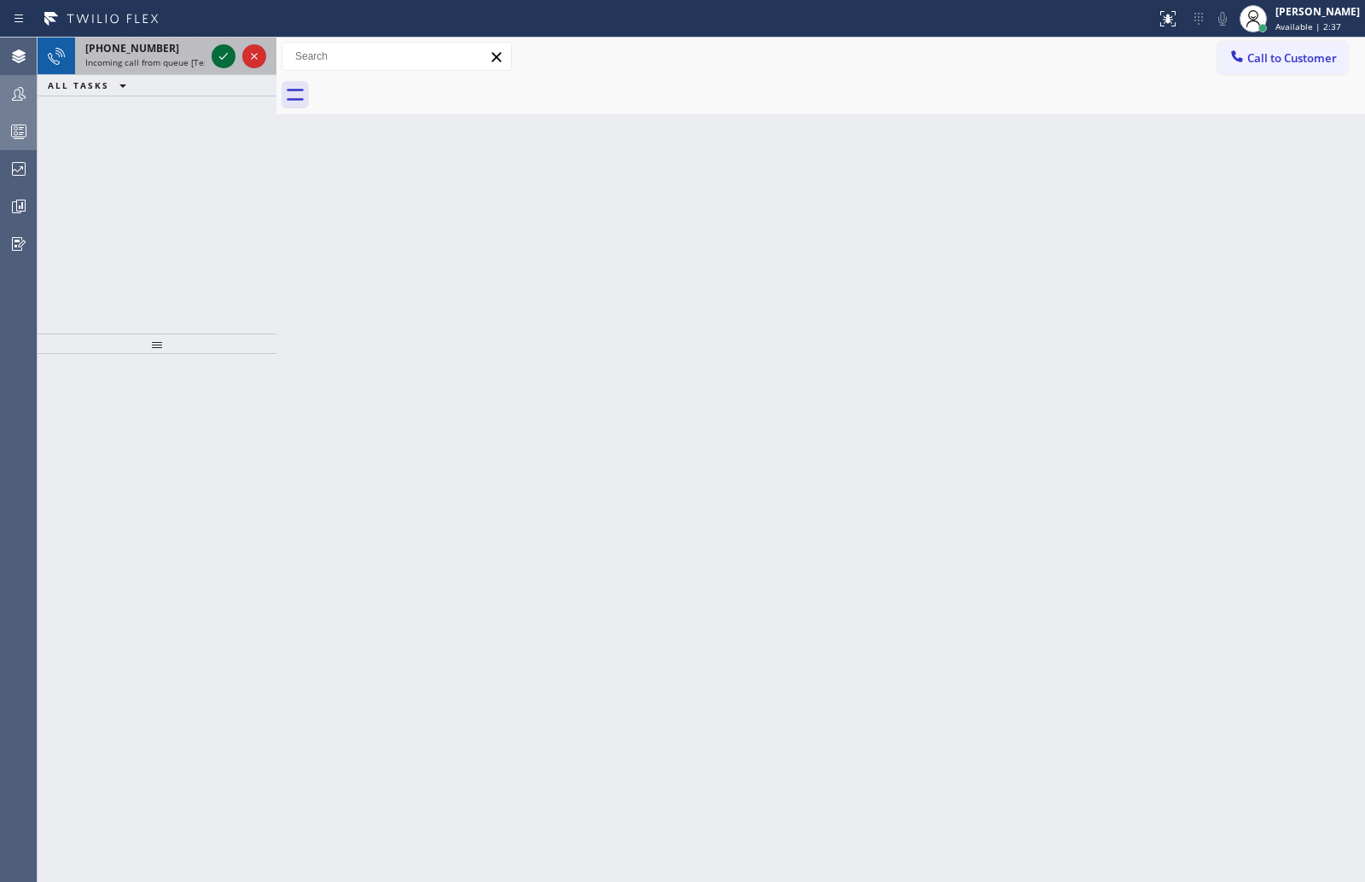
click at [218, 55] on icon at bounding box center [223, 56] width 20 height 20
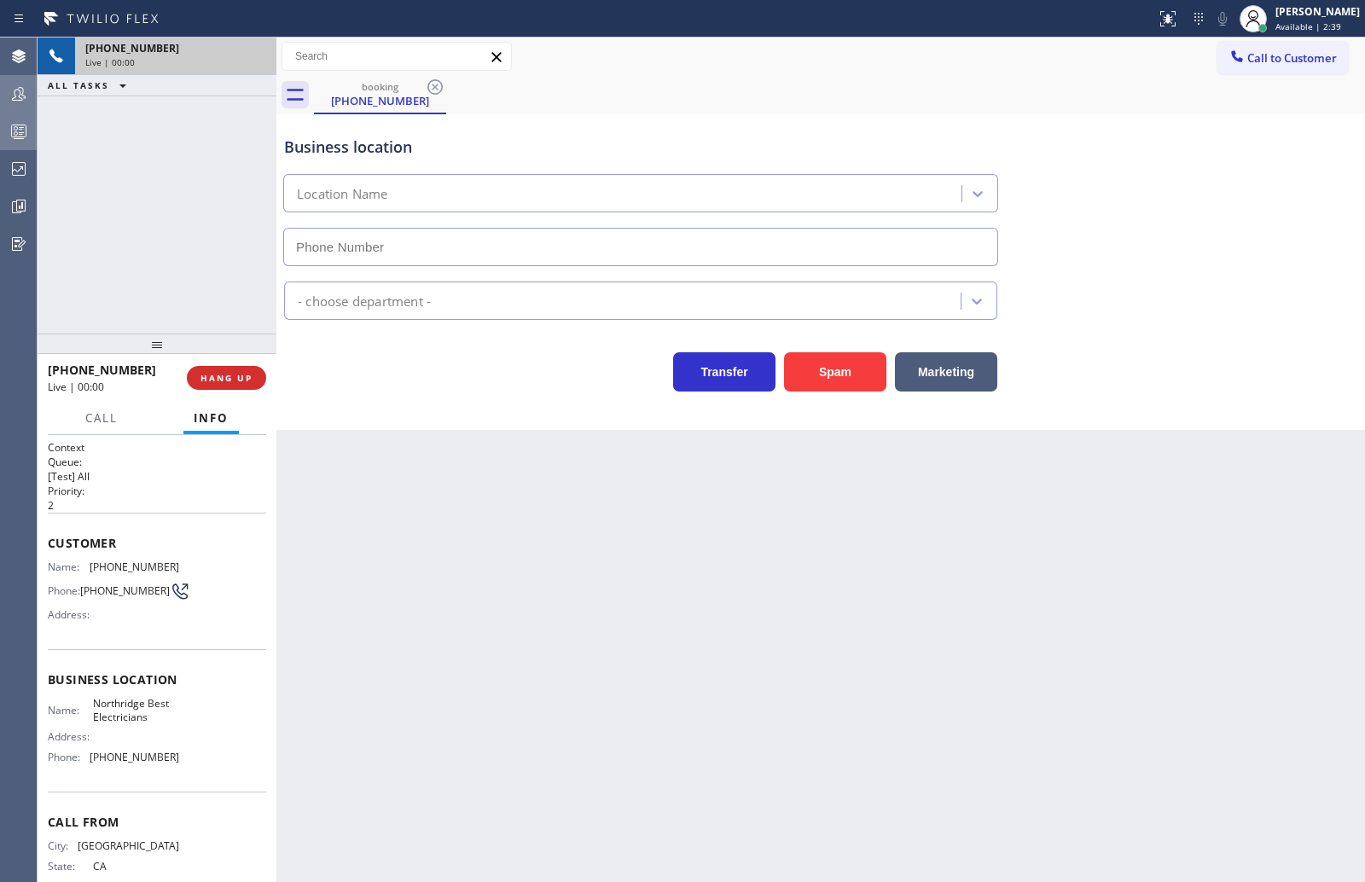
type input "[PHONE_NUMBER]"
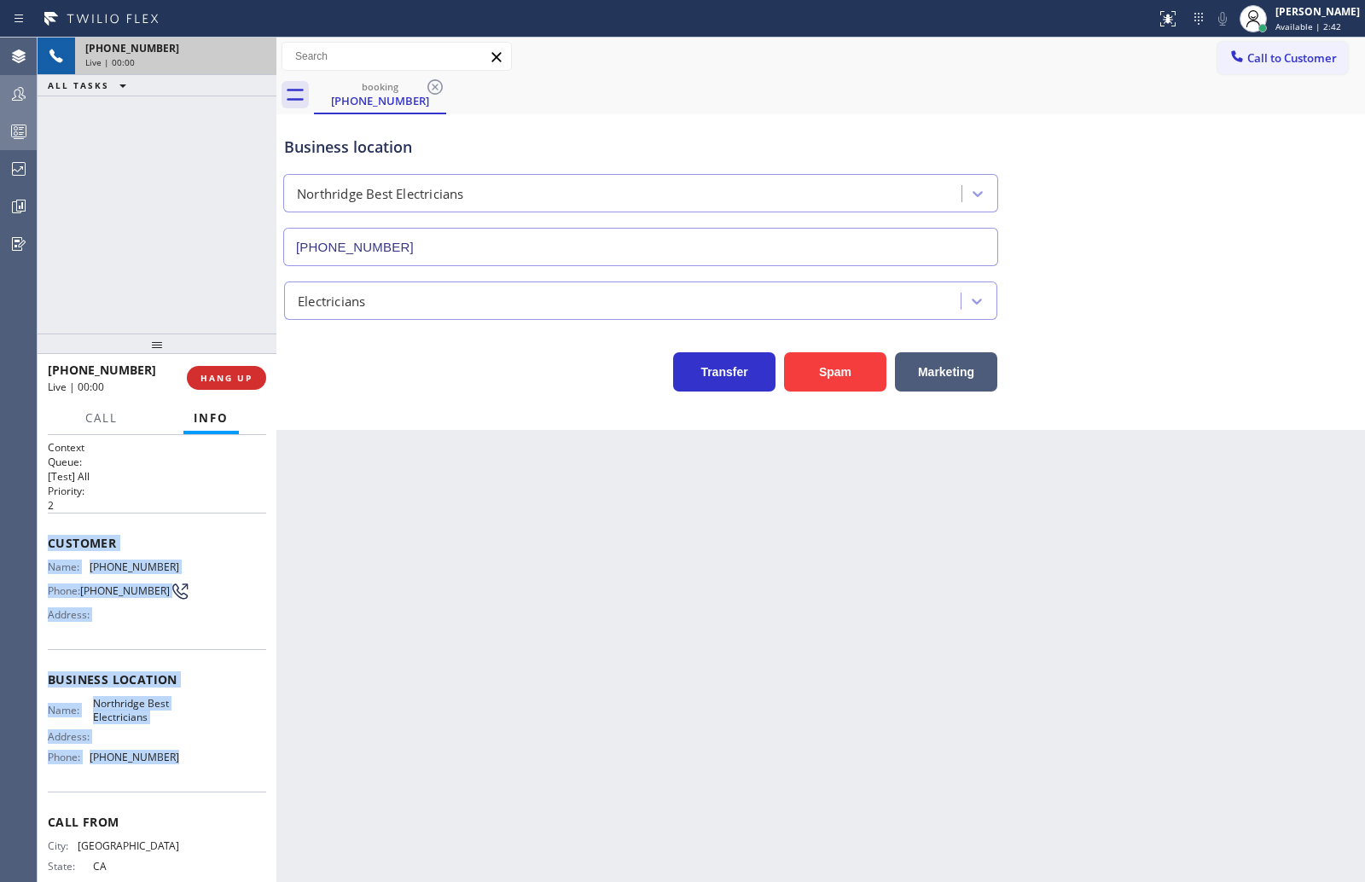
drag, startPoint x: 44, startPoint y: 547, endPoint x: 209, endPoint y: 789, distance: 292.9
click at [209, 789] on div "Context Queue: [Test] All Priority: 2 Customer Name: [PHONE_NUMBER] Phone: [PHO…" at bounding box center [157, 658] width 239 height 447
copy div "Customer Name: [PHONE_NUMBER] Phone: [PHONE_NUMBER] Address: Business location …"
drag, startPoint x: 217, startPoint y: 384, endPoint x: 236, endPoint y: 380, distance: 20.1
click at [217, 384] on button "HANG UP" at bounding box center [226, 378] width 79 height 24
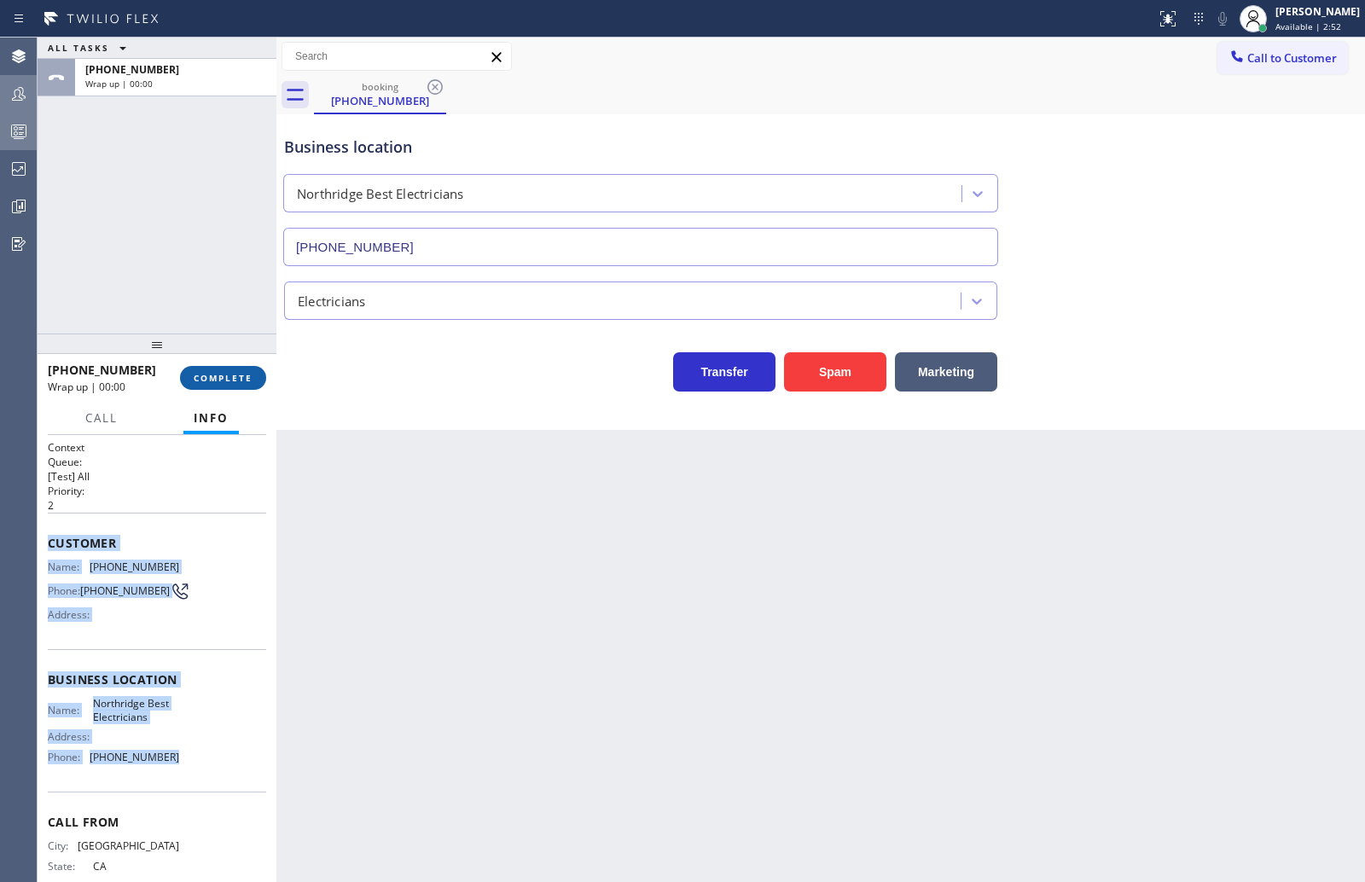
click at [227, 373] on span "COMPLETE" at bounding box center [223, 378] width 59 height 12
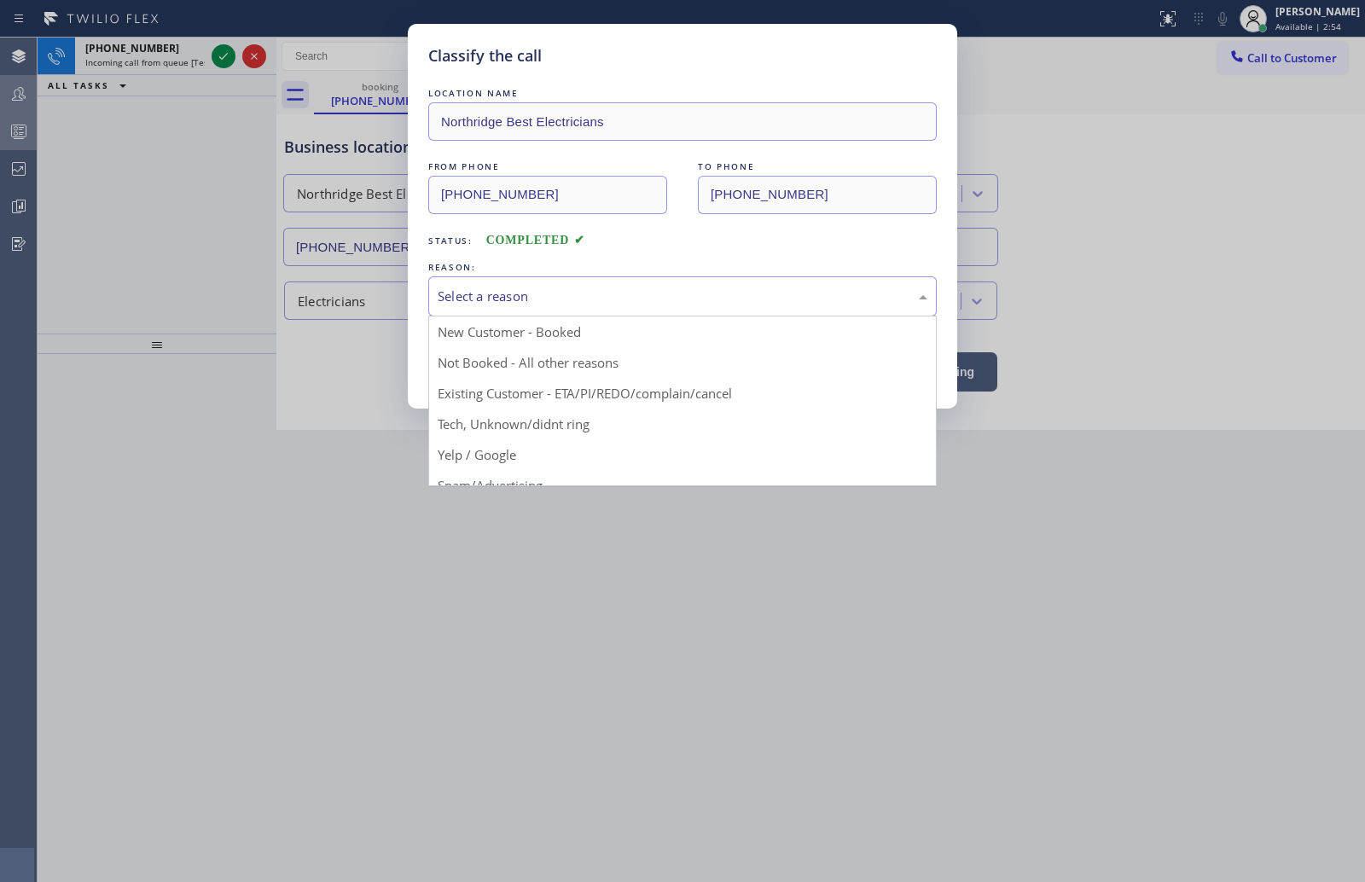
click at [567, 291] on div "Select a reason" at bounding box center [683, 297] width 490 height 20
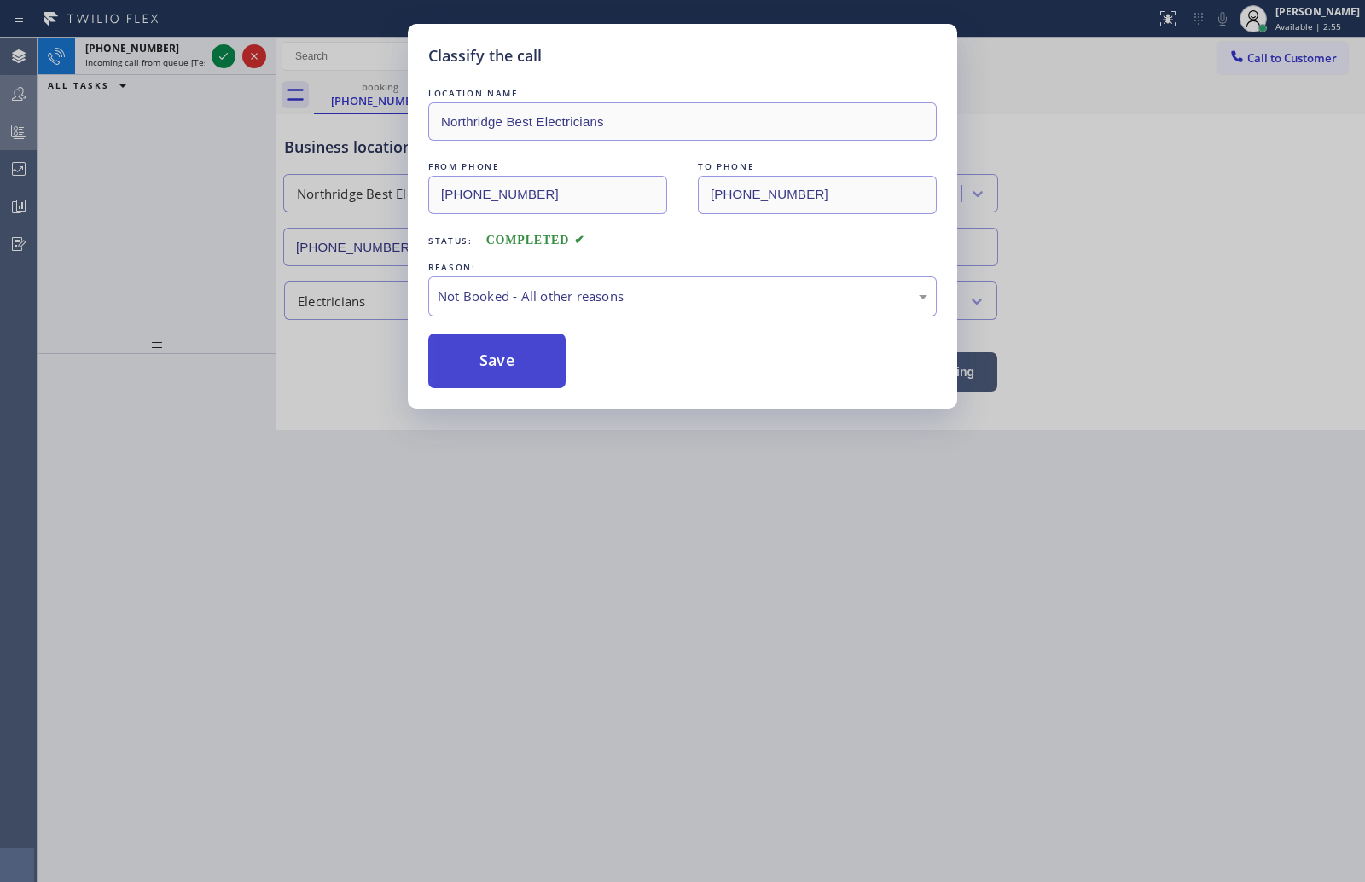
click at [495, 359] on button "Save" at bounding box center [496, 361] width 137 height 55
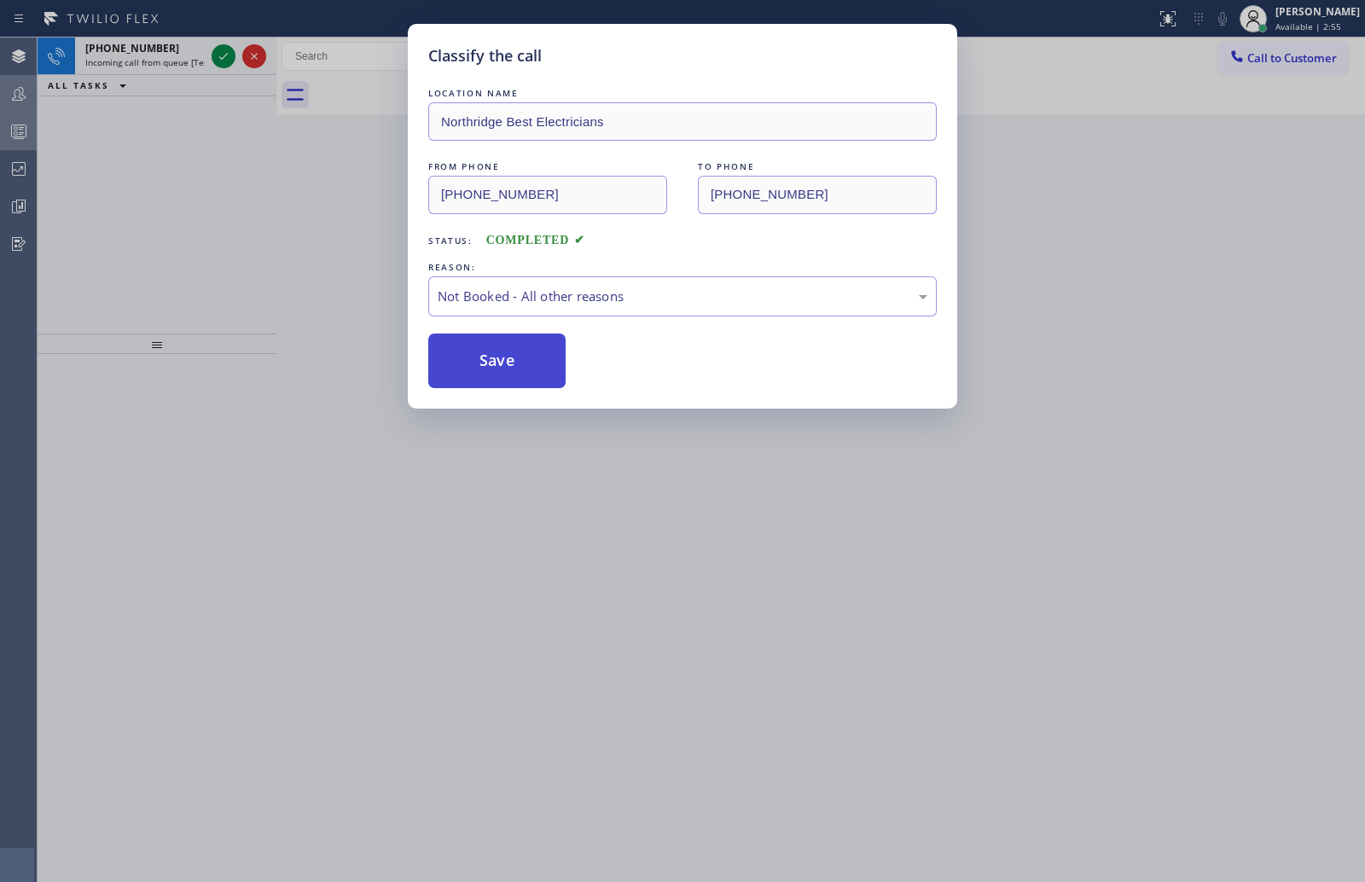
click at [495, 359] on button "Save" at bounding box center [496, 361] width 137 height 55
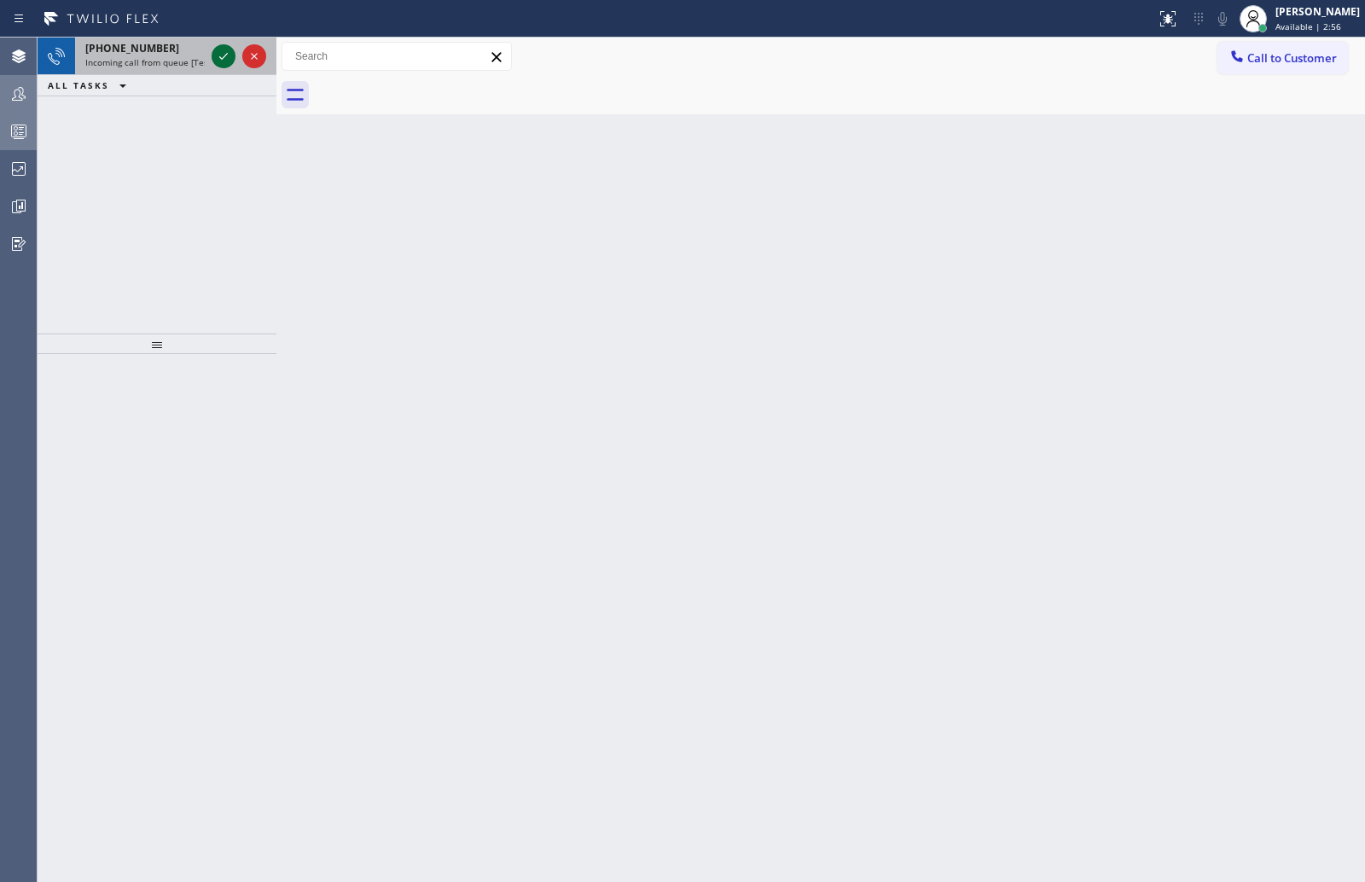
click at [218, 55] on icon at bounding box center [223, 56] width 20 height 20
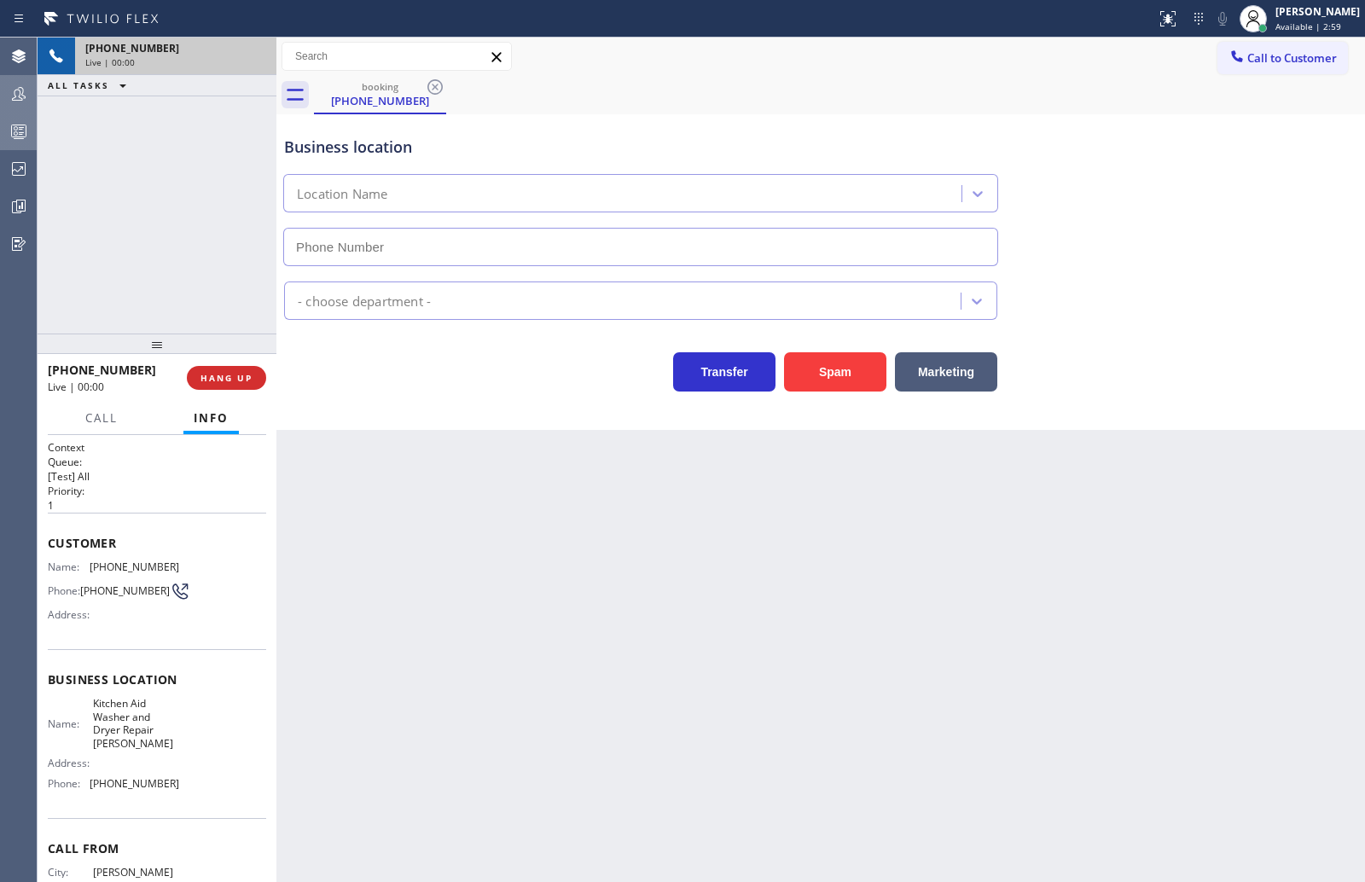
type input "[PHONE_NUMBER]"
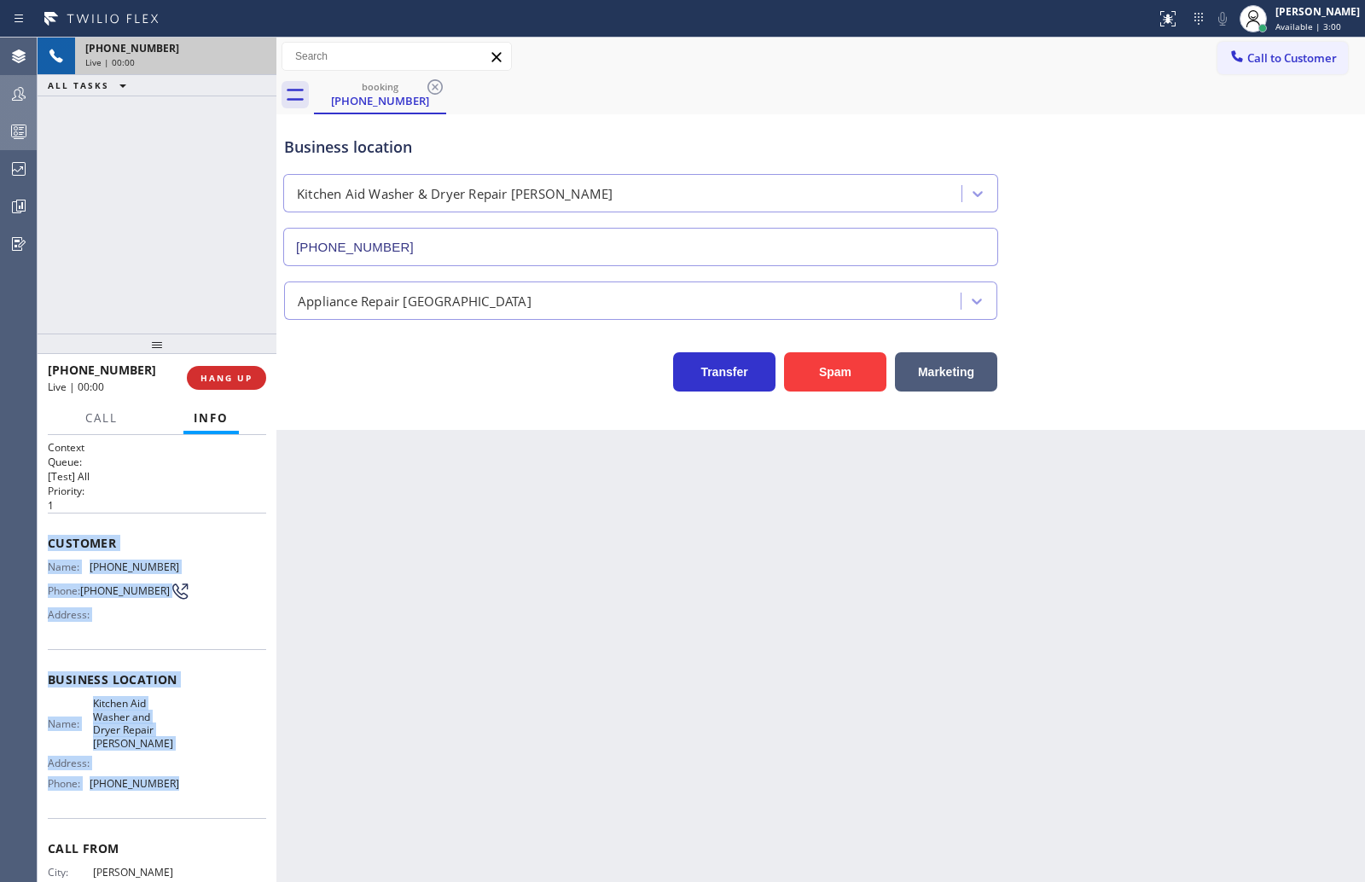
drag, startPoint x: 49, startPoint y: 539, endPoint x: 216, endPoint y: 790, distance: 301.5
click at [216, 790] on div "Context Queue: [Test] All Priority: 1 Customer Name: [PHONE_NUMBER] Phone: [PHO…" at bounding box center [157, 693] width 218 height 507
copy div "Customer Name: [PHONE_NUMBER] Phone: [PHONE_NUMBER] Address: Business location …"
click at [205, 374] on span "HANG UP" at bounding box center [226, 378] width 52 height 12
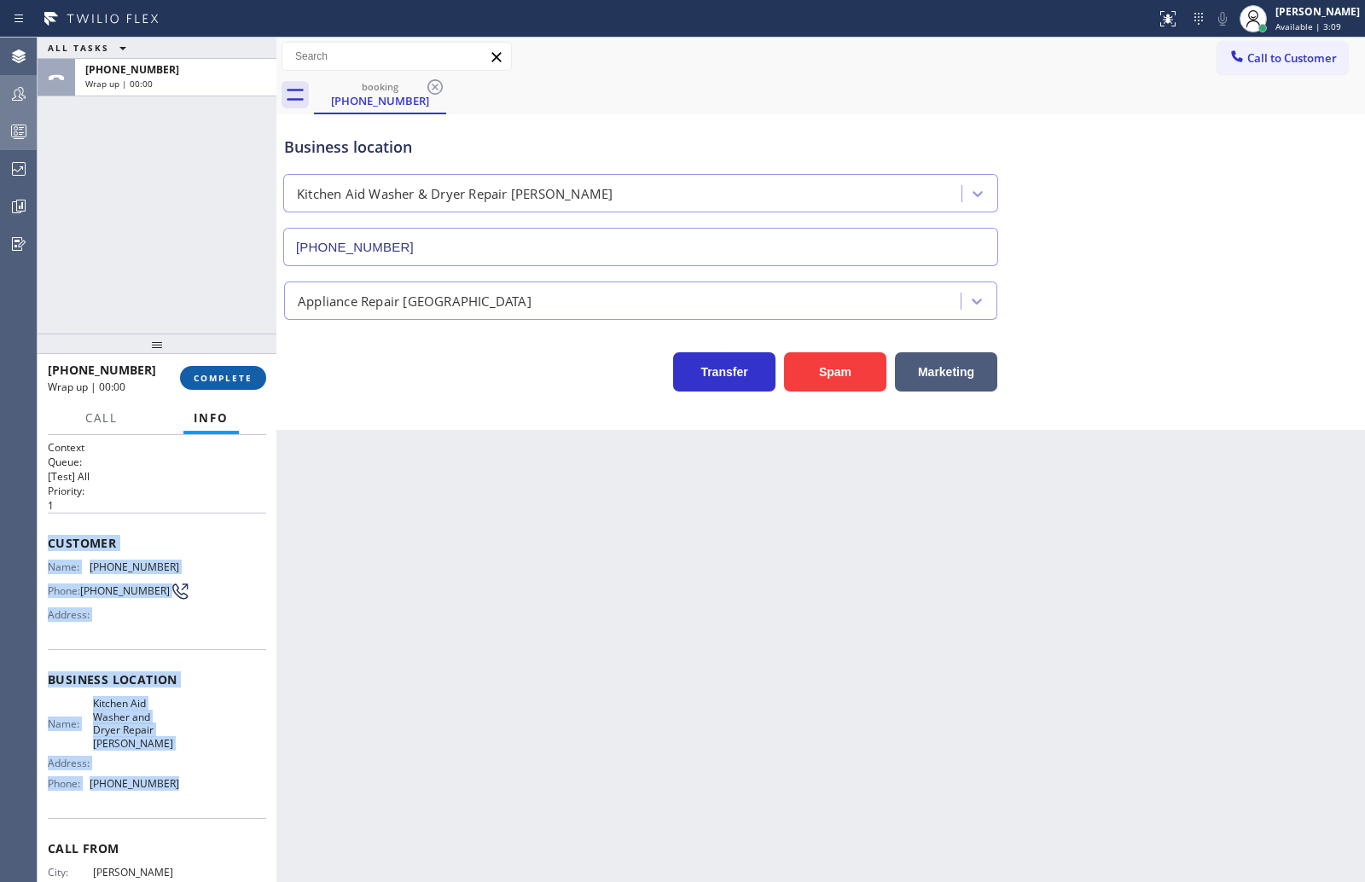
click at [226, 382] on span "COMPLETE" at bounding box center [223, 378] width 59 height 12
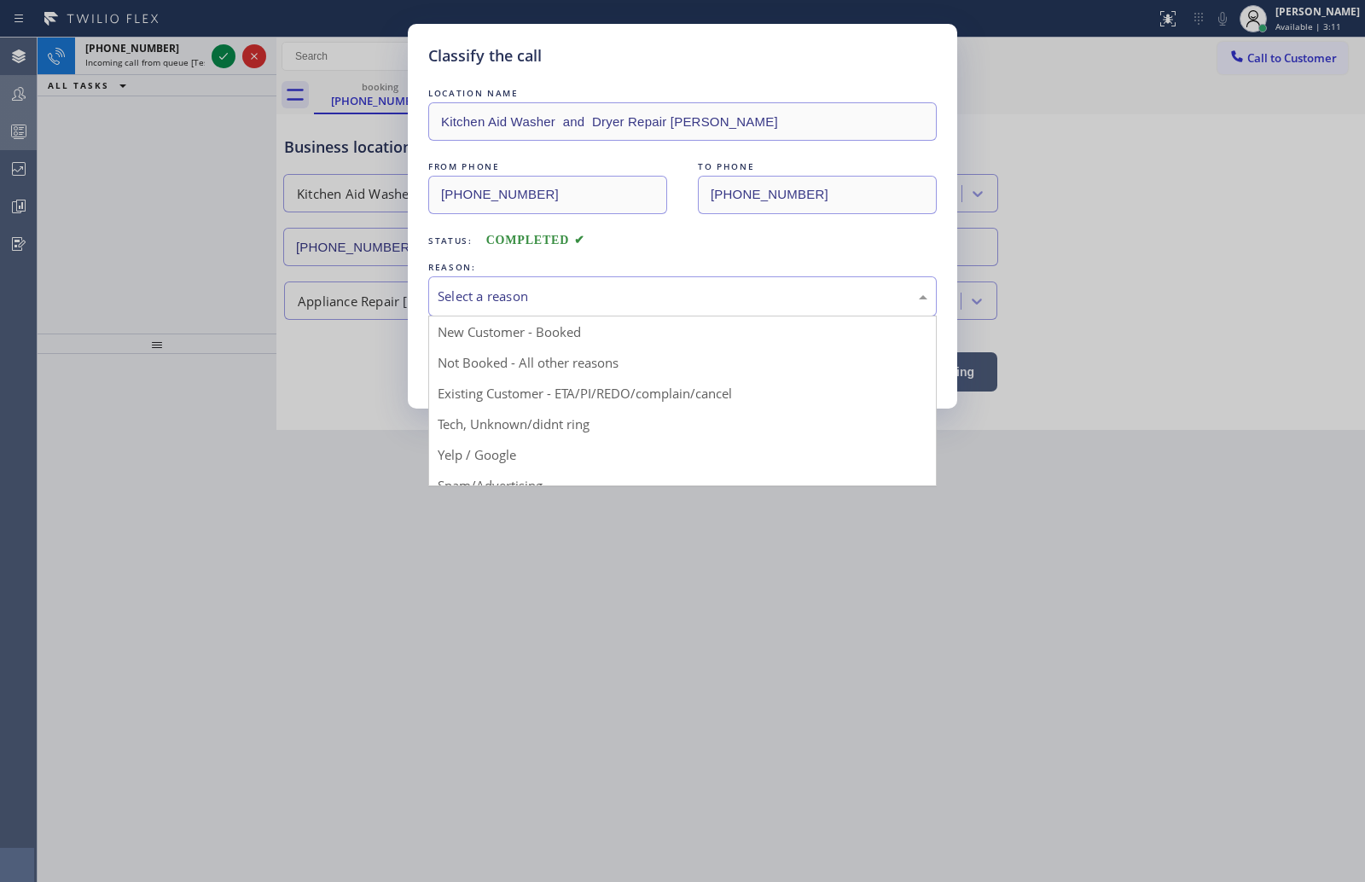
click at [556, 298] on div "Select a reason" at bounding box center [683, 297] width 490 height 20
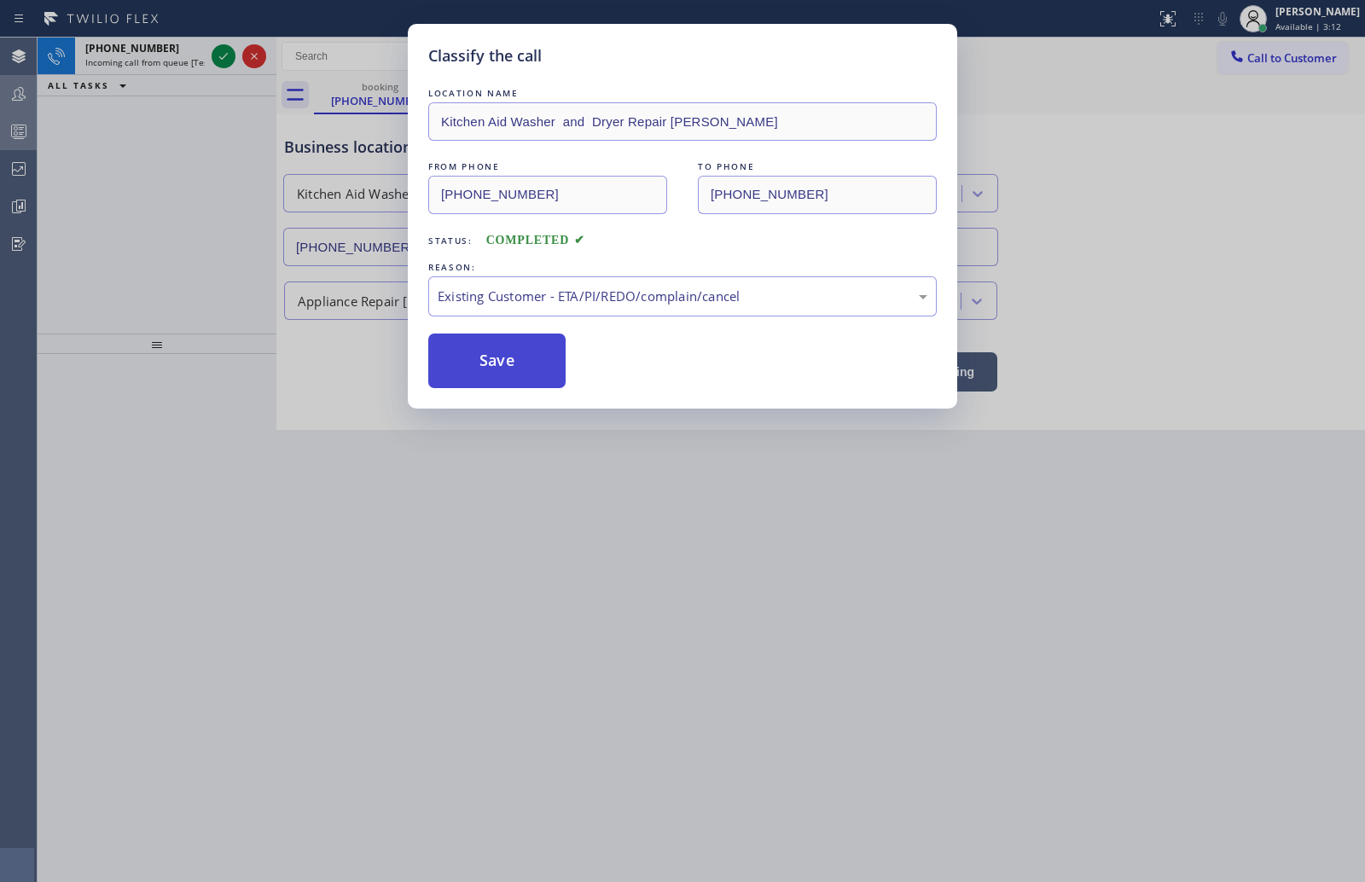
click at [508, 359] on button "Save" at bounding box center [496, 361] width 137 height 55
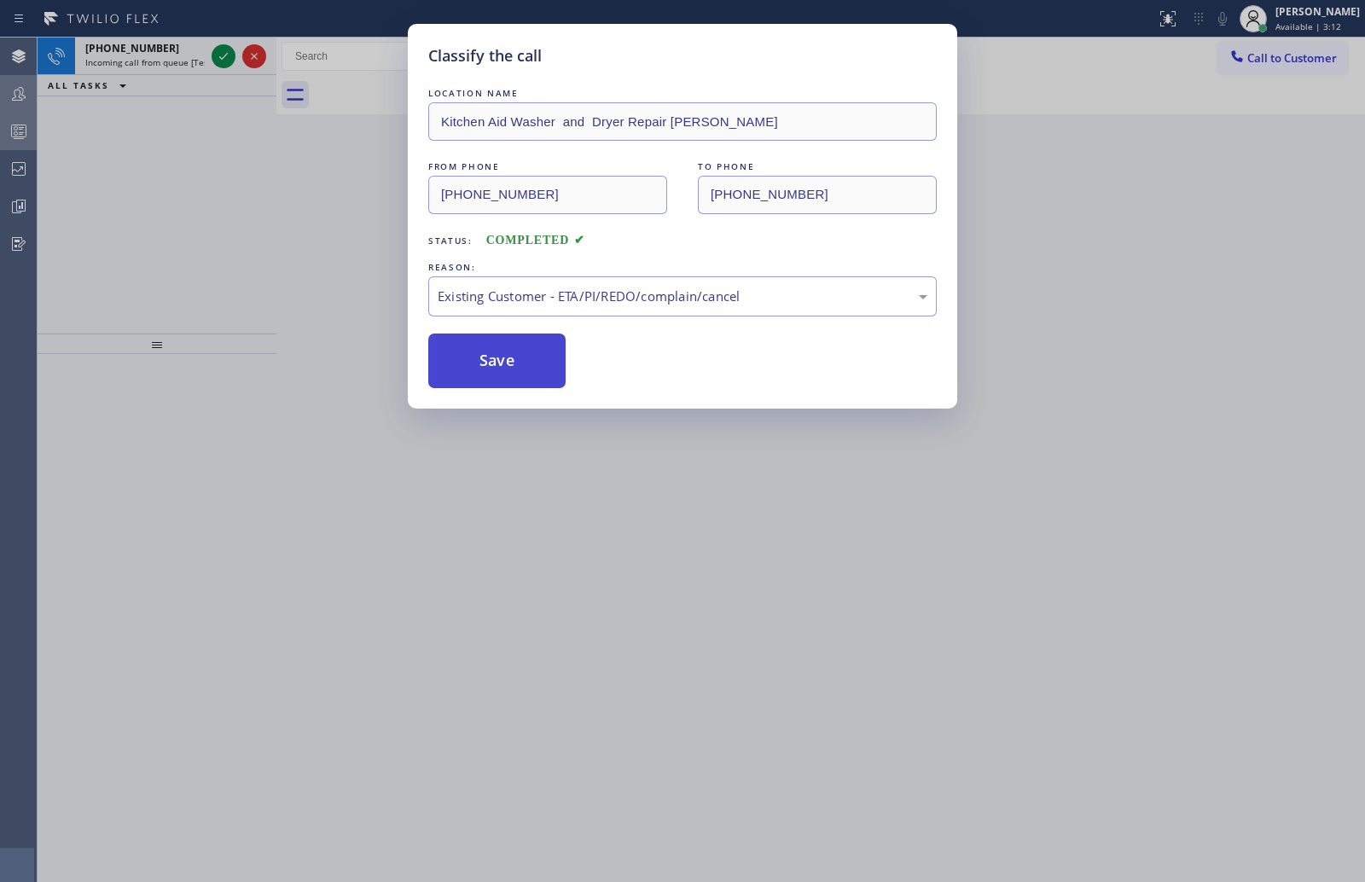
click at [508, 359] on button "Save" at bounding box center [496, 361] width 137 height 55
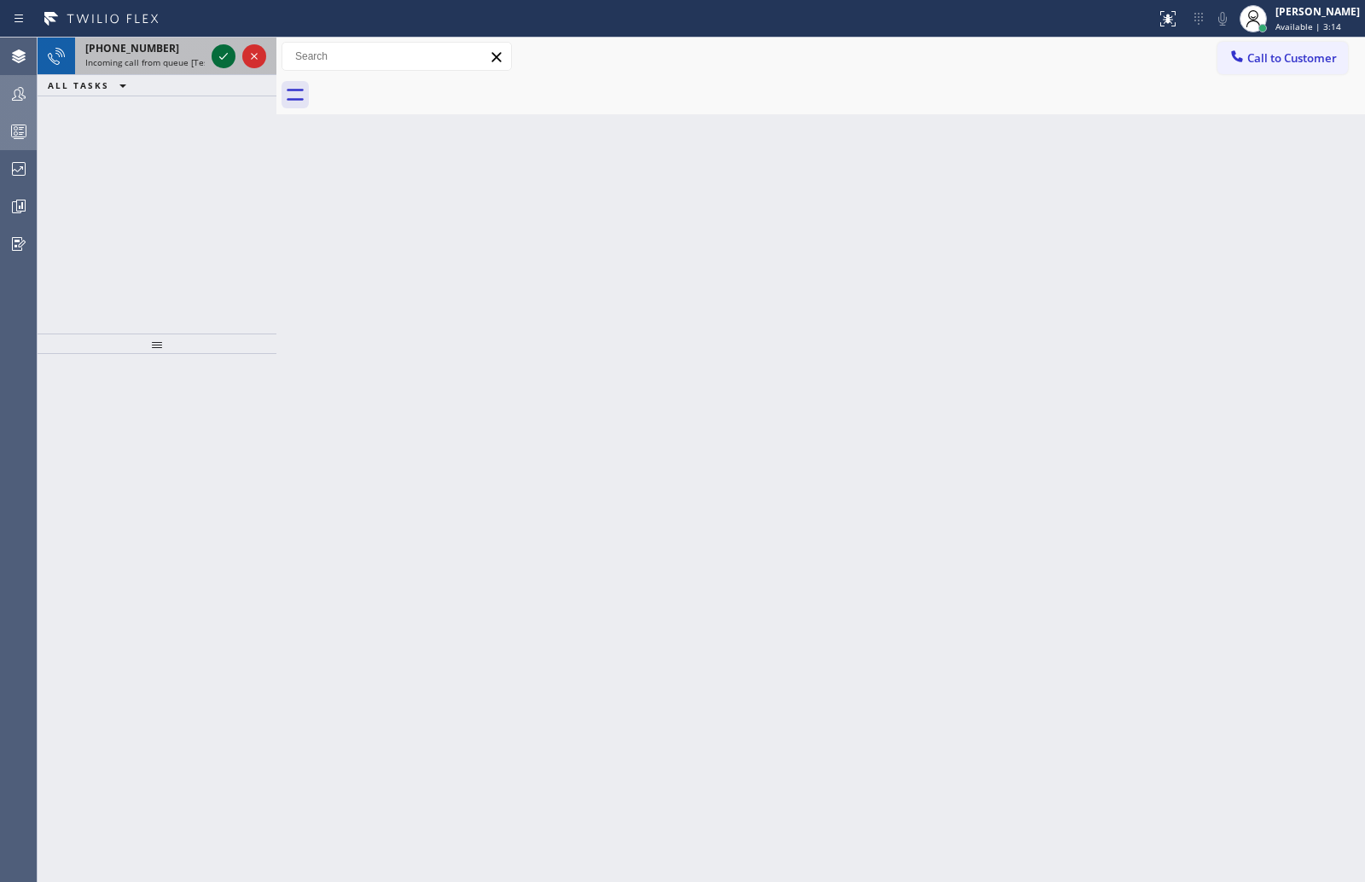
click at [220, 58] on icon at bounding box center [223, 56] width 9 height 7
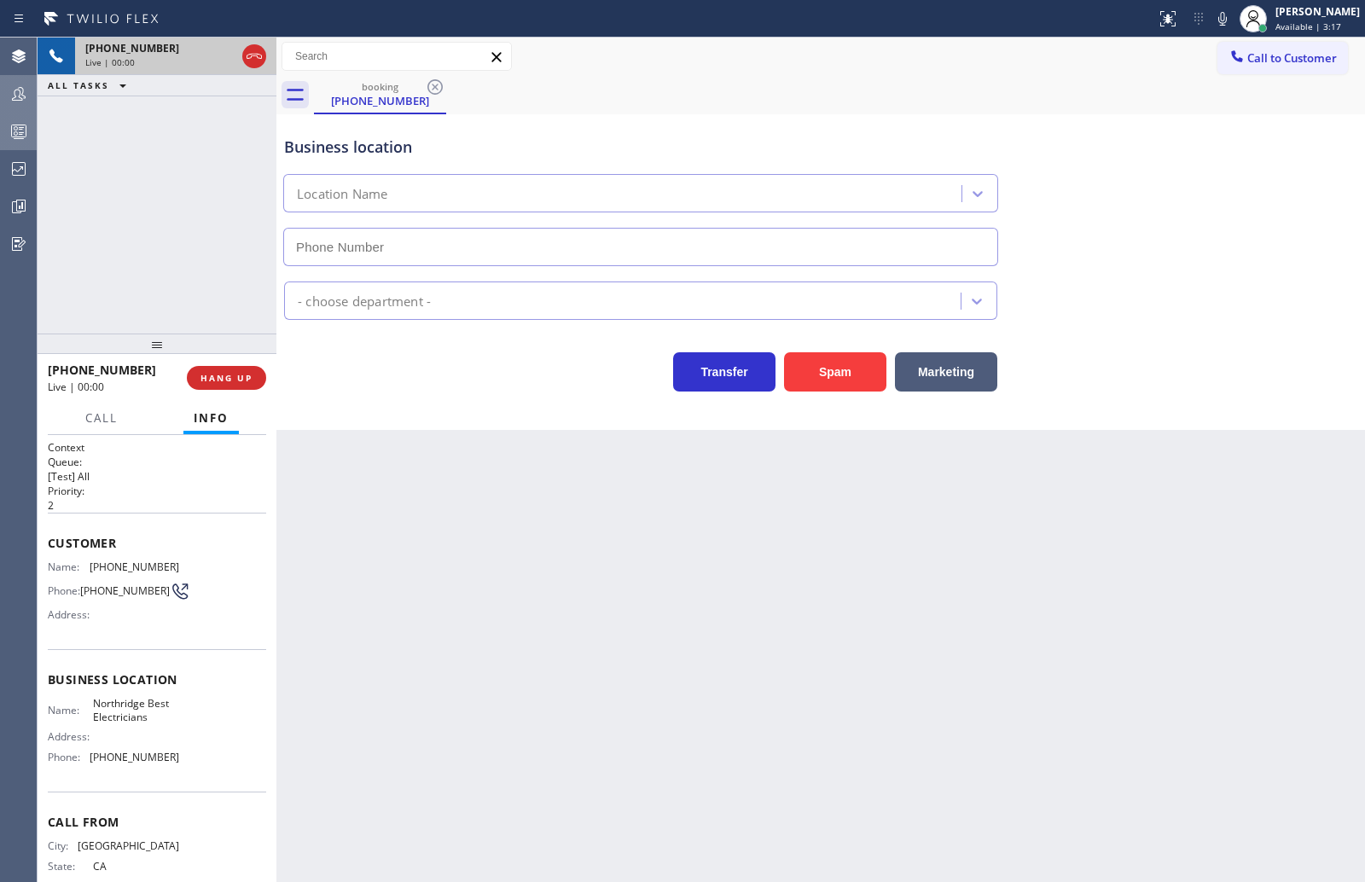
type input "[PHONE_NUMBER]"
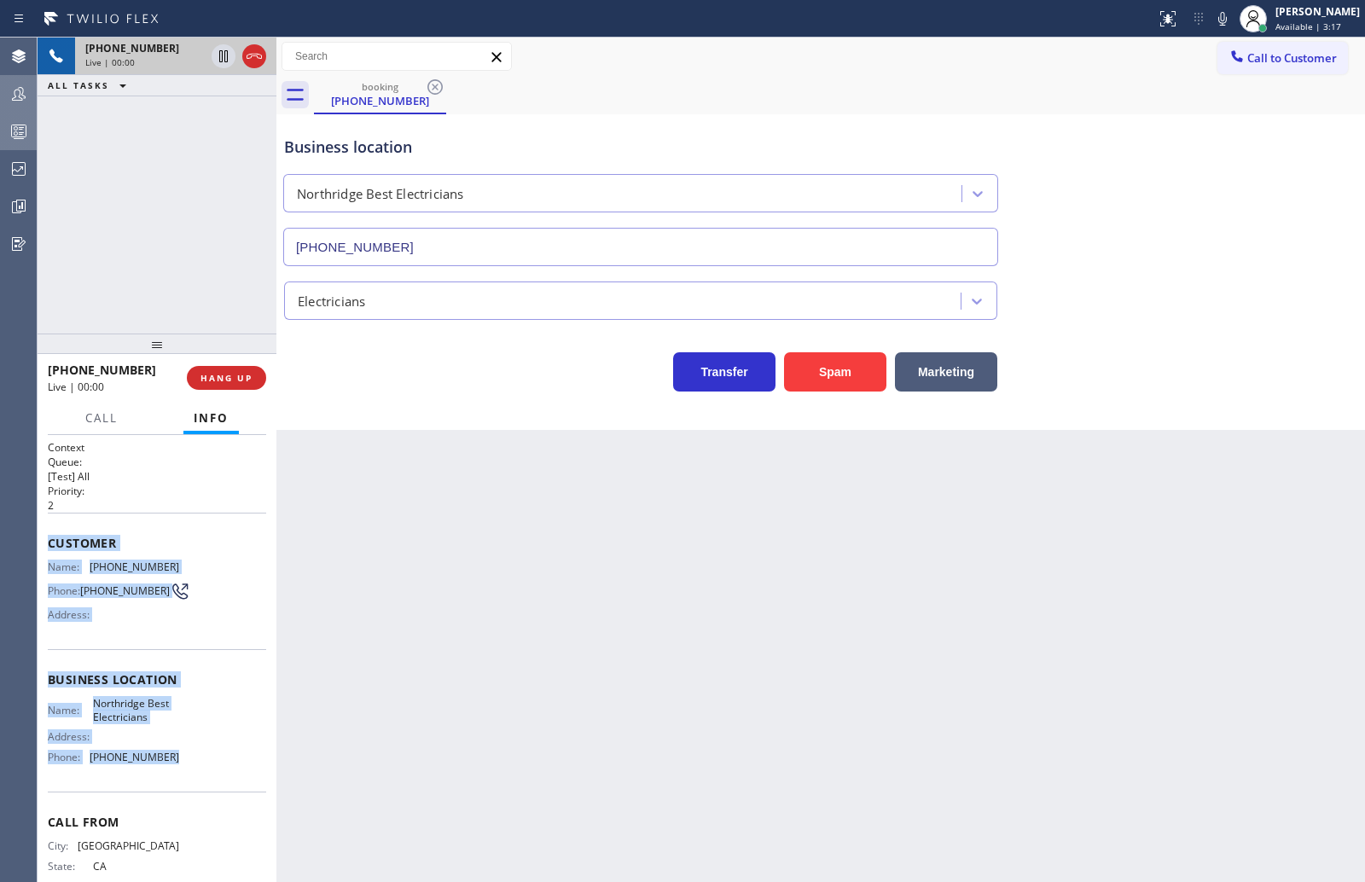
drag, startPoint x: 49, startPoint y: 543, endPoint x: 212, endPoint y: 776, distance: 284.2
click at [212, 775] on div "Context Queue: [Test] All Priority: 2 Customer Name: [PHONE_NUMBER] Phone: [PHO…" at bounding box center [157, 680] width 218 height 480
click at [212, 770] on div "Name: Northridge Best Electricians Address: Phone: [PHONE_NUMBER]" at bounding box center [157, 733] width 218 height 73
drag, startPoint x: 52, startPoint y: 546, endPoint x: 177, endPoint y: 769, distance: 255.6
click at [177, 769] on div "Context Queue: [Test] All Priority: 2 Customer Name: [PHONE_NUMBER] Phone: [PHO…" at bounding box center [157, 680] width 218 height 480
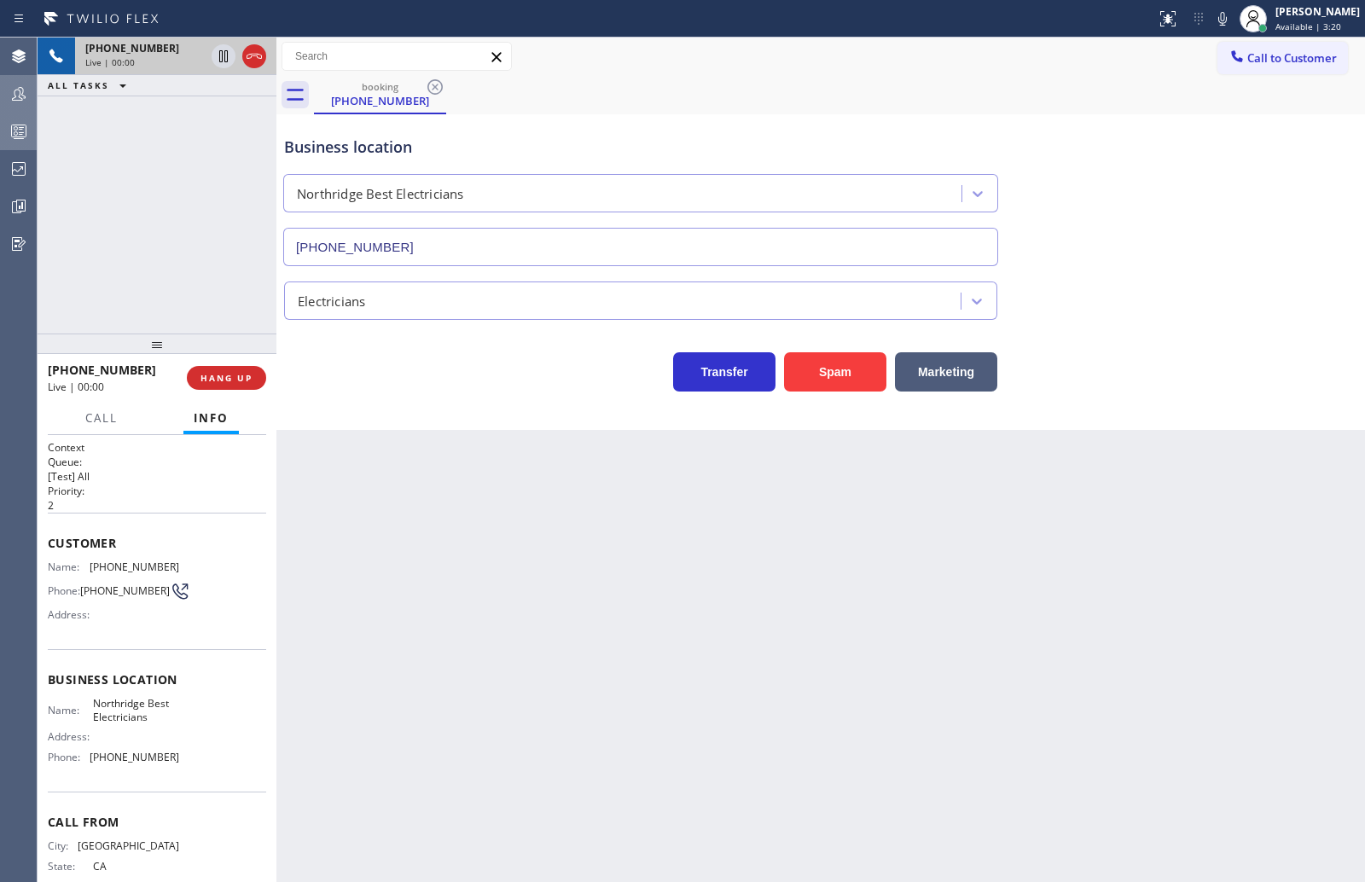
click at [20, 557] on div "Agent Desktop Teams Queues Stats Dashboards Analyze Questionnaires" at bounding box center [18, 460] width 37 height 845
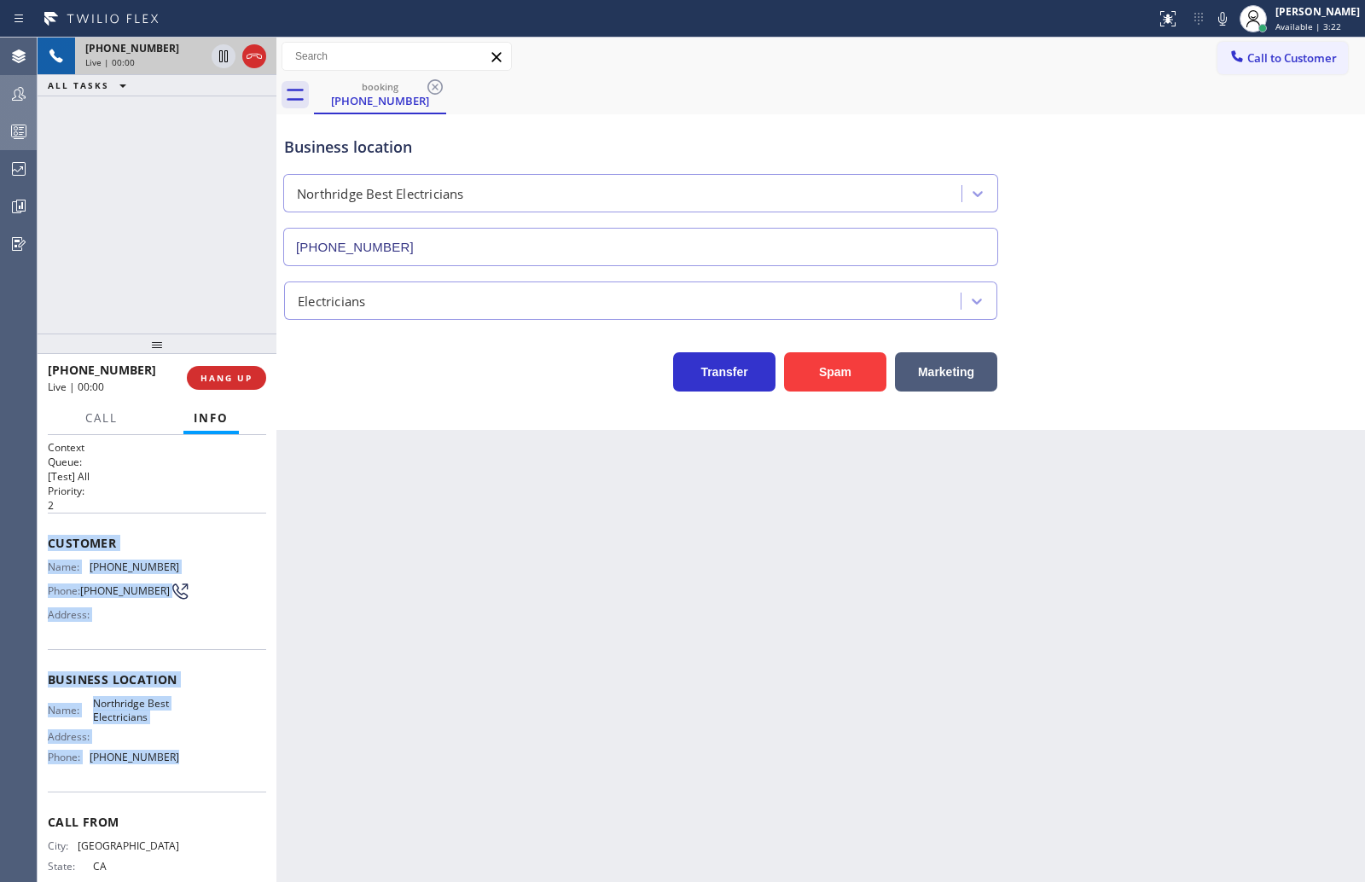
drag, startPoint x: 43, startPoint y: 544, endPoint x: 181, endPoint y: 770, distance: 264.3
click at [181, 770] on div "Context Queue: [Test] All Priority: 2 Customer Name: [PHONE_NUMBER] Phone: [PHO…" at bounding box center [157, 658] width 239 height 447
copy div "Customer Name: [PHONE_NUMBER] Phone: [PHONE_NUMBER] Address: Business location …"
click at [225, 367] on button "HANG UP" at bounding box center [226, 378] width 79 height 24
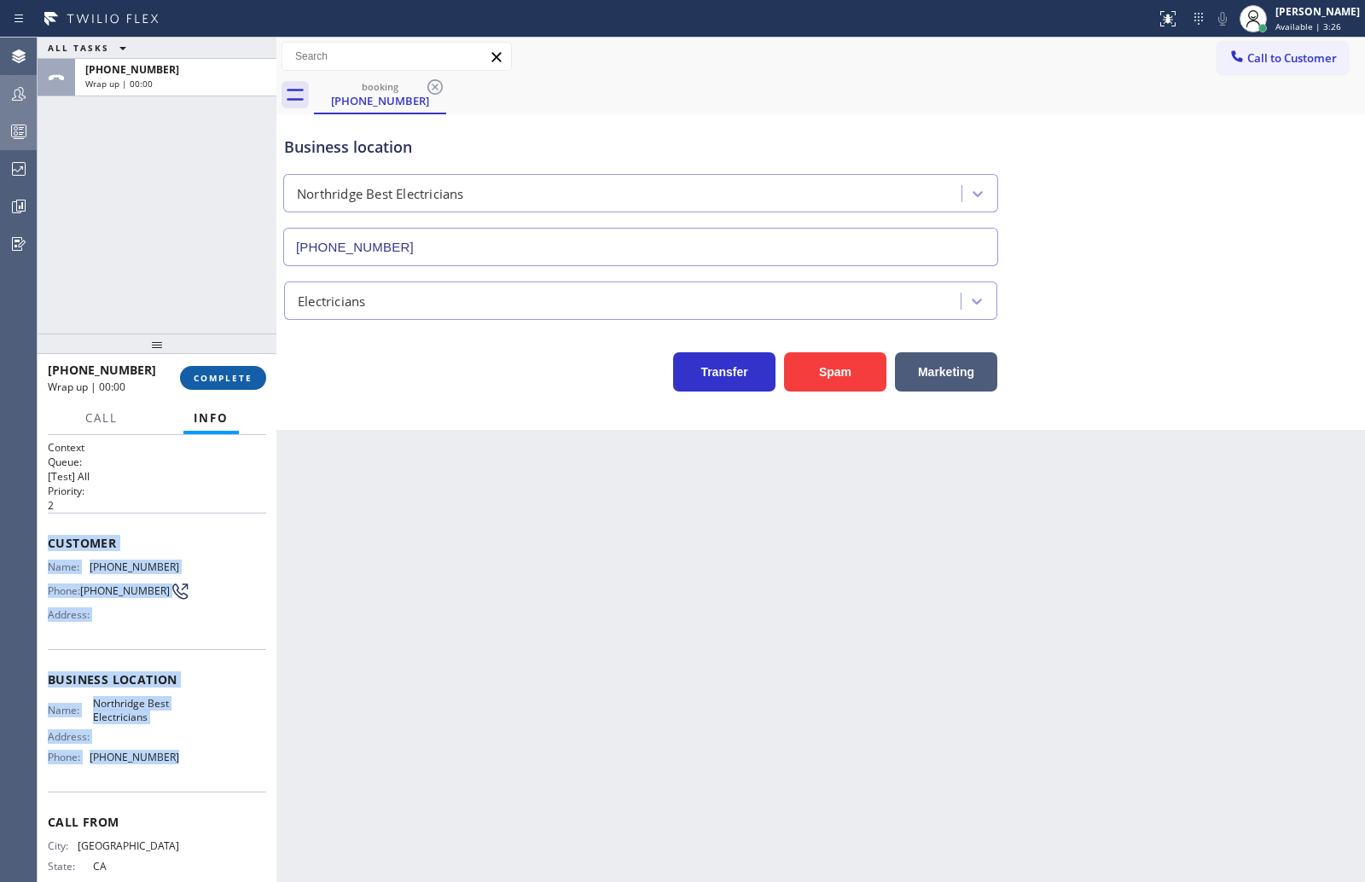
click at [225, 369] on button "COMPLETE" at bounding box center [223, 378] width 86 height 24
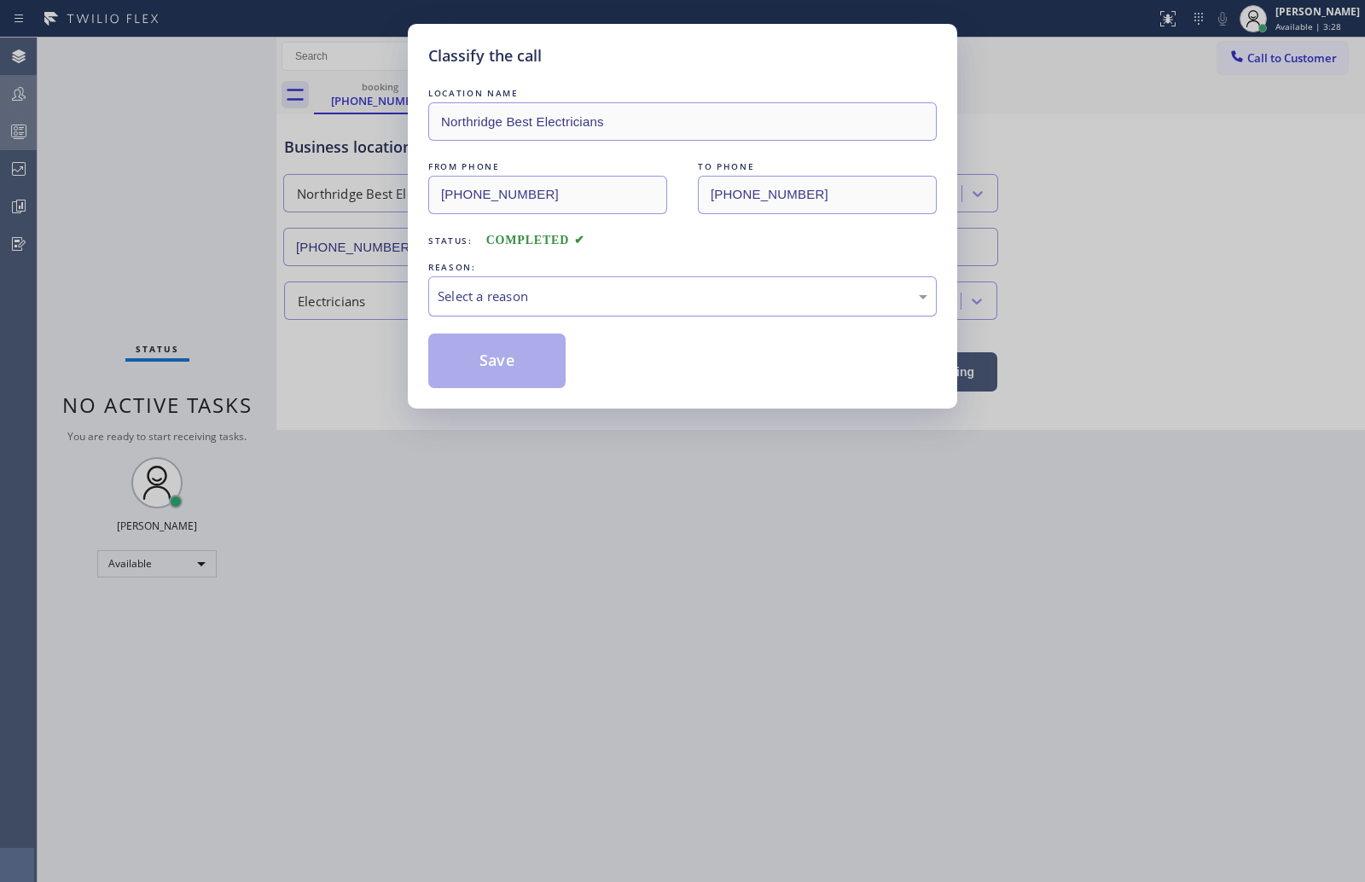
click at [638, 291] on div "Select a reason" at bounding box center [683, 297] width 490 height 20
click at [540, 367] on button "Save" at bounding box center [496, 361] width 137 height 55
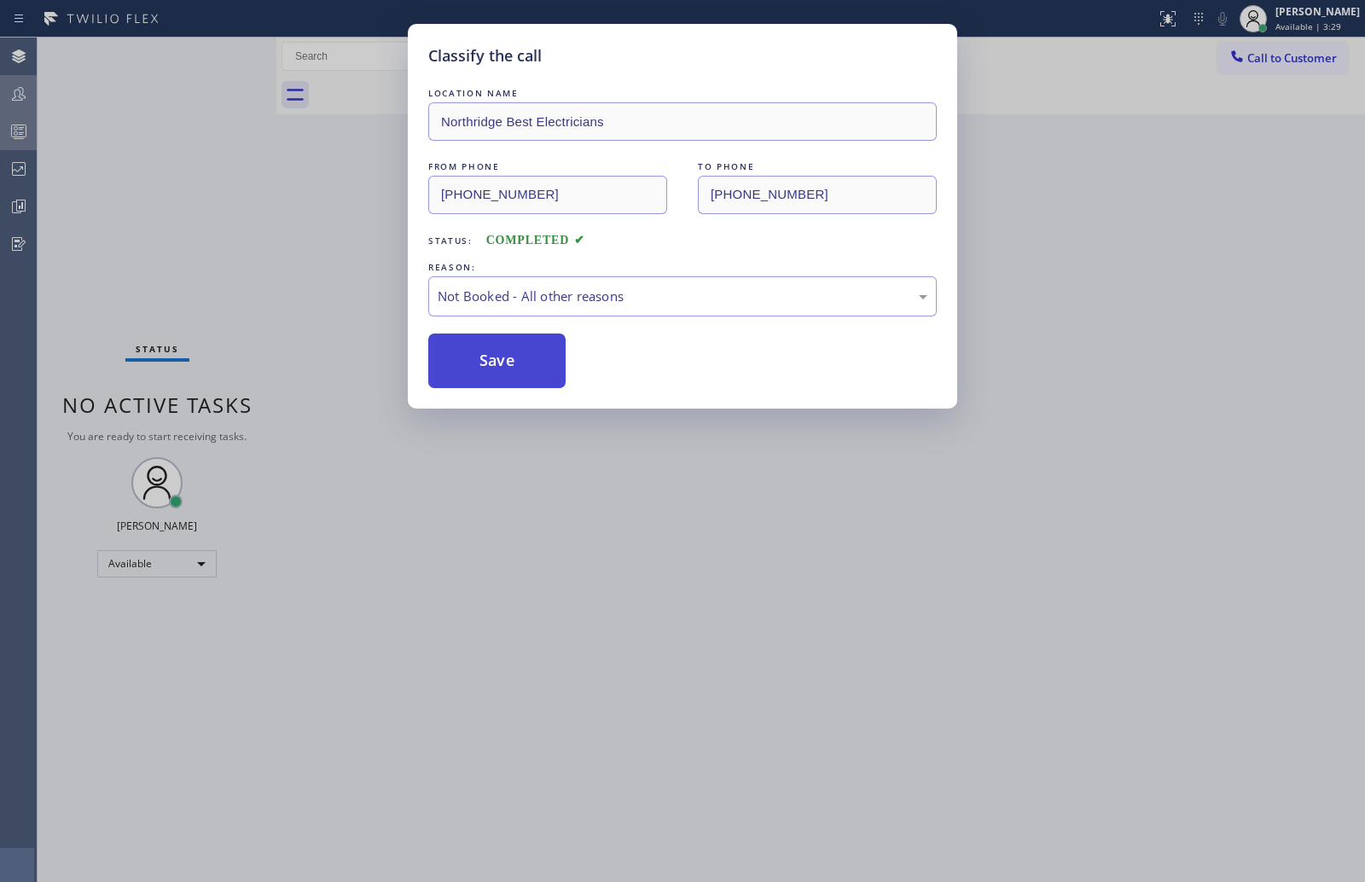
click at [540, 367] on button "Save" at bounding box center [496, 361] width 137 height 55
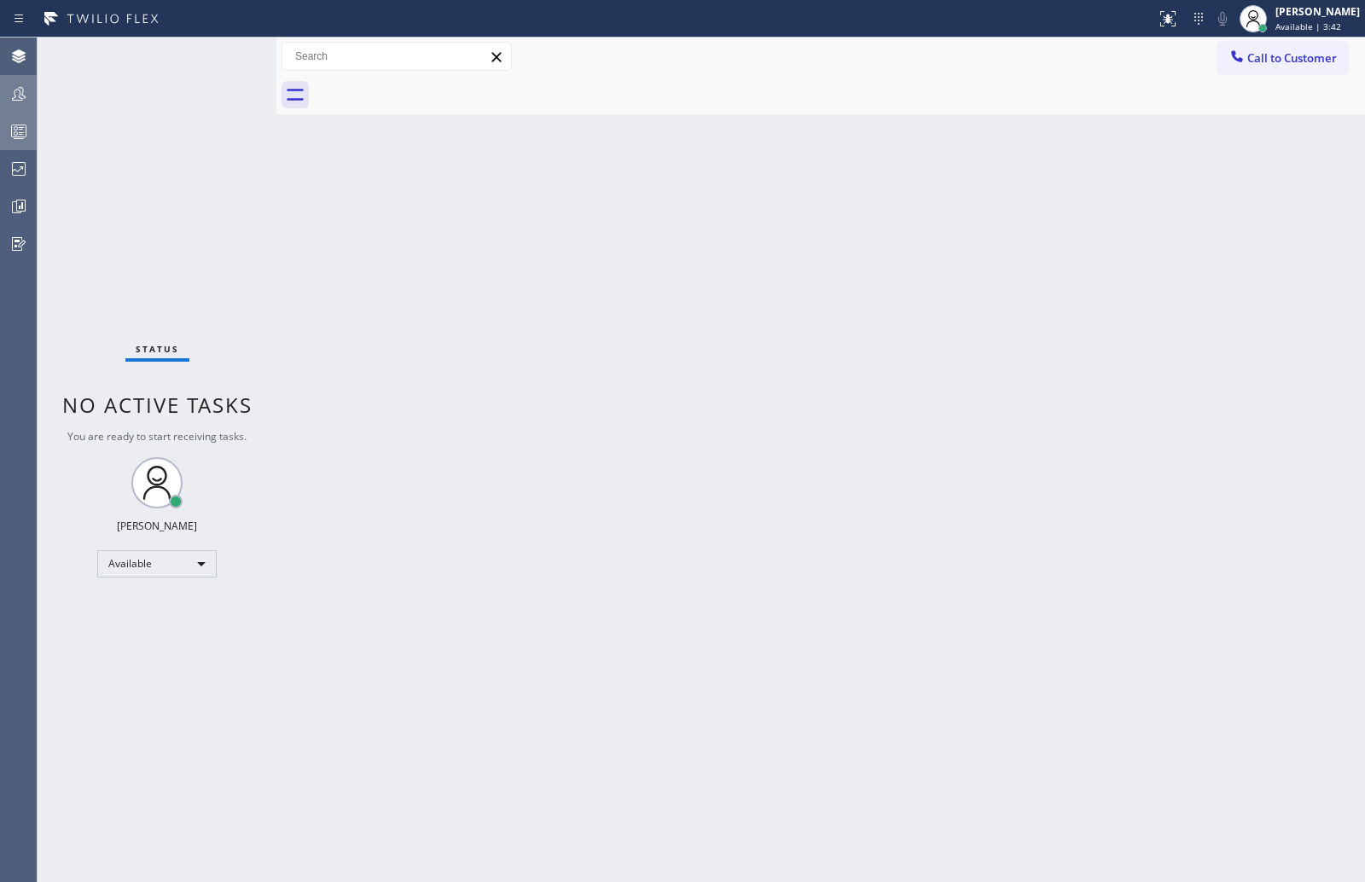
click at [247, 171] on div "Status No active tasks You are ready to start receiving tasks. [PERSON_NAME] Av…" at bounding box center [157, 460] width 239 height 845
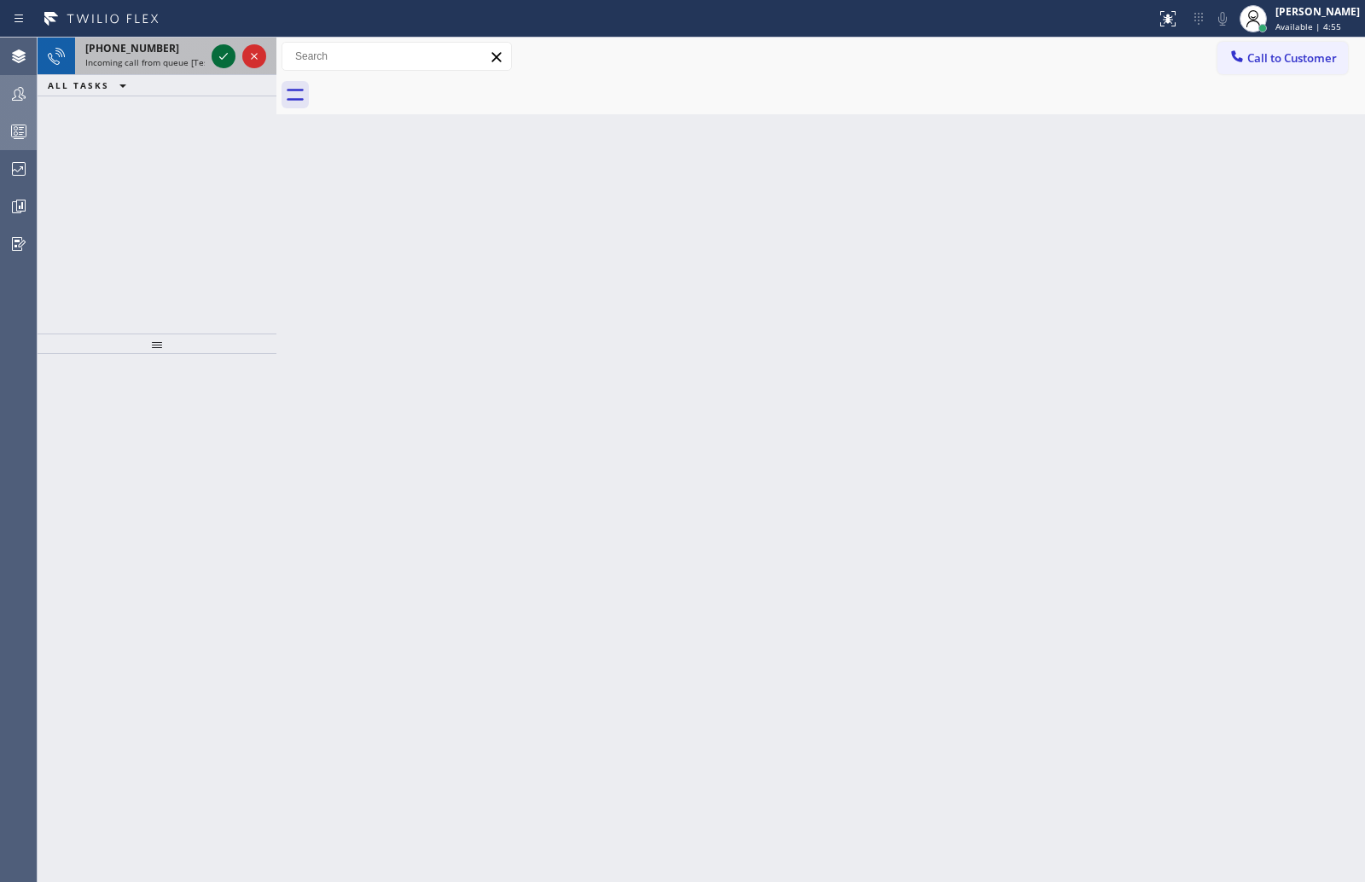
click at [220, 58] on icon at bounding box center [223, 56] width 9 height 7
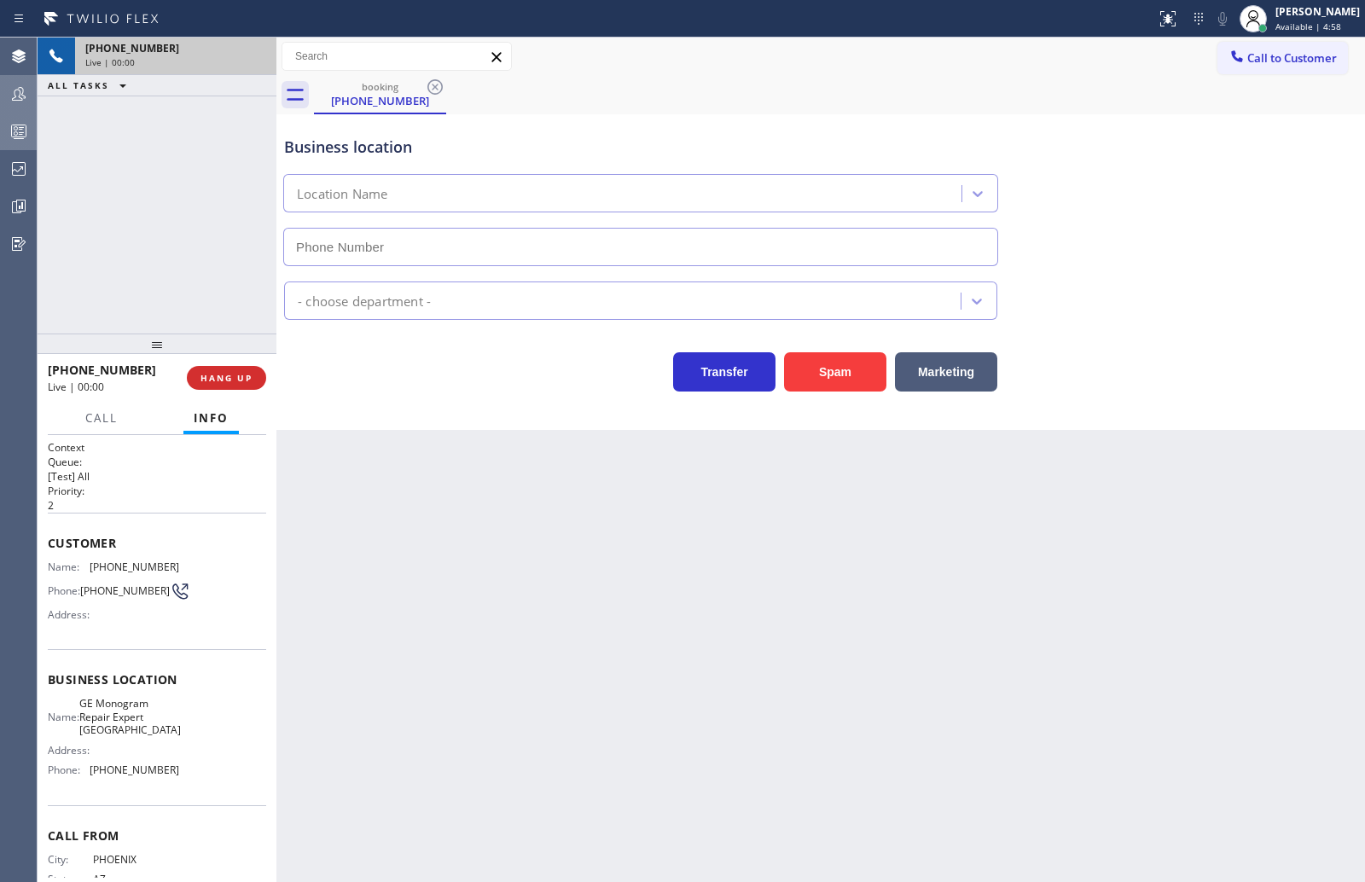
type input "[PHONE_NUMBER]"
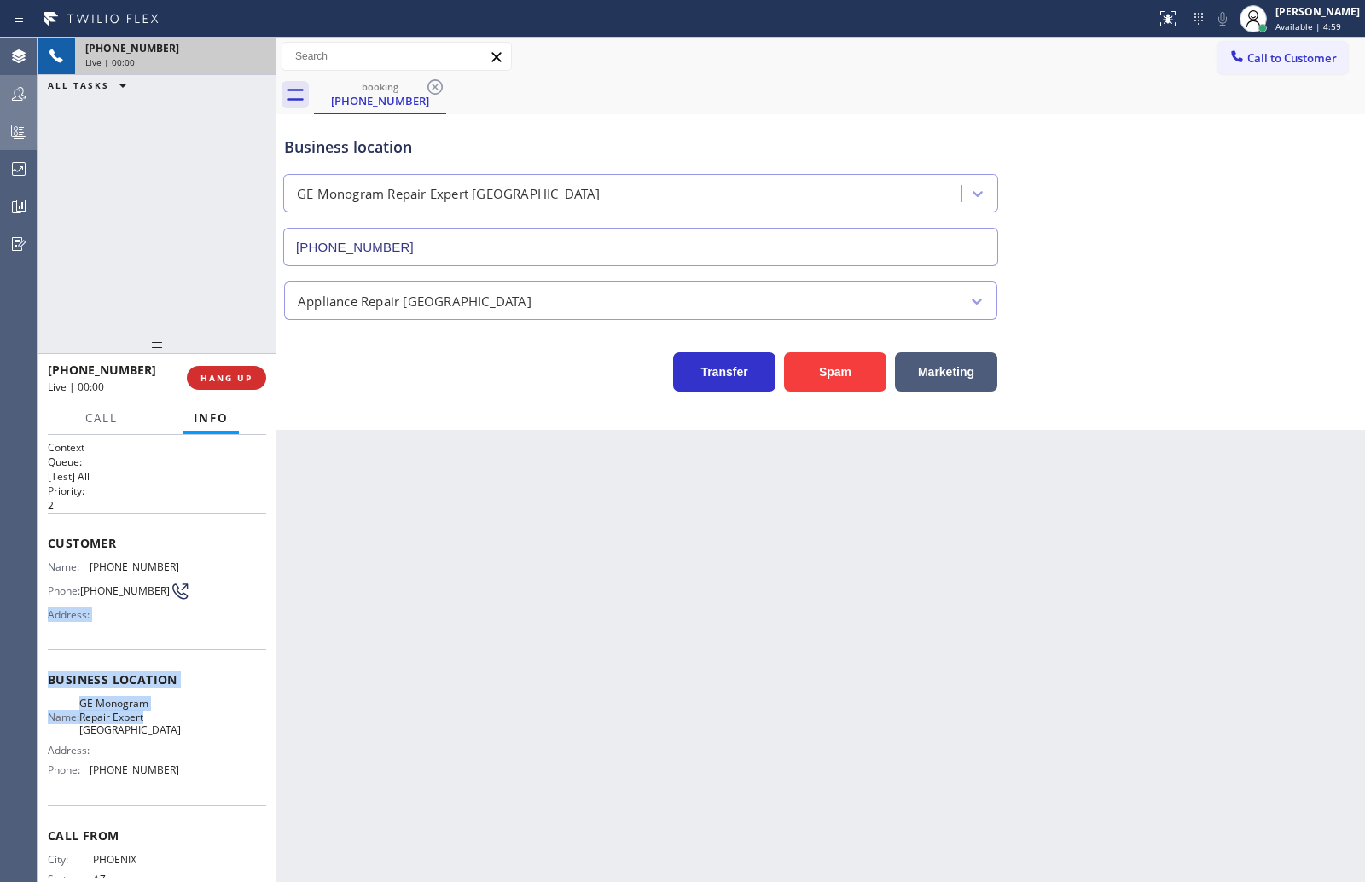
drag, startPoint x: 135, startPoint y: 625, endPoint x: 191, endPoint y: 728, distance: 116.8
click at [191, 728] on div "Context Queue: [Test] All Priority: 2 Customer Name: [PHONE_NUMBER] Phone: [PHO…" at bounding box center [157, 687] width 218 height 494
drag, startPoint x: 46, startPoint y: 541, endPoint x: 229, endPoint y: 787, distance: 306.6
click at [229, 787] on div "Context Queue: [Test] All Priority: 2 Customer Name: [PHONE_NUMBER] Phone: [PHO…" at bounding box center [157, 658] width 239 height 447
copy div "Customer Name: [PHONE_NUMBER] Phone: [PHONE_NUMBER] Address: Business location …"
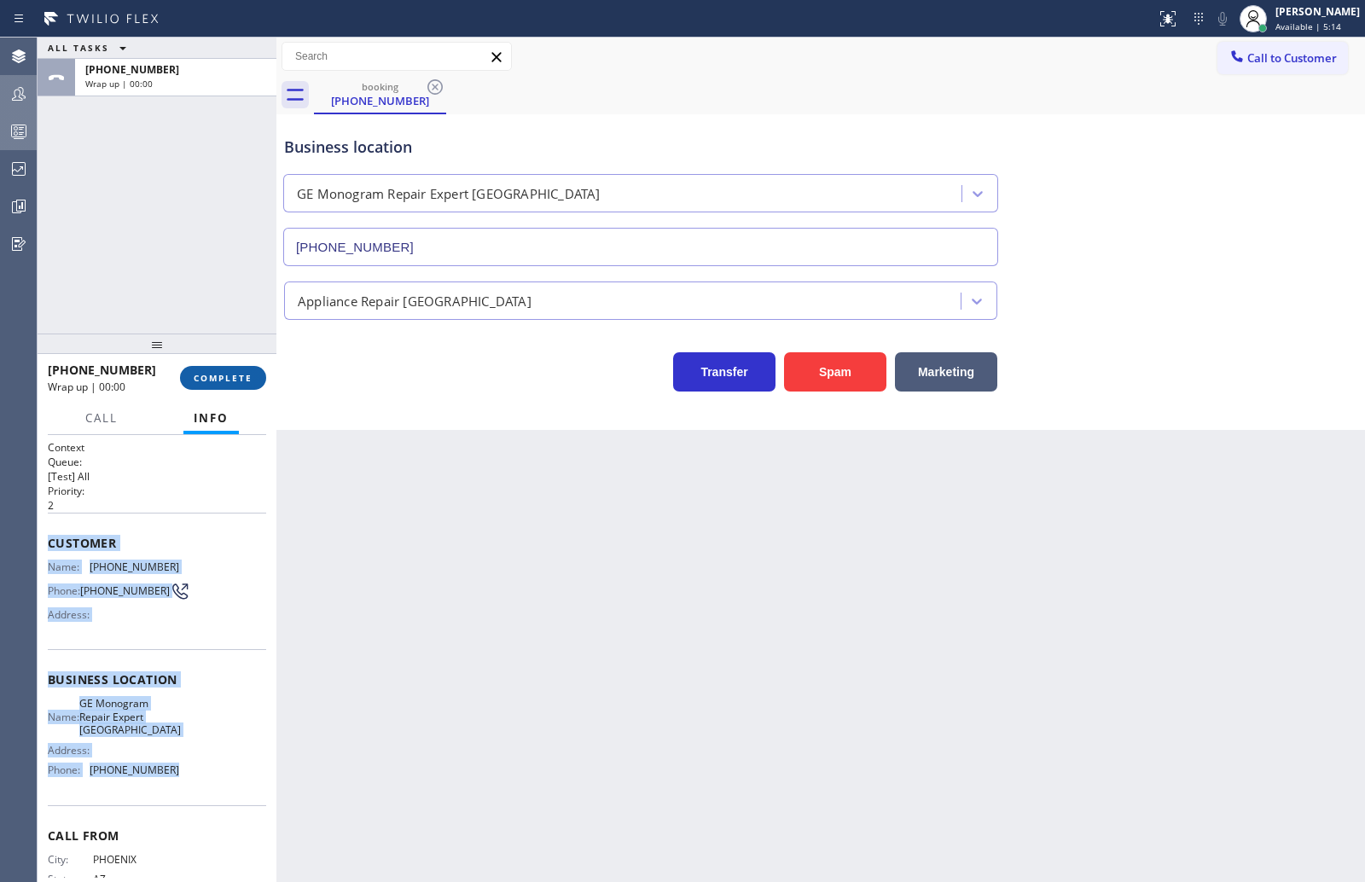
click at [227, 377] on span "COMPLETE" at bounding box center [223, 378] width 59 height 12
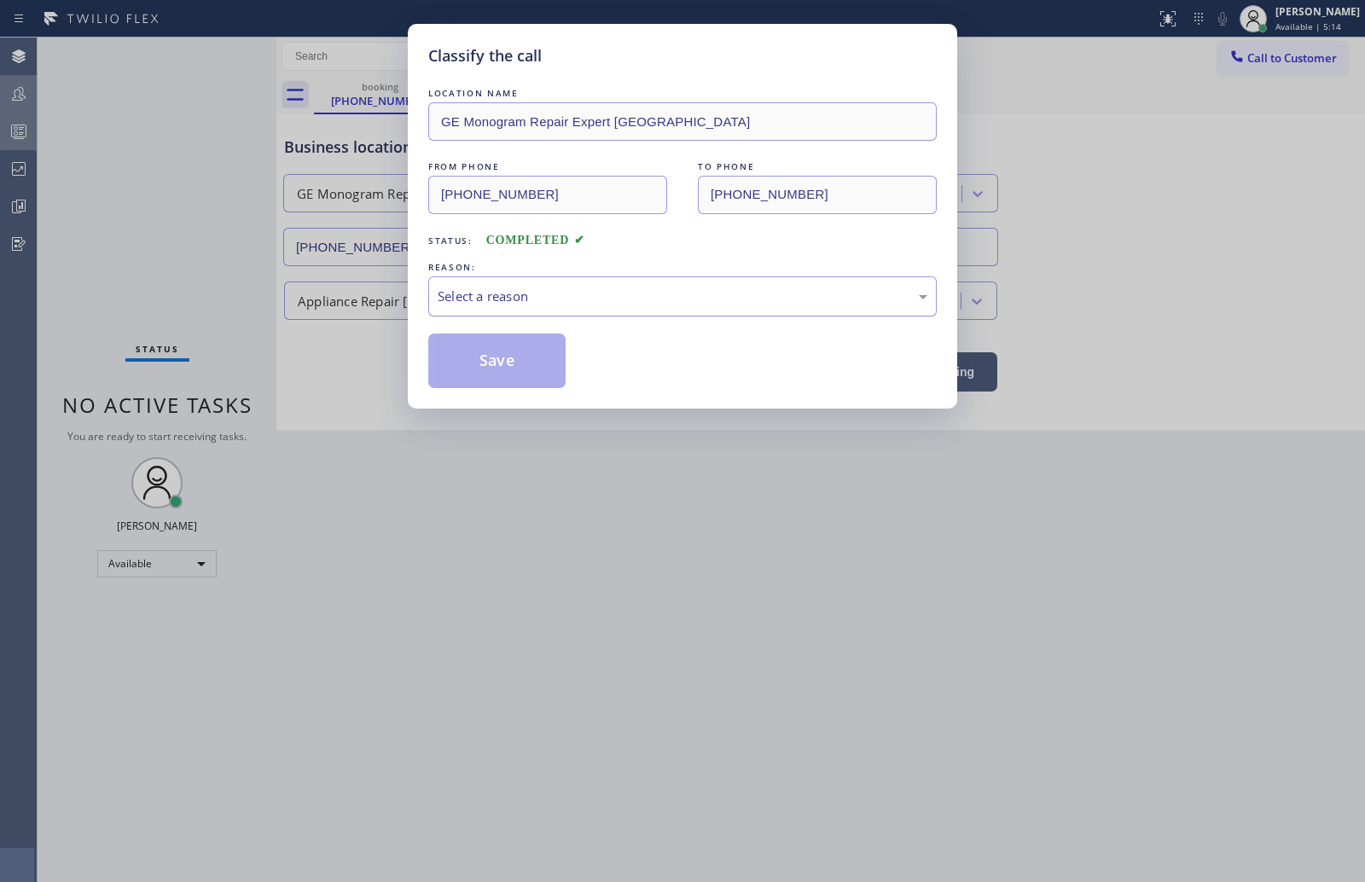
click at [629, 291] on div "Select a reason" at bounding box center [683, 297] width 490 height 20
click at [520, 367] on button "Save" at bounding box center [496, 361] width 137 height 55
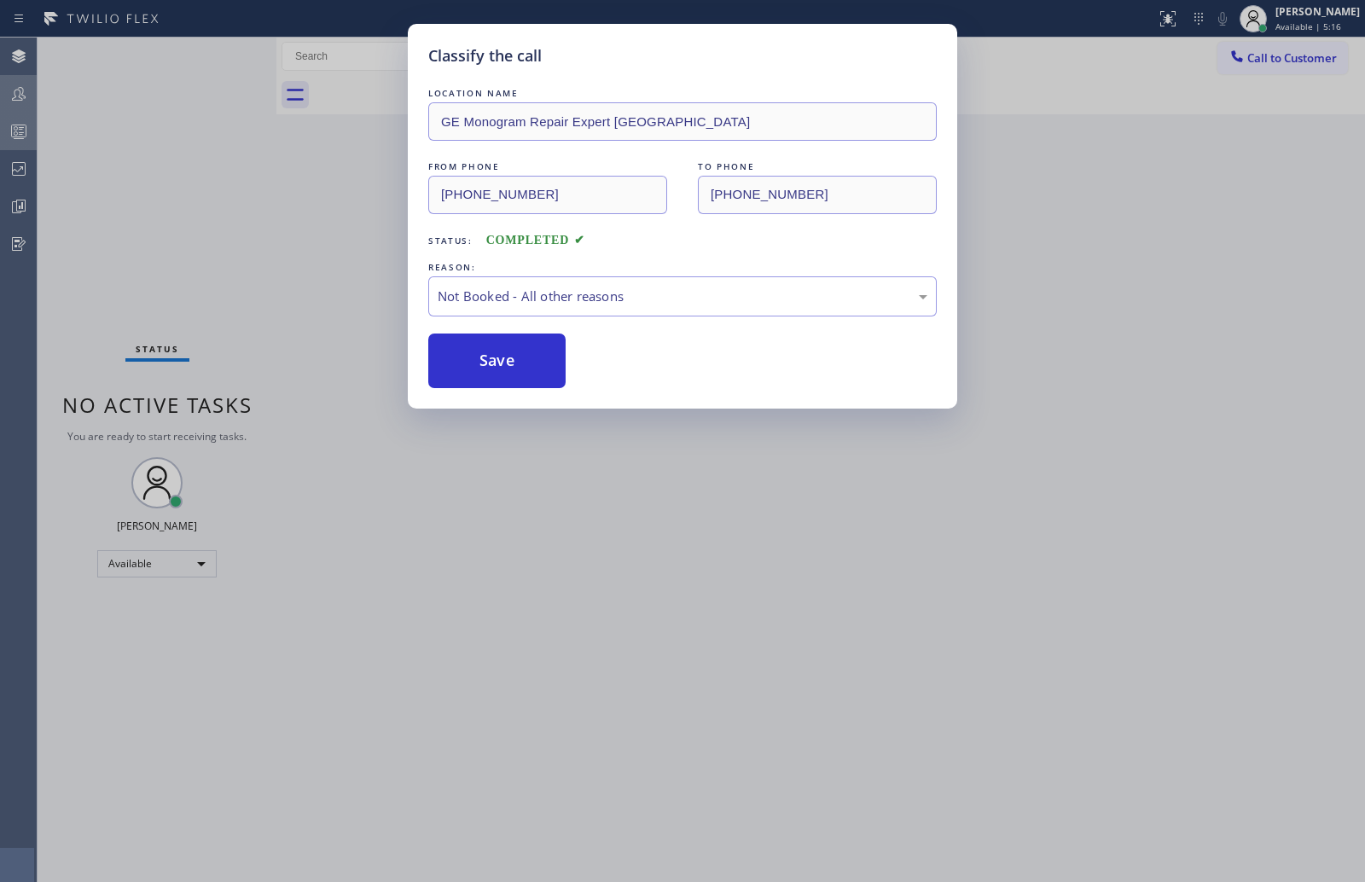
click at [520, 367] on button "Save" at bounding box center [496, 361] width 137 height 55
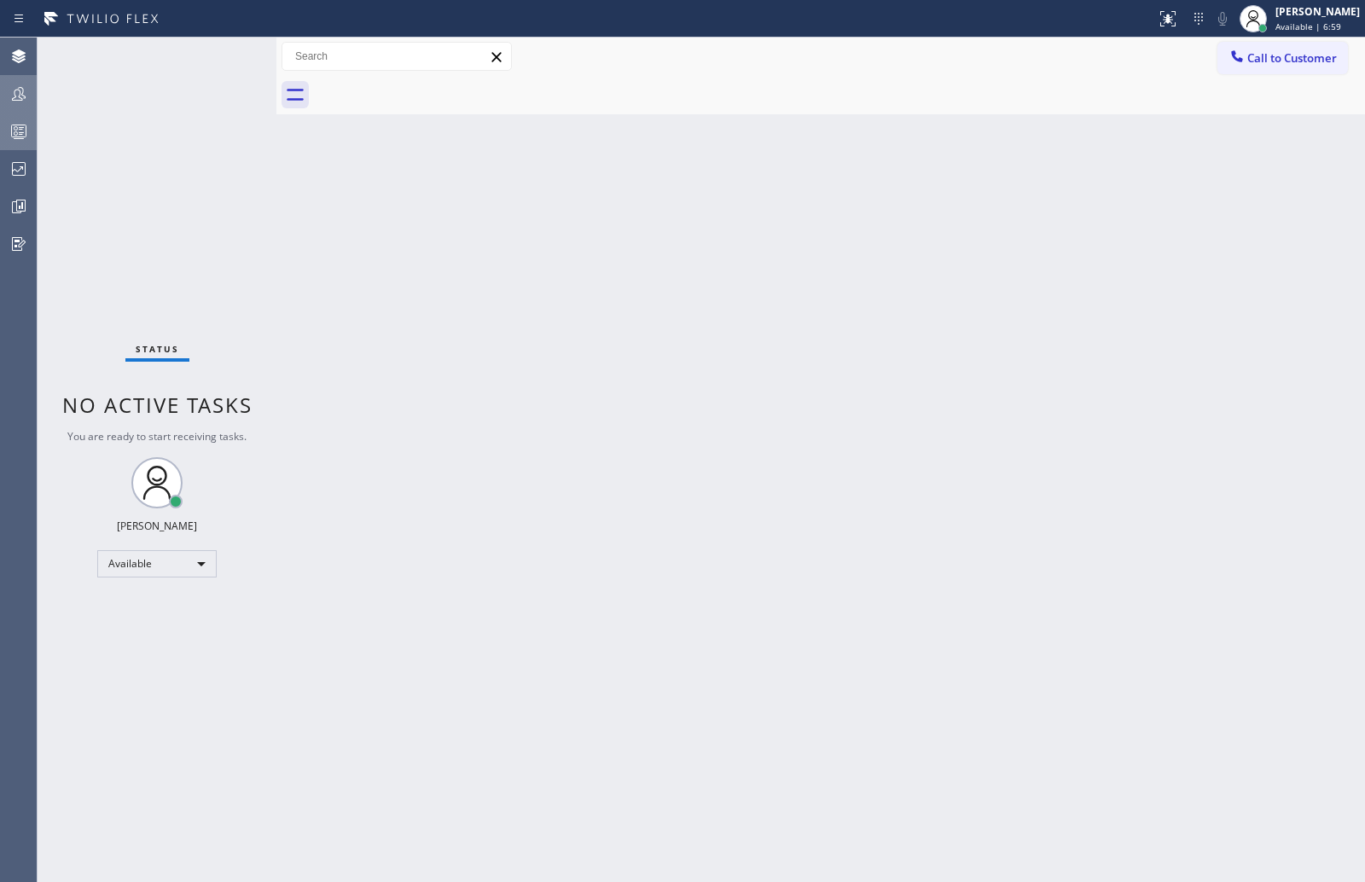
drag, startPoint x: 225, startPoint y: 200, endPoint x: 251, endPoint y: 189, distance: 27.9
click at [225, 200] on div "Status No active tasks You are ready to start receiving tasks. [PERSON_NAME] Av…" at bounding box center [157, 460] width 239 height 845
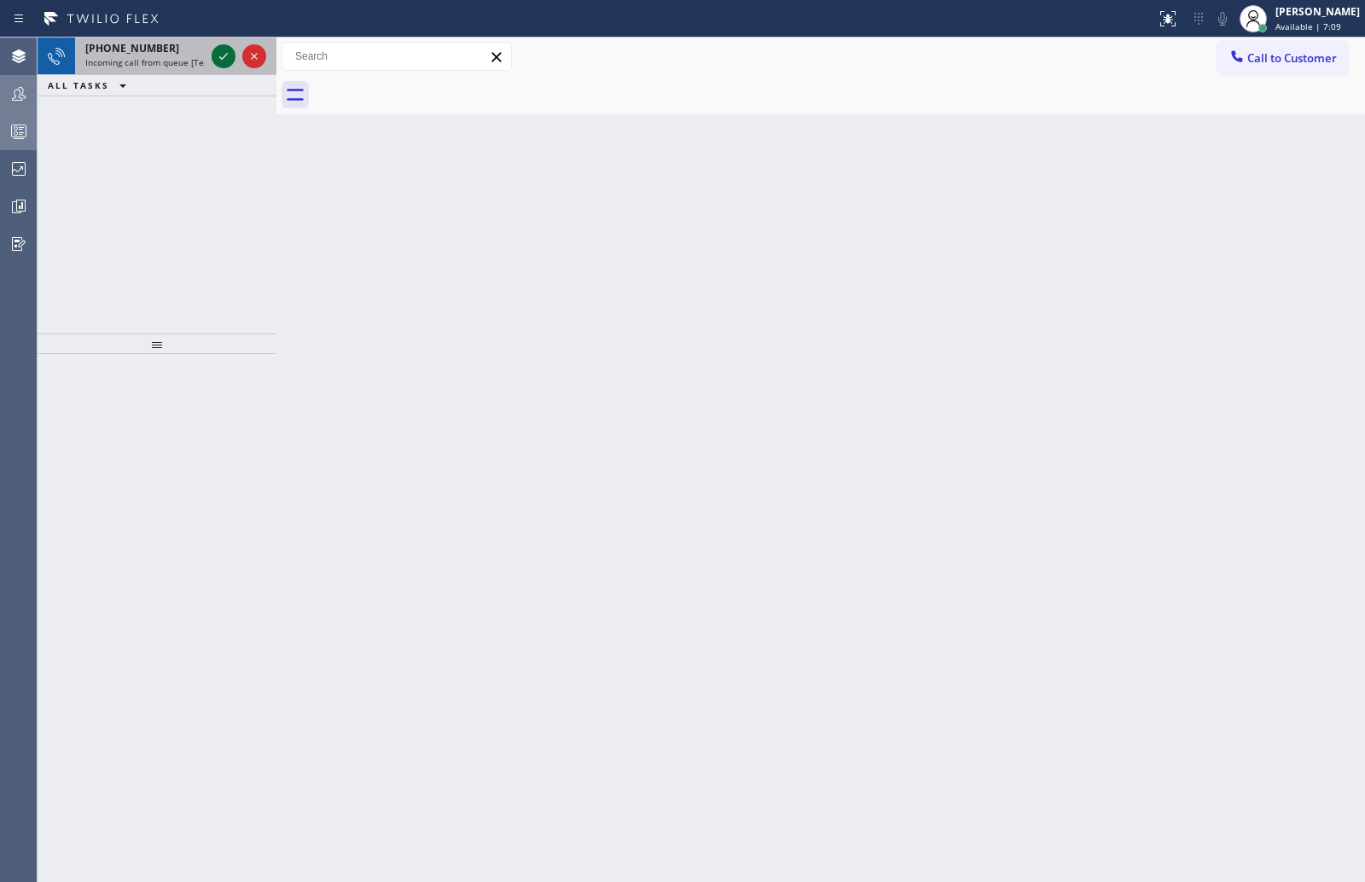
click at [223, 55] on icon at bounding box center [223, 56] width 20 height 20
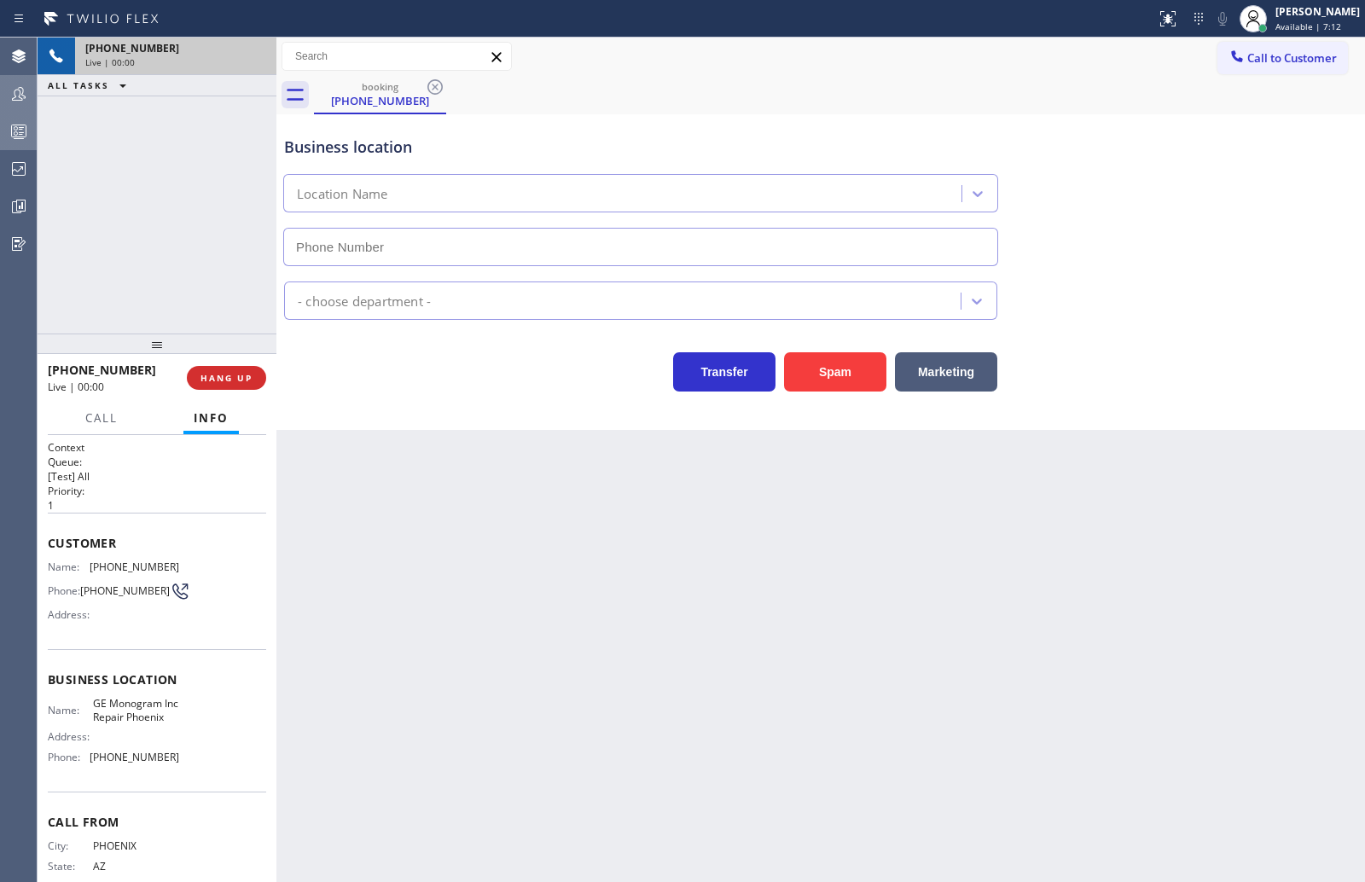
type input "[PHONE_NUMBER]"
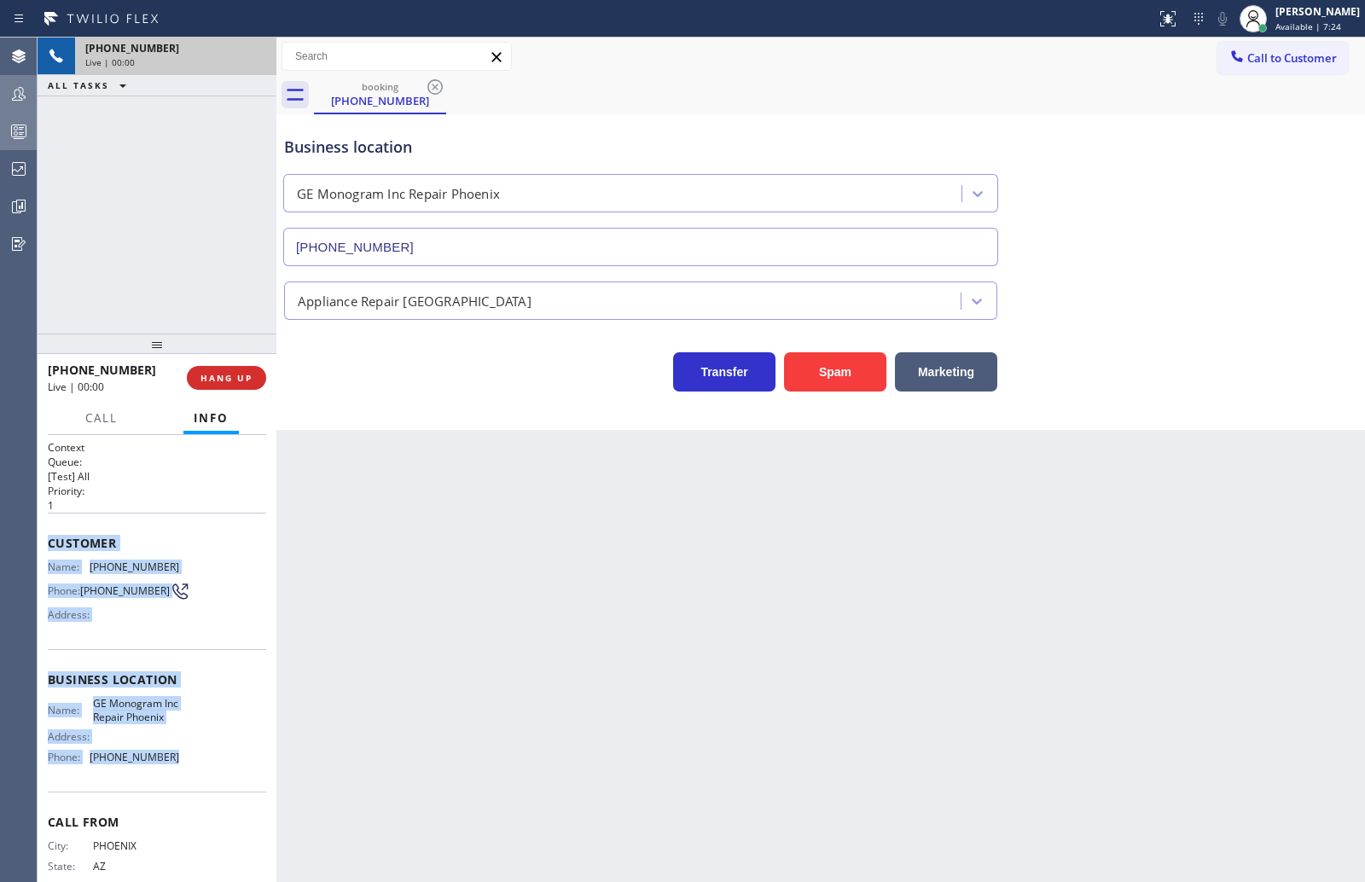
drag, startPoint x: 44, startPoint y: 547, endPoint x: 205, endPoint y: 795, distance: 295.6
click at [205, 795] on div "Context Queue: [Test] All Priority: 1 Customer Name: [PHONE_NUMBER] Phone: [PHO…" at bounding box center [157, 658] width 239 height 447
copy div "Customer Name: [PHONE_NUMBER] Phone: [PHONE_NUMBER] Address: Business location …"
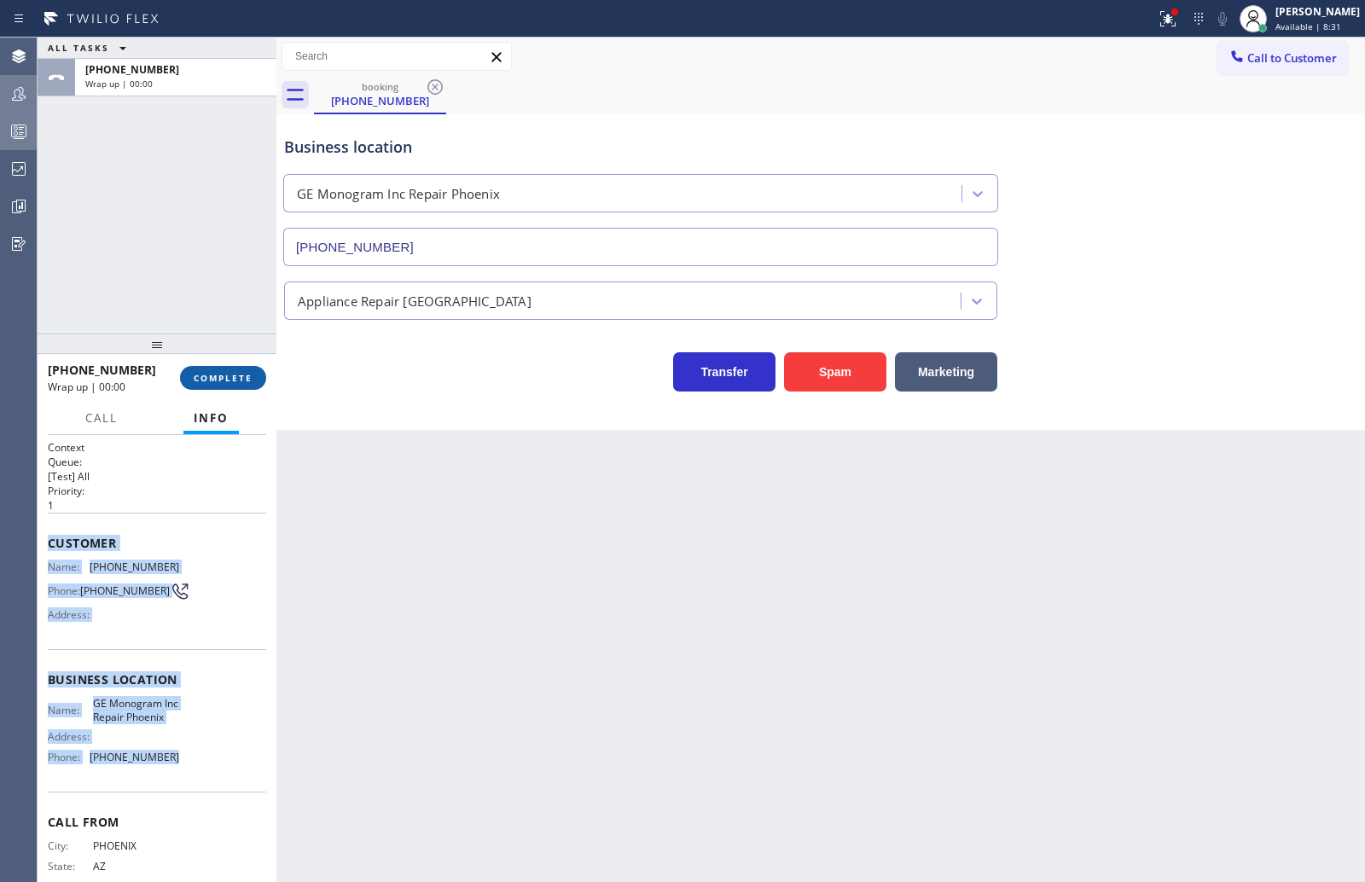
click at [239, 373] on span "COMPLETE" at bounding box center [223, 378] width 59 height 12
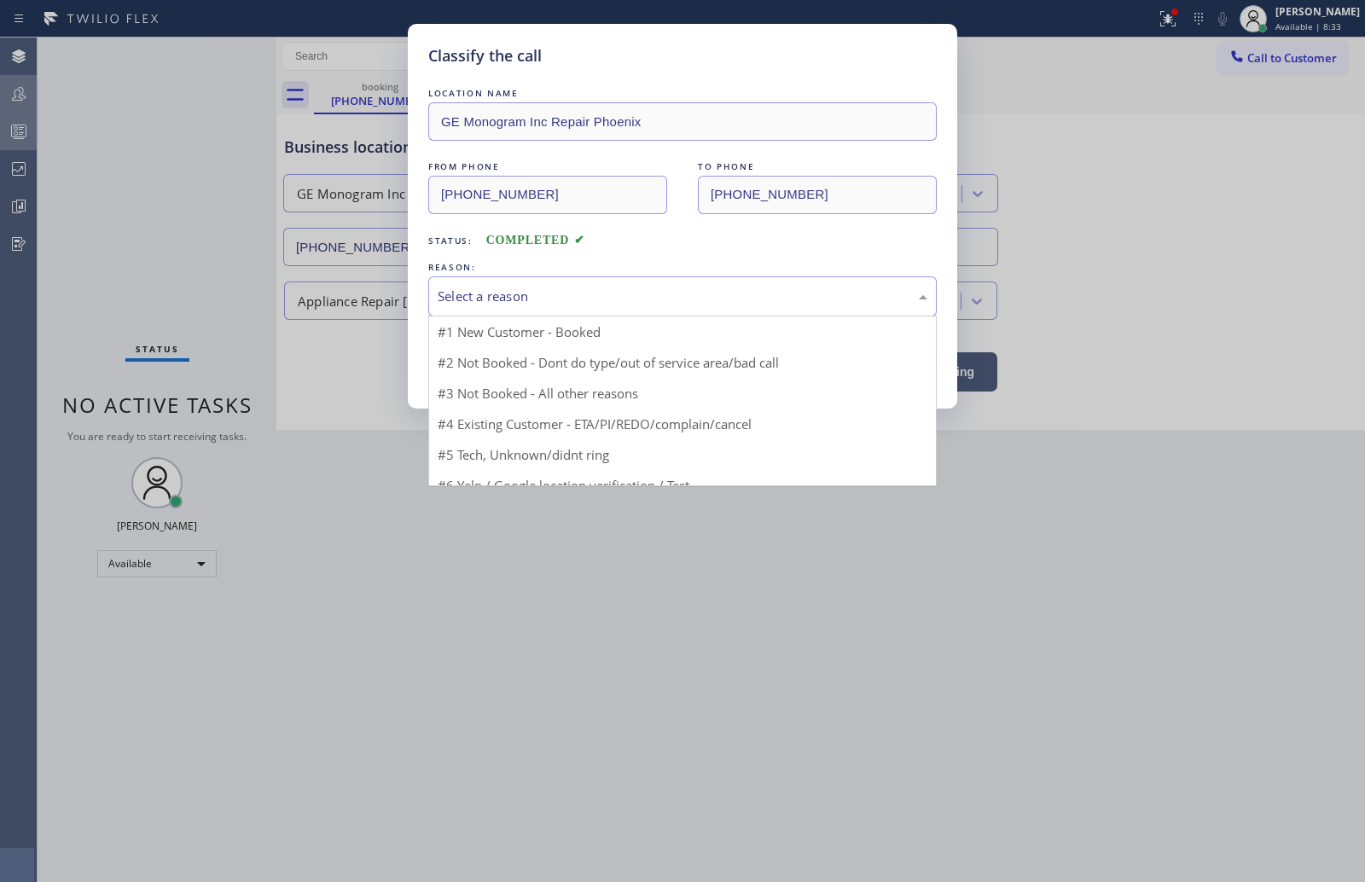
click at [510, 295] on div "Select a reason" at bounding box center [683, 297] width 490 height 20
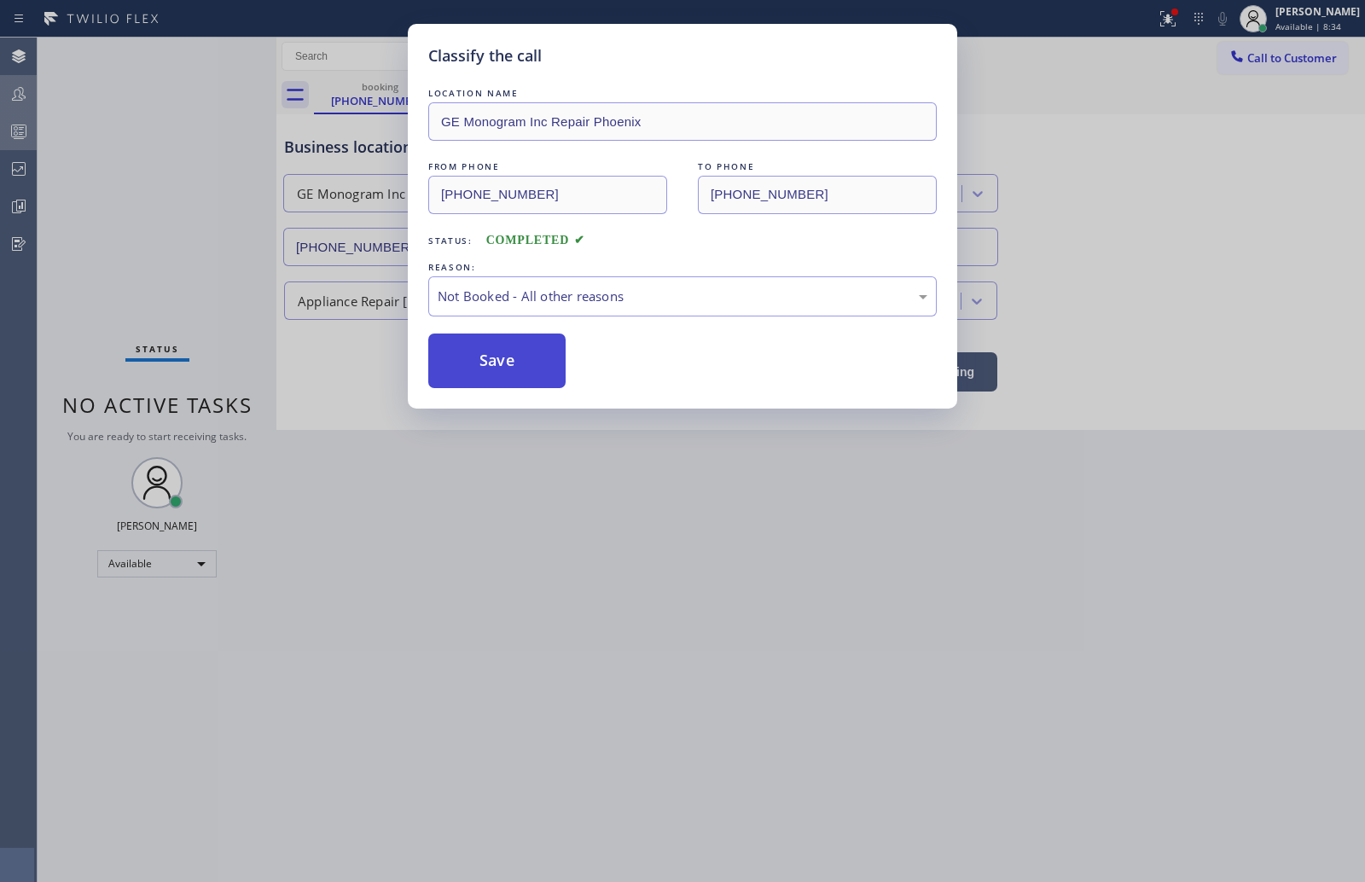
click at [519, 367] on button "Save" at bounding box center [496, 361] width 137 height 55
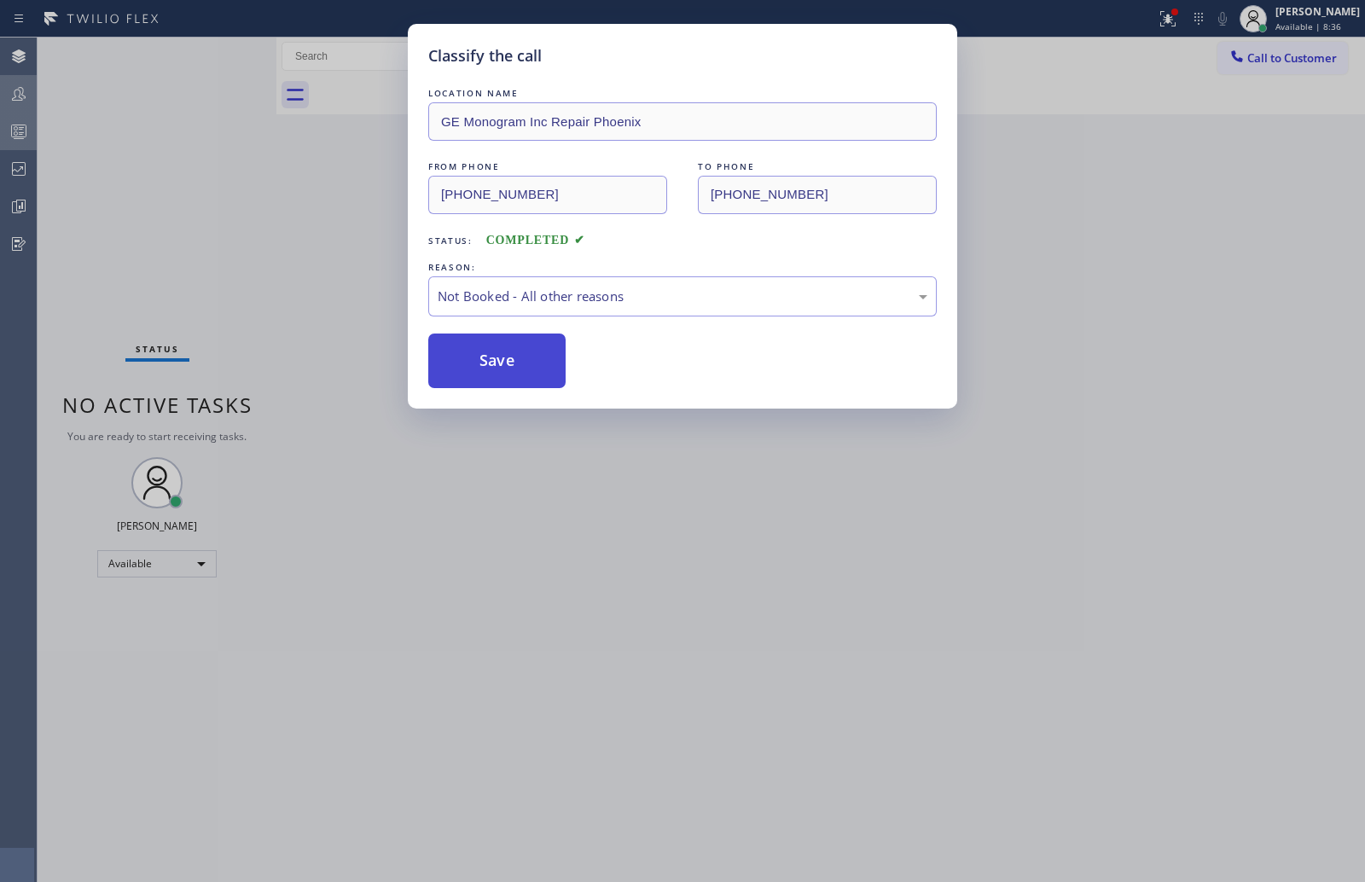
click at [519, 367] on button "Save" at bounding box center [496, 361] width 137 height 55
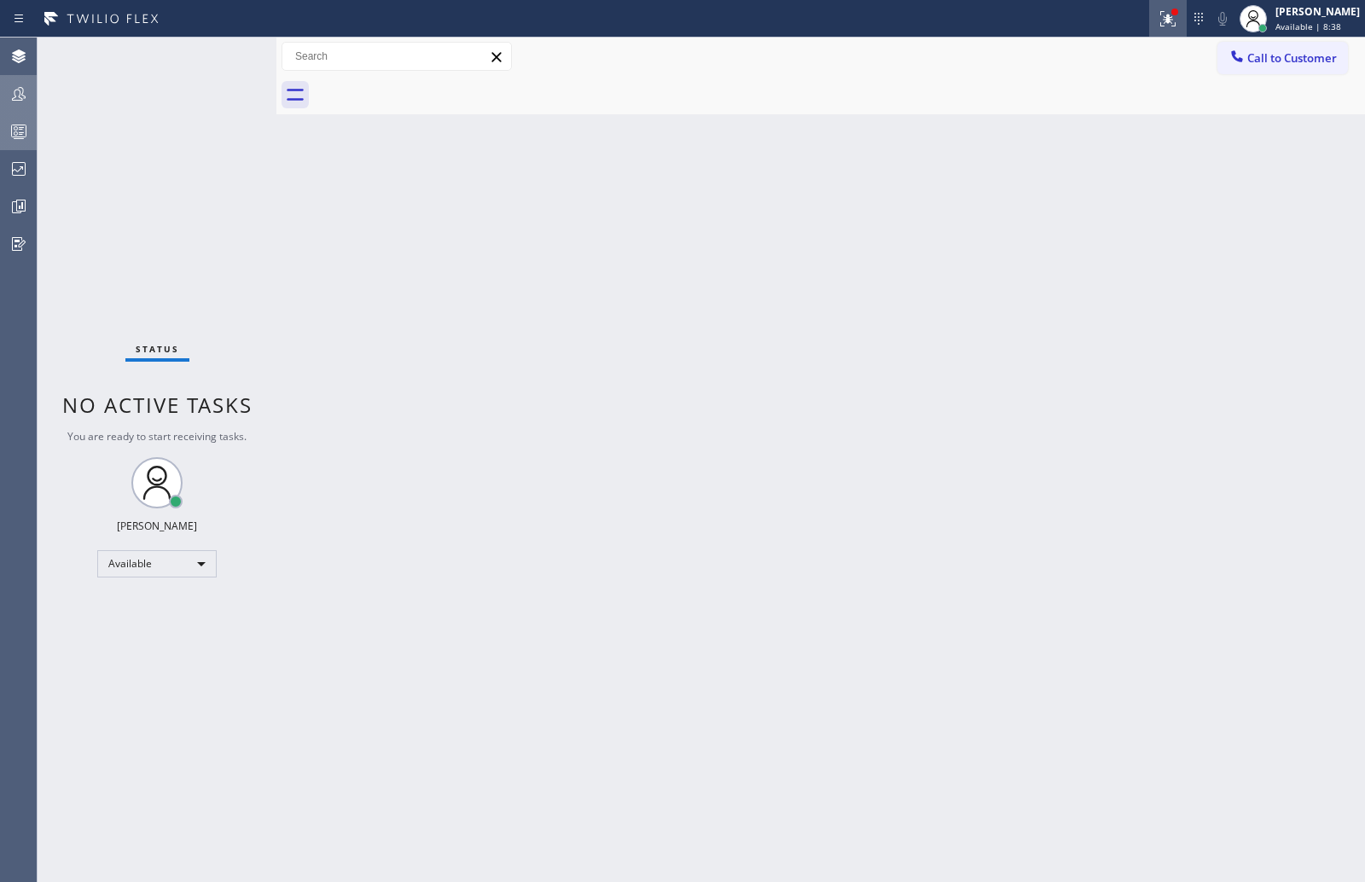
click at [1176, 22] on icon at bounding box center [1167, 18] width 15 height 15
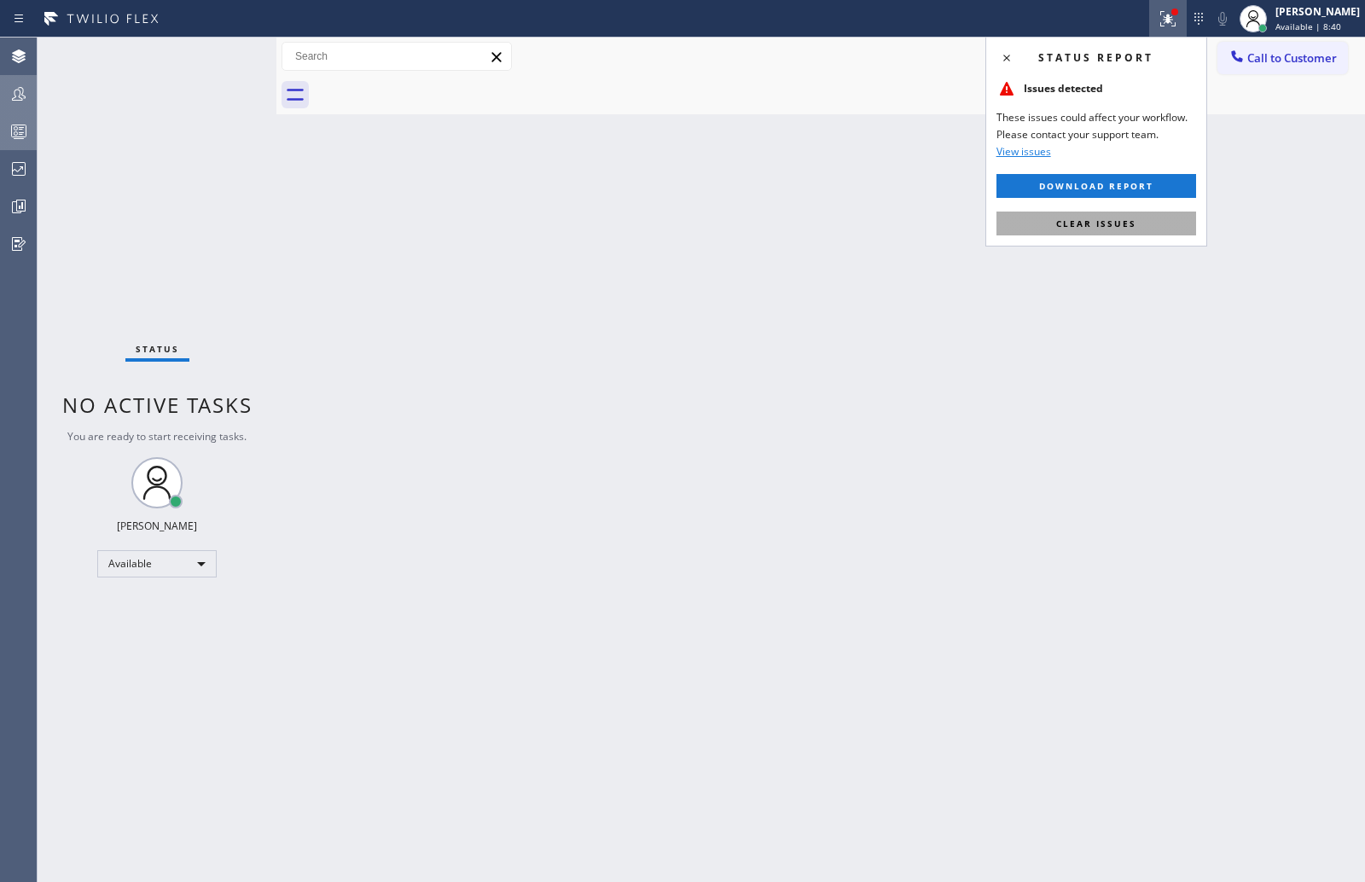
click at [1045, 224] on button "Clear issues" at bounding box center [1096, 224] width 200 height 24
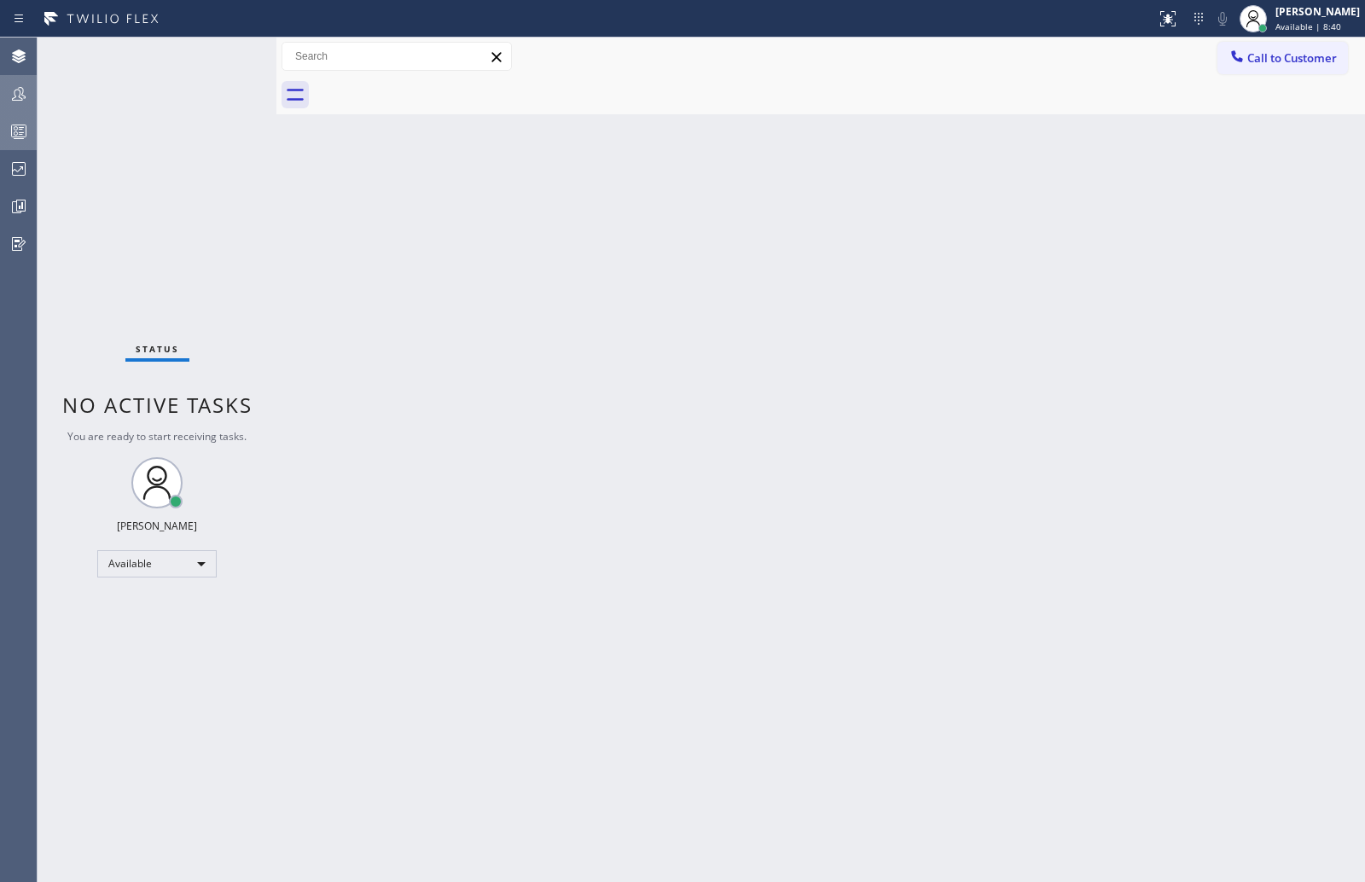
click at [1045, 224] on div "Back to Dashboard Change Sender ID Customers Technicians Select a contact Outbo…" at bounding box center [820, 460] width 1089 height 845
click at [22, 119] on div at bounding box center [19, 131] width 38 height 34
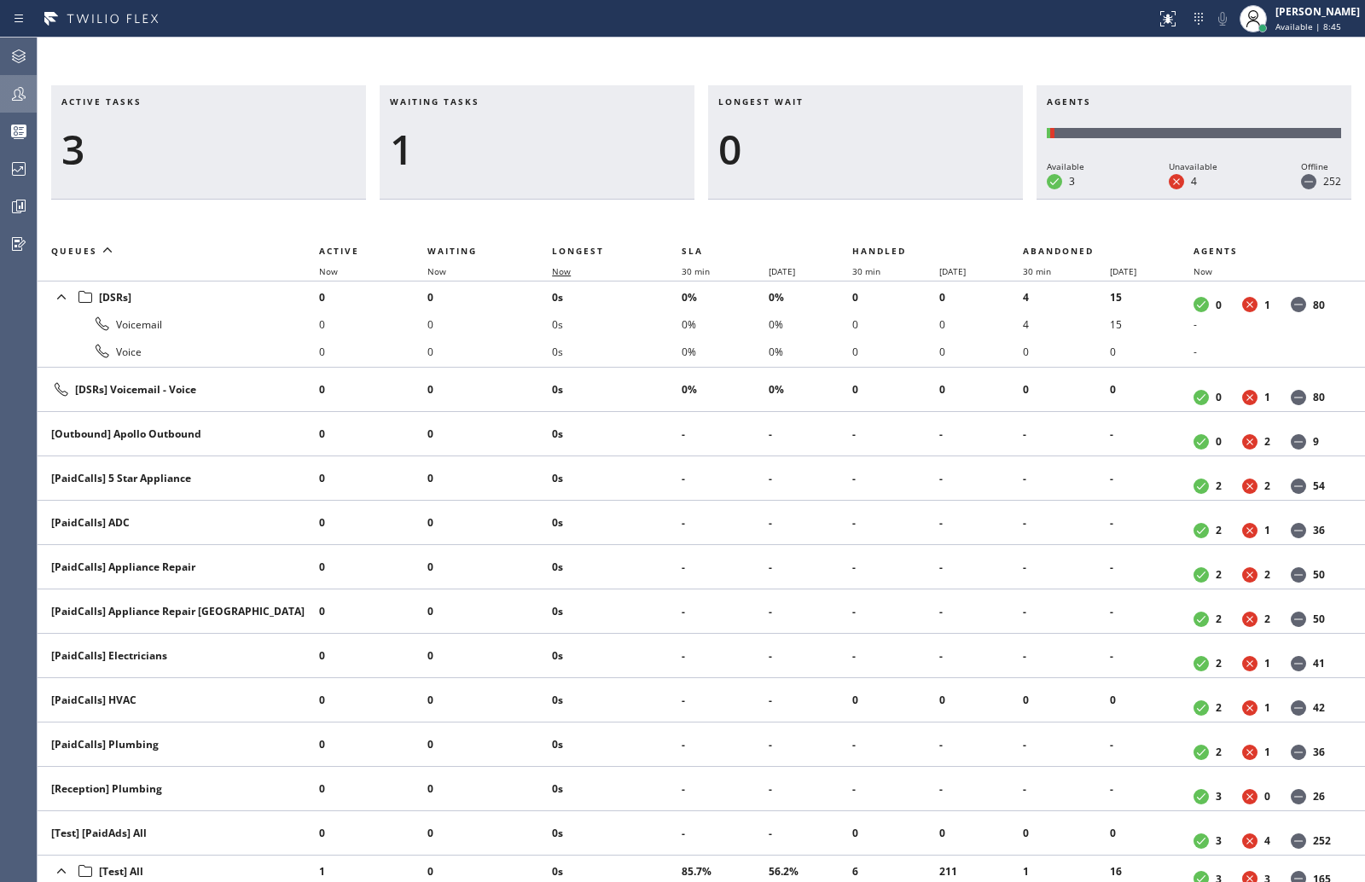
click at [555, 270] on span "Now" at bounding box center [561, 271] width 19 height 12
click at [22, 90] on icon at bounding box center [19, 94] width 14 height 14
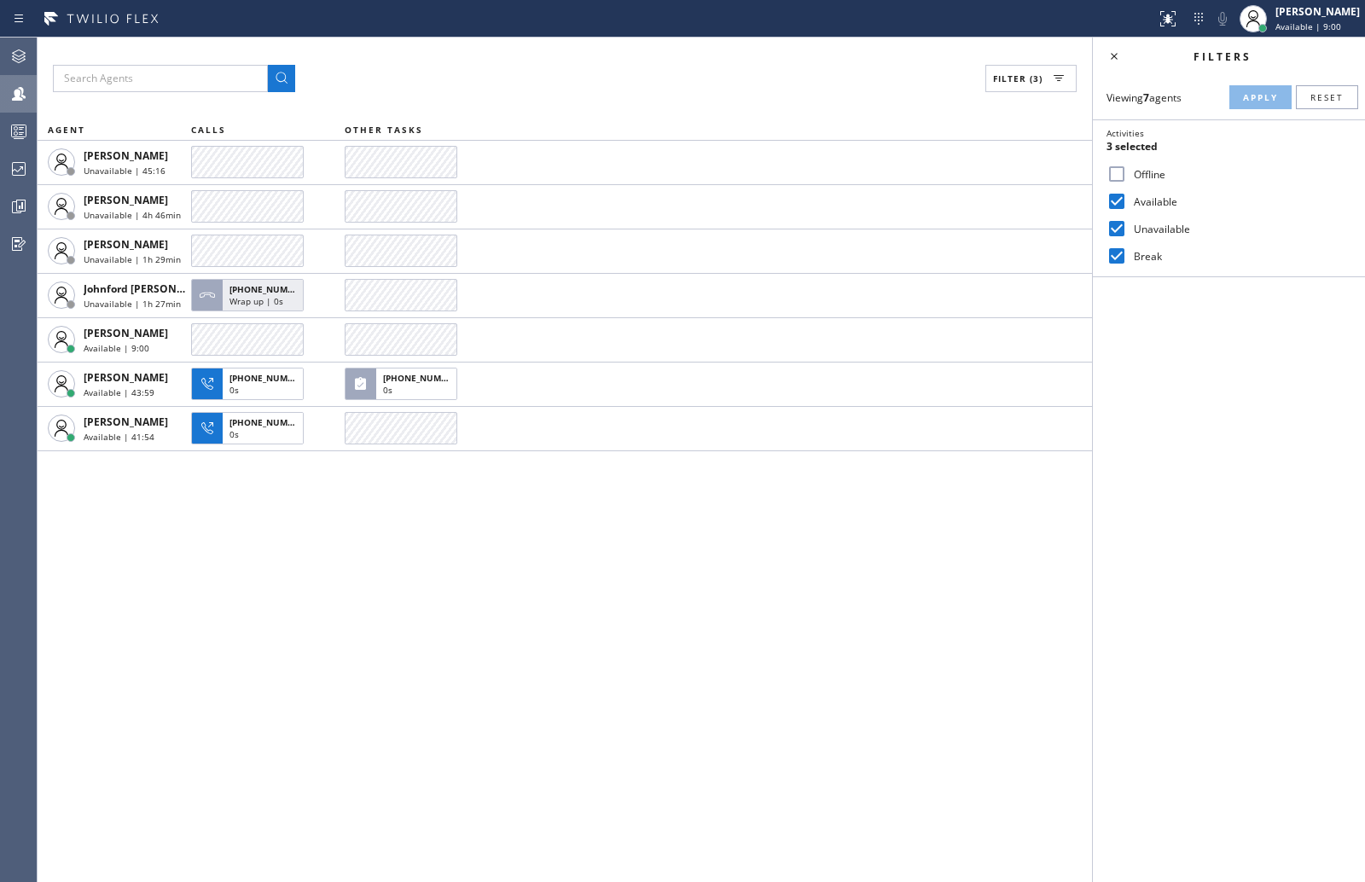
click at [21, 128] on icon at bounding box center [19, 133] width 9 height 11
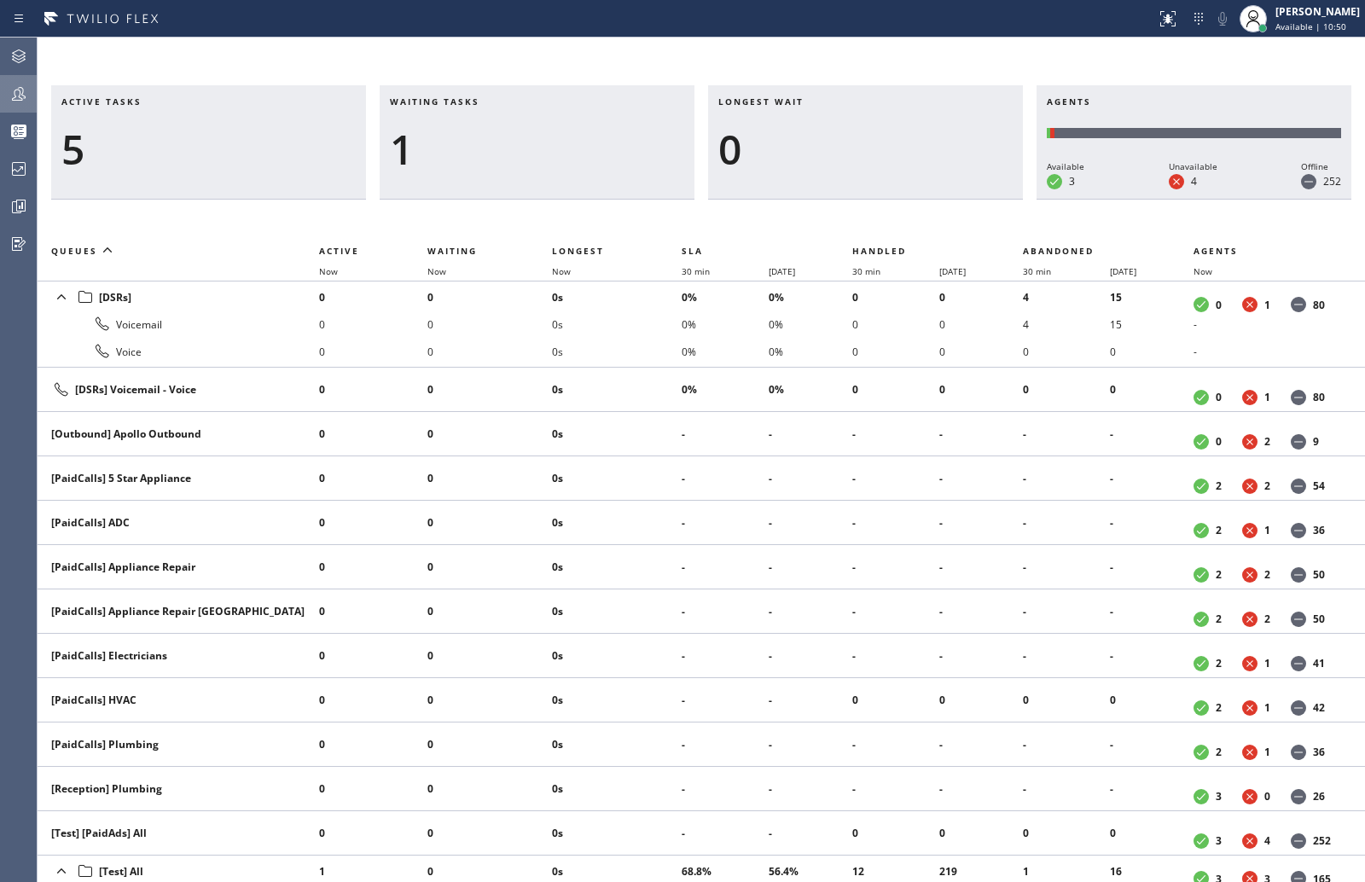
click at [274, 68] on div "Active tasks 5 Waiting tasks 1 Longest wait 0 Agents Available 3 Unavailable 4 …" at bounding box center [701, 460] width 1327 height 845
click at [19, 61] on icon at bounding box center [19, 56] width 20 height 20
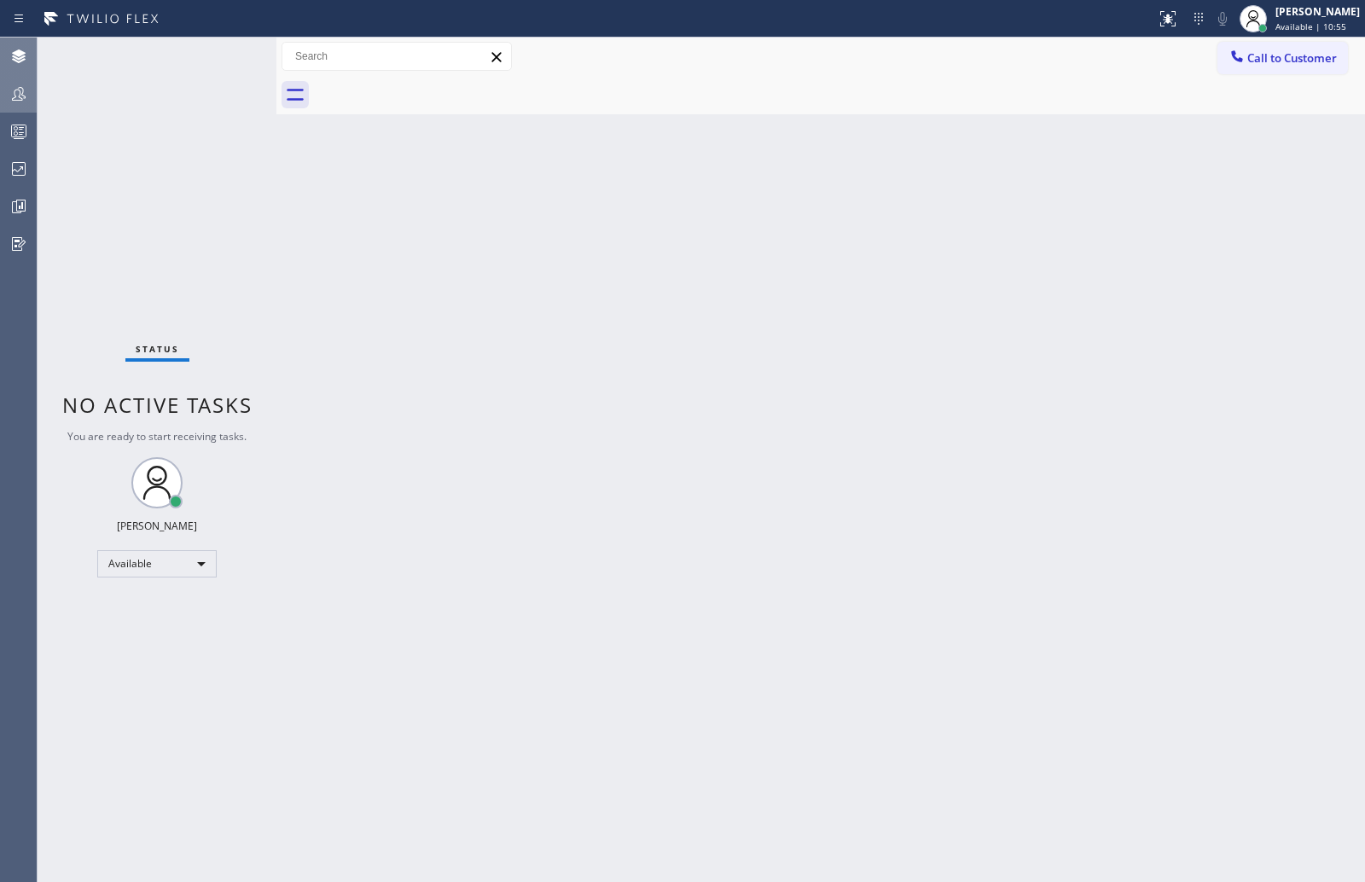
click at [15, 141] on icon at bounding box center [19, 131] width 20 height 20
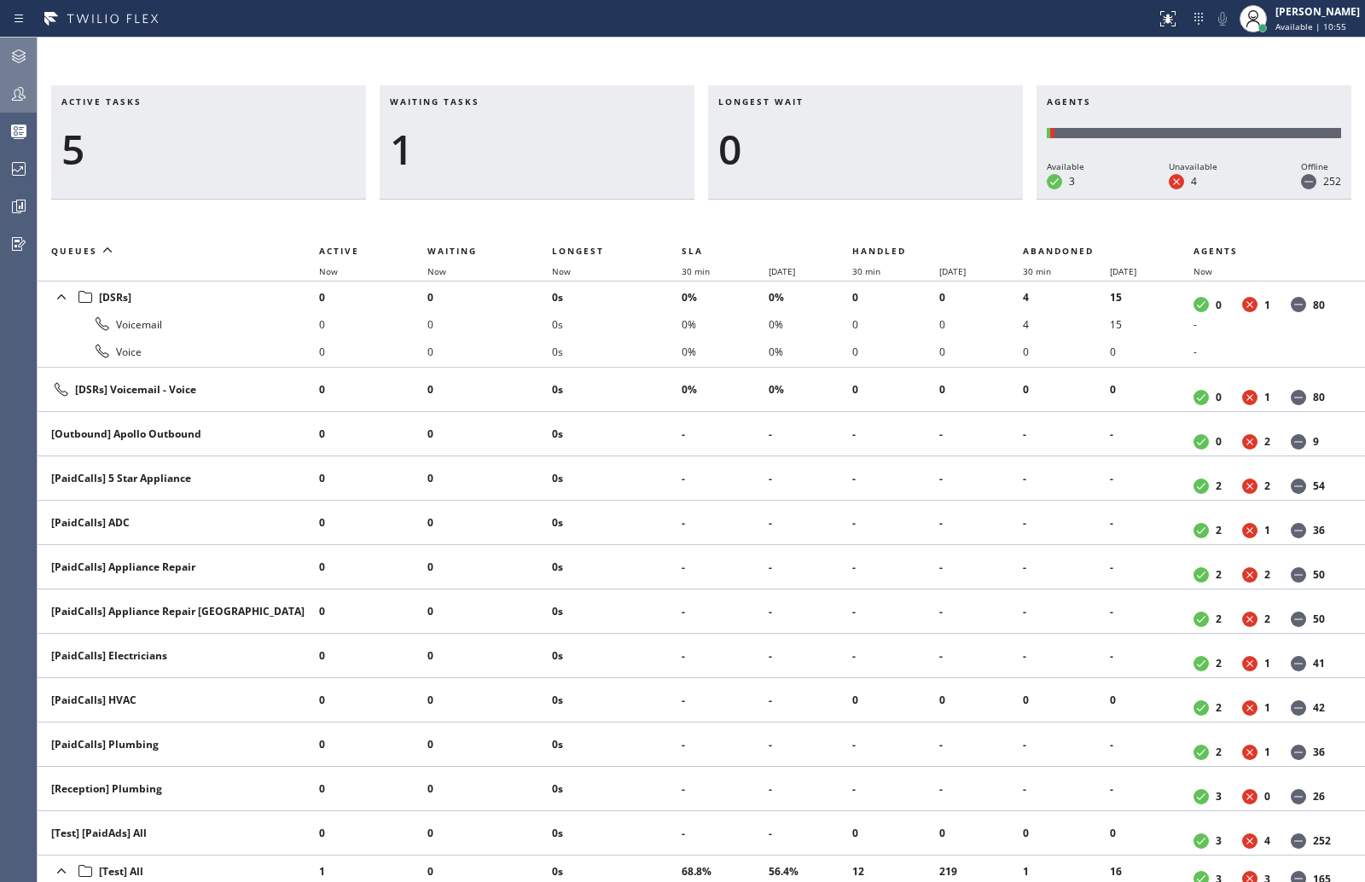
click at [22, 96] on icon at bounding box center [19, 94] width 20 height 20
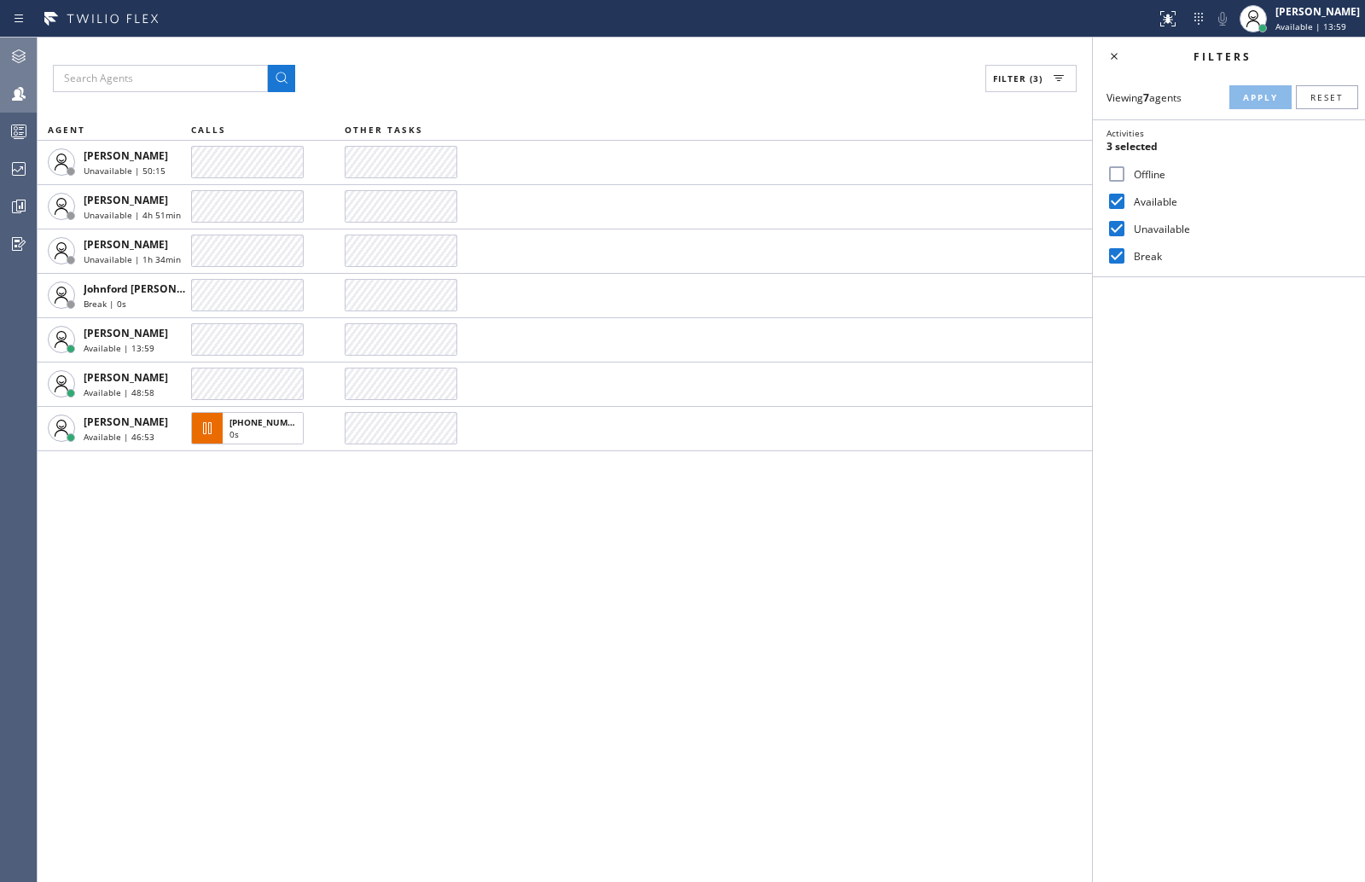
click at [18, 131] on icon at bounding box center [19, 131] width 20 height 20
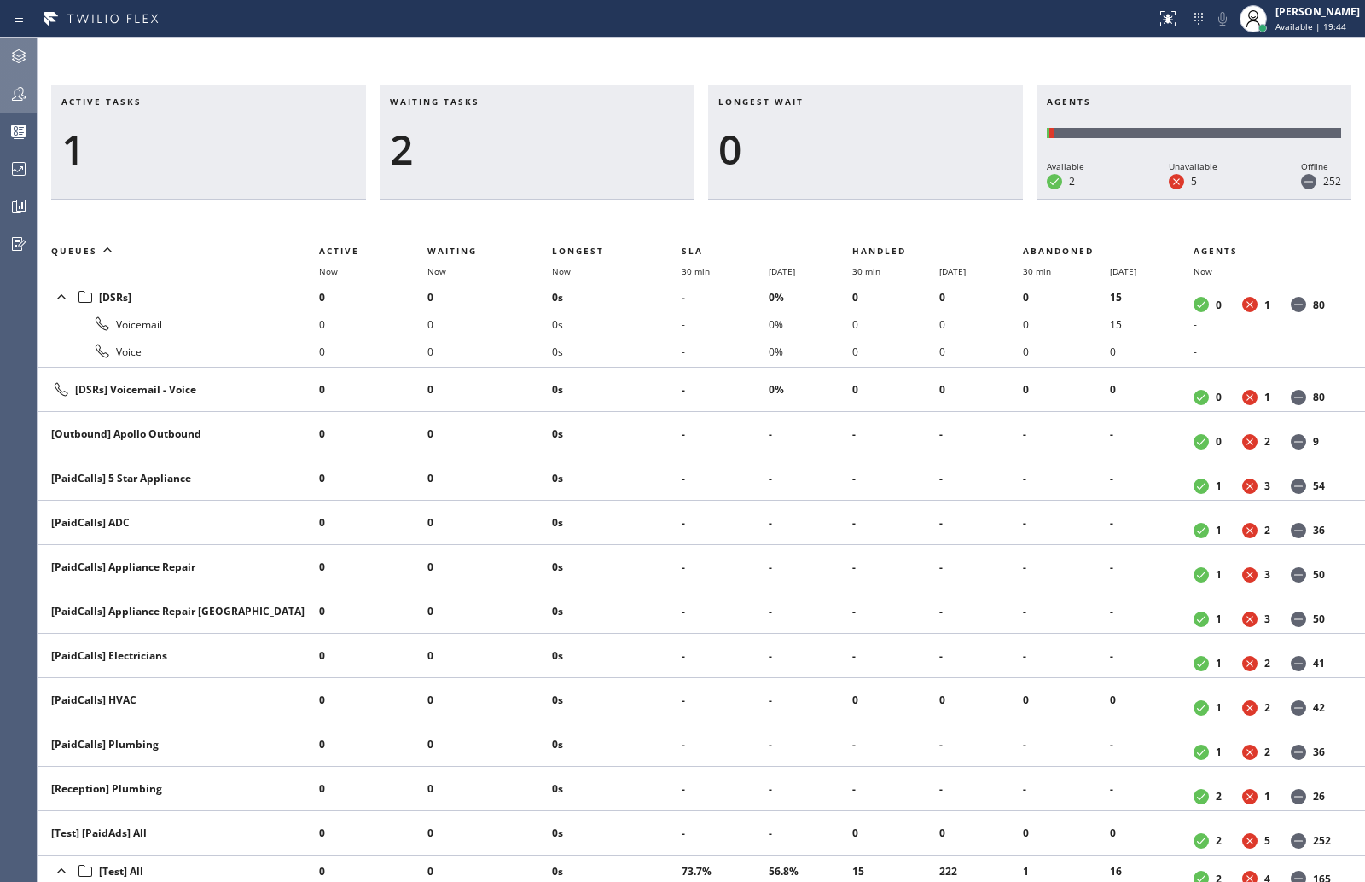
click at [223, 63] on div "Active tasks 1 Waiting tasks 2 Longest wait 0 Agents Available 2 Unavailable 5 …" at bounding box center [701, 460] width 1327 height 845
click at [27, 97] on icon at bounding box center [19, 94] width 20 height 20
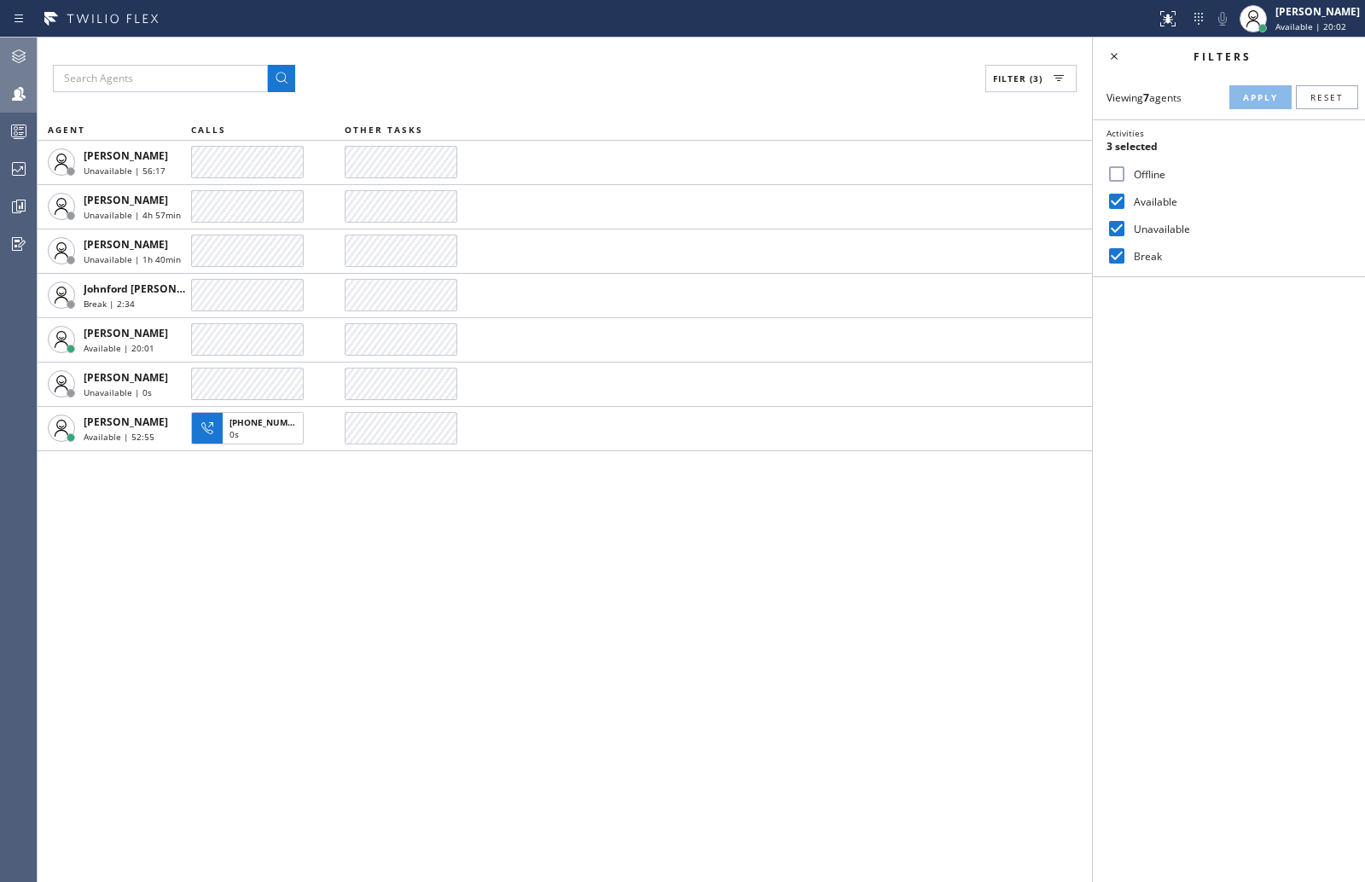
click at [267, 601] on div "Filter (3) AGENT CALLS OTHER TASKS [PERSON_NAME] Unavailable | 56:17 [PERSON_NA…" at bounding box center [565, 460] width 1054 height 845
click at [22, 56] on icon at bounding box center [19, 56] width 20 height 20
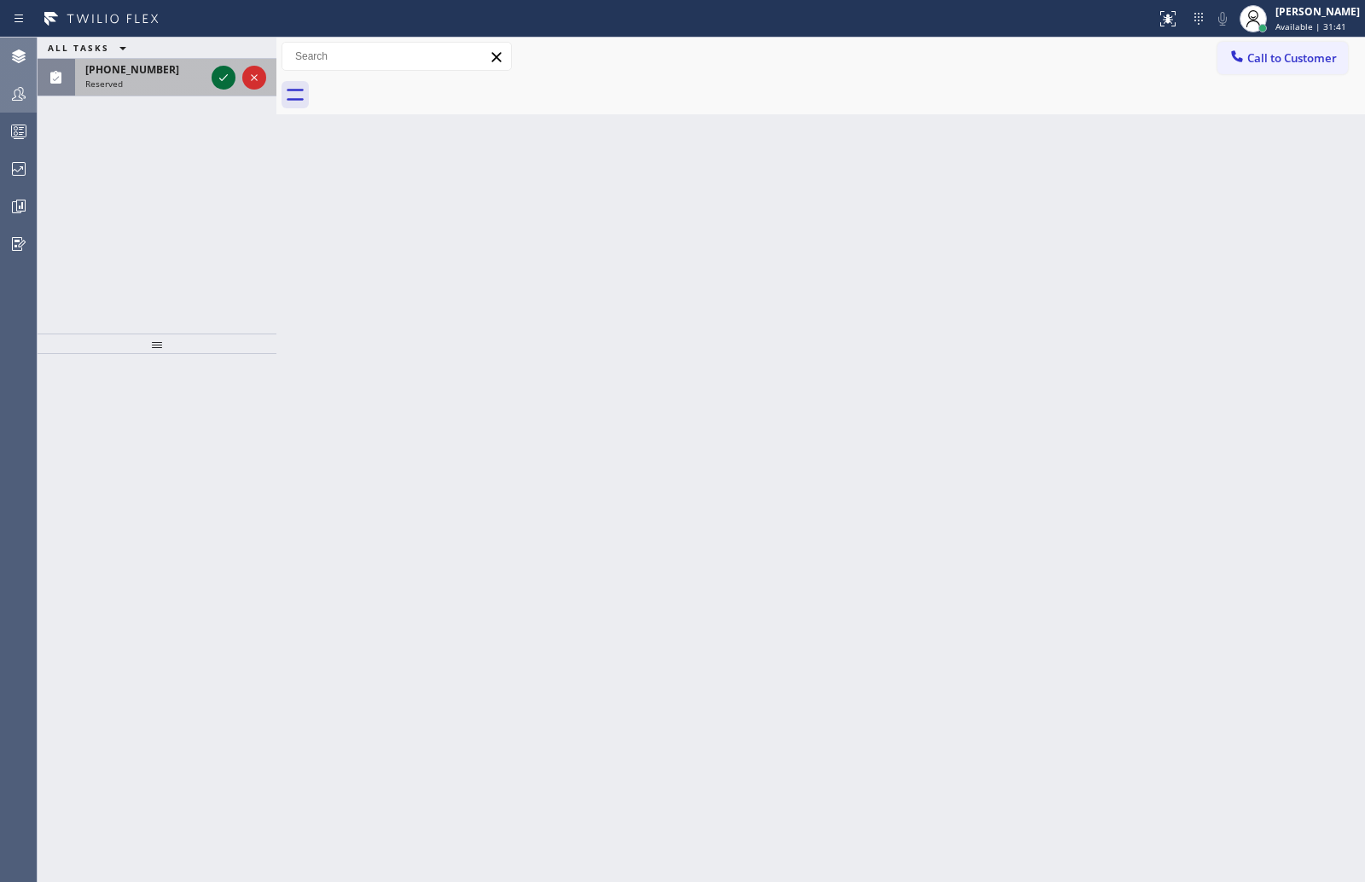
click at [220, 72] on icon at bounding box center [223, 77] width 20 height 20
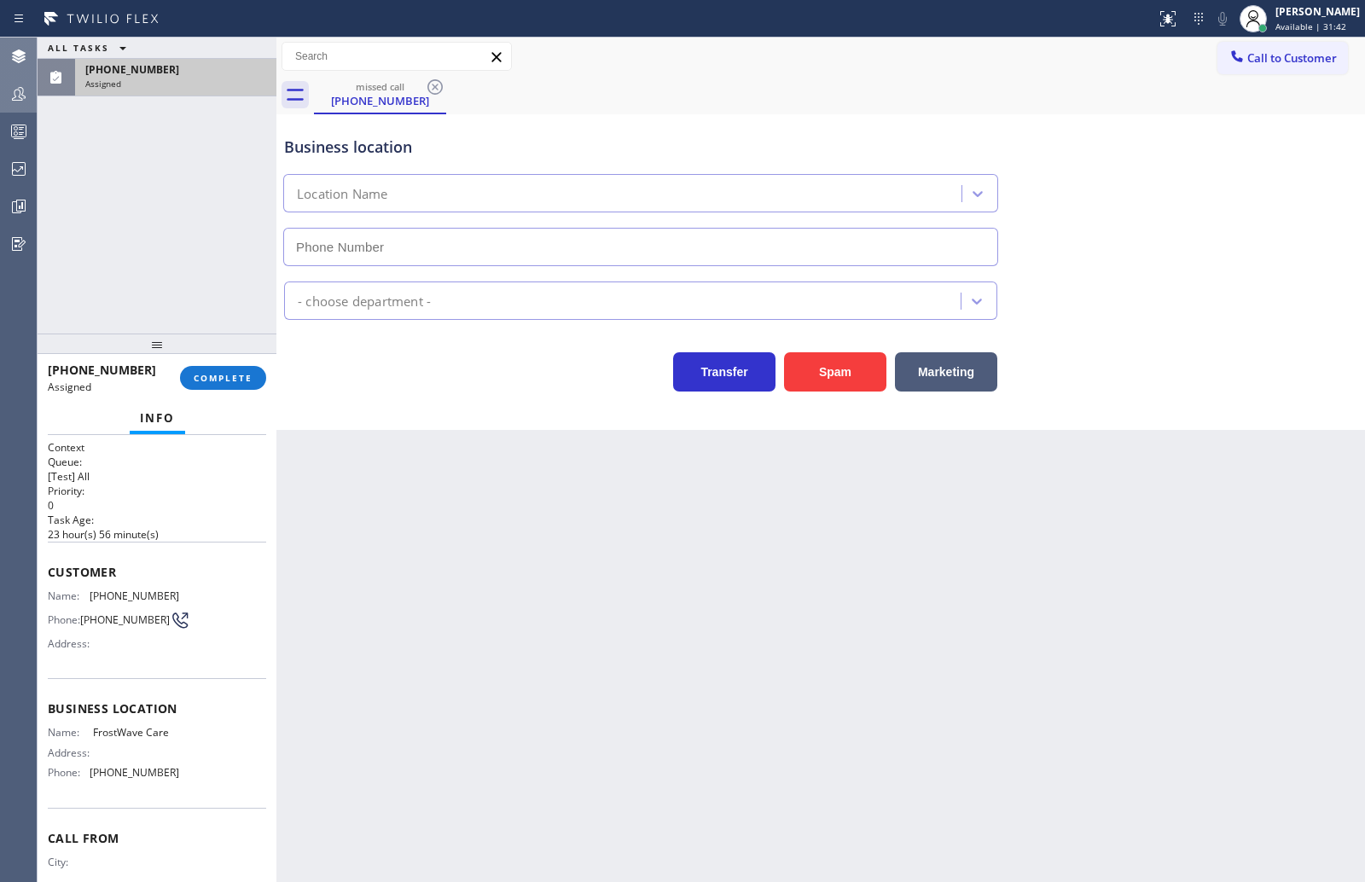
type input "[PHONE_NUMBER]"
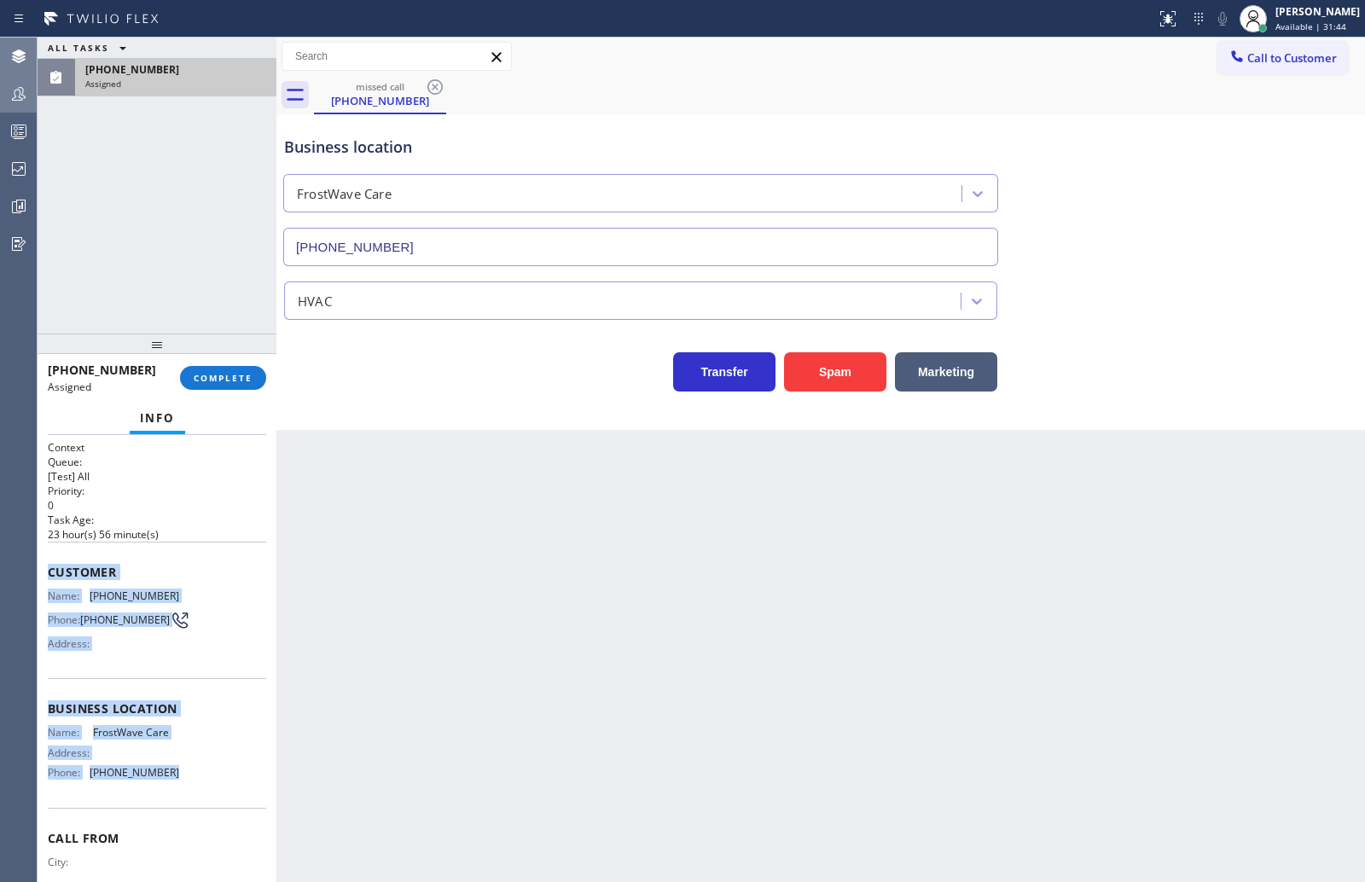
drag, startPoint x: 43, startPoint y: 575, endPoint x: 183, endPoint y: 814, distance: 276.8
click at [183, 814] on div "Context Queue: [Test] All Priority: 0 Task Age: [DEMOGRAPHIC_DATA] hour(s) 56 m…" at bounding box center [157, 658] width 239 height 447
copy div "Customer Name: [PHONE_NUMBER] Phone: [PHONE_NUMBER] Address: Business location …"
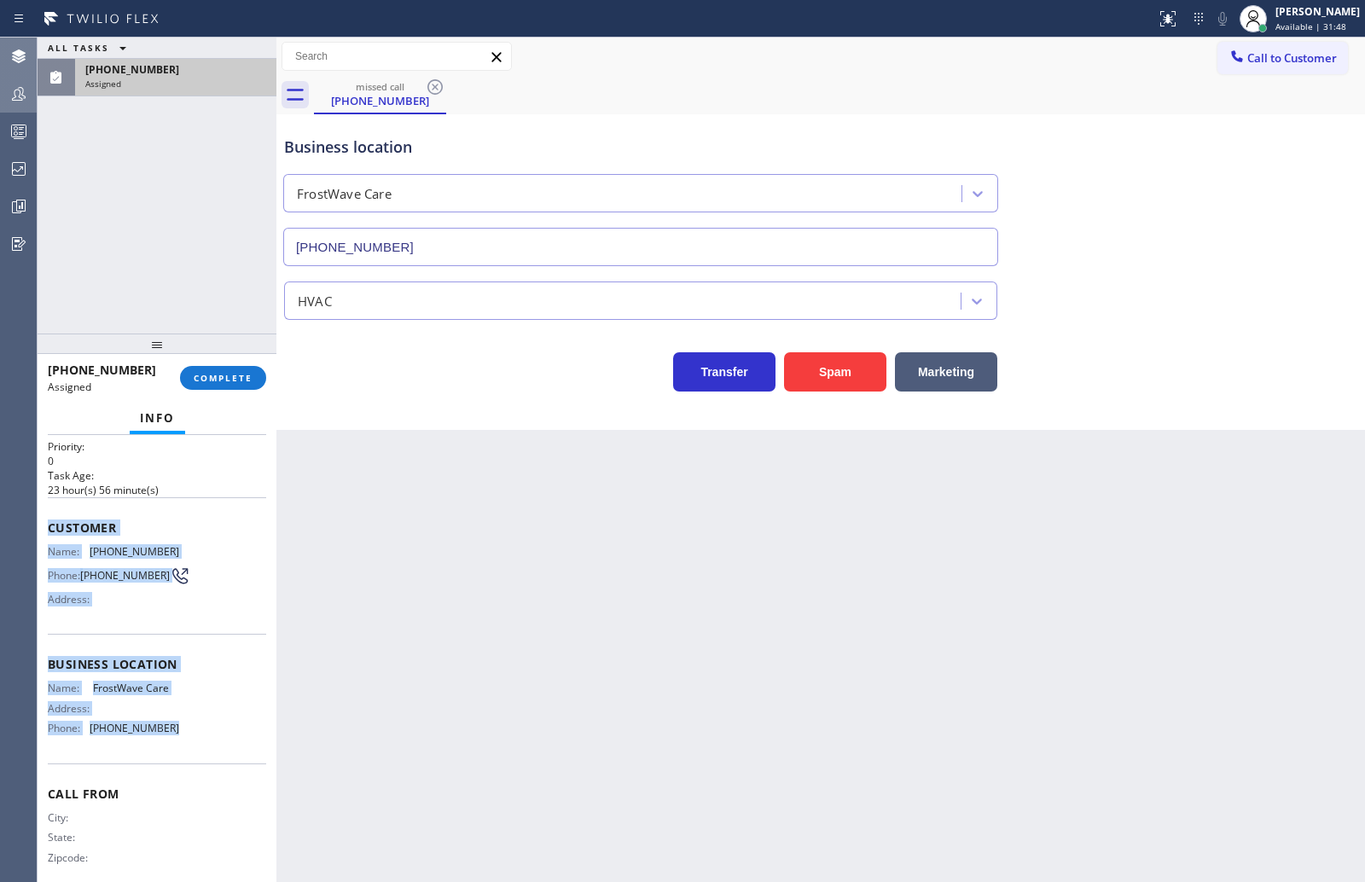
scroll to position [67, 0]
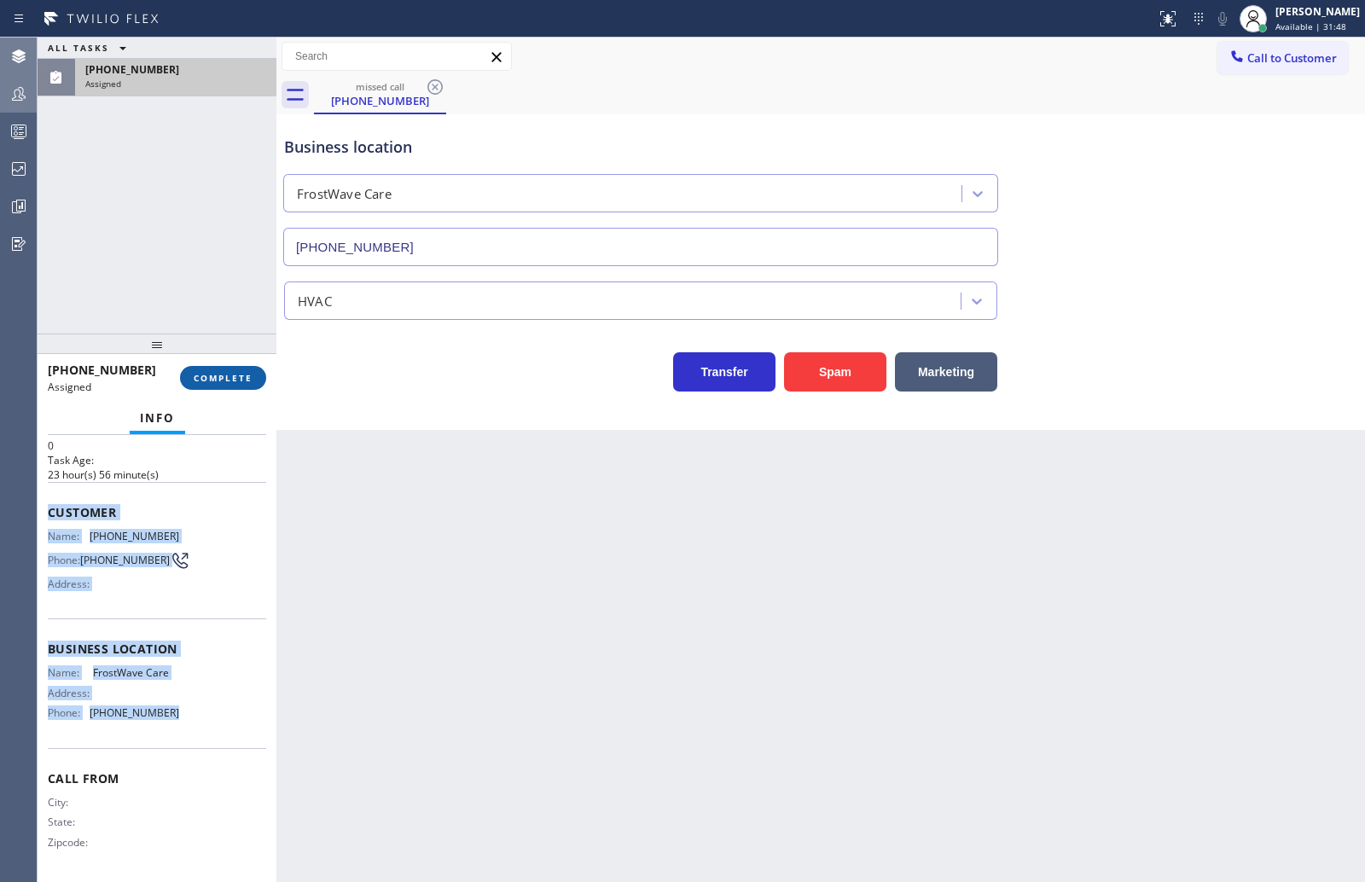
click at [212, 373] on span "COMPLETE" at bounding box center [223, 378] width 59 height 12
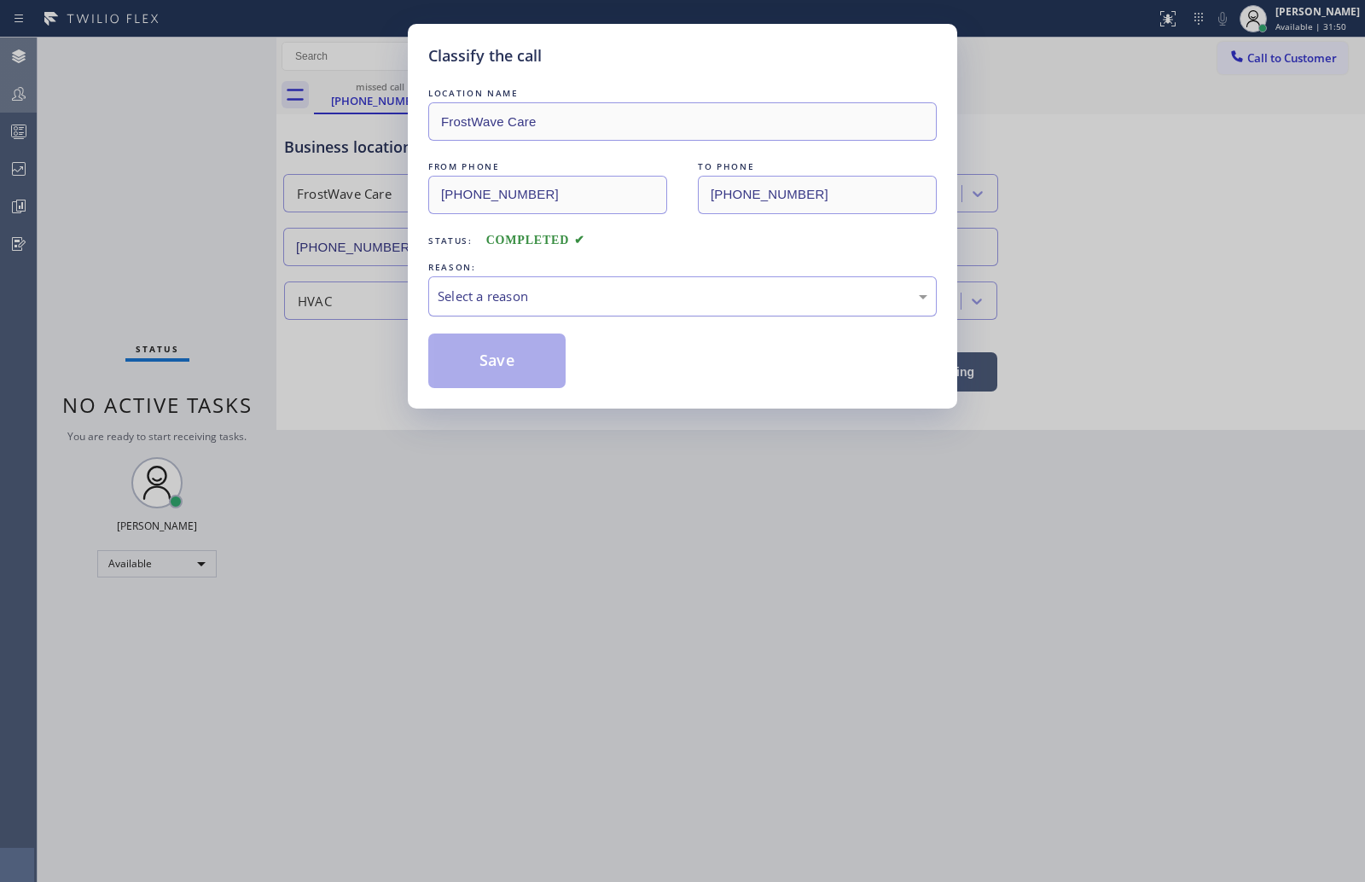
click at [585, 292] on div "Select a reason" at bounding box center [683, 297] width 490 height 20
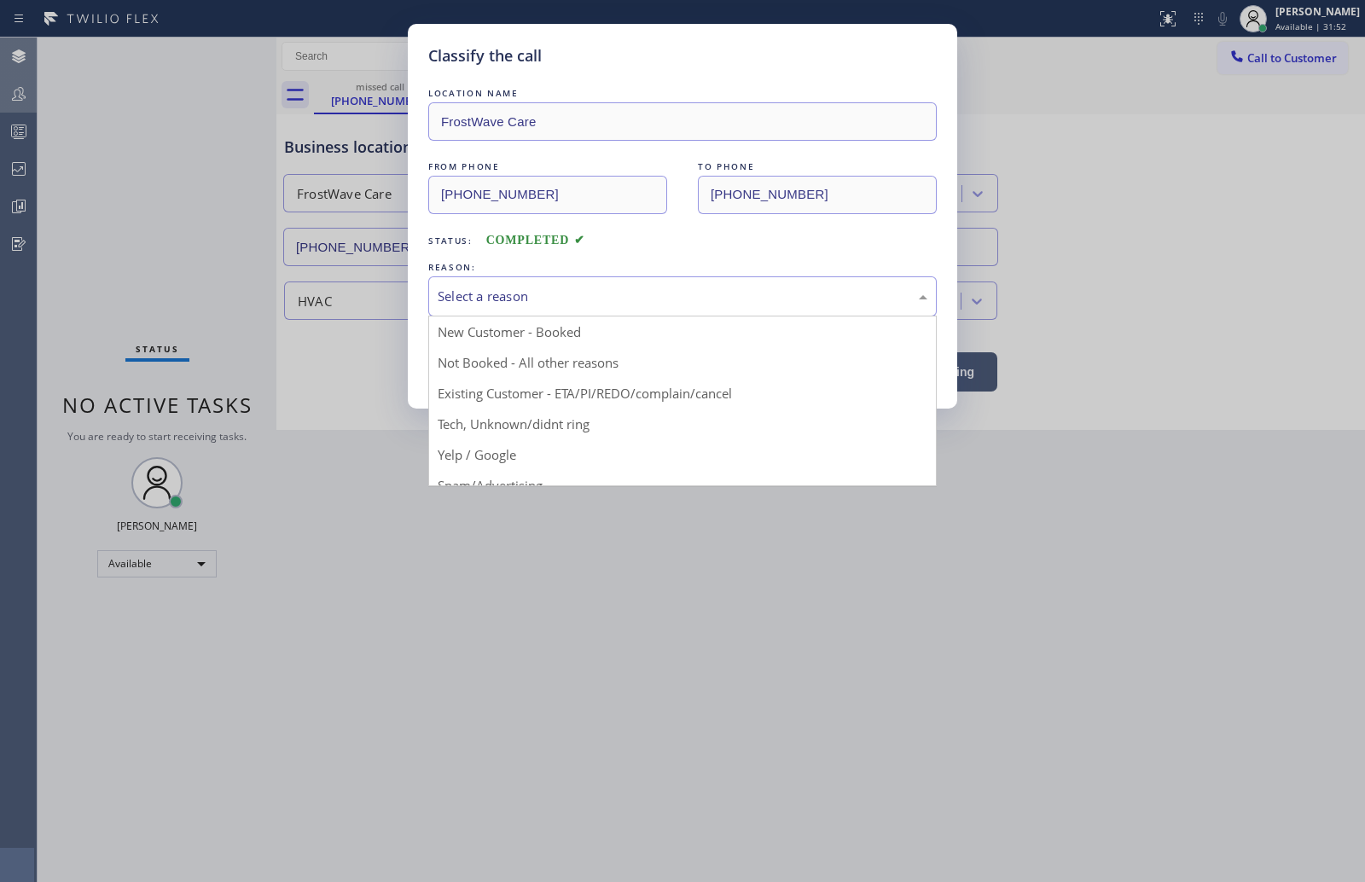
click at [564, 305] on div "Select a reason" at bounding box center [683, 297] width 490 height 20
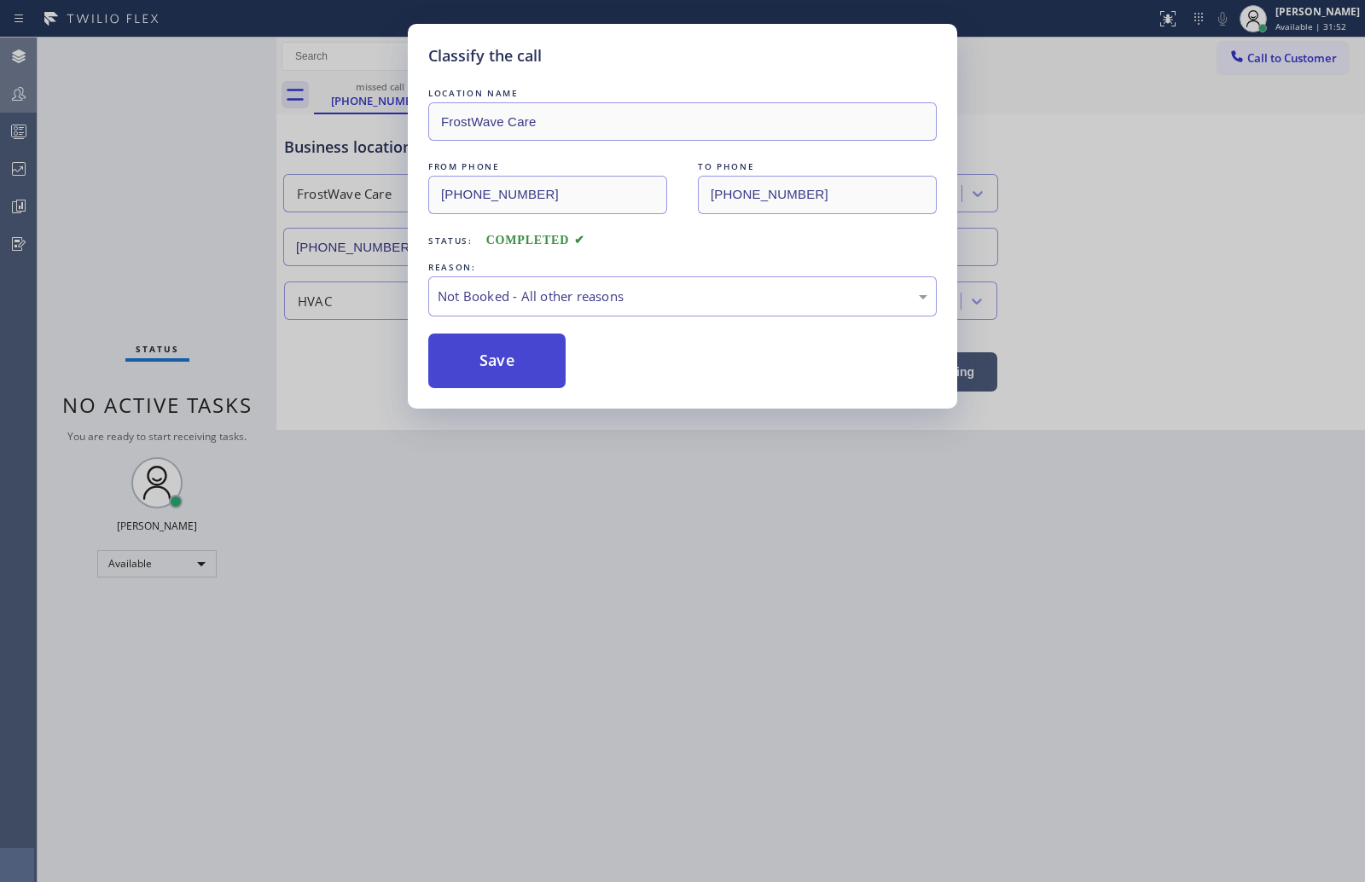
click at [513, 355] on button "Save" at bounding box center [496, 361] width 137 height 55
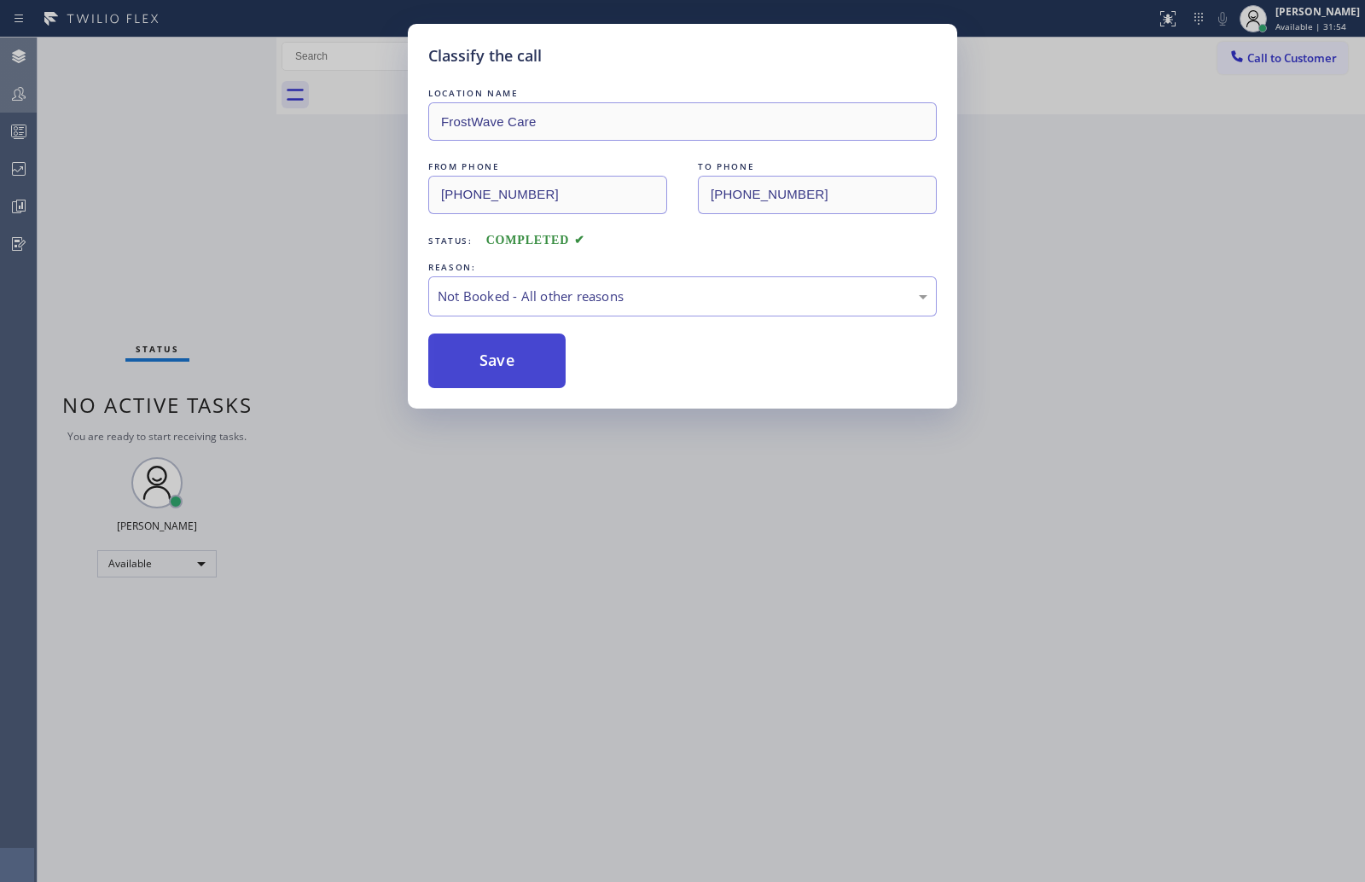
click at [513, 355] on button "Save" at bounding box center [496, 361] width 137 height 55
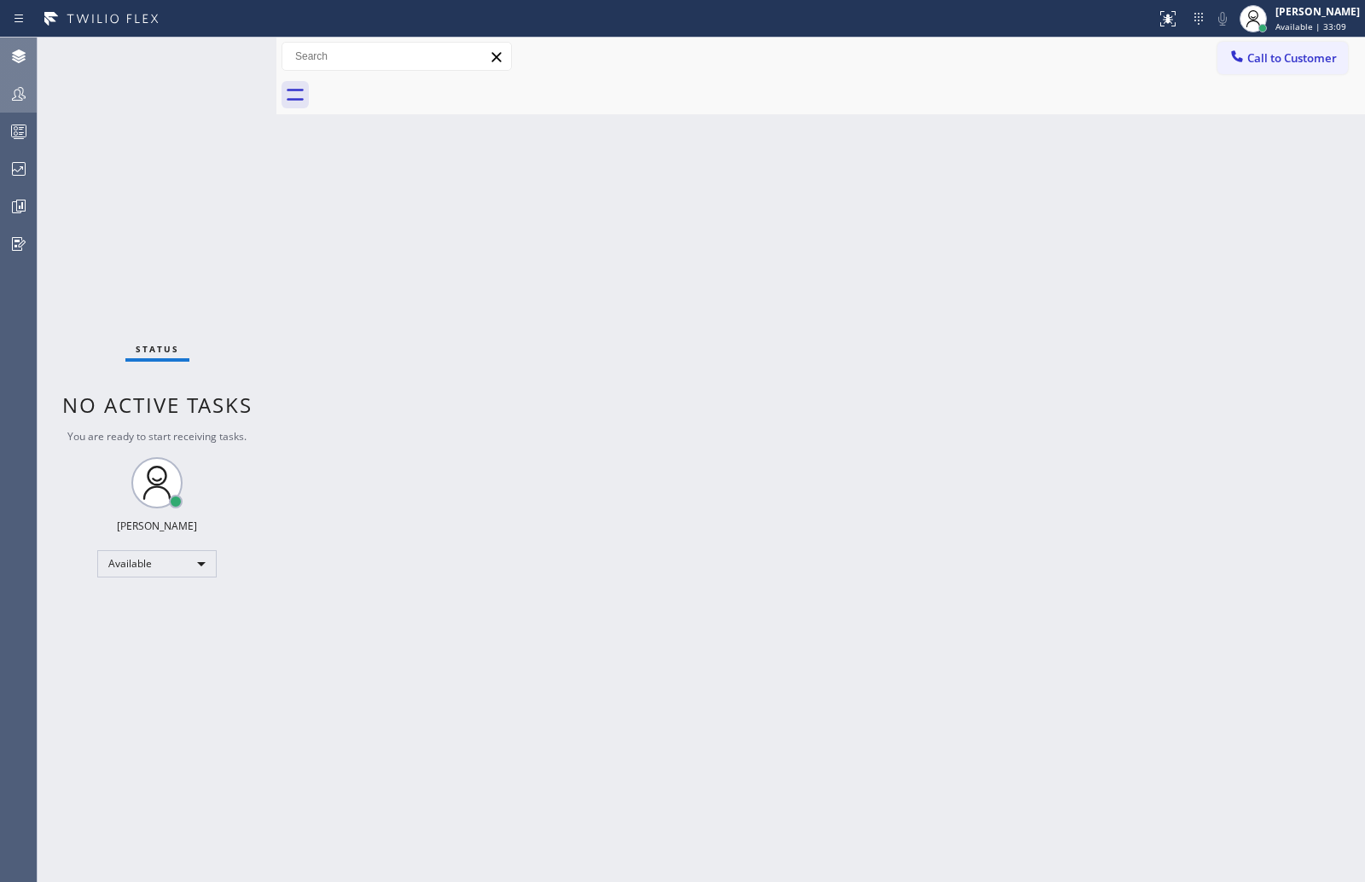
click at [96, 151] on div "Status No active tasks You are ready to start receiving tasks. [PERSON_NAME] Av…" at bounding box center [157, 460] width 239 height 845
click at [26, 85] on icon at bounding box center [19, 94] width 20 height 20
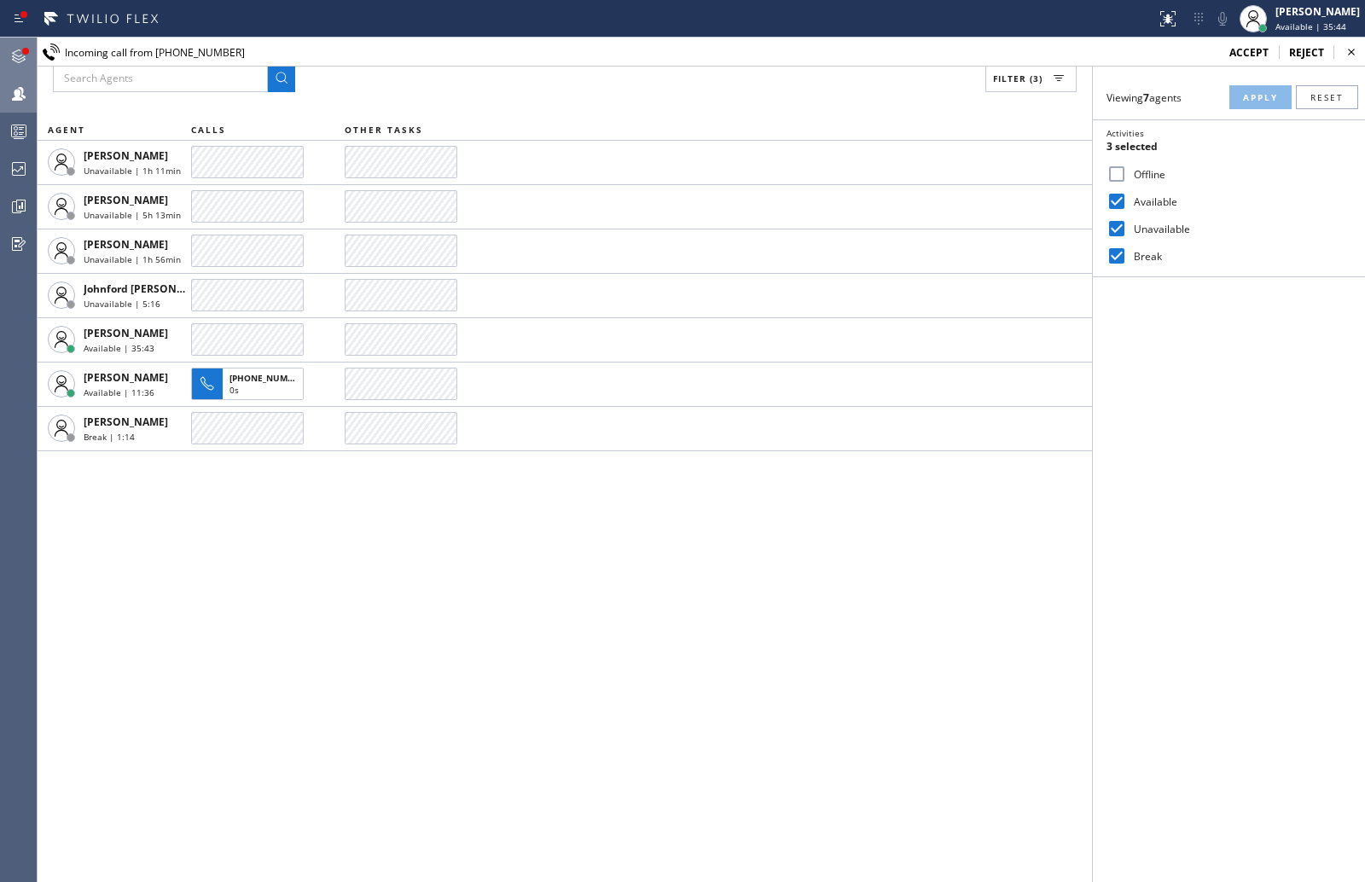
click at [17, 59] on icon at bounding box center [19, 56] width 14 height 14
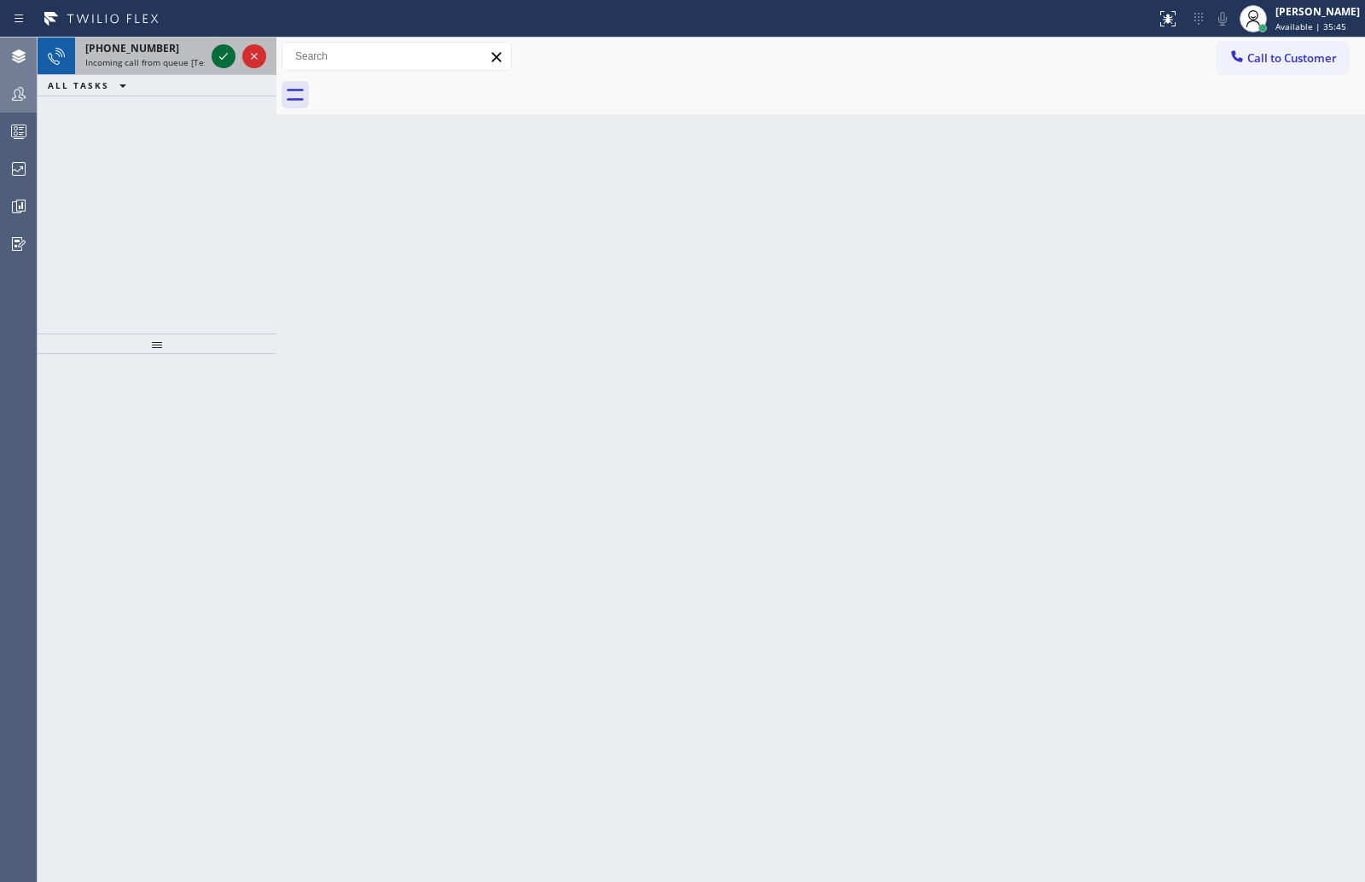
click at [223, 53] on icon at bounding box center [223, 56] width 20 height 20
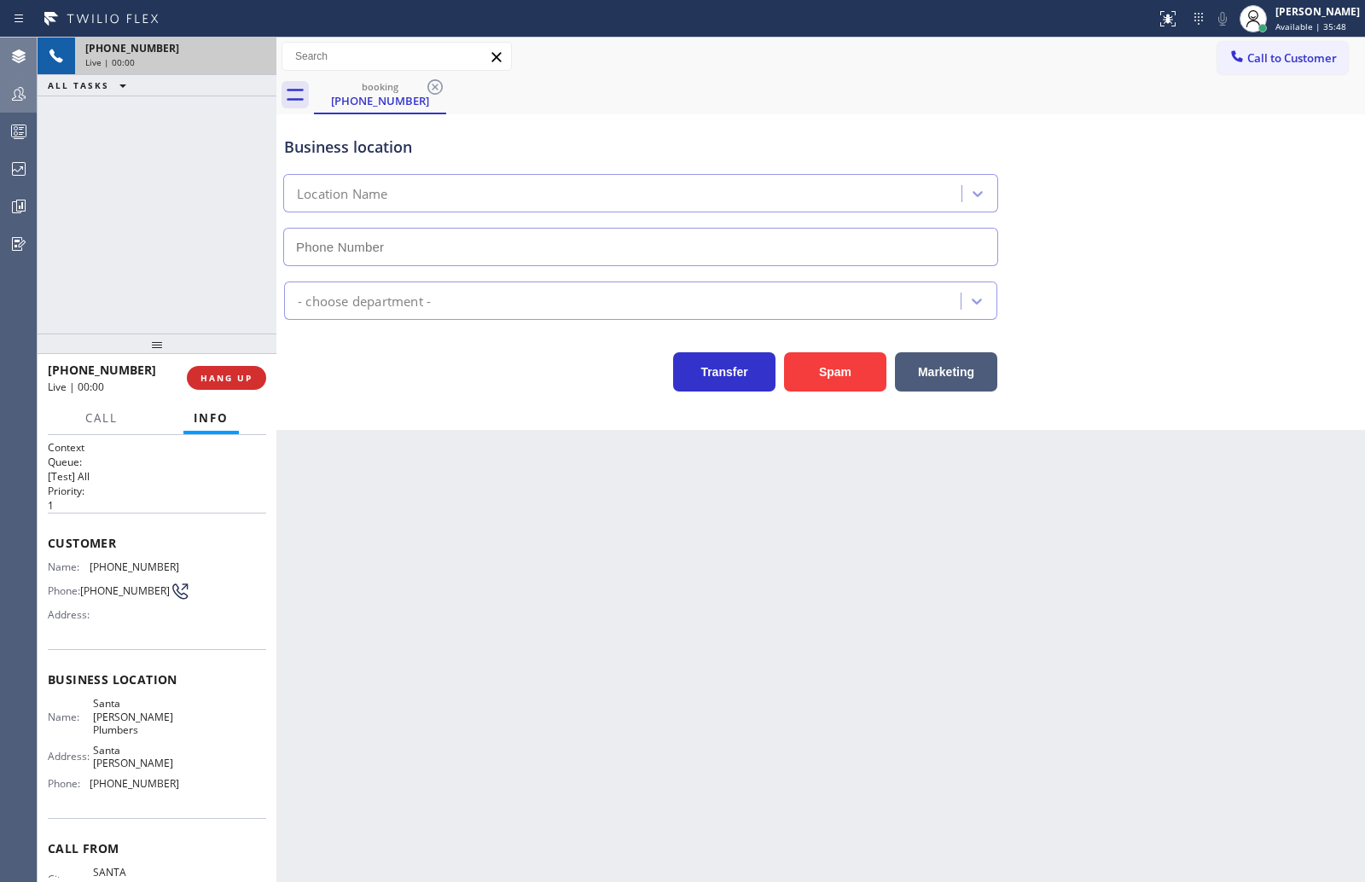
type input "[PHONE_NUMBER]"
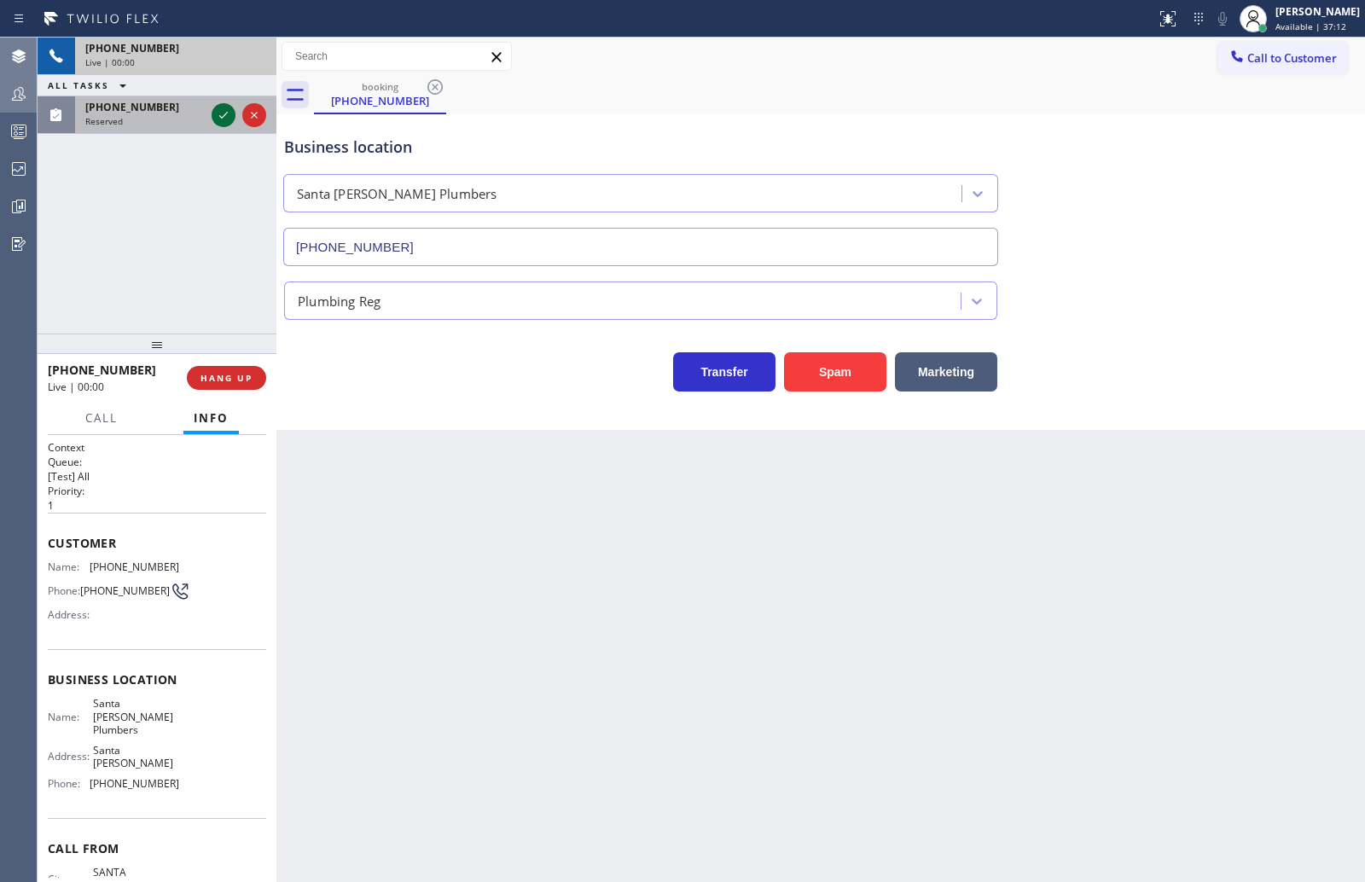
click at [220, 109] on icon at bounding box center [223, 115] width 20 height 20
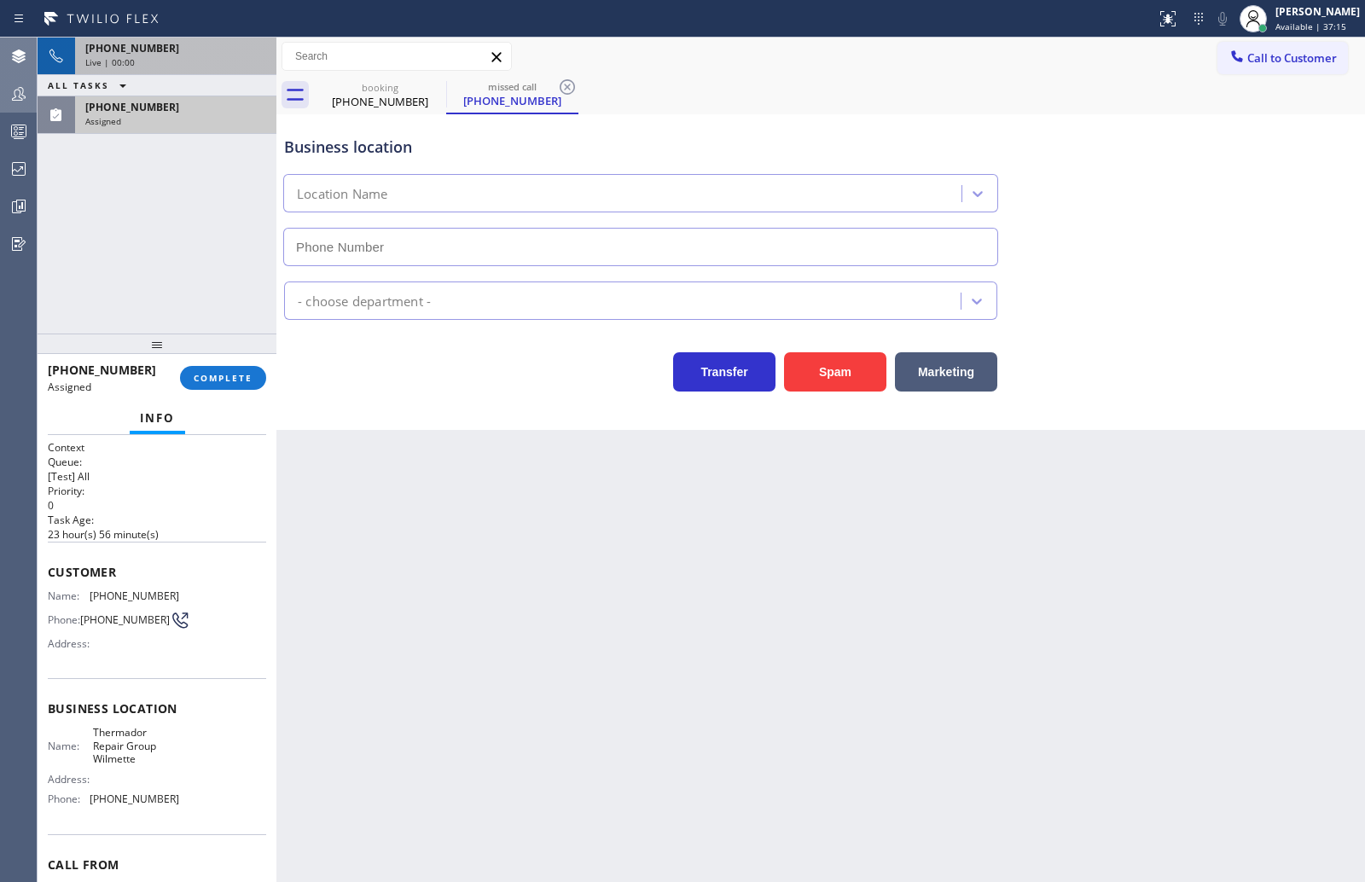
type input "[PHONE_NUMBER]"
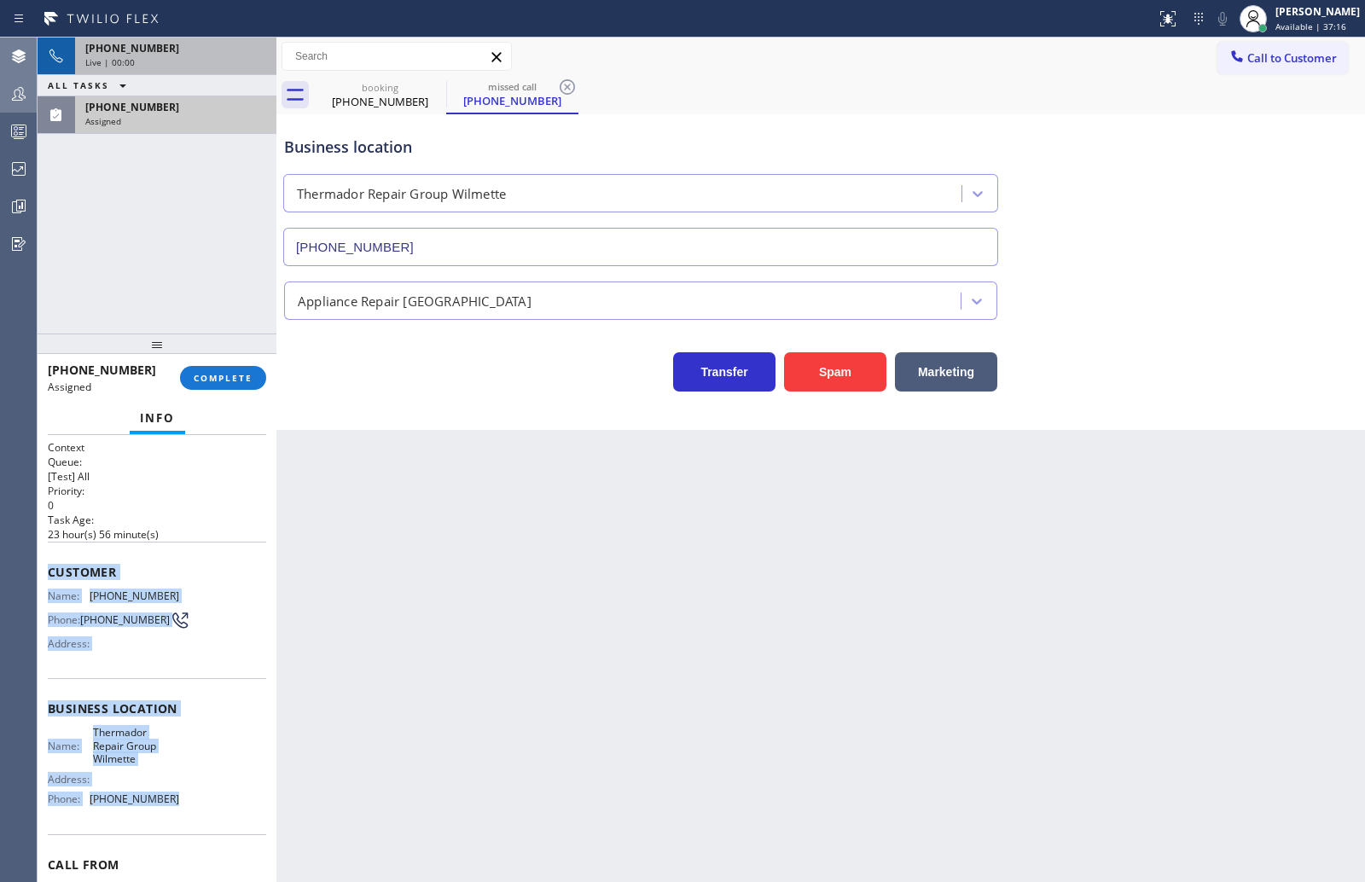
drag, startPoint x: 44, startPoint y: 578, endPoint x: 162, endPoint y: 805, distance: 255.7
click at [162, 805] on div "Context Queue: [Test] All Priority: 0 Task Age: [DEMOGRAPHIC_DATA] hour(s) 56 m…" at bounding box center [157, 658] width 239 height 447
copy div "Customer Name: [PHONE_NUMBER] Phone: [PHONE_NUMBER] Address: Business location …"
click at [229, 372] on span "COMPLETE" at bounding box center [223, 378] width 59 height 12
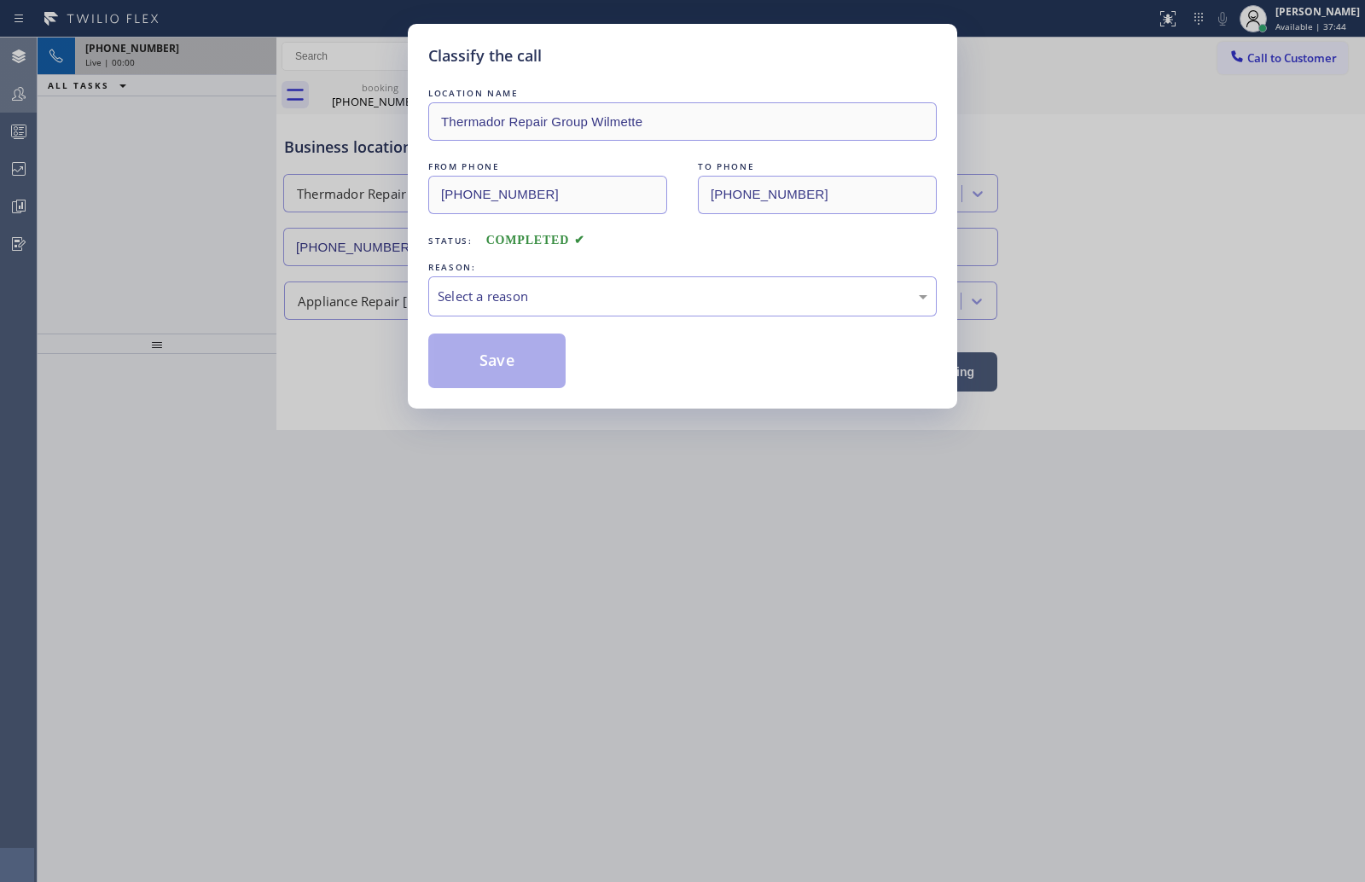
click at [172, 43] on div "Classify the call LOCATION NAME Thermador Repair Group Wilmette FROM PHONE [PHO…" at bounding box center [682, 441] width 1365 height 882
click at [541, 288] on div "Select a reason" at bounding box center [683, 297] width 490 height 20
click at [534, 370] on button "Save" at bounding box center [496, 361] width 137 height 55
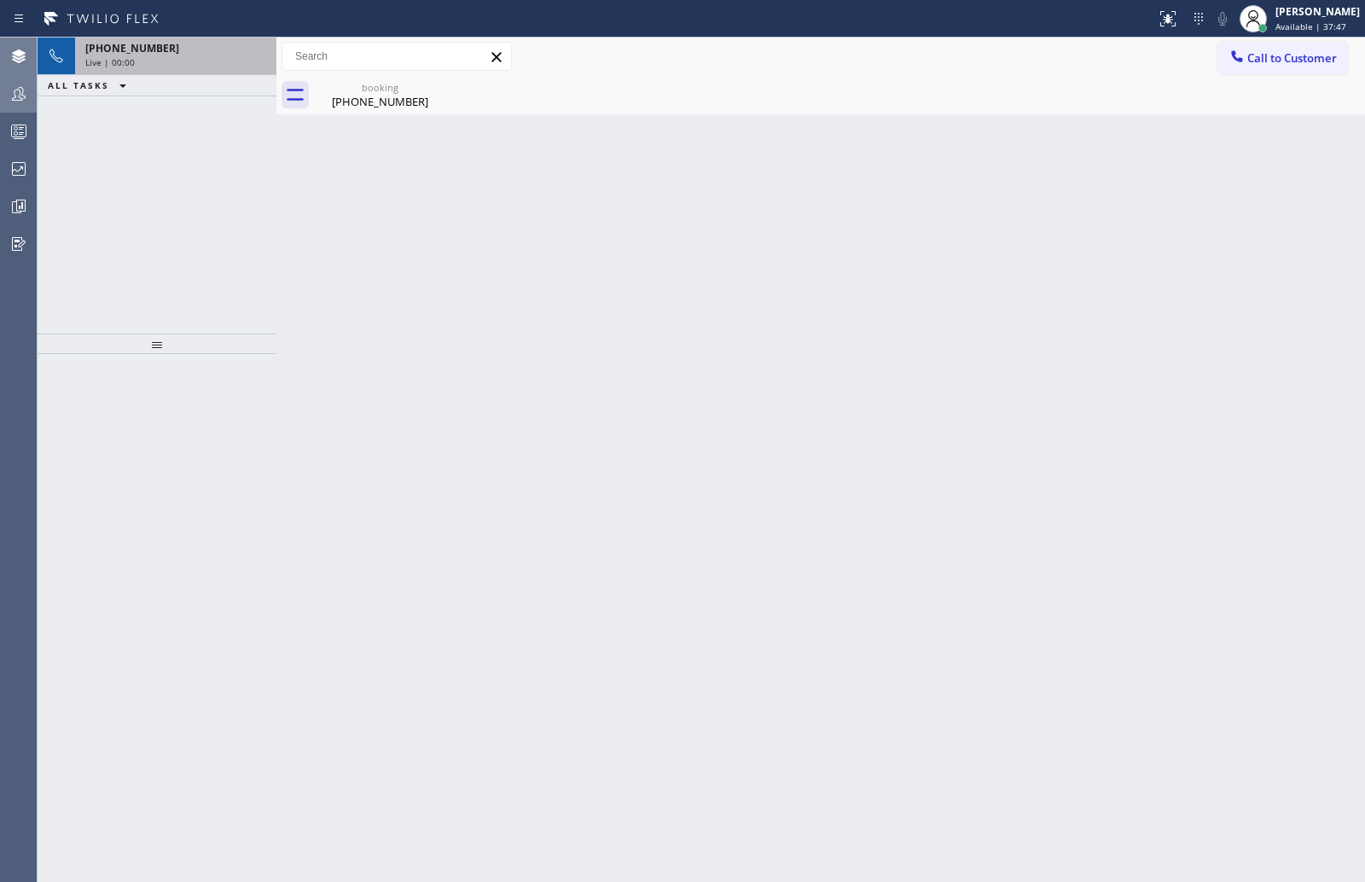
click at [179, 63] on div "Live | 00:00" at bounding box center [175, 62] width 181 height 12
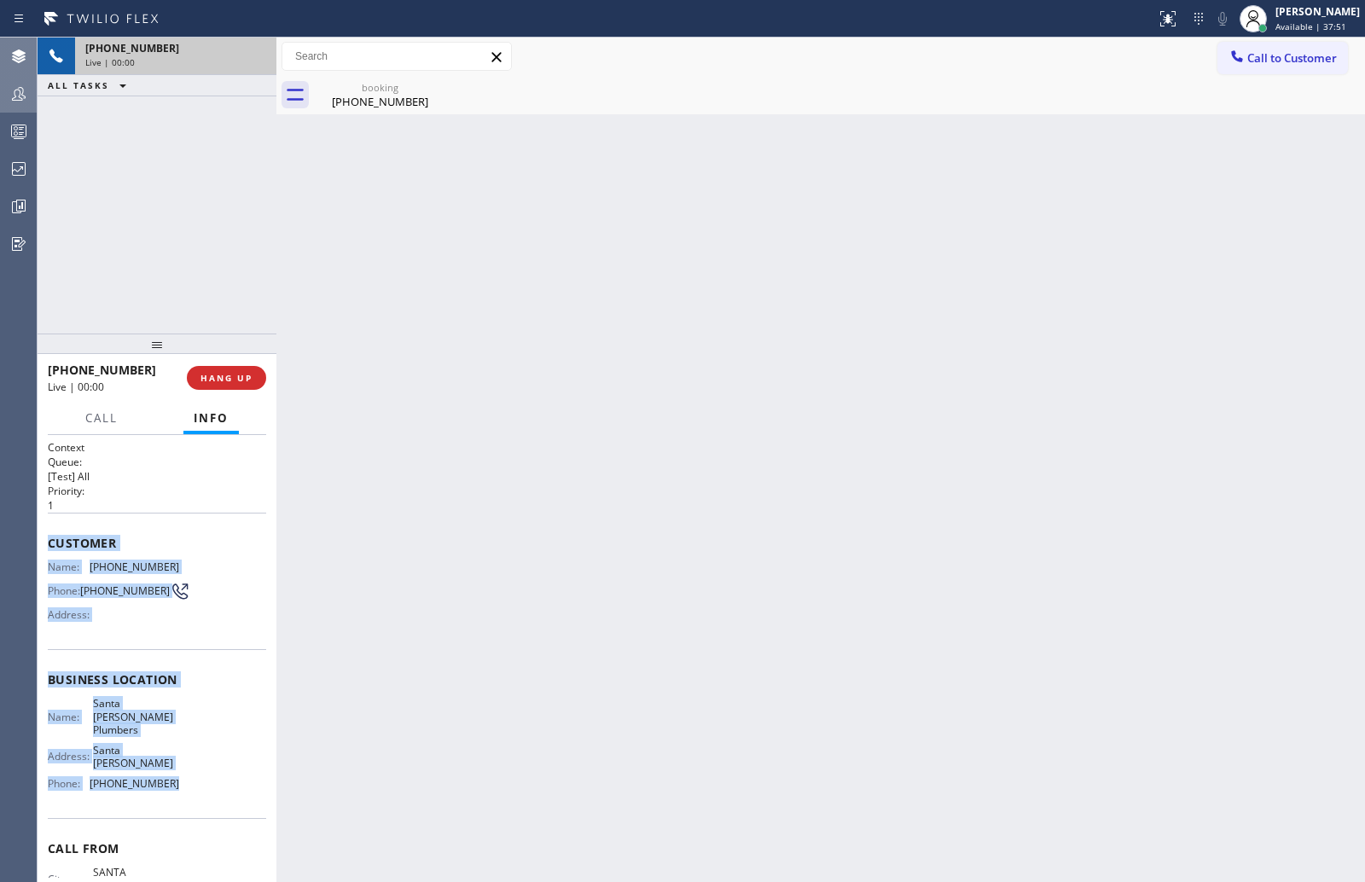
drag, startPoint x: 43, startPoint y: 547, endPoint x: 199, endPoint y: 755, distance: 260.2
click at [199, 755] on div "Context Queue: [Test] All Priority: 1 Customer Name: [PHONE_NUMBER] Phone: [PHO…" at bounding box center [157, 658] width 239 height 447
copy div "Customer Name: [PHONE_NUMBER] Phone: [PHONE_NUMBER] Address: Business location …"
click at [247, 373] on span "HANG UP" at bounding box center [226, 378] width 52 height 12
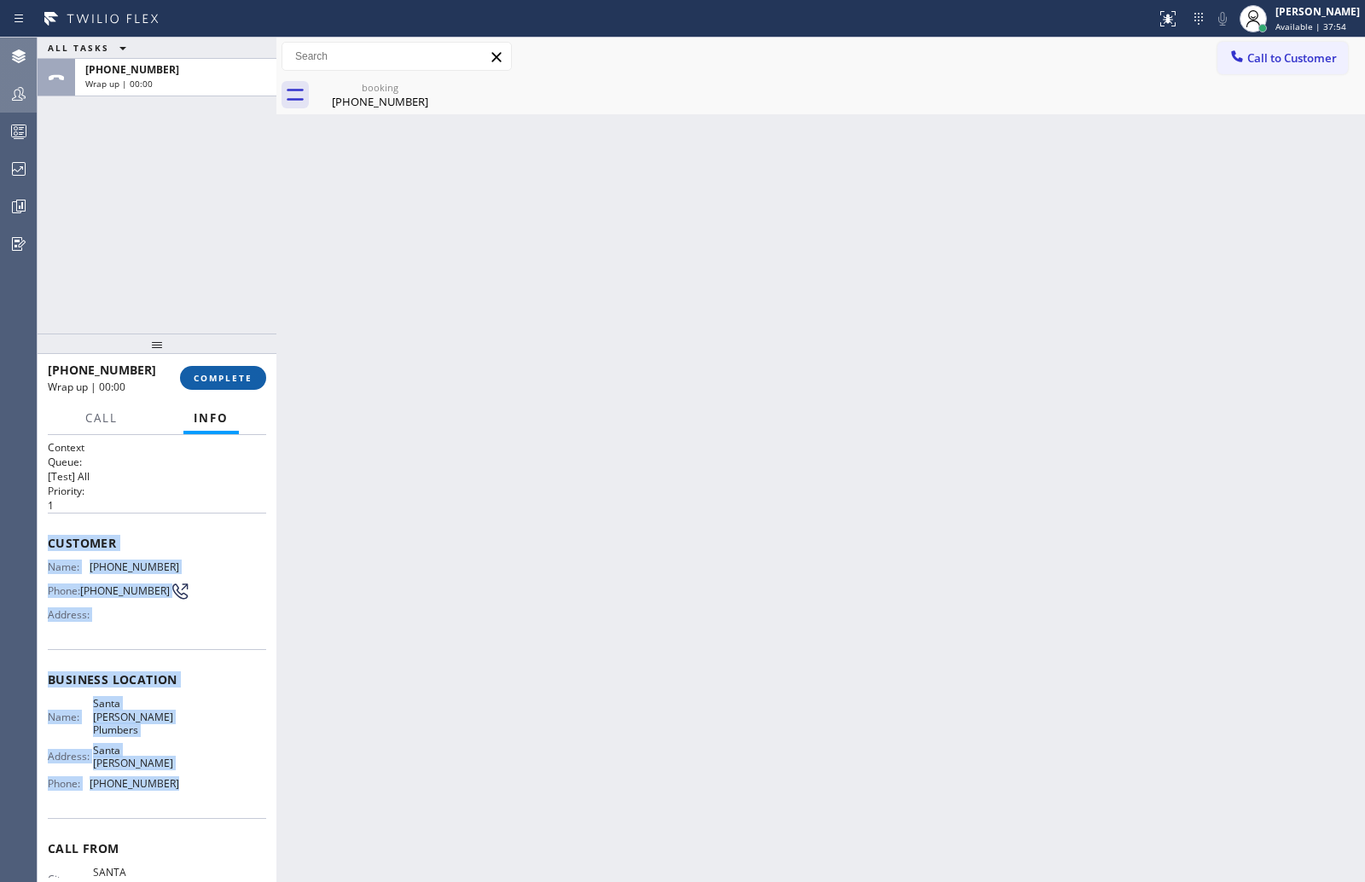
click at [237, 380] on span "COMPLETE" at bounding box center [223, 378] width 59 height 12
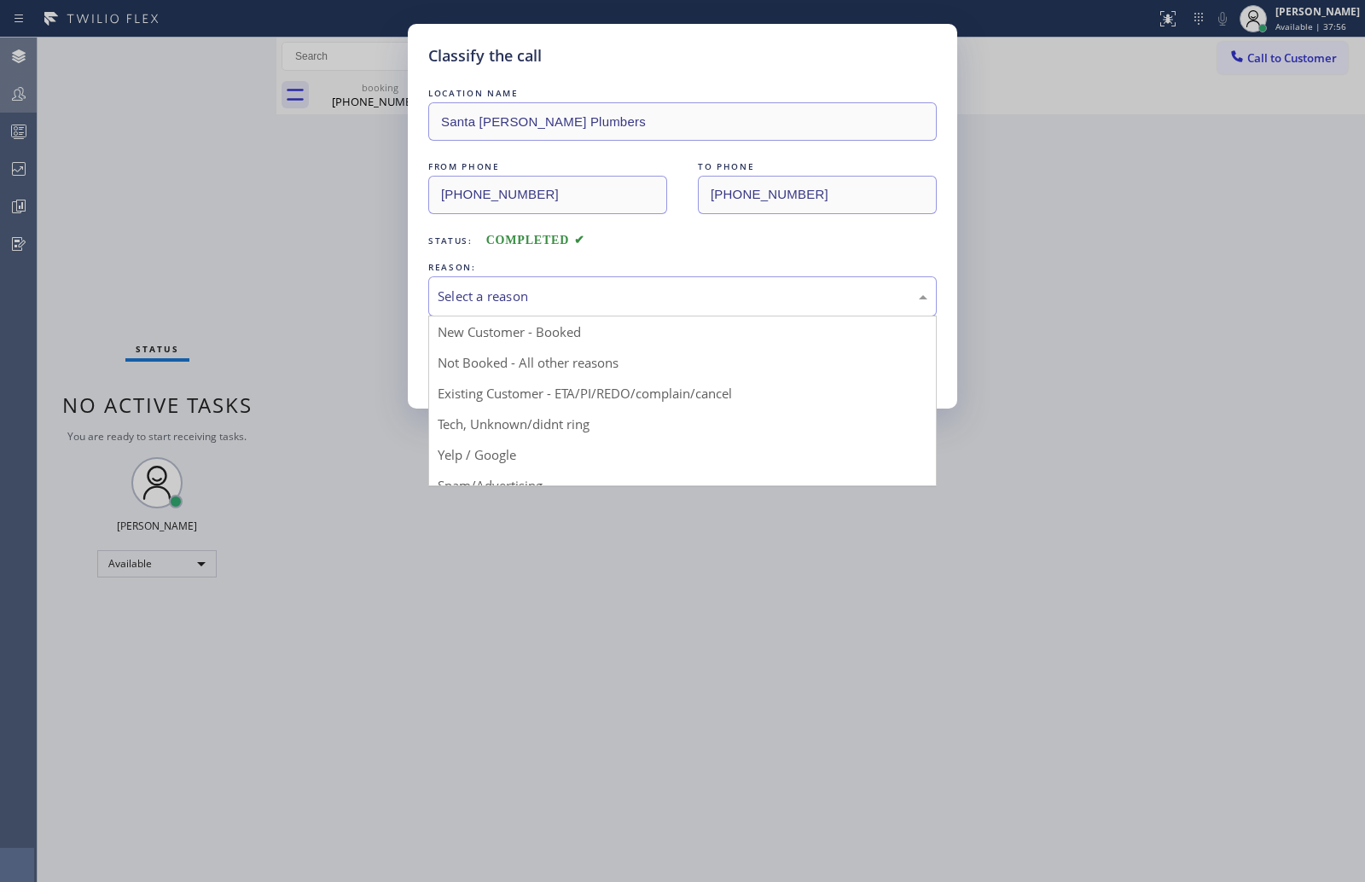
click at [543, 299] on div "Select a reason" at bounding box center [683, 297] width 490 height 20
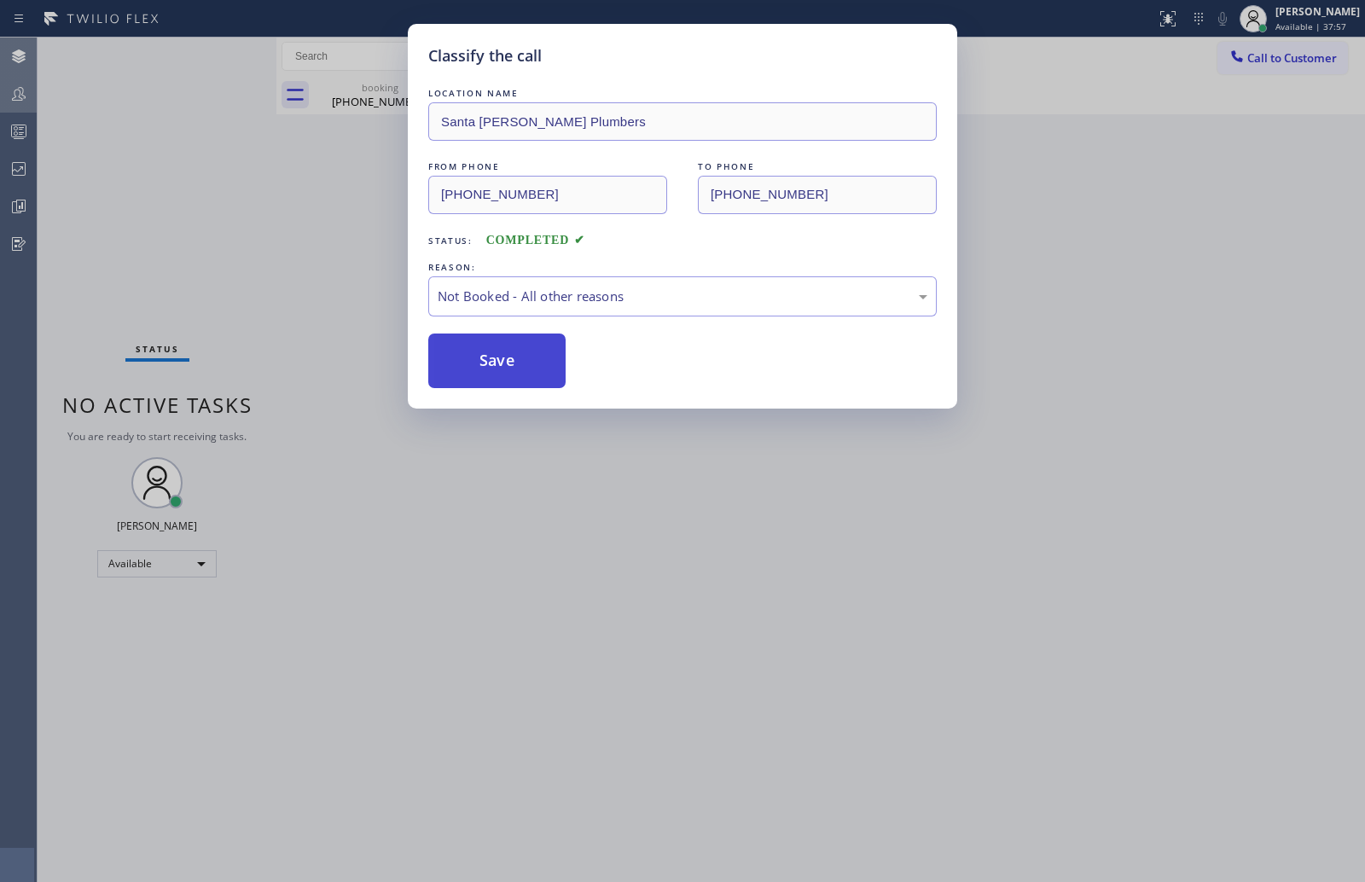
click at [519, 366] on button "Save" at bounding box center [496, 361] width 137 height 55
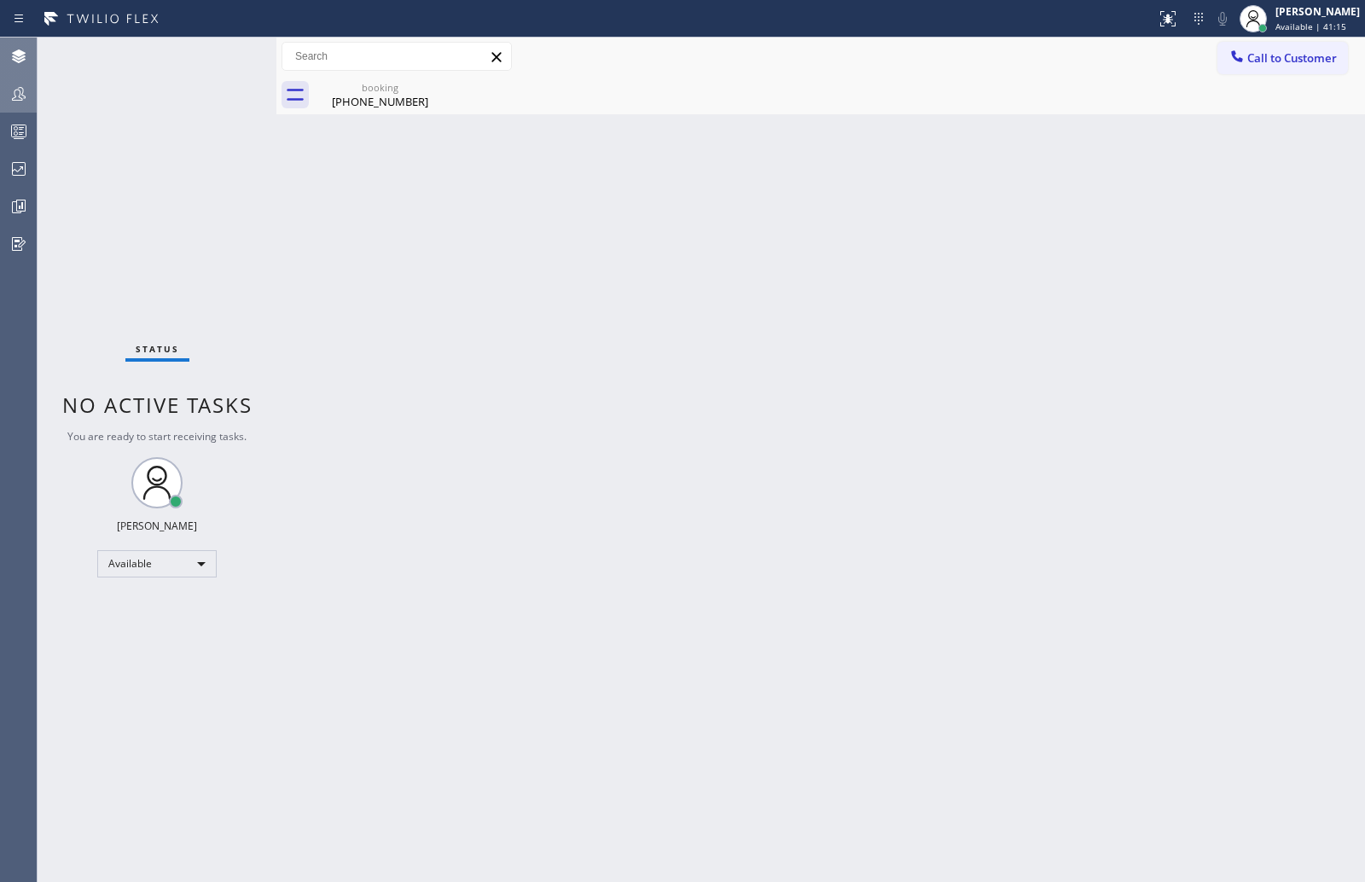
click at [241, 193] on div "Status No active tasks You are ready to start receiving tasks. [PERSON_NAME] Av…" at bounding box center [157, 460] width 239 height 845
click at [386, 113] on div "booking [PHONE_NUMBER]" at bounding box center [380, 95] width 129 height 38
click at [230, 247] on div "Status No active tasks You are ready to start receiving tasks. [PERSON_NAME] Av…" at bounding box center [157, 460] width 239 height 845
click at [10, 130] on icon at bounding box center [19, 131] width 20 height 20
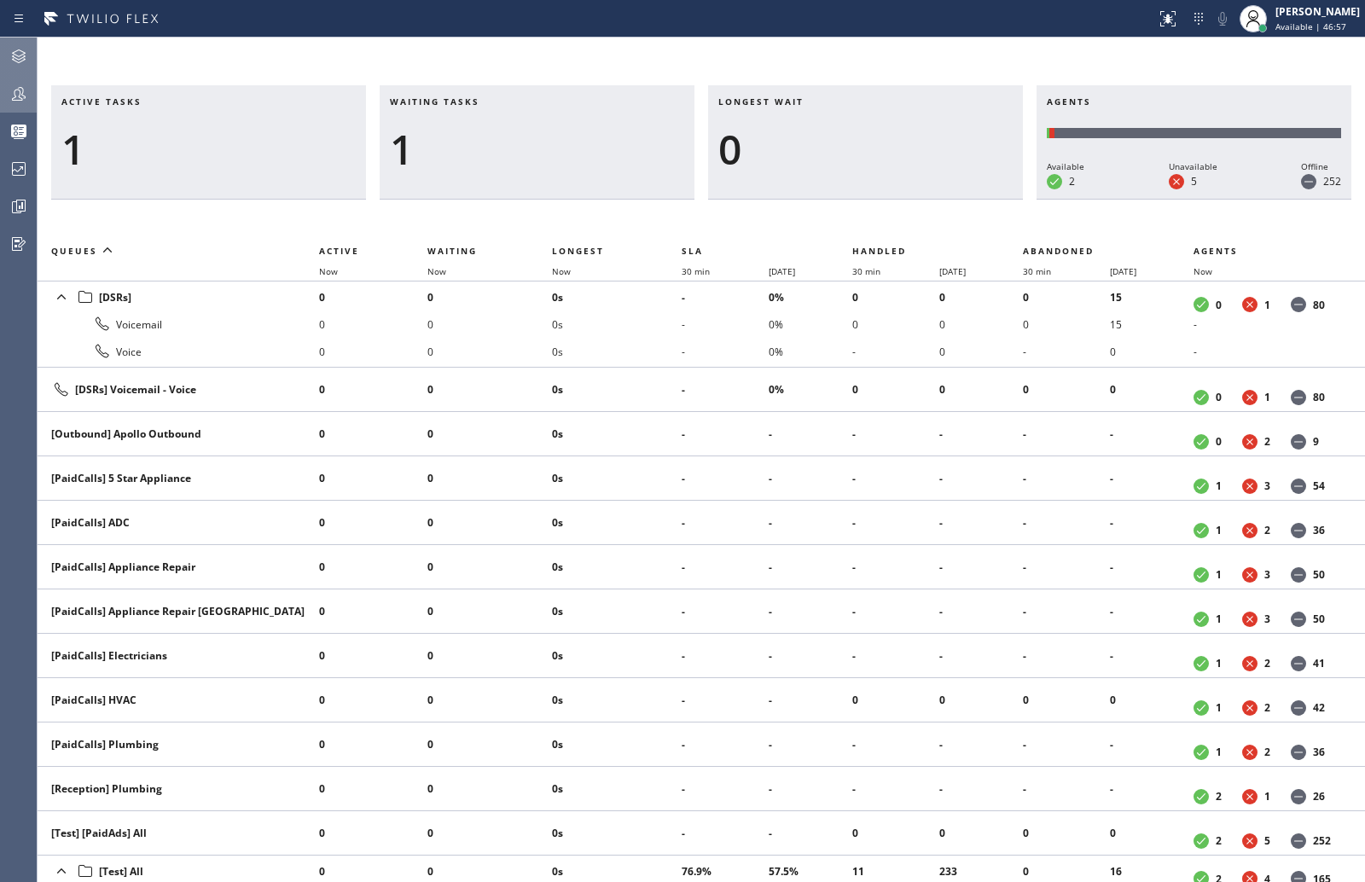
click at [253, 51] on div "Active tasks 1 Waiting tasks 1 Longest wait 0 Agents Available 2 Unavailable 5 …" at bounding box center [701, 460] width 1327 height 845
click at [15, 84] on icon at bounding box center [19, 94] width 20 height 20
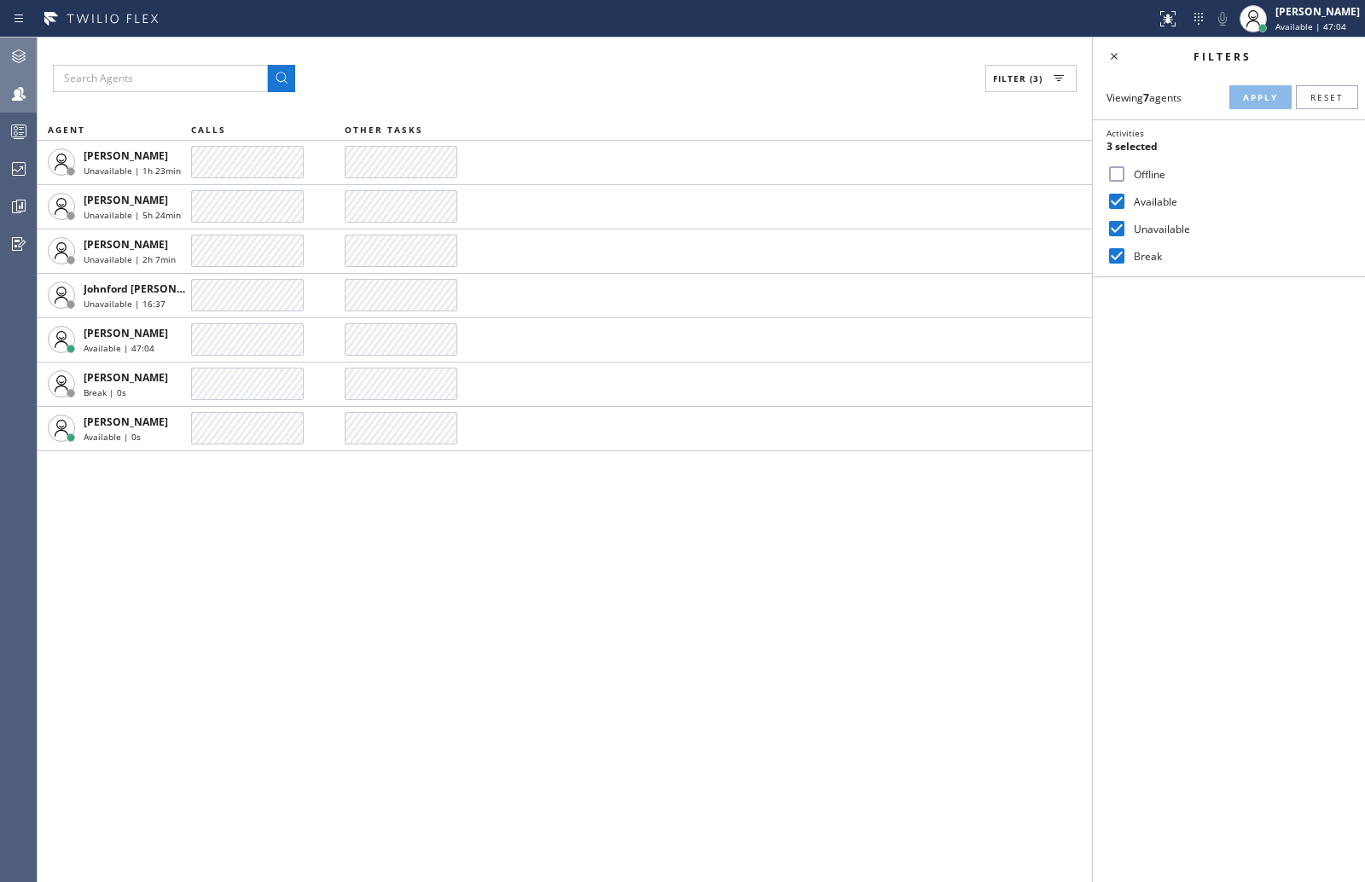
click at [18, 137] on rect at bounding box center [19, 131] width 15 height 12
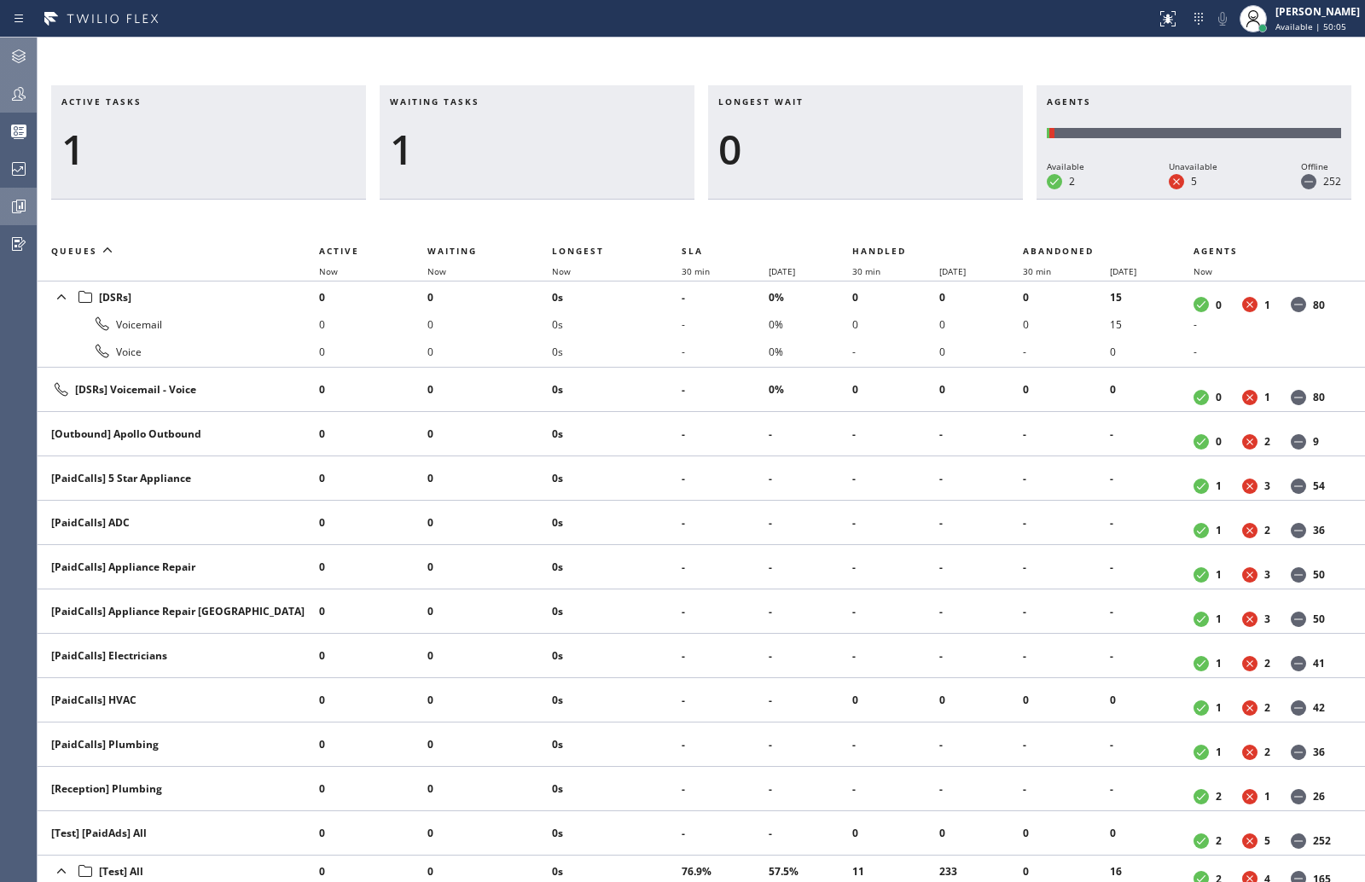
click at [17, 206] on icon at bounding box center [20, 206] width 9 height 12
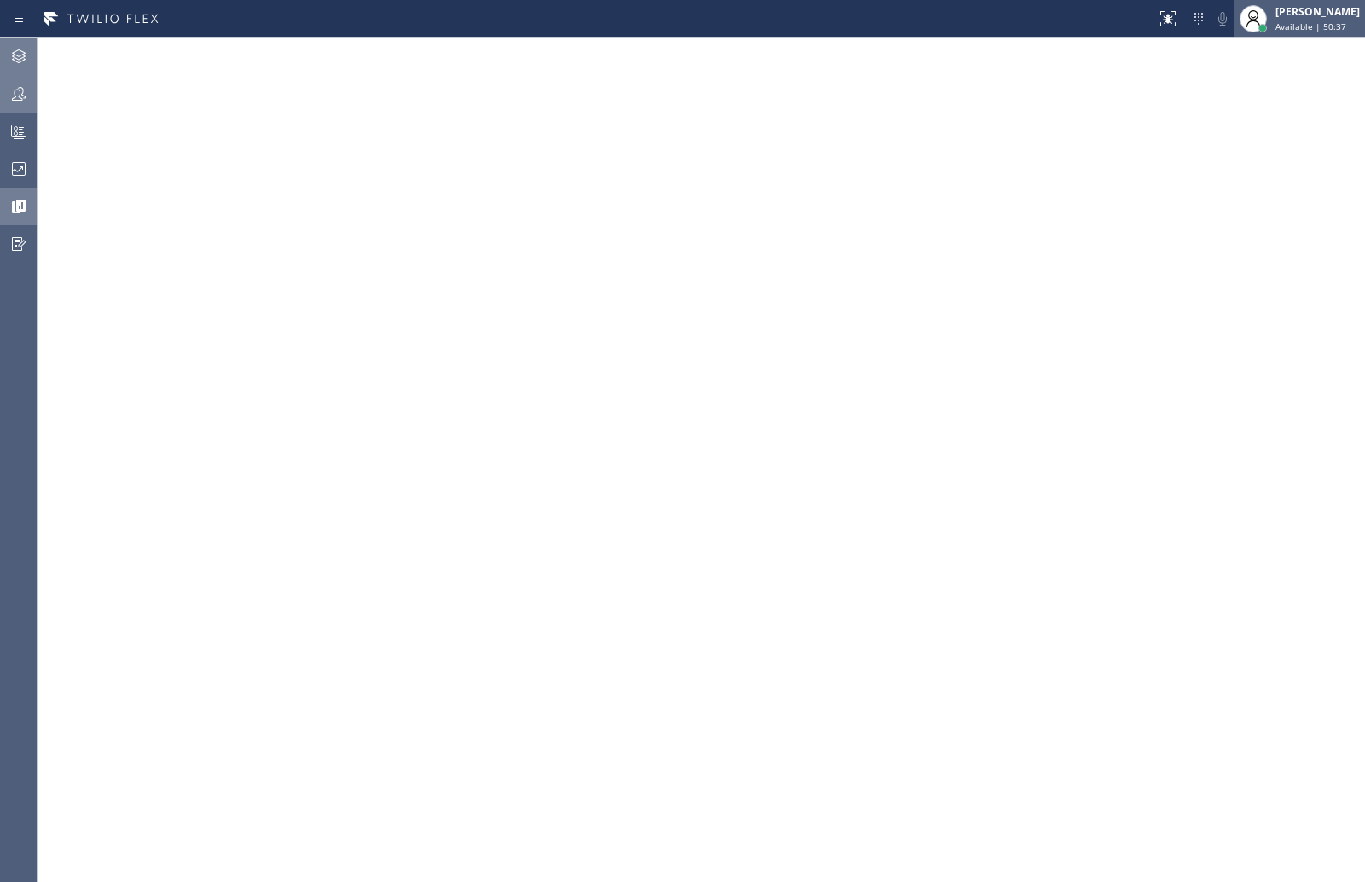
click at [1312, 21] on span "Available | 50:37" at bounding box center [1310, 26] width 71 height 12
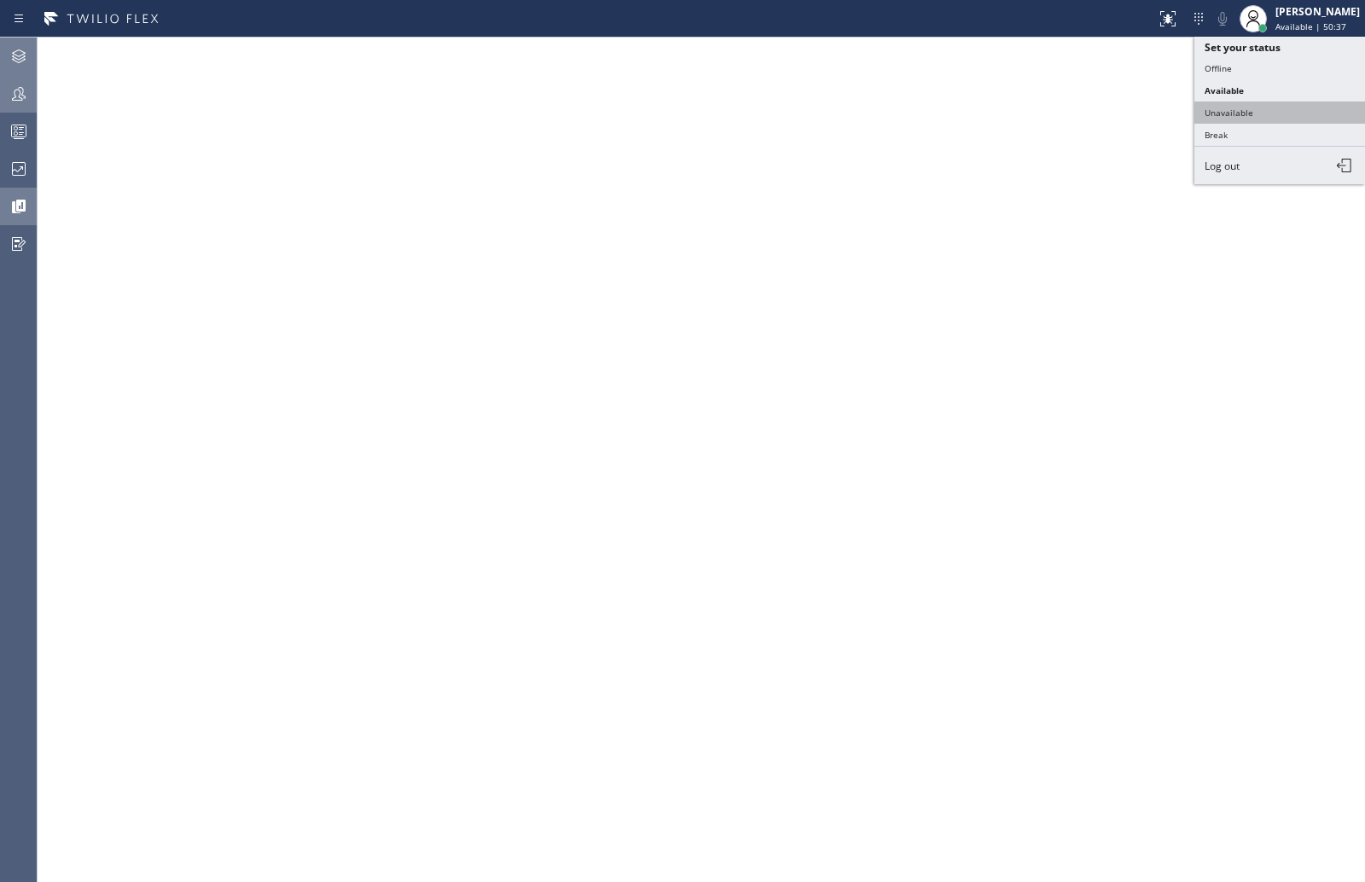
click at [1242, 110] on button "Unavailable" at bounding box center [1279, 113] width 171 height 22
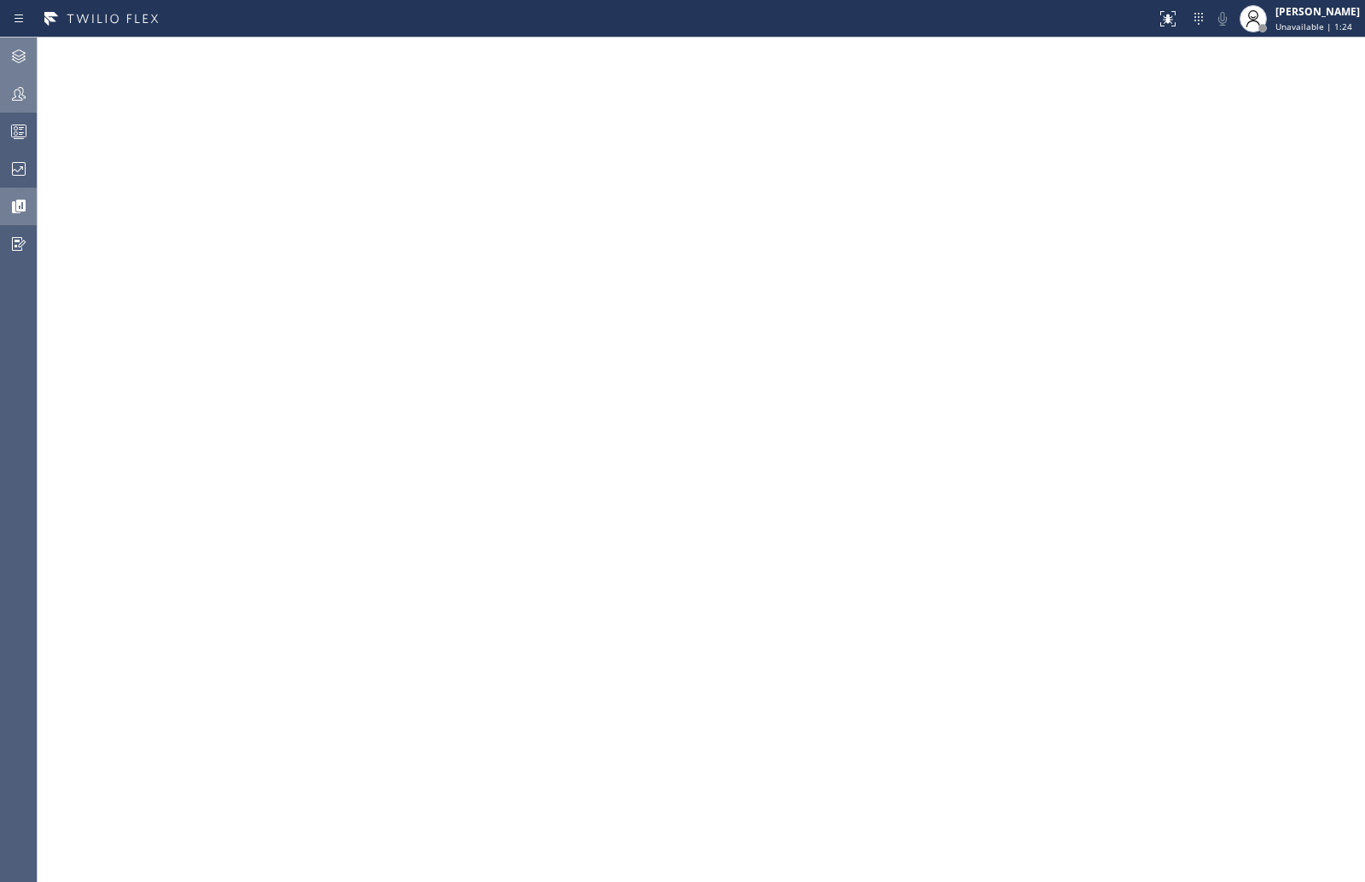
click at [15, 131] on icon at bounding box center [19, 131] width 20 height 20
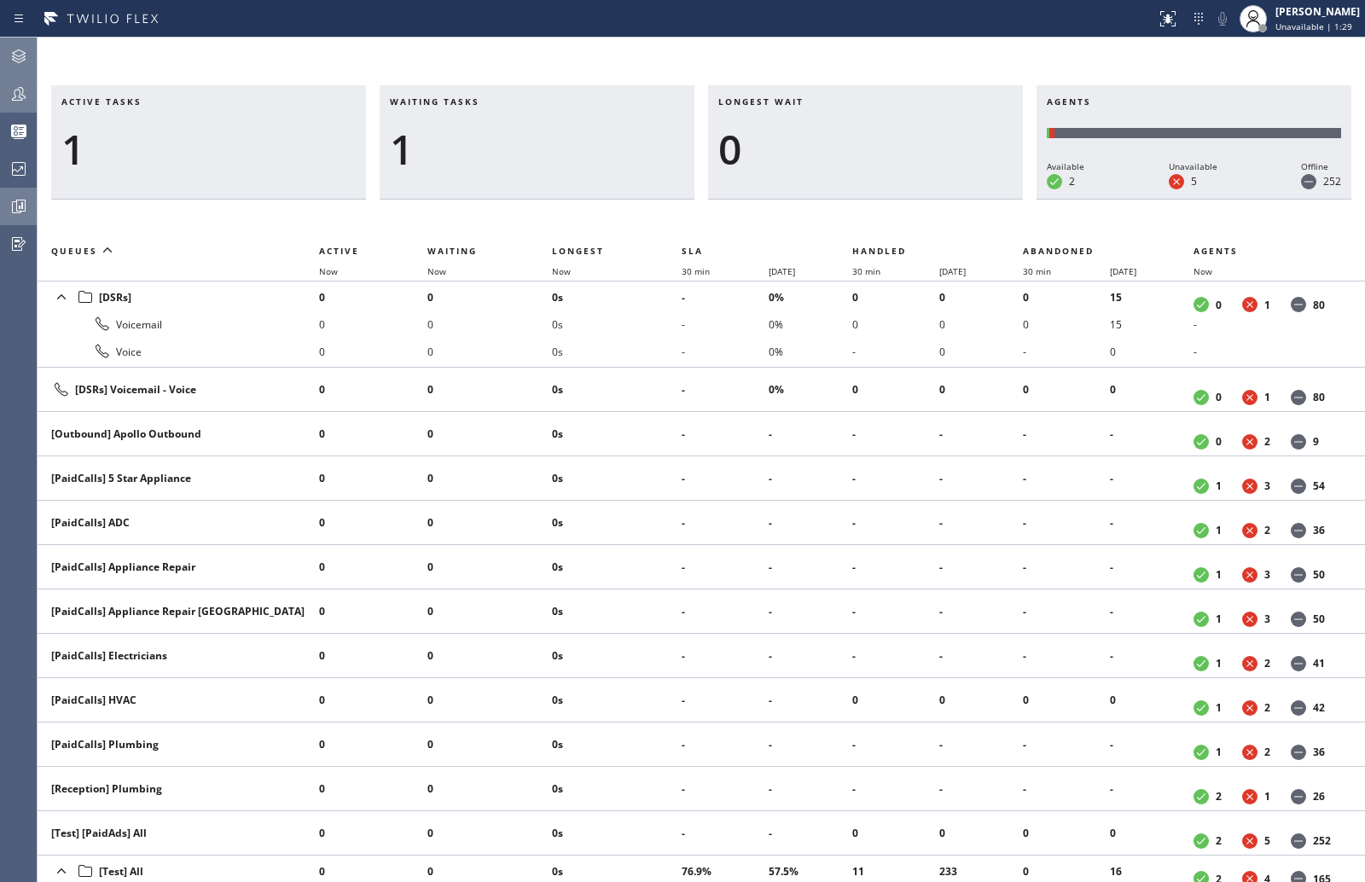
click at [29, 90] on div at bounding box center [19, 94] width 38 height 20
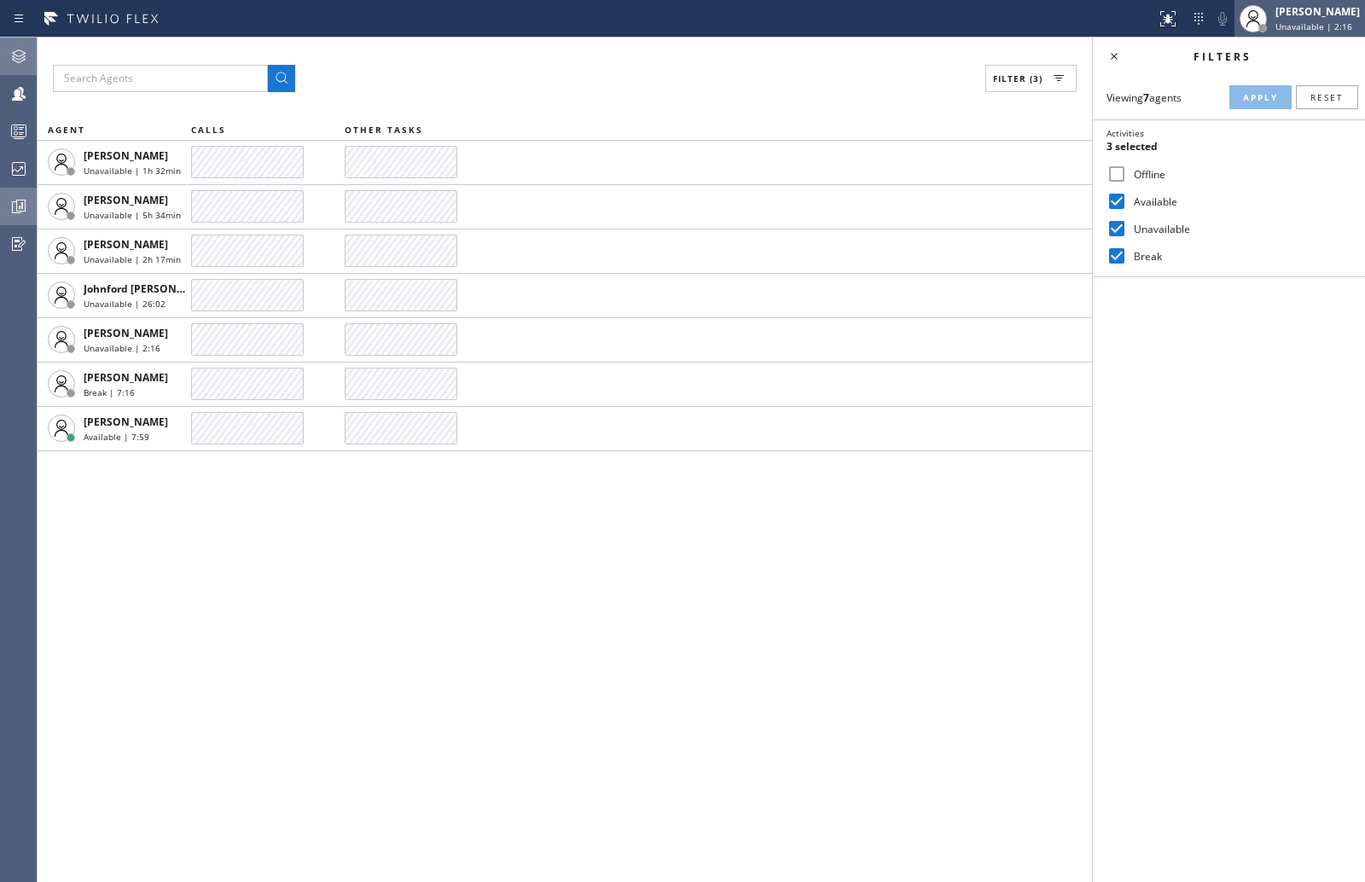
click at [1350, 14] on div "[PERSON_NAME]" at bounding box center [1317, 11] width 84 height 15
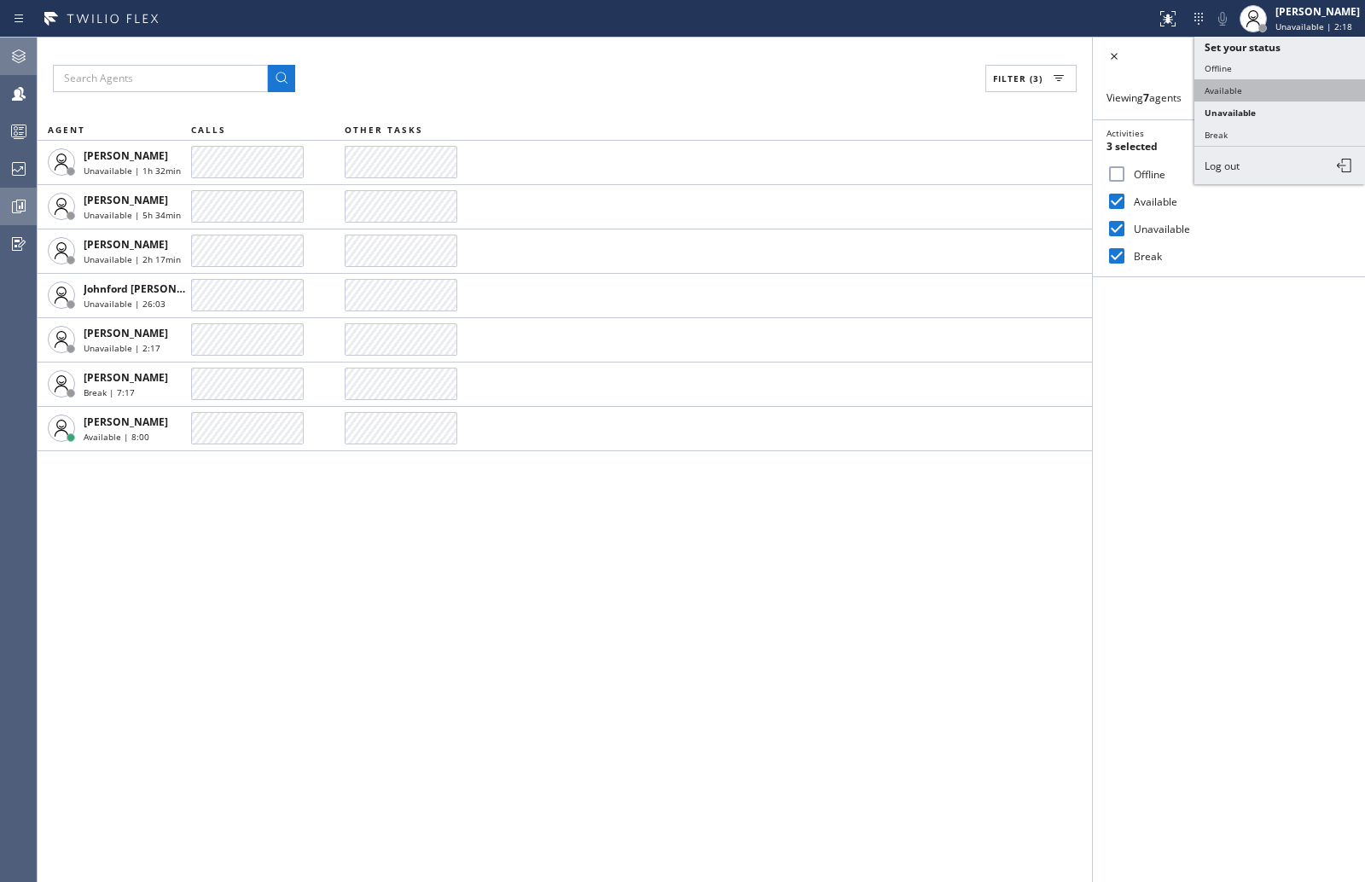
click at [1264, 90] on button "Available" at bounding box center [1279, 90] width 171 height 22
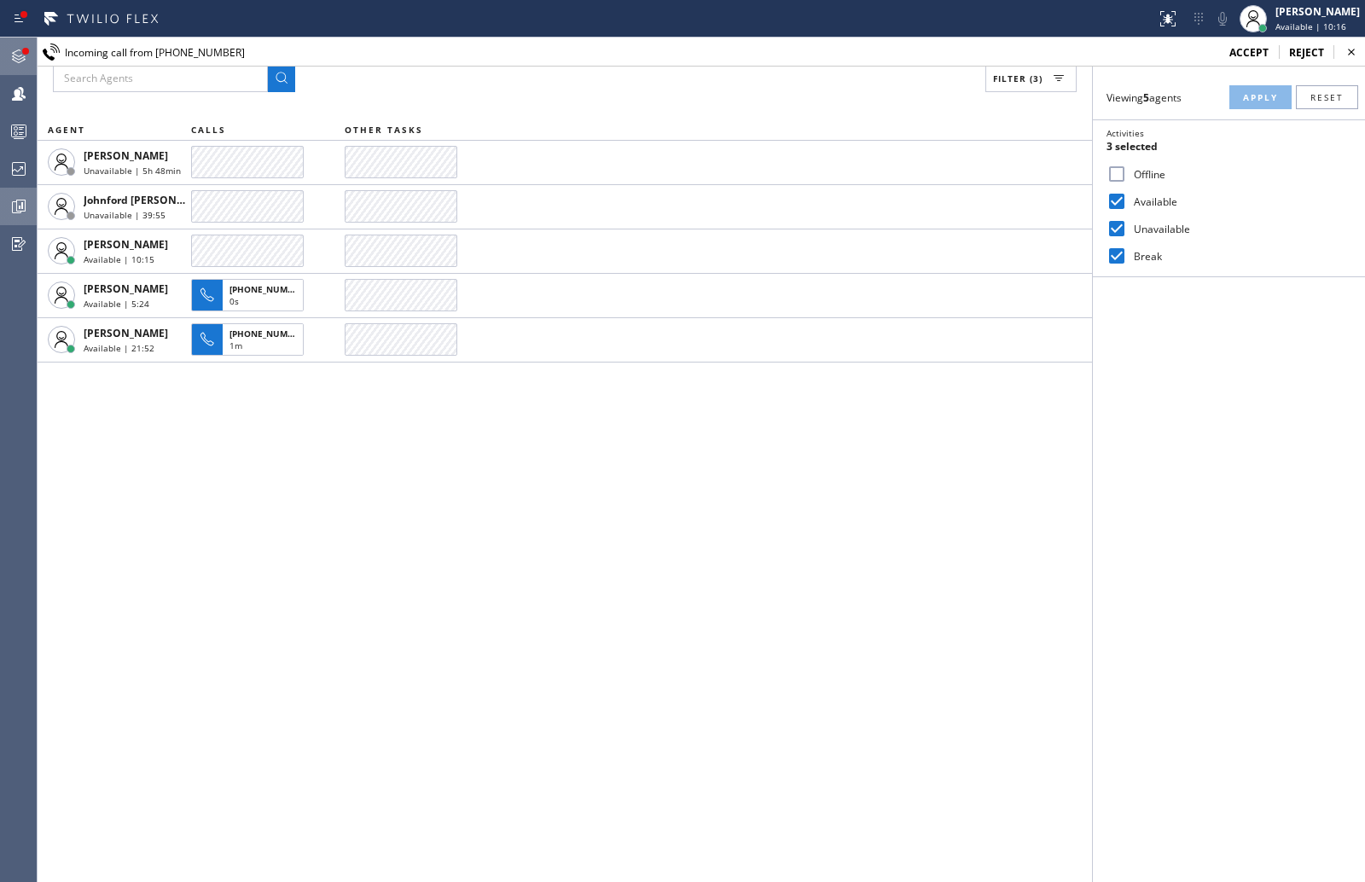
drag, startPoint x: 1236, startPoint y: 44, endPoint x: 1227, endPoint y: 46, distance: 9.5
click at [24, 52] on div at bounding box center [25, 51] width 7 height 7
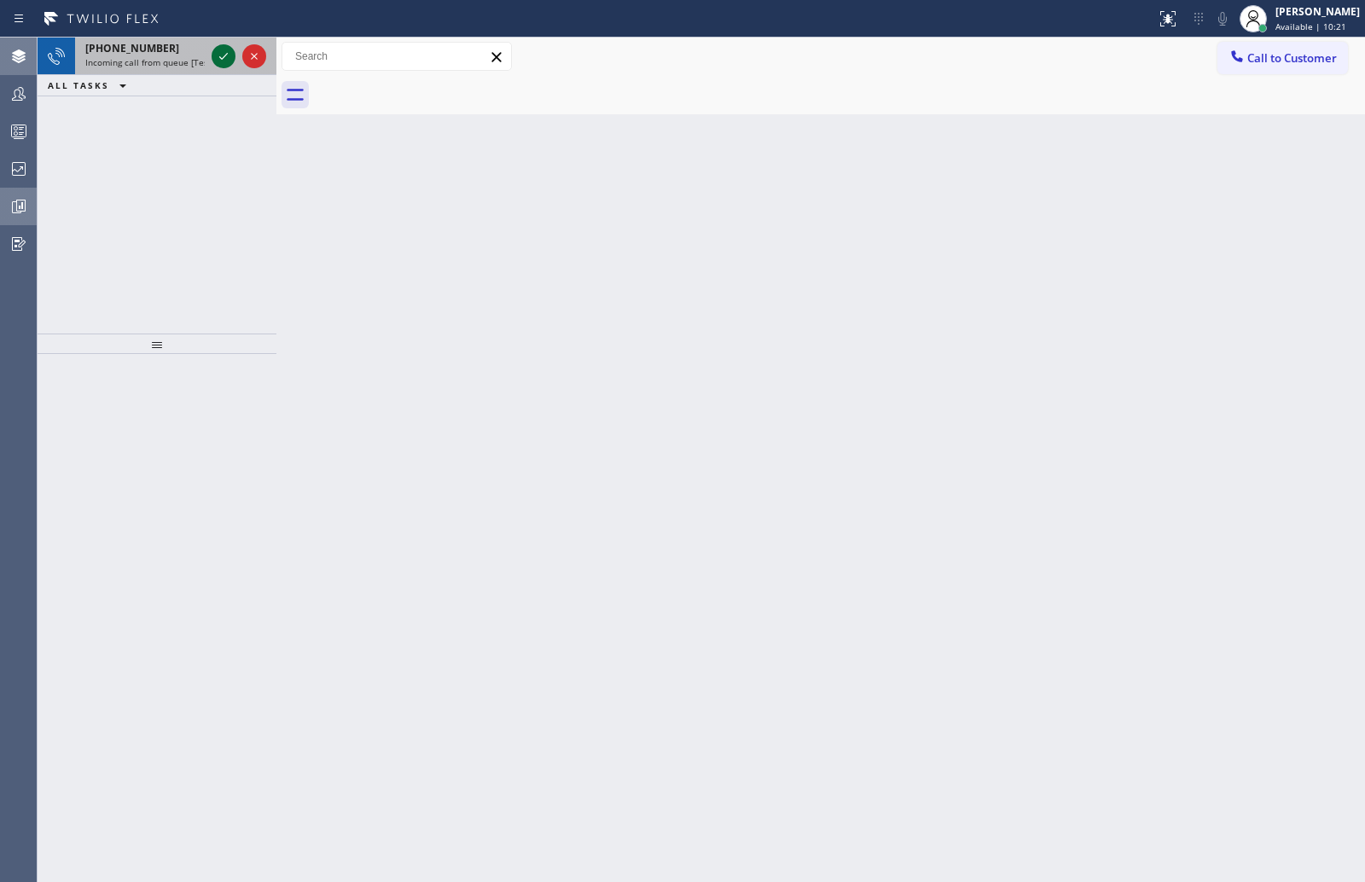
click at [223, 55] on icon at bounding box center [223, 56] width 20 height 20
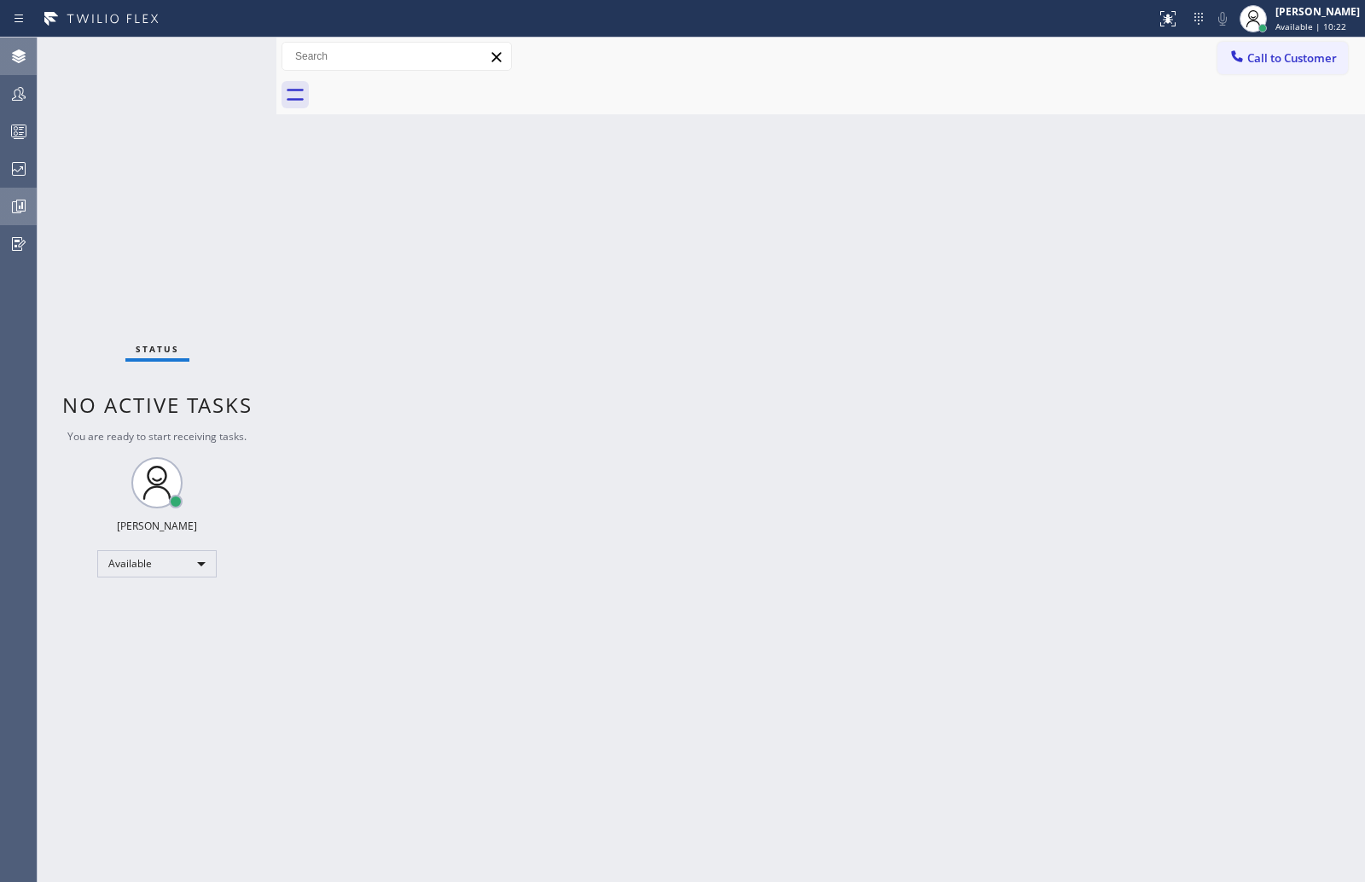
click at [223, 55] on div "Status No active tasks You are ready to start receiving tasks. [PERSON_NAME] Av…" at bounding box center [157, 460] width 239 height 845
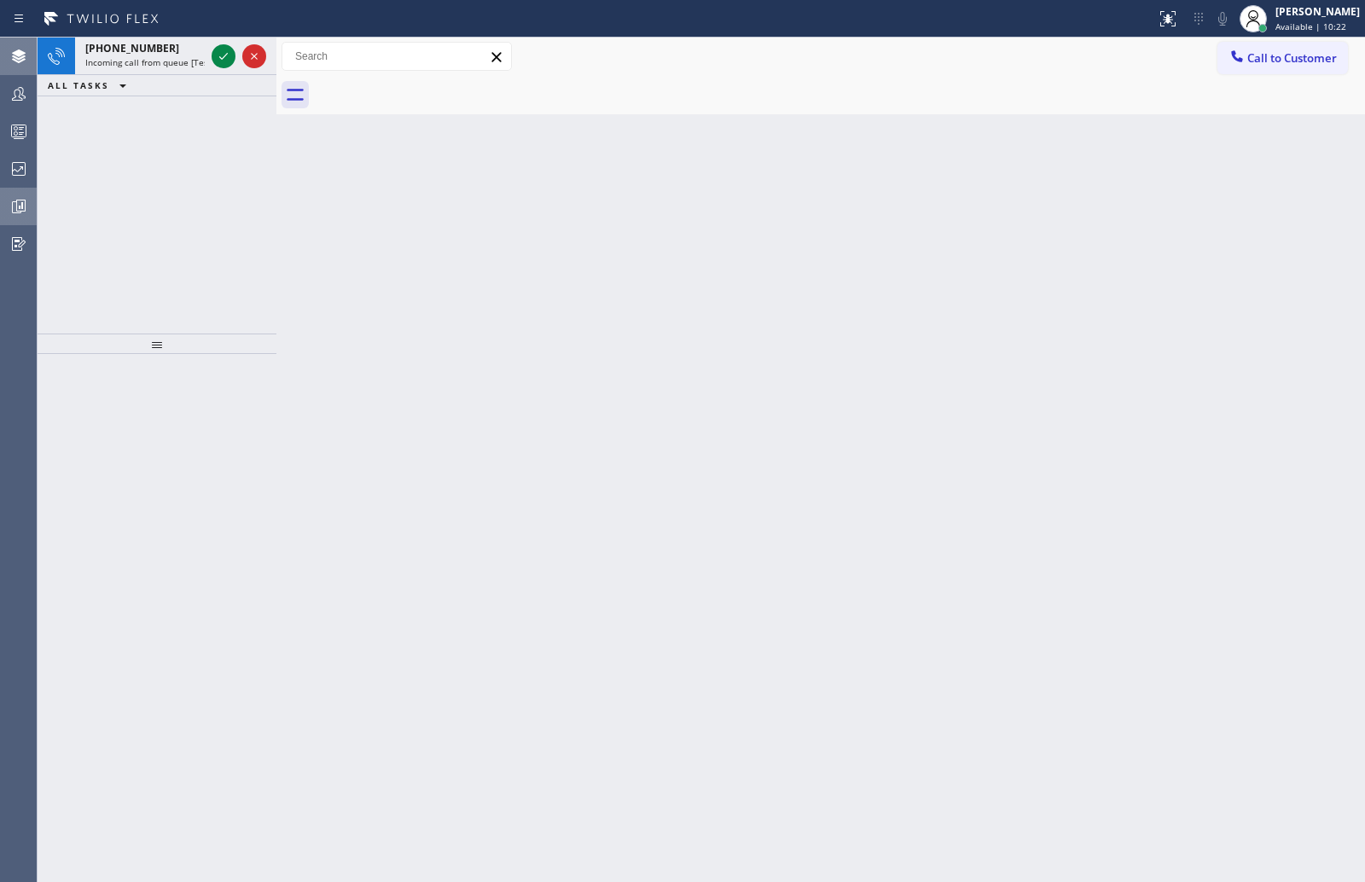
click at [223, 55] on icon at bounding box center [223, 56] width 20 height 20
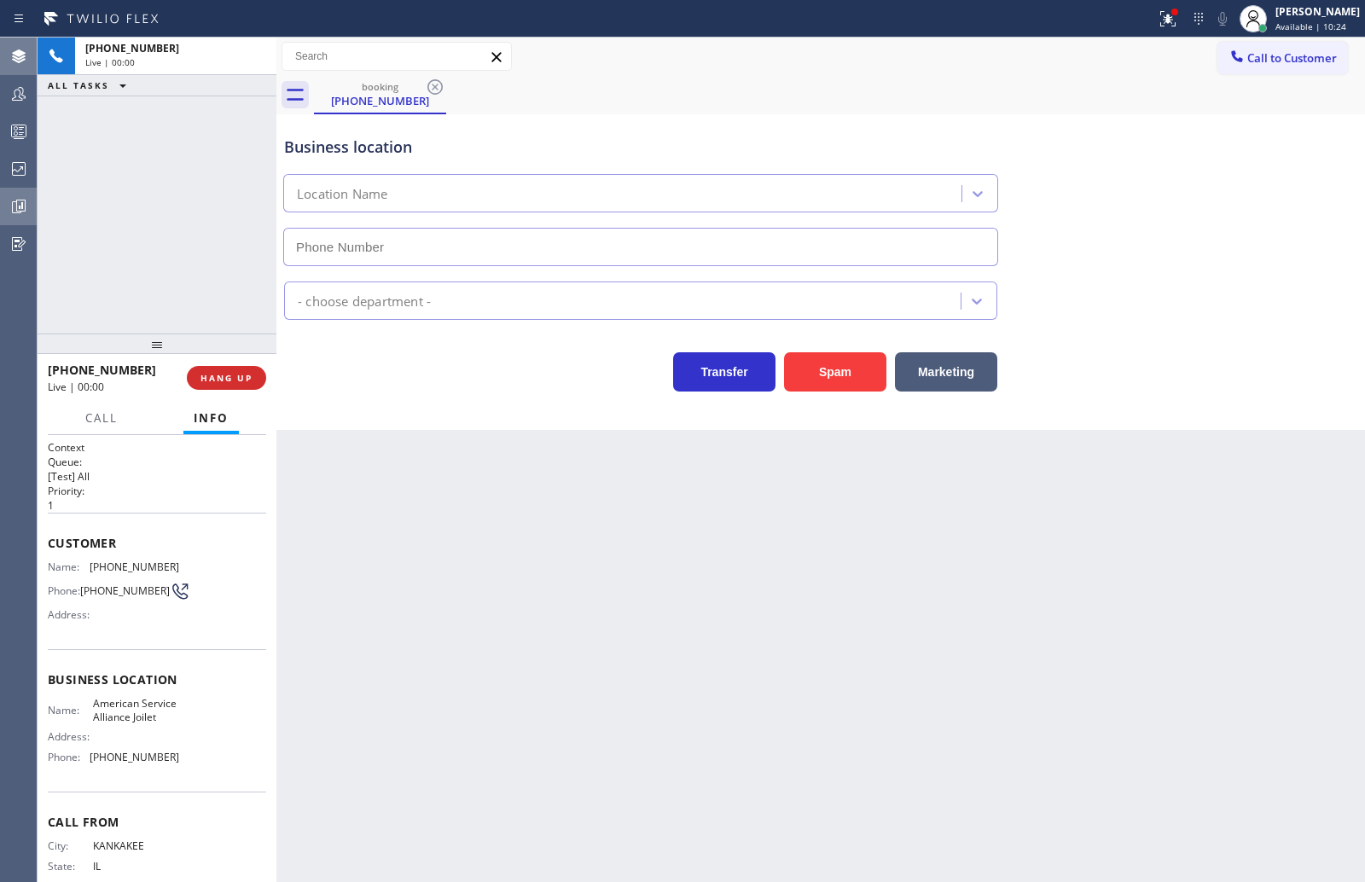
type input "[PHONE_NUMBER]"
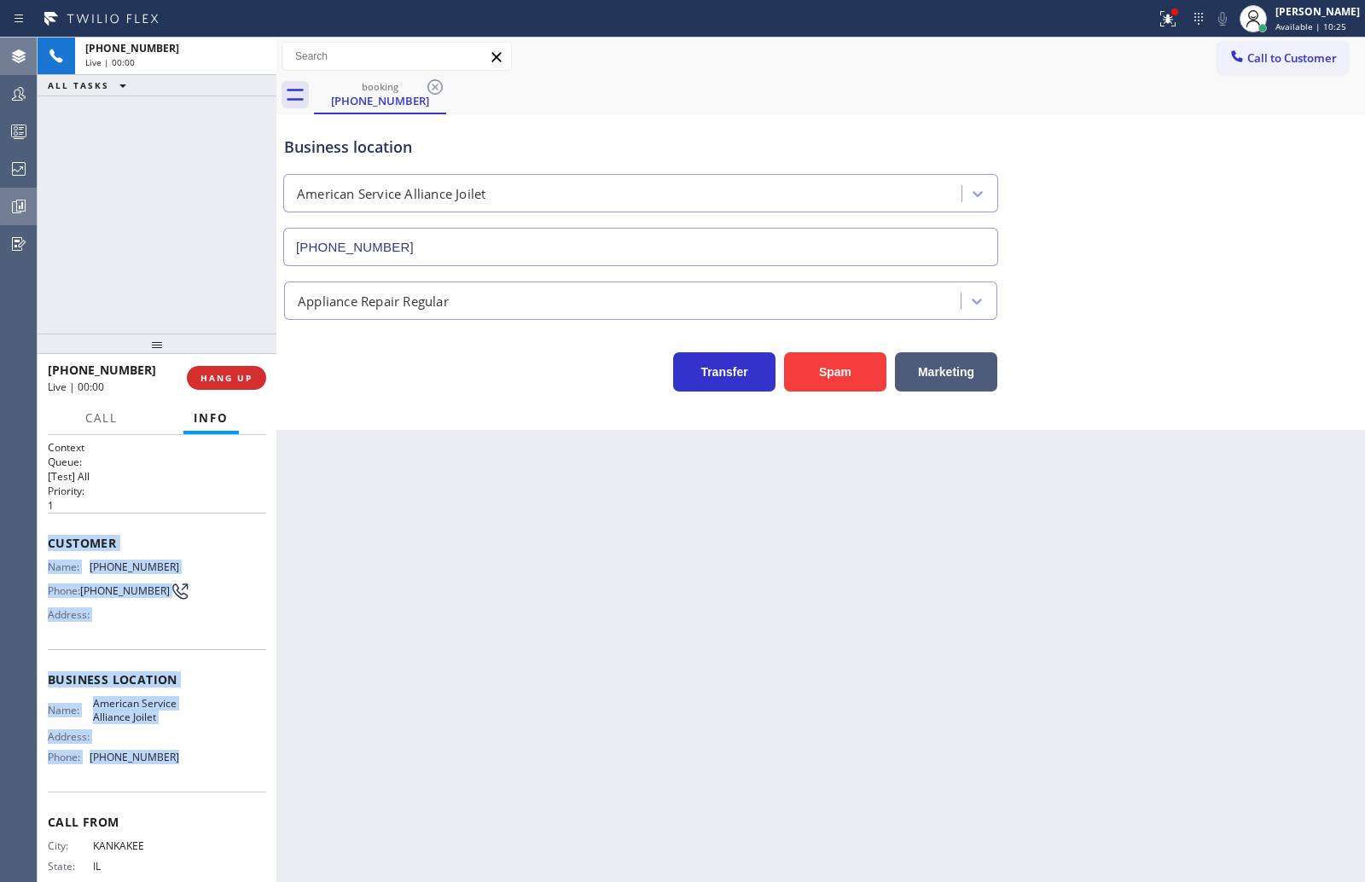
drag, startPoint x: 45, startPoint y: 539, endPoint x: 208, endPoint y: 797, distance: 304.9
click at [208, 797] on div "Context Queue: [Test] All Priority: 1 Customer Name: [PHONE_NUMBER] Phone: [PHO…" at bounding box center [157, 658] width 239 height 447
copy div "Customer Name: [PHONE_NUMBER] Phone: [PHONE_NUMBER] Address: Business location …"
click at [220, 372] on span "COMPLETE" at bounding box center [223, 378] width 59 height 12
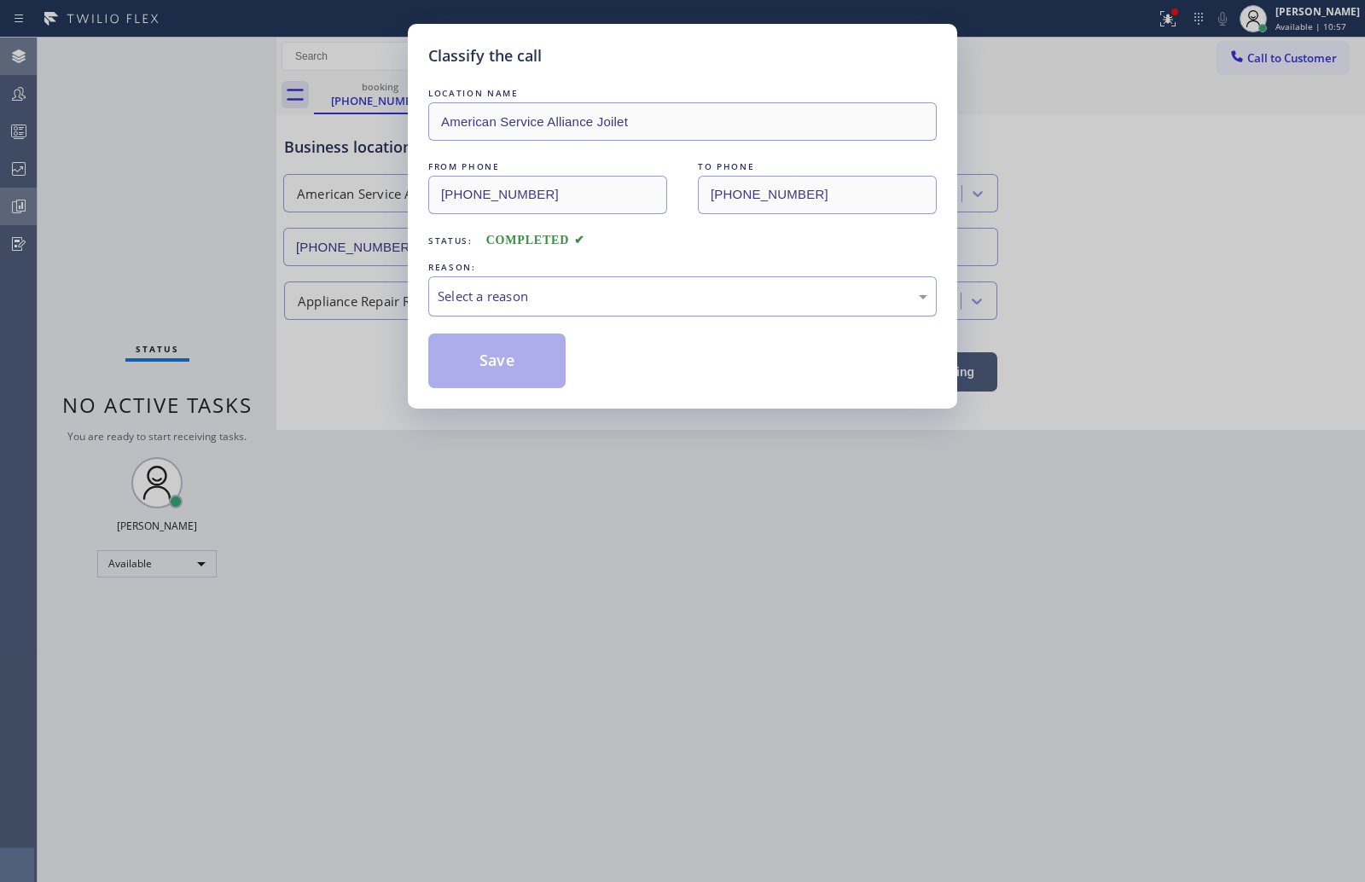
click at [630, 297] on div "Select a reason" at bounding box center [683, 297] width 490 height 20
click at [486, 365] on button "Save" at bounding box center [496, 361] width 137 height 55
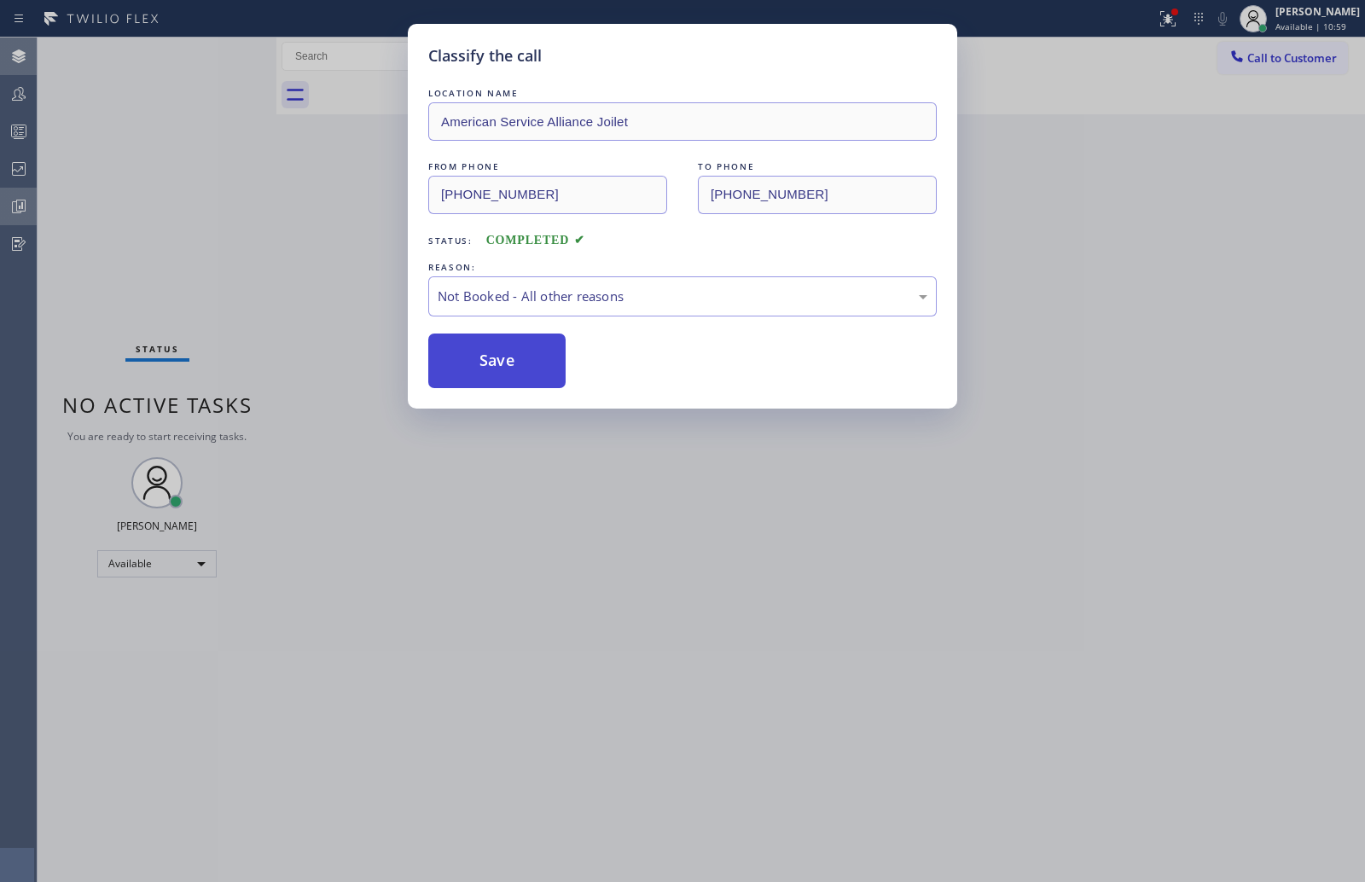
click at [486, 365] on button "Save" at bounding box center [496, 361] width 137 height 55
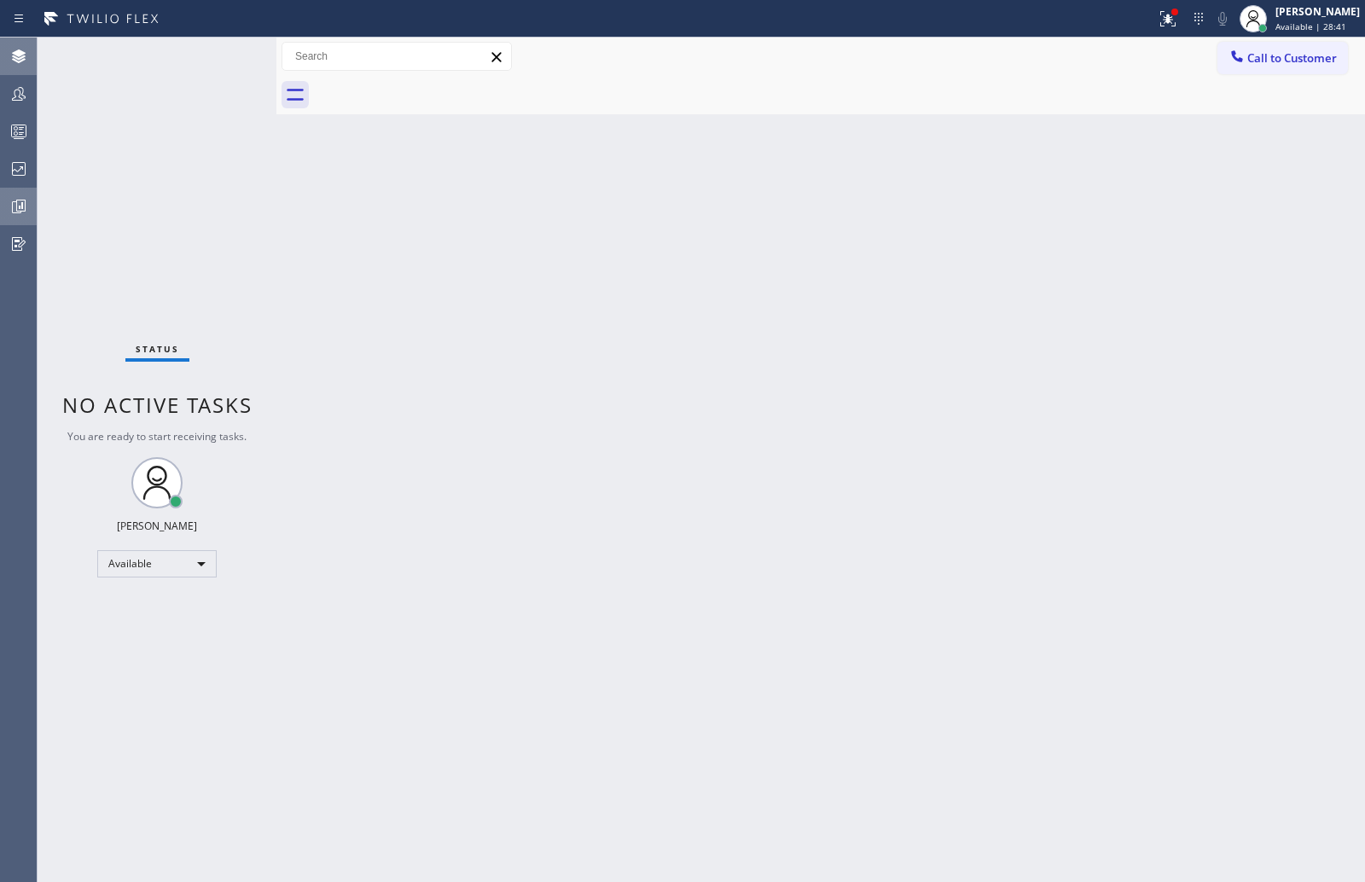
click at [185, 179] on div "Status No active tasks You are ready to start receiving tasks. [PERSON_NAME] Av…" at bounding box center [157, 460] width 239 height 845
click at [1187, 17] on div at bounding box center [1168, 19] width 38 height 20
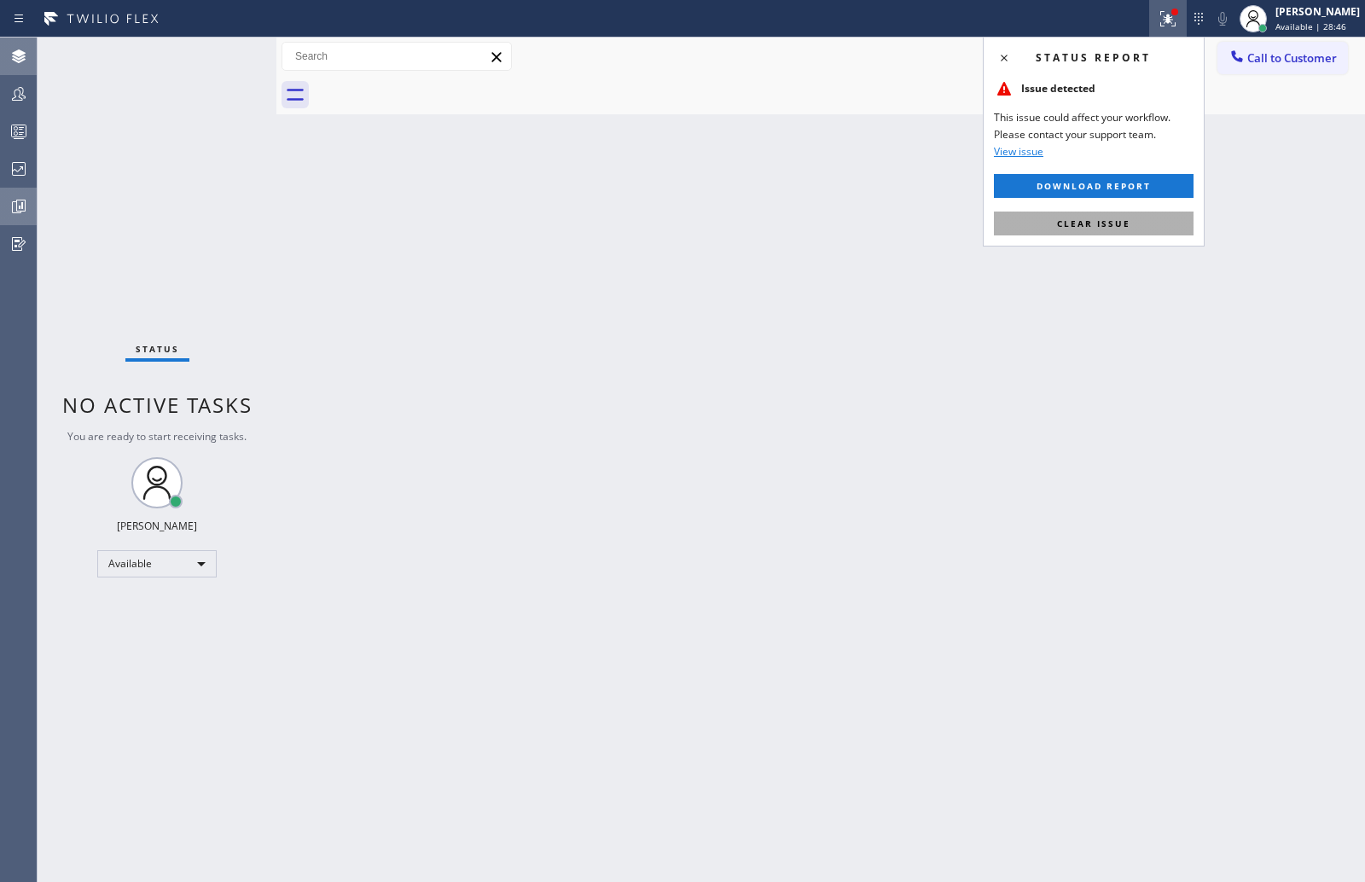
click at [1133, 222] on button "Clear issue" at bounding box center [1094, 224] width 200 height 24
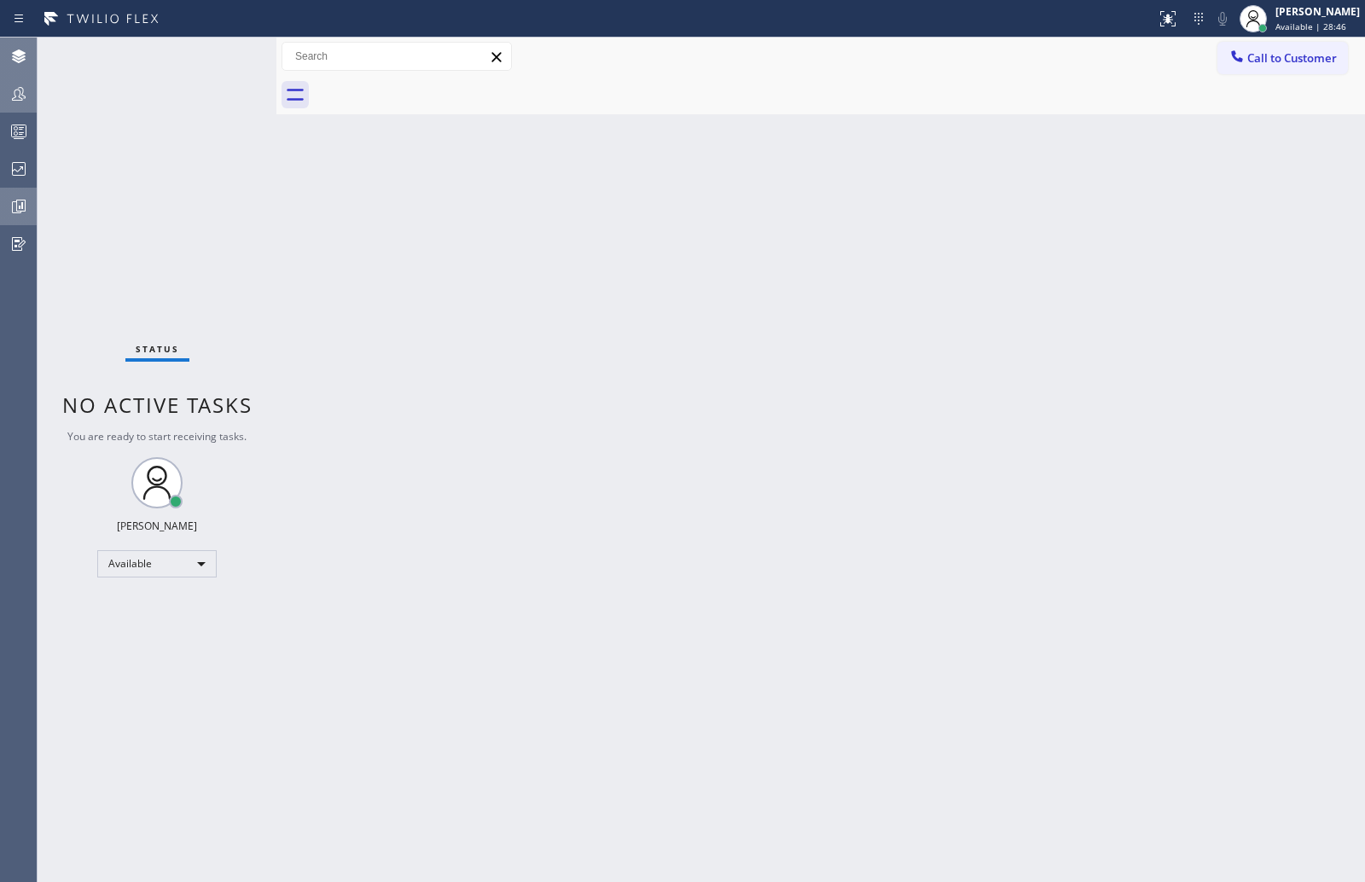
click at [18, 87] on icon at bounding box center [19, 94] width 20 height 20
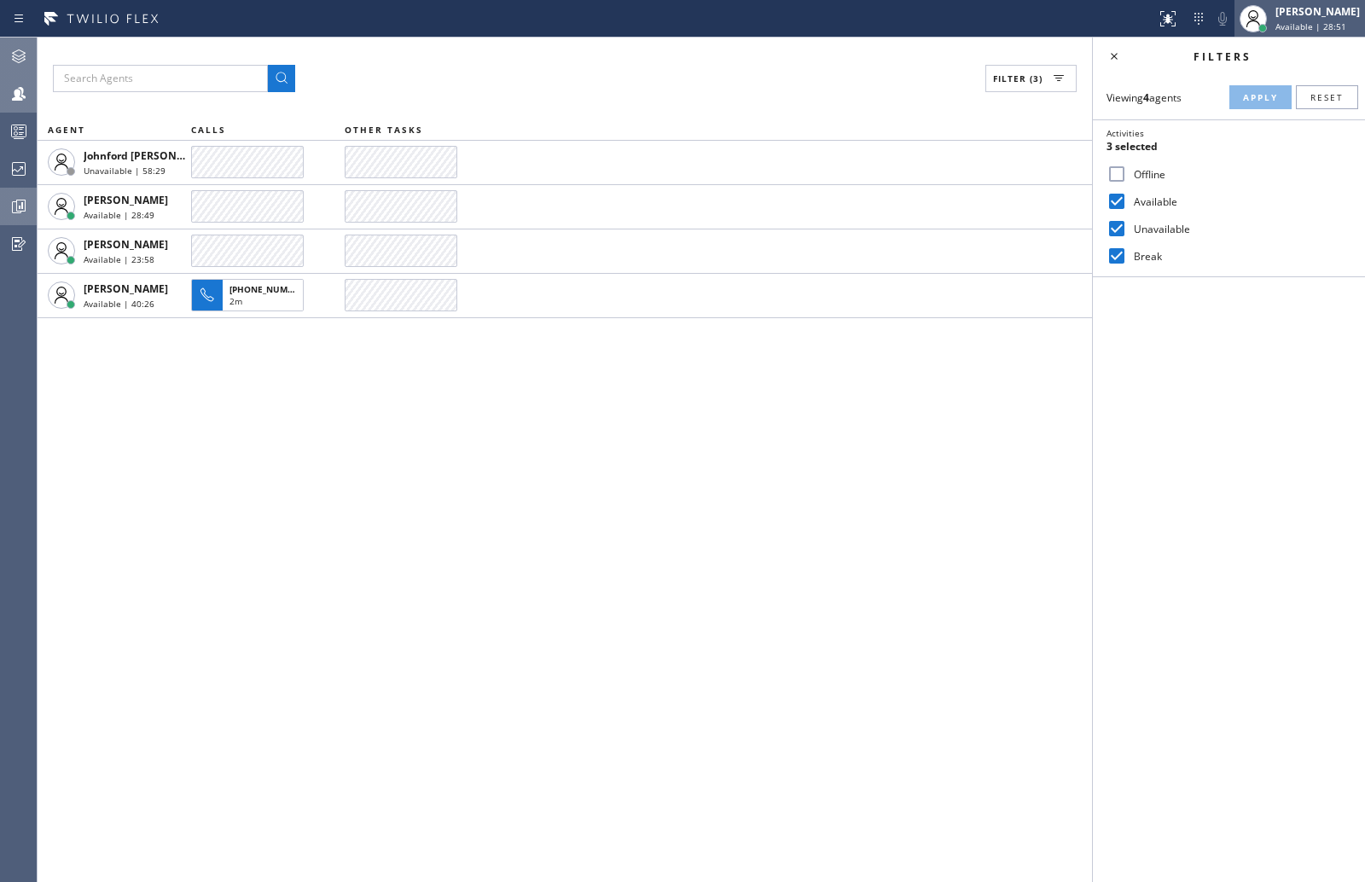
click at [1304, 20] on span "Available | 28:51" at bounding box center [1310, 26] width 71 height 12
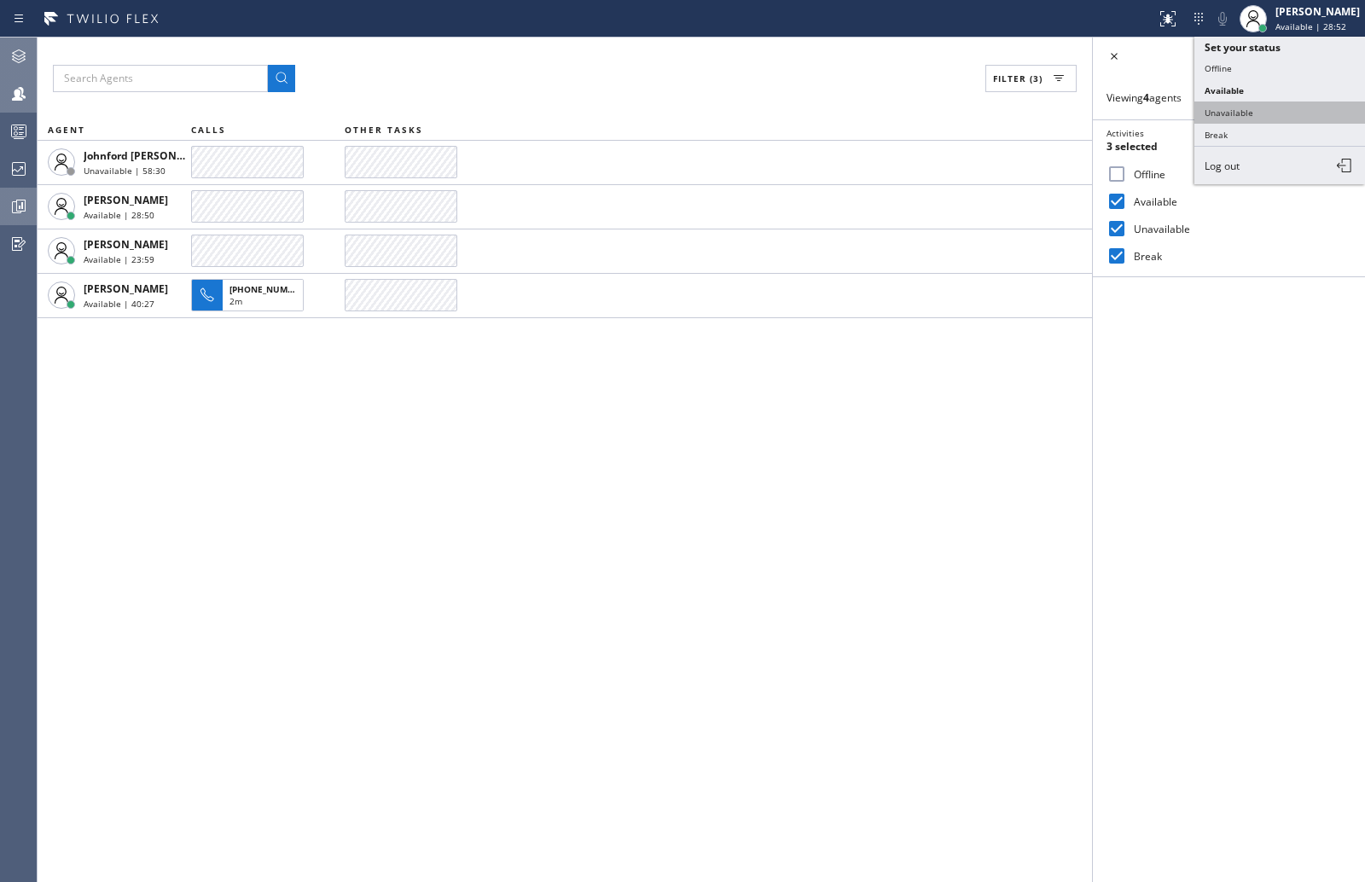
click at [1253, 106] on button "Unavailable" at bounding box center [1279, 113] width 171 height 22
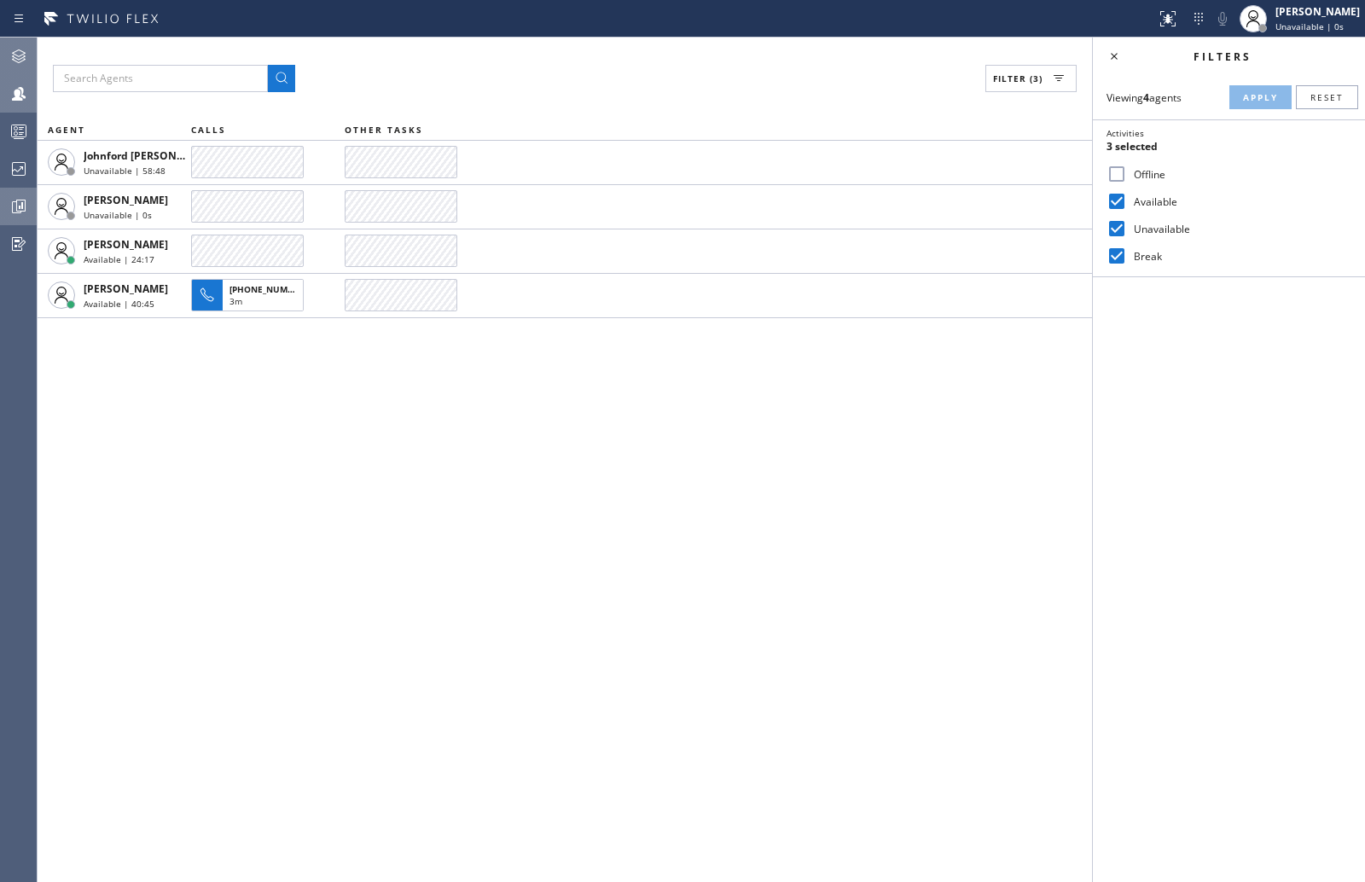
click at [216, 424] on div "Filter (3) AGENT CALLS OTHER TASKS [PERSON_NAME] Unavailable | 58:48 [PERSON_NA…" at bounding box center [565, 460] width 1054 height 845
click at [1151, 176] on label "Offline" at bounding box center [1239, 174] width 224 height 15
click at [1127, 176] on input "Offline" at bounding box center [1117, 174] width 20 height 20
checkbox input "true"
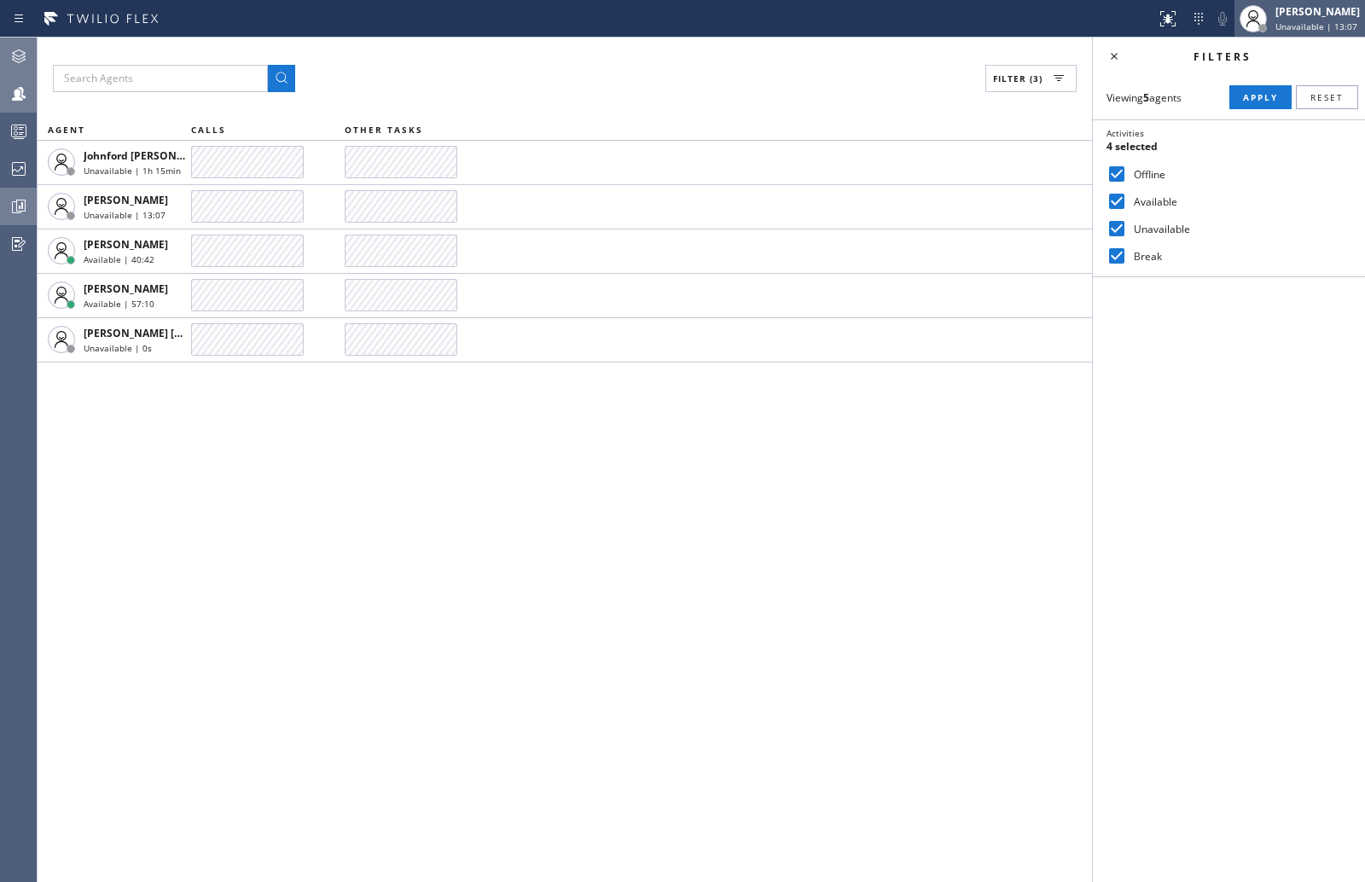
click at [1308, 4] on div "[PERSON_NAME]" at bounding box center [1317, 11] width 84 height 15
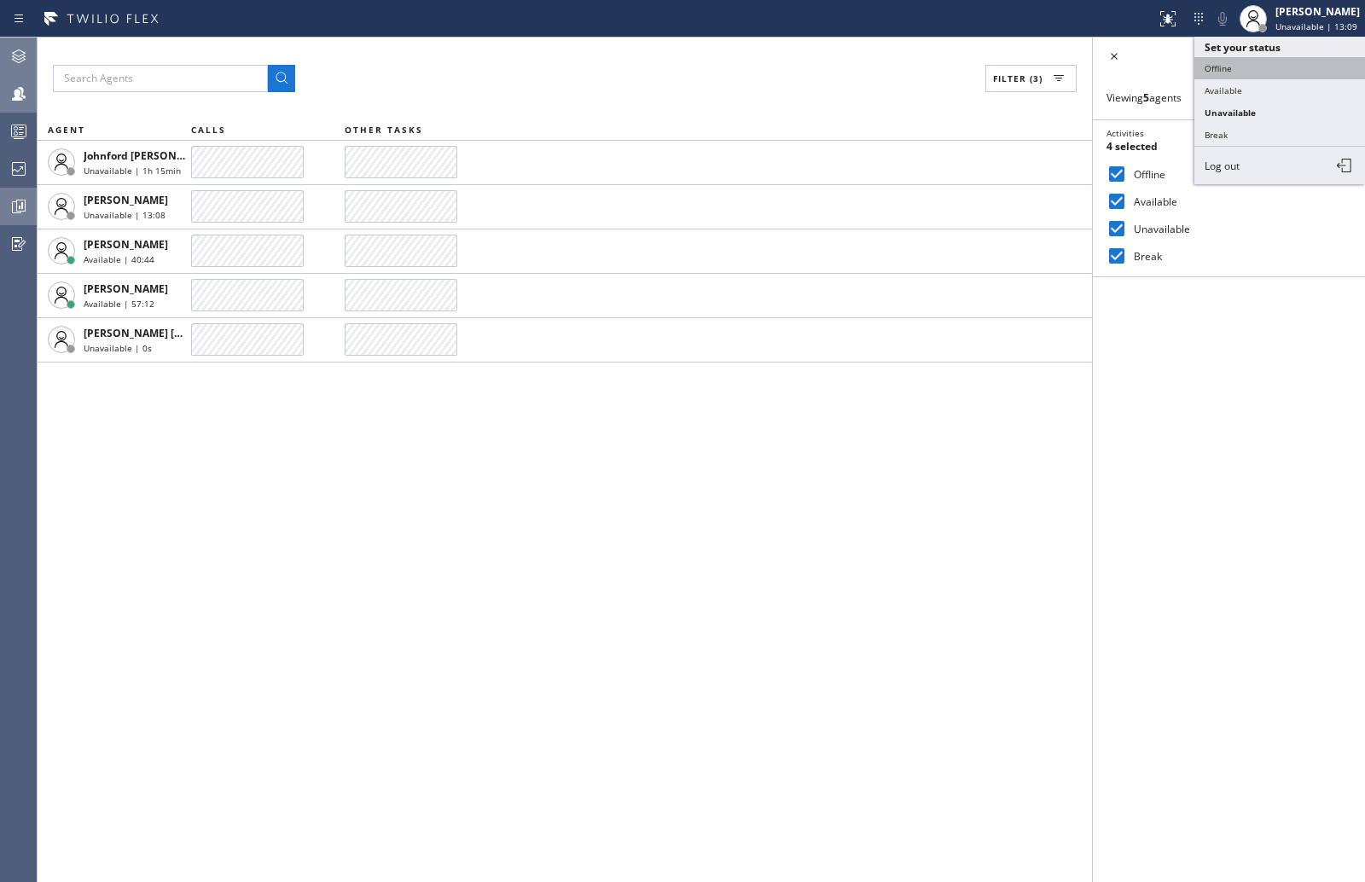
click at [1250, 68] on button "Offline" at bounding box center [1279, 68] width 171 height 22
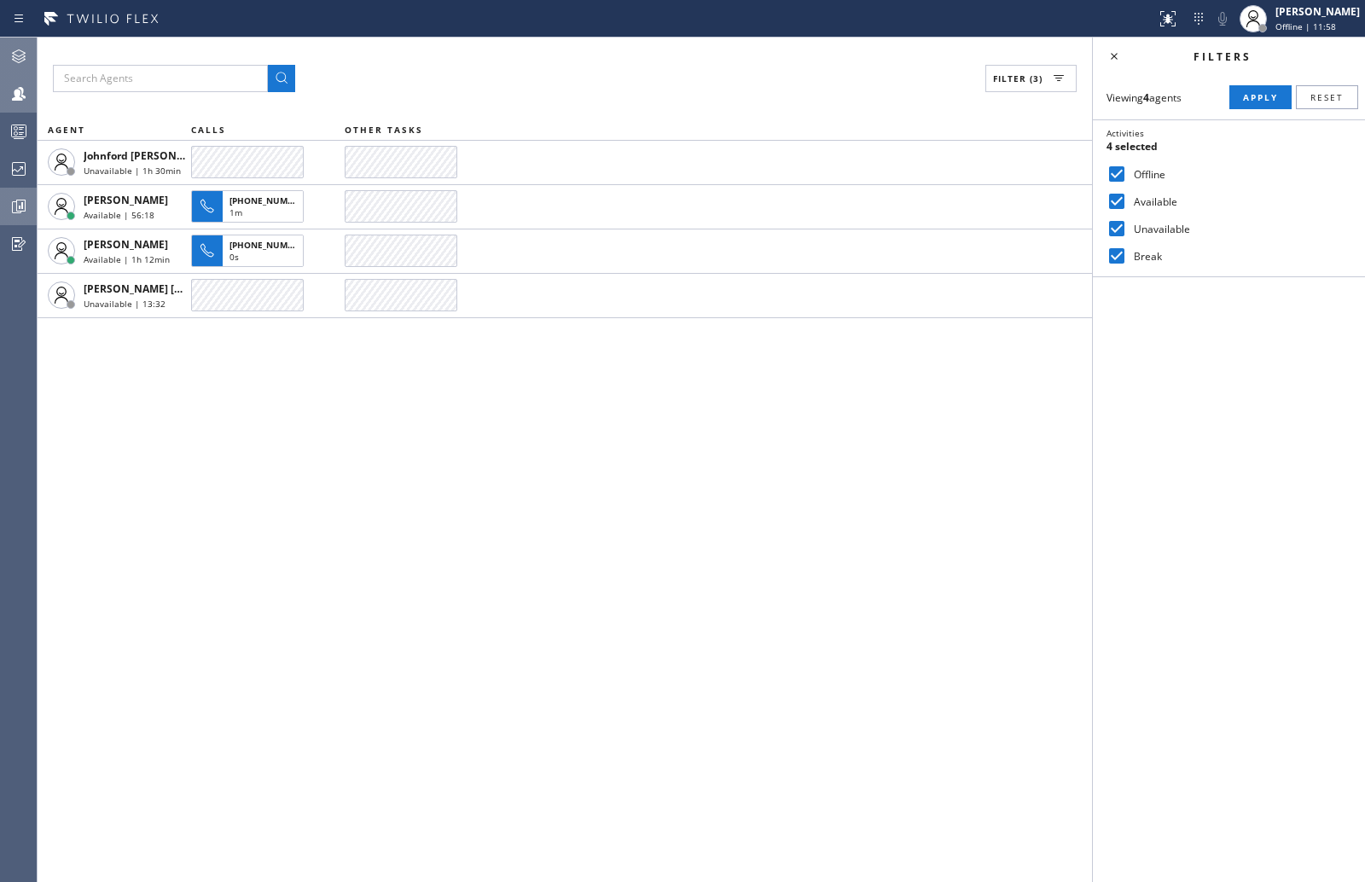
click at [25, 131] on icon at bounding box center [19, 131] width 20 height 20
